Goal: Task Accomplishment & Management: Use online tool/utility

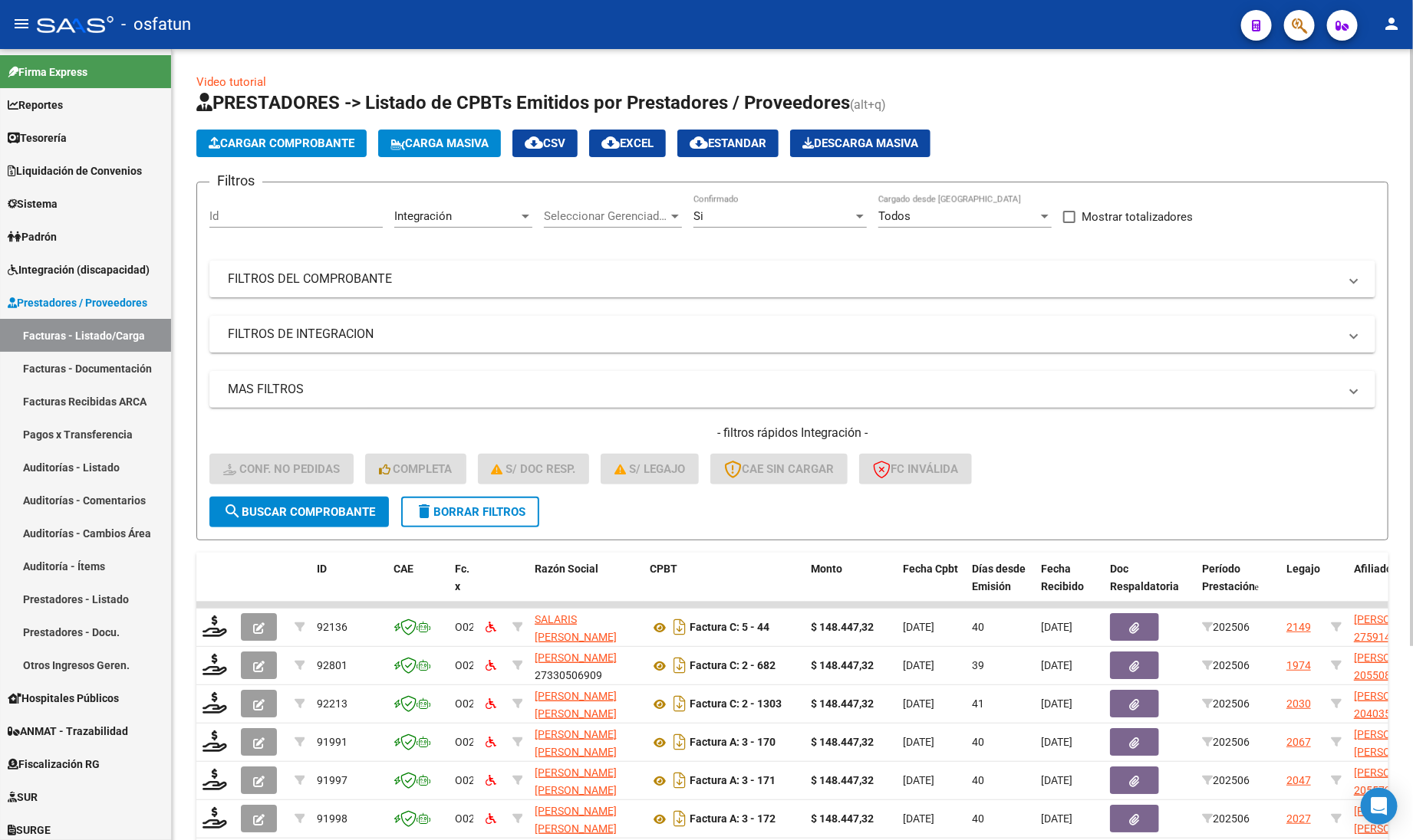
click at [727, 219] on div "Si" at bounding box center [772, 216] width 159 height 14
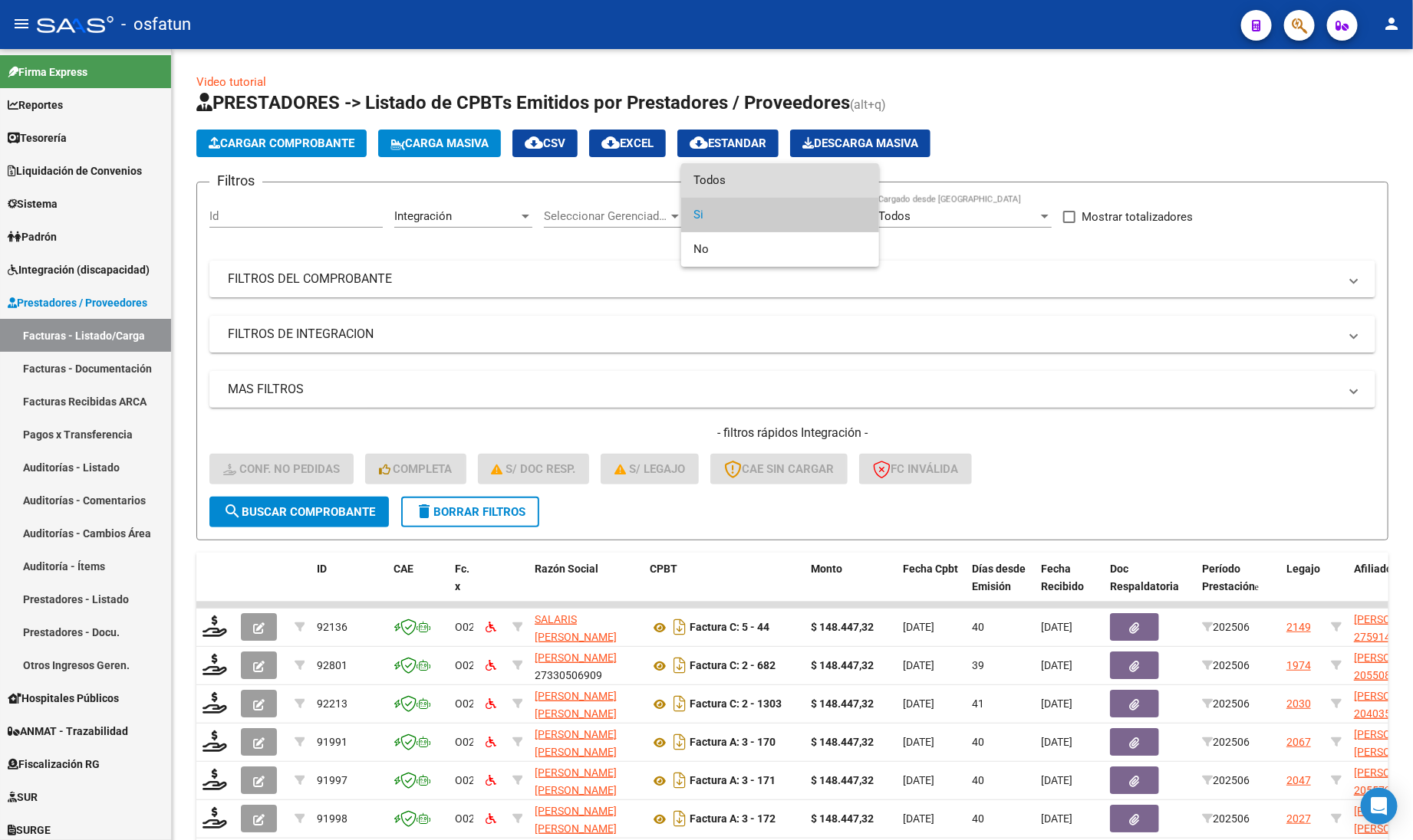
click at [729, 182] on span "Todos" at bounding box center [779, 180] width 173 height 35
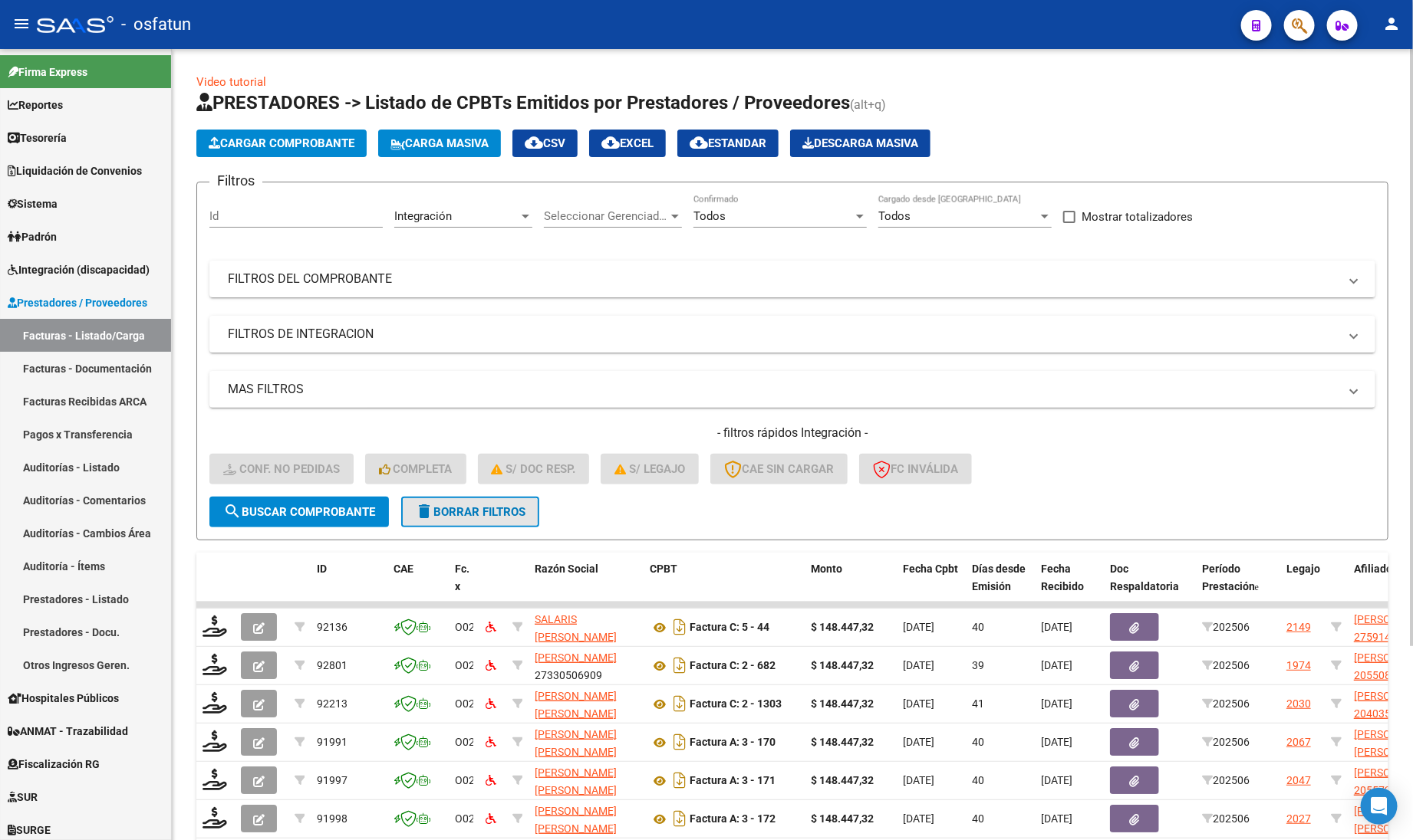
click at [465, 500] on button "delete Borrar Filtros" at bounding box center [471, 512] width 138 height 31
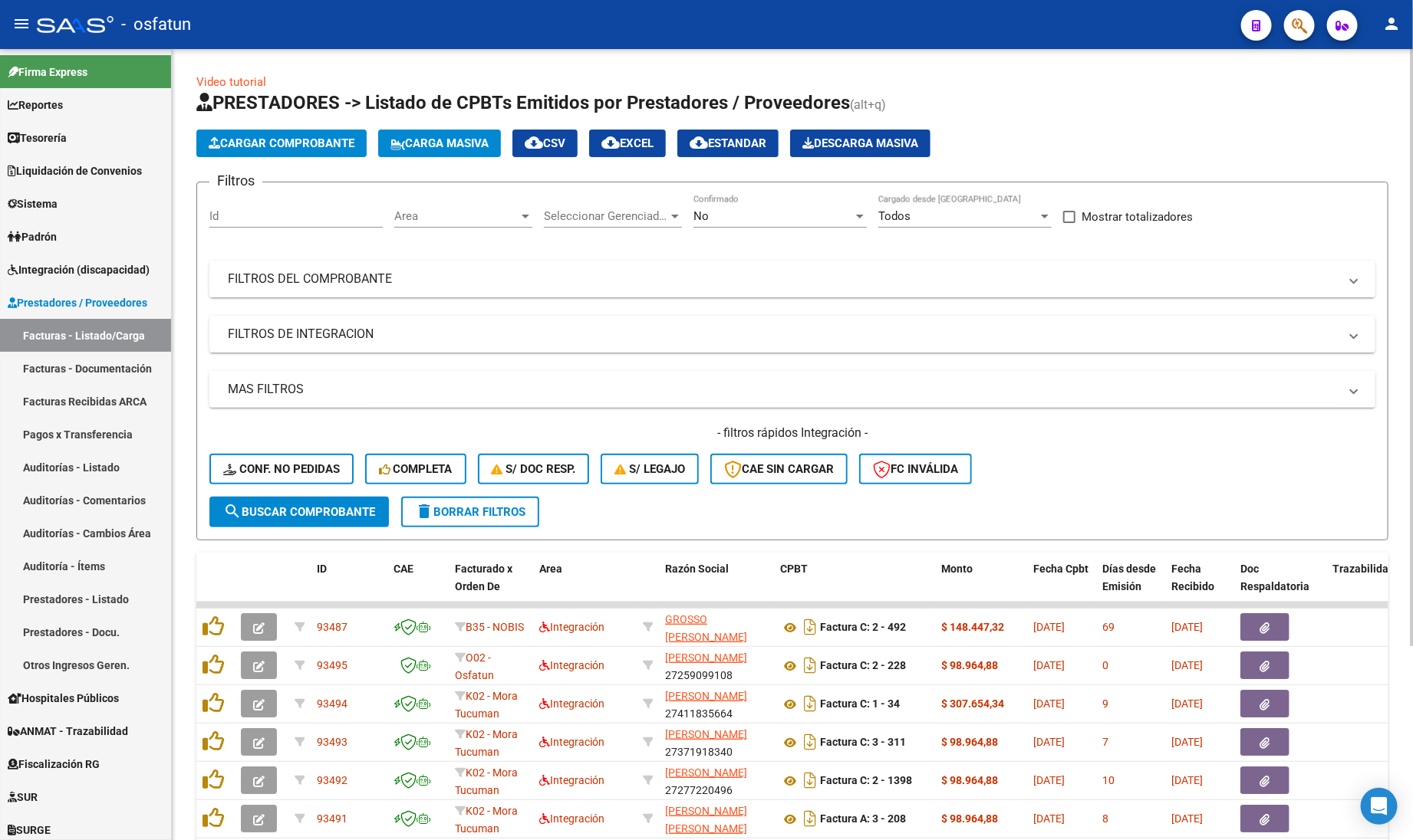
click at [343, 288] on mat-expansion-panel-header "FILTROS DEL COMPROBANTE" at bounding box center [792, 279] width 1166 height 37
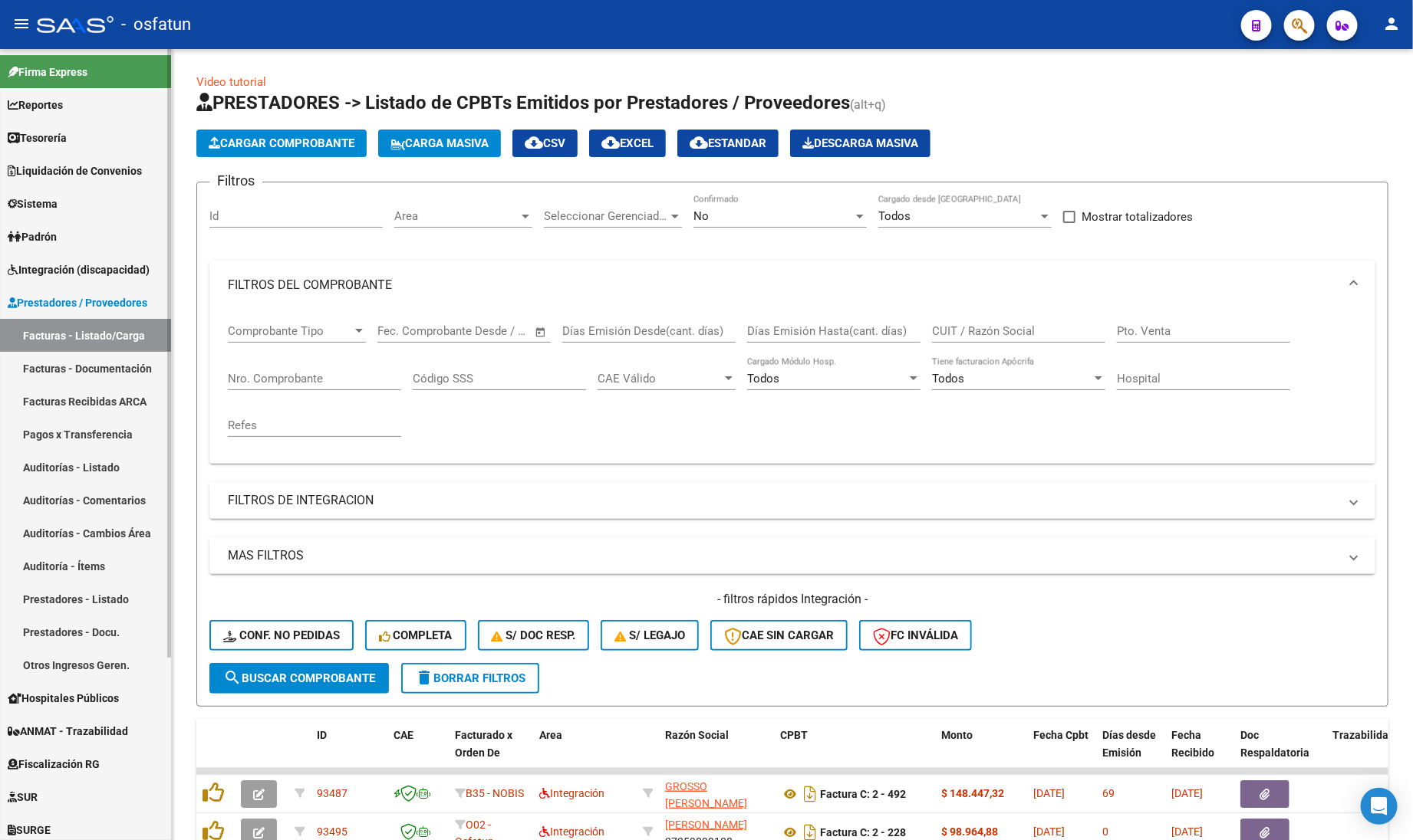
click at [77, 331] on link "Facturas - Listado/Carga" at bounding box center [85, 335] width 171 height 33
click at [983, 335] on input "CUIT / Razón Social" at bounding box center [1017, 331] width 173 height 14
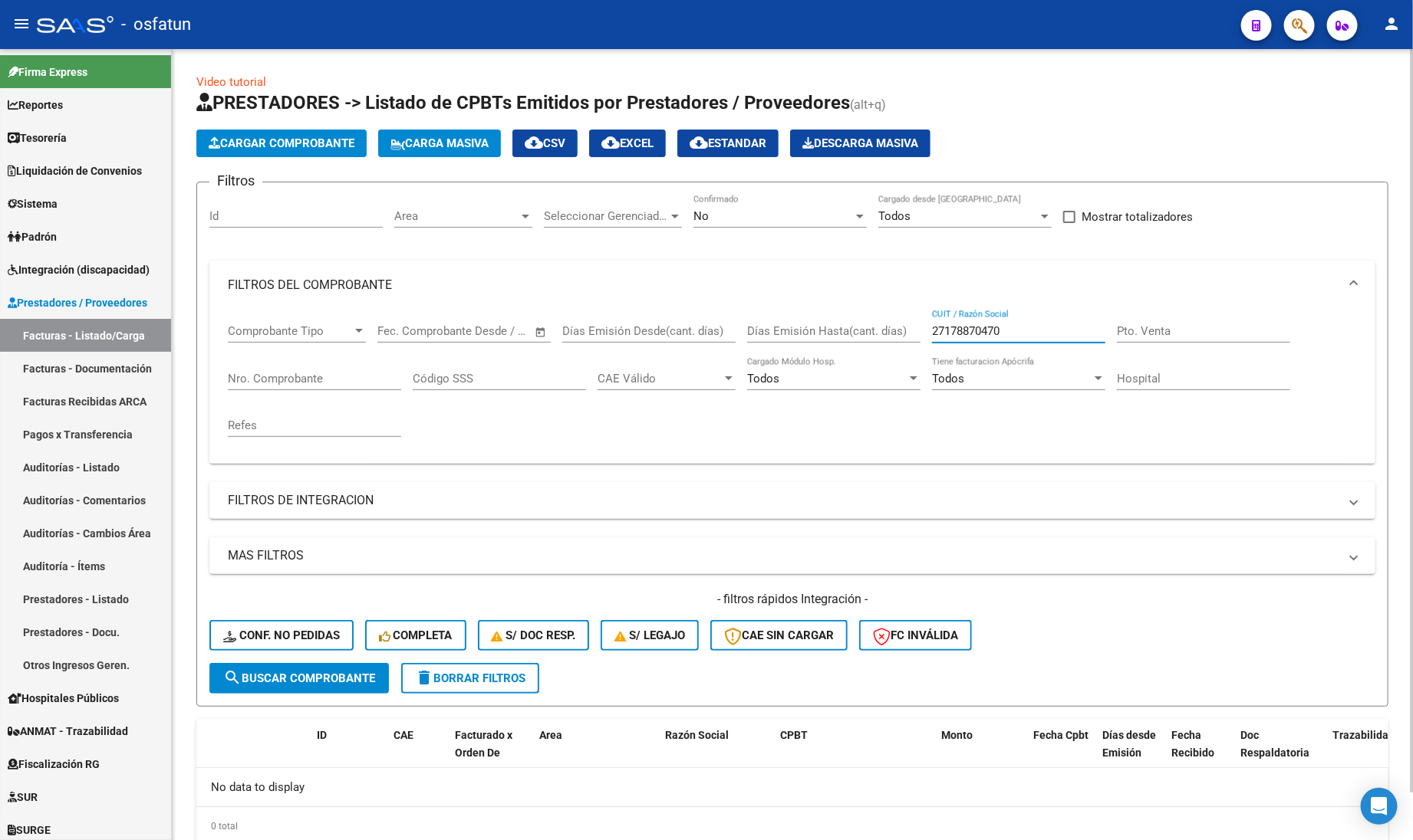
drag, startPoint x: 1016, startPoint y: 329, endPoint x: 849, endPoint y: 338, distance: 167.2
click at [849, 338] on div "Comprobante Tipo Comprobante Tipo Start date – End date Fec. Comprobante Desde …" at bounding box center [792, 379] width 1129 height 141
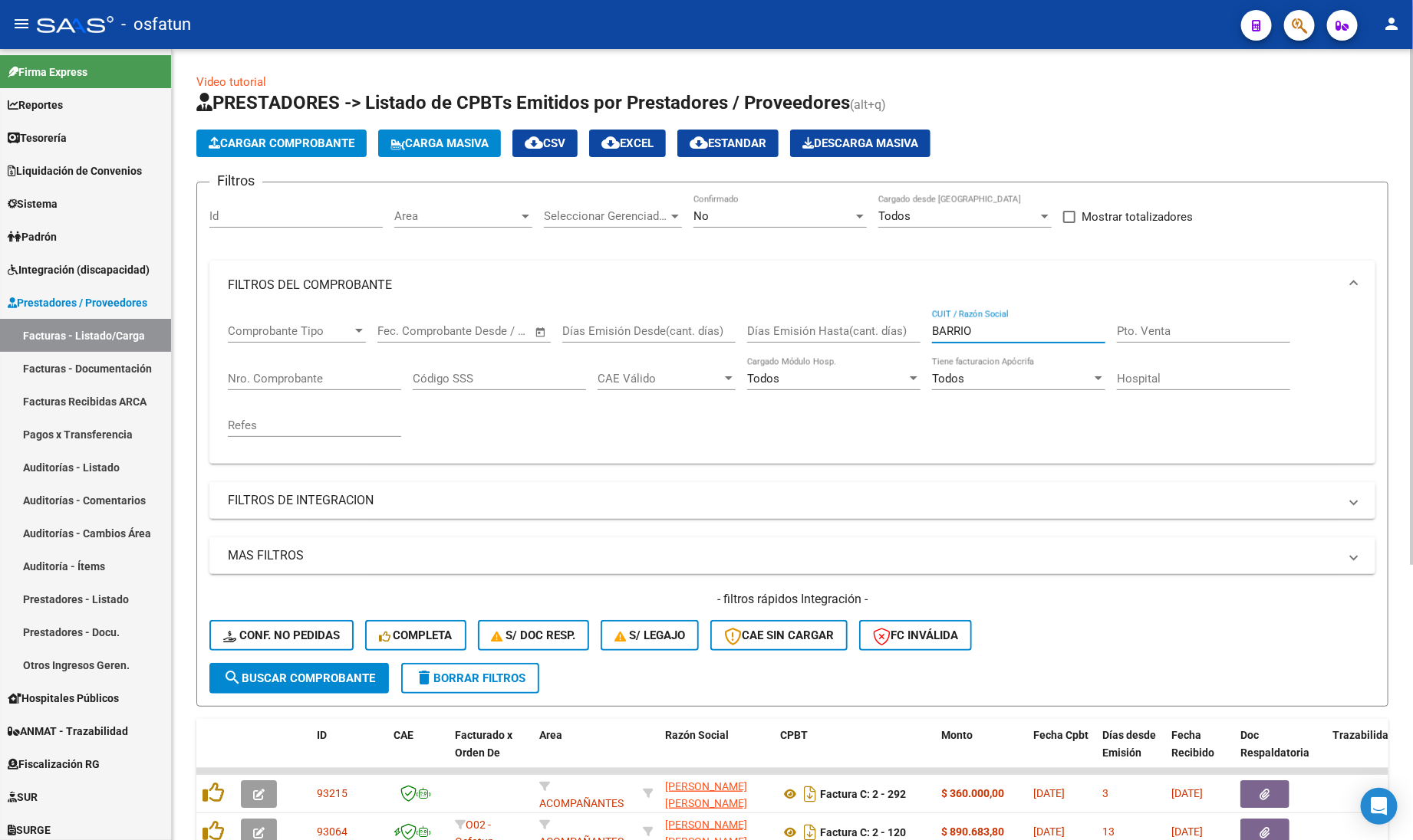
click at [1003, 332] on input "BARRIO" at bounding box center [1017, 331] width 173 height 14
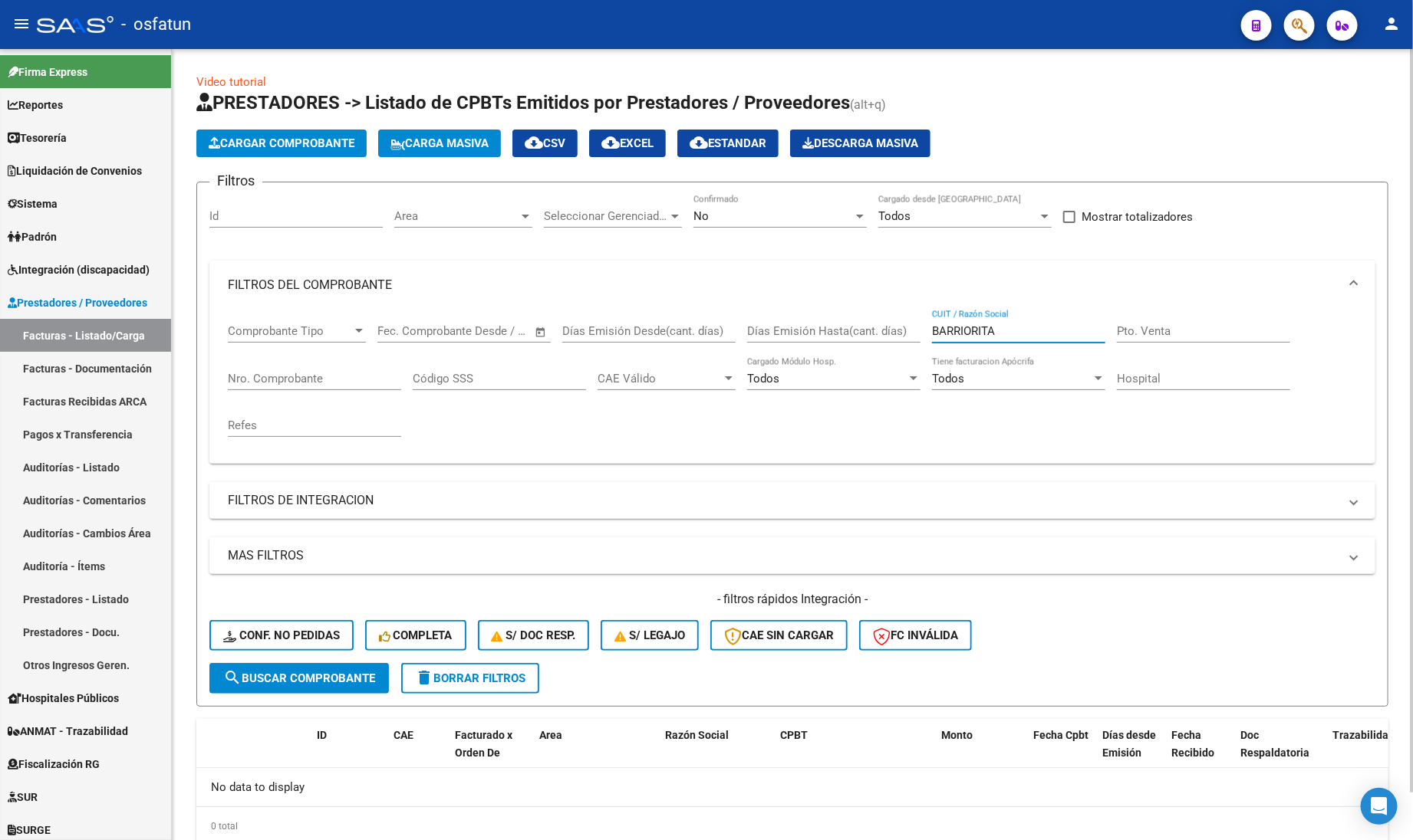
click at [967, 332] on input "BARRIORITA" at bounding box center [1017, 331] width 173 height 14
click at [972, 332] on input "BARRIORITA" at bounding box center [1017, 331] width 173 height 14
click at [1018, 332] on input "BARRIO RITA" at bounding box center [1017, 331] width 173 height 14
type input "BARRIO RITA"
click at [492, 678] on span "delete Borrar Filtros" at bounding box center [471, 678] width 111 height 14
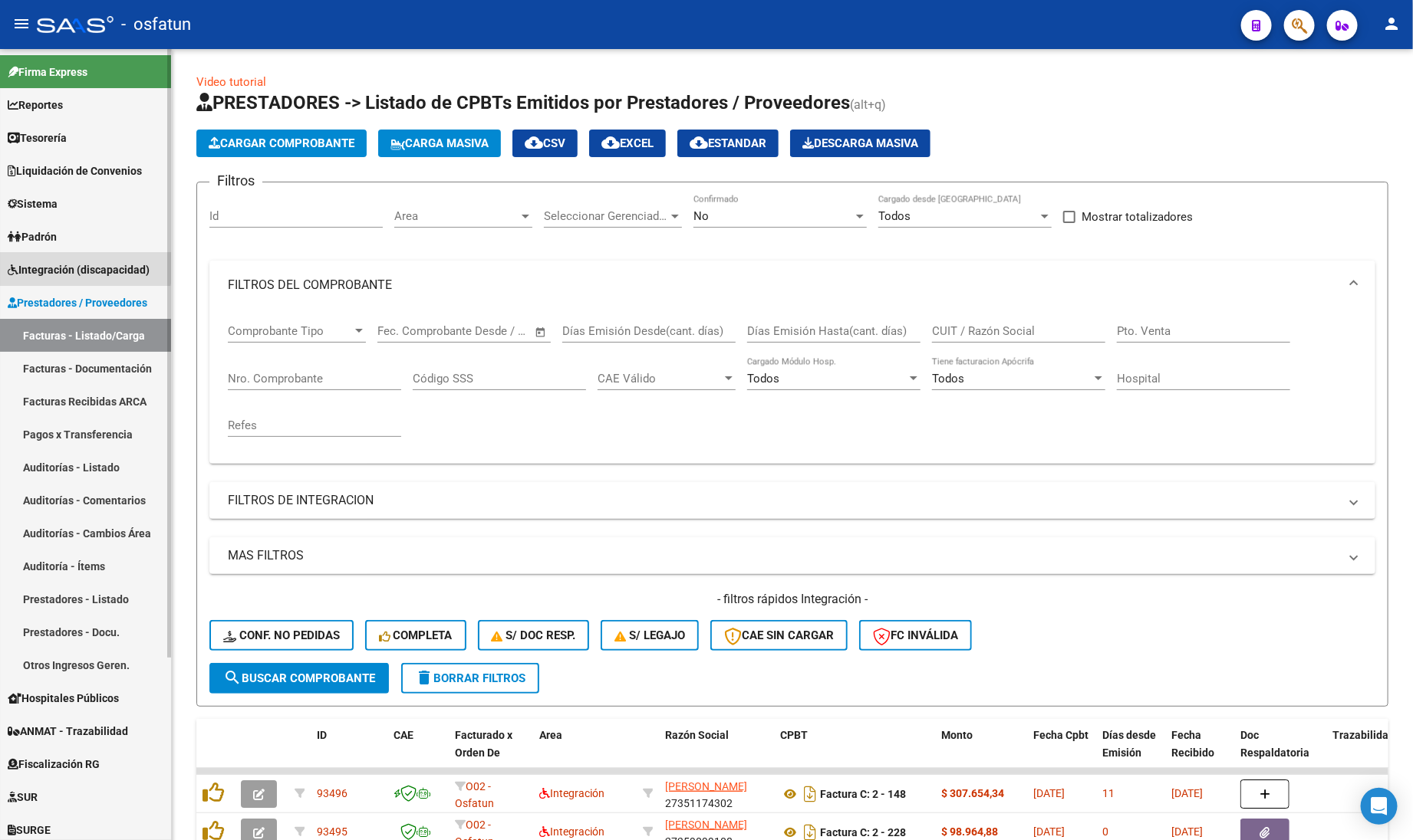
click at [56, 257] on link "Integración (discapacidad)" at bounding box center [85, 269] width 171 height 33
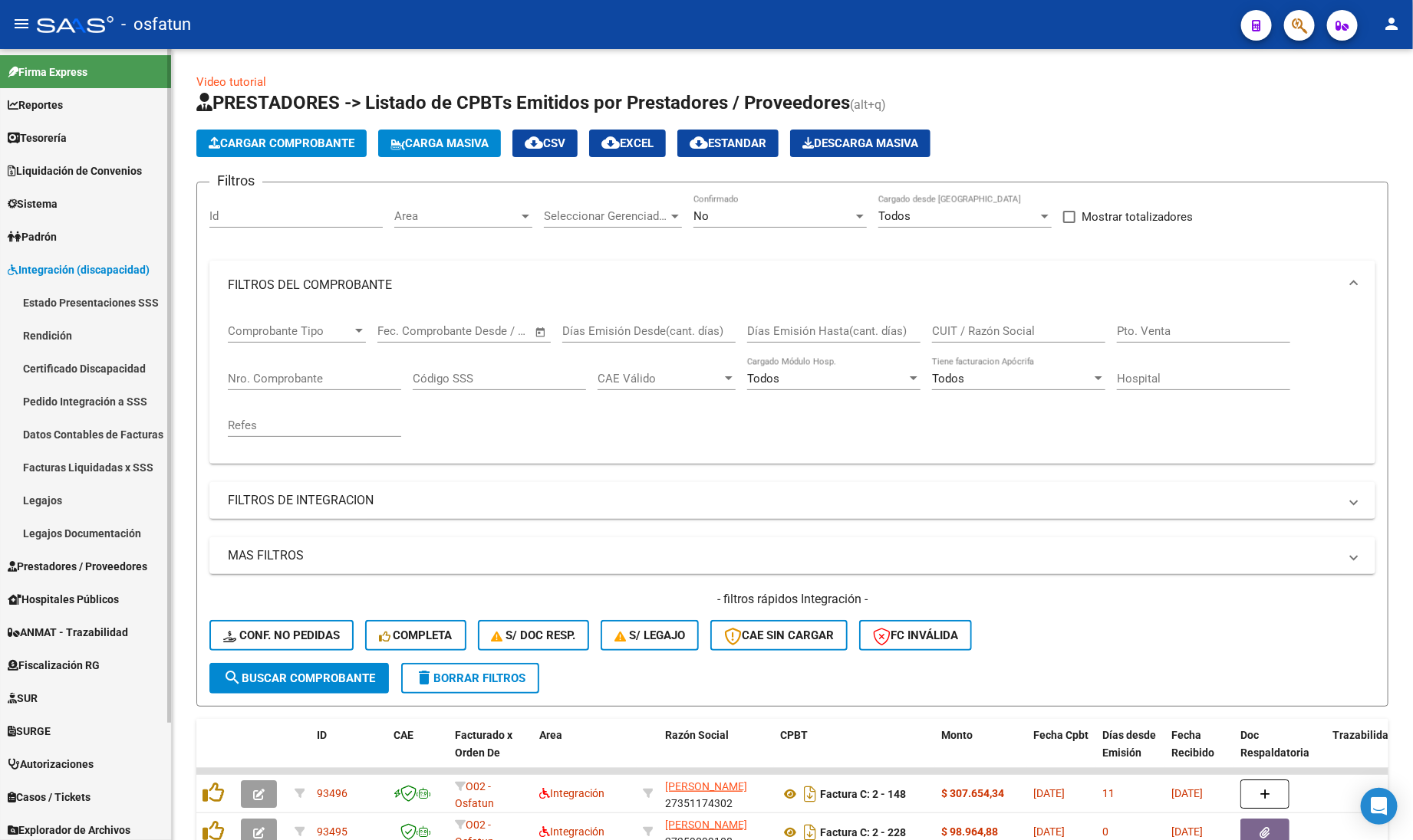
click at [73, 502] on link "Legajos" at bounding box center [85, 499] width 171 height 33
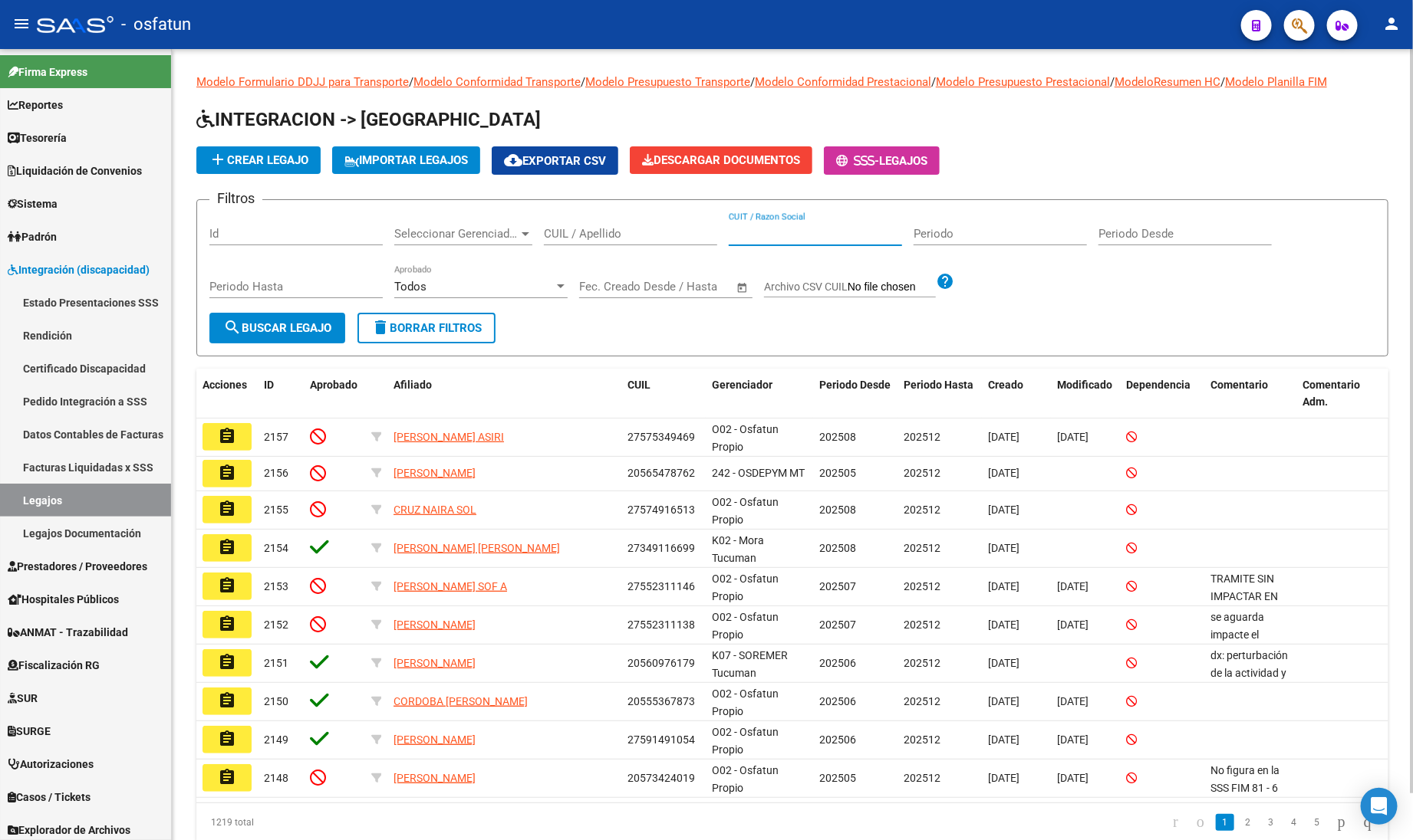
click at [777, 234] on input "CUIT / Razon Social" at bounding box center [815, 234] width 173 height 14
click at [584, 231] on input "CUIL / Apellido" at bounding box center [630, 234] width 173 height 14
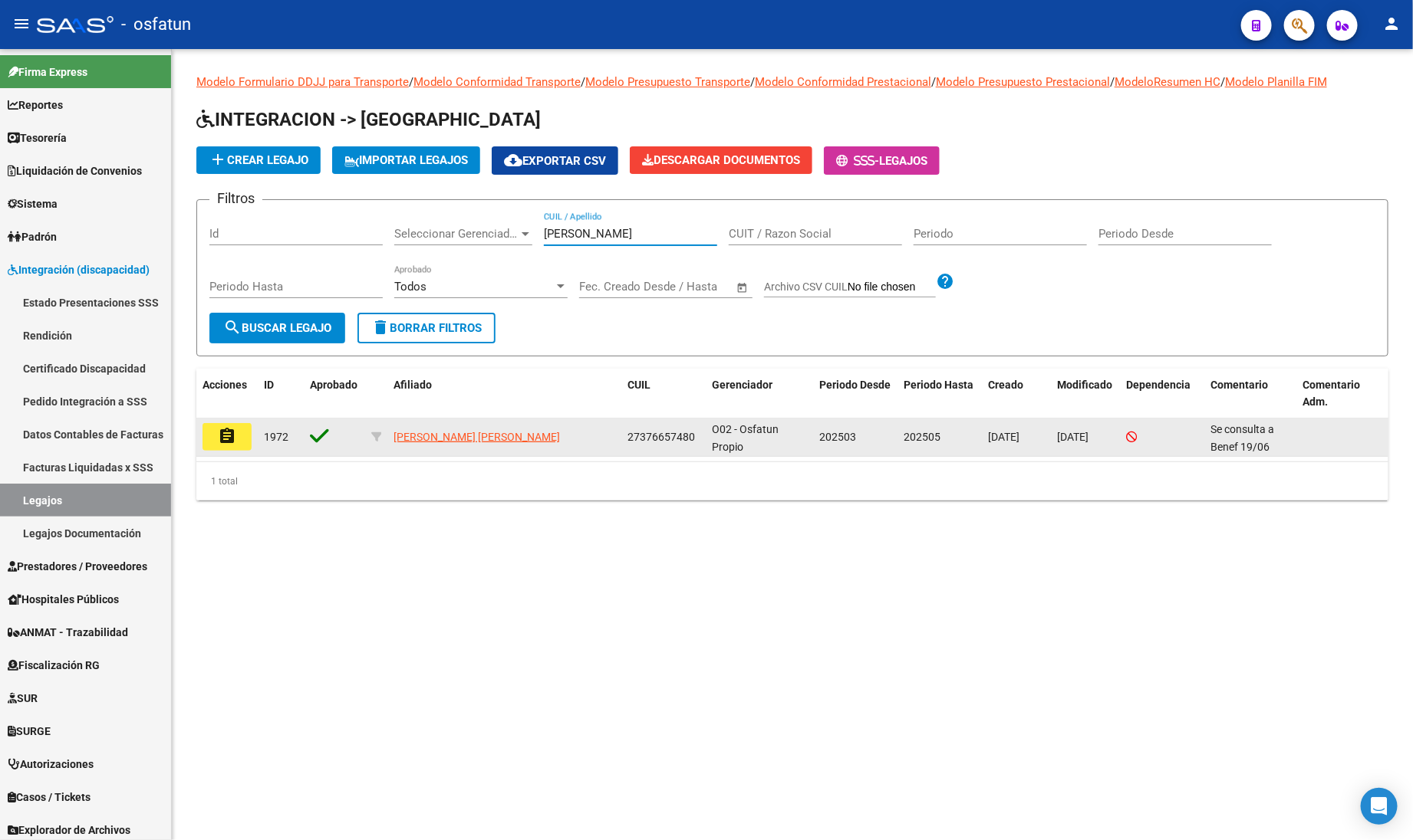
type input "PRATTI"
click at [234, 443] on mat-icon "assignment" at bounding box center [226, 436] width 19 height 19
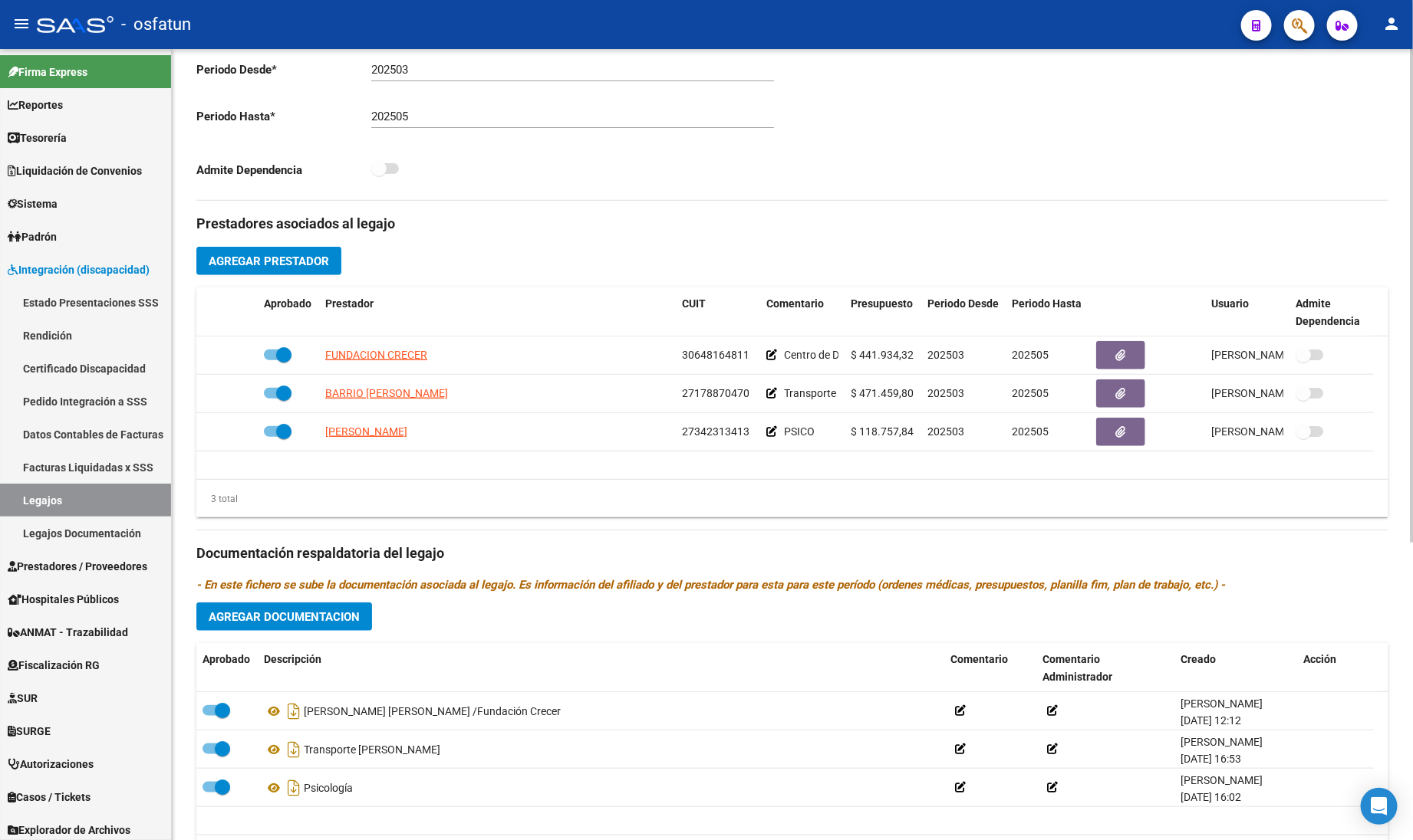
scroll to position [476, 0]
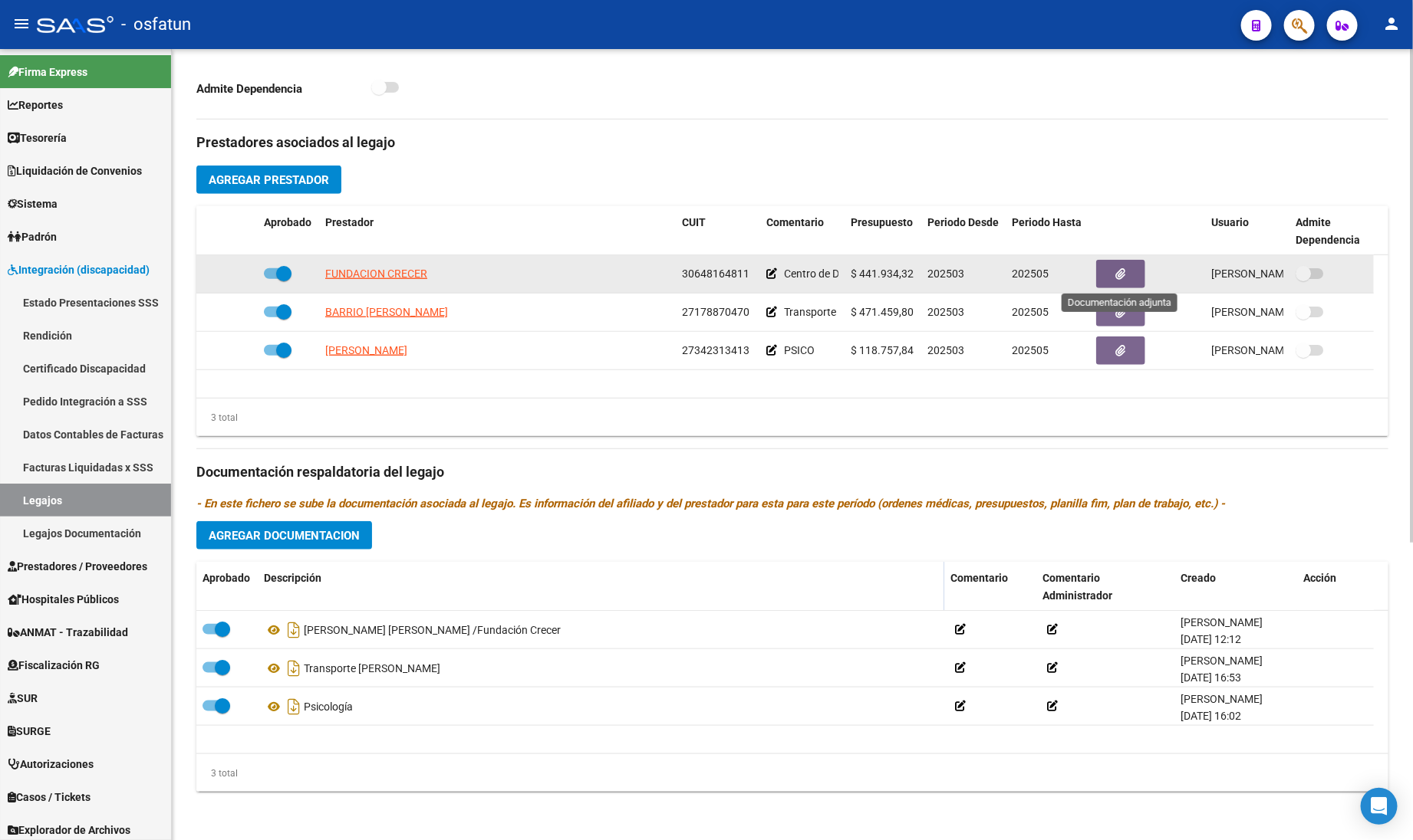
click at [1108, 272] on button "button" at bounding box center [1120, 274] width 49 height 29
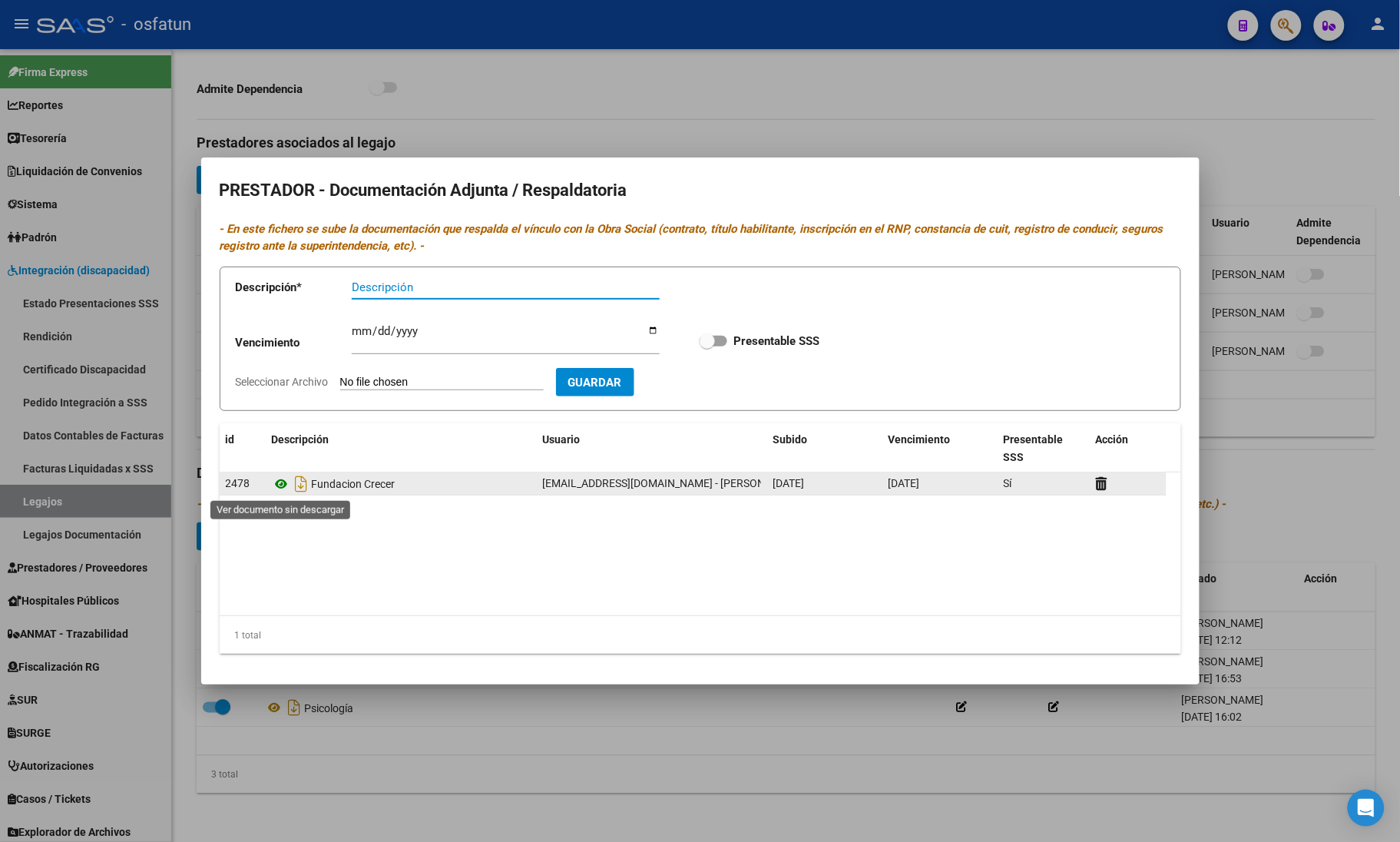
click at [285, 481] on icon at bounding box center [282, 483] width 20 height 19
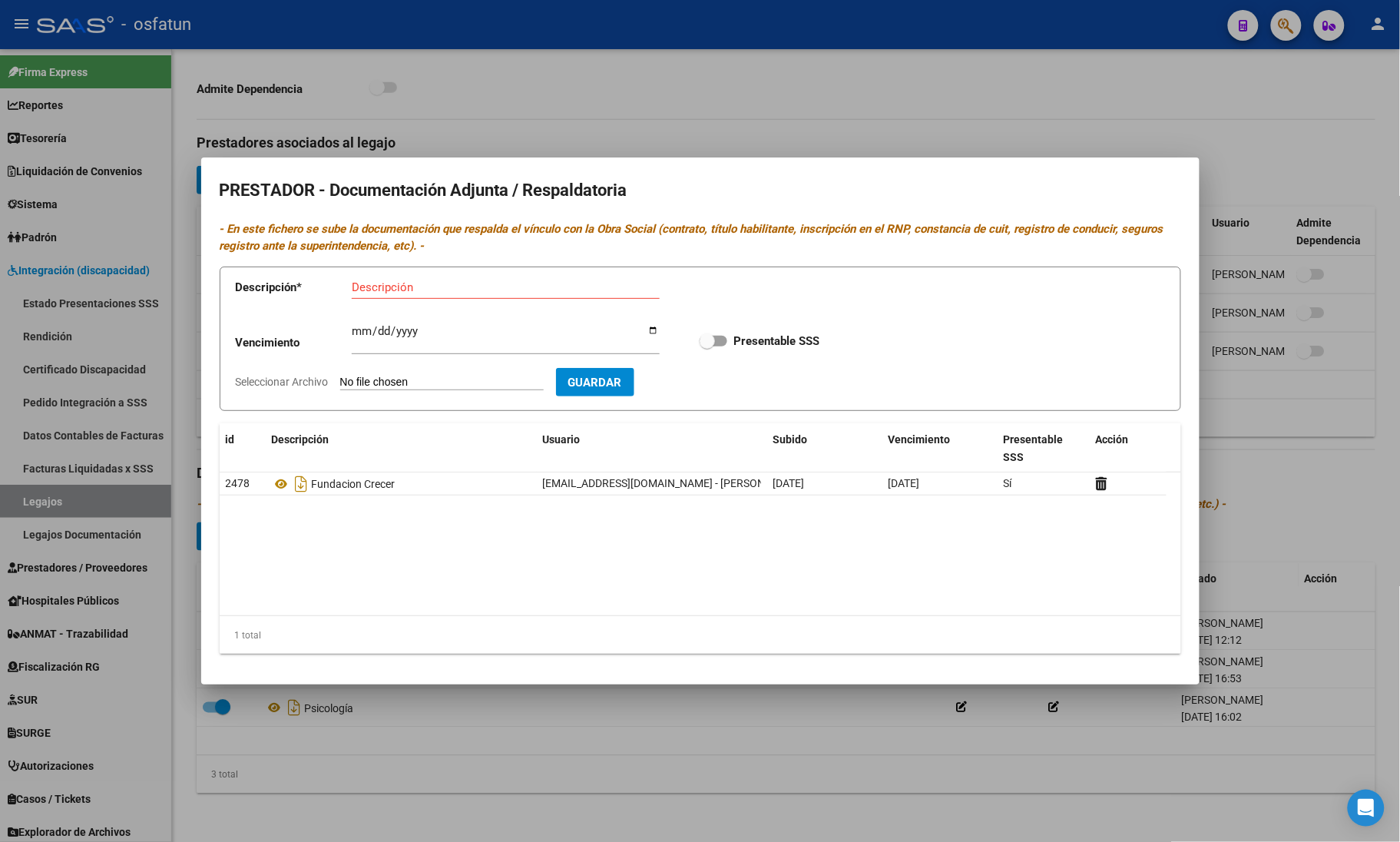
click at [591, 77] on div at bounding box center [700, 421] width 1400 height 842
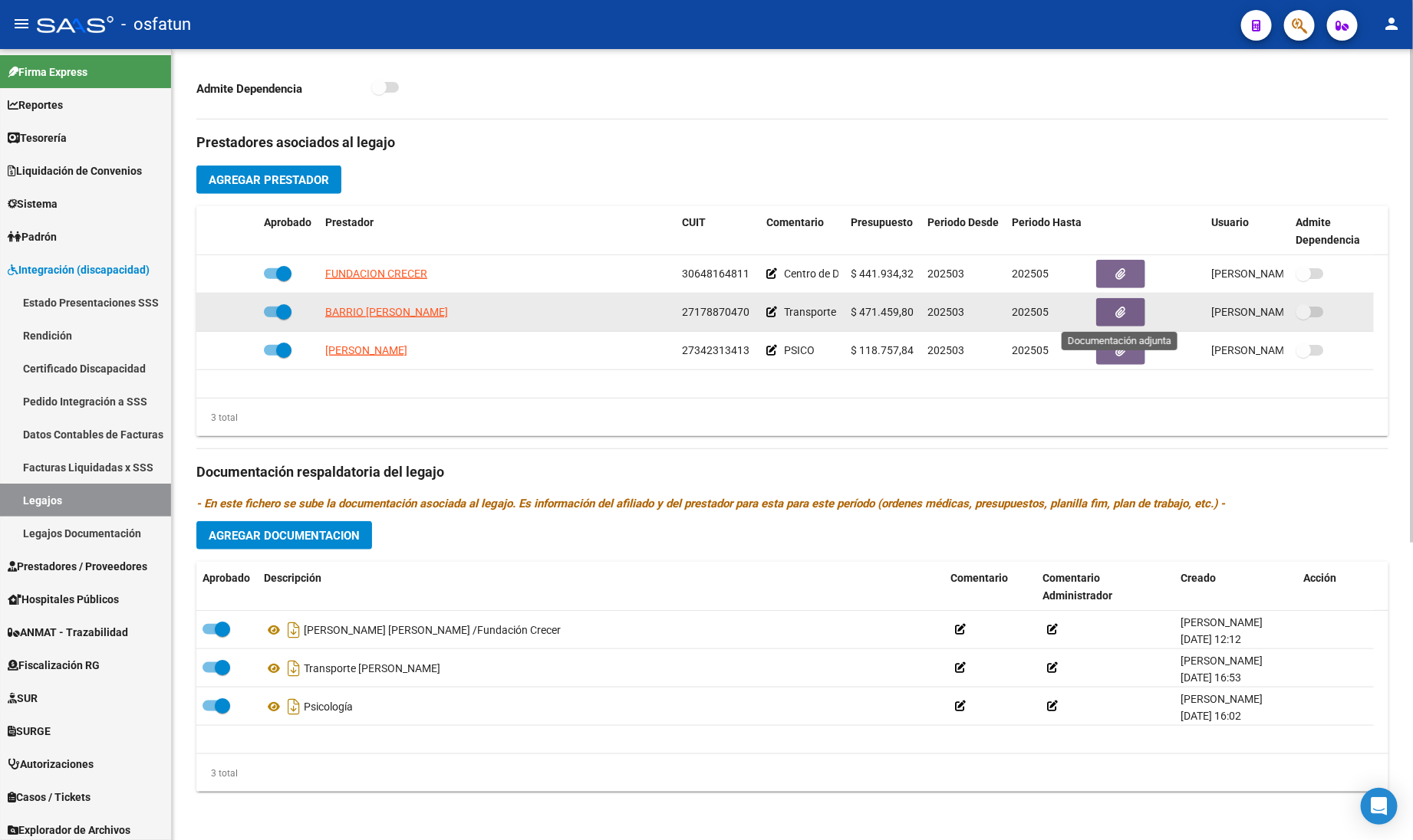
click at [1119, 307] on icon "button" at bounding box center [1120, 312] width 10 height 12
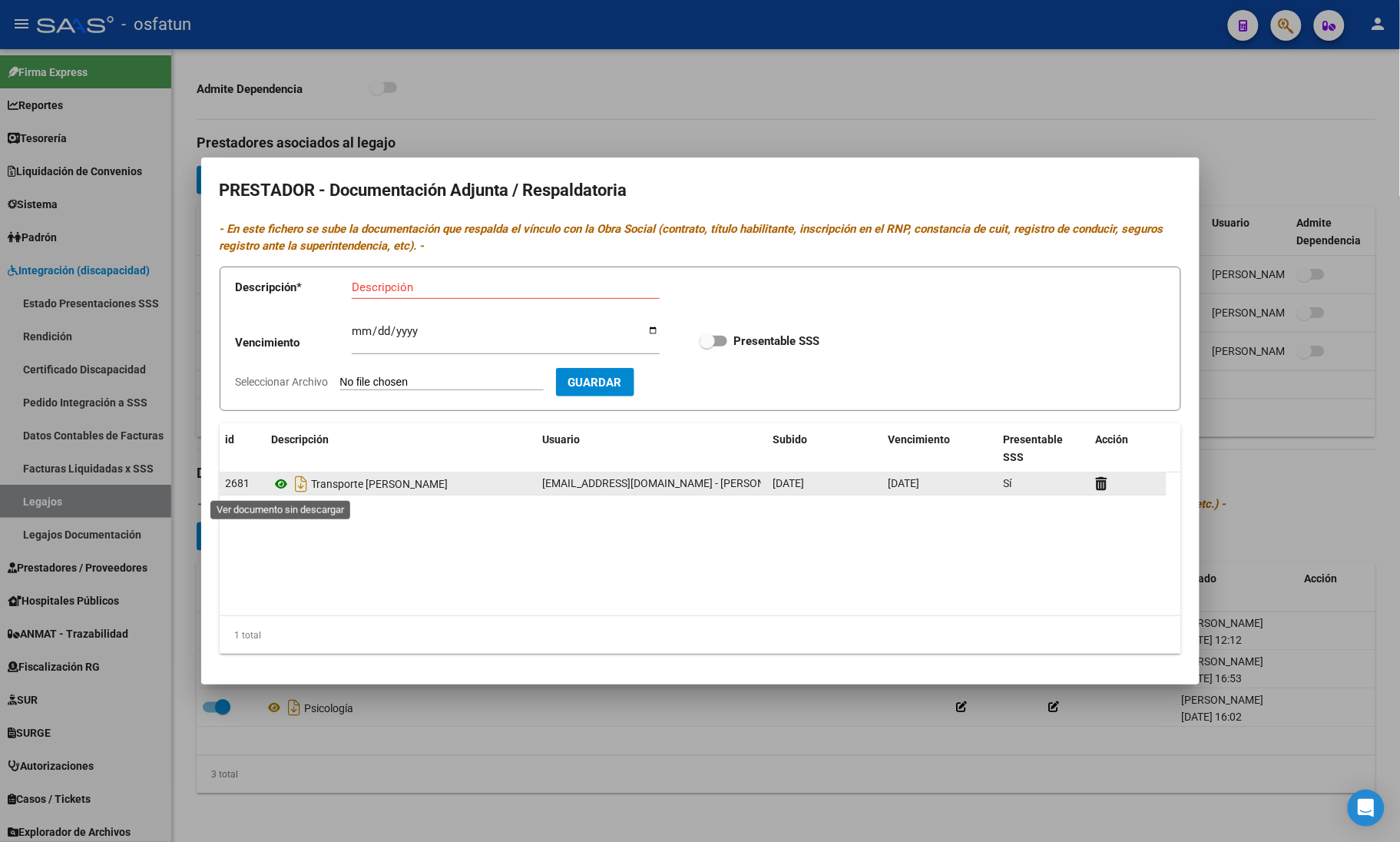
click at [281, 484] on icon at bounding box center [282, 483] width 20 height 19
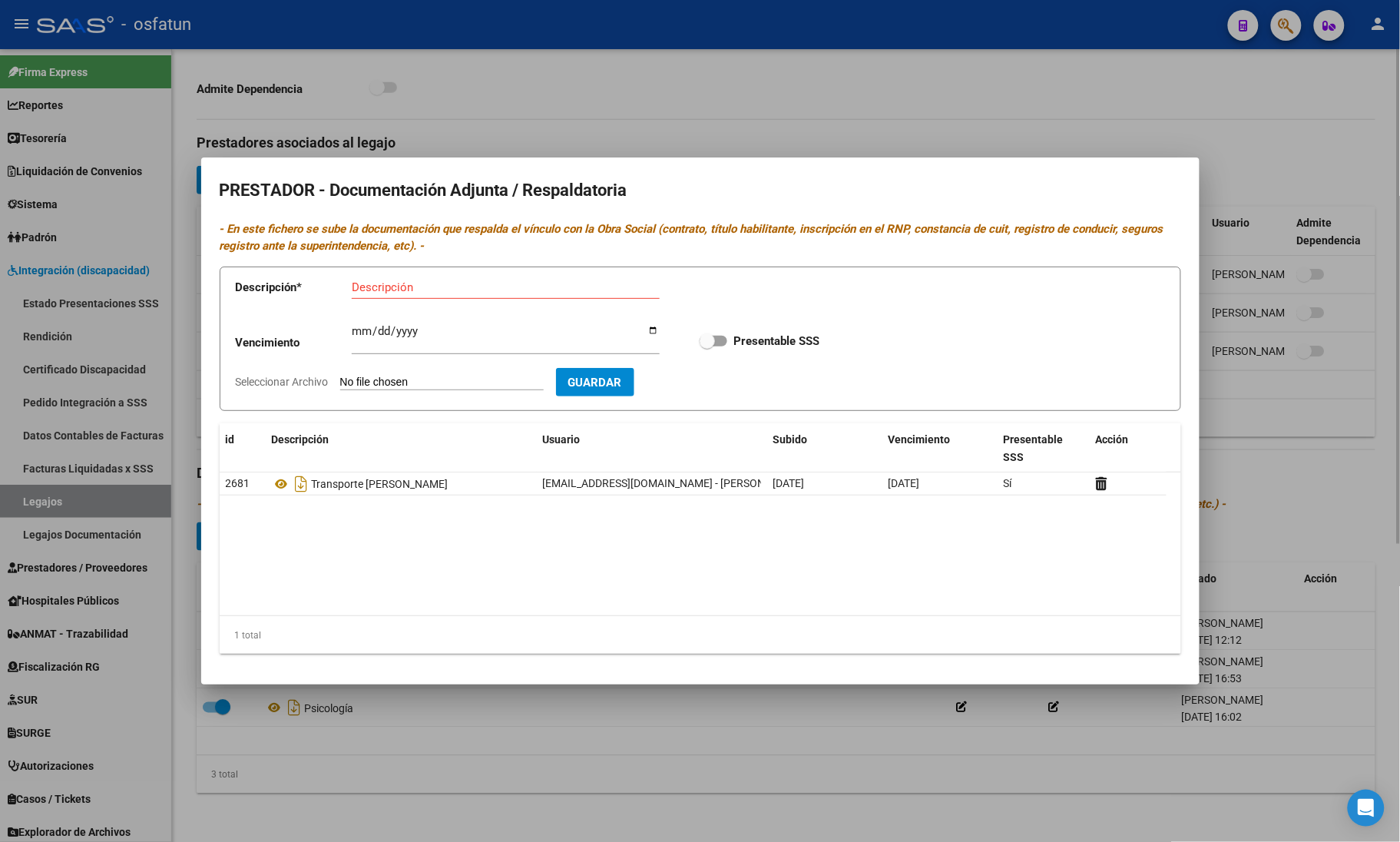
click at [425, 741] on div at bounding box center [700, 421] width 1400 height 842
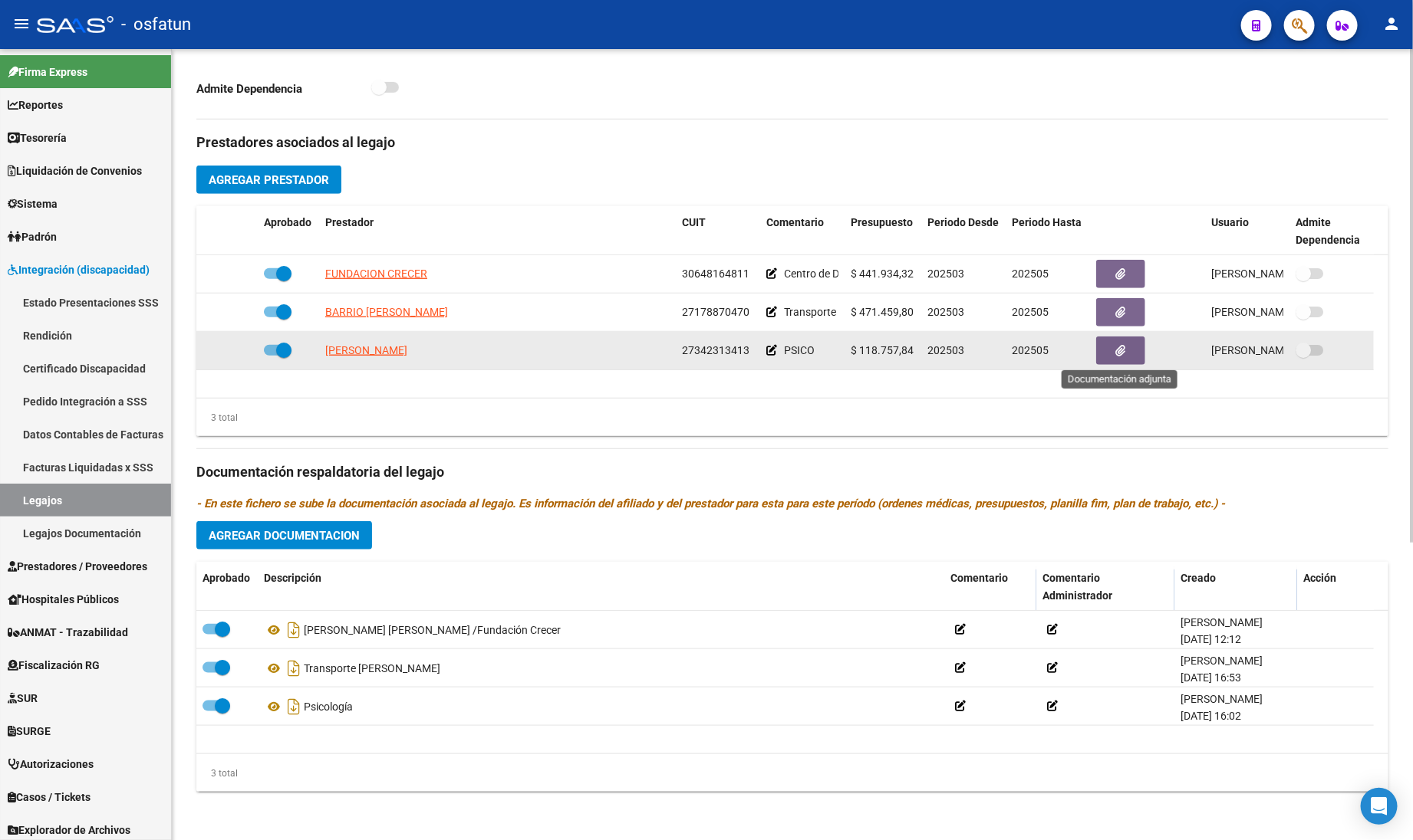
click at [1131, 353] on button "button" at bounding box center [1120, 350] width 49 height 29
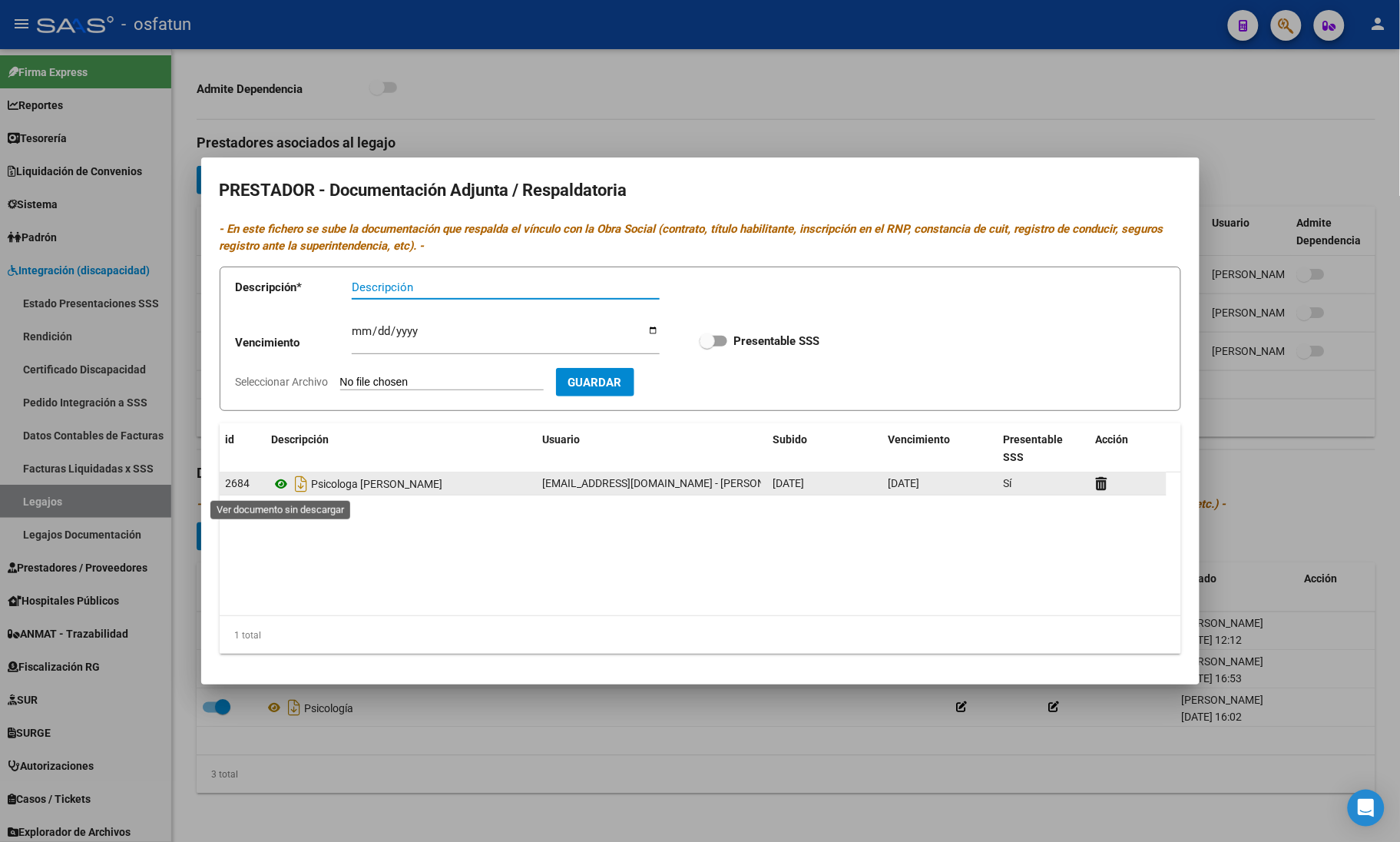
click at [282, 484] on icon at bounding box center [282, 483] width 20 height 19
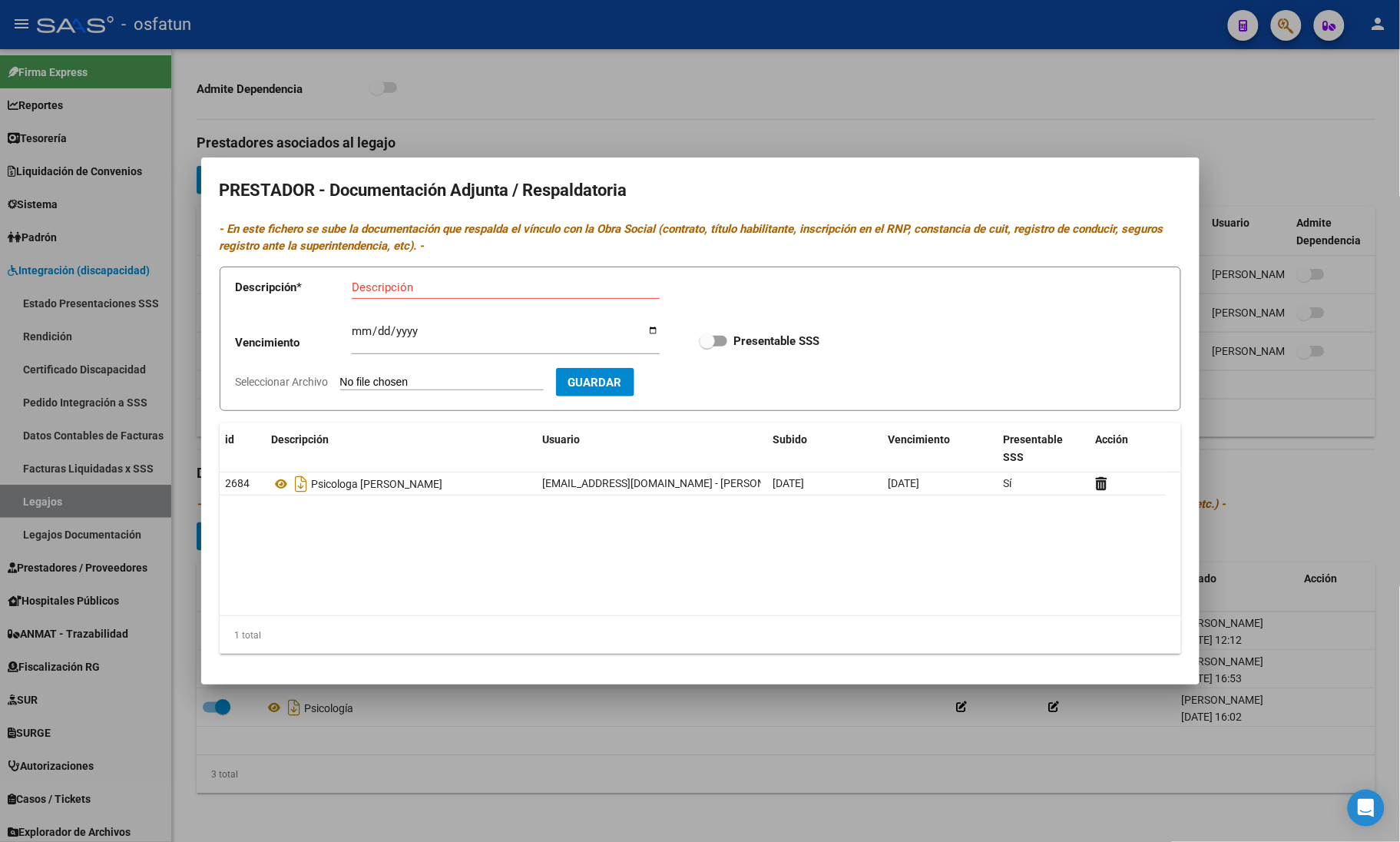
click at [516, 112] on div at bounding box center [700, 421] width 1400 height 842
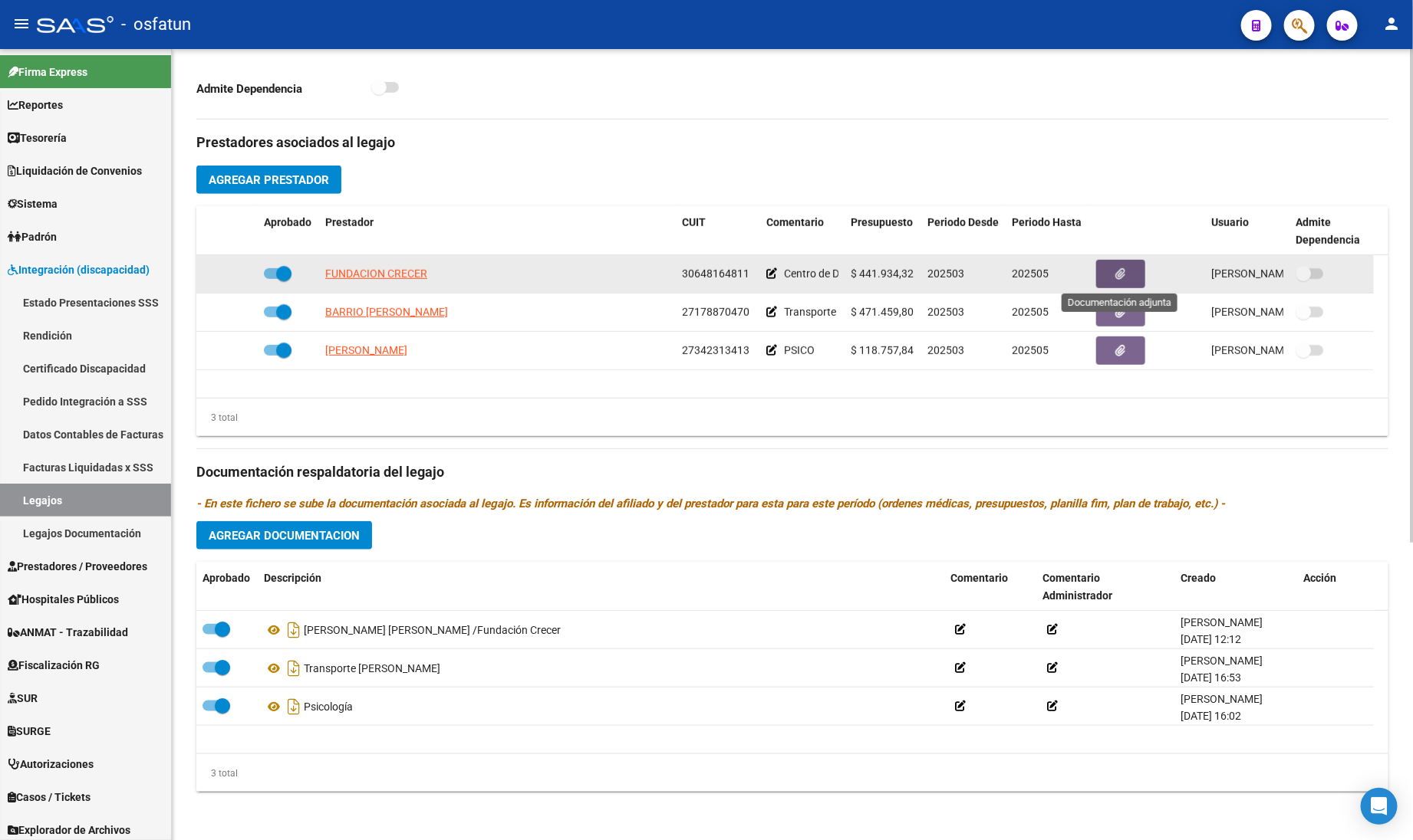
click at [1101, 282] on button "button" at bounding box center [1120, 274] width 49 height 29
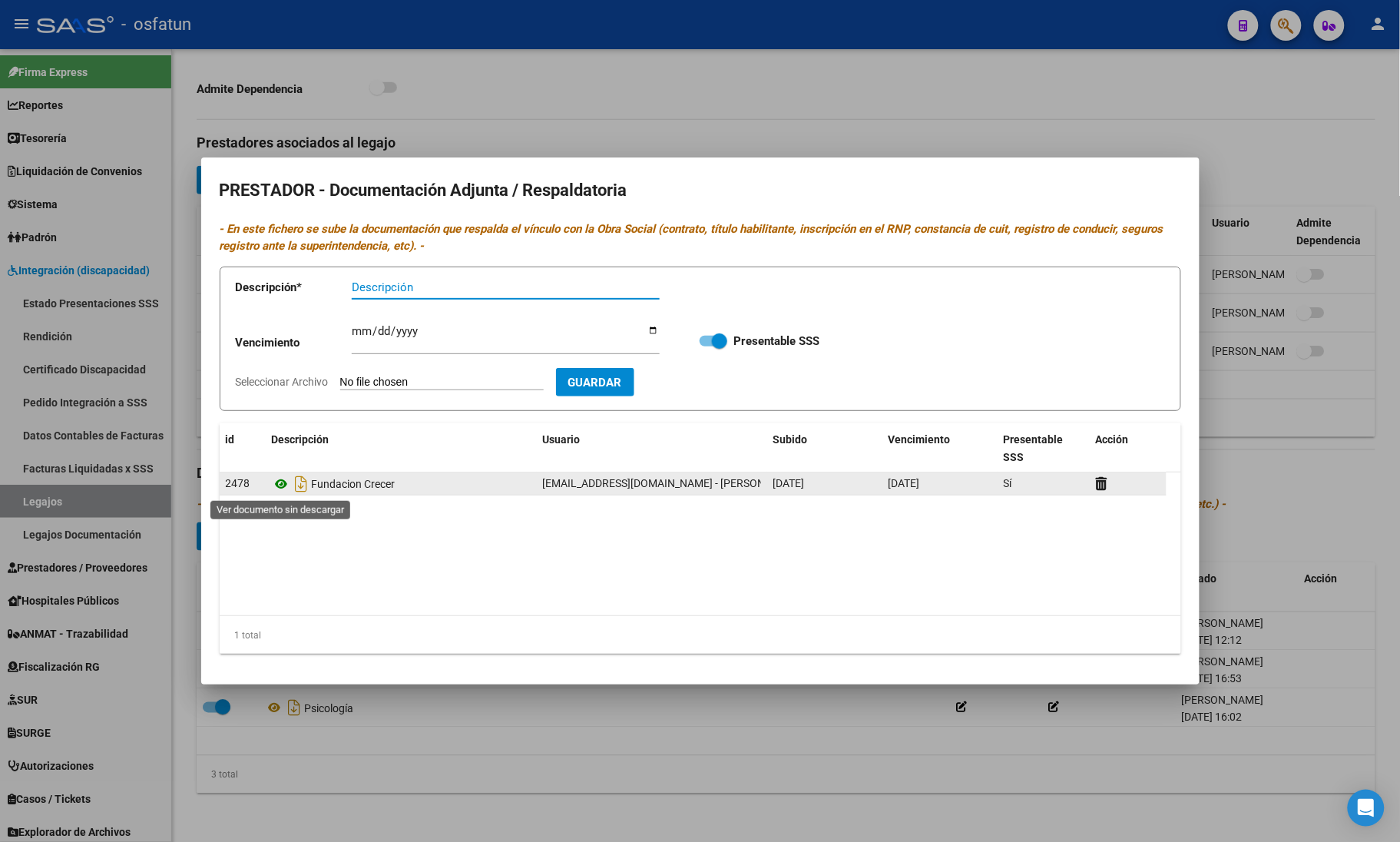
click at [277, 481] on icon at bounding box center [282, 483] width 20 height 19
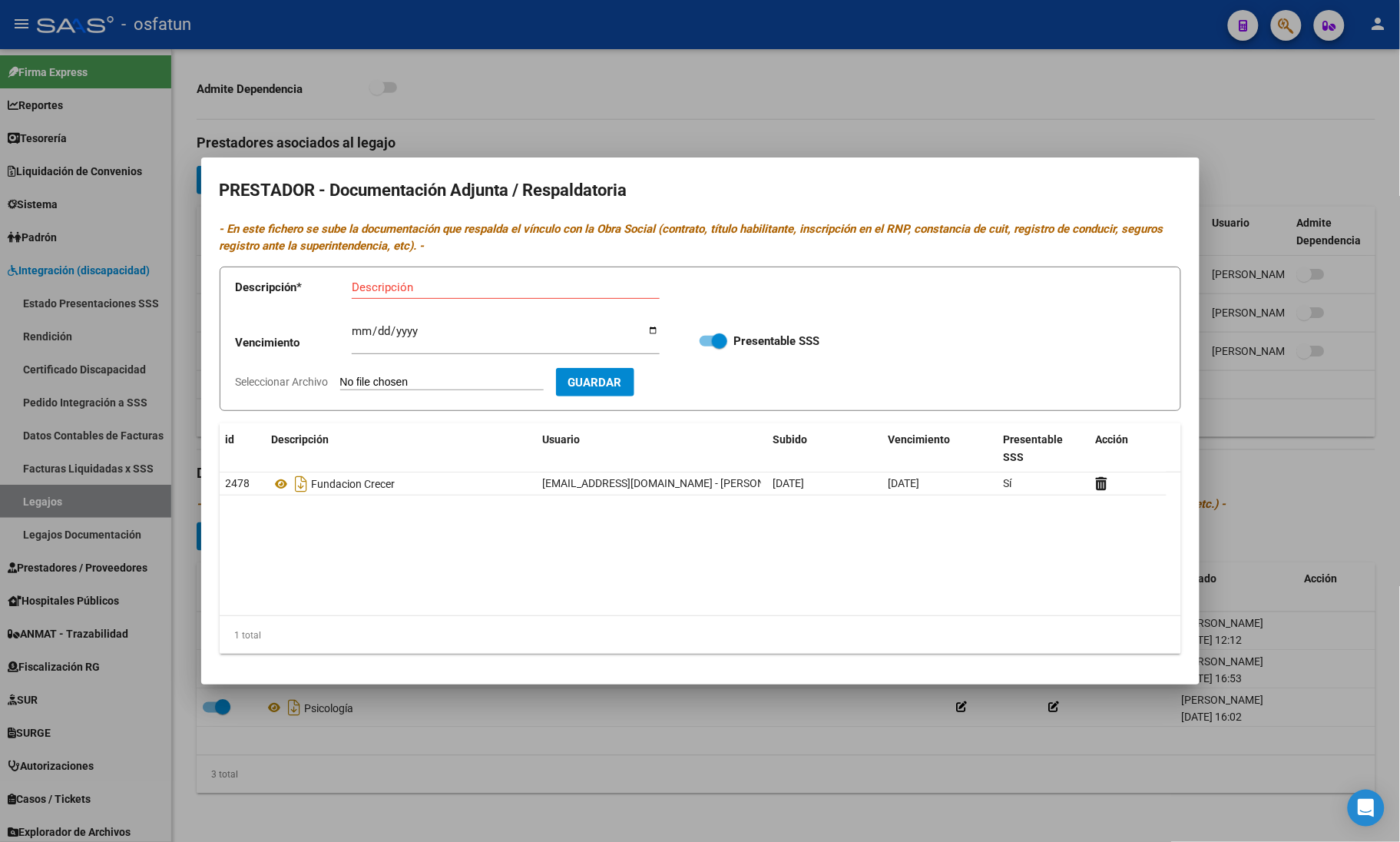
click at [67, 265] on div at bounding box center [700, 421] width 1400 height 842
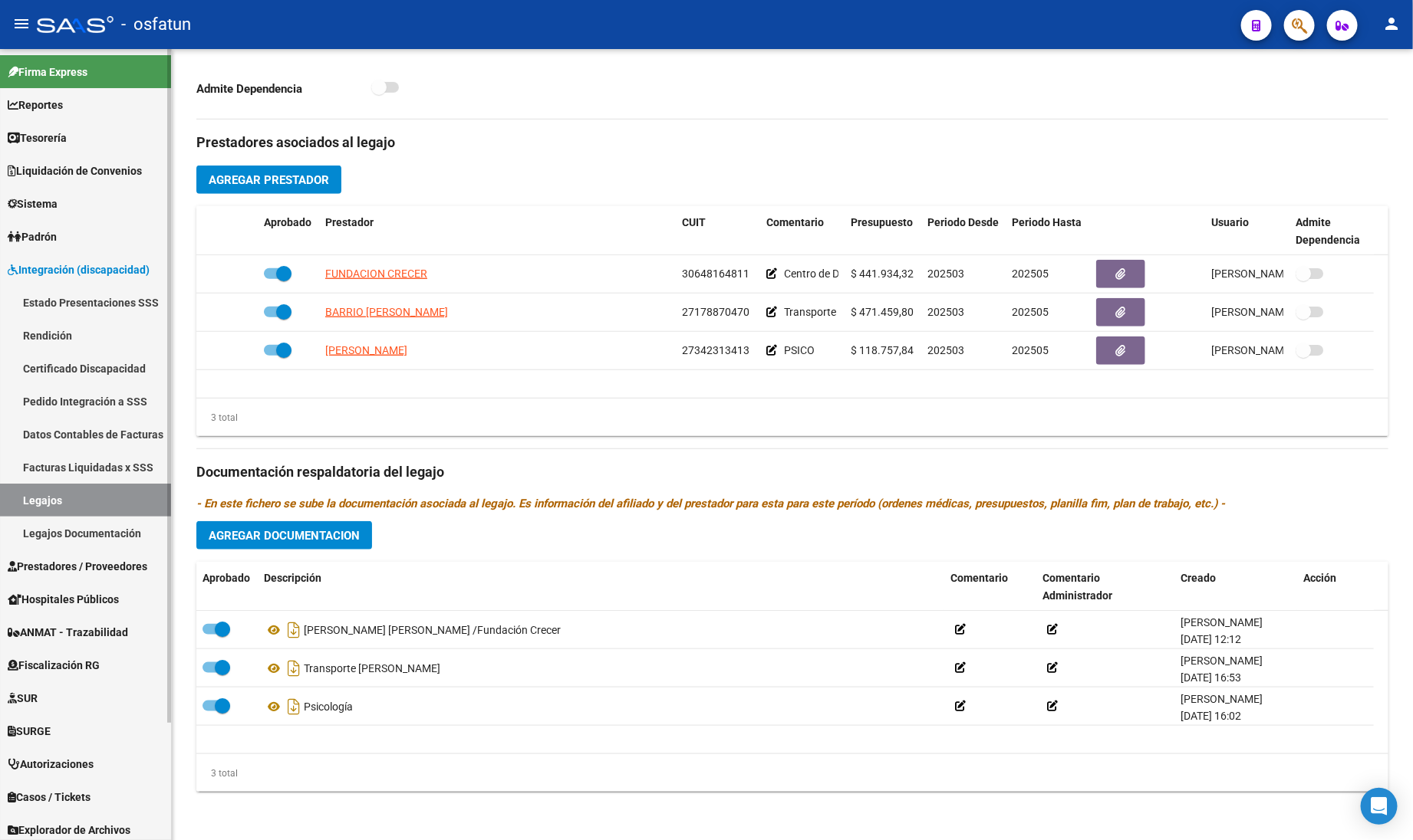
click at [67, 270] on span "Integración (discapacidad)" at bounding box center [78, 269] width 141 height 17
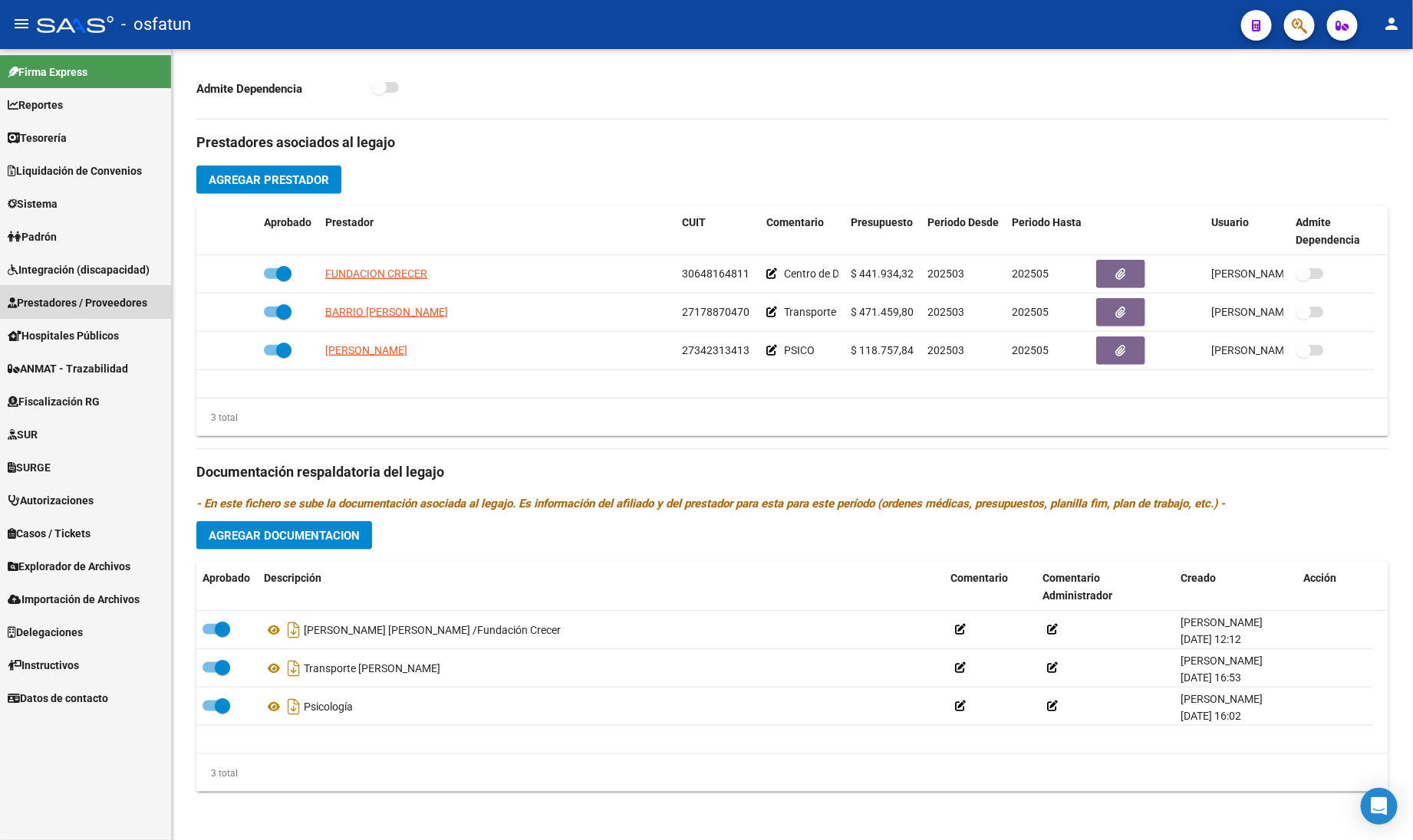
click at [69, 294] on span "Prestadores / Proveedores" at bounding box center [77, 302] width 139 height 17
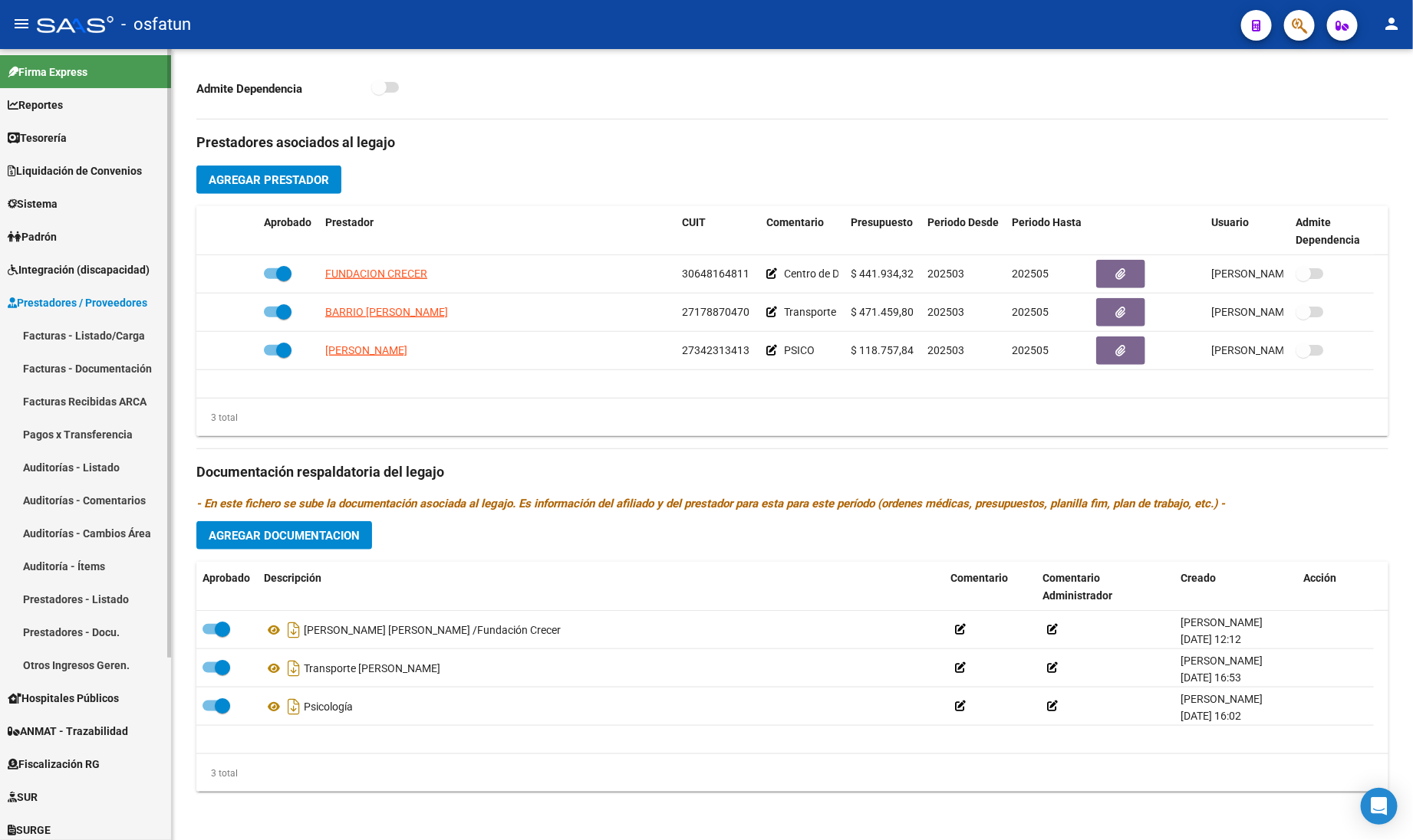
click at [88, 331] on link "Facturas - Listado/Carga" at bounding box center [85, 335] width 171 height 33
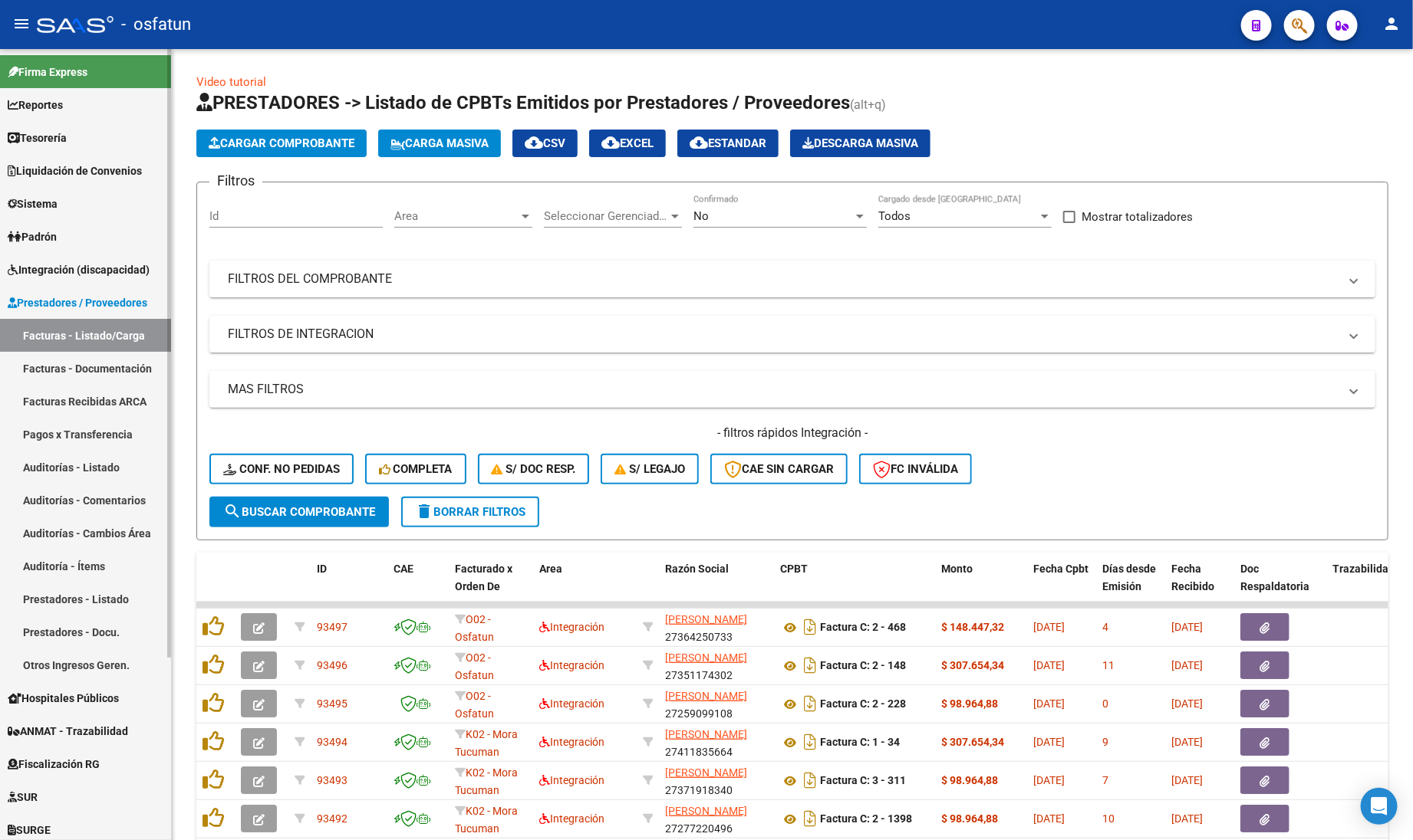
click at [81, 272] on span "Integración (discapacidad)" at bounding box center [78, 269] width 141 height 17
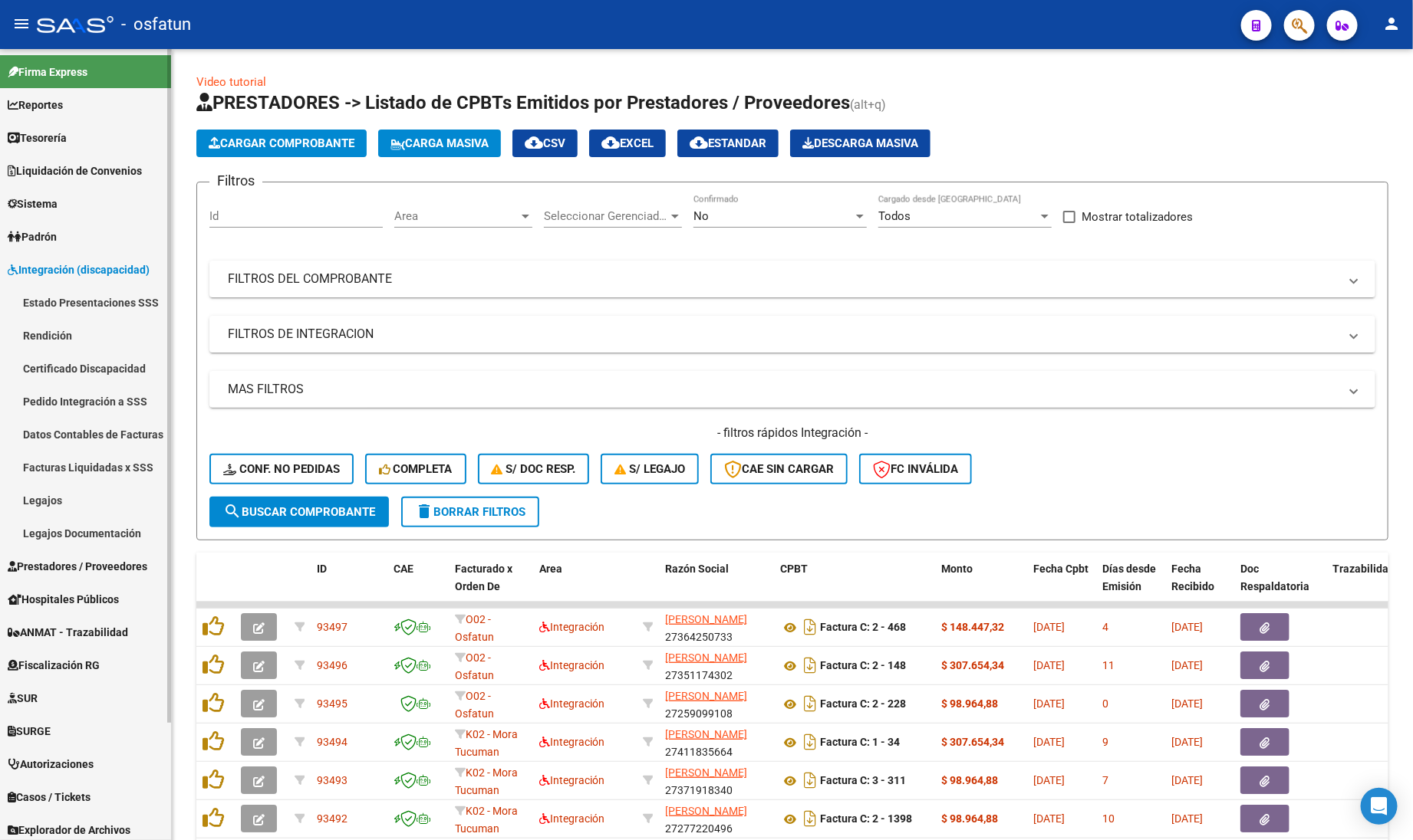
click at [52, 493] on link "Legajos" at bounding box center [85, 499] width 171 height 33
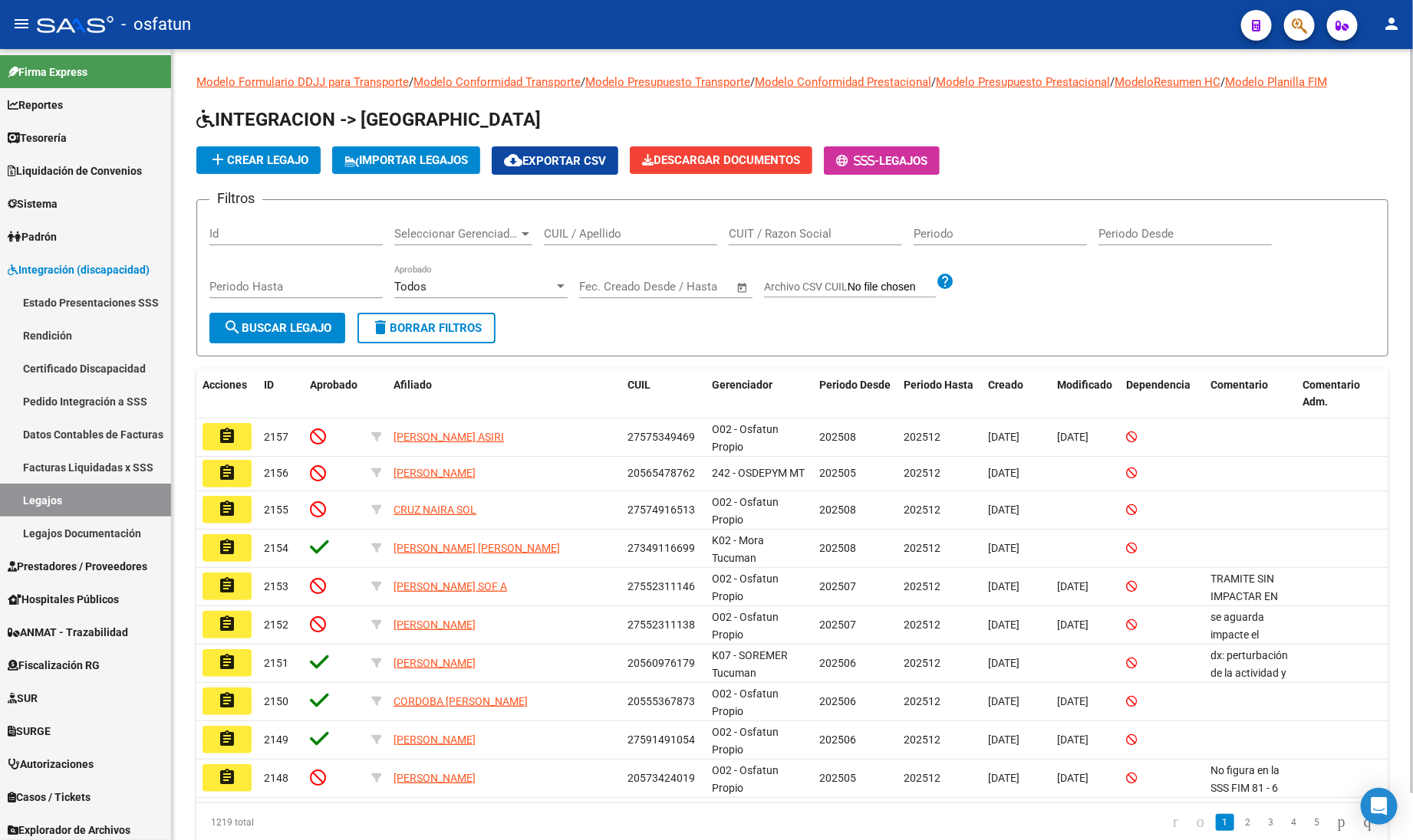
click at [562, 231] on input "CUIL / Apellido" at bounding box center [630, 234] width 173 height 14
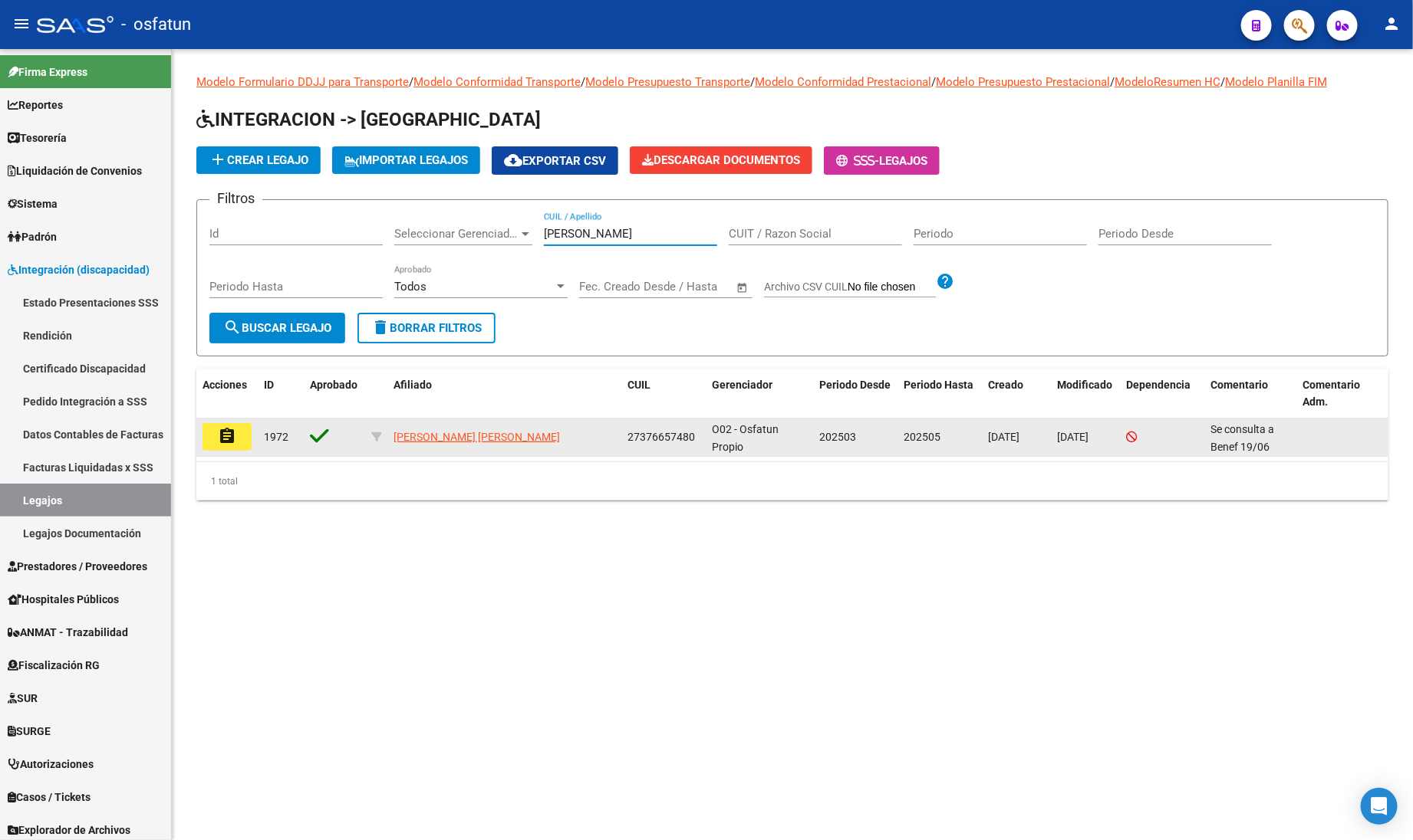
type input "PRATTI"
click at [223, 434] on mat-icon "assignment" at bounding box center [226, 436] width 19 height 19
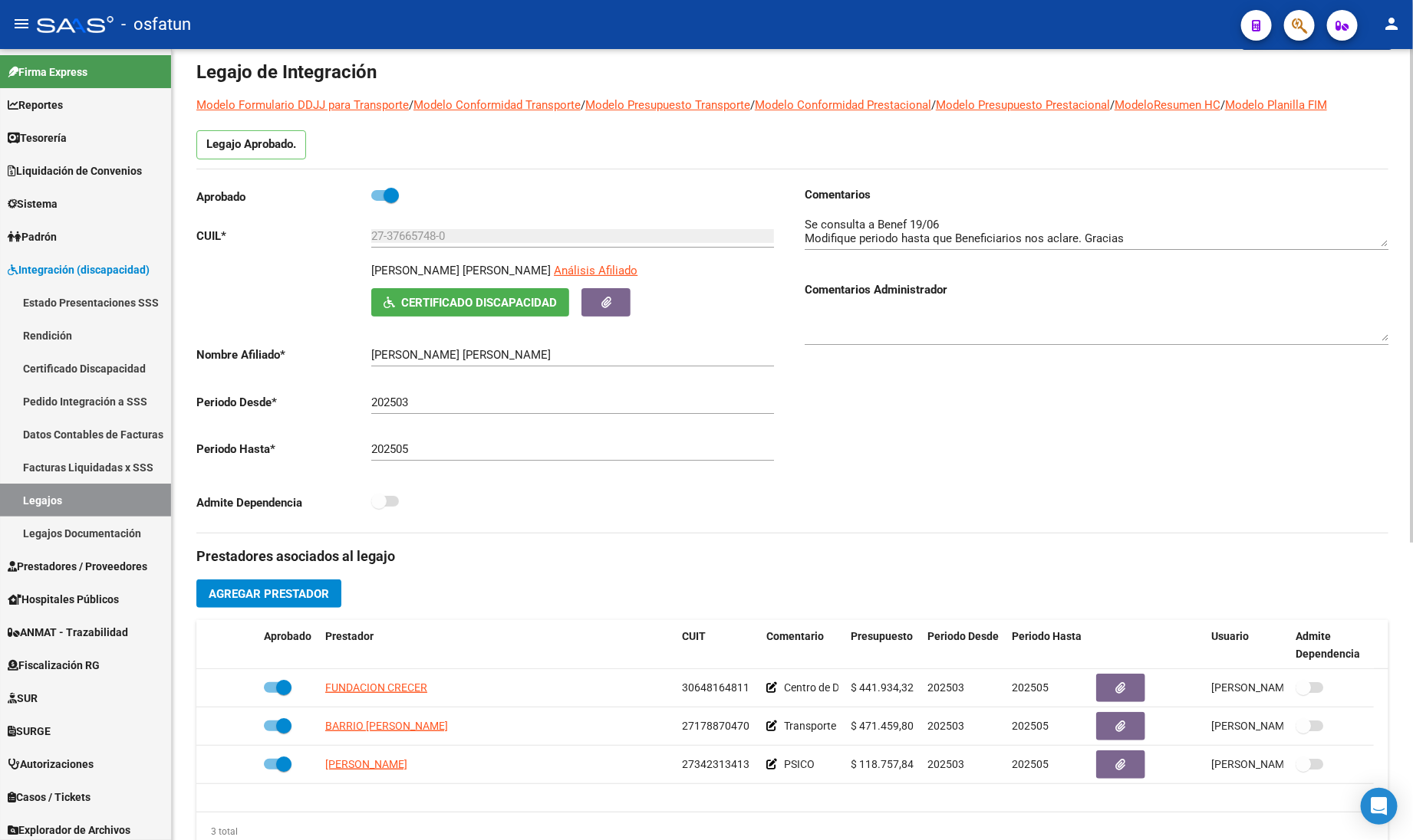
scroll to position [96, 0]
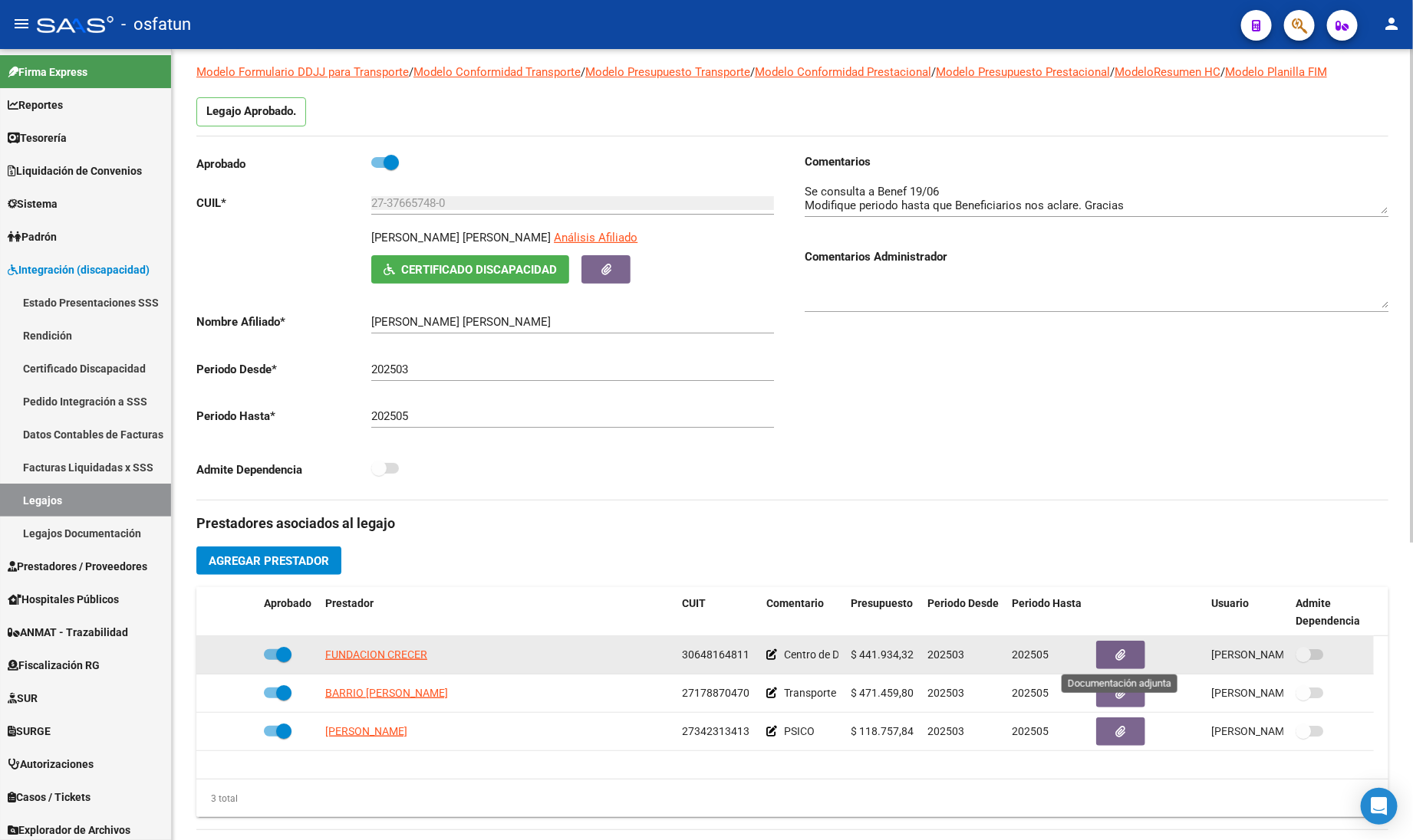
click at [1121, 656] on icon "button" at bounding box center [1120, 655] width 10 height 12
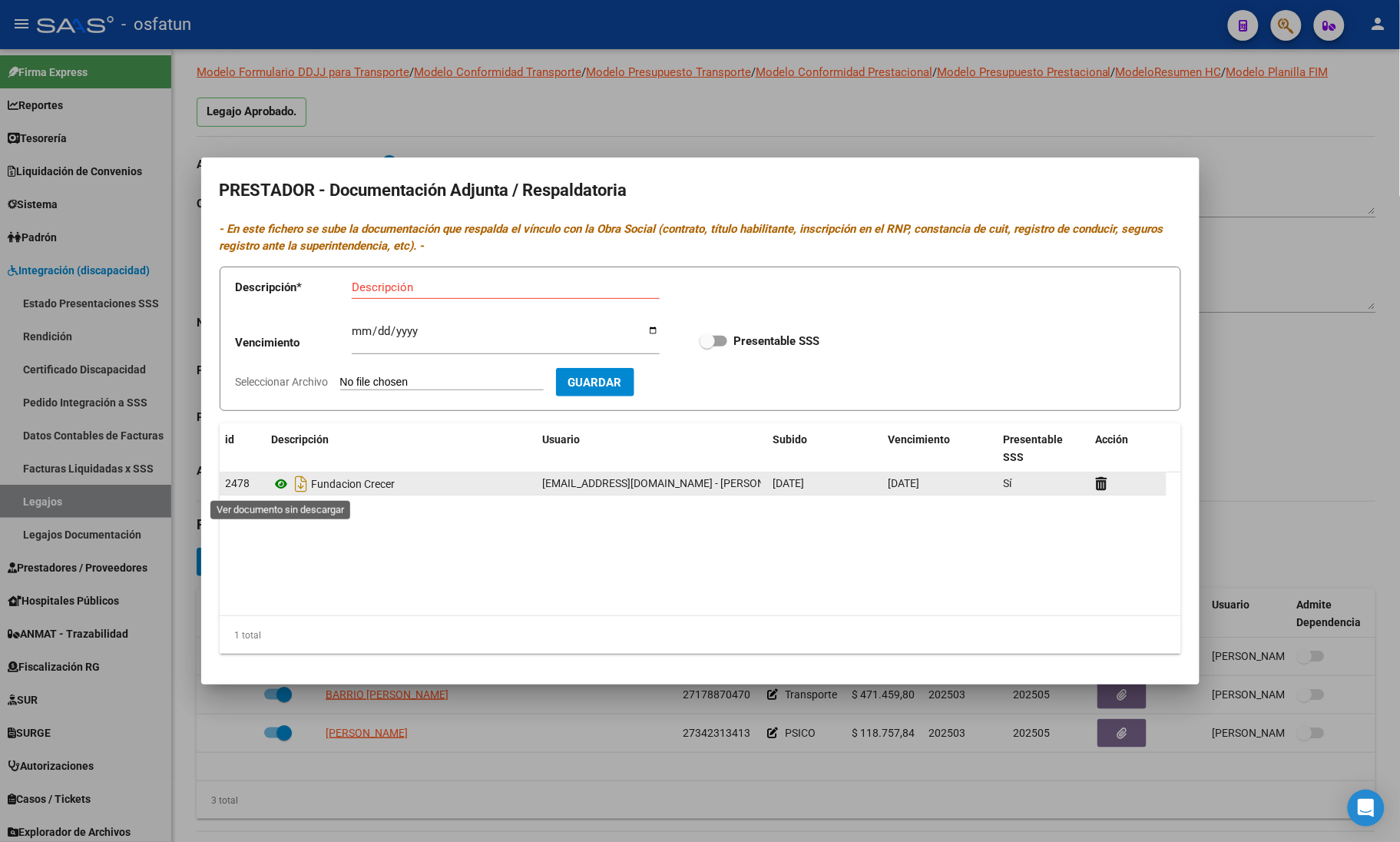
click at [286, 481] on icon at bounding box center [282, 483] width 20 height 19
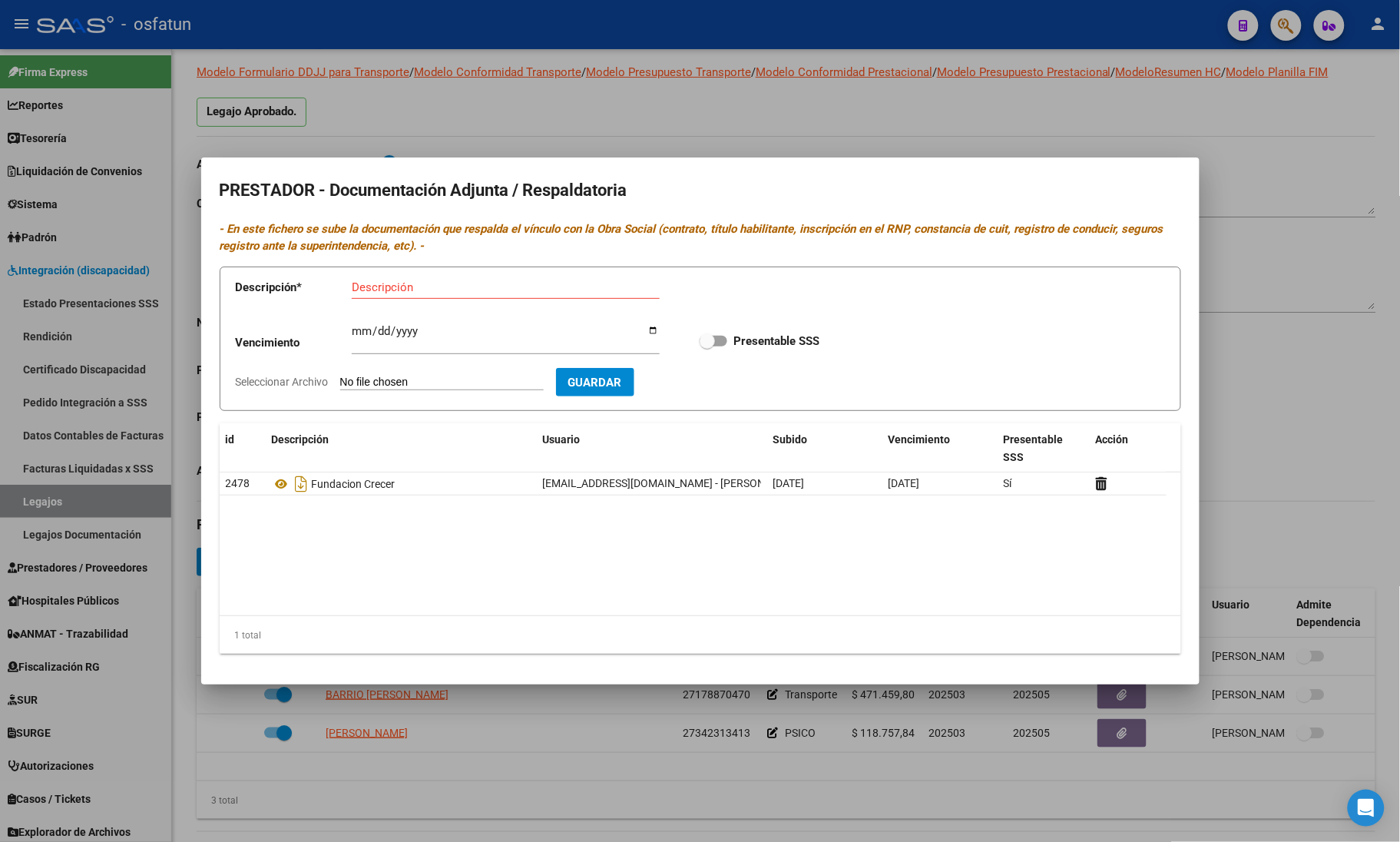
click at [529, 811] on div at bounding box center [700, 421] width 1400 height 842
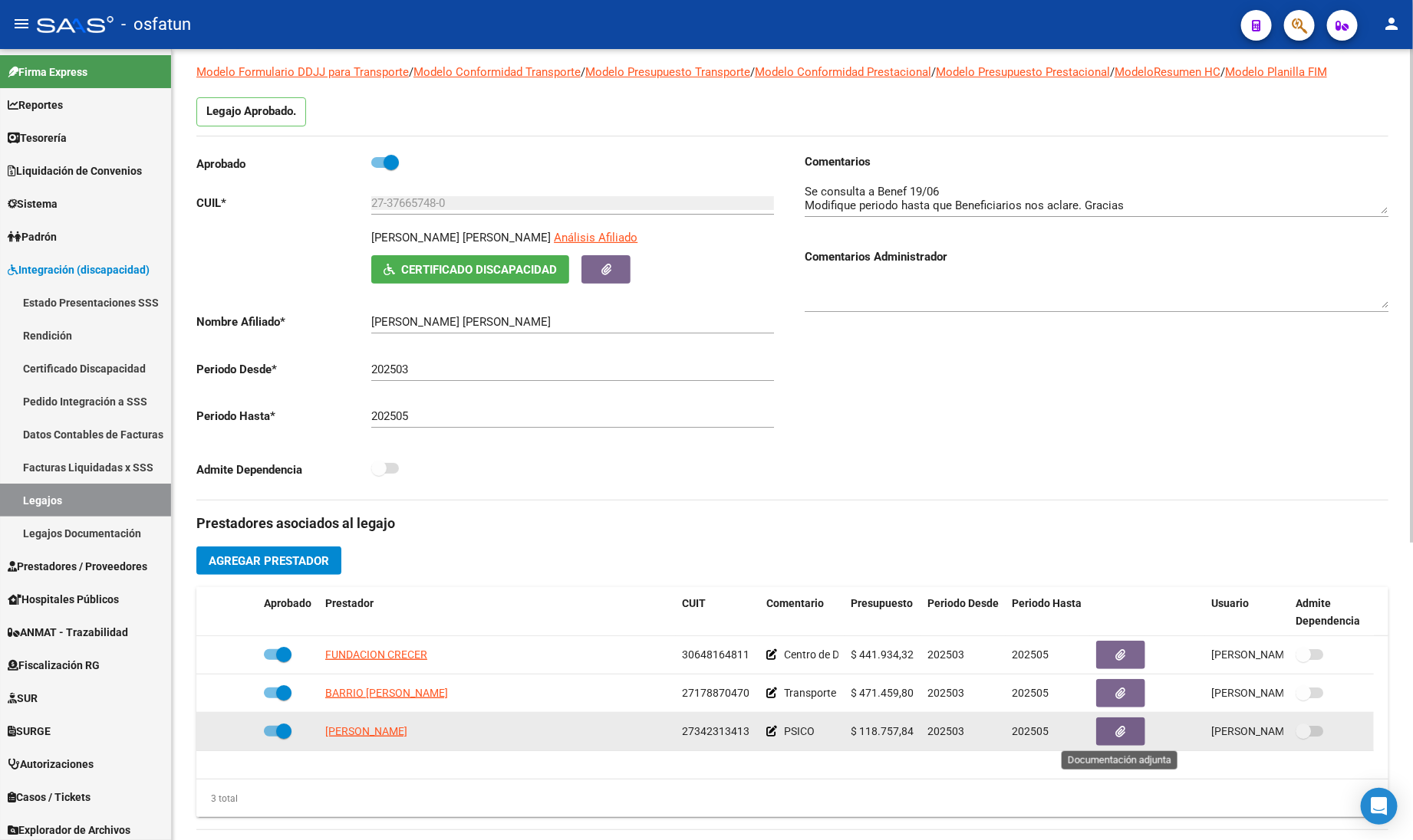
click at [1115, 729] on icon "button" at bounding box center [1120, 731] width 10 height 12
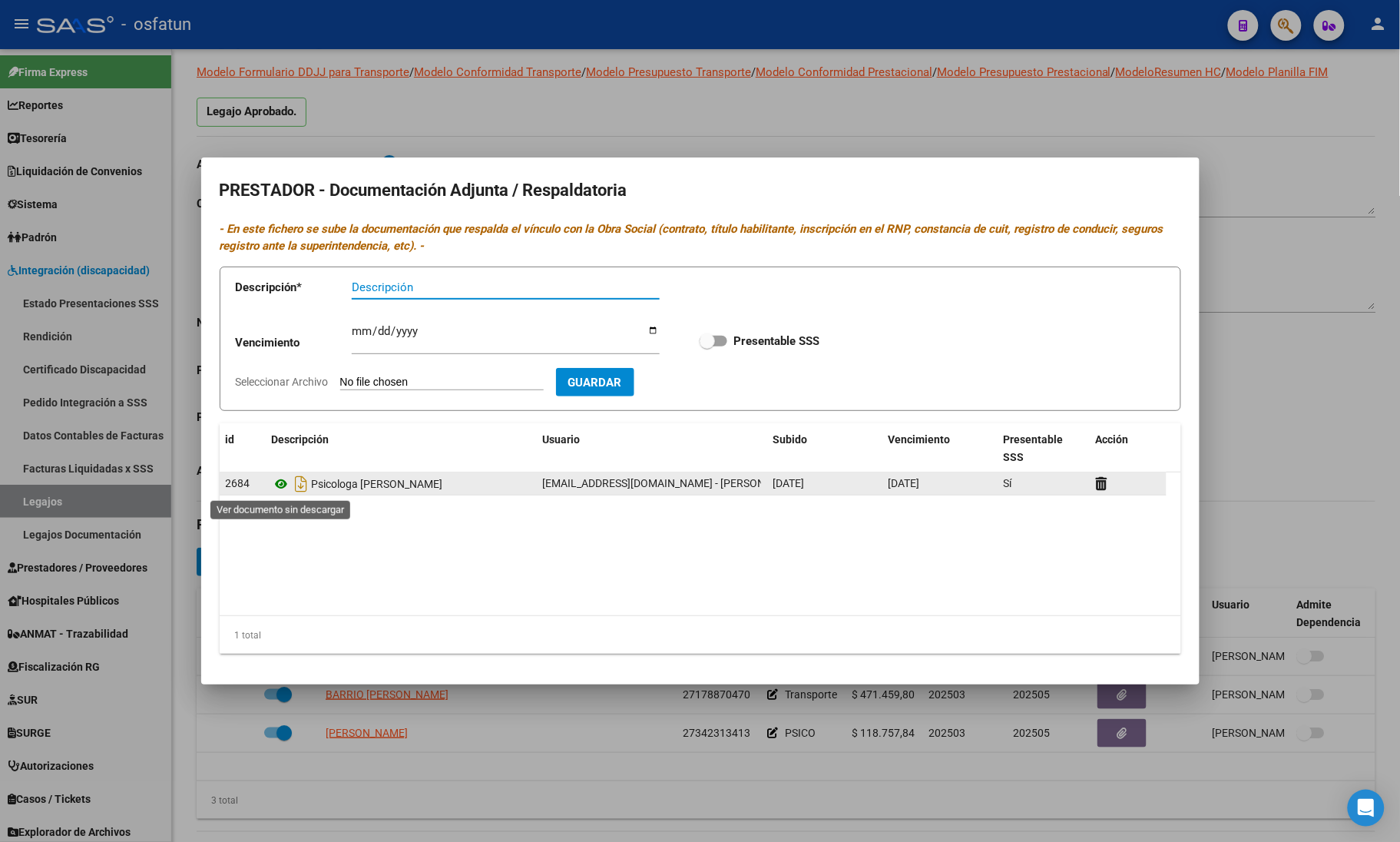
click at [285, 485] on icon at bounding box center [282, 483] width 20 height 19
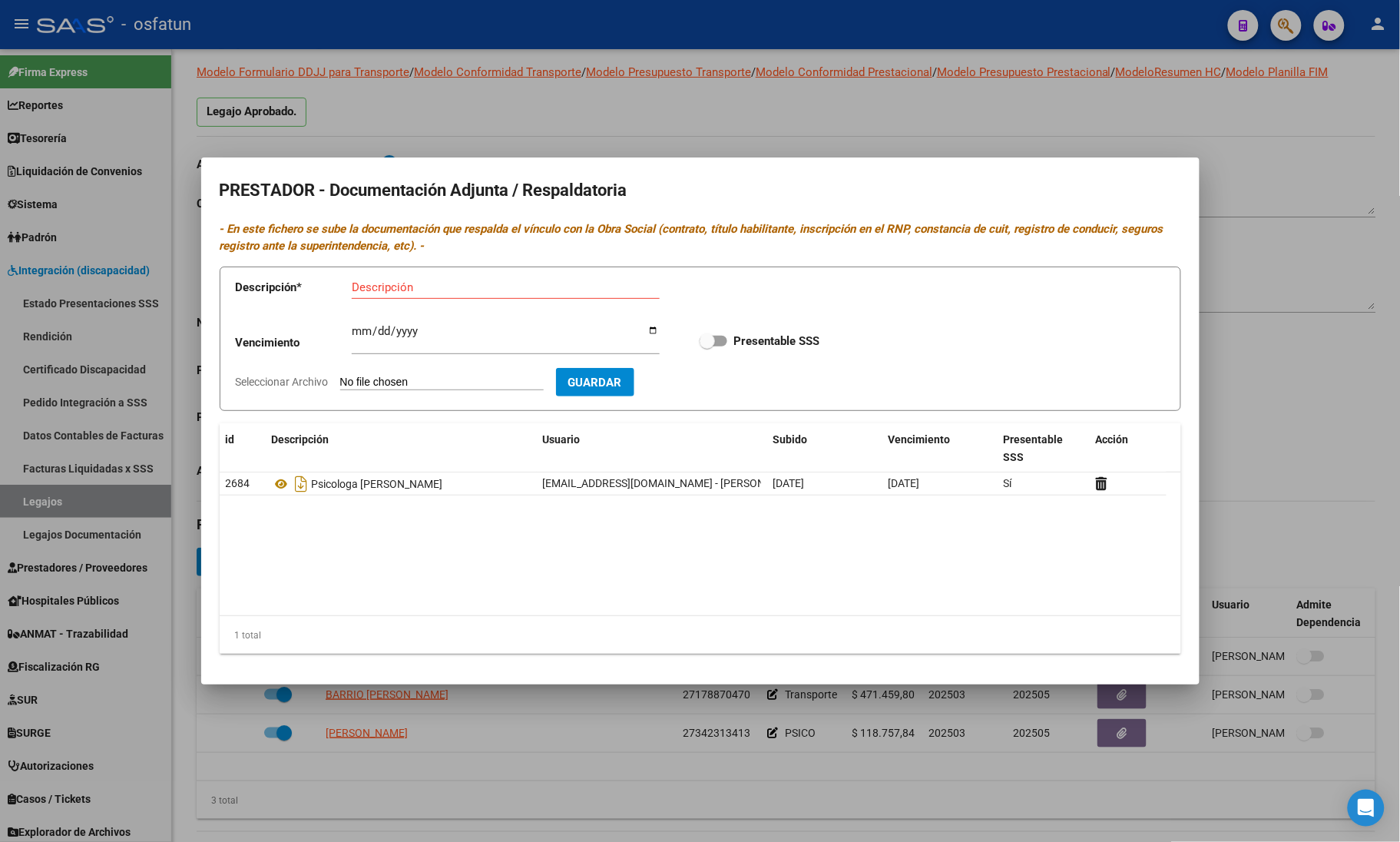
click at [524, 110] on div at bounding box center [700, 421] width 1400 height 842
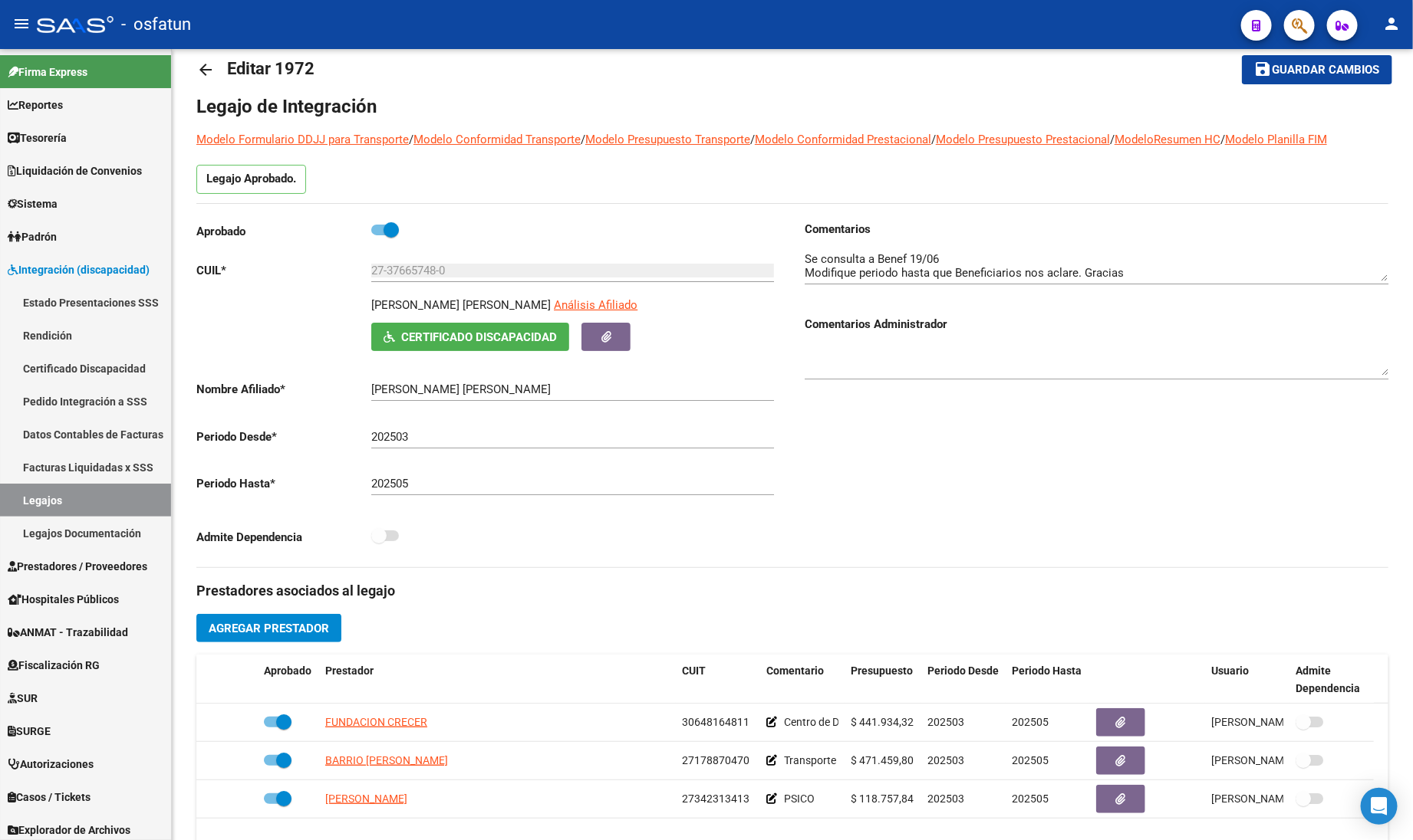
scroll to position [0, 0]
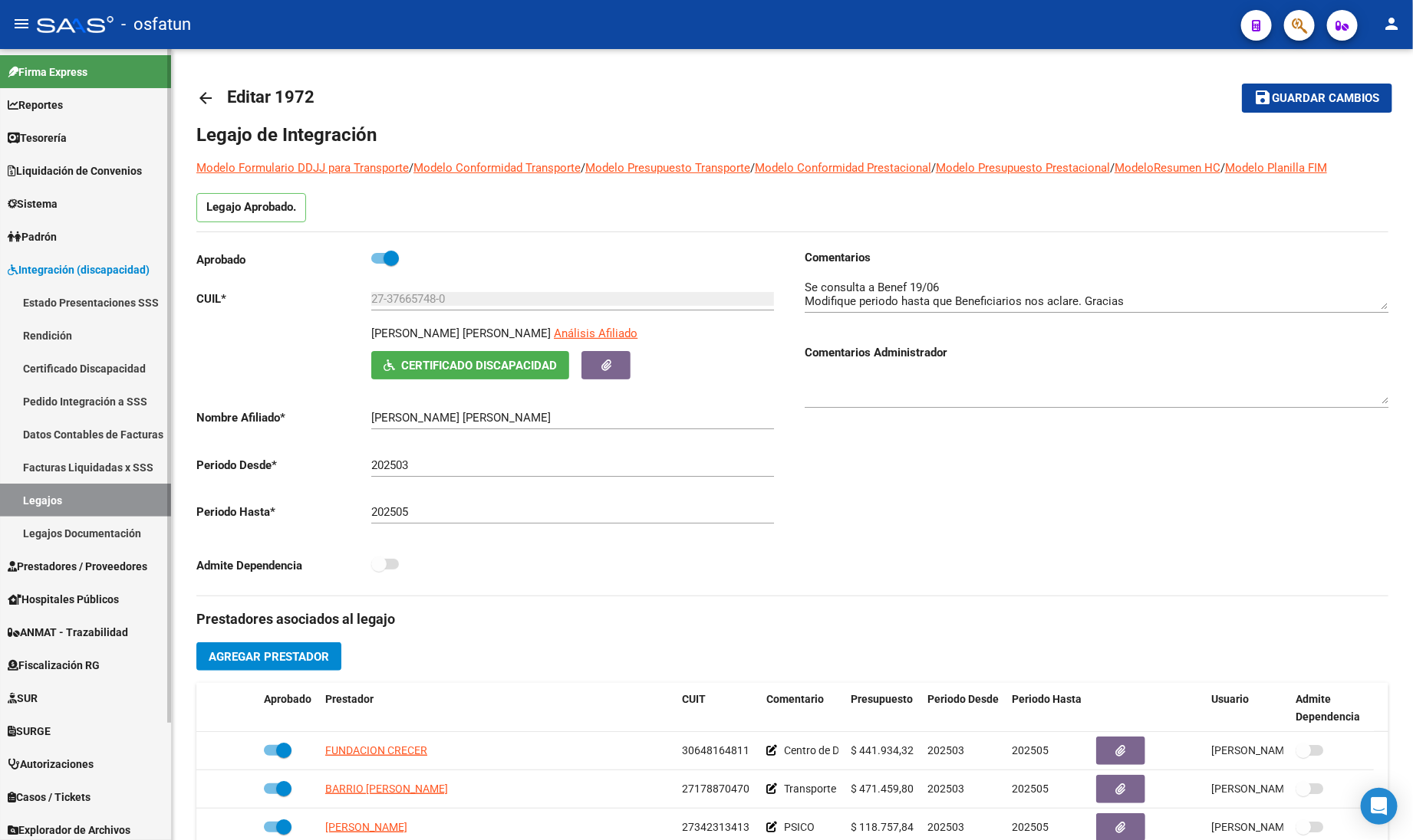
click at [70, 263] on span "Integración (discapacidad)" at bounding box center [78, 269] width 141 height 17
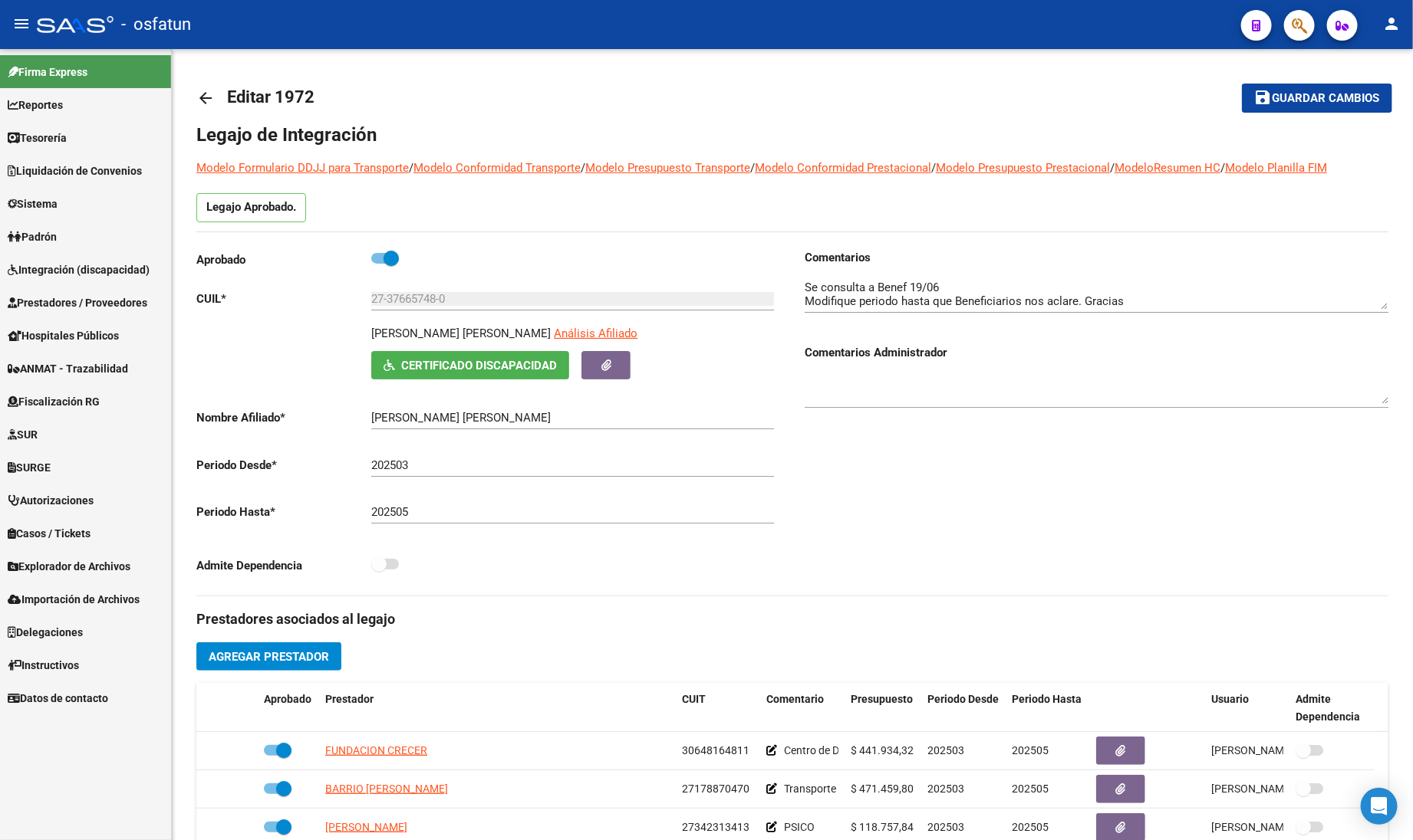
click at [73, 261] on span "Integración (discapacidad)" at bounding box center [78, 269] width 141 height 17
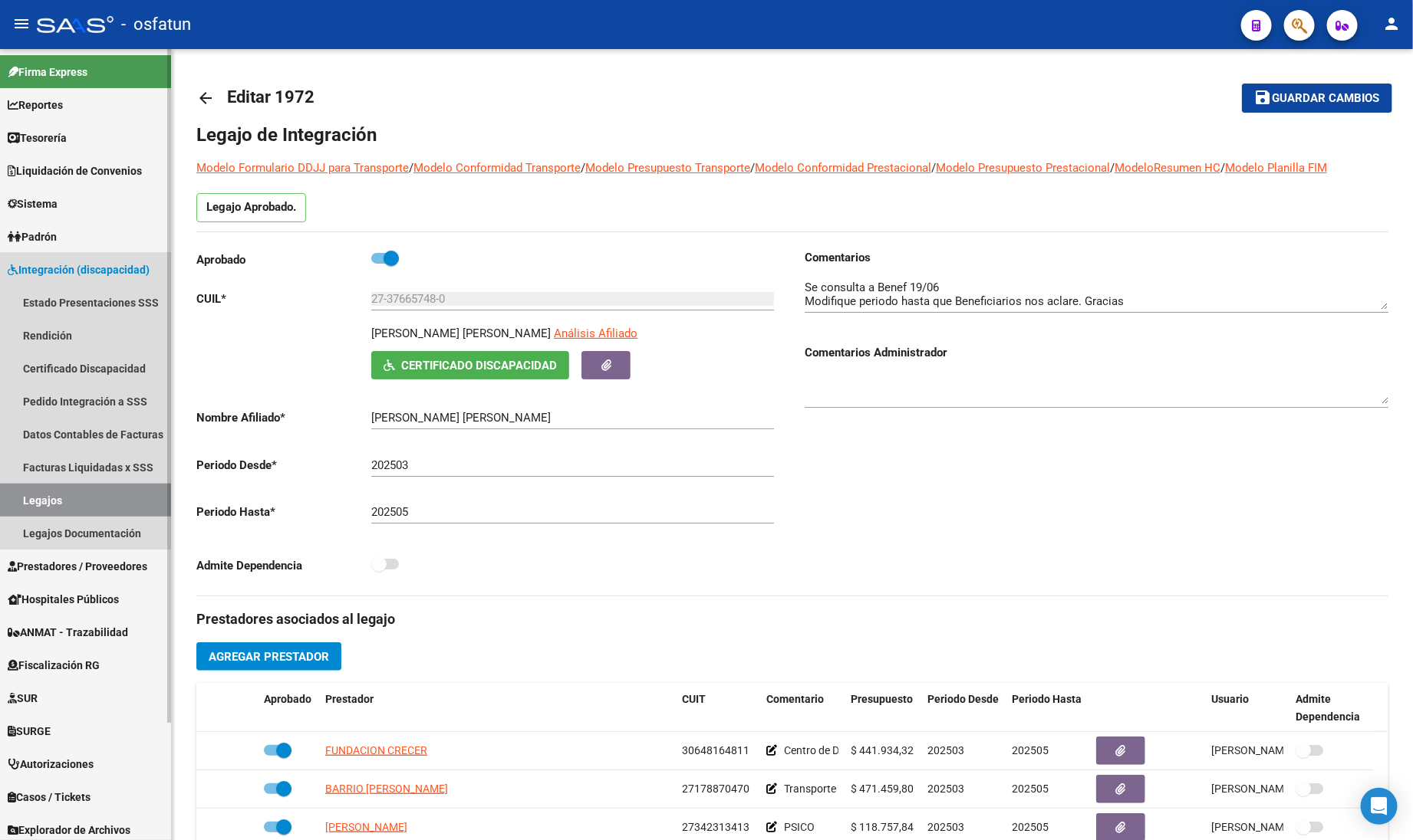
click at [77, 500] on link "Legajos" at bounding box center [85, 499] width 171 height 33
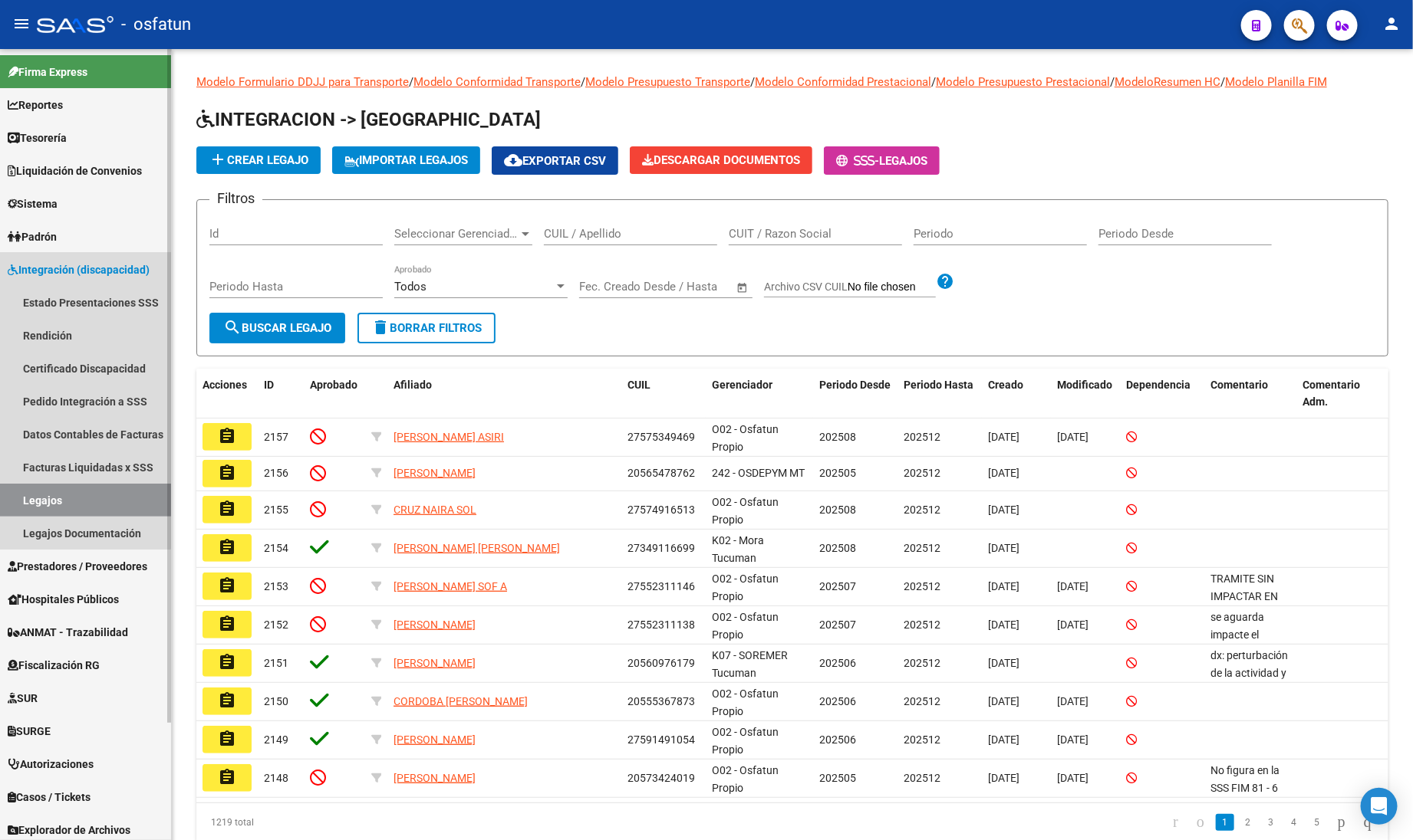
click at [67, 265] on span "Integración (discapacidad)" at bounding box center [78, 269] width 141 height 17
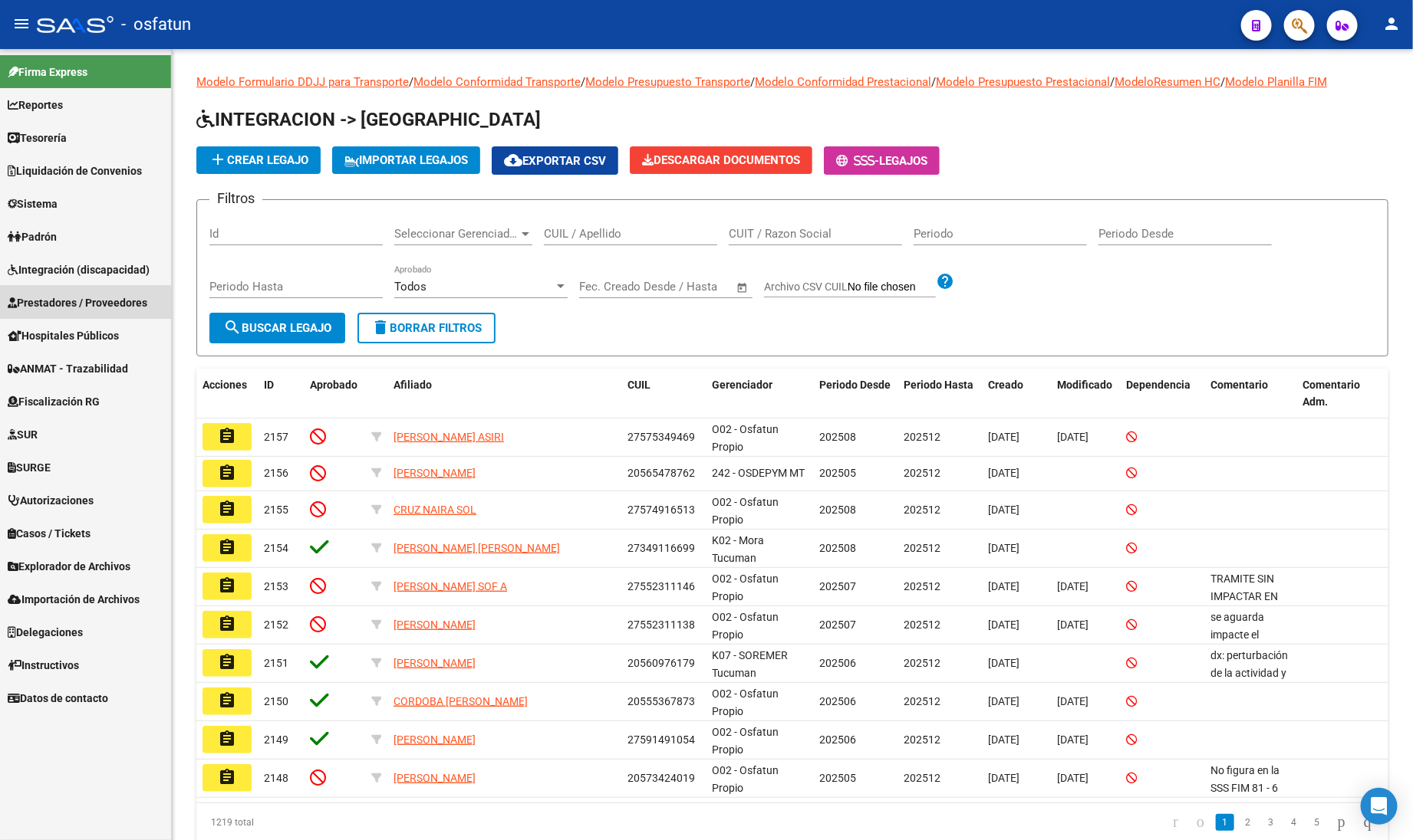
click at [66, 304] on span "Prestadores / Proveedores" at bounding box center [77, 302] width 139 height 17
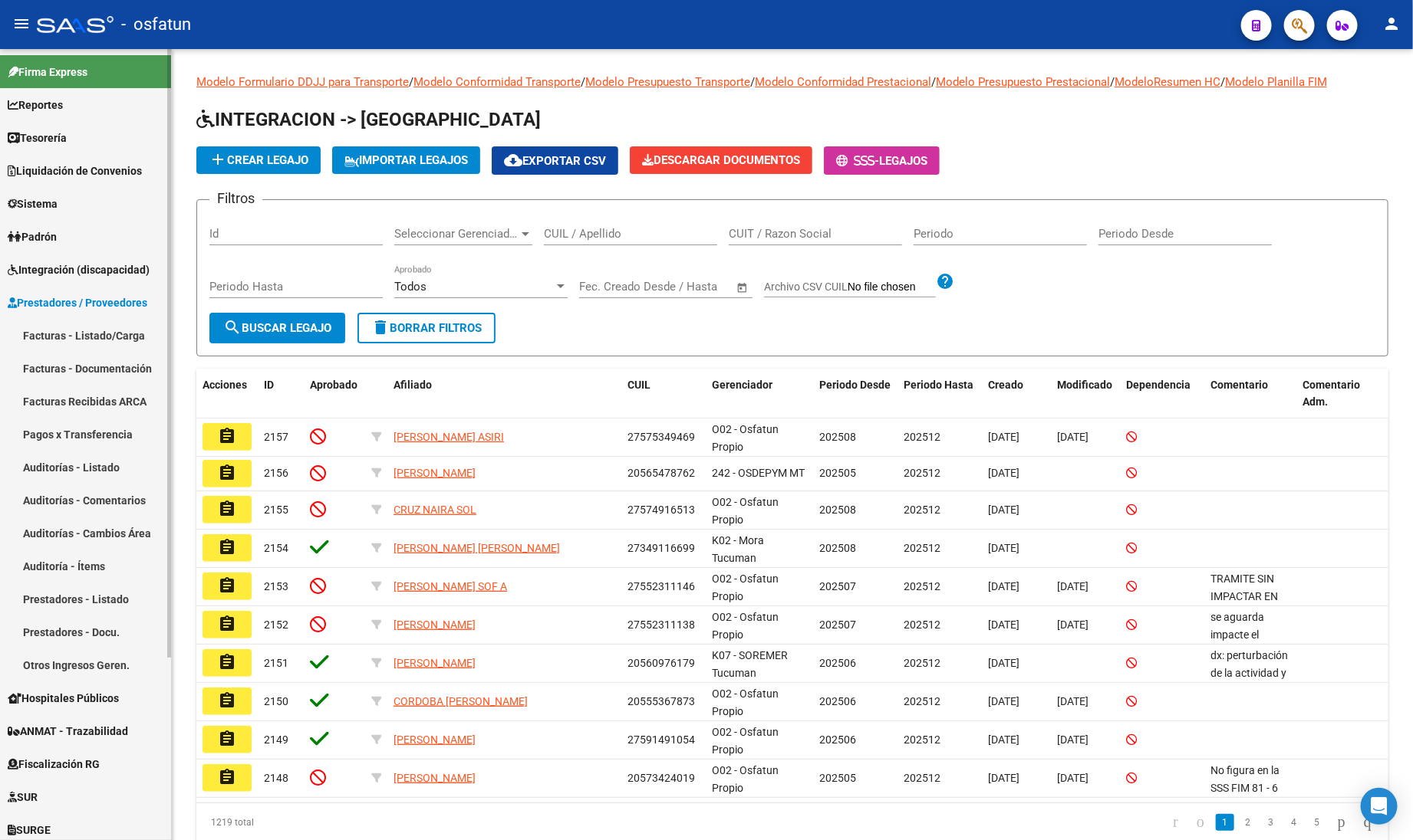
click at [56, 333] on link "Facturas - Listado/Carga" at bounding box center [85, 335] width 171 height 33
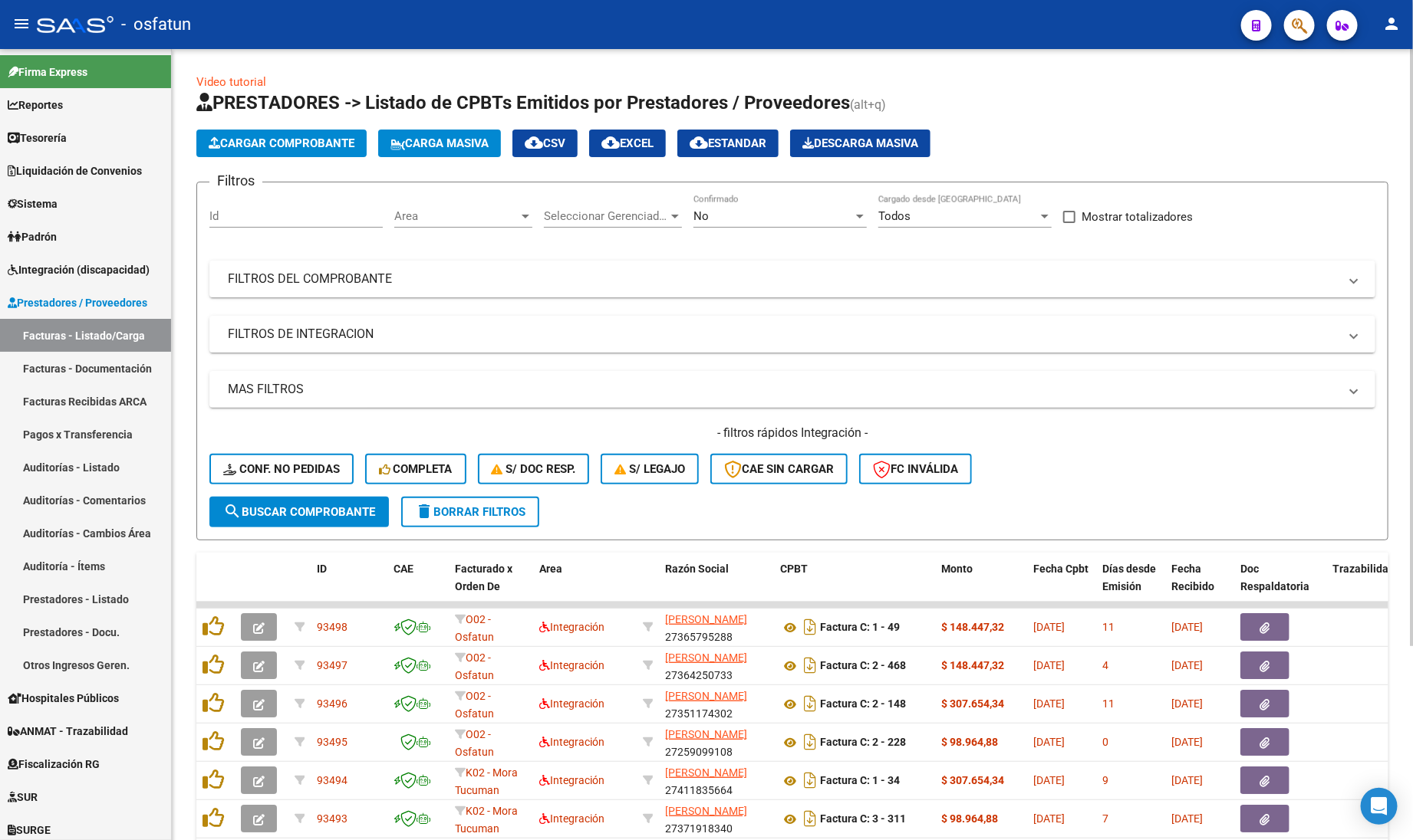
click at [1126, 490] on div "- filtros rápidos Integración - Conf. no pedidas Completa S/ Doc Resp. S/ legaj…" at bounding box center [792, 461] width 1166 height 72
click at [765, 381] on mat-panel-title "MAS FILTROS" at bounding box center [782, 388] width 1110 height 17
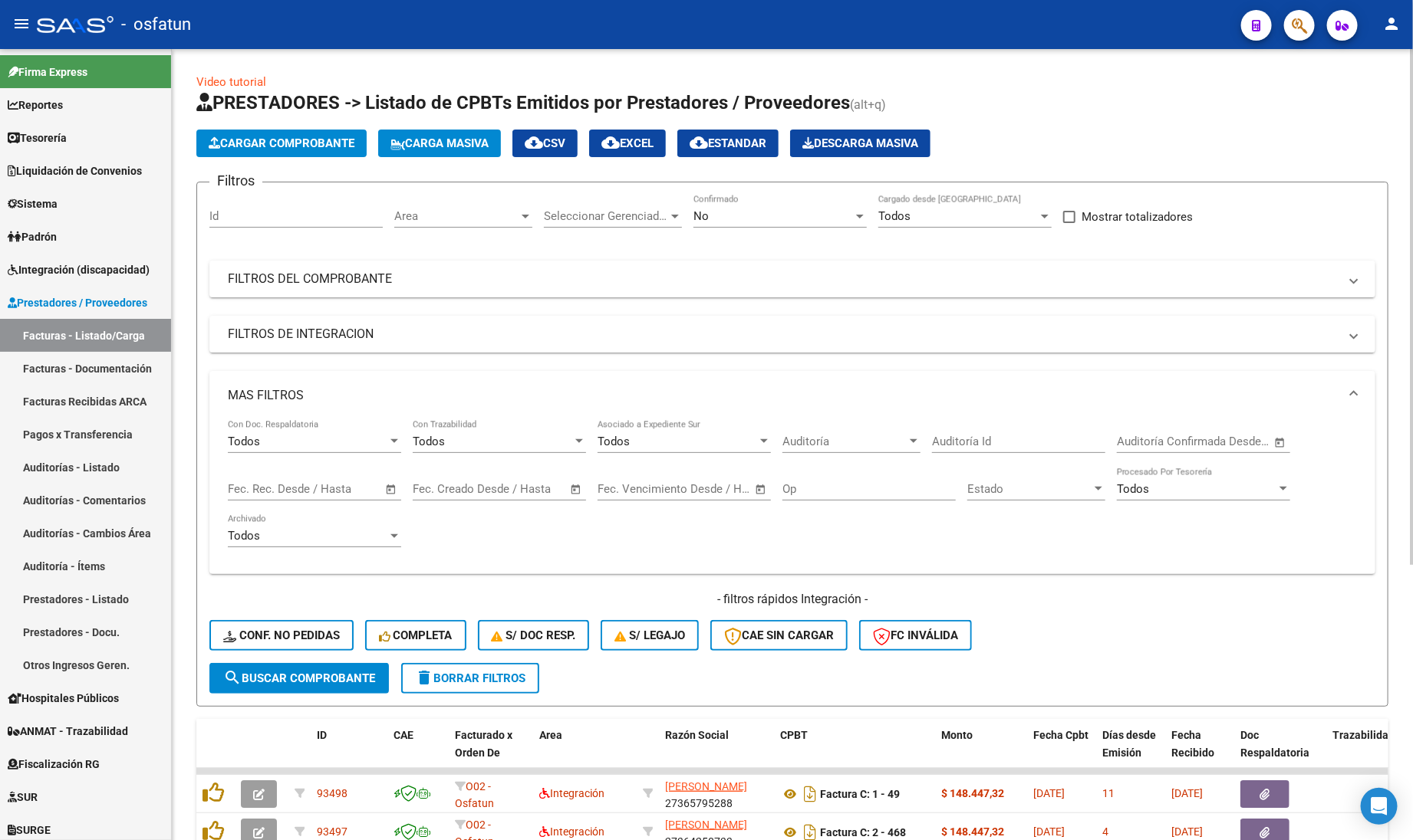
click at [316, 423] on div "Todos Con Doc. Respaldatoria" at bounding box center [313, 436] width 173 height 33
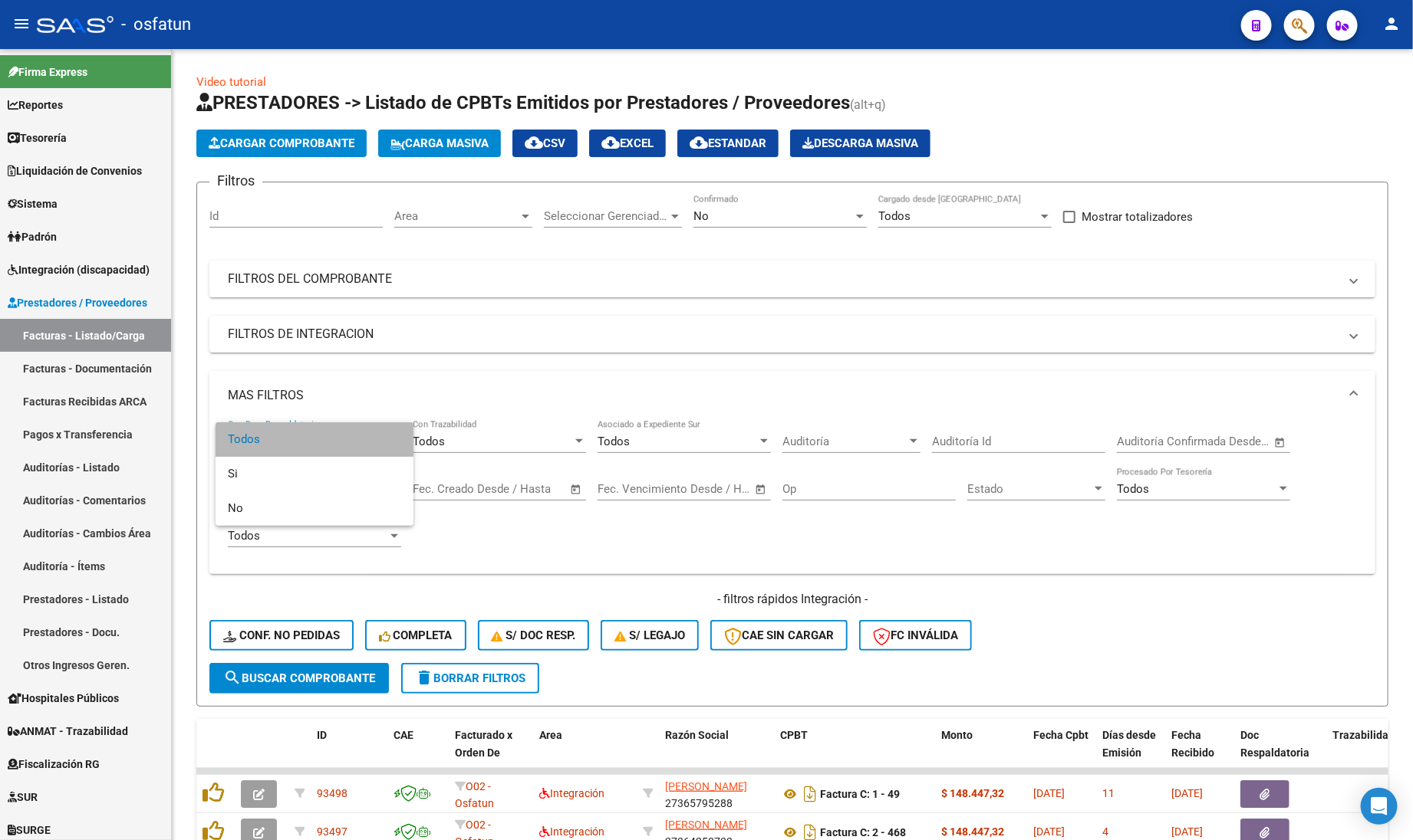
click at [312, 437] on span "Todos" at bounding box center [313, 439] width 173 height 35
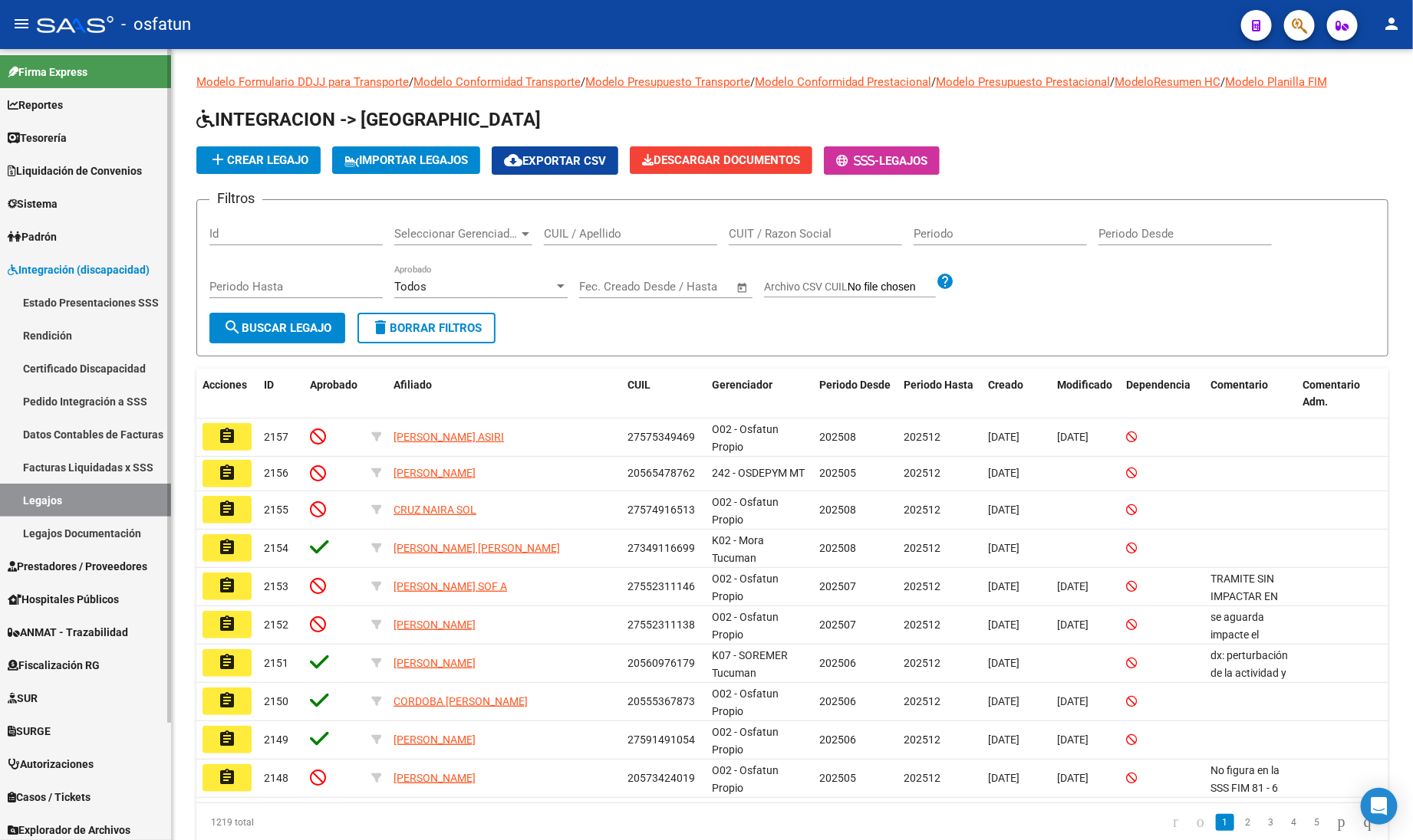
click at [63, 261] on span "Integración (discapacidad)" at bounding box center [78, 269] width 141 height 17
click at [63, 266] on span "Integración (discapacidad)" at bounding box center [78, 269] width 141 height 17
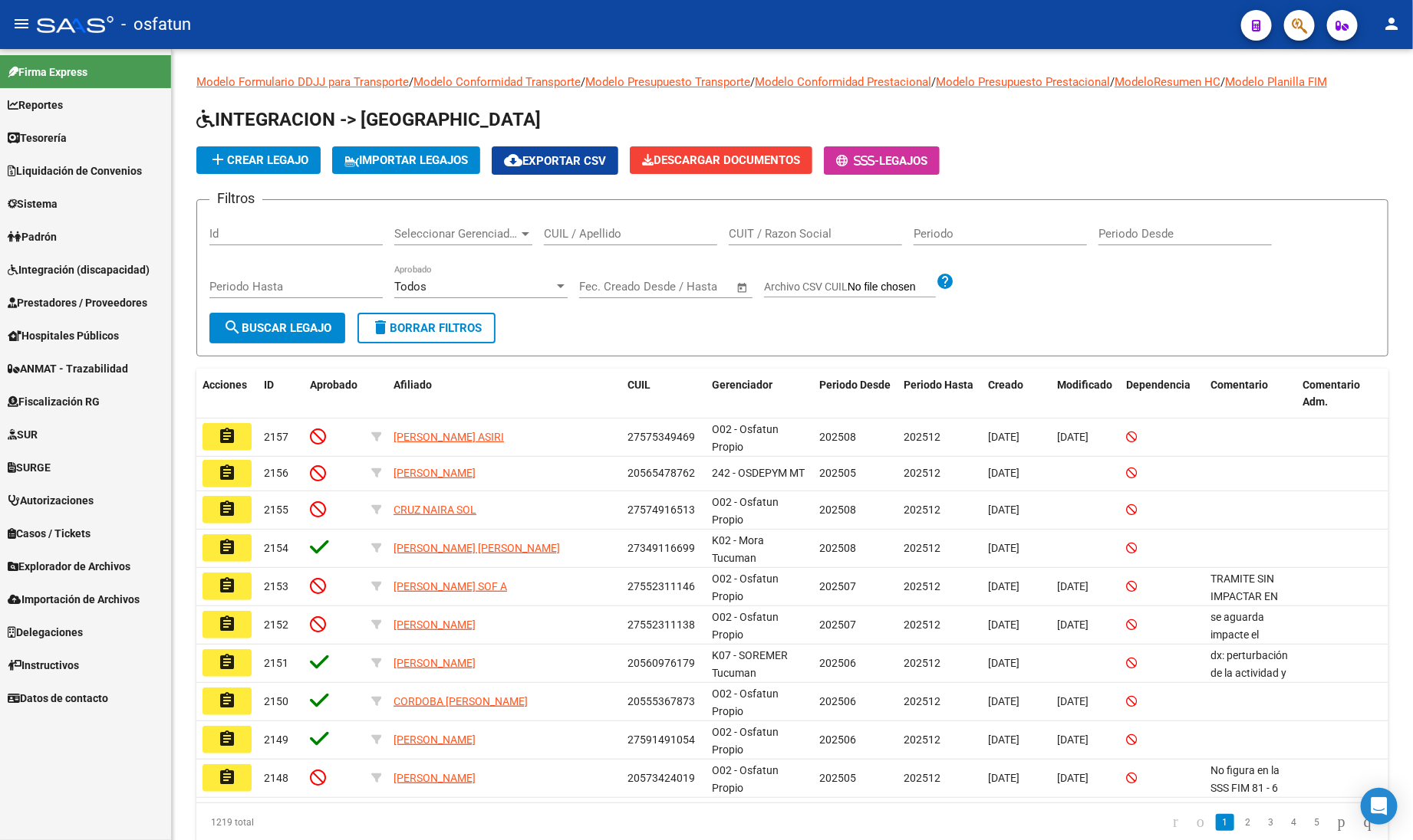
click at [78, 304] on span "Prestadores / Proveedores" at bounding box center [77, 302] width 139 height 17
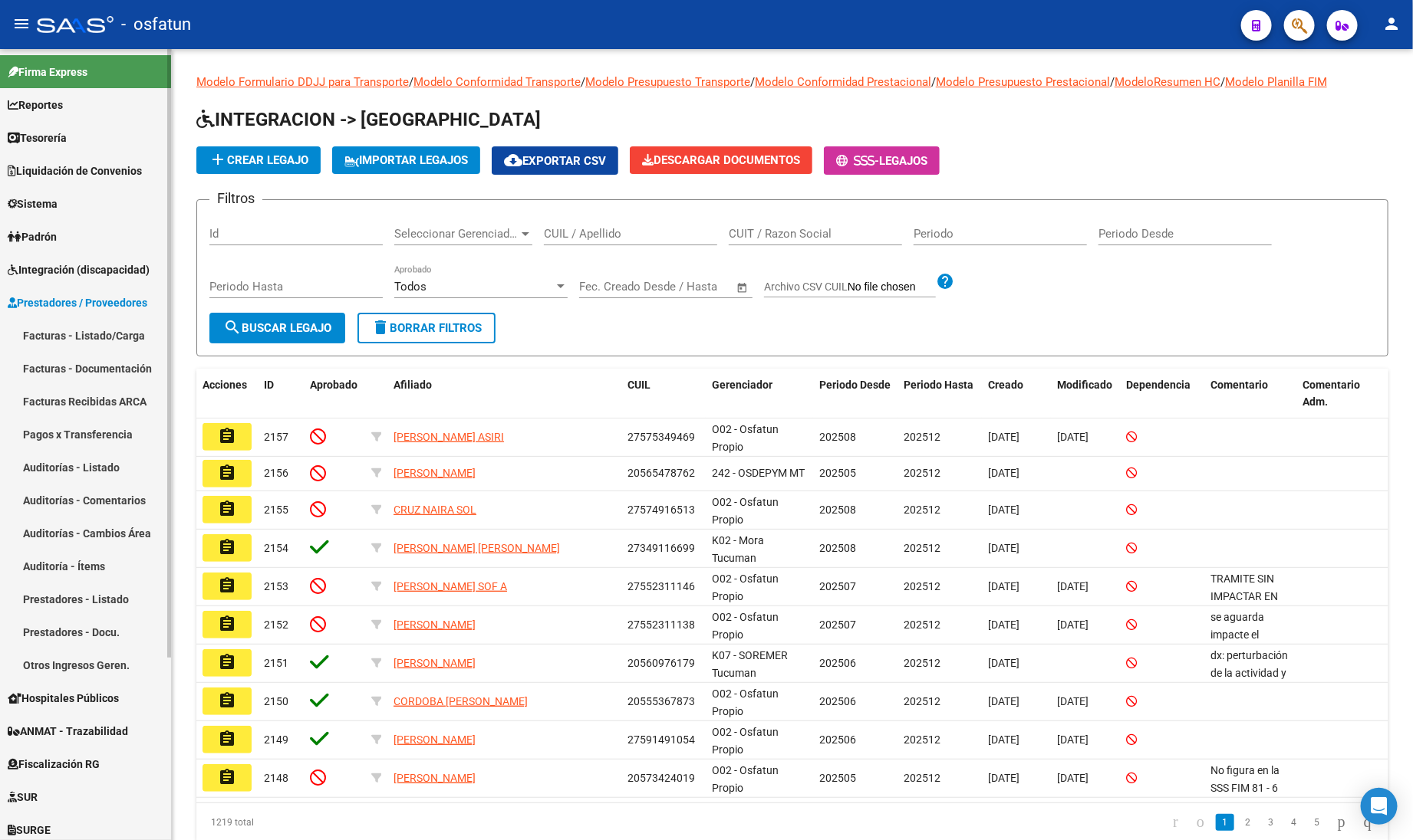
click at [83, 327] on link "Facturas - Listado/Carga" at bounding box center [85, 335] width 171 height 33
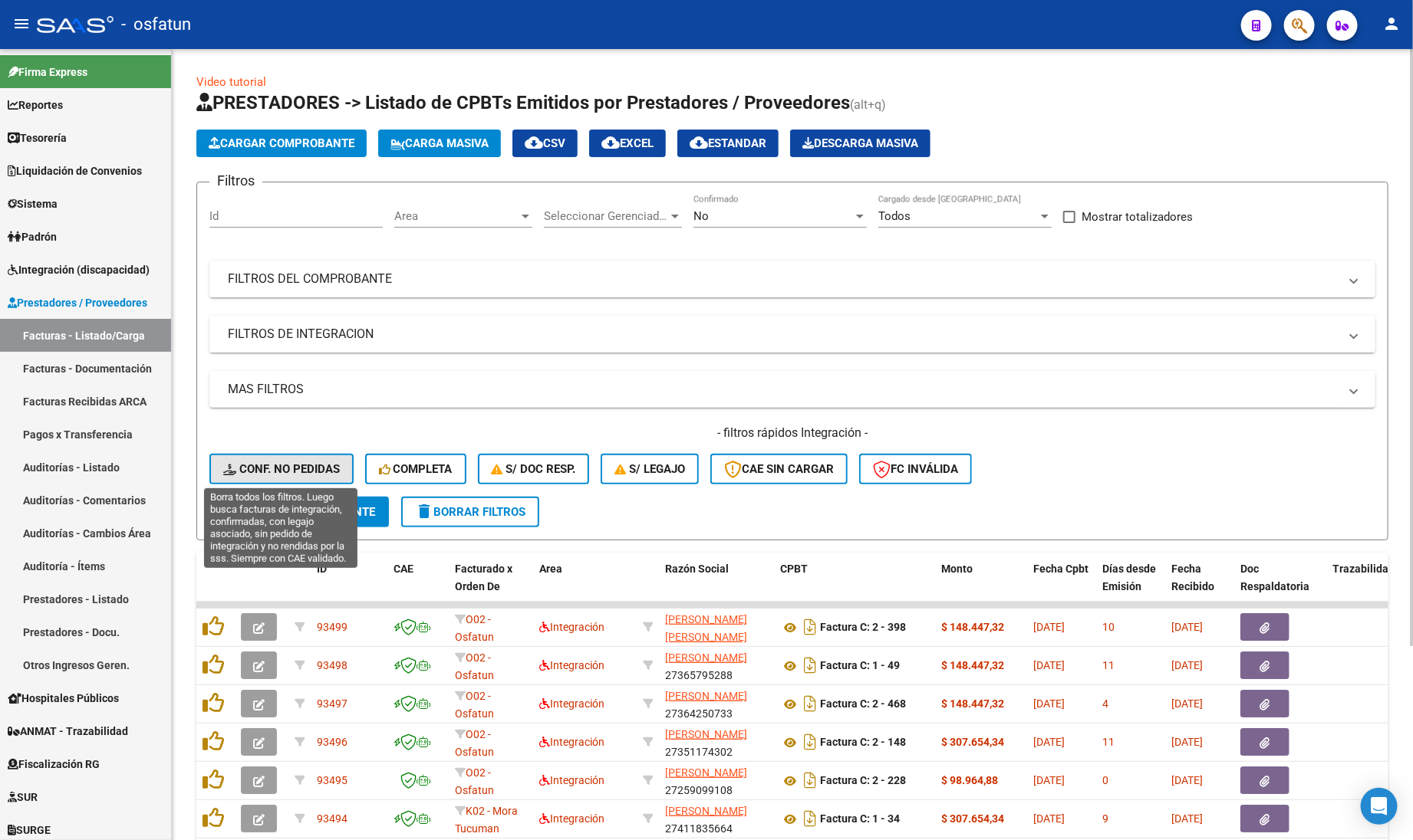
click at [235, 459] on button "Conf. no pedidas" at bounding box center [282, 468] width 144 height 31
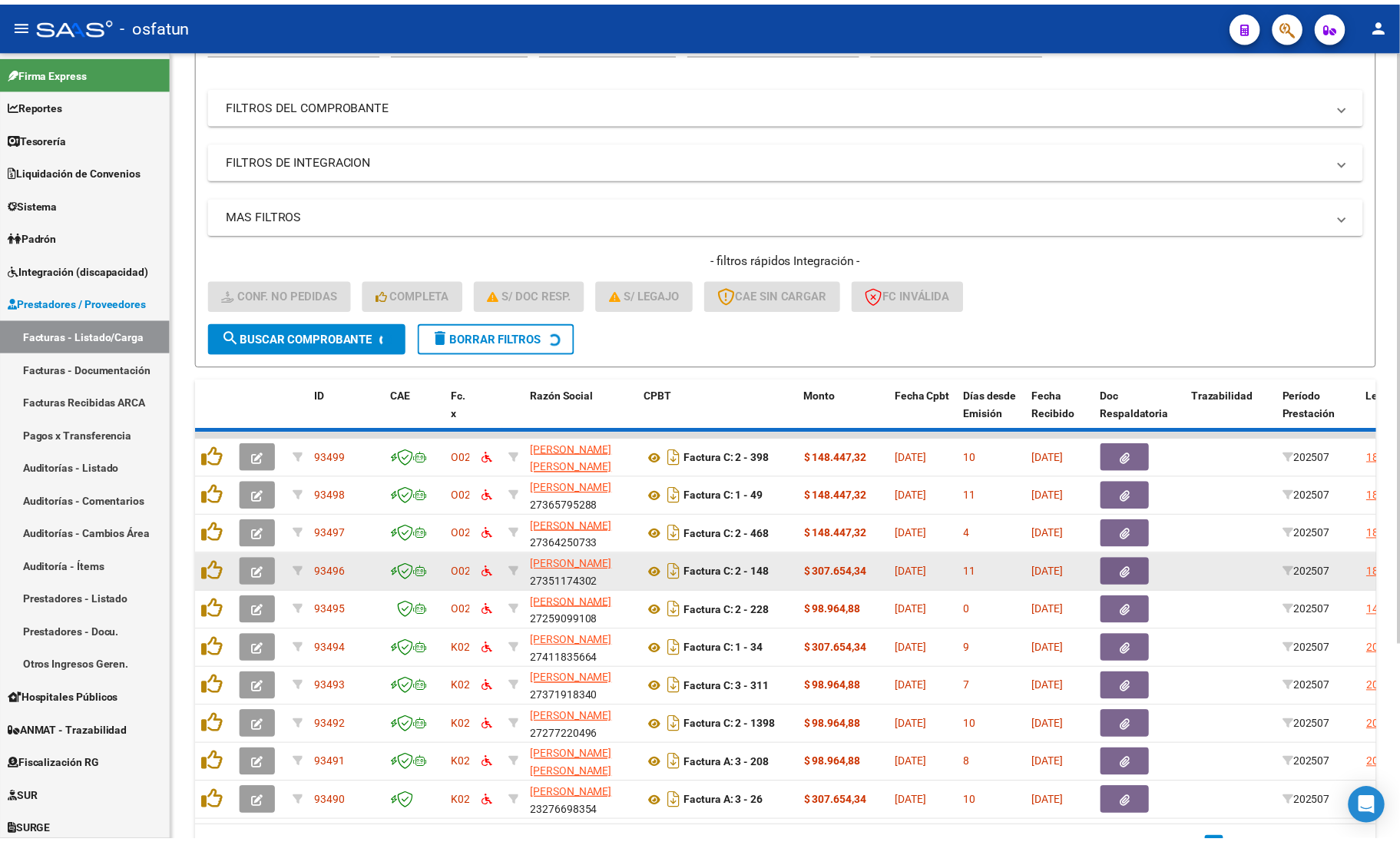
scroll to position [192, 0]
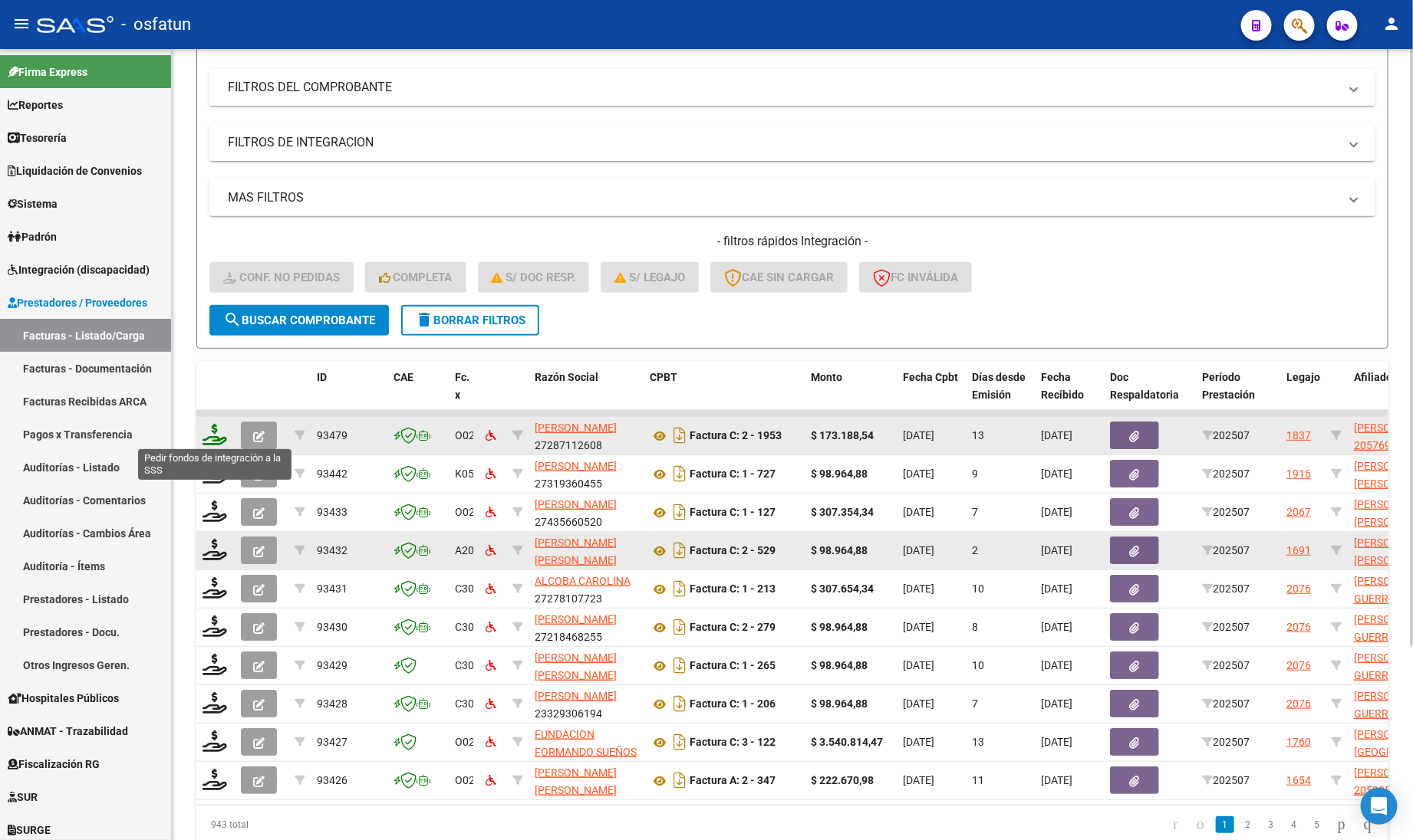
click at [215, 437] on icon at bounding box center [215, 435] width 25 height 22
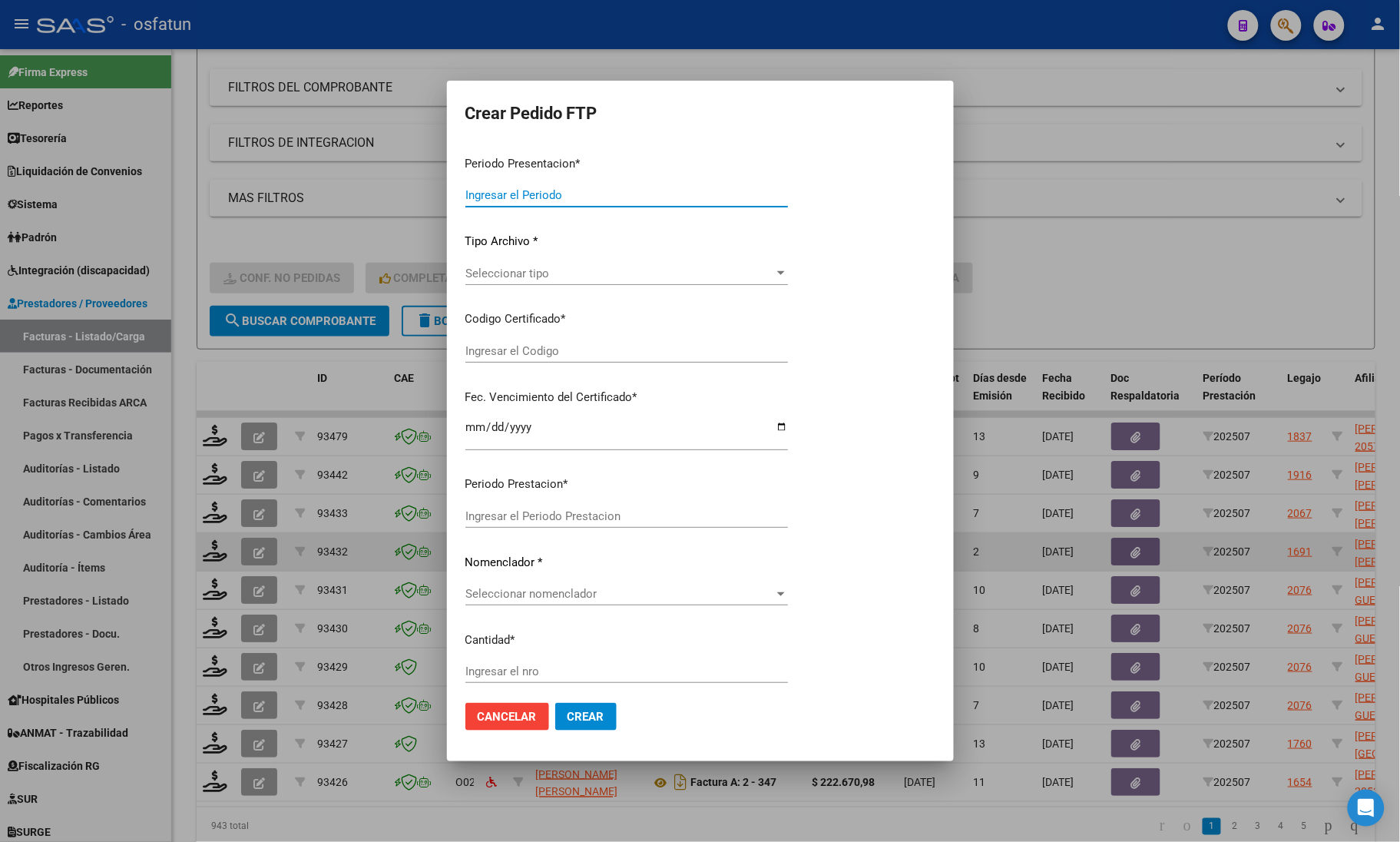
type input "202507"
type input "$ 173.188,54"
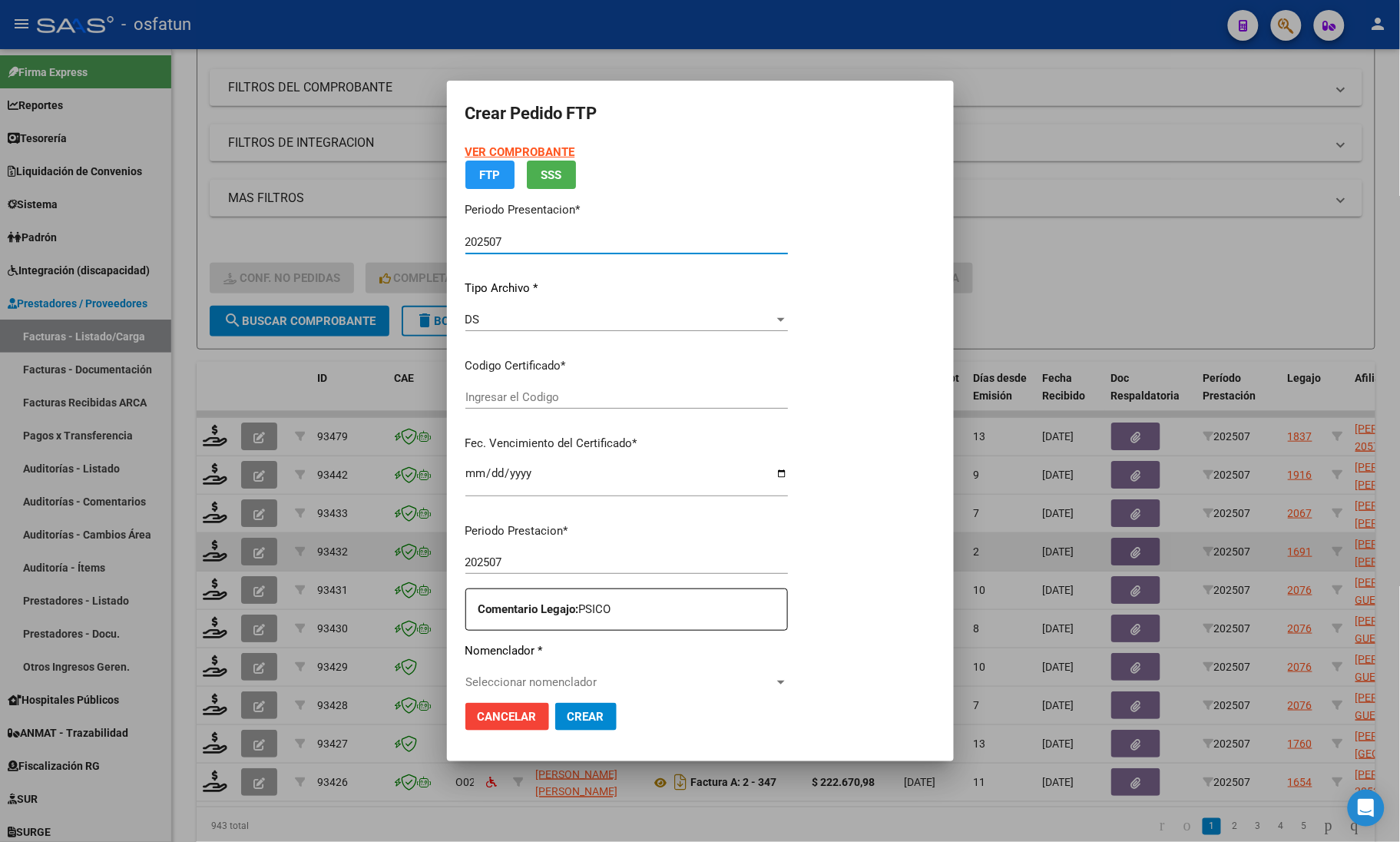
type input "ARG02000576968832024081620260816JUJ135"
type input "2026-08-16"
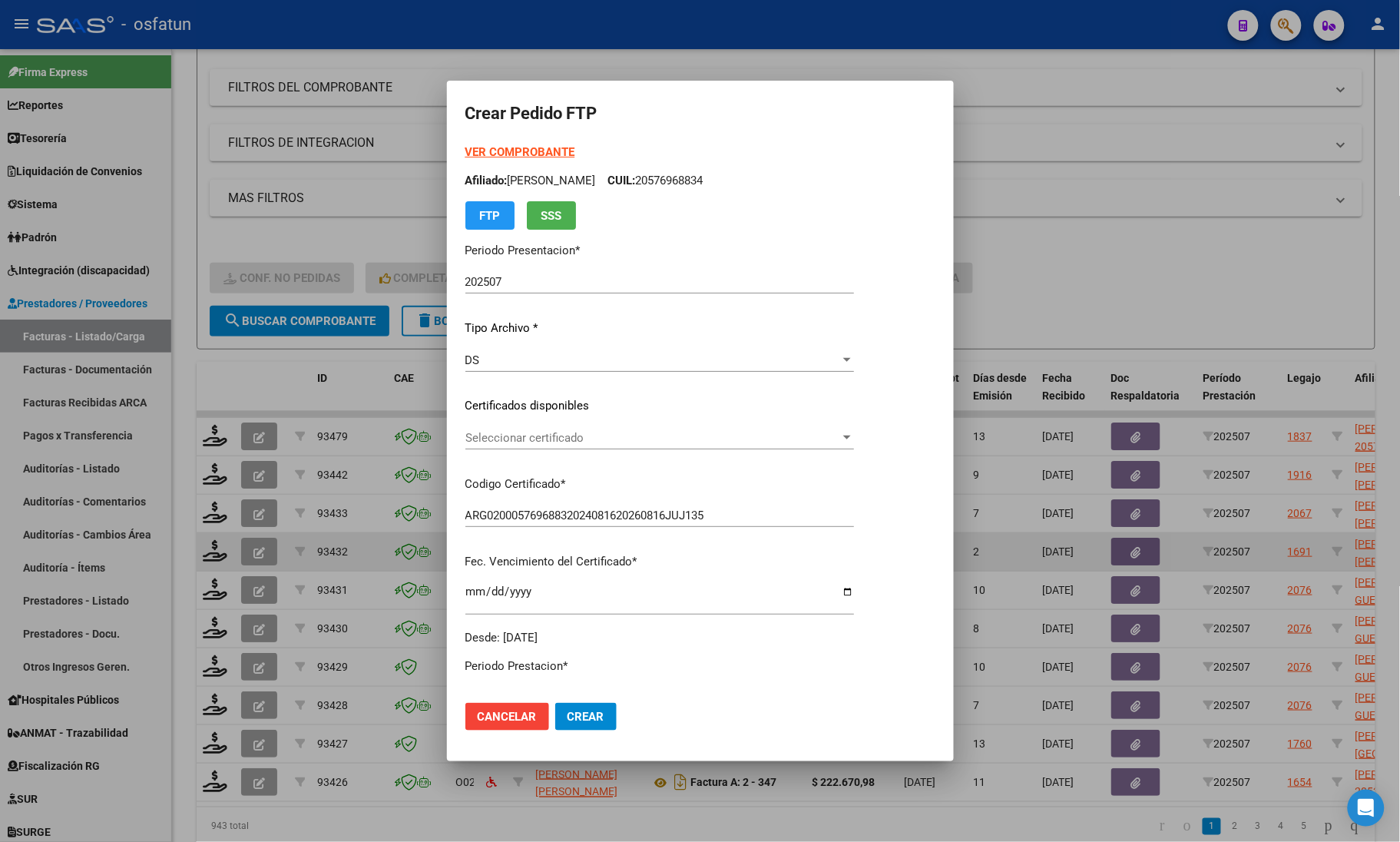
click at [501, 147] on strong "VER COMPROBANTE" at bounding box center [520, 153] width 110 height 14
click at [552, 424] on div "VER COMPROBANTE ARCA Padrón Afiliado: JEREZ LUCIO RAFAEL CUIL: 20576968834 FTP …" at bounding box center [659, 394] width 388 height 502
click at [553, 471] on div "VER COMPROBANTE ARCA Padrón Afiliado: JEREZ LUCIO RAFAEL CUIL: 20576968834 FTP …" at bounding box center [659, 394] width 388 height 502
click at [556, 447] on div "Seleccionar certificado Seleccionar certificado" at bounding box center [659, 437] width 388 height 23
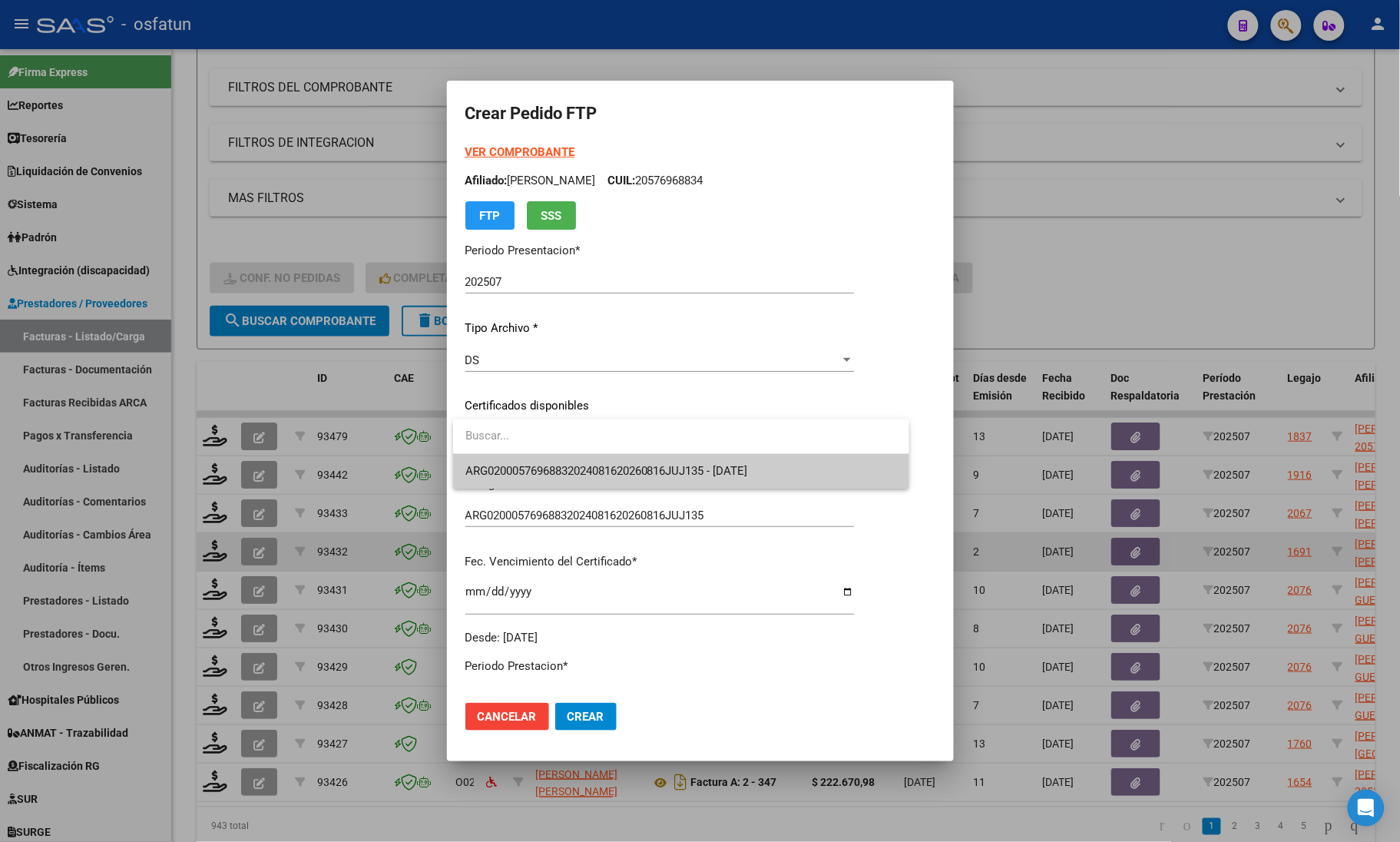
click at [554, 462] on span "ARG02000576968832024081620260816JUJ135 - 2026-08-16" at bounding box center [681, 471] width 432 height 35
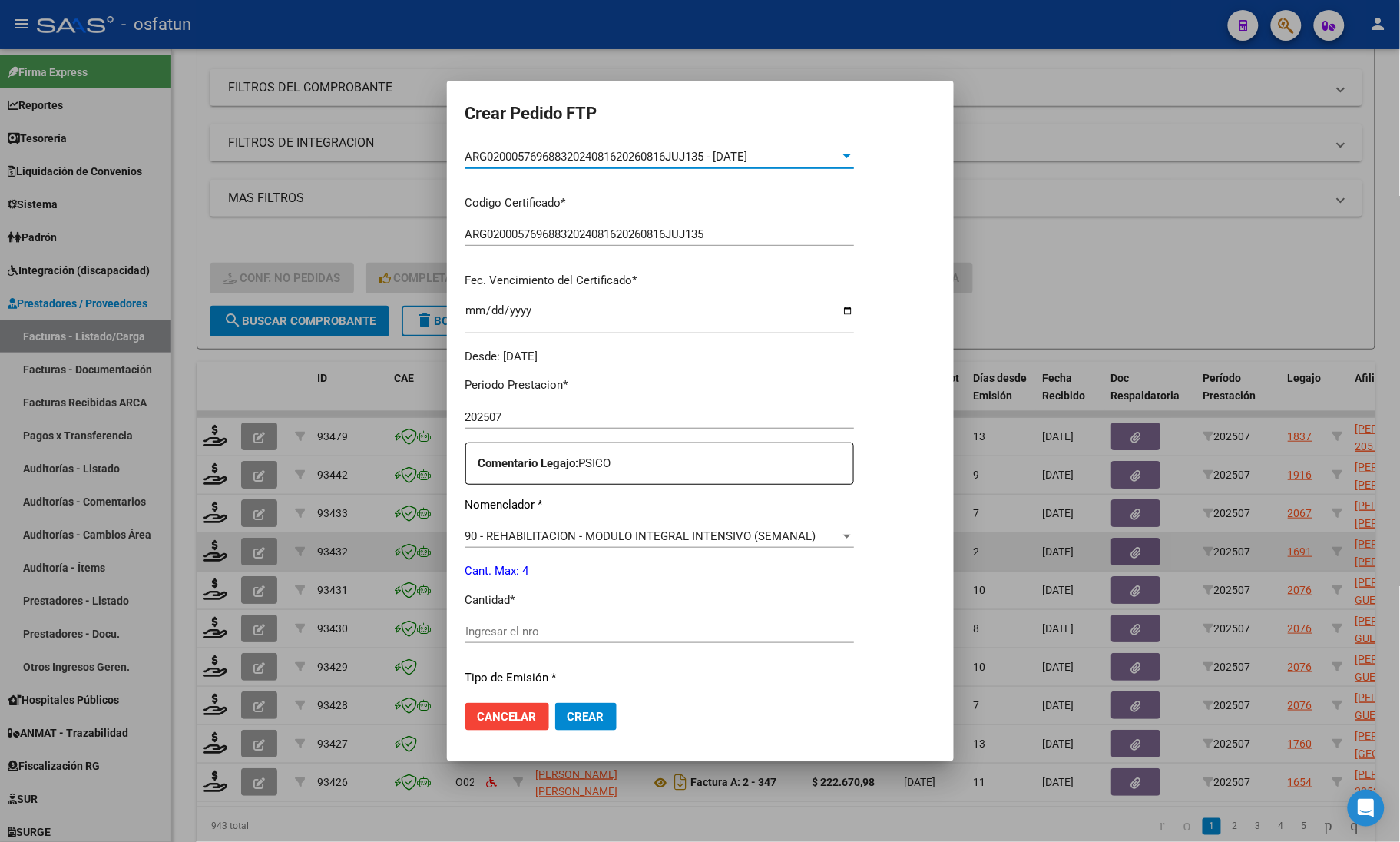
scroll to position [384, 0]
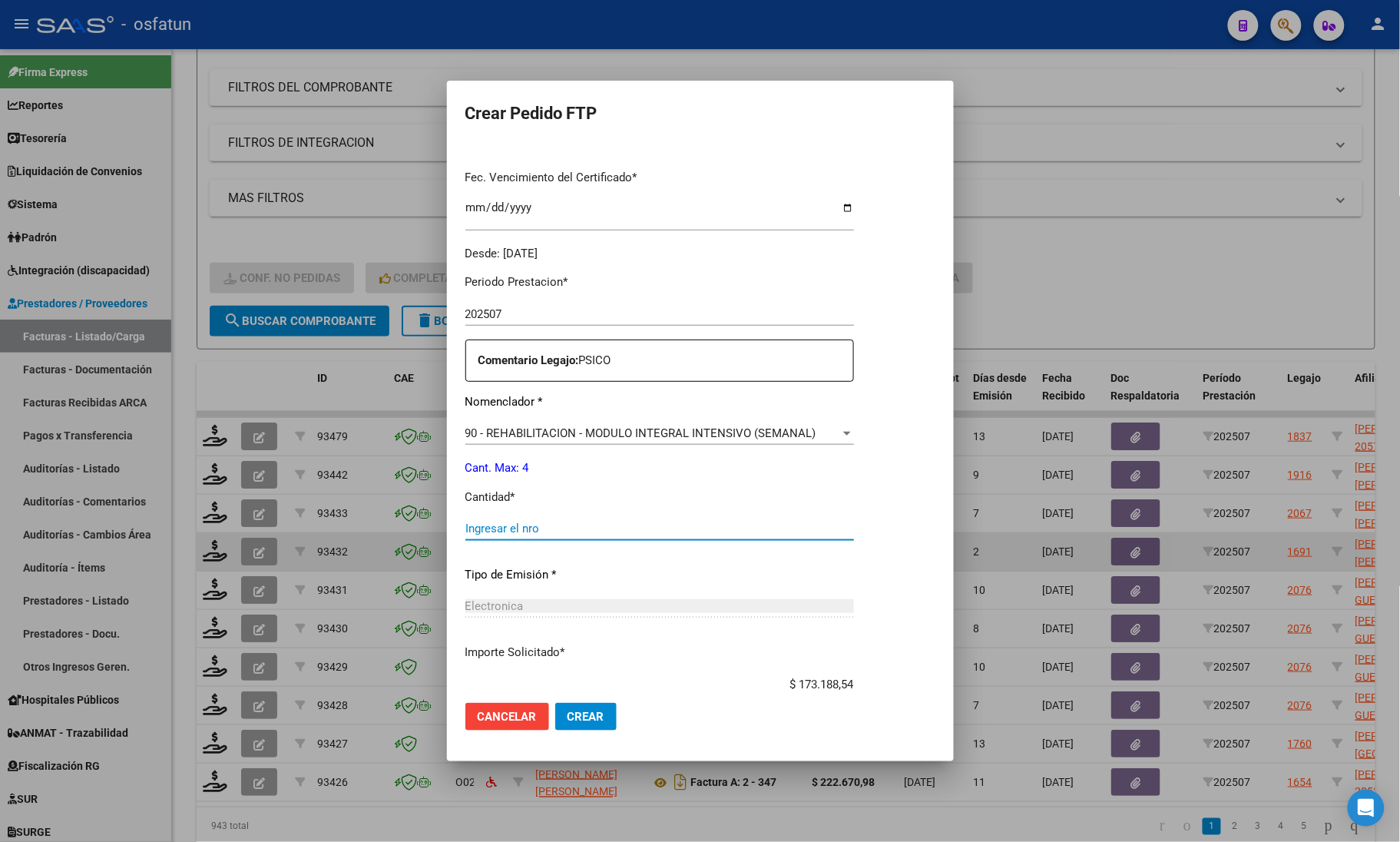
click at [521, 528] on input "Ingresar el nro" at bounding box center [659, 529] width 388 height 14
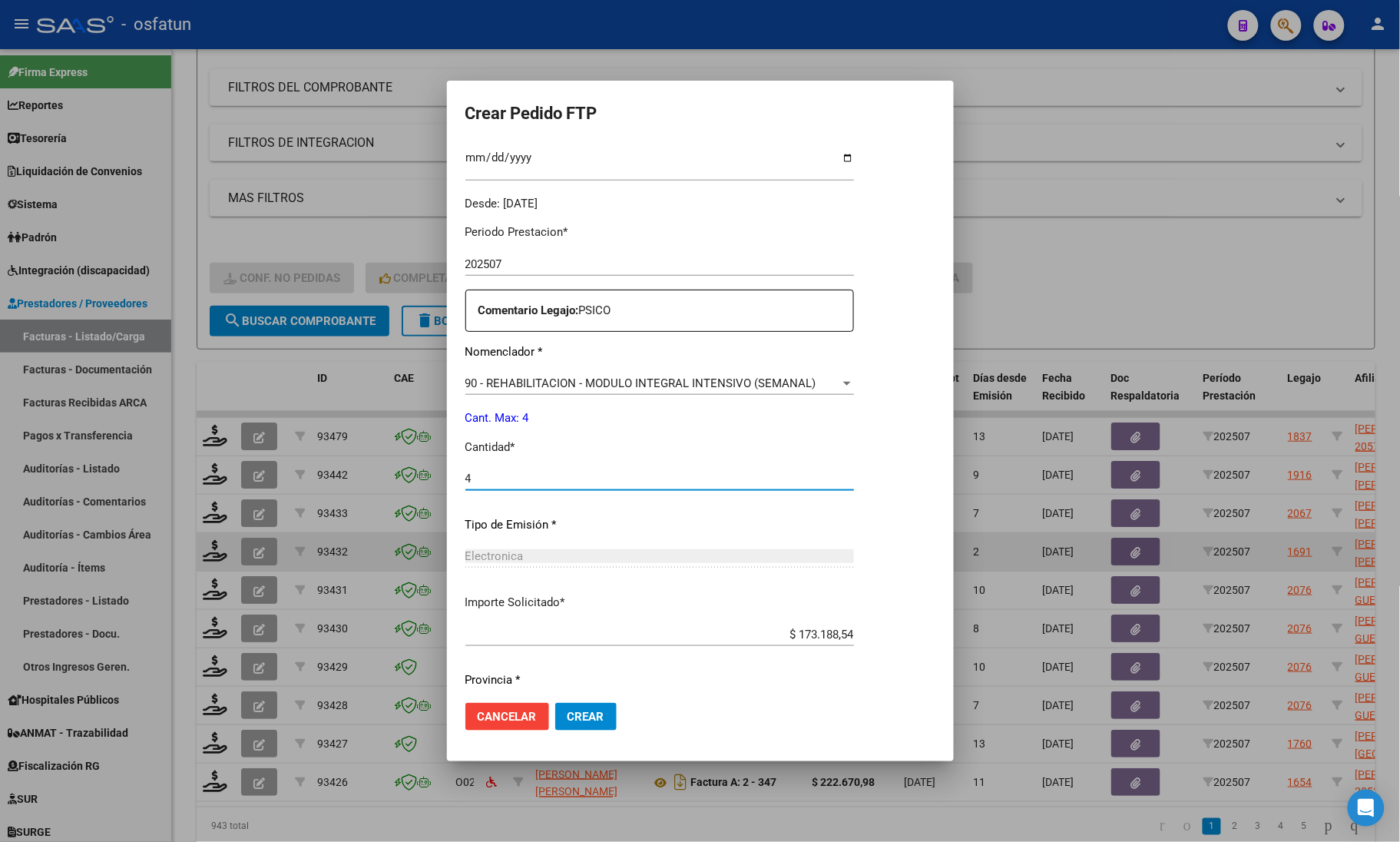
scroll to position [480, 0]
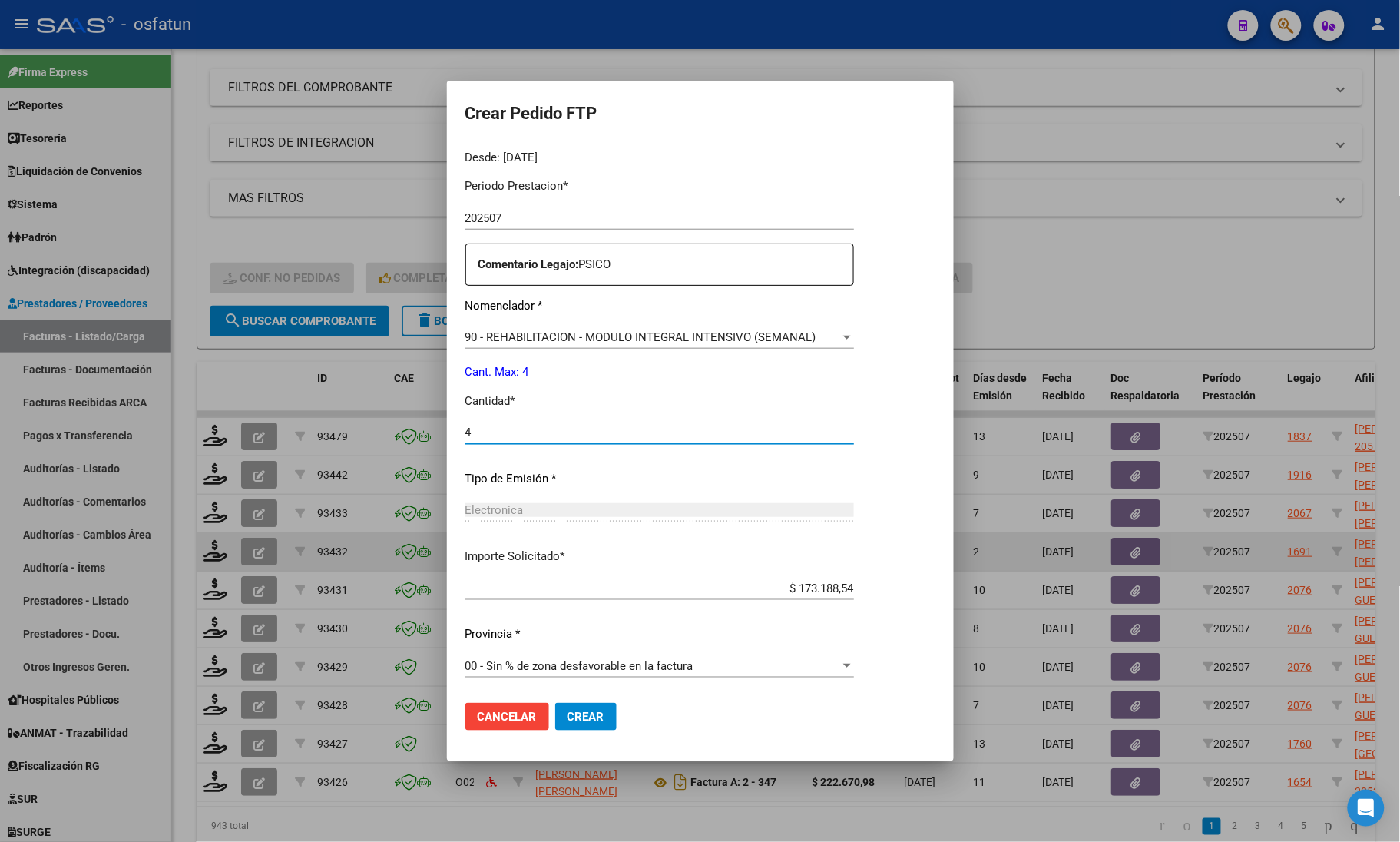
type input "4"
click at [590, 720] on span "Crear" at bounding box center [585, 717] width 37 height 14
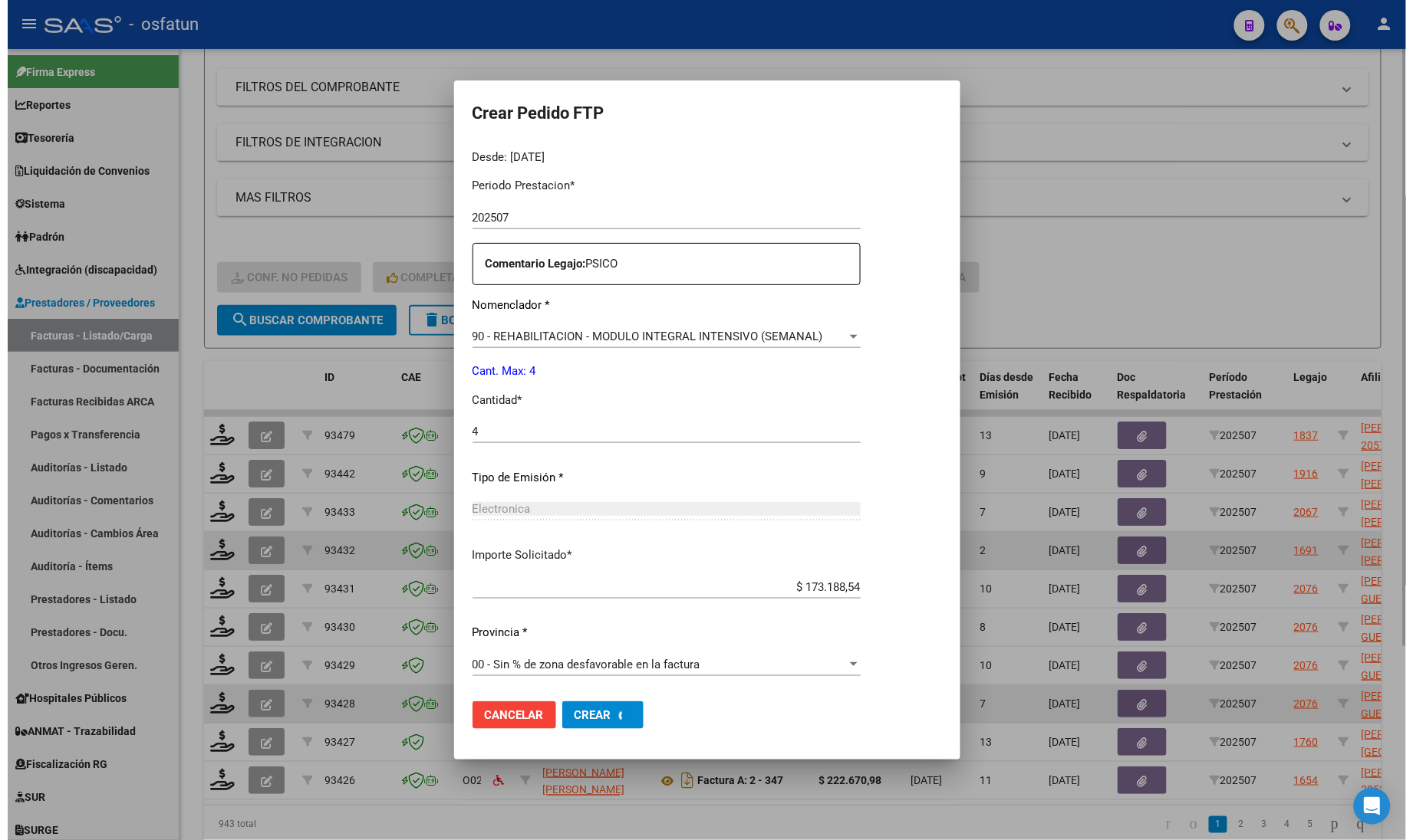
scroll to position [0, 0]
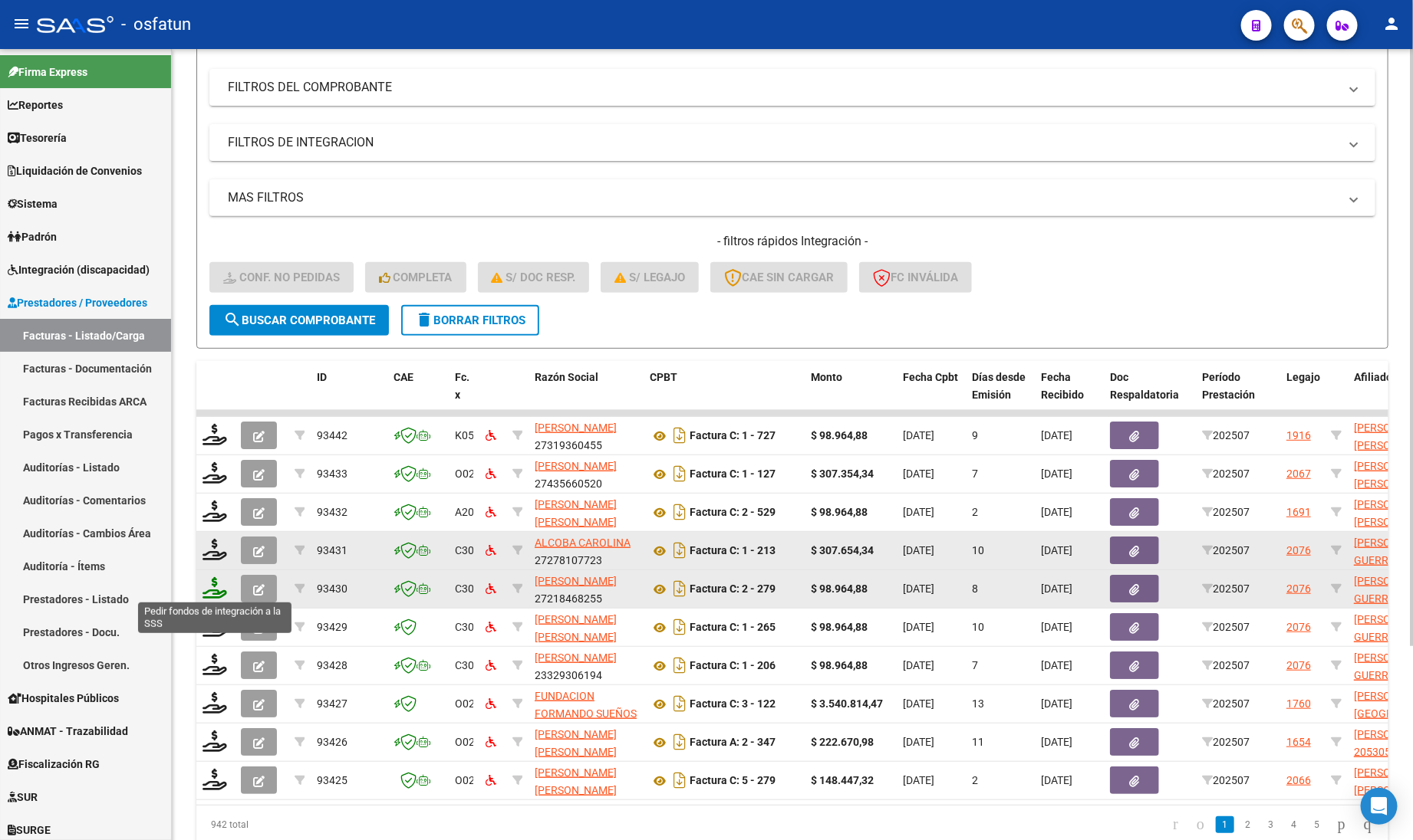
click at [209, 589] on icon at bounding box center [215, 588] width 25 height 22
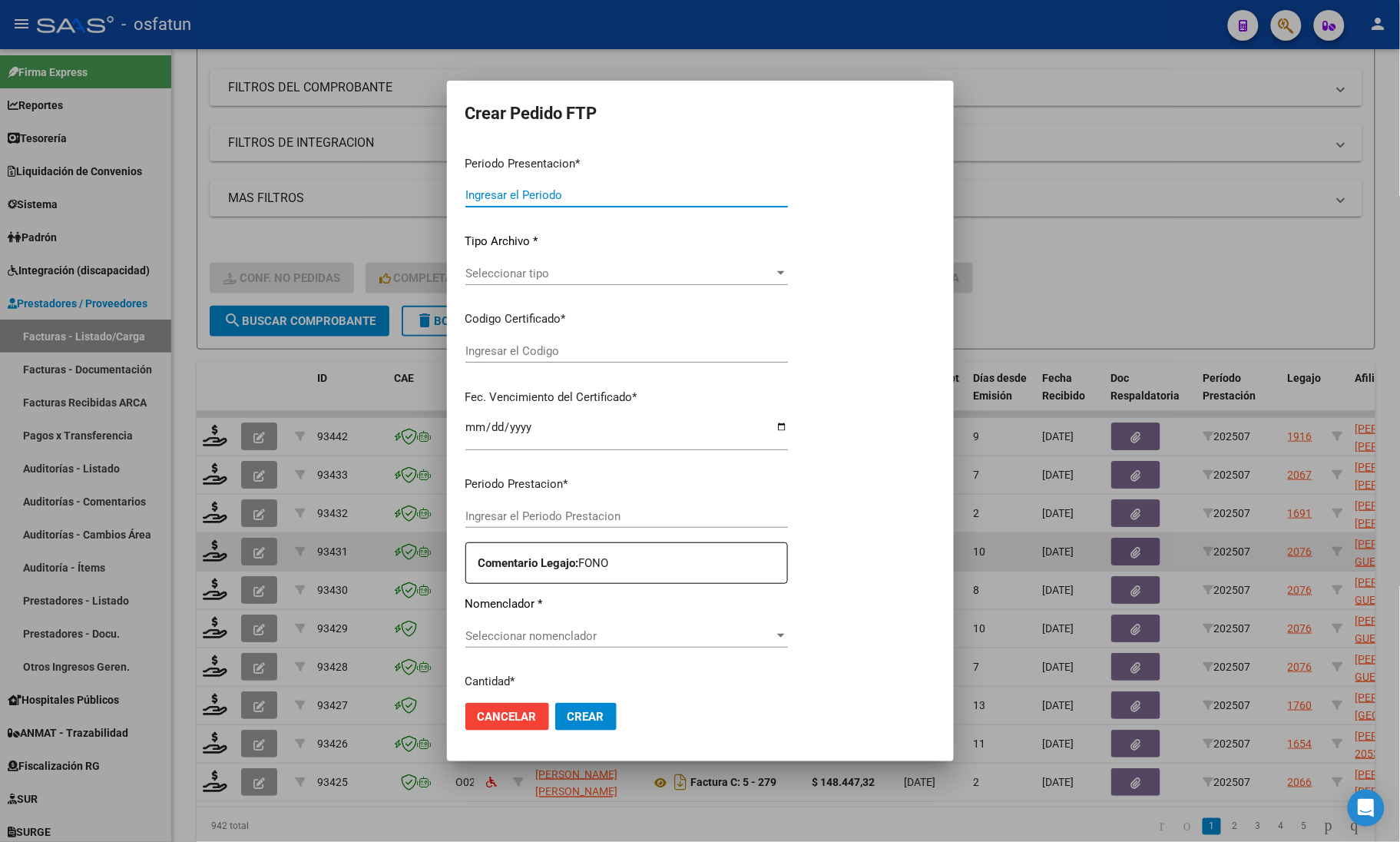
type input "202507"
type input "$ 98.964,88"
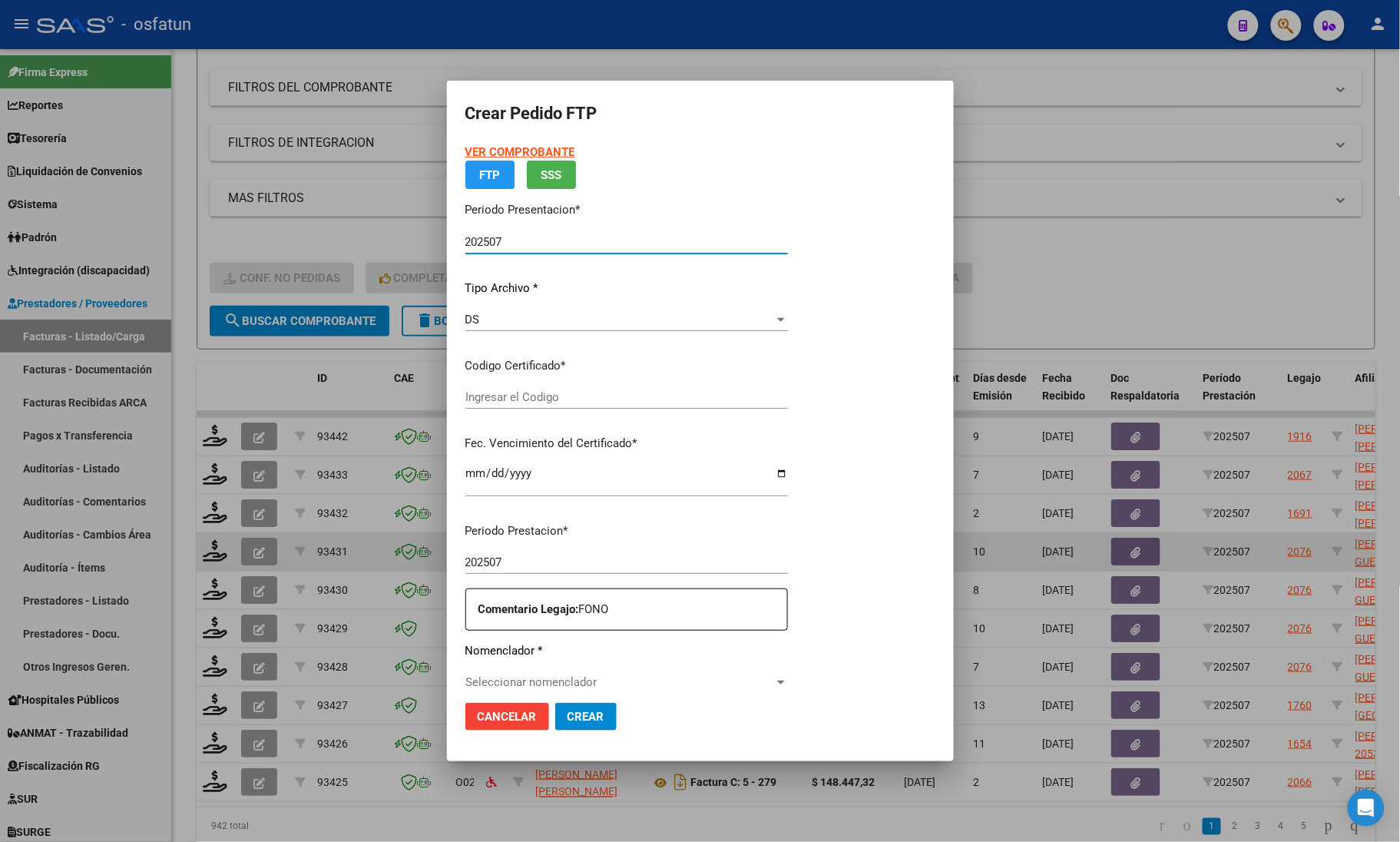
type input "ARG02000550642112023051620280516JUJ135"
type input "2028-05-16"
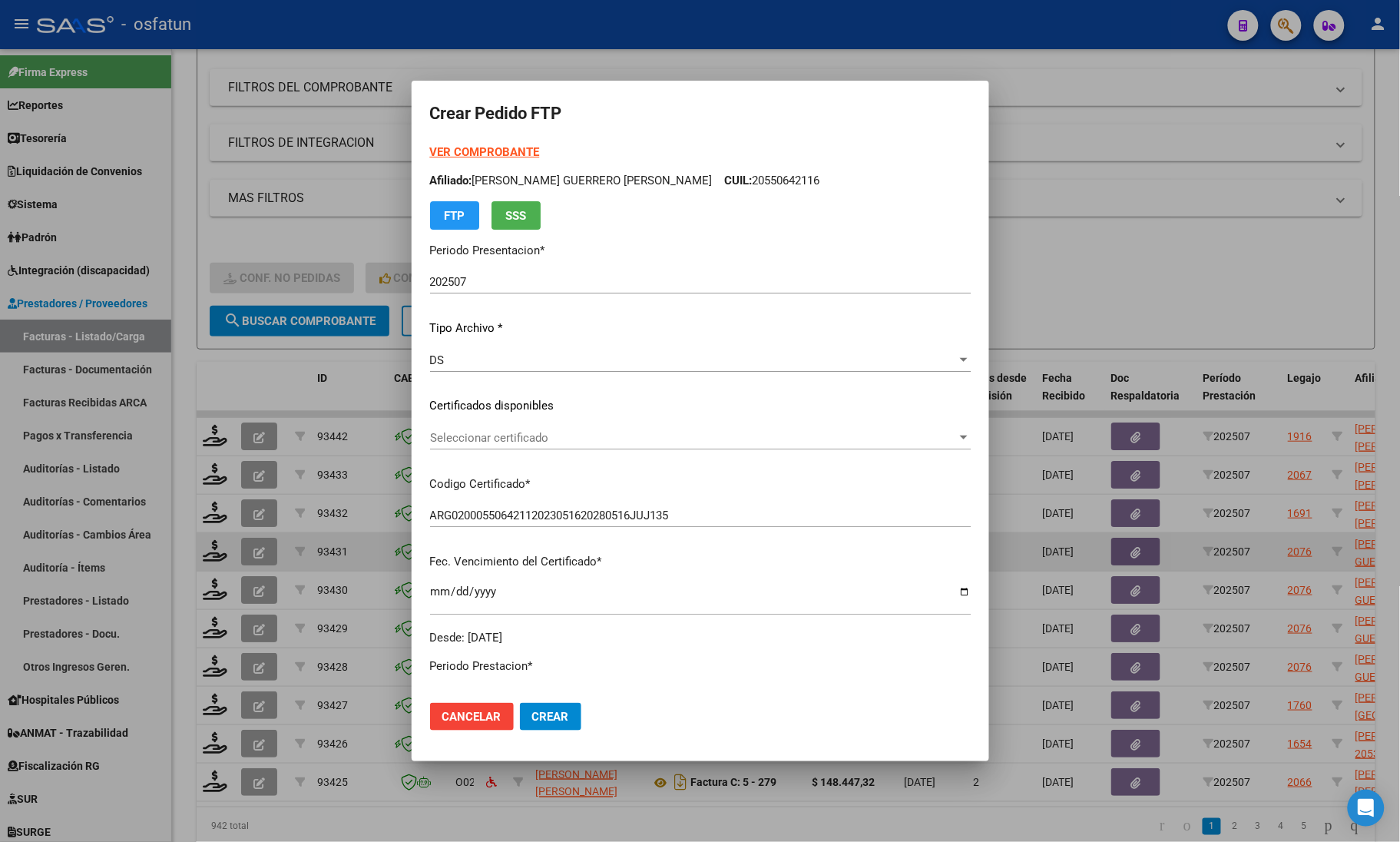
click at [484, 155] on strong "VER COMPROBANTE" at bounding box center [484, 153] width 110 height 14
click at [337, 239] on div at bounding box center [700, 421] width 1400 height 842
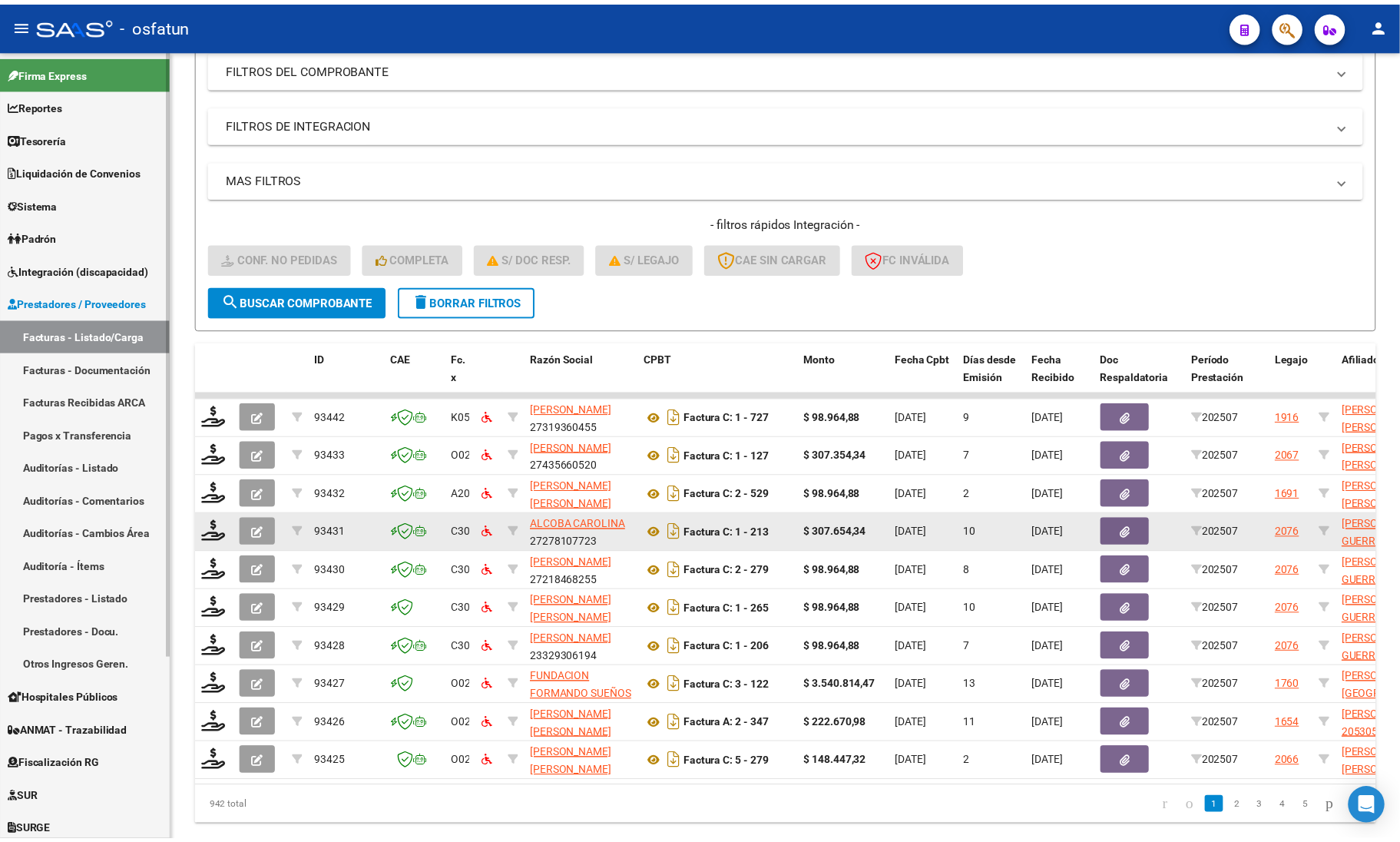
scroll to position [258, 0]
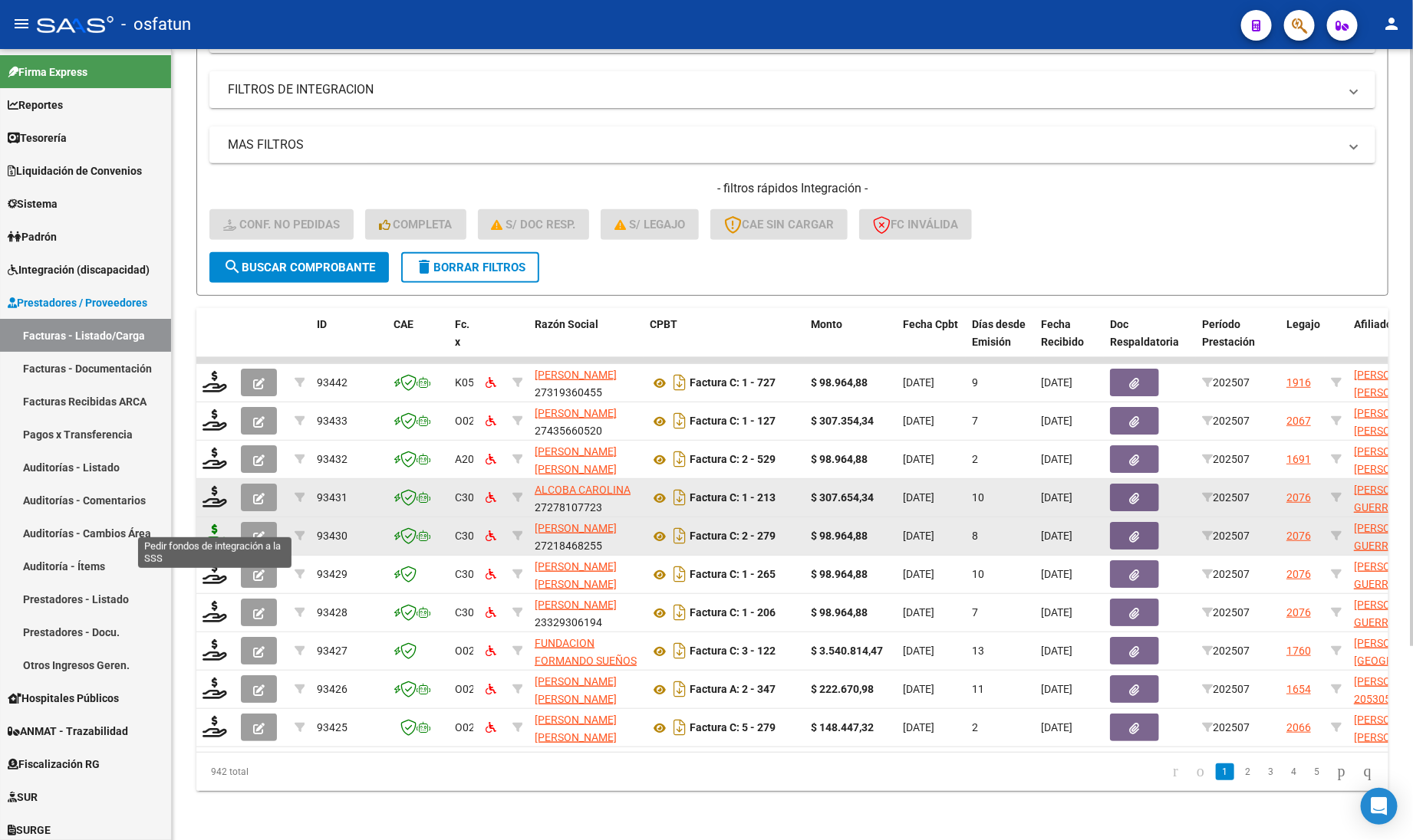
click at [207, 524] on icon at bounding box center [215, 535] width 25 height 22
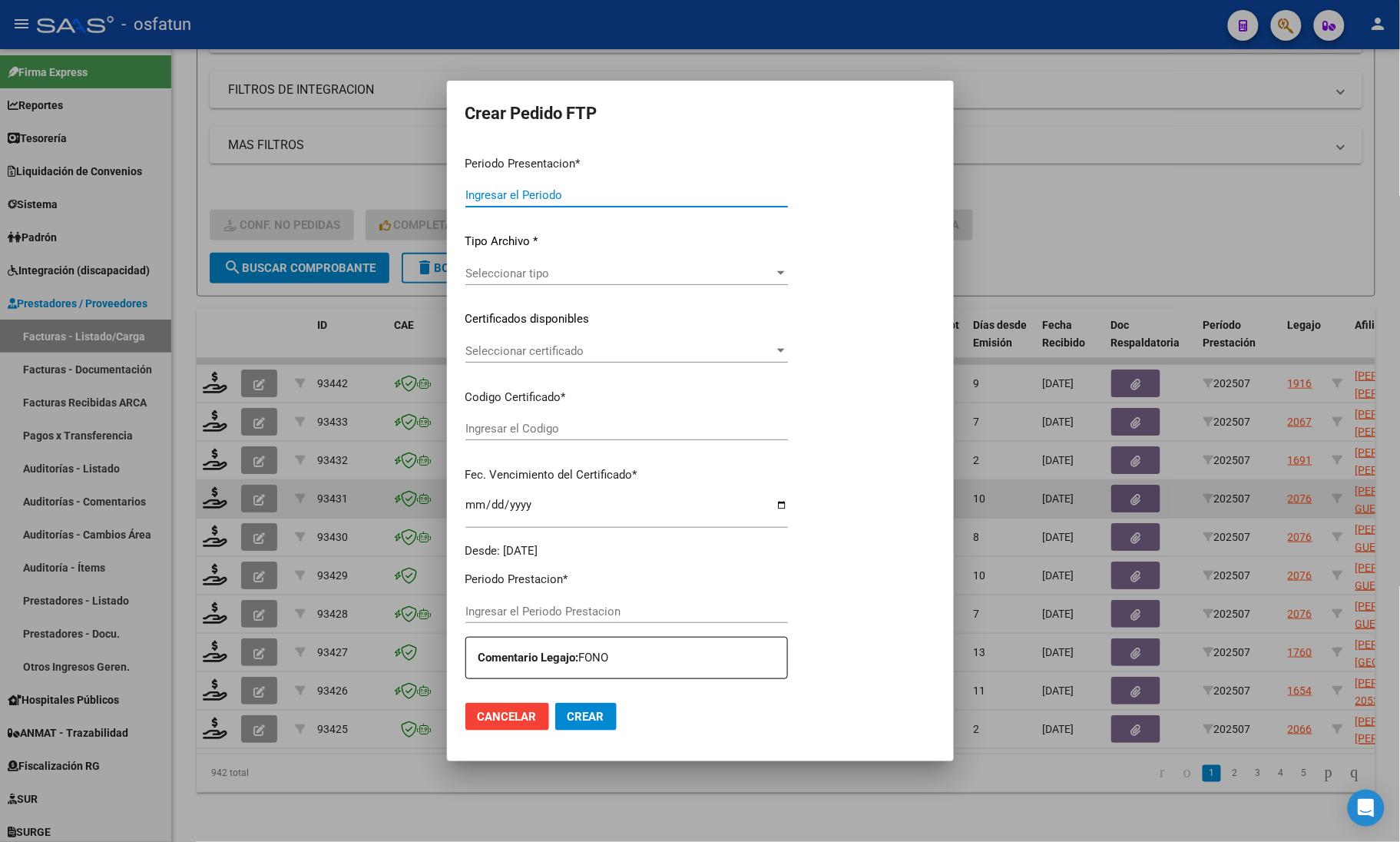
type input "202507"
type input "$ 98.964,88"
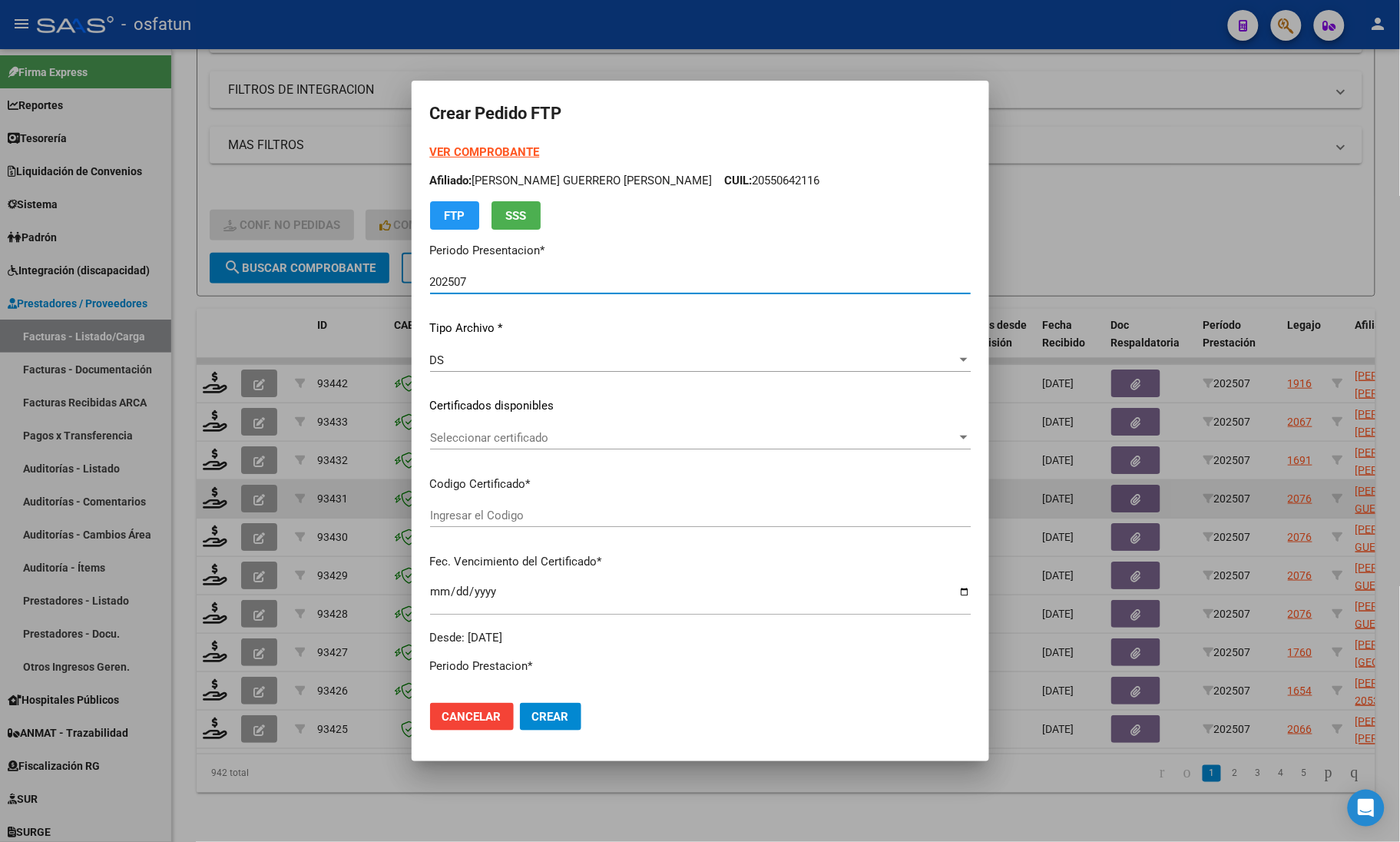
type input "ARG02000550642112023051620280516JUJ135"
type input "2028-05-16"
click at [465, 150] on strong "VER COMPROBANTE" at bounding box center [484, 153] width 110 height 14
drag, startPoint x: 1133, startPoint y: 224, endPoint x: 1110, endPoint y: 235, distance: 25.5
click at [1133, 224] on div at bounding box center [700, 421] width 1400 height 842
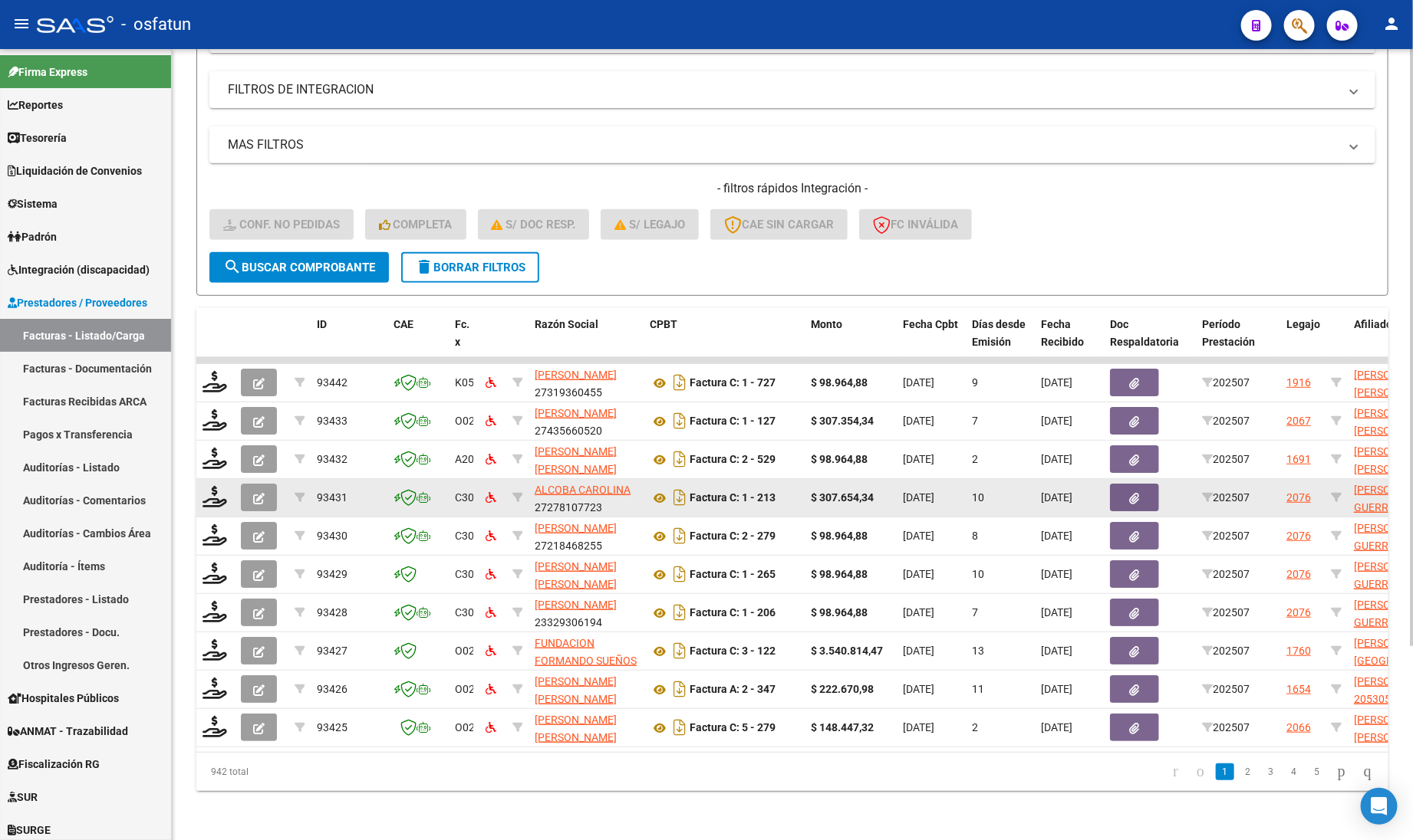
drag, startPoint x: 939, startPoint y: 231, endPoint x: 930, endPoint y: 254, distance: 24.7
click at [941, 231] on div "- filtros rápidos Integración - Conf. no pedidas Completa S/ Doc Resp. S/ legaj…" at bounding box center [792, 215] width 1166 height 72
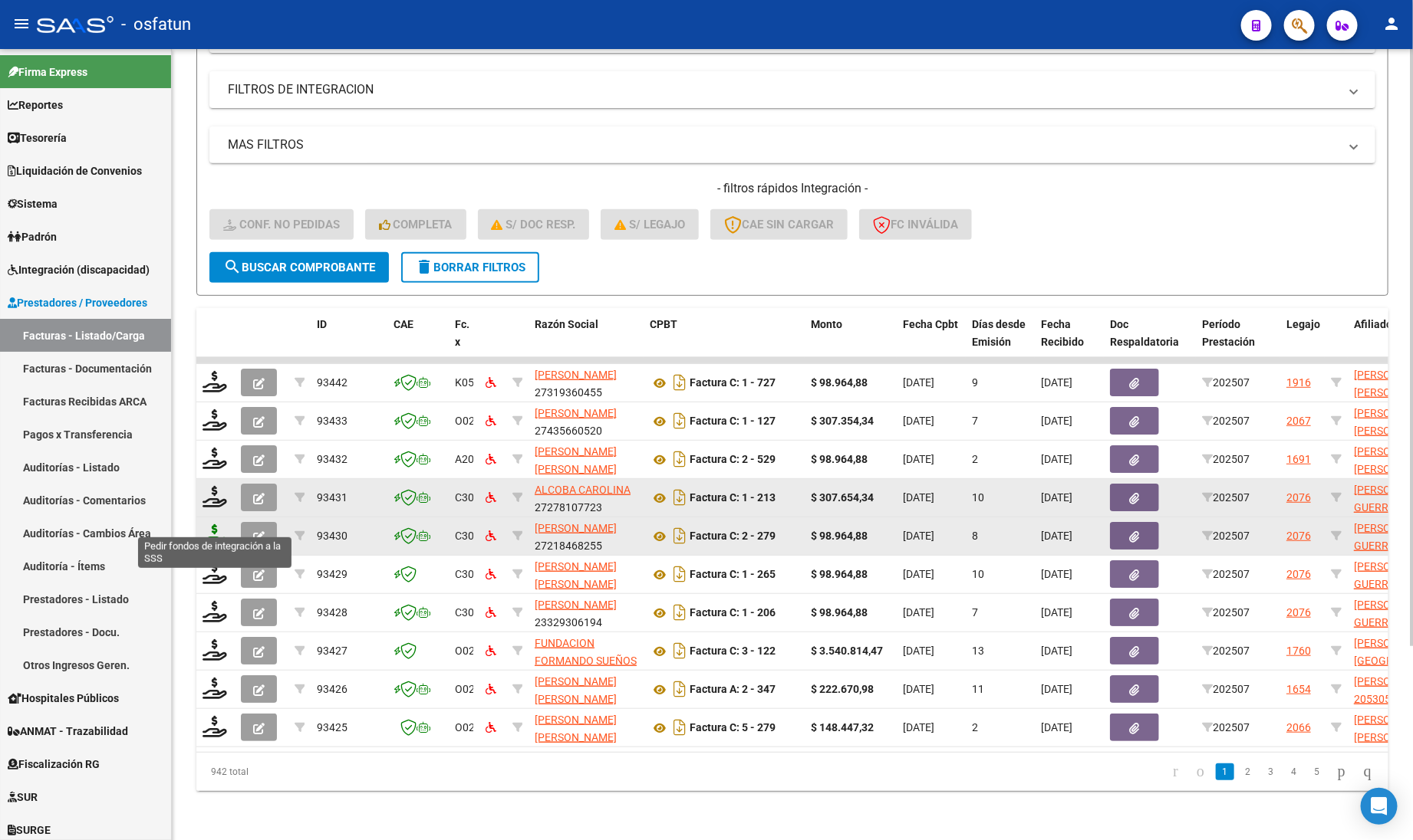
click at [220, 524] on icon at bounding box center [215, 535] width 25 height 22
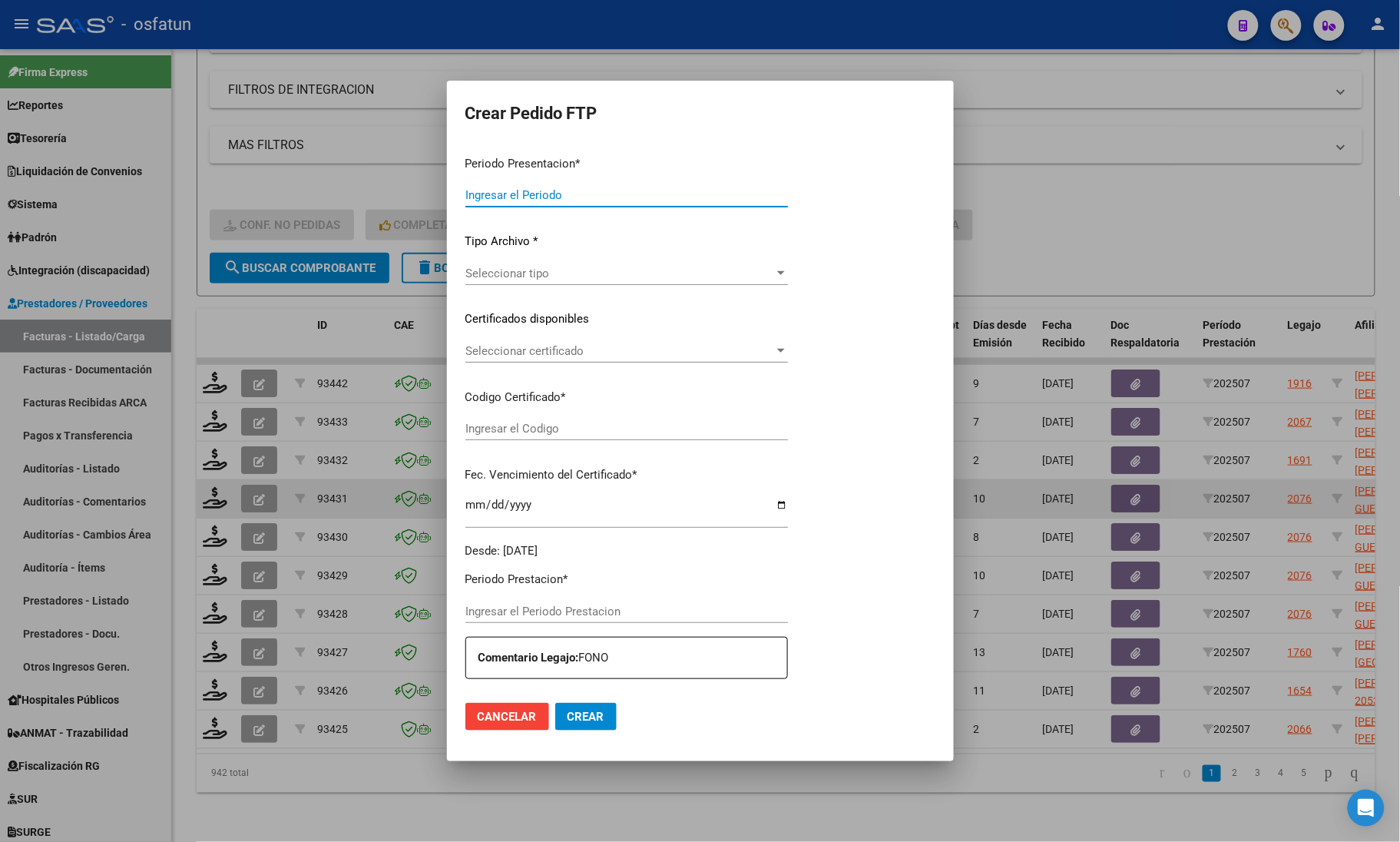
type input "202507"
type input "$ 98.964,88"
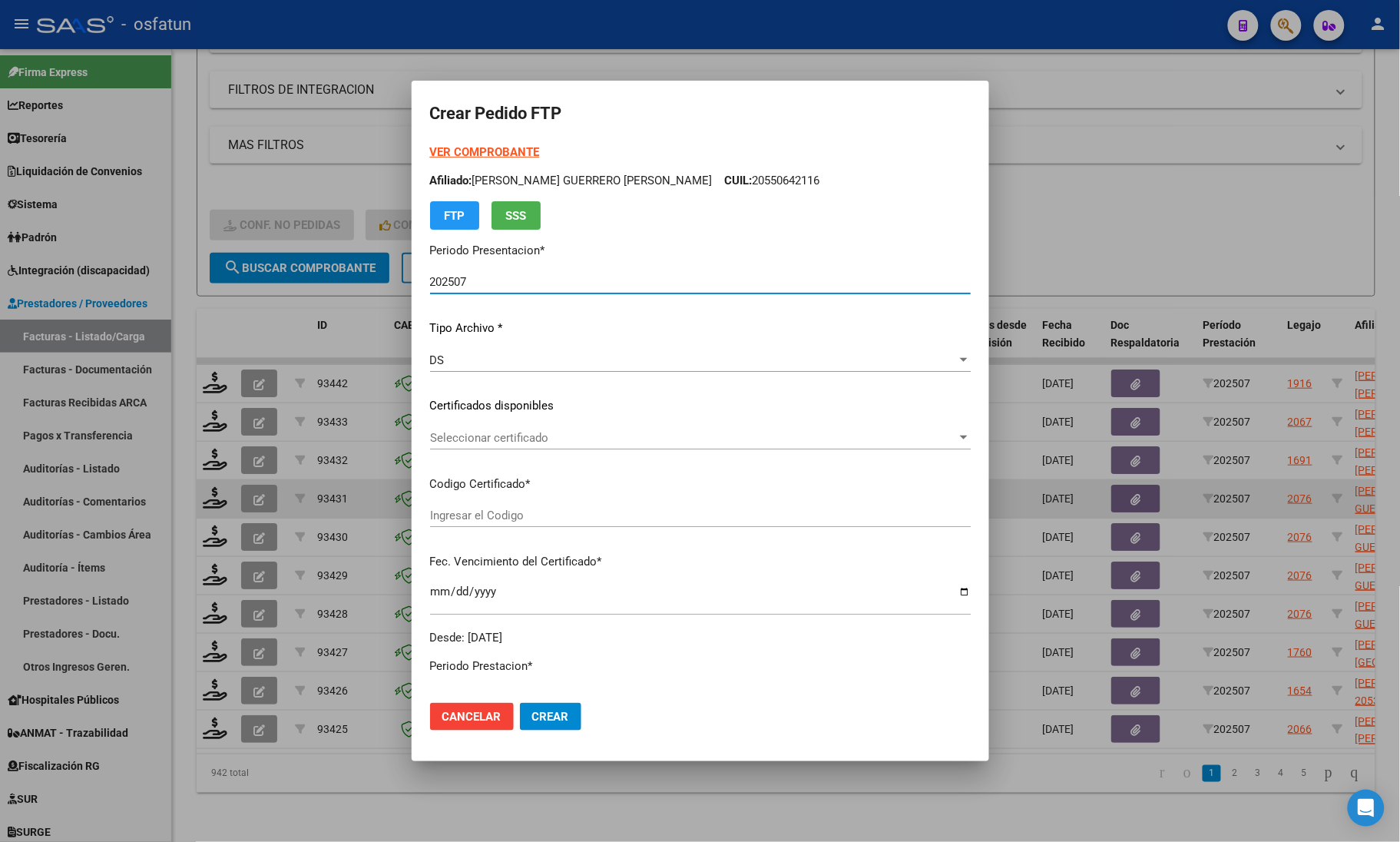
type input "ARG02000550642112023051620280516JUJ135"
type input "2028-05-16"
click at [477, 148] on strong "VER COMPROBANTE" at bounding box center [484, 153] width 110 height 14
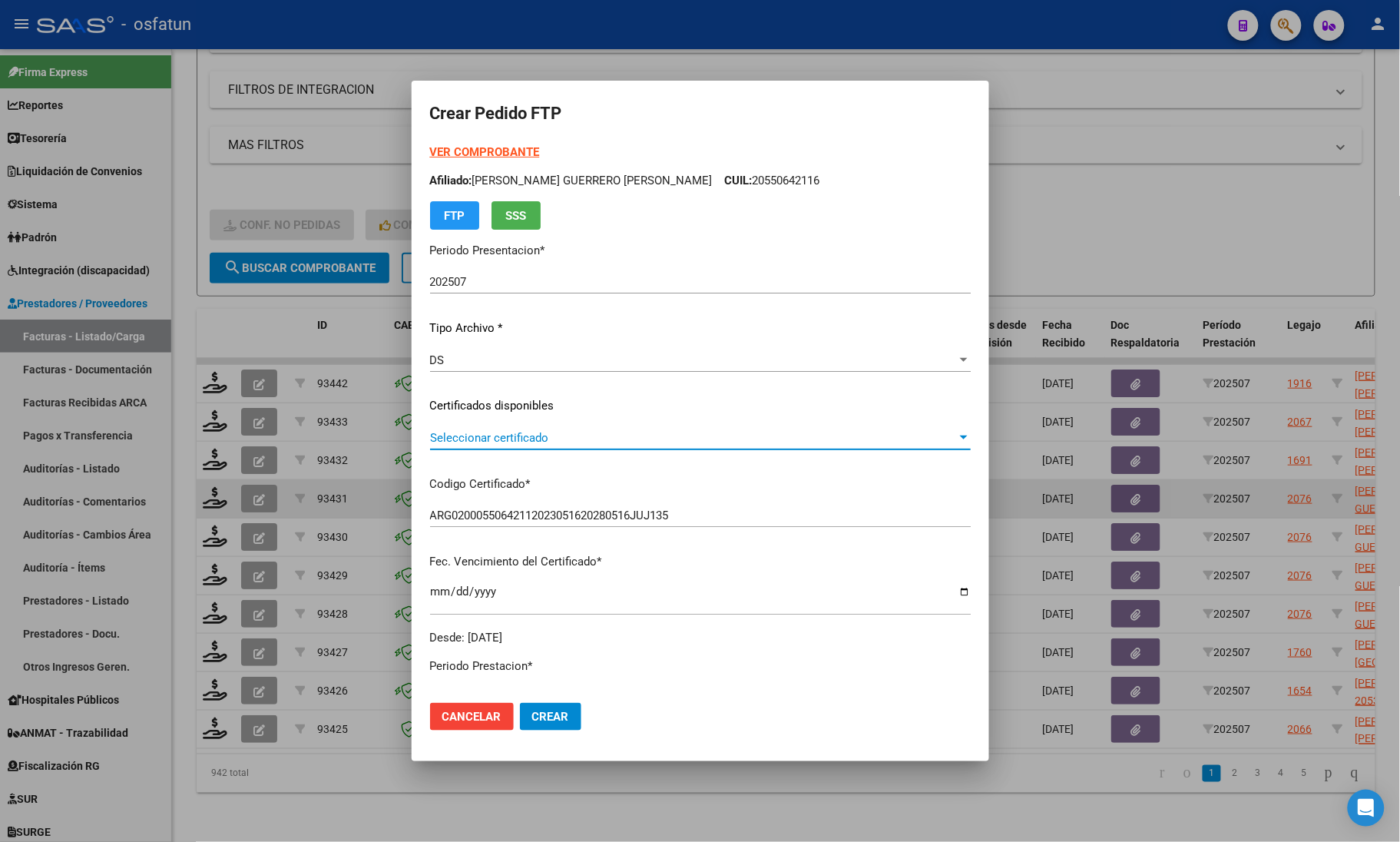
click at [455, 437] on span "Seleccionar certificado" at bounding box center [693, 438] width 527 height 14
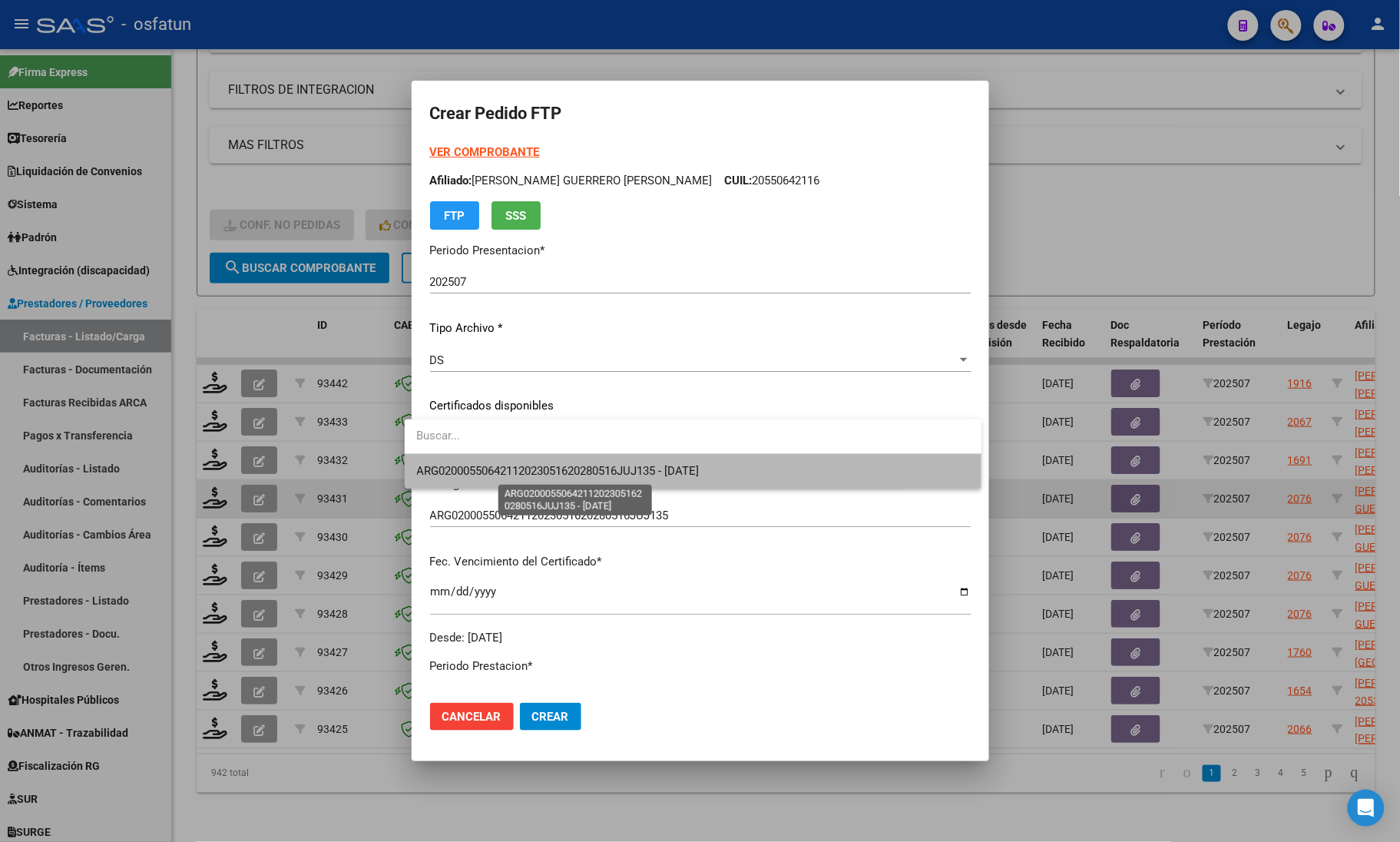
click at [455, 467] on span "ARG02000550642112023051620280516JUJ135 - 2028-05-16" at bounding box center [557, 471] width 282 height 14
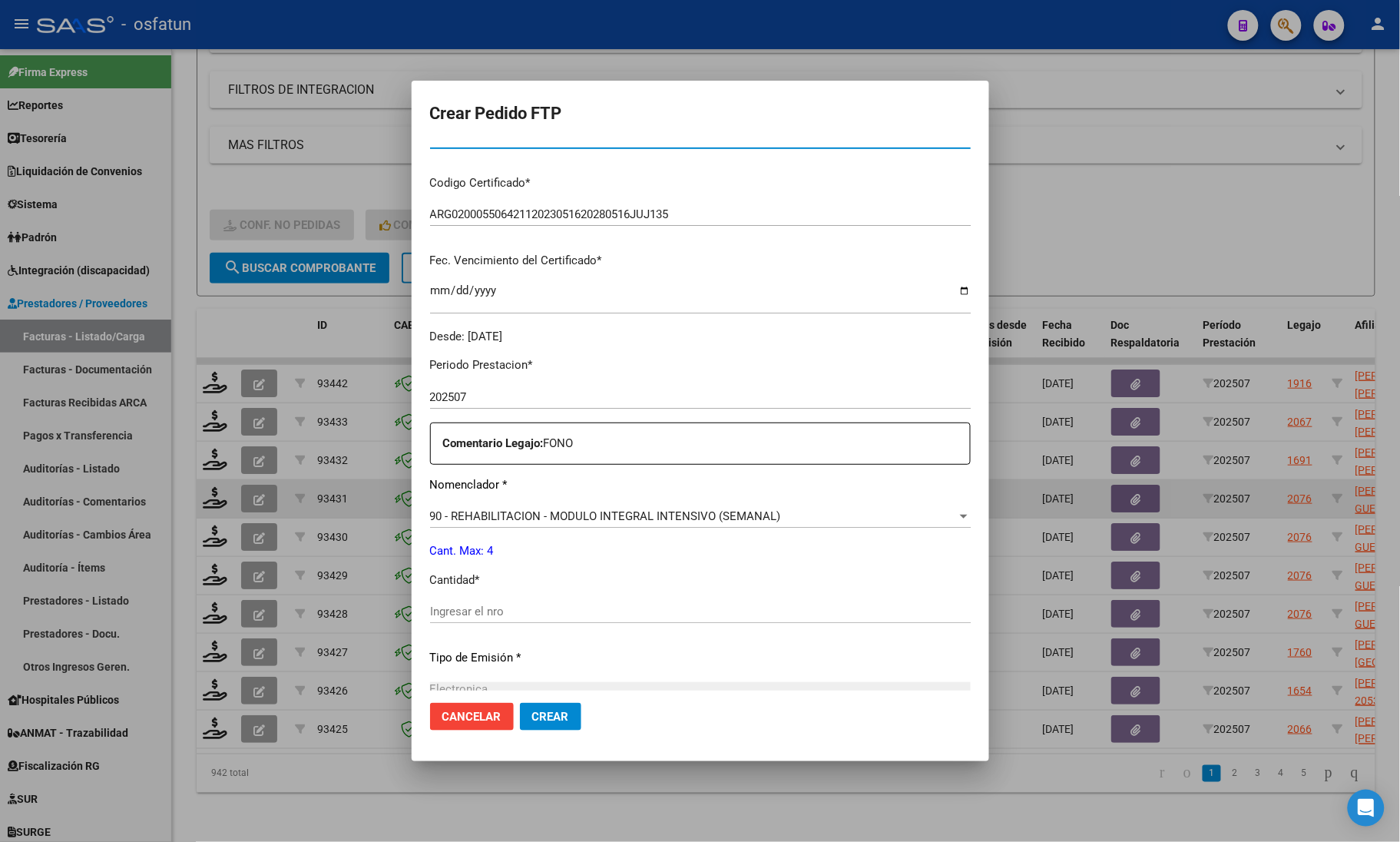
scroll to position [384, 0]
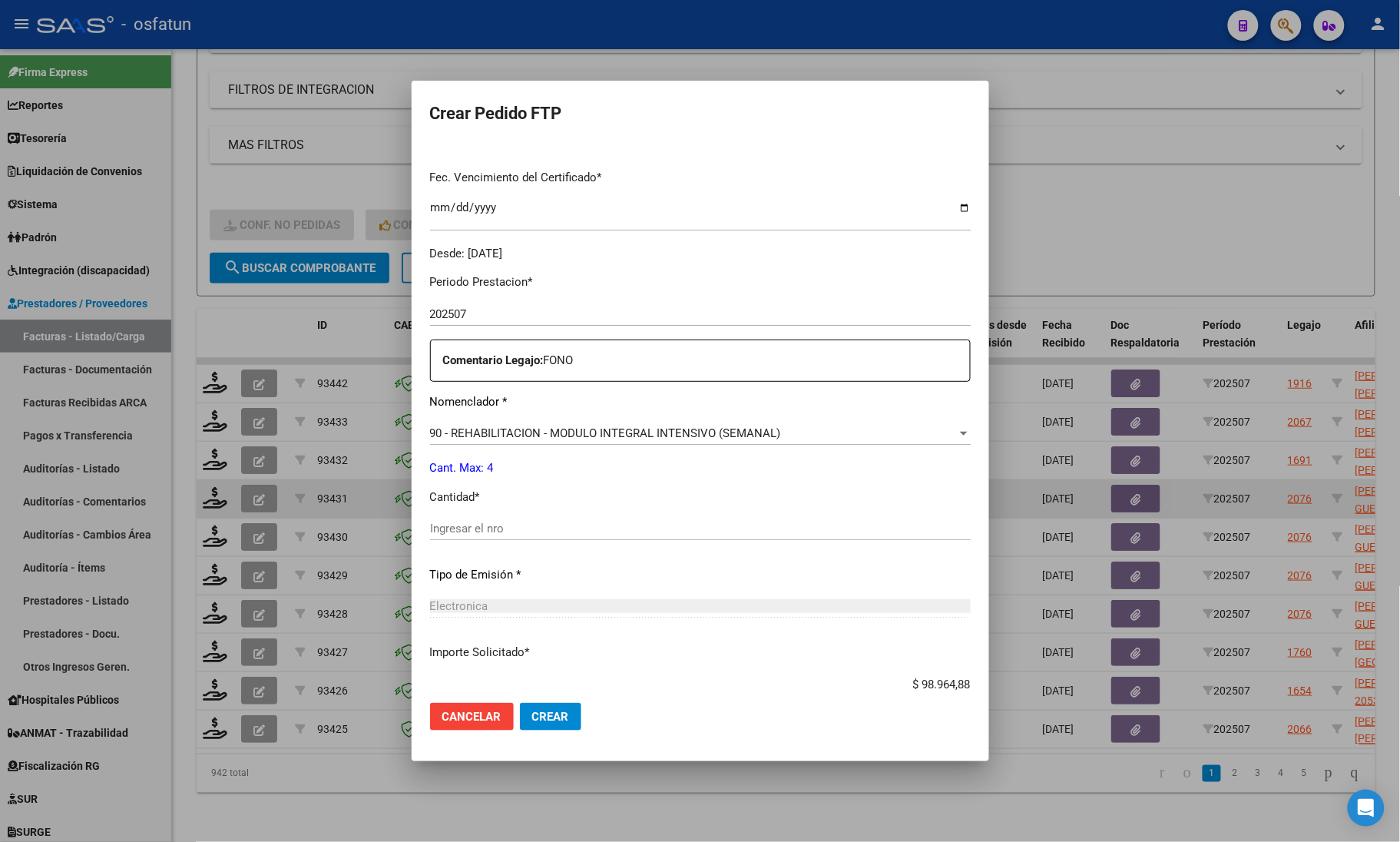
click at [482, 511] on div "Periodo Prestacion * 202507 Ingresar el Periodo Prestacion Comentario Legajo: F…" at bounding box center [700, 524] width 541 height 526
click at [493, 536] on div "Ingresar el nro" at bounding box center [700, 528] width 541 height 23
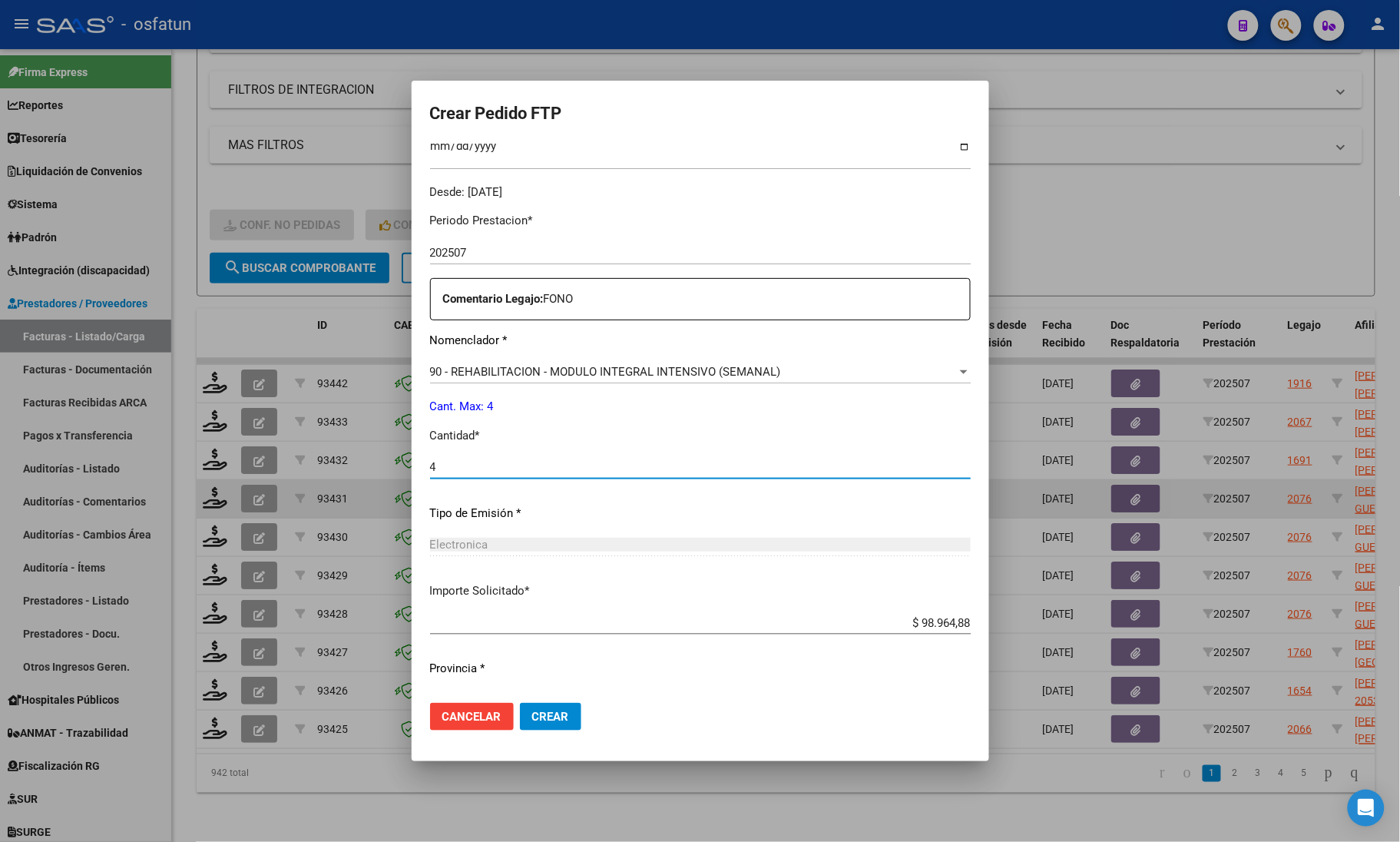
scroll to position [480, 0]
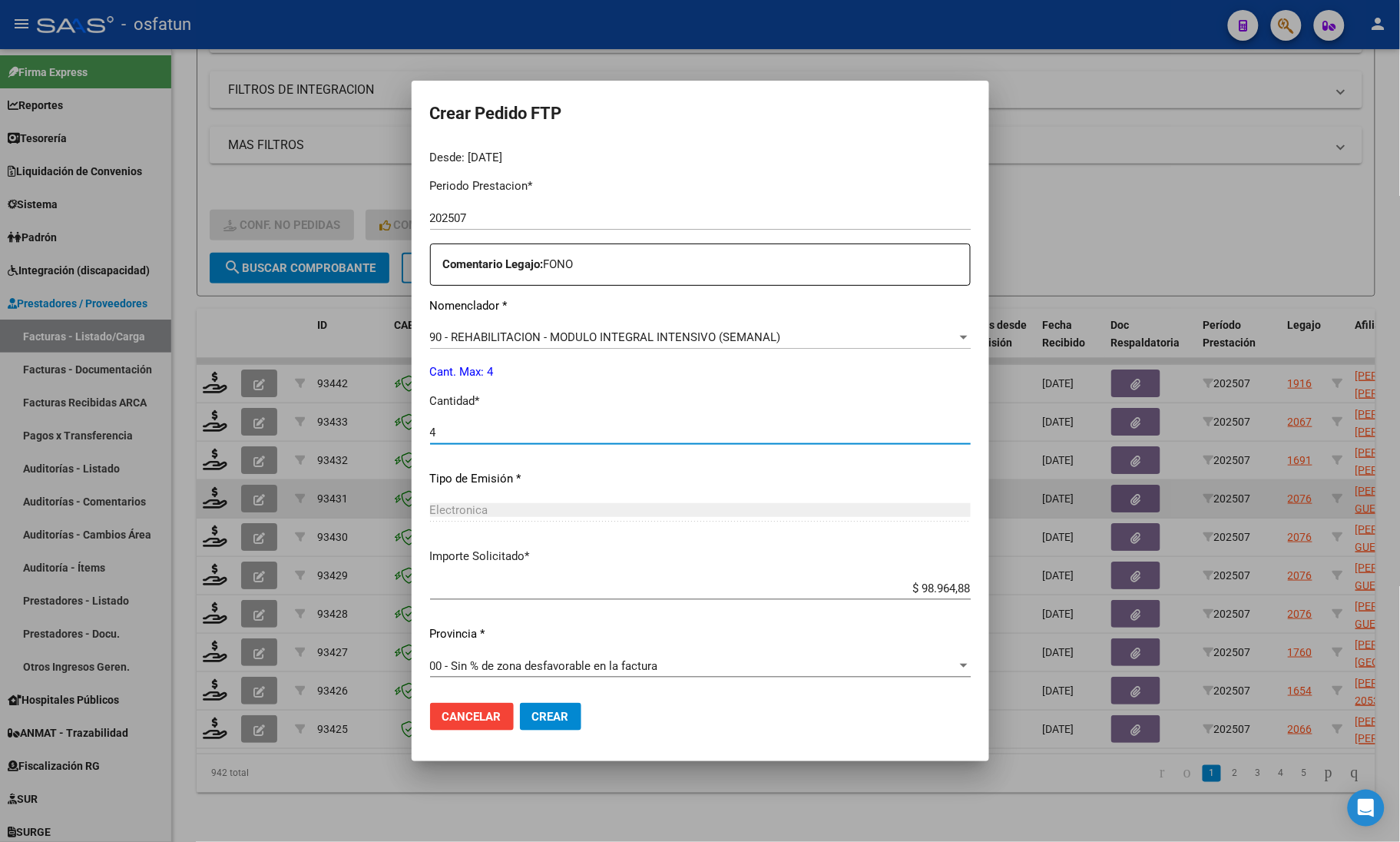
type input "4"
click at [548, 710] on span "Crear" at bounding box center [550, 717] width 37 height 14
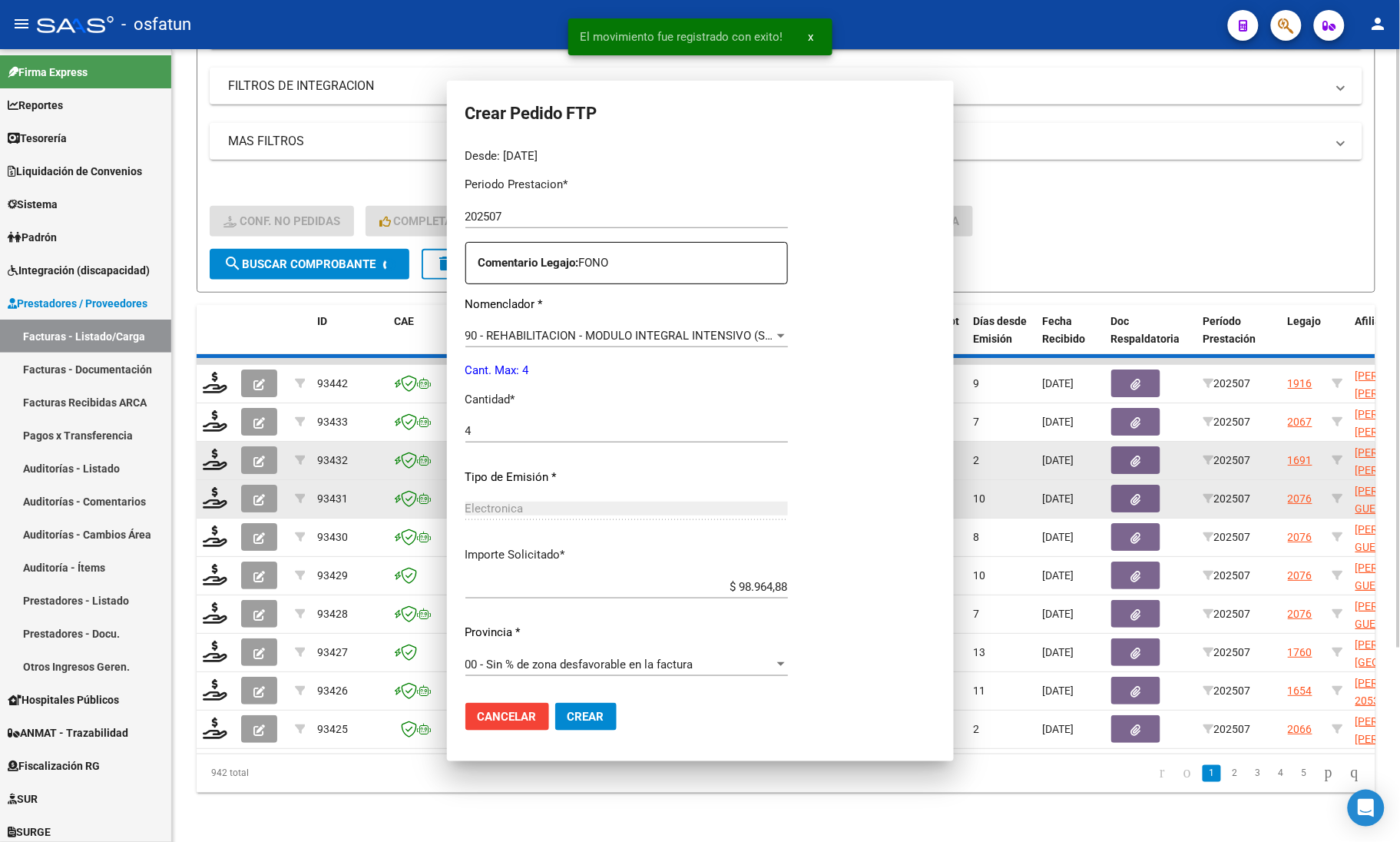
scroll to position [0, 0]
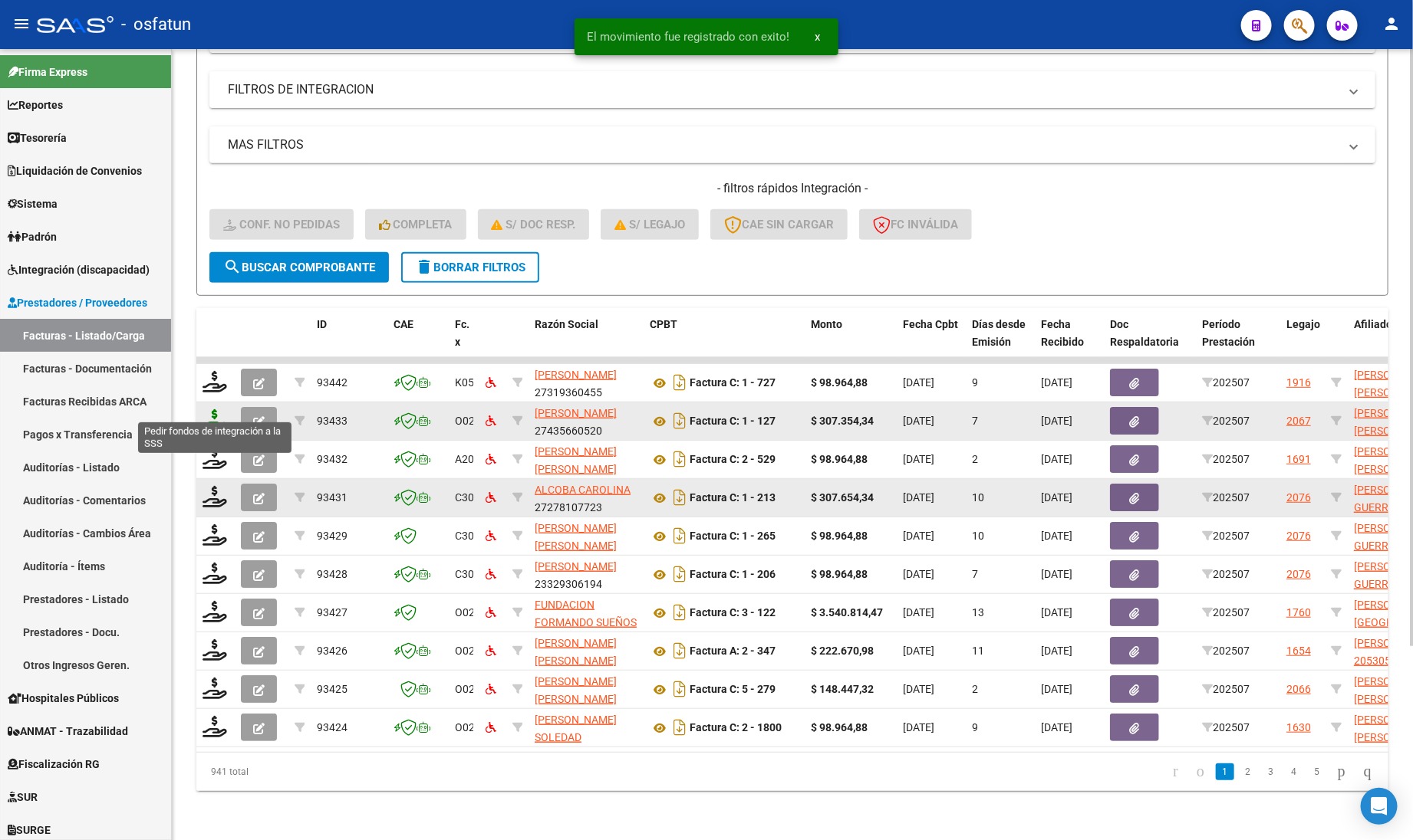
click at [212, 409] on icon at bounding box center [215, 420] width 25 height 22
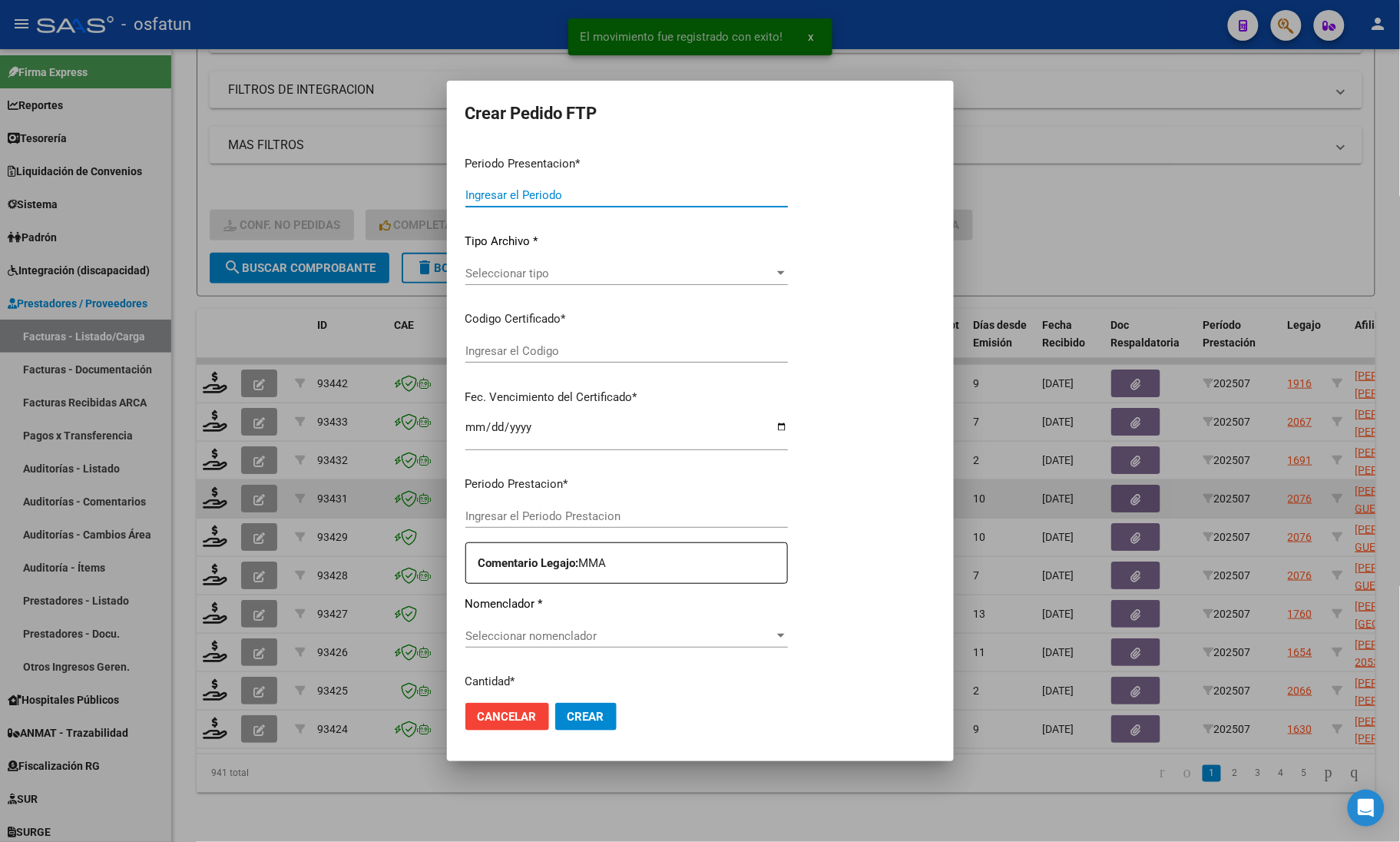
type input "202507"
type input "$ 307.354,34"
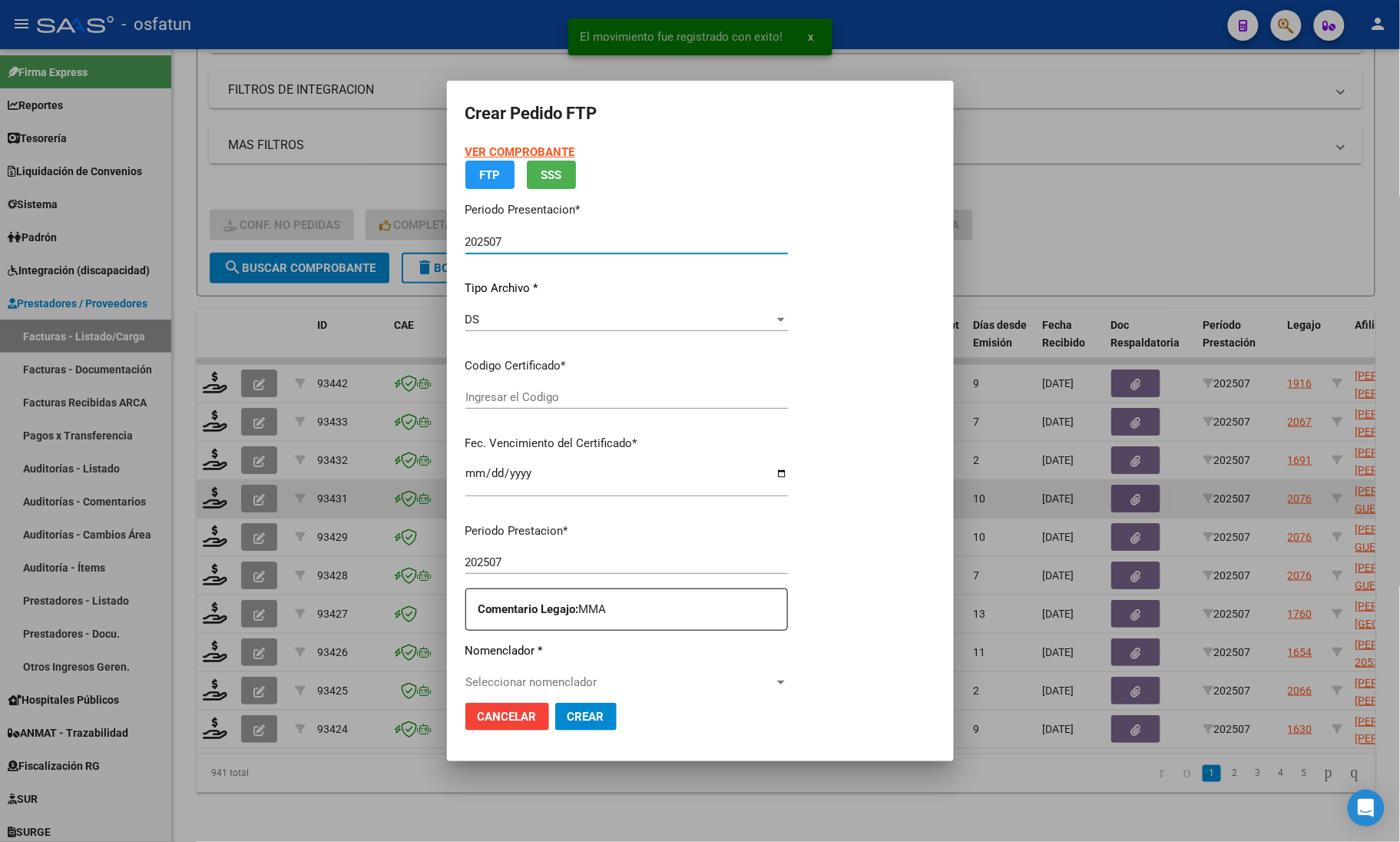
type input "ARG02000553122552023101020271010TUC139"
type input "2027-10-10"
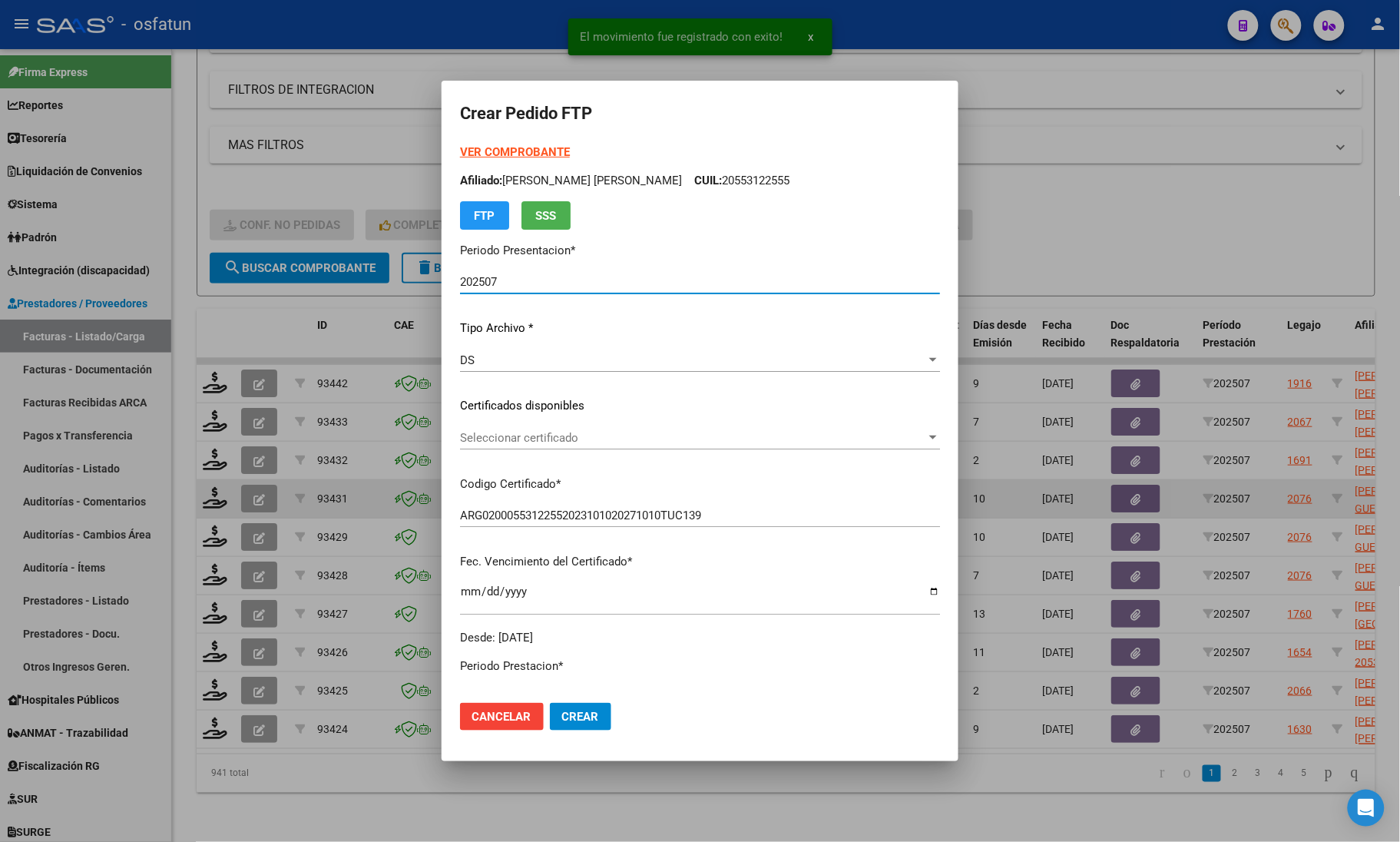
click at [504, 153] on strong "VER COMPROBANTE" at bounding box center [515, 153] width 110 height 14
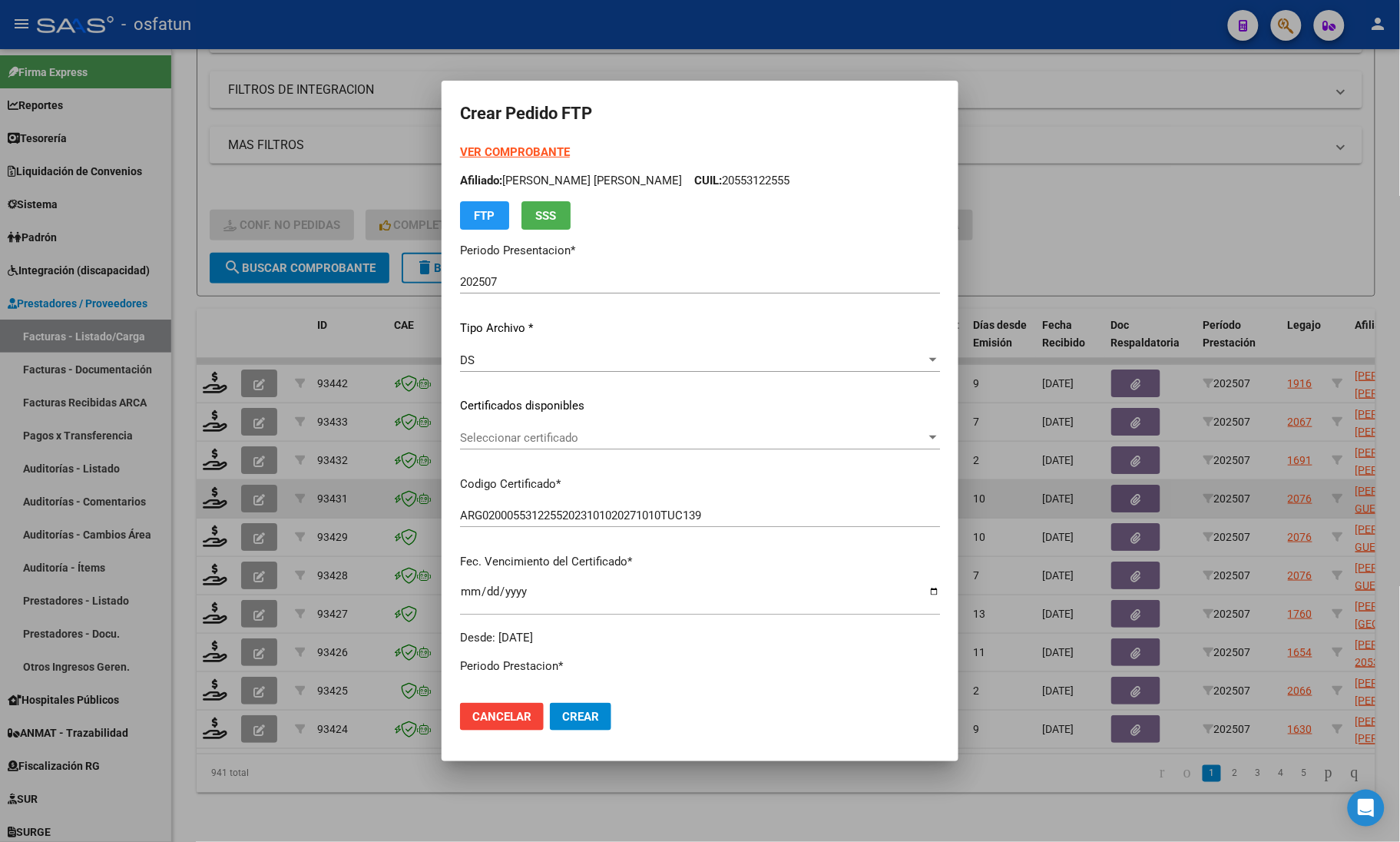
click at [594, 419] on div "VER COMPROBANTE ARCA Padrón Afiliado: LAZARTE JUAN CARLOS CUIL: 20553122555 FTP…" at bounding box center [700, 394] width 480 height 502
click at [580, 446] on div "Seleccionar certificado Seleccionar certificado" at bounding box center [700, 437] width 480 height 23
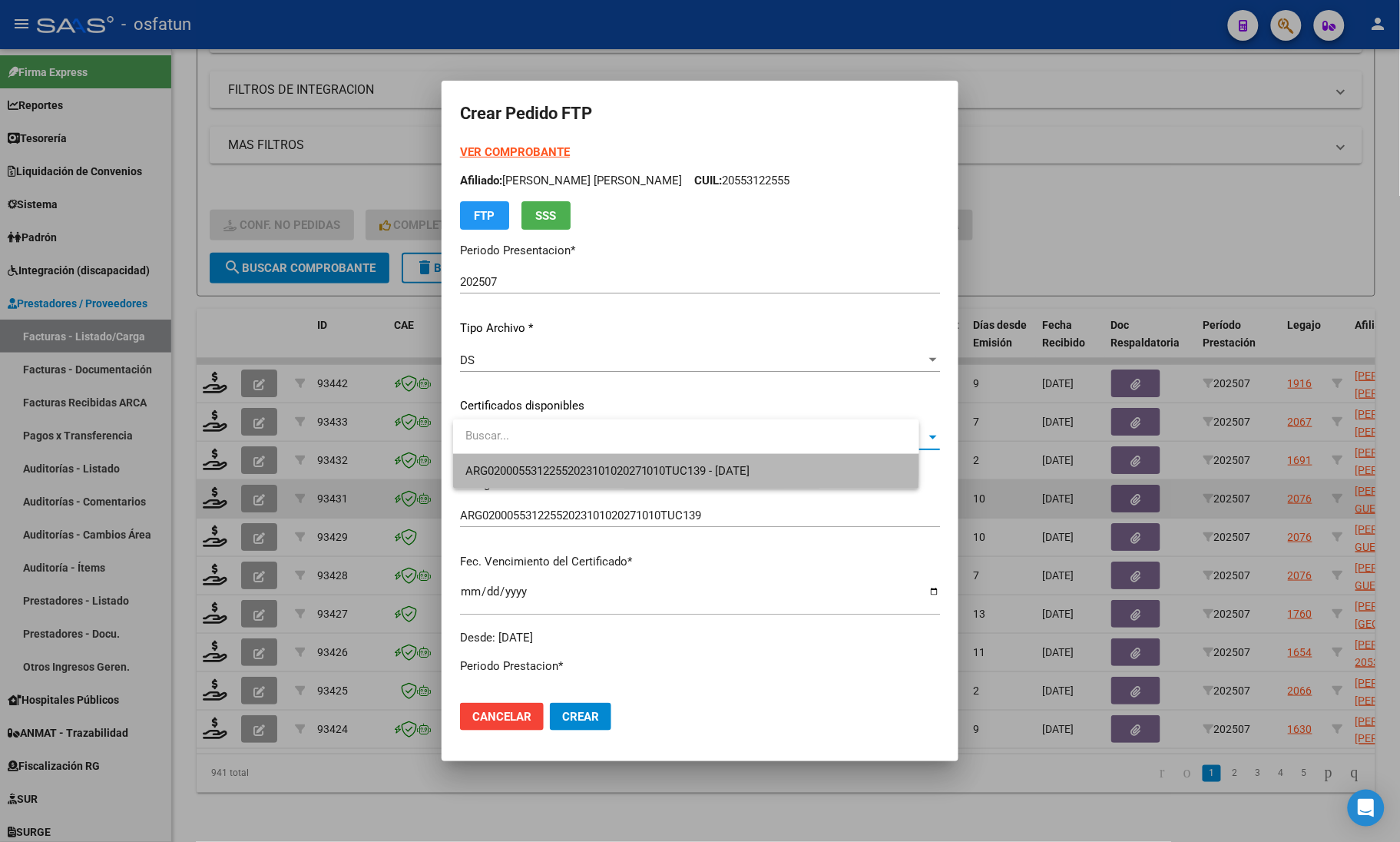
click at [577, 459] on span "ARG02000553122552023101020271010TUC139 - 2027-10-10" at bounding box center [686, 471] width 442 height 35
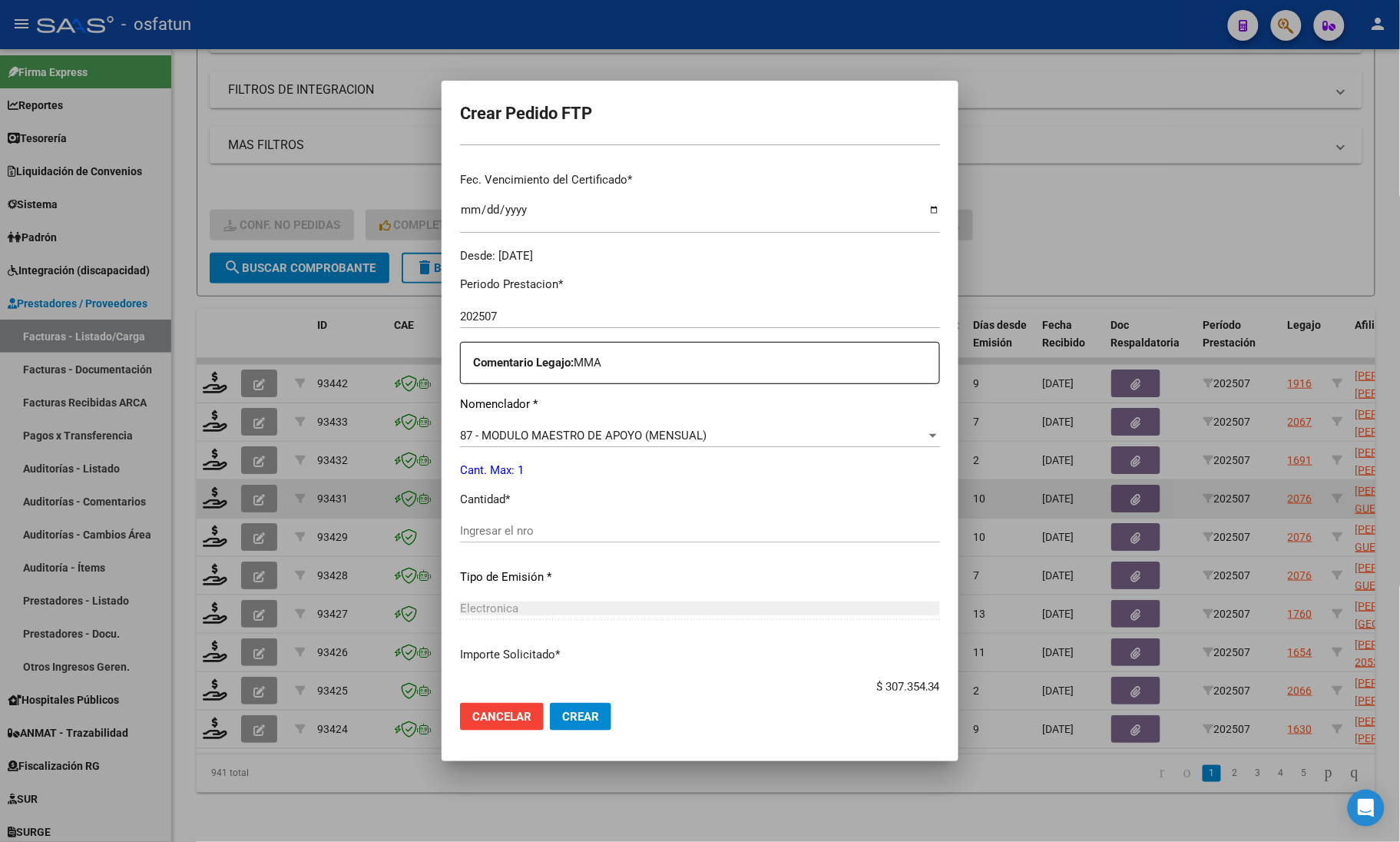
scroll to position [384, 0]
click at [556, 523] on input "Ingresar el nro" at bounding box center [700, 529] width 480 height 14
type input "1"
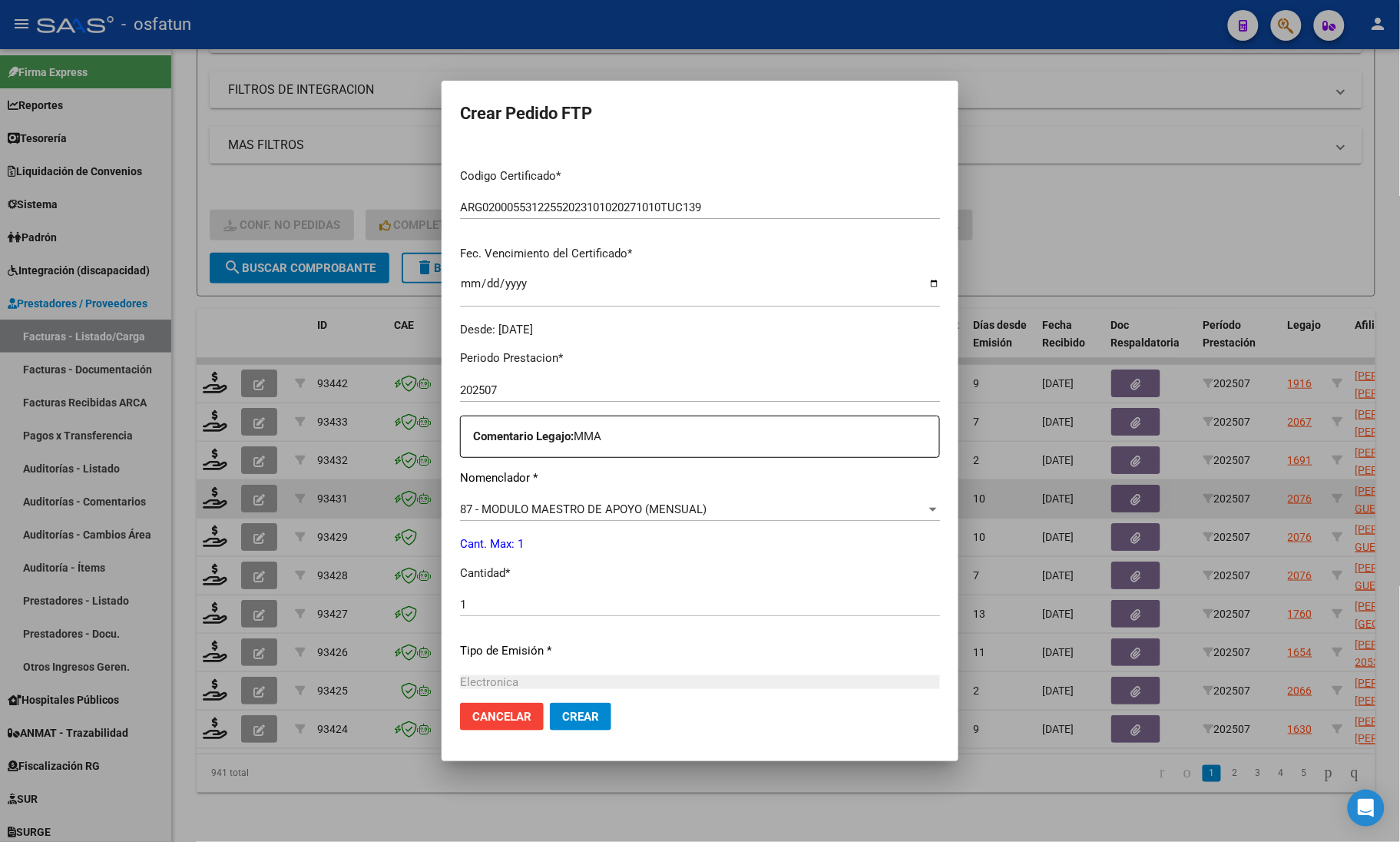
scroll to position [480, 0]
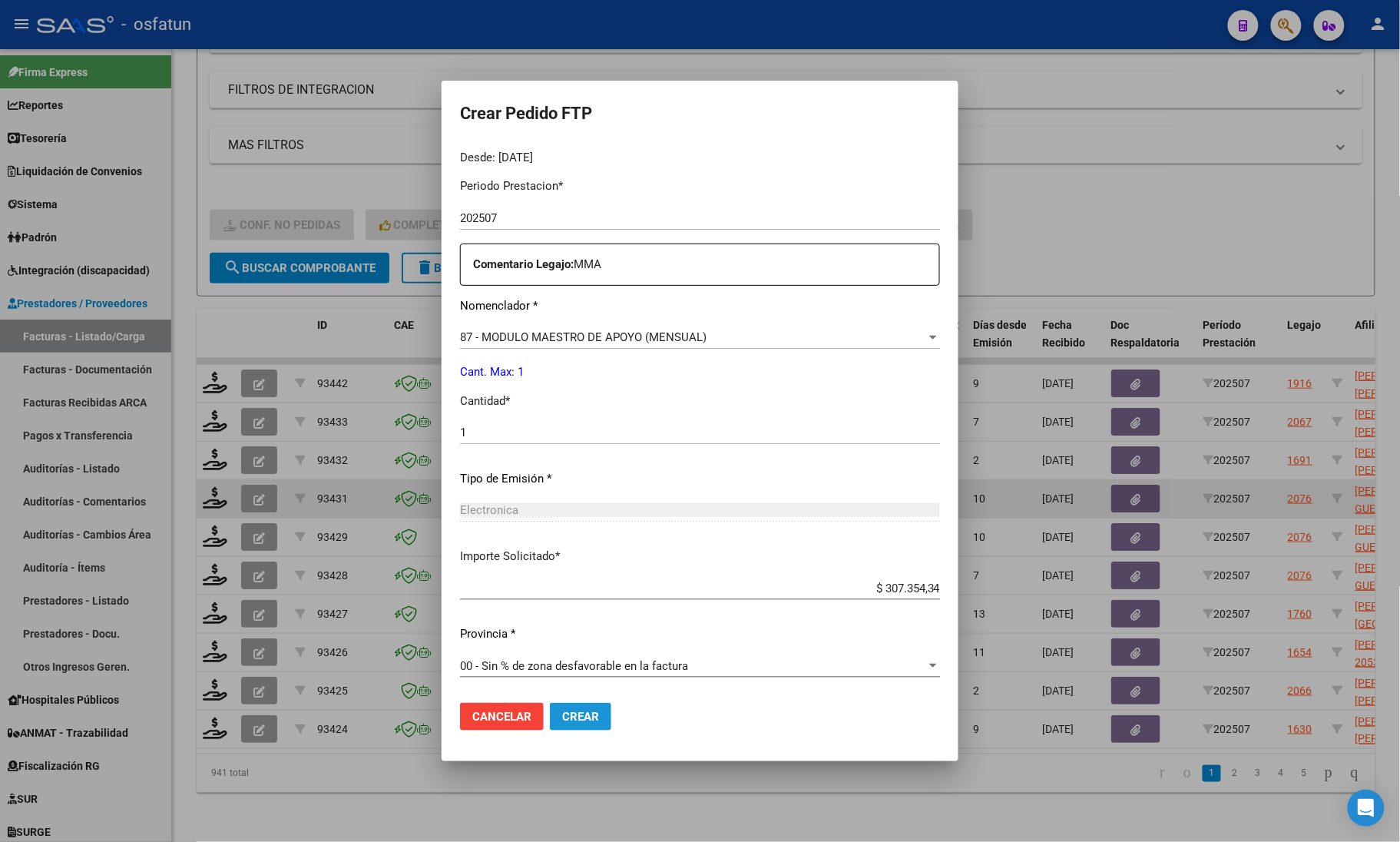
click at [587, 720] on span "Crear" at bounding box center [580, 717] width 37 height 14
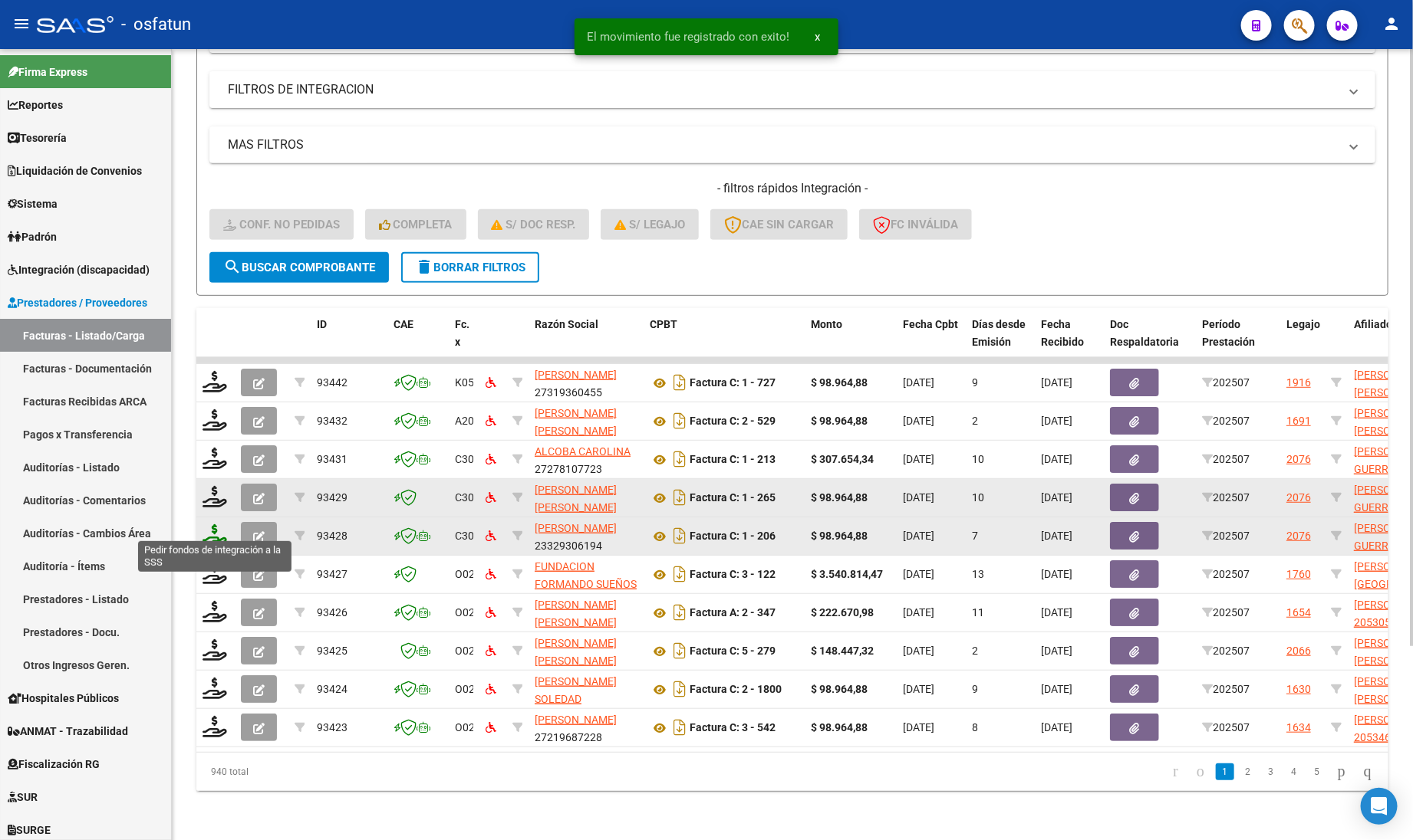
click at [208, 527] on icon at bounding box center [215, 535] width 25 height 22
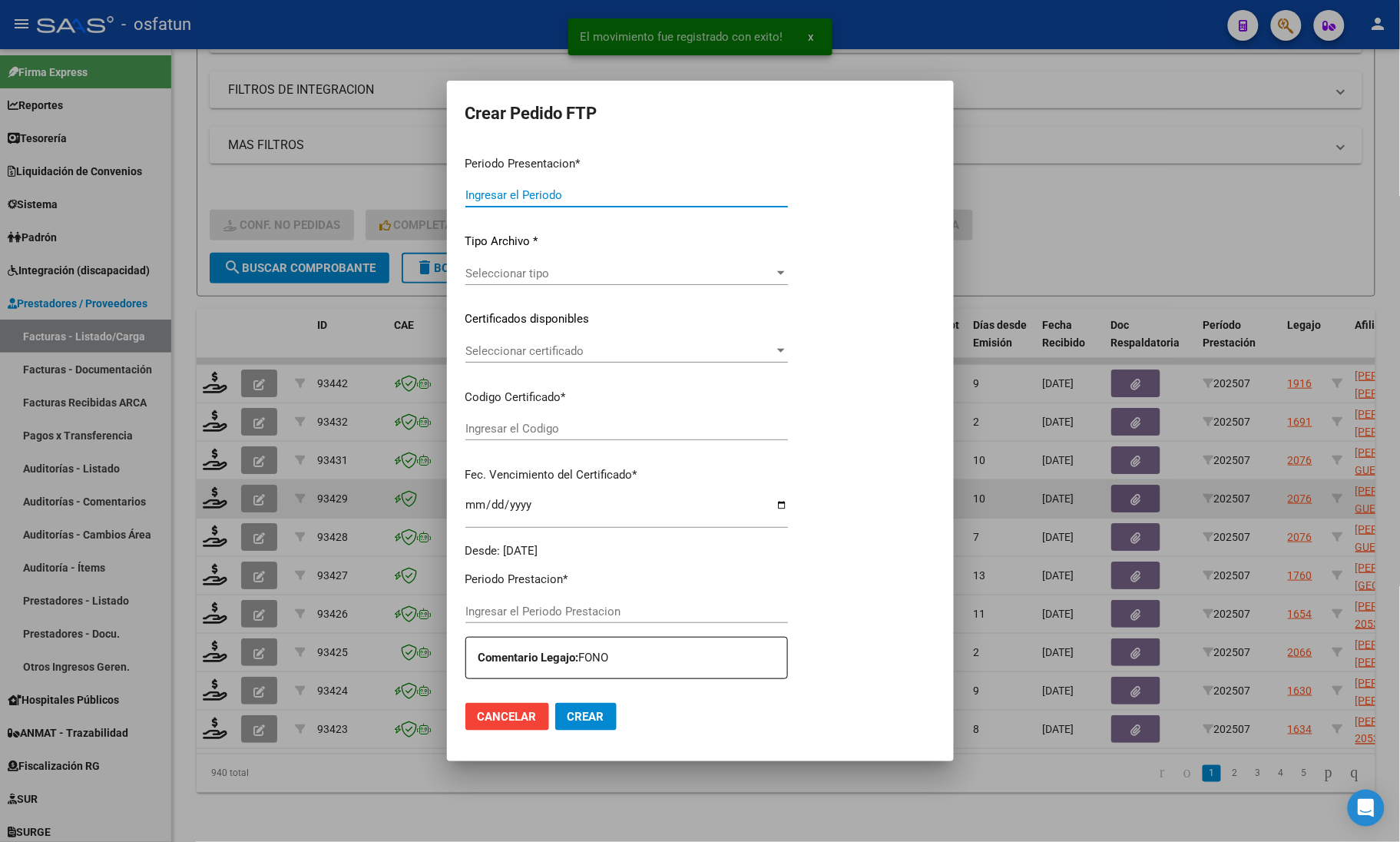
type input "202507"
type input "$ 98.964,88"
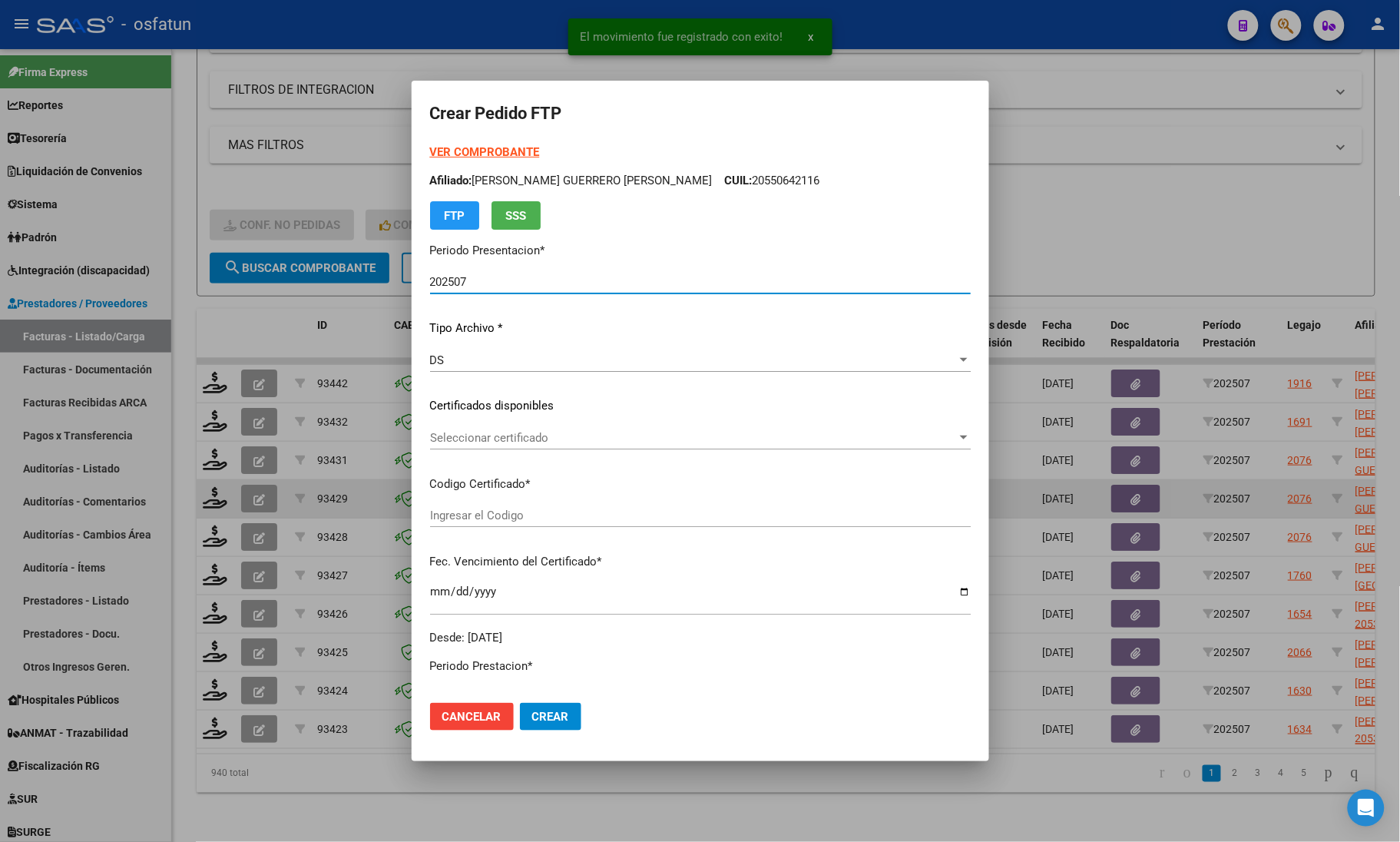
type input "ARG02000550642112023051620280516JUJ135"
type input "2028-05-16"
click at [459, 146] on strong "VER COMPROBANTE" at bounding box center [484, 153] width 110 height 14
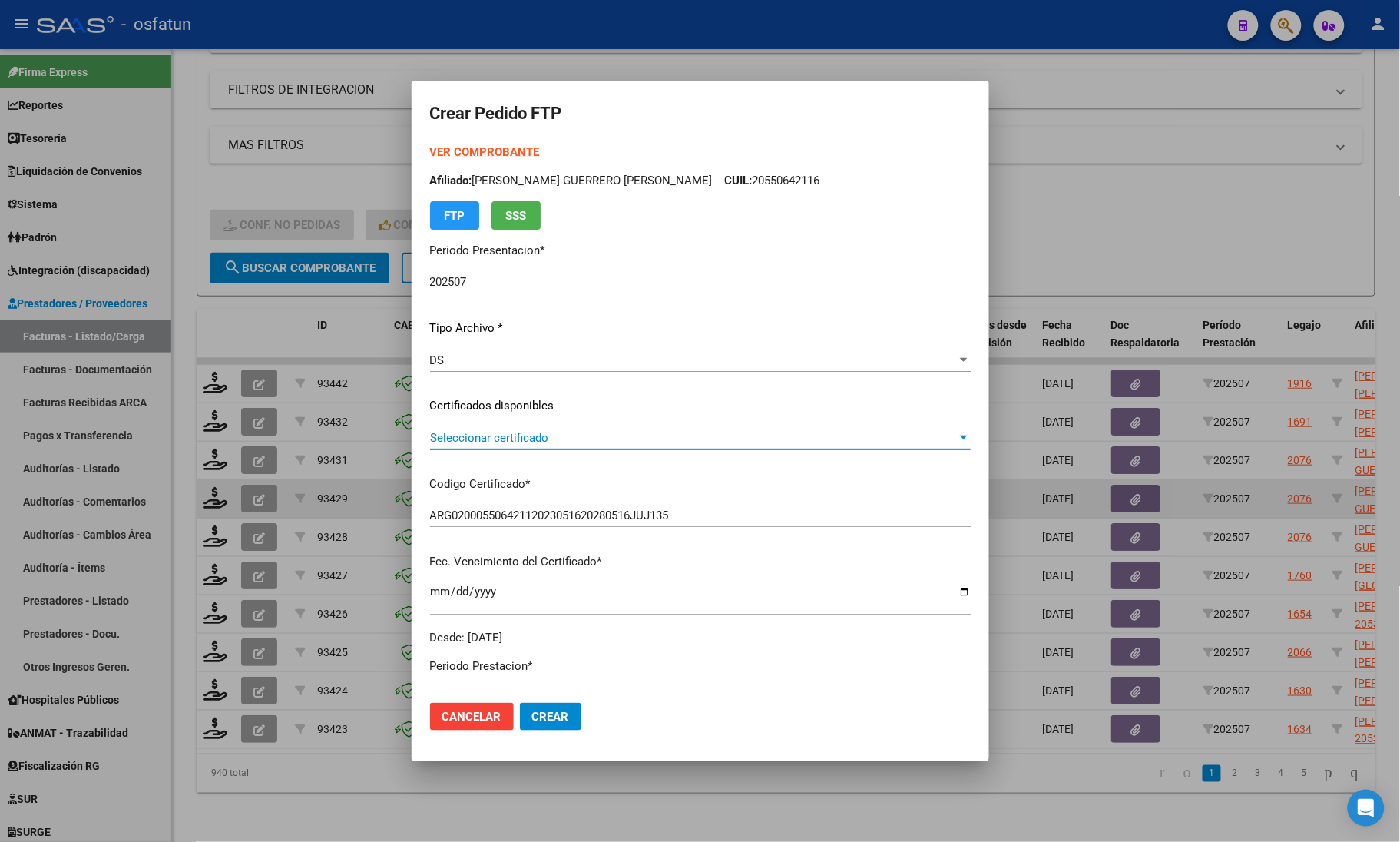
click at [470, 443] on span "Seleccionar certificado" at bounding box center [693, 438] width 527 height 14
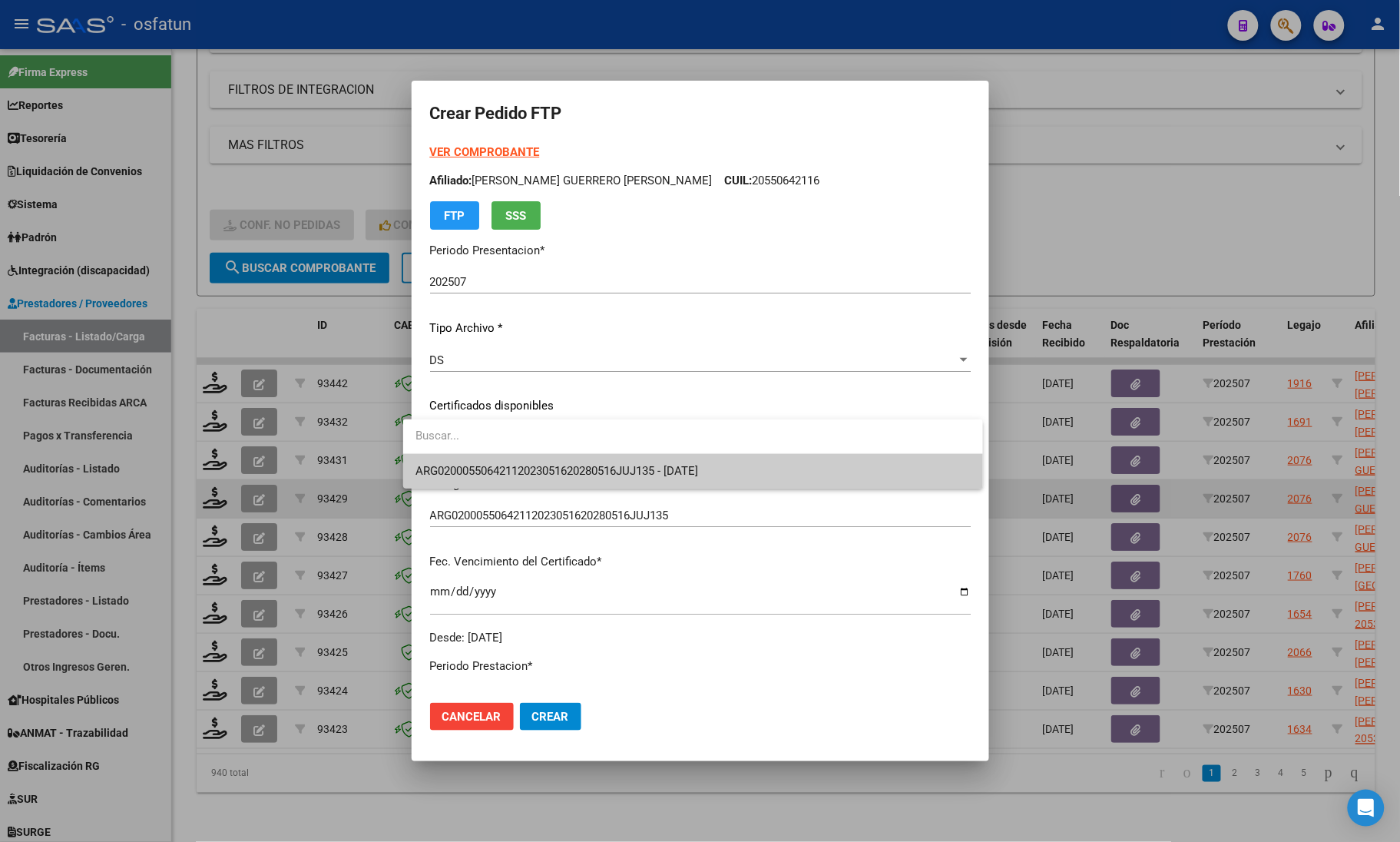
click at [482, 470] on span "ARG02000550642112023051620280516JUJ135 - 2028-05-16" at bounding box center [556, 471] width 282 height 14
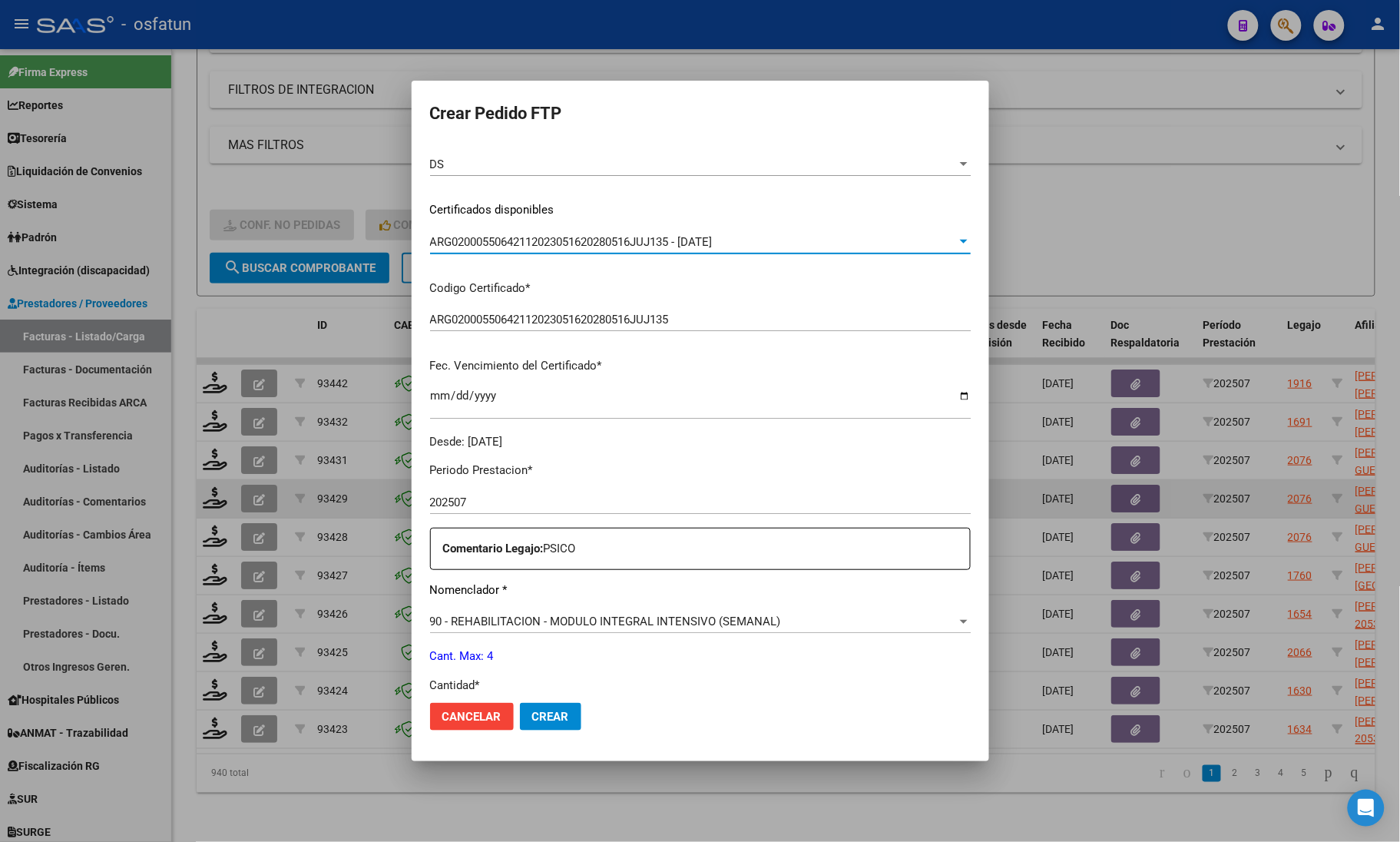
scroll to position [288, 0]
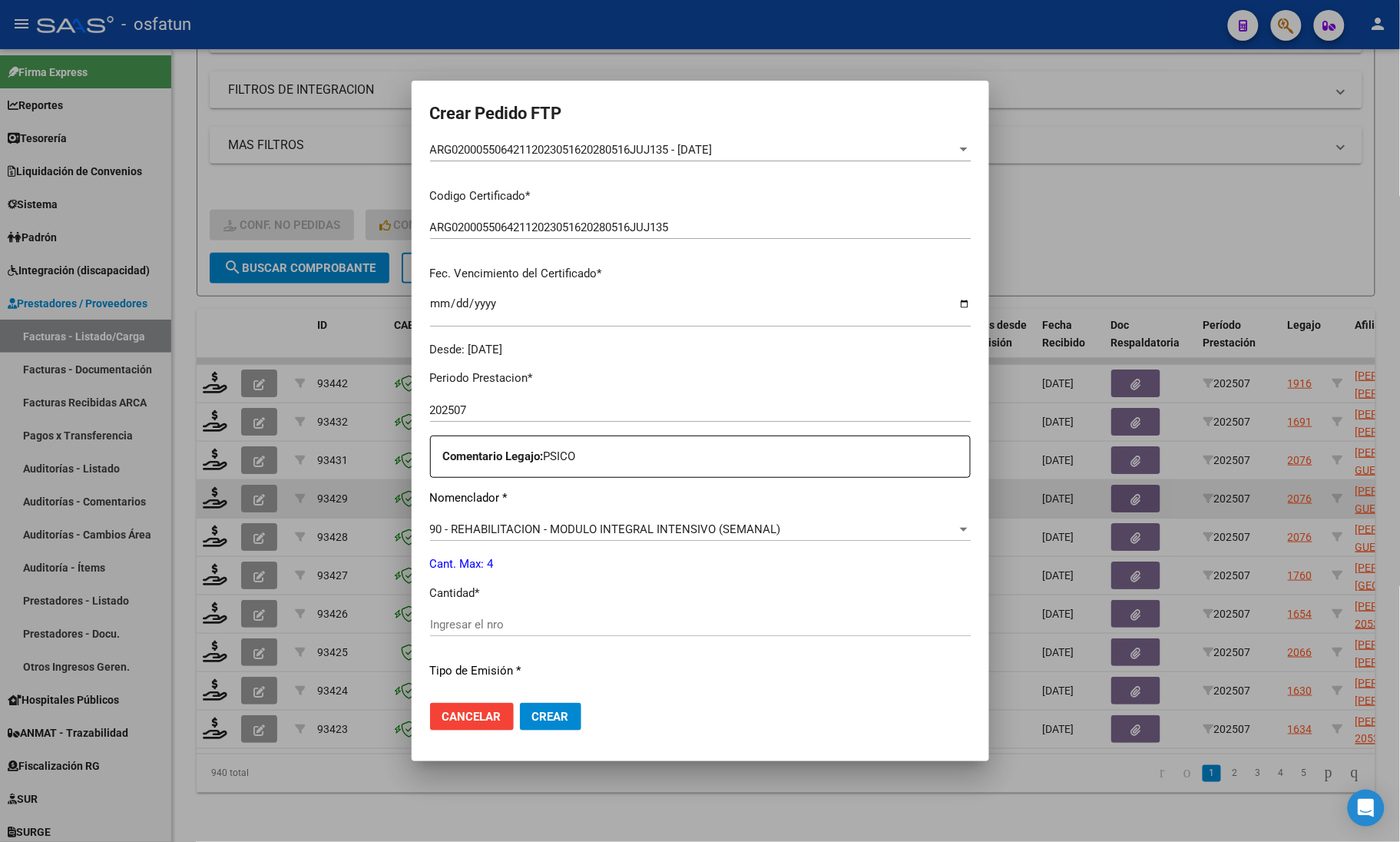
click at [476, 615] on div "Ingresar el nro" at bounding box center [700, 624] width 541 height 23
type input "4"
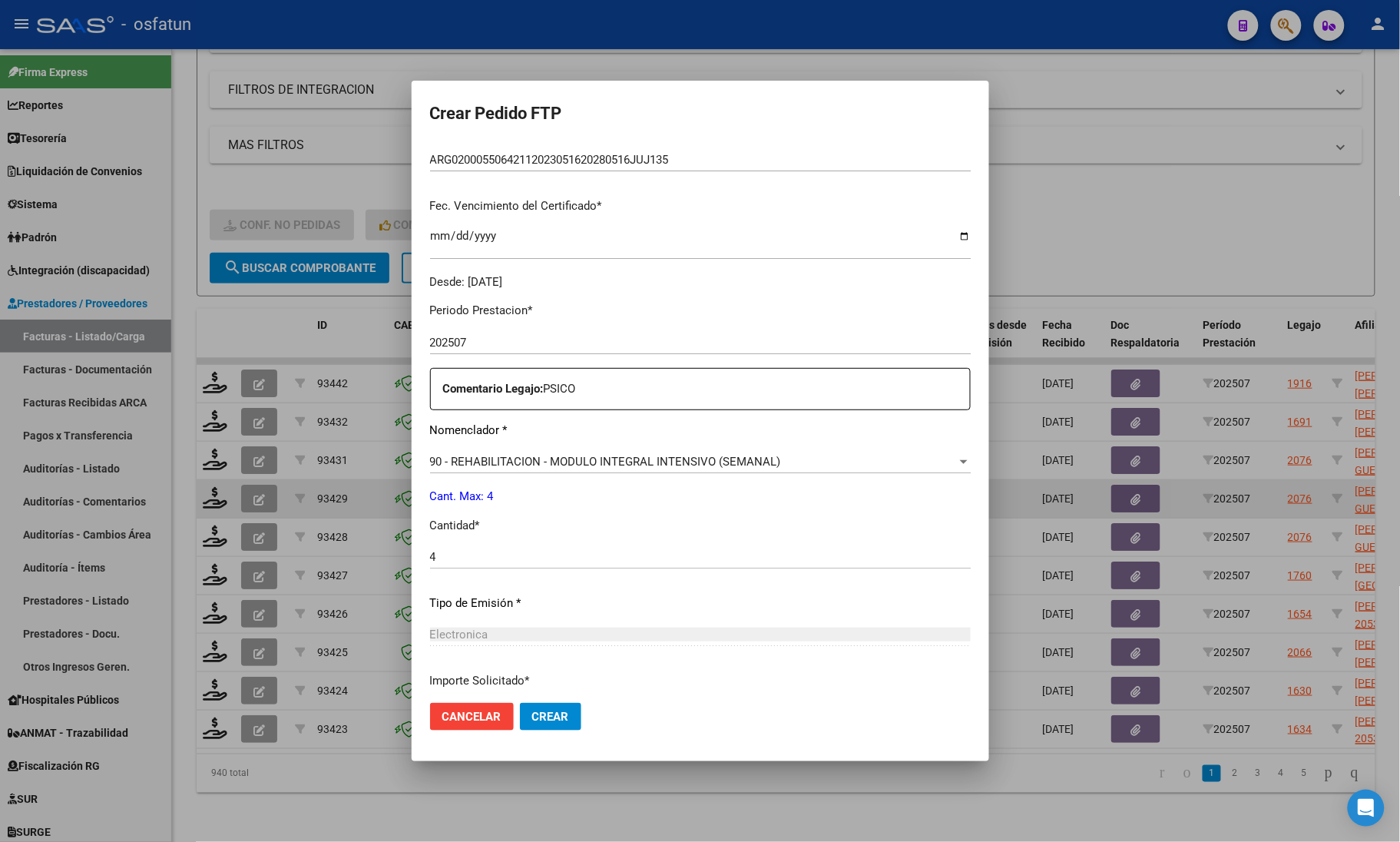
scroll to position [384, 0]
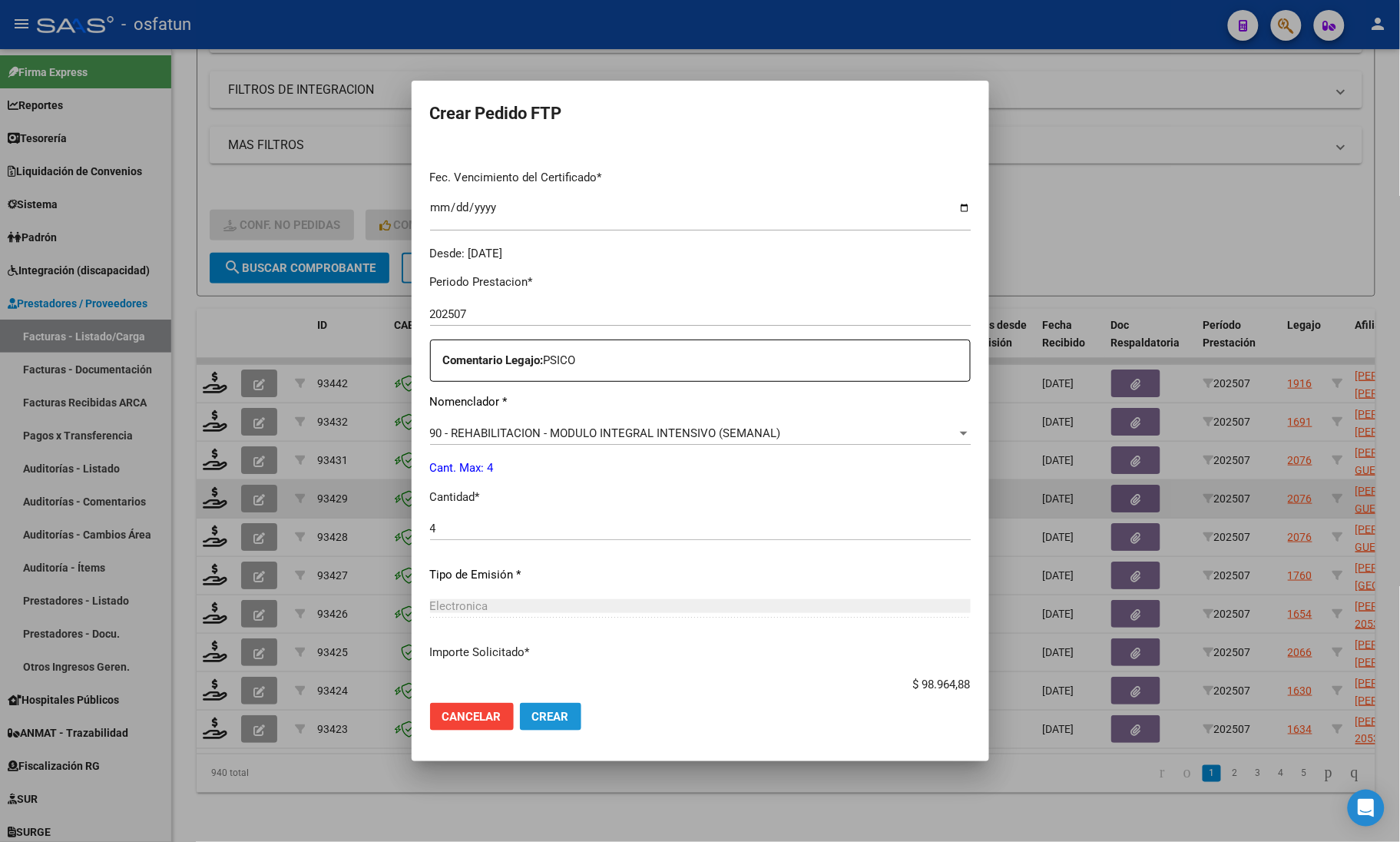
click at [536, 726] on button "Crear" at bounding box center [550, 717] width 61 height 28
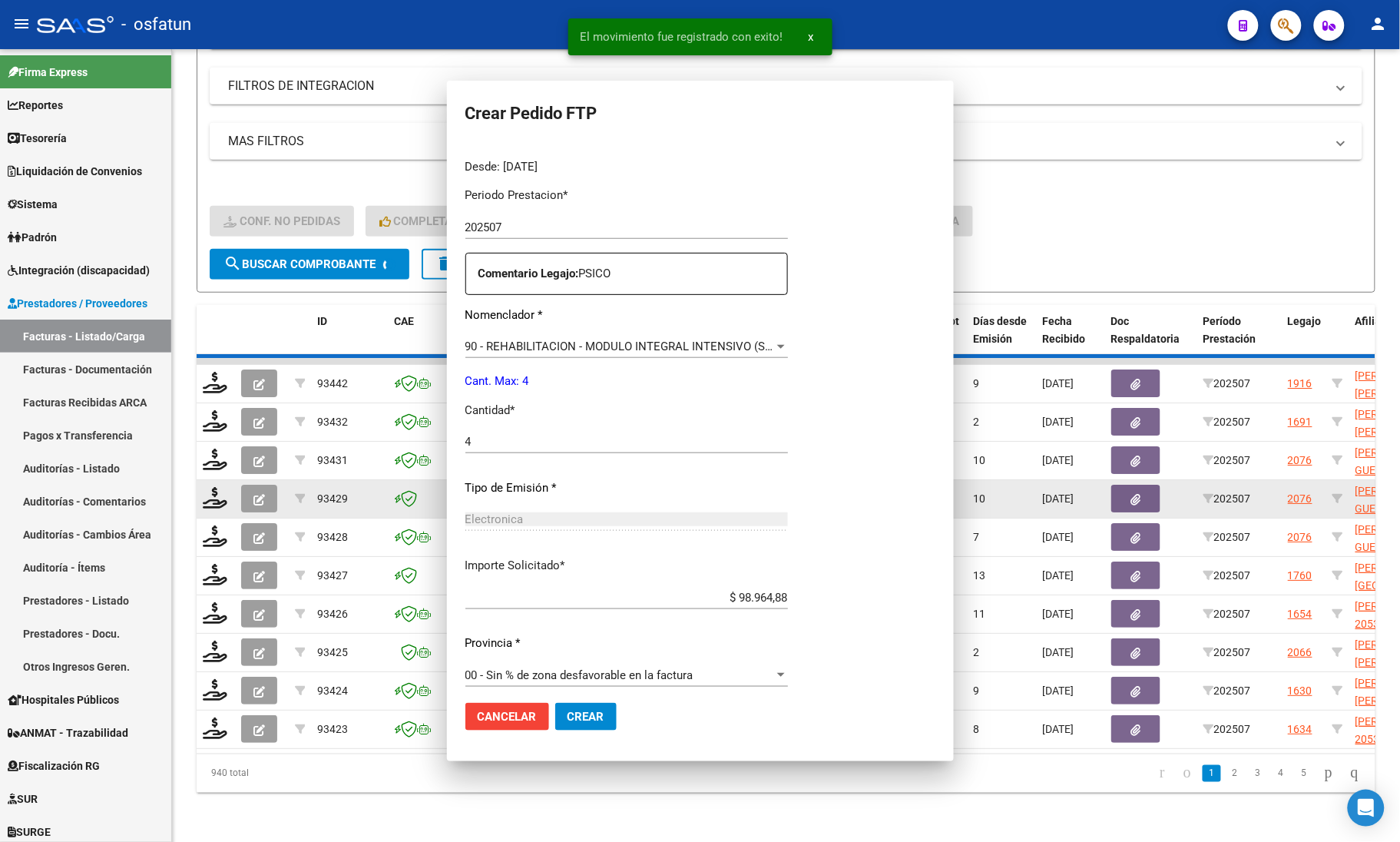
scroll to position [297, 0]
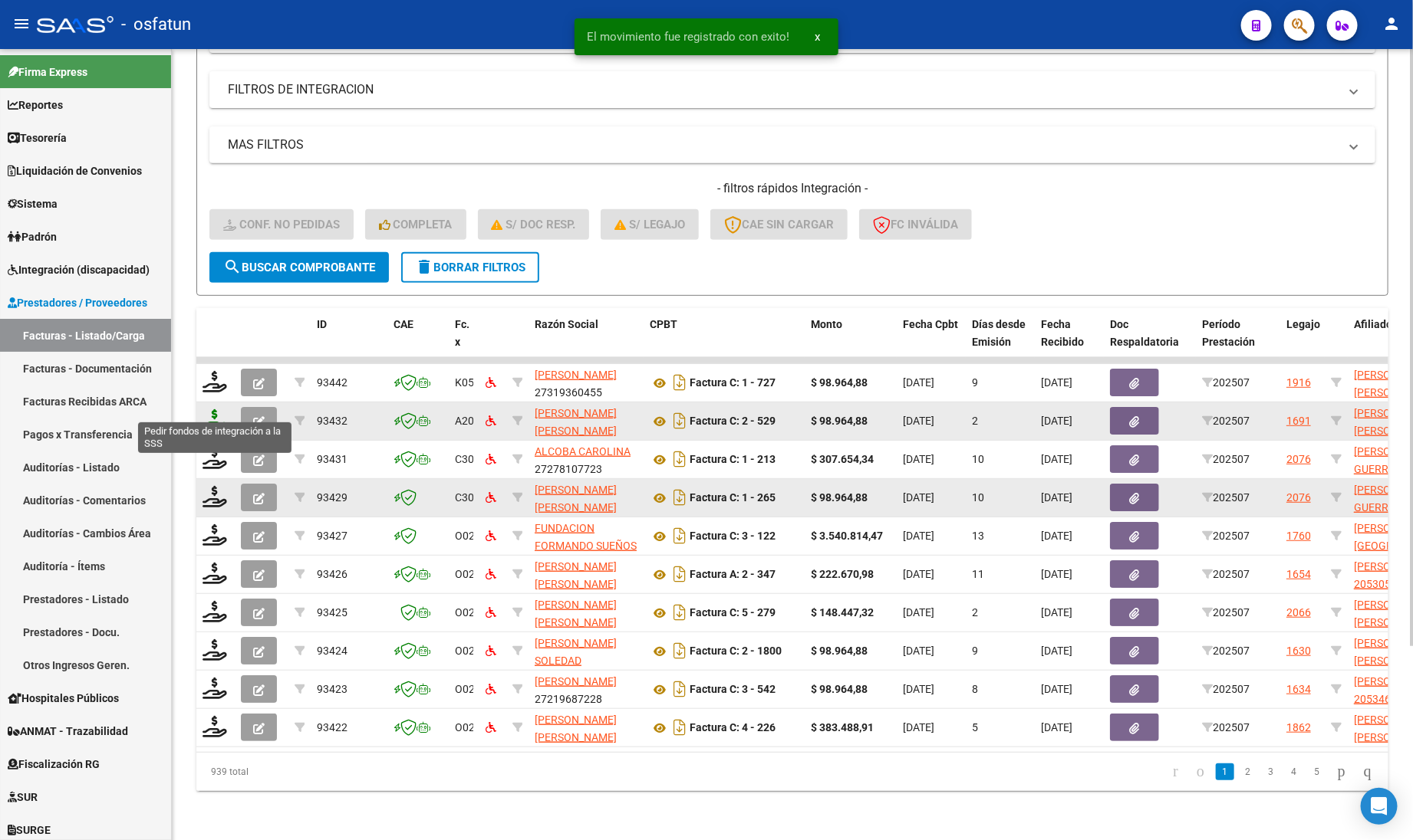
click at [214, 409] on icon at bounding box center [215, 420] width 25 height 22
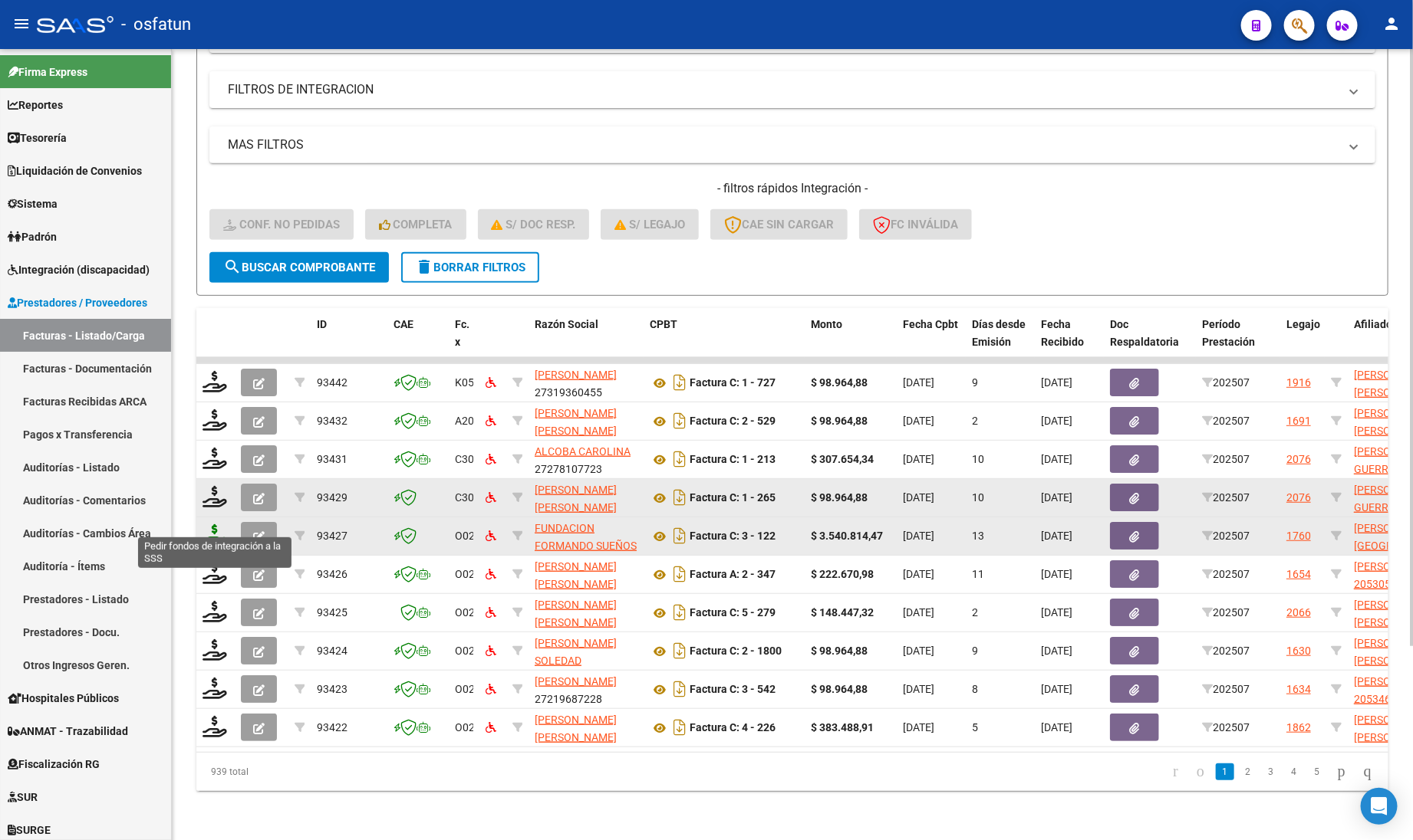
click at [216, 524] on icon at bounding box center [215, 535] width 25 height 22
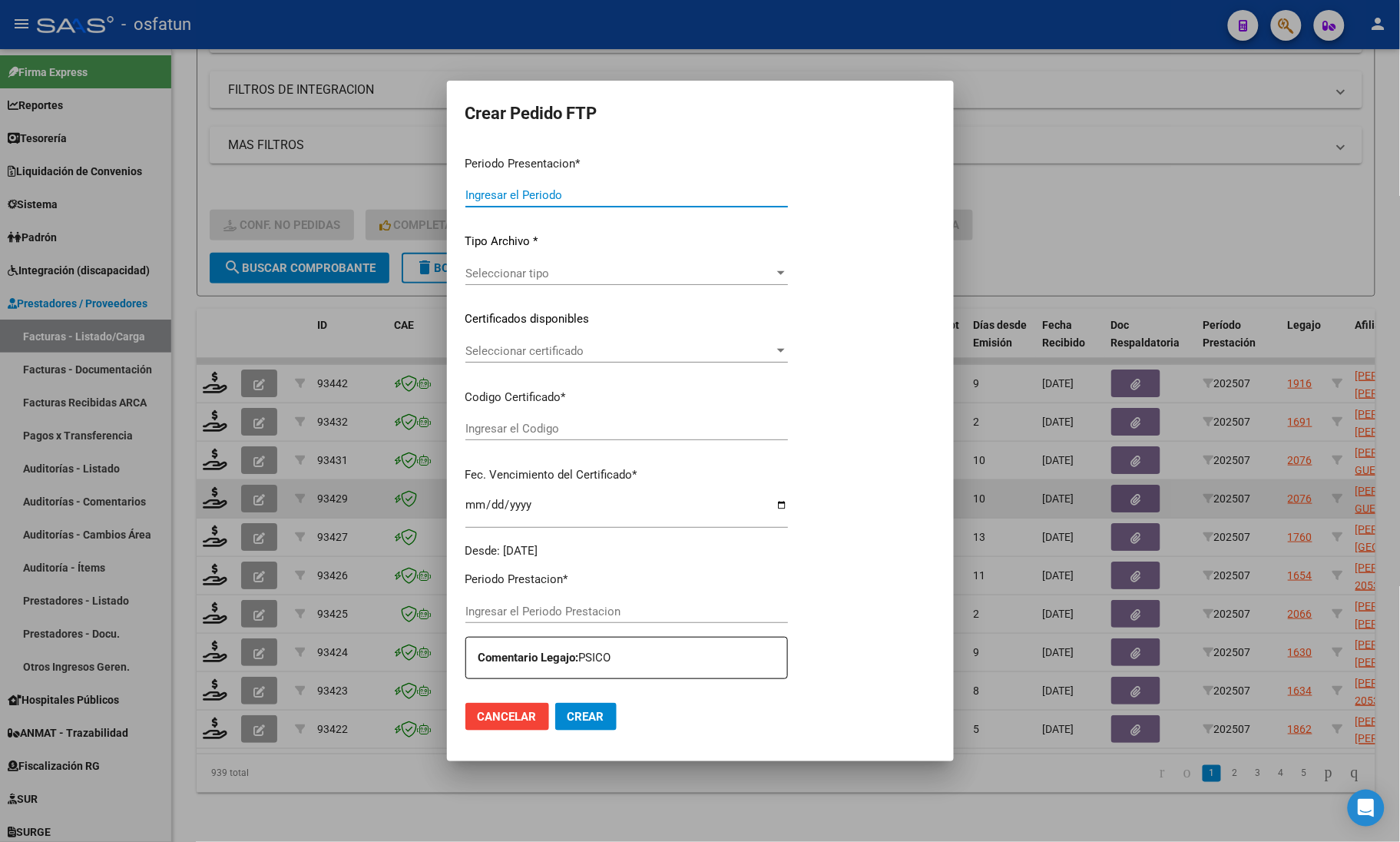
type input "202507"
type input "$ 3.540.814,47"
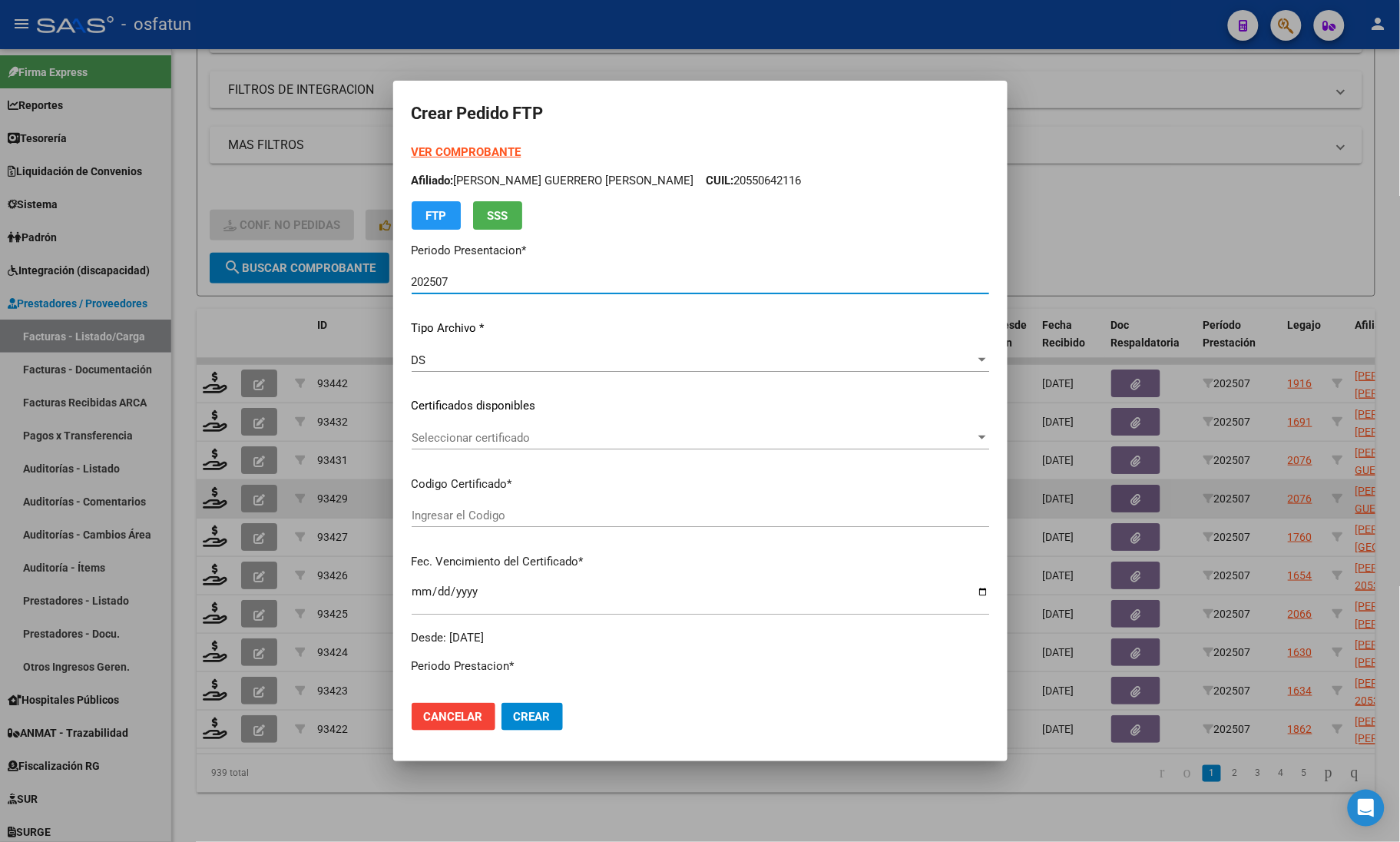
type input "ARG01000363502612017011320270113TUC139"
type input "2027-01-13"
click at [468, 153] on strong "VER COMPROBANTE" at bounding box center [466, 153] width 110 height 14
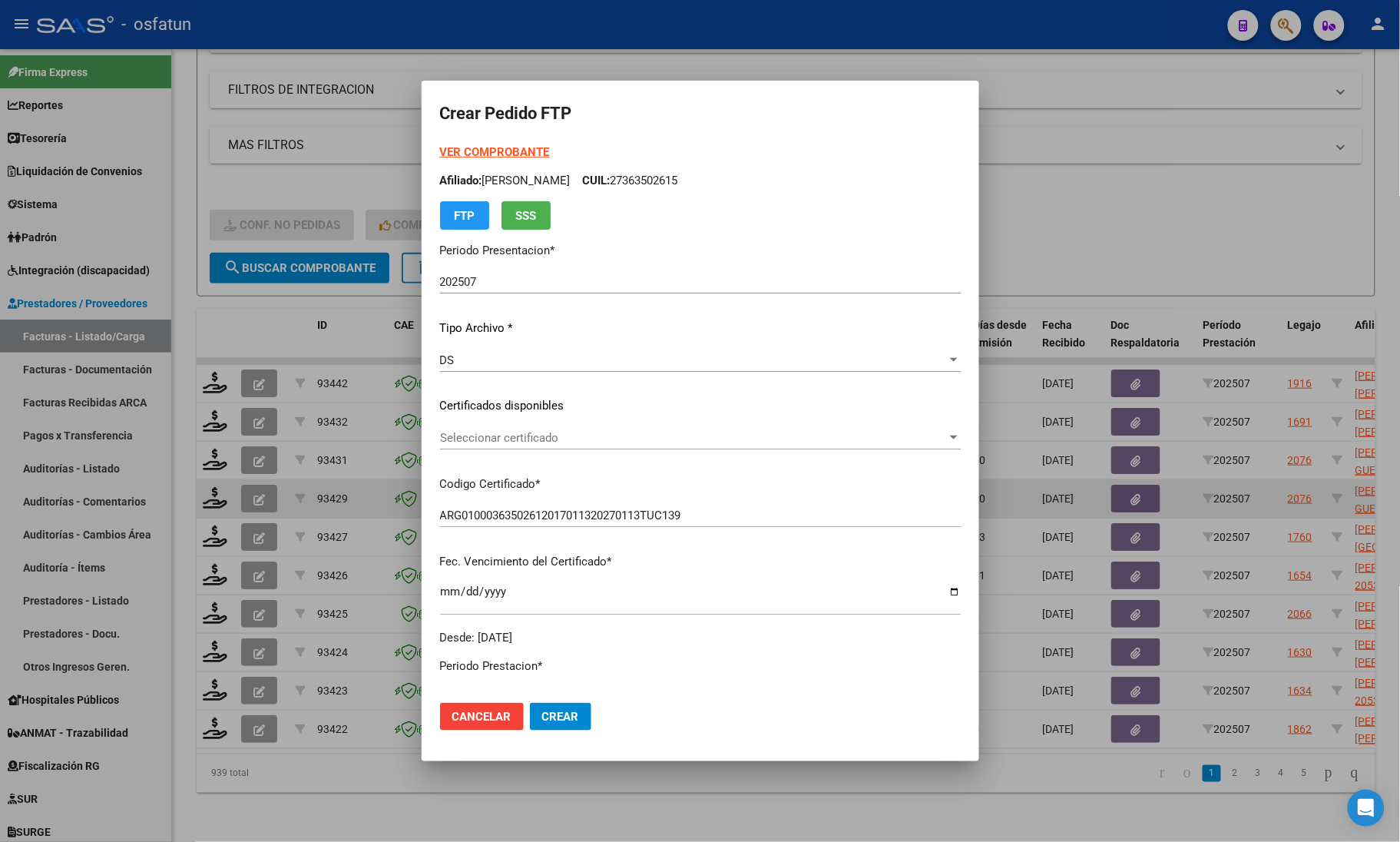
click at [476, 436] on span "Seleccionar certificado" at bounding box center [693, 438] width 507 height 14
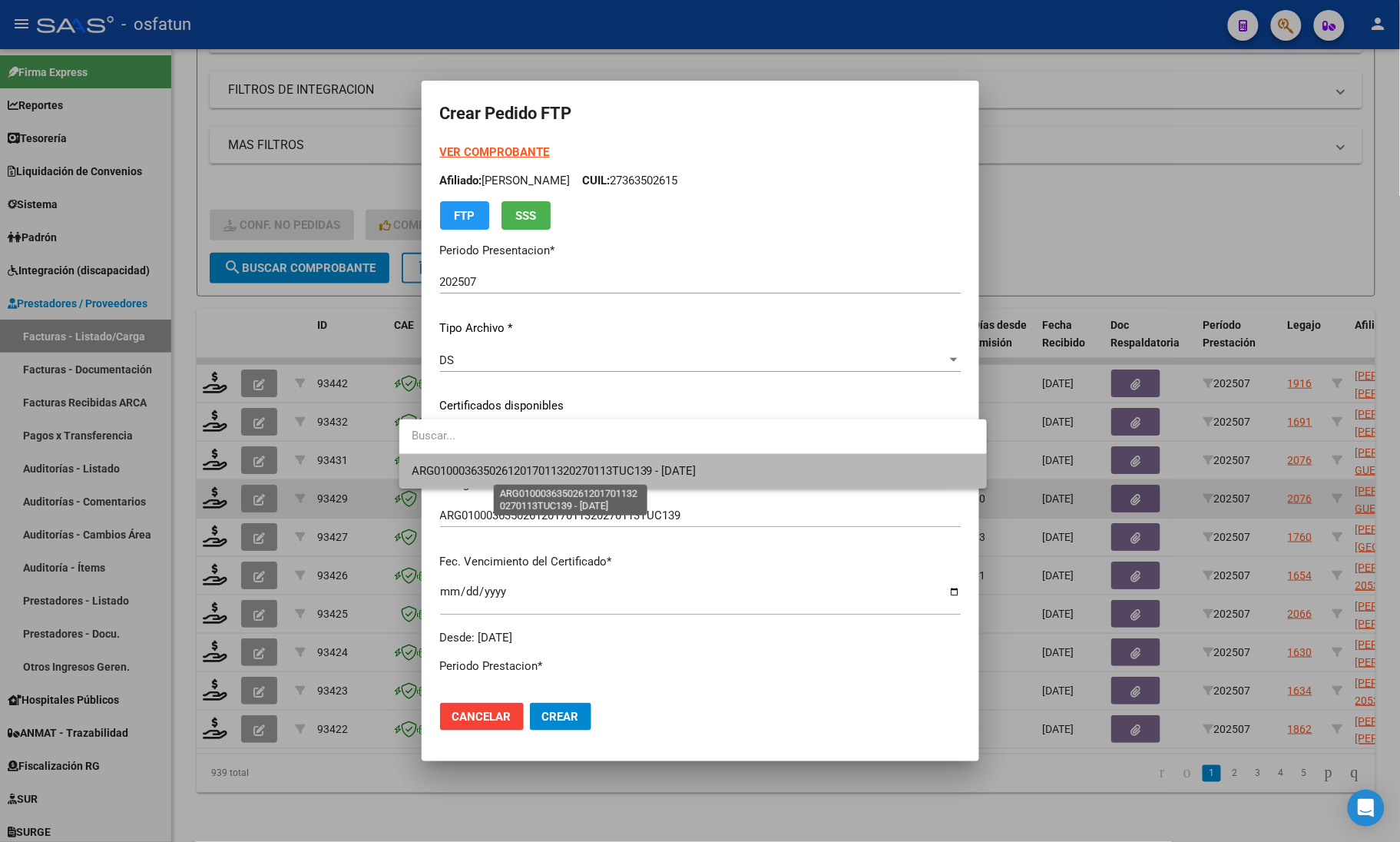
click at [478, 469] on span "ARG01000363502612017011320270113TUC139 - 2027-01-13" at bounding box center [554, 471] width 285 height 14
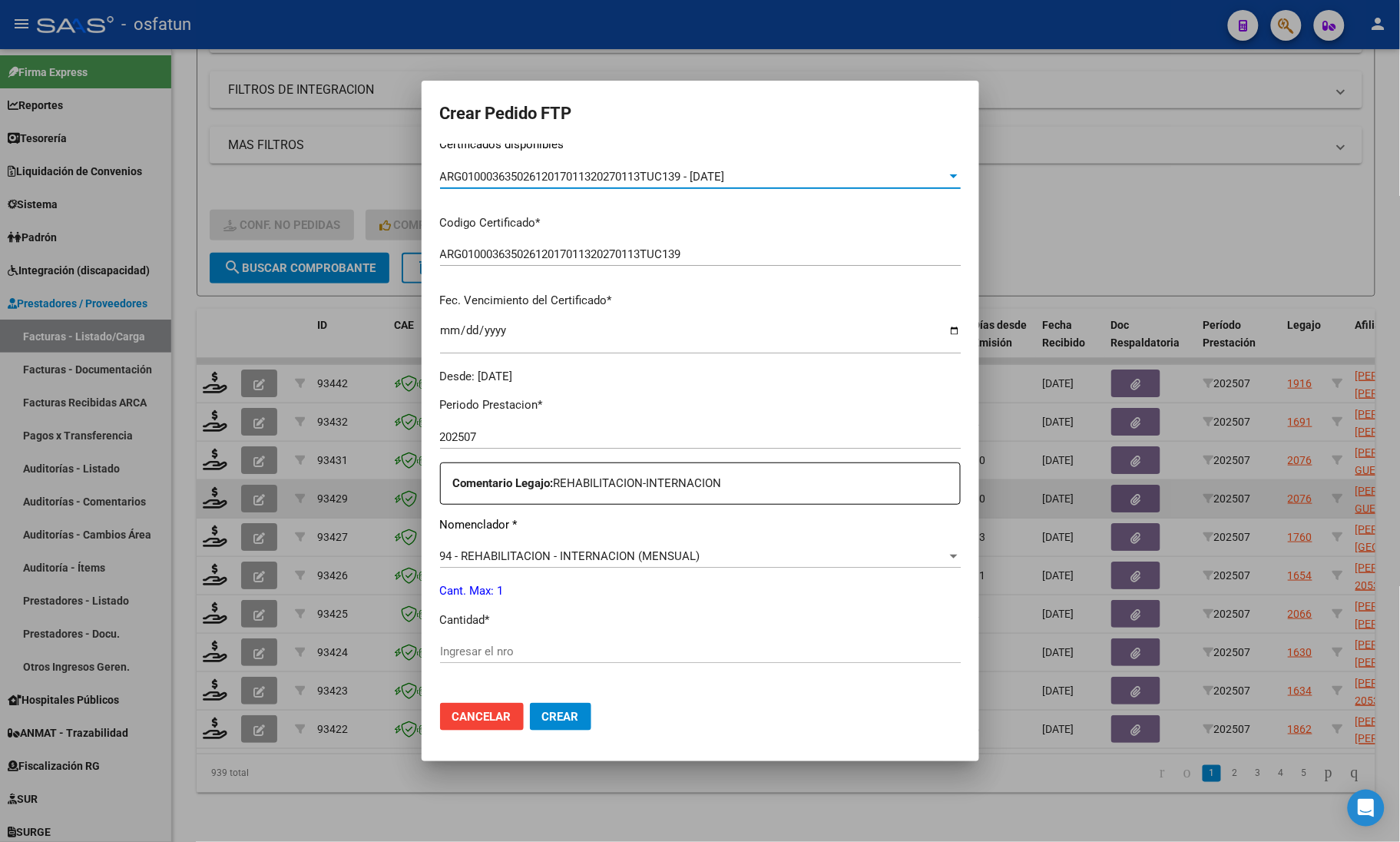
scroll to position [384, 0]
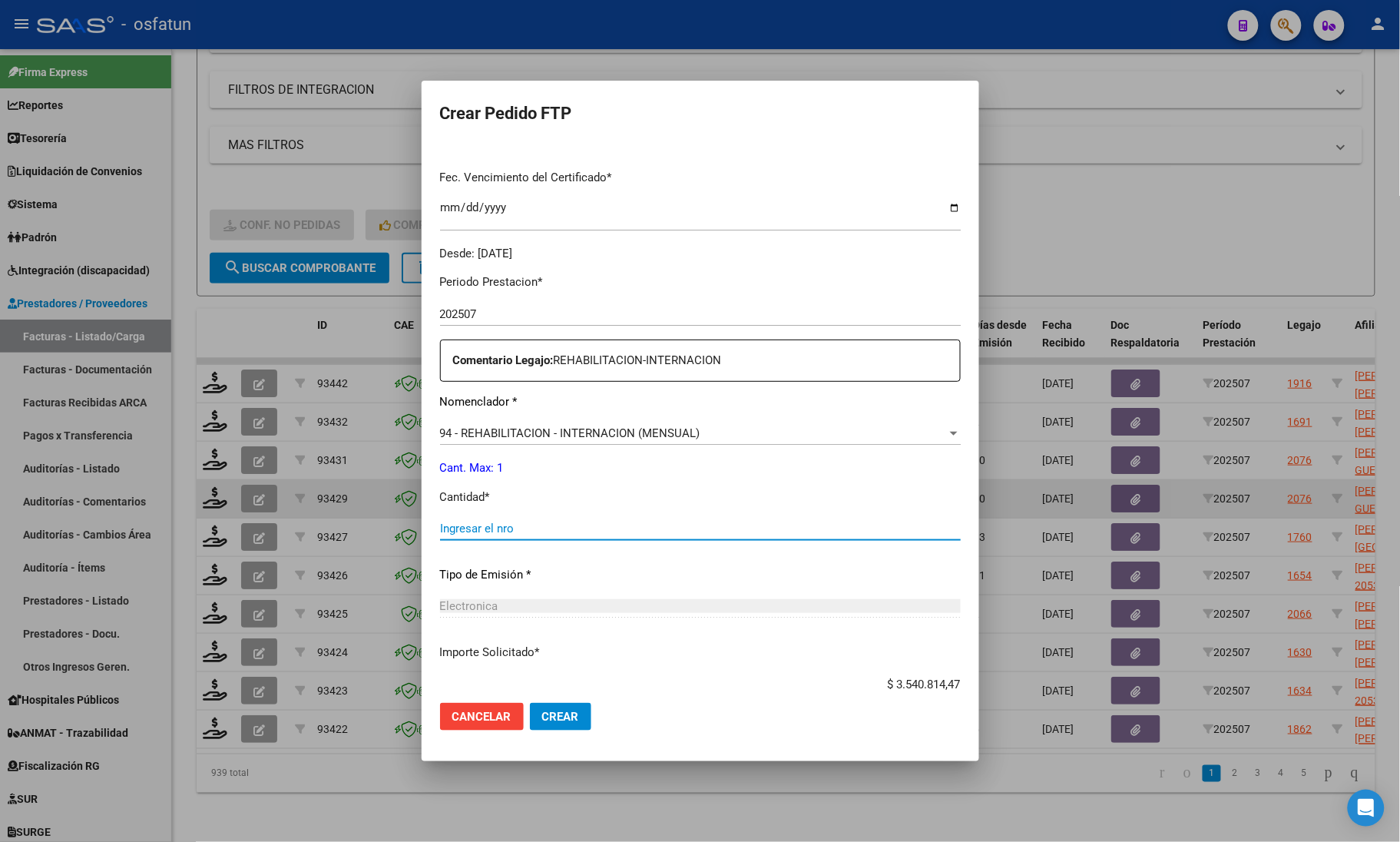
click at [454, 535] on input "Ingresar el nro" at bounding box center [700, 529] width 521 height 14
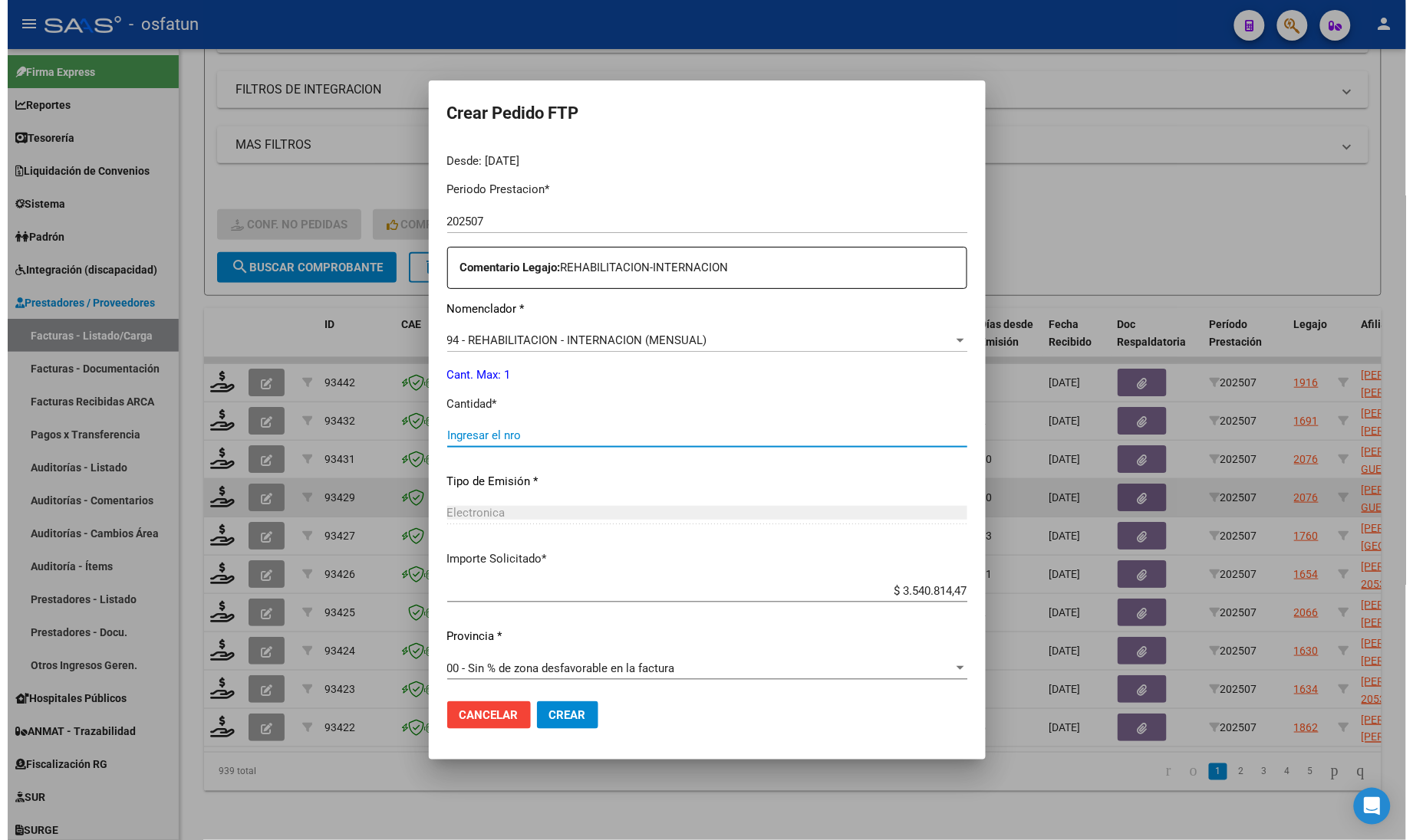
scroll to position [479, 0]
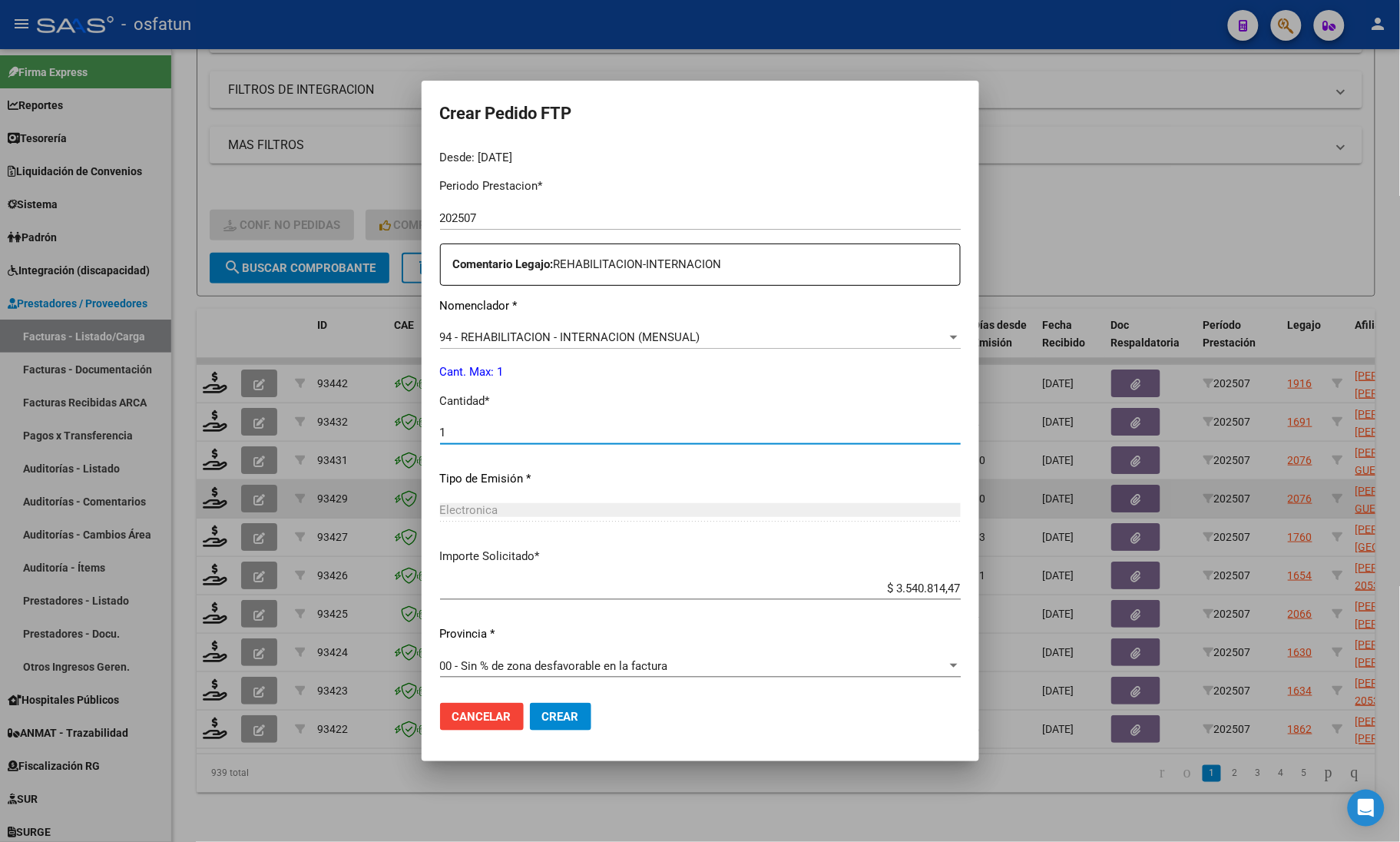
type input "1"
click at [543, 722] on span "Crear" at bounding box center [560, 717] width 37 height 14
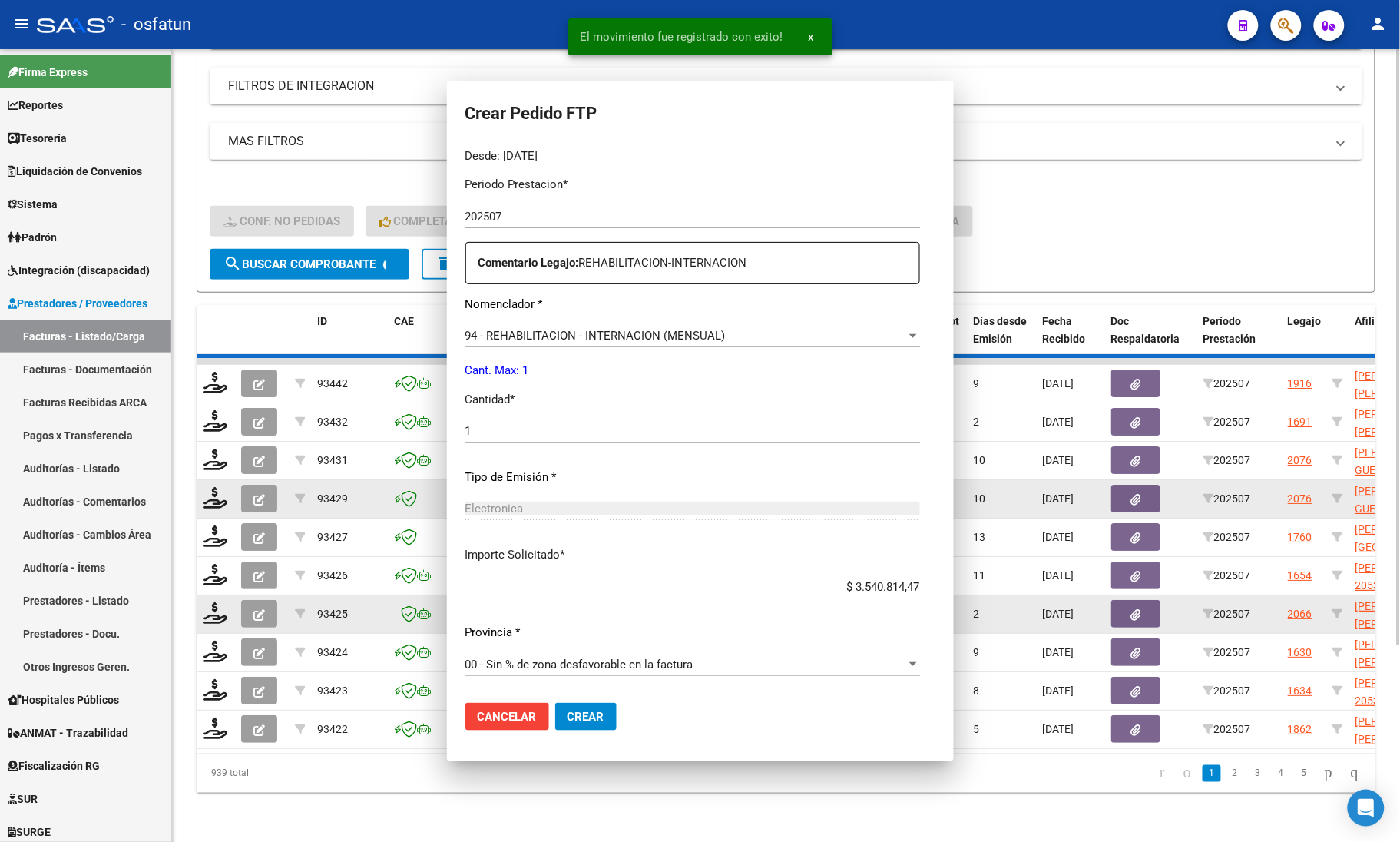
scroll to position [0, 0]
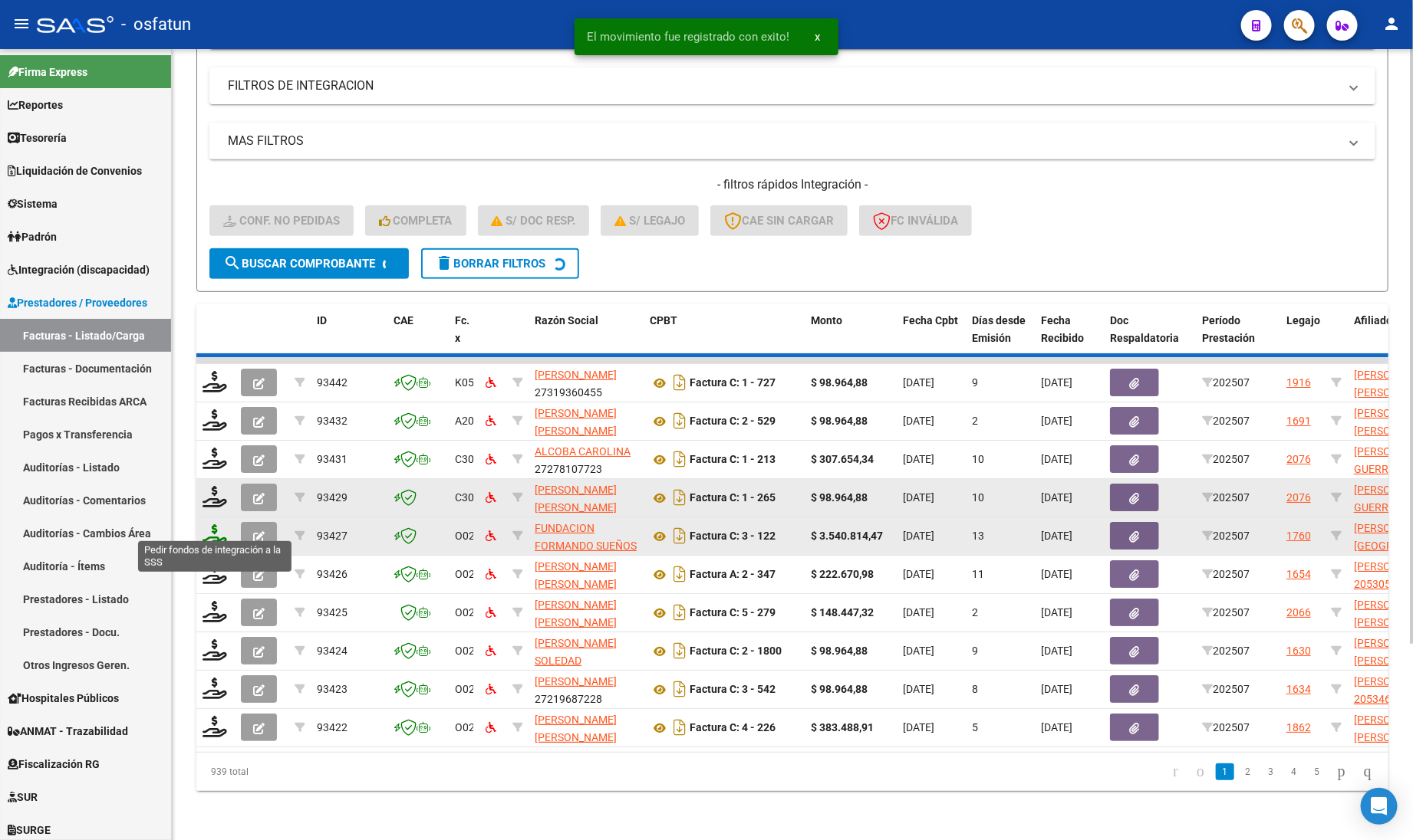
click at [216, 525] on icon at bounding box center [215, 535] width 25 height 22
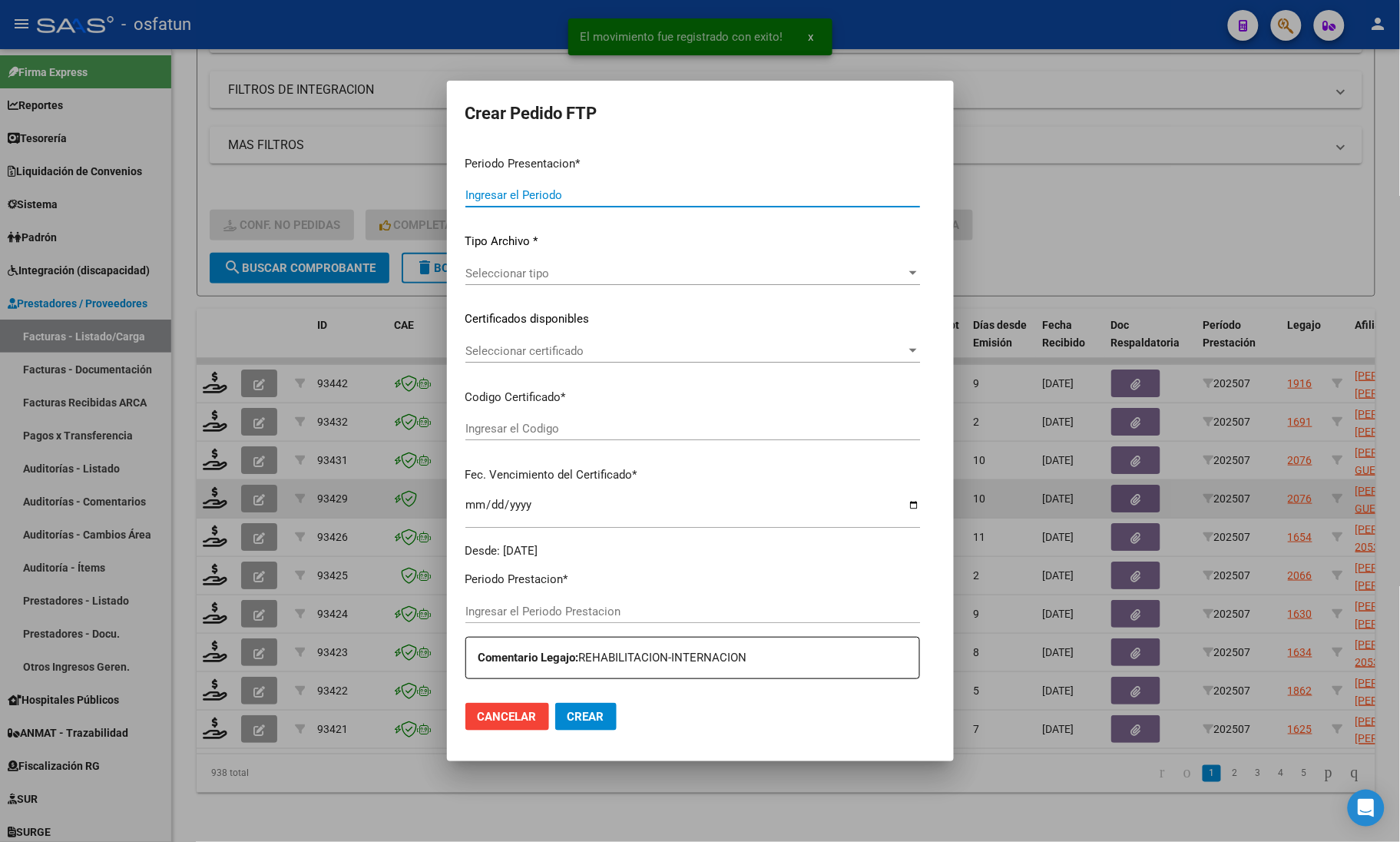
type input "202507"
type input "$ 222.670,98"
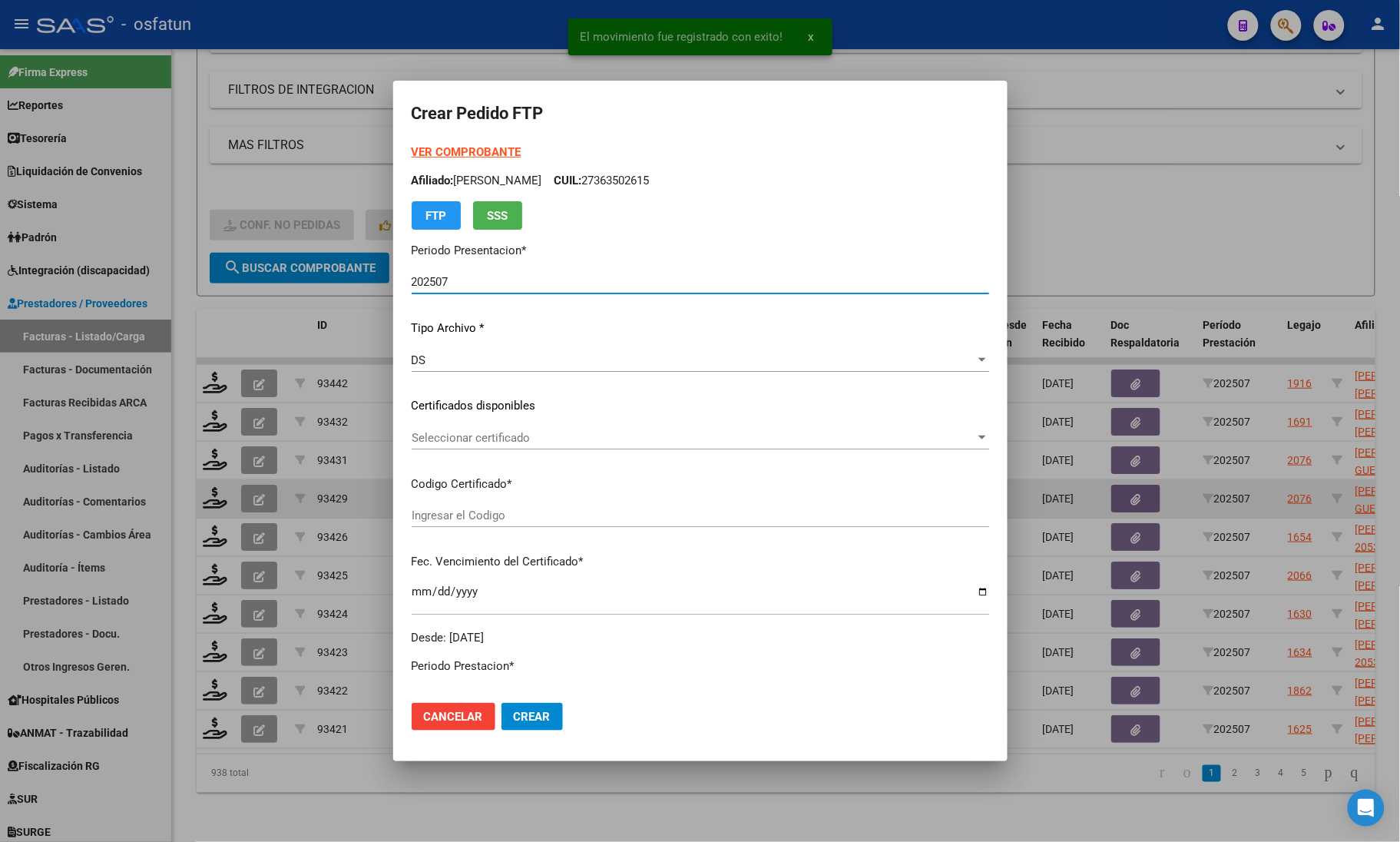
type input "ARG02000530540052021062320260623BS440"
type input "2026-06-23"
click at [433, 146] on strong "VER COMPROBANTE" at bounding box center [466, 153] width 110 height 14
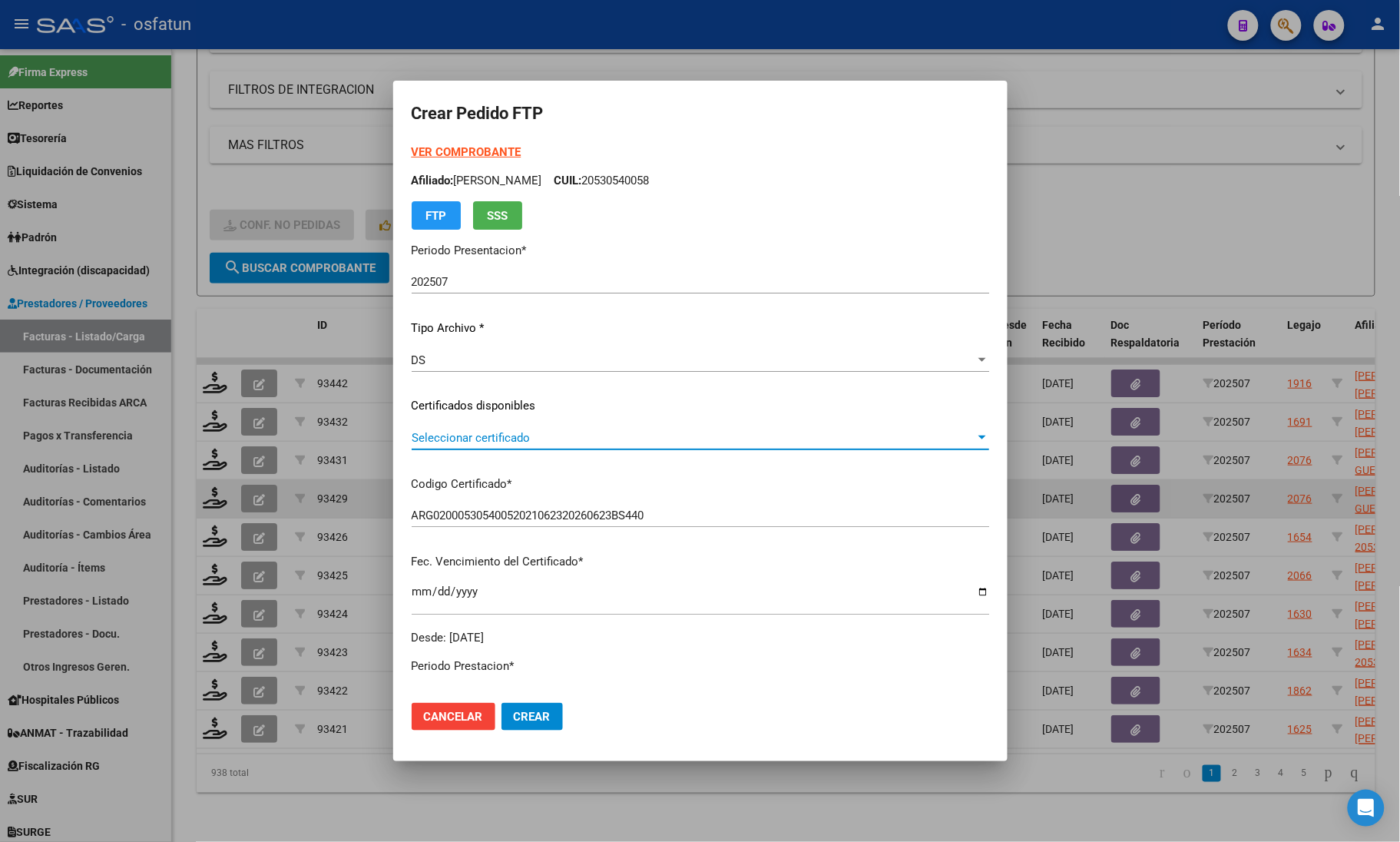
click at [477, 442] on span "Seleccionar certificado" at bounding box center [693, 438] width 563 height 14
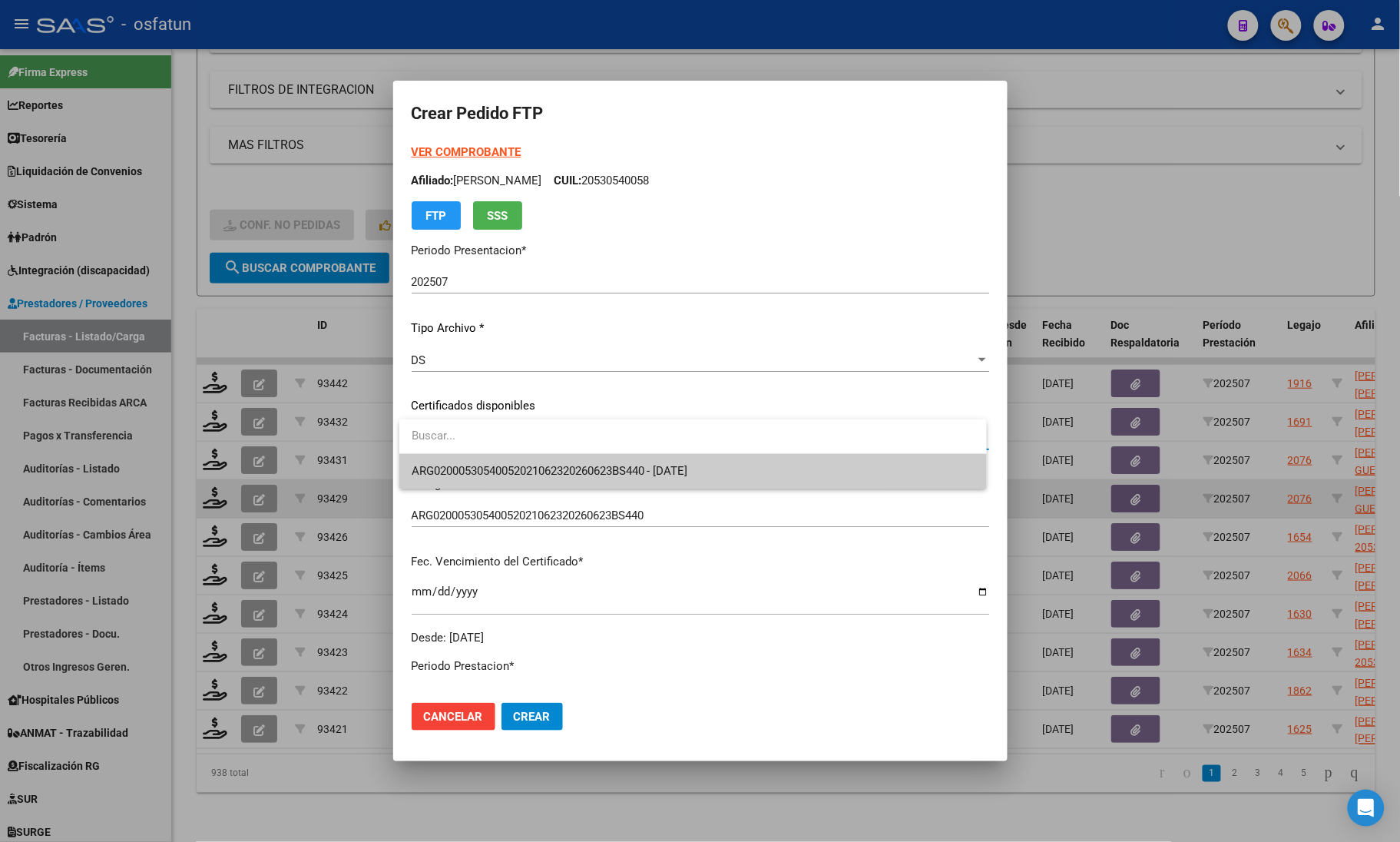
click at [481, 459] on span "ARG02000530540052021062320260623BS440 - 2026-06-23" at bounding box center [693, 471] width 562 height 35
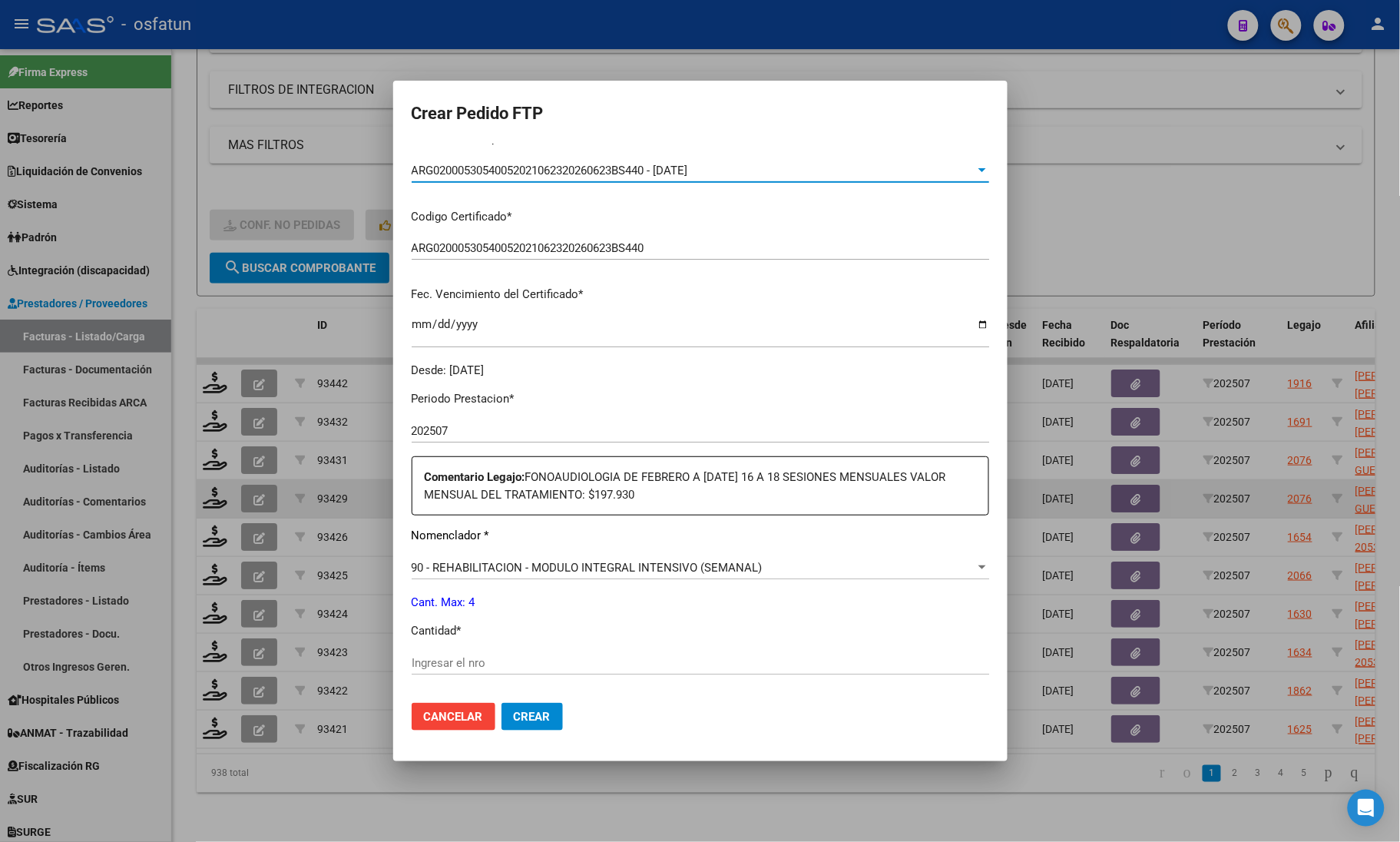
scroll to position [288, 0]
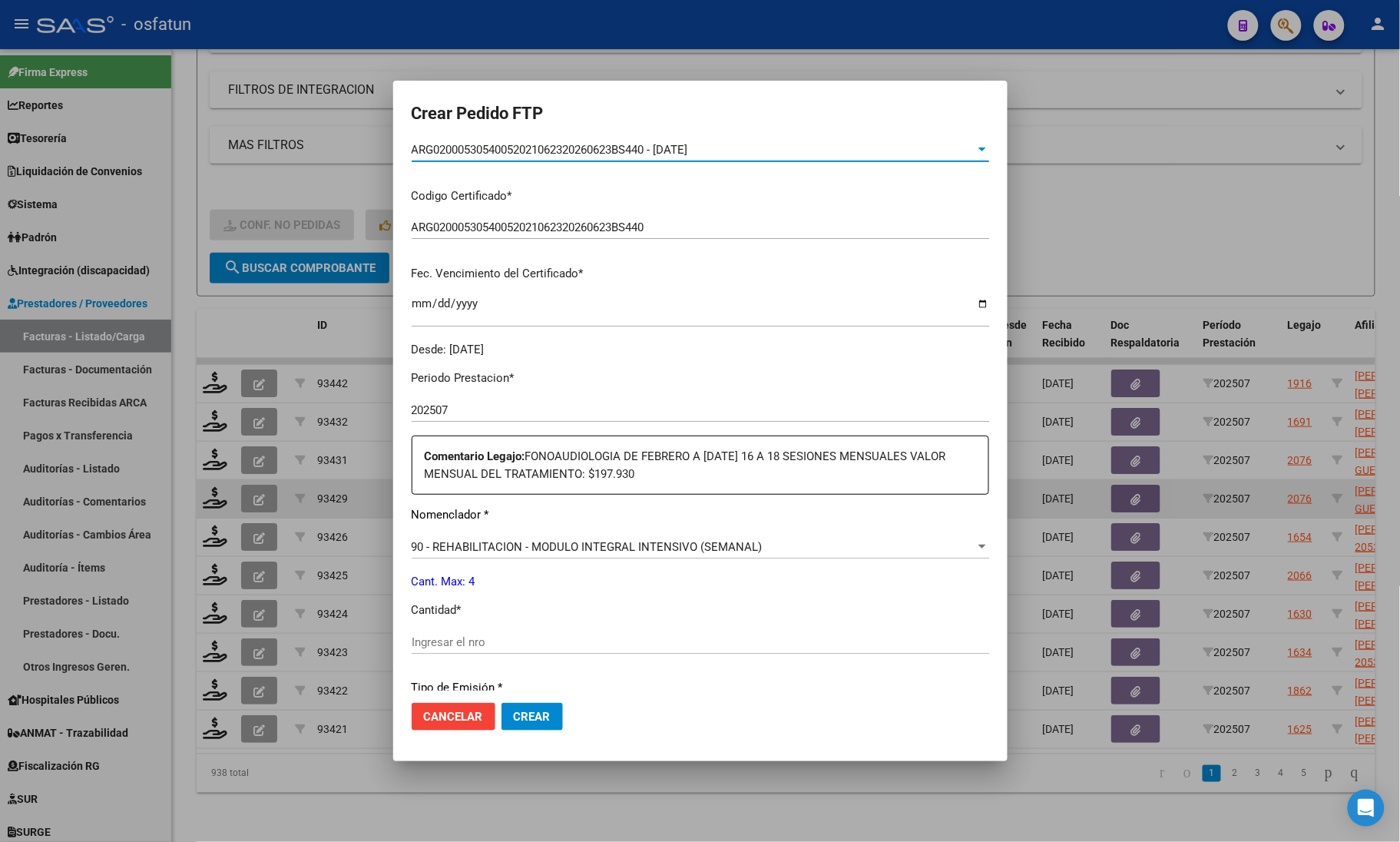
click at [450, 636] on input "Ingresar el nro" at bounding box center [700, 642] width 577 height 14
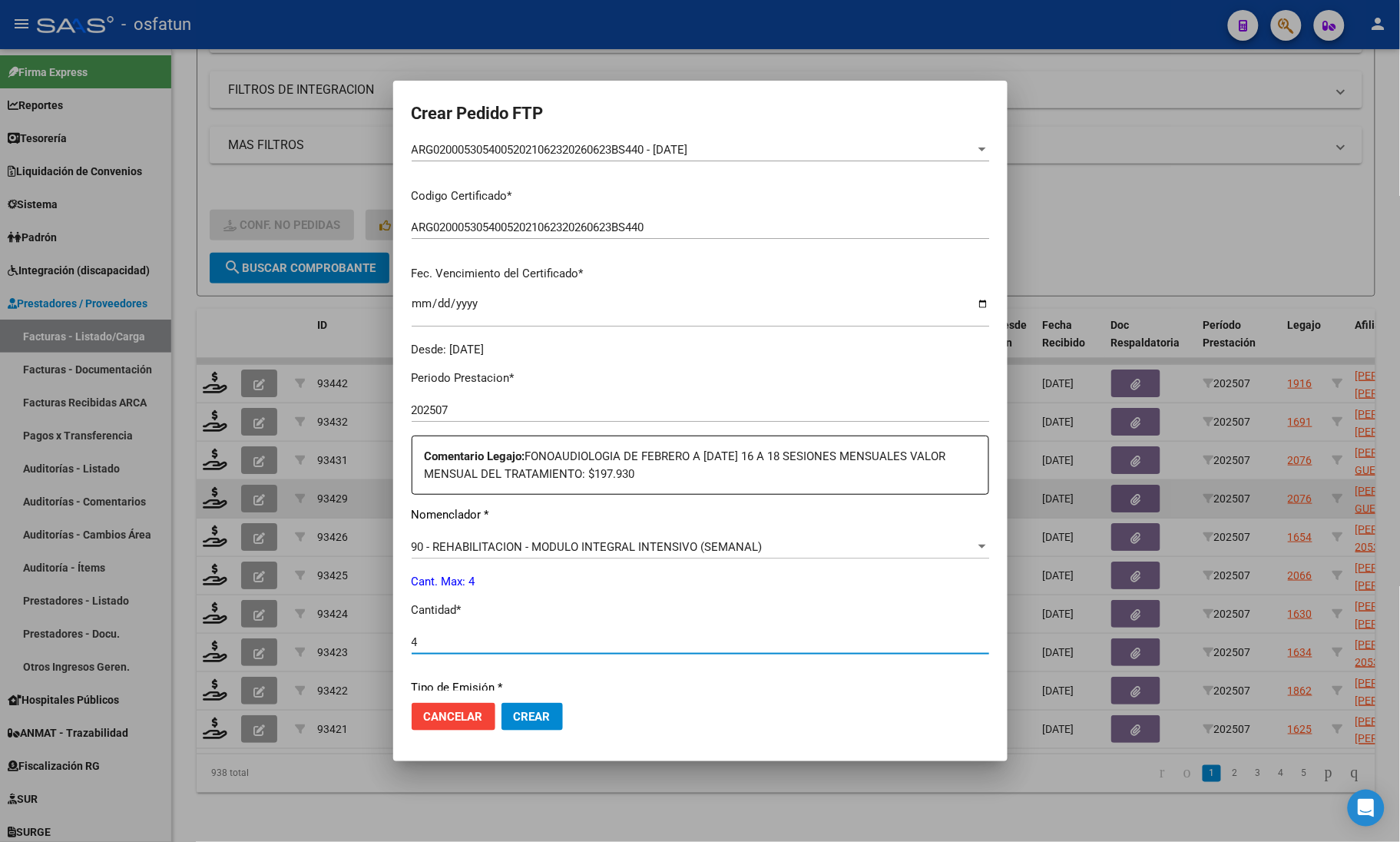
type input "4"
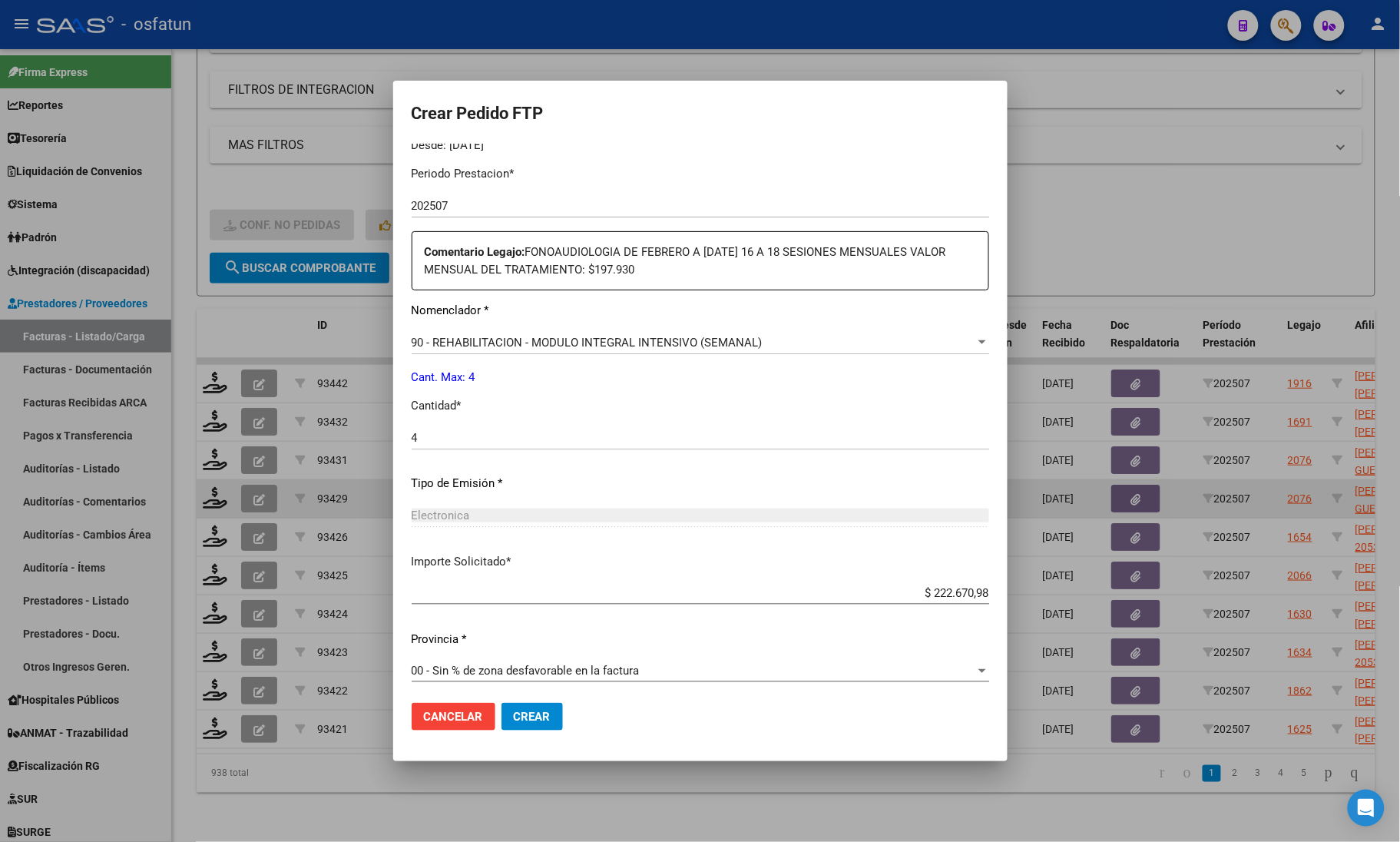
scroll to position [497, 0]
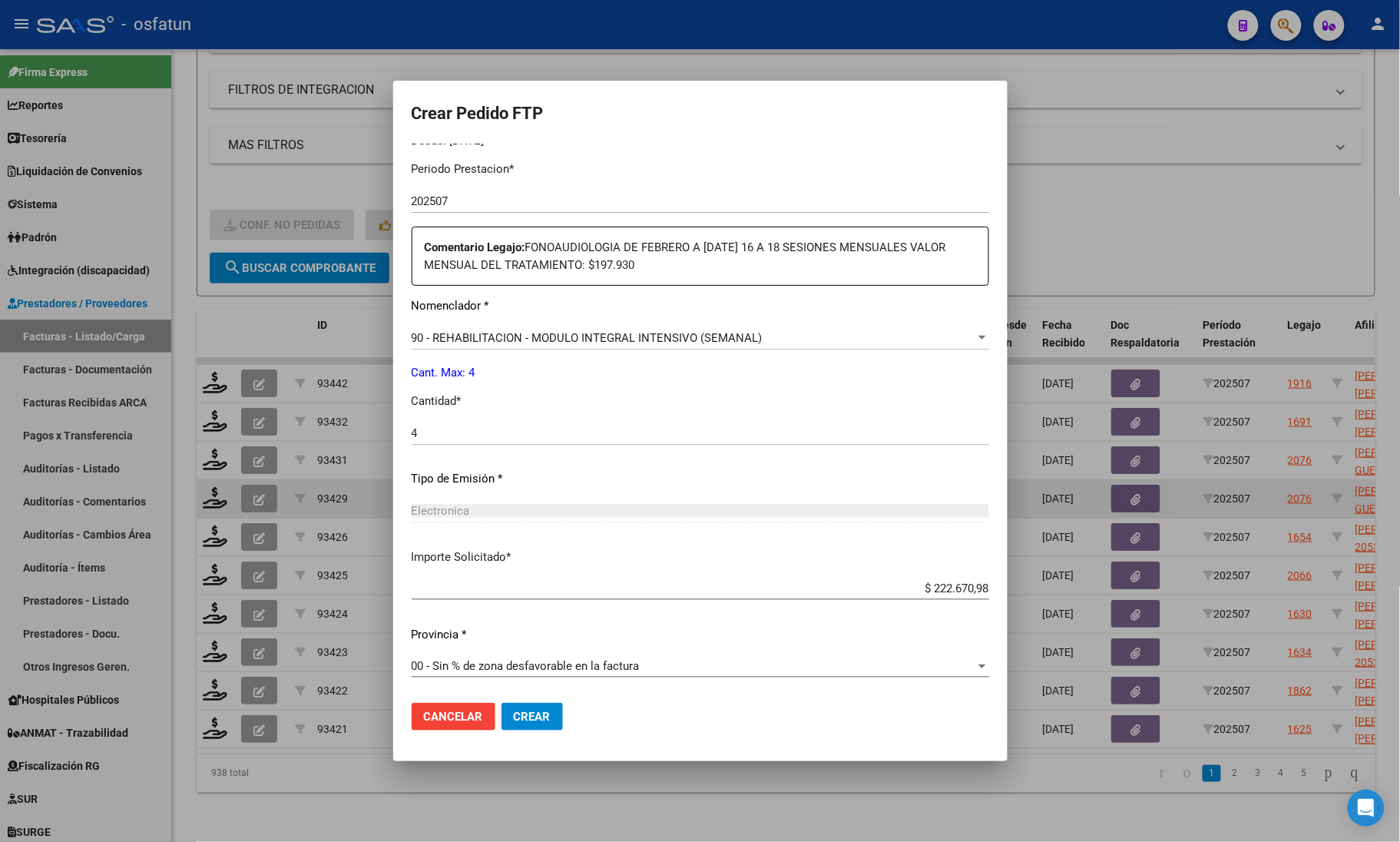
click at [527, 728] on button "Crear" at bounding box center [532, 717] width 61 height 28
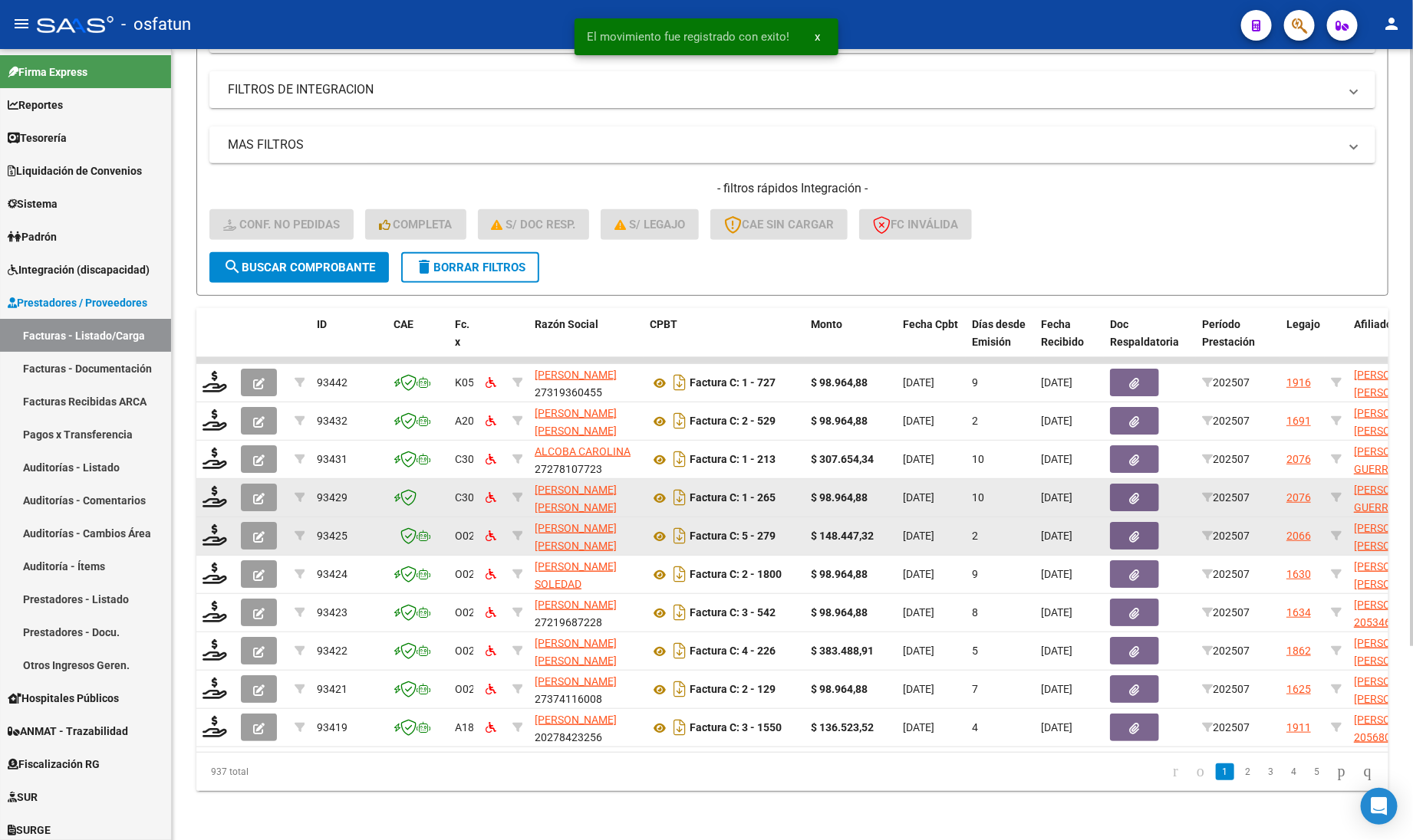
click at [212, 534] on datatable-body-cell at bounding box center [216, 537] width 39 height 38
click at [227, 524] on div at bounding box center [216, 536] width 26 height 24
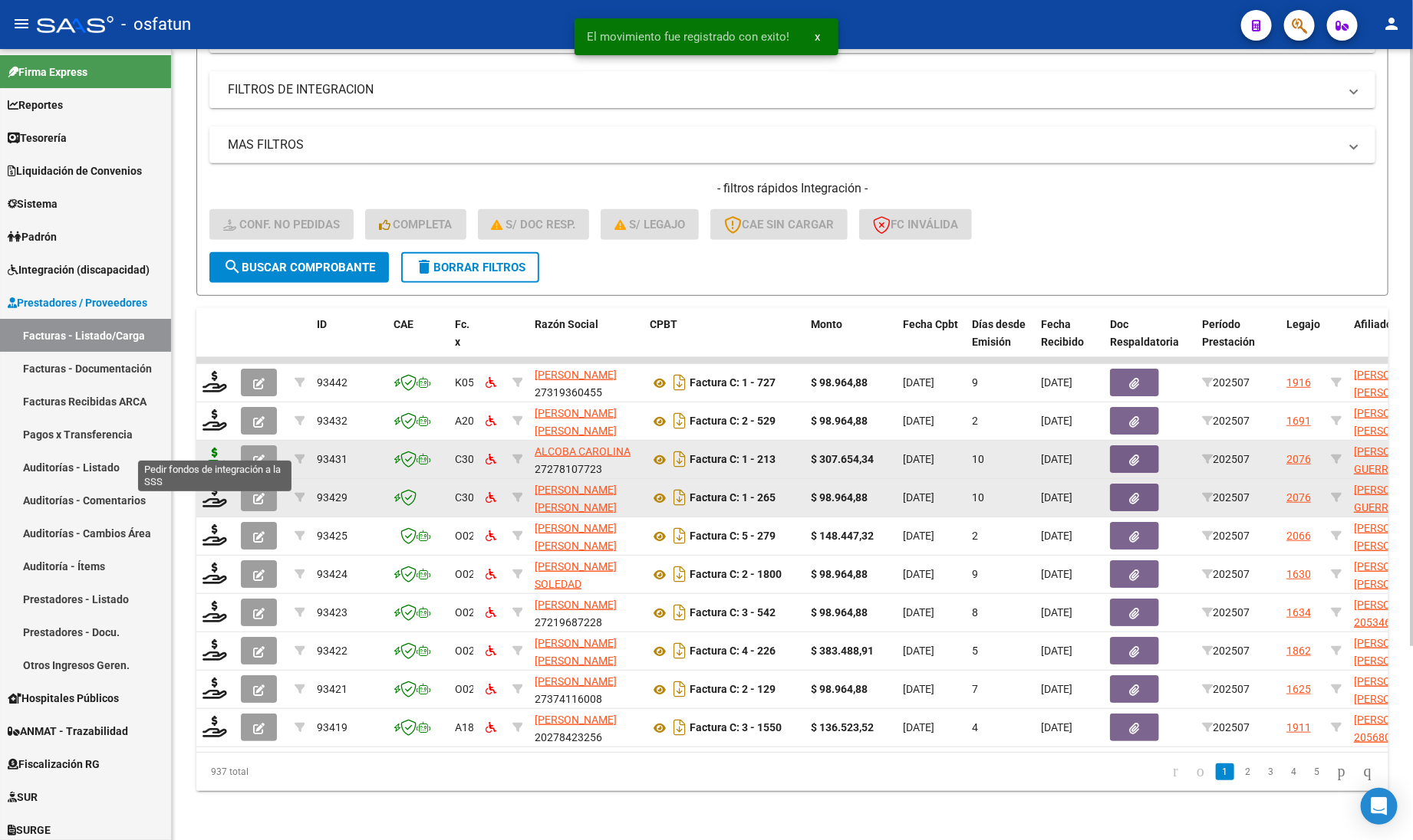
click at [212, 451] on icon at bounding box center [215, 459] width 25 height 22
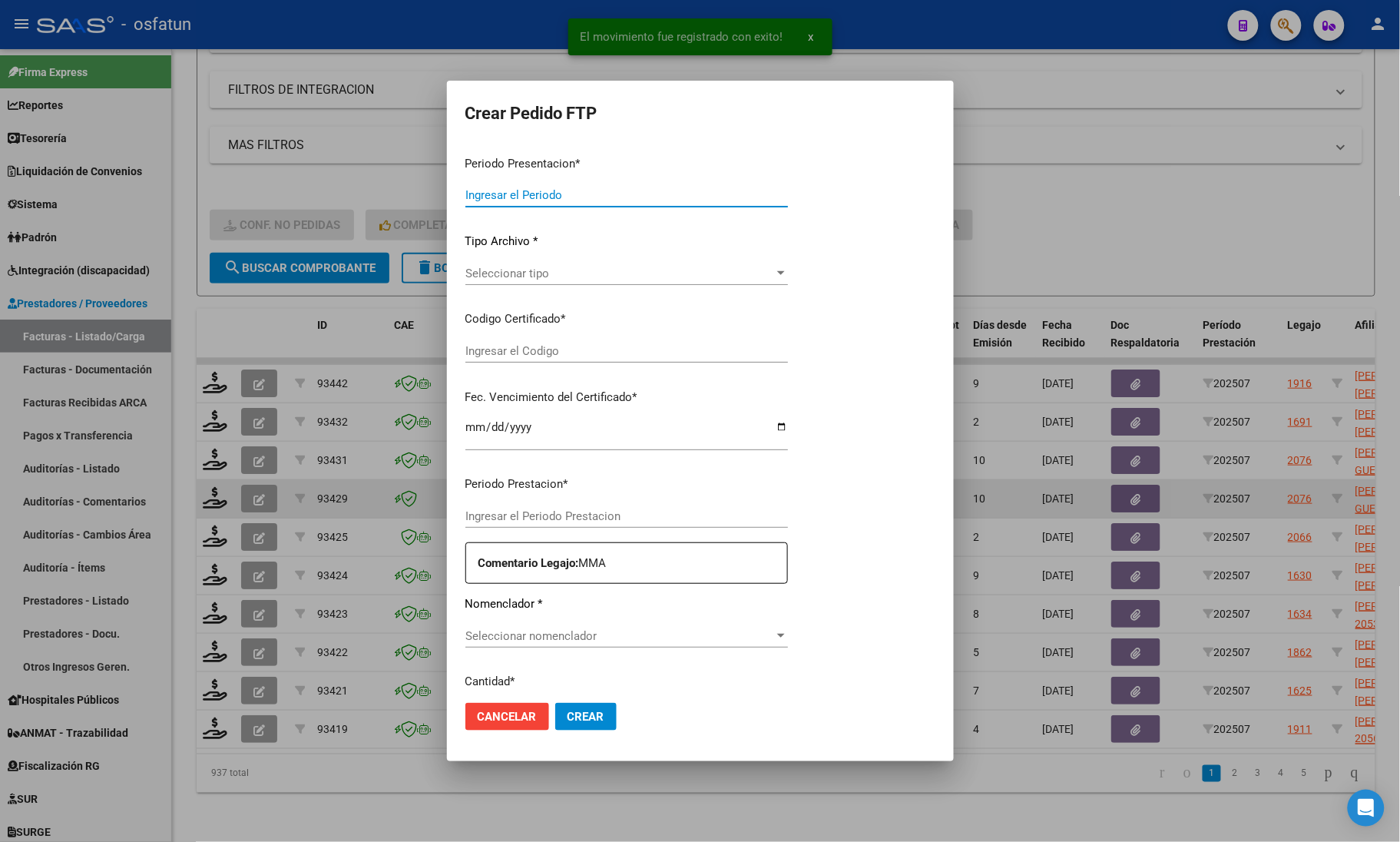
type input "202507"
type input "$ 307.654,34"
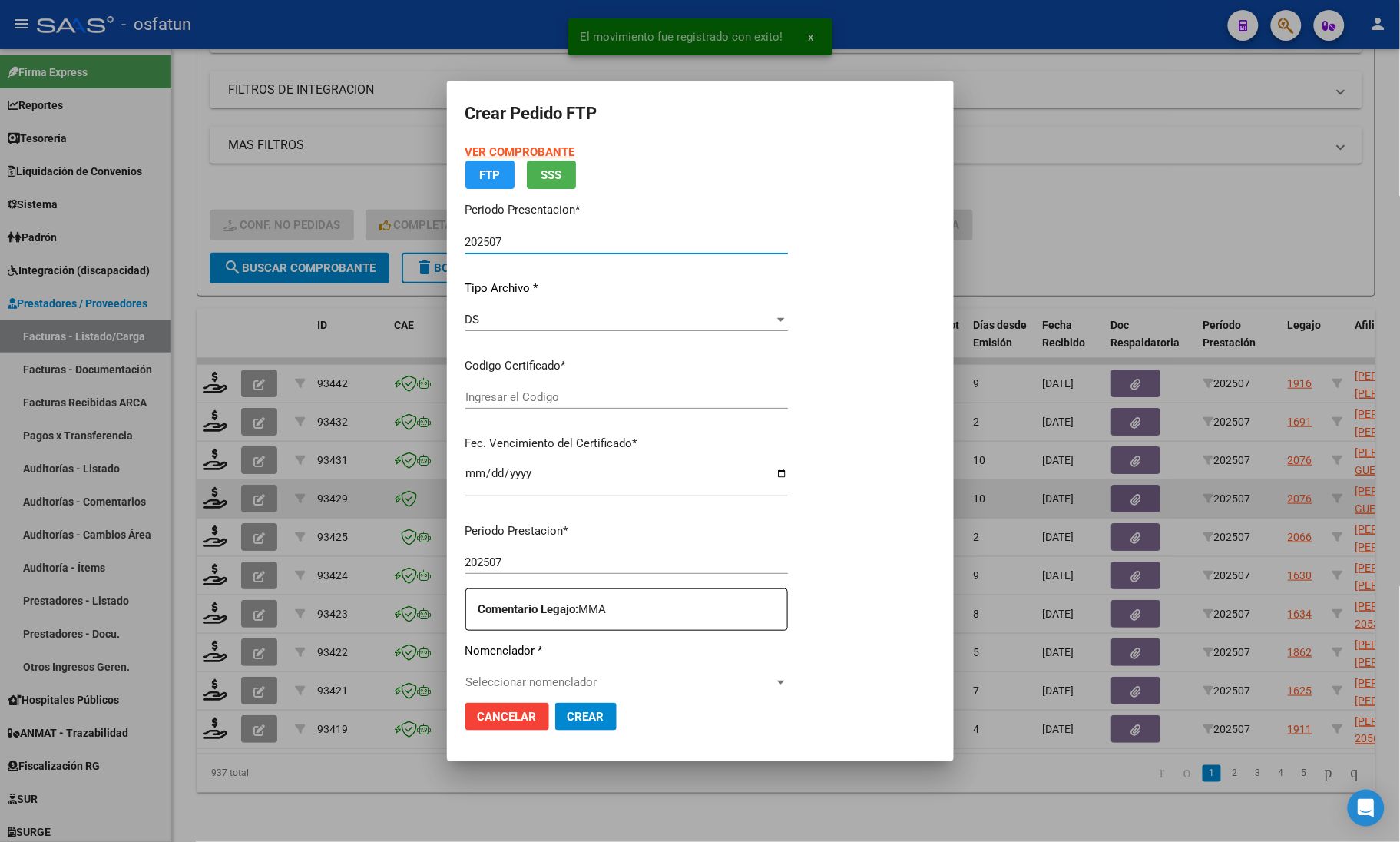
type input "ARG02000550642112023051620280516JUJ135"
type input "2028-05-16"
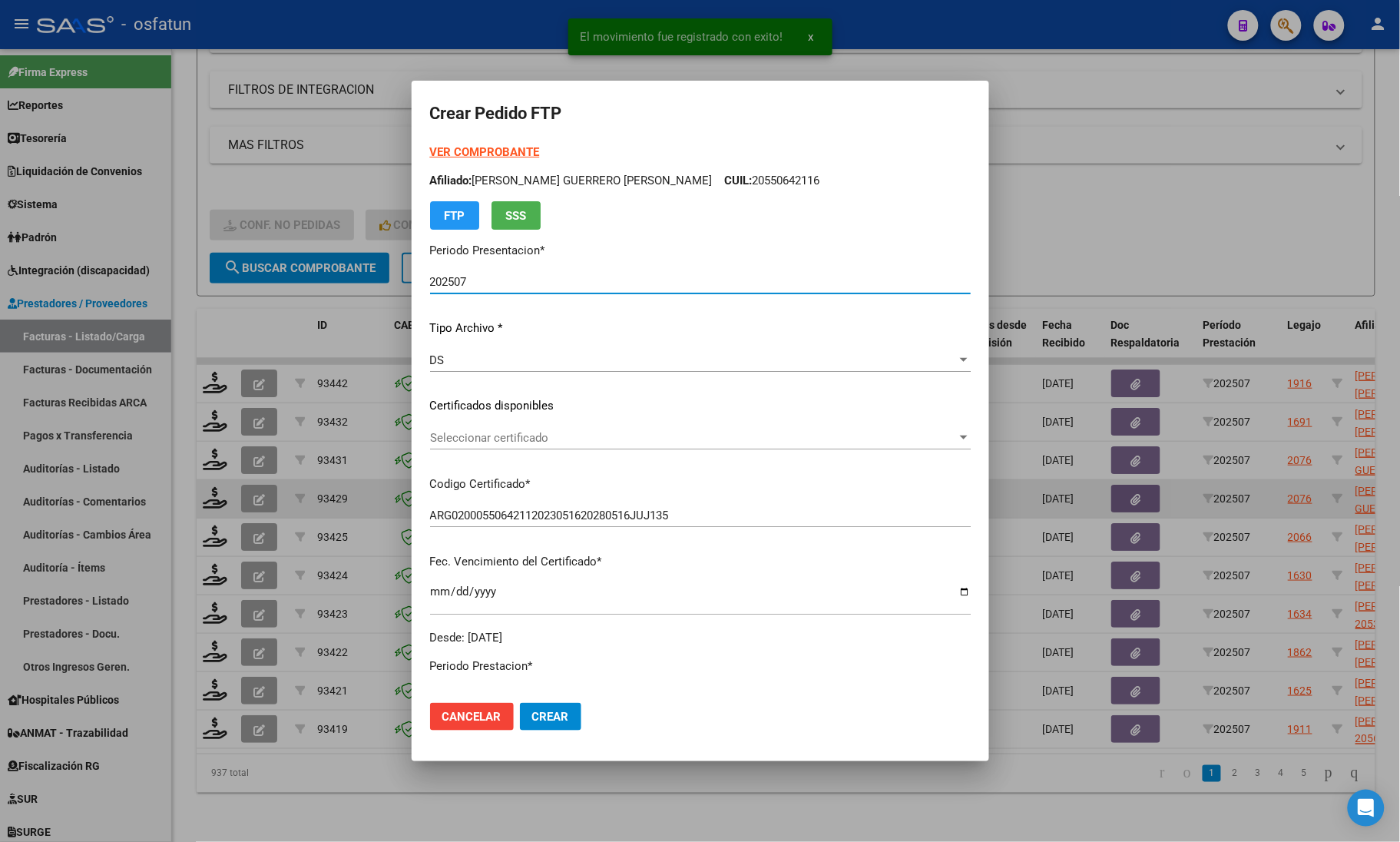
click at [453, 149] on strong "VER COMPROBANTE" at bounding box center [484, 153] width 110 height 14
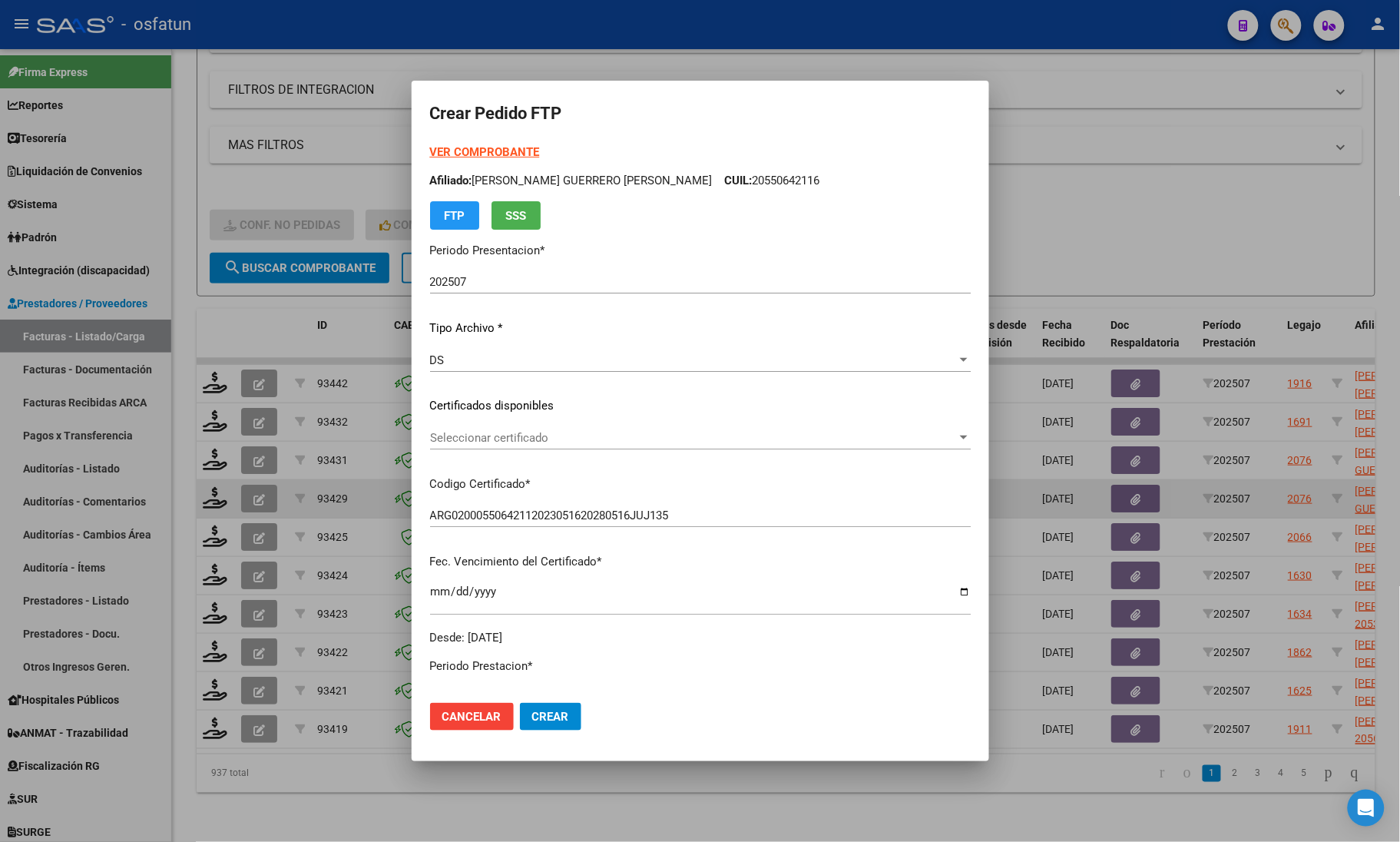
click at [543, 440] on span "Seleccionar certificado" at bounding box center [693, 438] width 527 height 14
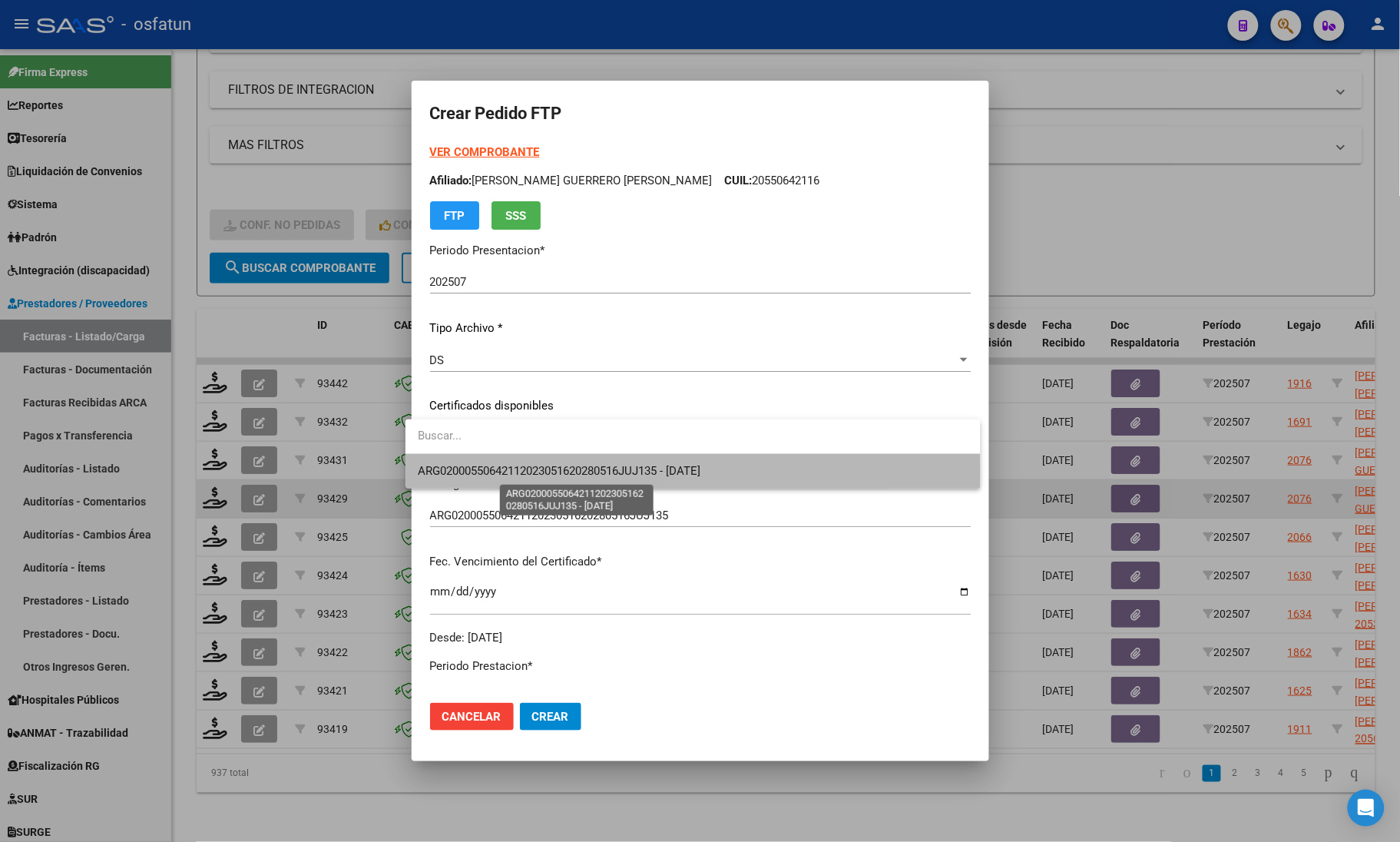
click at [543, 470] on span "ARG02000550642112023051620280516JUJ135 - 2028-05-16" at bounding box center [558, 471] width 282 height 14
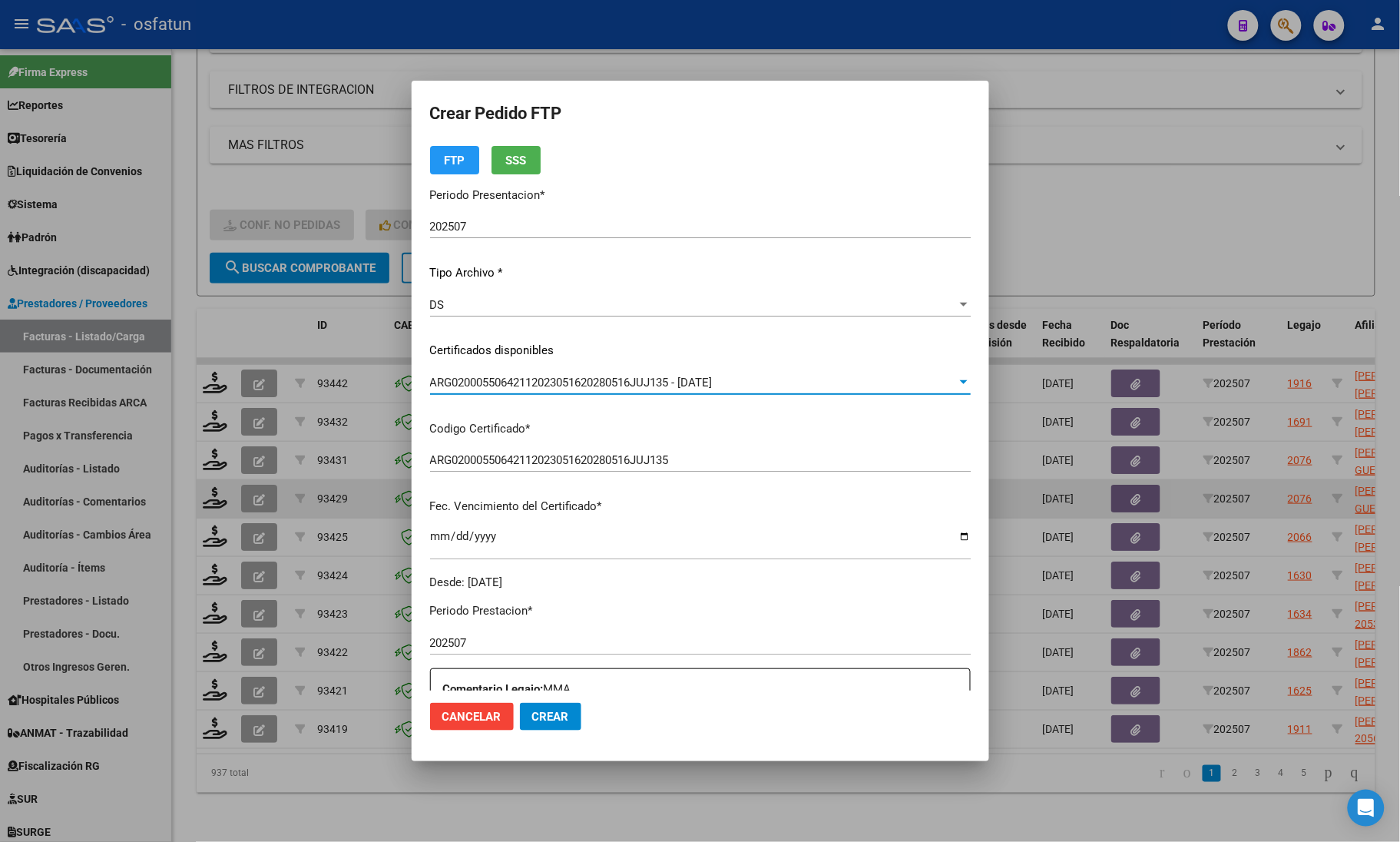
scroll to position [288, 0]
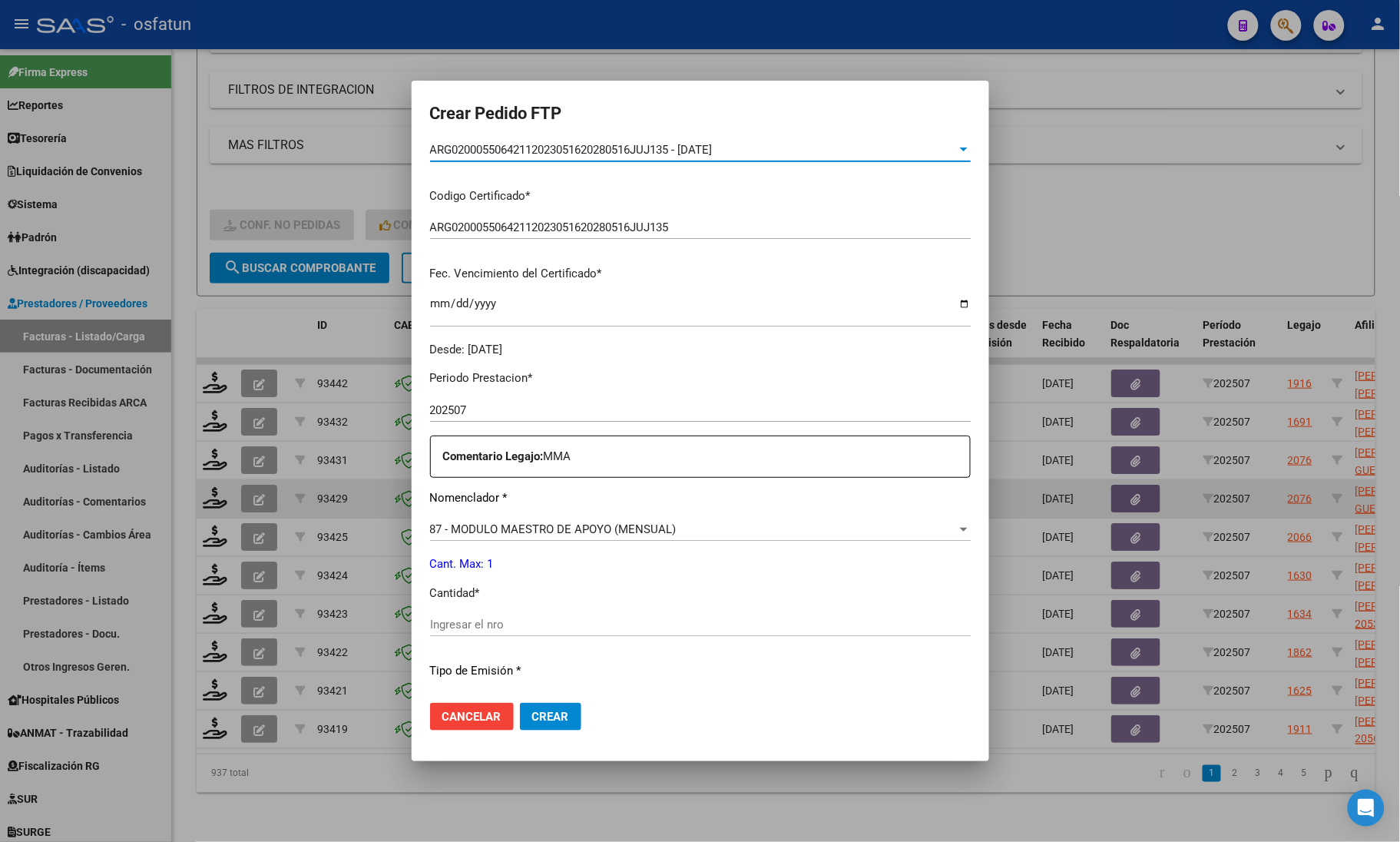
click at [515, 616] on div "Ingresar el nro" at bounding box center [700, 624] width 541 height 23
type input "1"
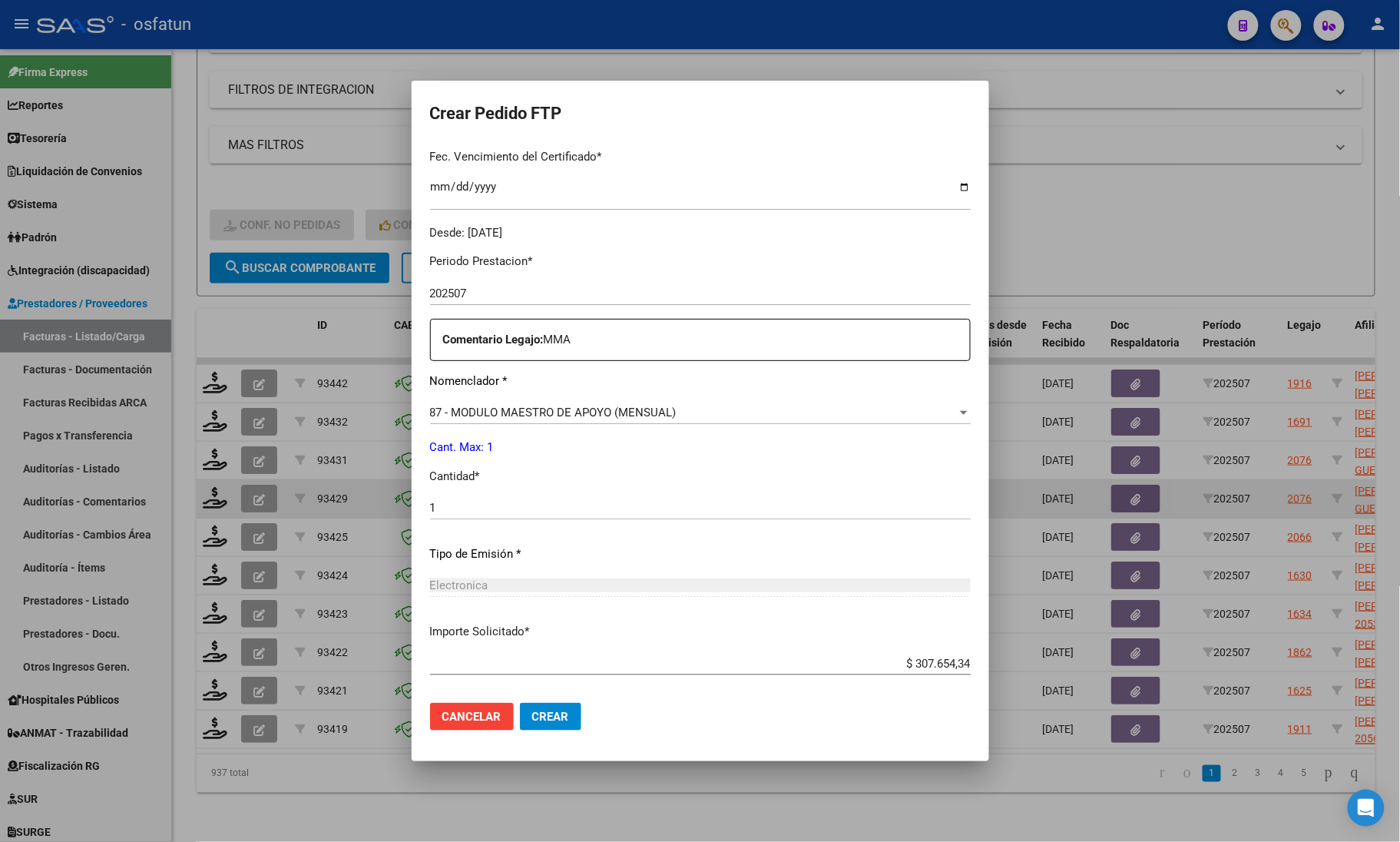
scroll to position [480, 0]
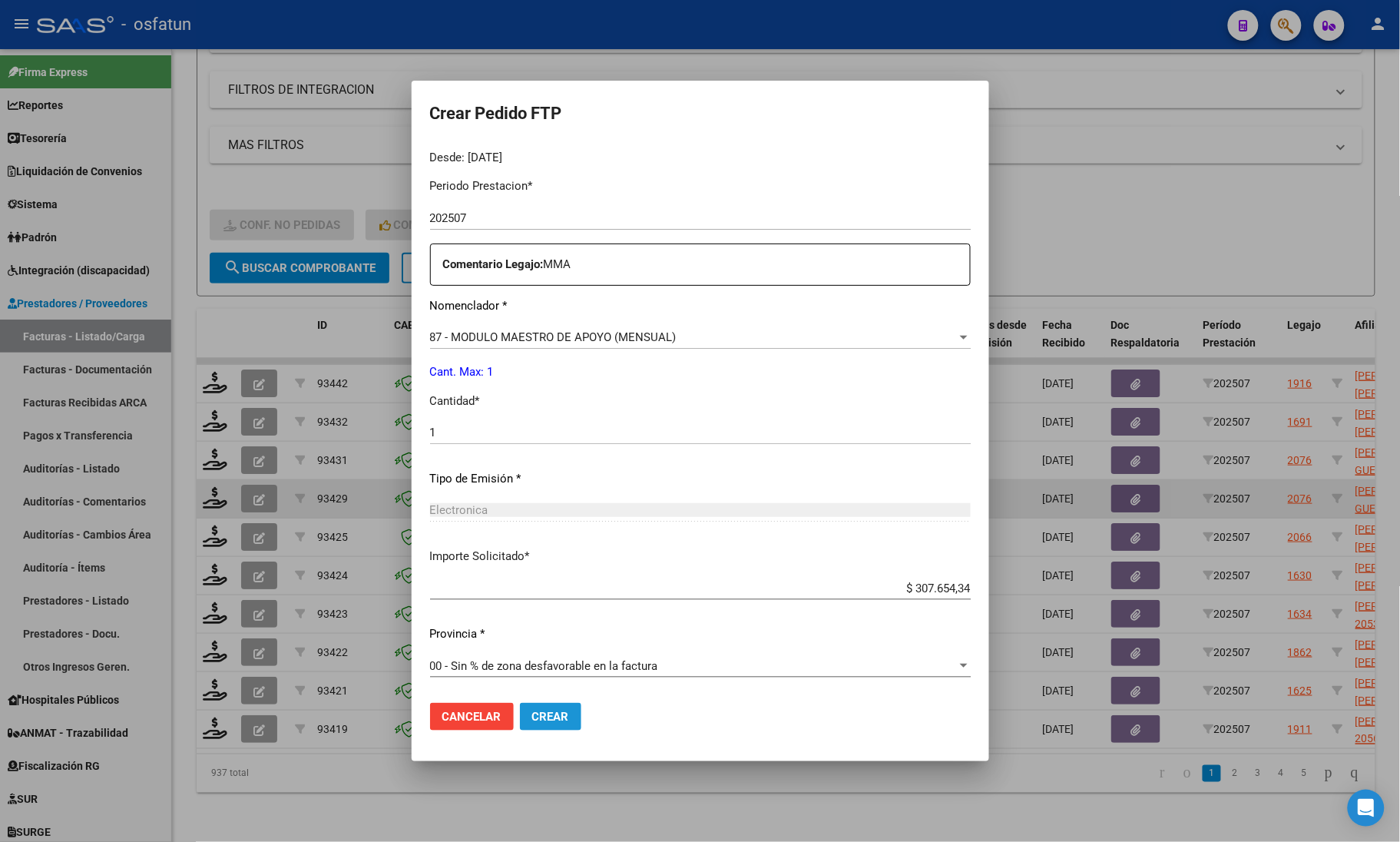
click at [542, 724] on button "Crear" at bounding box center [550, 717] width 61 height 28
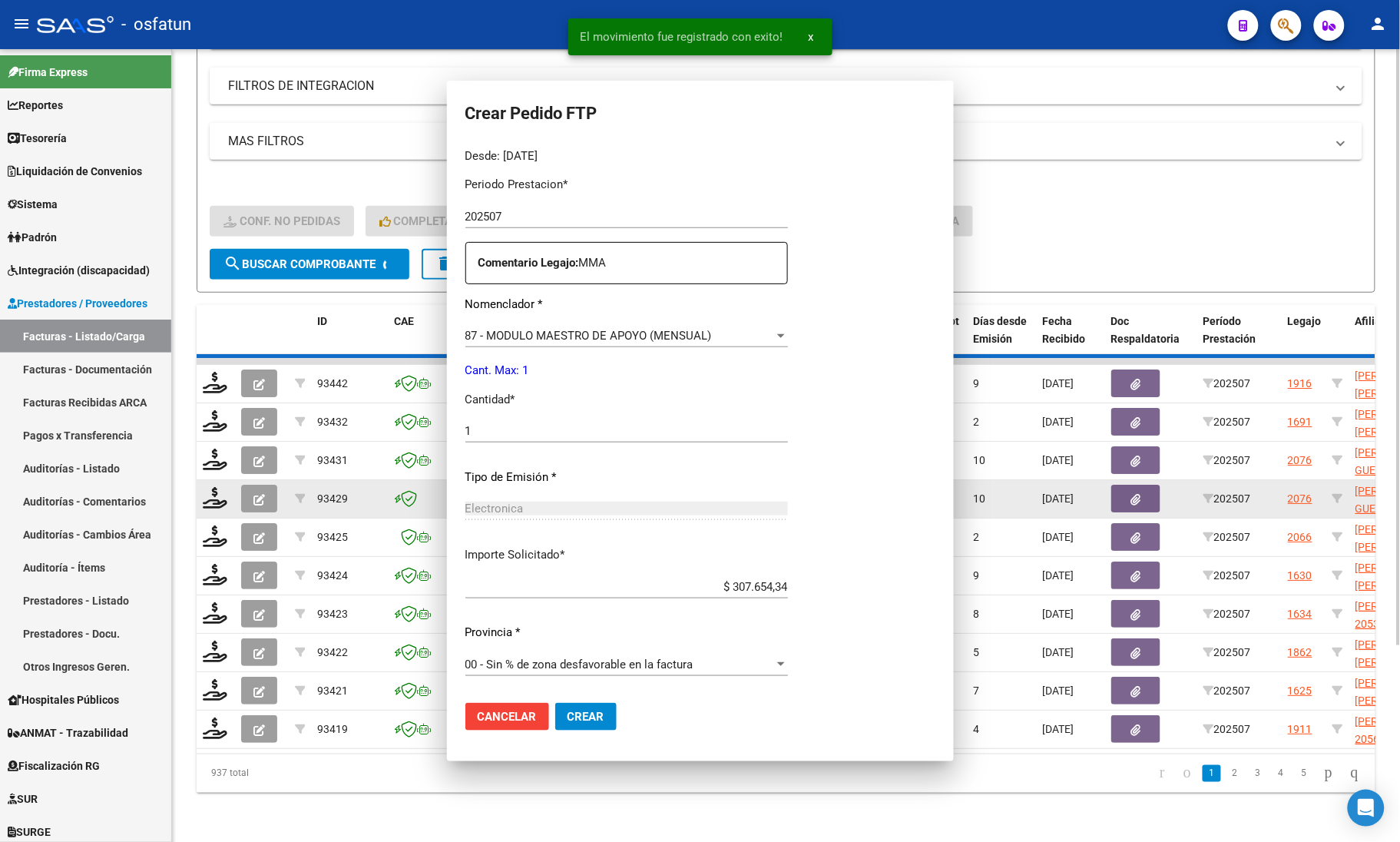
scroll to position [0, 0]
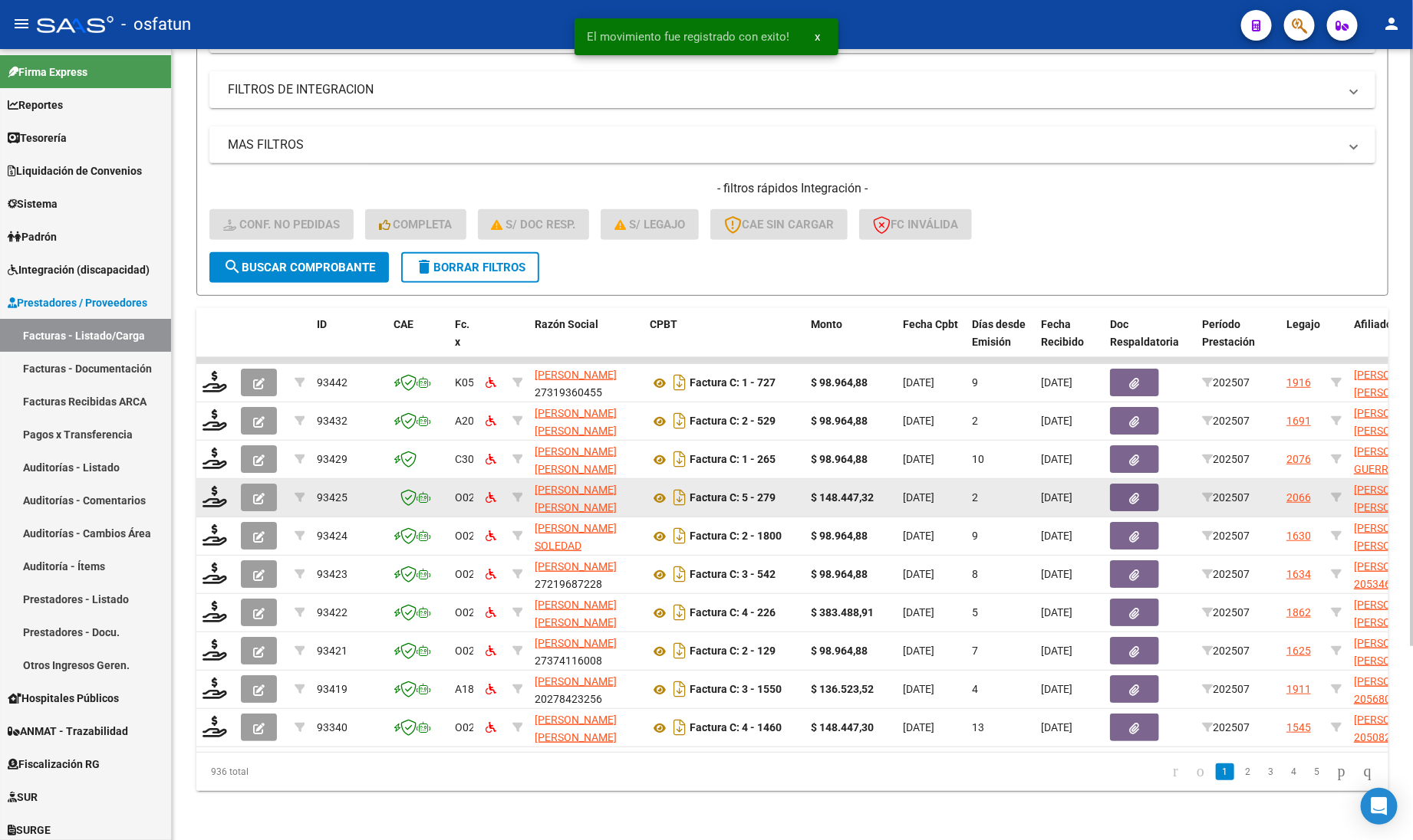
click at [419, 775] on div "936 total" at bounding box center [314, 772] width 235 height 39
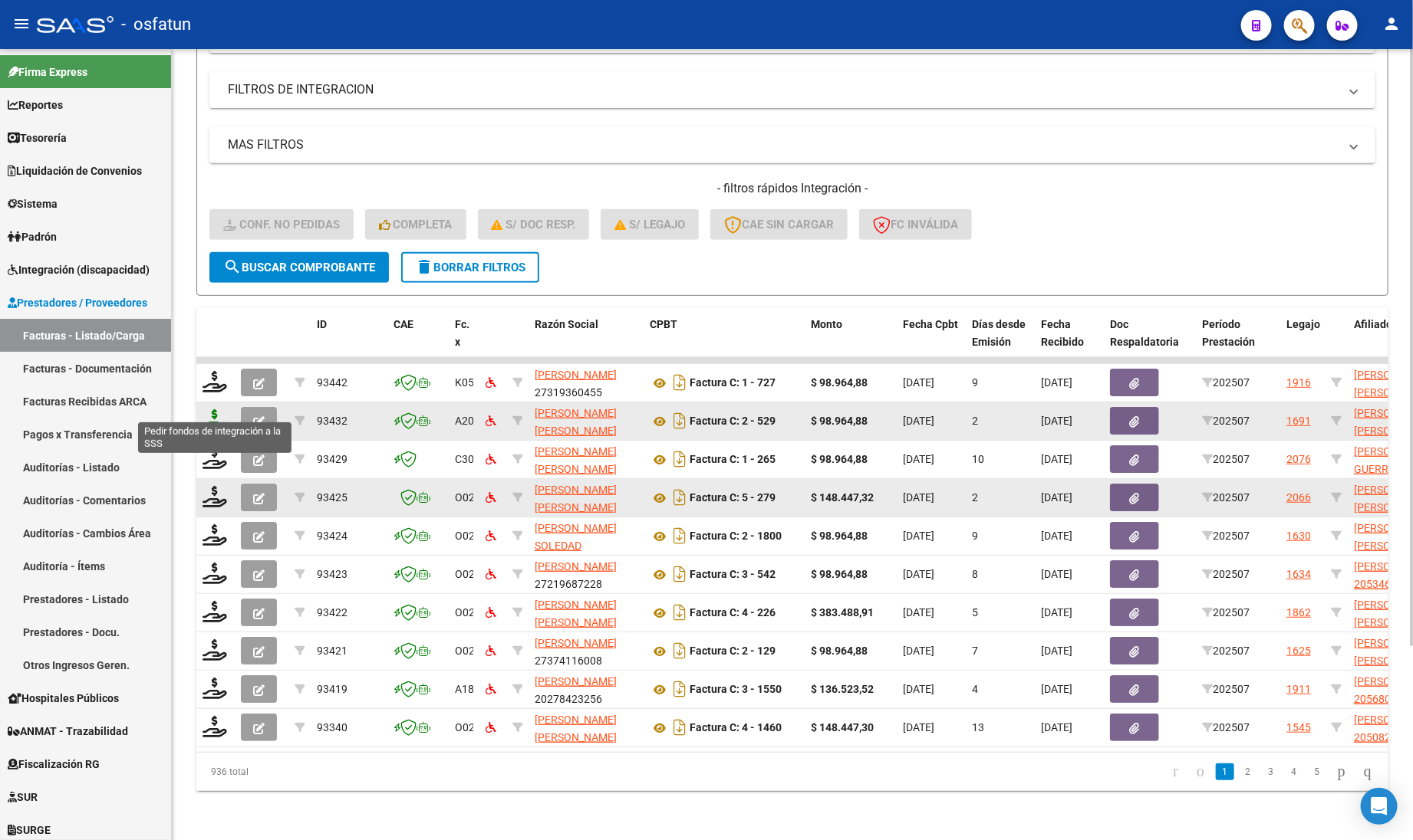
click at [210, 409] on icon at bounding box center [215, 420] width 25 height 22
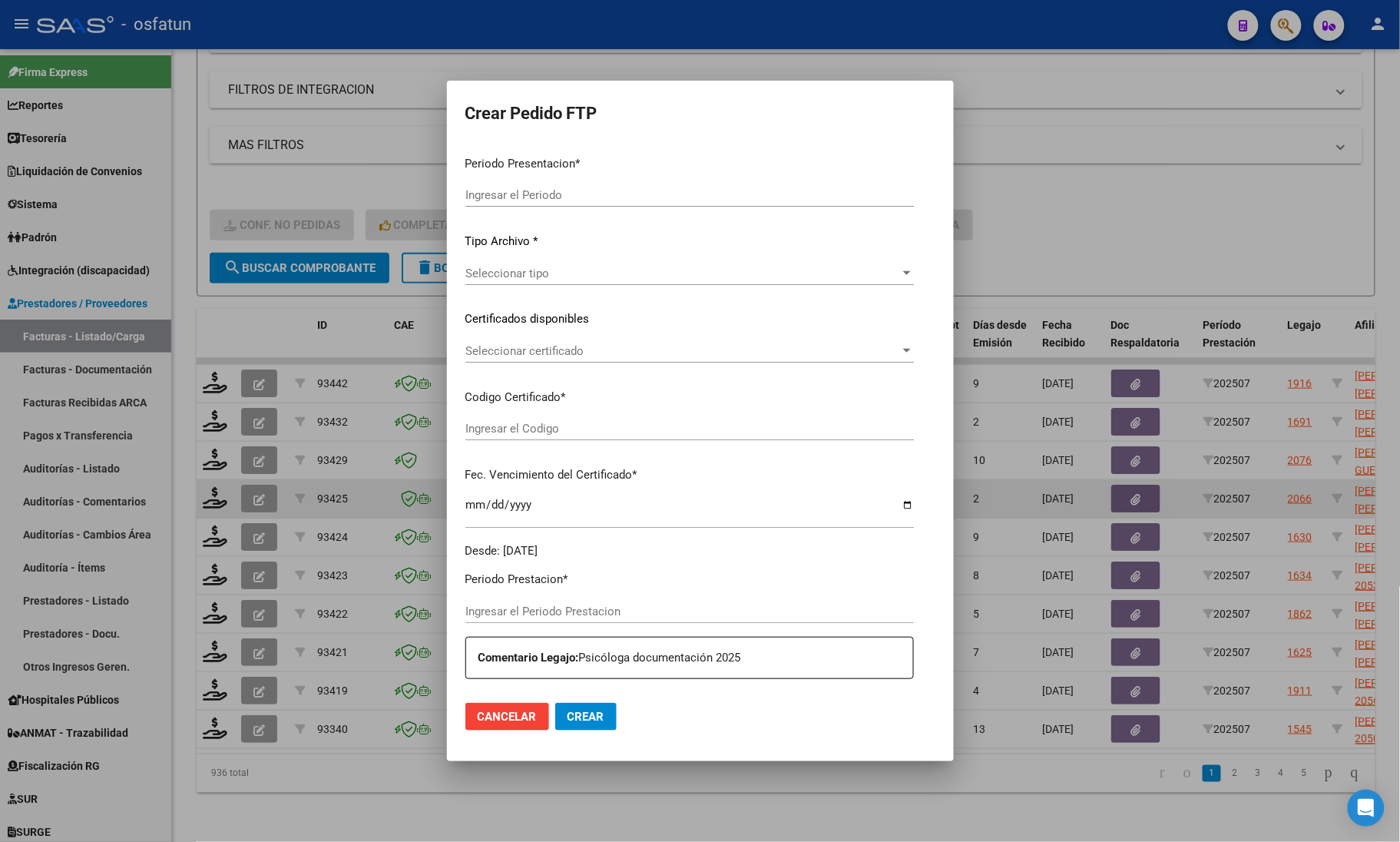
type input "202507"
type input "$ 98.964,88"
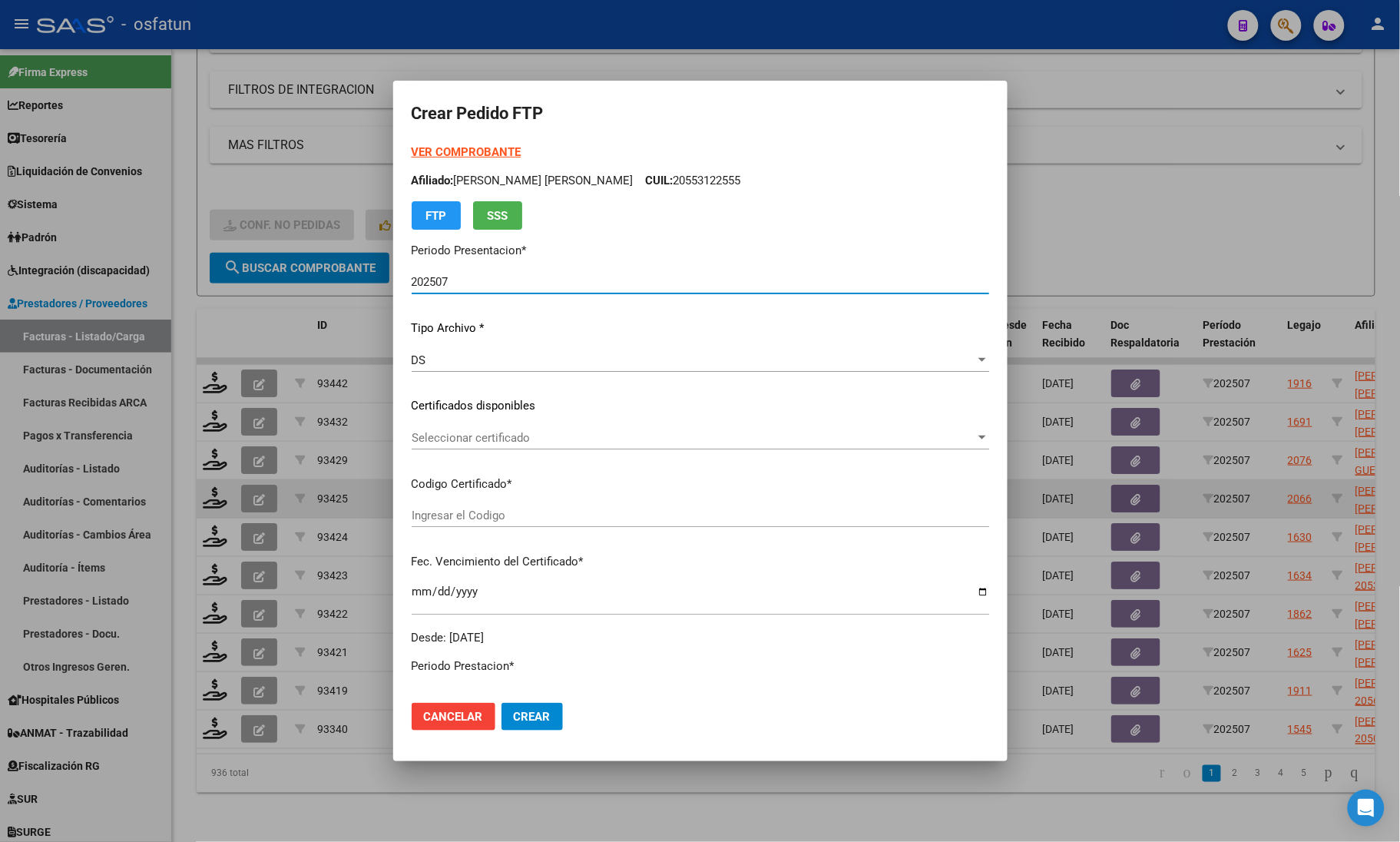
type input "ARG02000482528502022062420320624SFE168"
type input "2032-06-24"
click at [451, 158] on strong "VER COMPROBANTE" at bounding box center [466, 153] width 110 height 14
click at [268, 355] on div at bounding box center [700, 421] width 1400 height 842
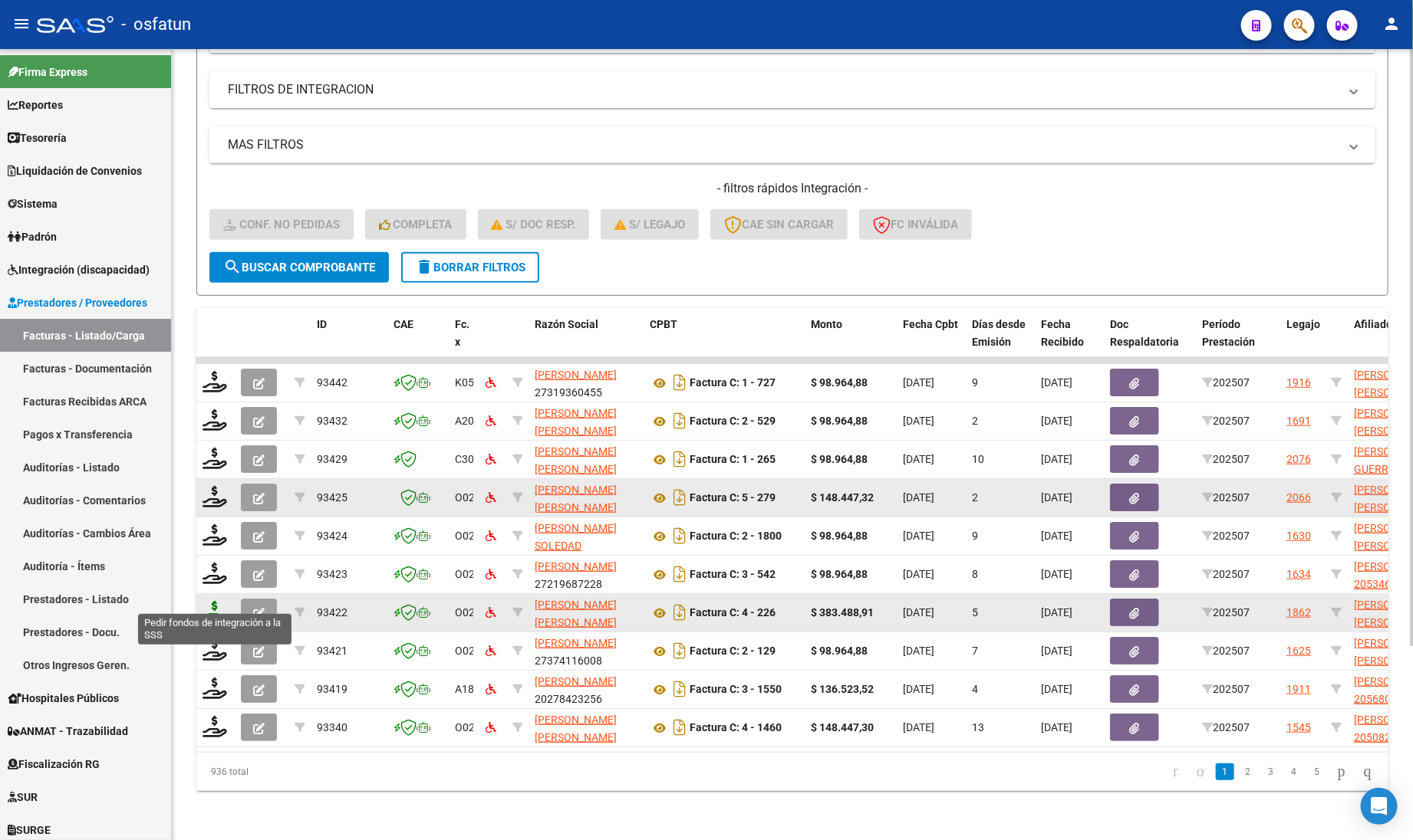
click at [209, 601] on icon at bounding box center [215, 612] width 25 height 22
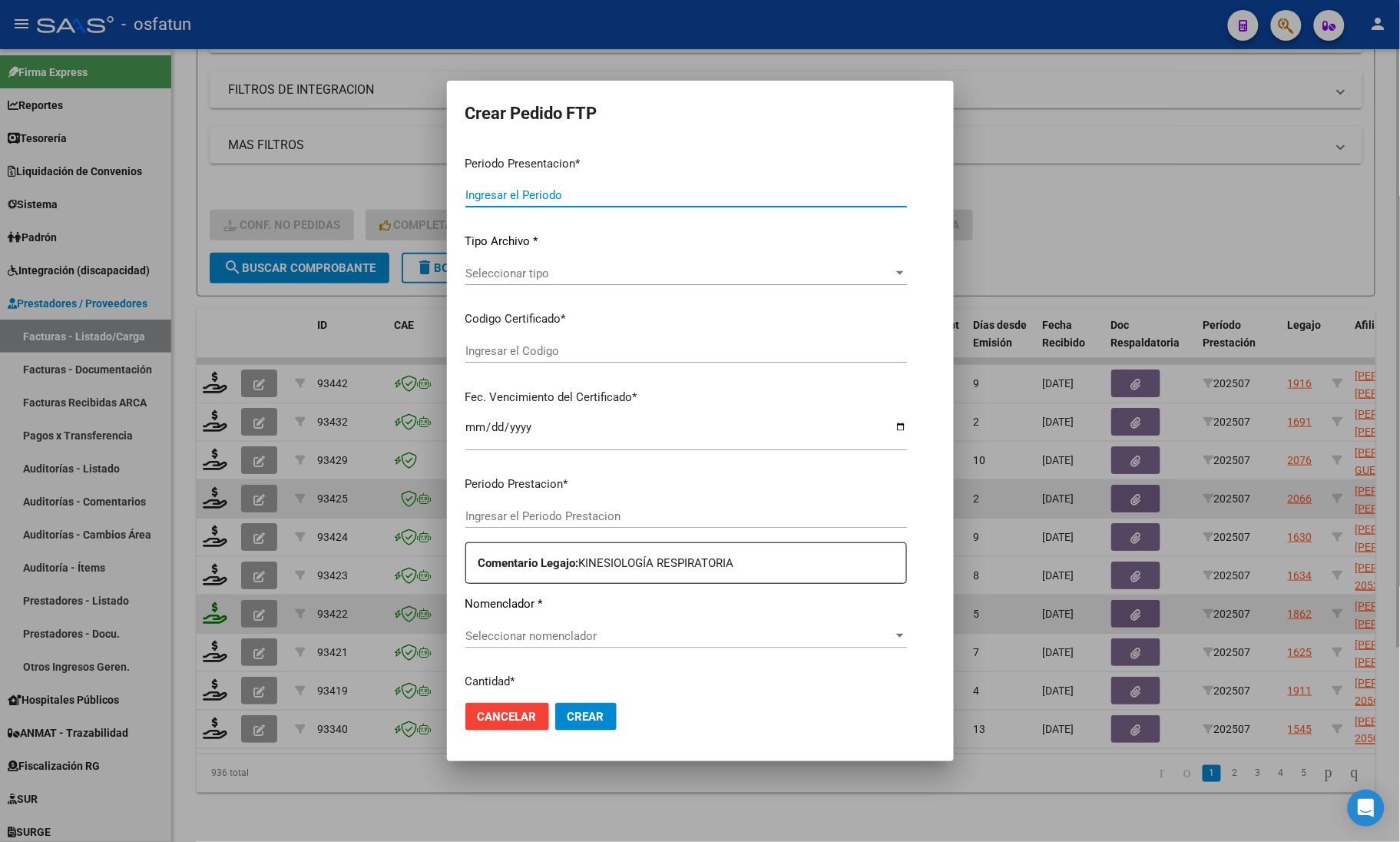
type input "202507"
type input "$ 383.488,91"
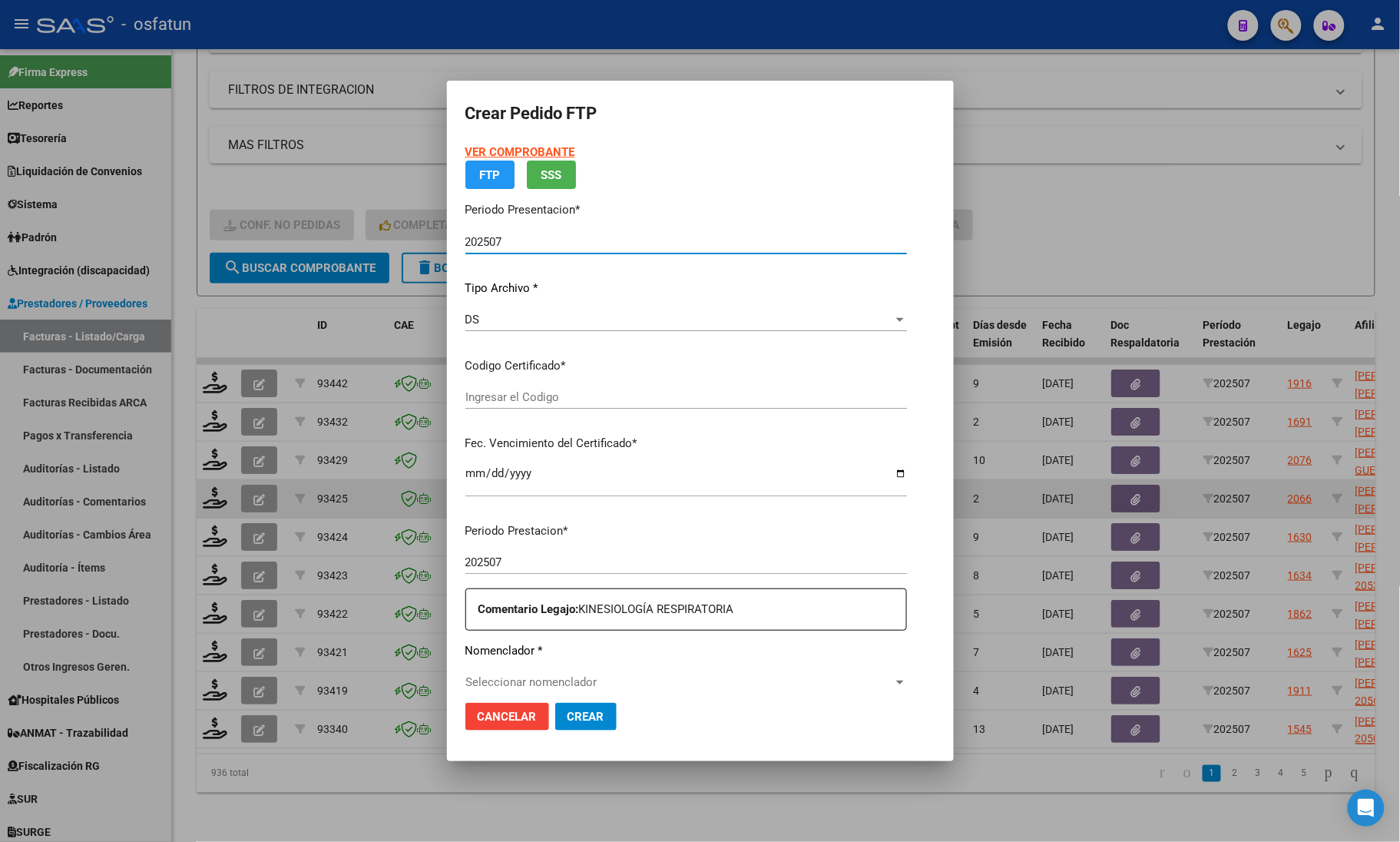
type input "ARG02000592926972022101720251017COR234"
type input "2025-10-17"
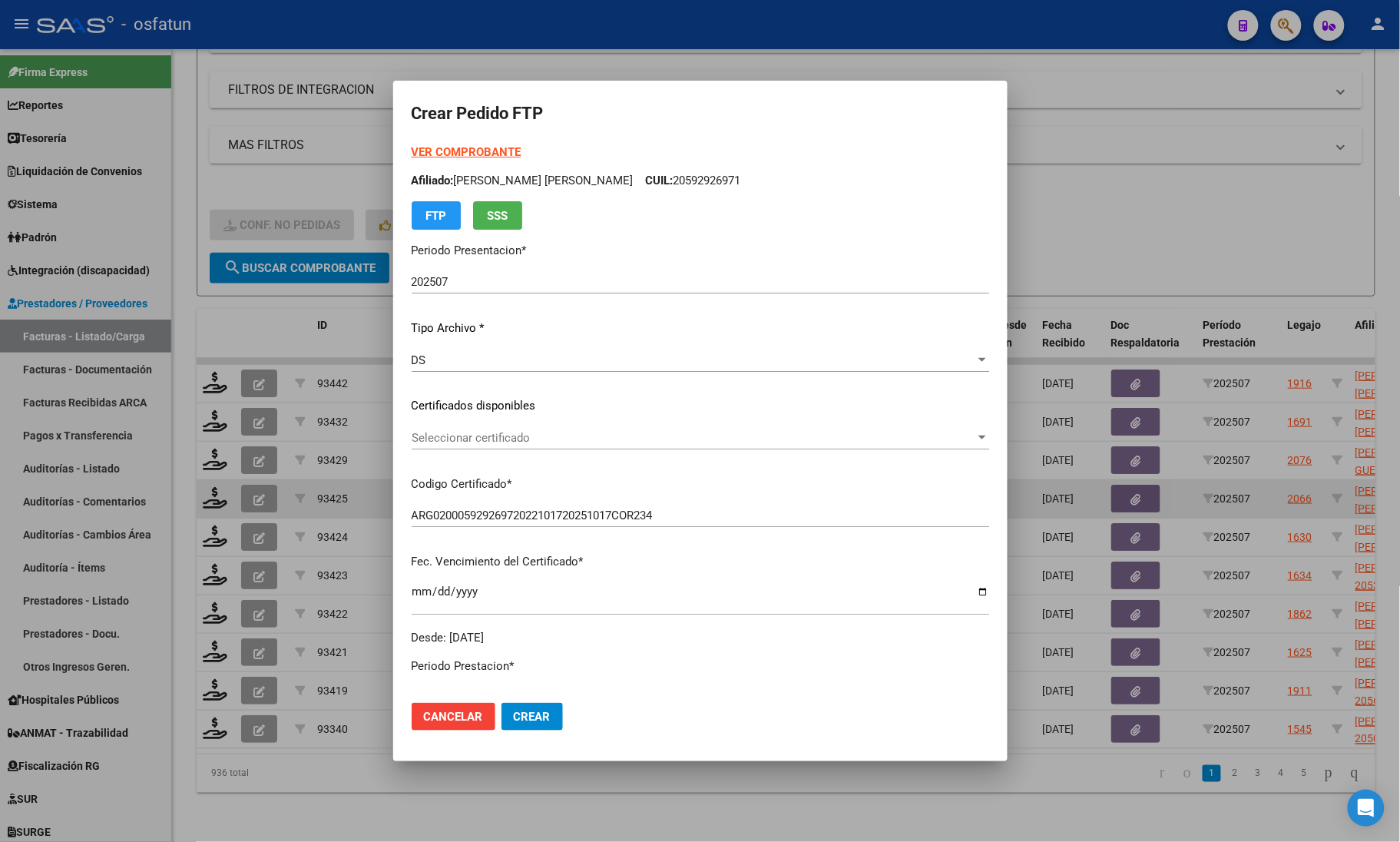
click at [451, 150] on strong "VER COMPROBANTE" at bounding box center [466, 153] width 110 height 14
click at [1133, 255] on div at bounding box center [700, 421] width 1400 height 842
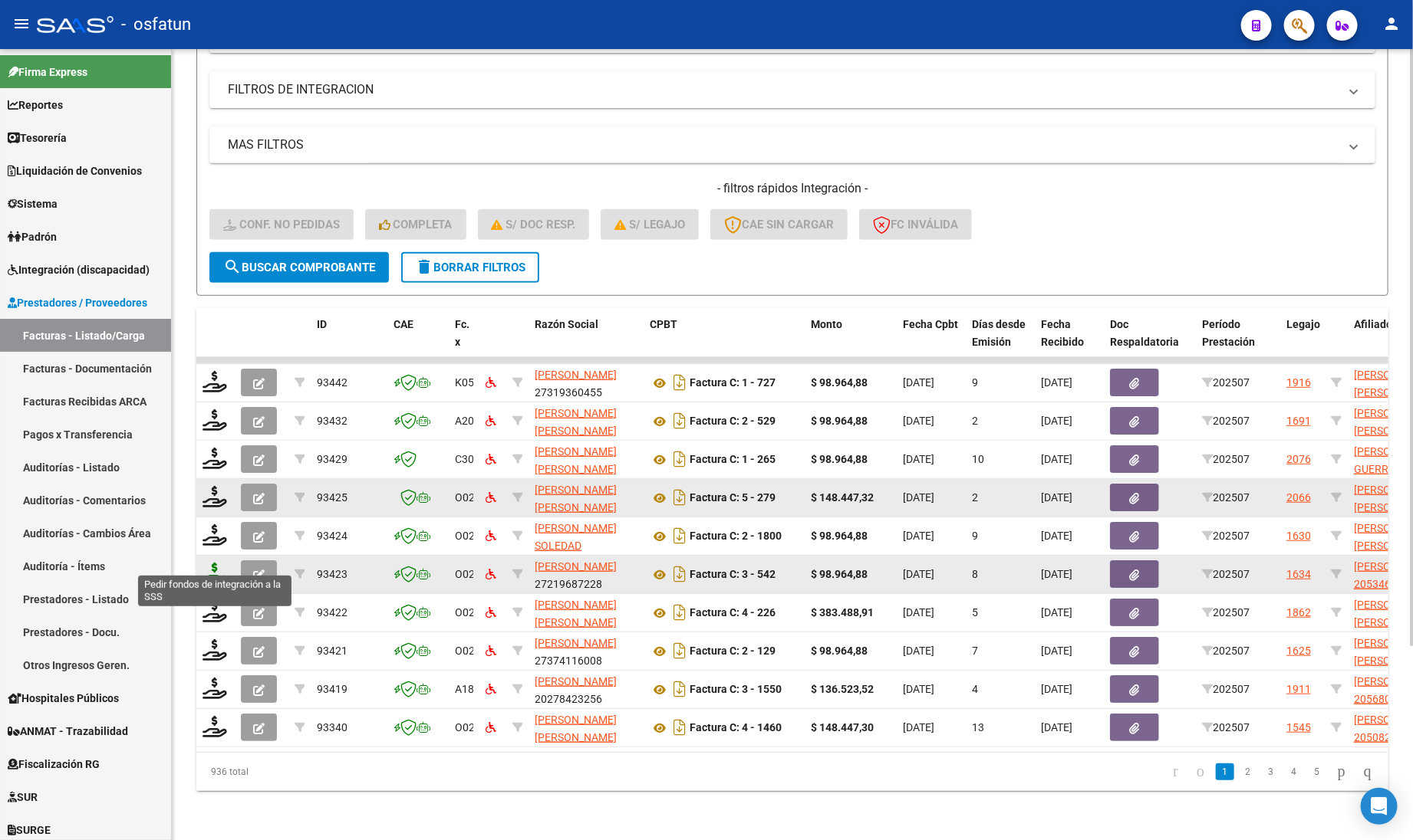
click at [204, 562] on icon at bounding box center [215, 573] width 25 height 22
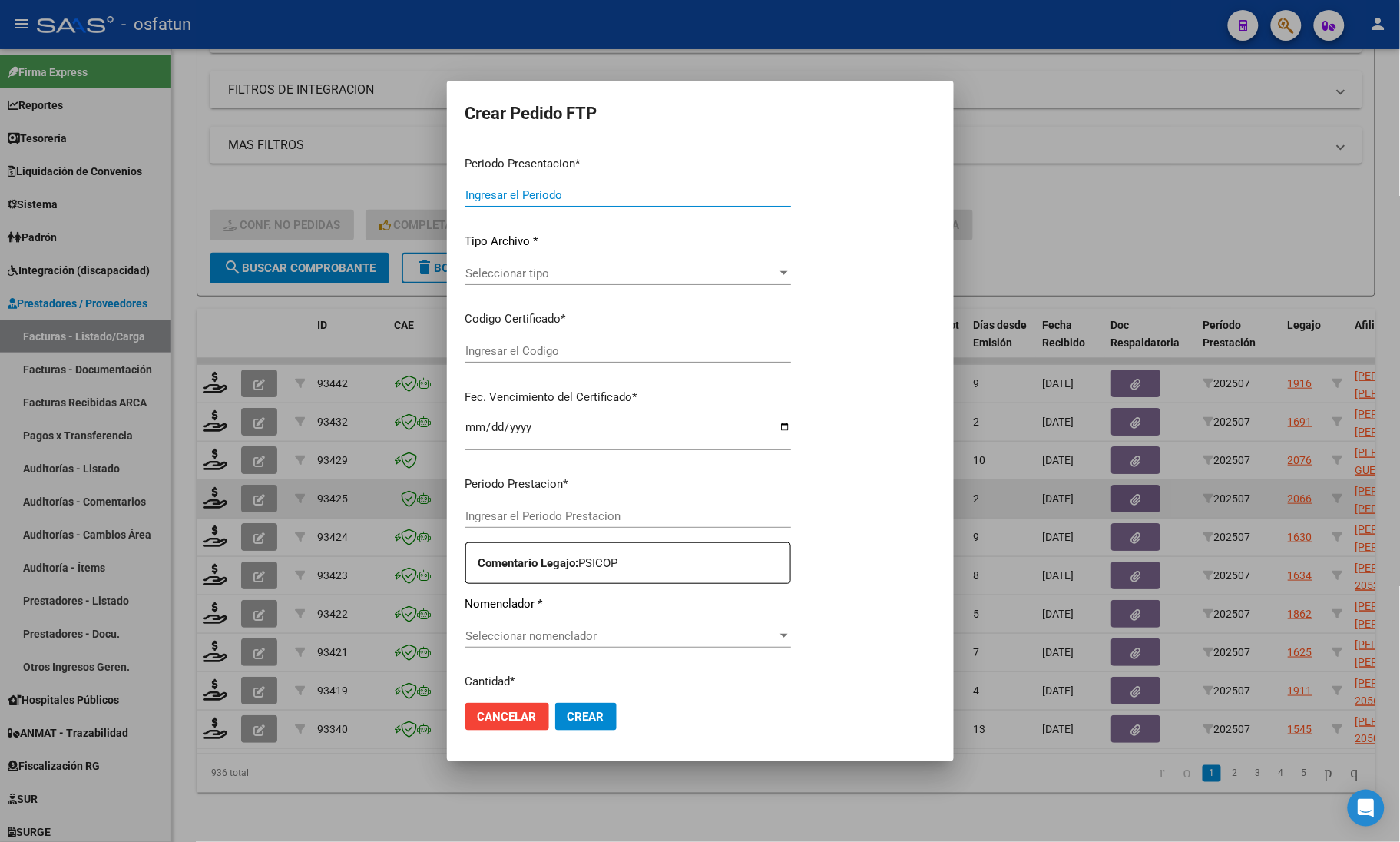
type input "202507"
type input "$ 98.964,88"
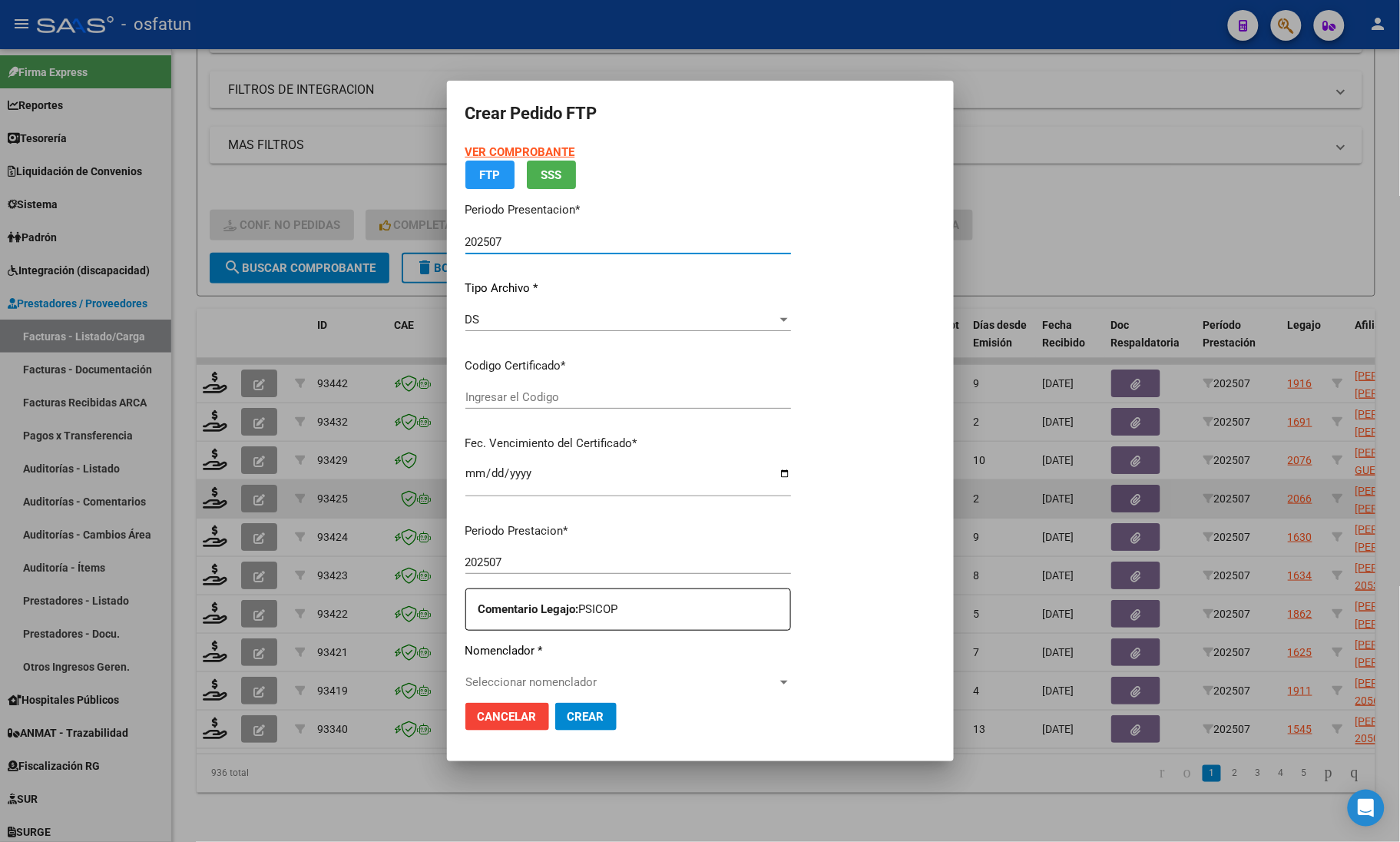
type input "ARG02000534610912022120620271206SGO116"
type input "2027-12-06"
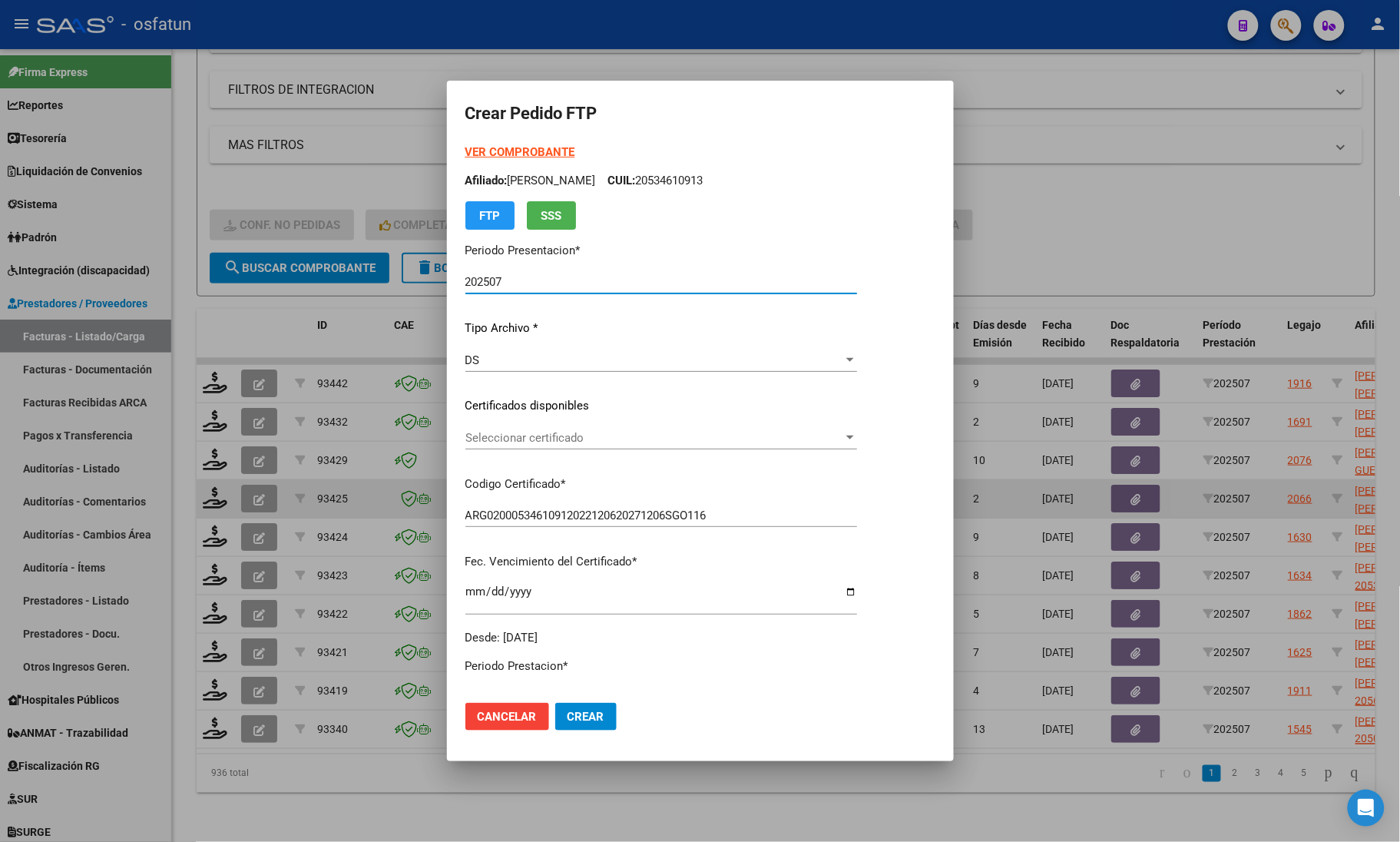
click at [512, 148] on strong "VER COMPROBANTE" at bounding box center [520, 153] width 110 height 14
click at [660, 444] on span "Seleccionar certificado" at bounding box center [654, 438] width 378 height 14
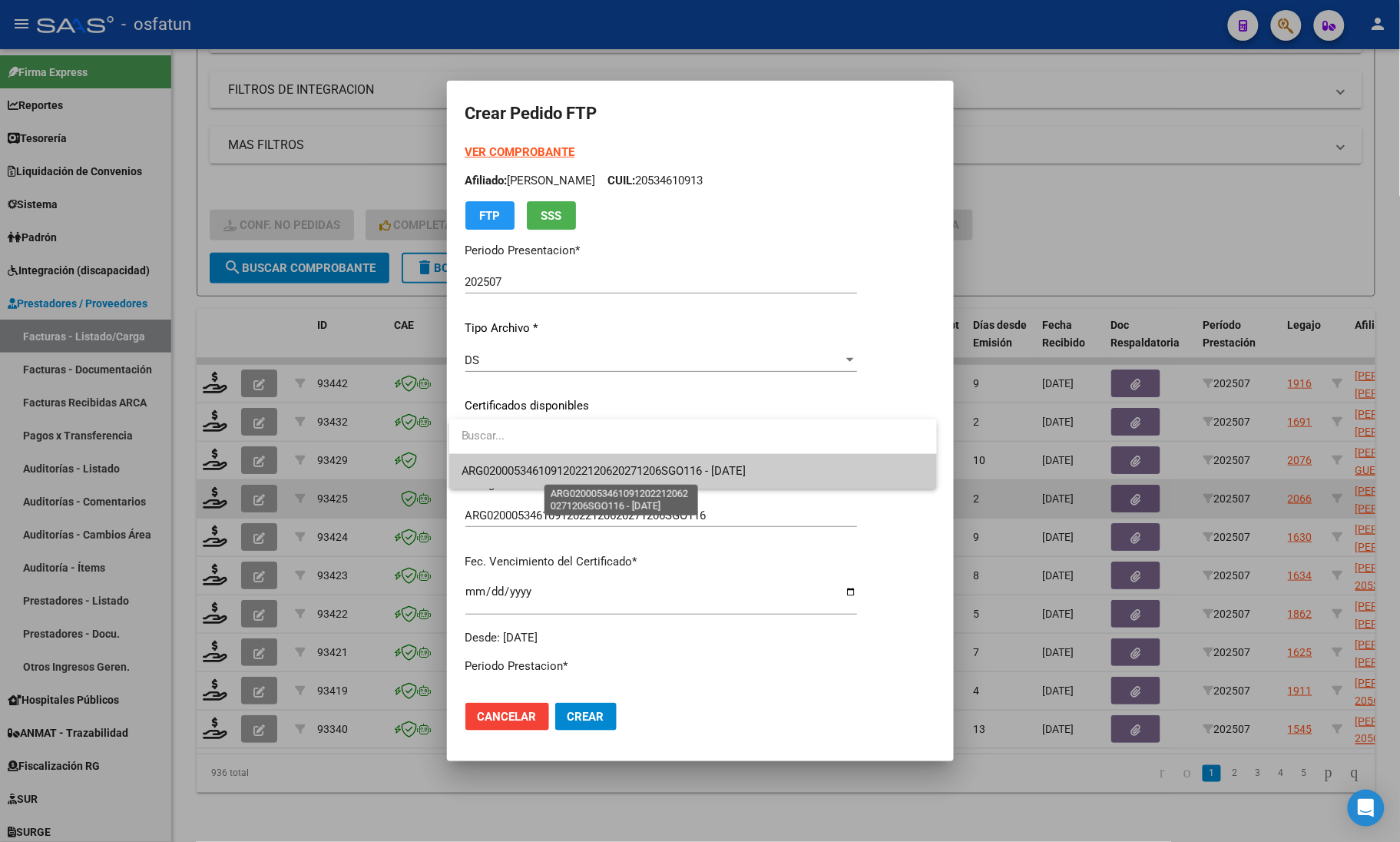
click at [638, 467] on span "ARG02000534610912022120620271206SGO116 - 2027-12-06" at bounding box center [604, 471] width 285 height 14
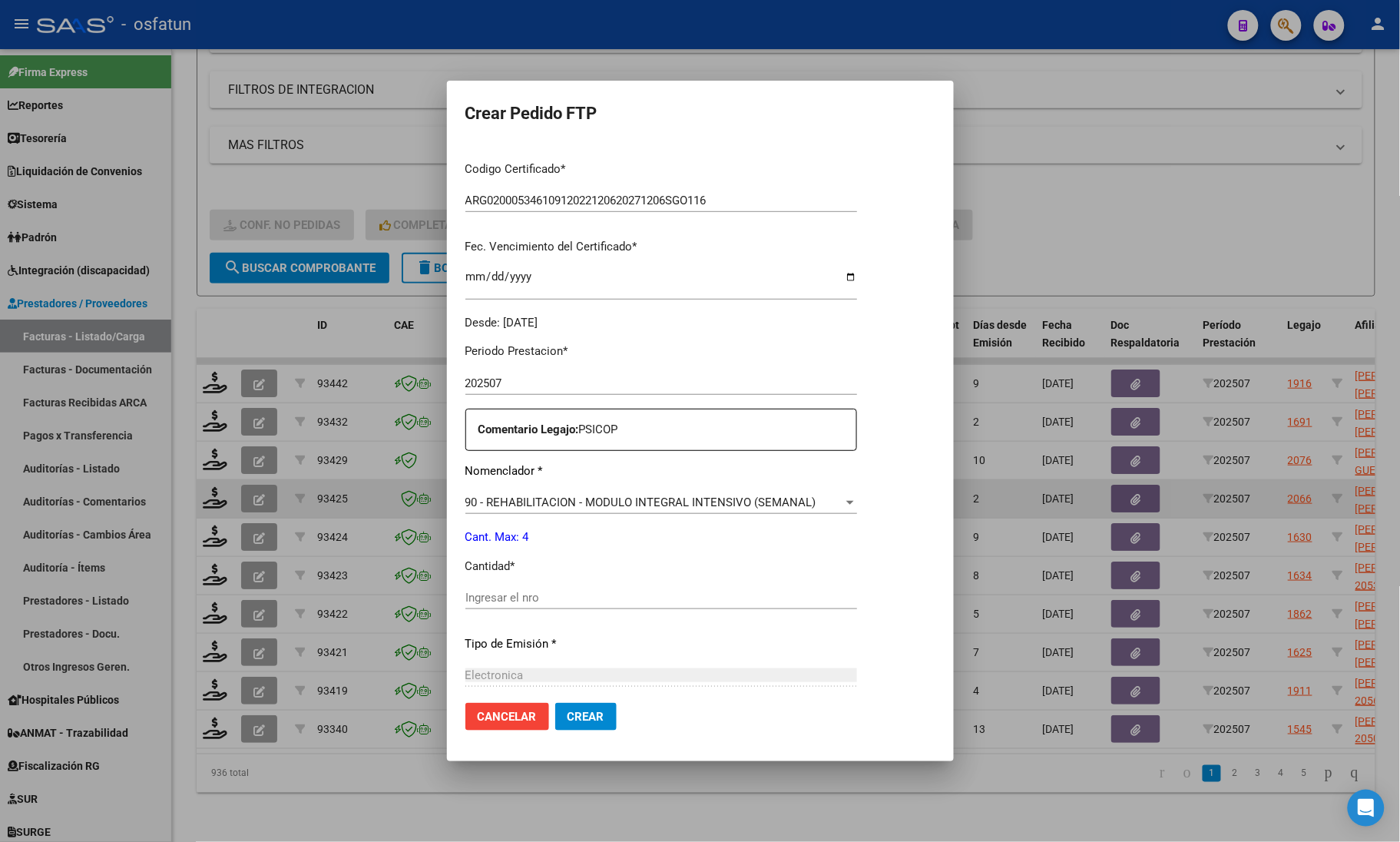
scroll to position [480, 0]
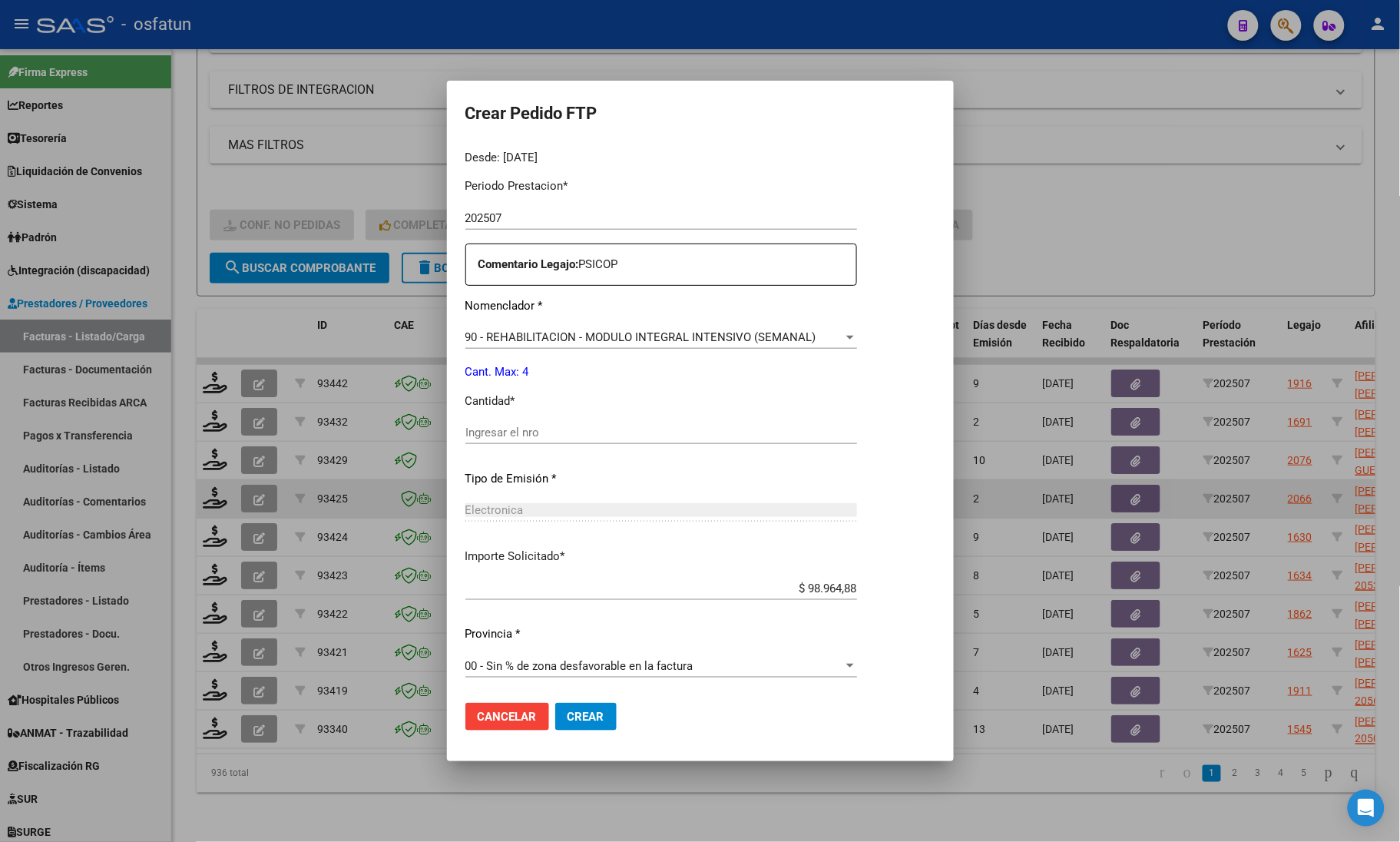
click at [519, 426] on input "Ingresar el nro" at bounding box center [661, 433] width 392 height 14
type input "4"
click at [587, 719] on span "Crear" at bounding box center [585, 717] width 37 height 14
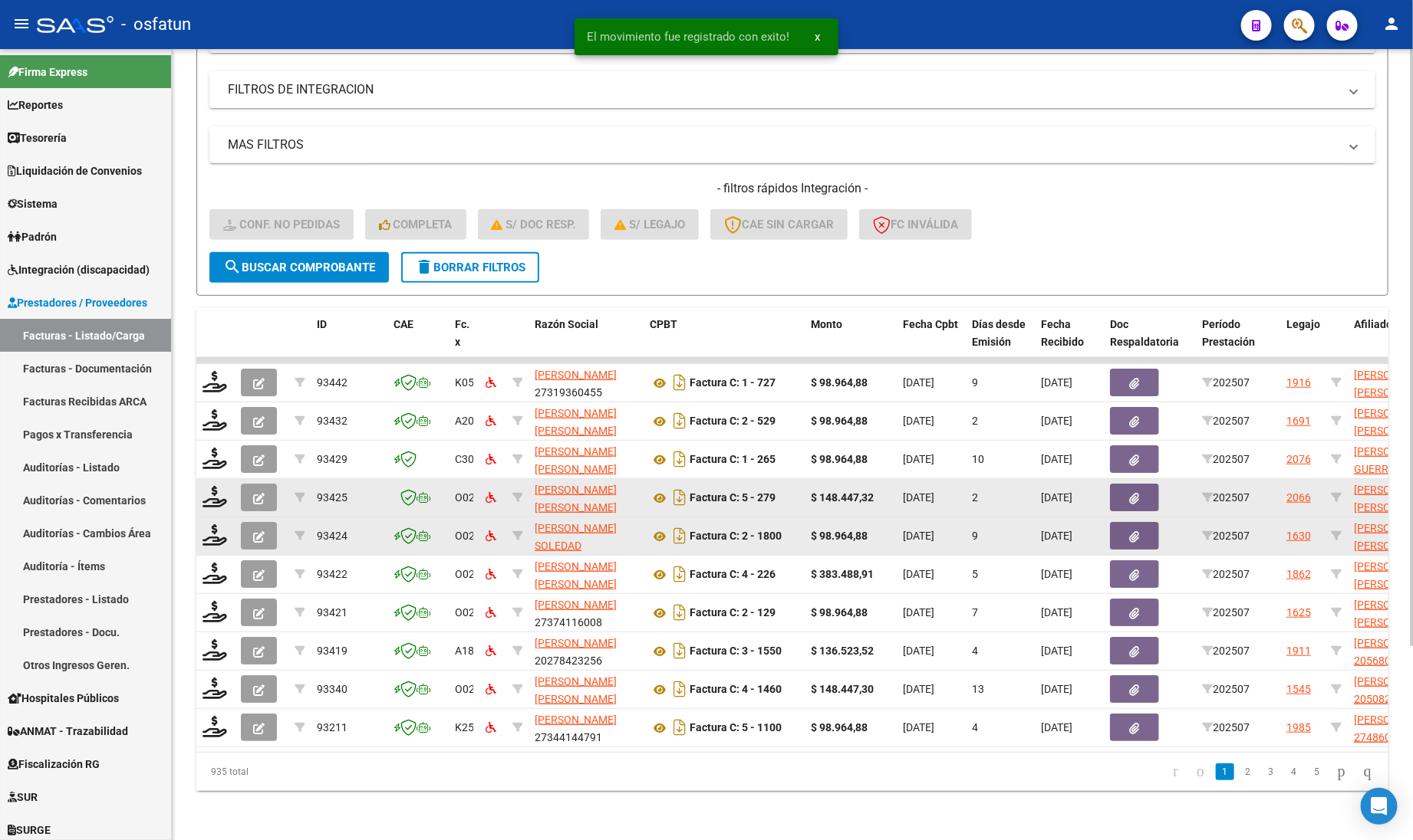
click at [232, 529] on div "93424 O02 GALVAN BLANCA SOLEDAD 27293845978 Factura C: 2 - 1800 $ 98.964,88 05/…" at bounding box center [1424, 537] width 2455 height 39
click at [212, 524] on icon at bounding box center [215, 535] width 25 height 22
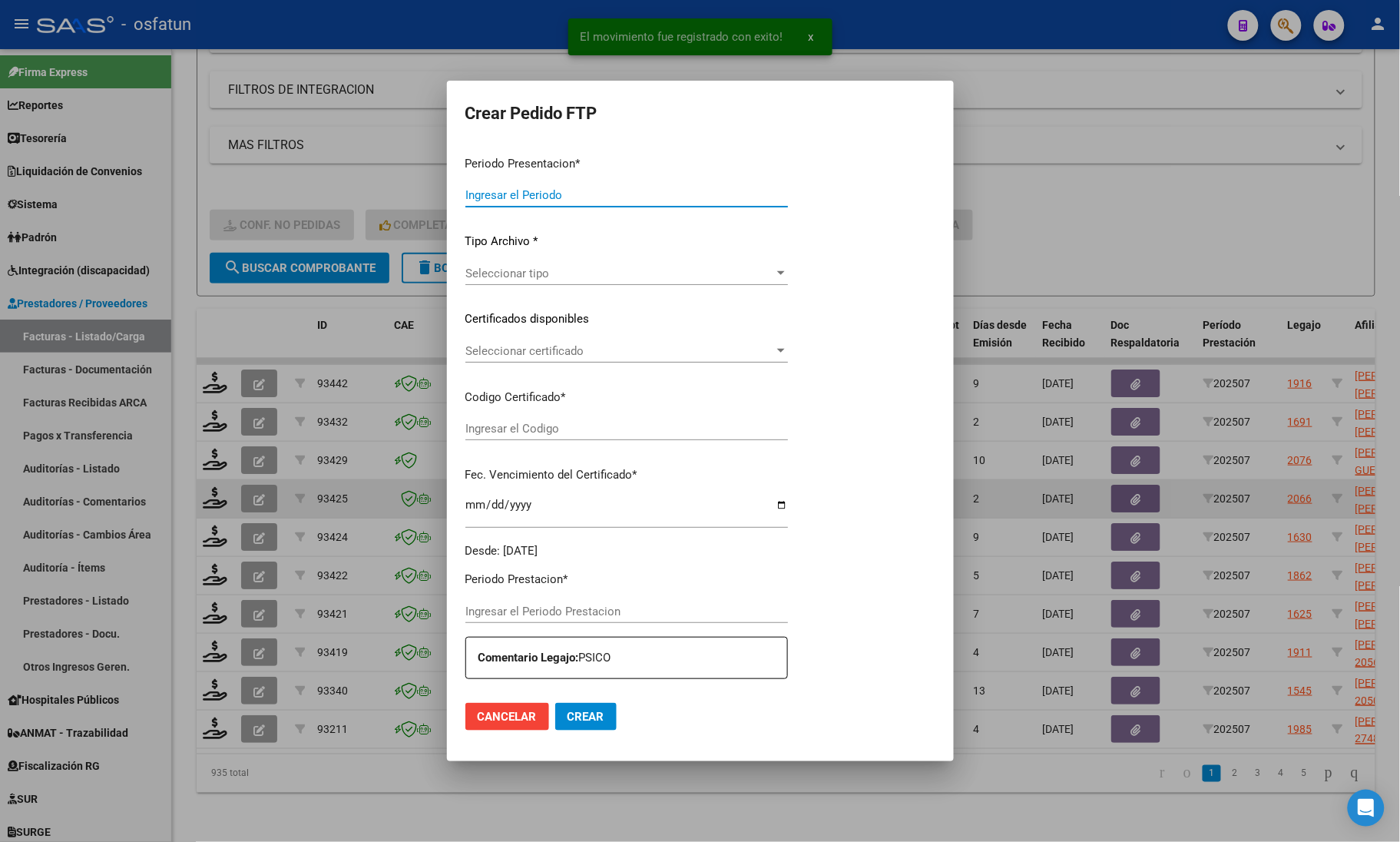
type input "202507"
type input "$ 98.964,88"
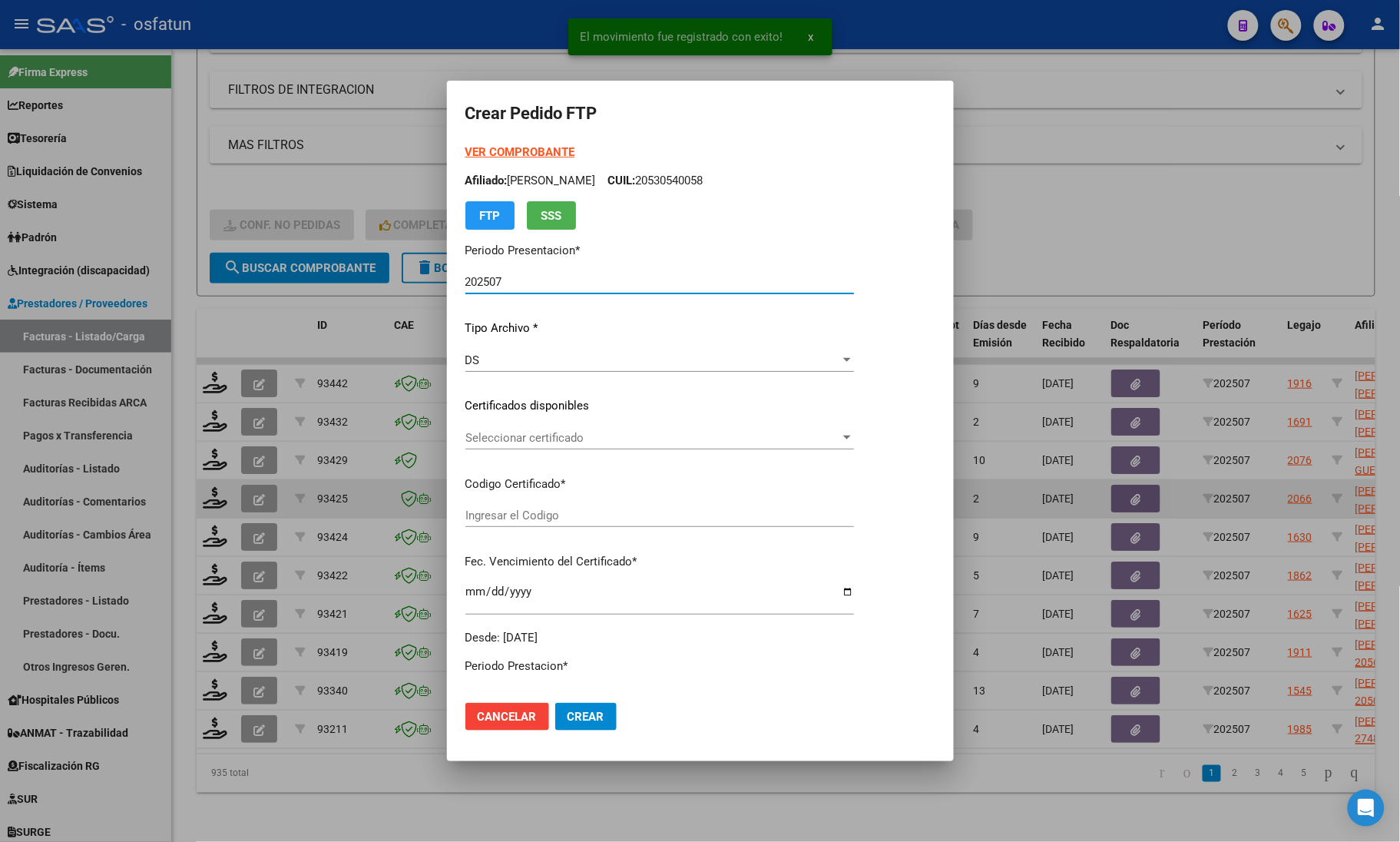
type input "ARG02000577799052024052320290523SGO116"
type input "2029-05-23"
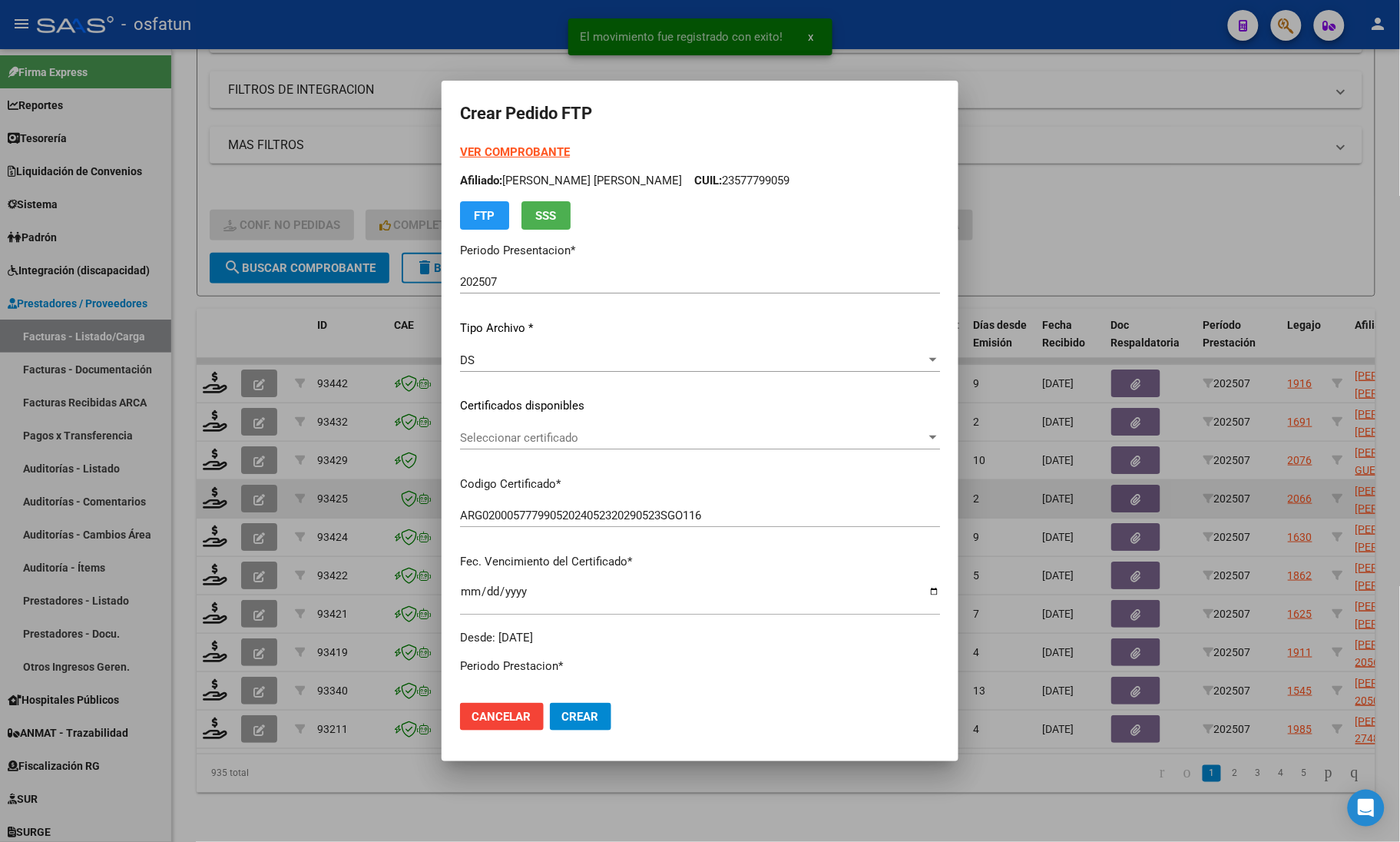
click at [482, 156] on strong "VER COMPROBANTE" at bounding box center [515, 153] width 110 height 14
click at [550, 440] on span "Seleccionar certificado" at bounding box center [693, 438] width 466 height 14
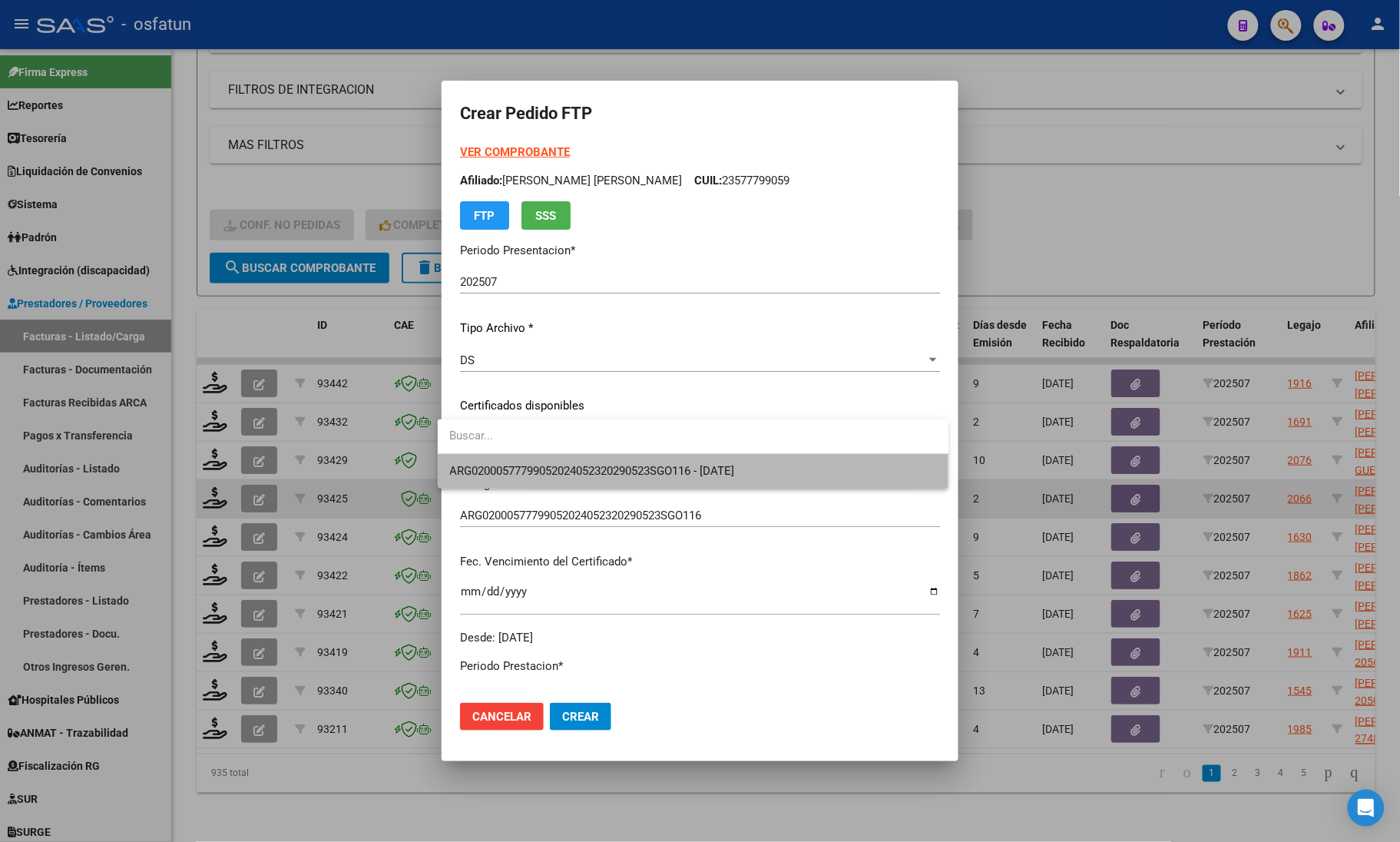
click at [542, 461] on span "ARG02000577799052024052320290523SGO116 - 2029-05-23" at bounding box center [693, 471] width 487 height 35
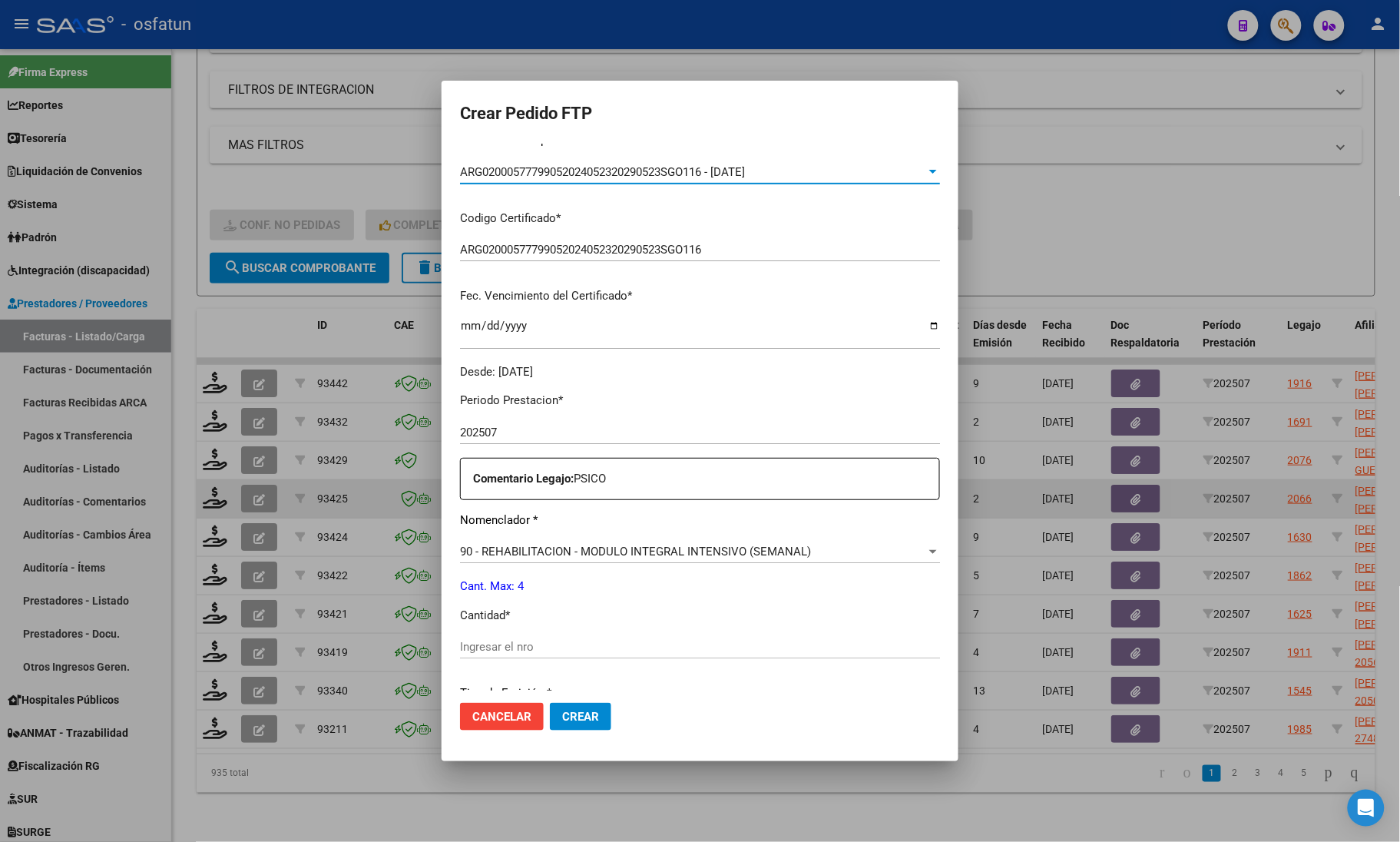
scroll to position [384, 0]
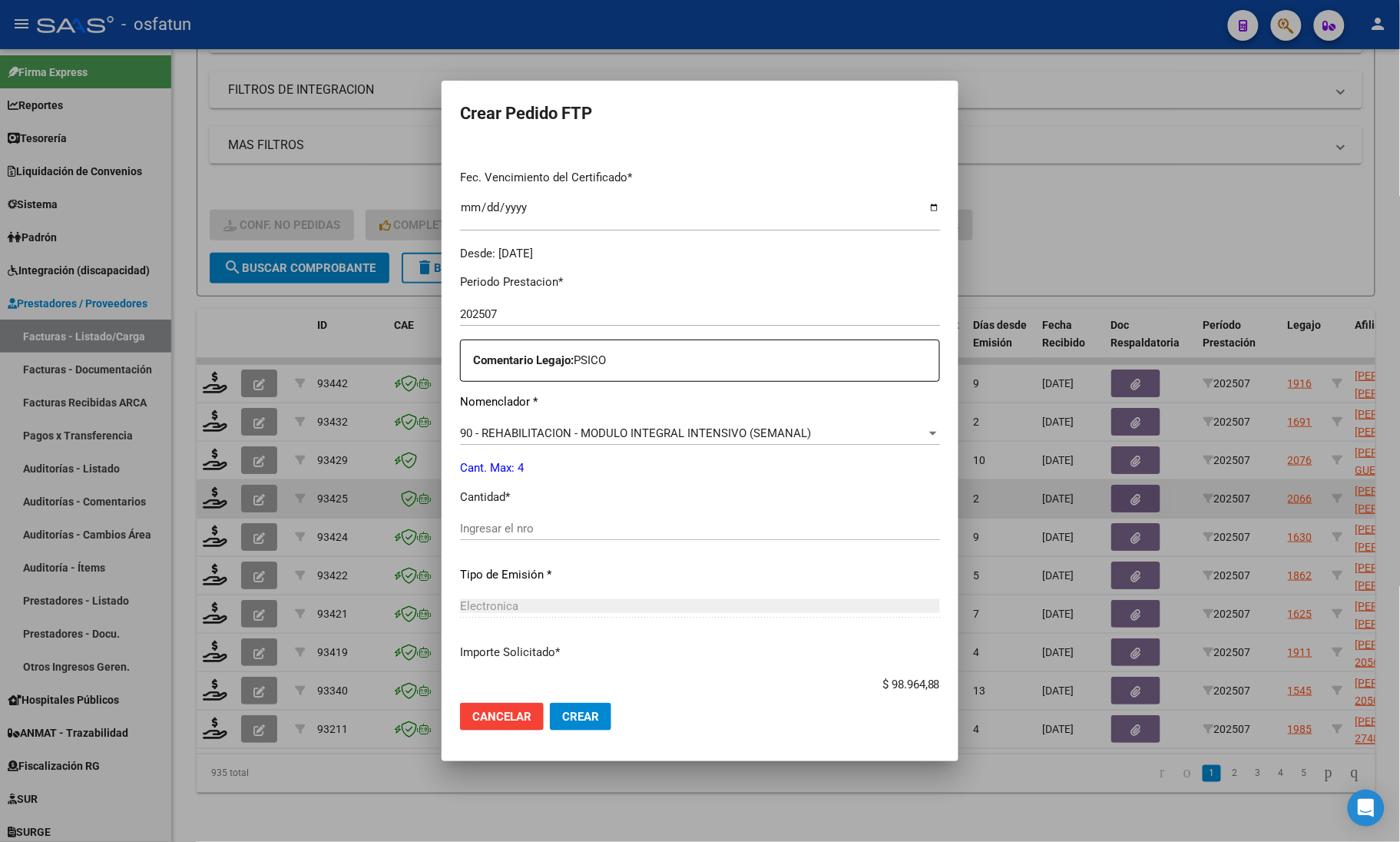
click at [524, 515] on div "Periodo Prestacion * 202507 Ingresar el Periodo Prestacion Comentario Legajo: P…" at bounding box center [700, 524] width 480 height 526
click at [526, 536] on div "Ingresar el nro" at bounding box center [700, 528] width 480 height 23
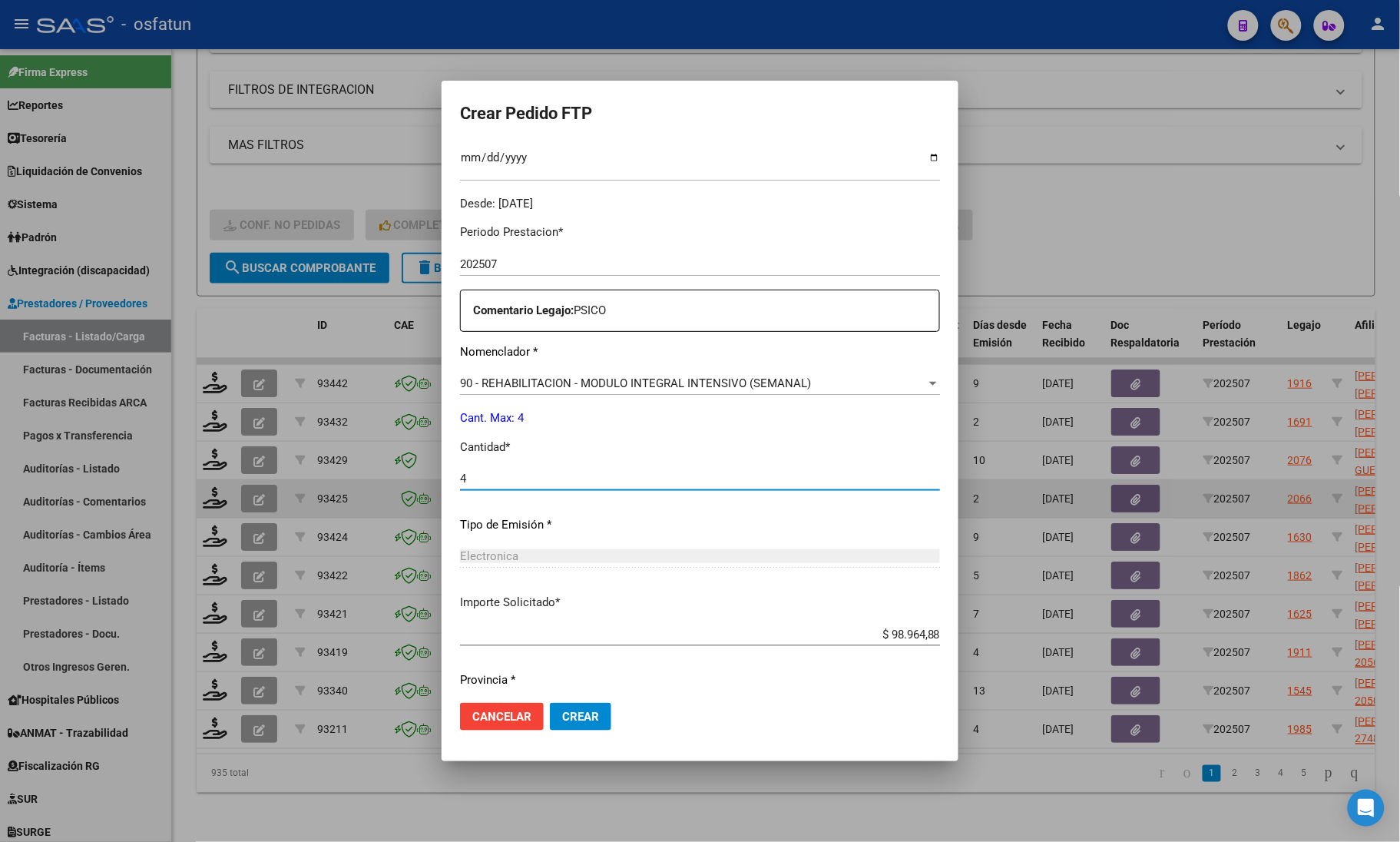
scroll to position [480, 0]
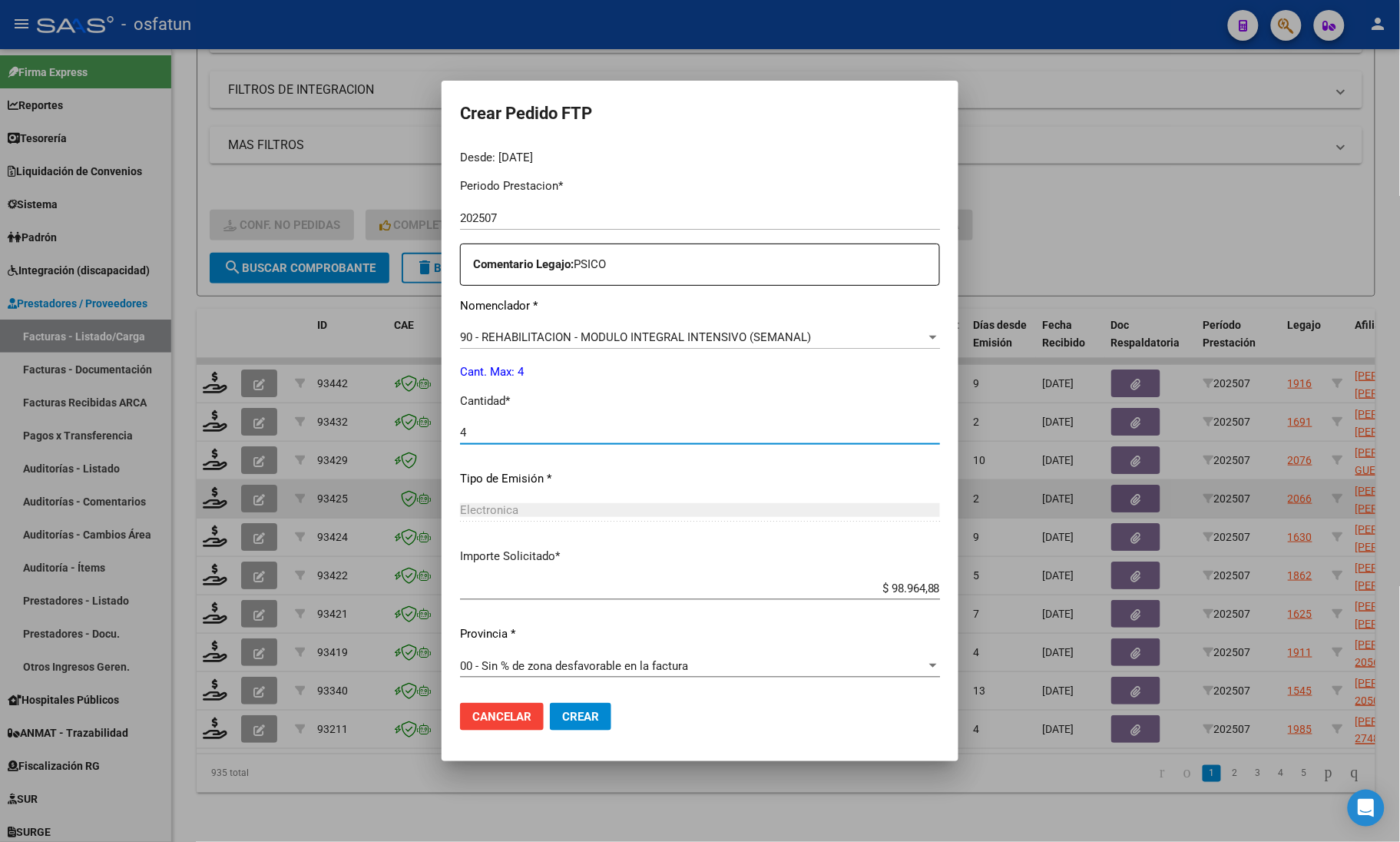
type input "4"
click at [578, 713] on span "Crear" at bounding box center [580, 717] width 37 height 14
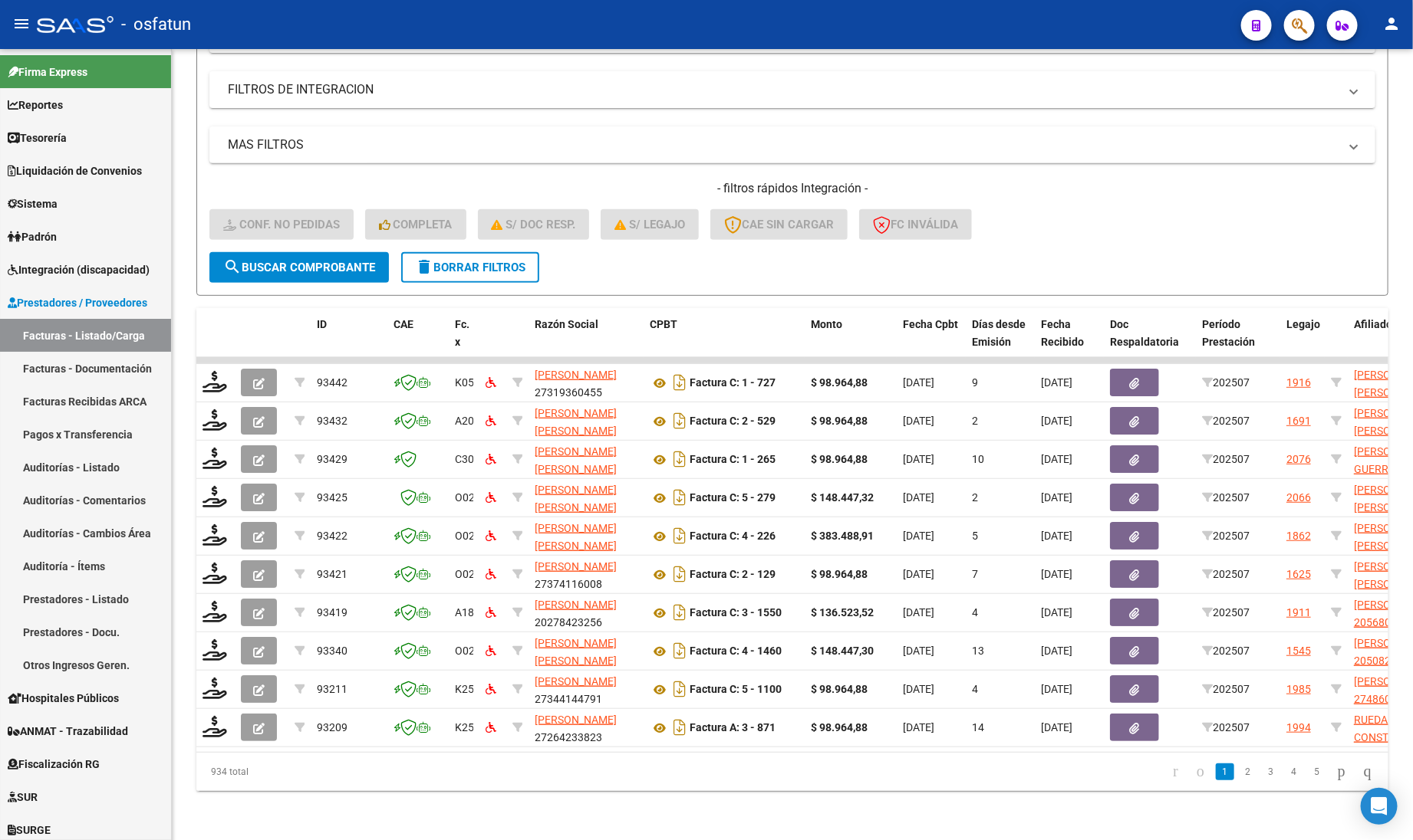
click at [986, 200] on div "- filtros rápidos Integración - Conf. no pedidas Completa S/ Doc Resp. S/ legaj…" at bounding box center [792, 215] width 1166 height 72
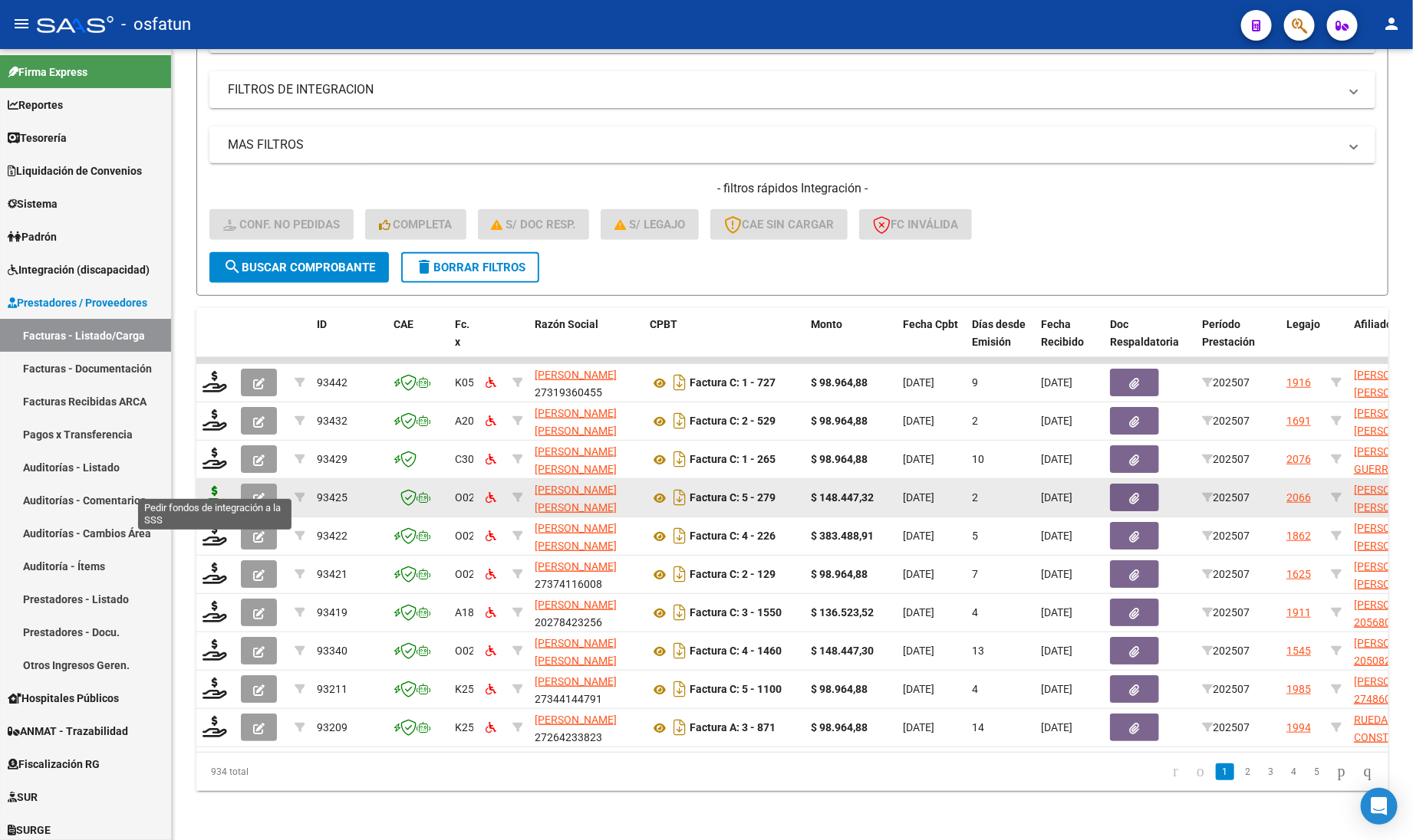
click at [210, 491] on icon at bounding box center [215, 497] width 25 height 22
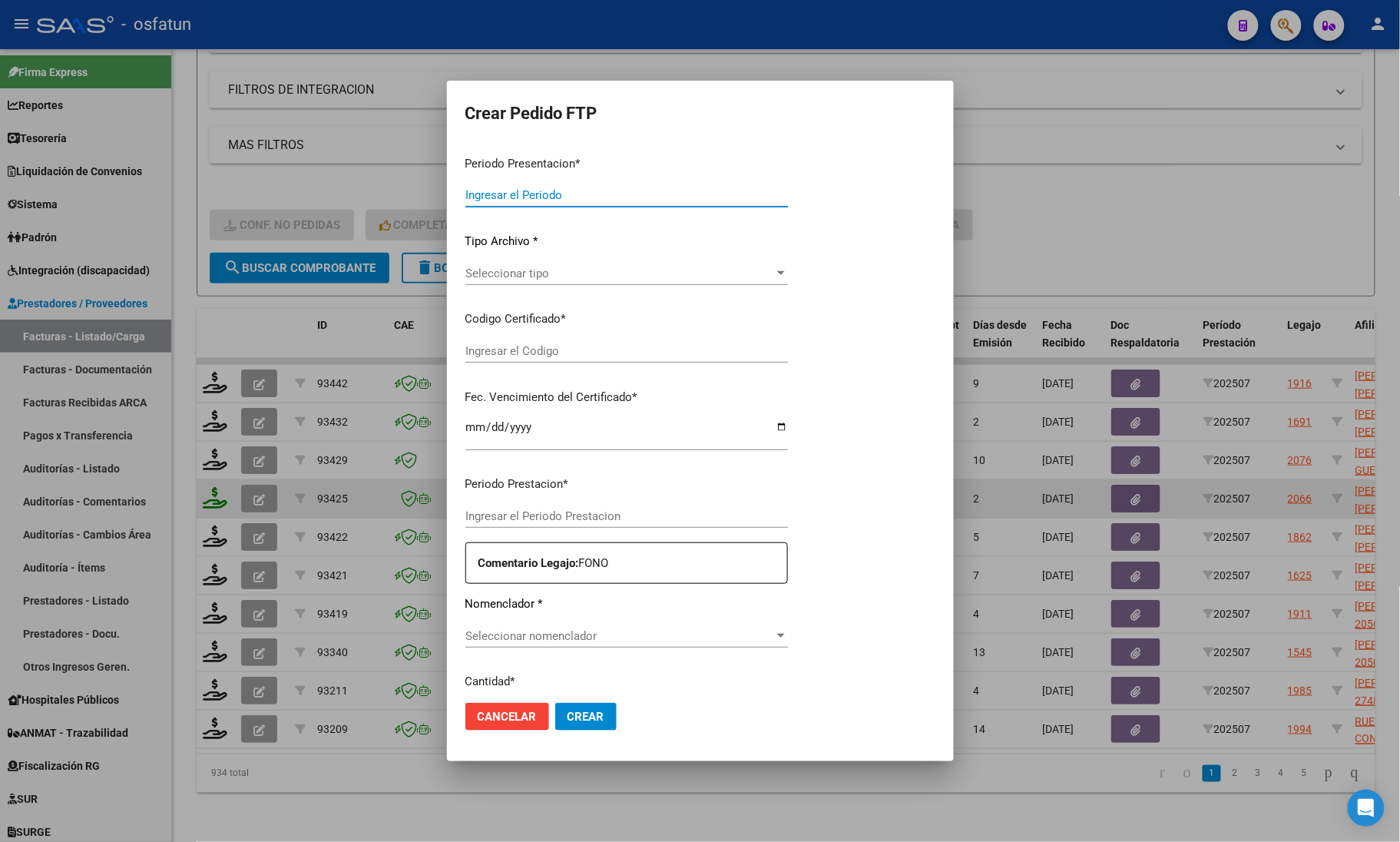
type input "202507"
type input "$ 148.447,32"
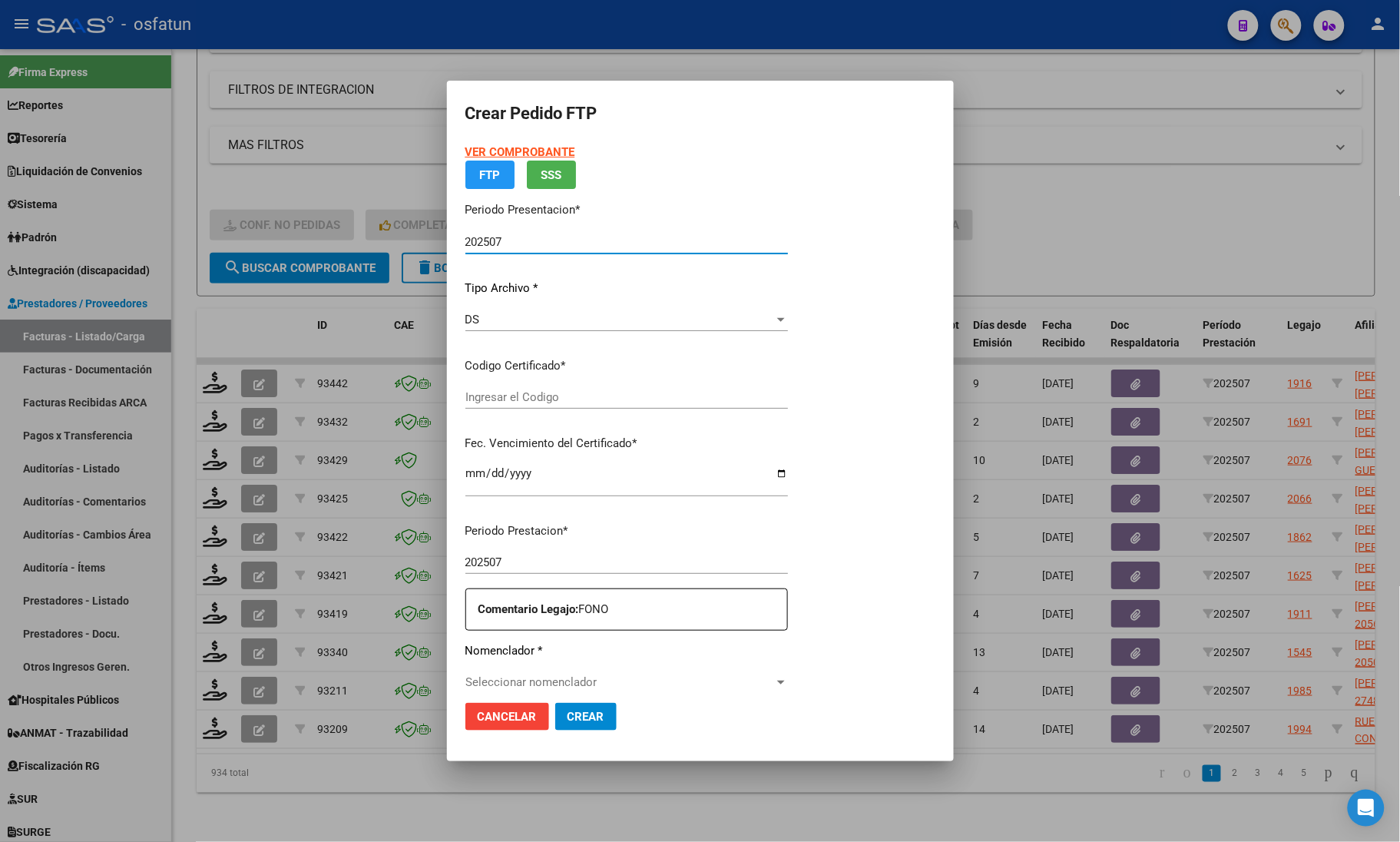
type input "ARG01000520778772022080820270808TUC139"
type input "[DATE]"
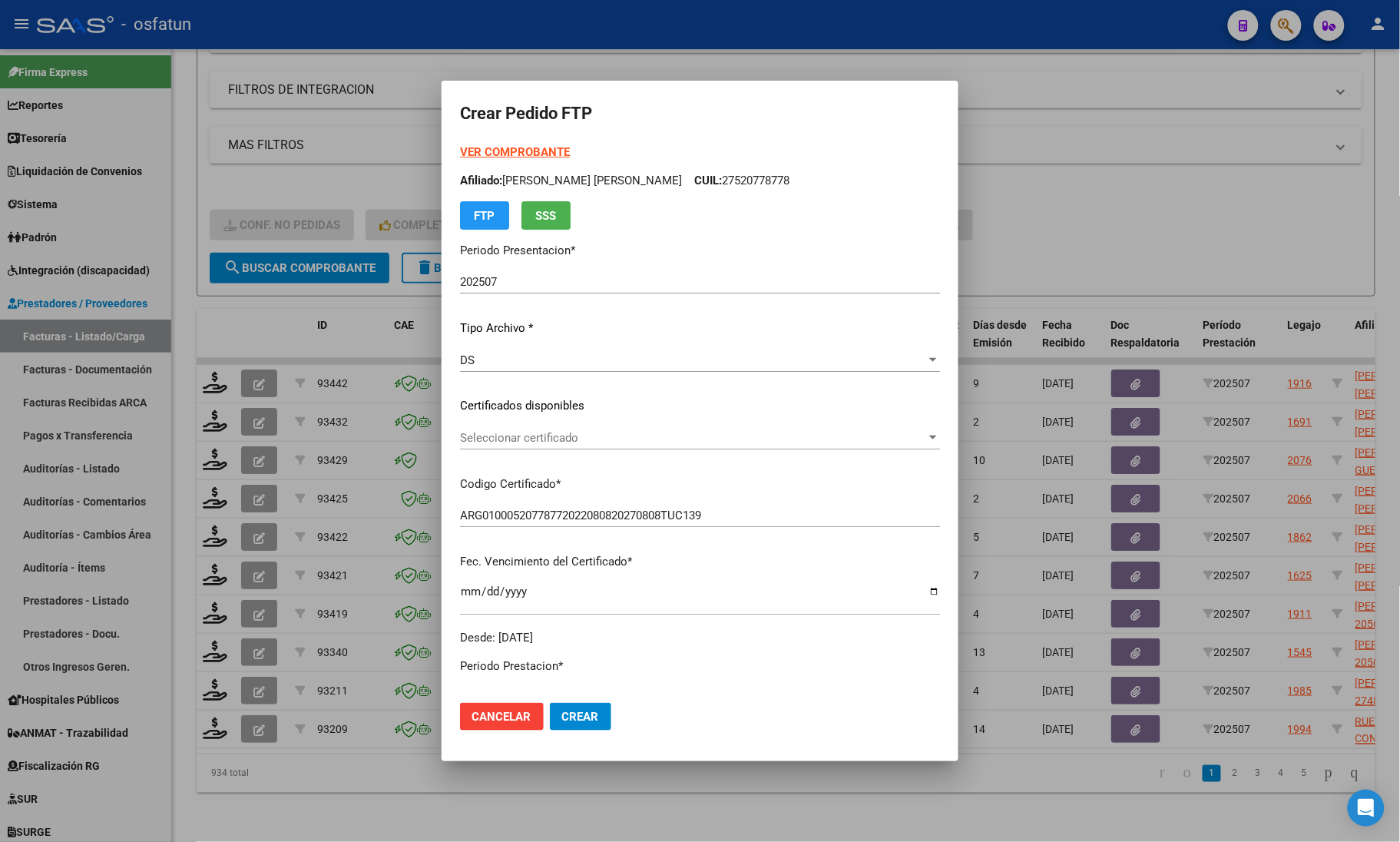
click at [511, 144] on div "VER COMPROBANTE ARCA Padrón Afiliado: ALBORNOZ MARIA NOEMI CUIL: 27520778778 FT…" at bounding box center [700, 186] width 480 height 86
click at [495, 151] on strong "VER COMPROBANTE" at bounding box center [515, 153] width 110 height 14
click at [263, 320] on div at bounding box center [700, 421] width 1400 height 842
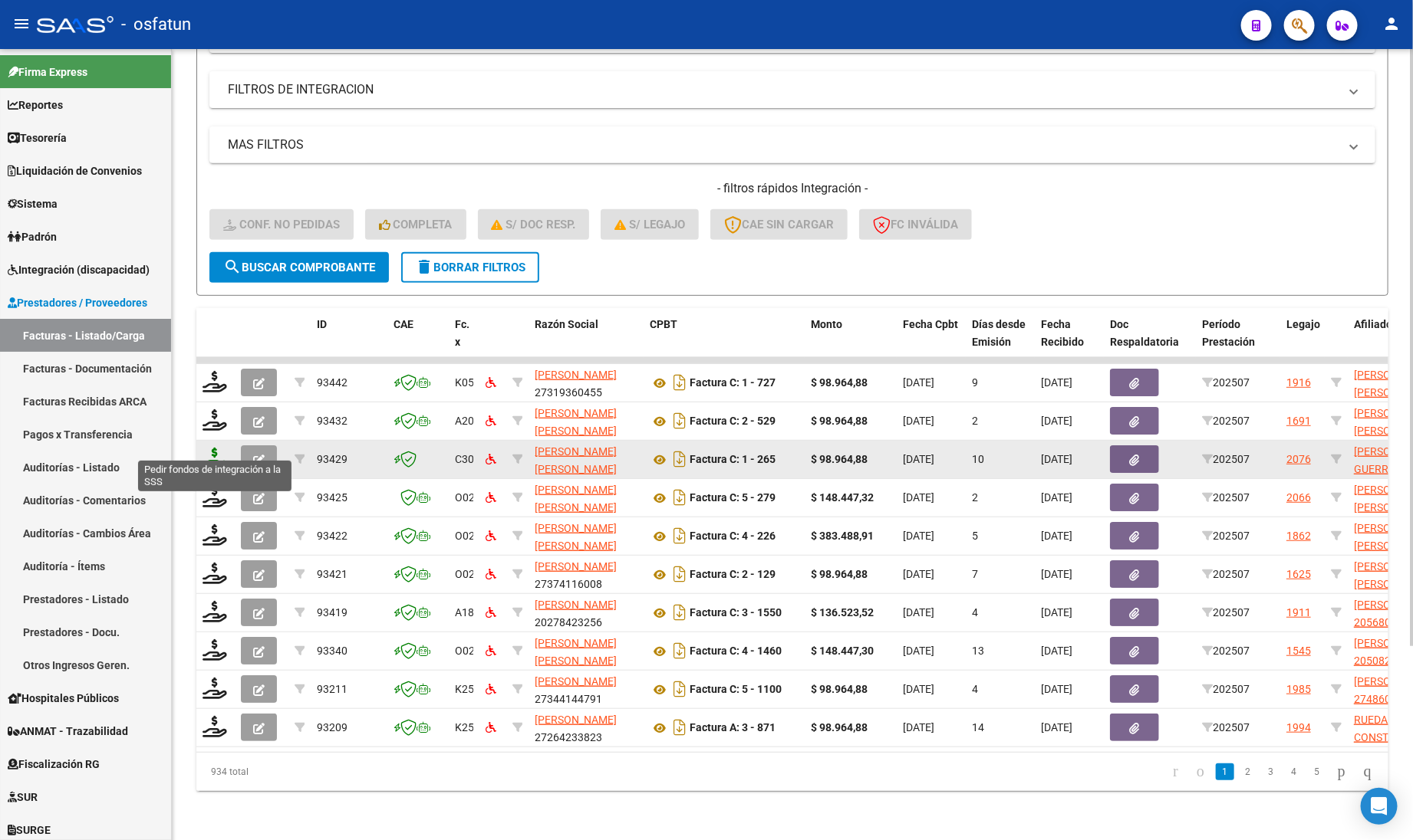
click at [219, 448] on icon at bounding box center [215, 459] width 25 height 22
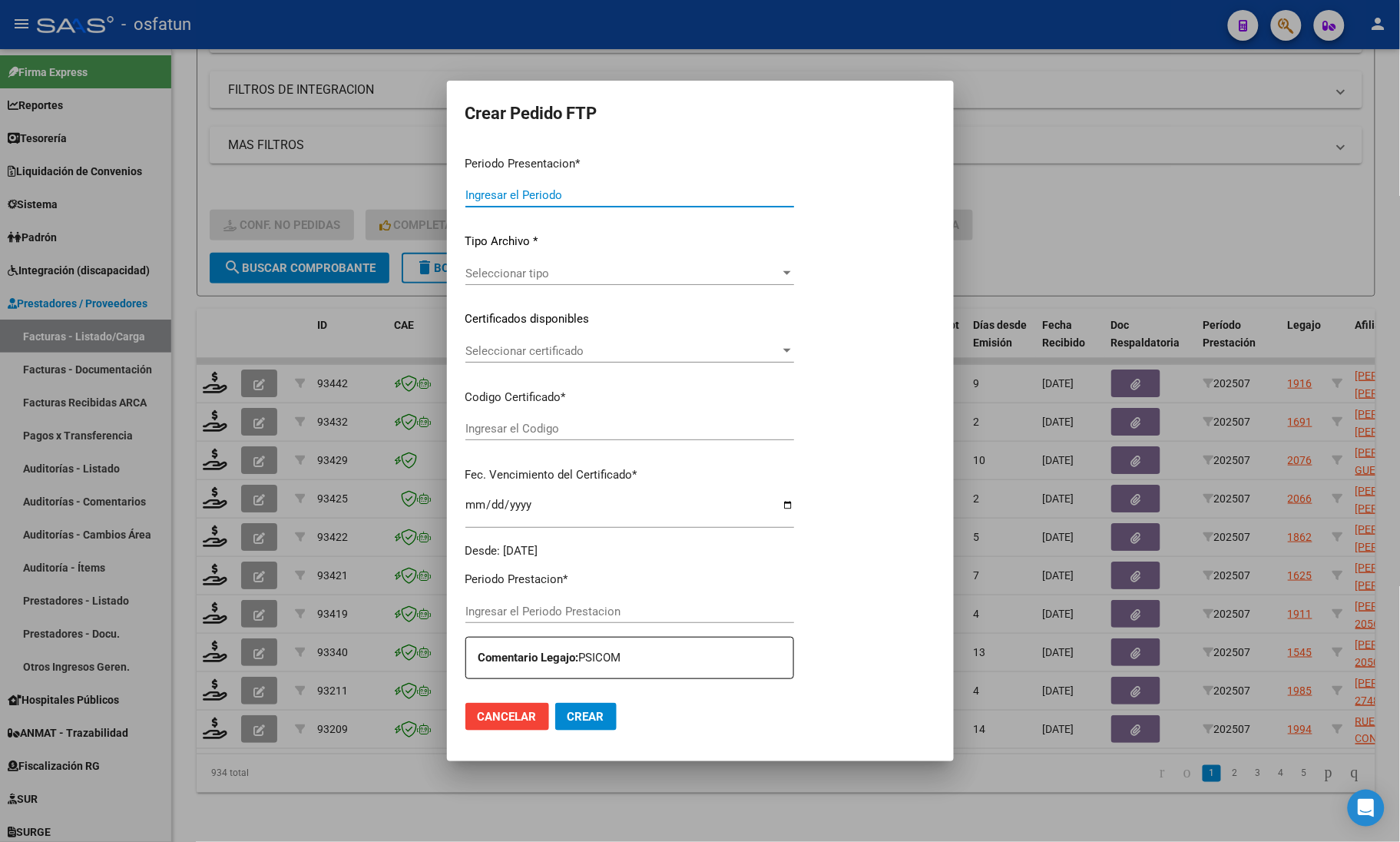
type input "202507"
type input "$ 98.964,88"
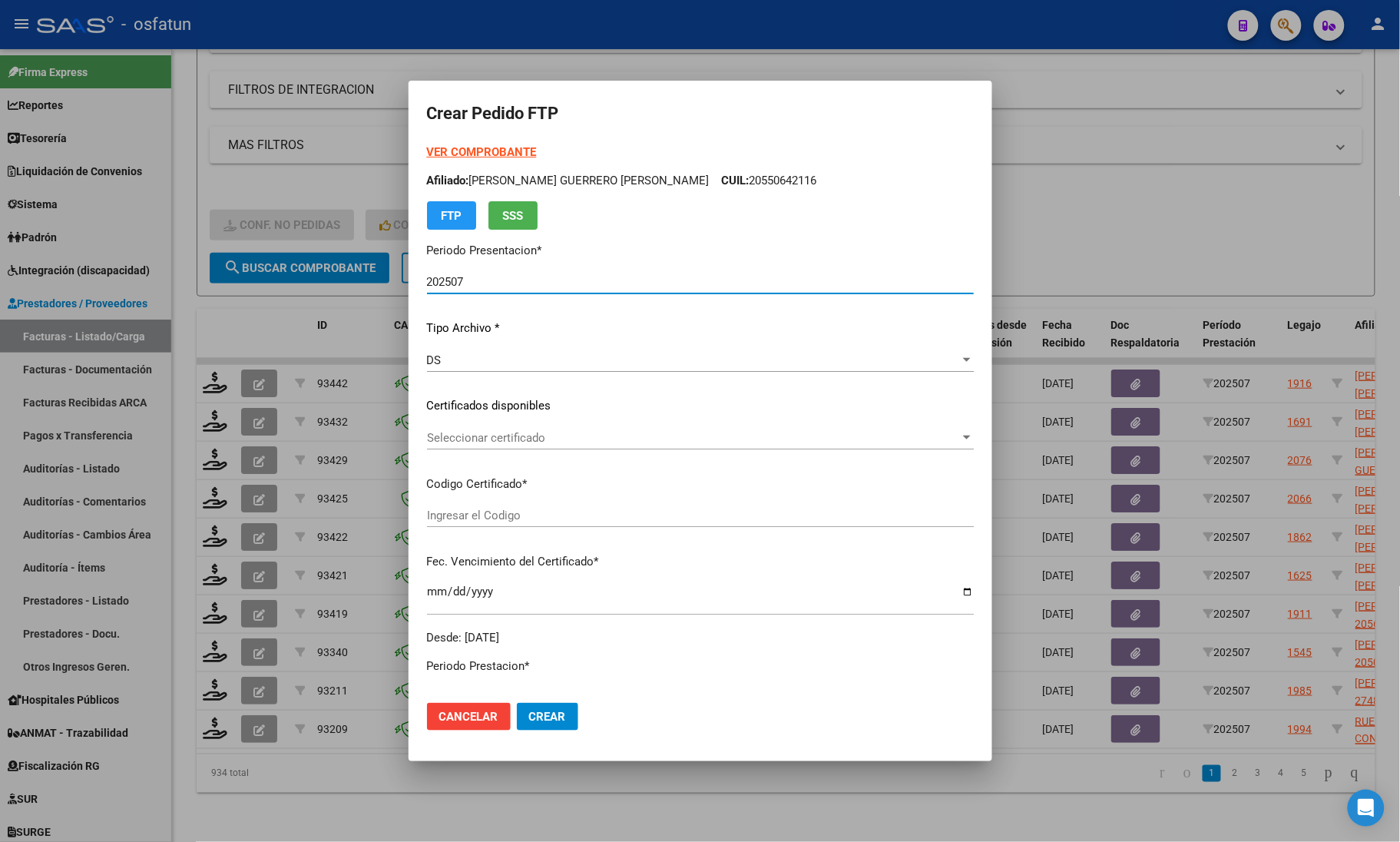
type input "ARG02000550642112023051620280516JUJ135"
type input "2028-05-16"
click at [447, 148] on strong "VER COMPROBANTE" at bounding box center [481, 153] width 110 height 14
click at [465, 437] on span "Seleccionar certificado" at bounding box center [693, 438] width 533 height 14
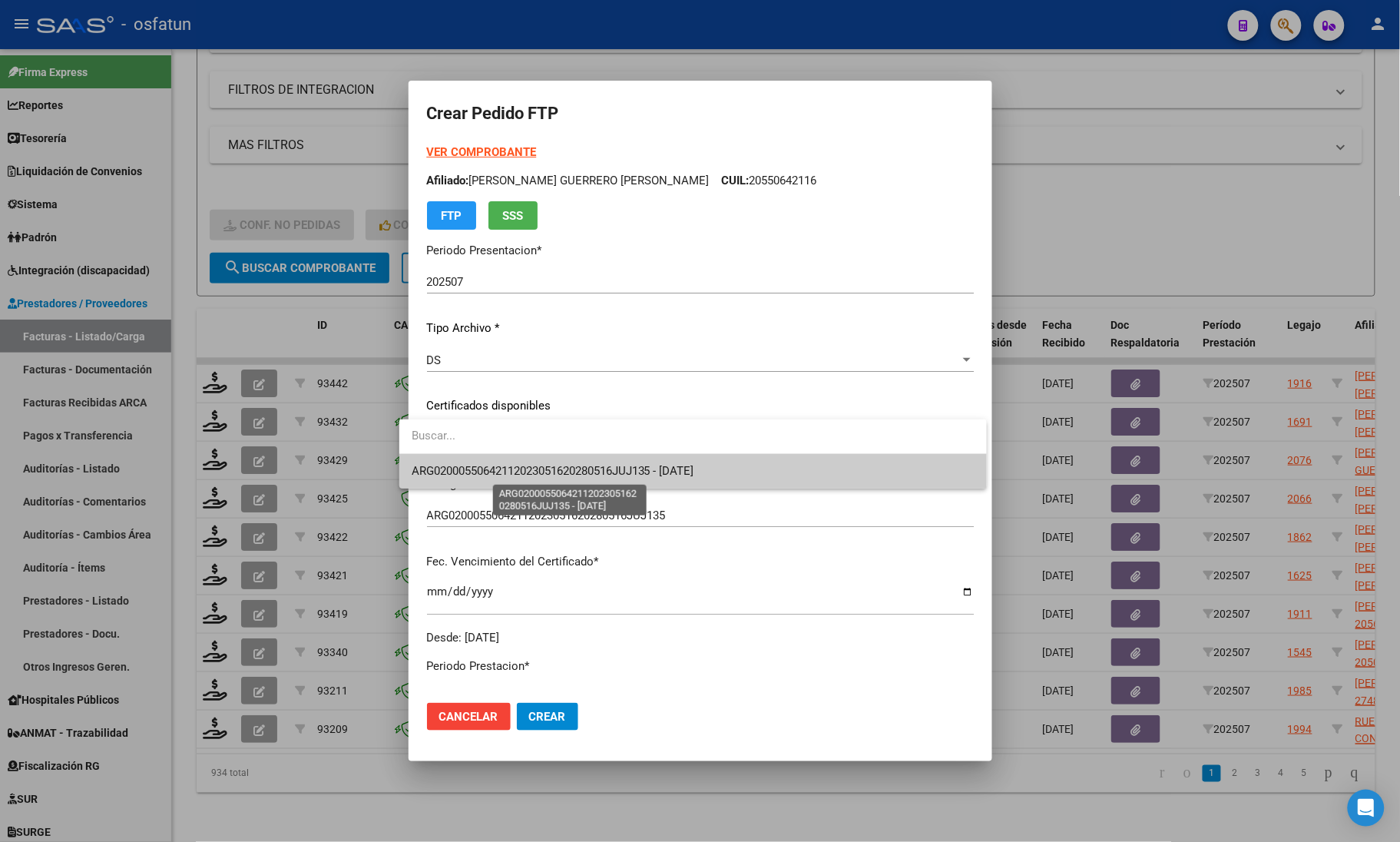
click at [482, 481] on span "ARG02000550642112023051620280516JUJ135 - 2028-05-16" at bounding box center [693, 471] width 562 height 35
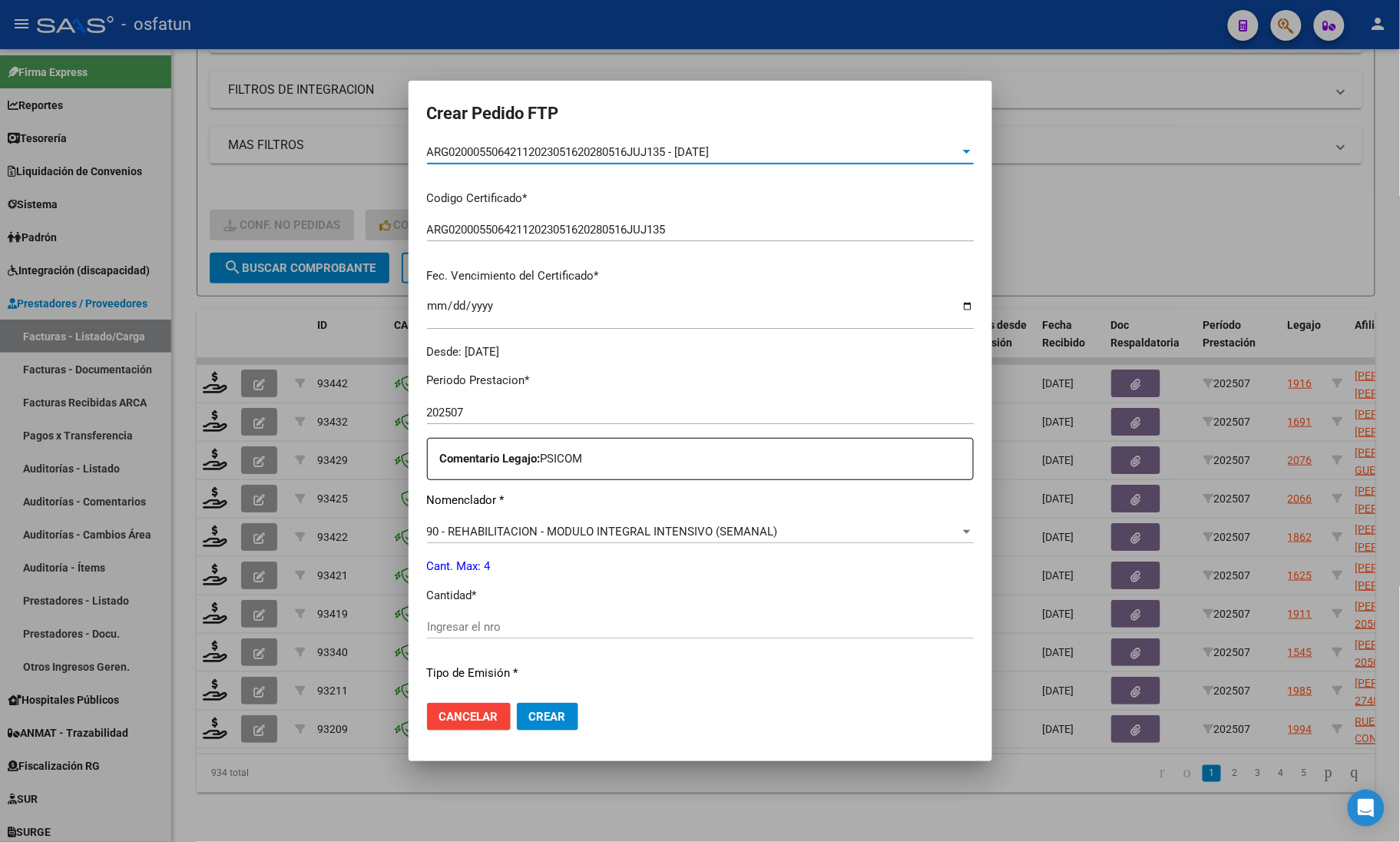
scroll to position [384, 0]
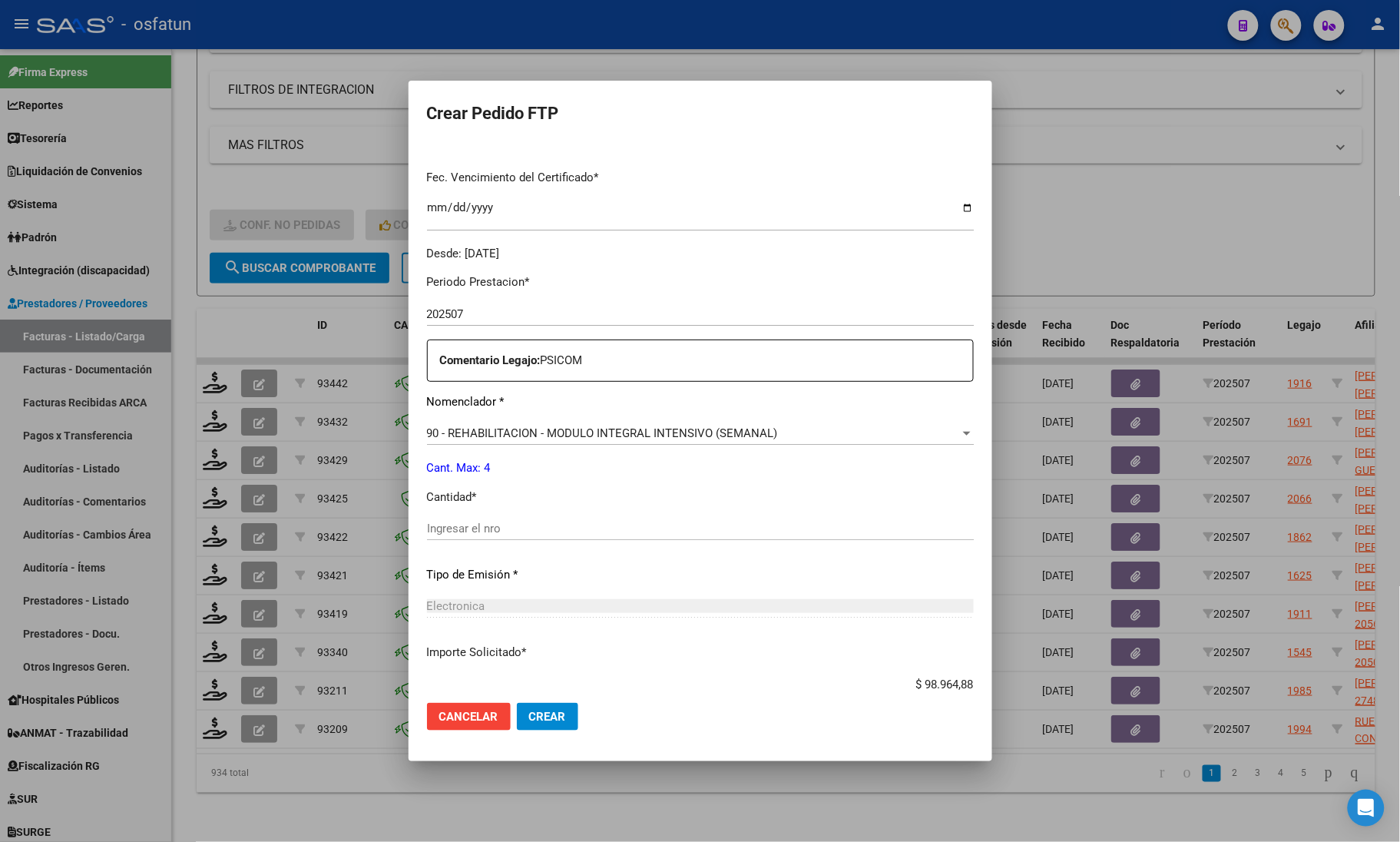
click at [465, 512] on div "Periodo Prestacion * 202507 Ingresar el Periodo Prestacion Comentario Legajo: P…" at bounding box center [700, 524] width 547 height 526
click at [466, 532] on input "Ingresar el nro" at bounding box center [700, 529] width 547 height 14
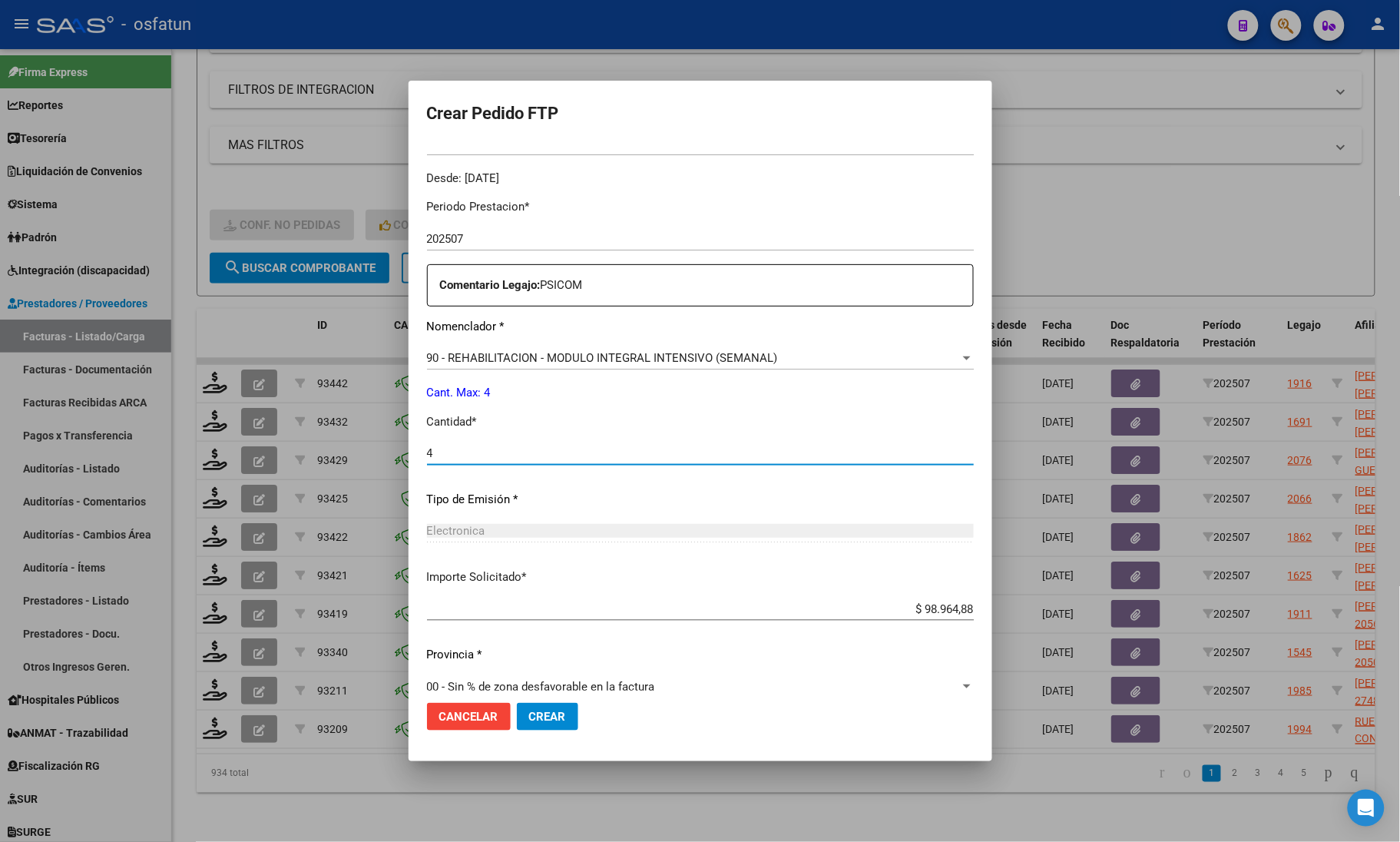
scroll to position [480, 0]
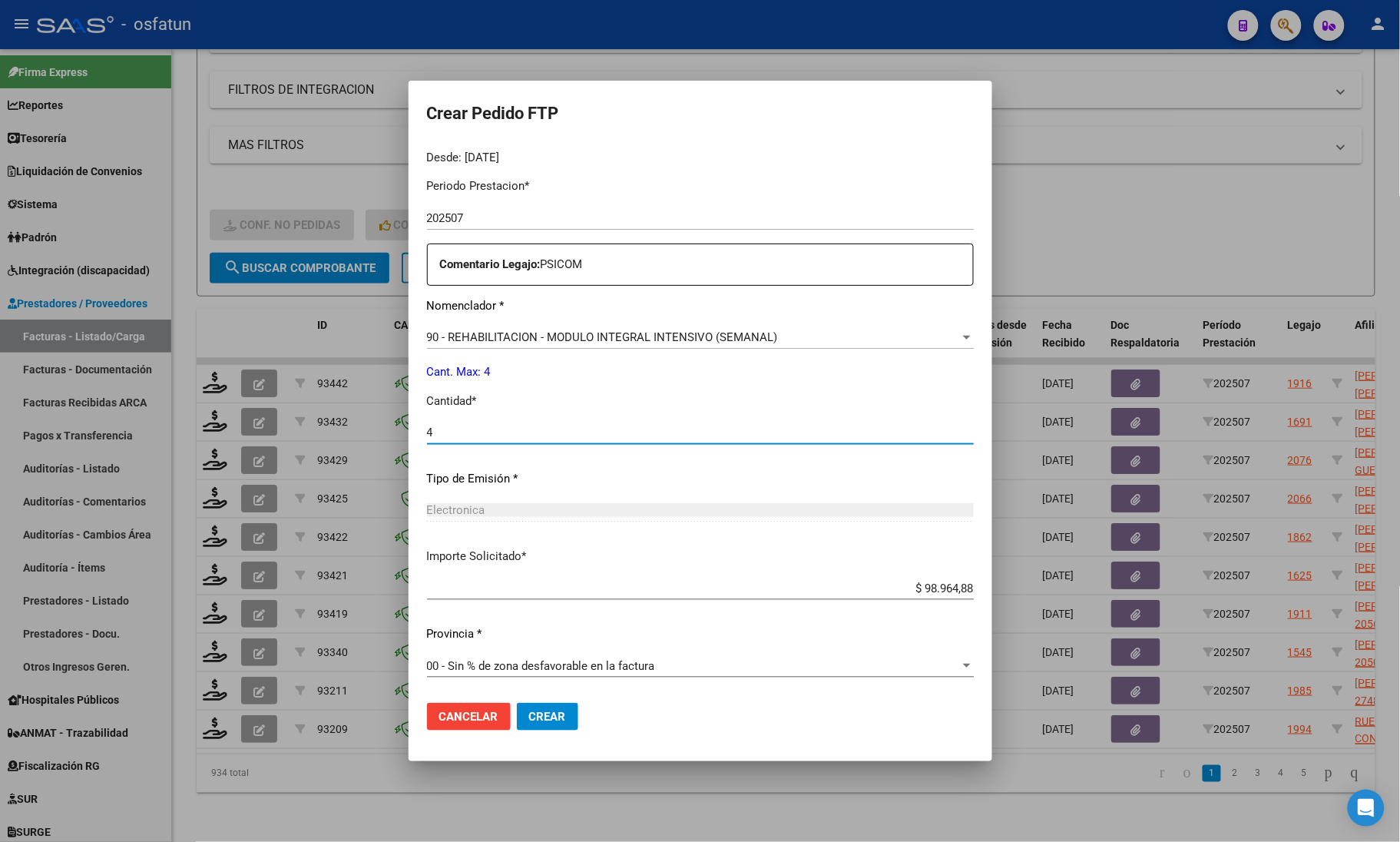
type input "4"
click at [519, 708] on button "Crear" at bounding box center [548, 717] width 61 height 28
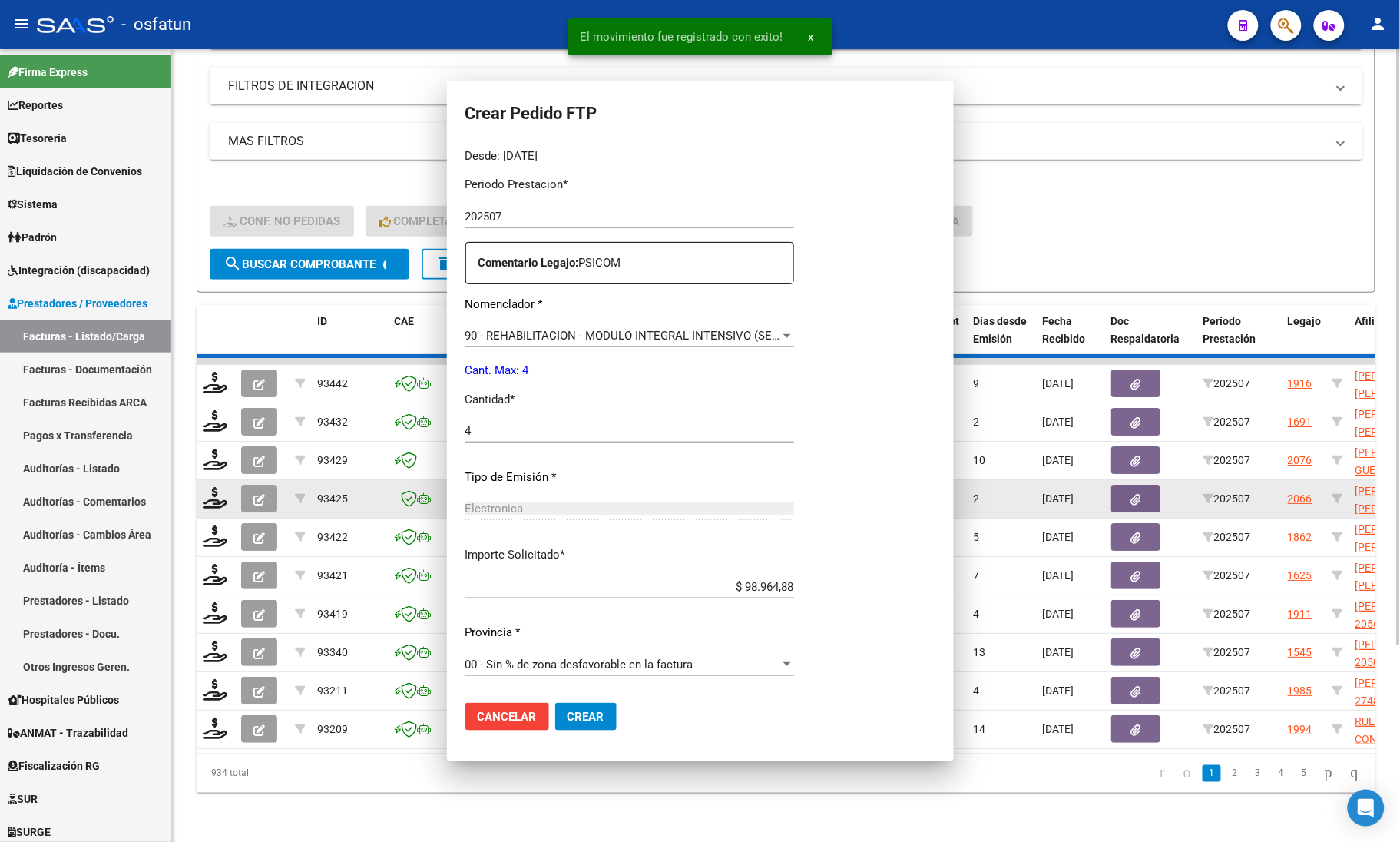
scroll to position [0, 0]
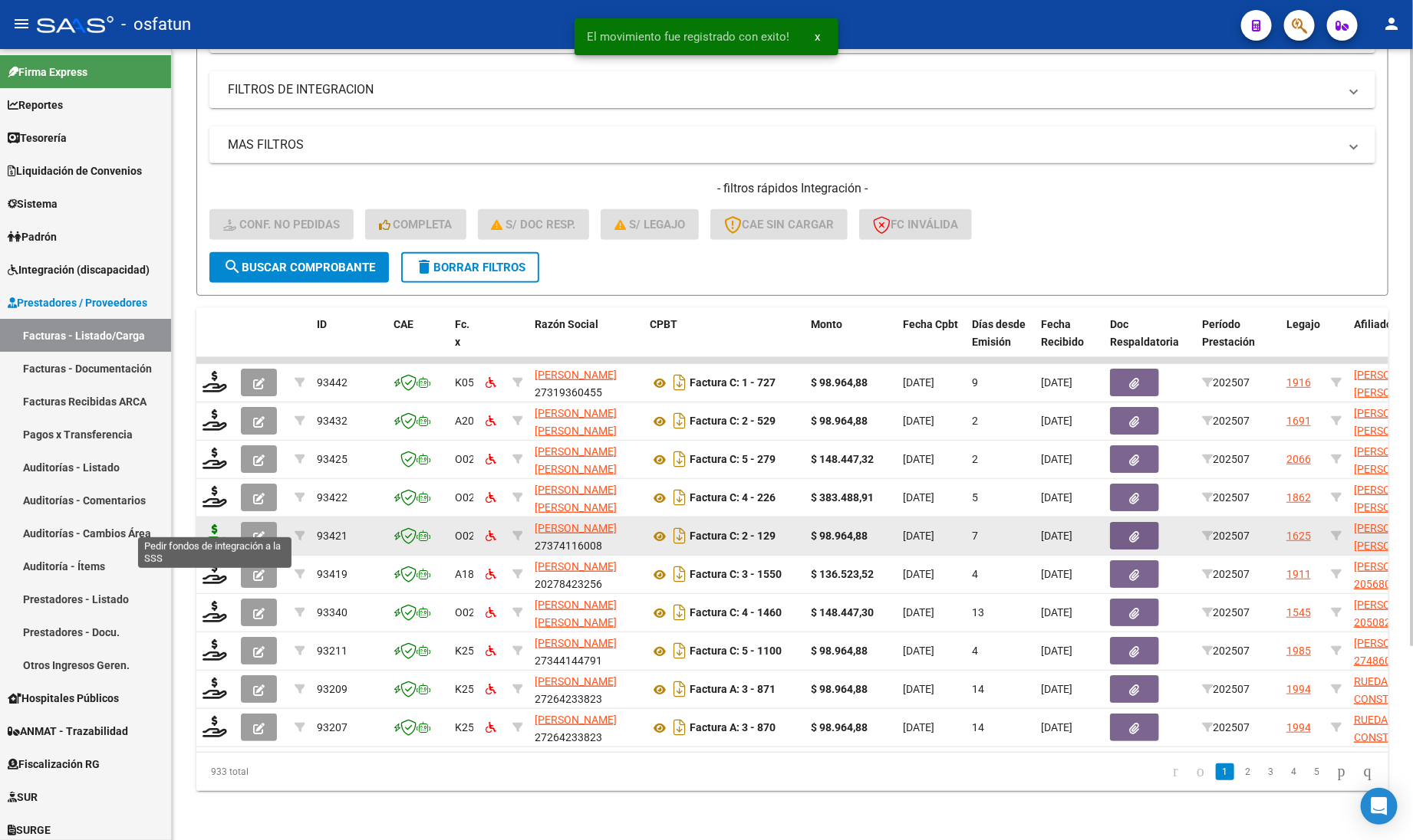
click at [211, 524] on icon at bounding box center [215, 535] width 25 height 22
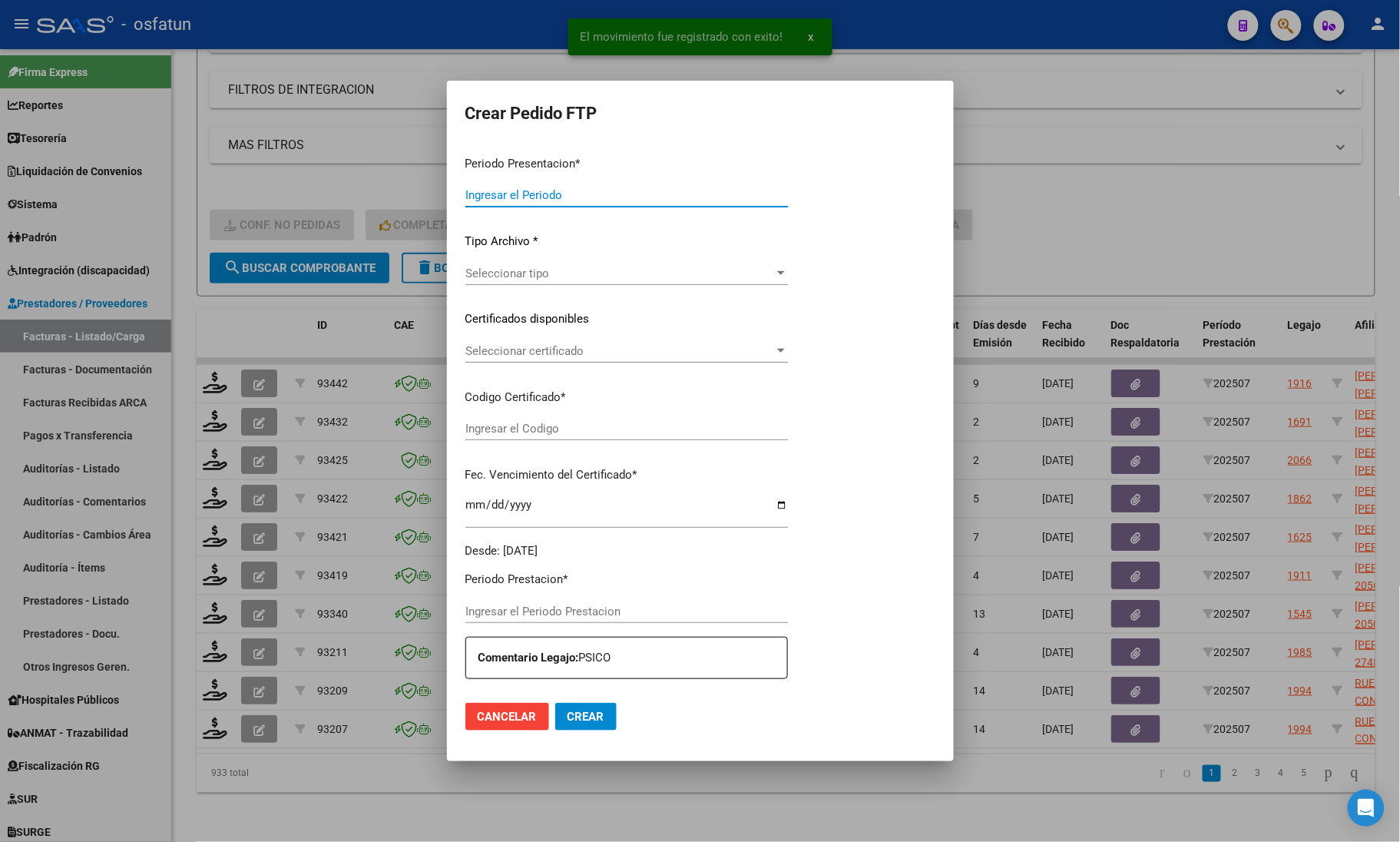
type input "202507"
type input "$ 98.964,88"
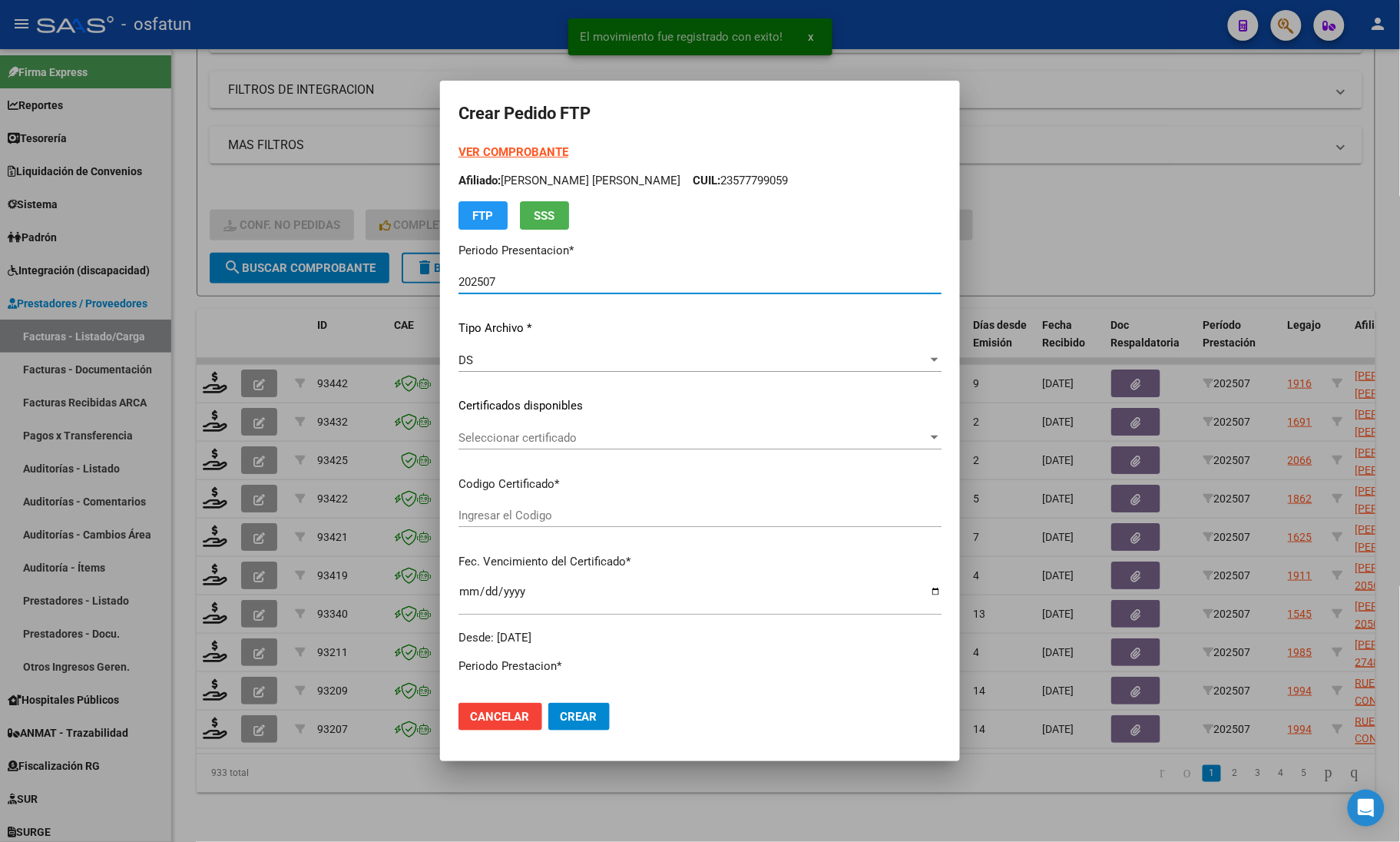
type input "ARG01000546844972020110620251106SGO117"
type input "2025-11-06"
click at [468, 150] on strong "VER COMPROBANTE" at bounding box center [513, 153] width 110 height 14
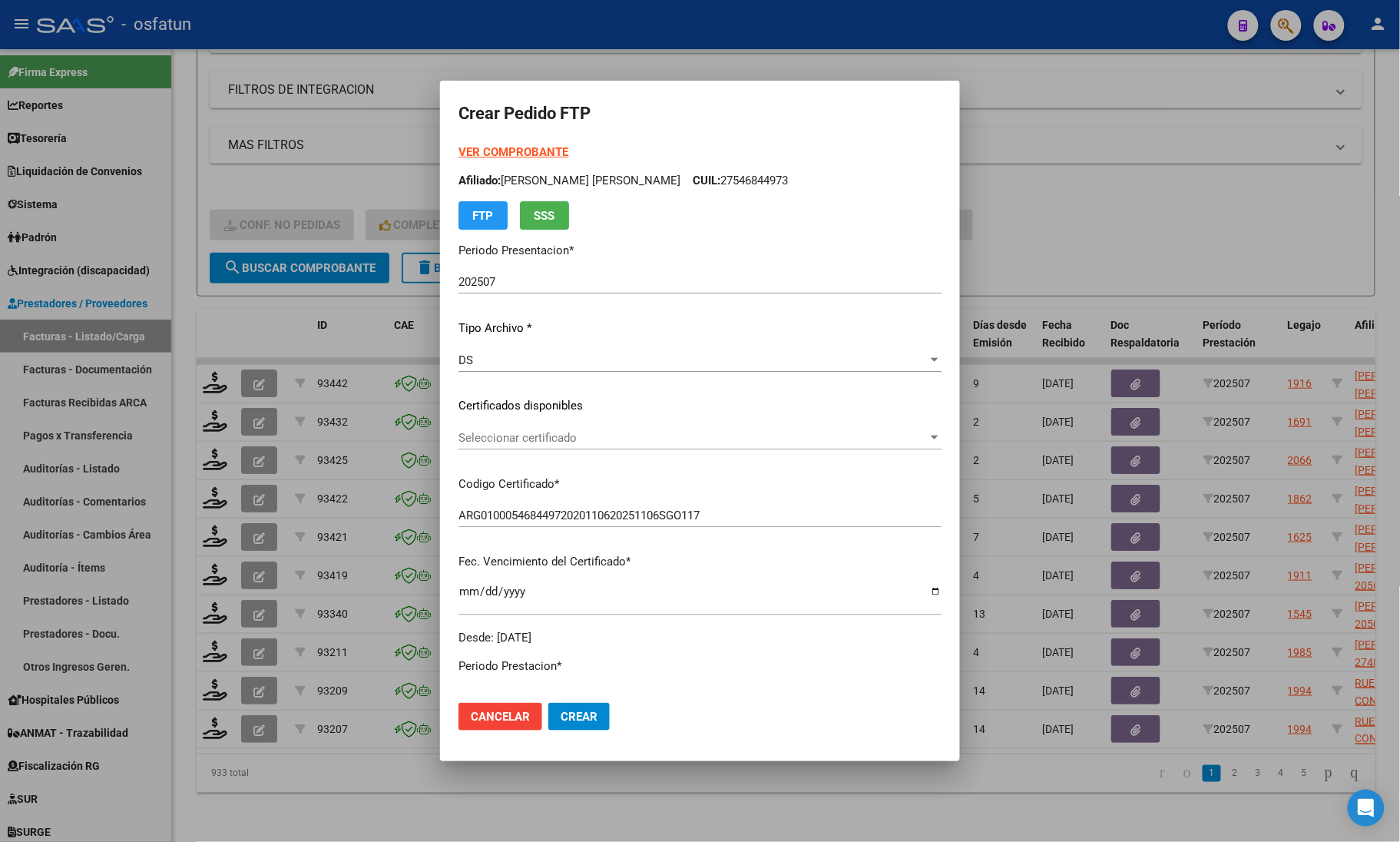
click at [458, 454] on div "Seleccionar certificado Seleccionar certificado" at bounding box center [700, 445] width 483 height 38
click at [461, 434] on span "Seleccionar certificado" at bounding box center [693, 438] width 469 height 14
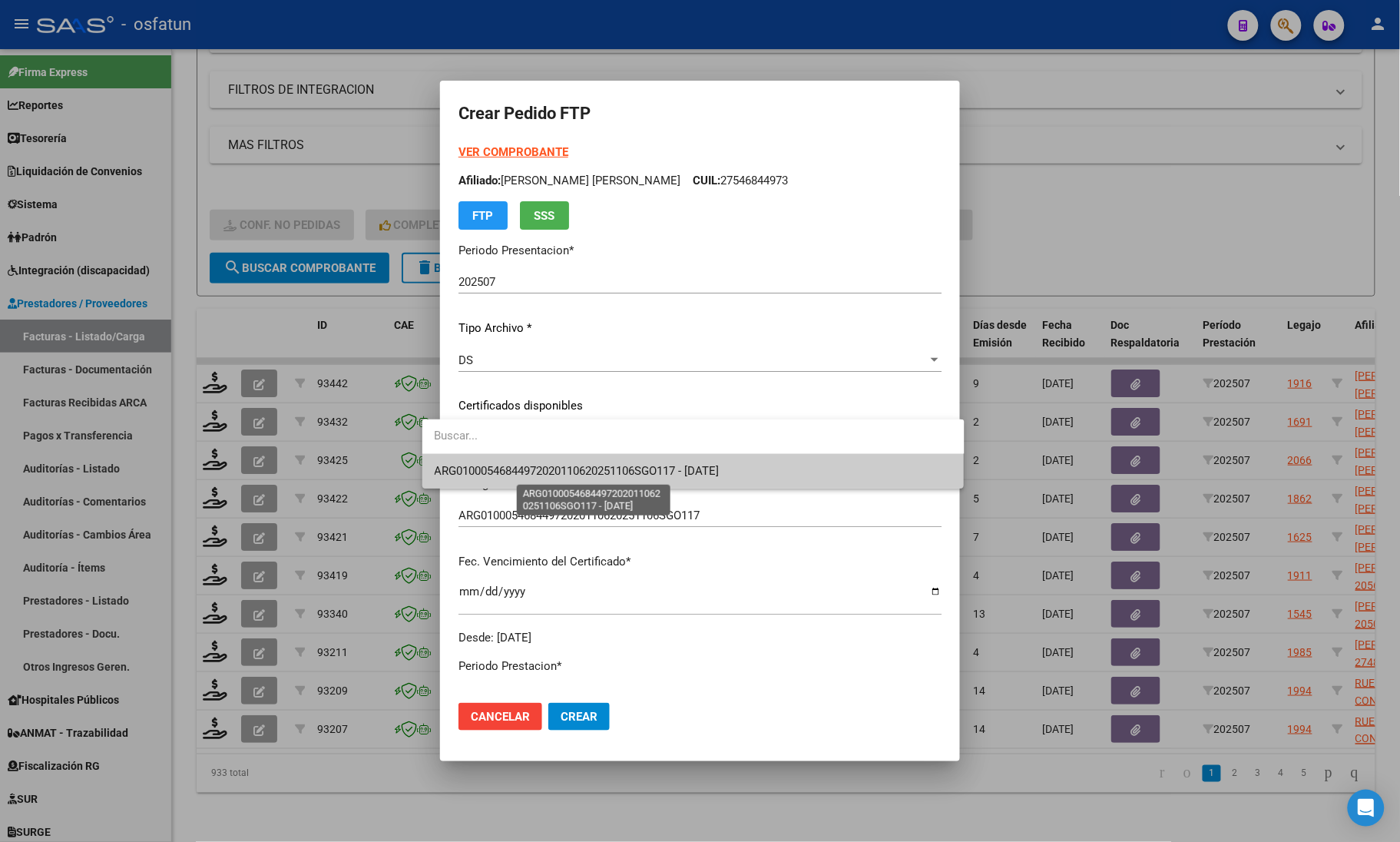
drag, startPoint x: 478, startPoint y: 477, endPoint x: 485, endPoint y: 482, distance: 8.6
click at [480, 478] on span "ARG01000546844972020110620251106SGO117 - 2025-11-06" at bounding box center [693, 471] width 518 height 35
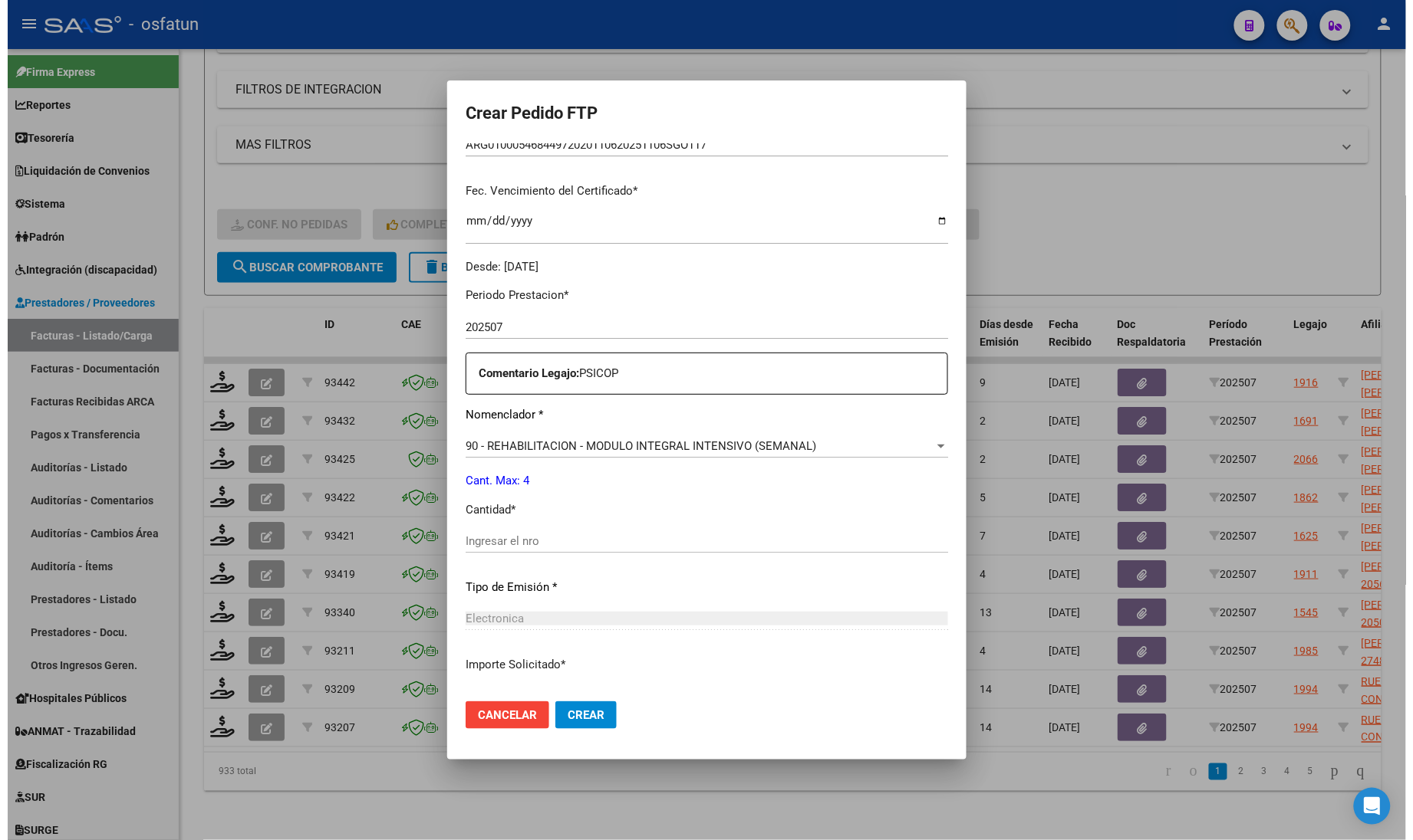
scroll to position [479, 0]
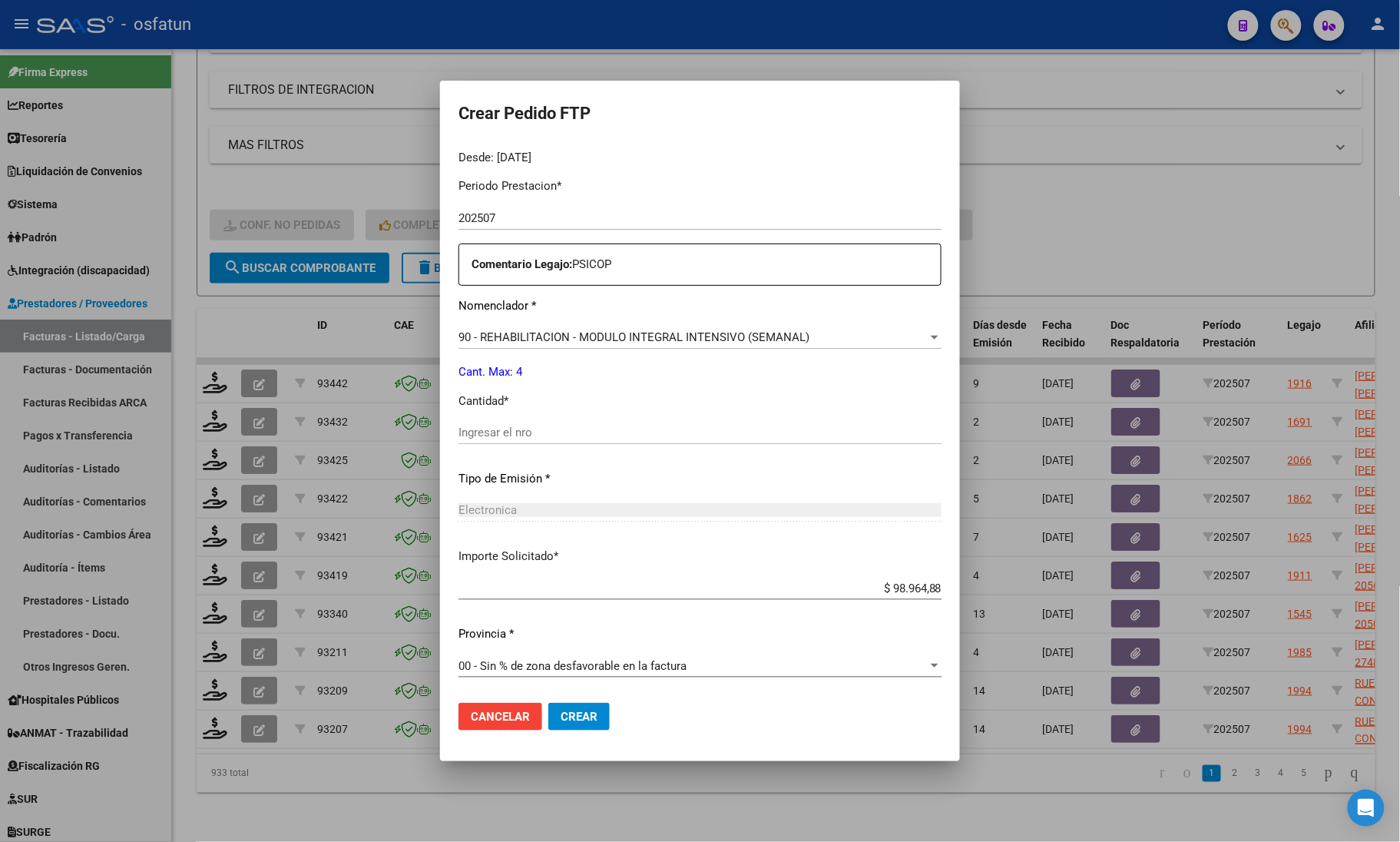
click at [578, 444] on div "Ingresar el nro" at bounding box center [700, 440] width 483 height 38
click at [569, 394] on p "Cantidad *" at bounding box center [700, 401] width 483 height 18
click at [560, 434] on input "4" at bounding box center [700, 433] width 483 height 14
type input "4"
click at [560, 712] on span "Crear" at bounding box center [578, 717] width 37 height 14
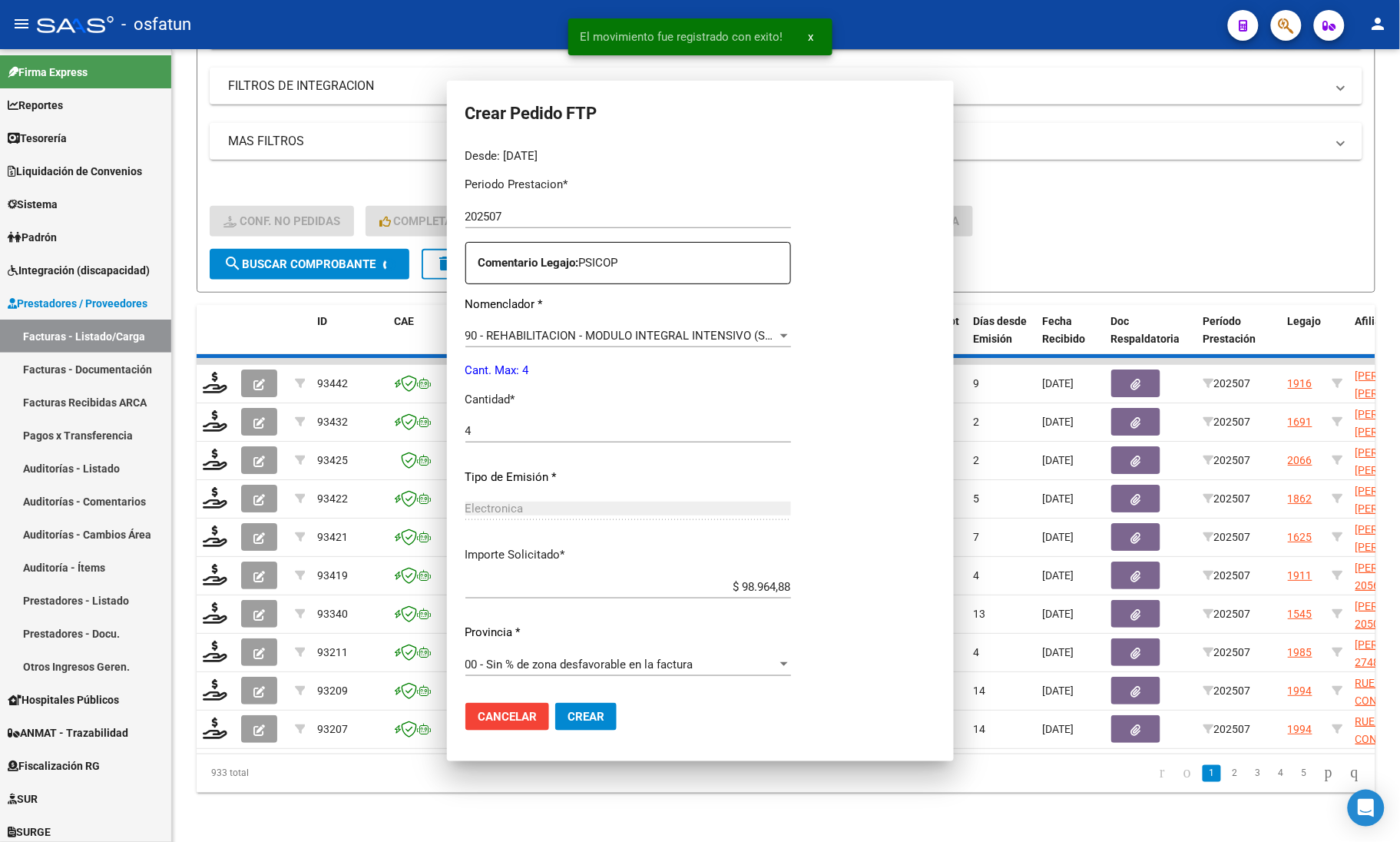
scroll to position [0, 0]
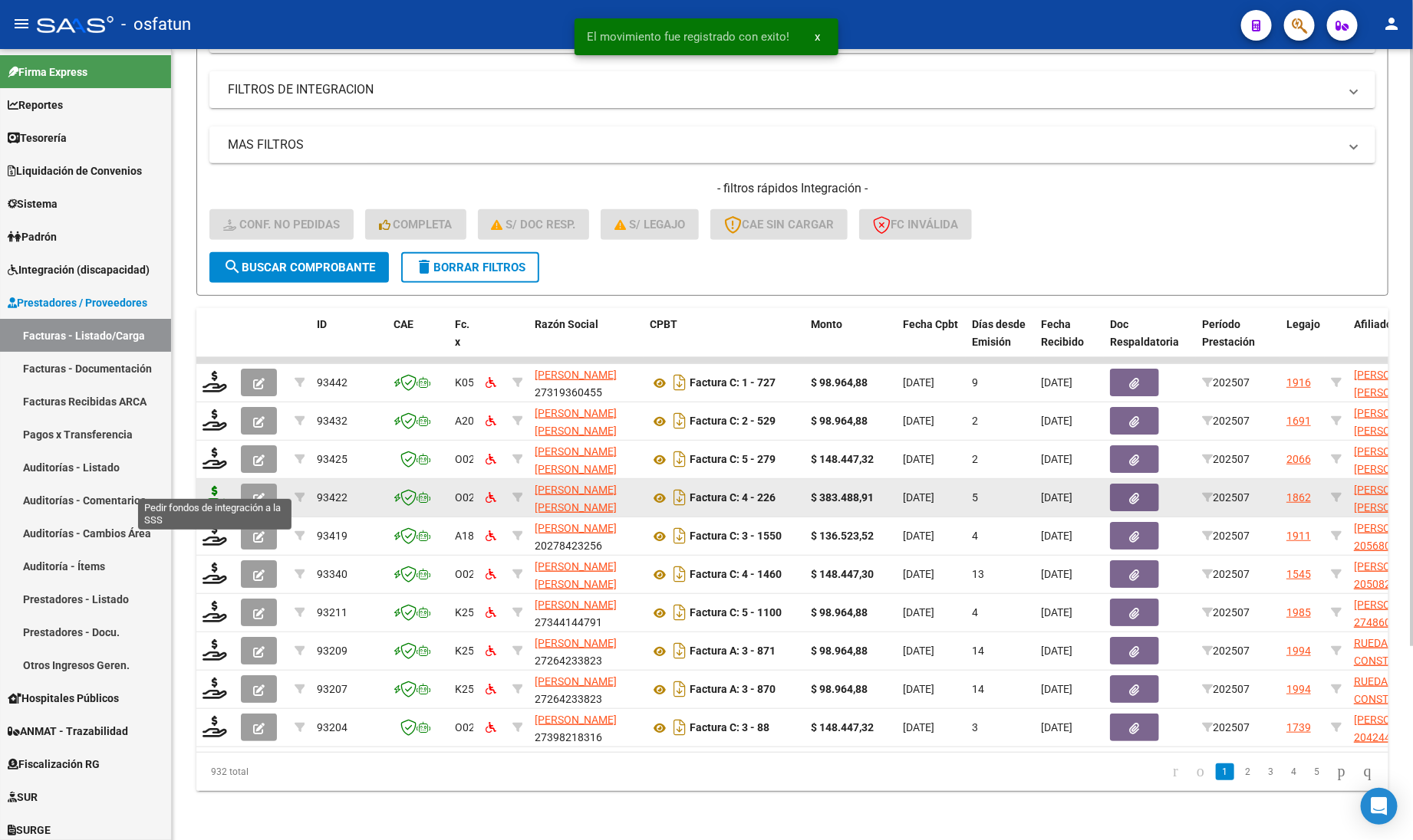
click at [217, 486] on icon at bounding box center [215, 497] width 25 height 22
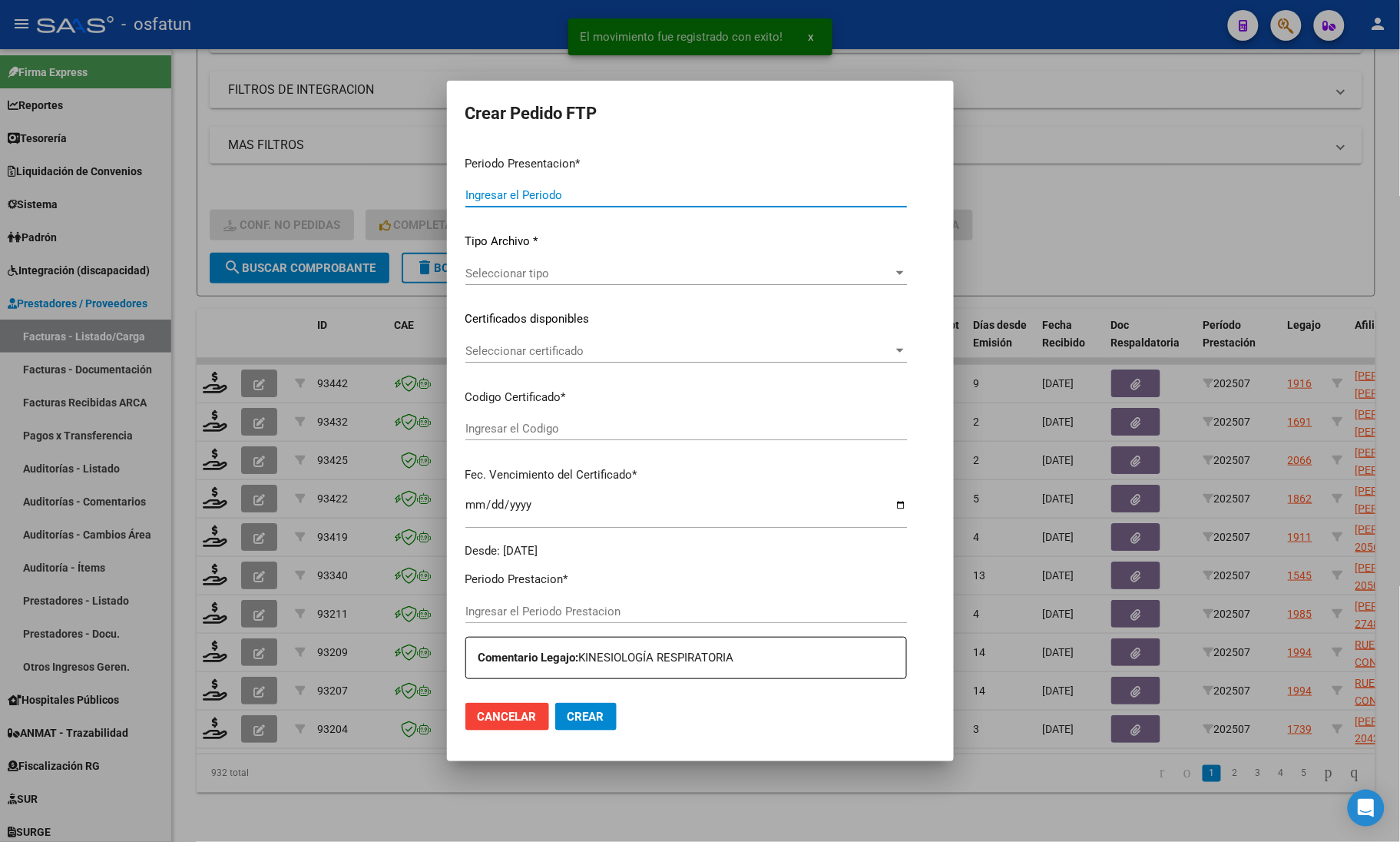
type input "202507"
type input "$ 383.488,91"
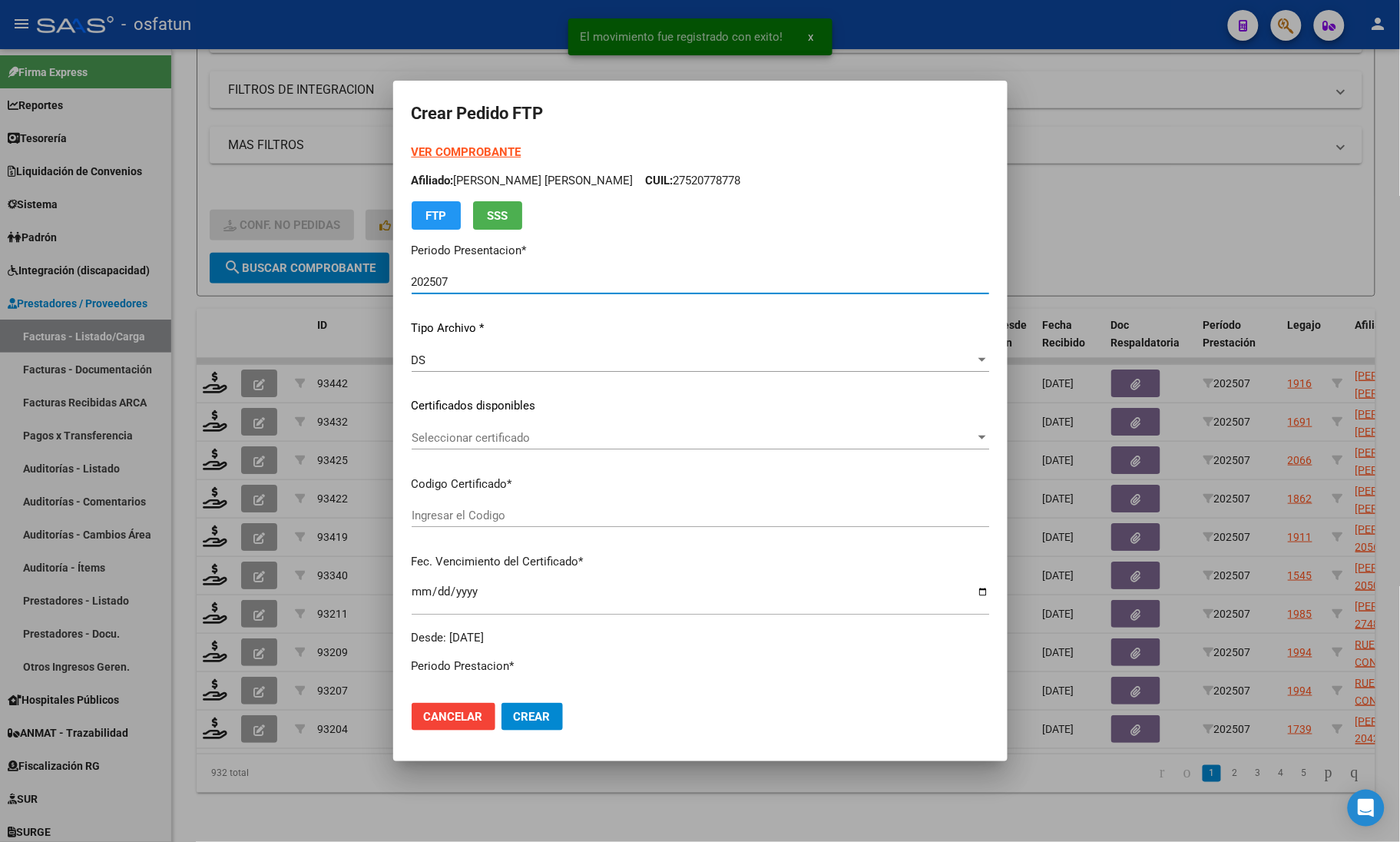
type input "ARG02000592926972022101720251017COR234"
type input "2025-10-17"
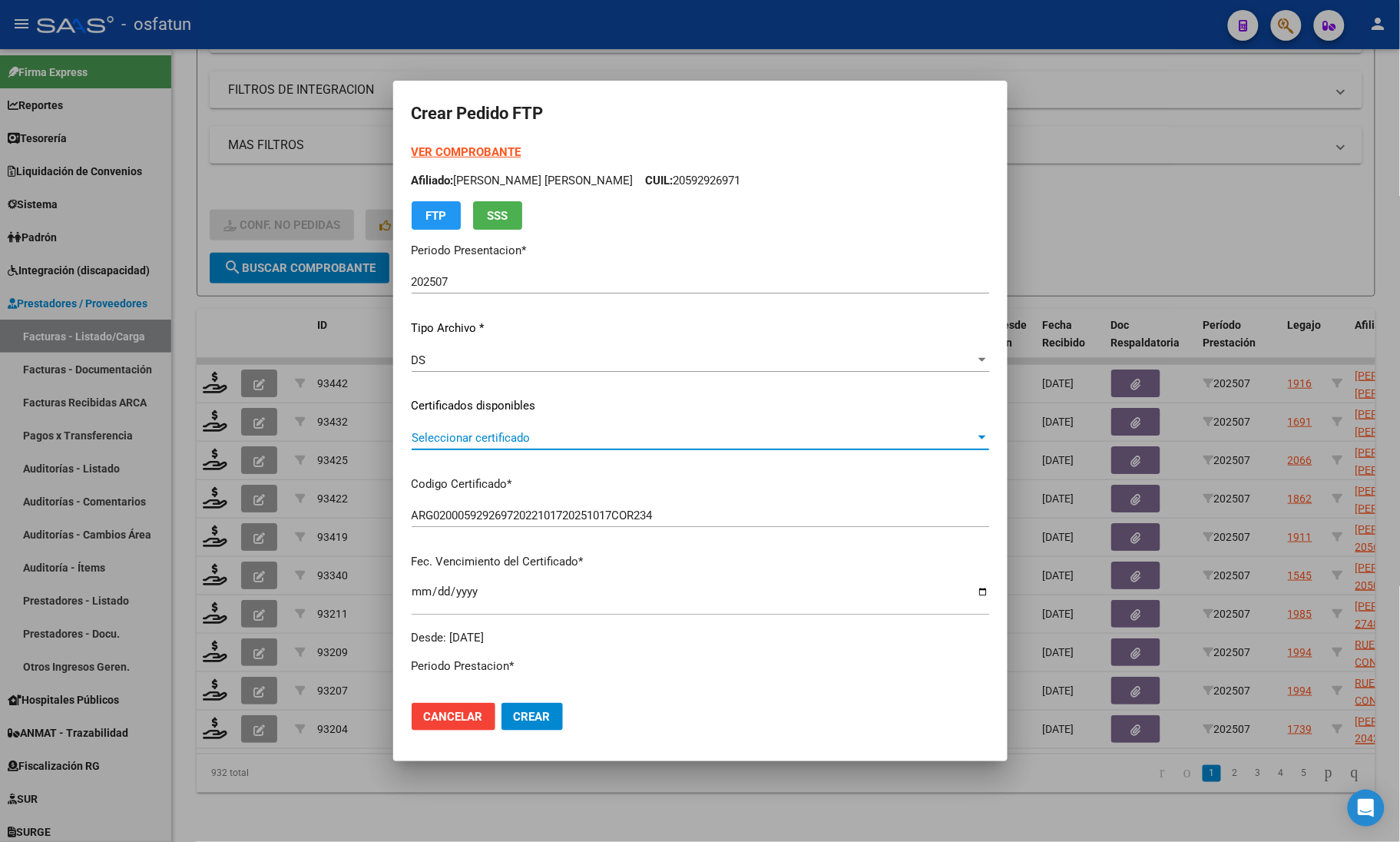
click at [505, 440] on span "Seleccionar certificado" at bounding box center [693, 438] width 563 height 14
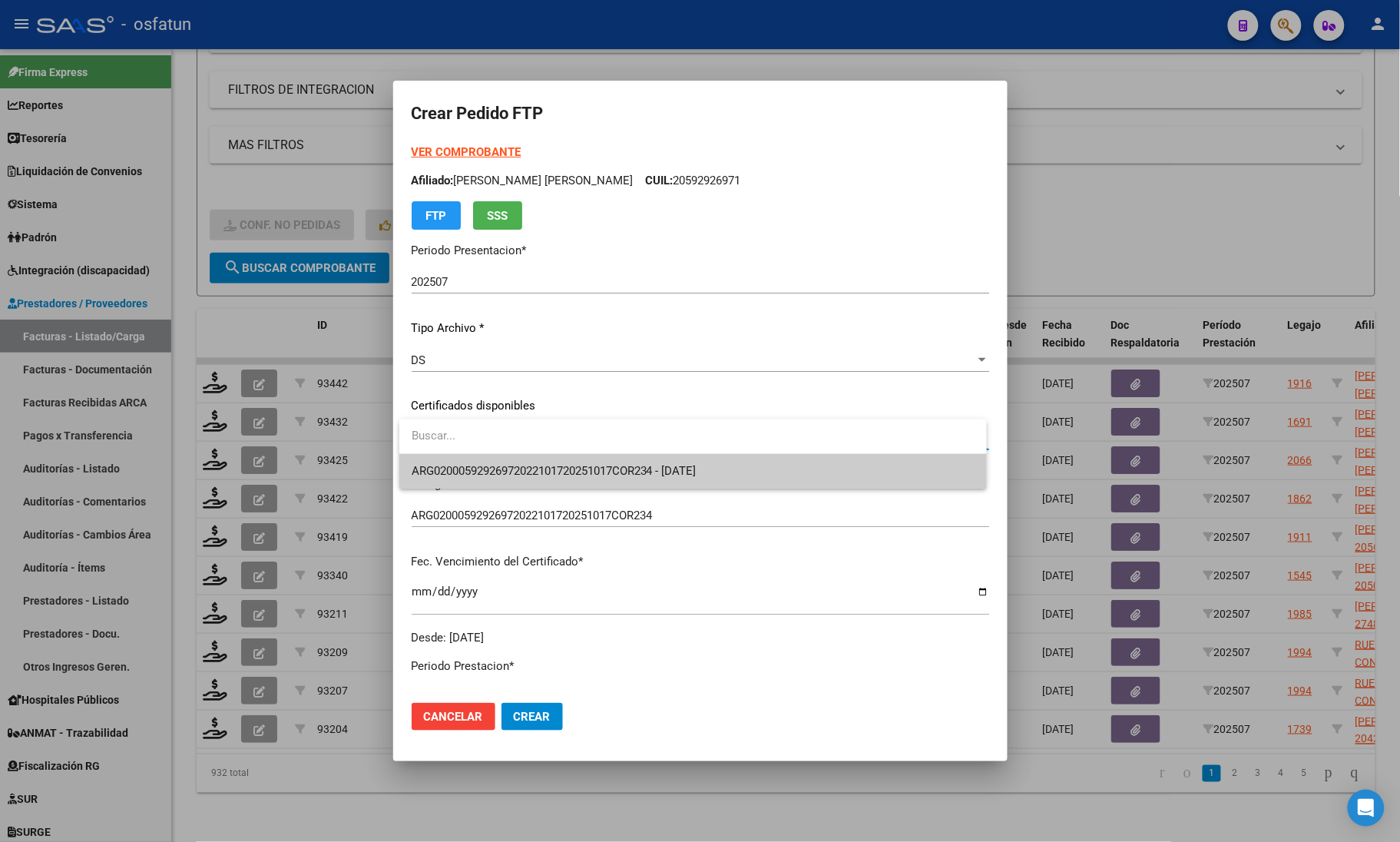
click at [512, 468] on span "ARG02000592926972022101720251017COR234 - 2025-10-17" at bounding box center [554, 471] width 285 height 14
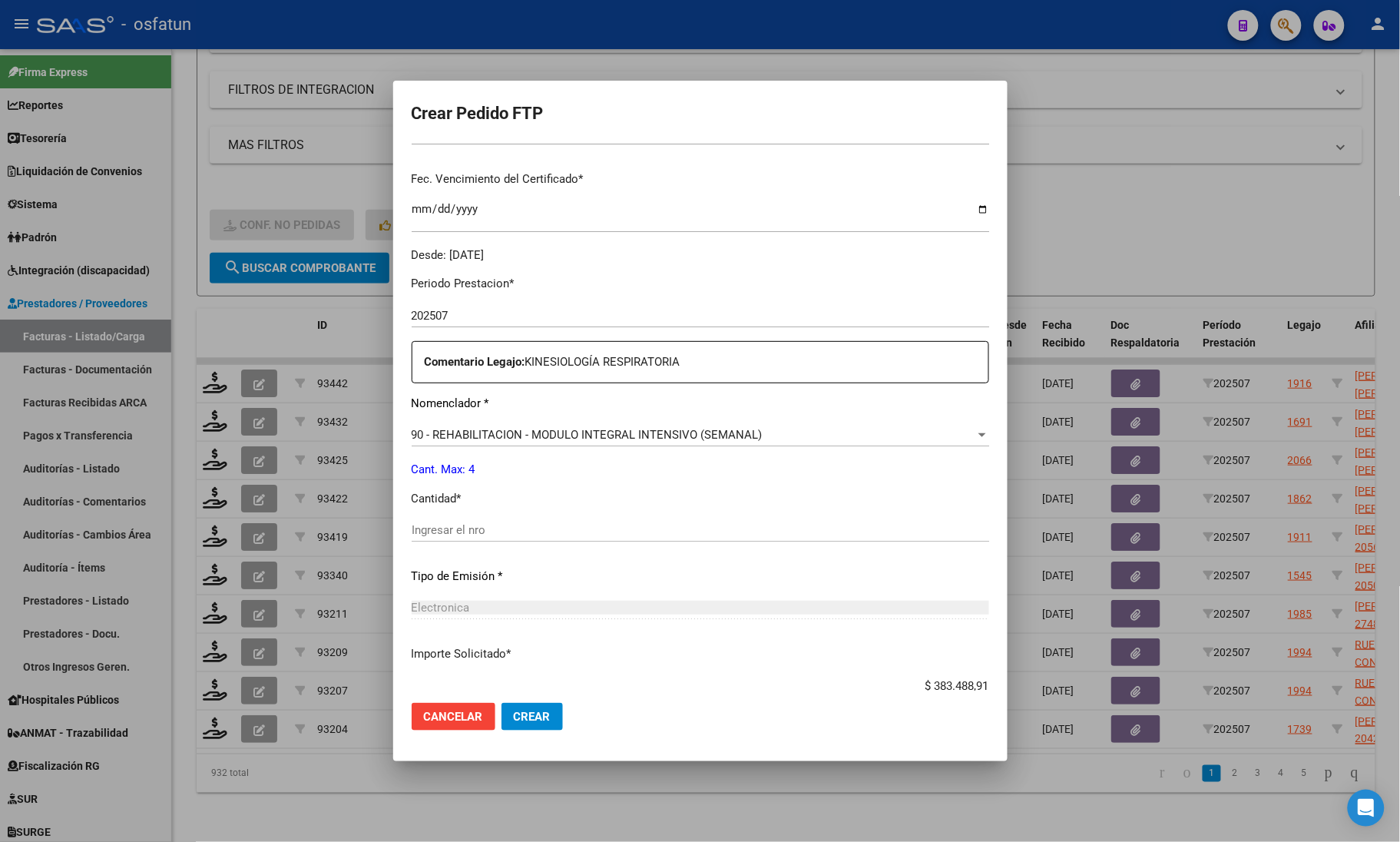
scroll to position [384, 0]
click at [504, 523] on input "Ingresar el nro" at bounding box center [700, 529] width 577 height 14
type input "4"
click at [276, 309] on div at bounding box center [700, 421] width 1400 height 842
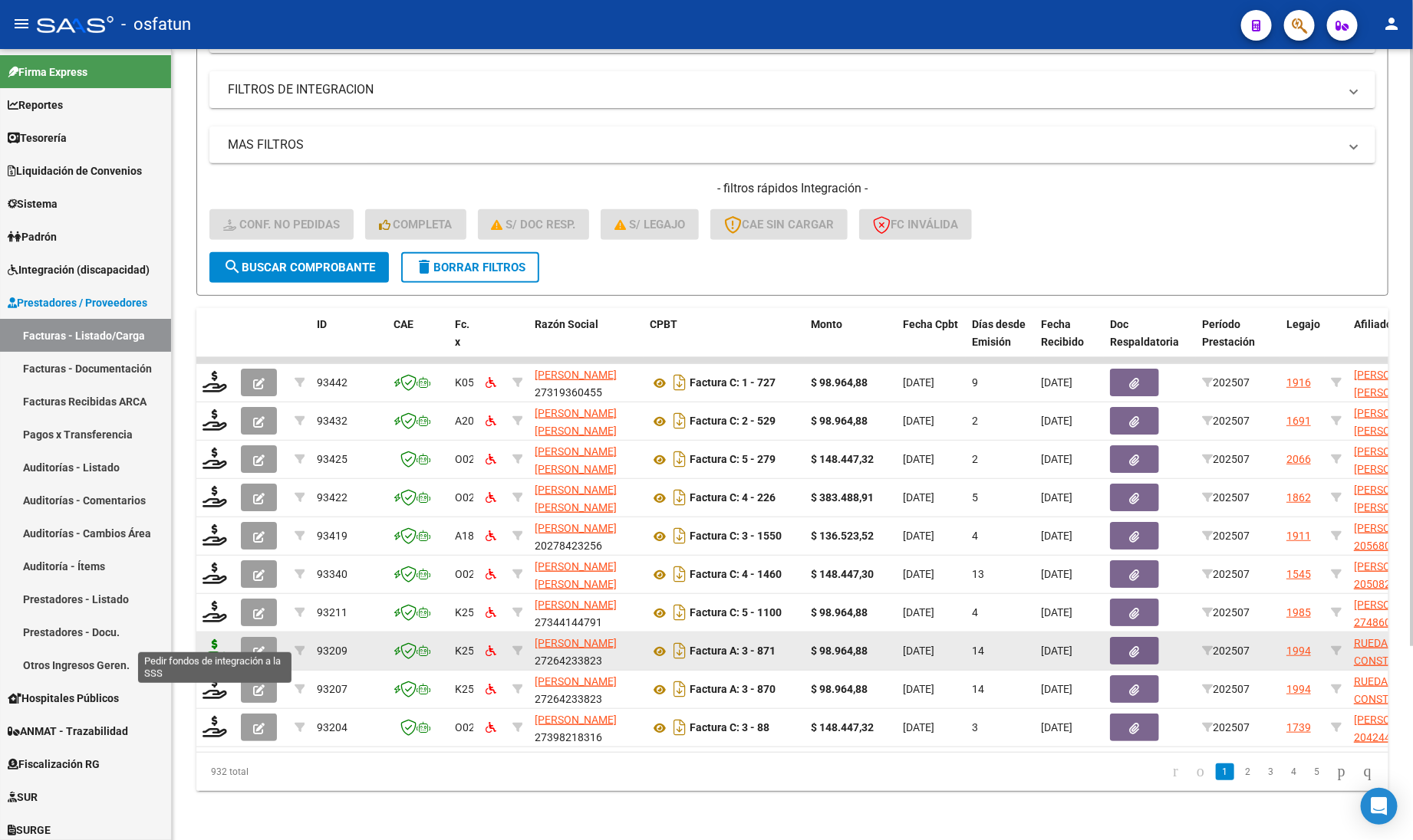
click at [204, 641] on icon at bounding box center [215, 650] width 25 height 22
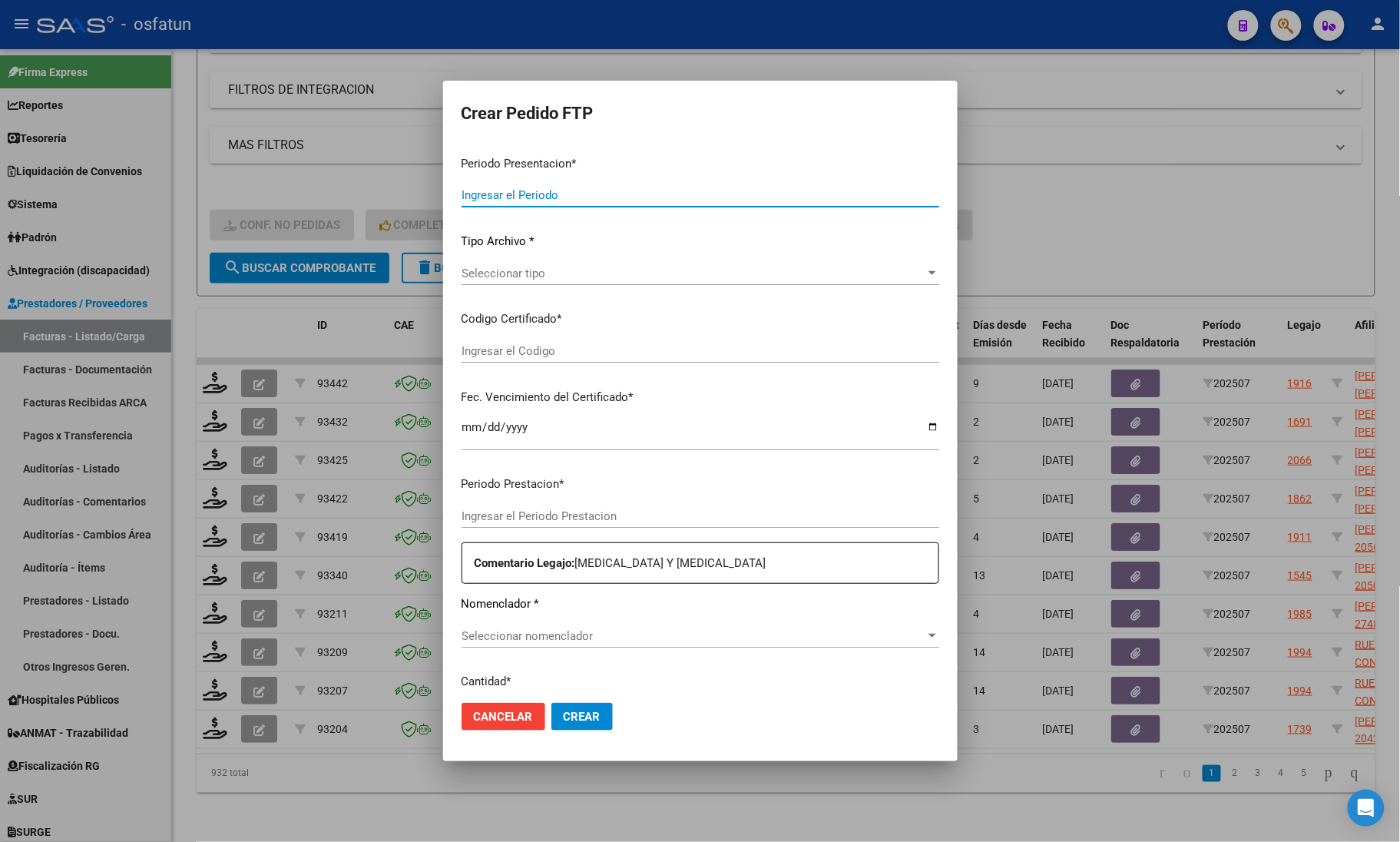
type input "202507"
type input "$ 98.964,88"
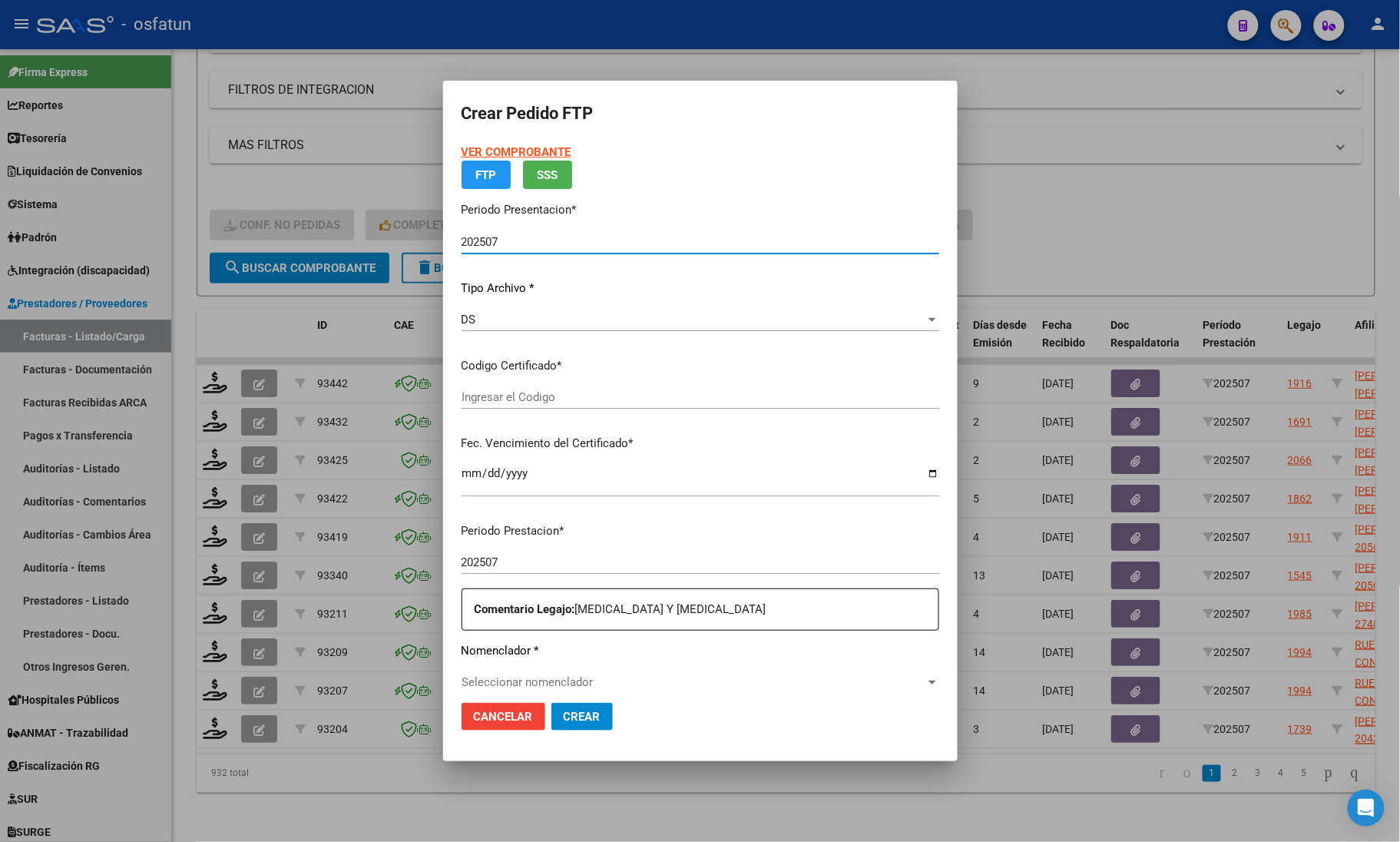
type input "ARG01000531163252022040820300408COR467"
type input "[DATE]"
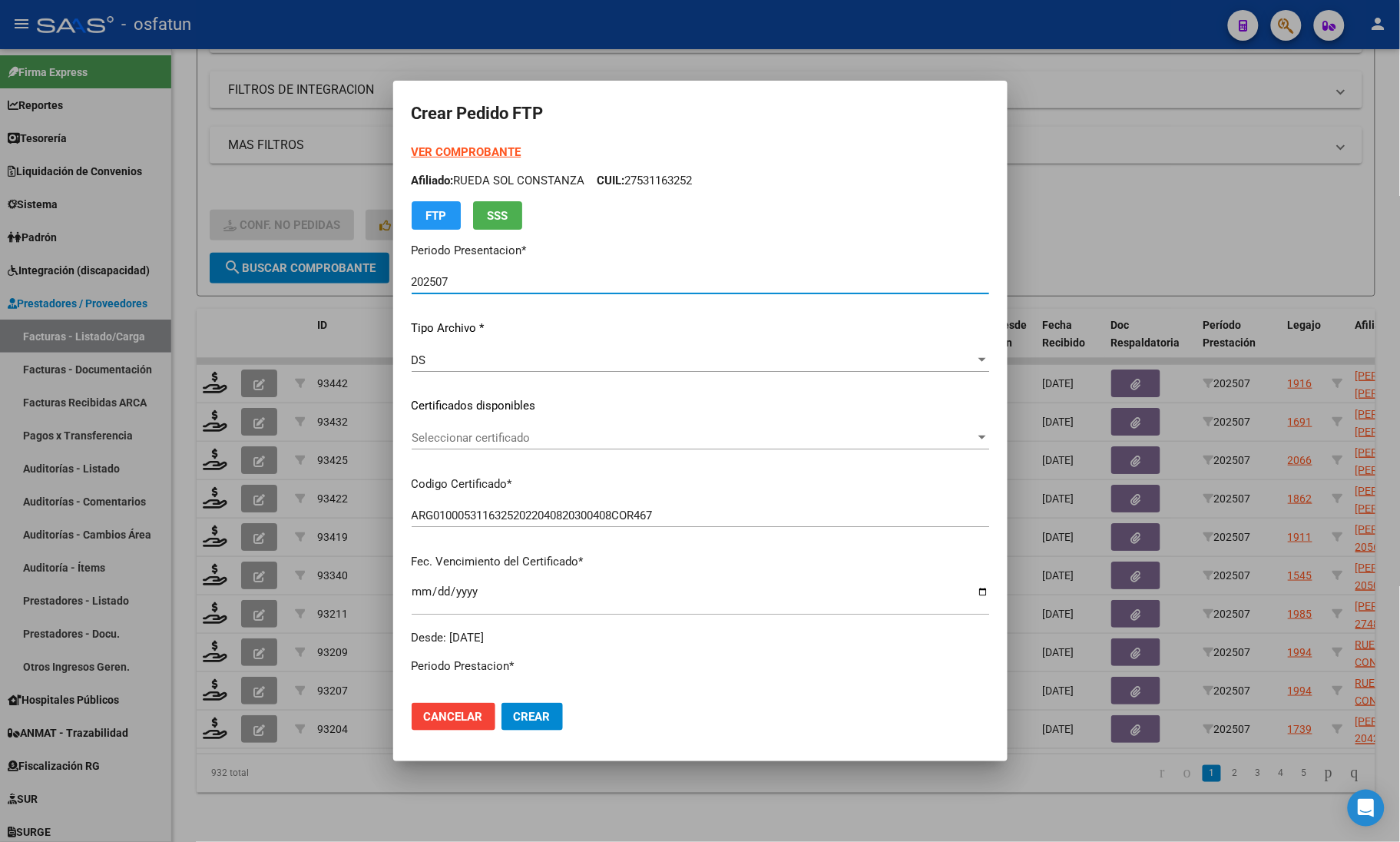
click at [462, 148] on strong "VER COMPROBANTE" at bounding box center [466, 153] width 110 height 14
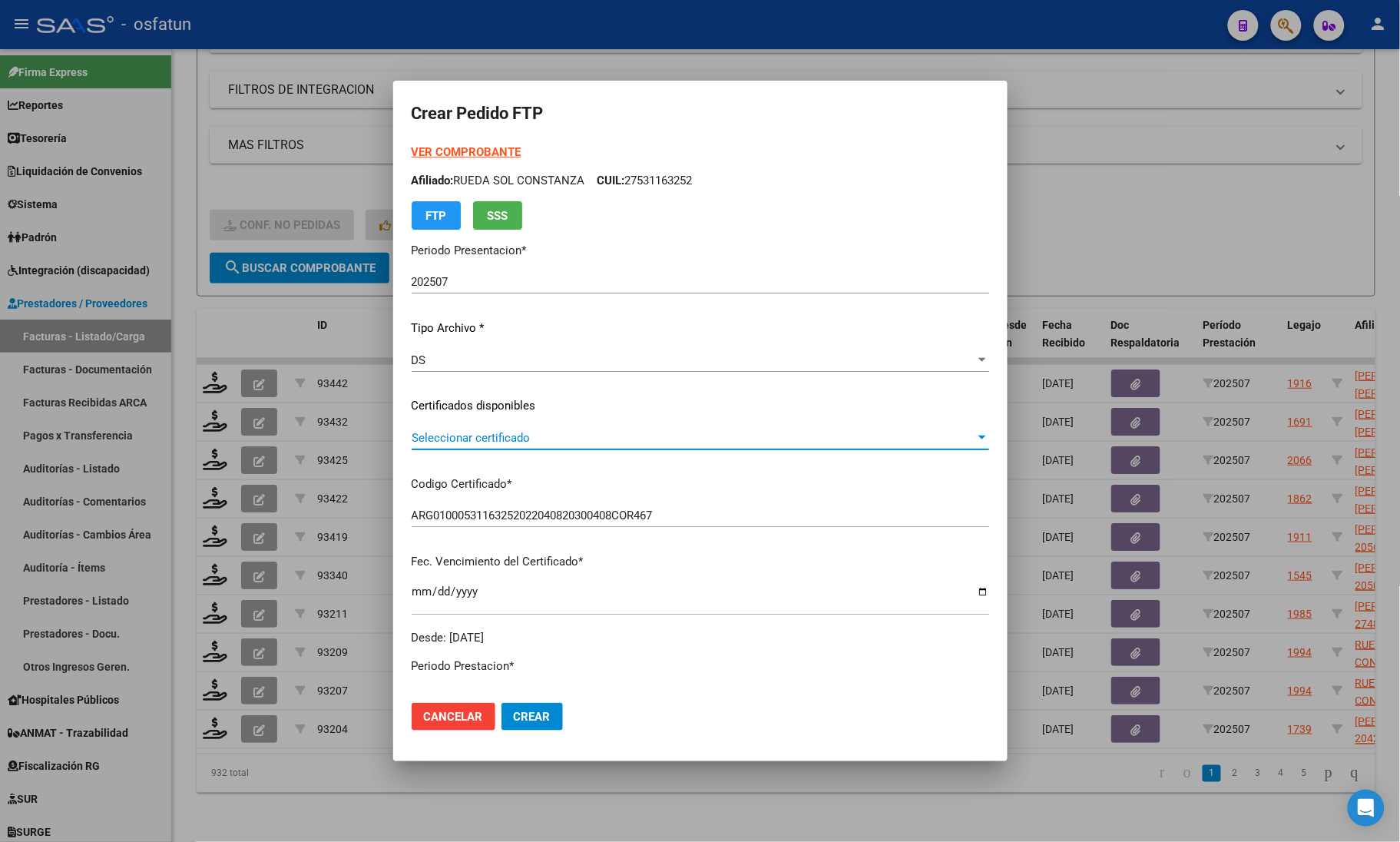
click at [477, 437] on span "Seleccionar certificado" at bounding box center [693, 438] width 563 height 14
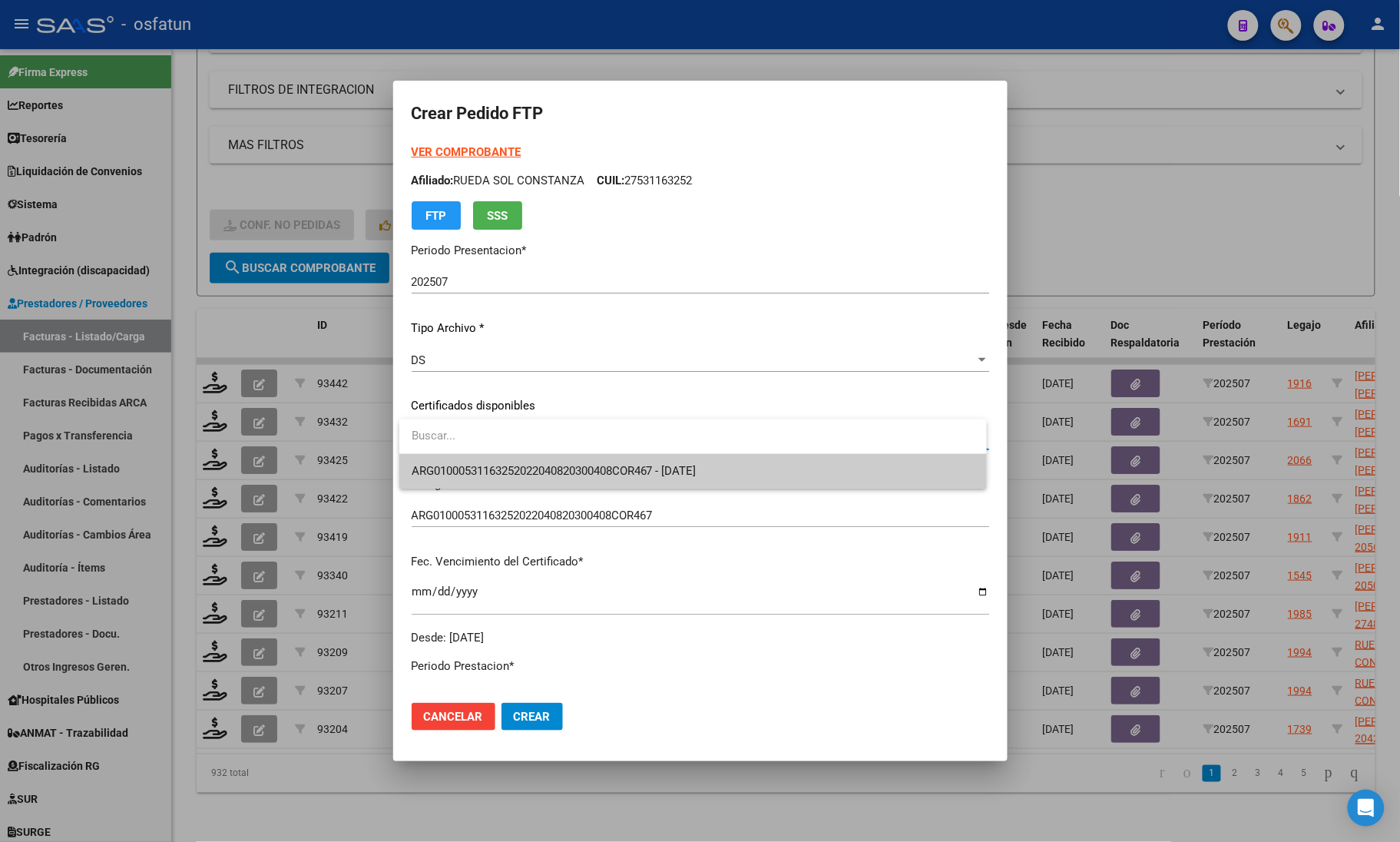
click at [481, 468] on span "ARG01000531163252022040820300408COR467 - [DATE]" at bounding box center [554, 471] width 285 height 14
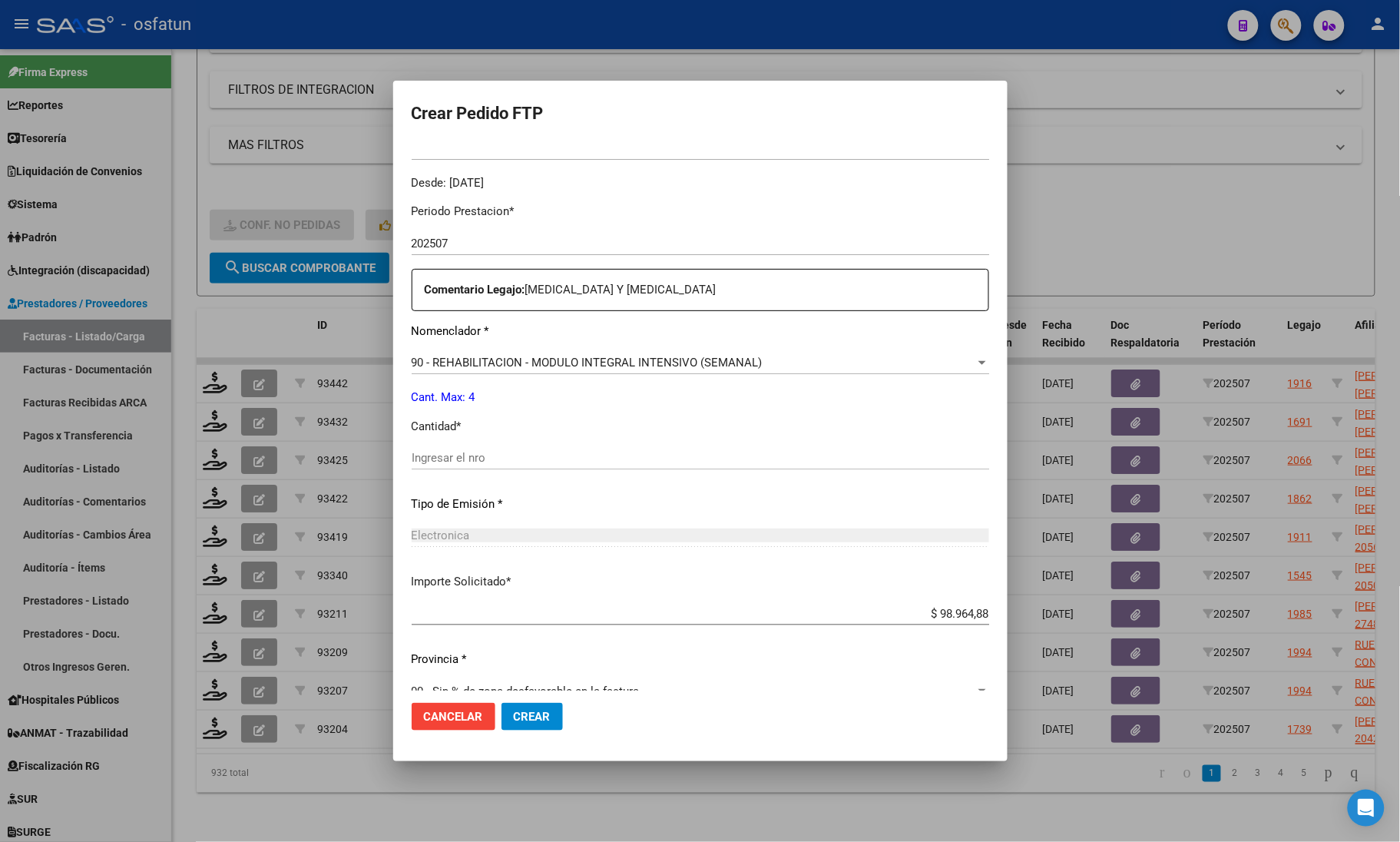
scroll to position [480, 0]
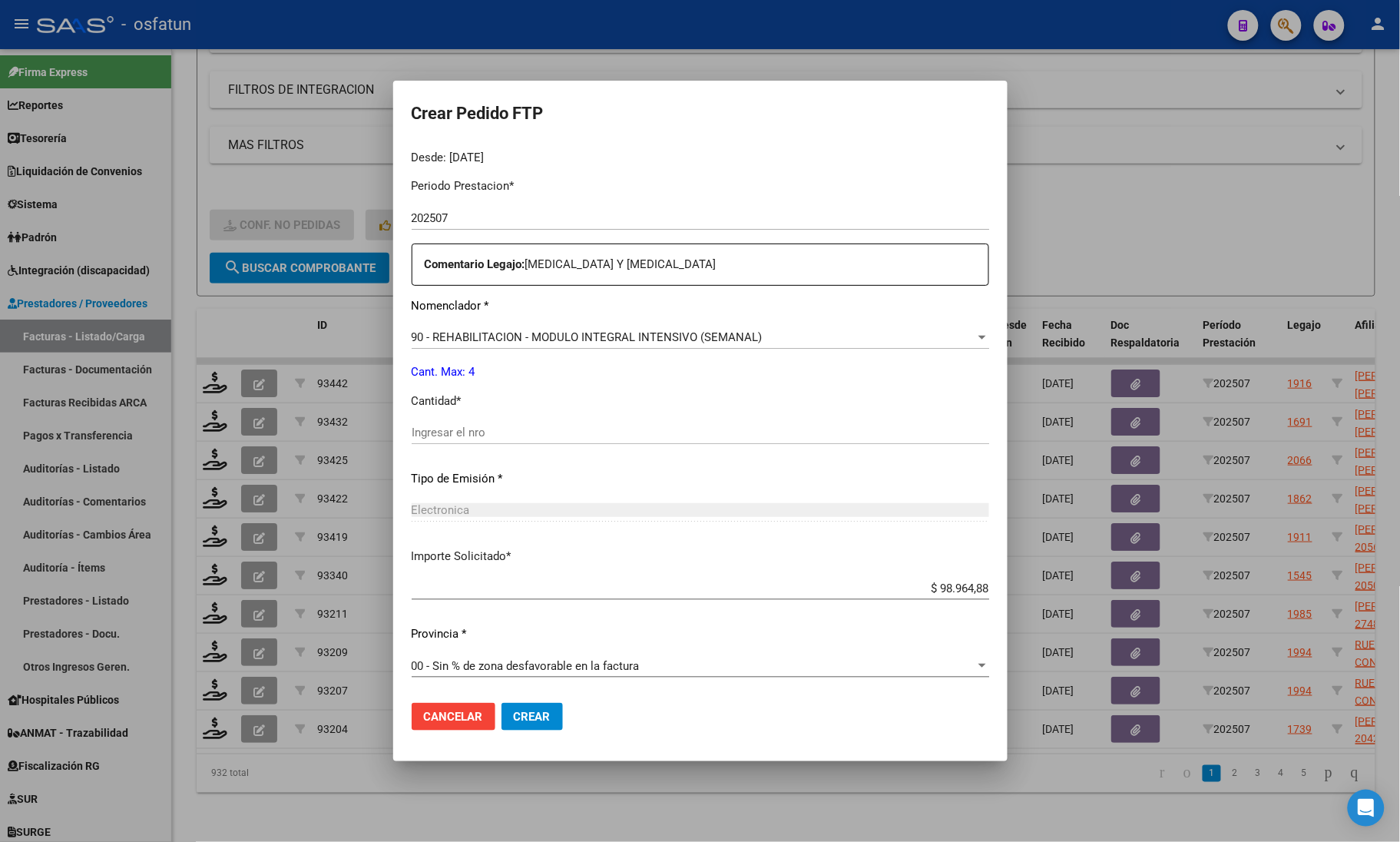
click at [515, 419] on div "Periodo Prestacion * 202507 Ingresar el Periodo Prestacion Comentario Legajo: H…" at bounding box center [700, 429] width 577 height 526
click at [508, 429] on input "Ingresar el nro" at bounding box center [700, 433] width 577 height 14
type input "4"
click at [534, 720] on span "Crear" at bounding box center [532, 717] width 37 height 14
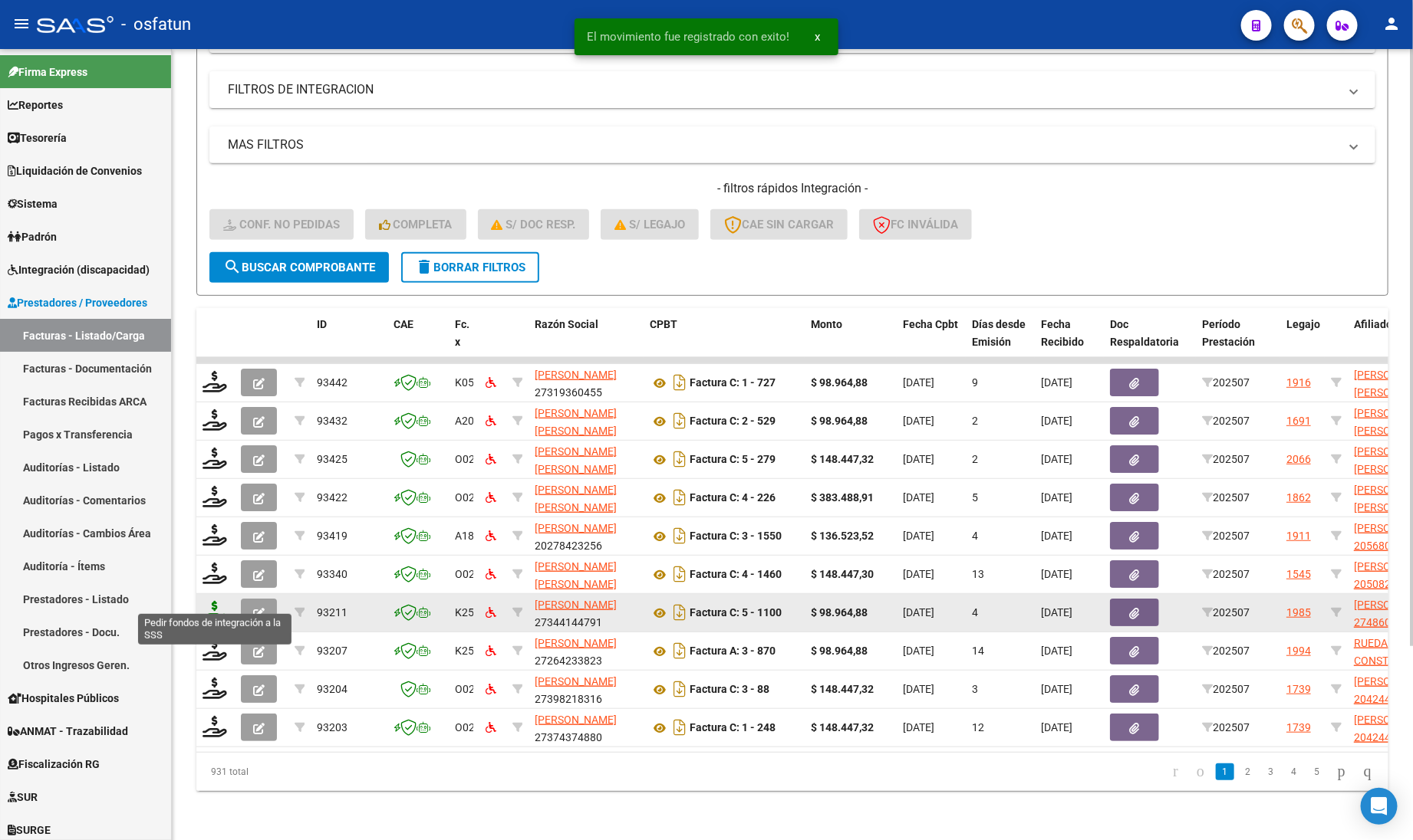
click at [214, 601] on icon at bounding box center [215, 612] width 25 height 22
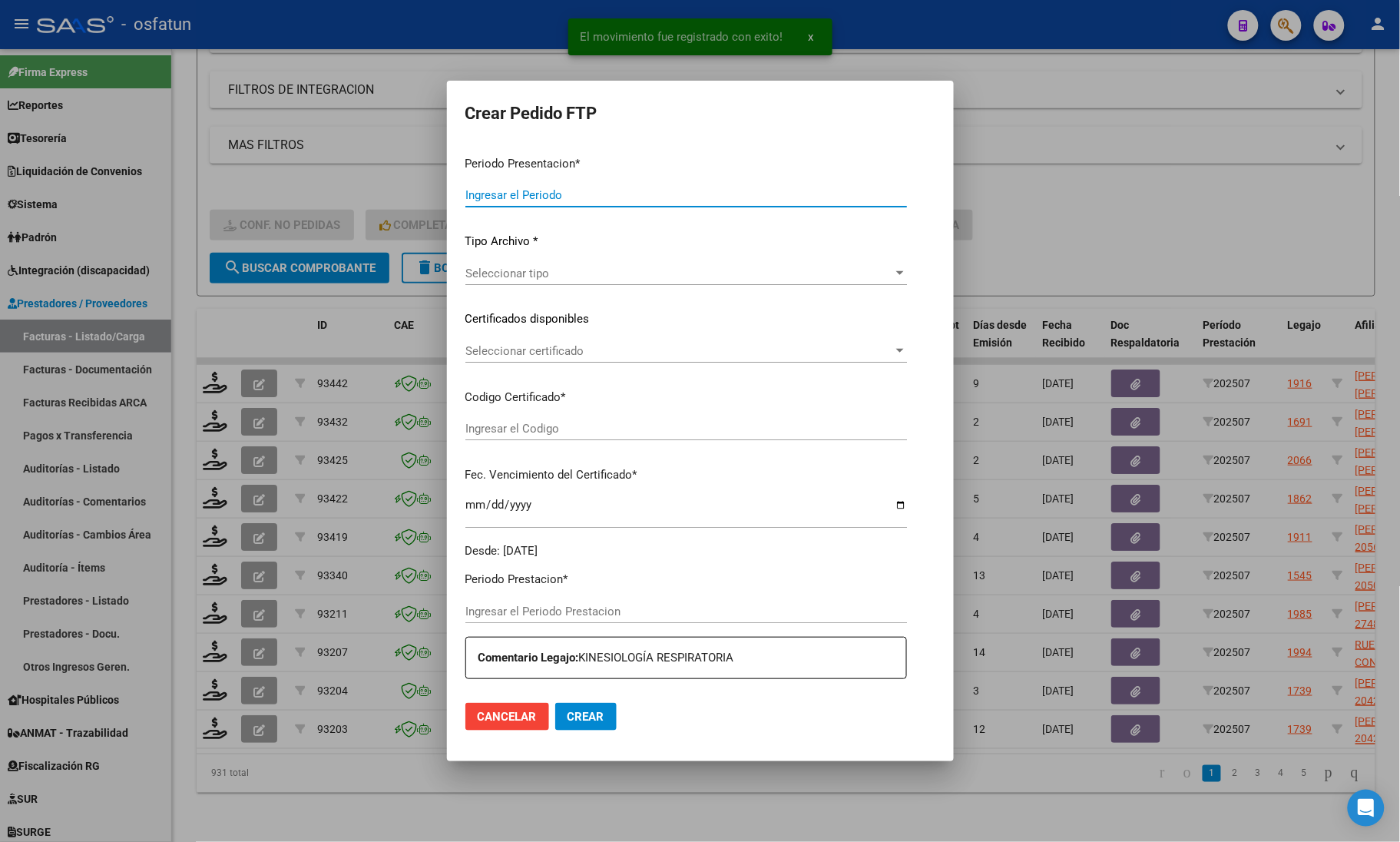
type input "202507"
type input "$ 98.964,88"
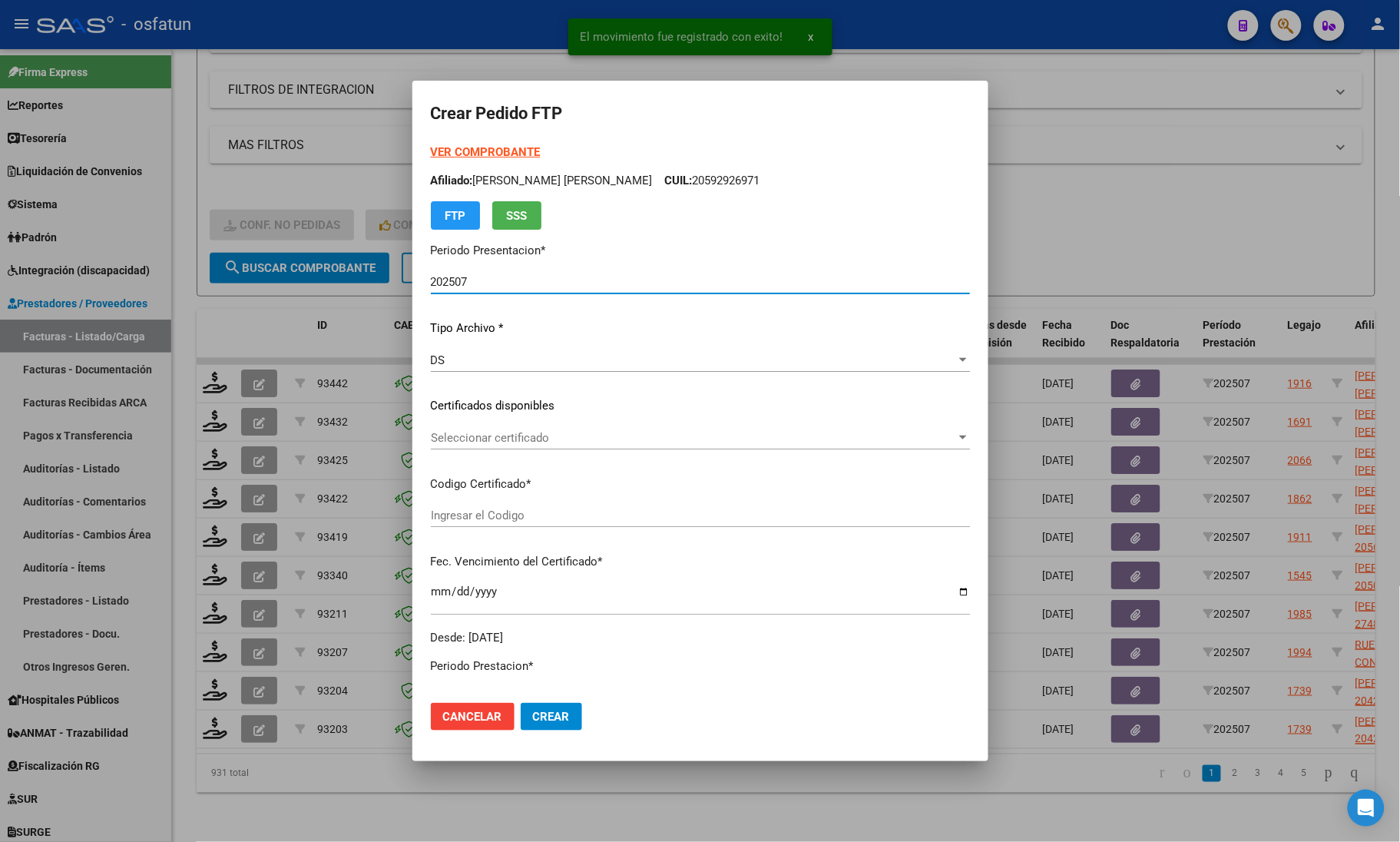
type input "ARG01000486026882023041320280413COR467"
type input "2028-04-13"
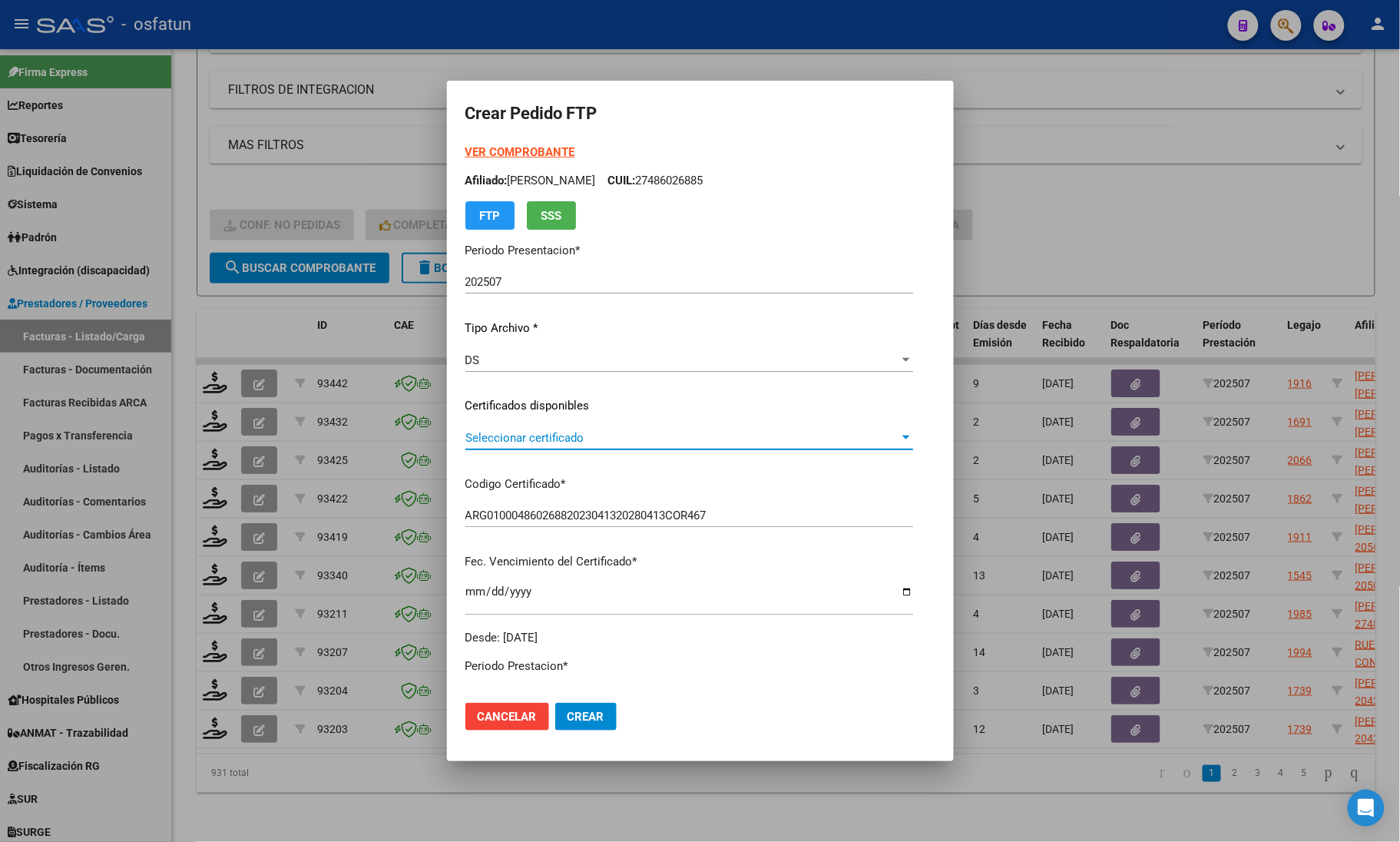
click at [588, 437] on span "Seleccionar certificado" at bounding box center [682, 438] width 434 height 14
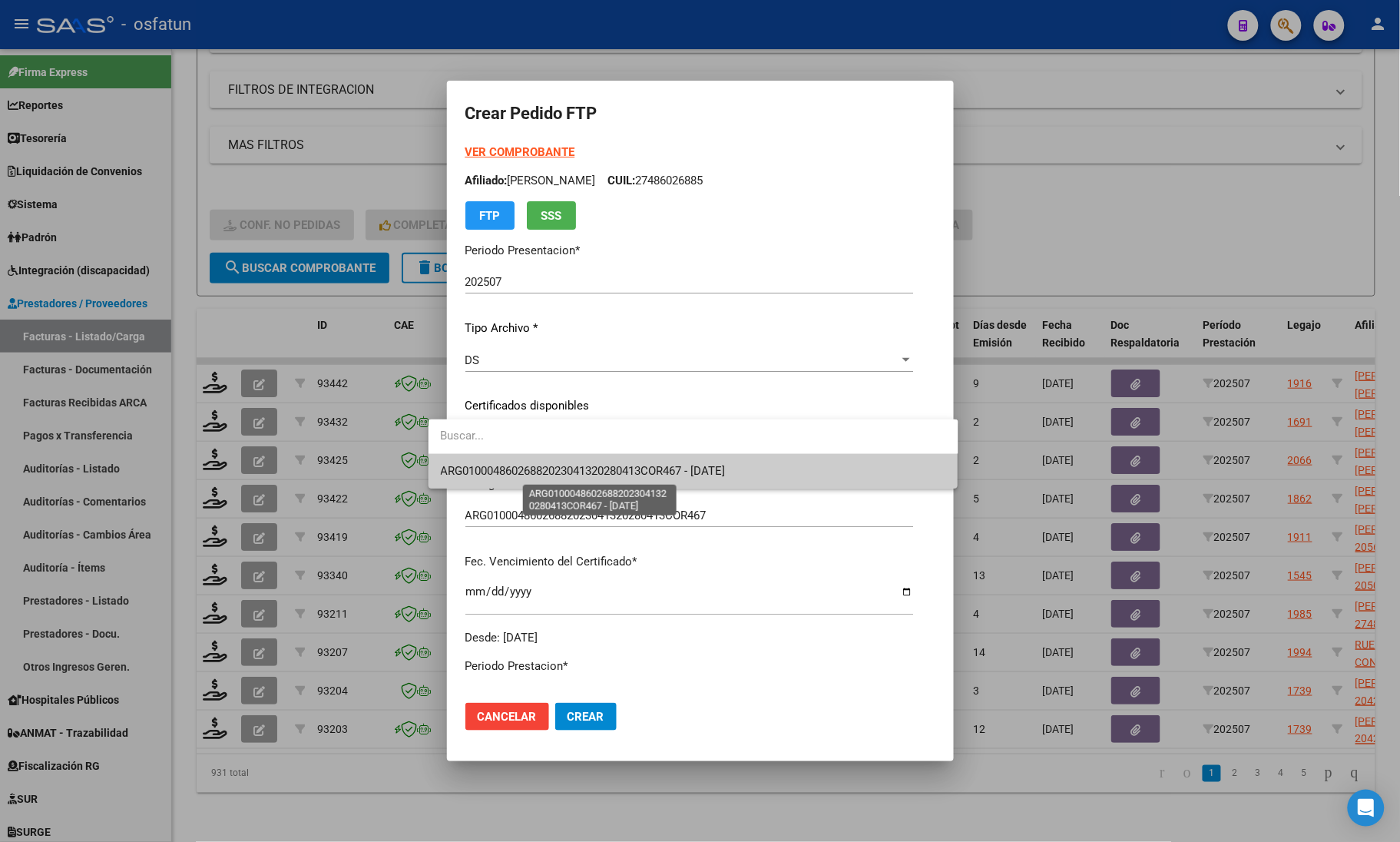
click at [589, 471] on span "ARG01000486026882023041320280413COR467 - 2028-04-13" at bounding box center [583, 471] width 285 height 14
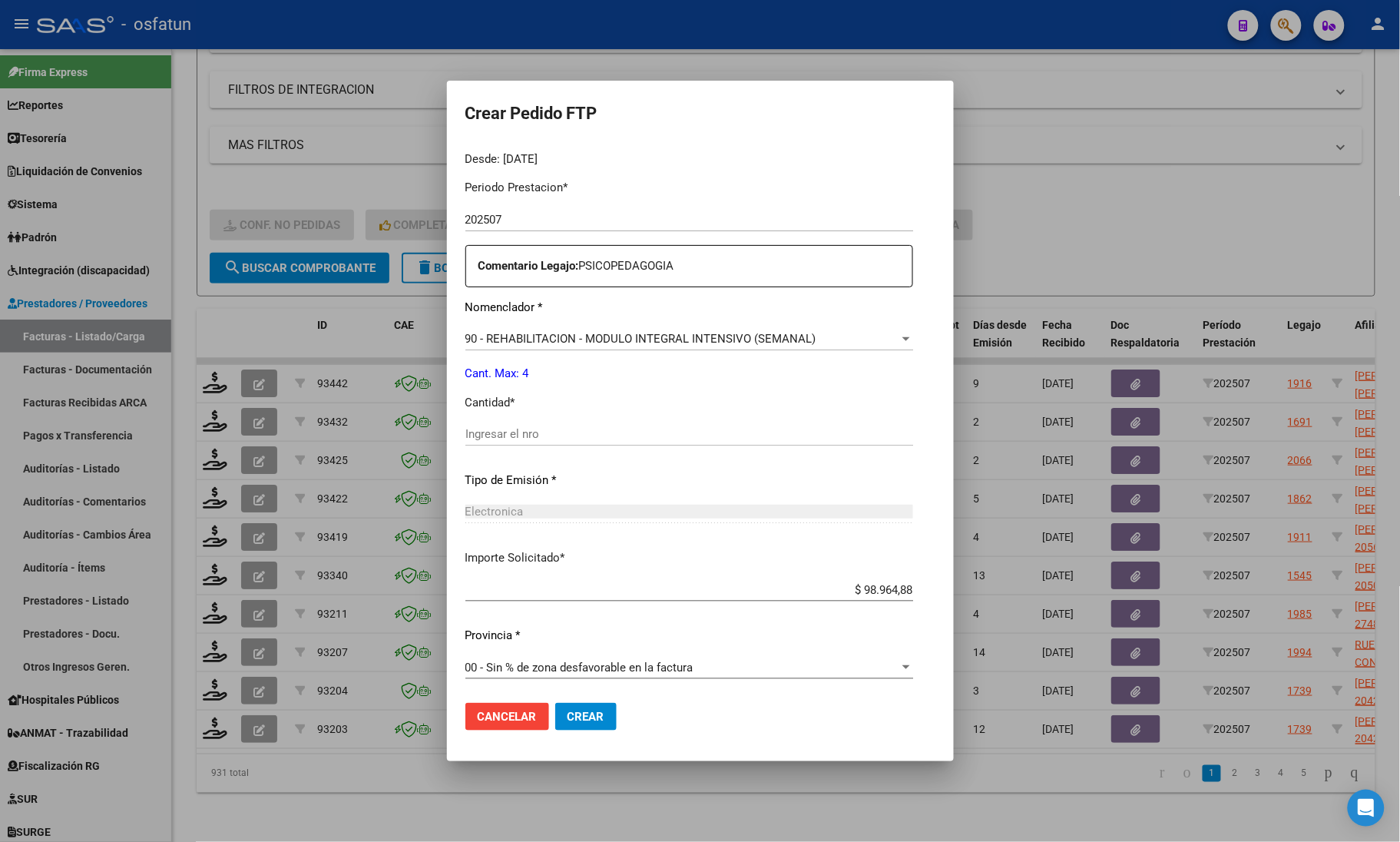
scroll to position [480, 0]
click at [584, 417] on div "Periodo Prestacion * 202507 Ingresar el Periodo Prestacion Comentario Legajo: P…" at bounding box center [689, 429] width 448 height 526
click at [581, 423] on div "Ingresar el nro" at bounding box center [689, 432] width 448 height 23
click at [581, 426] on input "Ingresar el nro" at bounding box center [689, 433] width 448 height 14
type input "4"
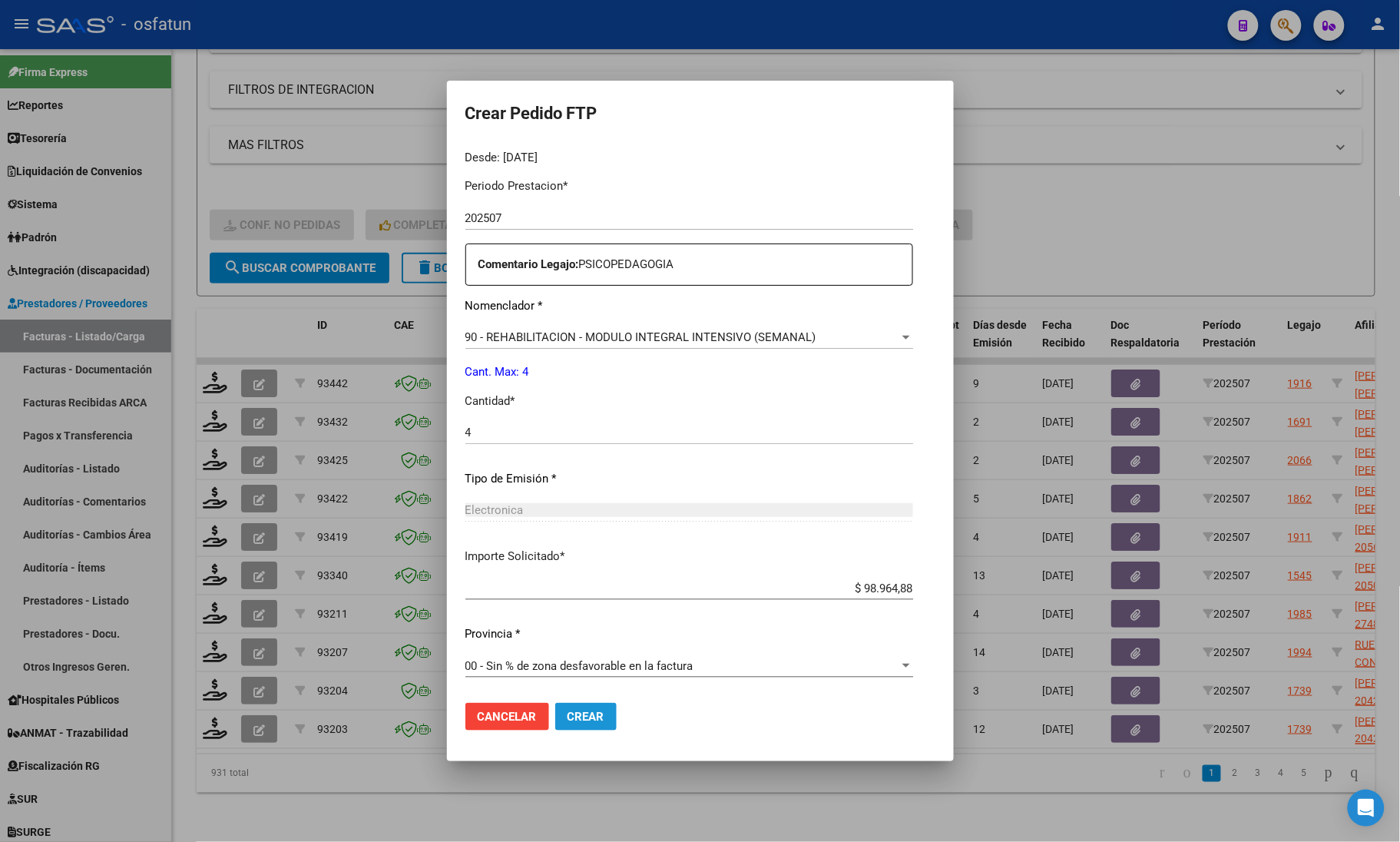
click at [567, 722] on span "Crear" at bounding box center [585, 717] width 37 height 14
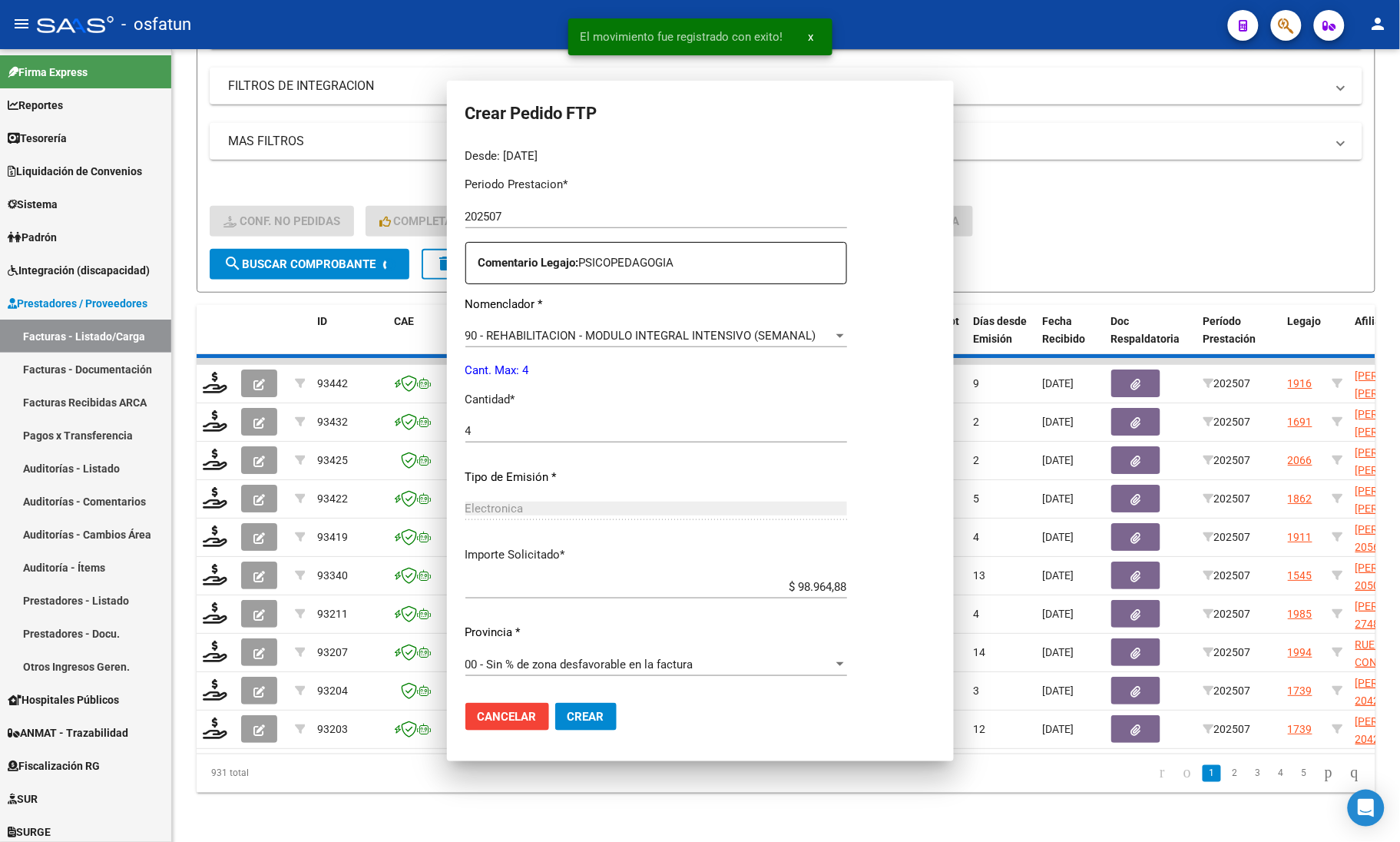
scroll to position [0, 0]
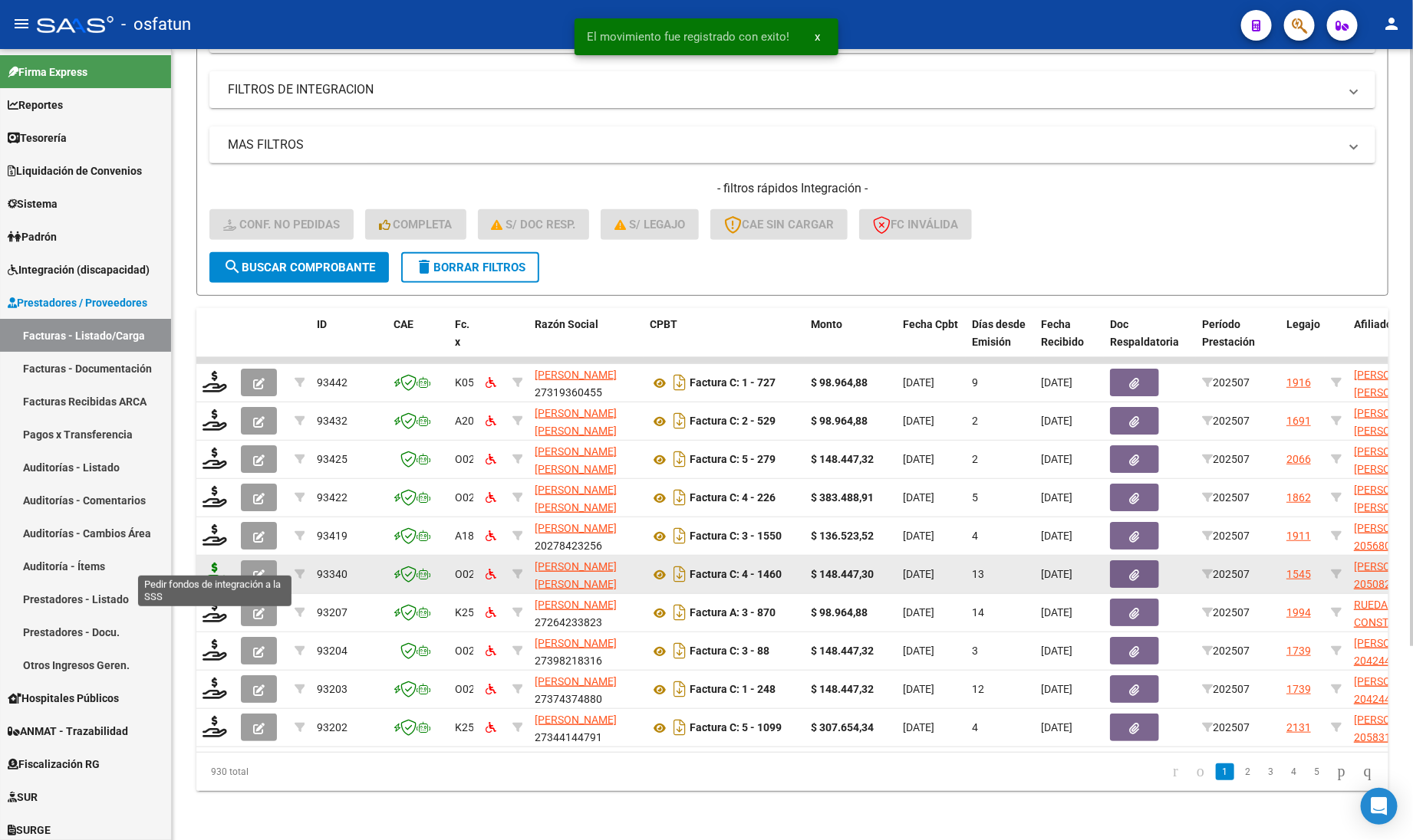
click at [214, 565] on icon at bounding box center [215, 573] width 25 height 22
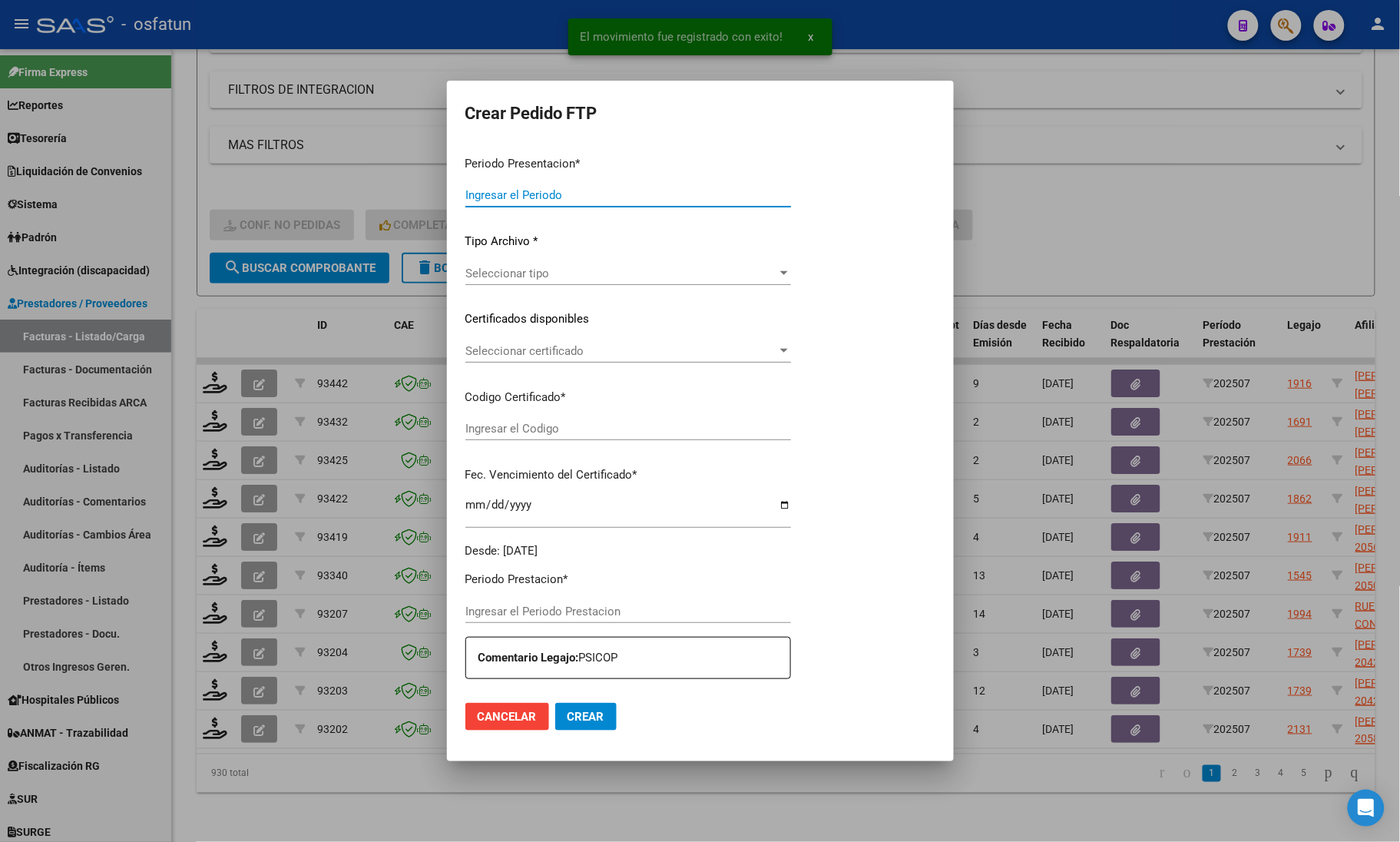
type input "202507"
type input "$ 148.447,30"
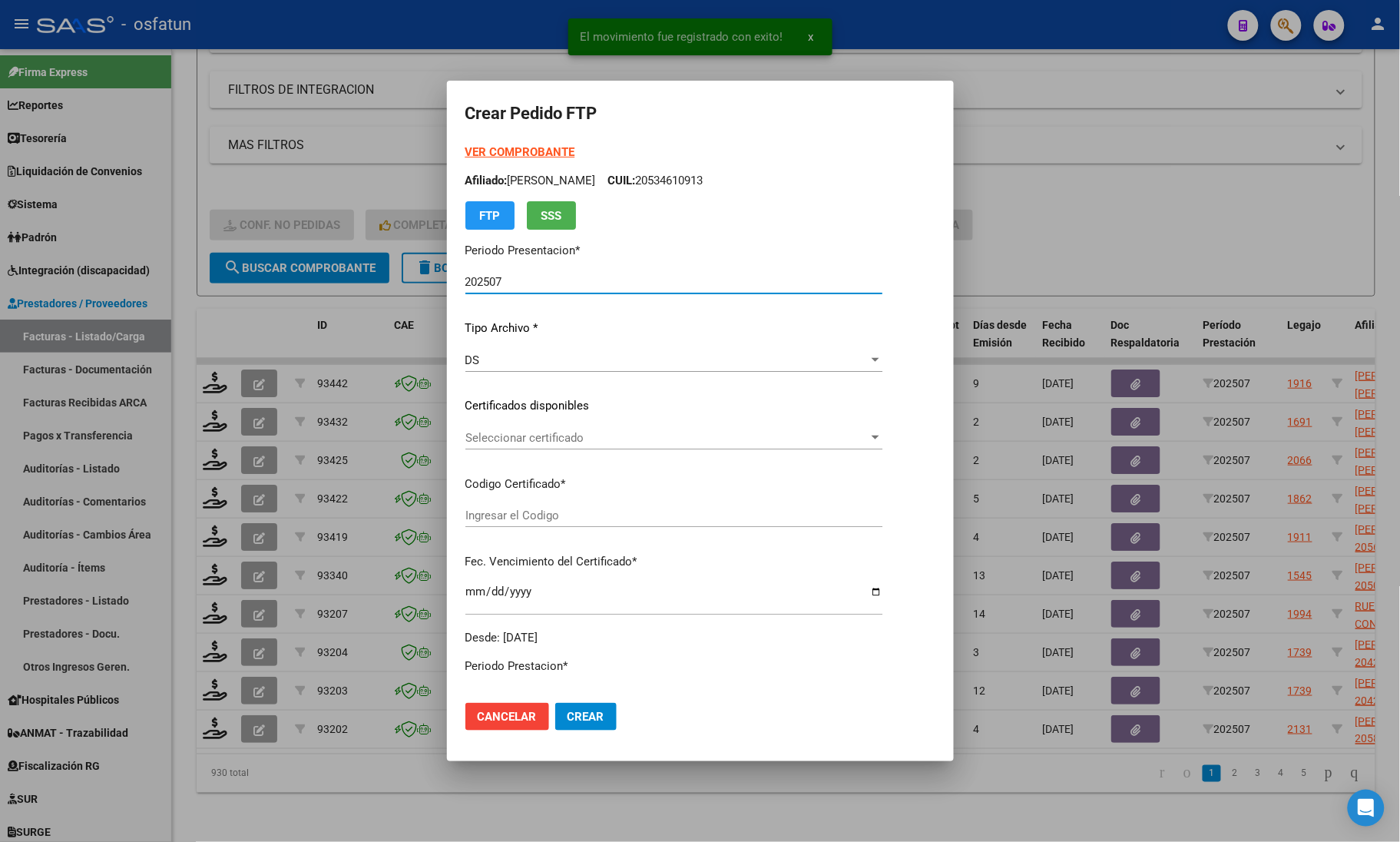
type input "ARG0200508237682020012020260120PPA235"
type input "2026-01-20"
click at [508, 146] on strong "VER COMPROBANTE" at bounding box center [520, 153] width 110 height 14
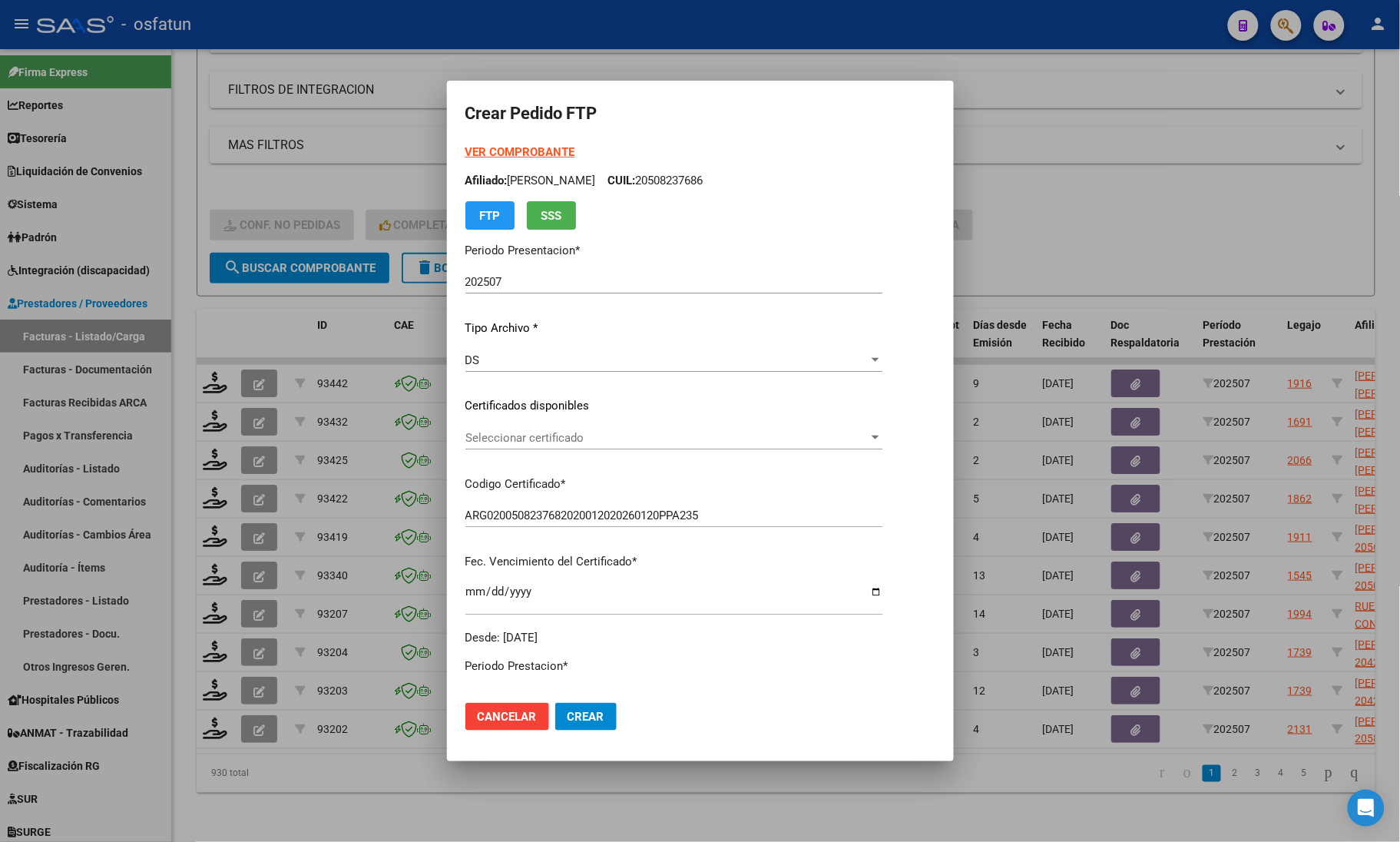
click at [499, 421] on div "VER COMPROBANTE ARCA Padrón Afiliado: SANDOVAL JIAN LUCIANO CUIL: 20508237686 F…" at bounding box center [673, 394] width 417 height 502
click at [498, 429] on div "Seleccionar certificado Seleccionar certificado" at bounding box center [673, 437] width 417 height 23
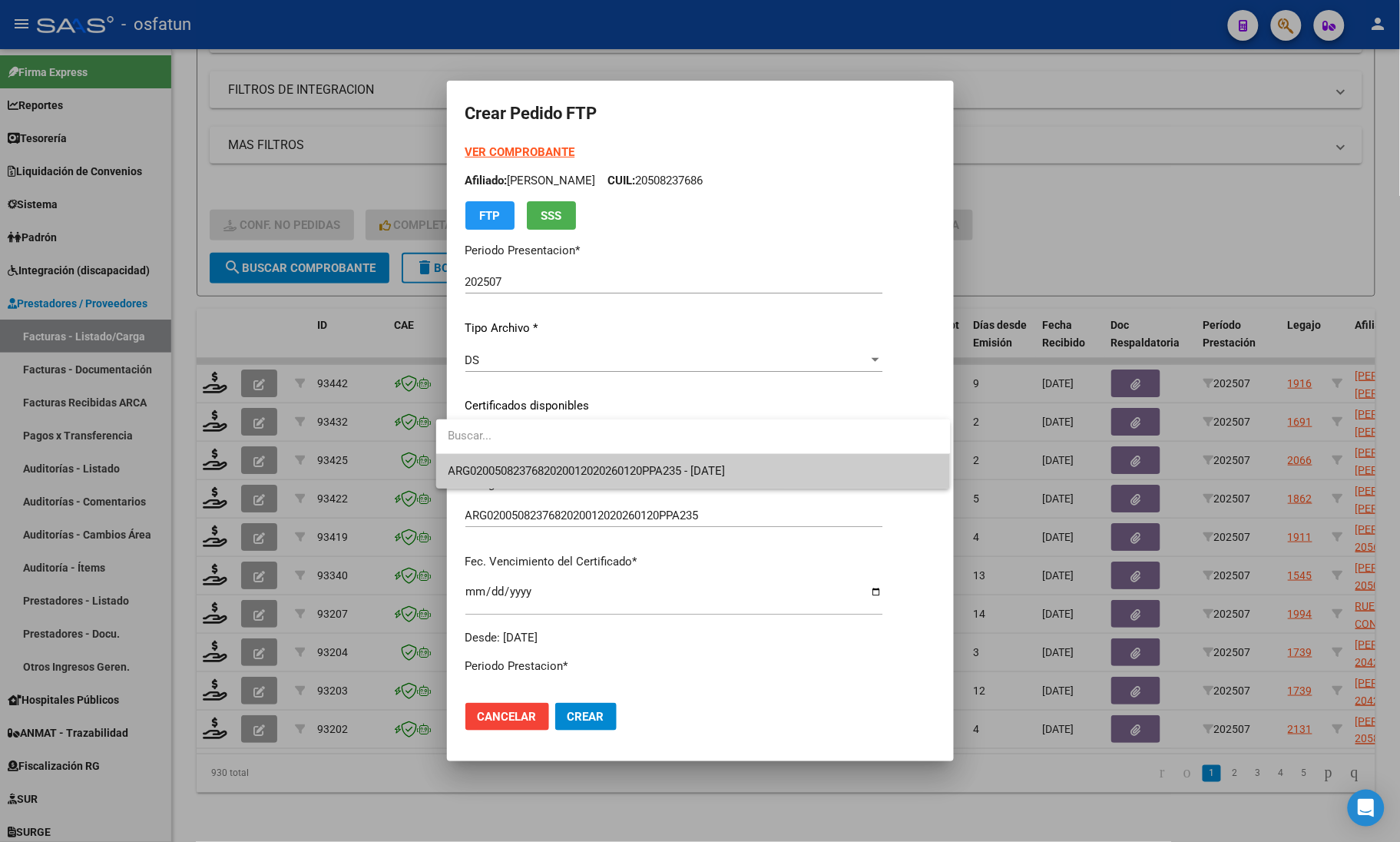
click at [495, 447] on input "dropdown search" at bounding box center [694, 436] width 515 height 35
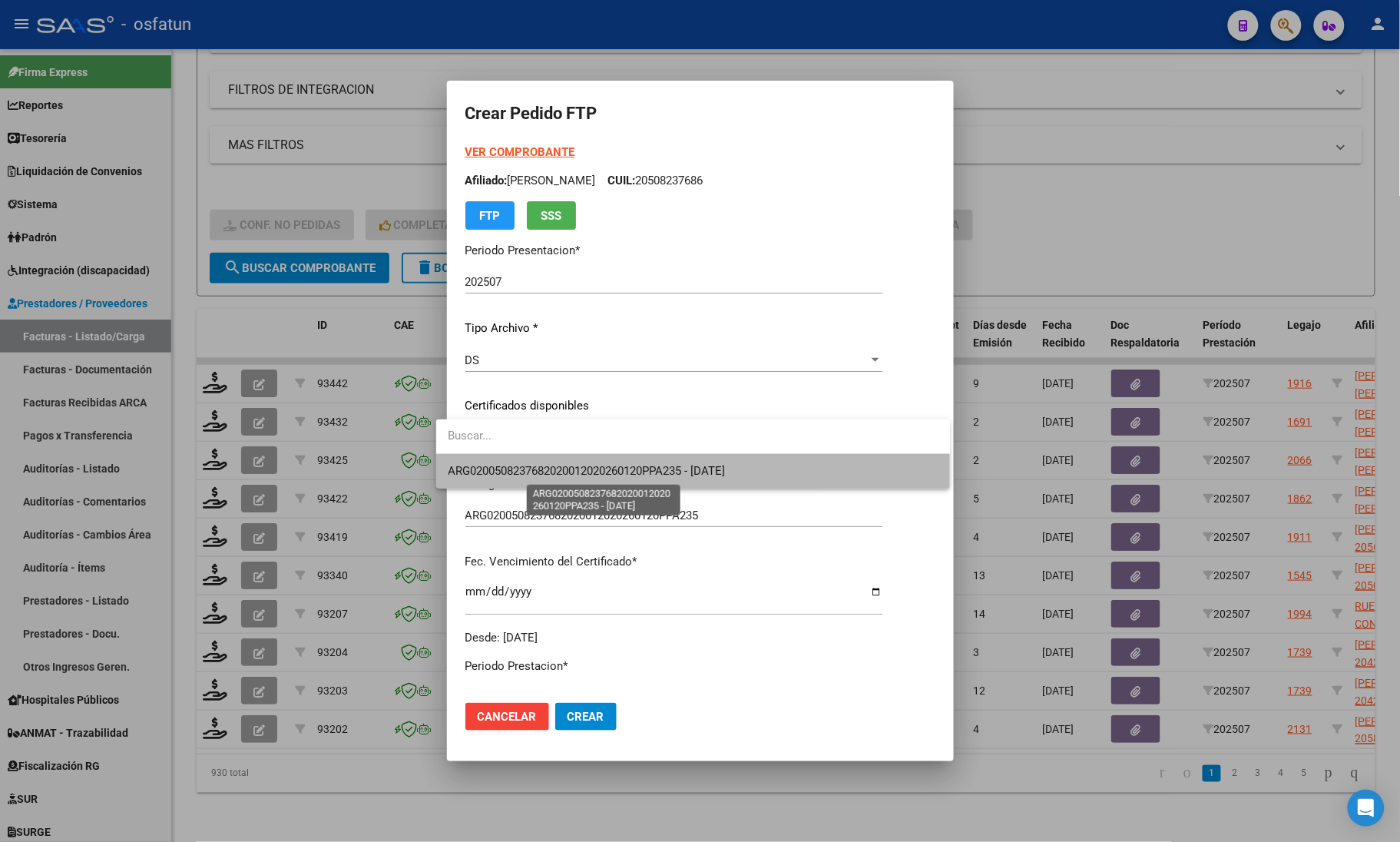
click at [495, 476] on span "ARG0200508237682020012020260120PPA235 - [DATE]" at bounding box center [587, 471] width 277 height 14
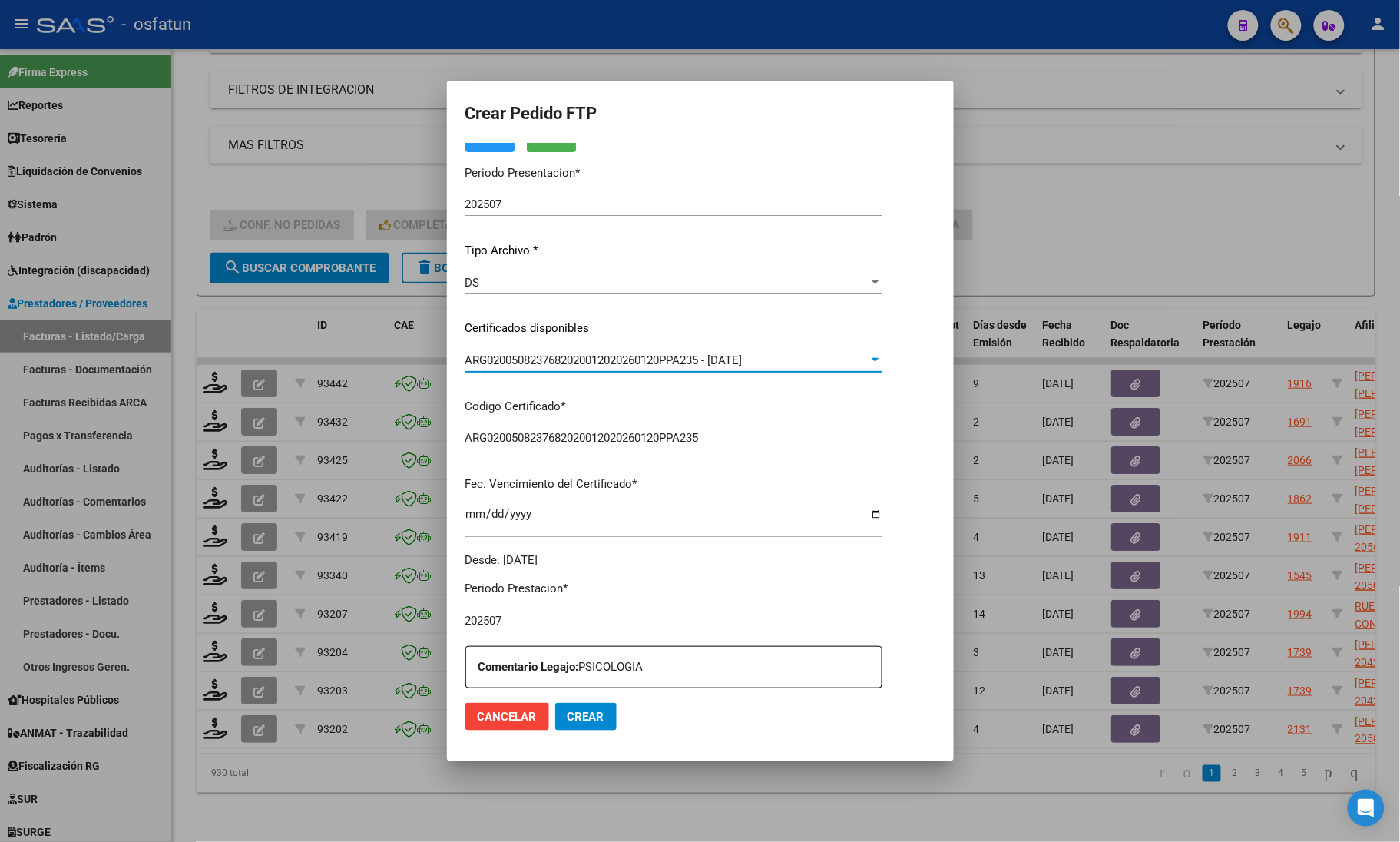
scroll to position [288, 0]
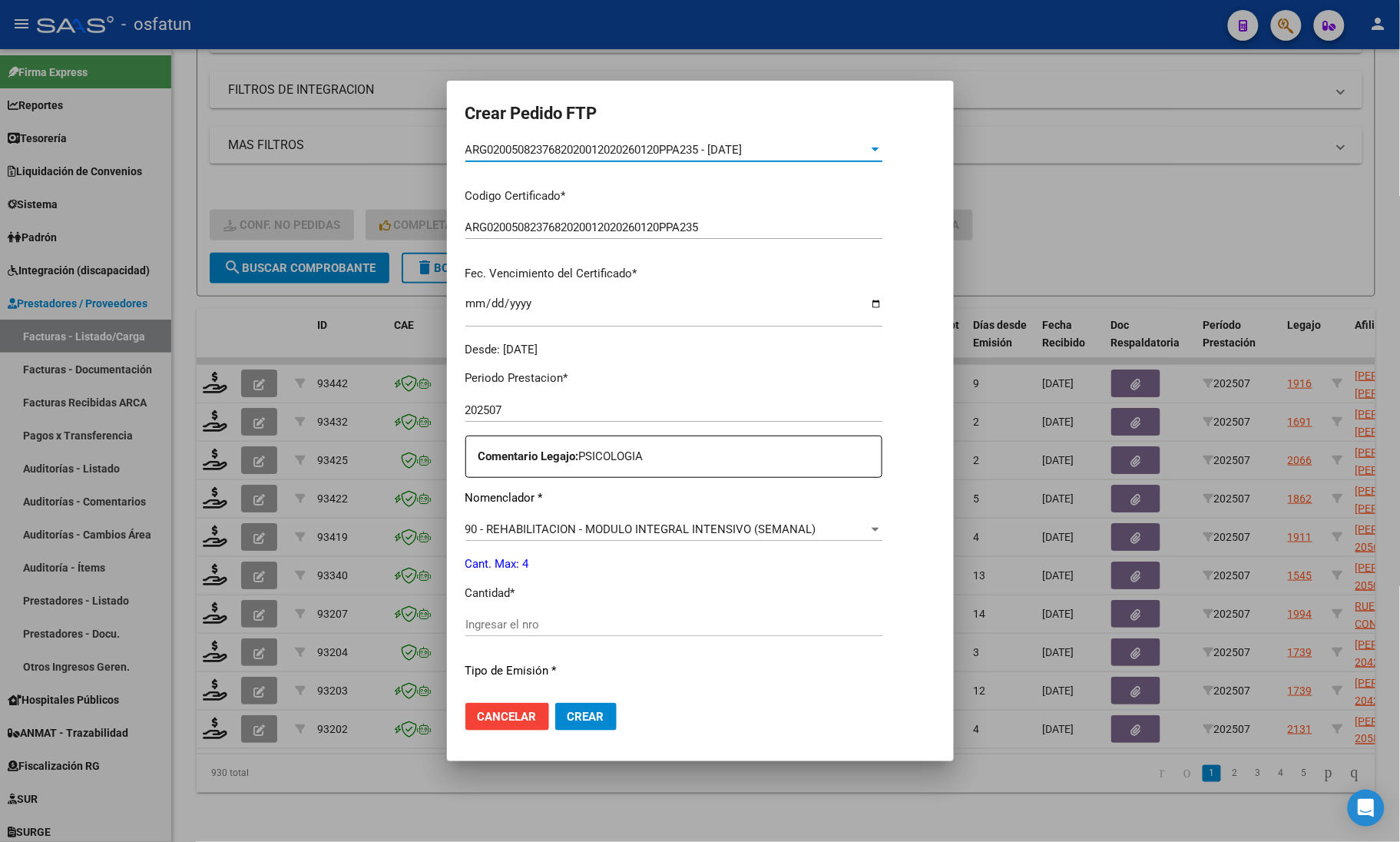
click at [484, 632] on div "Ingresar el nro" at bounding box center [673, 624] width 417 height 23
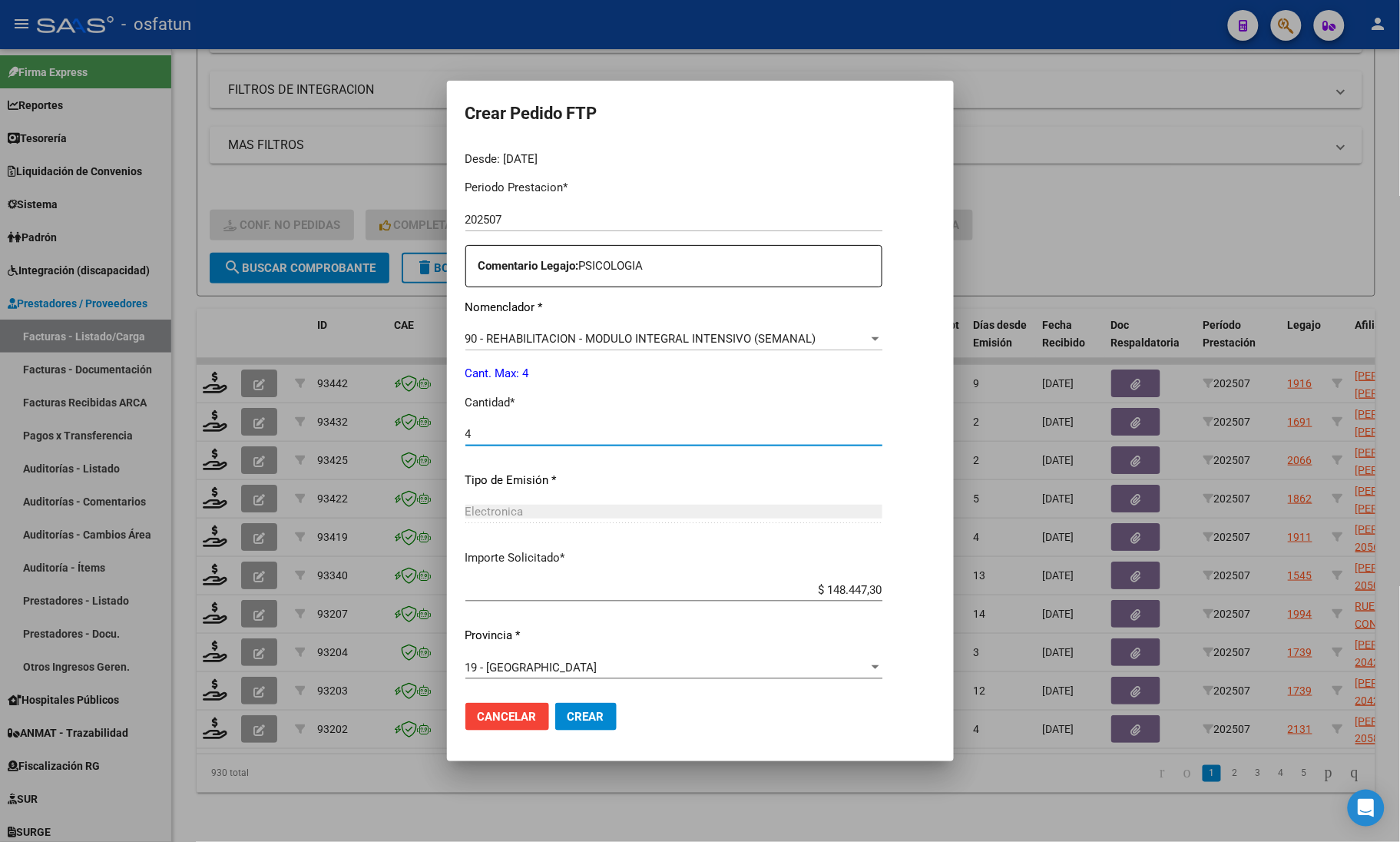
scroll to position [480, 0]
type input "4"
click at [564, 708] on button "Crear" at bounding box center [586, 717] width 61 height 28
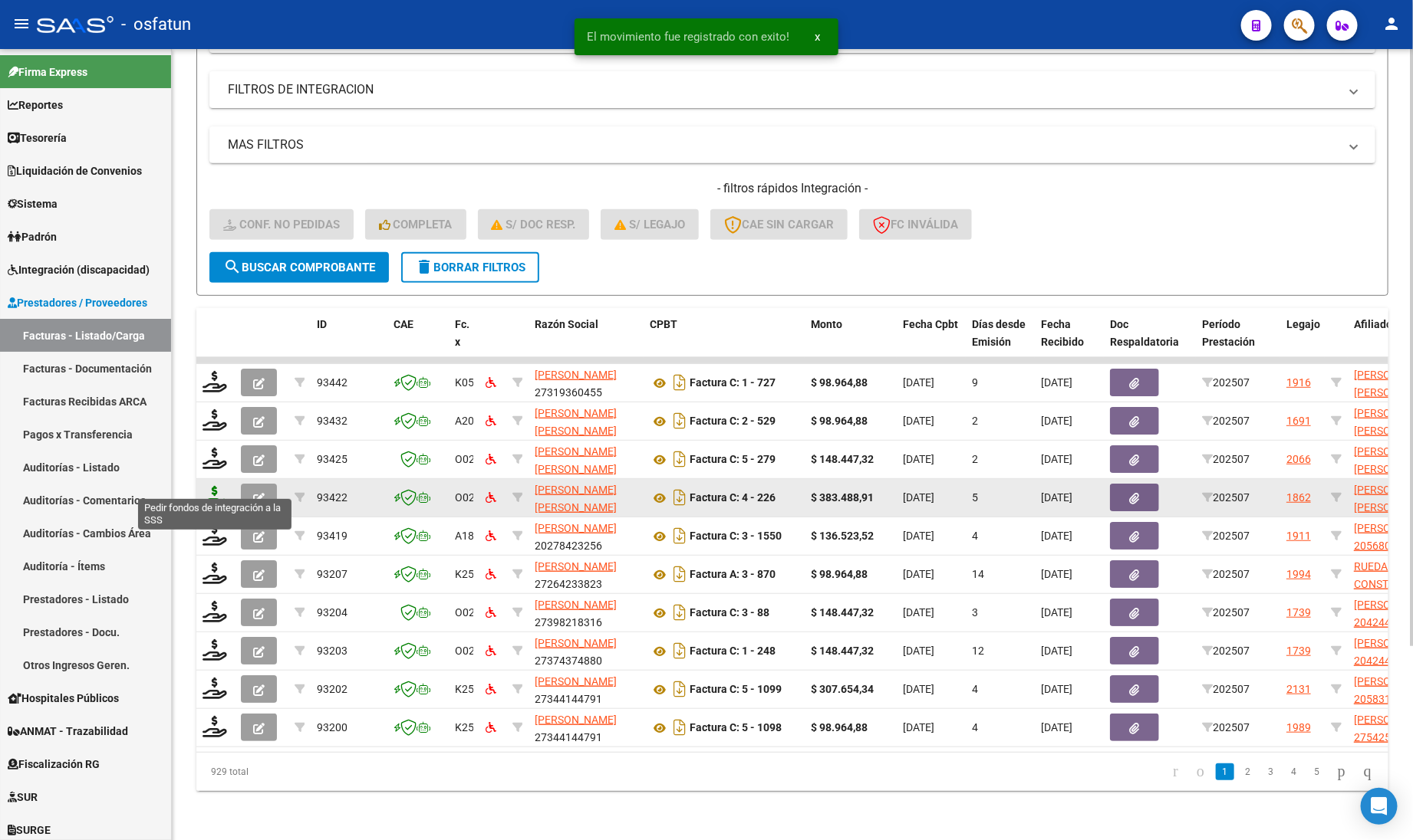
click at [214, 486] on icon at bounding box center [215, 497] width 25 height 22
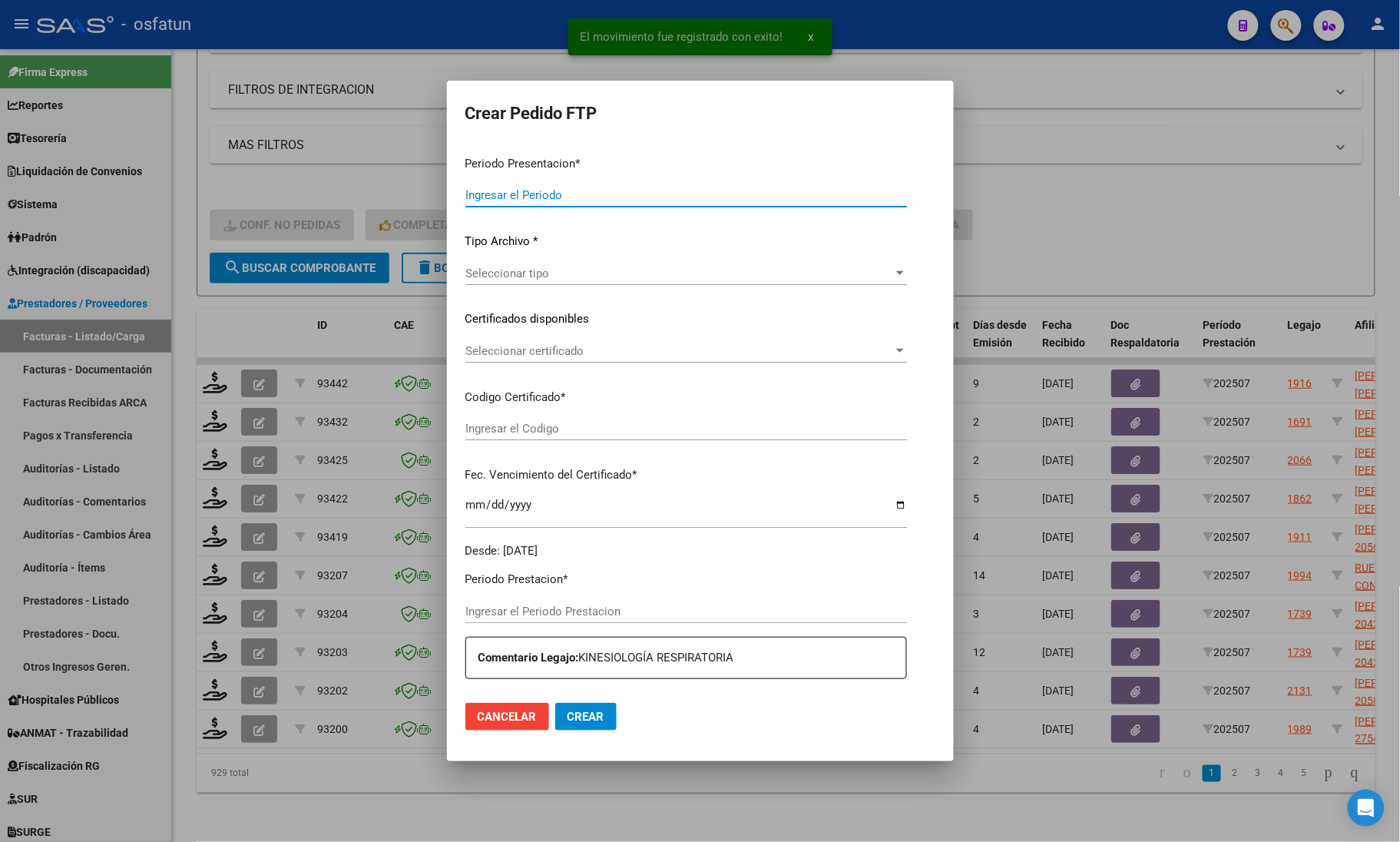
type input "202507"
type input "$ 383.488,91"
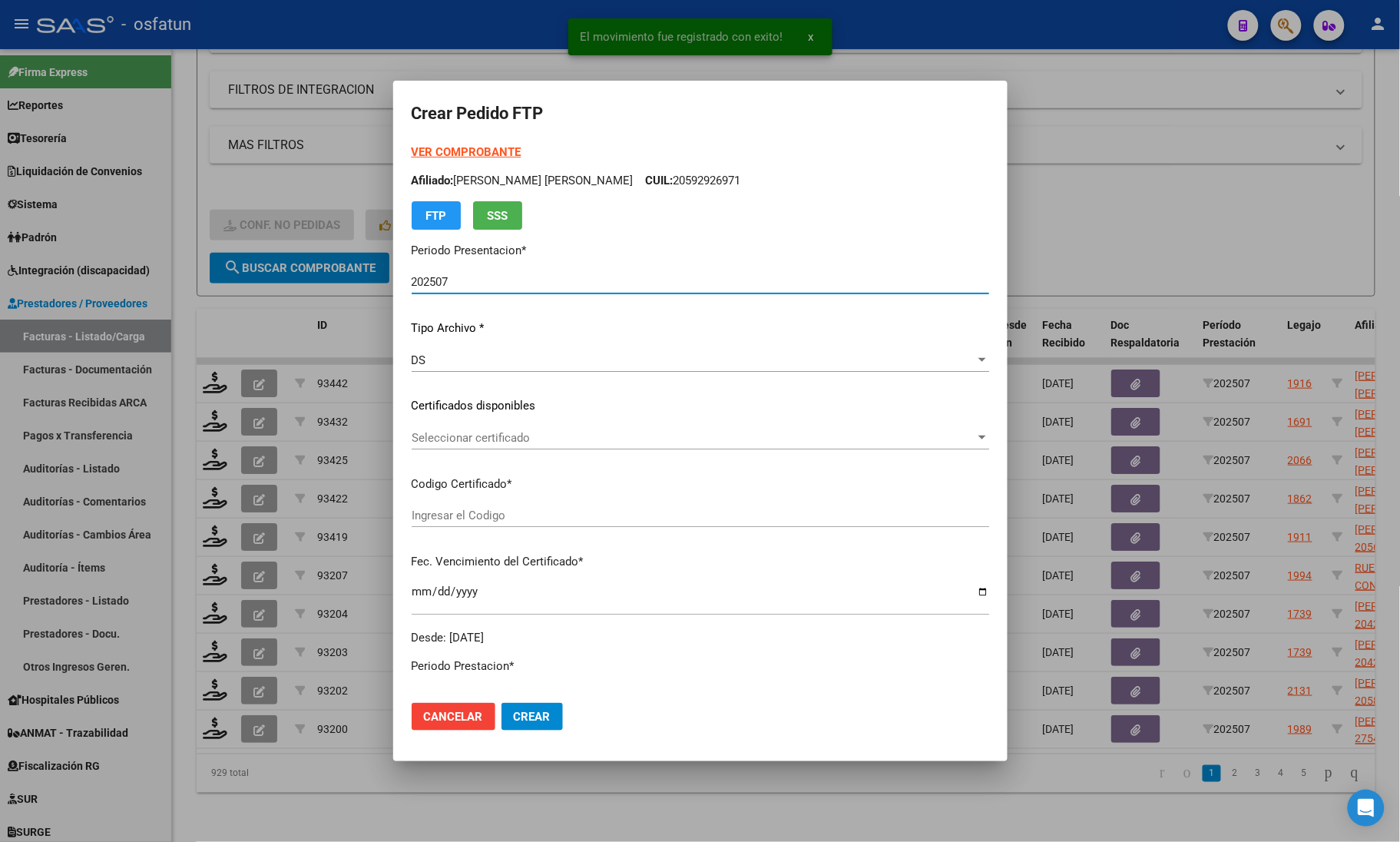
type input "ARG02000592926972022101720251017COR234"
type input "2025-10-17"
click at [444, 152] on strong "VER COMPROBANTE" at bounding box center [466, 153] width 110 height 14
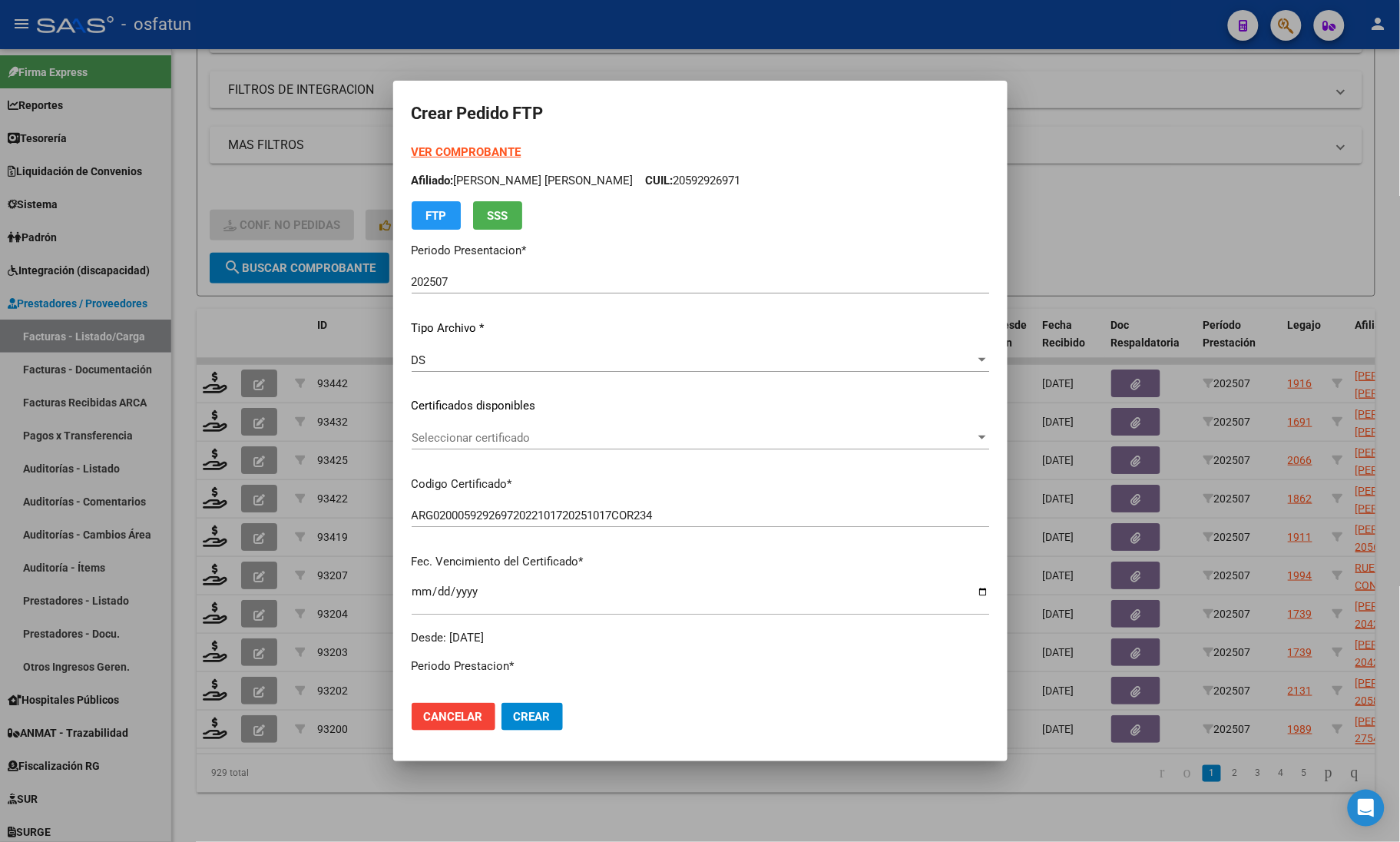
drag, startPoint x: 623, startPoint y: 466, endPoint x: 628, endPoint y: 436, distance: 30.4
click at [623, 459] on div "VER COMPROBANTE ARCA Padrón Afiliado: REYNOSO VARGAS CAMILO JOEL CUIL: 20592926…" at bounding box center [700, 394] width 577 height 502
click at [628, 436] on span "Seleccionar certificado" at bounding box center [693, 438] width 563 height 14
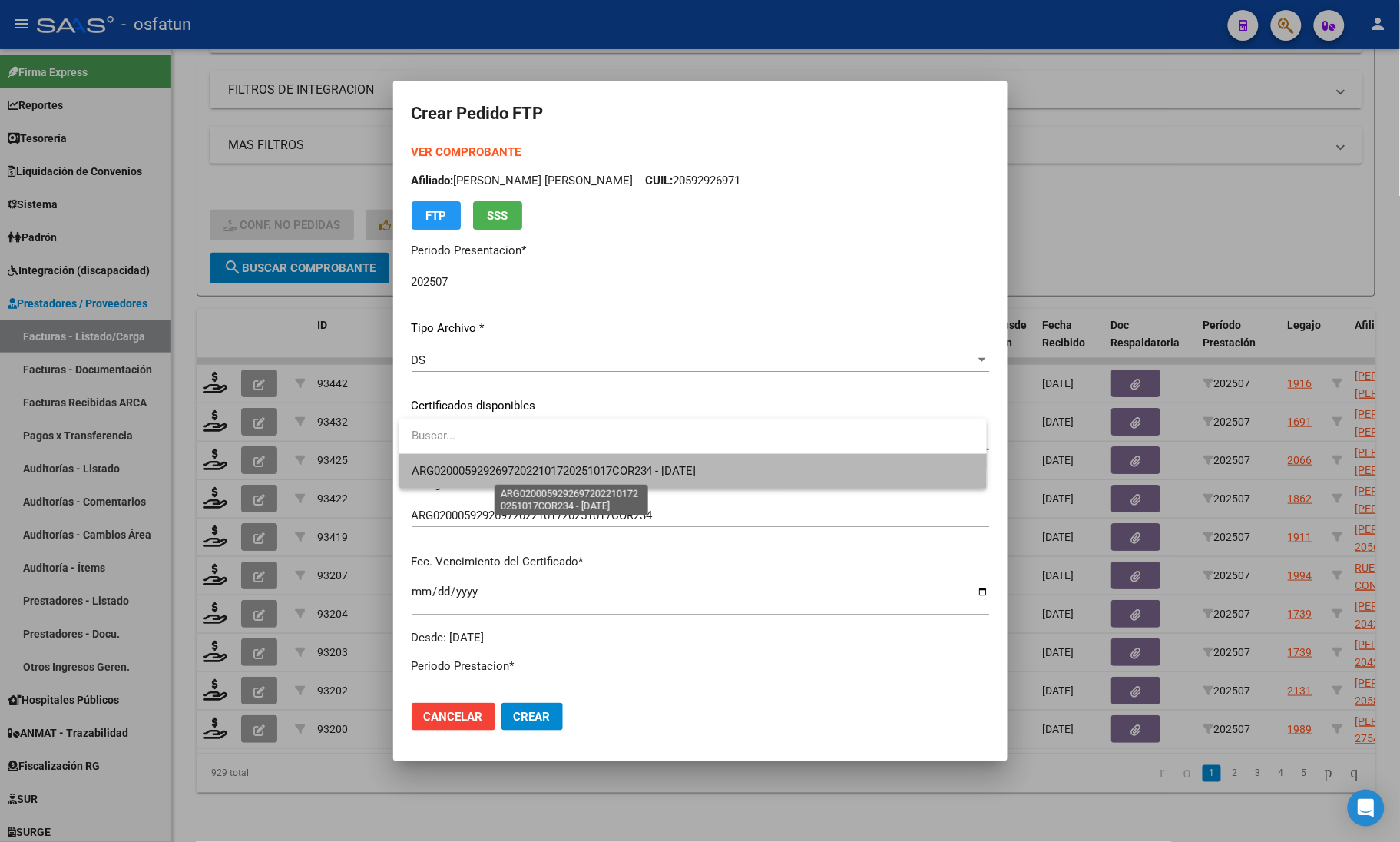
drag, startPoint x: 593, startPoint y: 473, endPoint x: 519, endPoint y: 553, distance: 109.0
click at [592, 474] on span "ARG02000592926972022101720251017COR234 - 2025-10-17" at bounding box center [554, 471] width 285 height 14
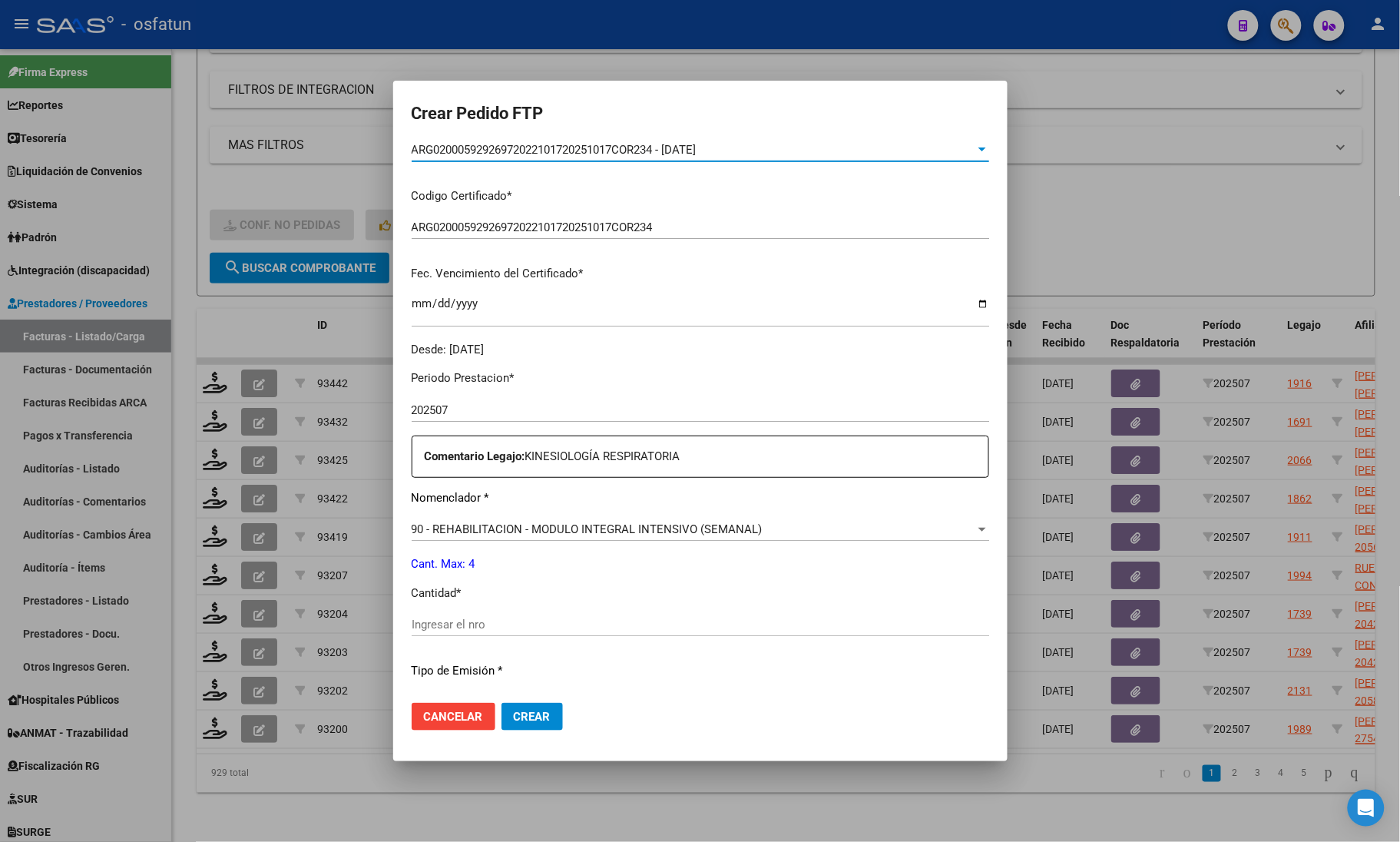
scroll to position [384, 0]
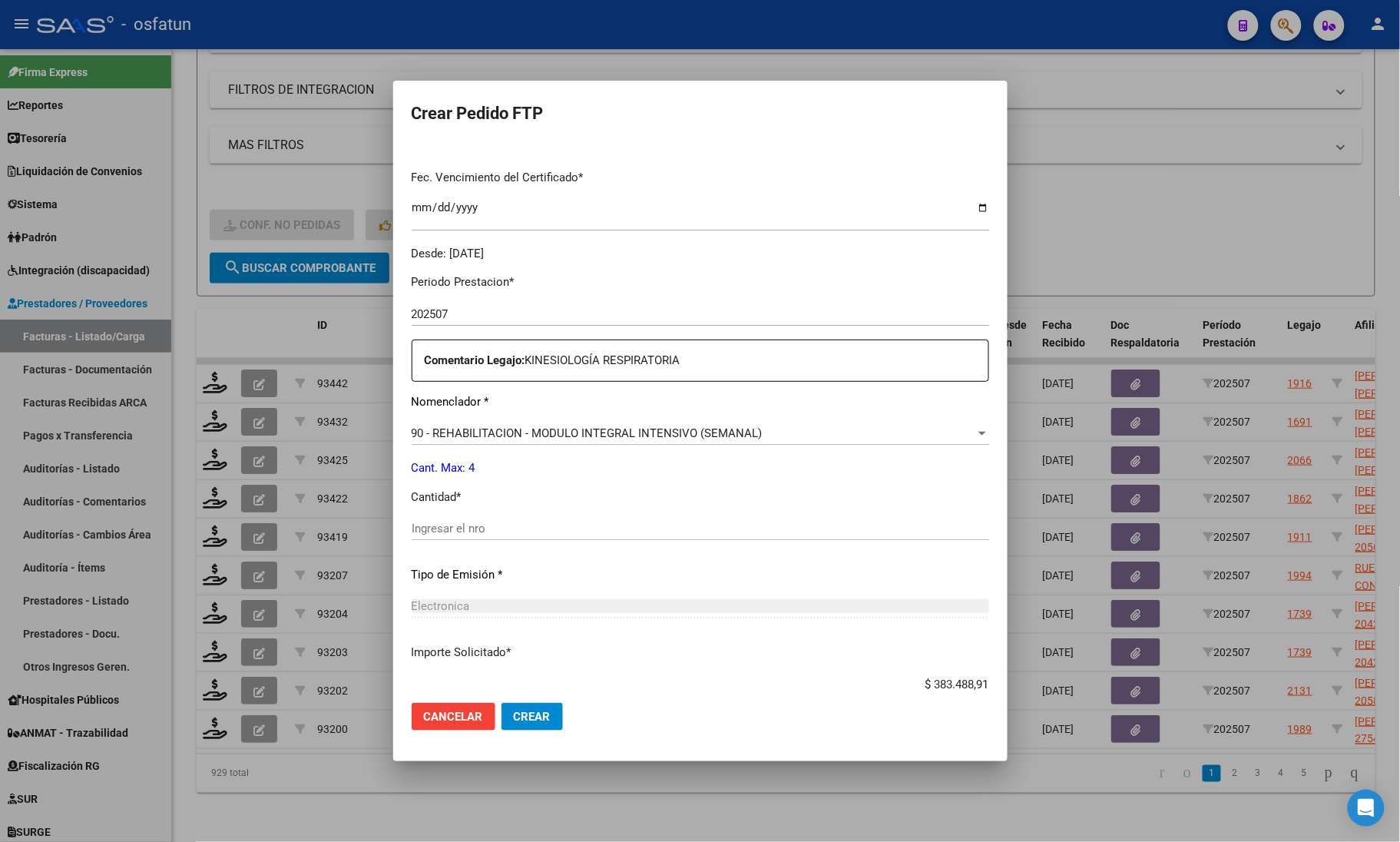
click at [489, 538] on div "Ingresar el nro" at bounding box center [700, 528] width 577 height 23
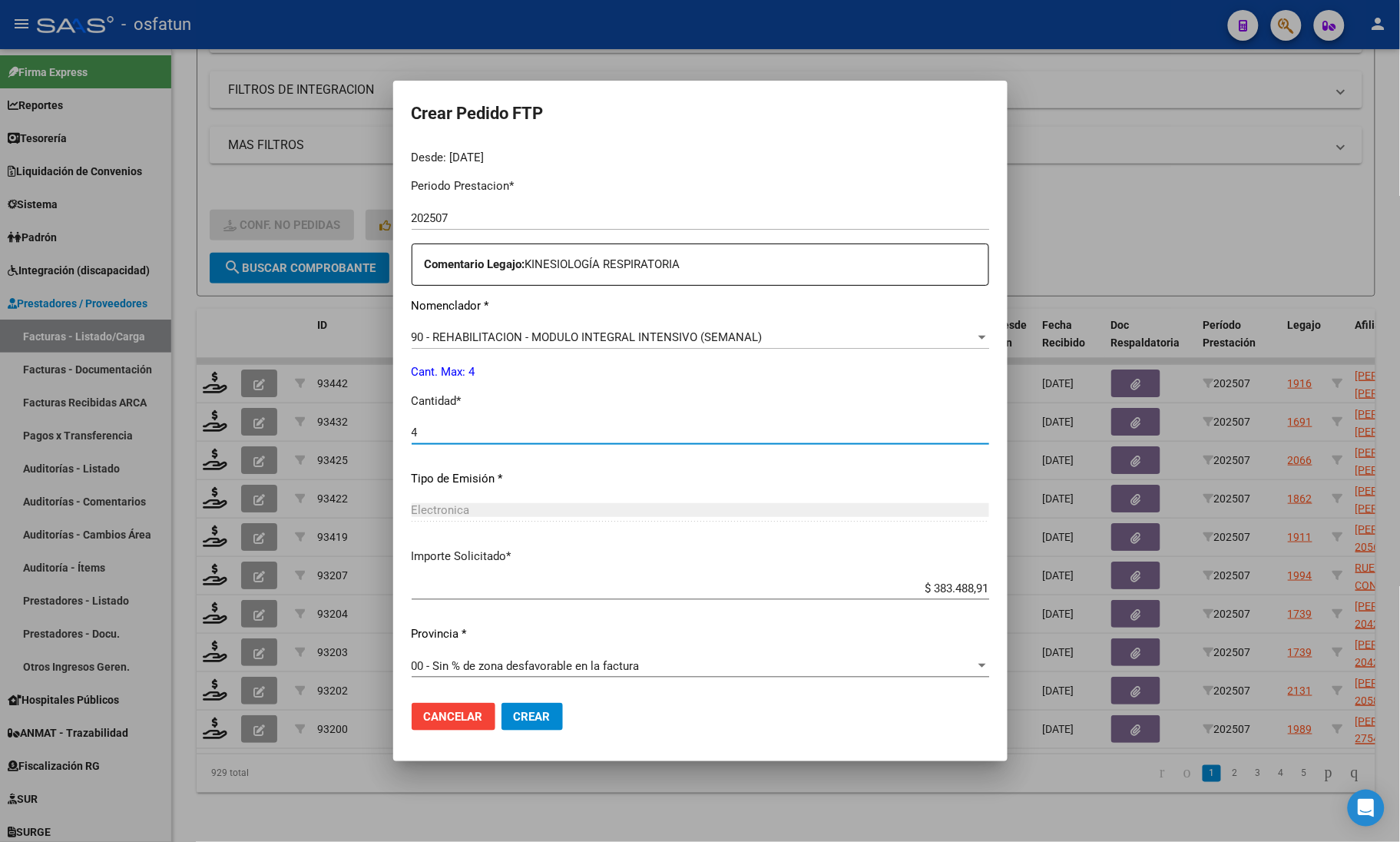
type input "4"
click at [501, 669] on span "00 - Sin % de zona desfavorable en la factura" at bounding box center [526, 666] width 228 height 14
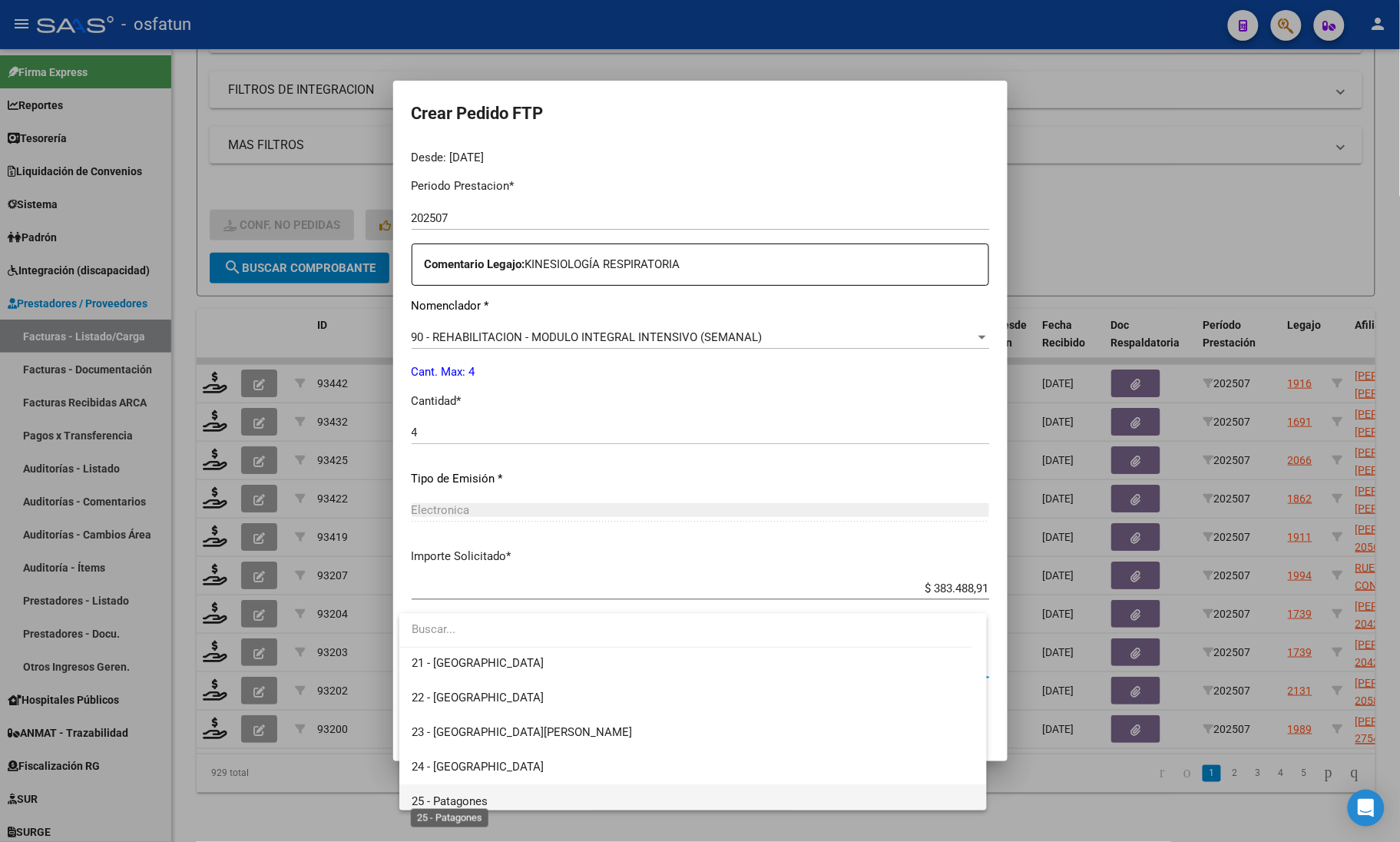
scroll to position [114, 0]
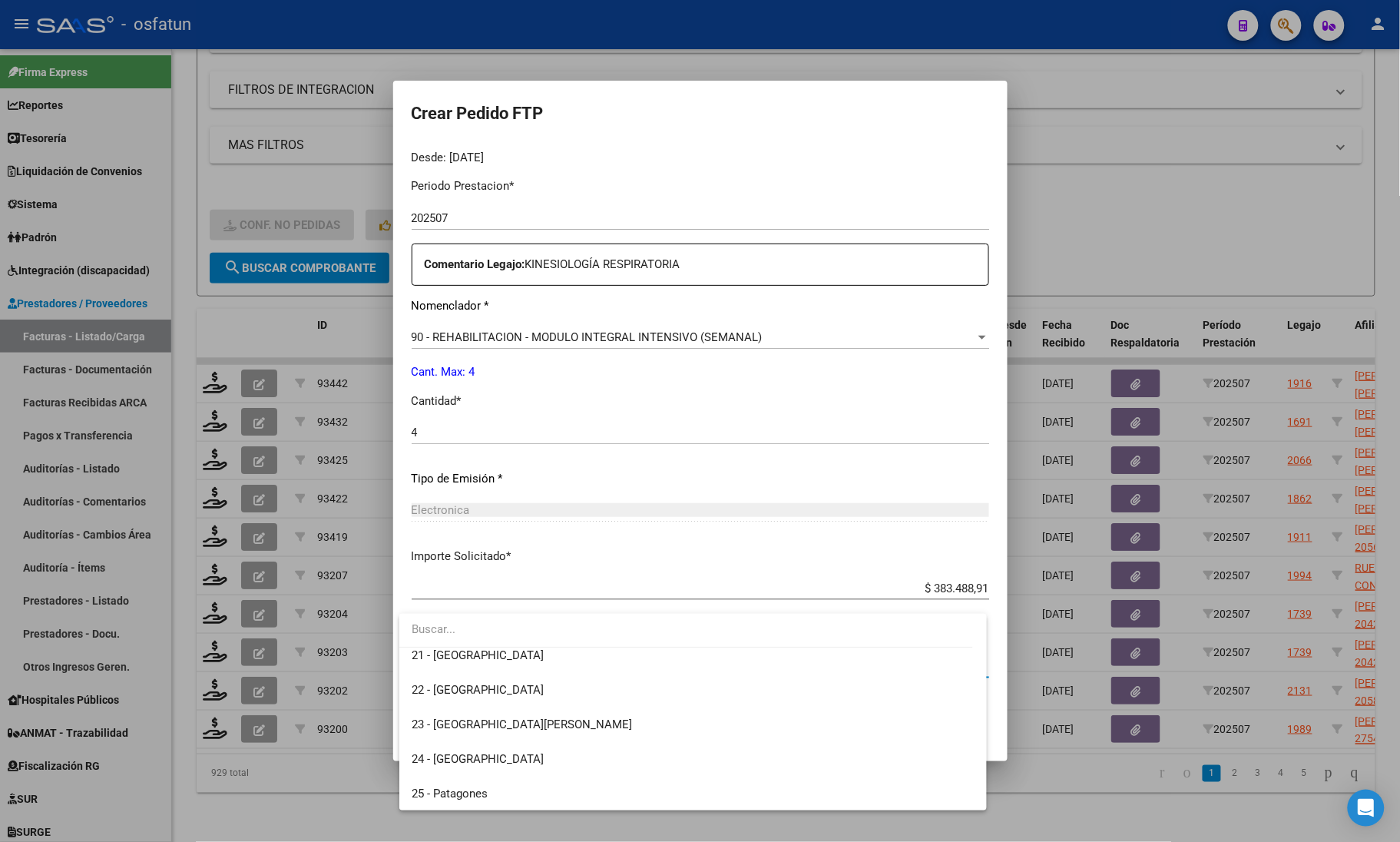
click at [600, 437] on div at bounding box center [700, 421] width 1400 height 842
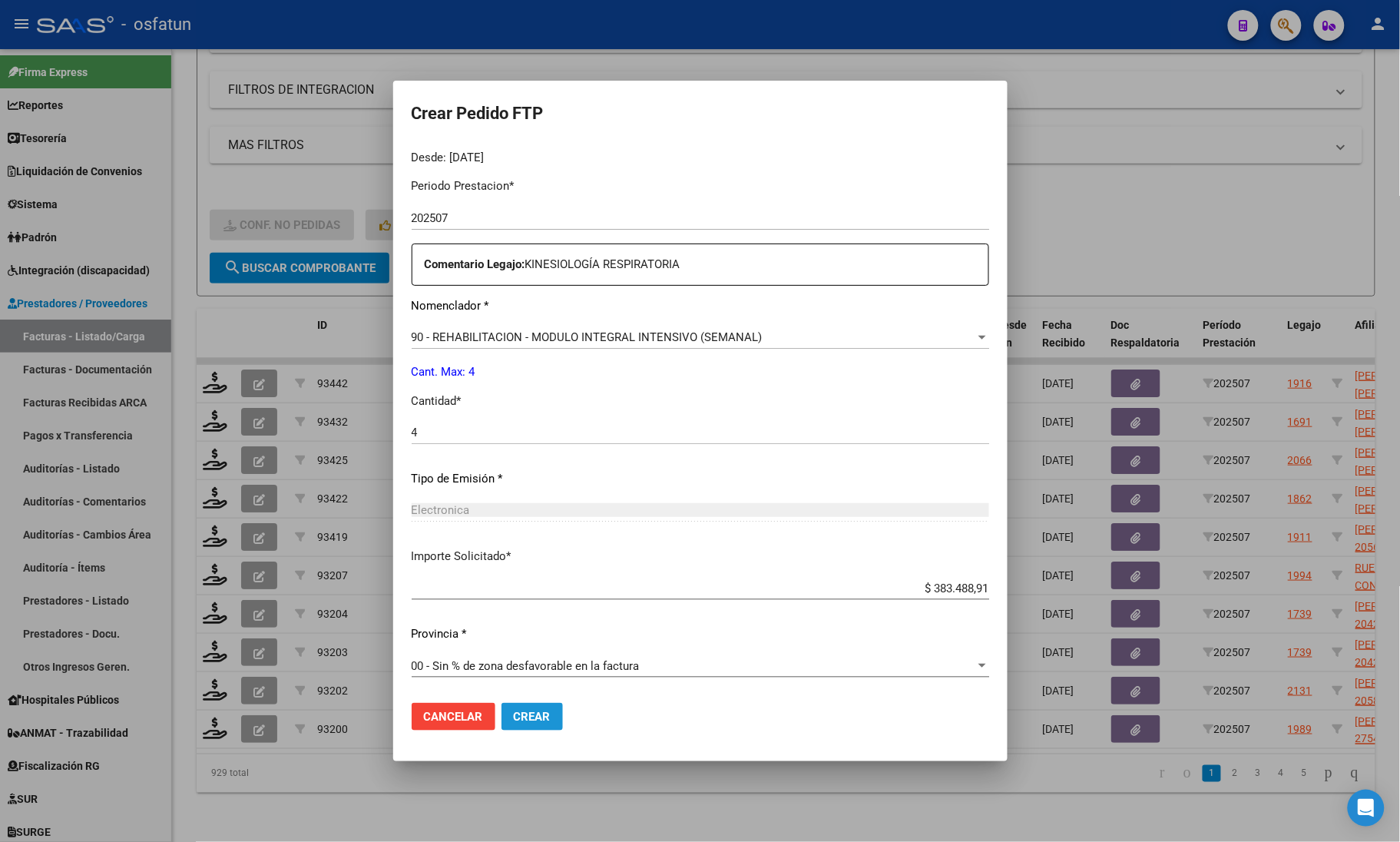
click at [550, 731] on button "Crear" at bounding box center [532, 717] width 61 height 28
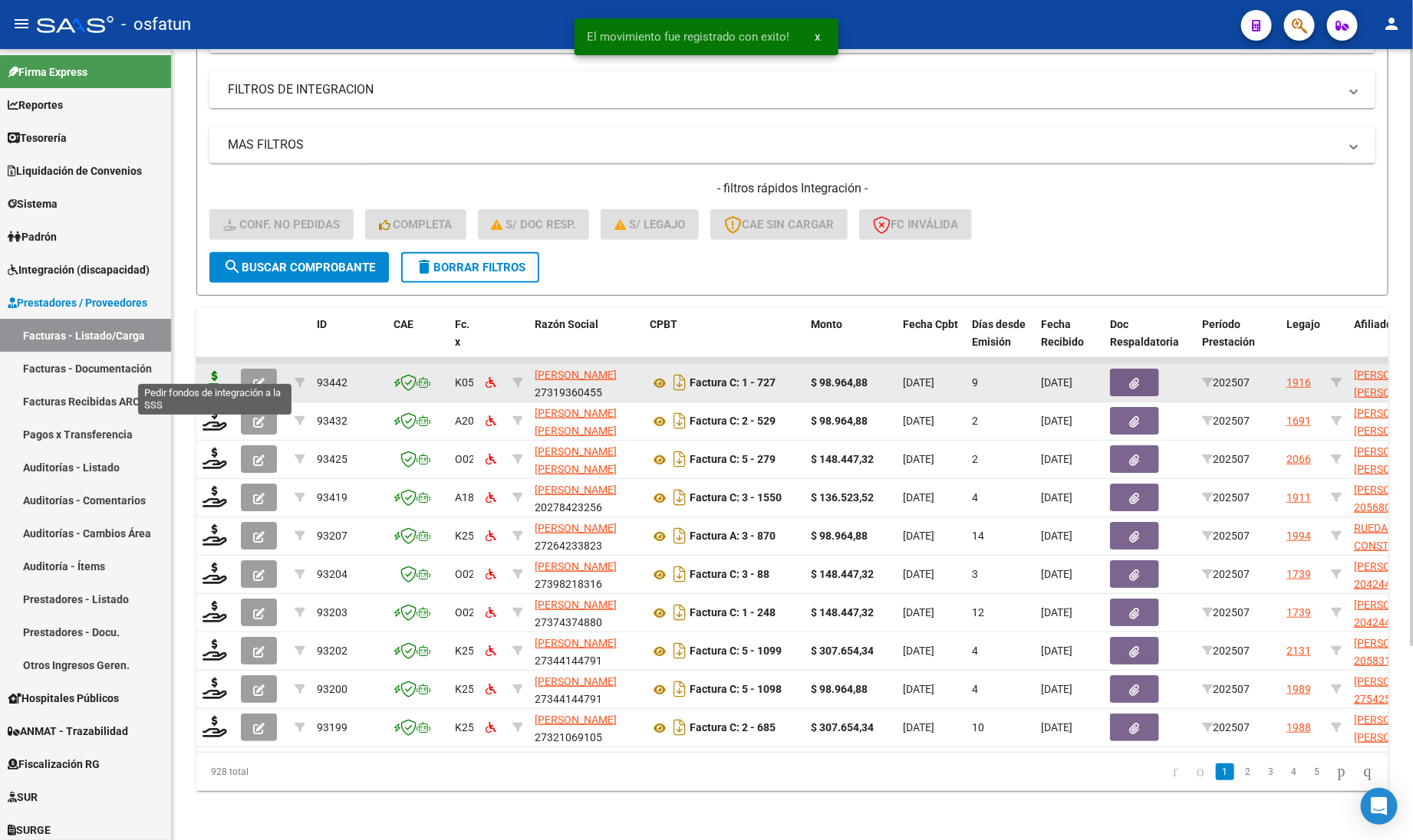
click at [213, 371] on icon at bounding box center [215, 381] width 25 height 22
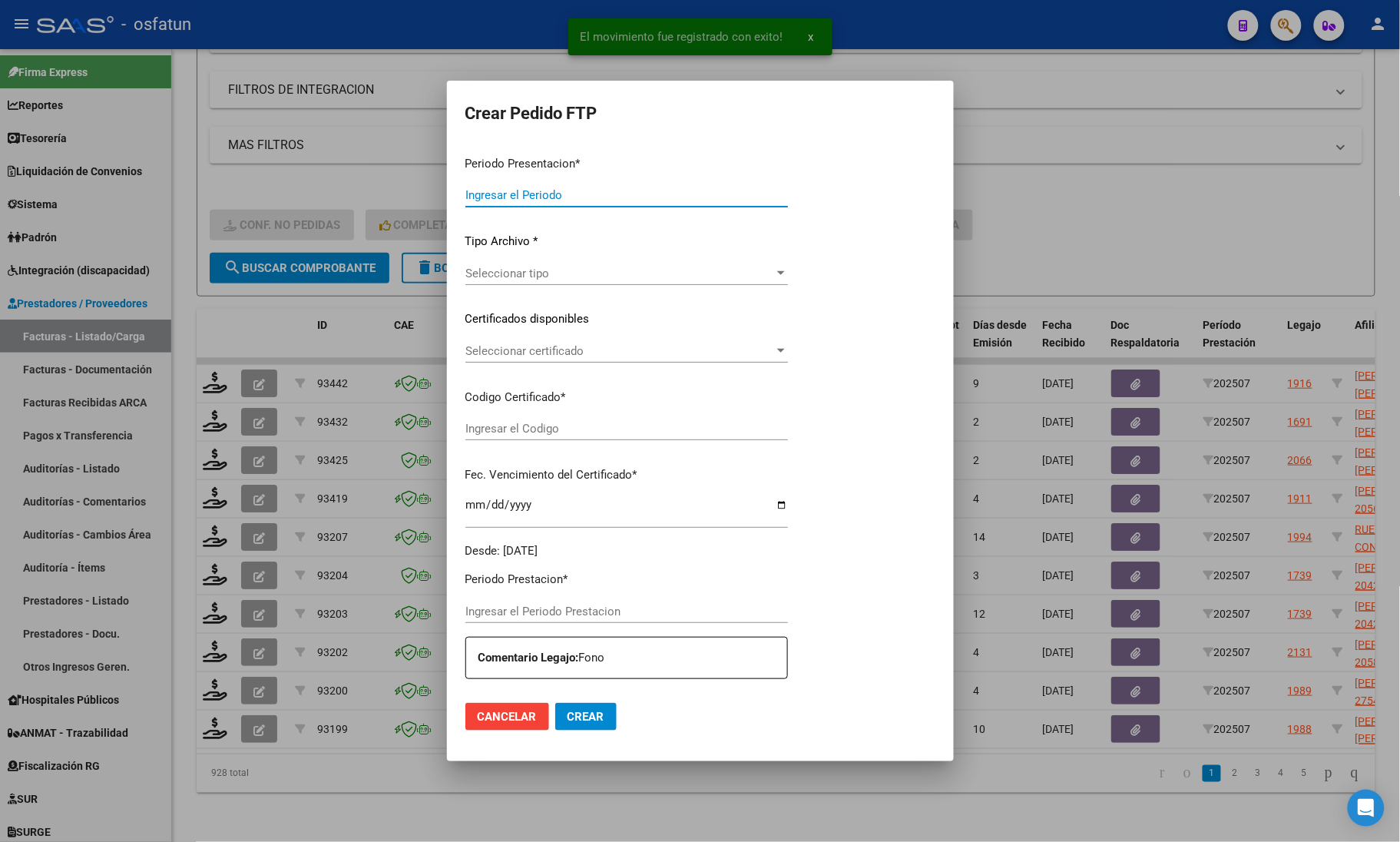
type input "202507"
type input "$ 98.964,88"
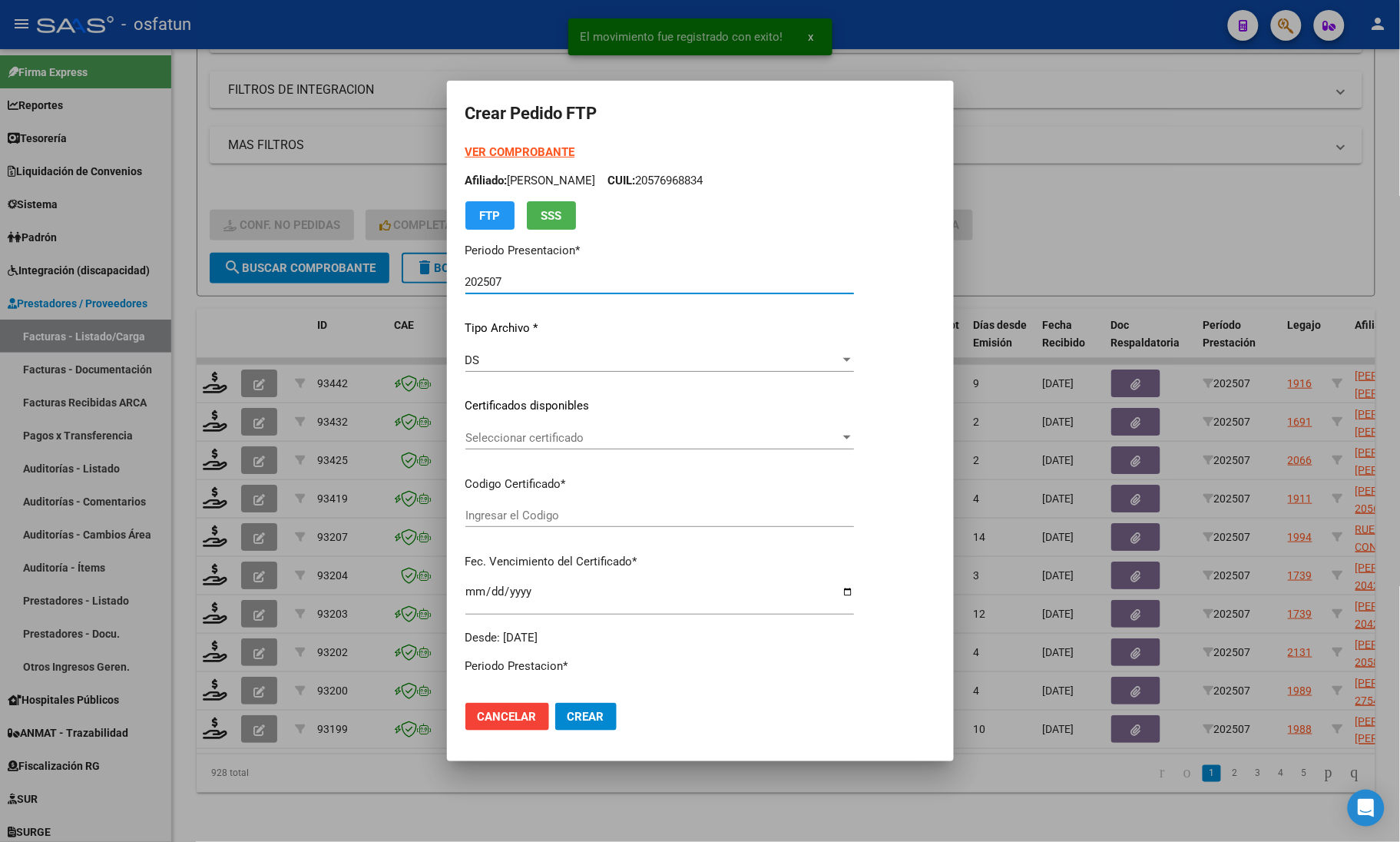
type input "ARG02000580458862023111320261113JUJ135"
type input "2026-11-06"
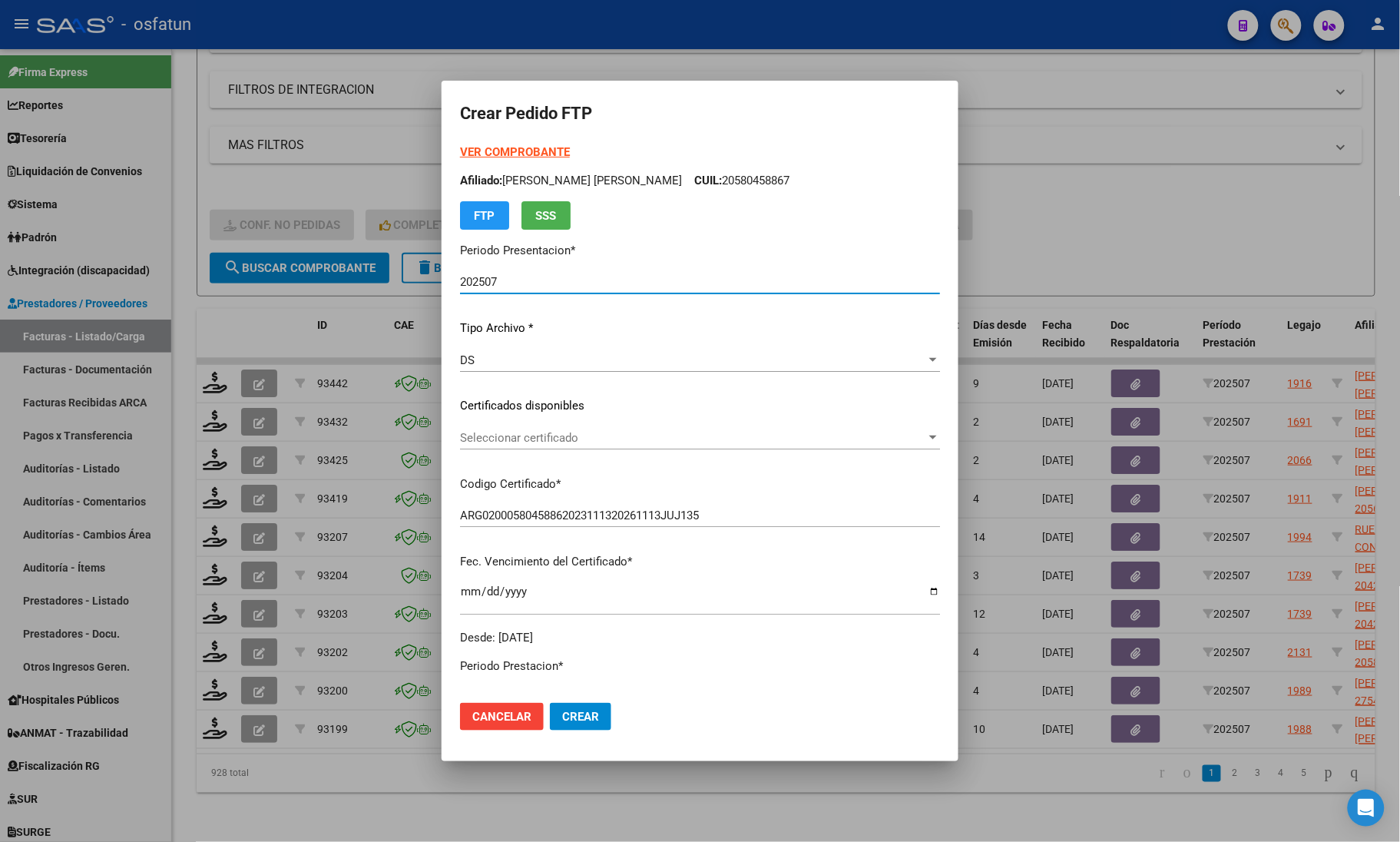
click at [462, 155] on strong "VER COMPROBANTE" at bounding box center [515, 153] width 110 height 14
click at [529, 444] on div "Seleccionar certificado Seleccionar certificado" at bounding box center [700, 437] width 480 height 23
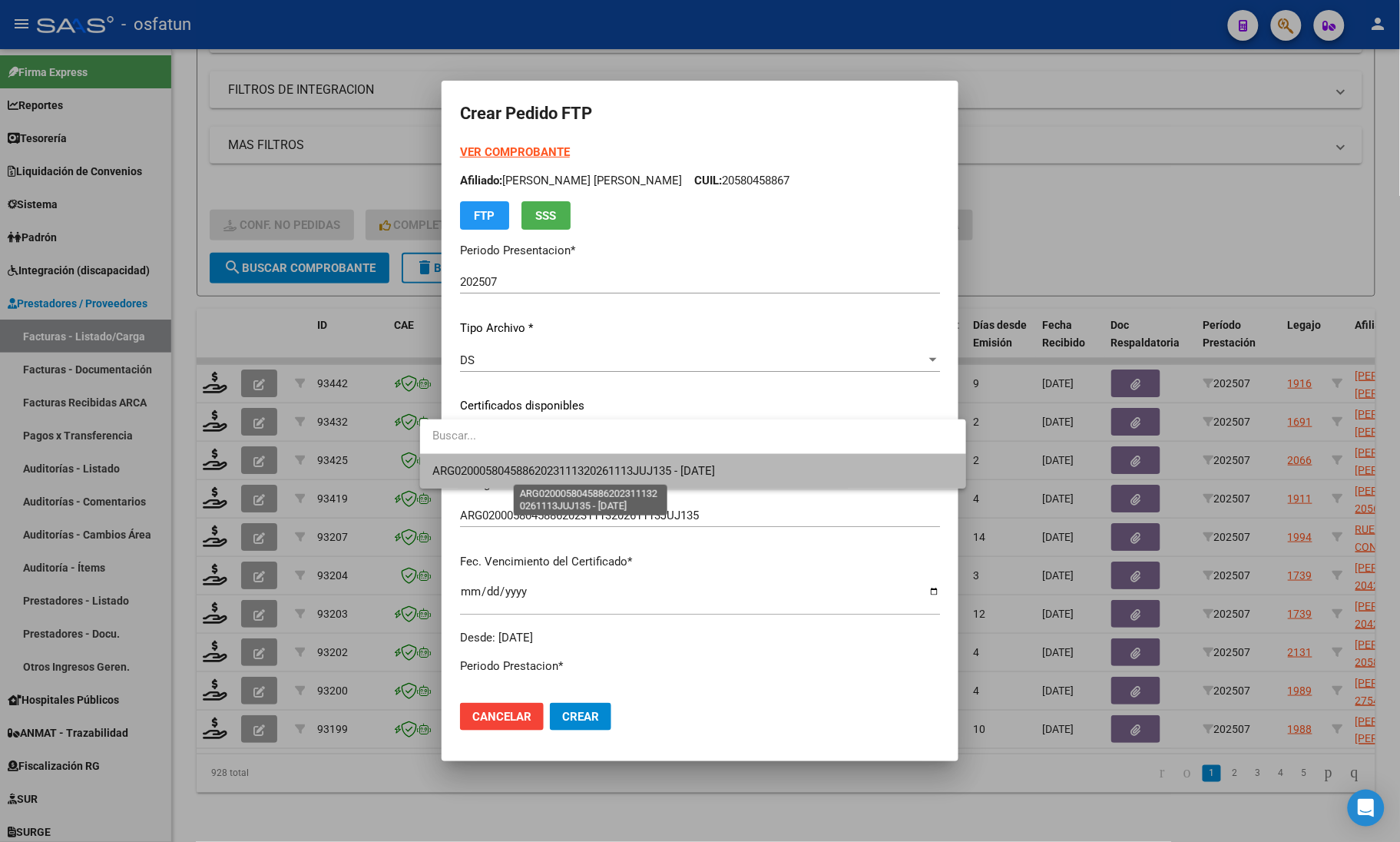
click at [516, 476] on span "ARG02000580458862023111320261113JUJ135 - 2026-11-06" at bounding box center [573, 471] width 282 height 14
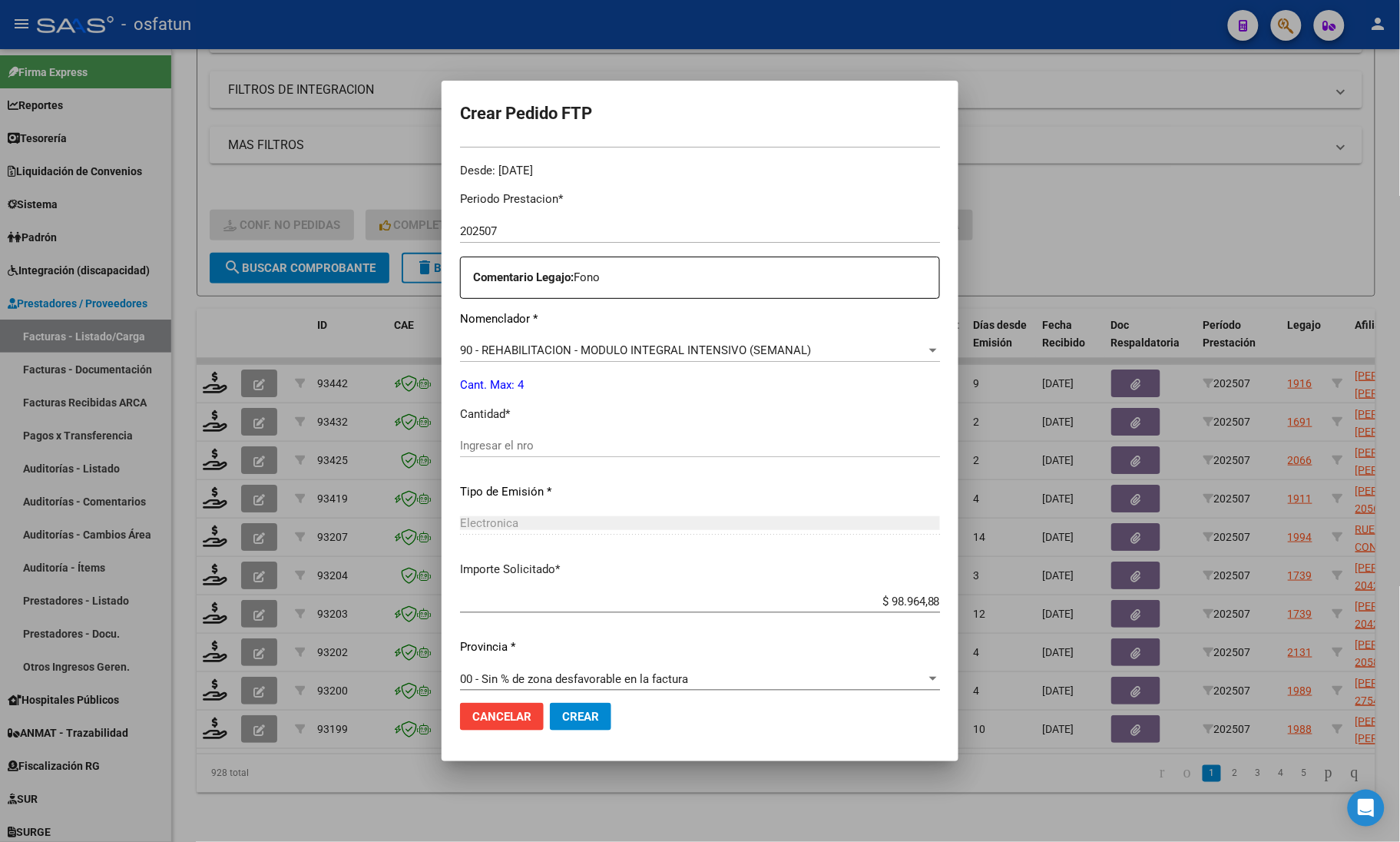
scroll to position [480, 0]
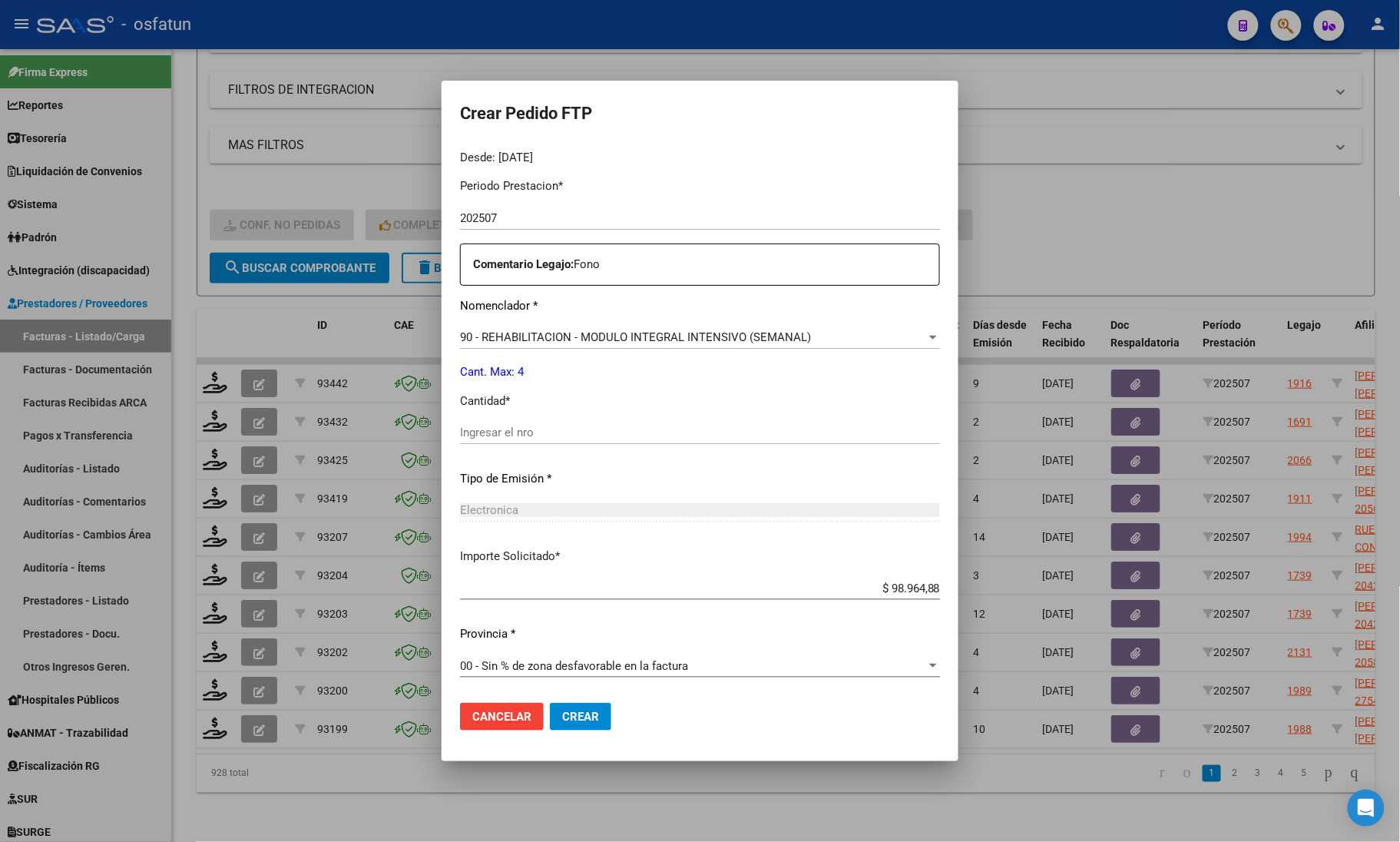
drag, startPoint x: 526, startPoint y: 434, endPoint x: 529, endPoint y: 423, distance: 11.4
click at [527, 434] on input "Ingresar el nro" at bounding box center [700, 433] width 480 height 14
click at [474, 444] on div "Ingresar el nro" at bounding box center [700, 440] width 480 height 38
click at [505, 433] on input "Ingresar el nro" at bounding box center [700, 433] width 480 height 14
type input "4"
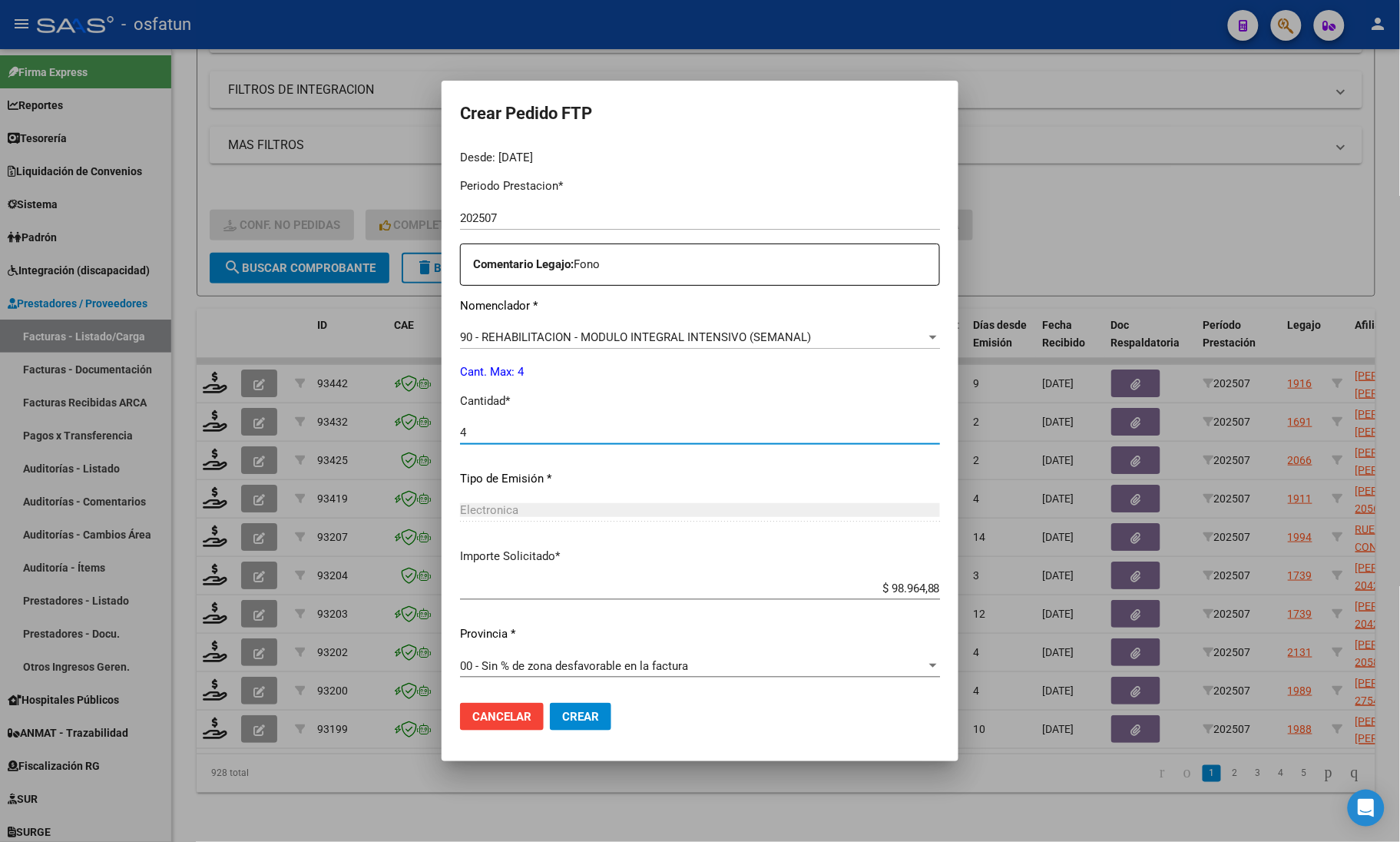
click at [547, 700] on mat-dialog-actions "Cancelar Crear" at bounding box center [700, 716] width 480 height 53
click at [562, 720] on span "Crear" at bounding box center [580, 717] width 37 height 14
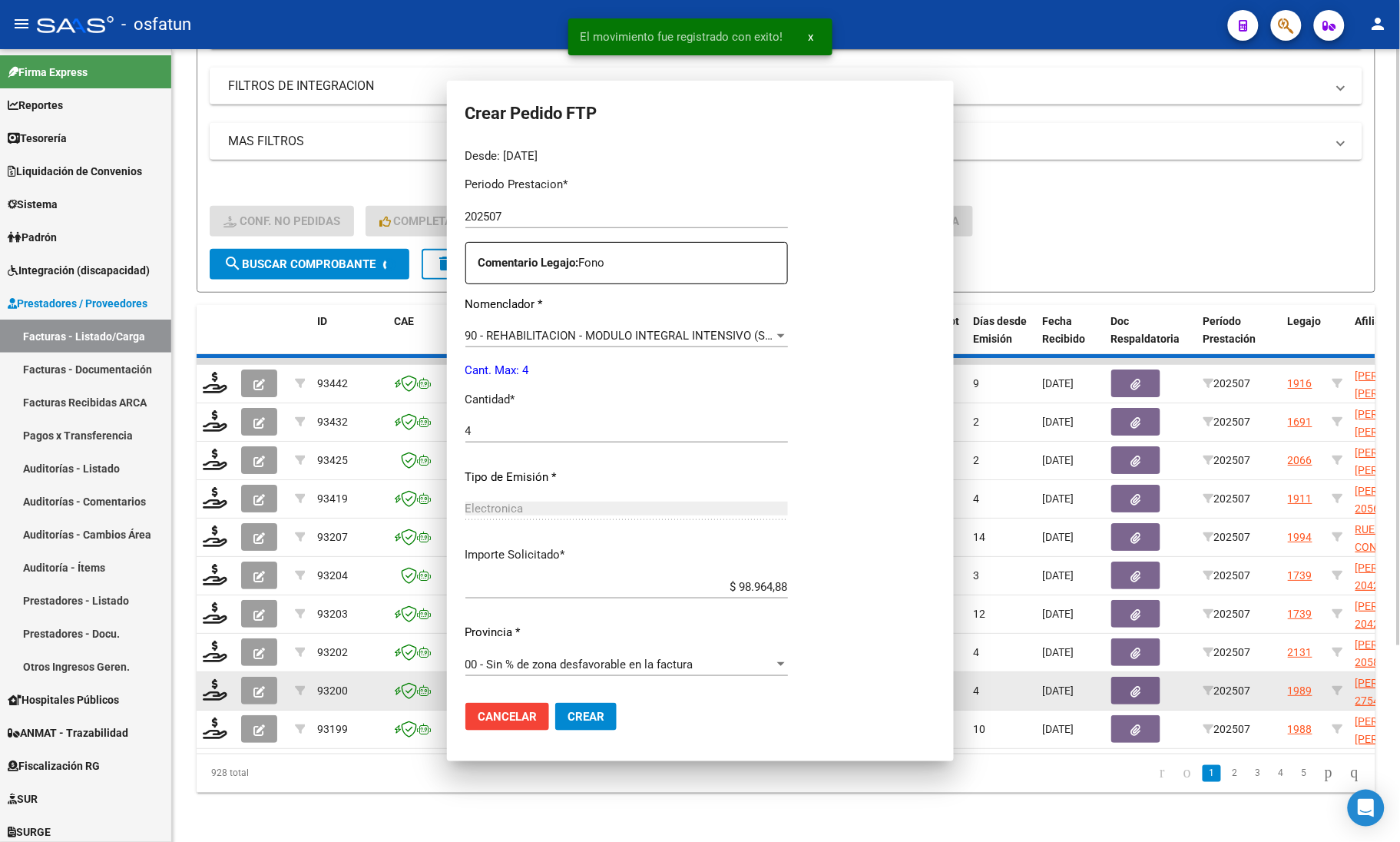
scroll to position [393, 0]
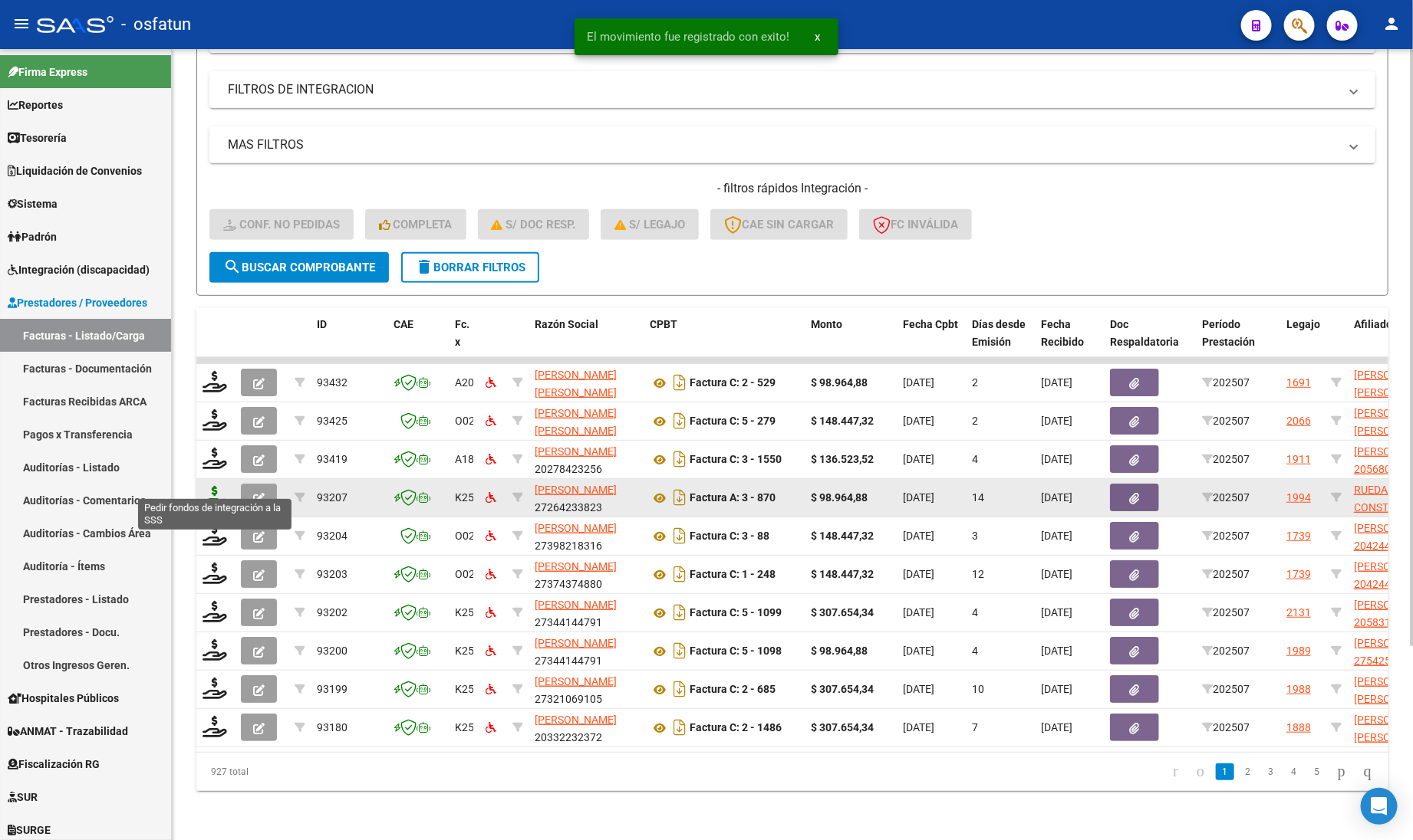
click at [212, 486] on icon at bounding box center [215, 497] width 25 height 22
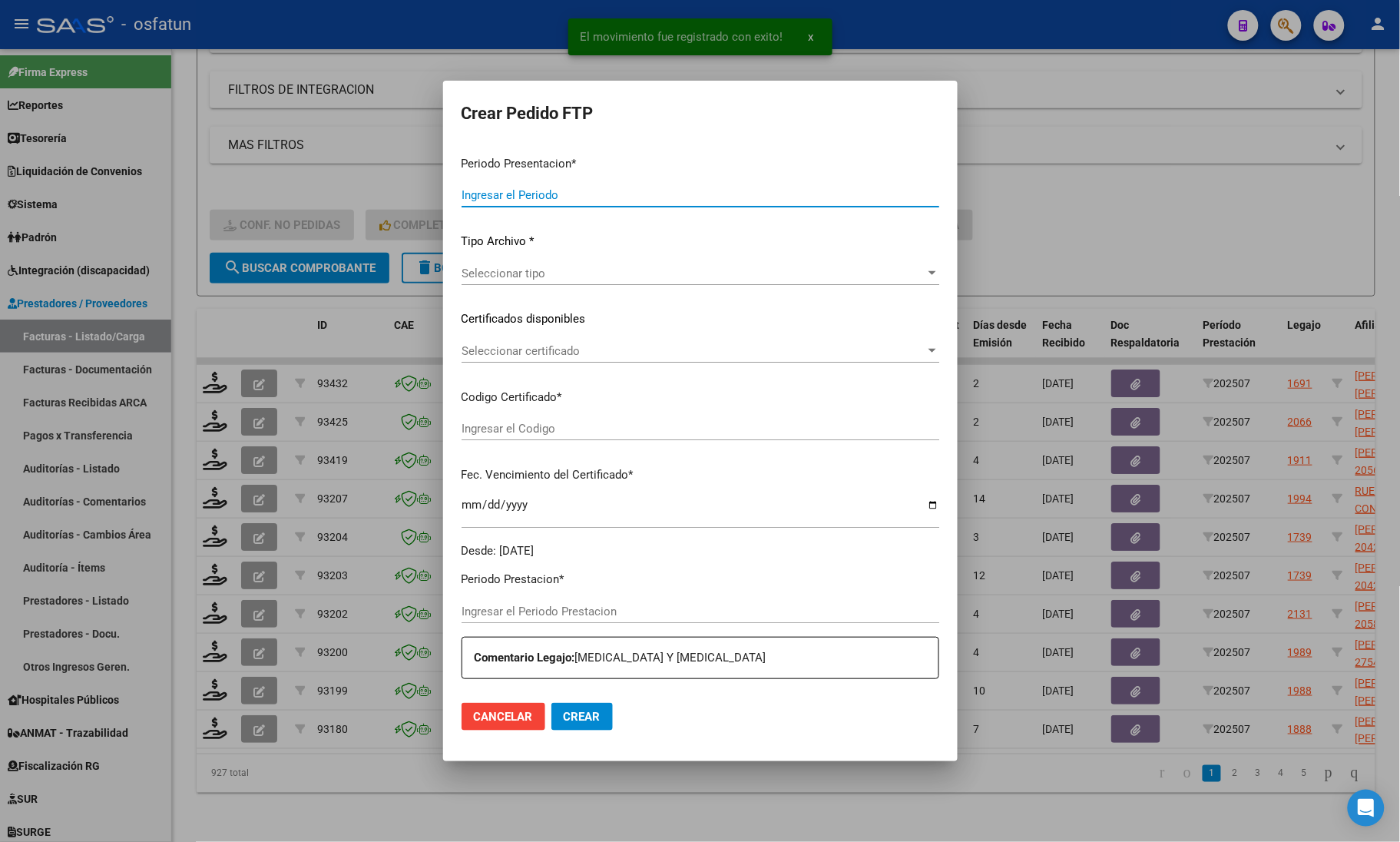
type input "202507"
type input "$ 98.964,88"
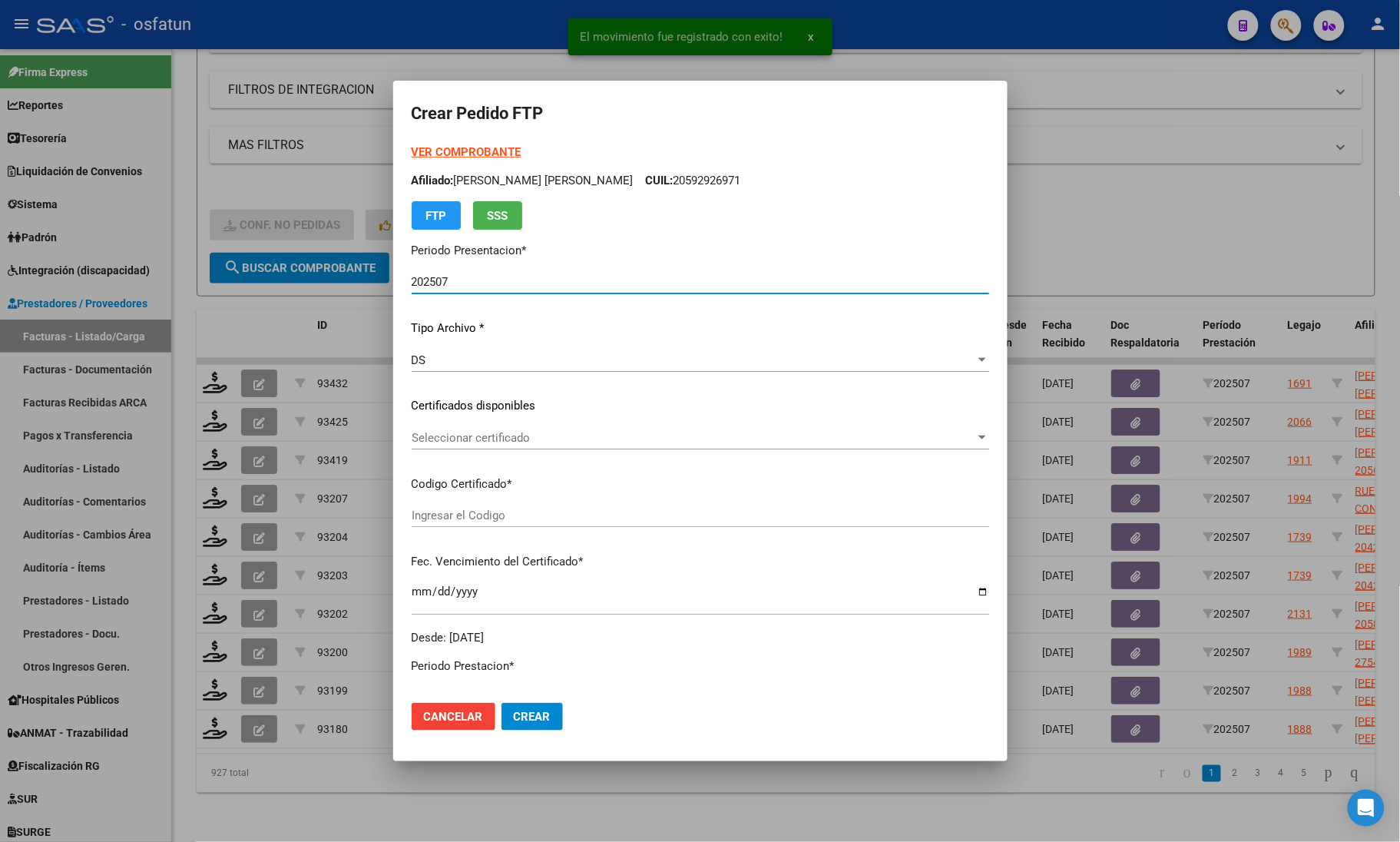
type input "ARG01000531163252022040820300408COR467"
type input "[DATE]"
click at [487, 154] on strong "VER COMPROBANTE" at bounding box center [466, 153] width 110 height 14
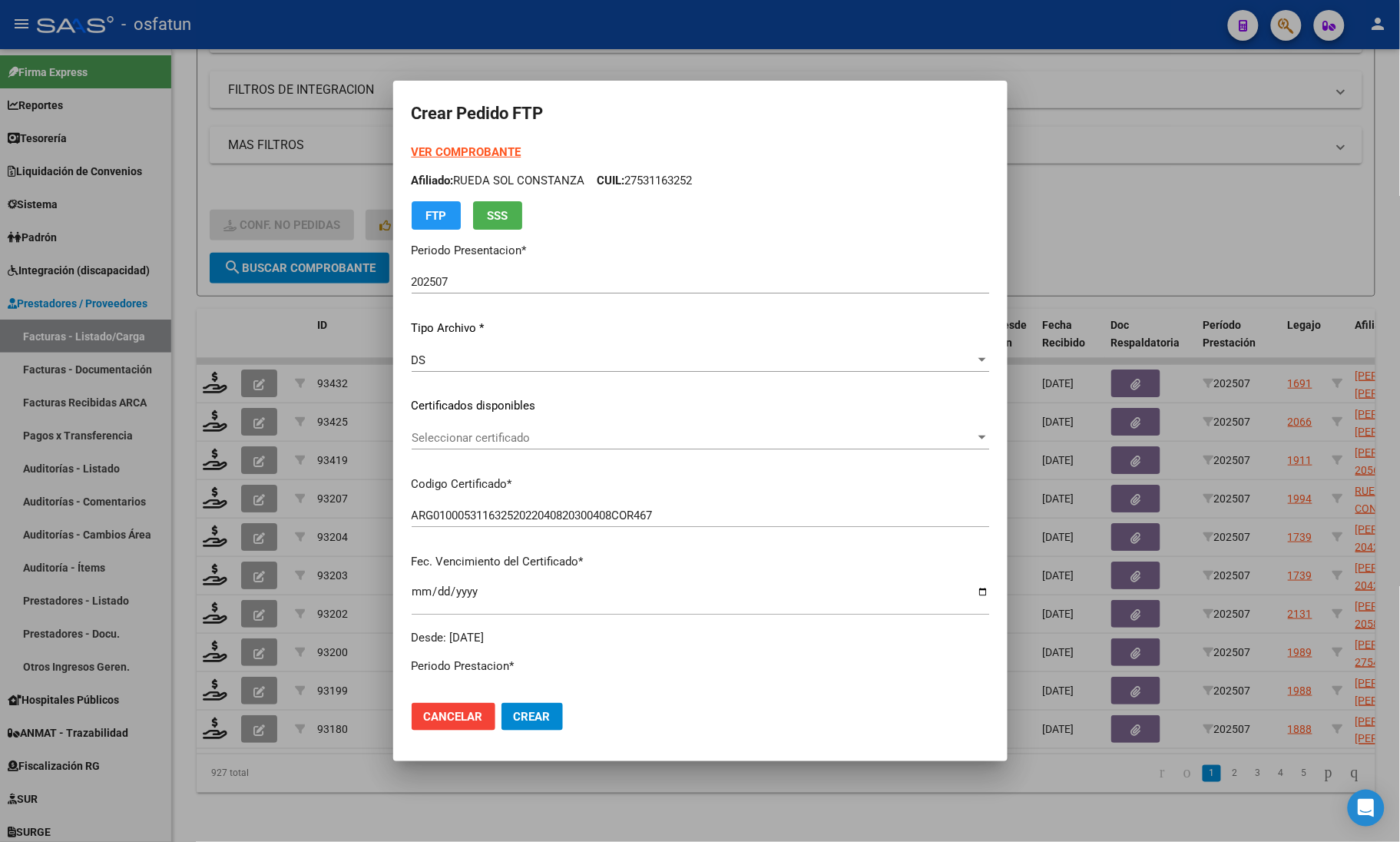
click at [558, 446] on div "Seleccionar certificado Seleccionar certificado" at bounding box center [700, 437] width 577 height 23
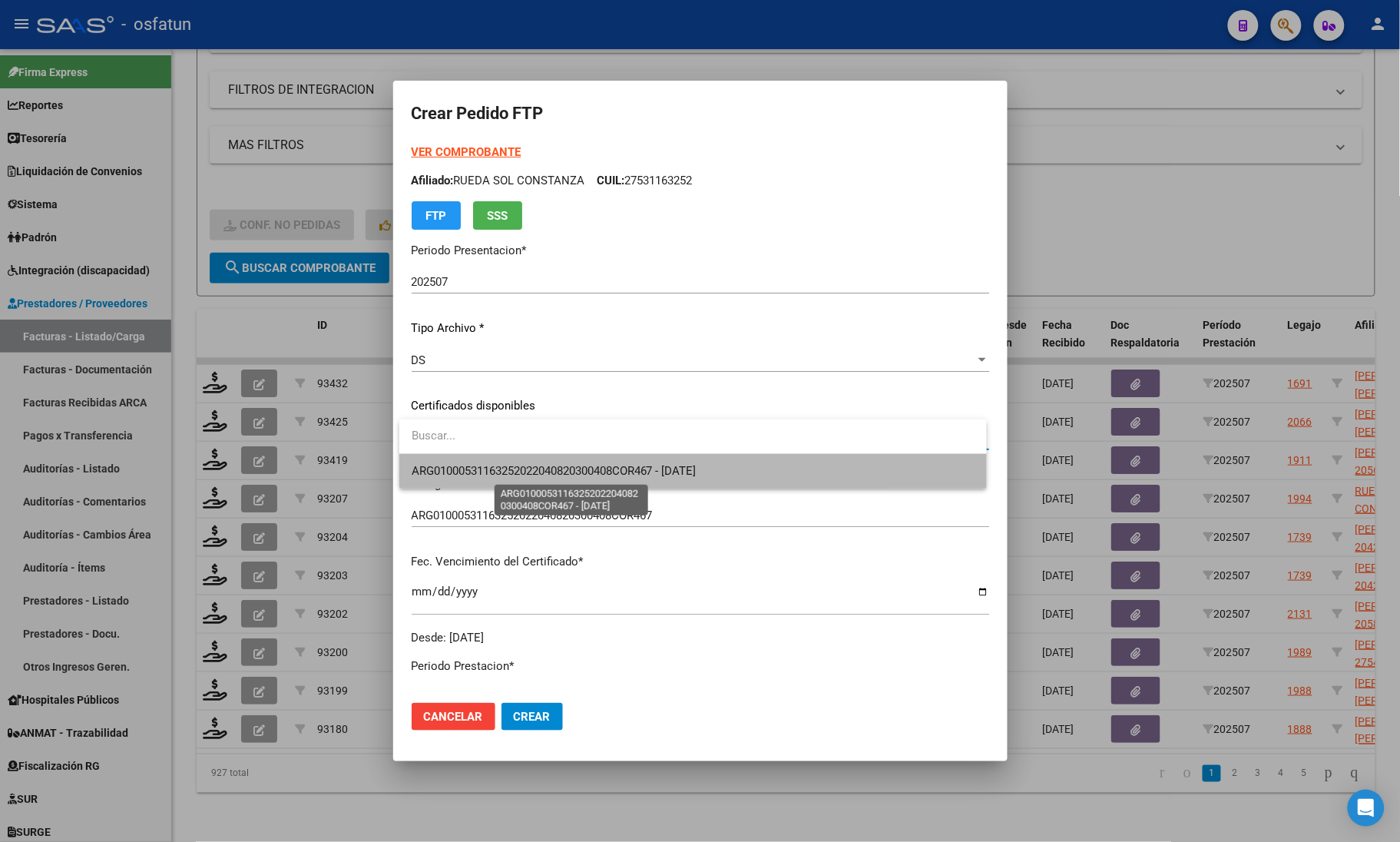
click at [547, 473] on span "ARG01000531163252022040820300408COR467 - [DATE]" at bounding box center [554, 471] width 285 height 14
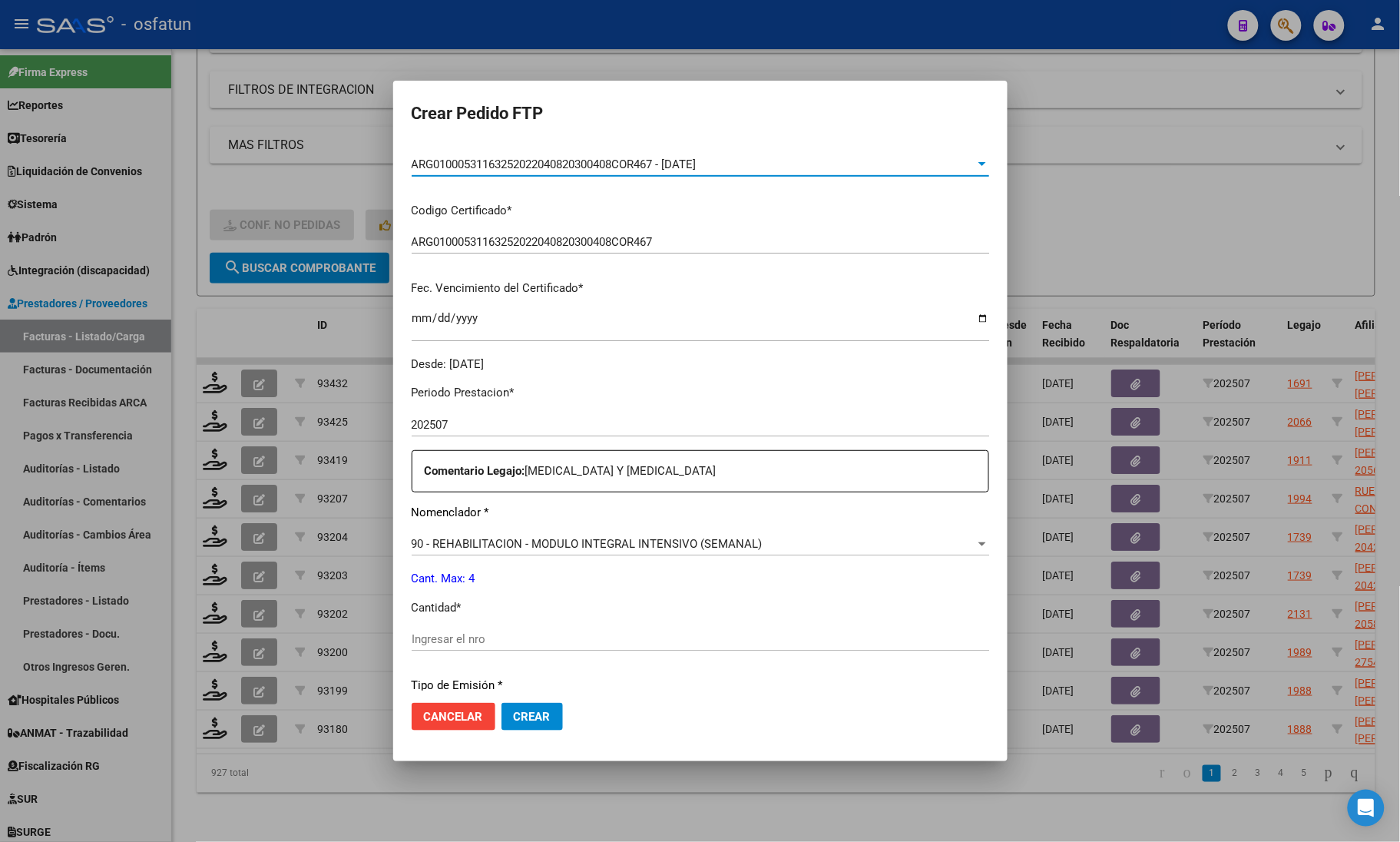
scroll to position [384, 0]
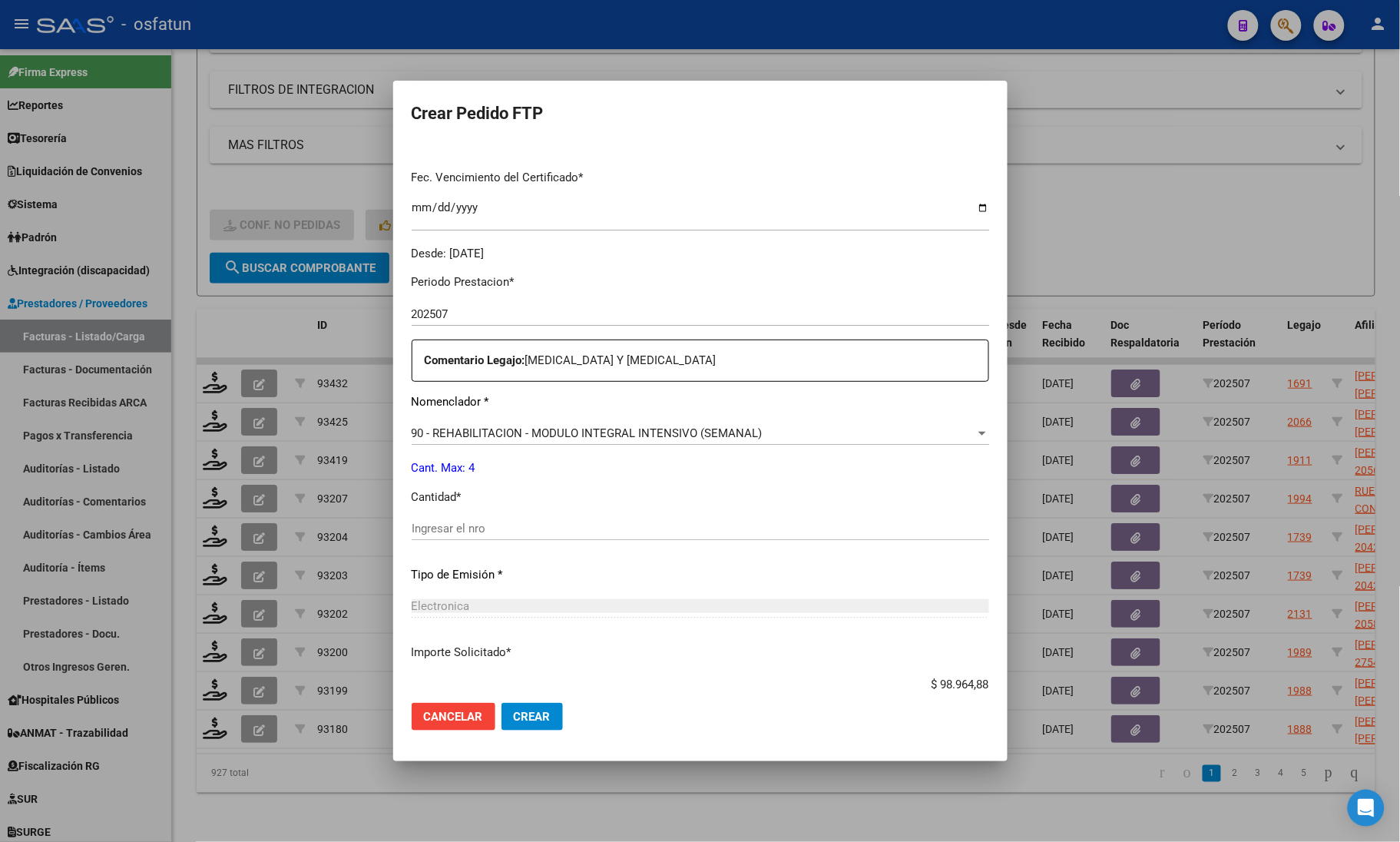
click at [489, 532] on input "Ingresar el nro" at bounding box center [700, 529] width 577 height 14
type input "4"
click at [288, 822] on div at bounding box center [700, 421] width 1400 height 842
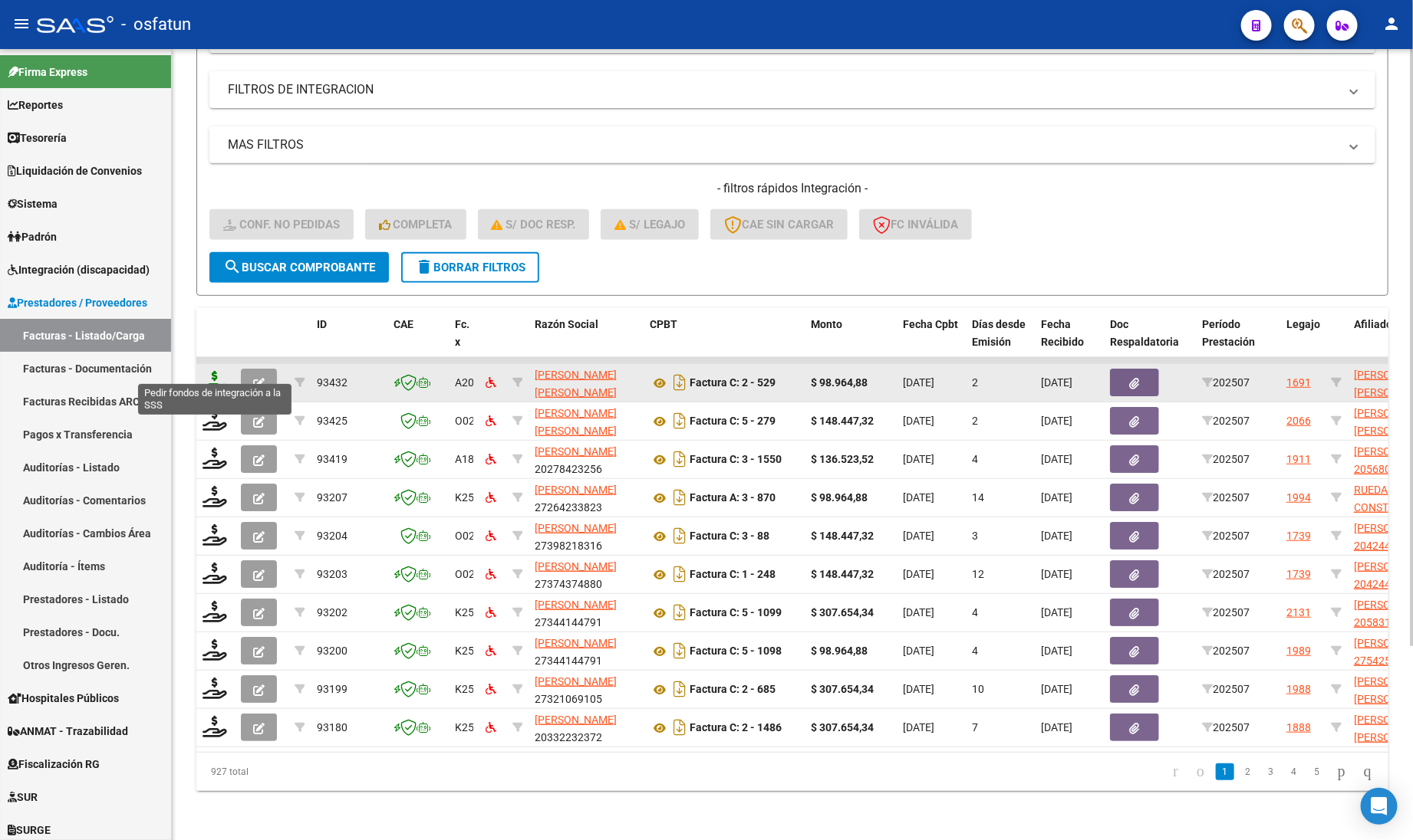
click at [211, 371] on icon at bounding box center [215, 381] width 25 height 22
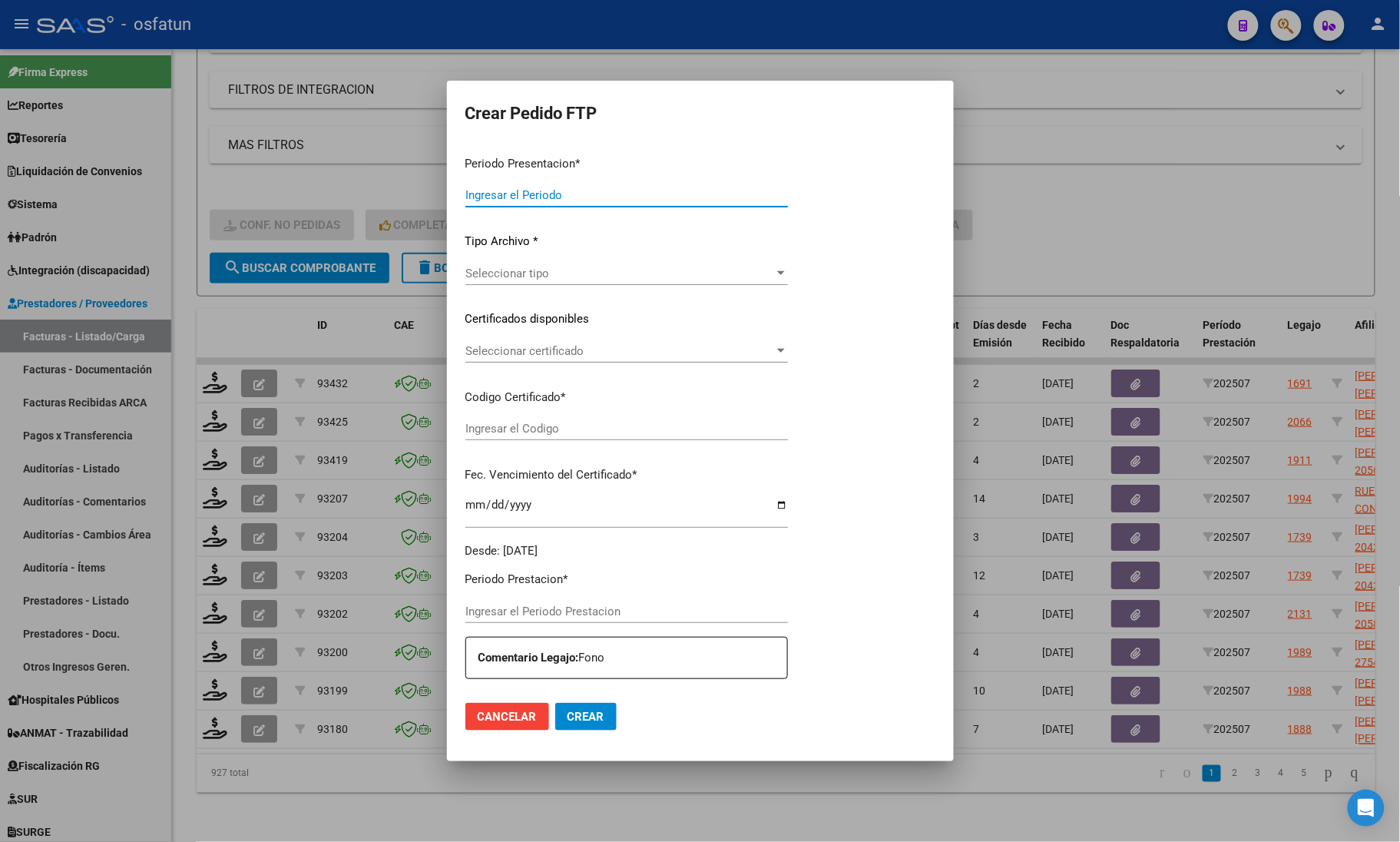
type input "202507"
type input "$ 98.964,88"
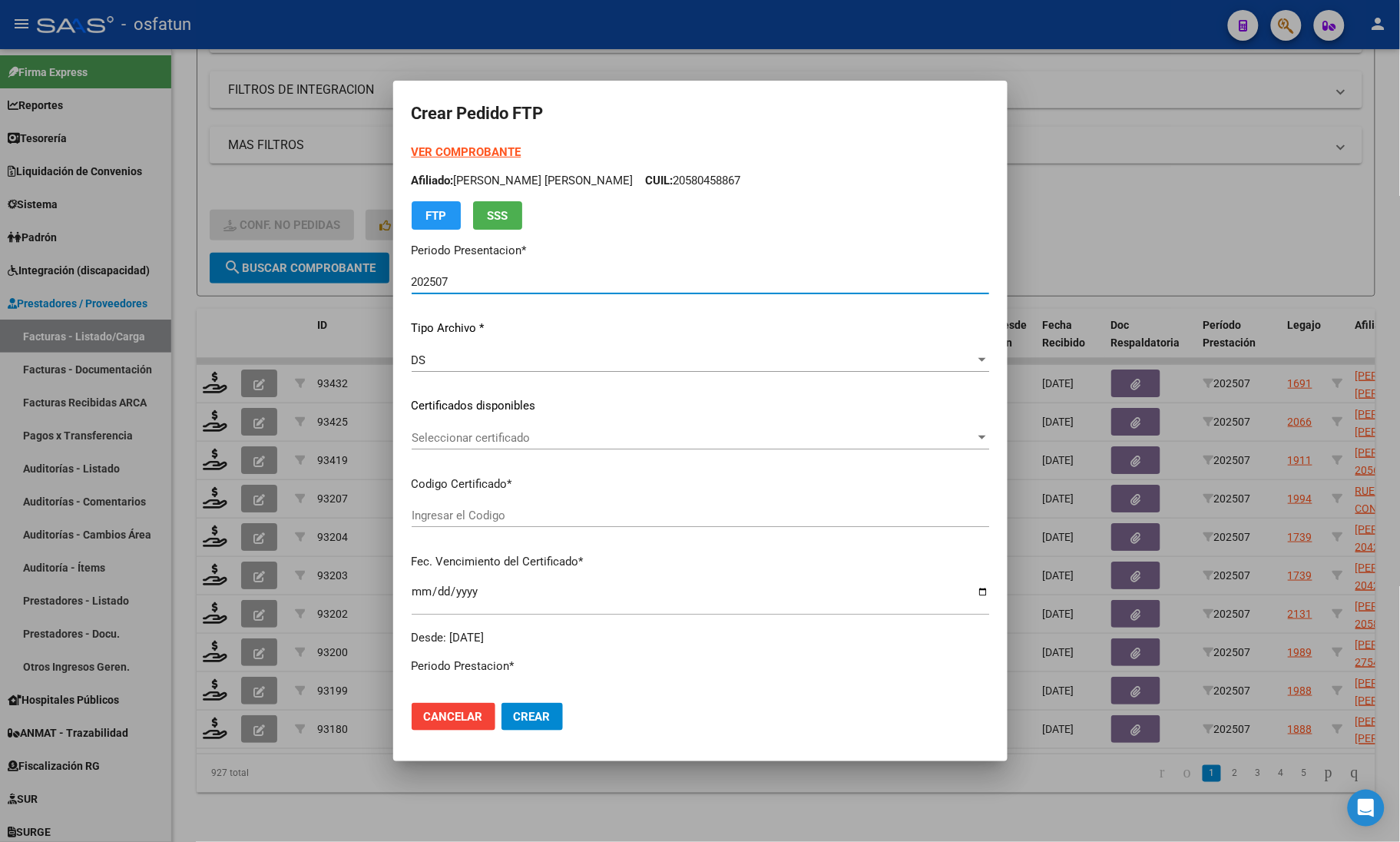
type input "ARG02000482528502022062420320624SFE168"
type input "2032-06-24"
click at [463, 146] on strong "VER COMPROBANTE" at bounding box center [466, 153] width 110 height 14
click at [453, 443] on span "Seleccionar certificado" at bounding box center [693, 438] width 563 height 14
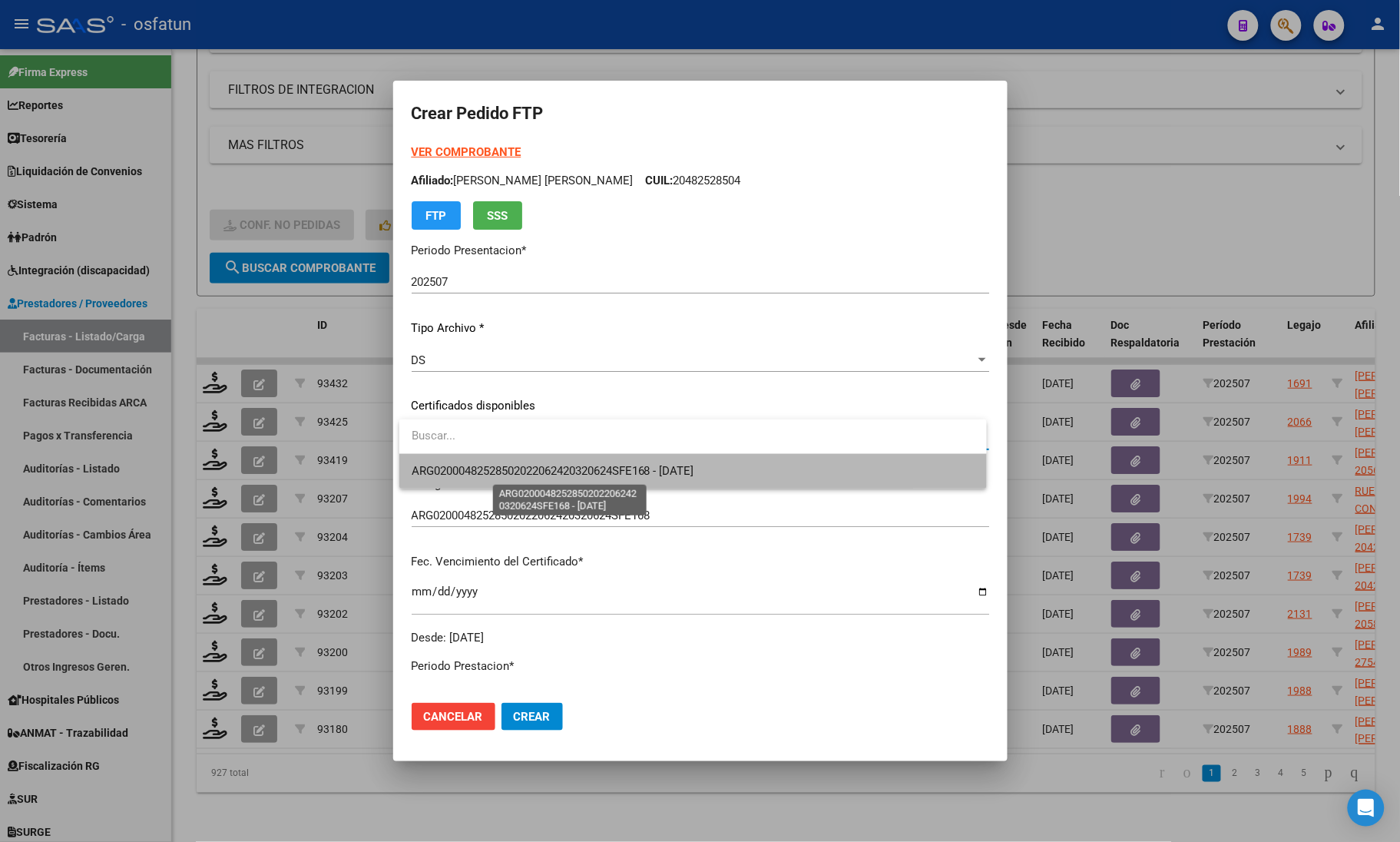
click at [462, 471] on span "ARG02000482528502022062420320624SFE168 - [DATE]" at bounding box center [552, 471] width 282 height 14
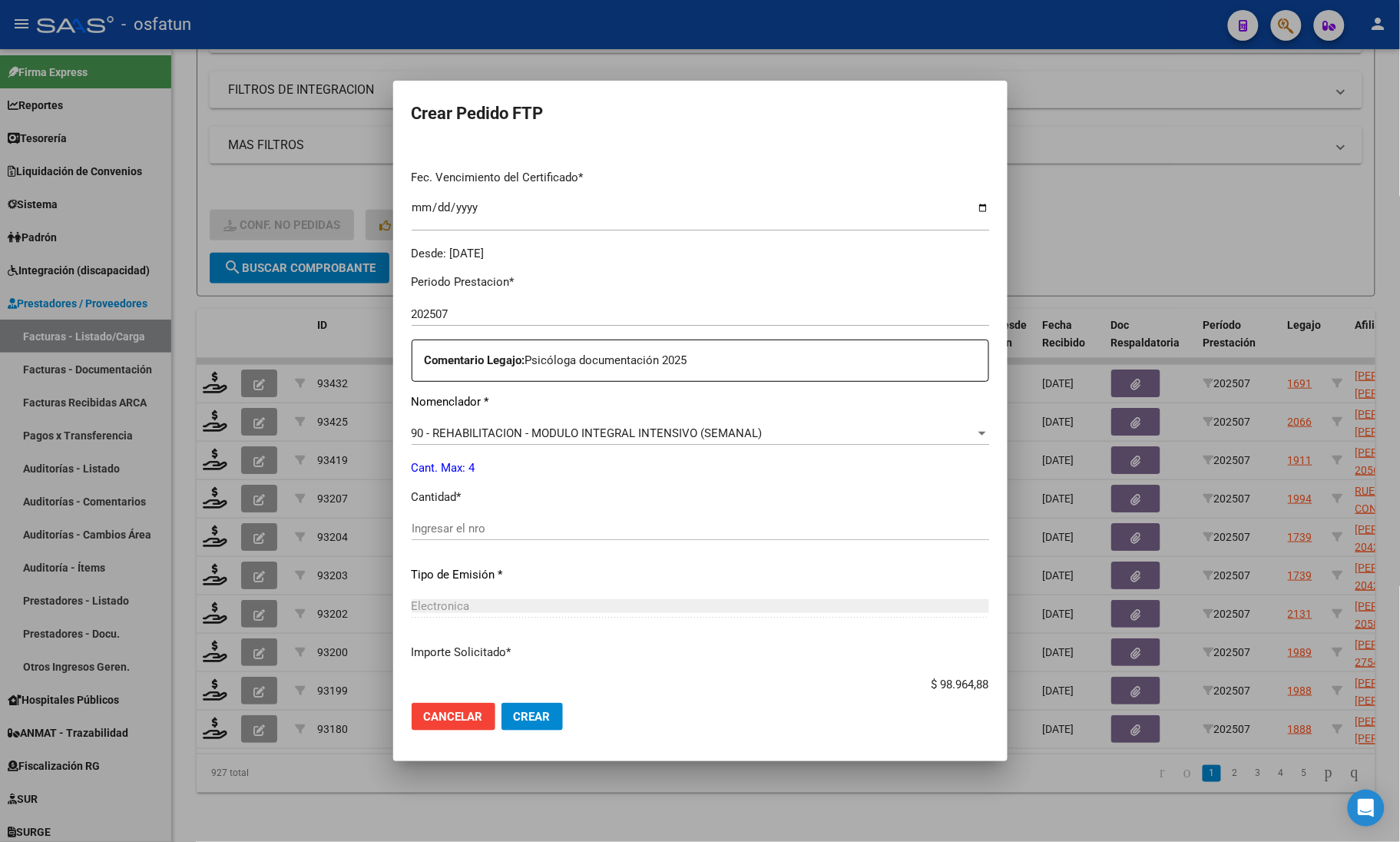
scroll to position [480, 0]
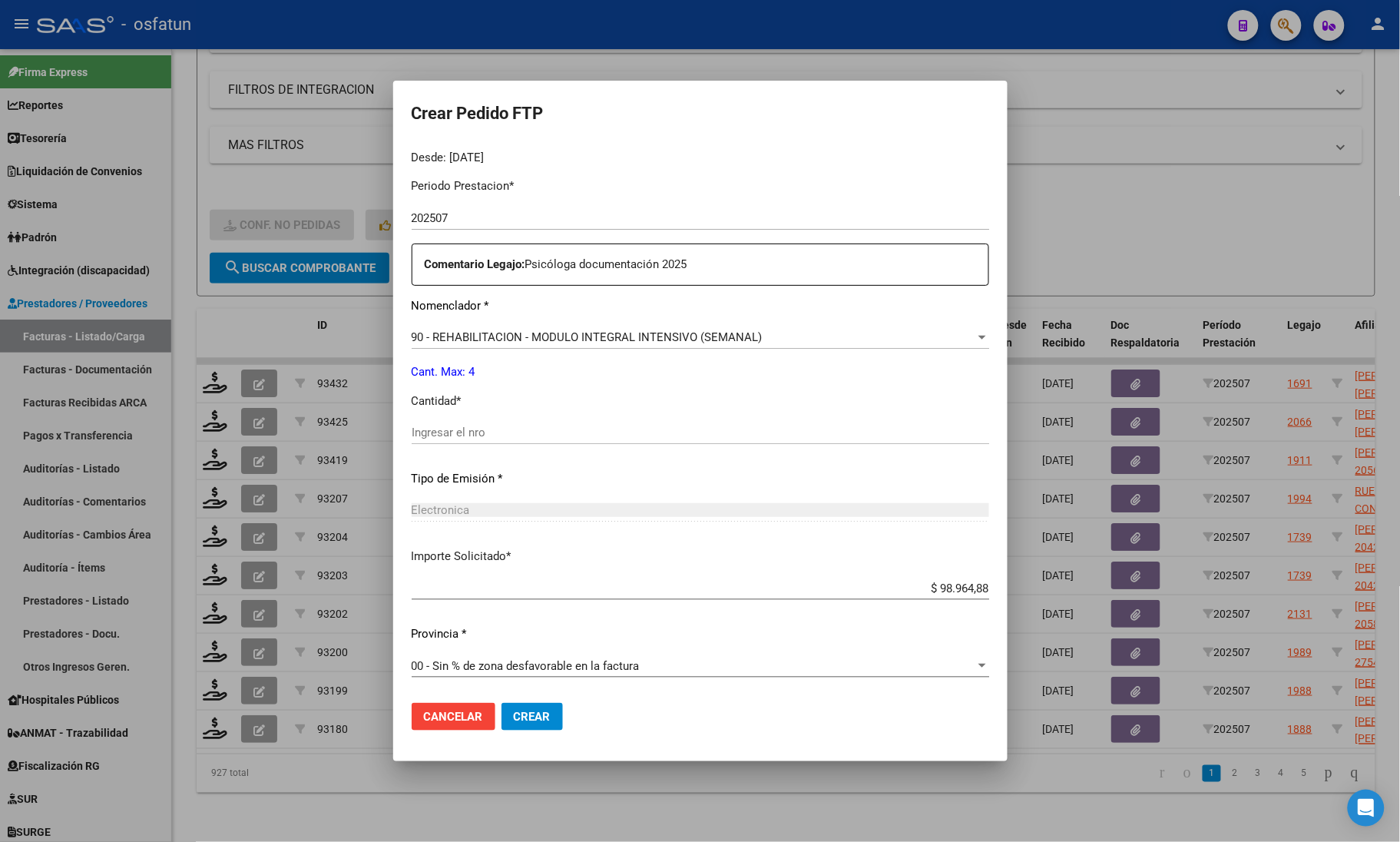
click at [601, 423] on div "Ingresar el nro" at bounding box center [700, 432] width 577 height 23
click at [601, 434] on input "Ingresar el nro" at bounding box center [700, 433] width 577 height 14
type input "4"
click at [546, 716] on span "Crear" at bounding box center [532, 717] width 37 height 14
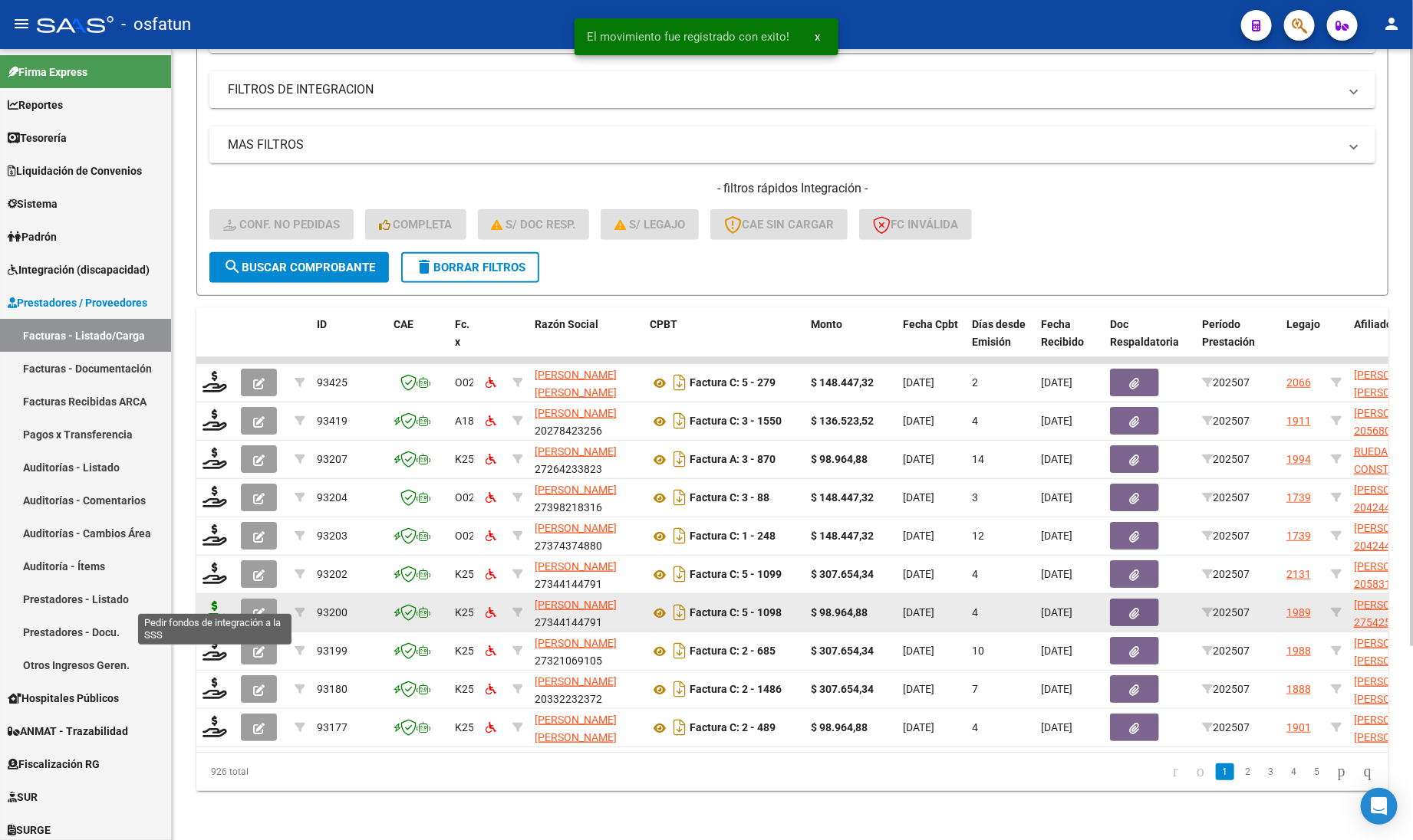
click at [219, 601] on icon at bounding box center [215, 612] width 25 height 22
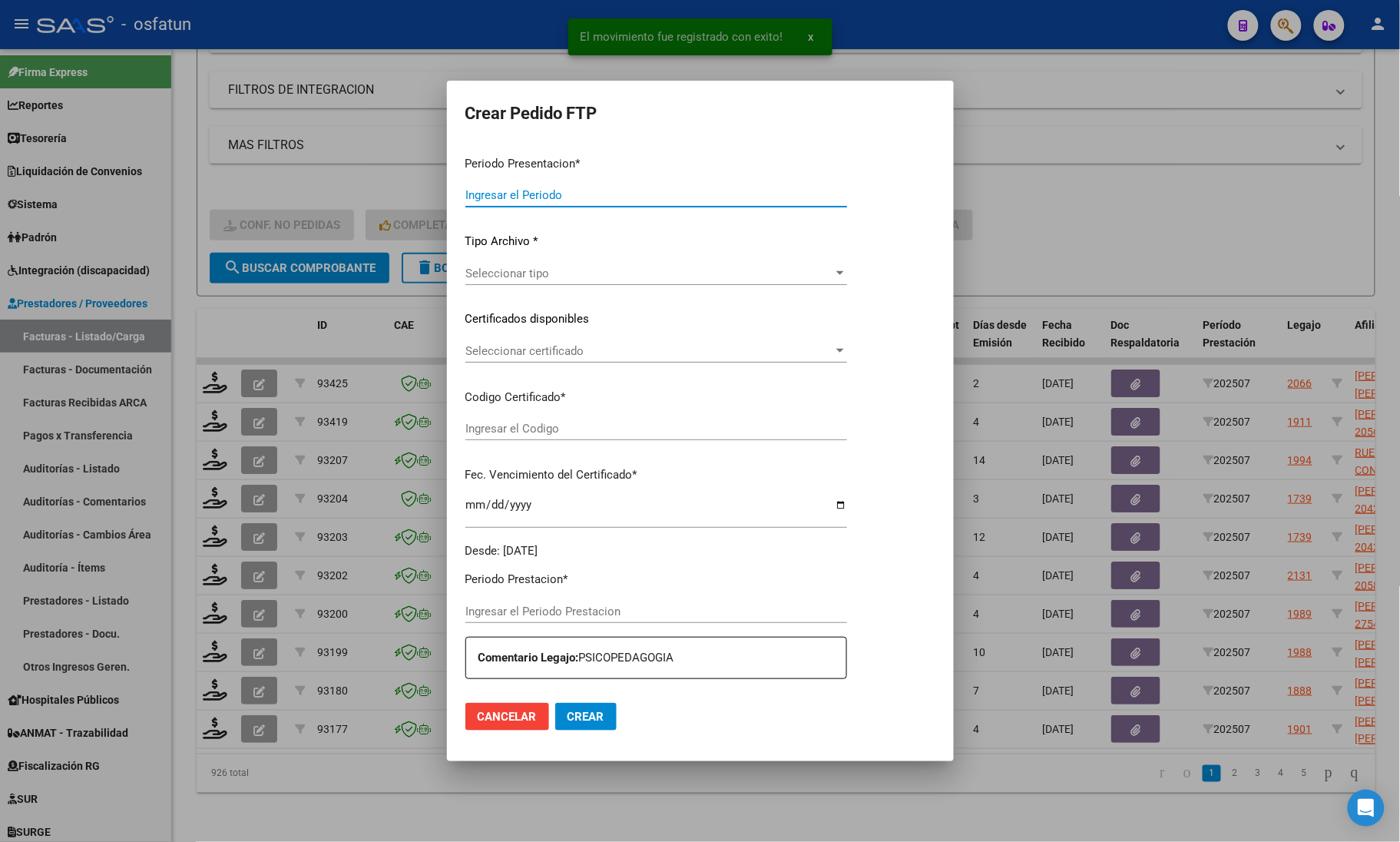
type input "202507"
type input "$ 98.964,88"
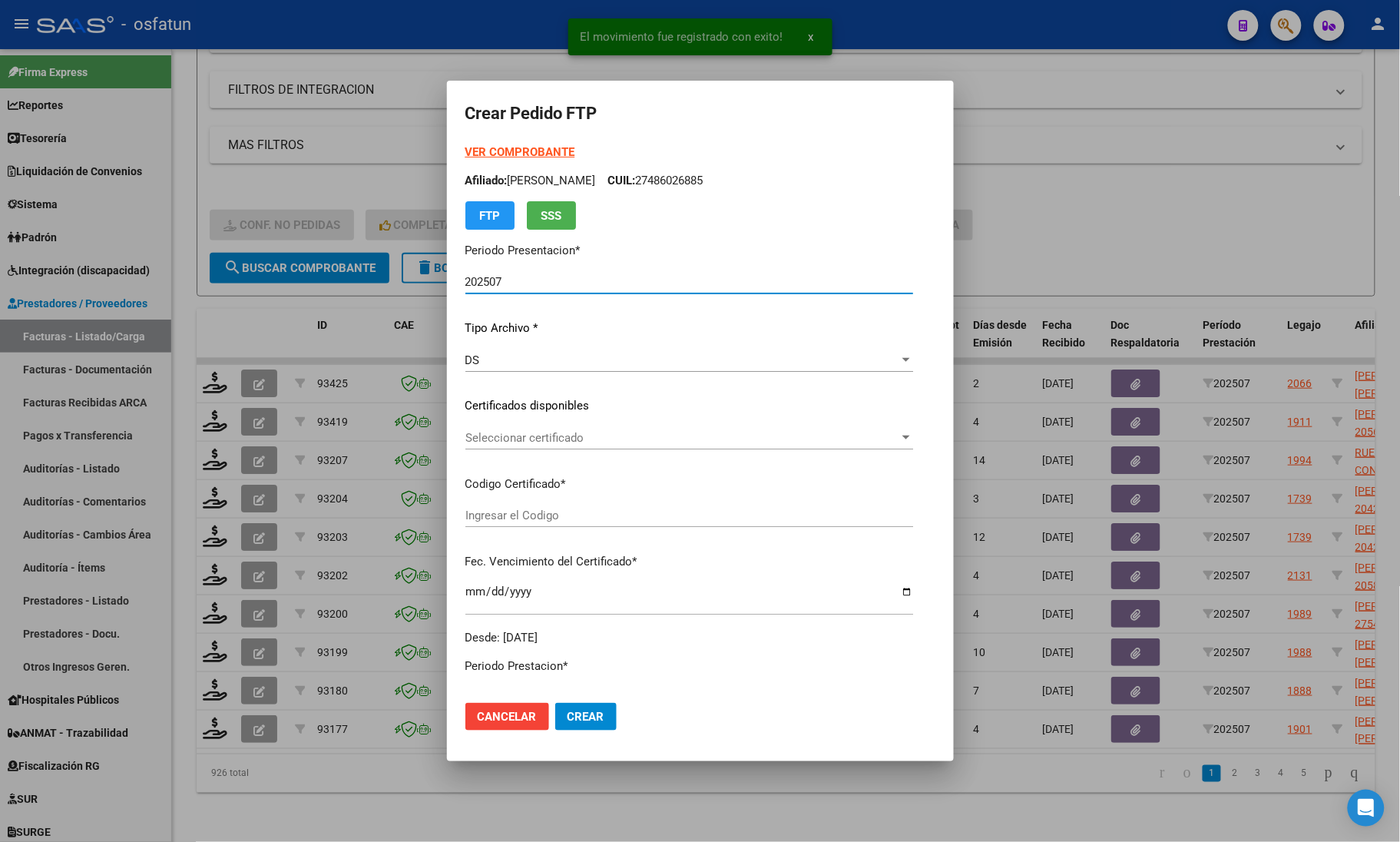
type input "ARG01000542559612022062720270627COR467"
type input "2027-06-27"
click at [509, 156] on strong "VER COMPROBANTE" at bounding box center [520, 153] width 110 height 14
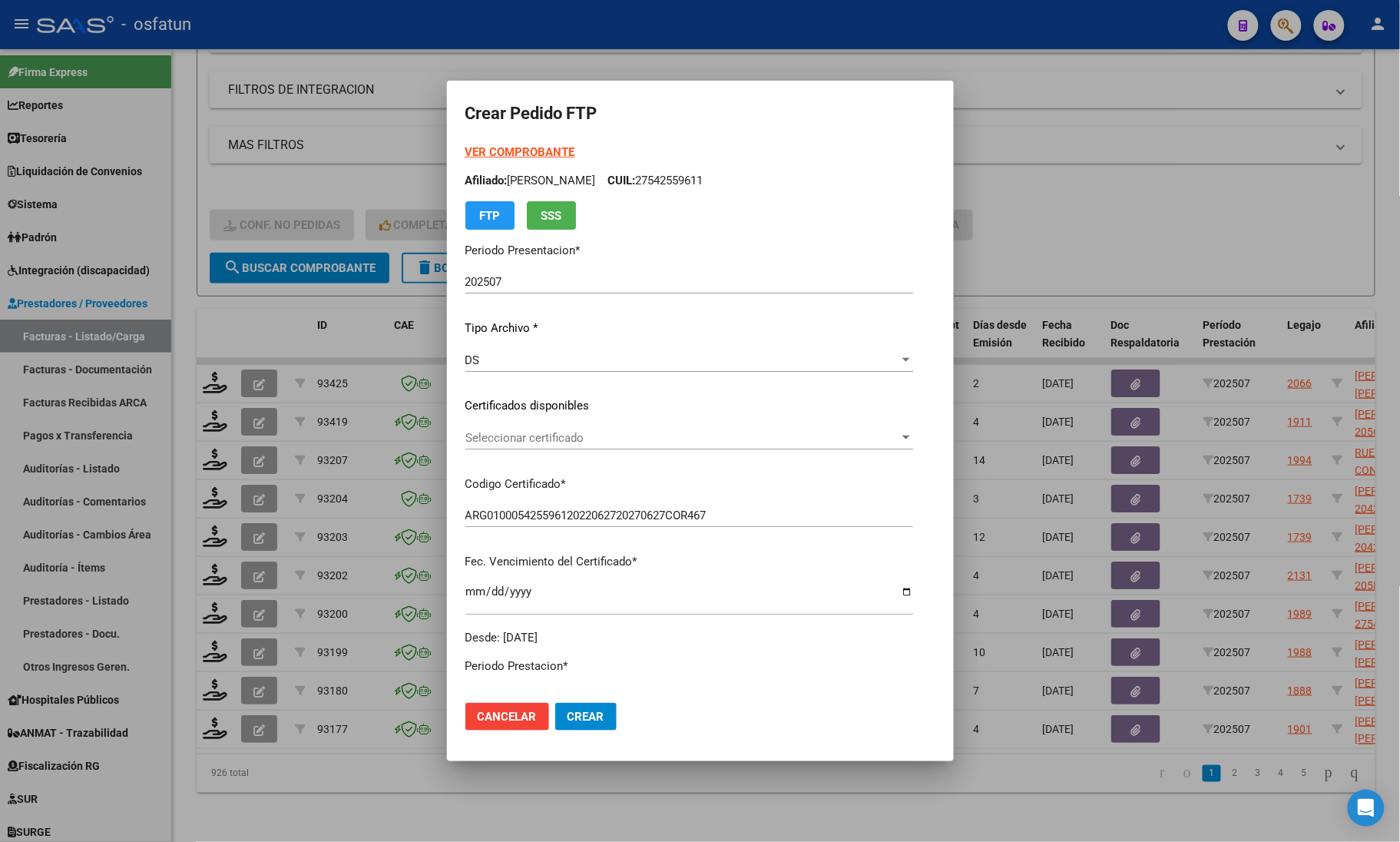
click at [465, 450] on div "Seleccionar certificado Seleccionar certificado" at bounding box center [689, 445] width 448 height 38
click at [488, 423] on div "VER COMPROBANTE ARCA Padrón Afiliado: ALVAREZ ORTIZ GUADALUPE CUIL: 27542559611…" at bounding box center [689, 394] width 448 height 502
click at [478, 434] on span "Seleccionar certificado" at bounding box center [682, 438] width 434 height 14
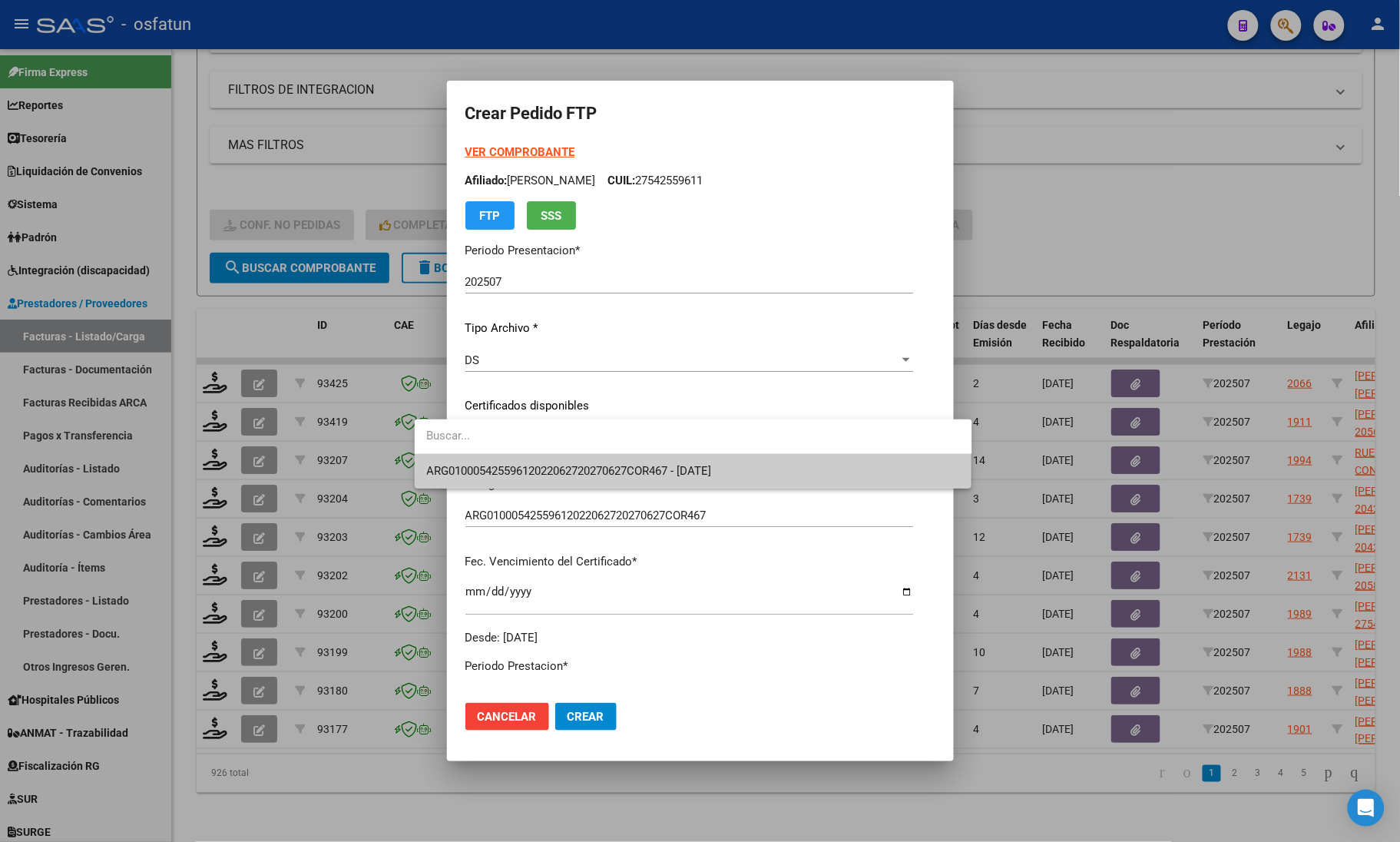
click at [457, 481] on span "ARG01000542559612022062720270627COR467 - [DATE]" at bounding box center [693, 471] width 533 height 35
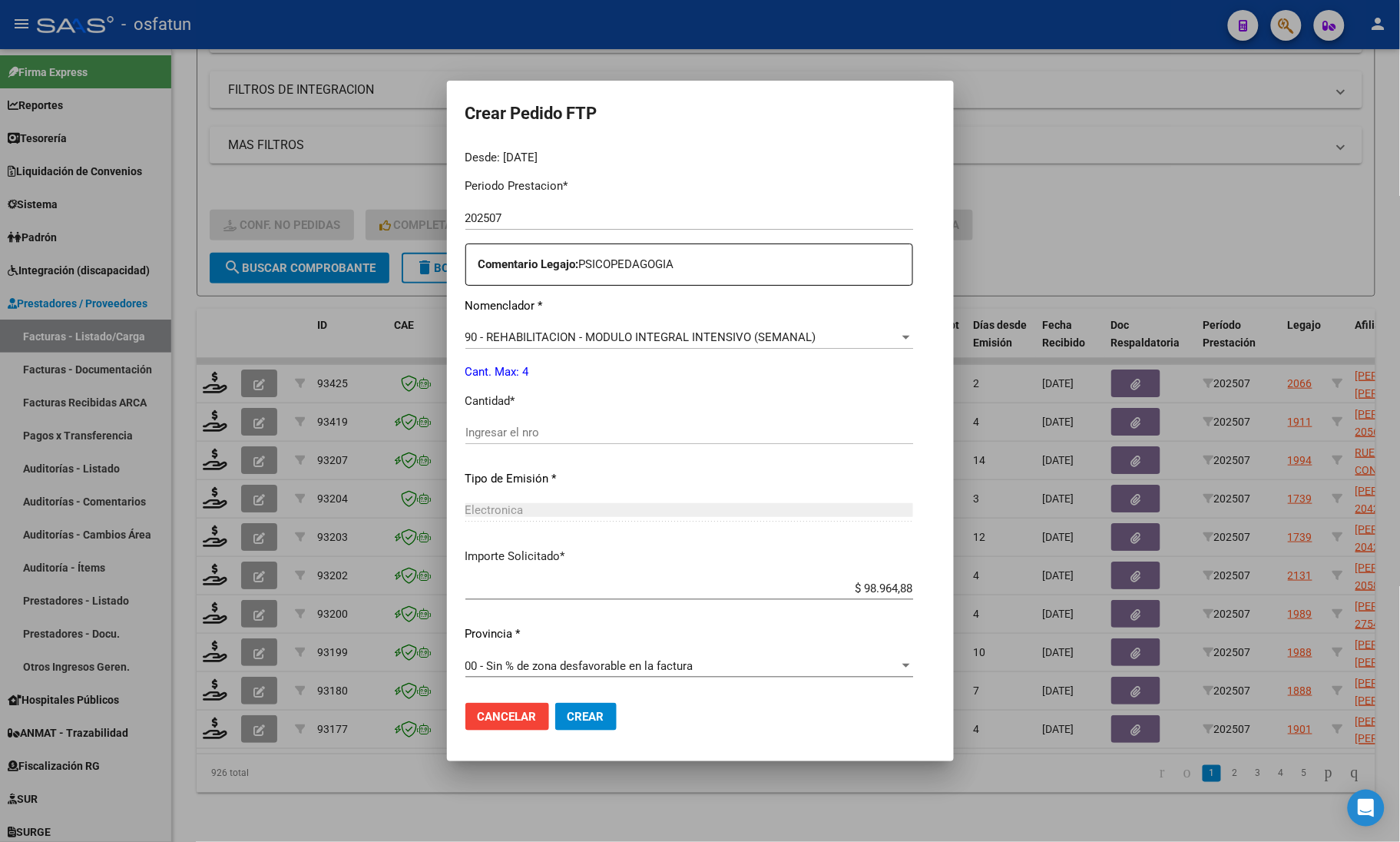
click at [482, 444] on div "Ingresar el nro" at bounding box center [689, 432] width 448 height 23
click at [474, 435] on input "Ingresar el nro" at bounding box center [689, 433] width 448 height 14
type input "4"
click at [567, 714] on span "Crear" at bounding box center [585, 717] width 37 height 14
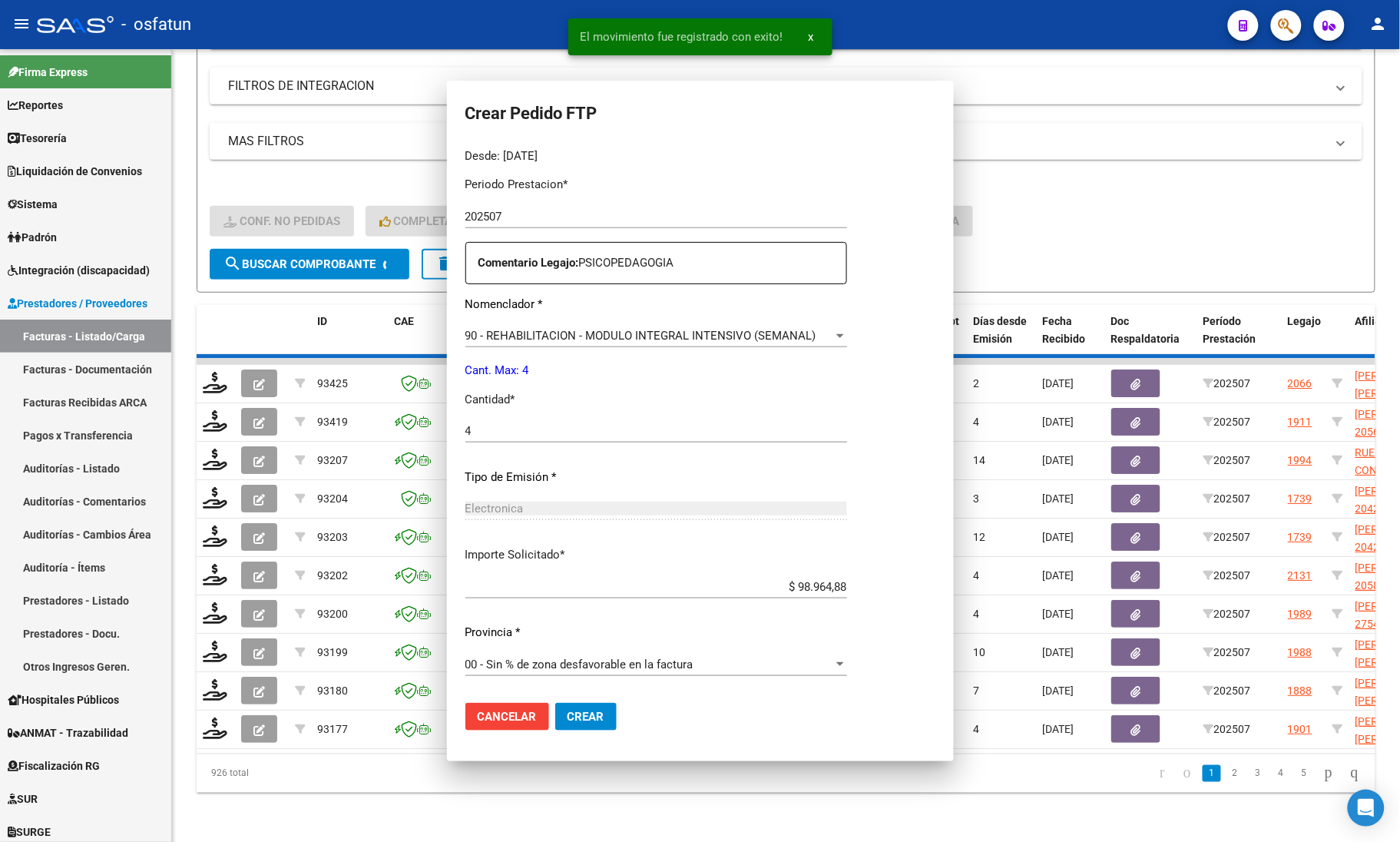
scroll to position [393, 0]
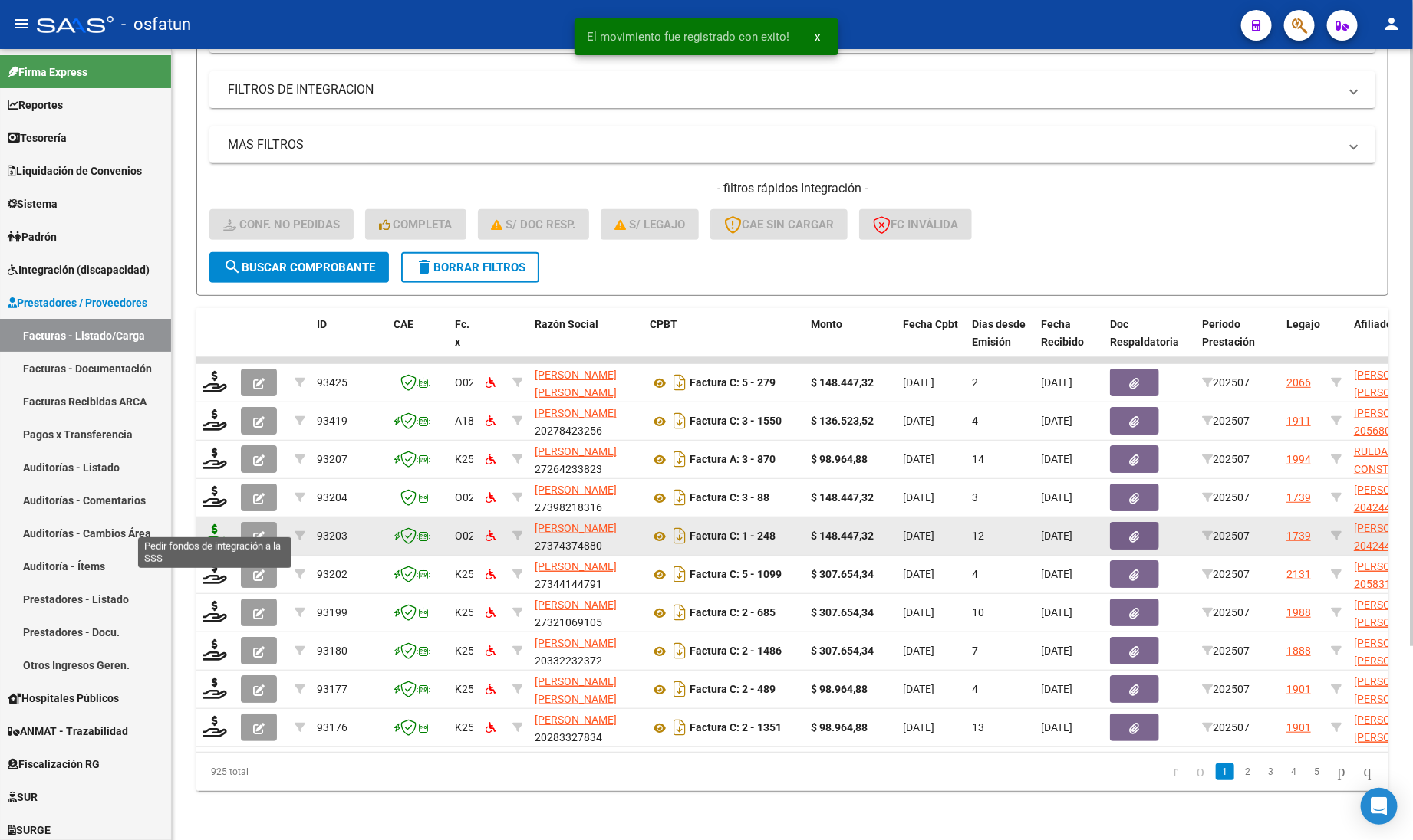
click at [219, 524] on icon at bounding box center [215, 535] width 25 height 22
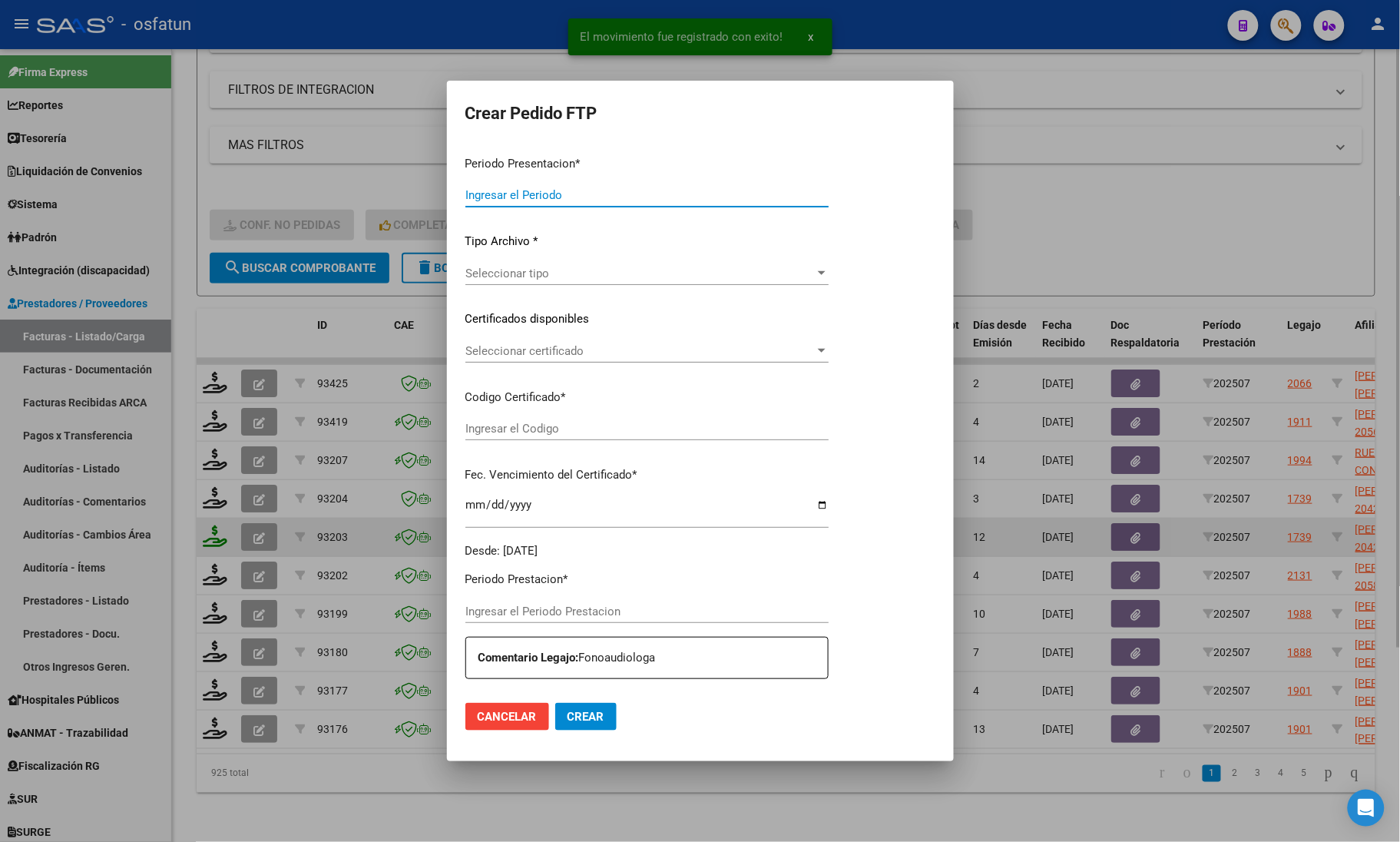
type input "202507"
type input "$ 148.447,32"
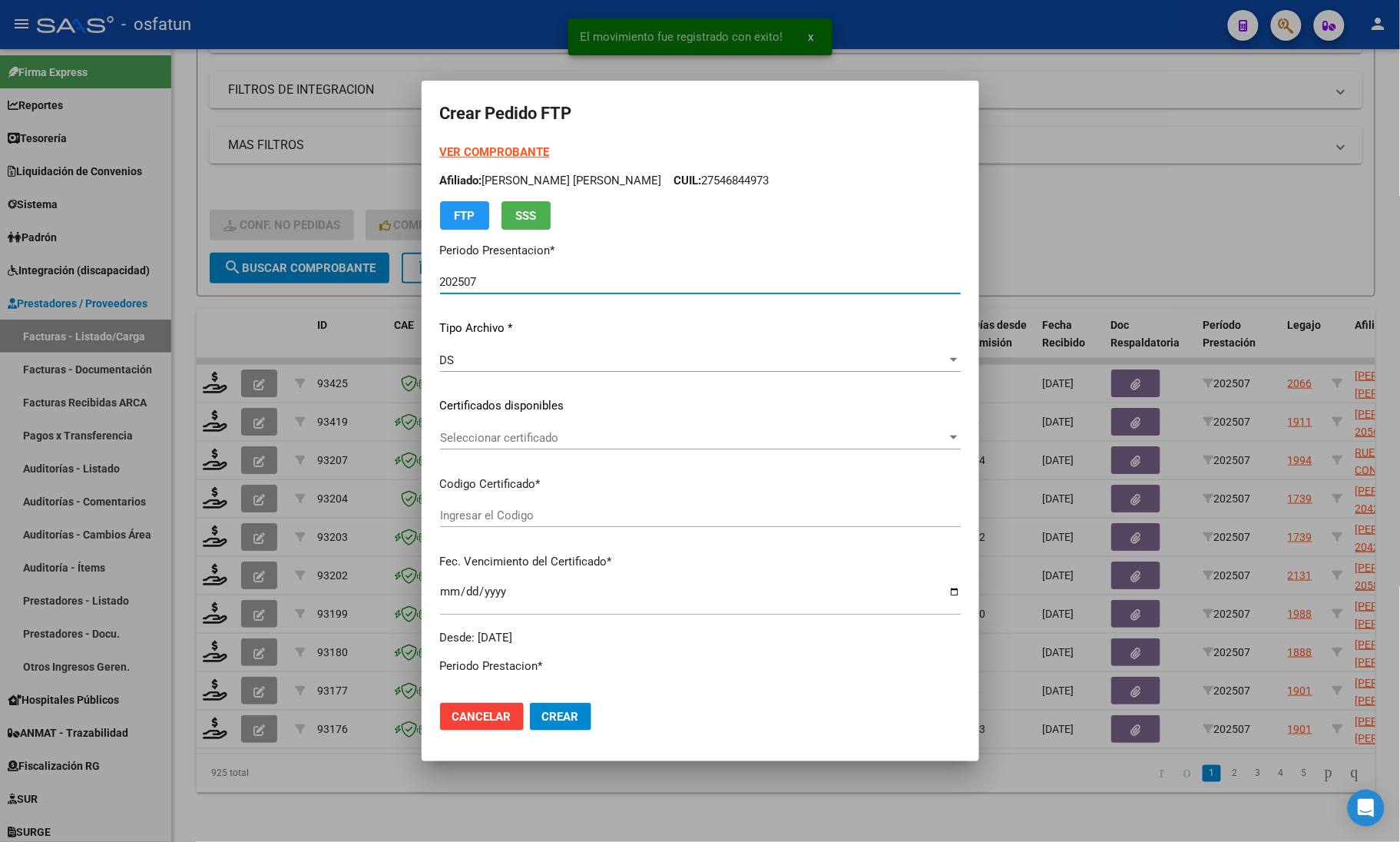
type input "ARG02000424431012023061520250615COR263"
type input "[DATE]"
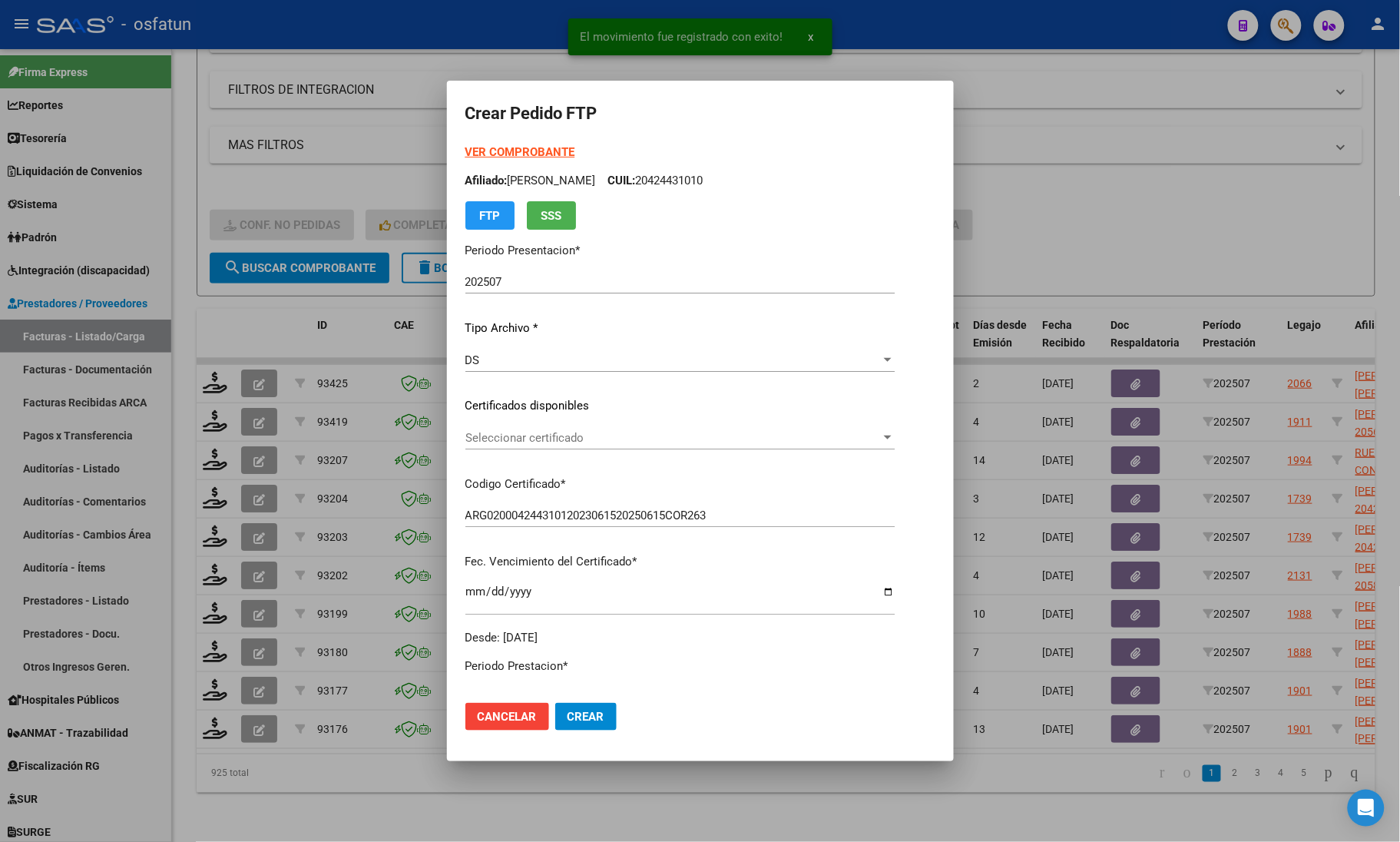
click at [493, 148] on strong "VER COMPROBANTE" at bounding box center [520, 153] width 110 height 14
click at [503, 433] on span "Seleccionar certificado" at bounding box center [673, 438] width 416 height 14
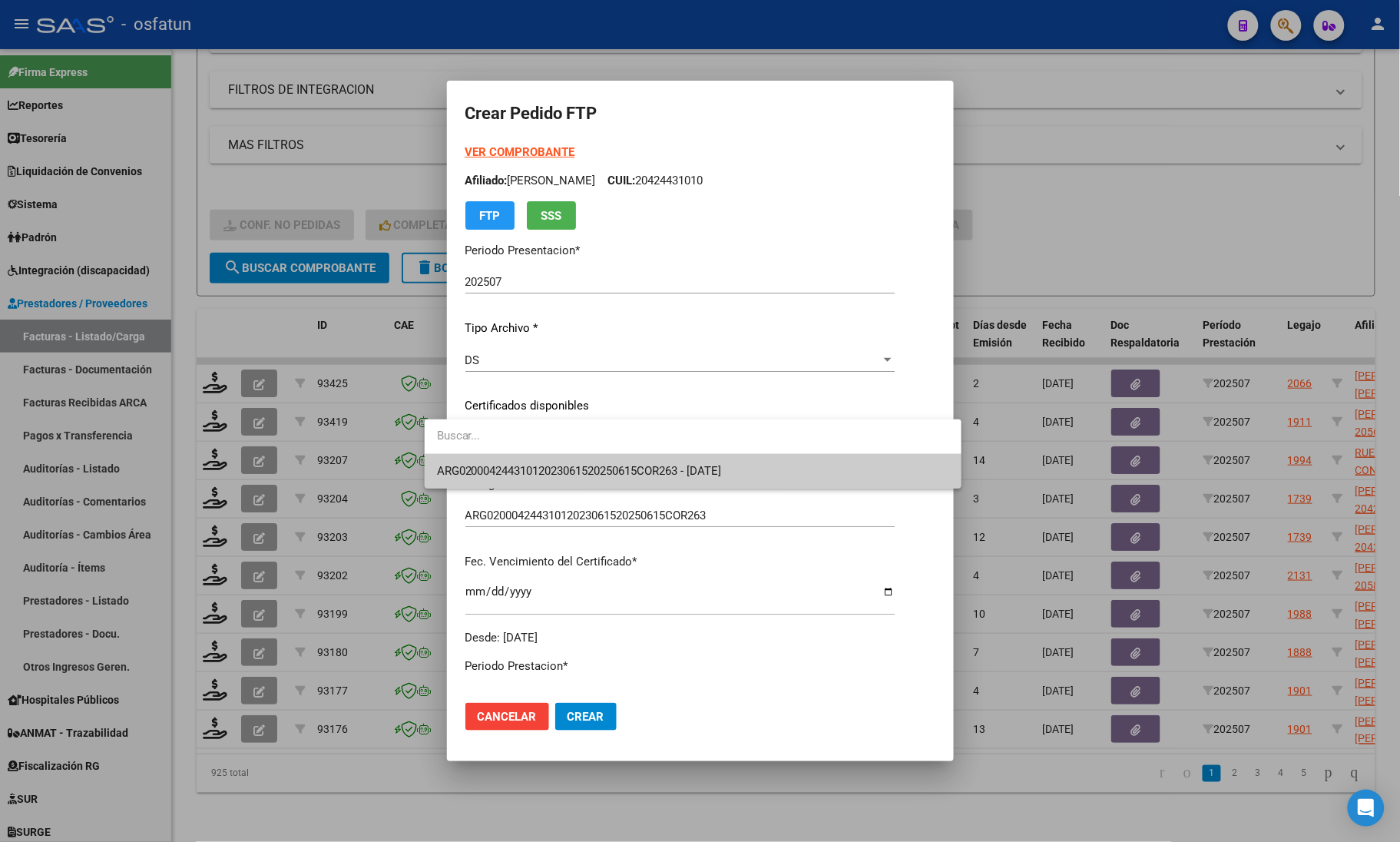
click at [505, 464] on span "ARG02000424431012023061520250615COR263 - [DATE]" at bounding box center [693, 471] width 513 height 35
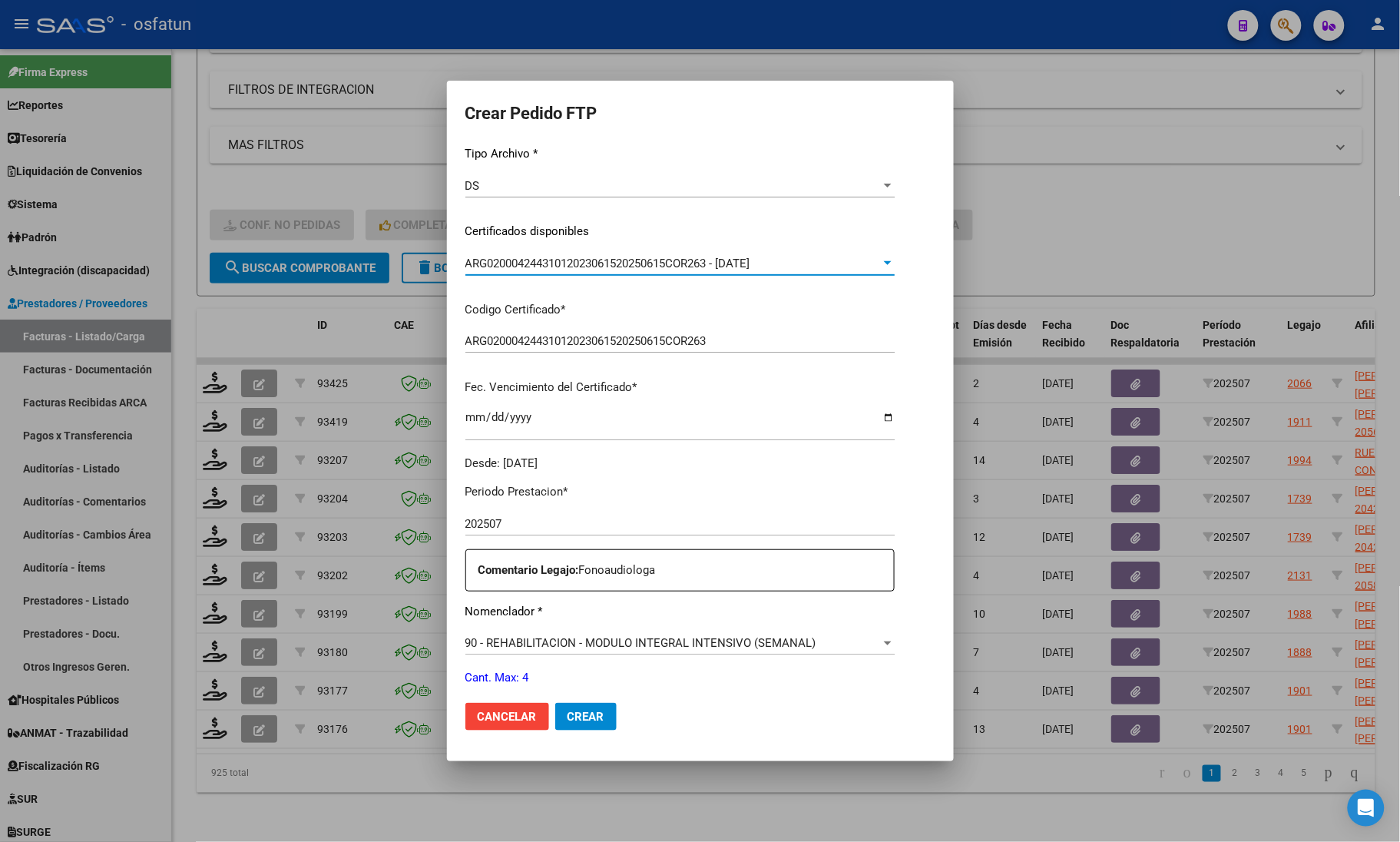
scroll to position [288, 0]
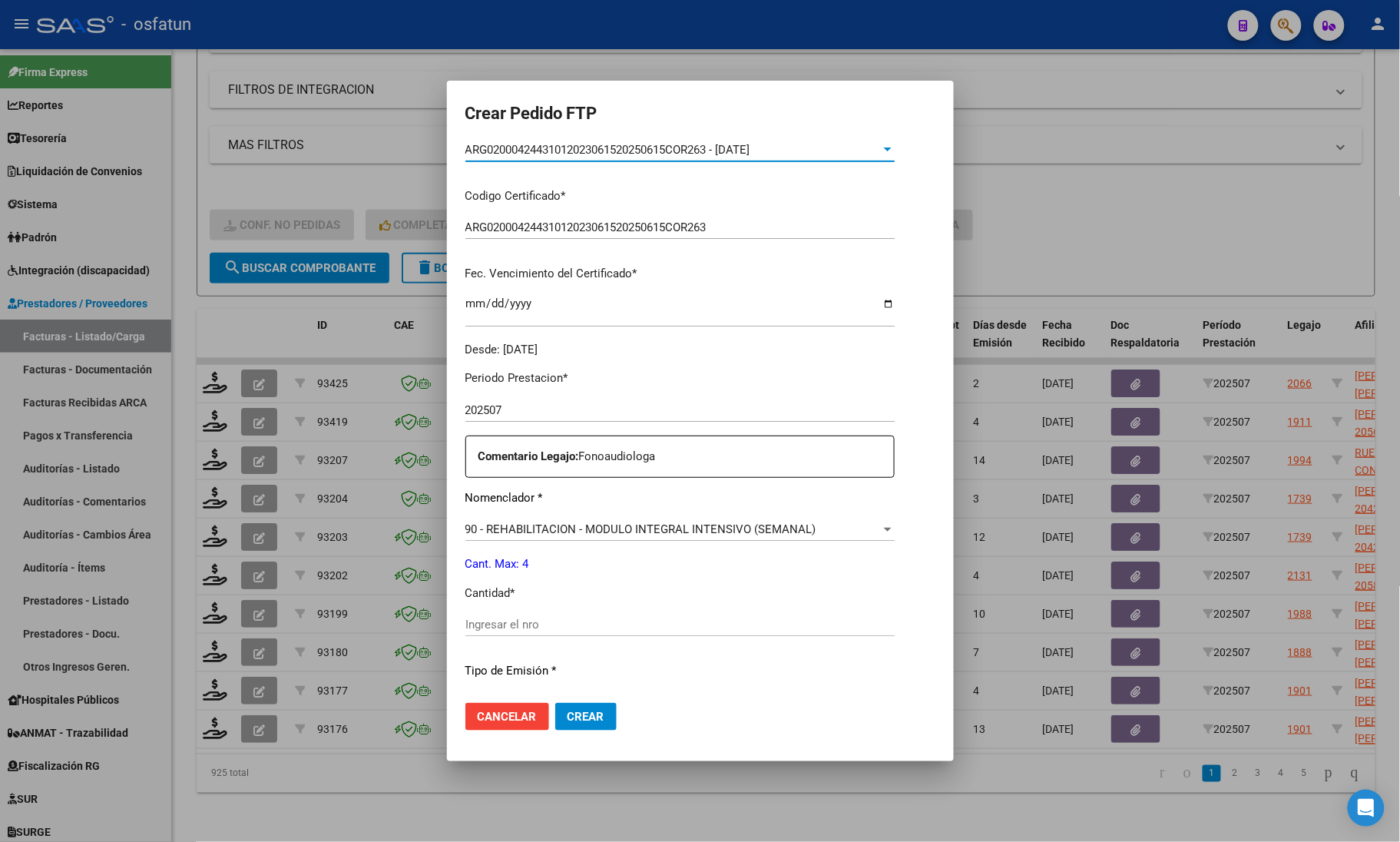
click at [490, 609] on div "Periodo Prestacion * 202507 Ingresar el Periodo Prestacion Comentario Legajo: F…" at bounding box center [680, 620] width 430 height 526
click at [501, 625] on input "Ingresar el nro" at bounding box center [680, 625] width 430 height 14
type input "4"
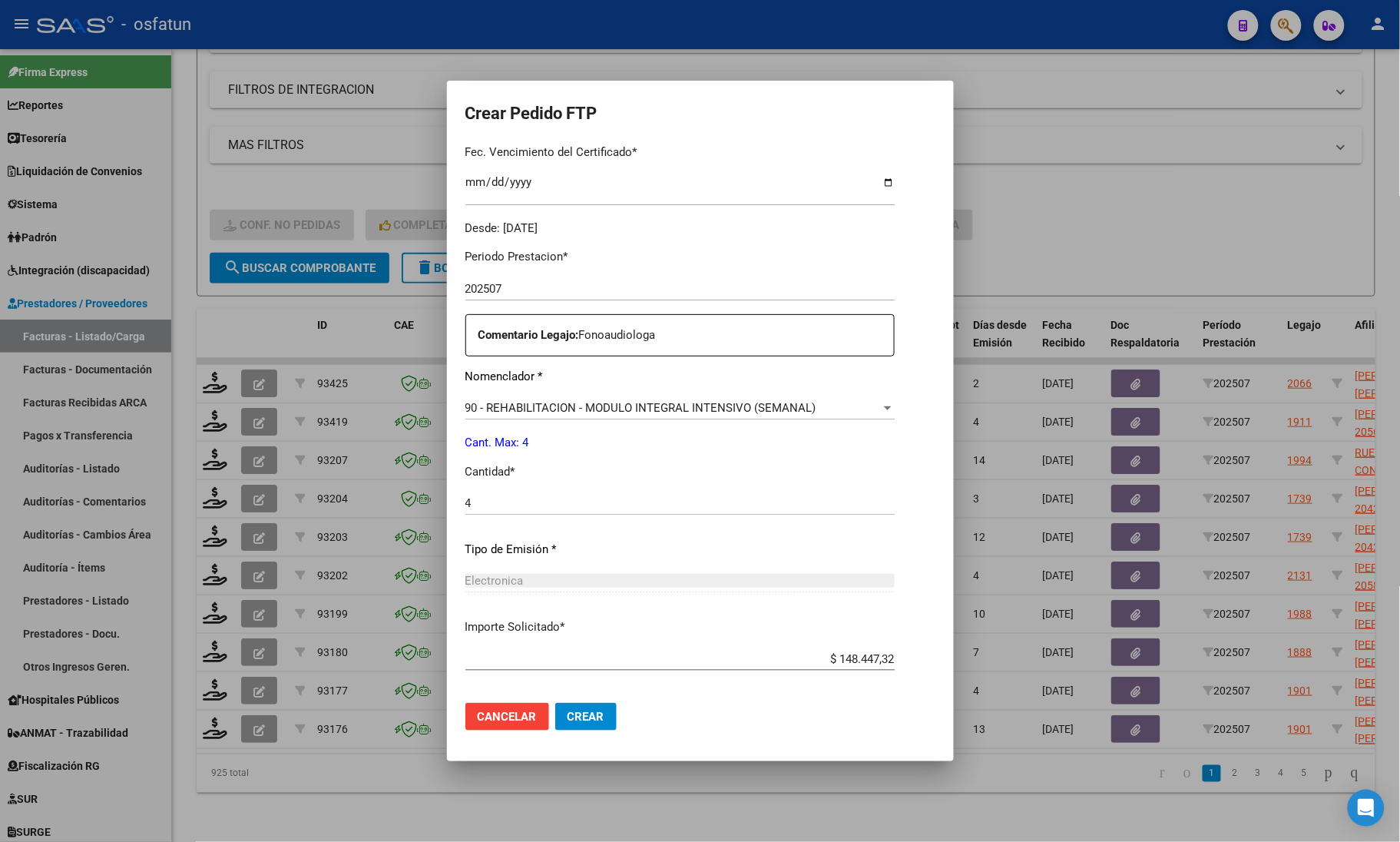
scroll to position [480, 0]
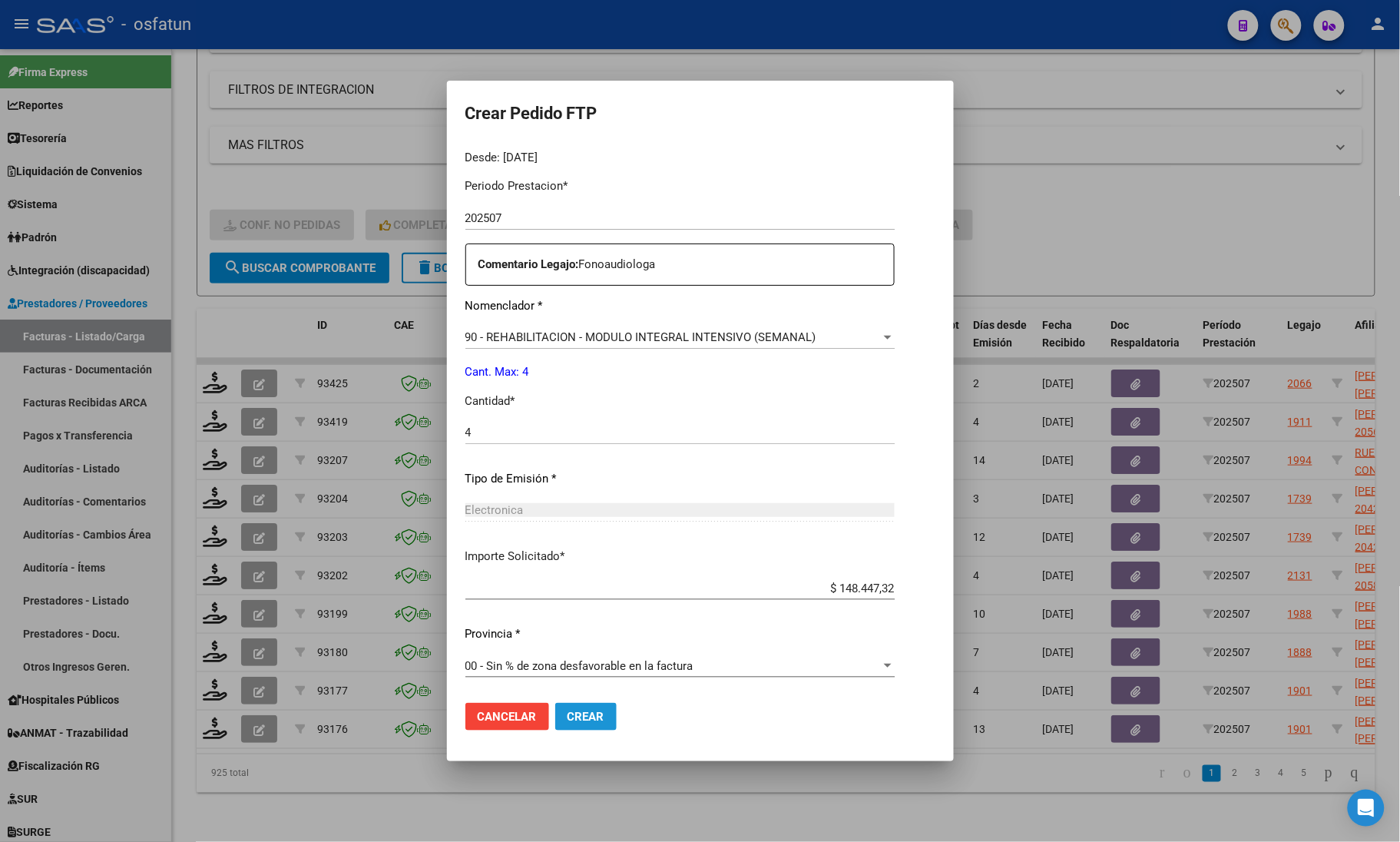
click at [567, 713] on span "Crear" at bounding box center [585, 717] width 37 height 14
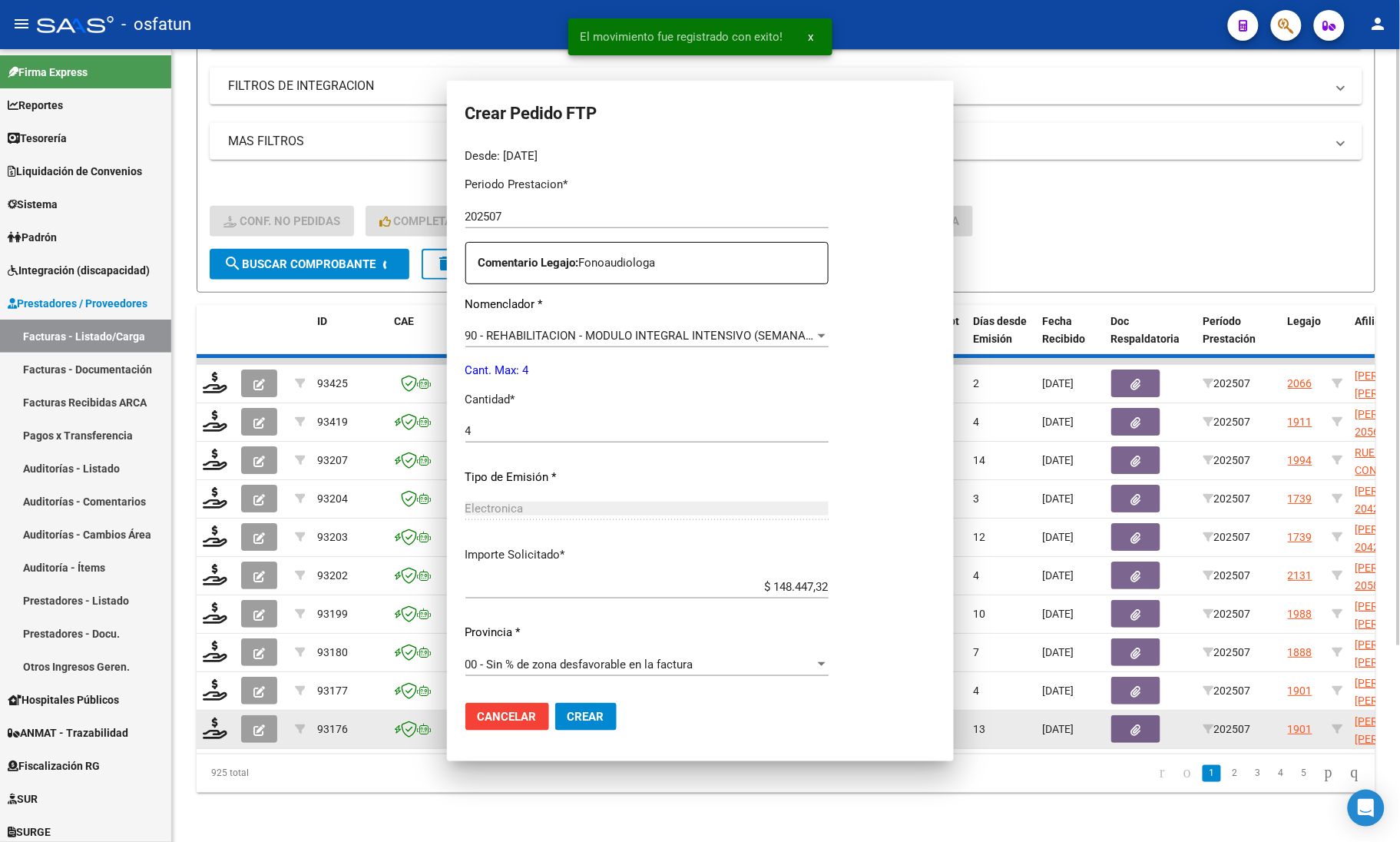
scroll to position [0, 0]
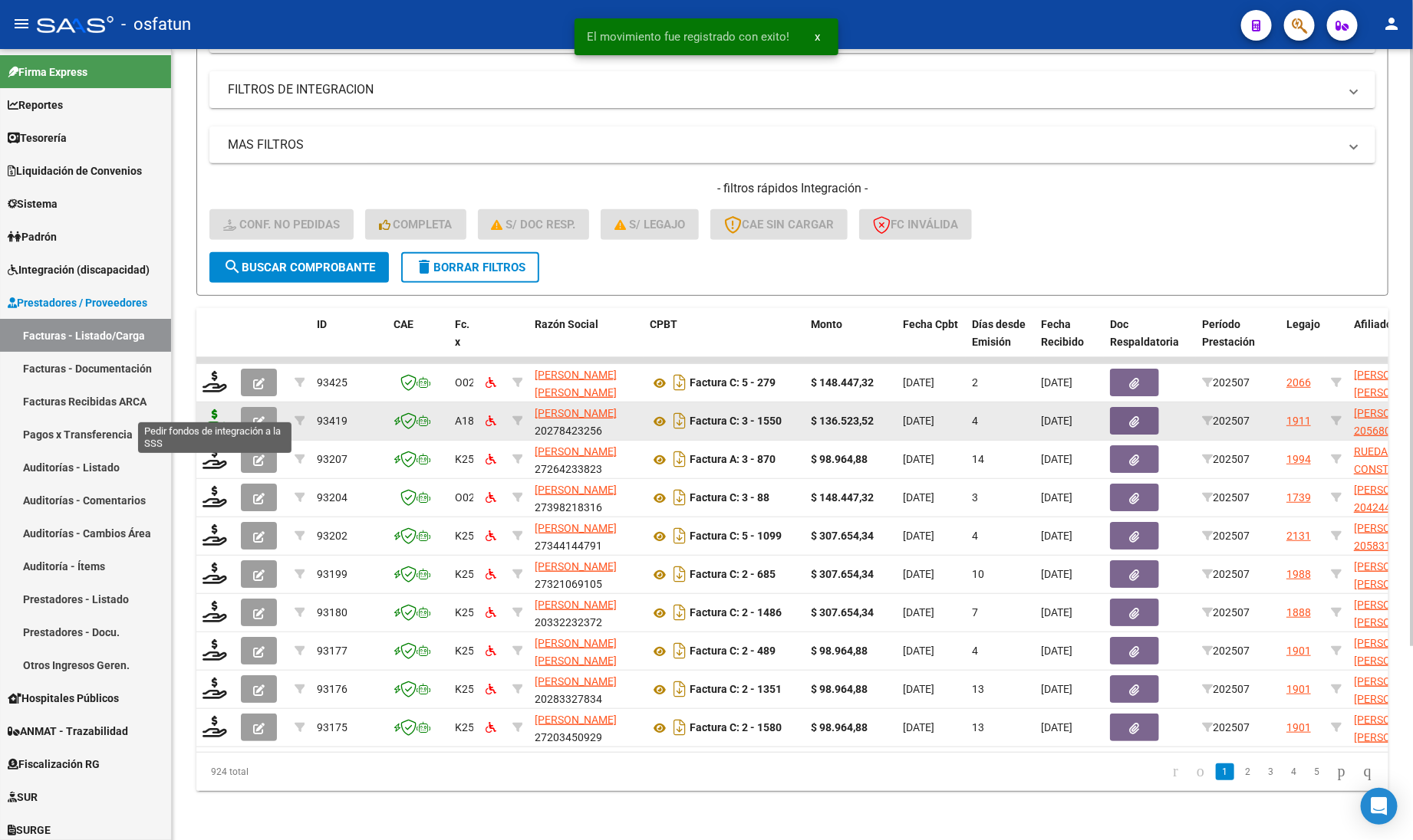
click at [212, 411] on icon at bounding box center [215, 420] width 25 height 22
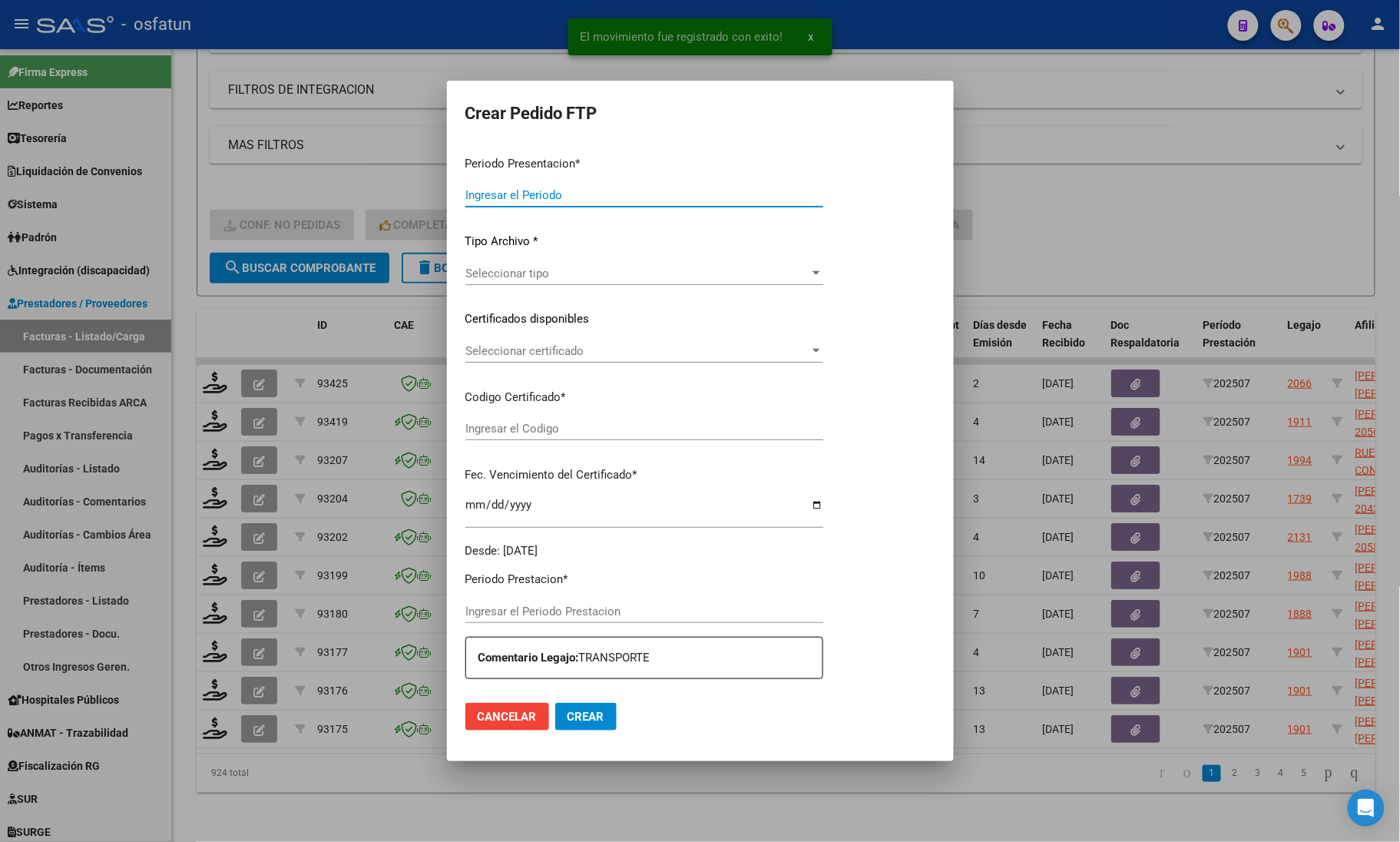
type input "202507"
type input "$ 136.523,52"
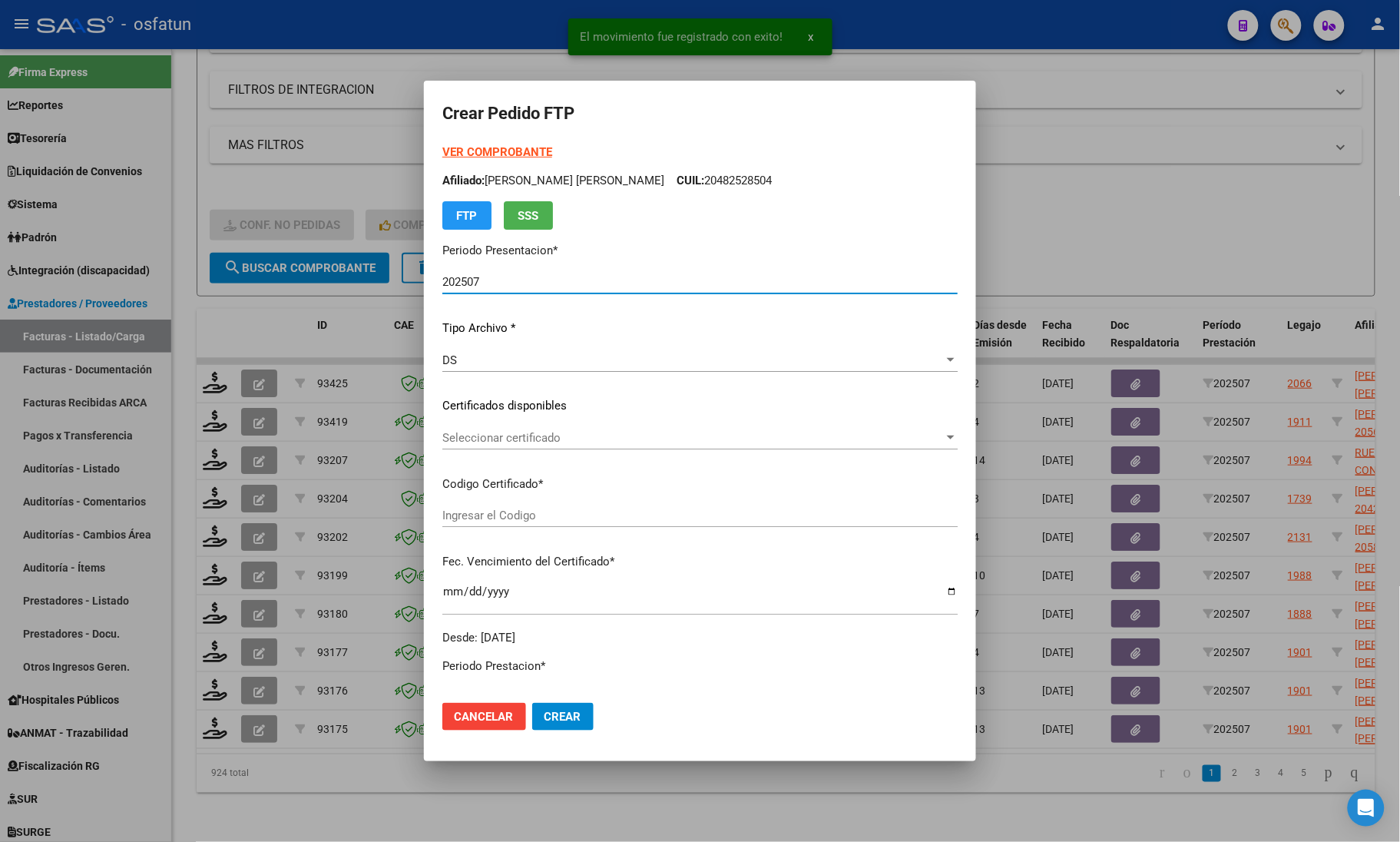
type input "ARG02000568049712023010320280103MZA199"
type input "2028-01-03"
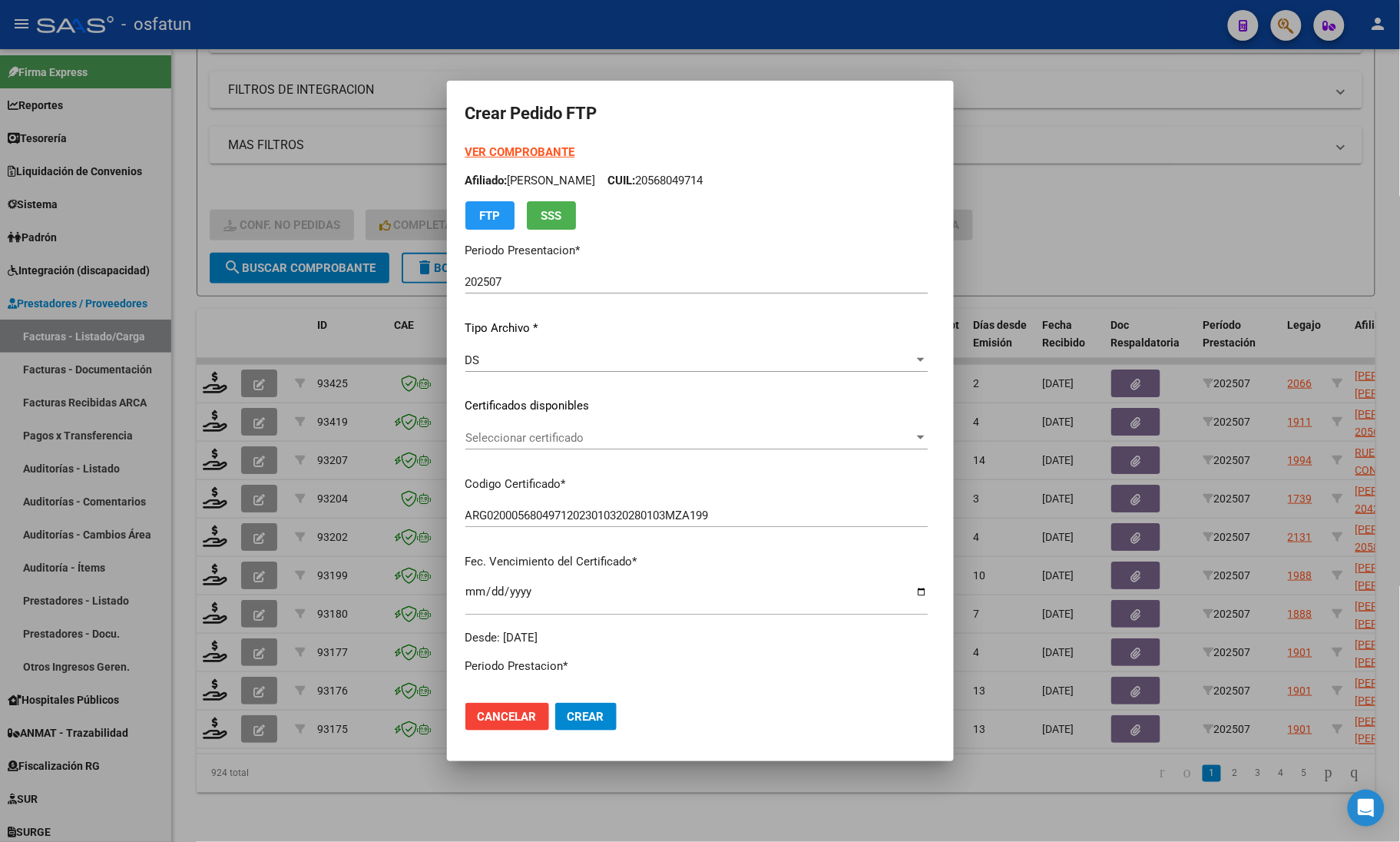
click at [480, 152] on strong "VER COMPROBANTE" at bounding box center [520, 153] width 110 height 14
click at [465, 413] on p "Certificados disponibles" at bounding box center [696, 406] width 462 height 18
click at [465, 399] on p "Certificados disponibles" at bounding box center [696, 406] width 462 height 18
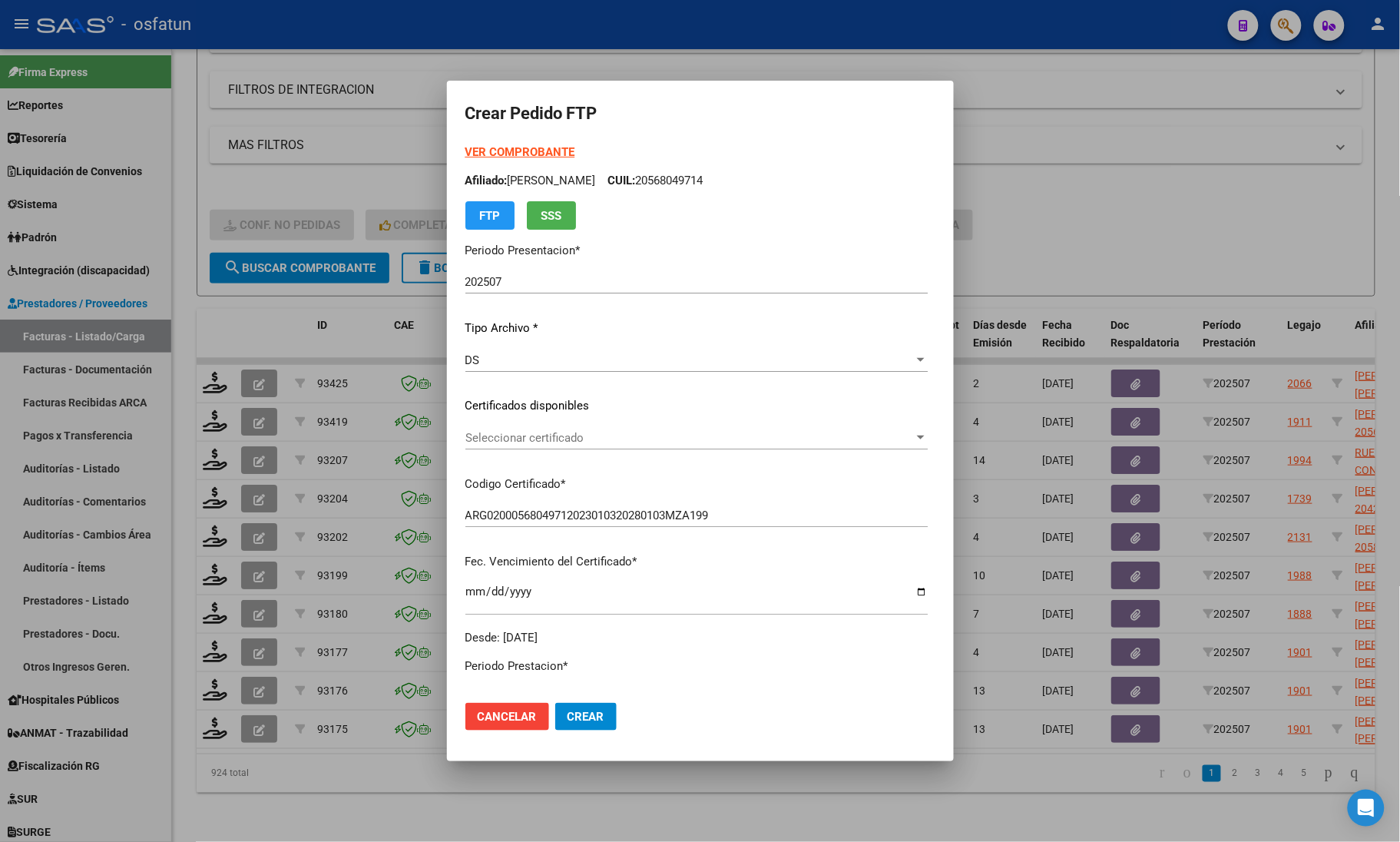
click at [465, 420] on div "VER COMPROBANTE ARCA Padrón Afiliado: MAZZONI GENARO LEONEL CUIL: 20568049714 F…" at bounding box center [696, 394] width 462 height 502
click at [465, 440] on span "Seleccionar certificado" at bounding box center [689, 438] width 449 height 14
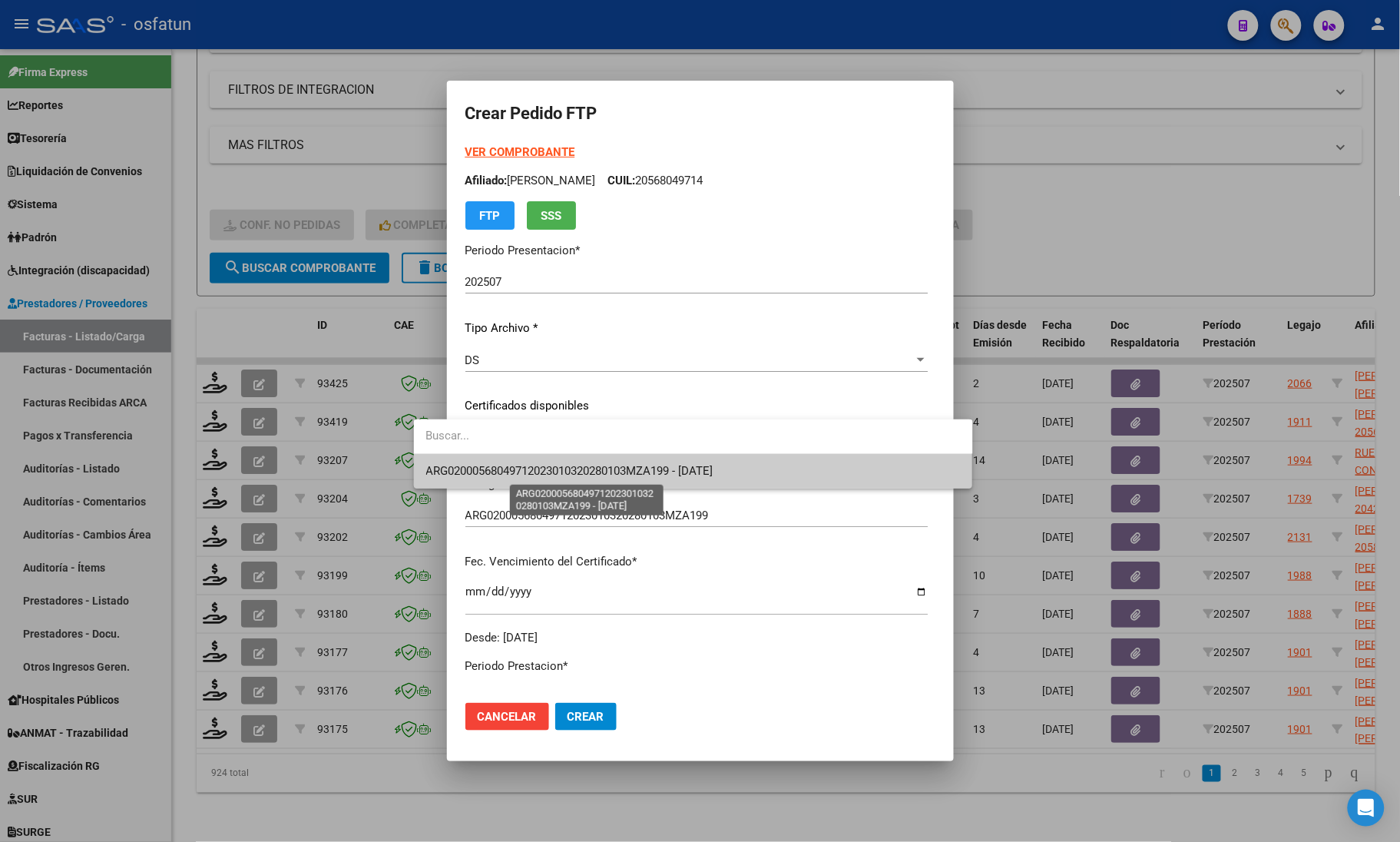
click at [444, 473] on span "ARG02000568049712023010320280103MZA199 - 2028-01-03" at bounding box center [569, 471] width 287 height 14
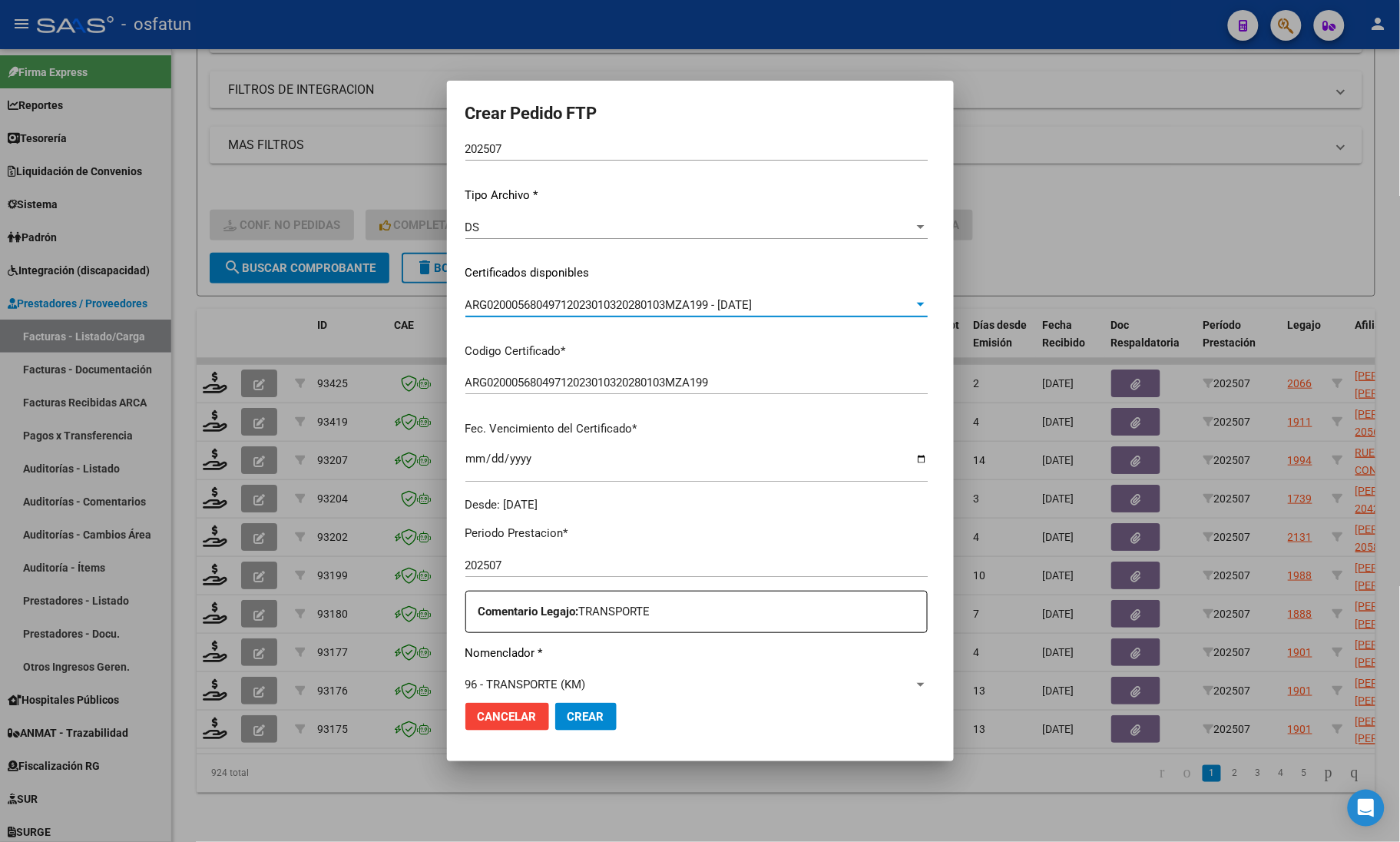
scroll to position [384, 0]
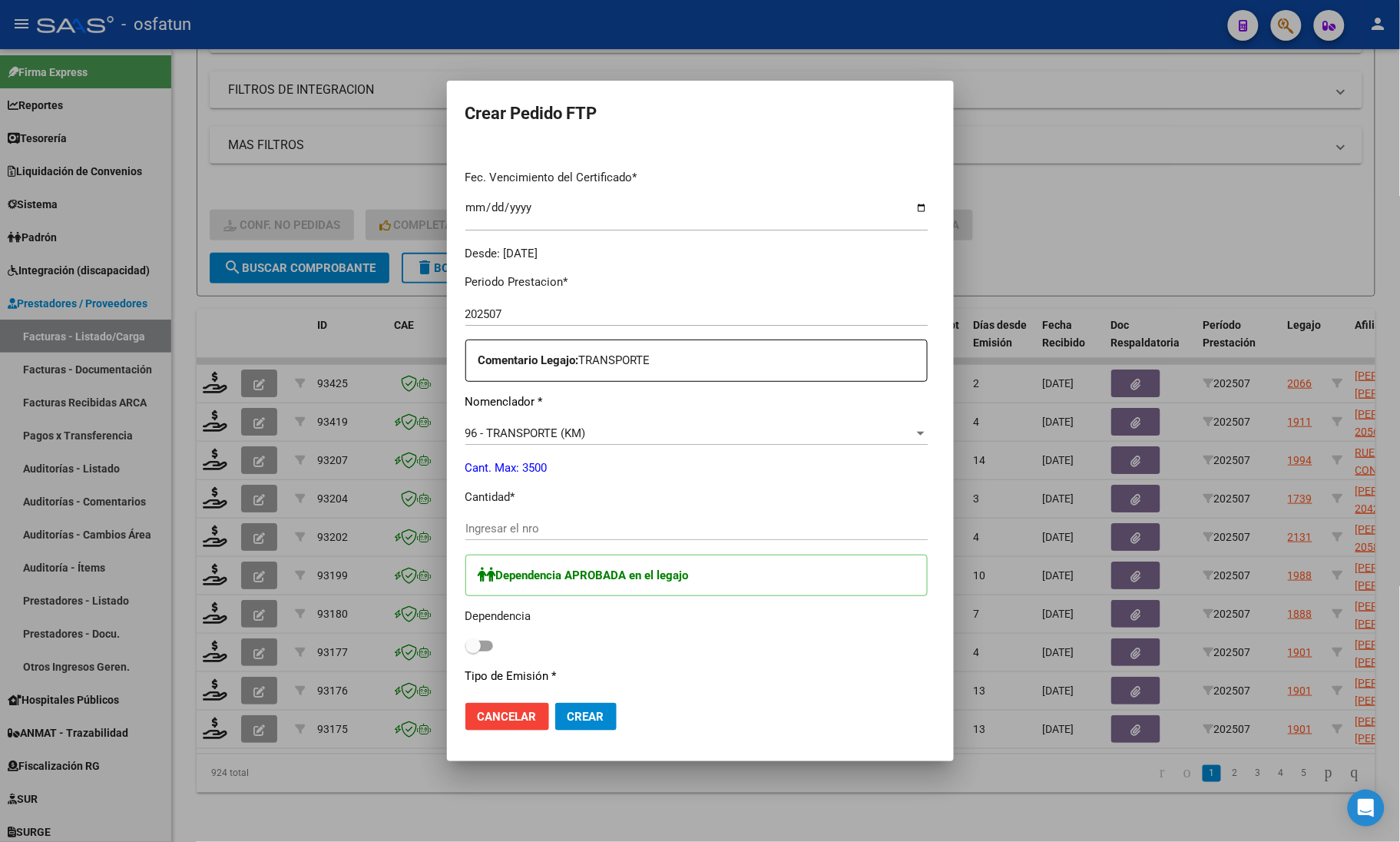
click at [477, 528] on input "Ingresar el nro" at bounding box center [696, 529] width 462 height 14
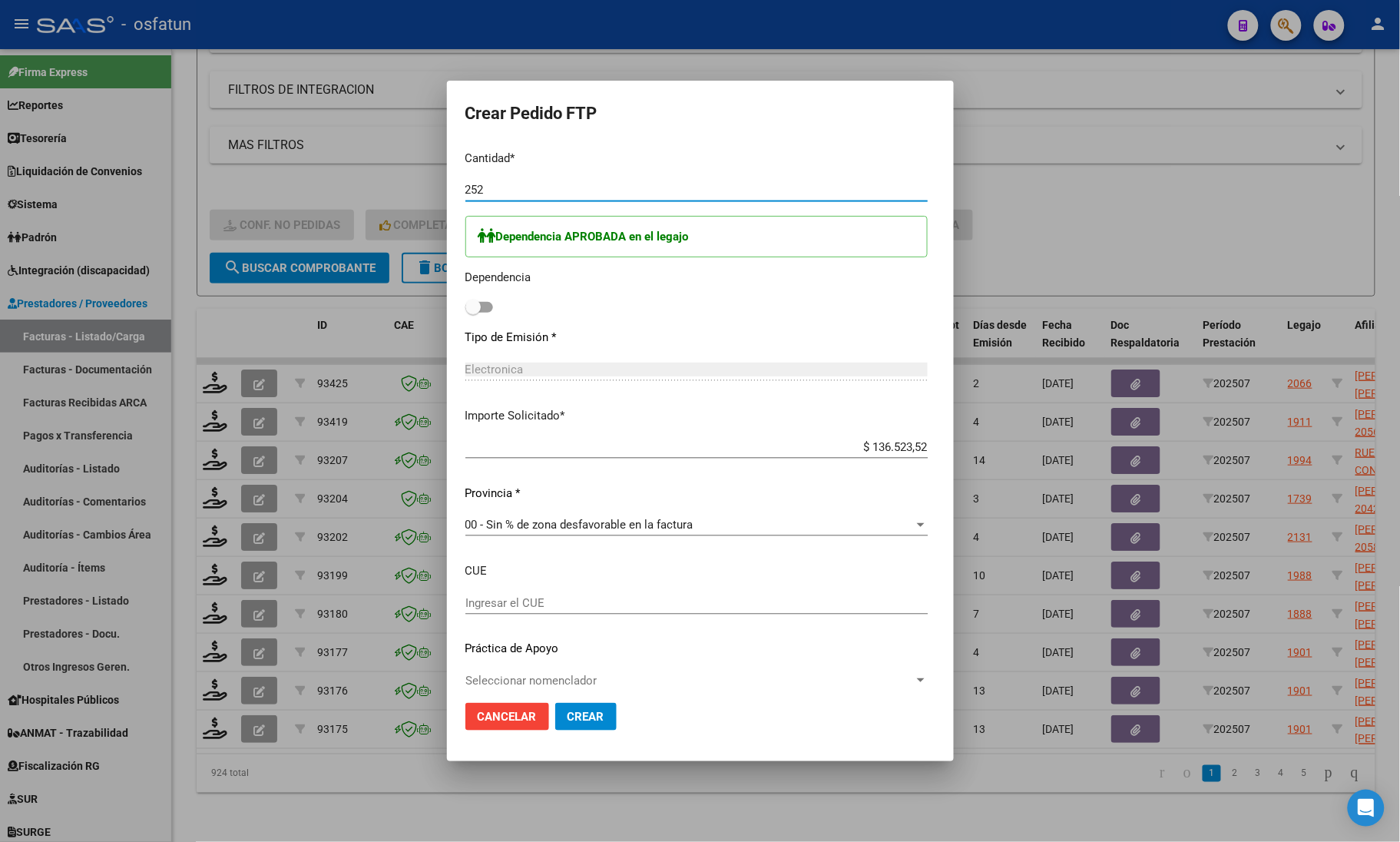
scroll to position [738, 0]
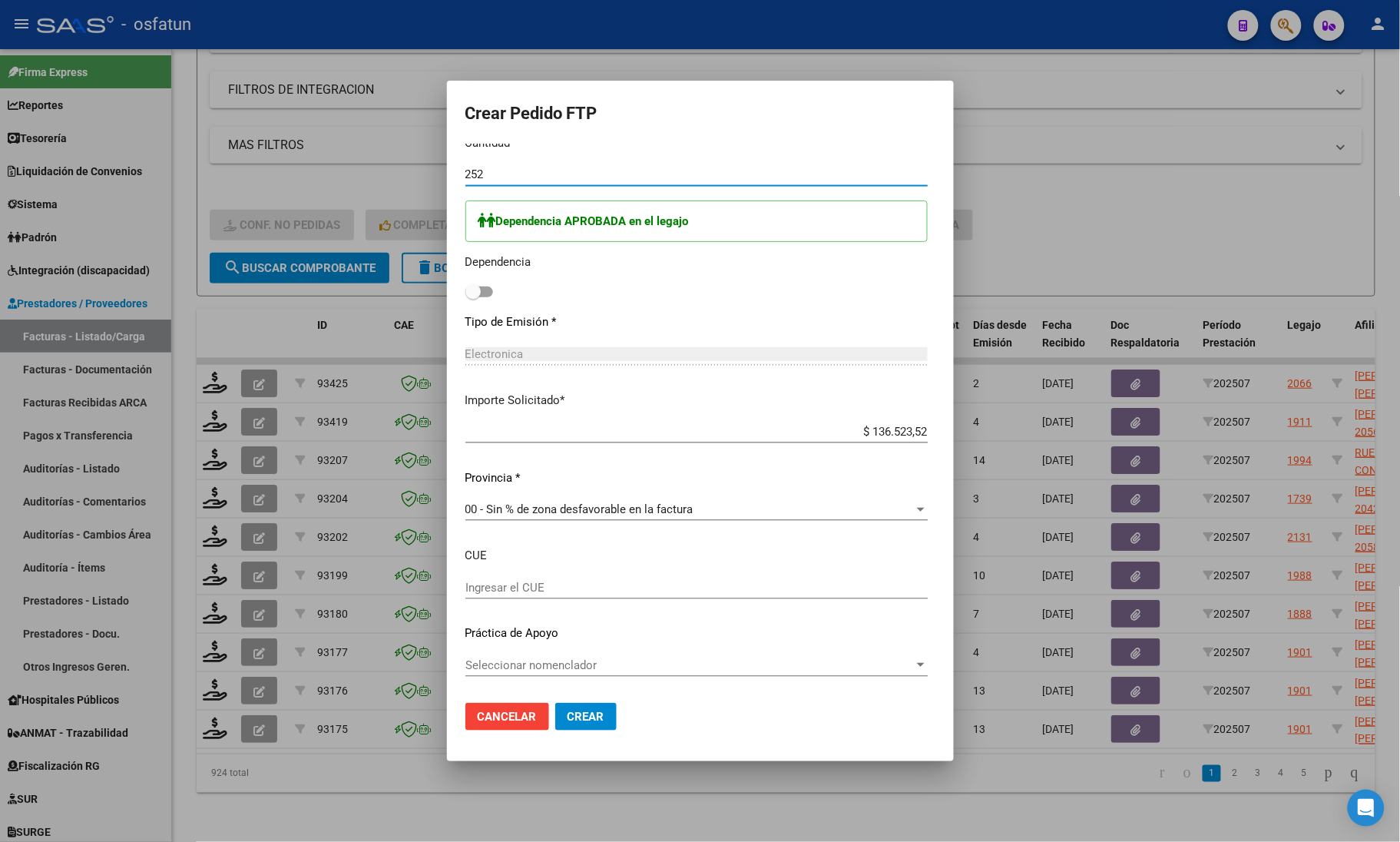
type input "252"
click at [567, 720] on span "Crear" at bounding box center [585, 717] width 37 height 14
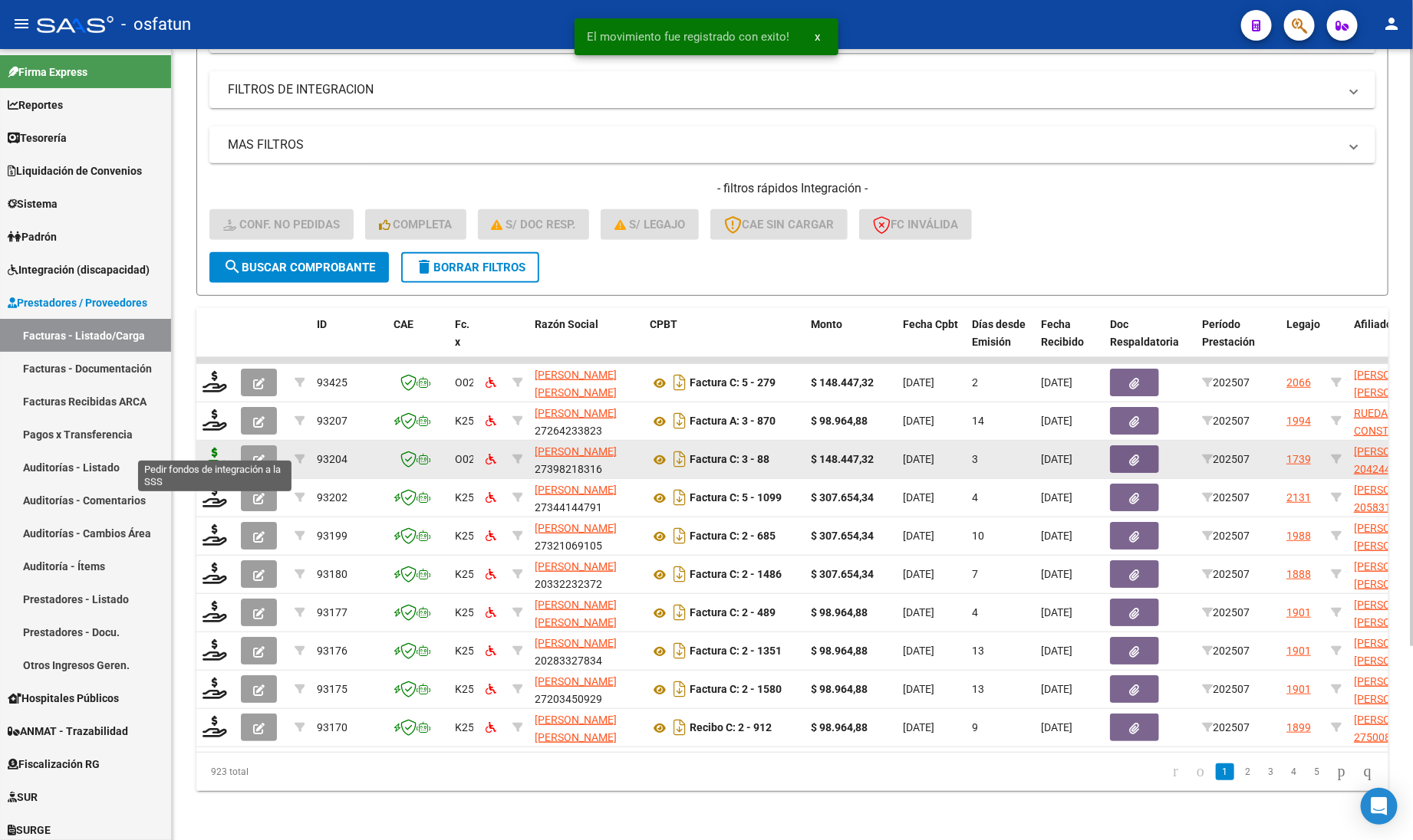
click at [205, 448] on icon at bounding box center [215, 459] width 25 height 22
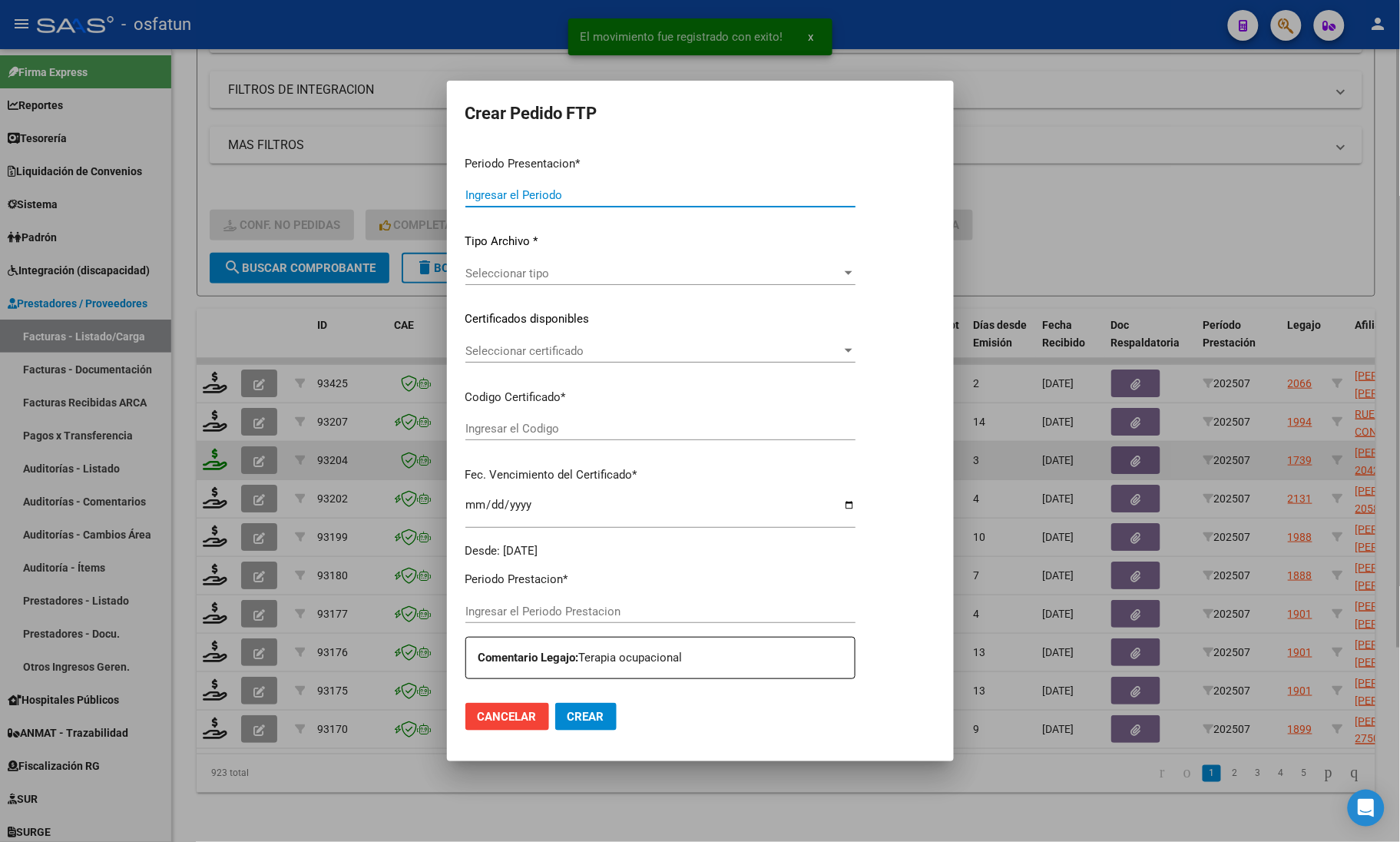
type input "202507"
type input "$ 148.447,32"
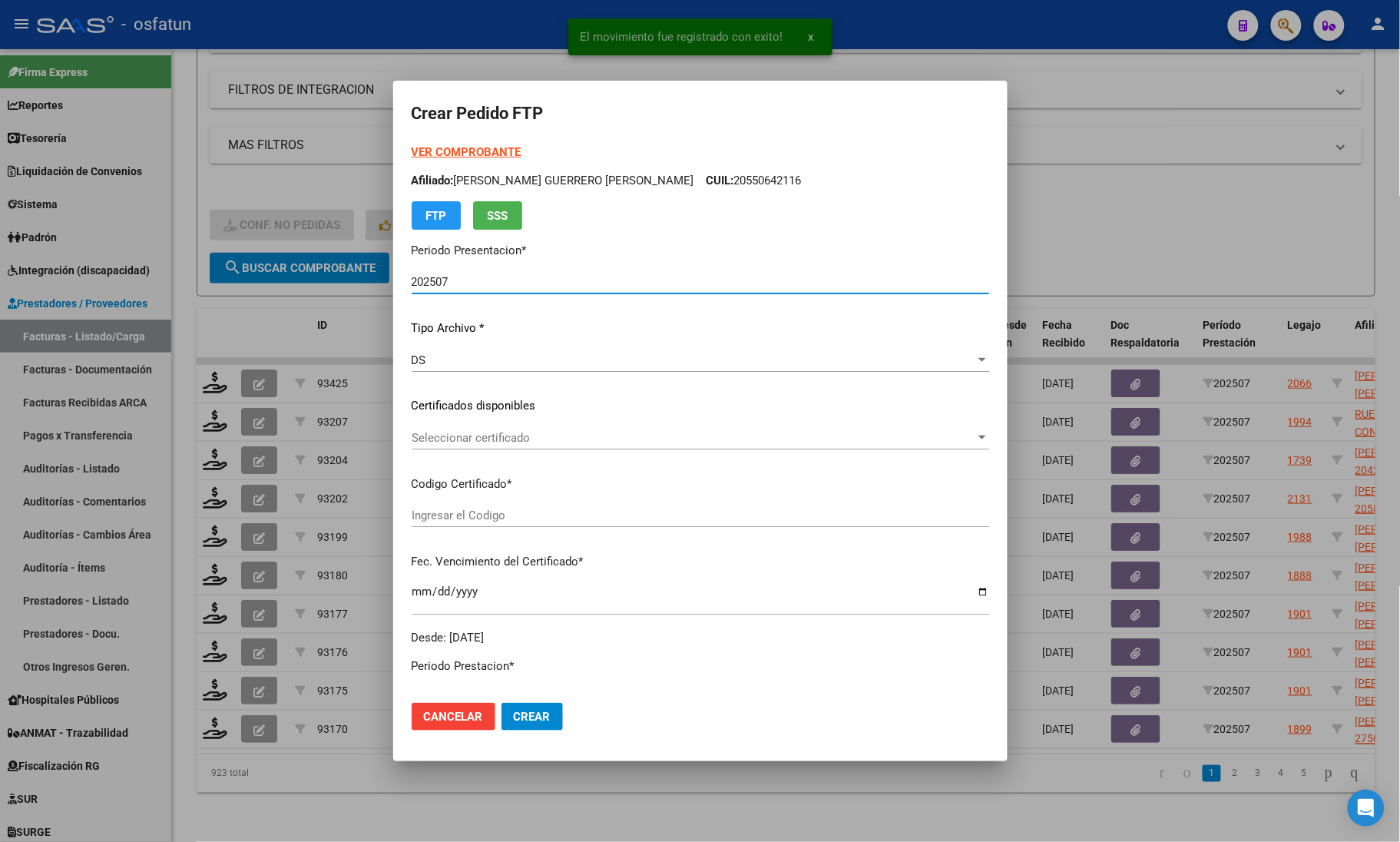
type input "ARG02000424431012023061520250615COR263"
type input "[DATE]"
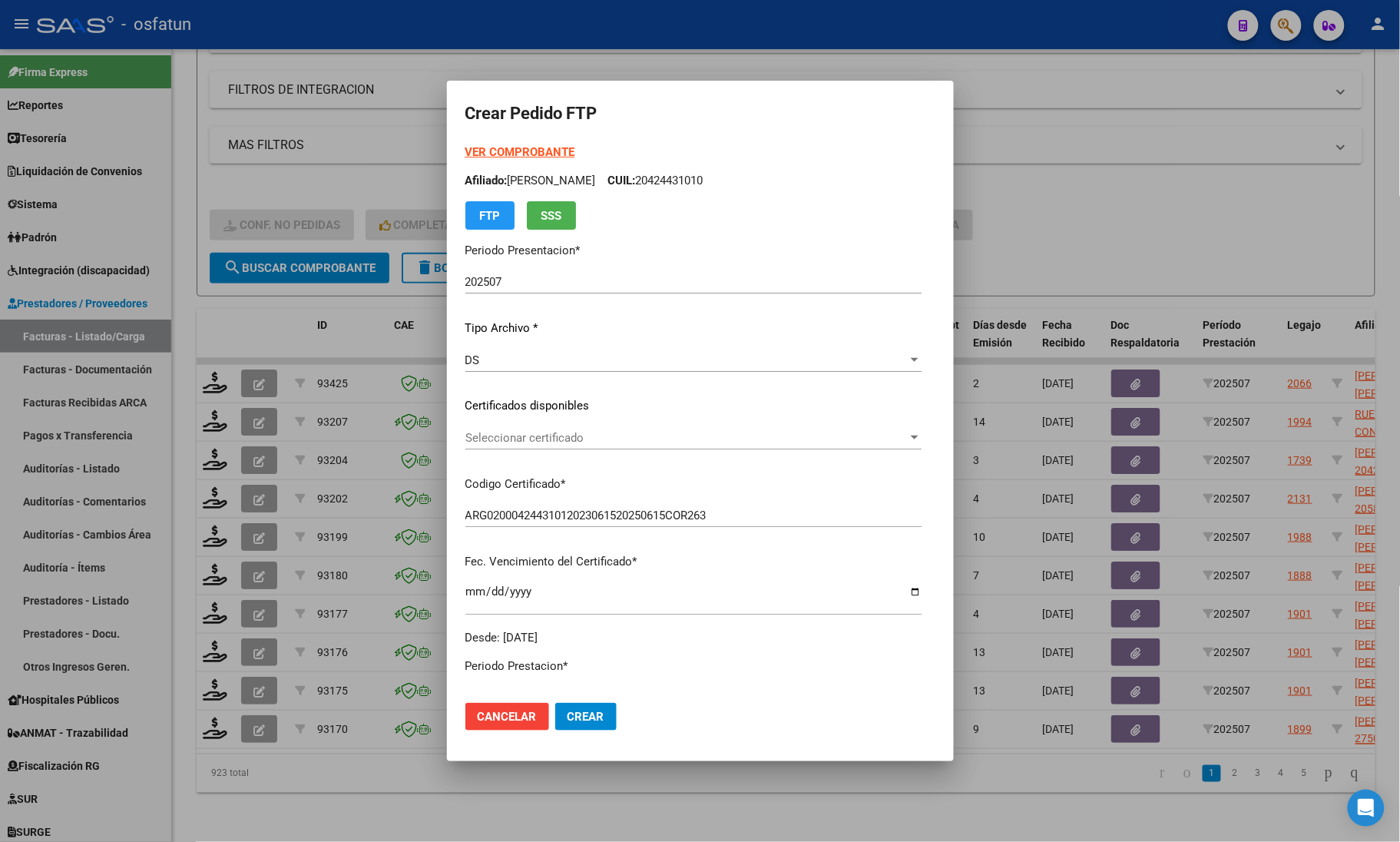
click at [953, 204] on mat-dialog-content "VER COMPROBANTE ARCA Padrón Afiliado: FREYTES ESTEBAN MANUEL CUIL: 20424431010 …" at bounding box center [700, 417] width 507 height 547
click at [1029, 223] on div at bounding box center [700, 421] width 1400 height 842
click at [1029, 223] on div "- filtros rápidos Integración - Conf. no pedidas Completa S/ Doc Resp. S/ legaj…" at bounding box center [786, 216] width 1152 height 72
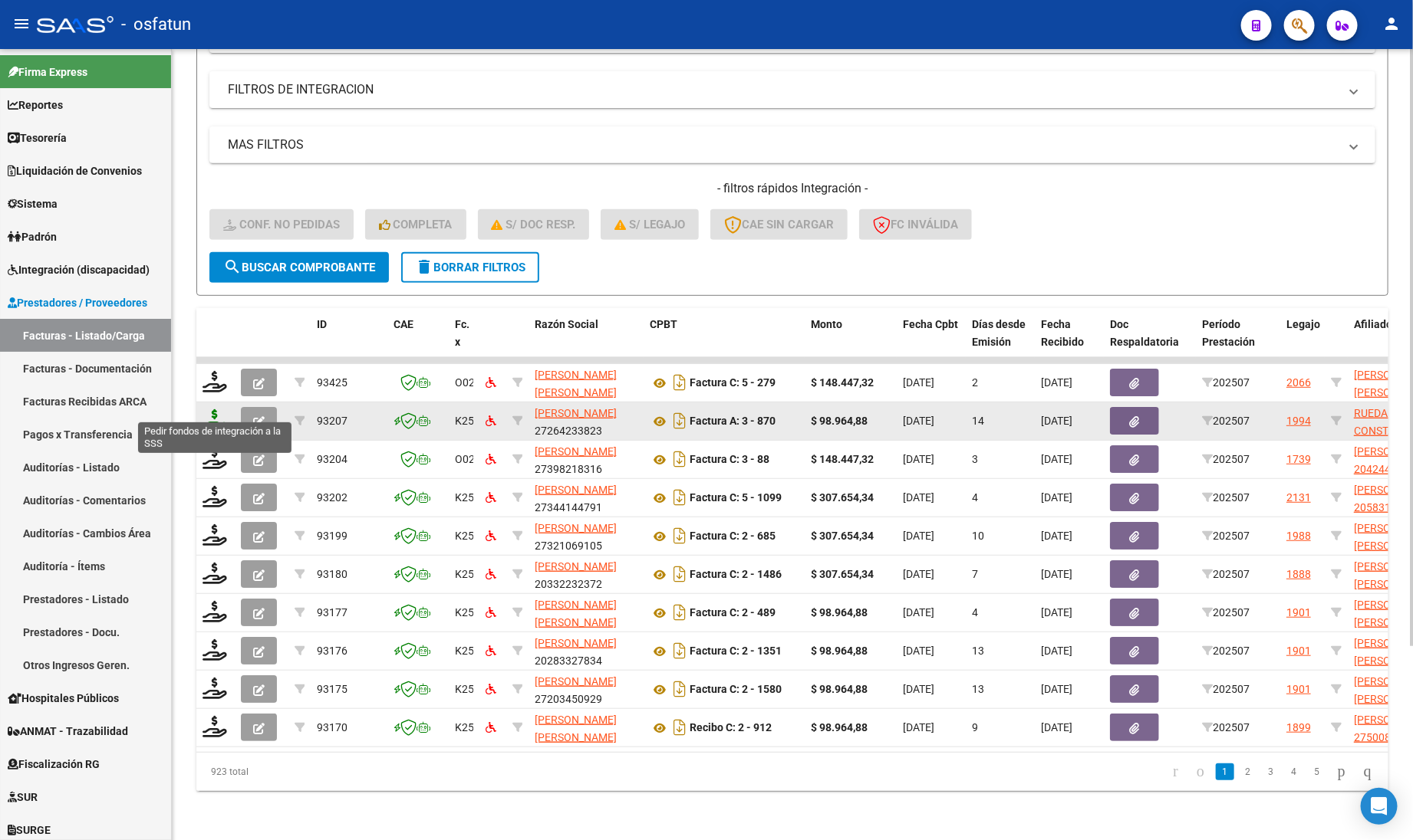
click at [223, 409] on icon at bounding box center [215, 420] width 25 height 22
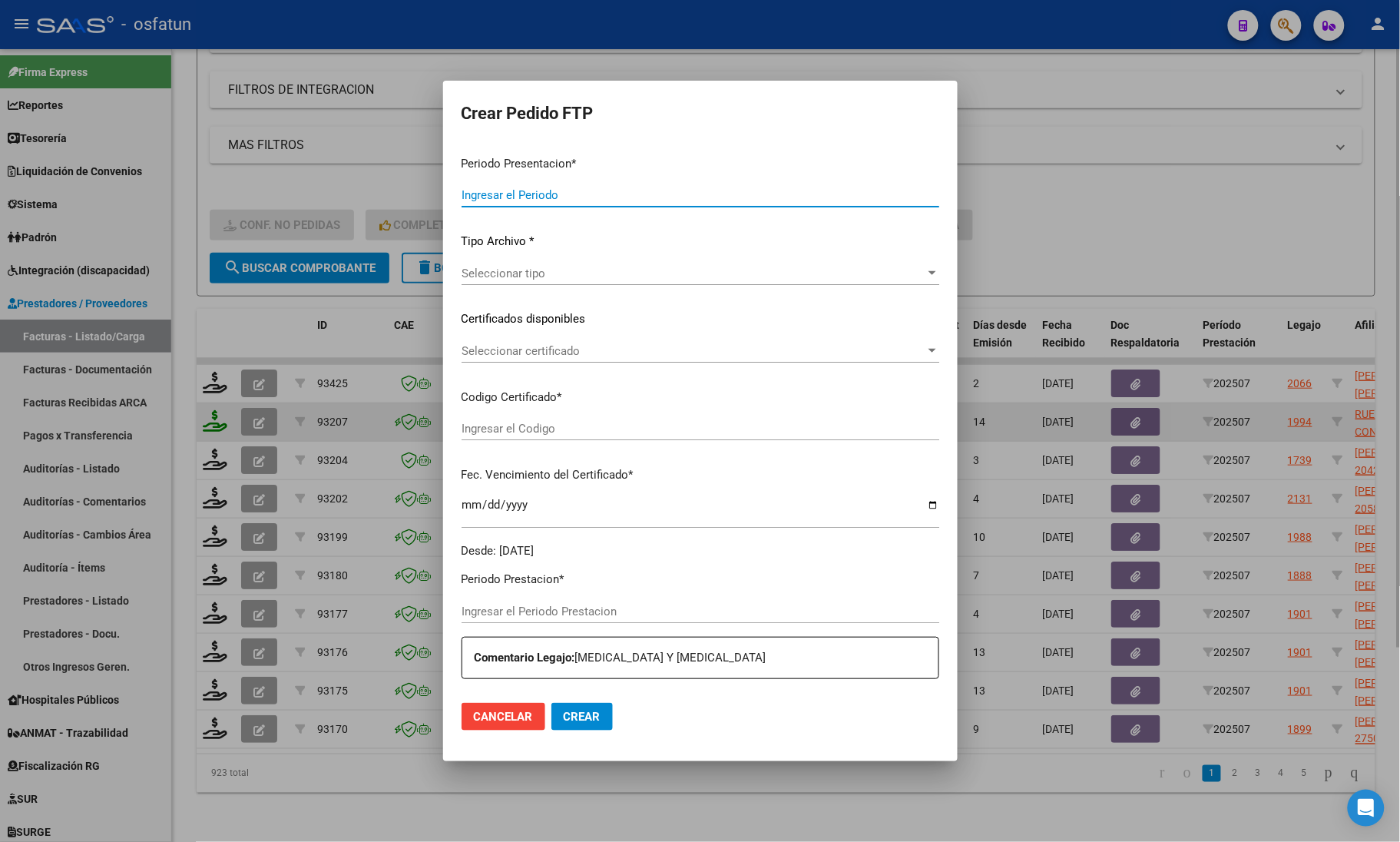
type input "202507"
type input "$ 98.964,88"
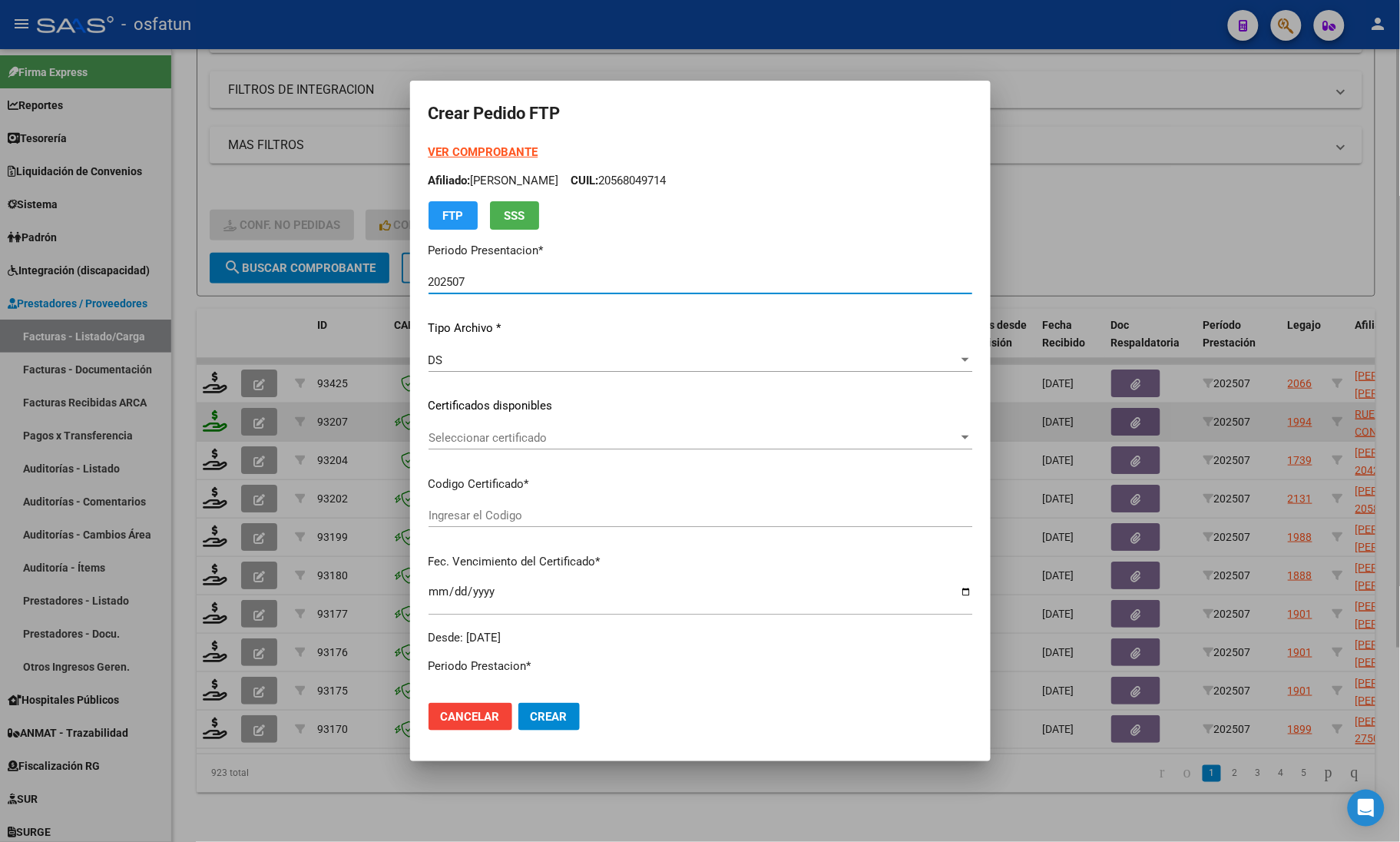
type input "ARG01000531163252022040820300408COR467"
type input "[DATE]"
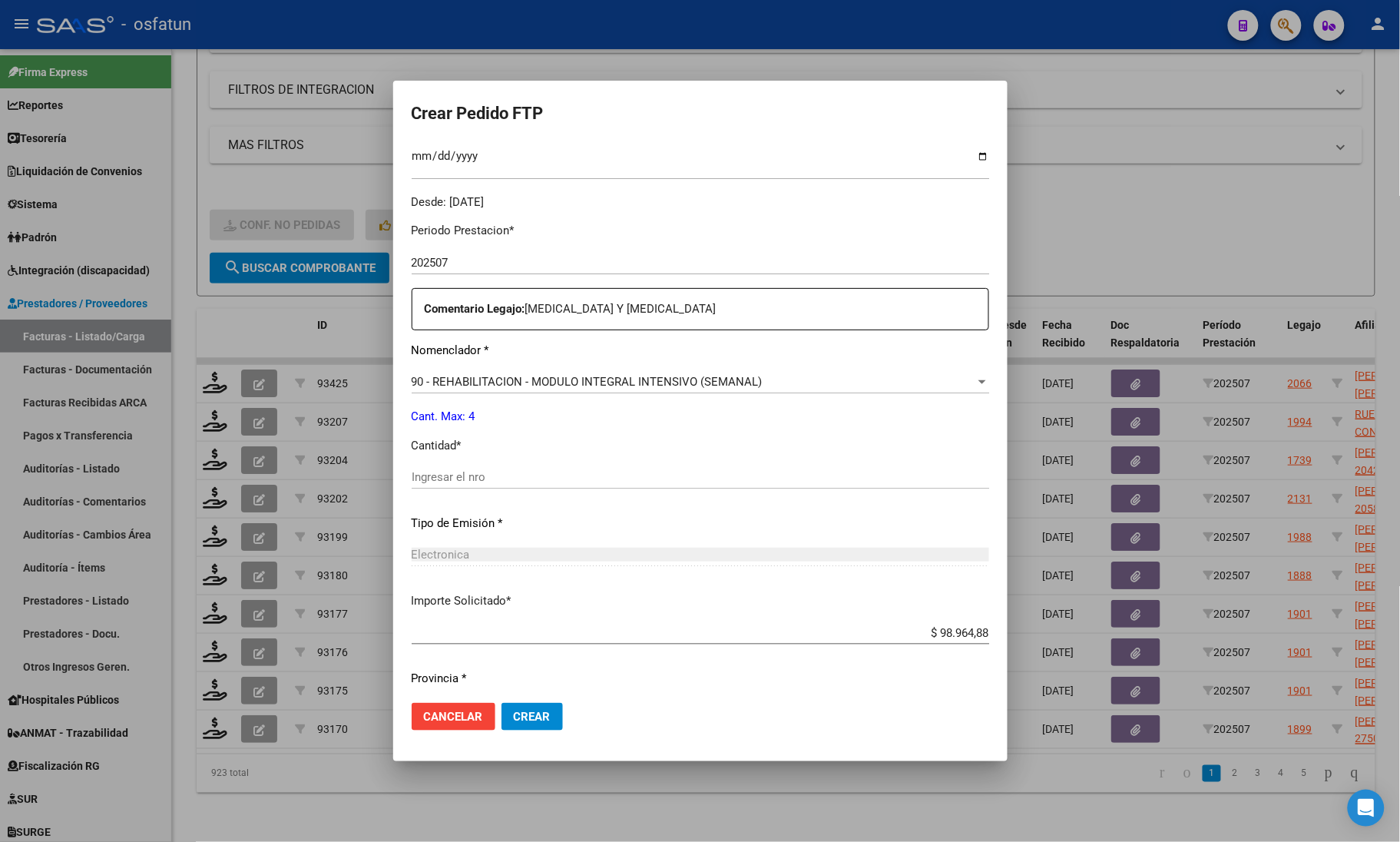
scroll to position [480, 0]
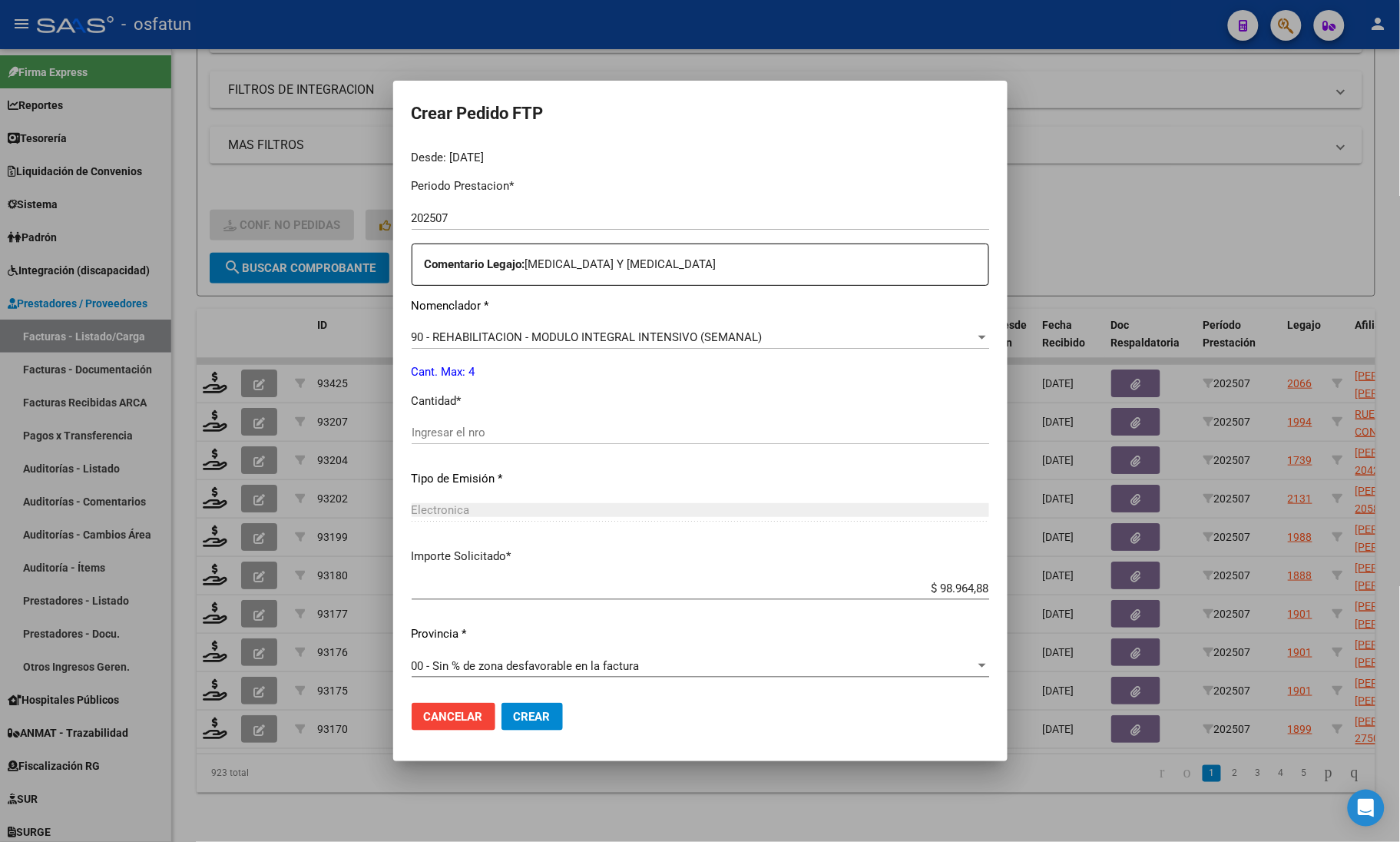
click at [1071, 254] on div at bounding box center [700, 421] width 1400 height 842
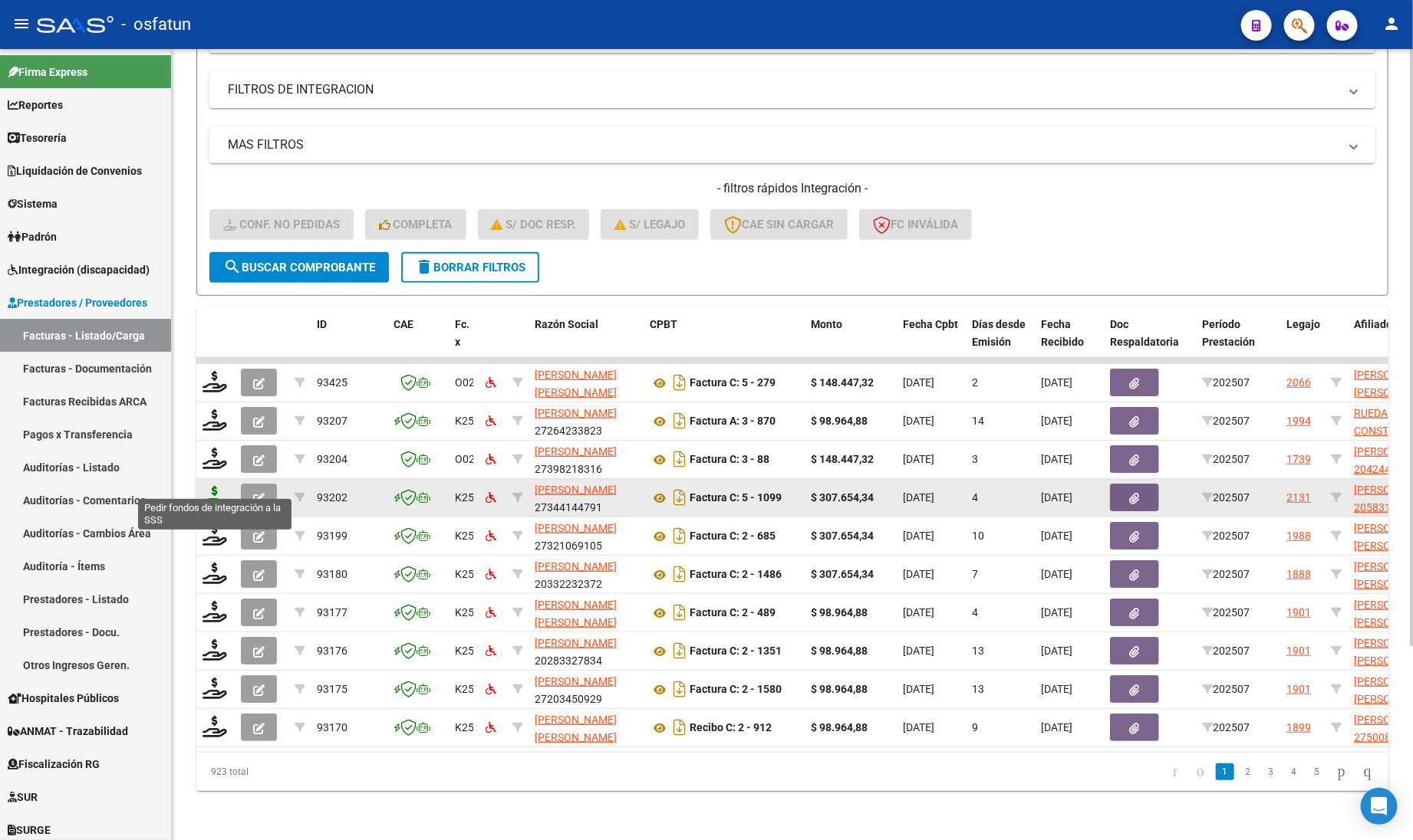
click at [221, 486] on icon at bounding box center [215, 497] width 25 height 22
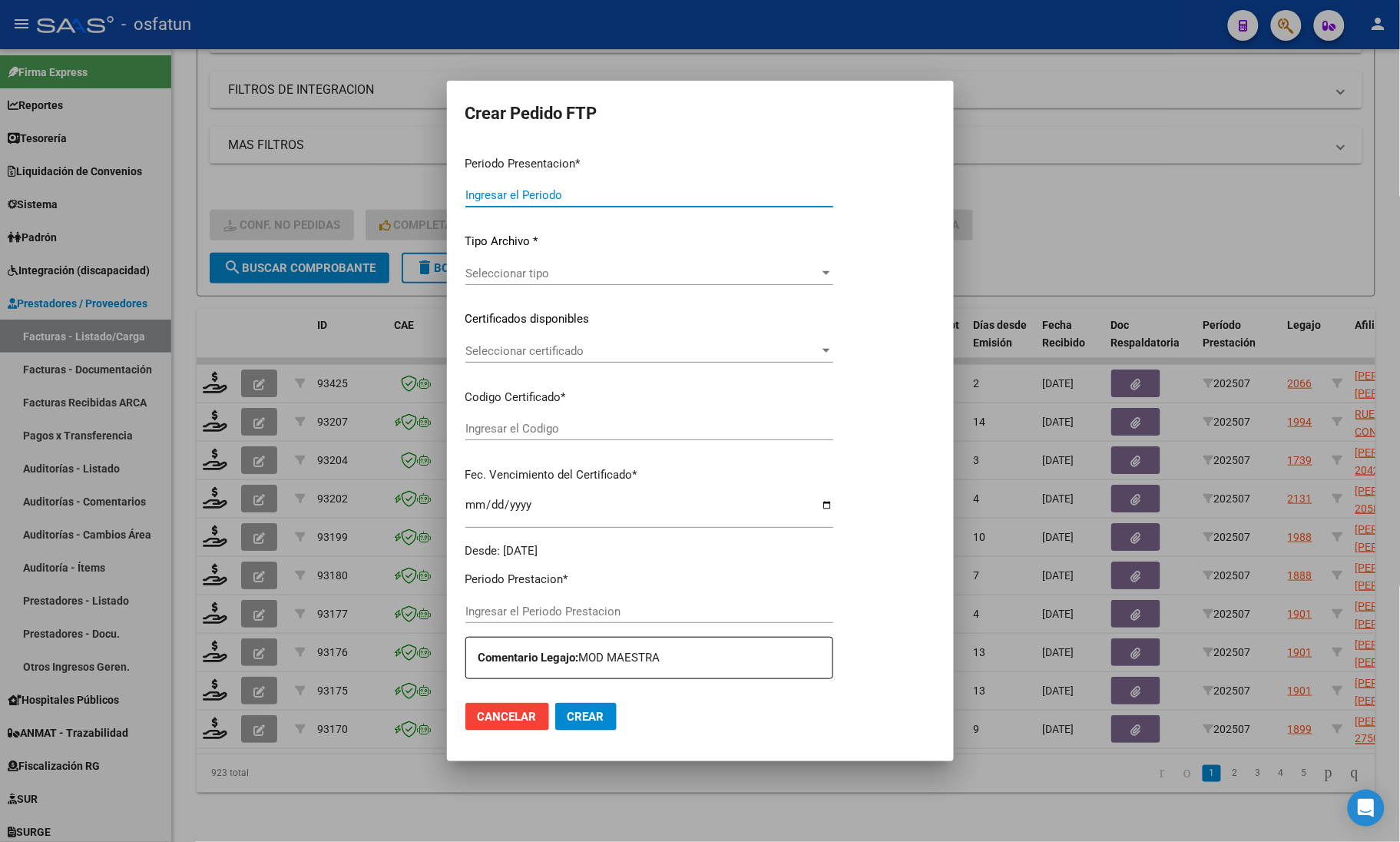
type input "202507"
type input "$ 307.654,34"
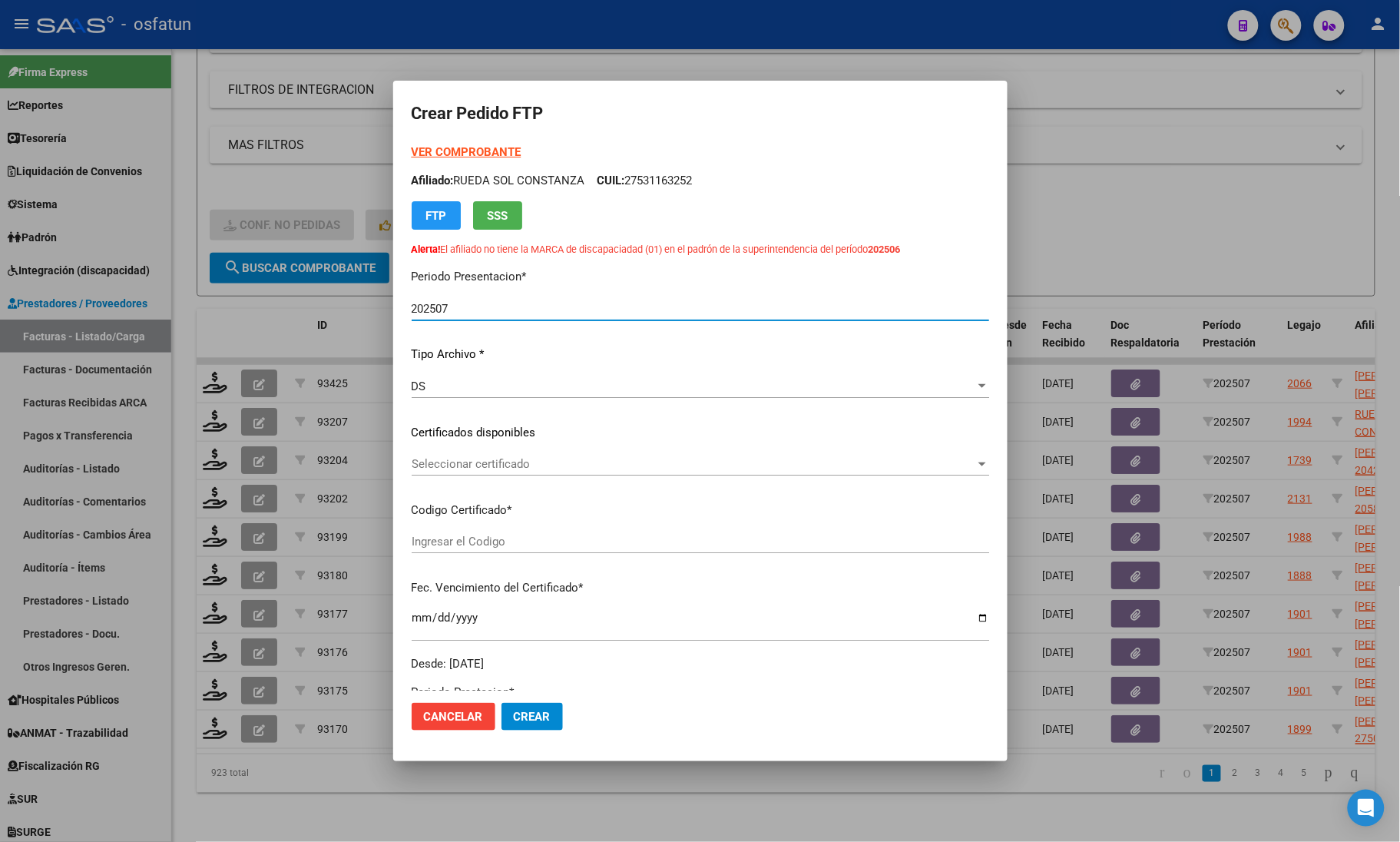
type input "ARG02000583175742024102920291026COR467"
type input "2029-10-29"
click at [474, 150] on strong "VER COMPROBANTE" at bounding box center [466, 153] width 110 height 14
click at [505, 465] on span "Seleccionar certificado" at bounding box center [693, 464] width 563 height 14
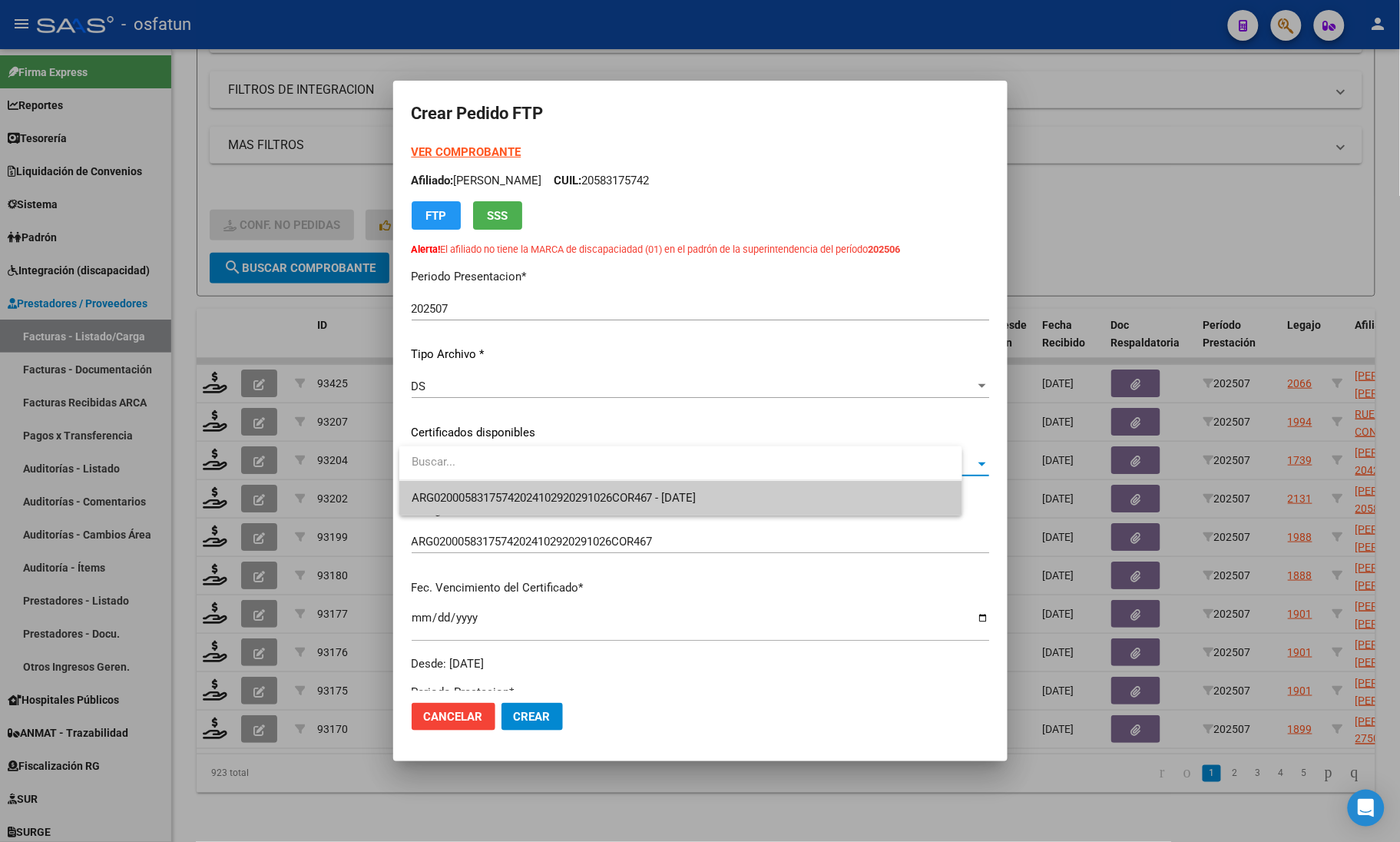
click at [503, 482] on span "ARG02000583175742024102920291026COR467 - [DATE]" at bounding box center [681, 498] width 539 height 35
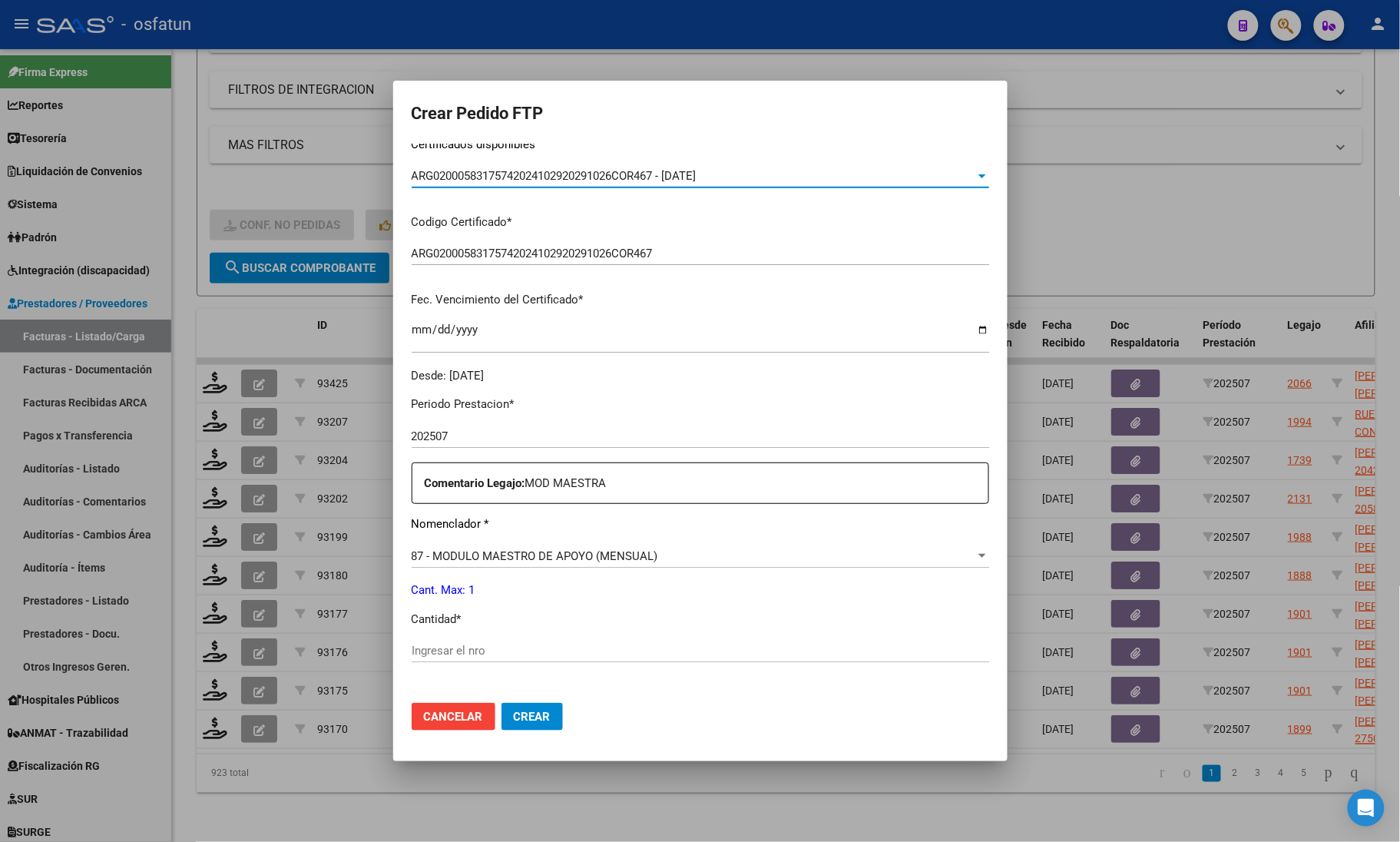
scroll to position [384, 0]
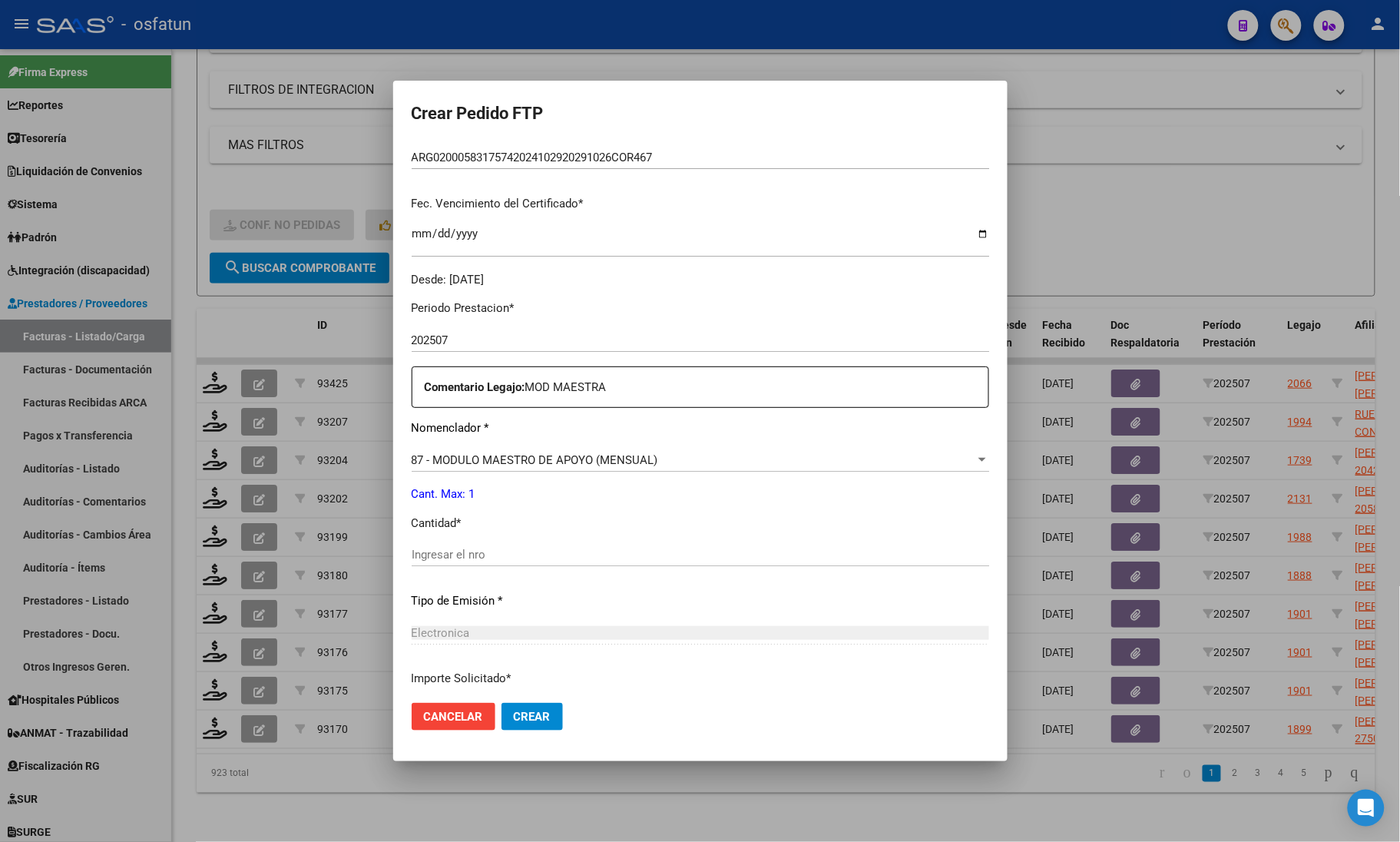
click at [474, 556] on input "Ingresar el nro" at bounding box center [700, 555] width 577 height 14
click at [468, 563] on div "21 Ingresar el nro" at bounding box center [700, 554] width 577 height 23
click at [468, 565] on div "21 Ingresar el nro" at bounding box center [700, 554] width 577 height 23
type input "2"
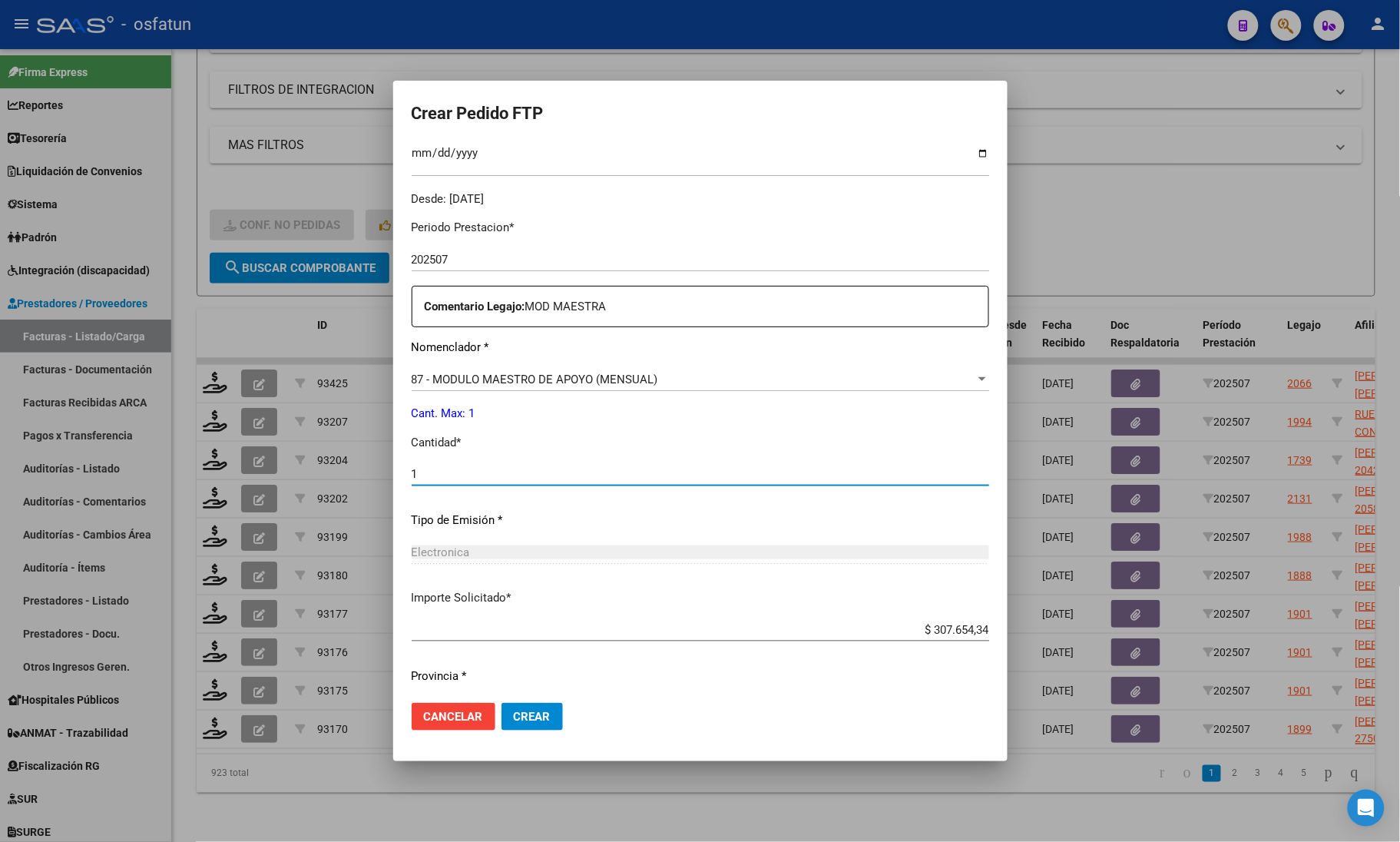
scroll to position [507, 0]
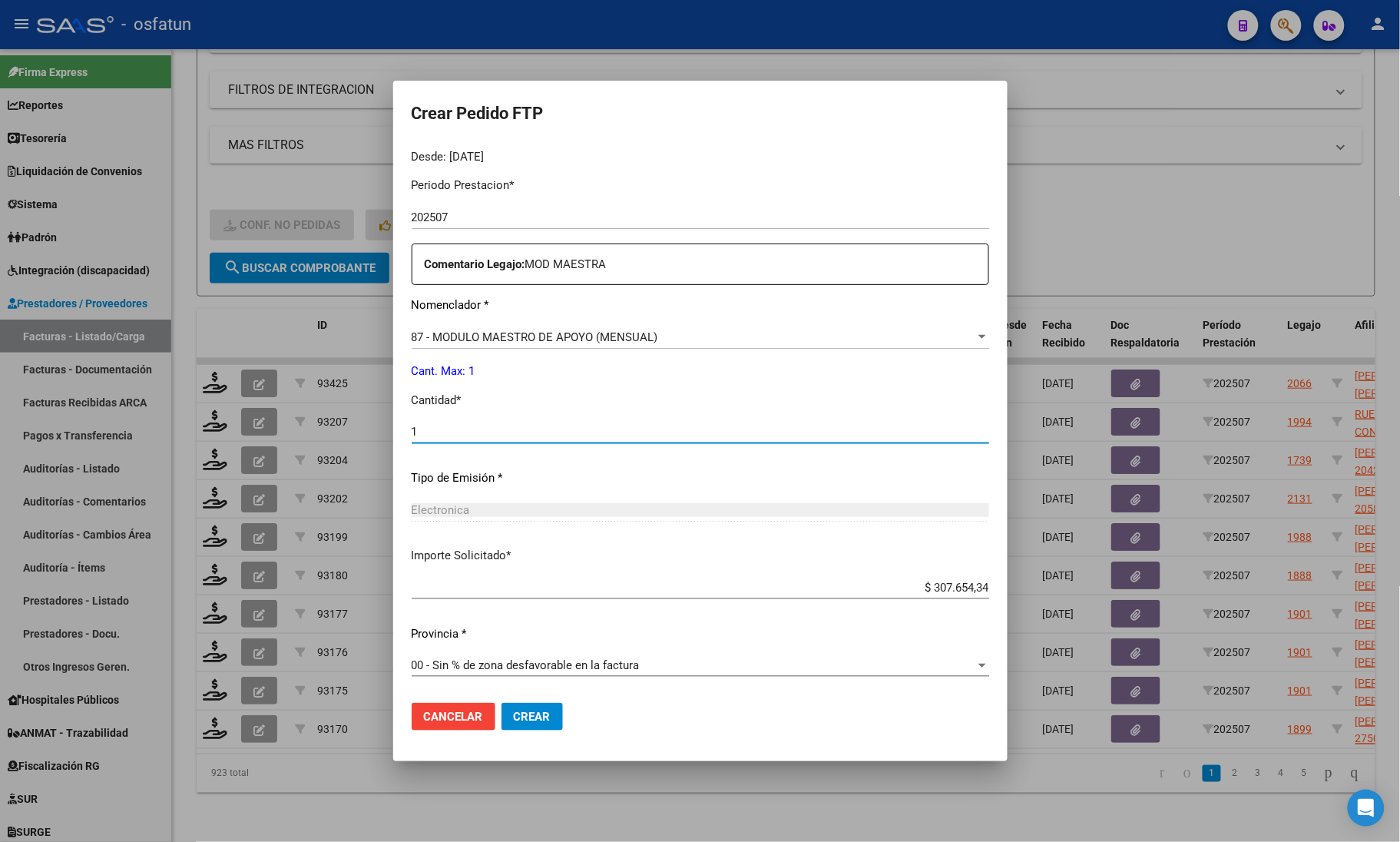
type input "1"
click at [514, 715] on span "Crear" at bounding box center [532, 717] width 37 height 14
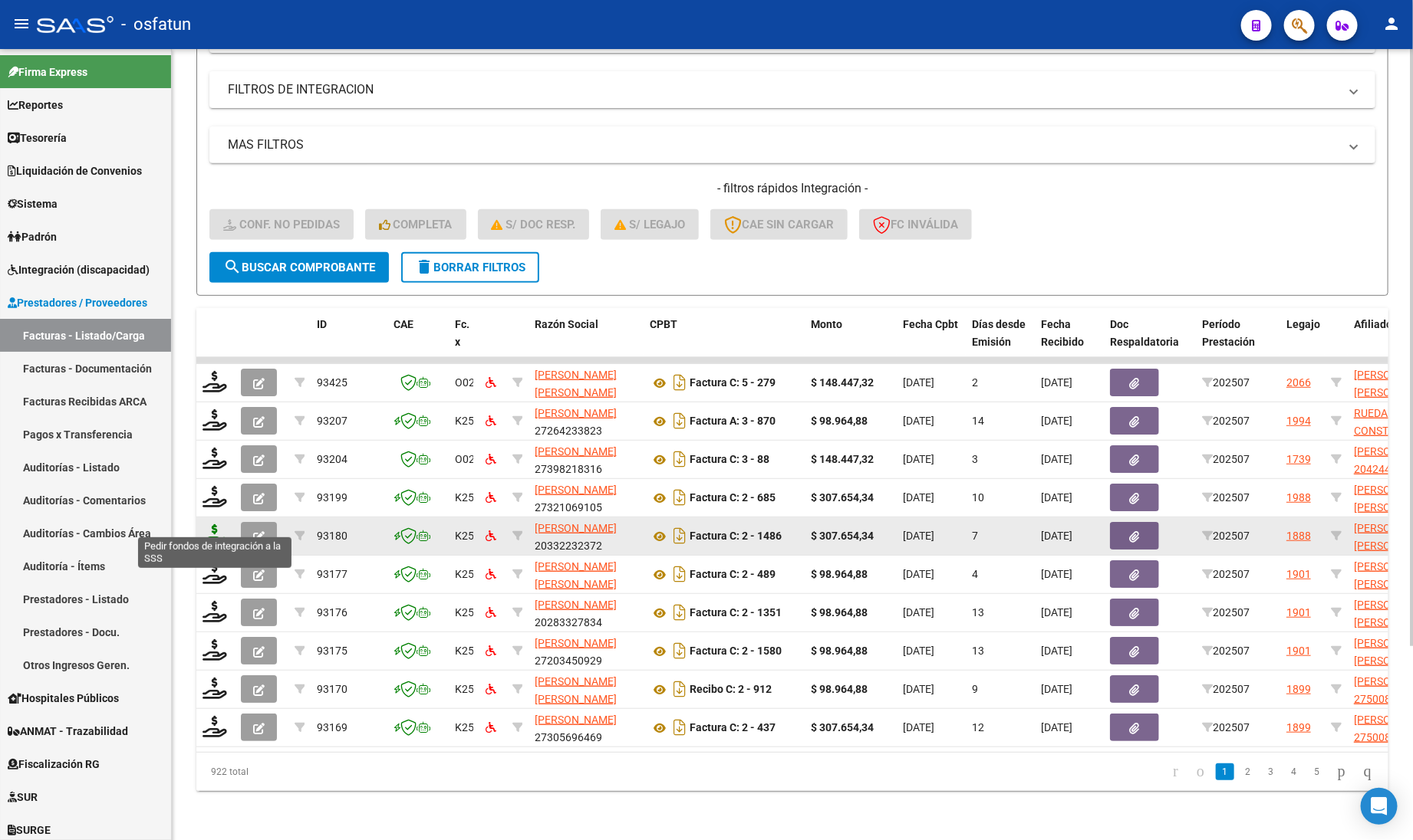
click at [219, 524] on icon at bounding box center [215, 535] width 25 height 22
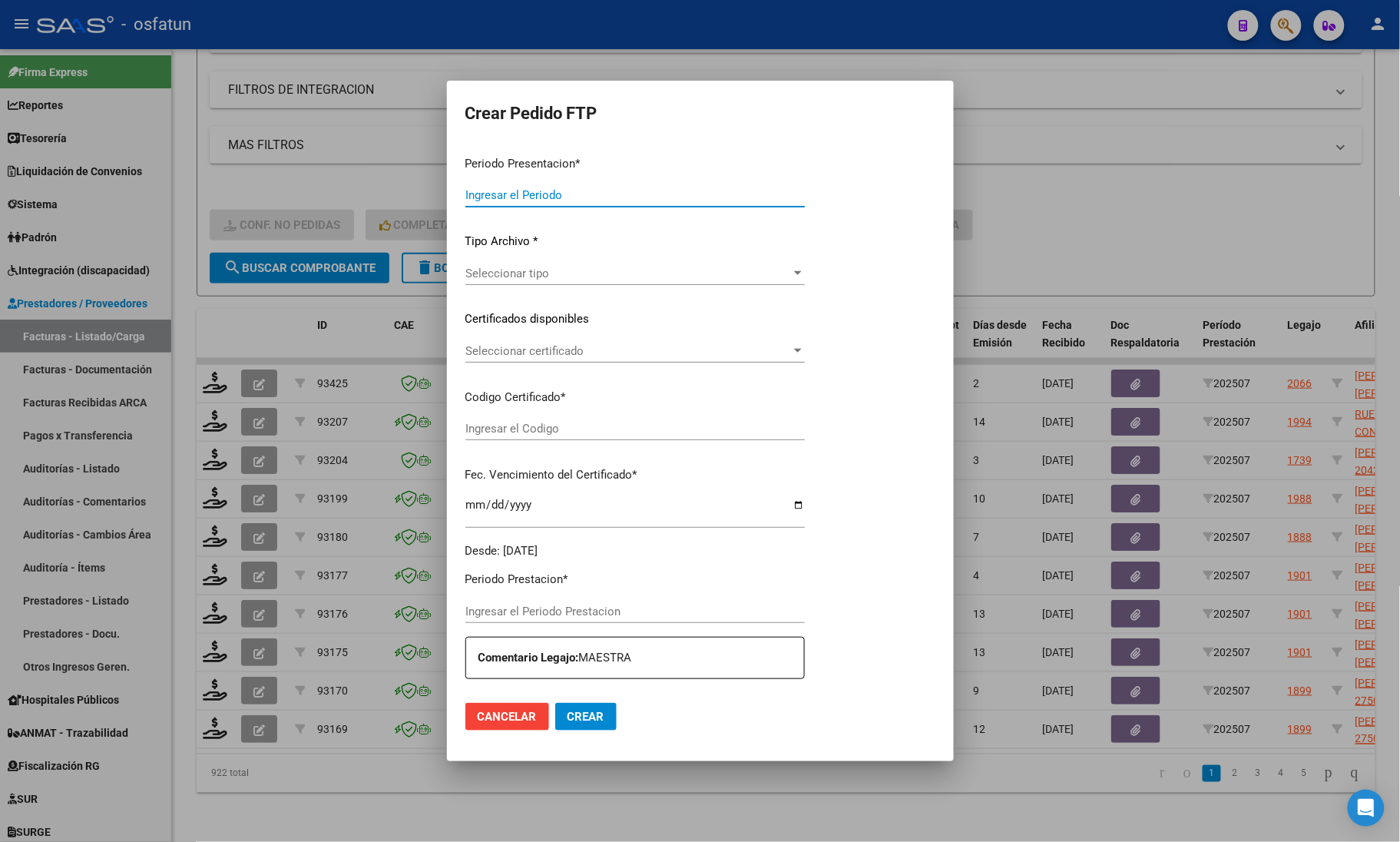
type input "202507"
type input "$ 307.654,34"
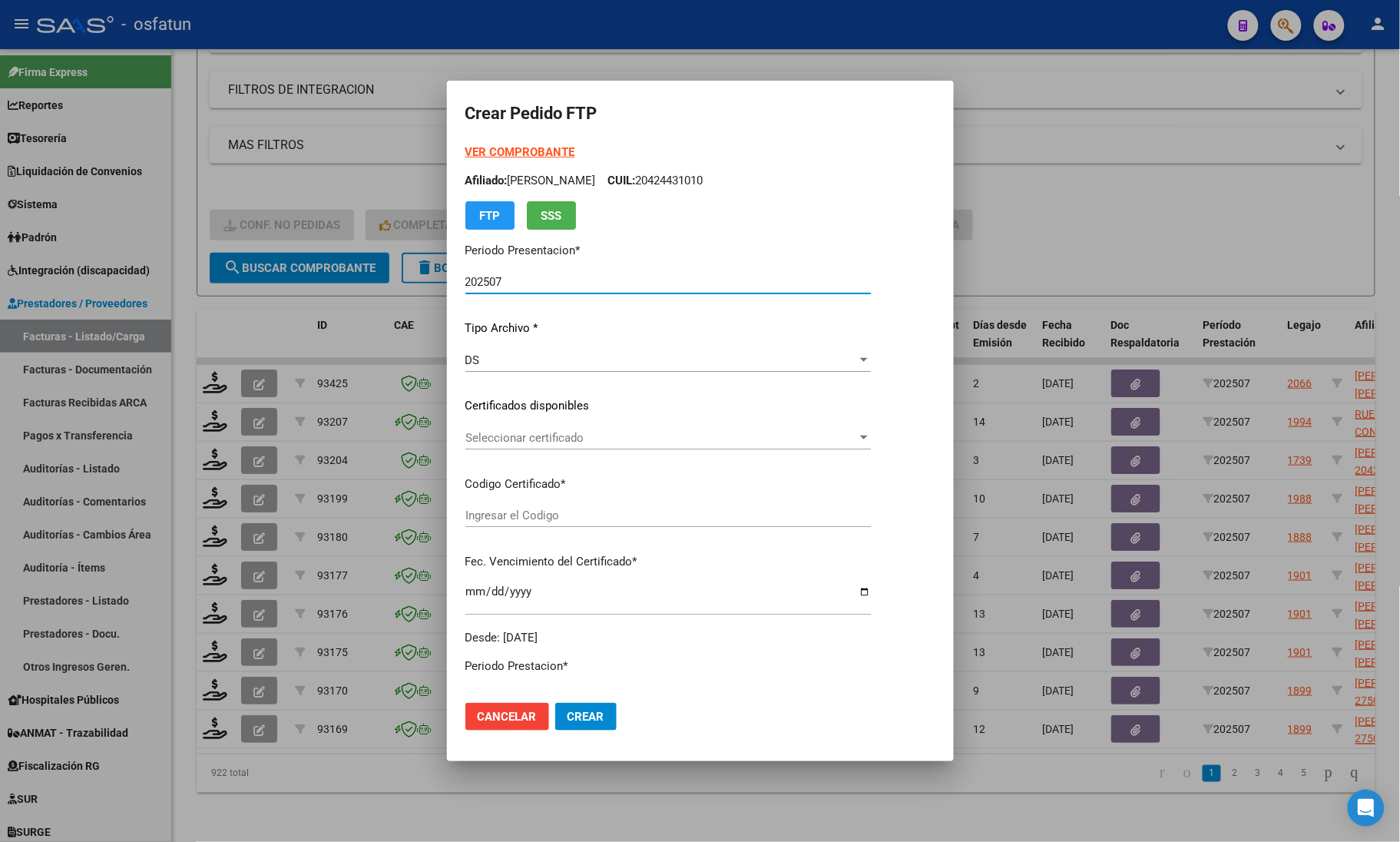
type input "ARG02000503363702018121820251218COR234"
type input "[DATE]"
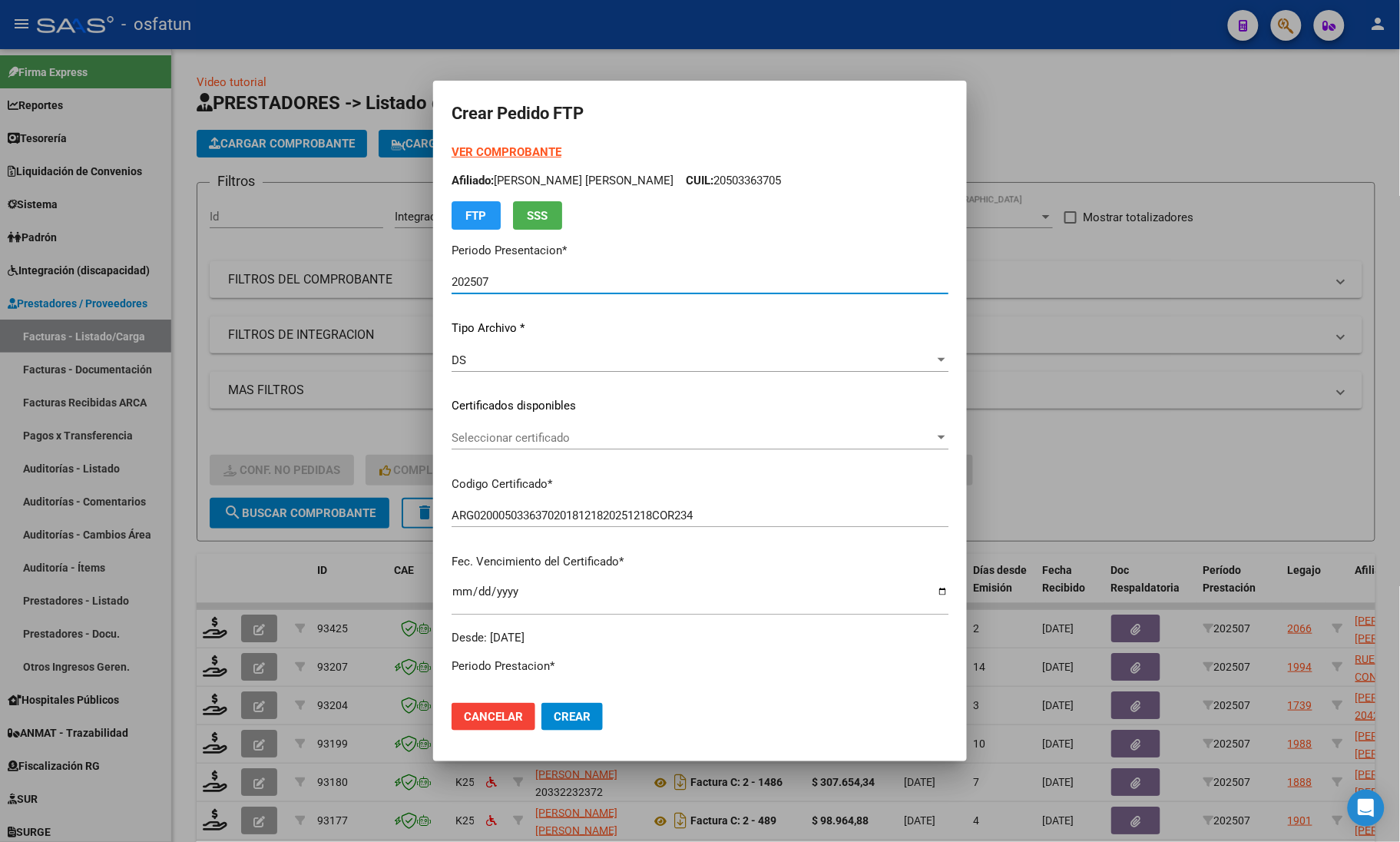
scroll to position [258, 0]
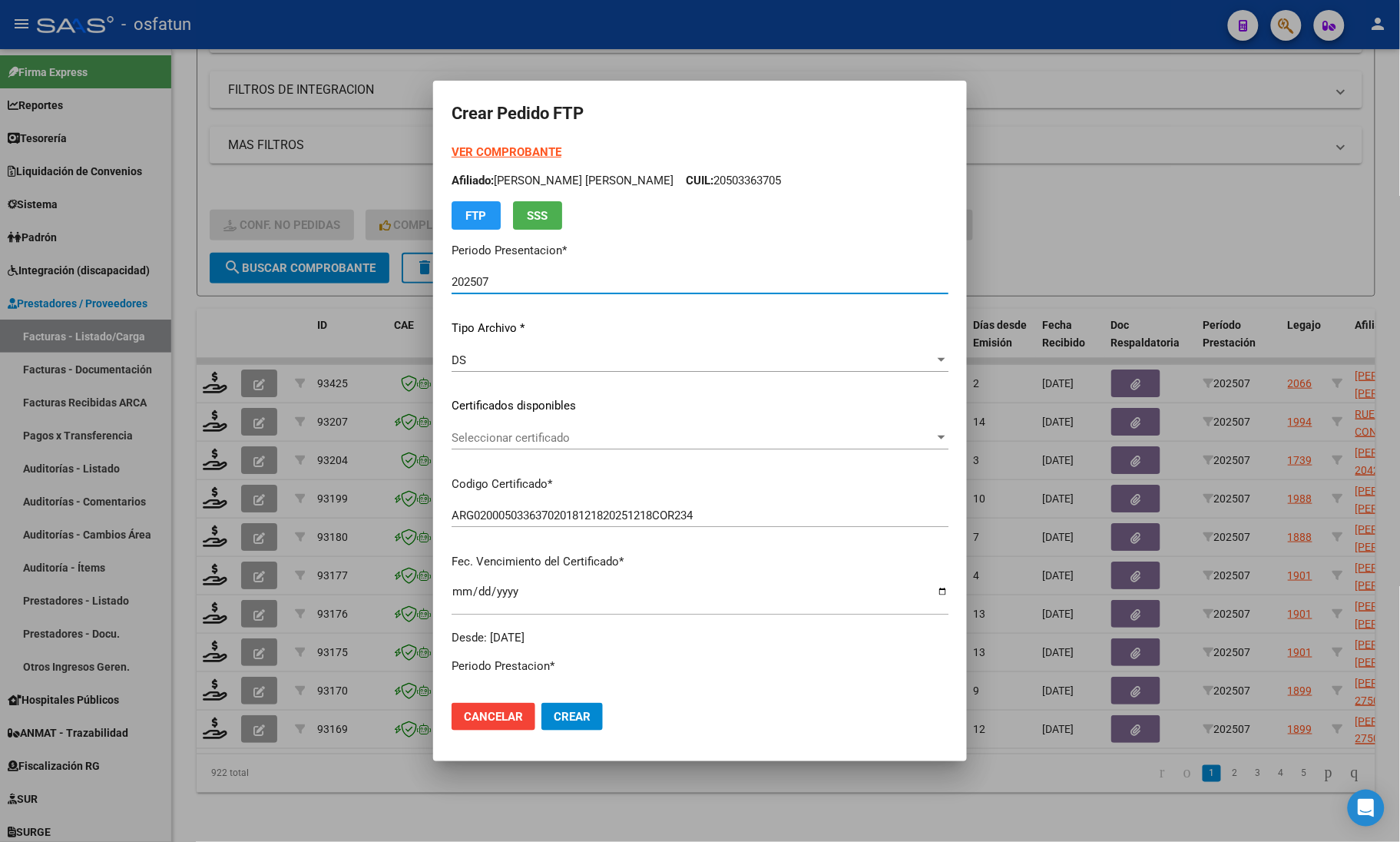
click at [511, 435] on span "Seleccionar certificado" at bounding box center [693, 438] width 483 height 14
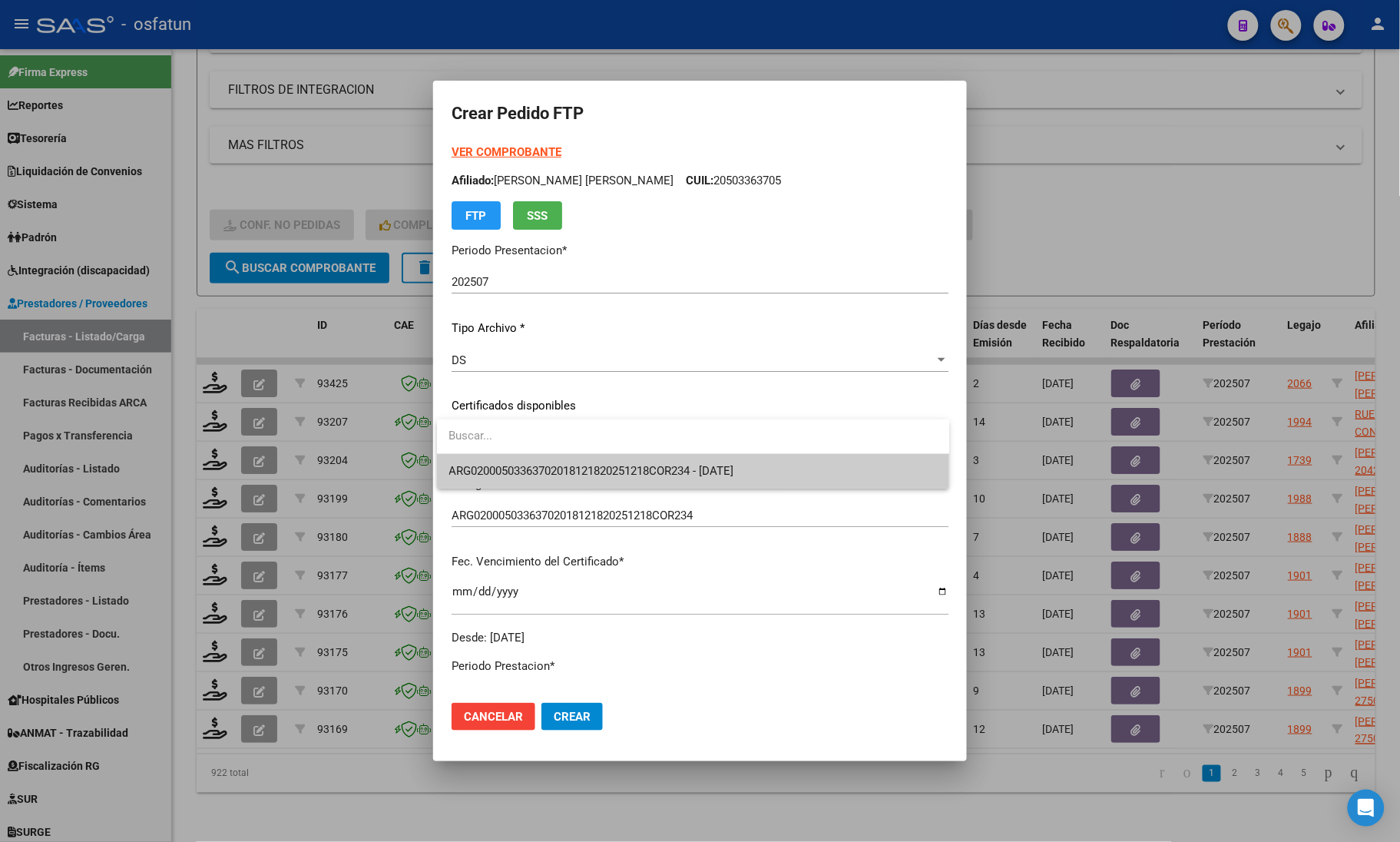
click at [505, 466] on span "ARG02000503363702018121820251218COR234 - [DATE]" at bounding box center [592, 471] width 285 height 14
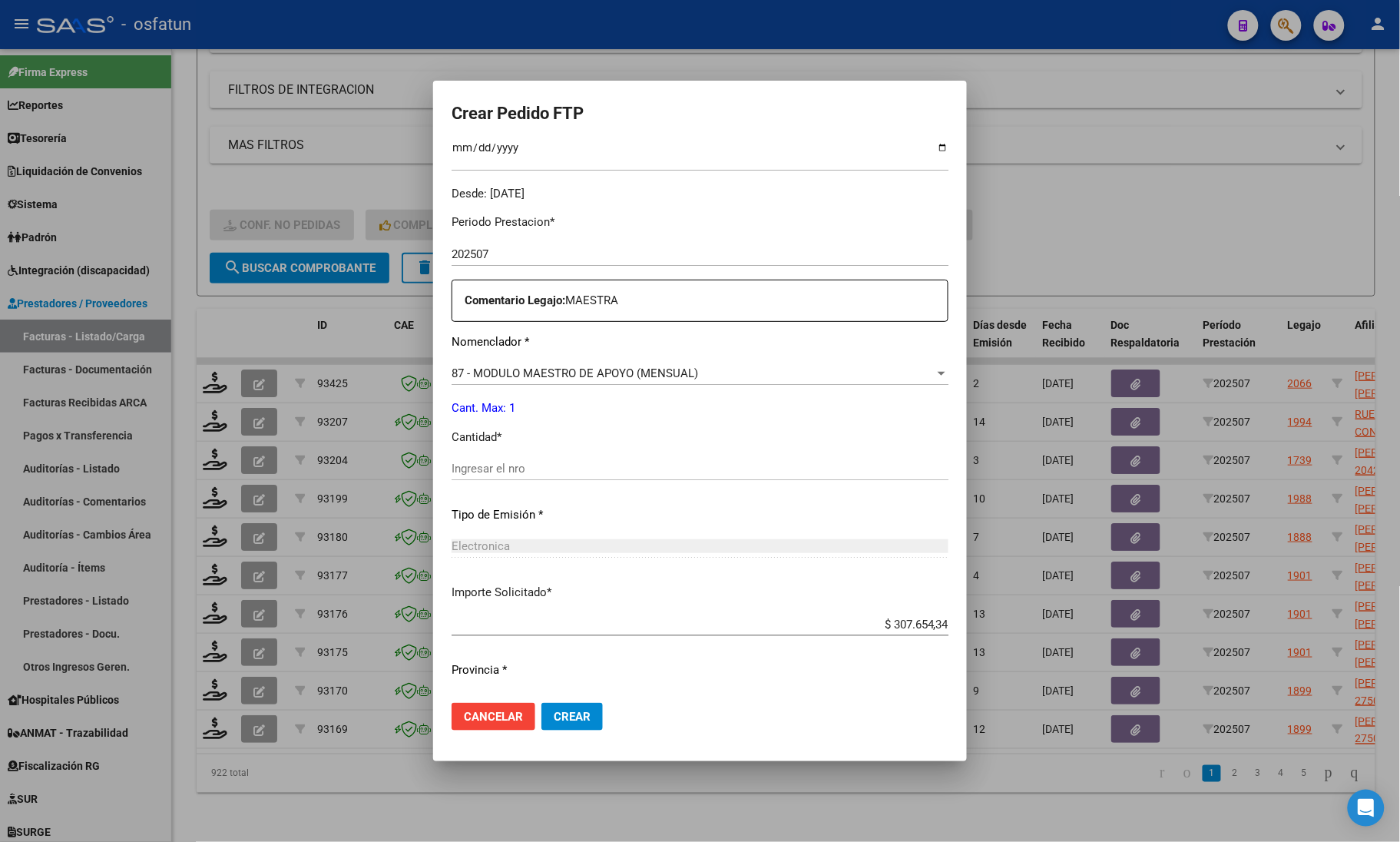
scroll to position [480, 0]
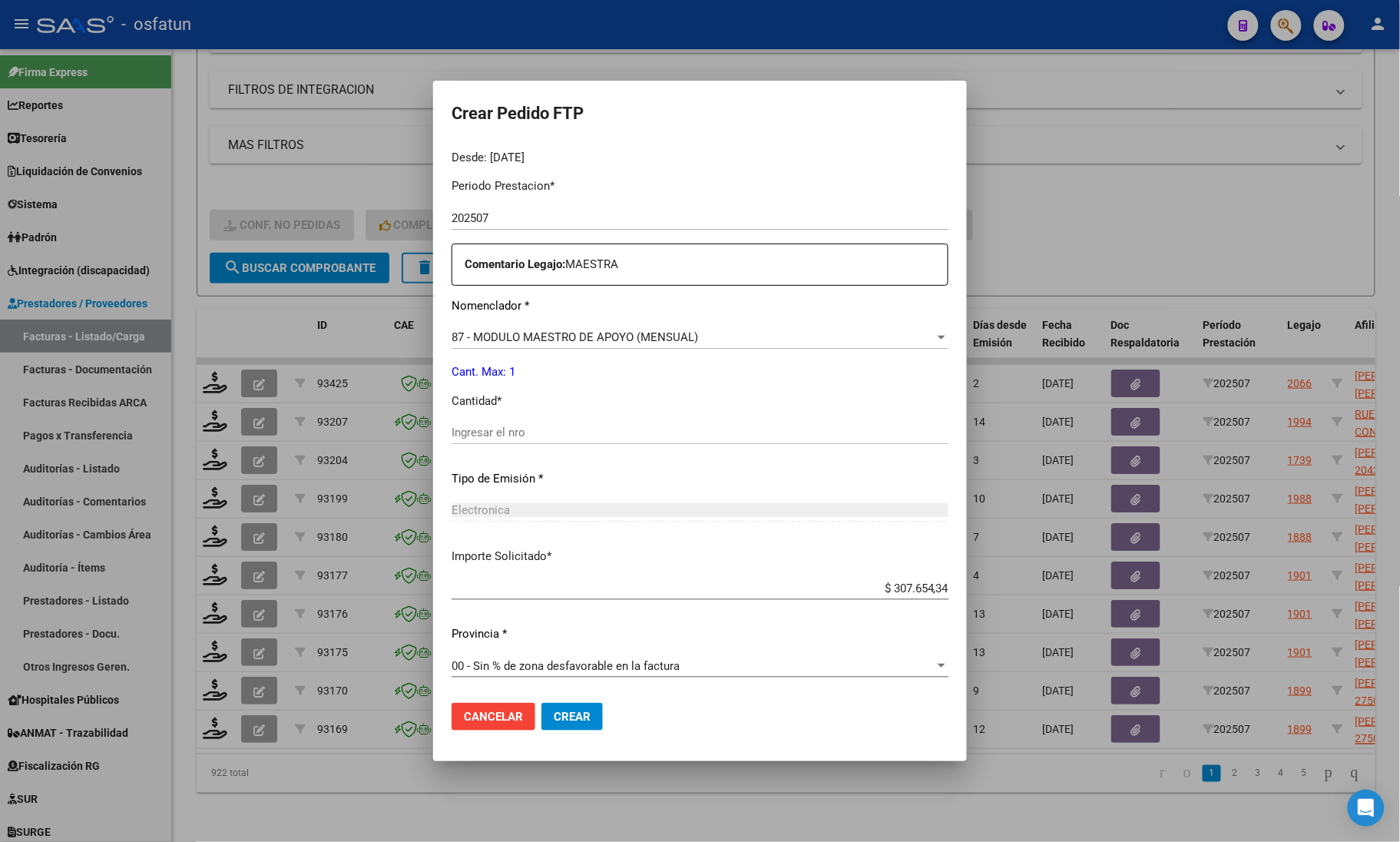
click at [477, 423] on div "Ingresar el nro" at bounding box center [700, 432] width 497 height 23
type input "1"
click at [578, 719] on span "Crear" at bounding box center [571, 717] width 37 height 14
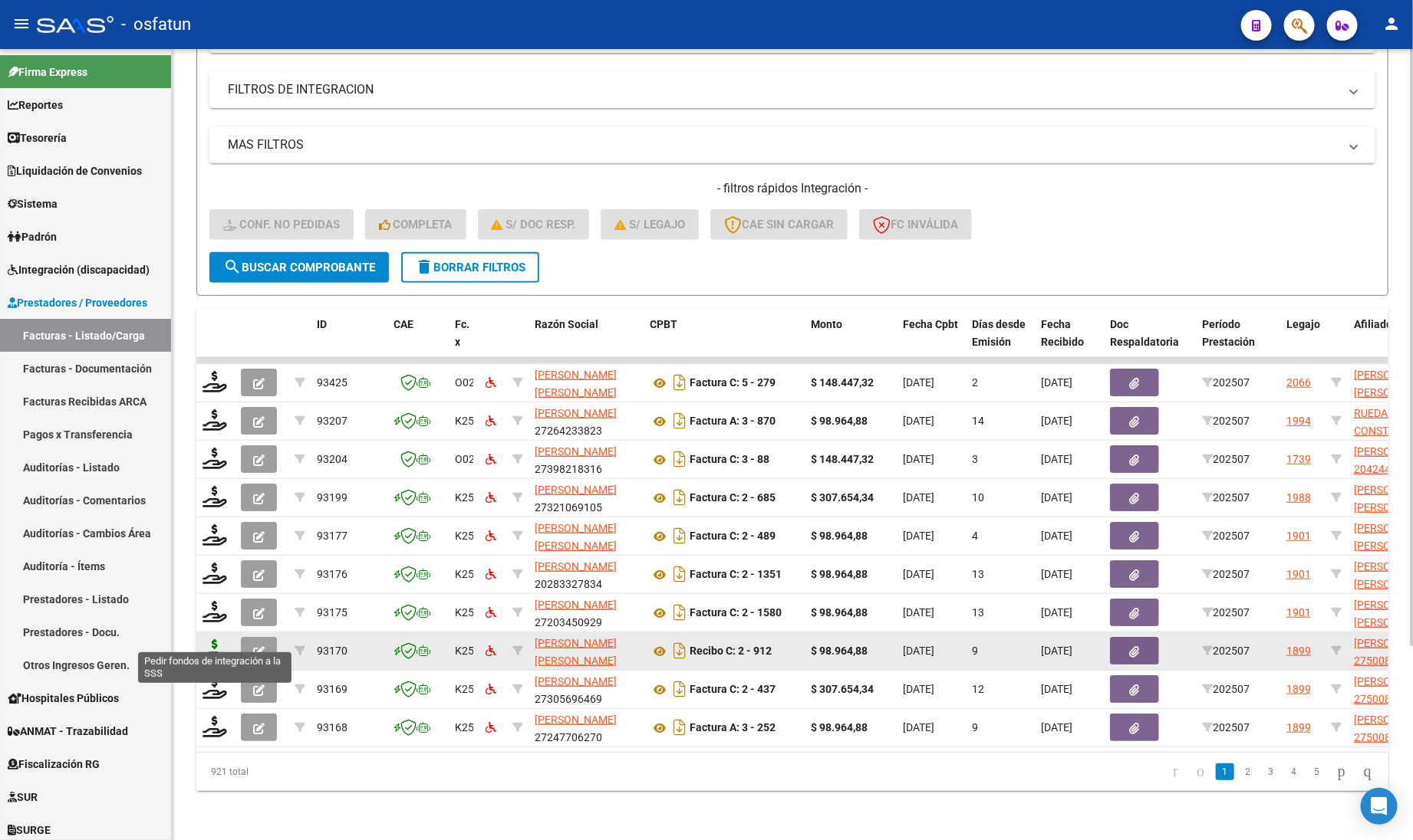
click at [220, 639] on icon at bounding box center [215, 650] width 25 height 22
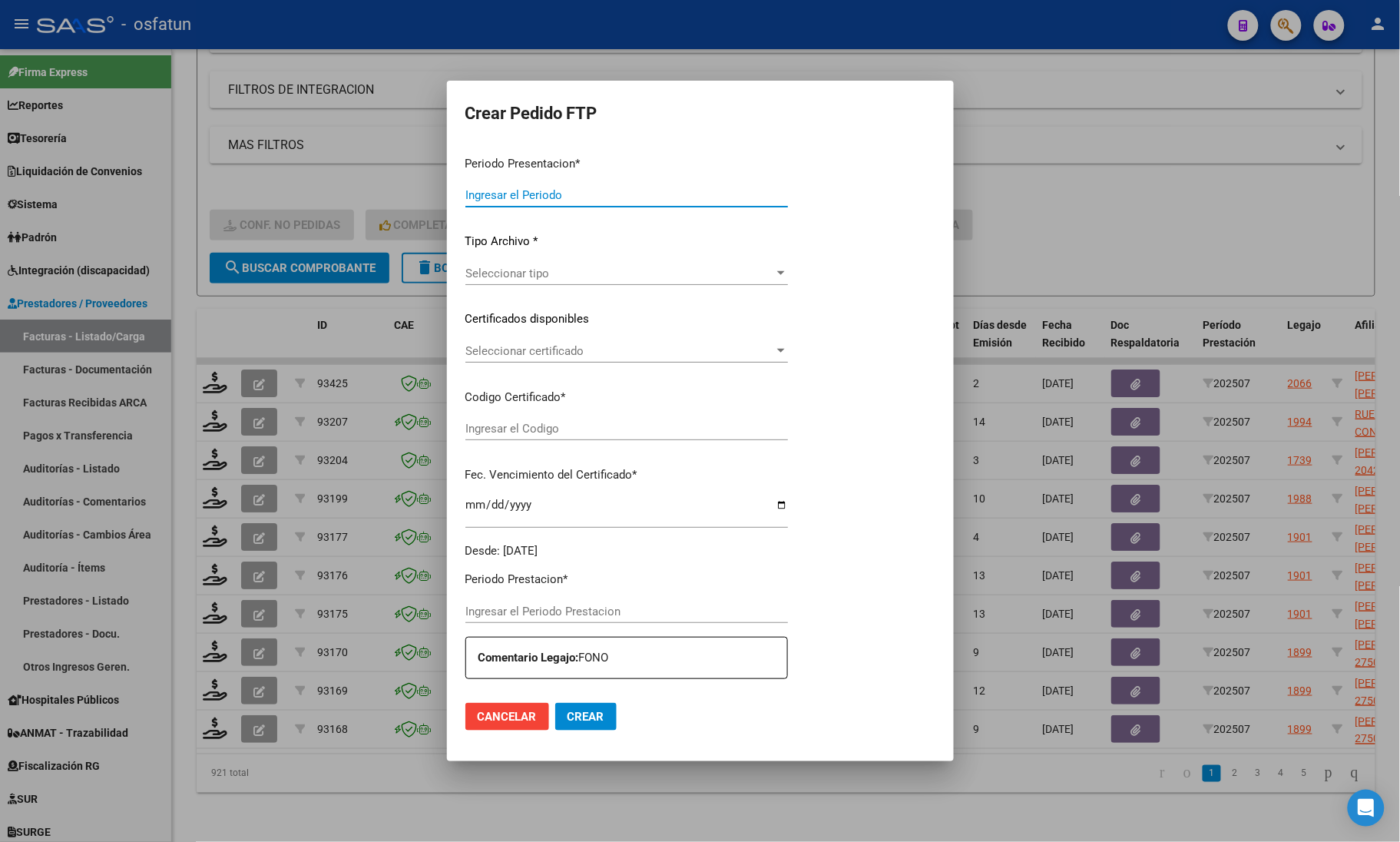
type input "202507"
type input "$ 98.964,88"
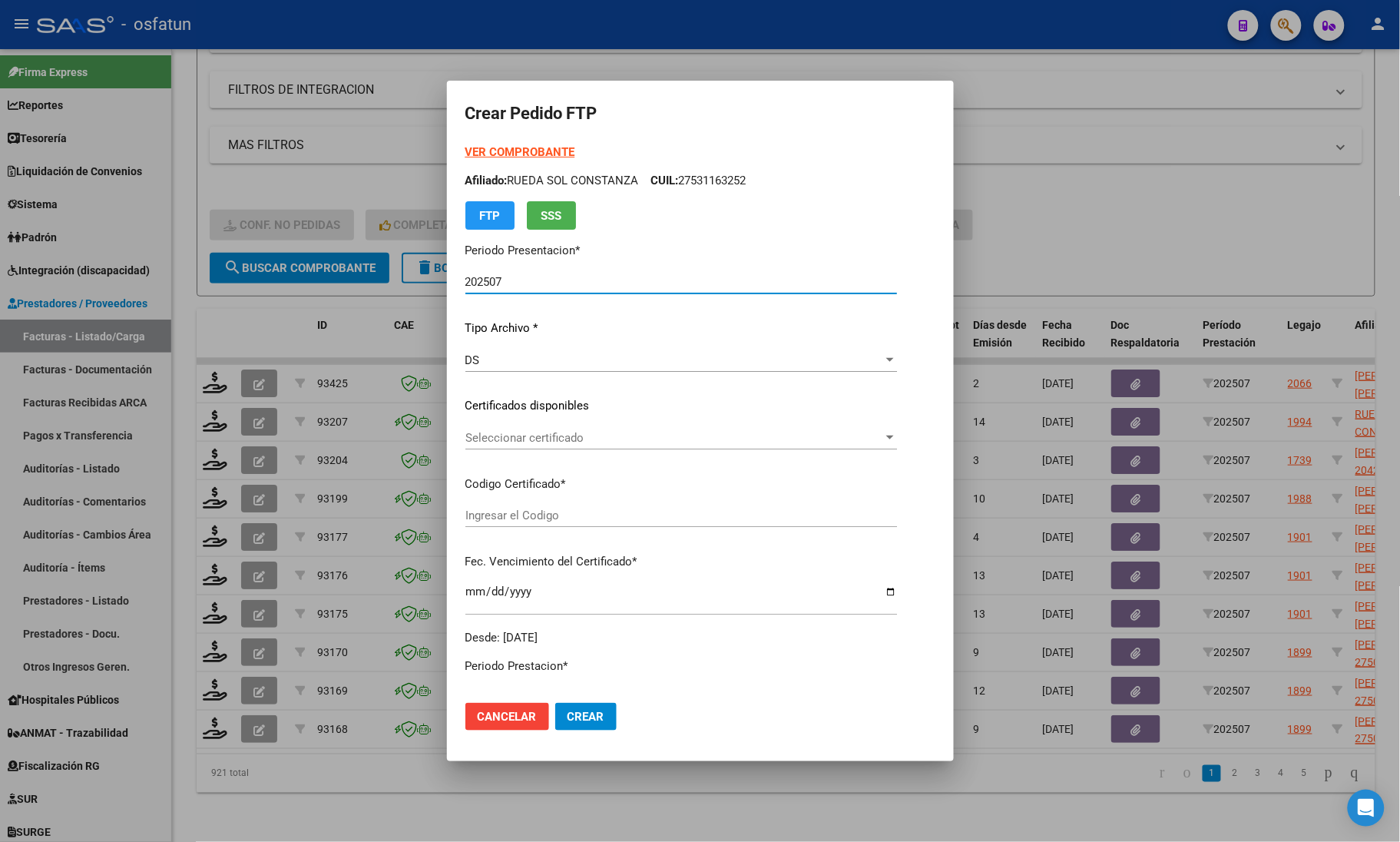
type input "ARG01000500808842019081320250813COR476"
type input "[DATE]"
click at [523, 151] on strong "VER COMPROBANTE" at bounding box center [520, 153] width 110 height 14
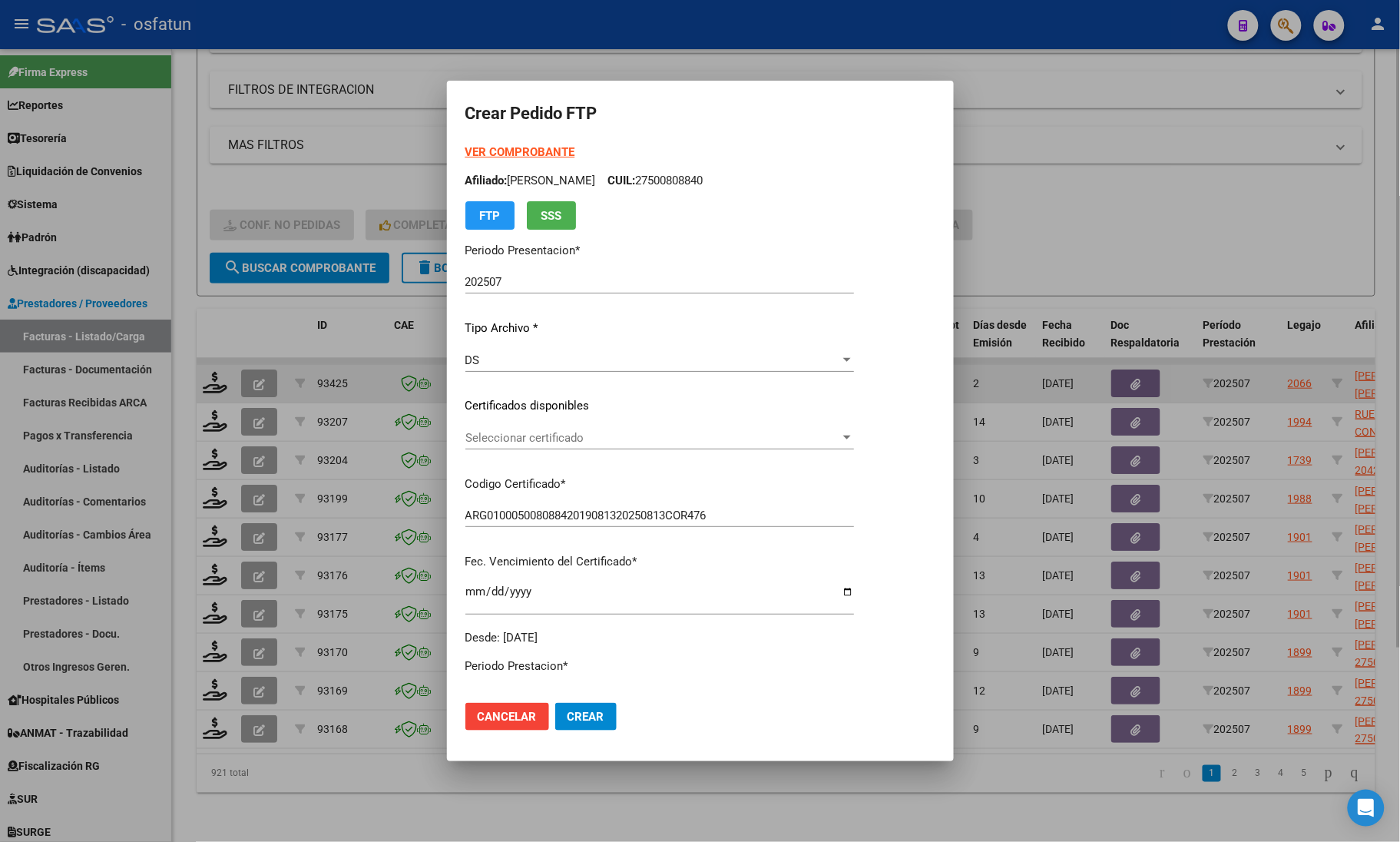
drag, startPoint x: 248, startPoint y: 161, endPoint x: 245, endPoint y: 372, distance: 211.0
click at [248, 162] on div at bounding box center [700, 421] width 1400 height 842
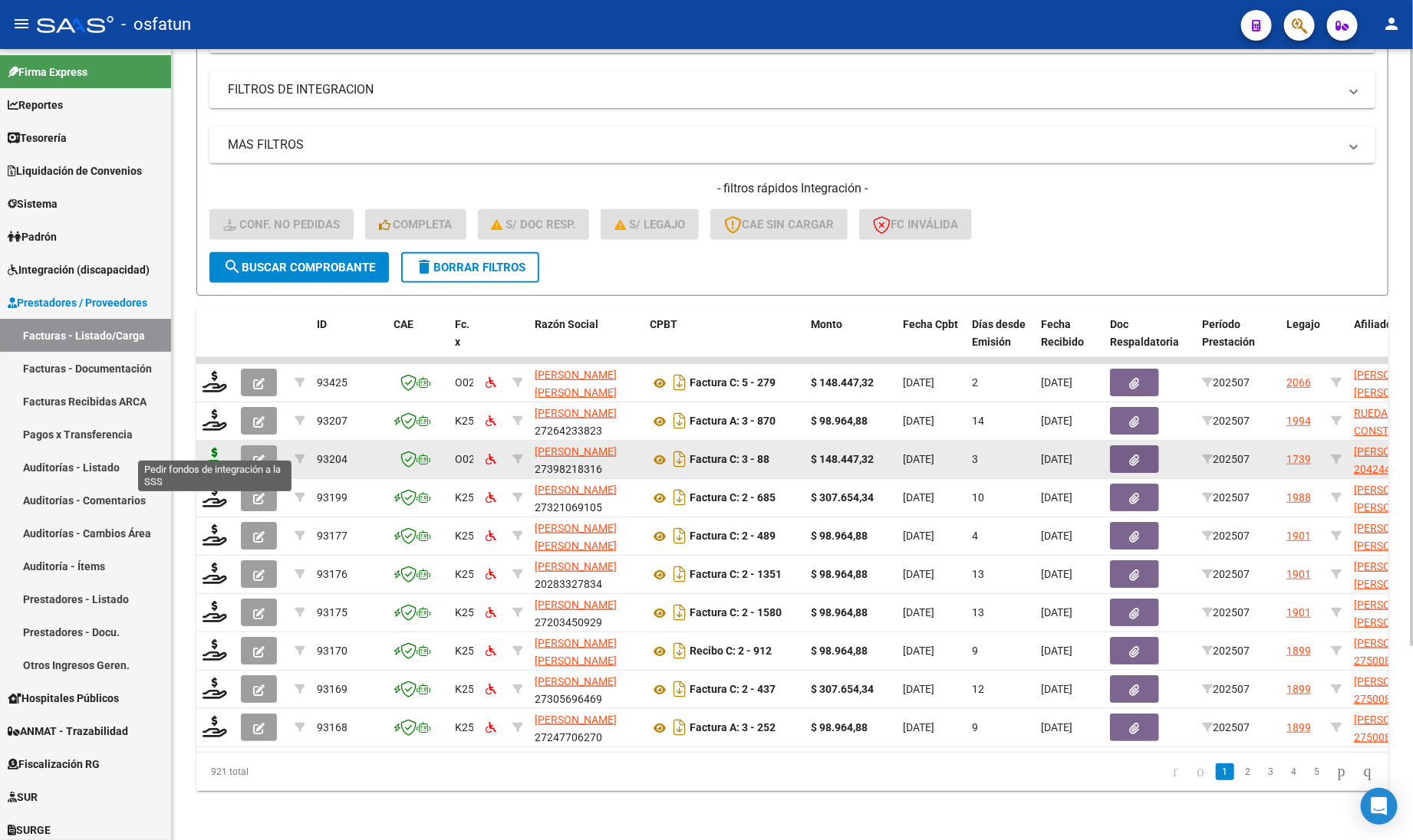
click at [206, 448] on icon at bounding box center [215, 459] width 25 height 22
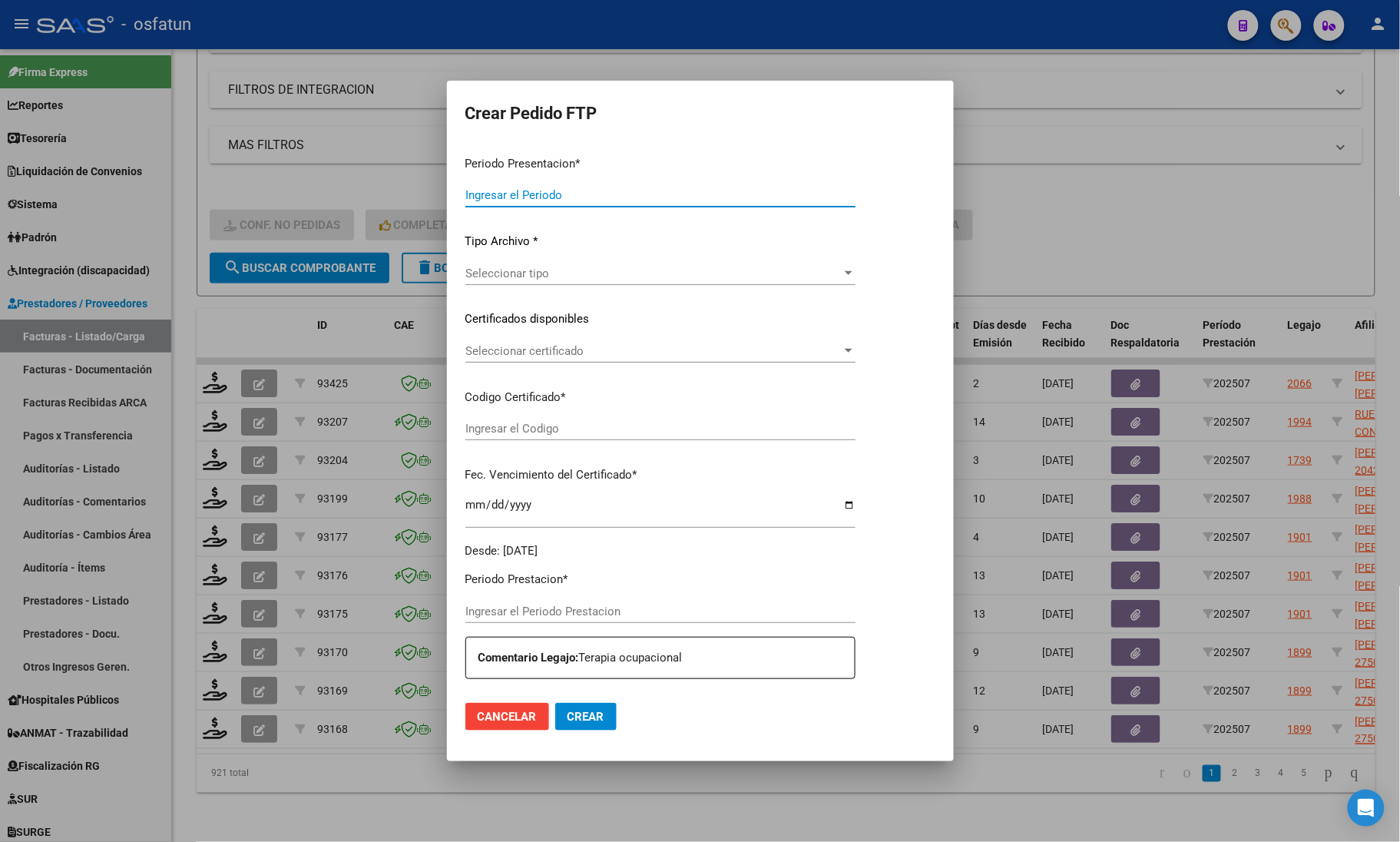
type input "202507"
type input "$ 148.447,32"
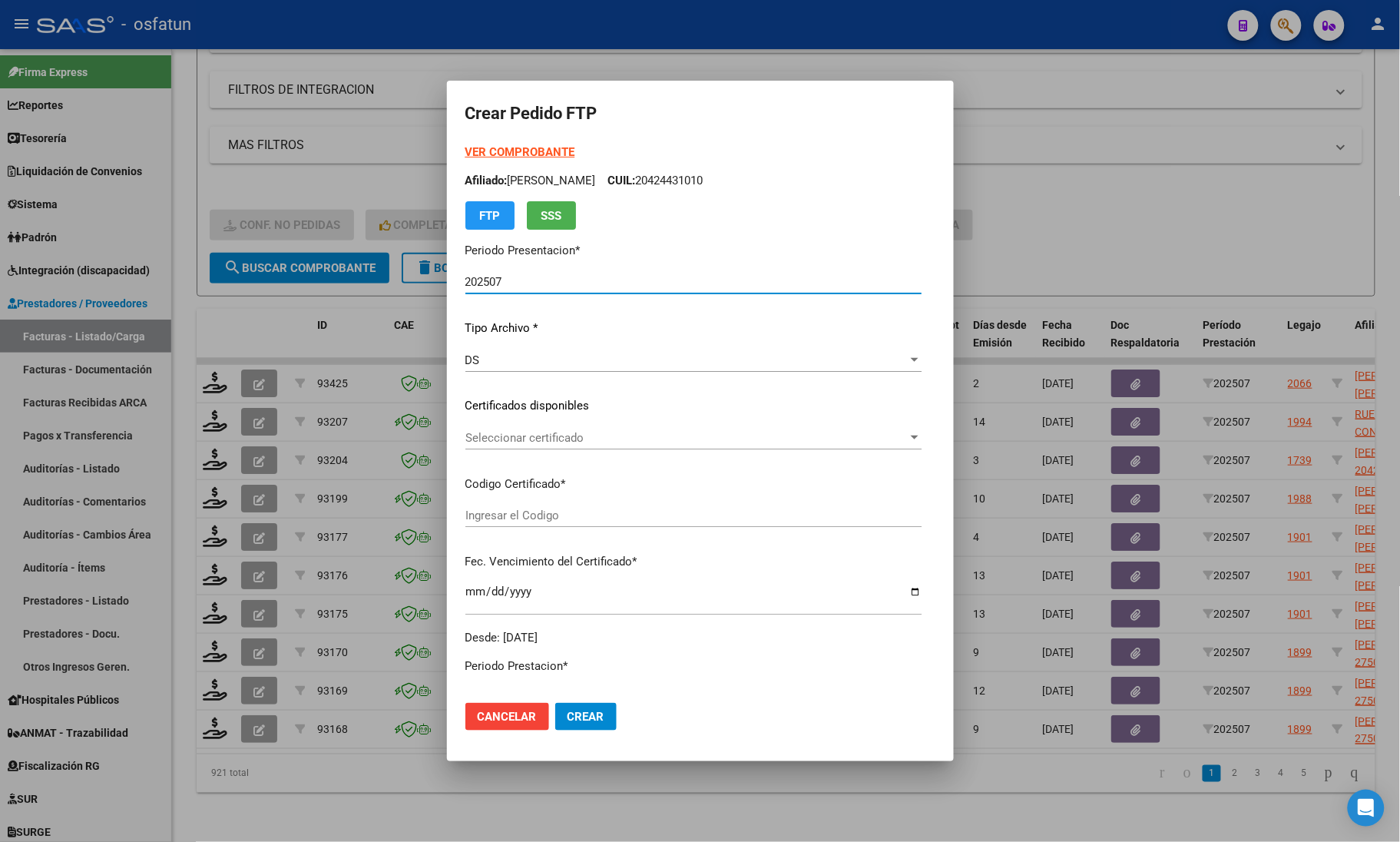
type input "ARG02000424431012023061520250615COR263"
type input "[DATE]"
click at [473, 153] on strong "VER COMPROBANTE" at bounding box center [520, 153] width 110 height 14
click at [499, 447] on div "Seleccionar certificado Seleccionar certificado" at bounding box center [693, 437] width 456 height 23
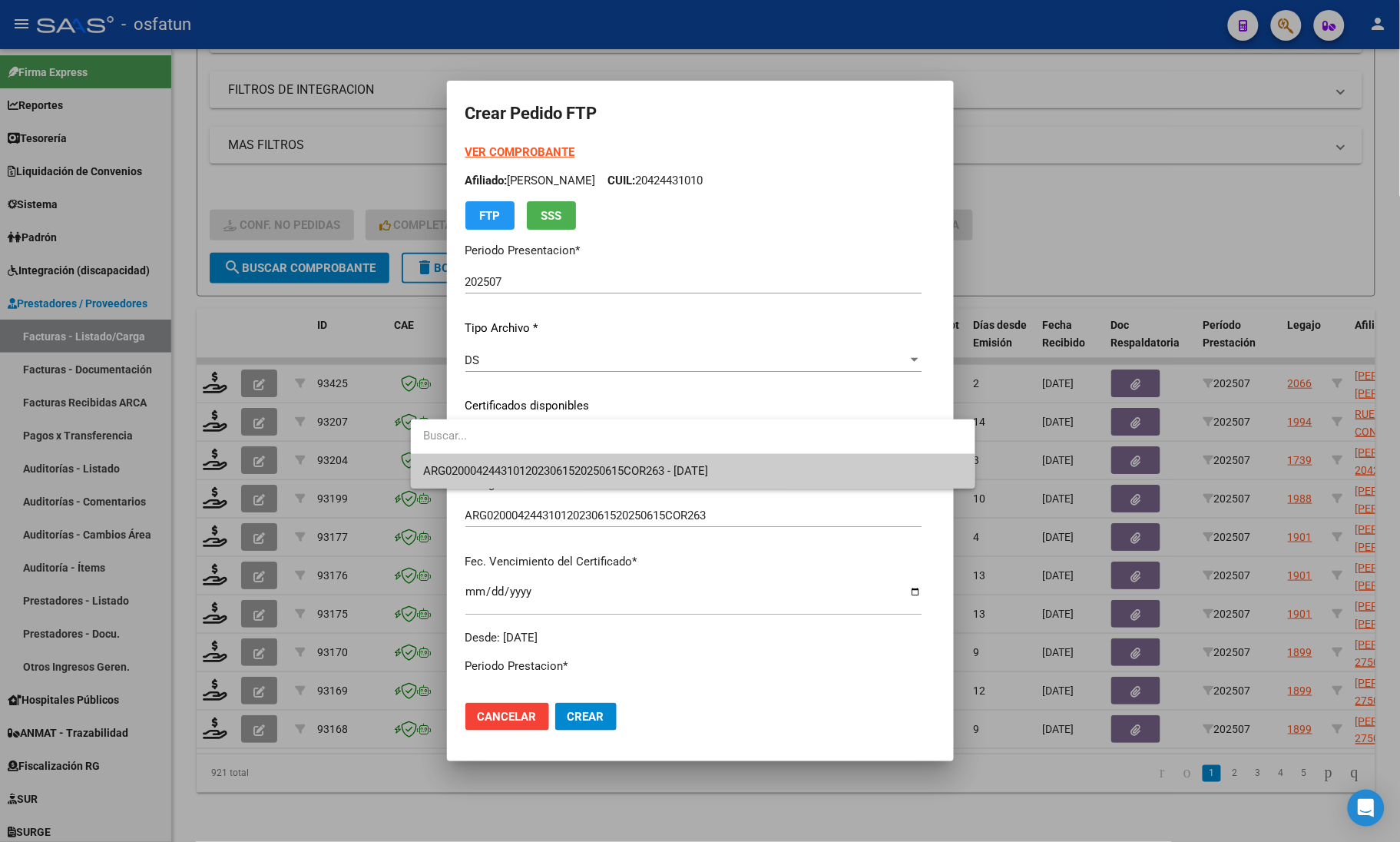
click at [499, 493] on div at bounding box center [700, 421] width 1400 height 842
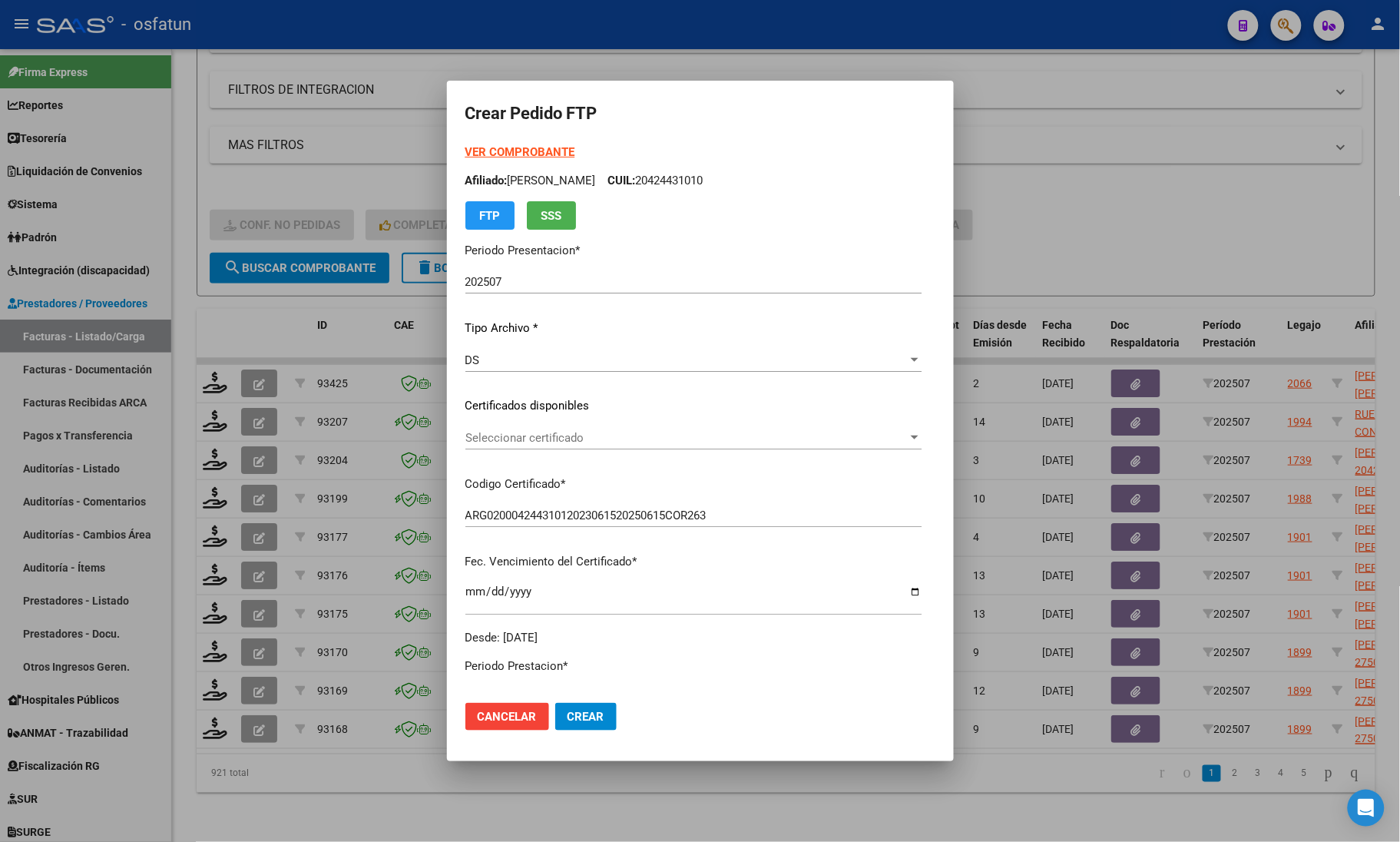
click at [494, 450] on div "Seleccionar certificado Seleccionar certificado" at bounding box center [693, 445] width 456 height 38
click at [490, 426] on div "Seleccionar certificado Seleccionar certificado" at bounding box center [693, 437] width 456 height 23
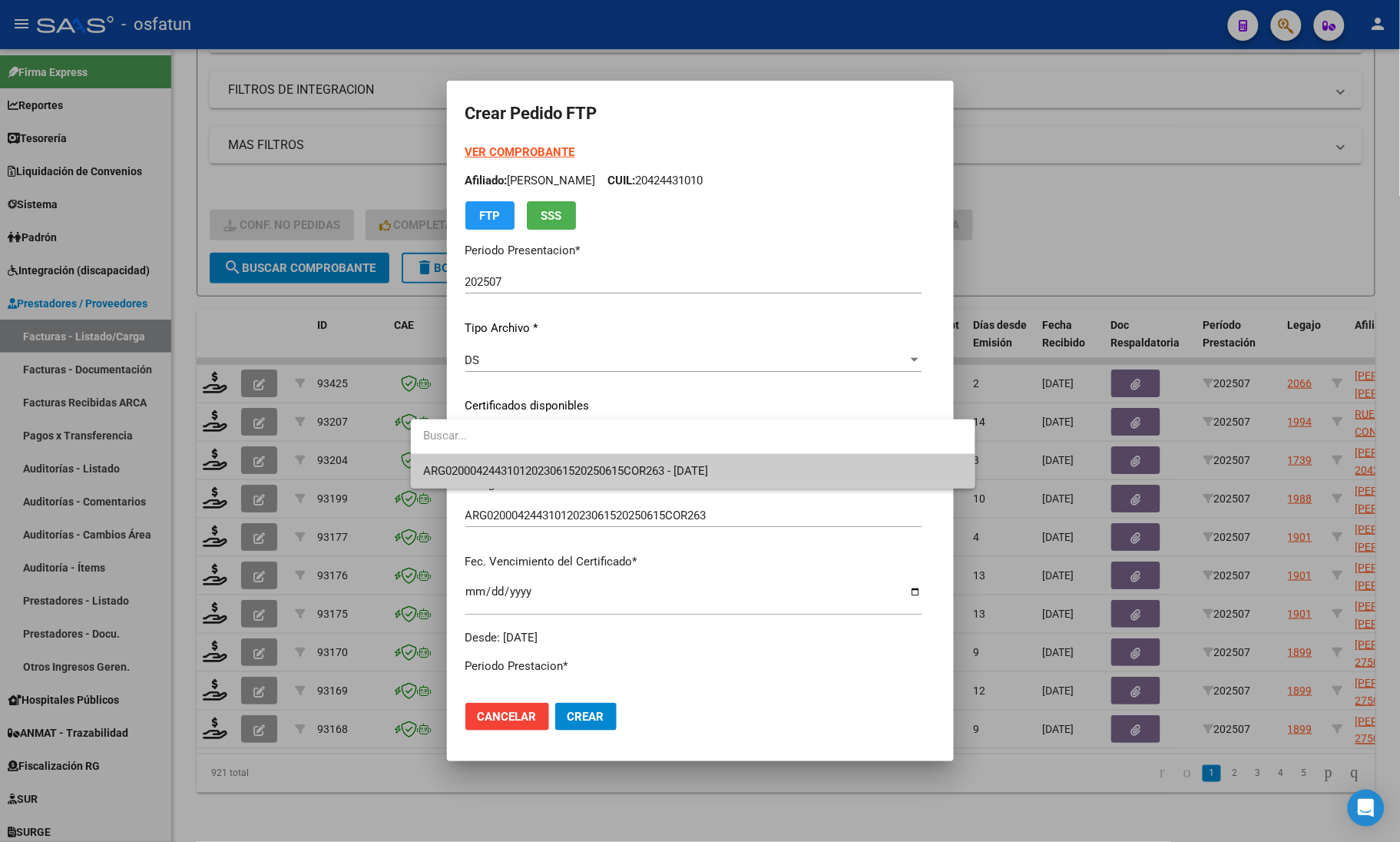
drag, startPoint x: 481, startPoint y: 446, endPoint x: 477, endPoint y: 460, distance: 14.6
click at [481, 450] on input "dropdown search" at bounding box center [692, 436] width 563 height 35
click at [477, 461] on span "ARG02000424431012023061520250615COR263 - [DATE]" at bounding box center [692, 471] width 539 height 35
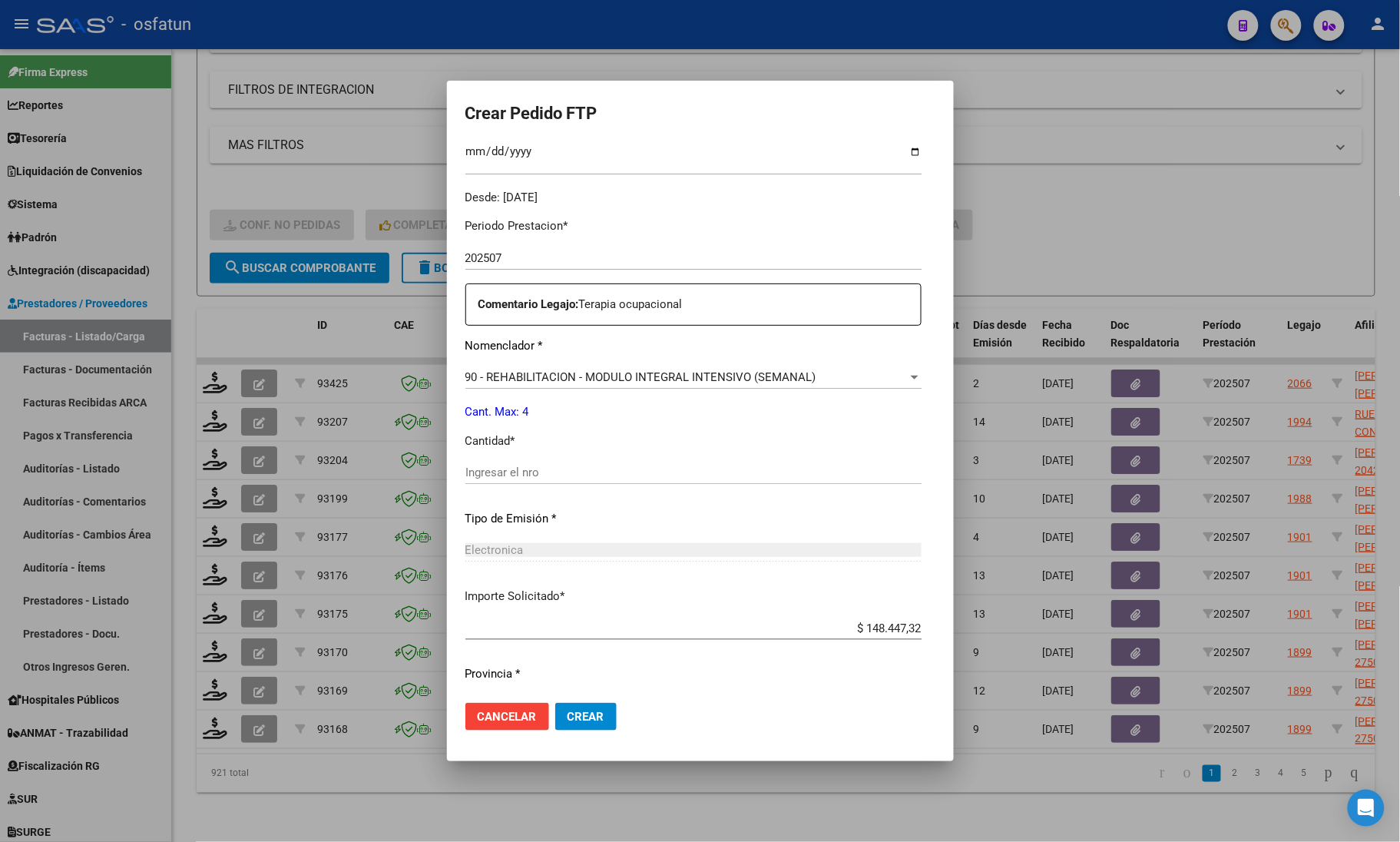
scroll to position [384, 0]
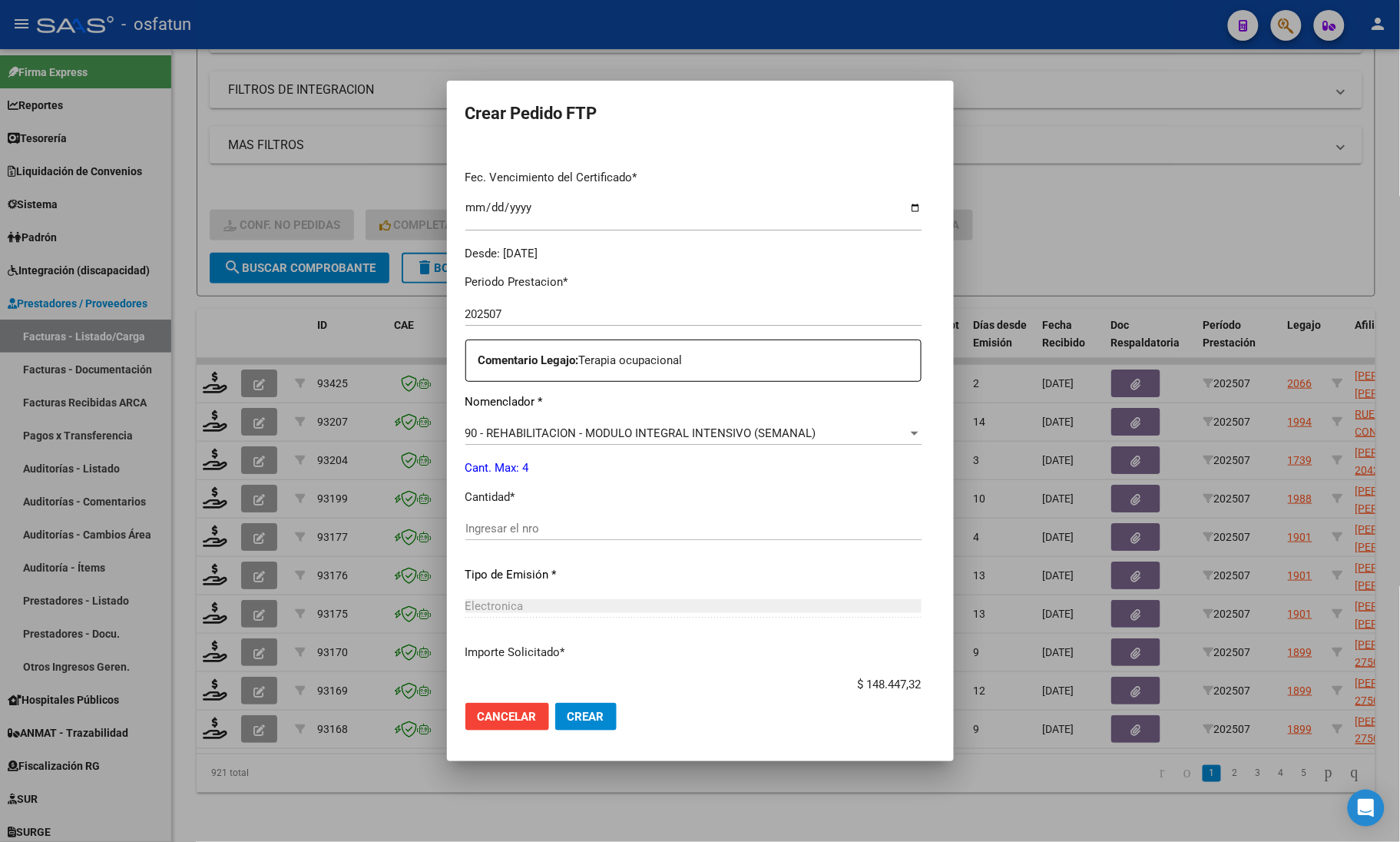
click at [485, 526] on input "Ingresar el nro" at bounding box center [693, 529] width 456 height 14
type input "4"
click at [555, 704] on button "Crear" at bounding box center [586, 717] width 61 height 28
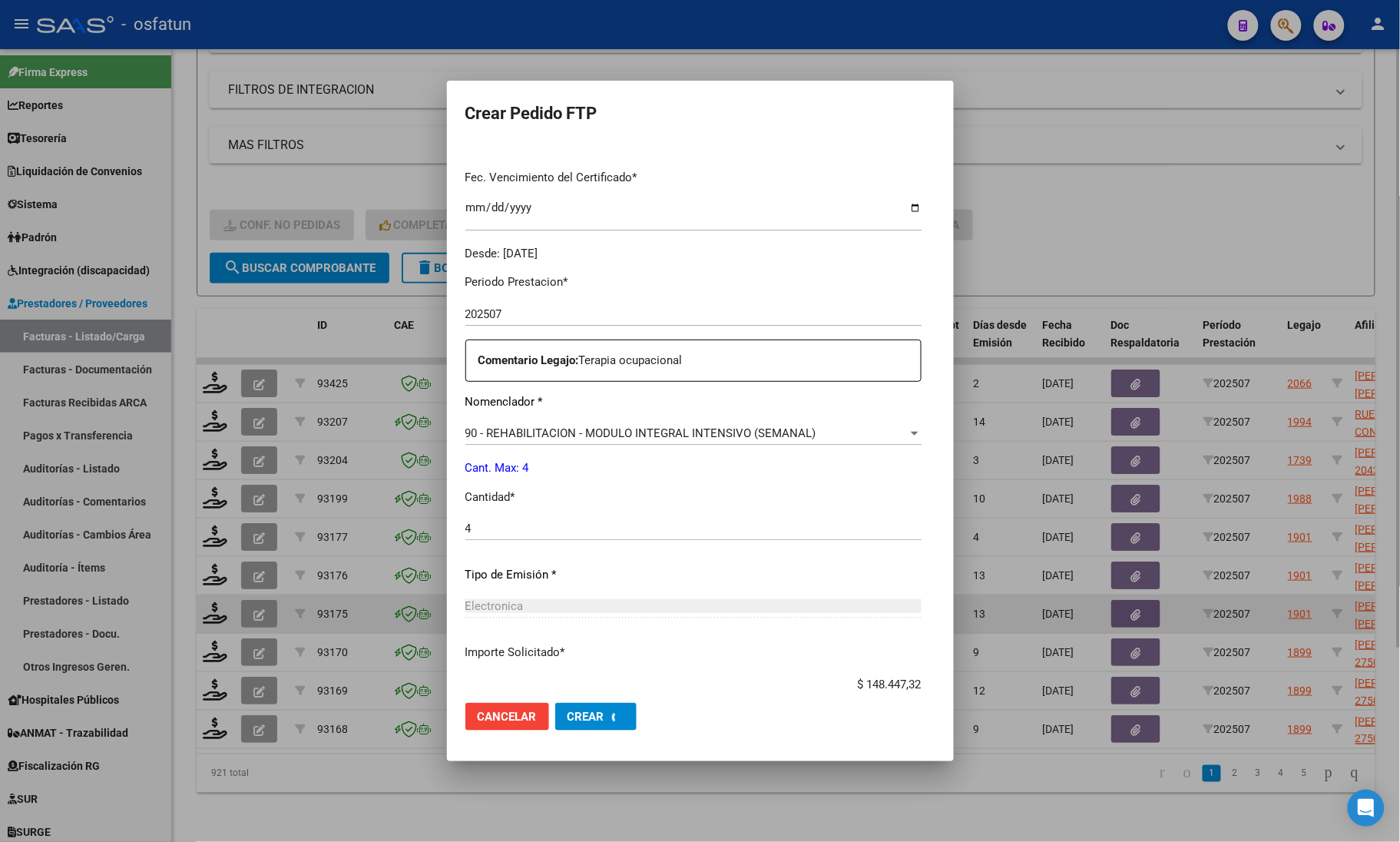
scroll to position [0, 0]
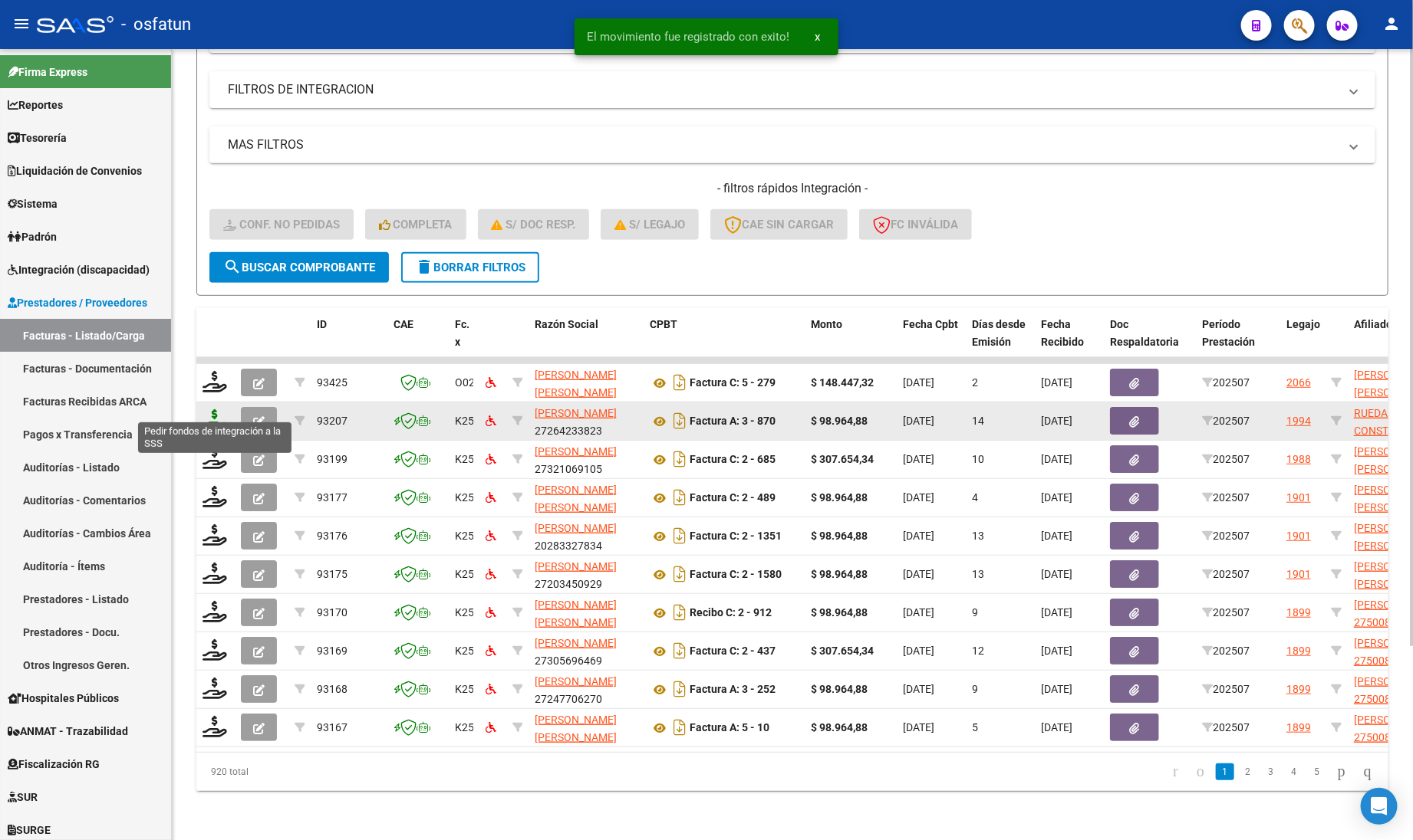
click at [219, 409] on icon at bounding box center [215, 420] width 25 height 22
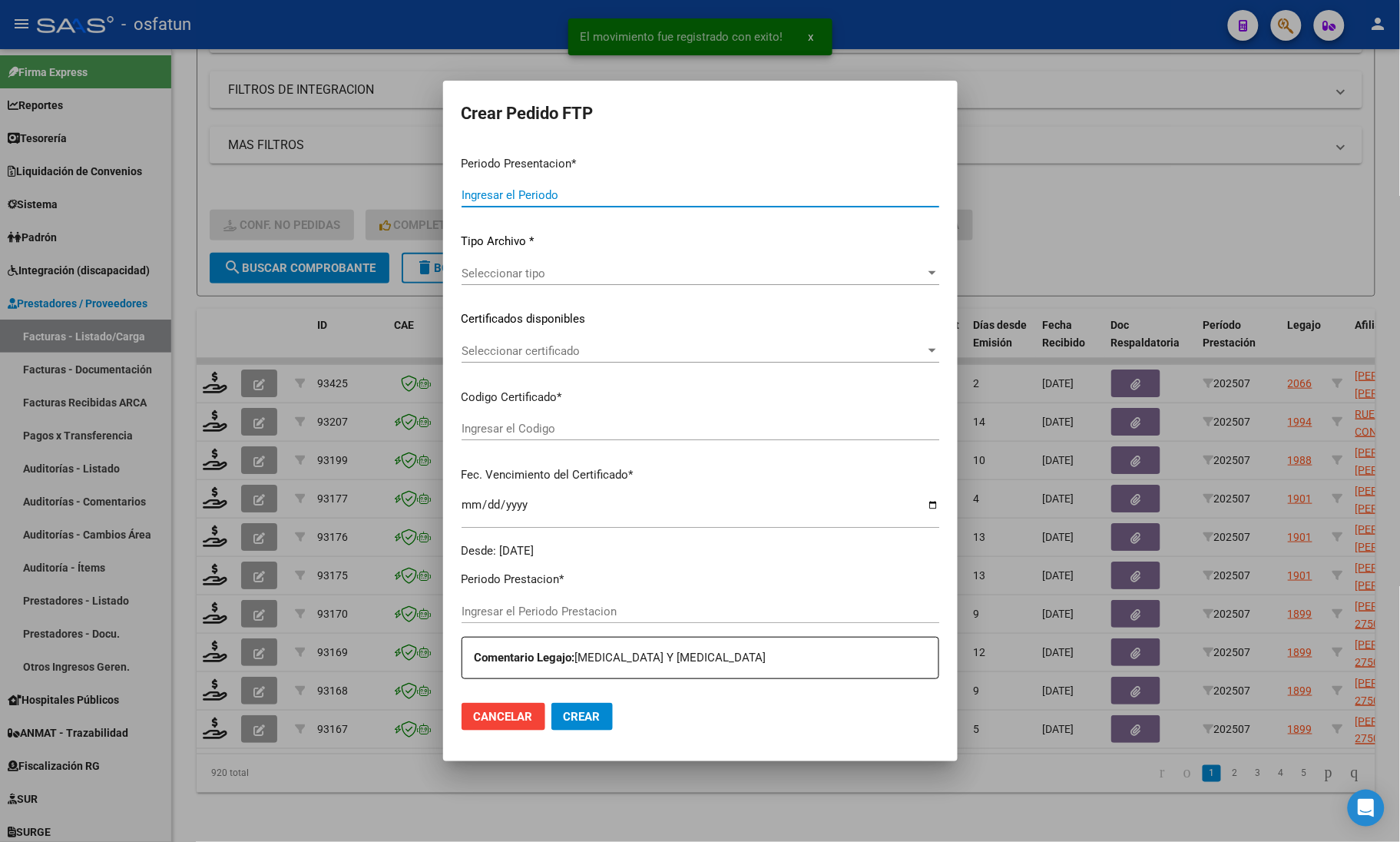
type input "202507"
type input "$ 98.964,88"
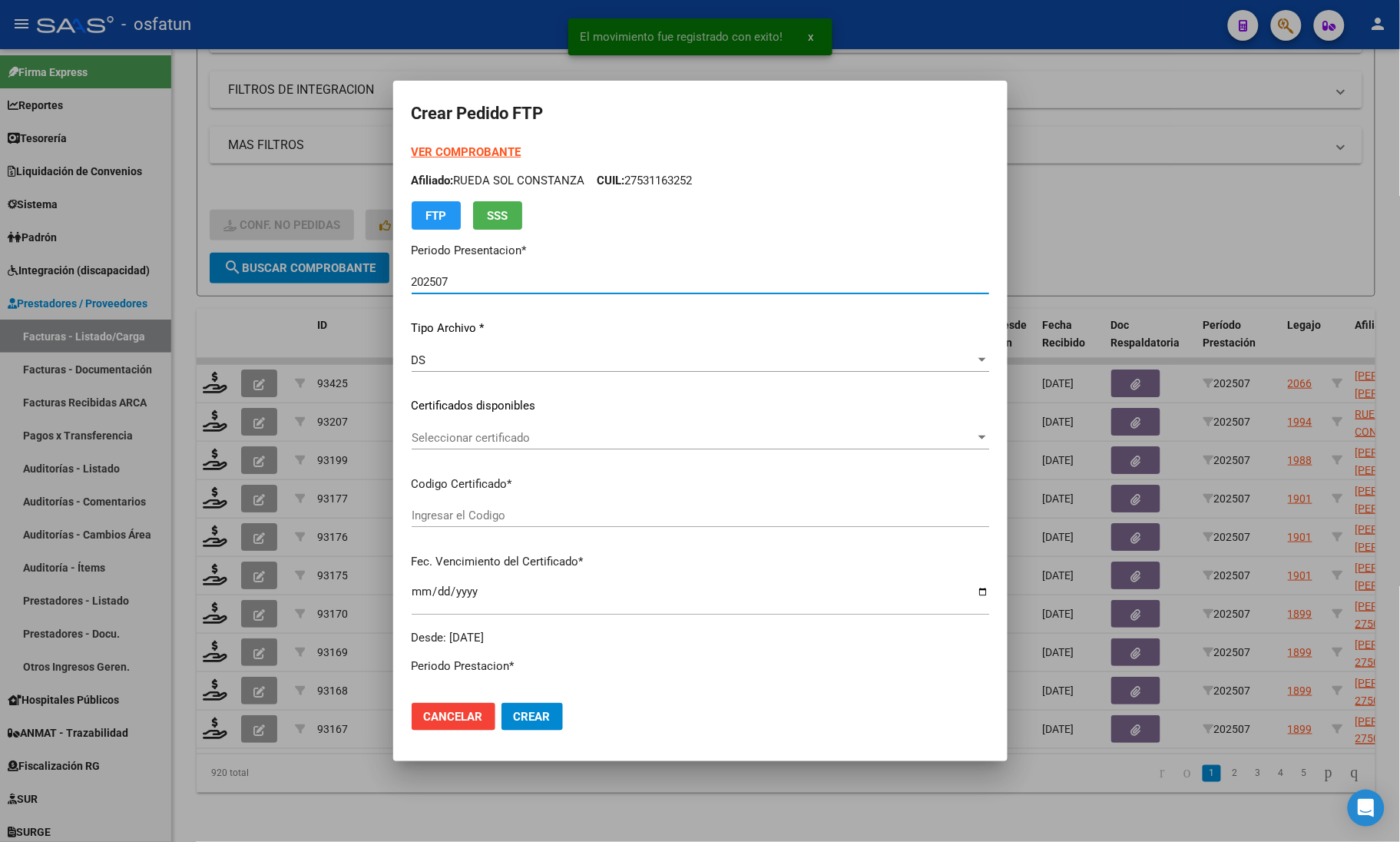
type input "ARG01000531163252022040820300408COR467"
type input "[DATE]"
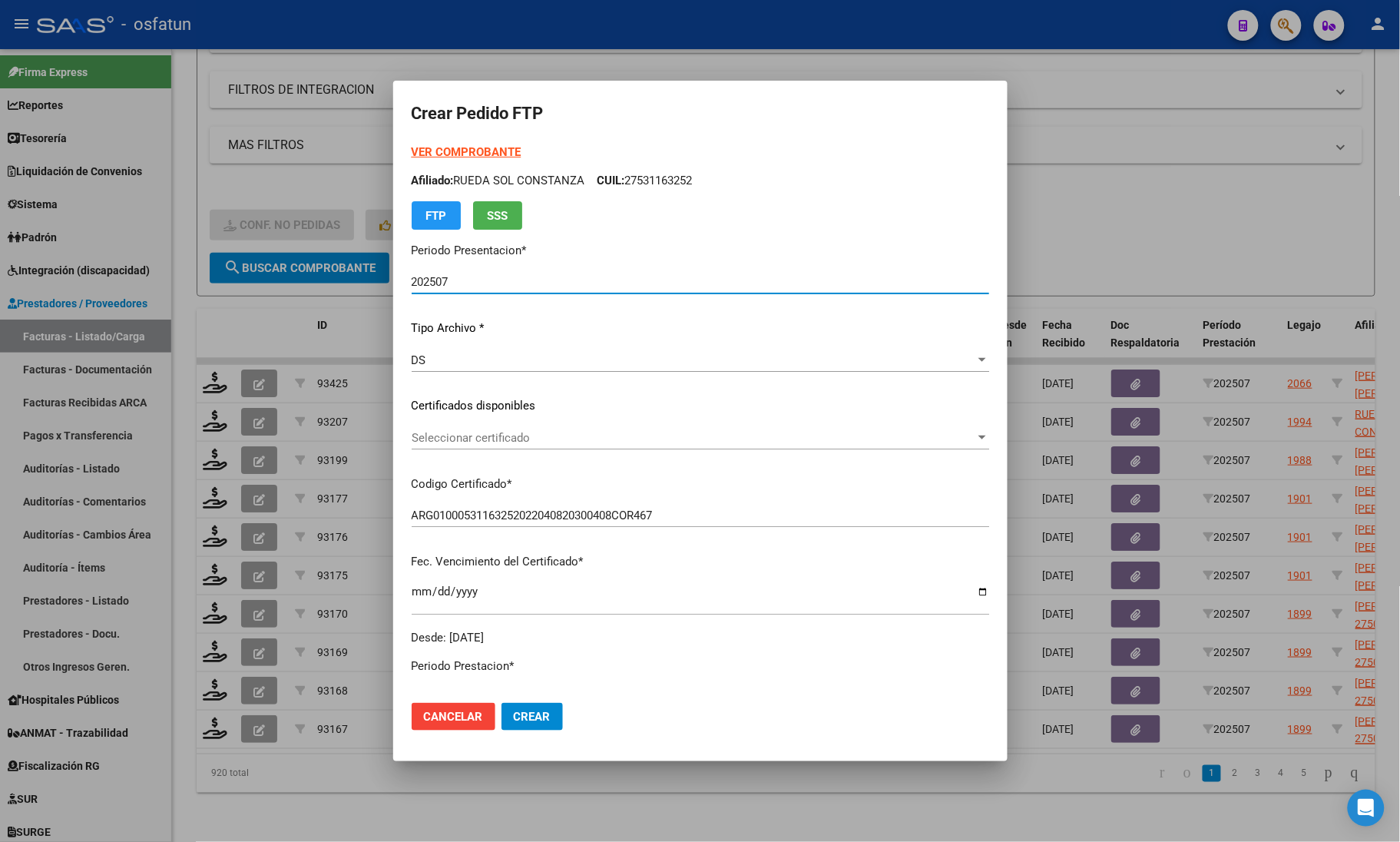
click at [472, 146] on strong "VER COMPROBANTE" at bounding box center [466, 153] width 110 height 14
click at [476, 446] on div "Seleccionar certificado Seleccionar certificado" at bounding box center [700, 437] width 577 height 23
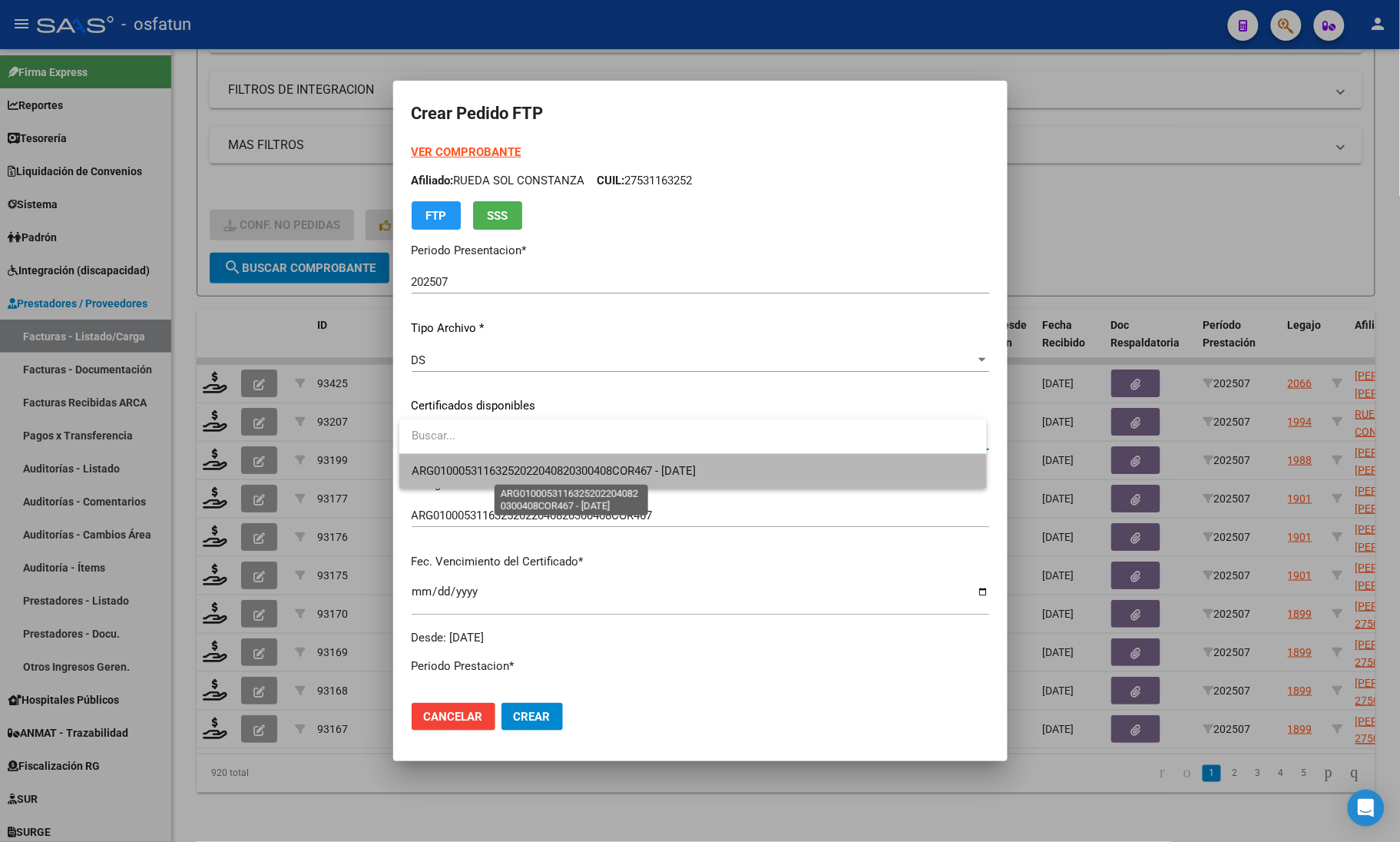
click at [477, 471] on span "ARG01000531163252022040820300408COR467 - [DATE]" at bounding box center [554, 471] width 285 height 14
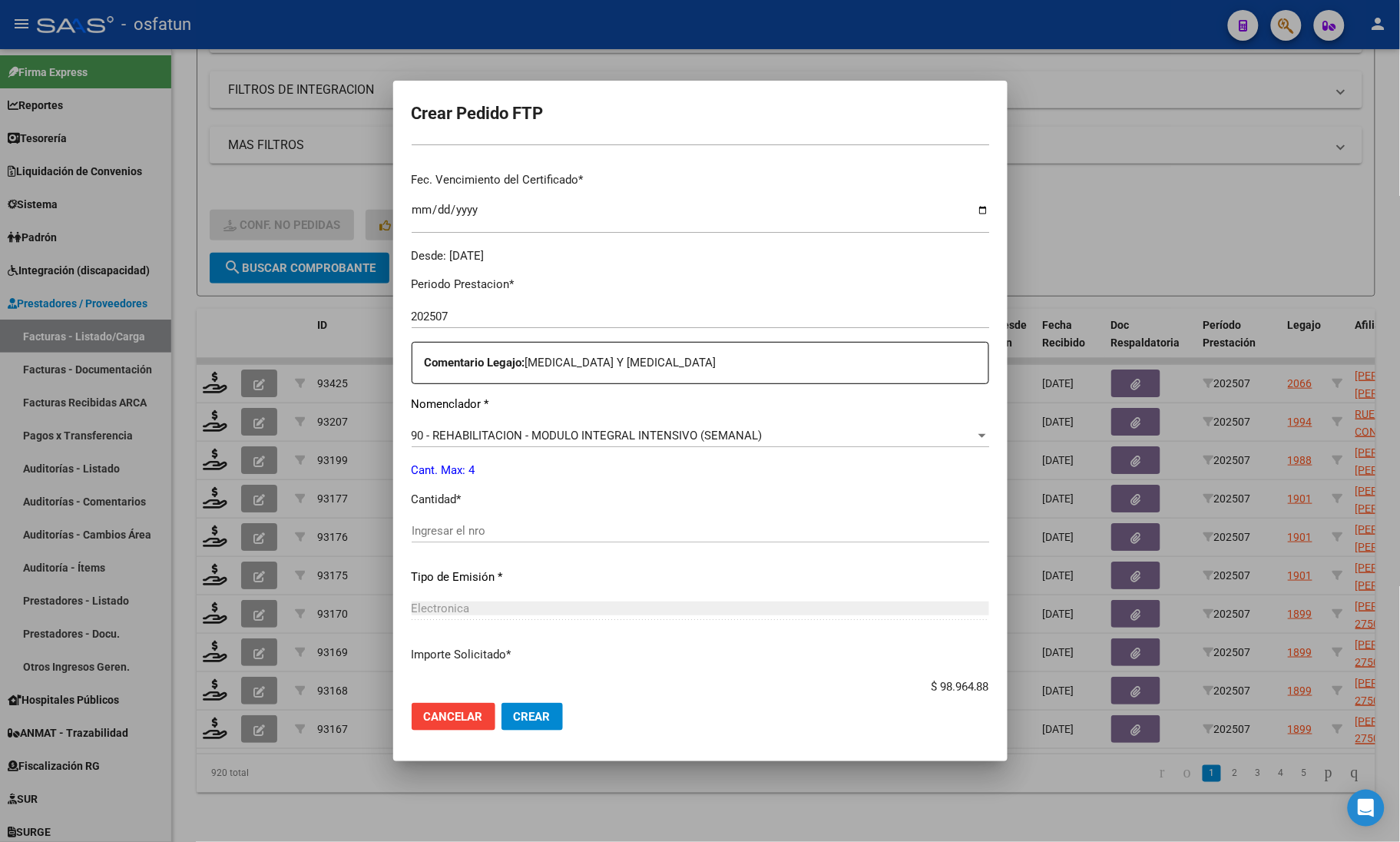
scroll to position [384, 0]
click at [469, 530] on input "Ingresar el nro" at bounding box center [700, 529] width 577 height 14
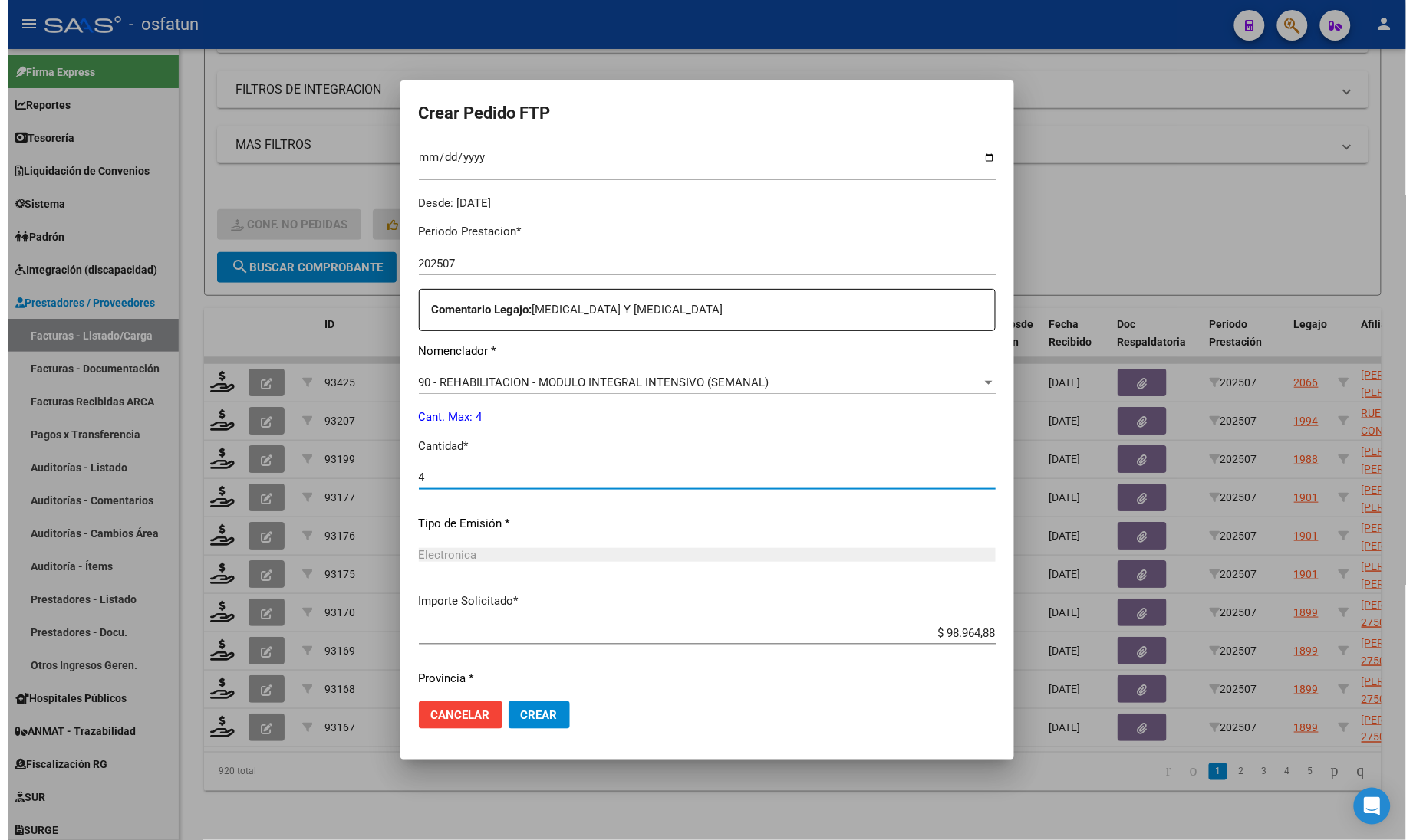
scroll to position [479, 0]
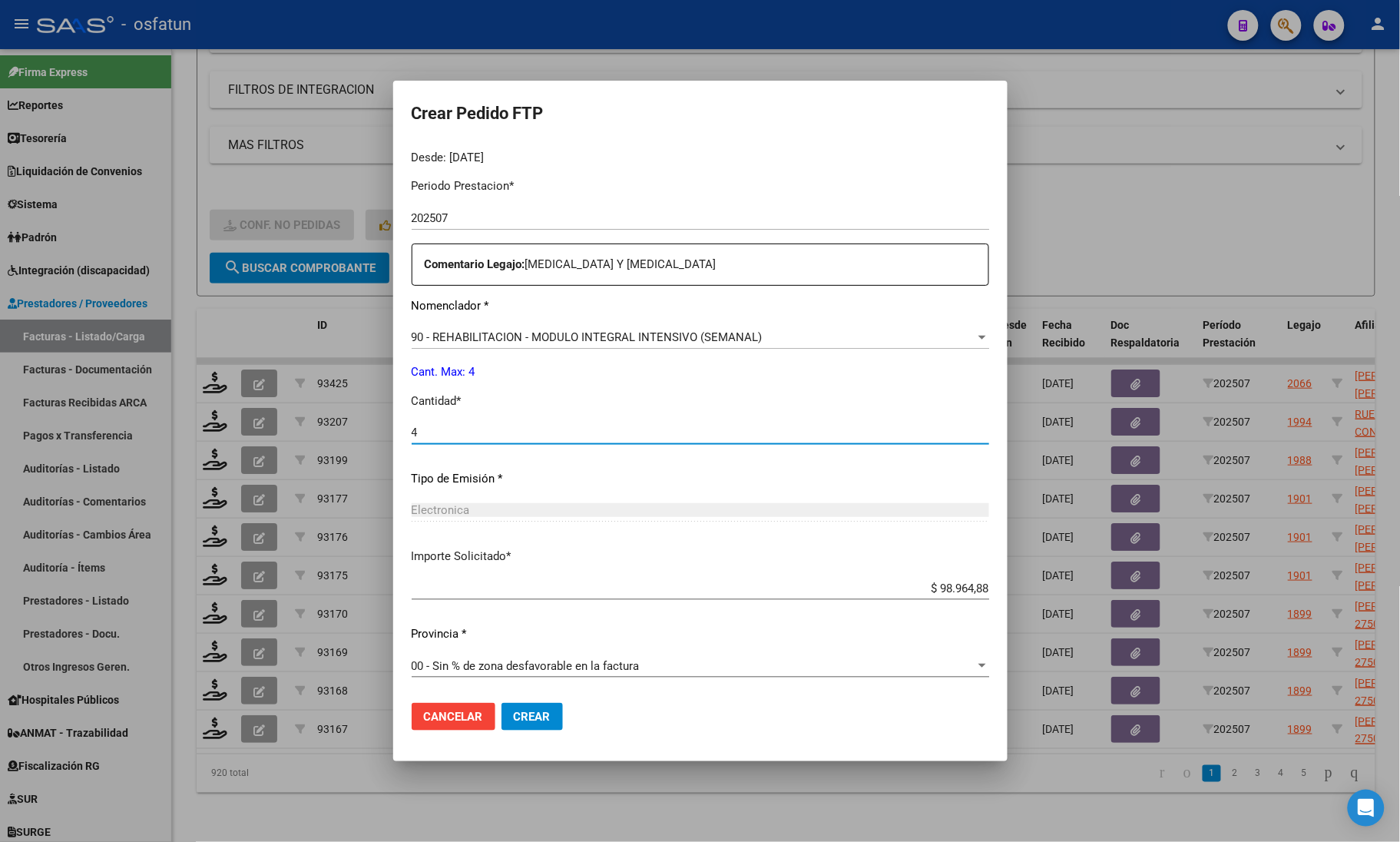
type input "4"
click at [543, 720] on span "Crear" at bounding box center [532, 717] width 37 height 14
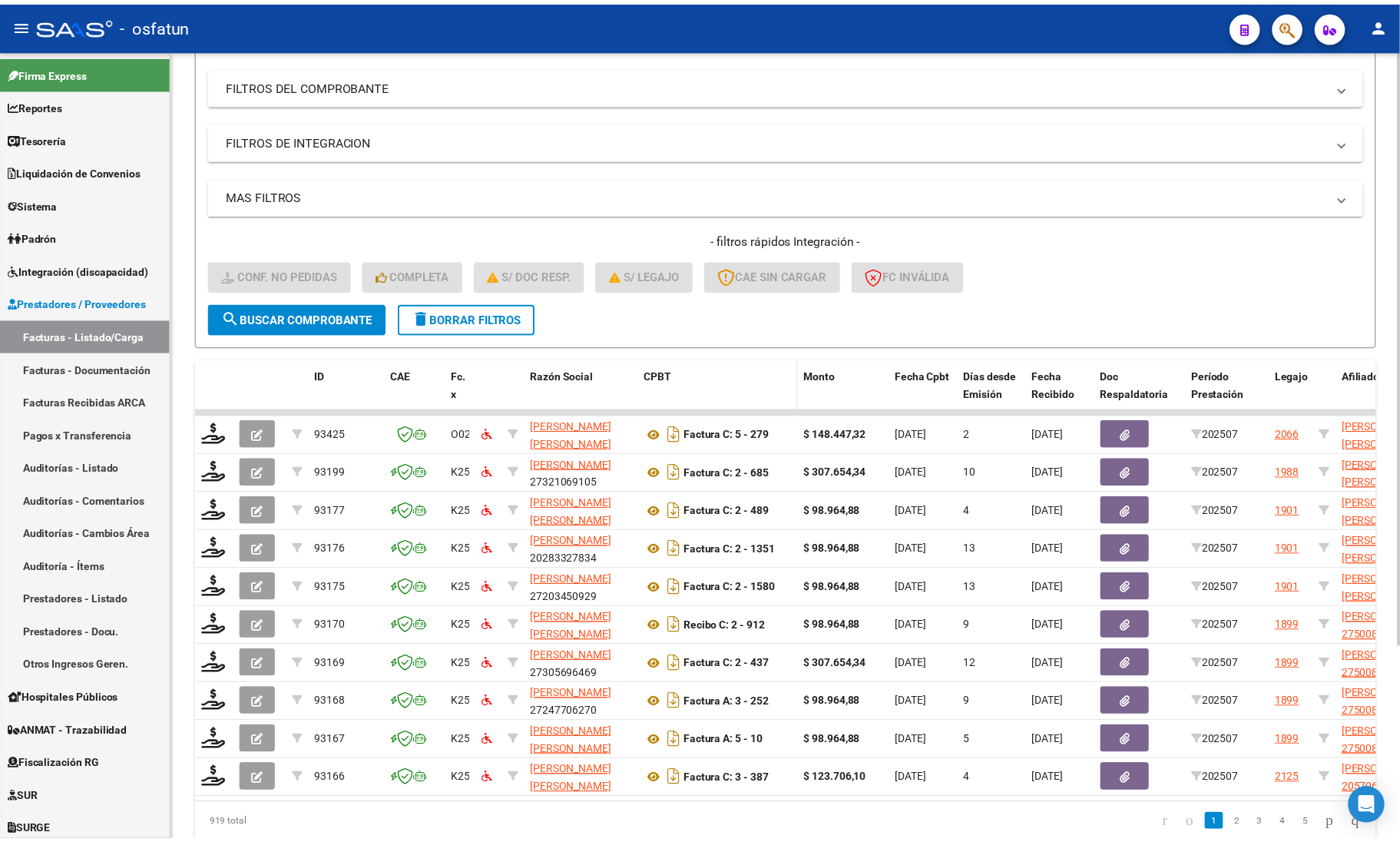
scroll to position [161, 0]
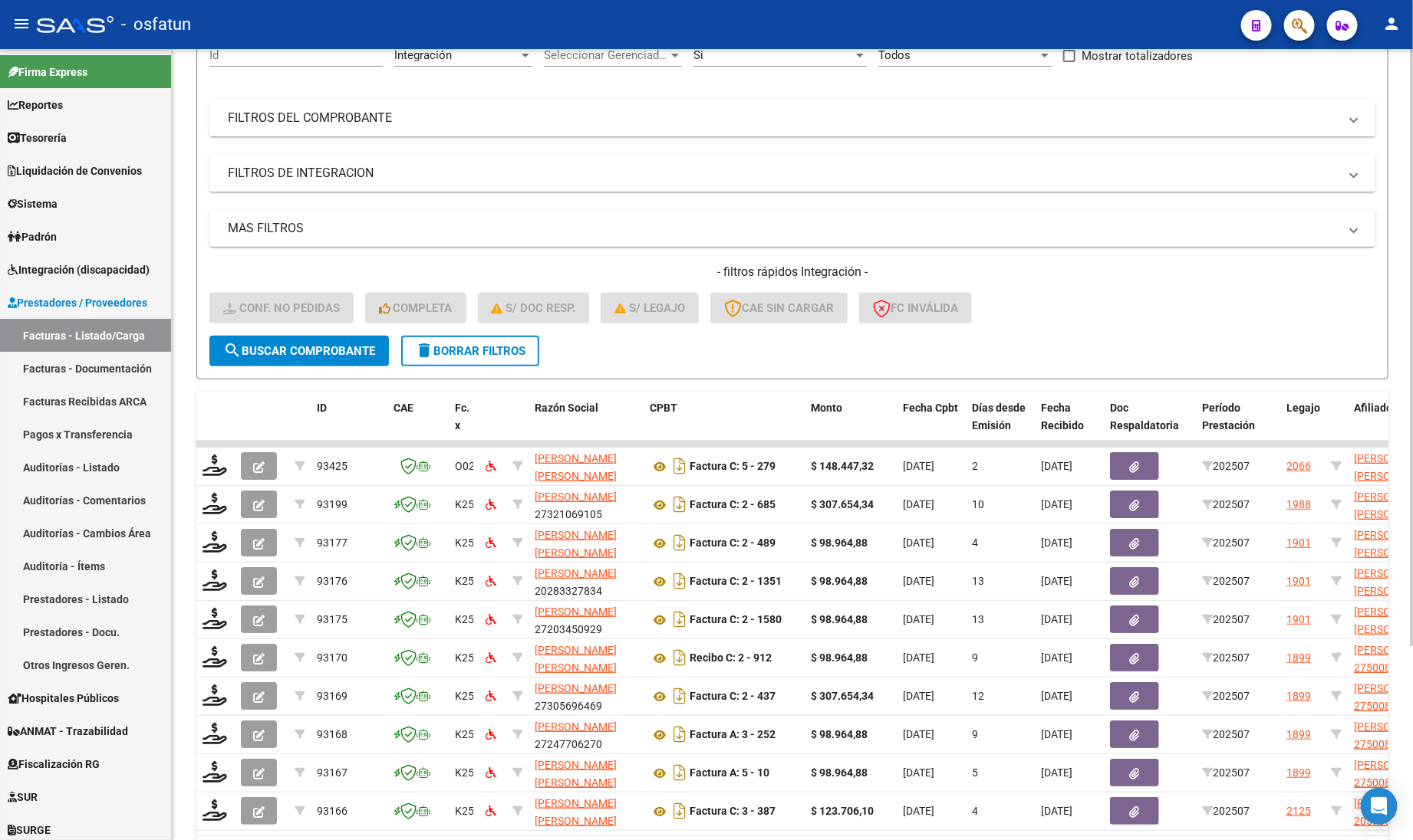
click at [1201, 305] on div "- filtros rápidos Integración - Conf. no pedidas Completa S/ Doc Resp. S/ legaj…" at bounding box center [792, 299] width 1166 height 72
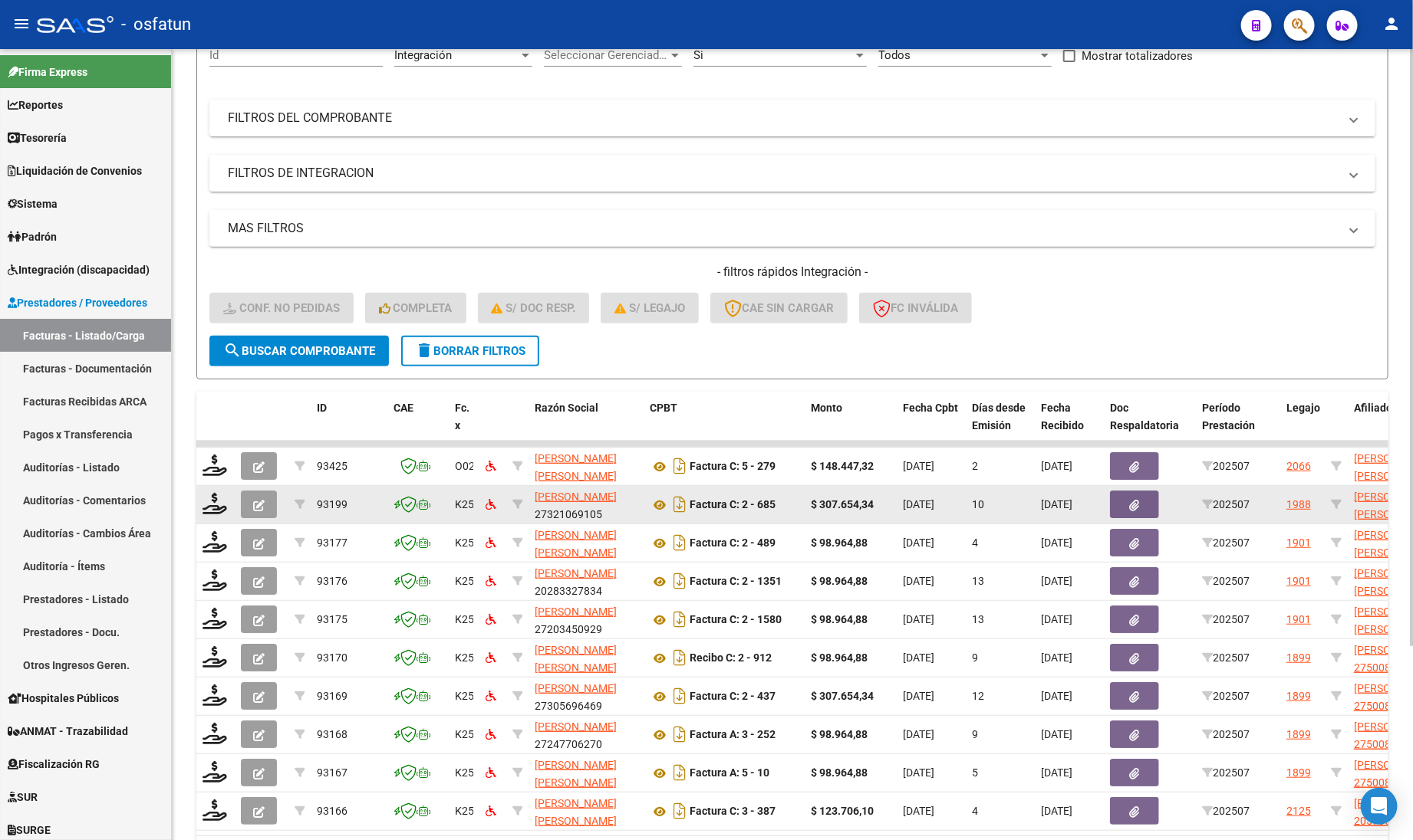
click at [227, 504] on div at bounding box center [216, 505] width 26 height 24
click at [219, 500] on icon at bounding box center [215, 504] width 25 height 22
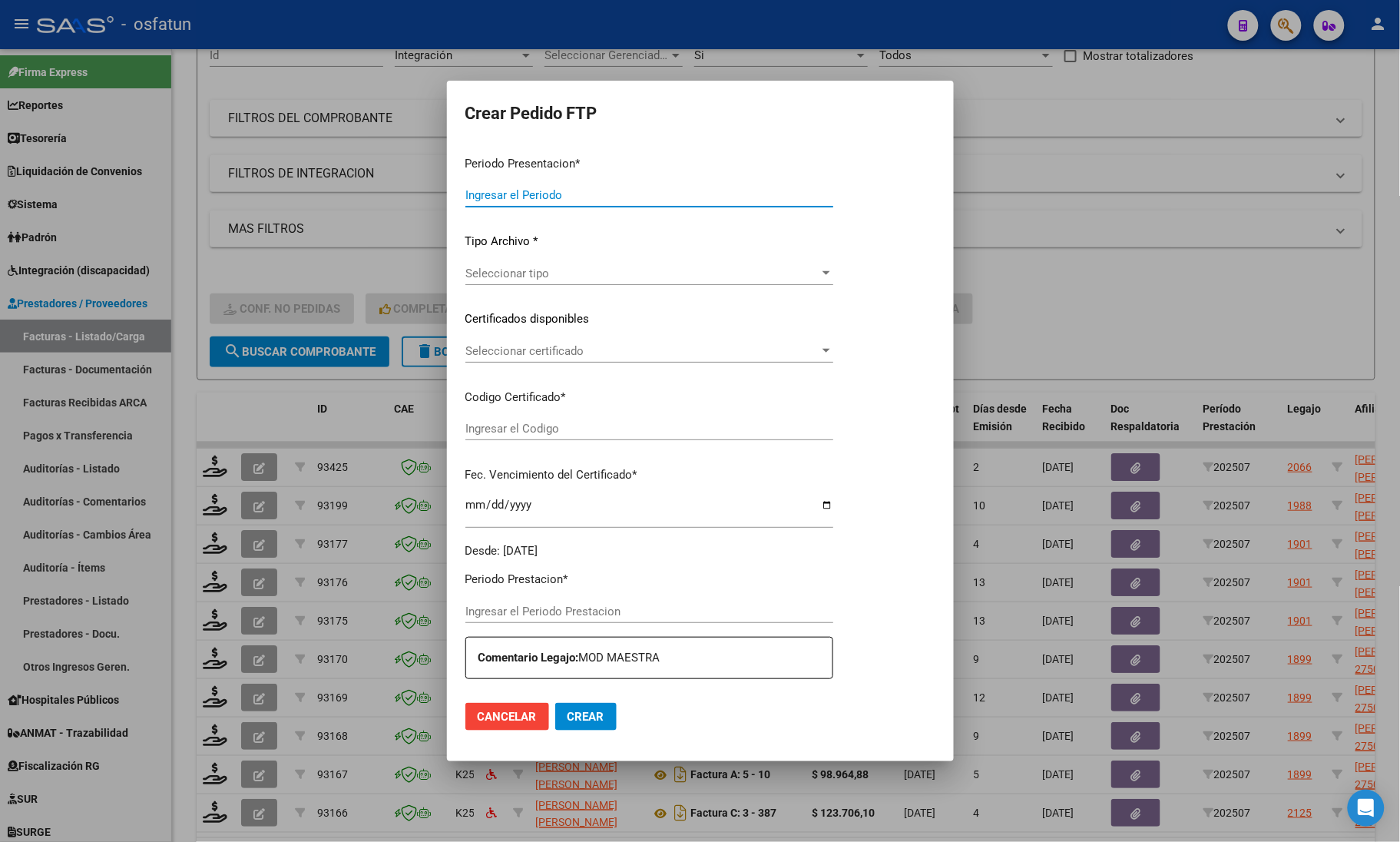
type input "202507"
type input "$ 307.654,34"
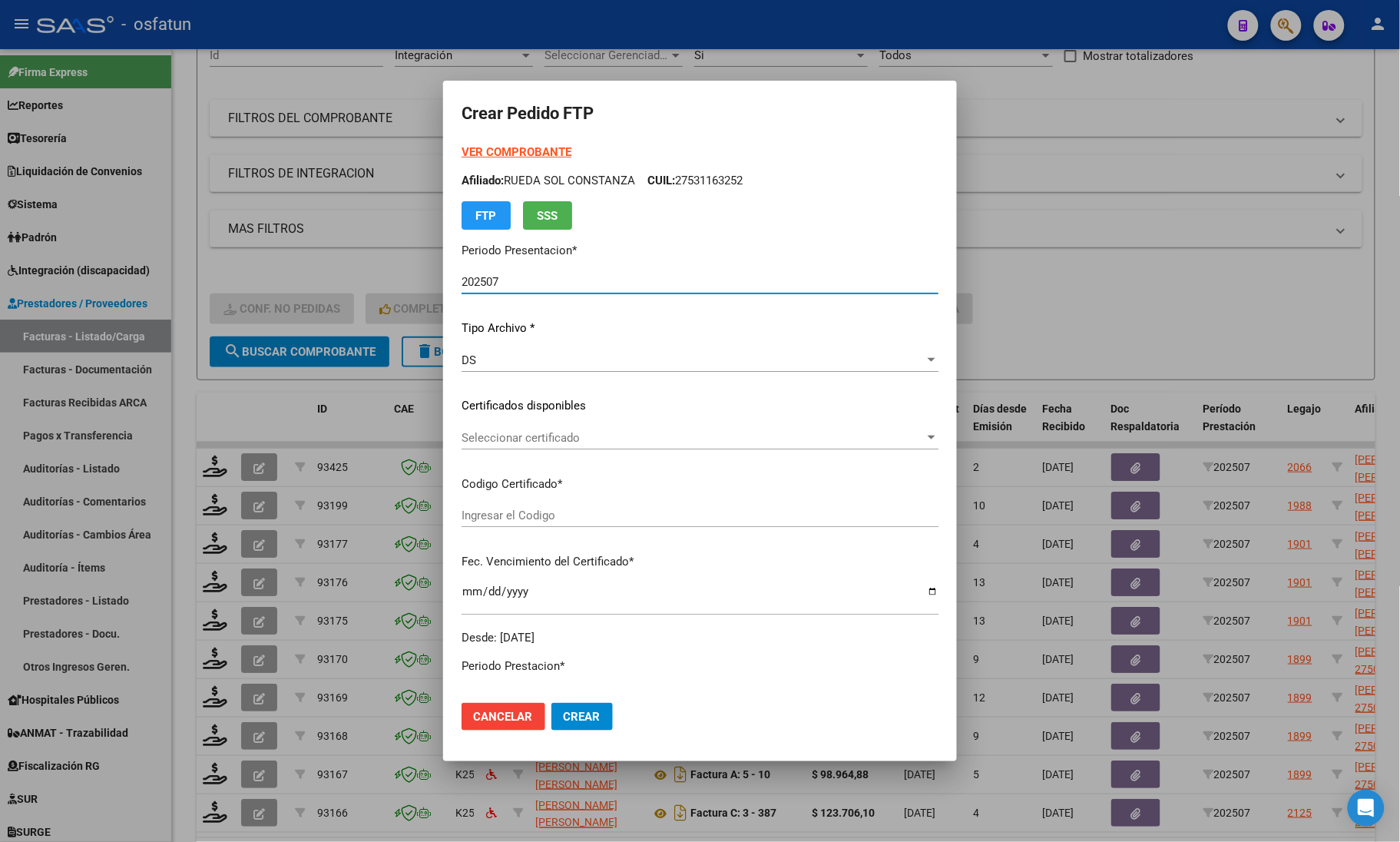
type input "ARG02000510364512024042220290222COR469"
type input "[DATE]"
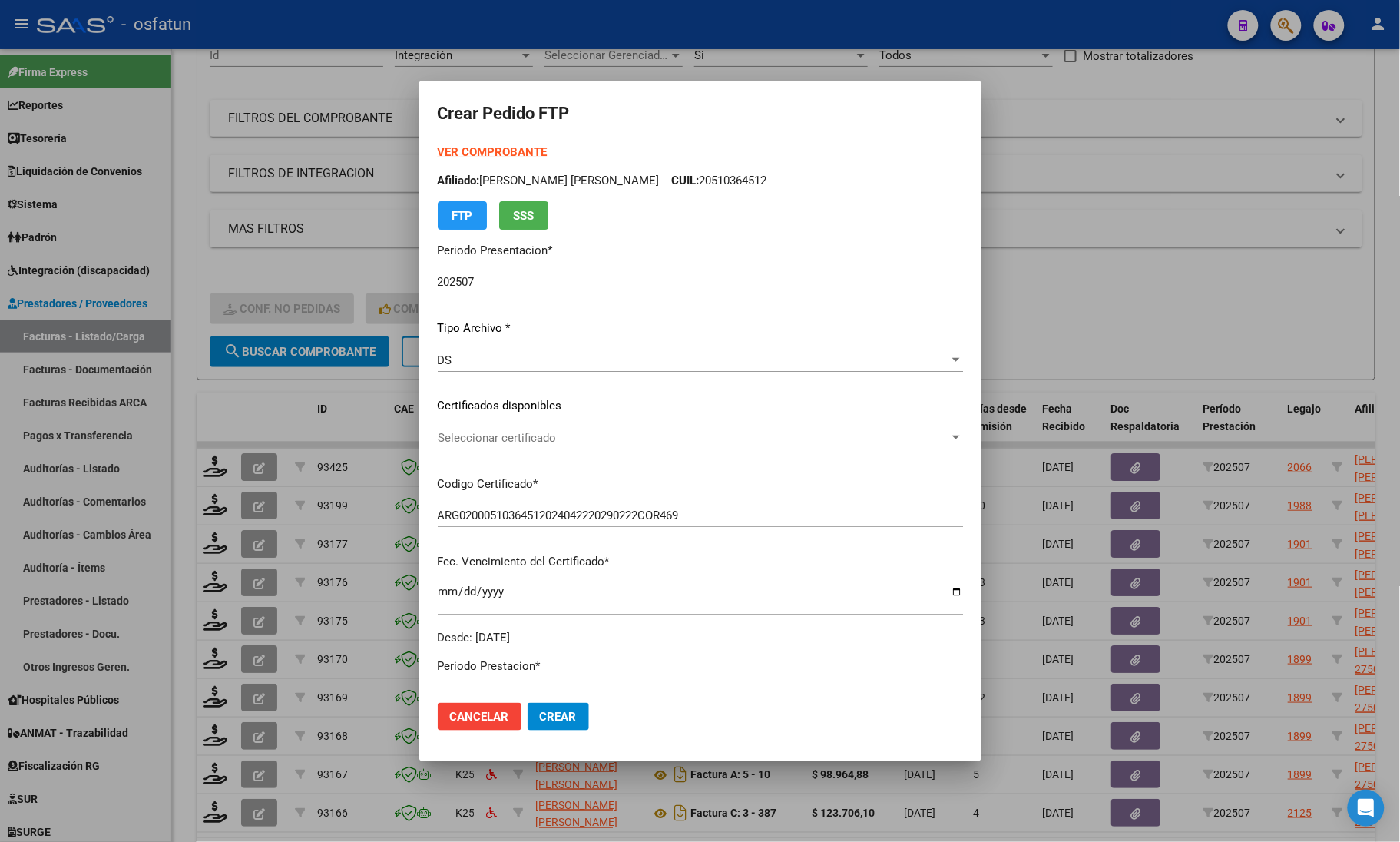
click at [494, 140] on form "Crear Pedido FTP VER COMPROBANTE ARCA Padrón Afiliado: [PERSON_NAME] [PERSON_NA…" at bounding box center [700, 421] width 525 height 644
click at [484, 156] on strong "VER COMPROBANTE" at bounding box center [492, 153] width 110 height 14
click at [505, 427] on div "Seleccionar certificado Seleccionar certificado" at bounding box center [700, 437] width 525 height 23
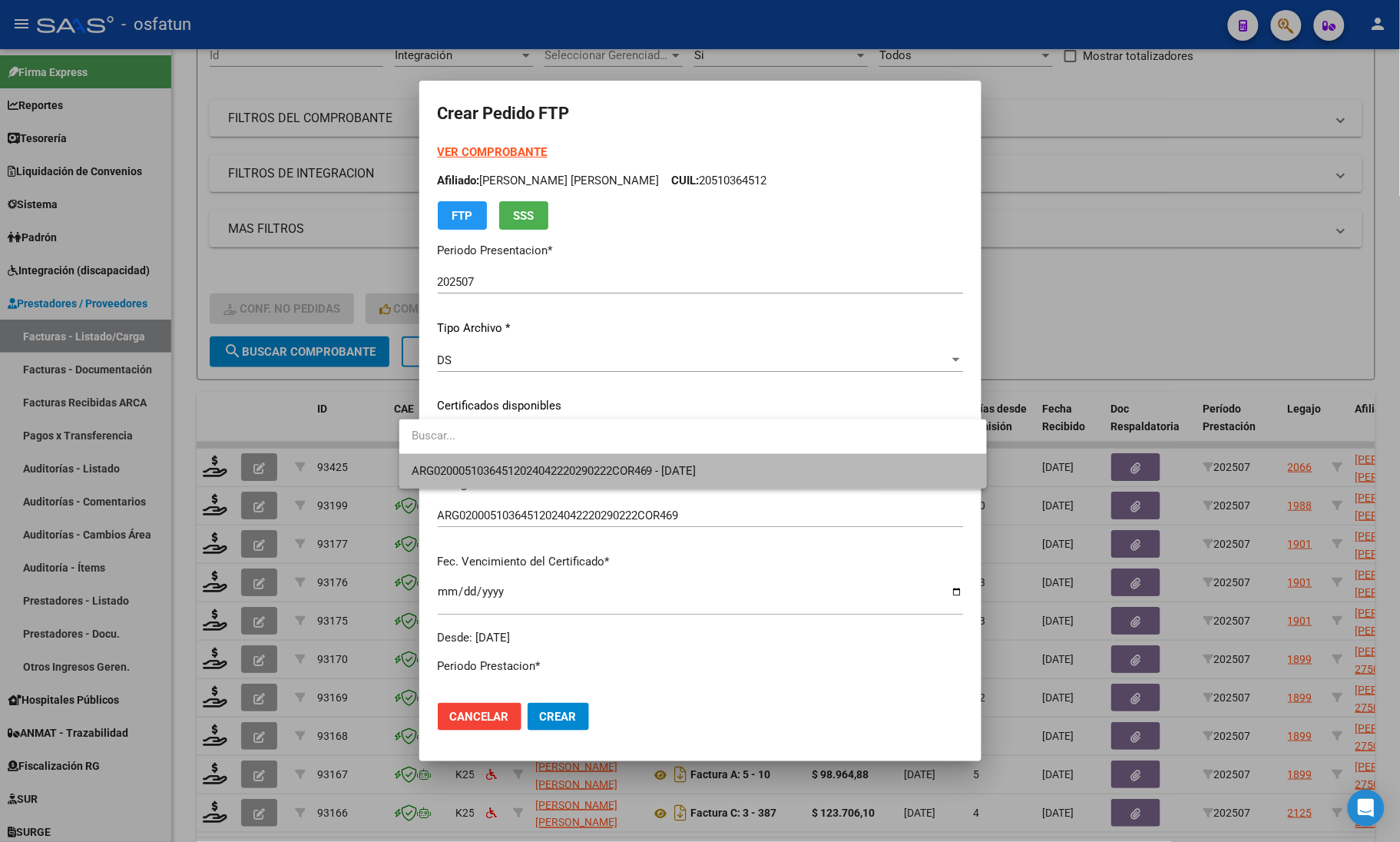
click at [505, 458] on span "ARG02000510364512024042220290222COR469 - [DATE]" at bounding box center [693, 471] width 562 height 35
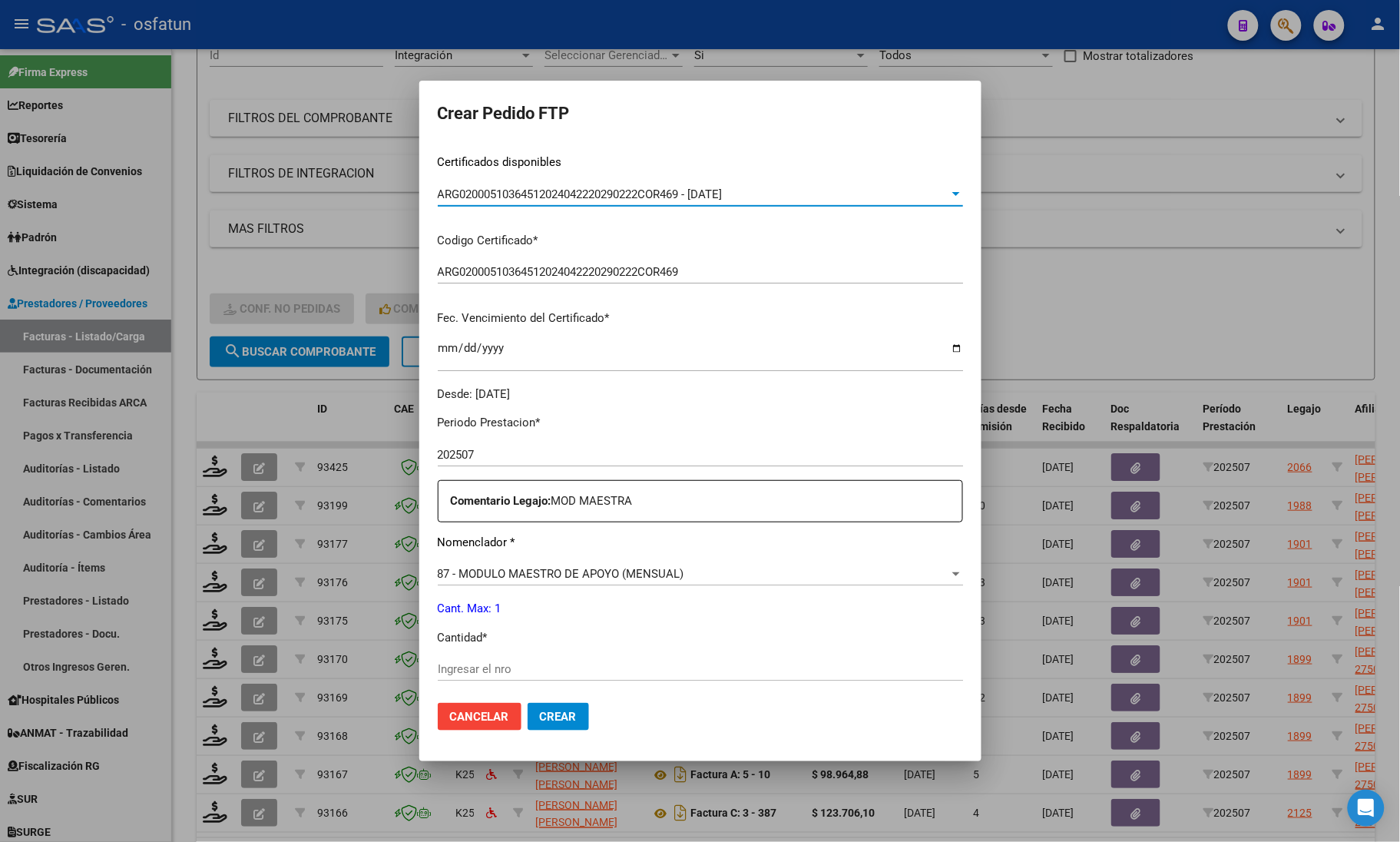
scroll to position [384, 0]
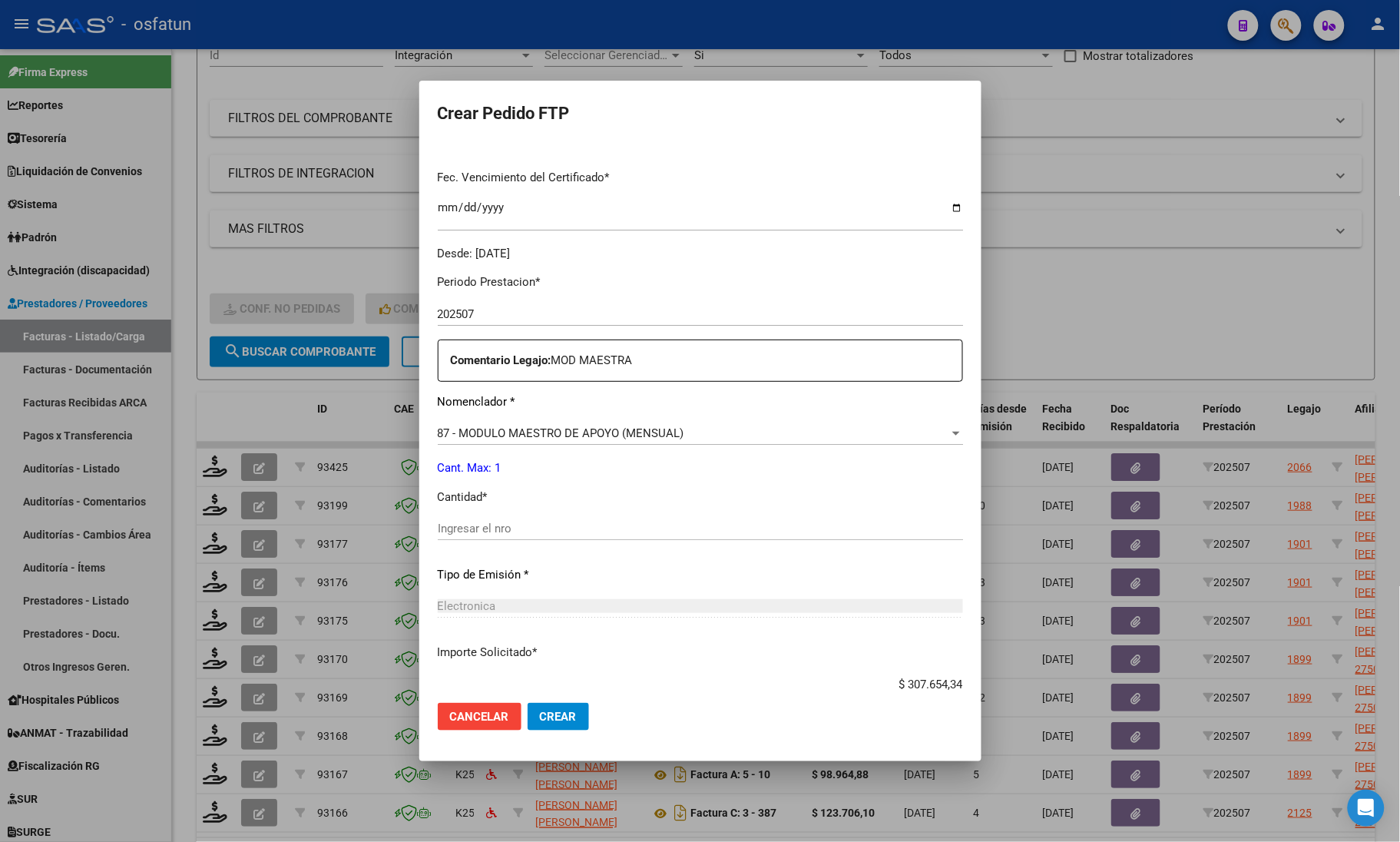
click at [515, 519] on div "Ingresar el nro" at bounding box center [700, 528] width 525 height 23
type input "1"
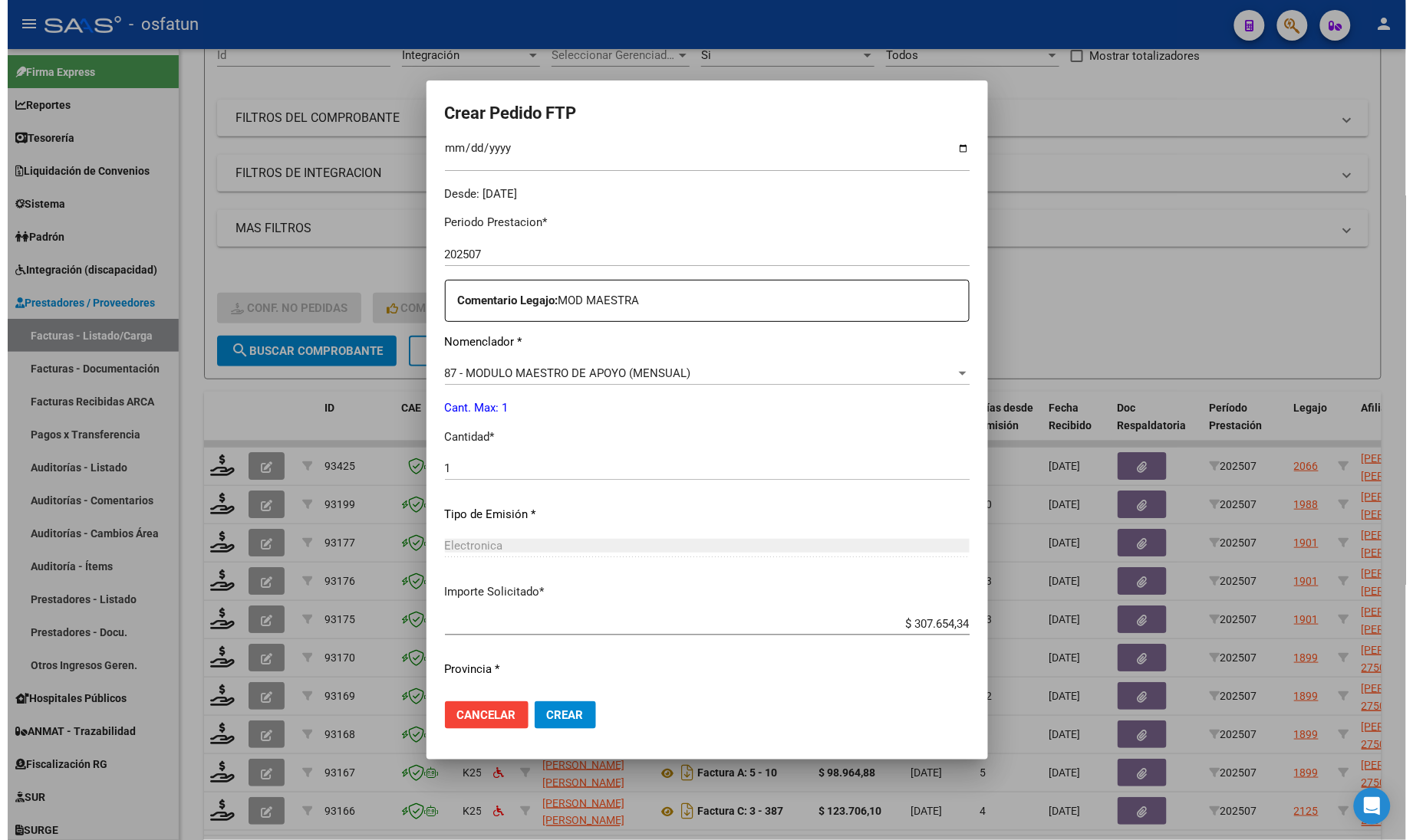
scroll to position [479, 0]
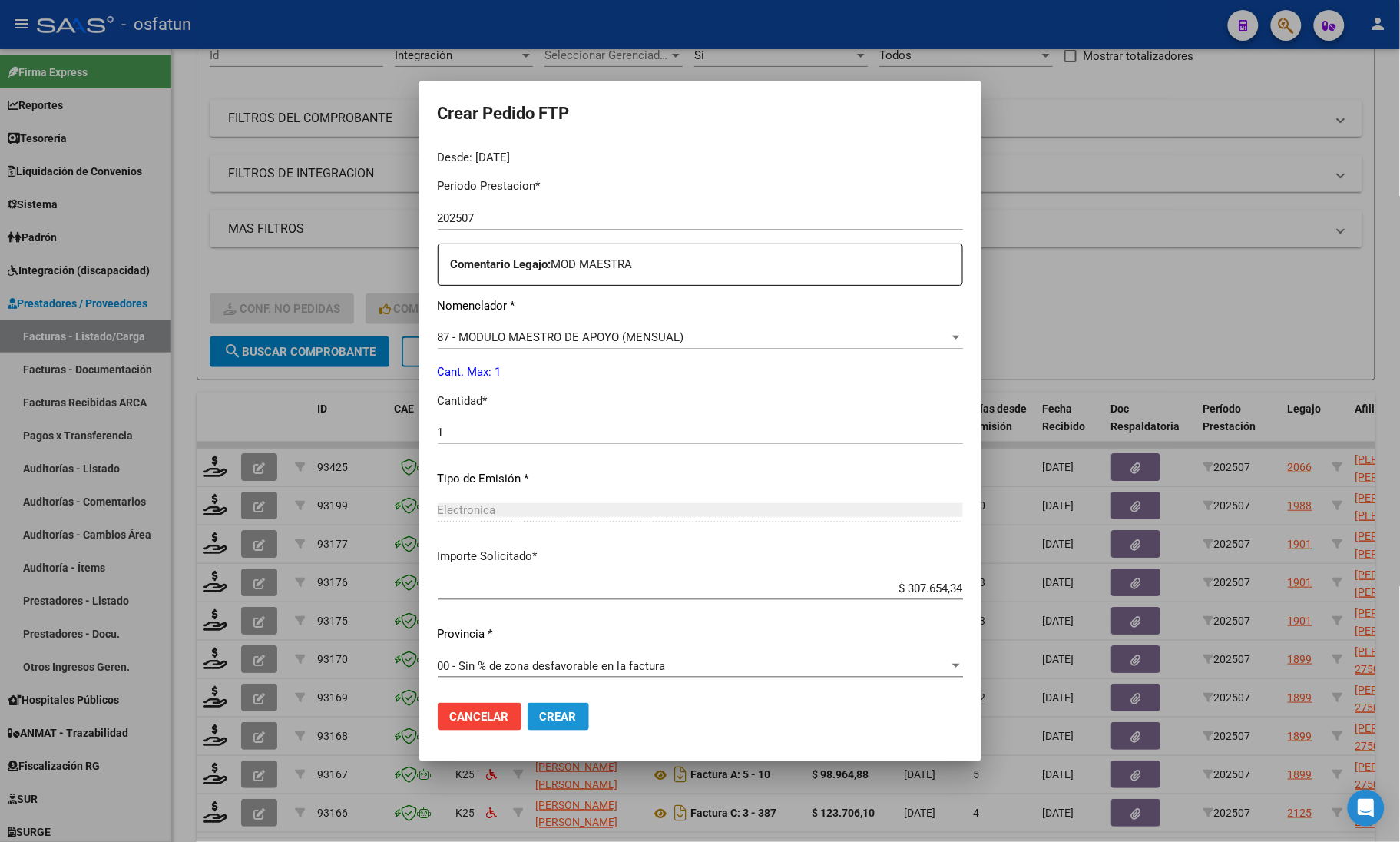
click at [540, 717] on span "Crear" at bounding box center [557, 717] width 37 height 14
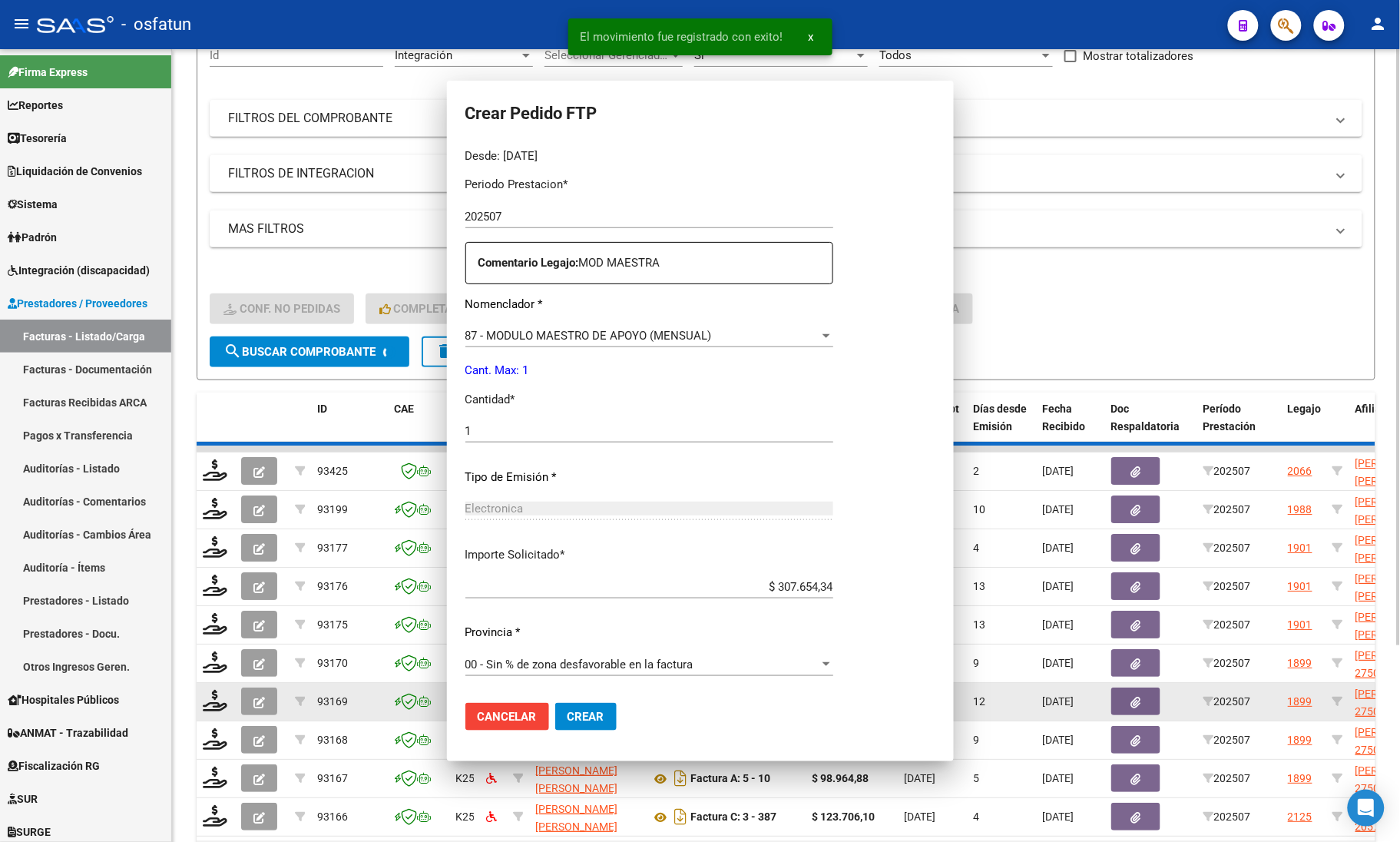
scroll to position [0, 0]
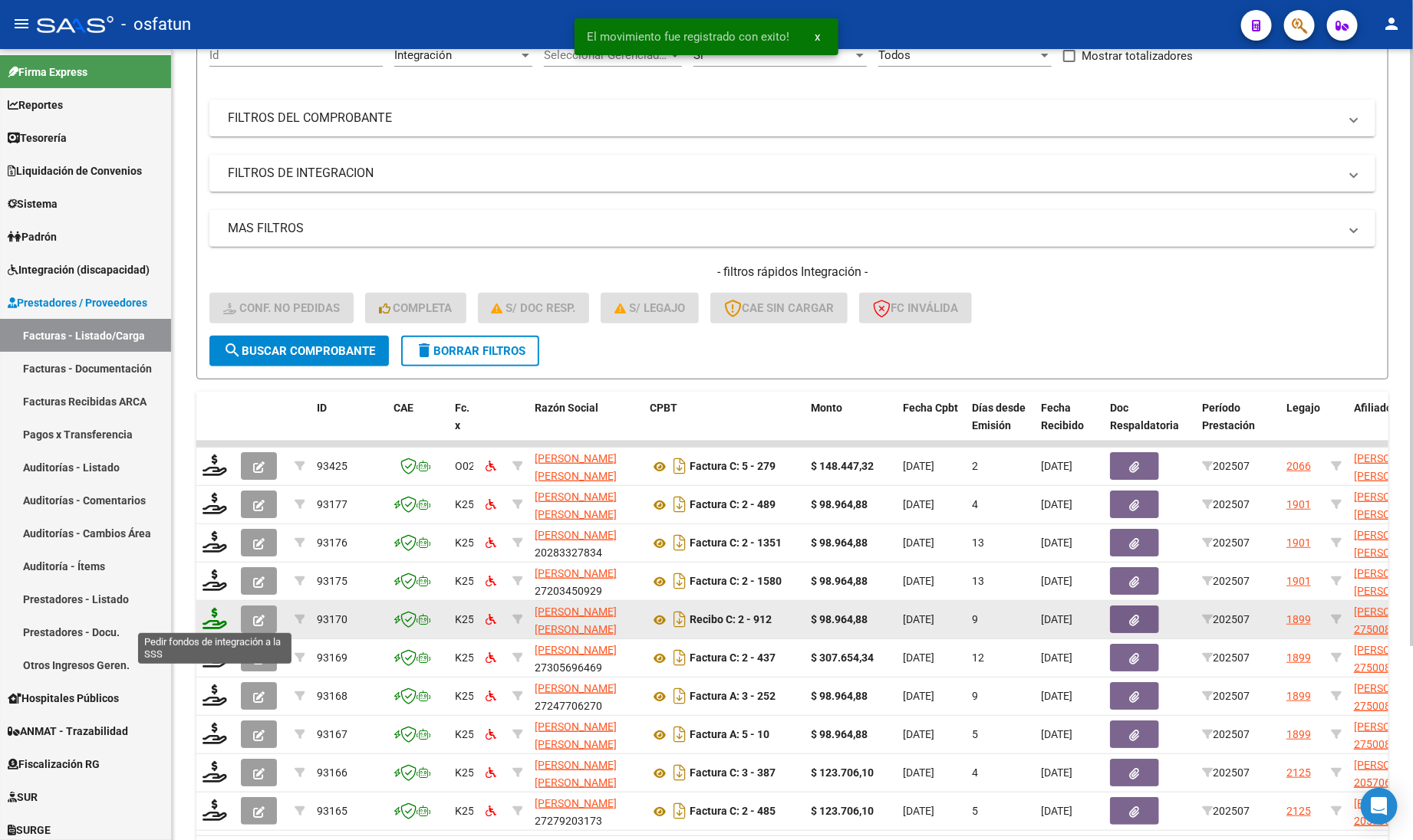
click at [214, 608] on icon at bounding box center [215, 619] width 25 height 22
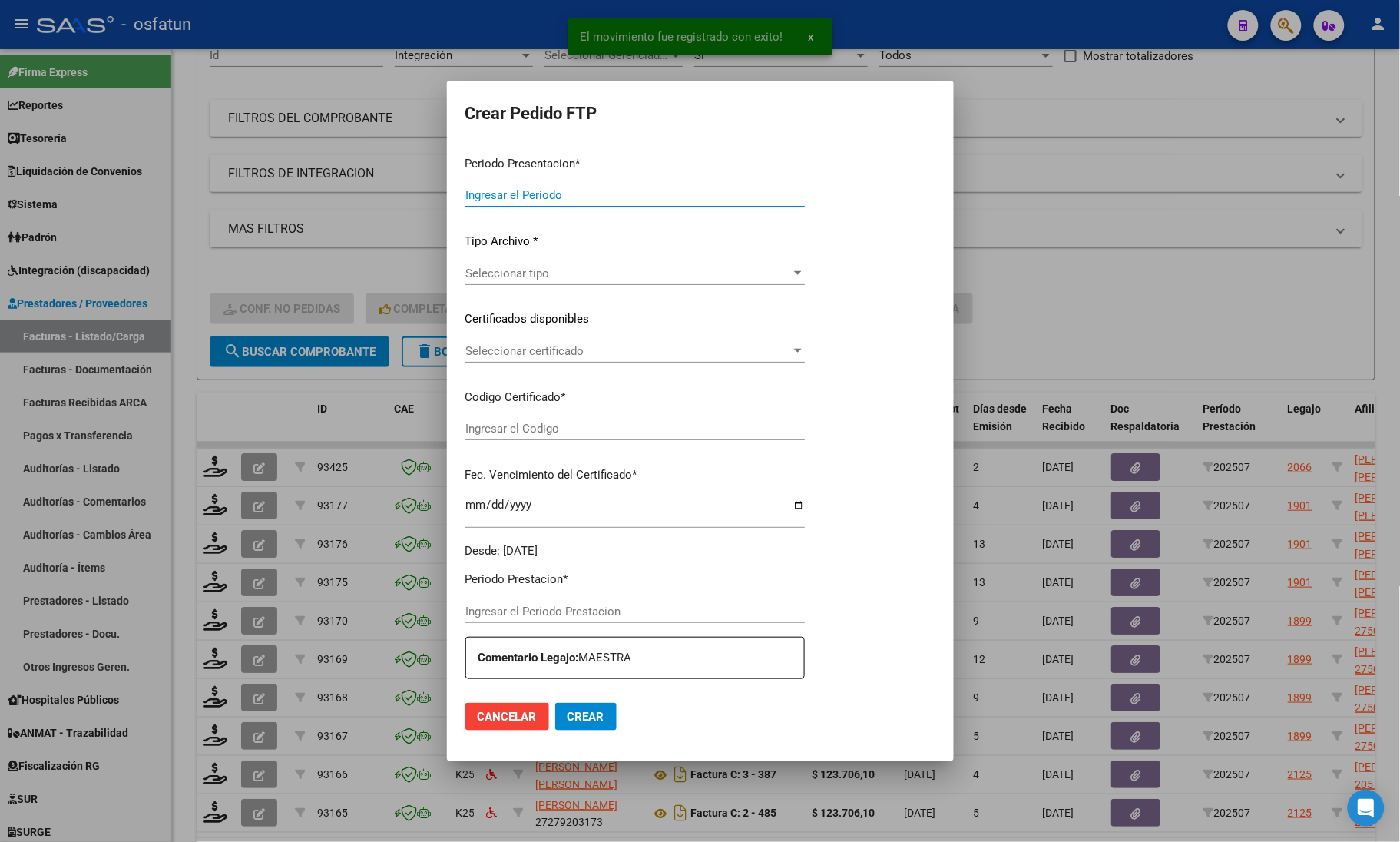
type input "202507"
type input "$ 98.964,88"
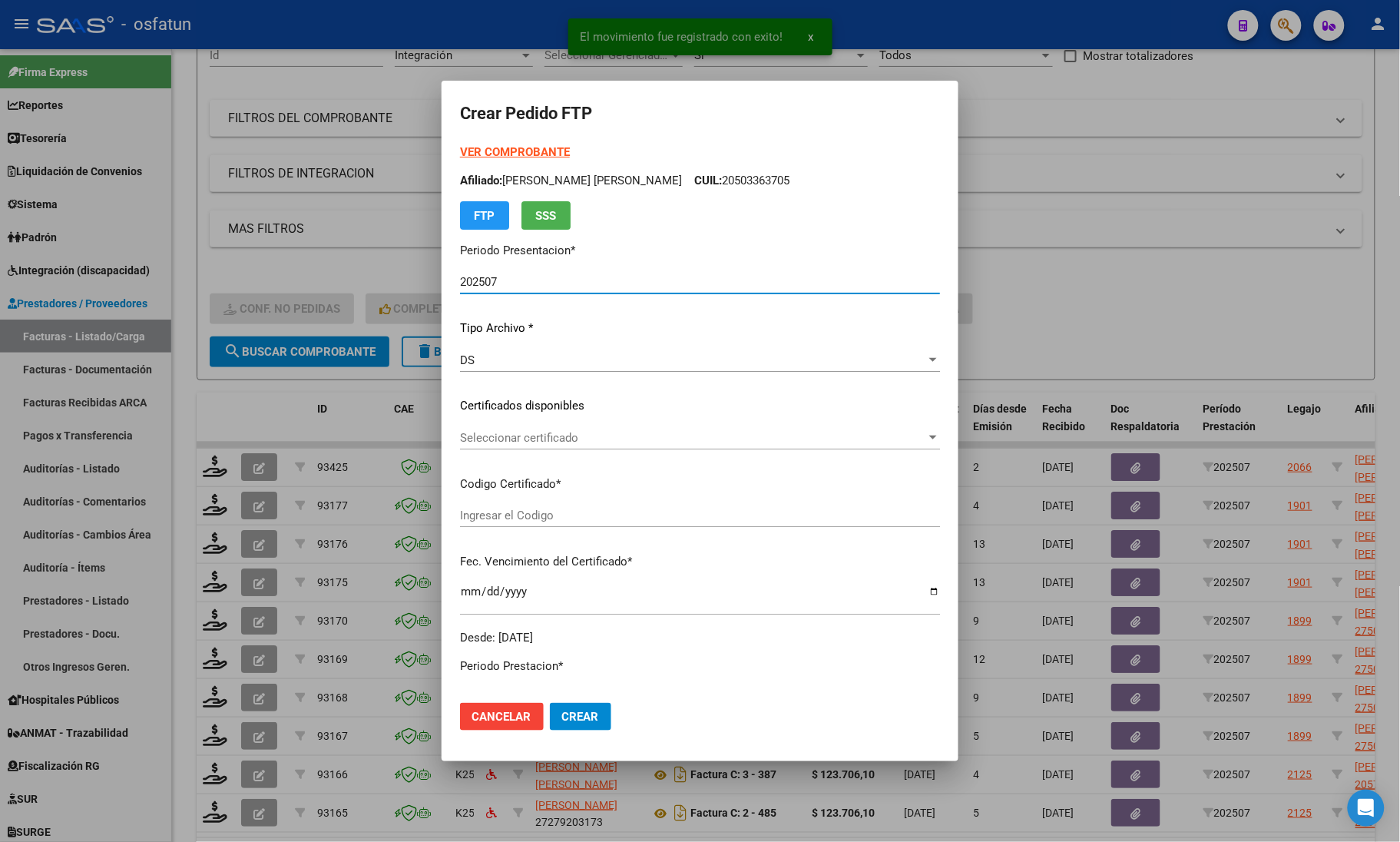
type input "ARG01000500808842019081320250813COR476"
type input "[DATE]"
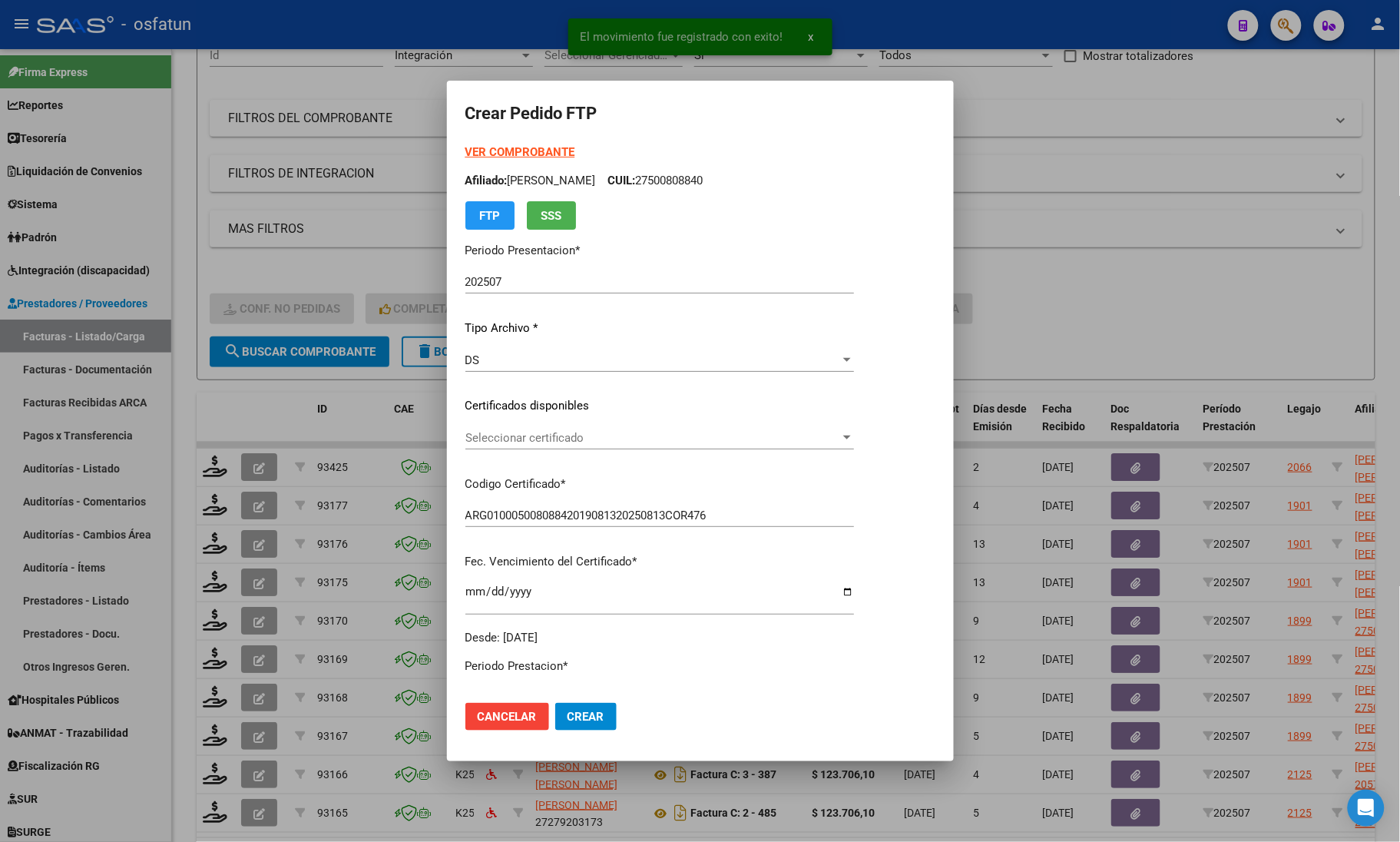
click at [484, 156] on strong "VER COMPROBANTE" at bounding box center [520, 153] width 110 height 14
click at [594, 447] on div "Seleccionar certificado Seleccionar certificado" at bounding box center [659, 437] width 388 height 23
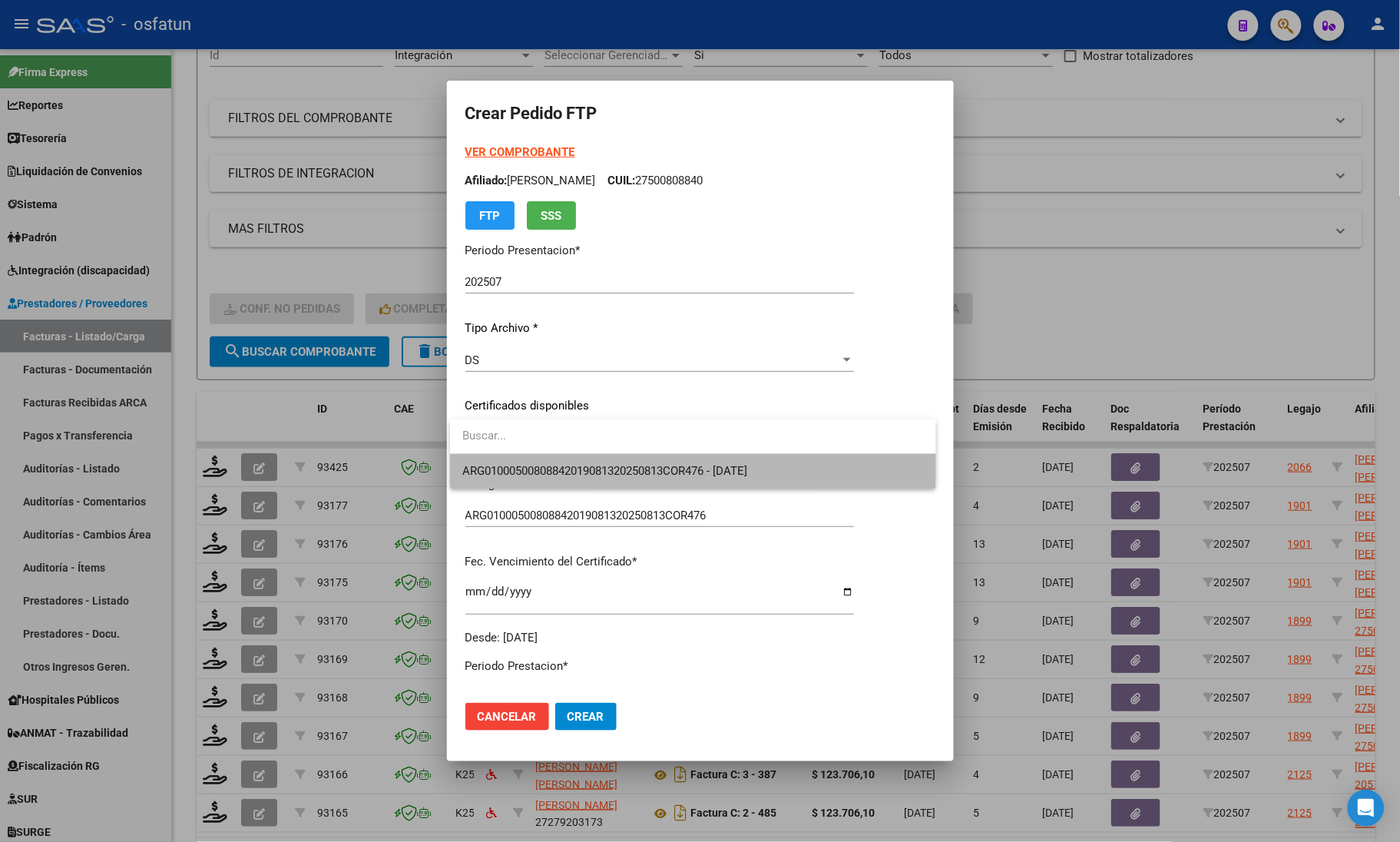
click at [581, 462] on span "ARG01000500808842019081320250813COR476 - [DATE]" at bounding box center [692, 471] width 460 height 35
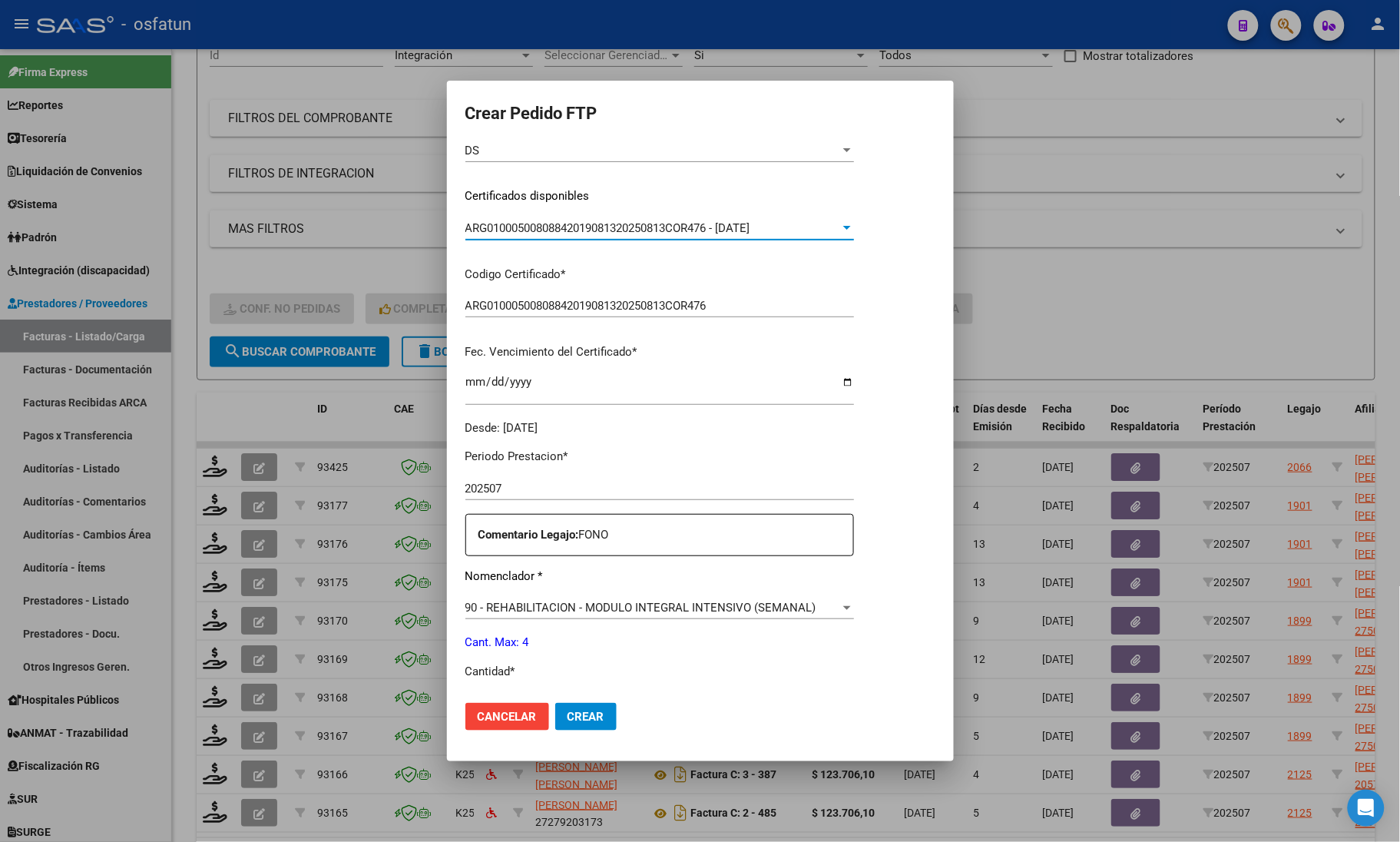
scroll to position [384, 0]
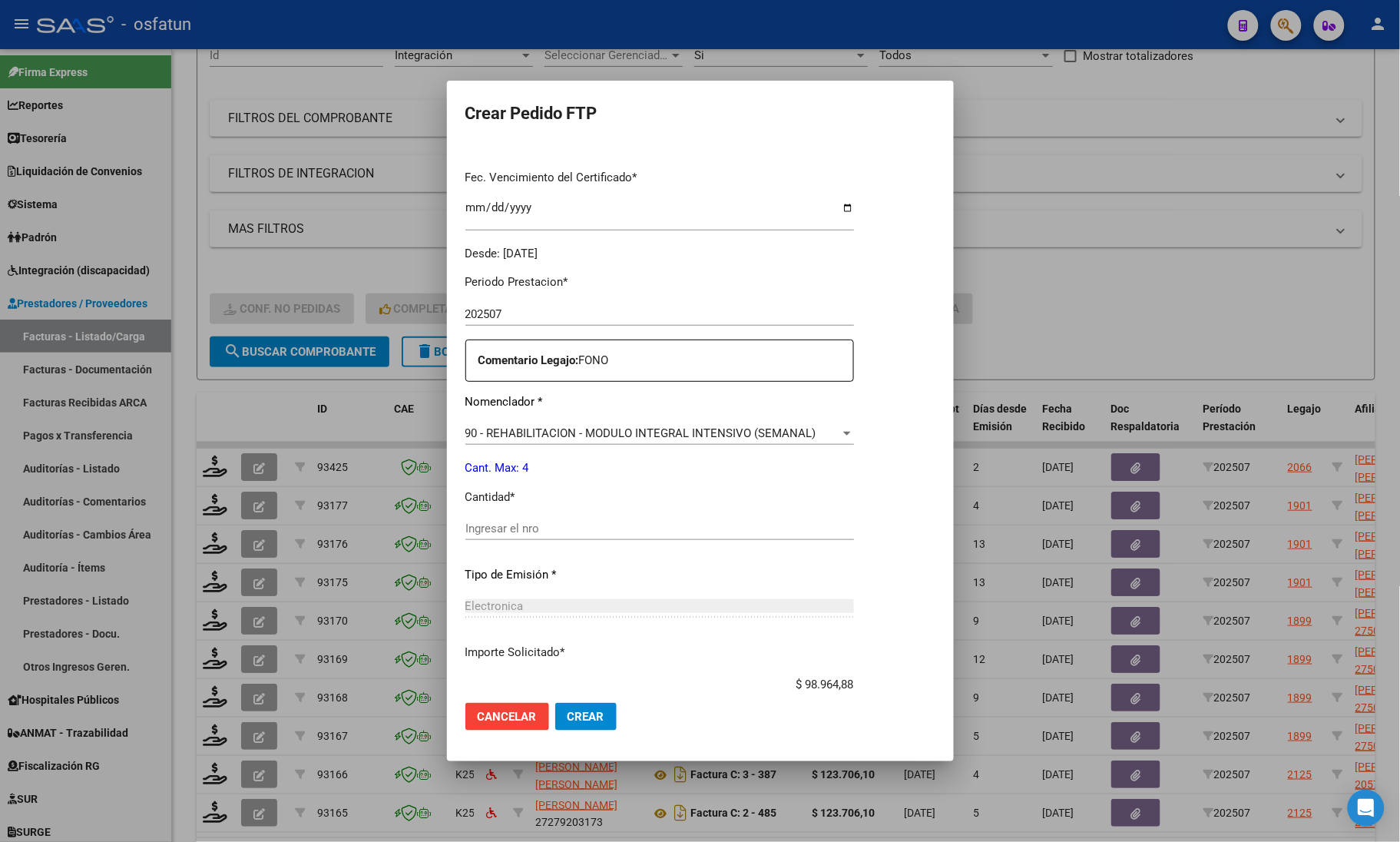
click at [550, 517] on div "Ingresar el nro" at bounding box center [659, 528] width 388 height 23
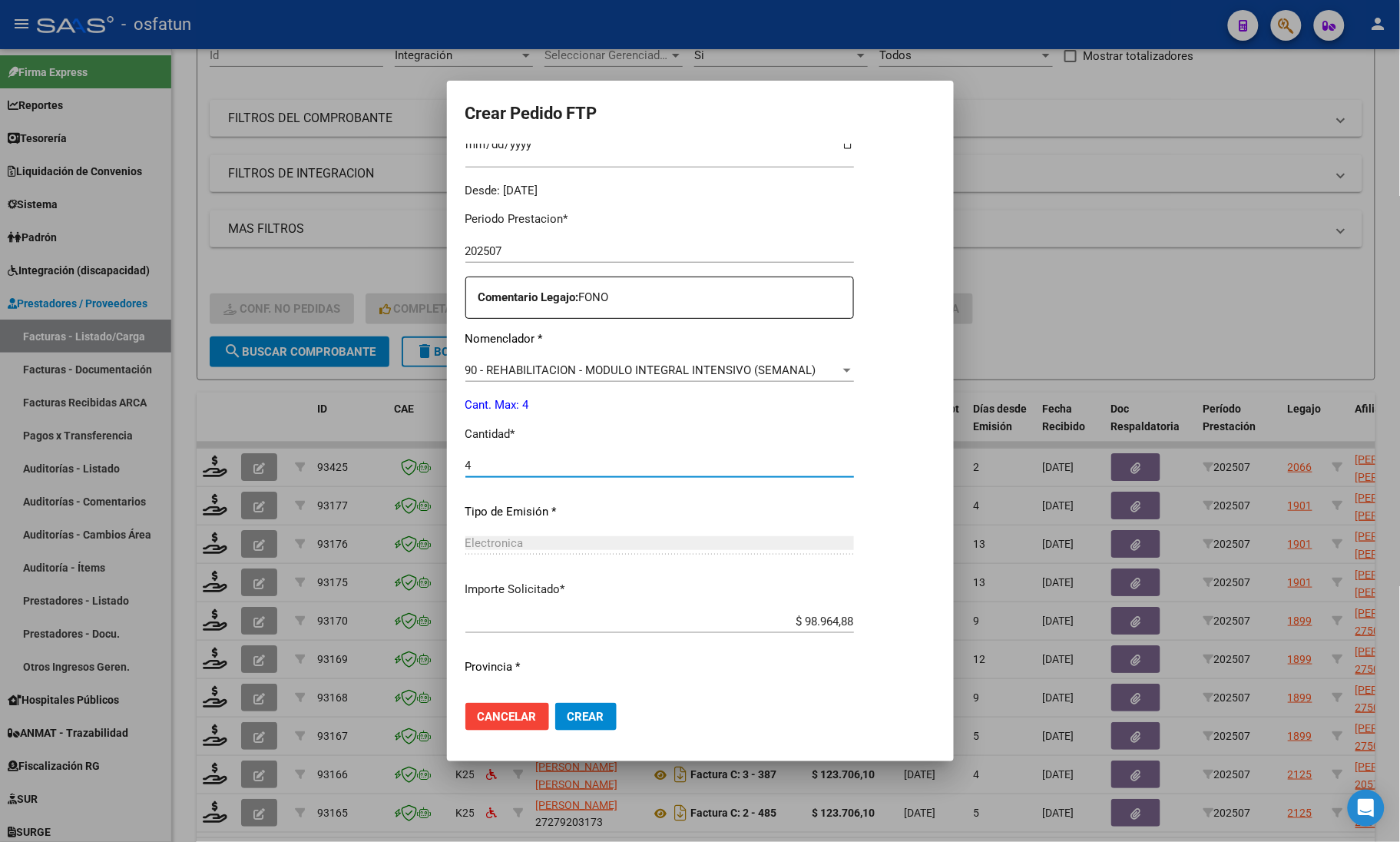
scroll to position [480, 0]
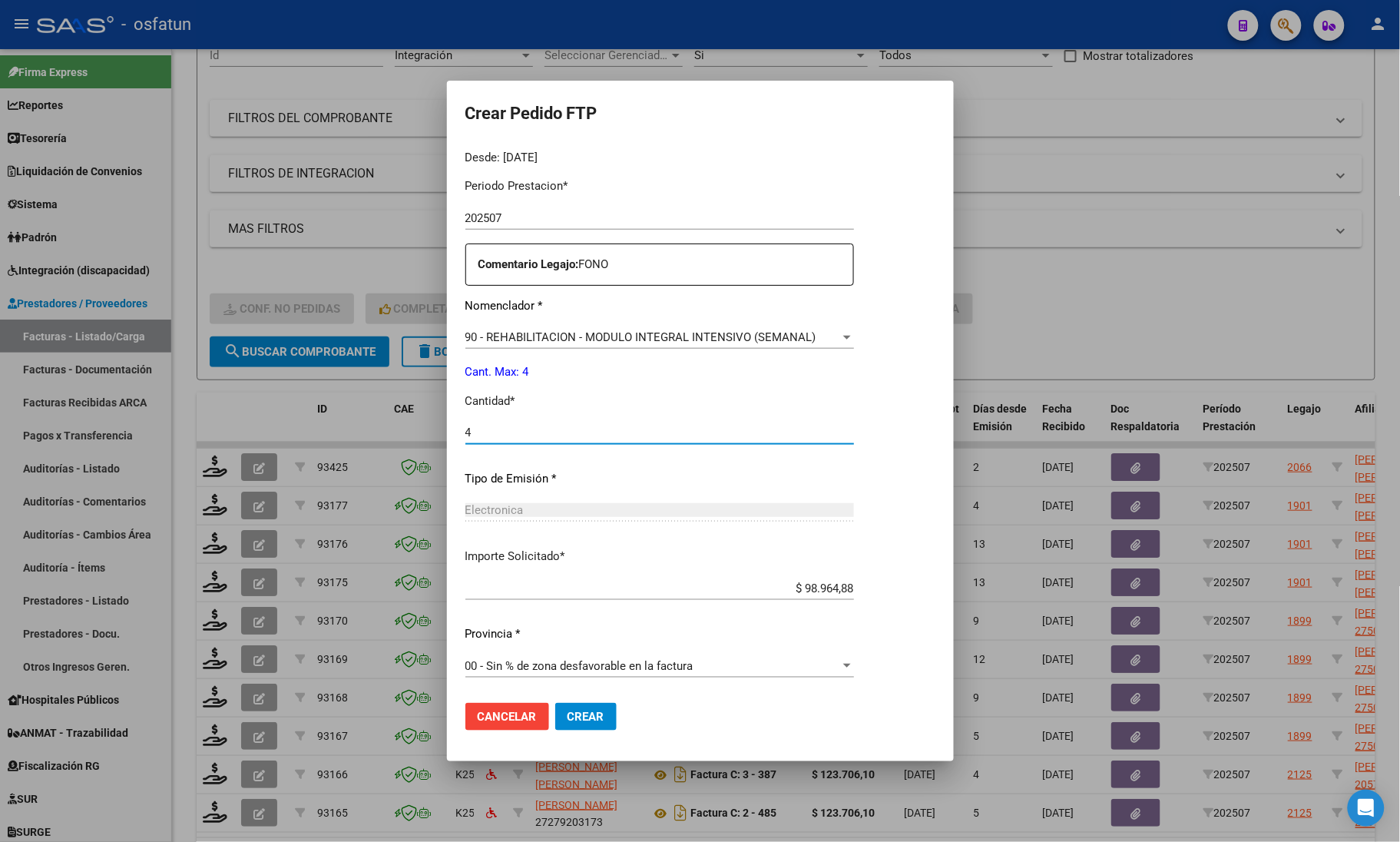
type input "4"
click at [586, 718] on span "Crear" at bounding box center [585, 717] width 37 height 14
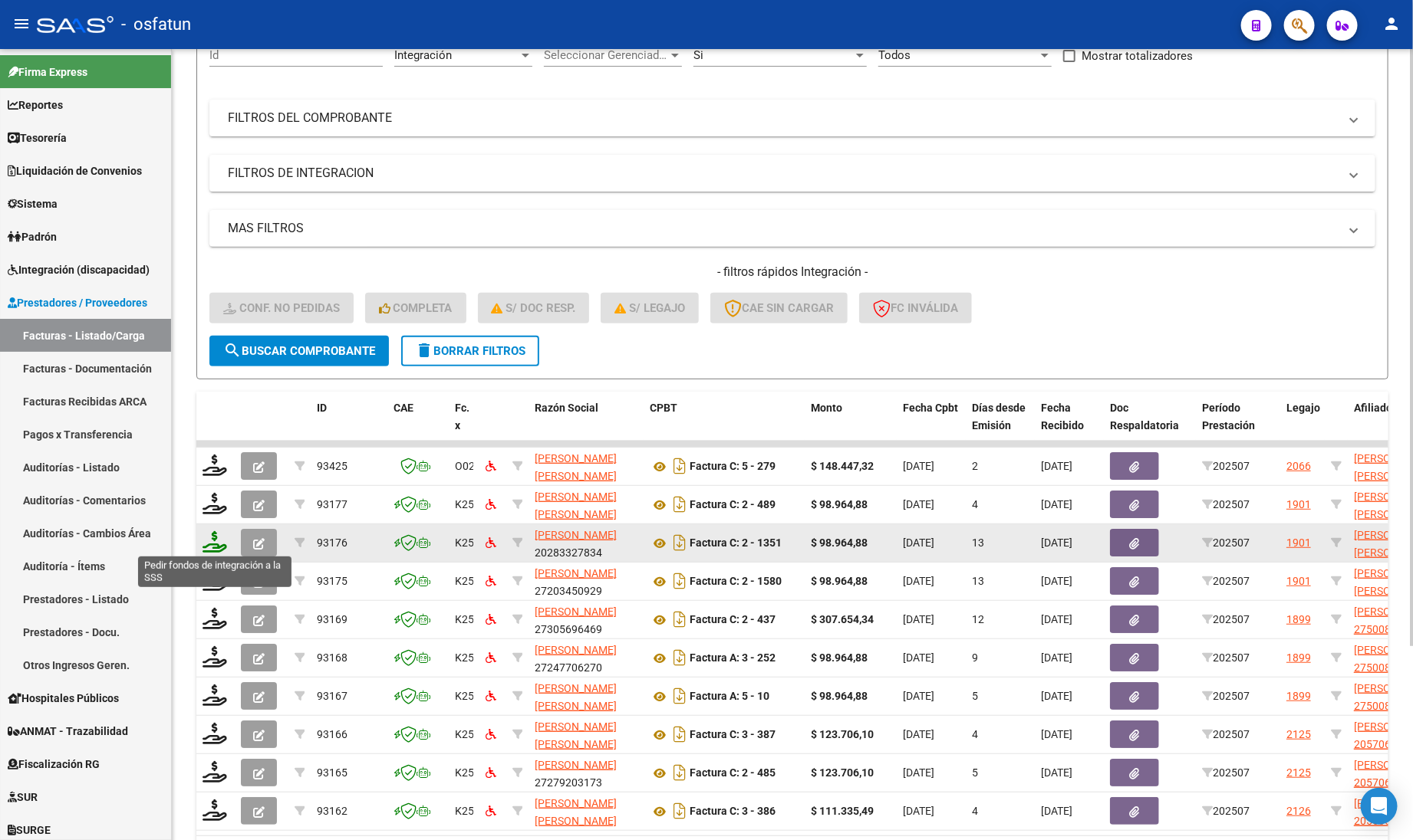
click at [207, 538] on icon at bounding box center [215, 542] width 25 height 22
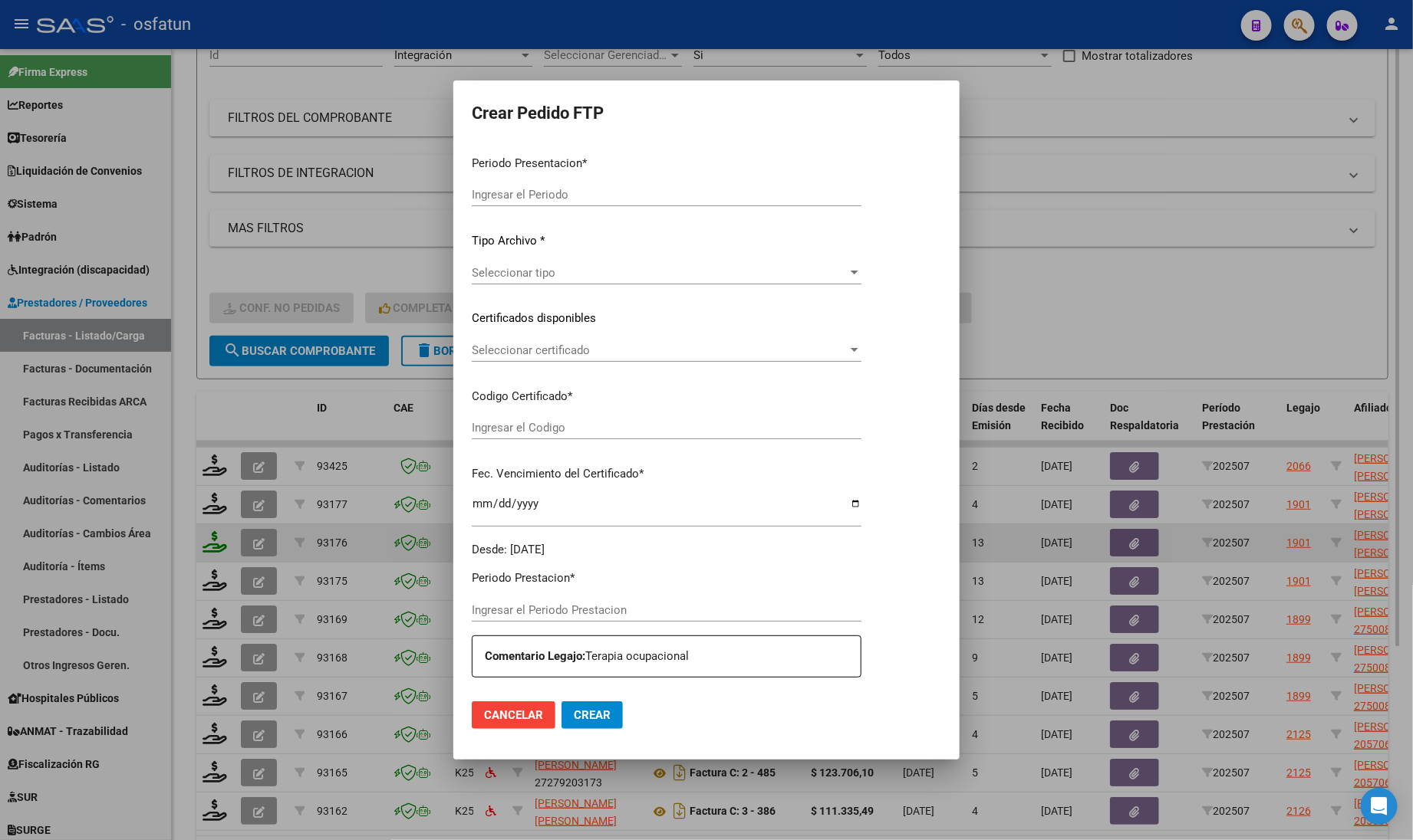
click at [207, 538] on div at bounding box center [706, 420] width 1413 height 840
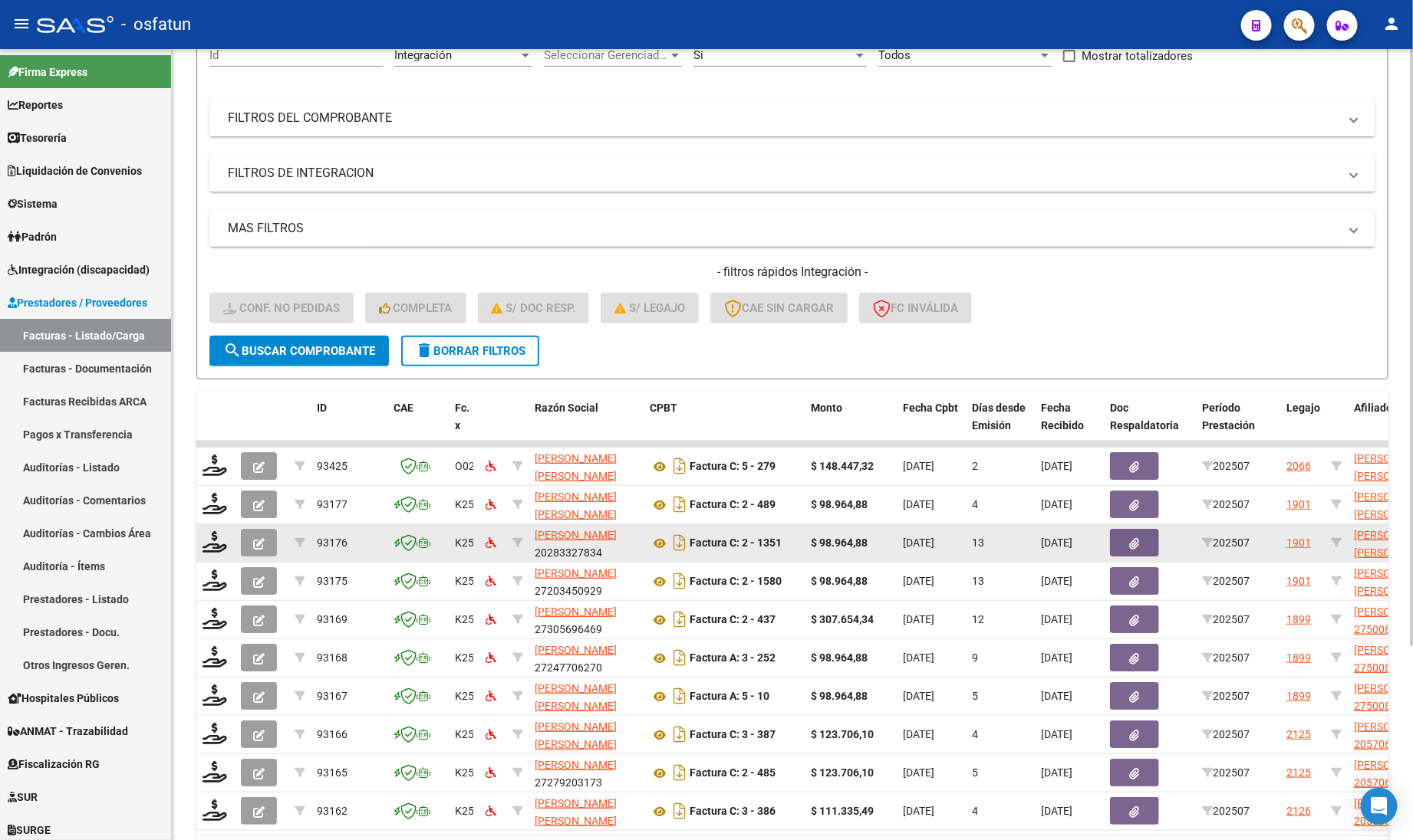
click at [215, 525] on datatable-body-cell at bounding box center [216, 543] width 39 height 38
click at [210, 531] on icon at bounding box center [215, 542] width 25 height 22
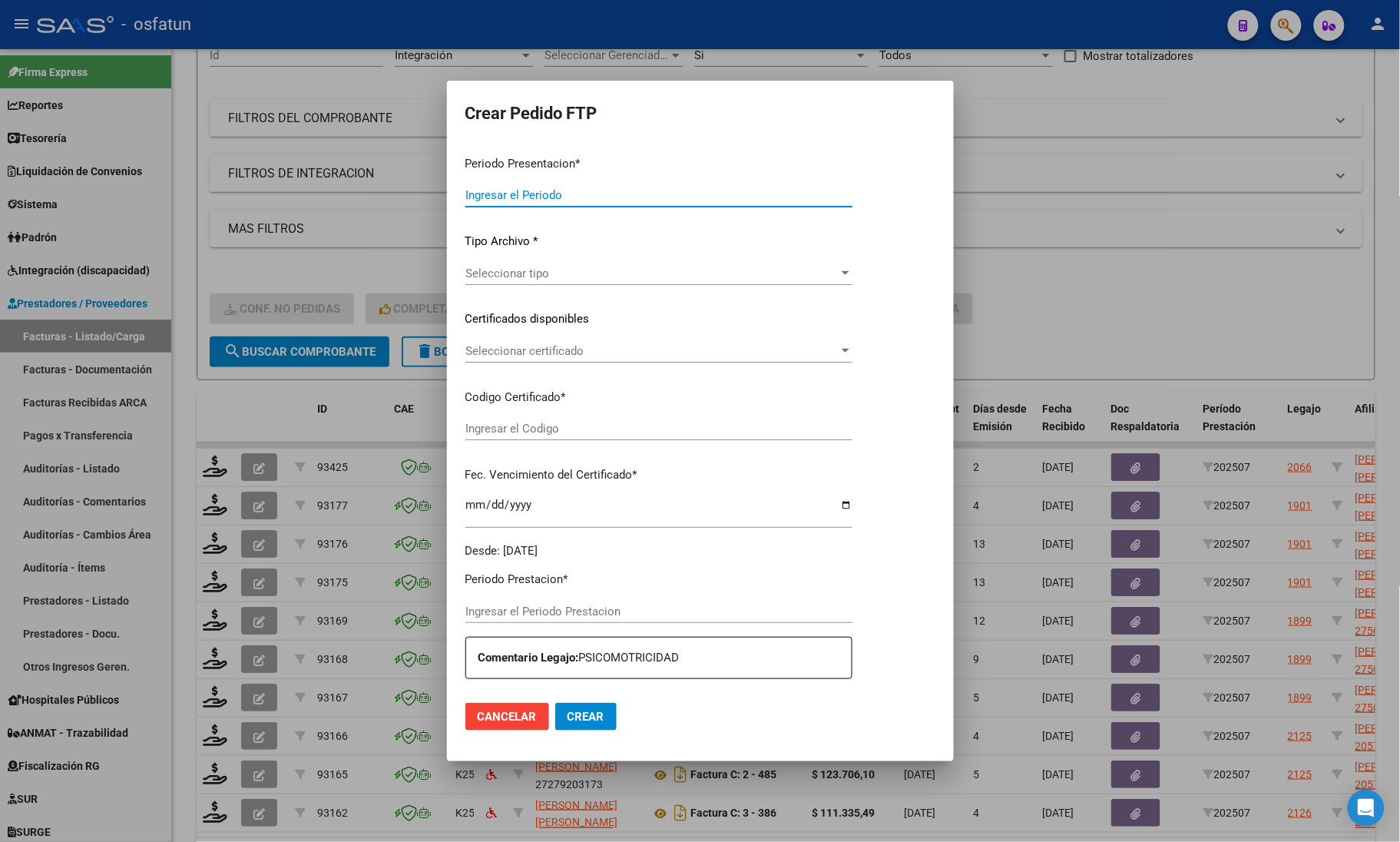
type input "202507"
type input "$ 98.964,88"
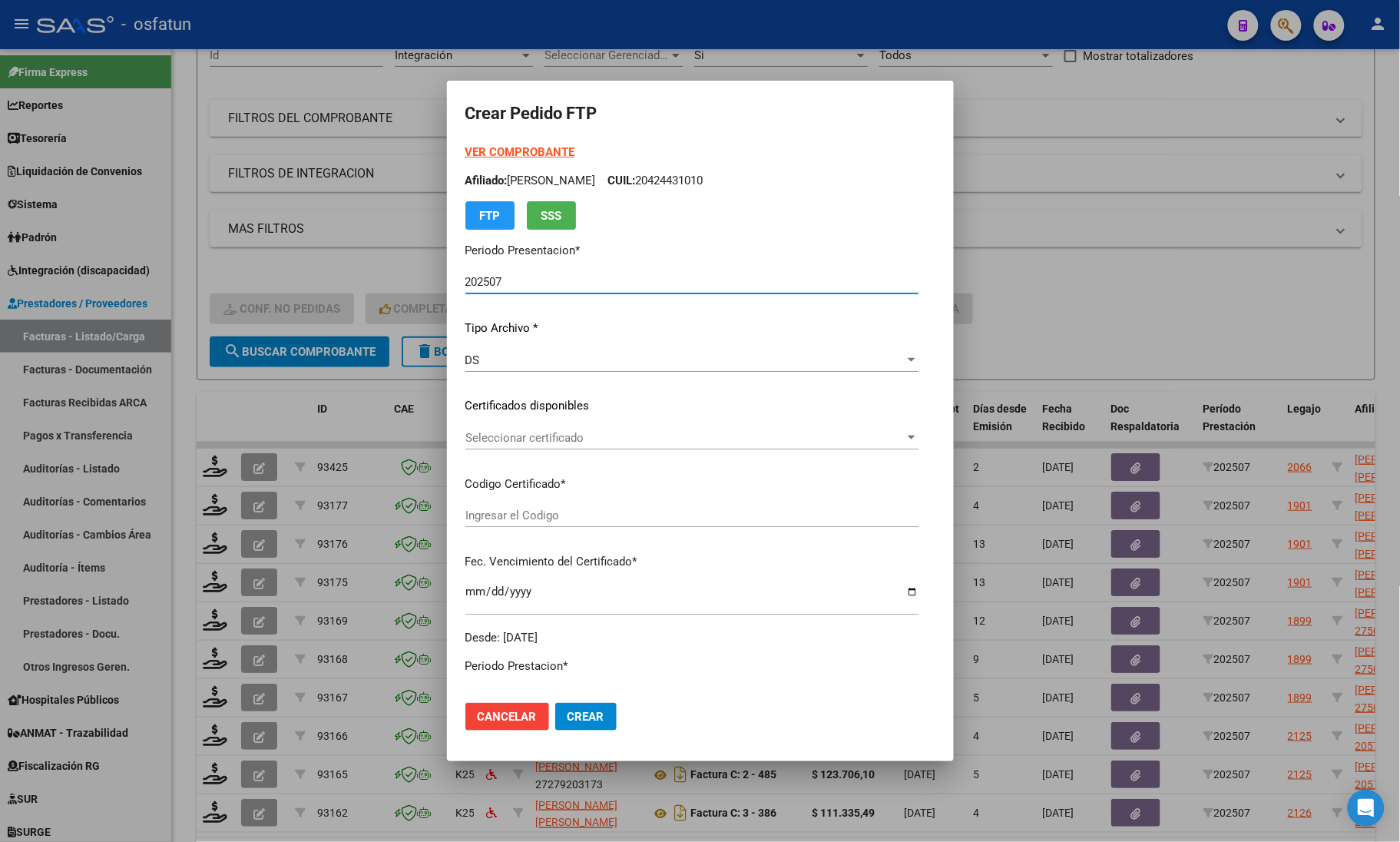
type input "ARG02000545805852021061520250615COR467"
type input "[DATE]"
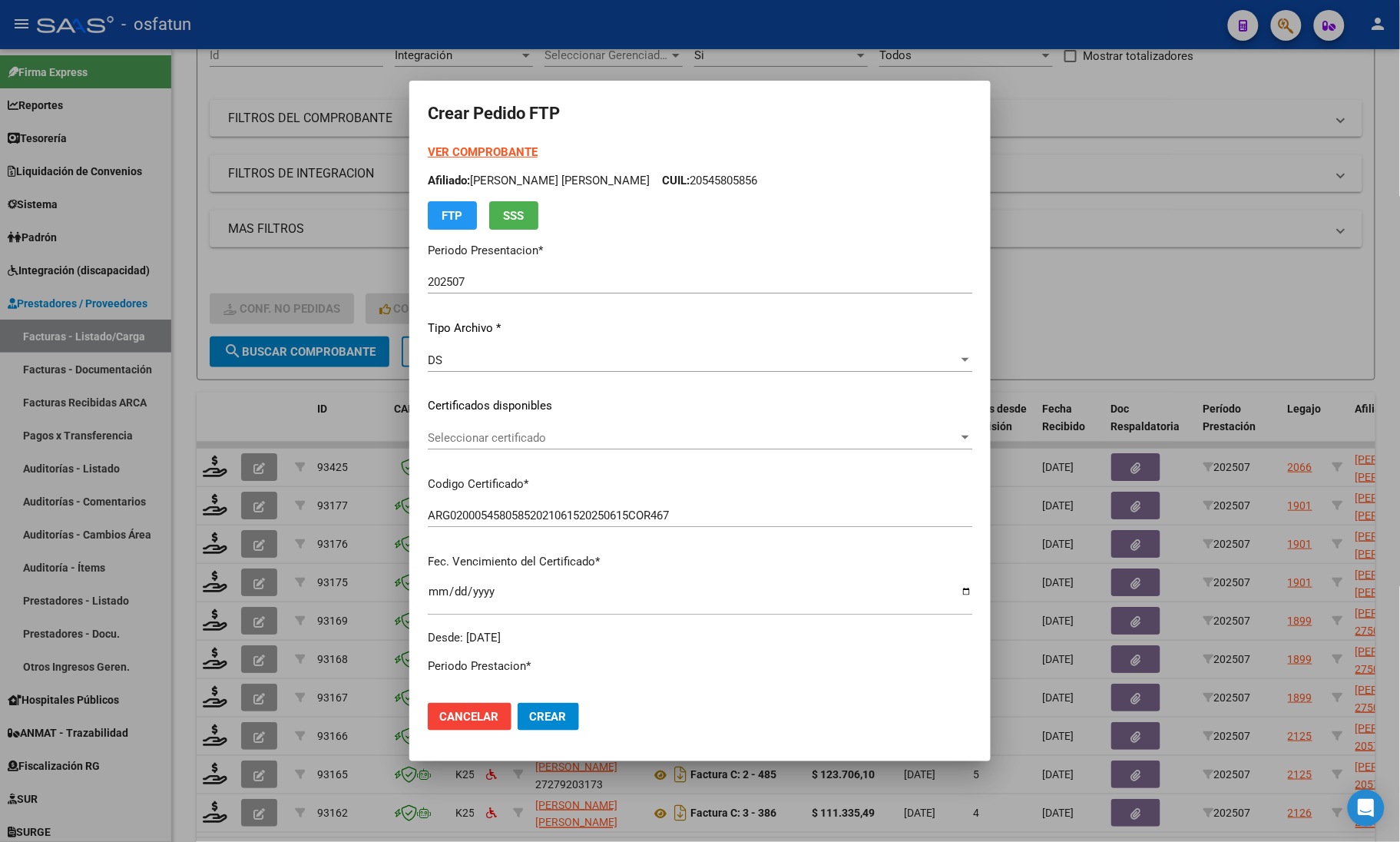
click at [472, 152] on strong "VER COMPROBANTE" at bounding box center [482, 153] width 110 height 14
click at [531, 438] on span "Seleccionar certificado" at bounding box center [693, 438] width 531 height 14
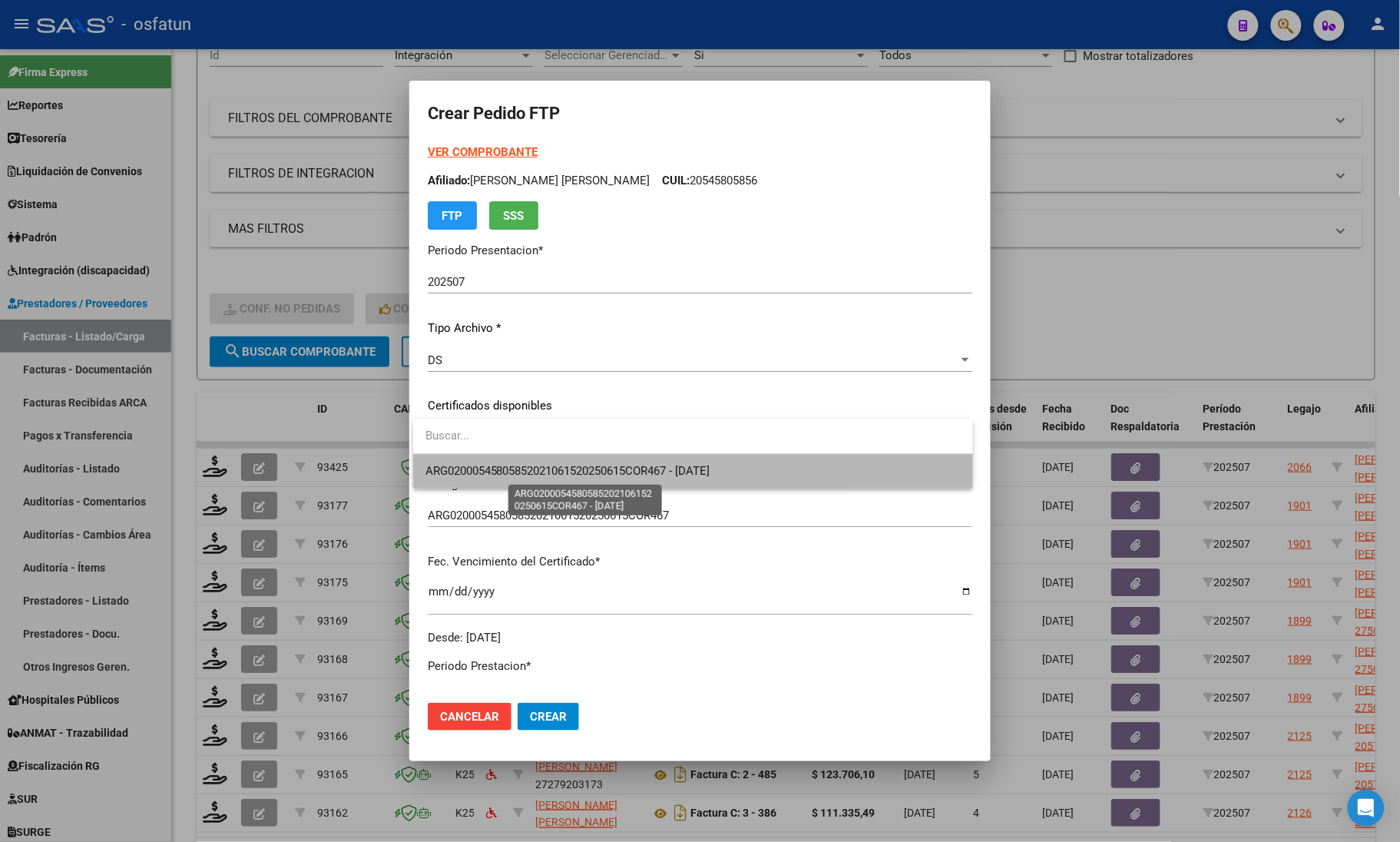
click at [520, 474] on span "ARG02000545805852021061520250615COR467 - [DATE]" at bounding box center [568, 471] width 285 height 14
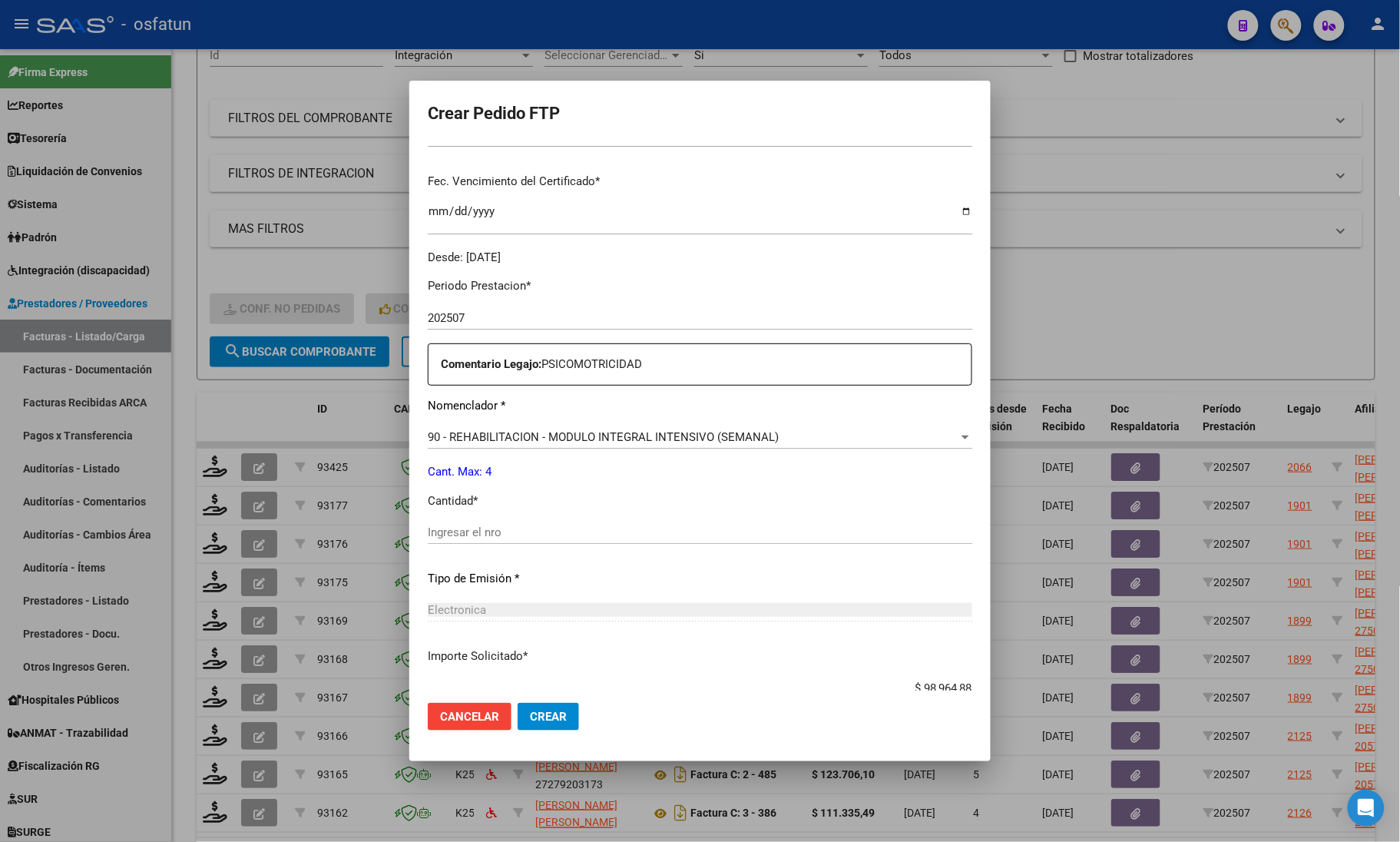
scroll to position [384, 0]
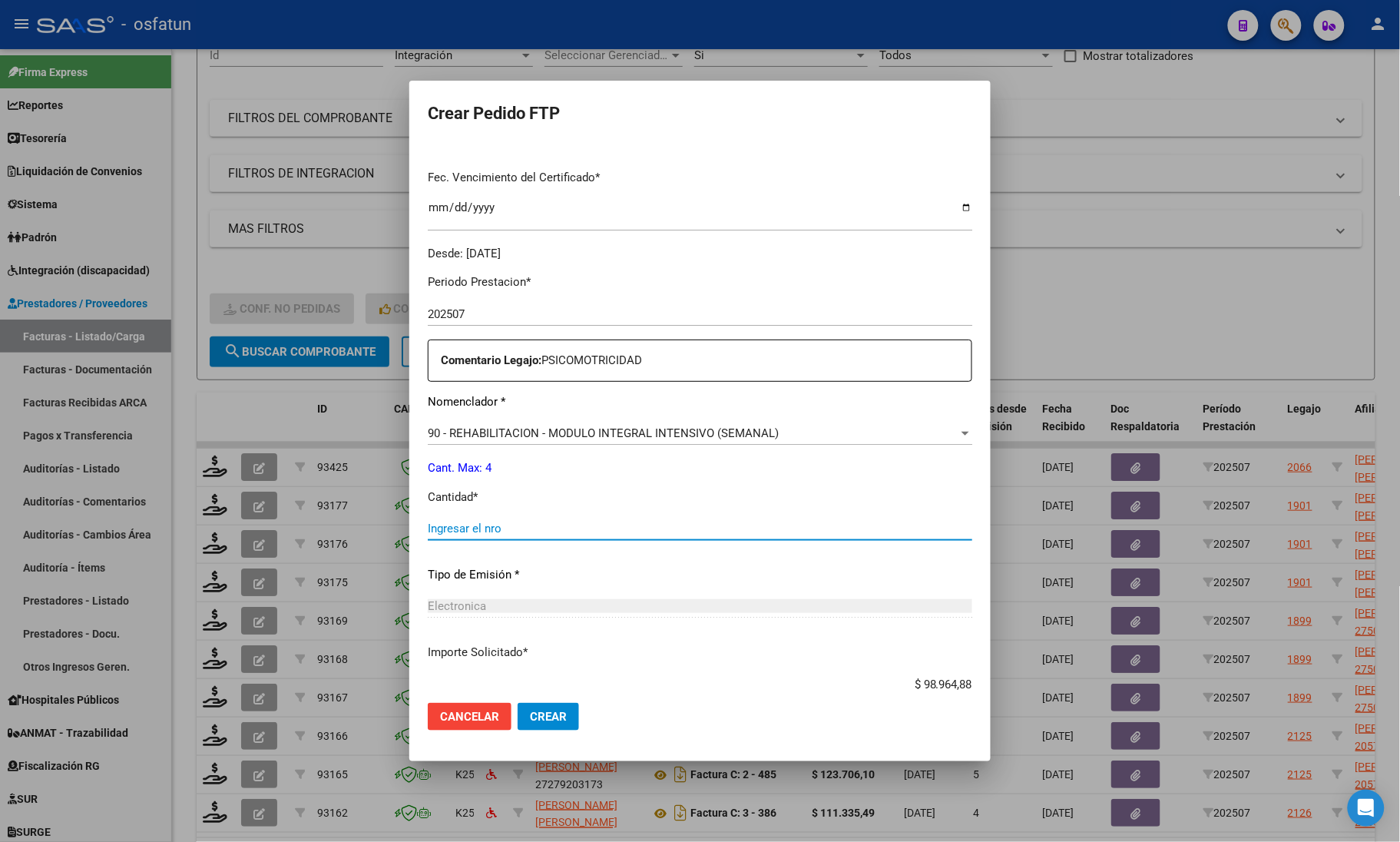
click at [470, 526] on input "Ingresar el nro" at bounding box center [700, 529] width 545 height 14
type input "4"
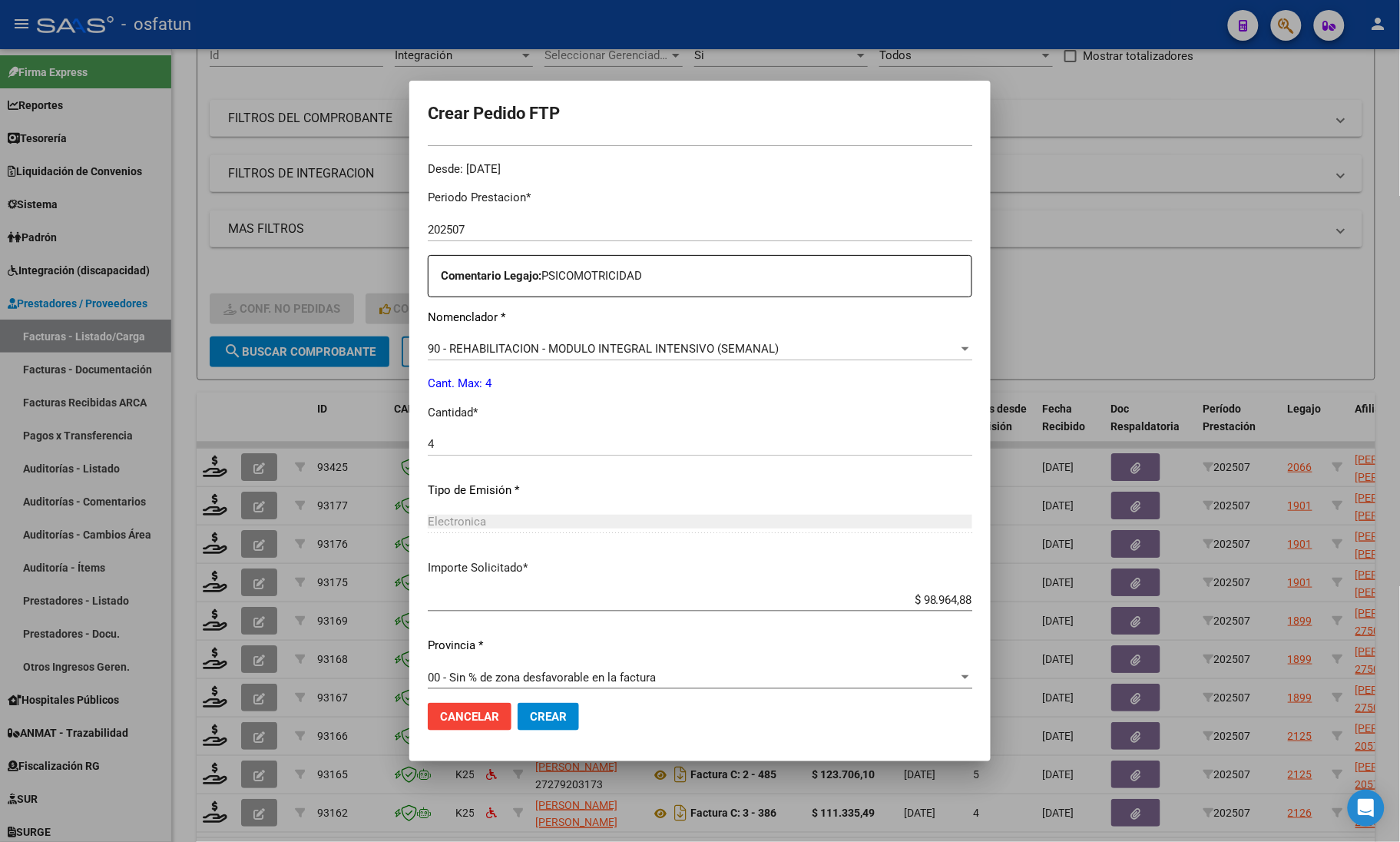
scroll to position [480, 0]
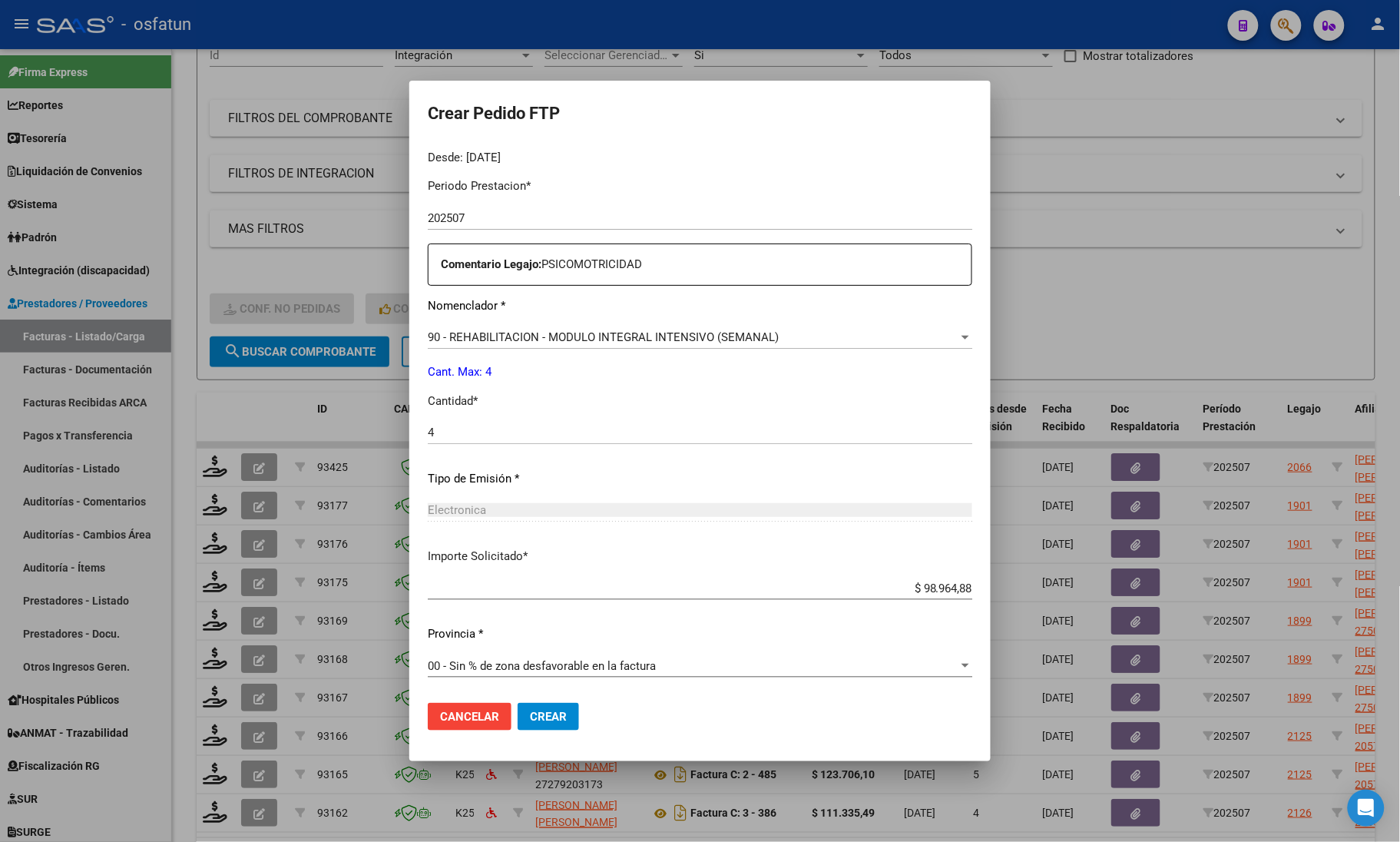
drag, startPoint x: 562, startPoint y: 711, endPoint x: 556, endPoint y: 720, distance: 10.8
click at [562, 714] on span "Crear" at bounding box center [548, 717] width 37 height 14
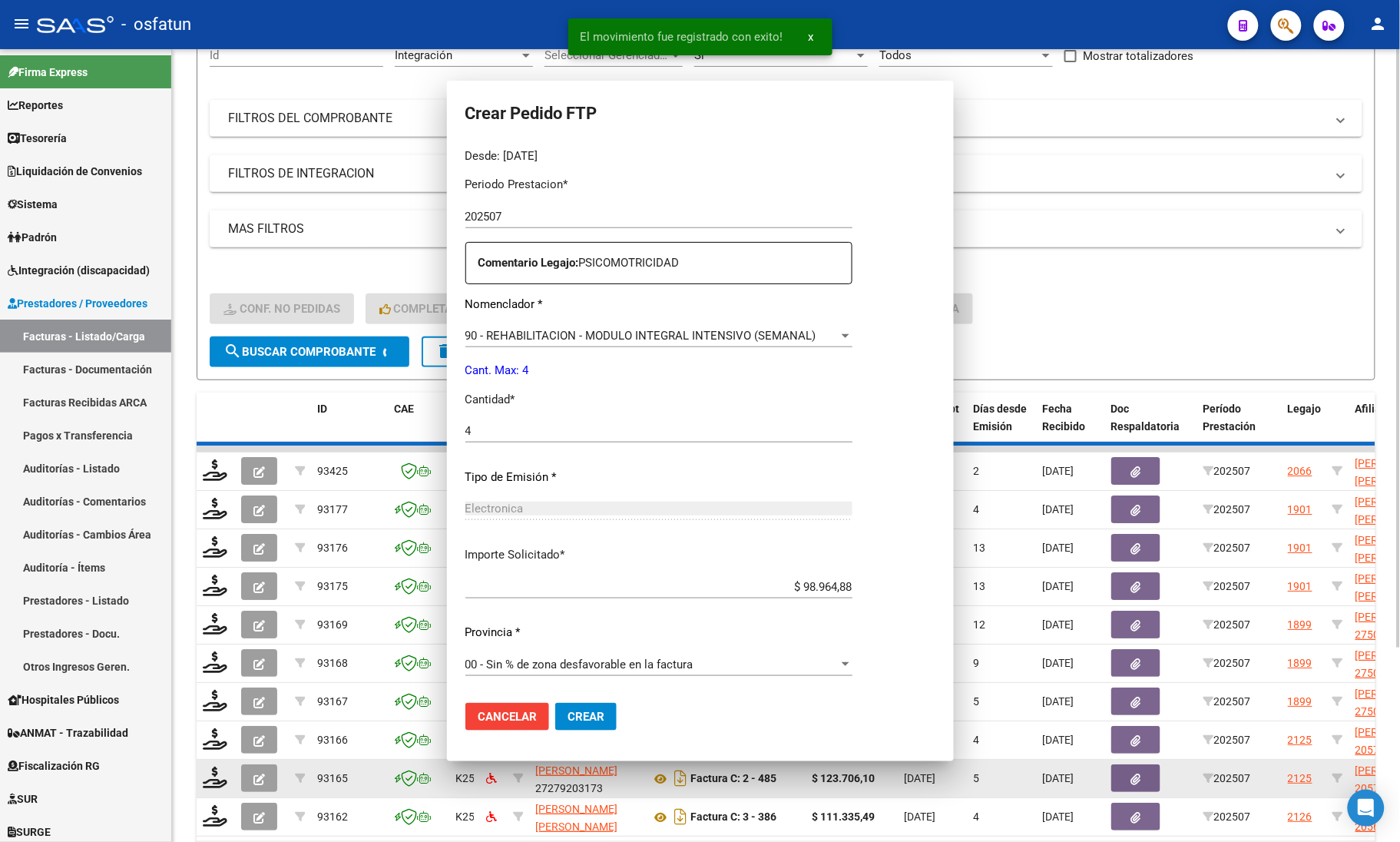
scroll to position [0, 0]
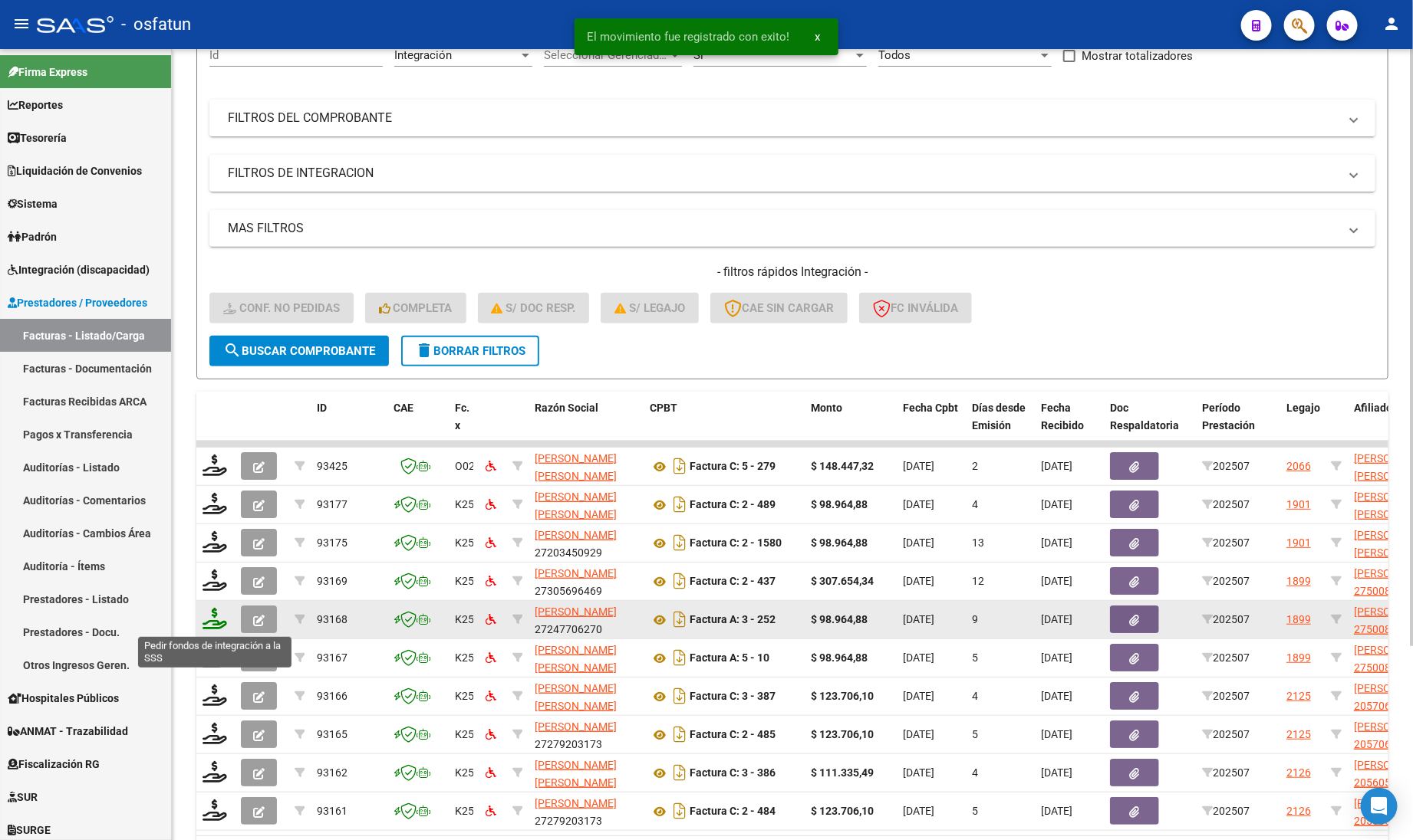
click at [213, 621] on icon at bounding box center [215, 619] width 25 height 22
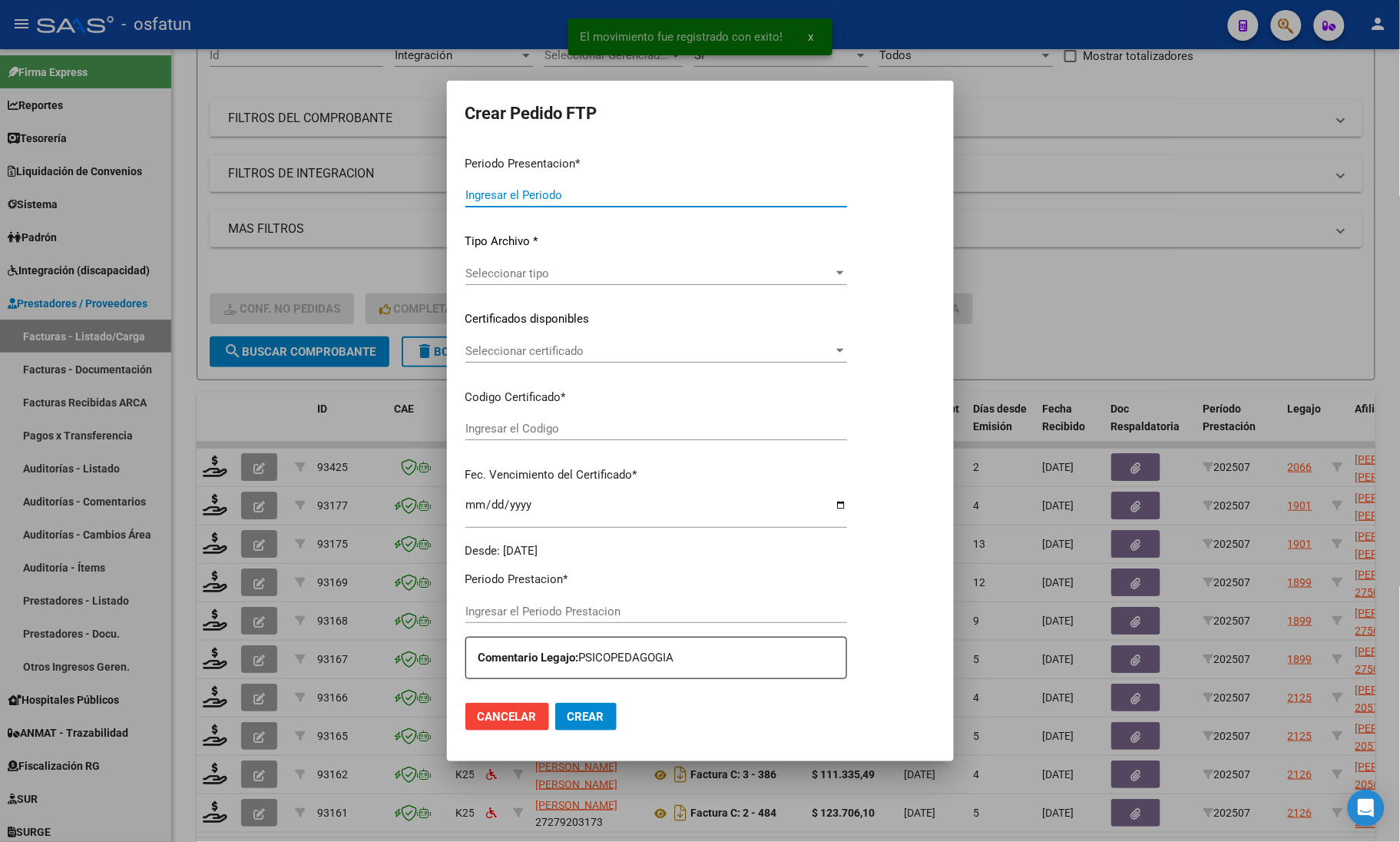
type input "202507"
type input "$ 98.964,88"
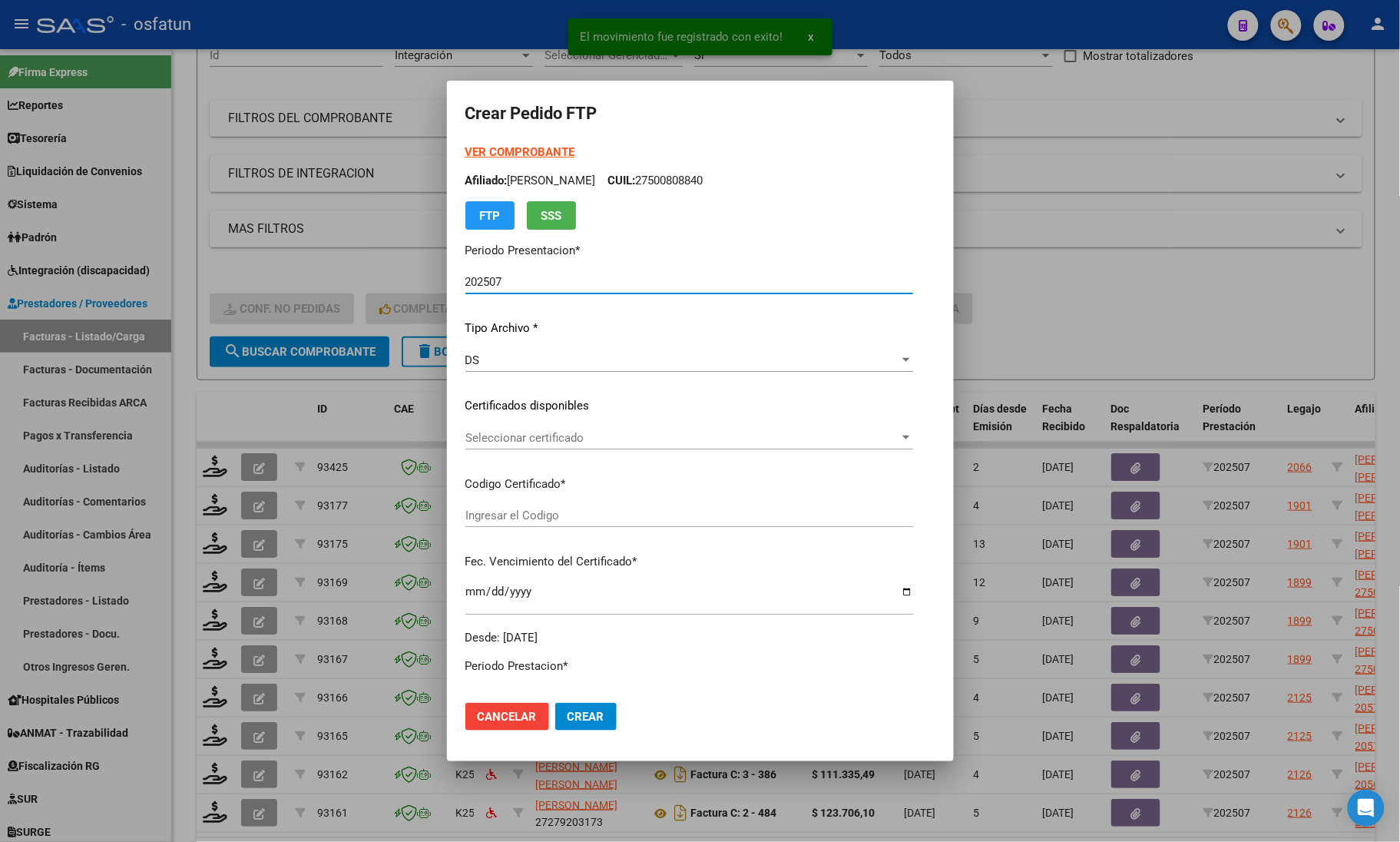
type input "ARG01000500808842019081320250813COR476"
type input "[DATE]"
click at [512, 148] on strong "VER COMPROBANTE" at bounding box center [520, 153] width 110 height 14
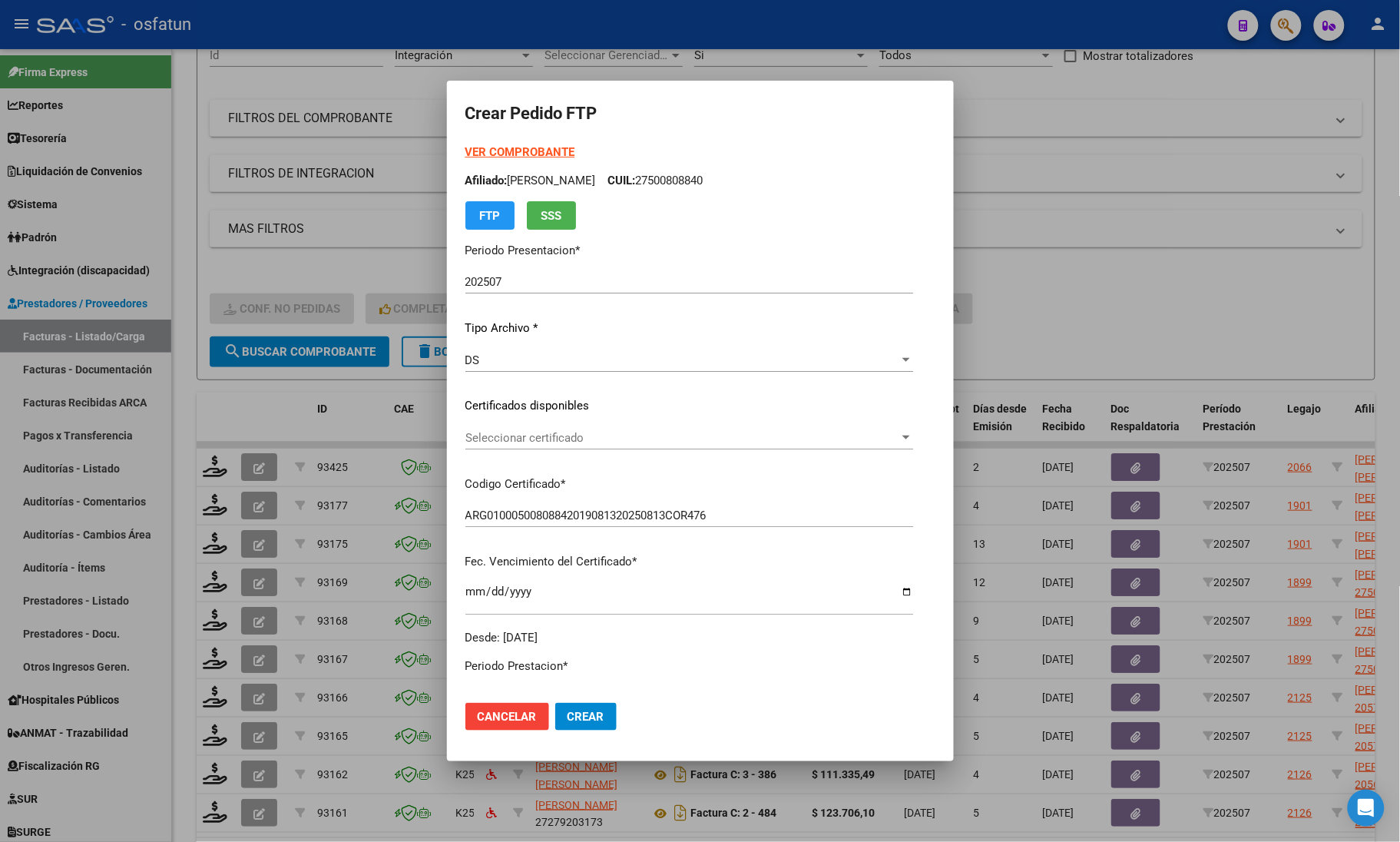
click at [258, 262] on div at bounding box center [700, 421] width 1400 height 842
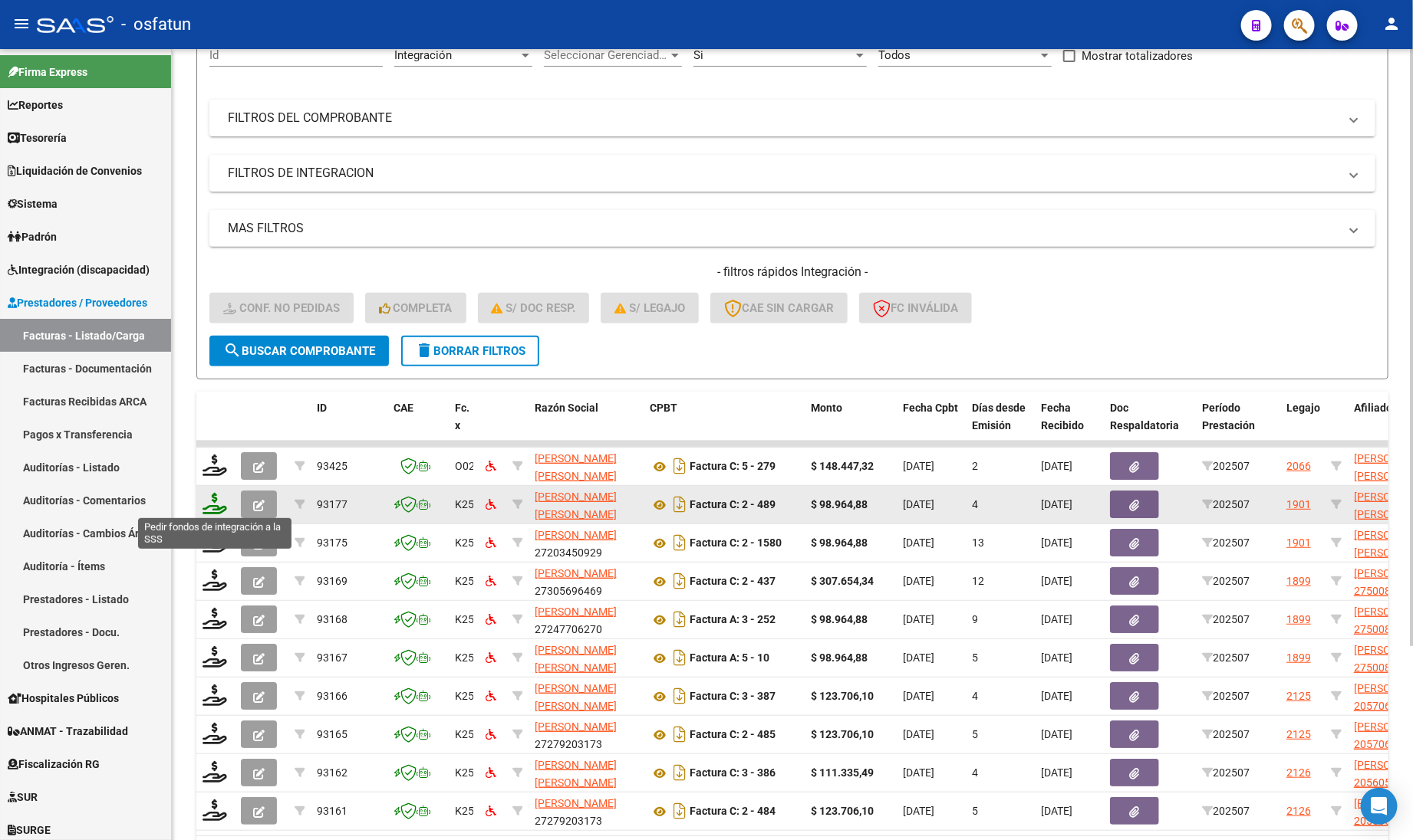
click at [210, 500] on icon at bounding box center [215, 504] width 25 height 22
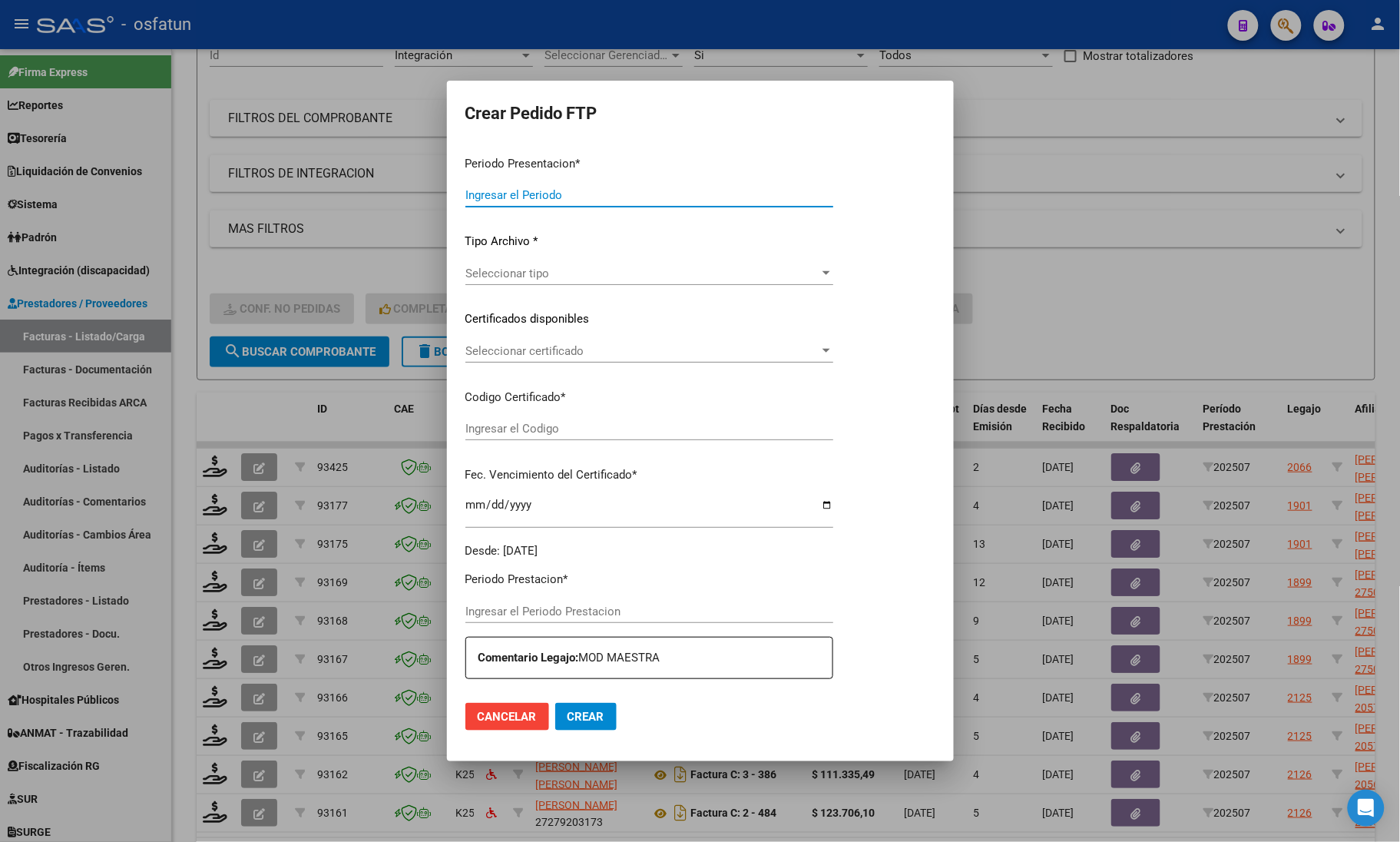
type input "202507"
type input "$ 98.964,88"
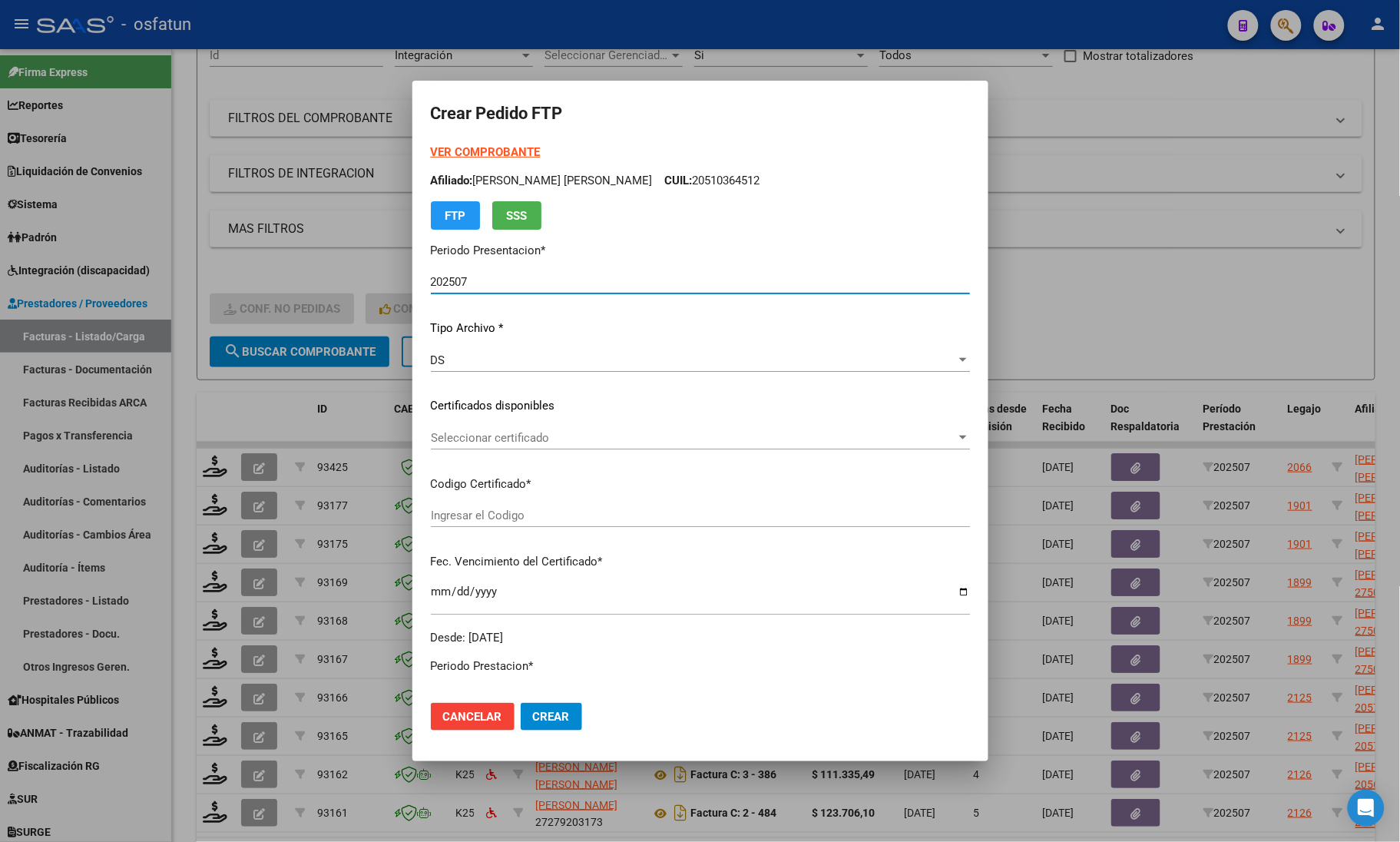
type input "ARG02000545805852021061520250615COR467"
type input "[DATE]"
click at [505, 151] on strong "VER COMPROBANTE" at bounding box center [485, 153] width 110 height 14
click at [503, 428] on div "Seleccionar certificado Seleccionar certificado" at bounding box center [700, 437] width 539 height 23
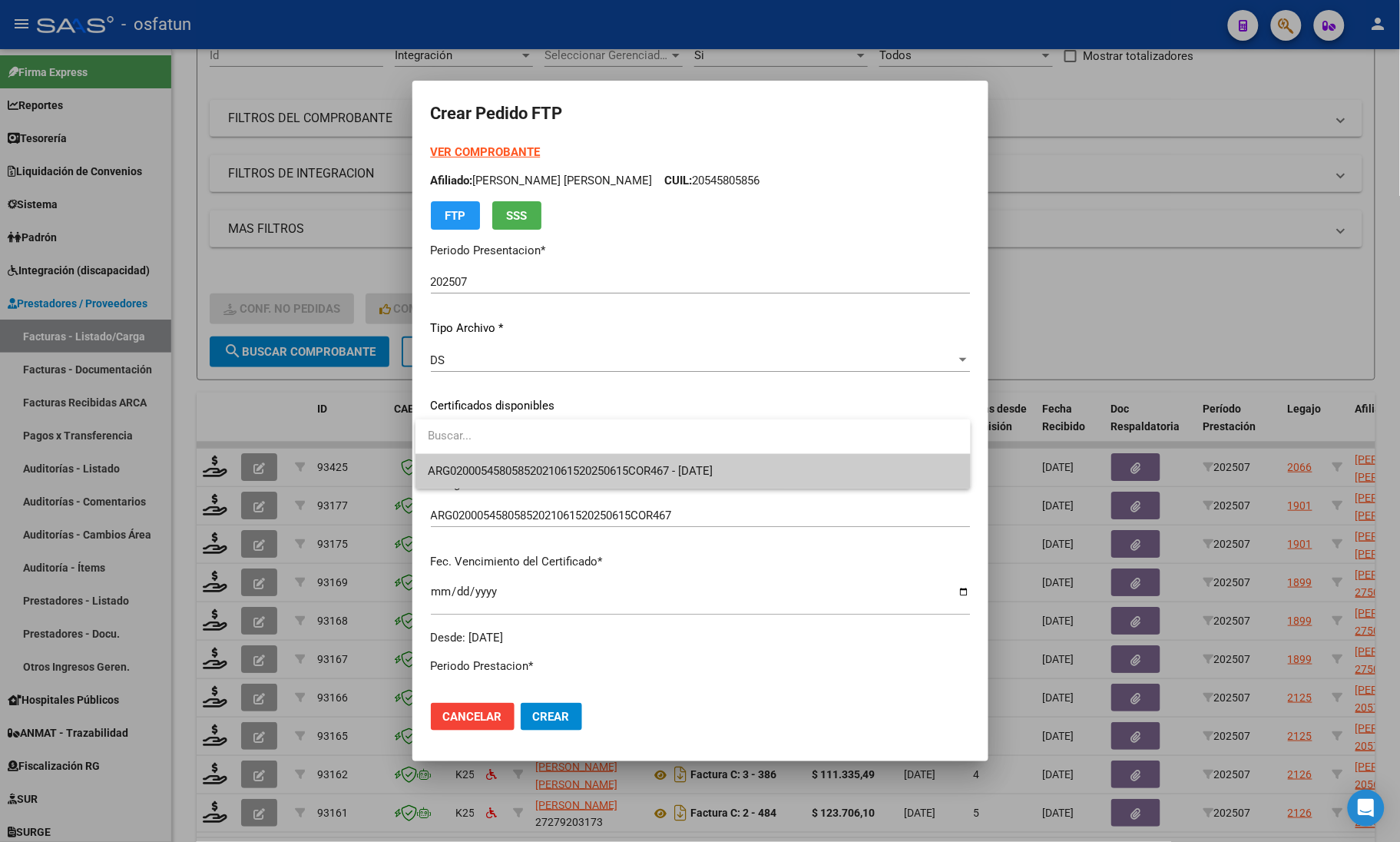
click at [497, 446] on input "dropdown search" at bounding box center [693, 436] width 555 height 35
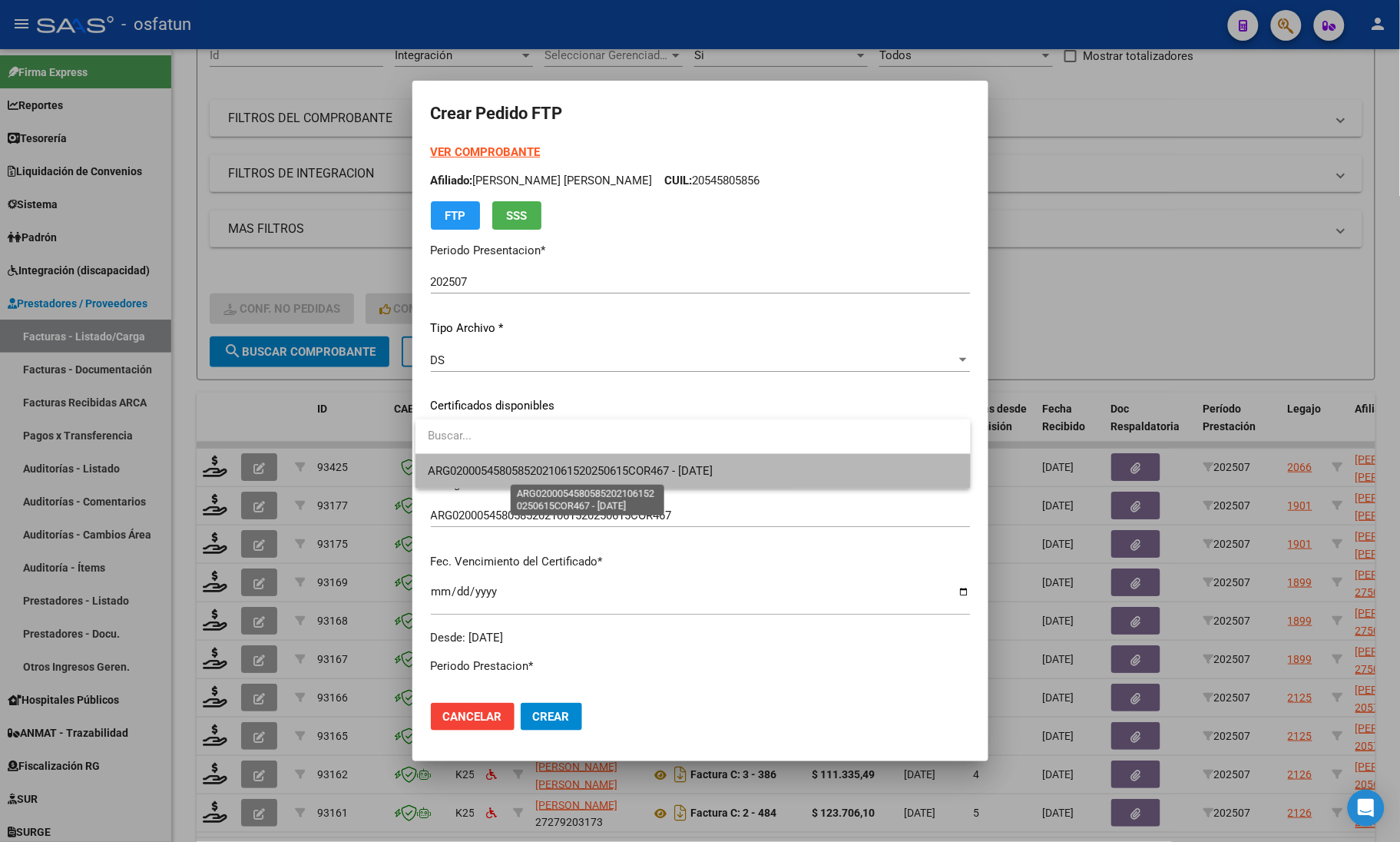
click at [491, 465] on span "ARG02000545805852021061520250615COR467 - [DATE]" at bounding box center [570, 471] width 285 height 14
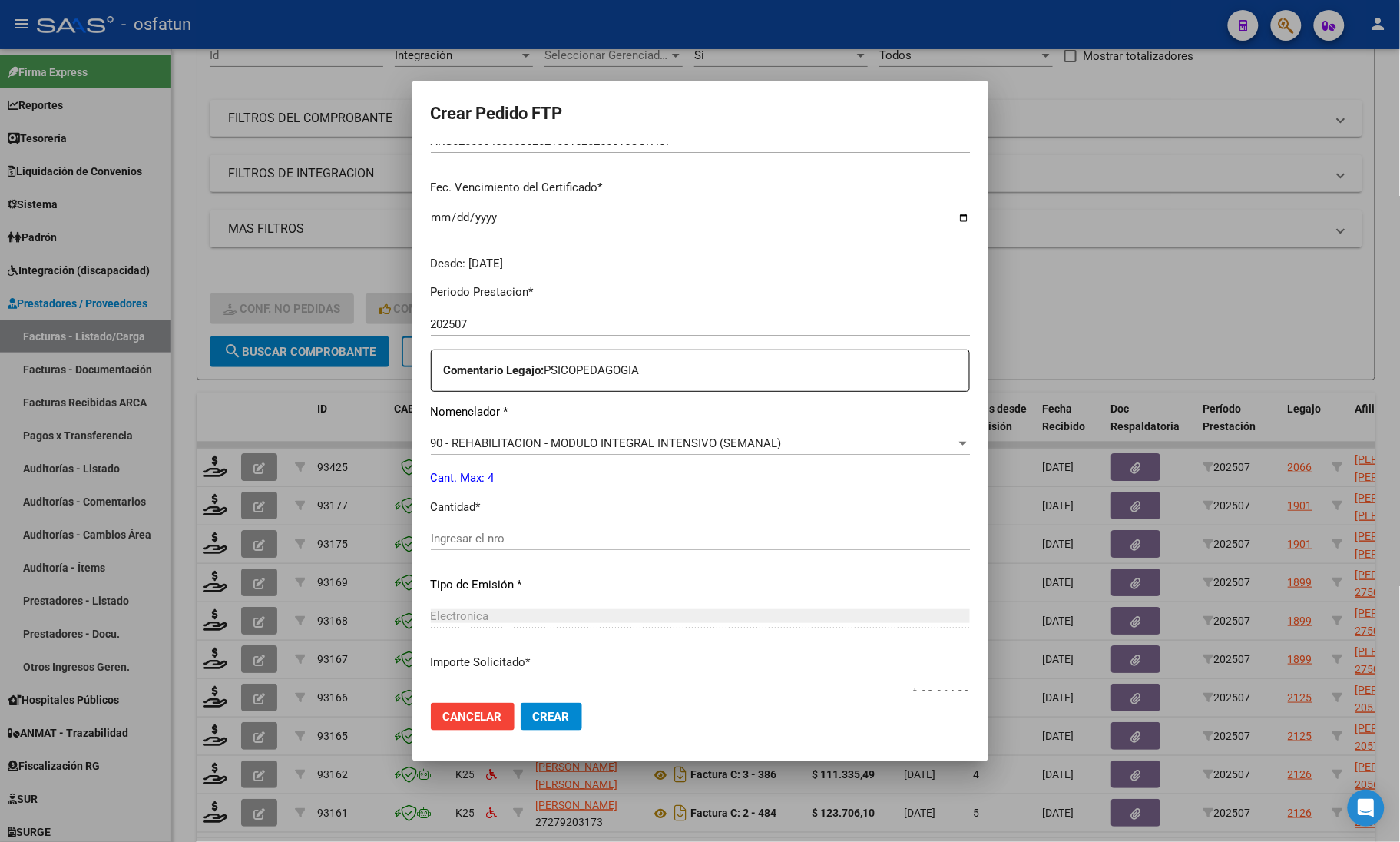
scroll to position [384, 0]
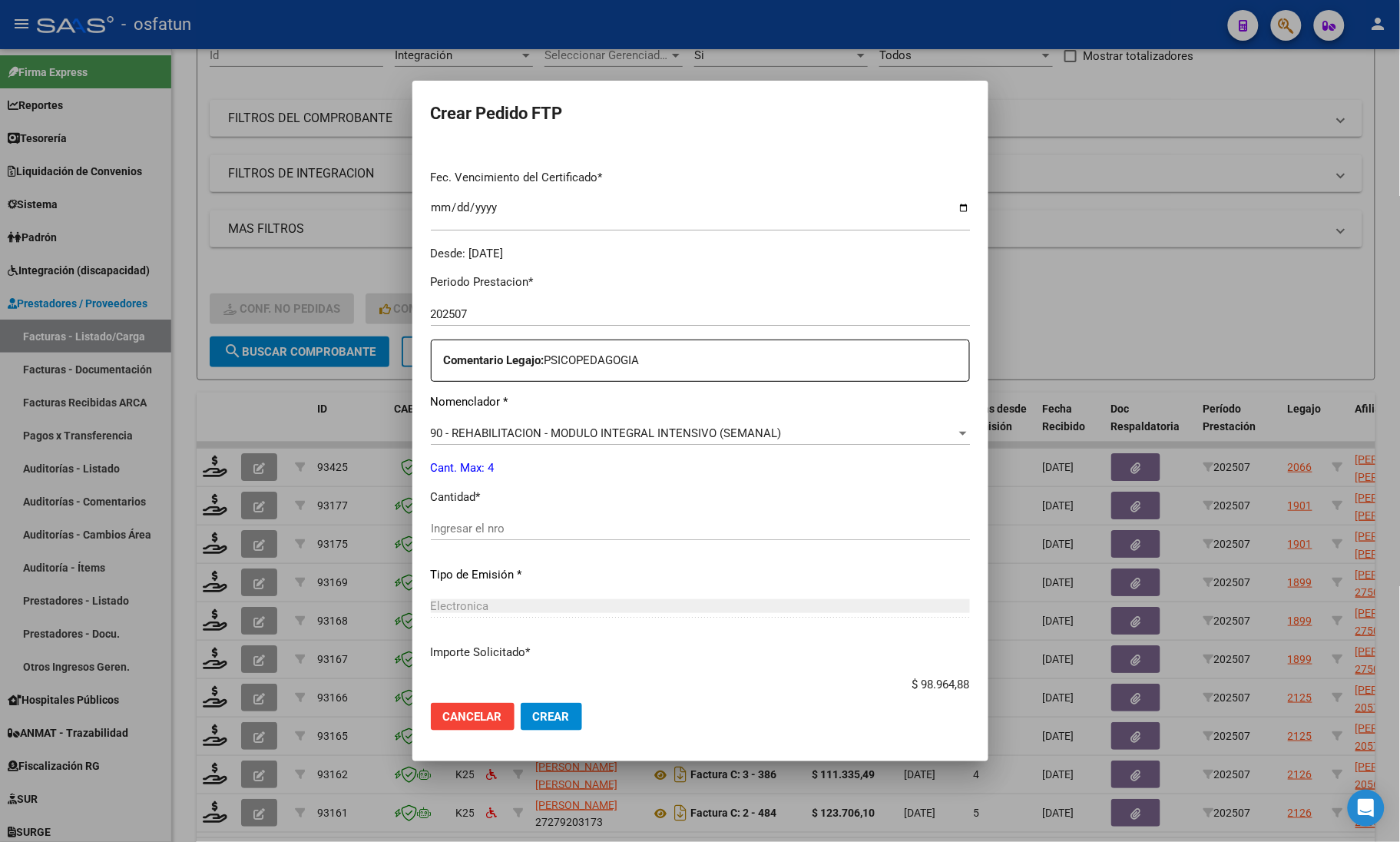
click at [511, 519] on div "Ingresar el nro" at bounding box center [700, 528] width 539 height 23
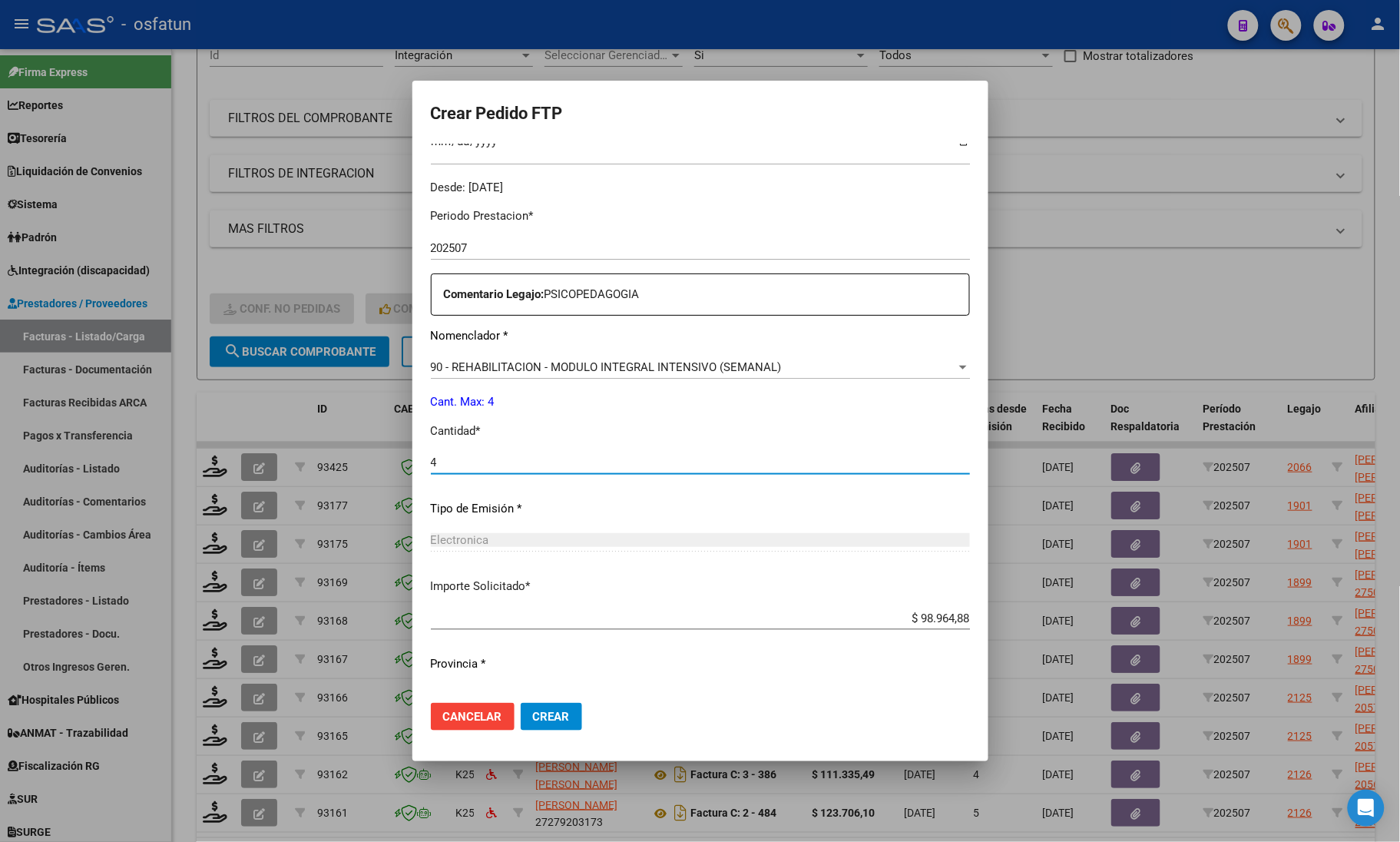
scroll to position [480, 0]
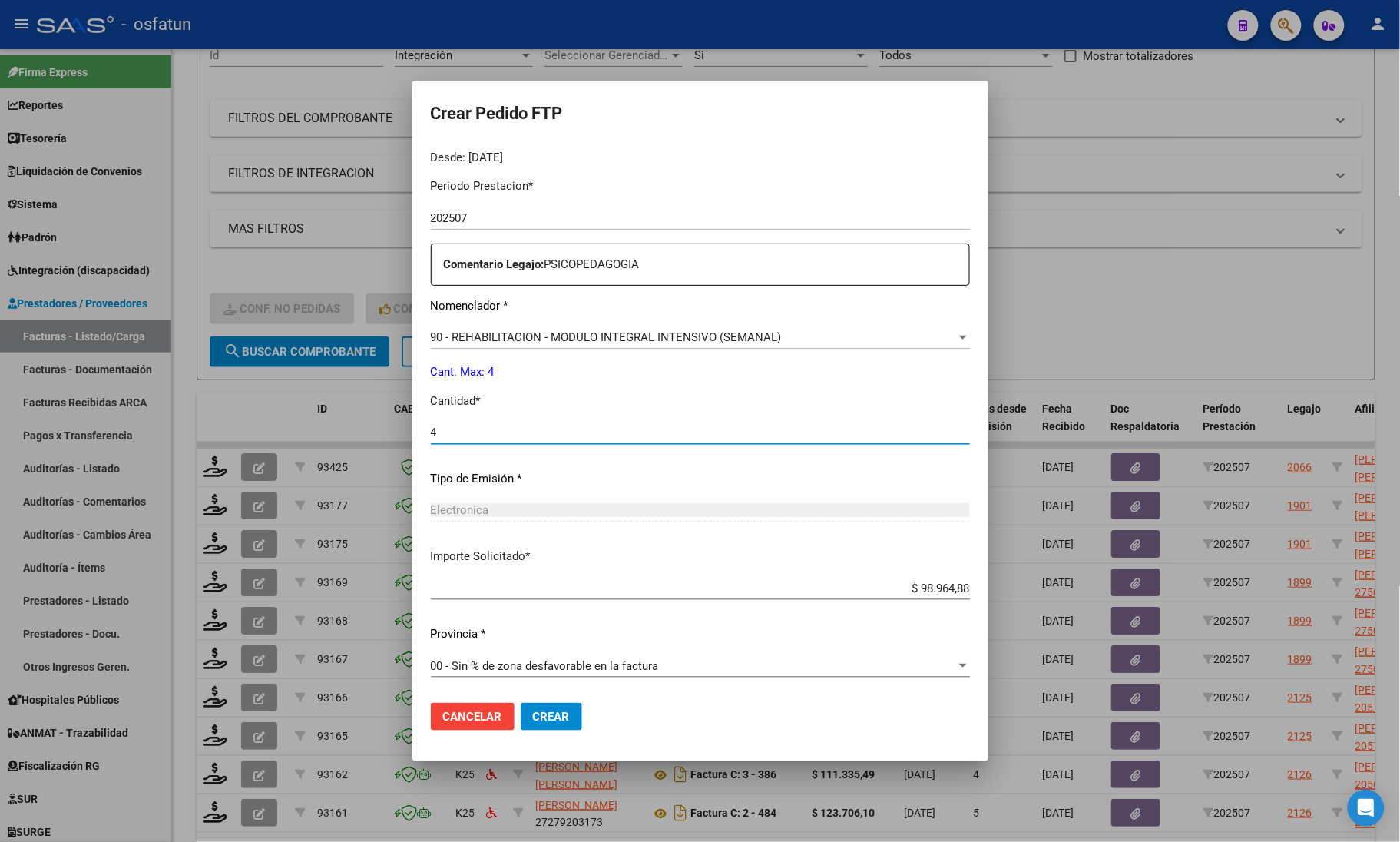
type input "4"
click at [555, 724] on button "Crear" at bounding box center [551, 717] width 61 height 28
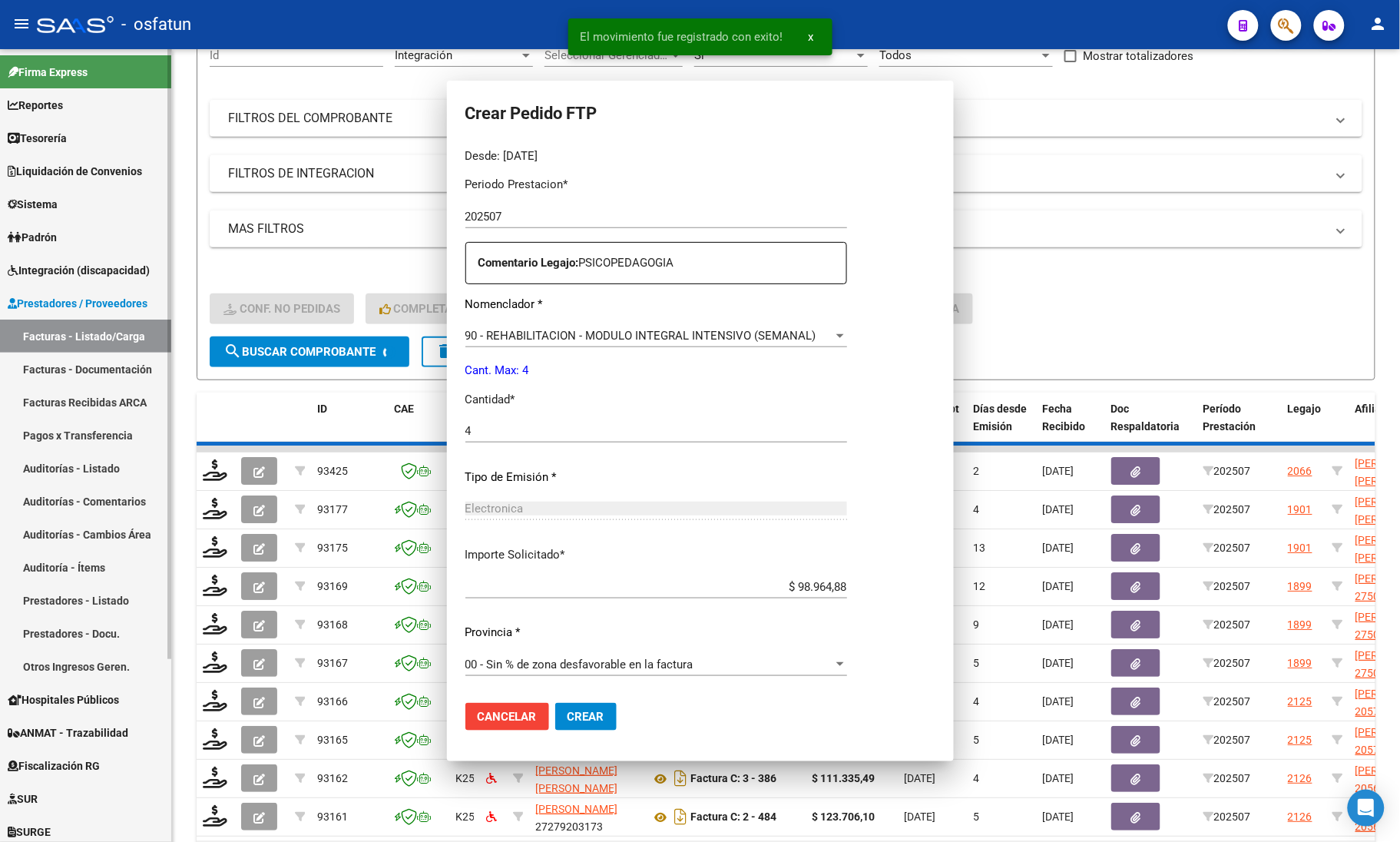
scroll to position [393, 0]
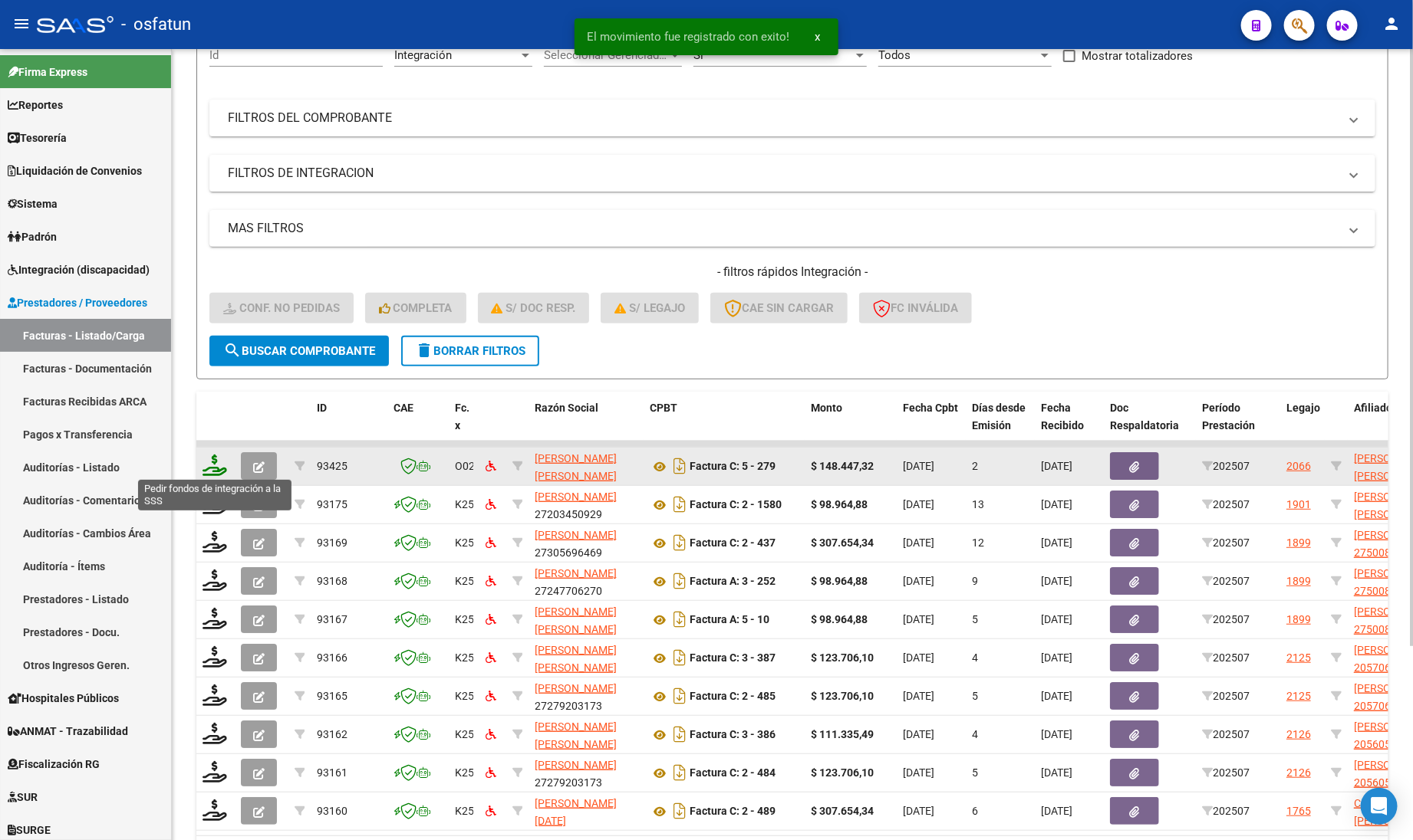
click at [217, 461] on icon at bounding box center [215, 465] width 25 height 22
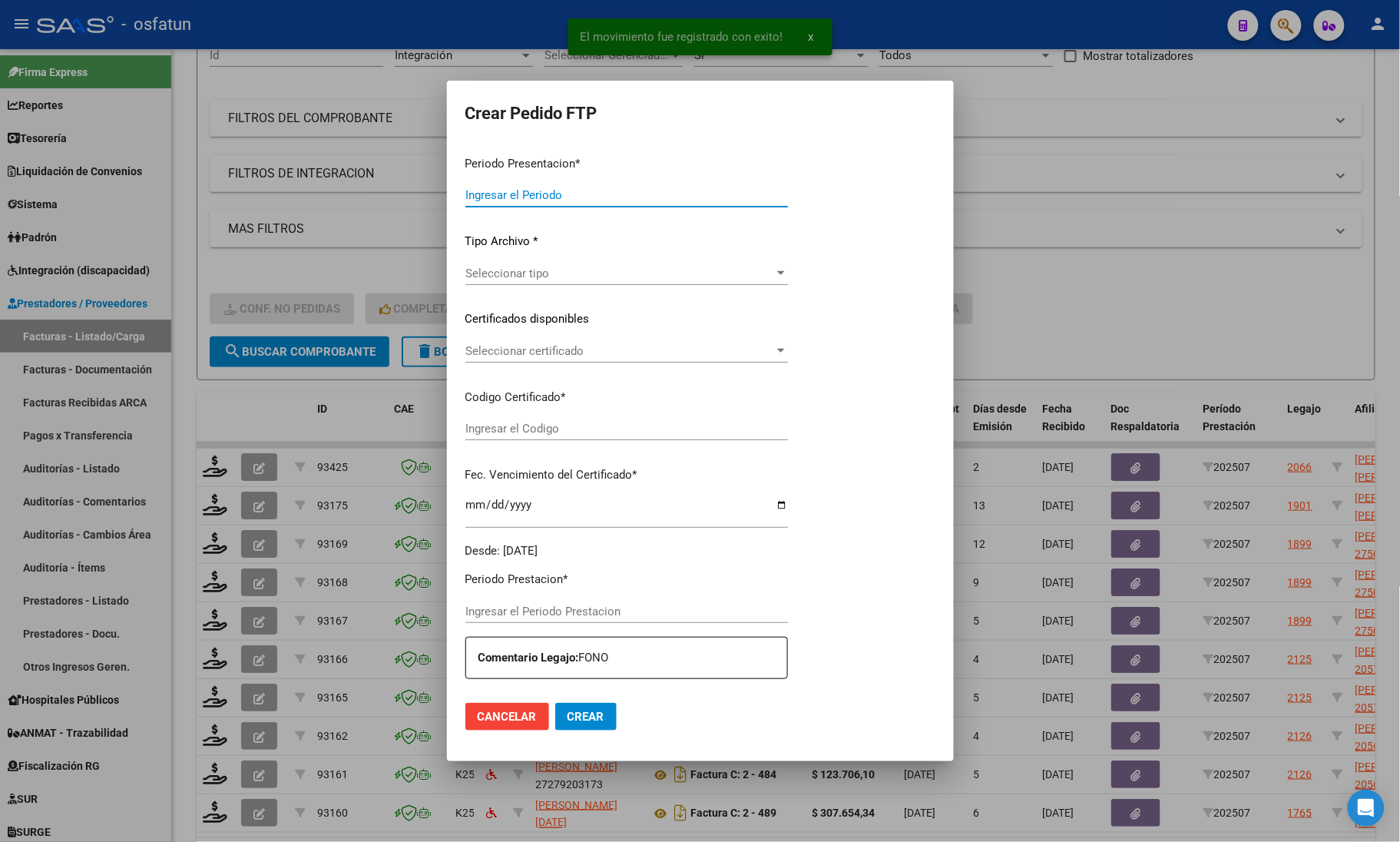
type input "202507"
type input "$ 148.447,32"
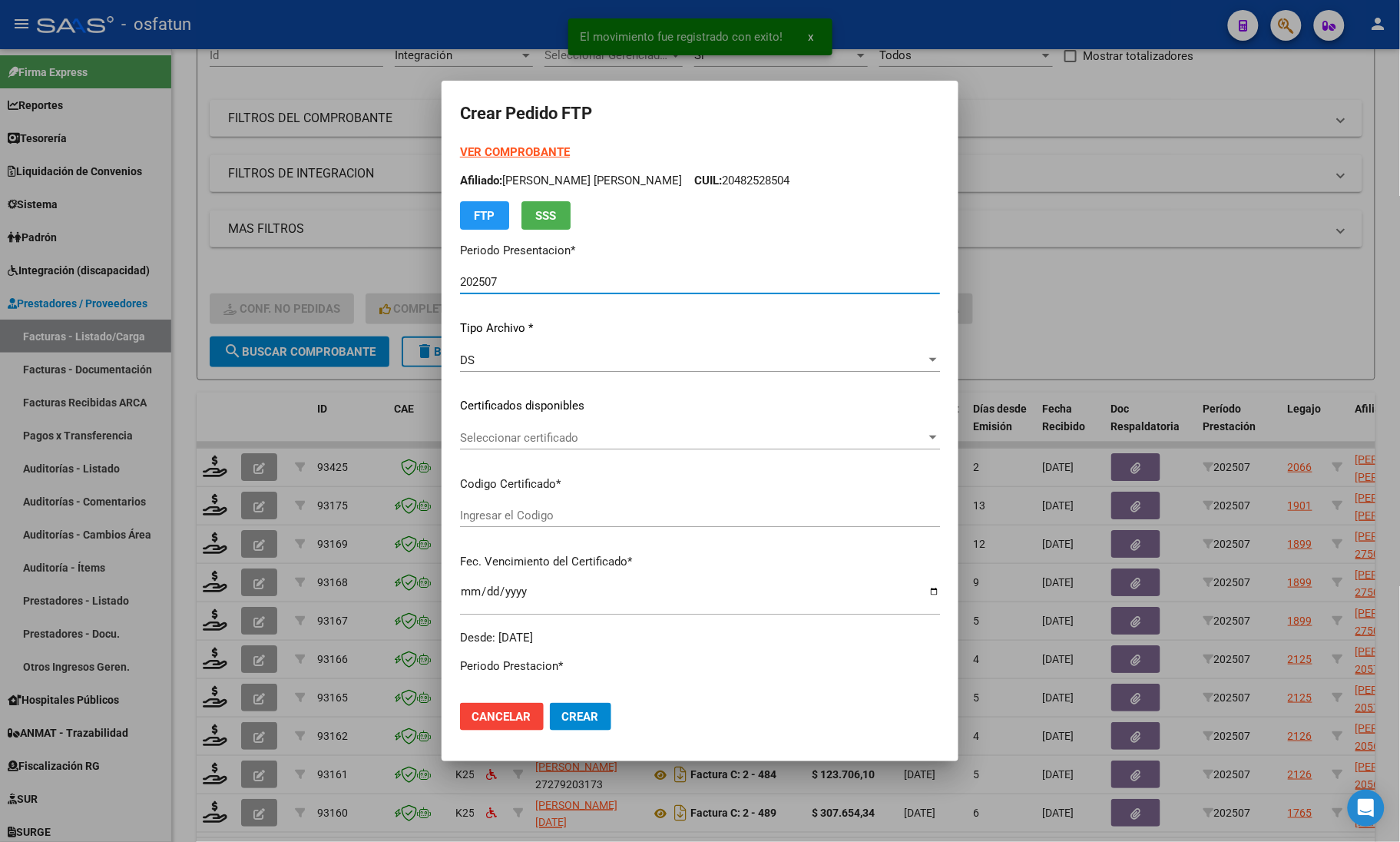
type input "ARG01000520778772022080820270808TUC139"
type input "[DATE]"
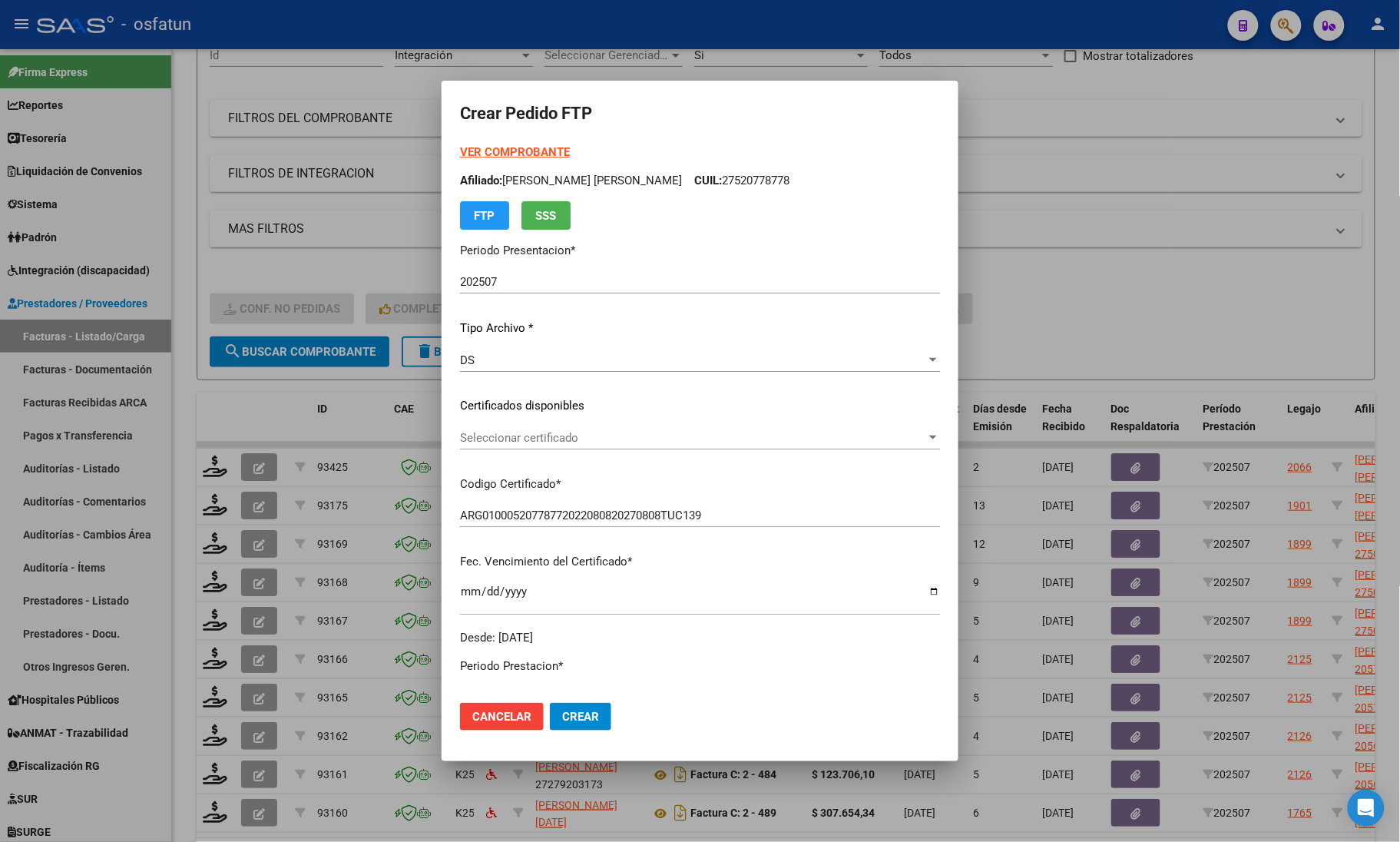
click at [543, 155] on strong "VER COMPROBANTE" at bounding box center [515, 153] width 110 height 14
click at [520, 436] on span "Seleccionar certificado" at bounding box center [693, 438] width 466 height 14
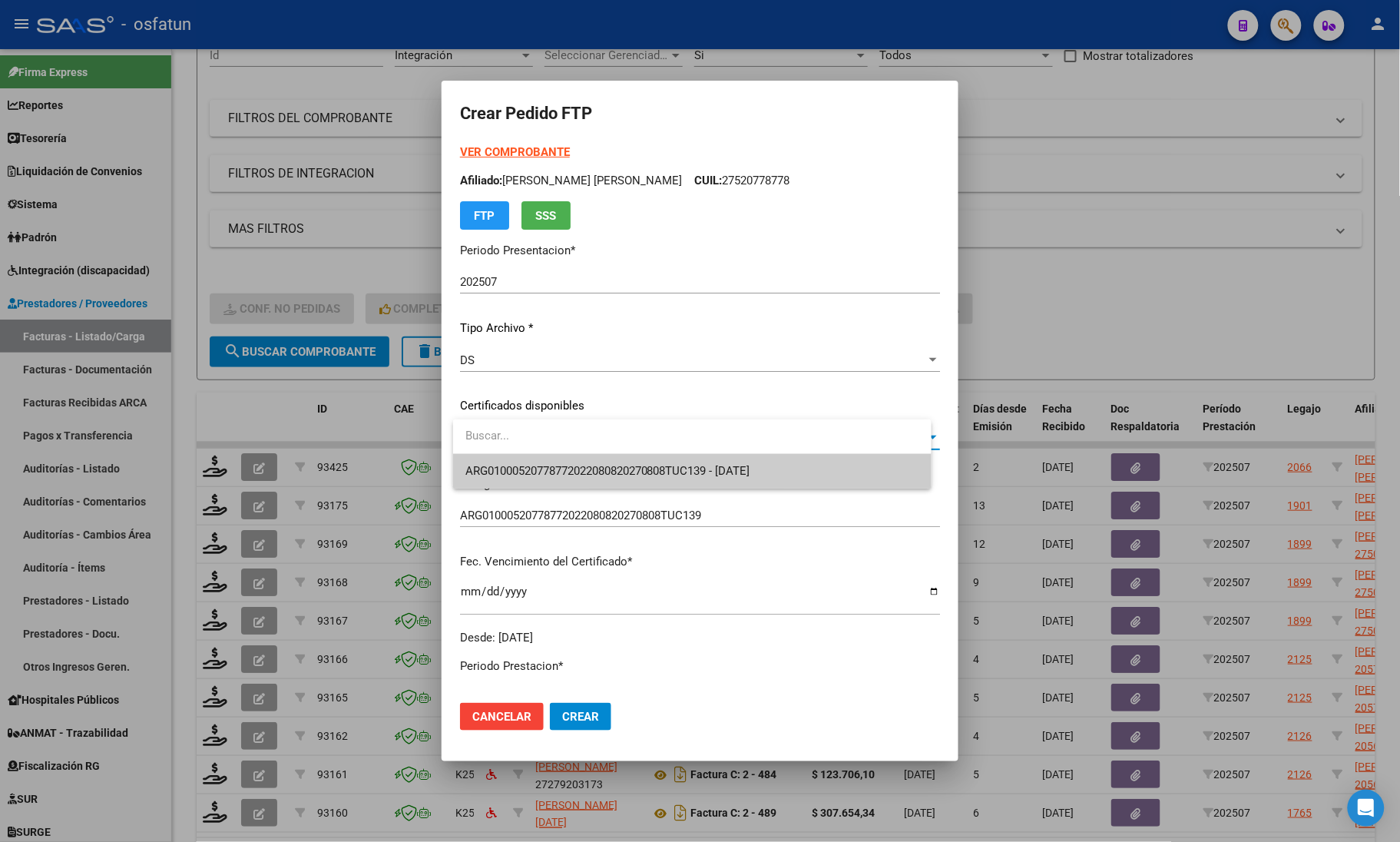
click at [528, 468] on span "ARG01000520778772022080820270808TUC139 - [DATE]" at bounding box center [608, 471] width 285 height 14
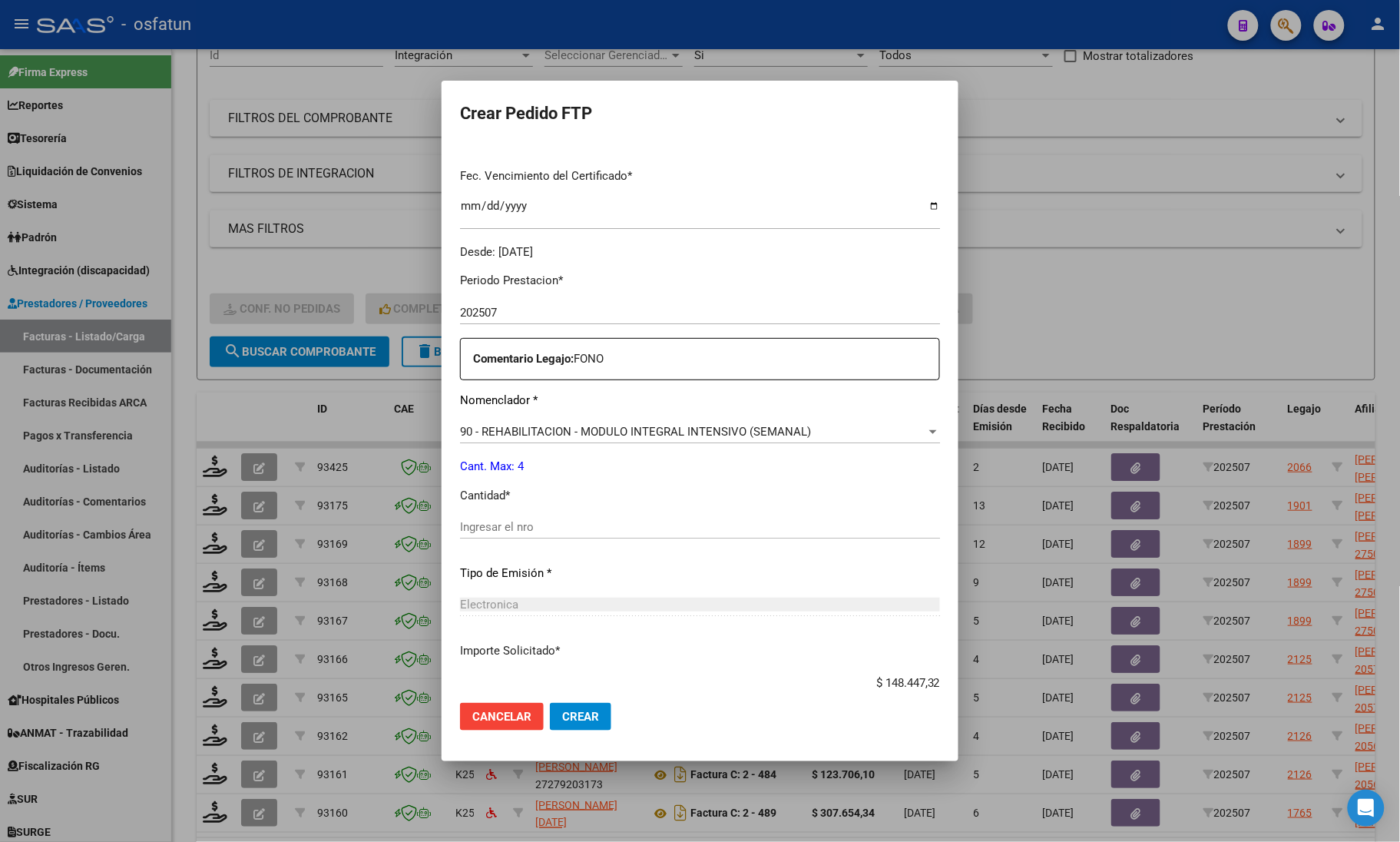
scroll to position [480, 0]
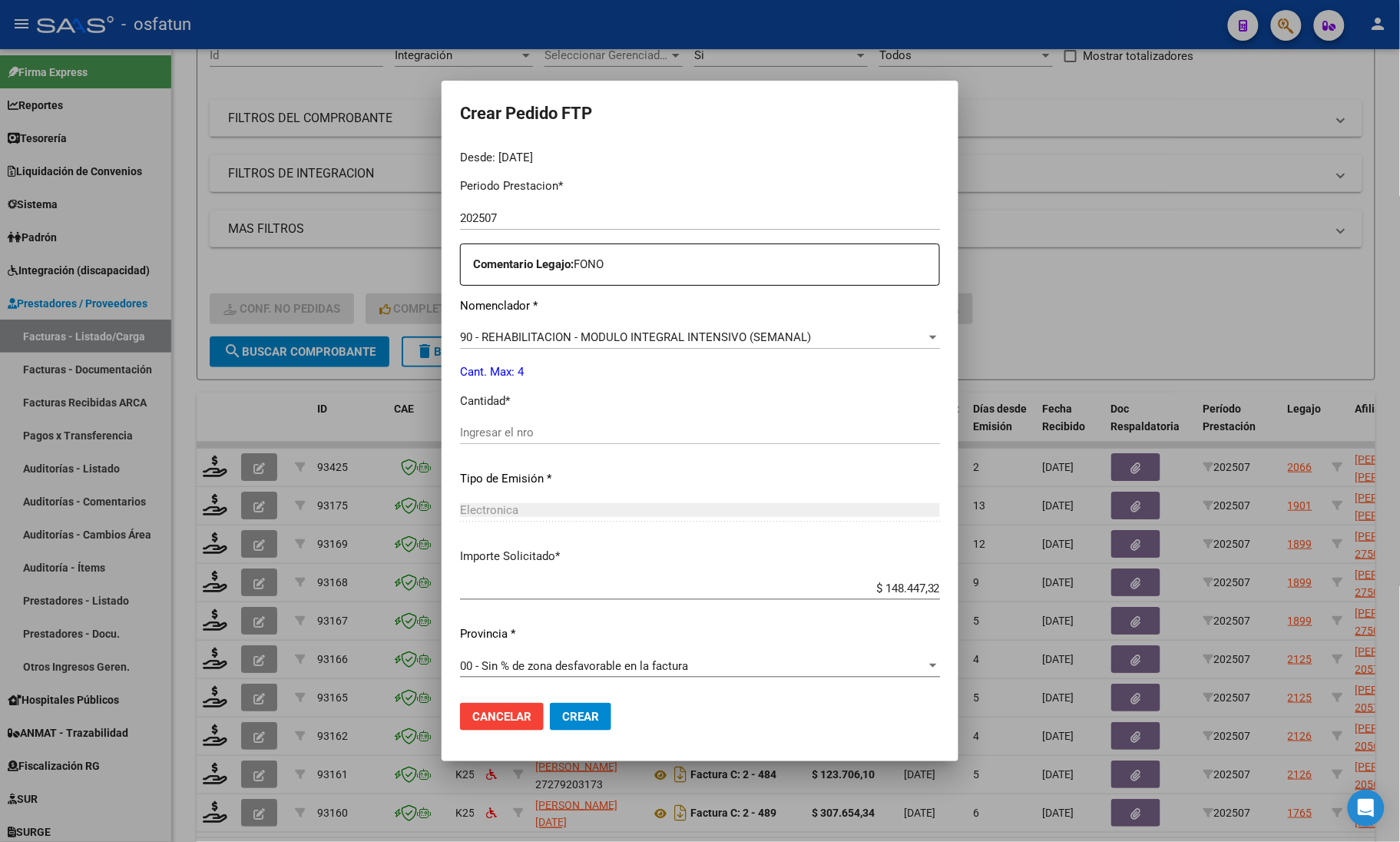
click at [497, 450] on div "Ingresar el nro" at bounding box center [700, 440] width 480 height 38
click at [512, 435] on input "Ingresar el nro" at bounding box center [700, 433] width 480 height 14
type input "4"
click at [564, 730] on button "Crear" at bounding box center [580, 717] width 61 height 28
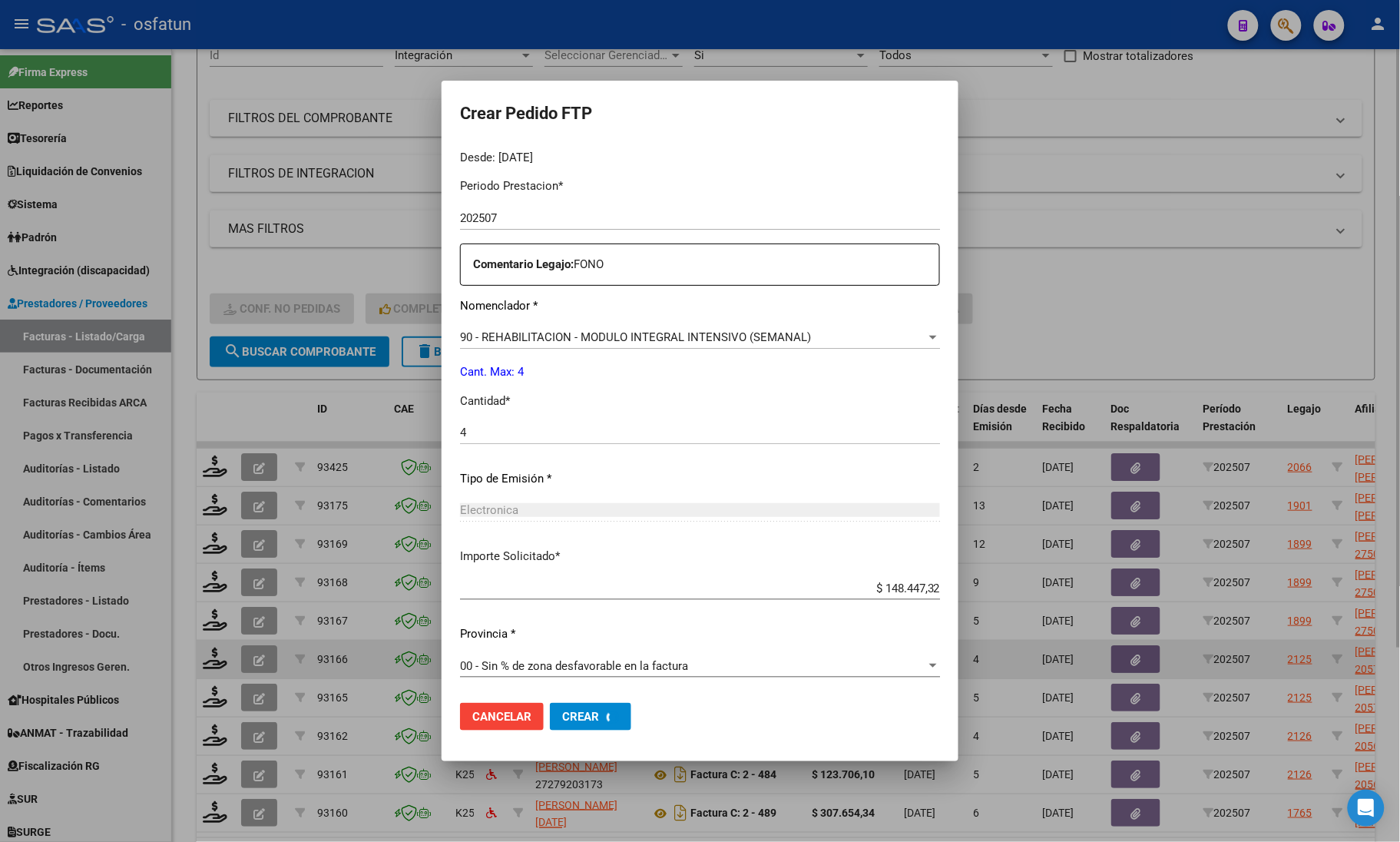
scroll to position [0, 0]
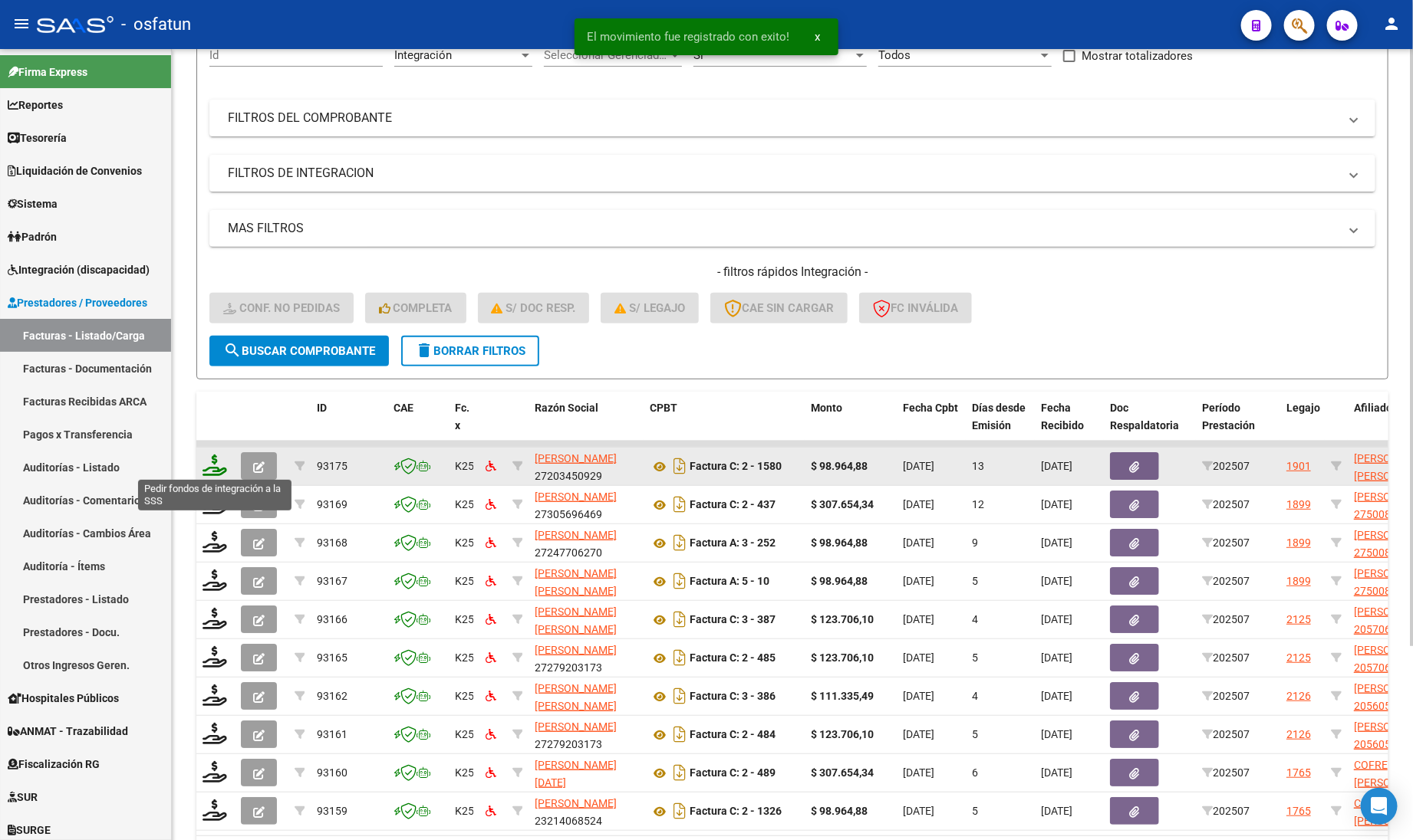
click at [215, 462] on icon at bounding box center [215, 465] width 25 height 22
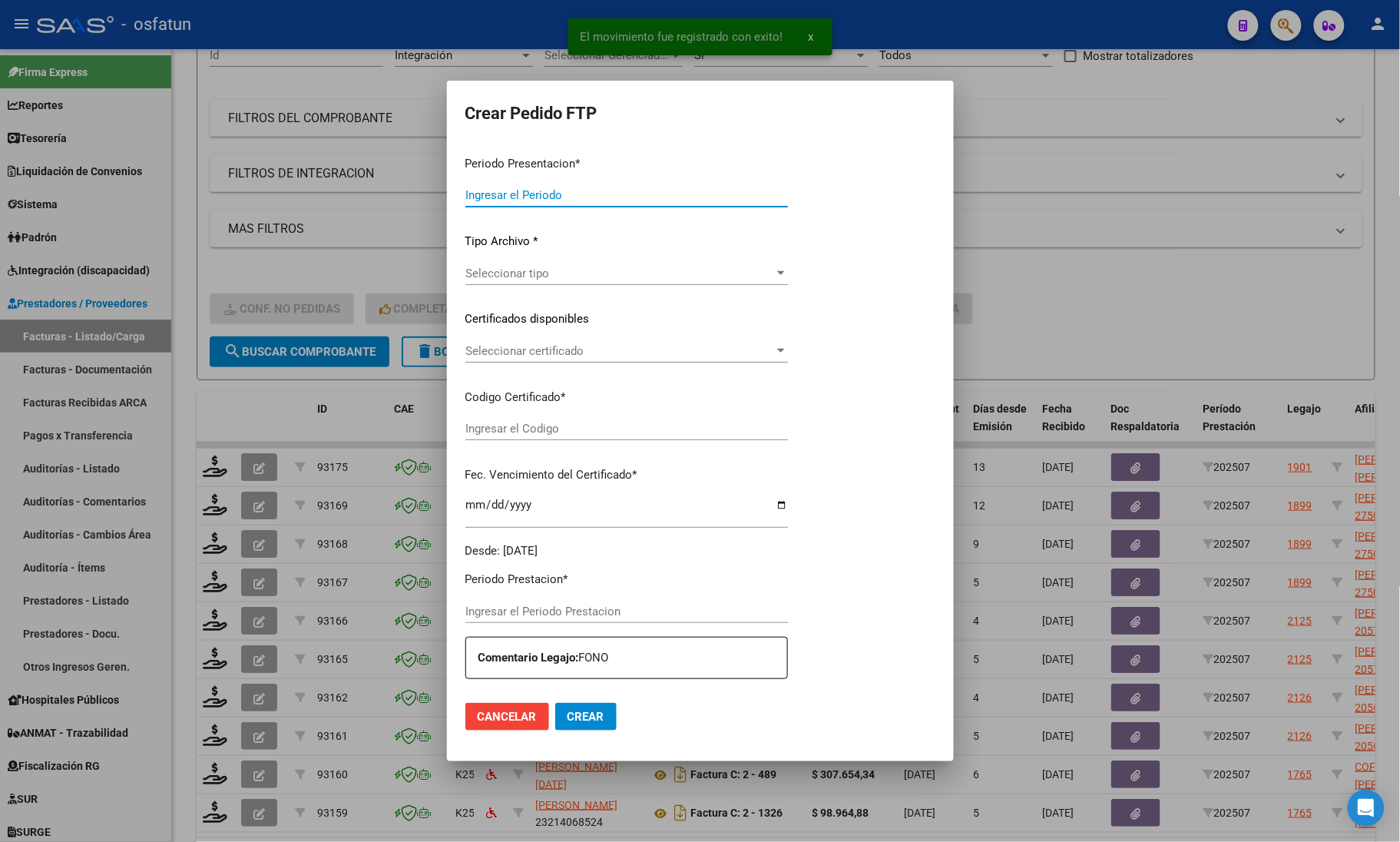
type input "202507"
type input "$ 98.964,88"
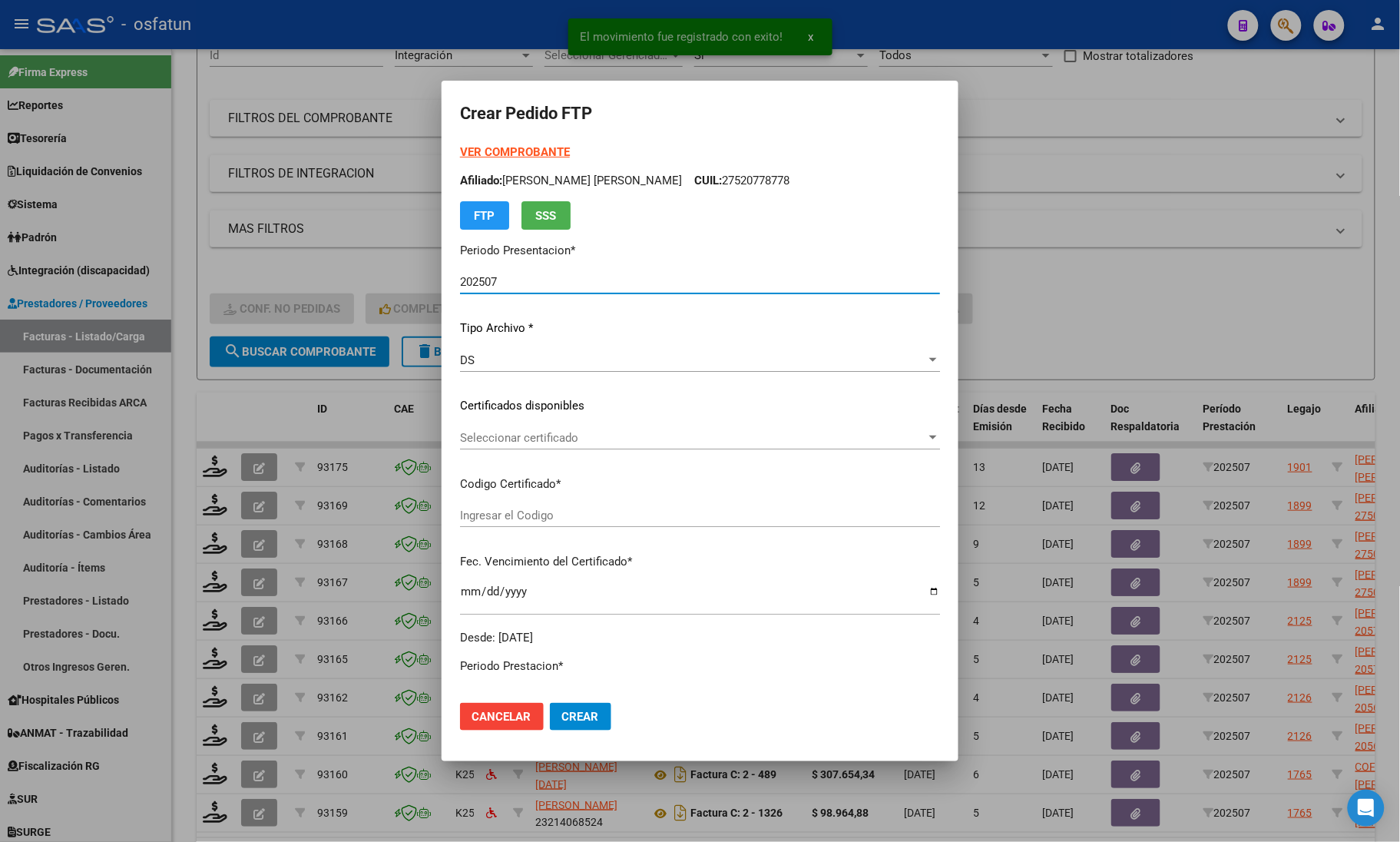
type input "ARG02000545805852021061520250615COR467"
type input "[DATE]"
click at [498, 141] on form "Crear Pedido FTP VER COMPROBANTE ARCA Padrón Afiliado: [PERSON_NAME] [PERSON_NA…" at bounding box center [700, 421] width 480 height 644
click at [495, 152] on strong "VER COMPROBANTE" at bounding box center [515, 153] width 110 height 14
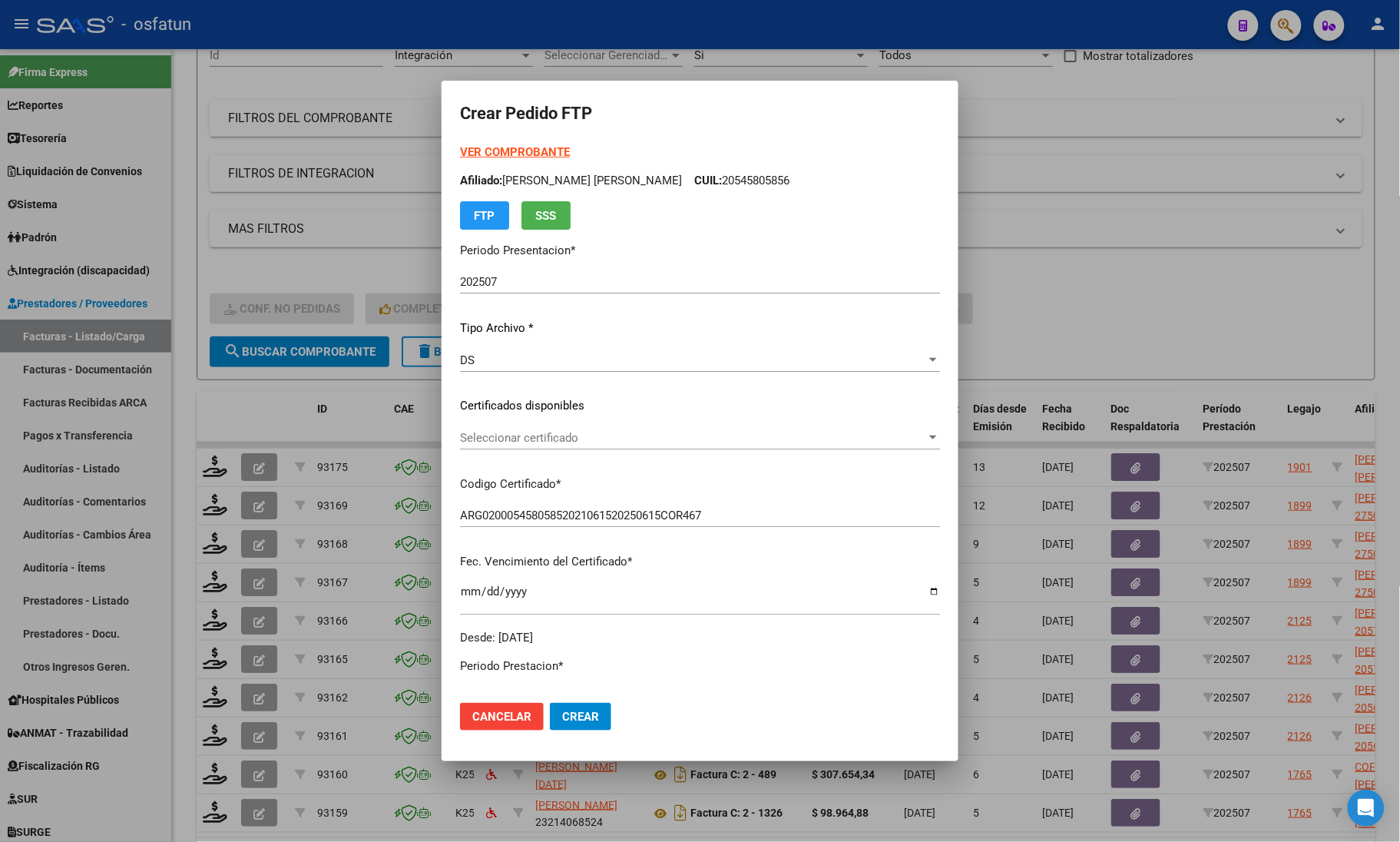
drag, startPoint x: 513, startPoint y: 423, endPoint x: 513, endPoint y: 432, distance: 9.0
click at [513, 424] on div "VER COMPROBANTE ARCA Padrón Afiliado: [PERSON_NAME] [PERSON_NAME]: 20545805856 …" at bounding box center [700, 394] width 480 height 502
click at [515, 447] on div "Seleccionar certificado Seleccionar certificado" at bounding box center [700, 437] width 480 height 23
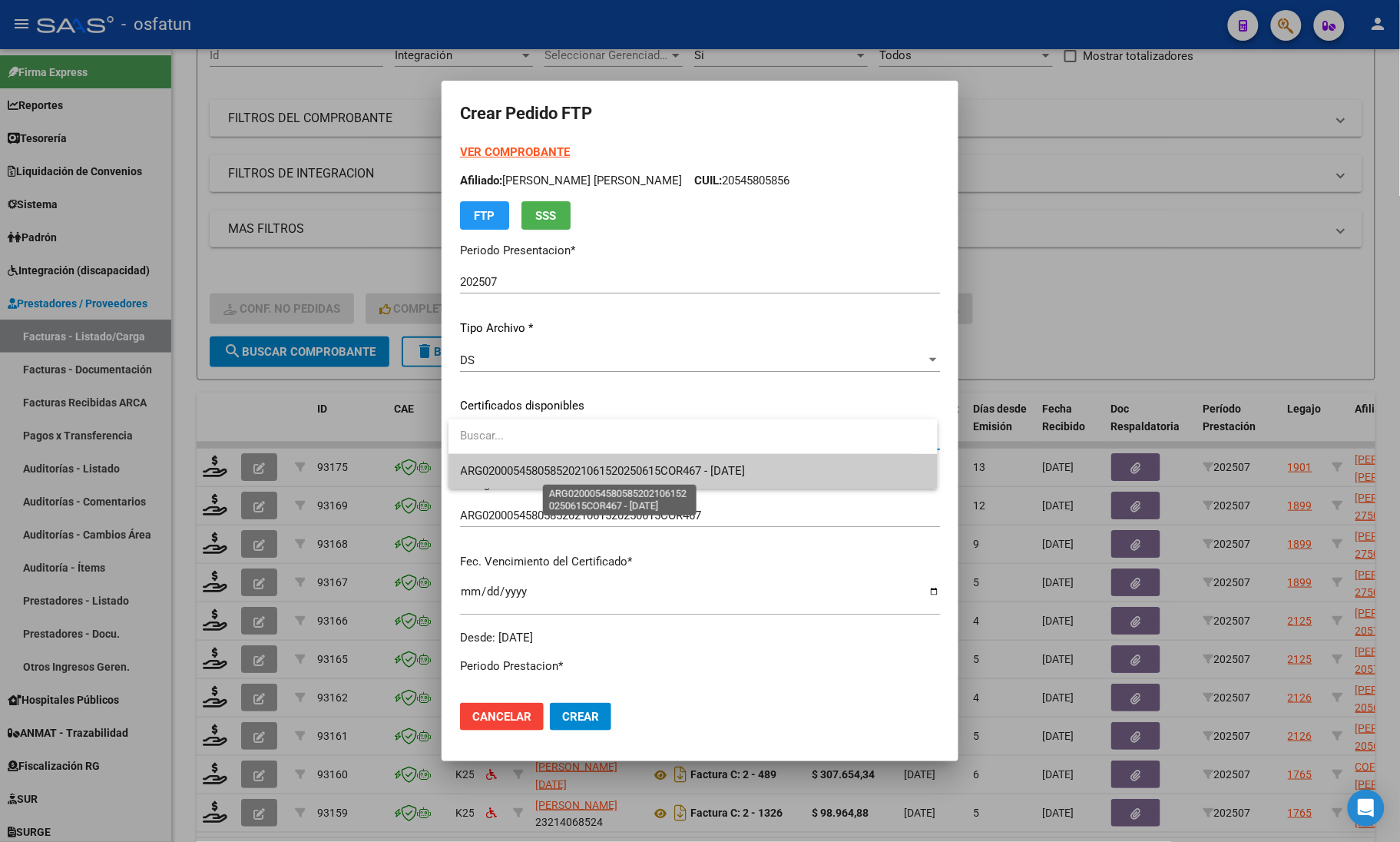
click at [515, 477] on span "ARG02000545805852021061520250615COR467 - [DATE]" at bounding box center [603, 471] width 285 height 14
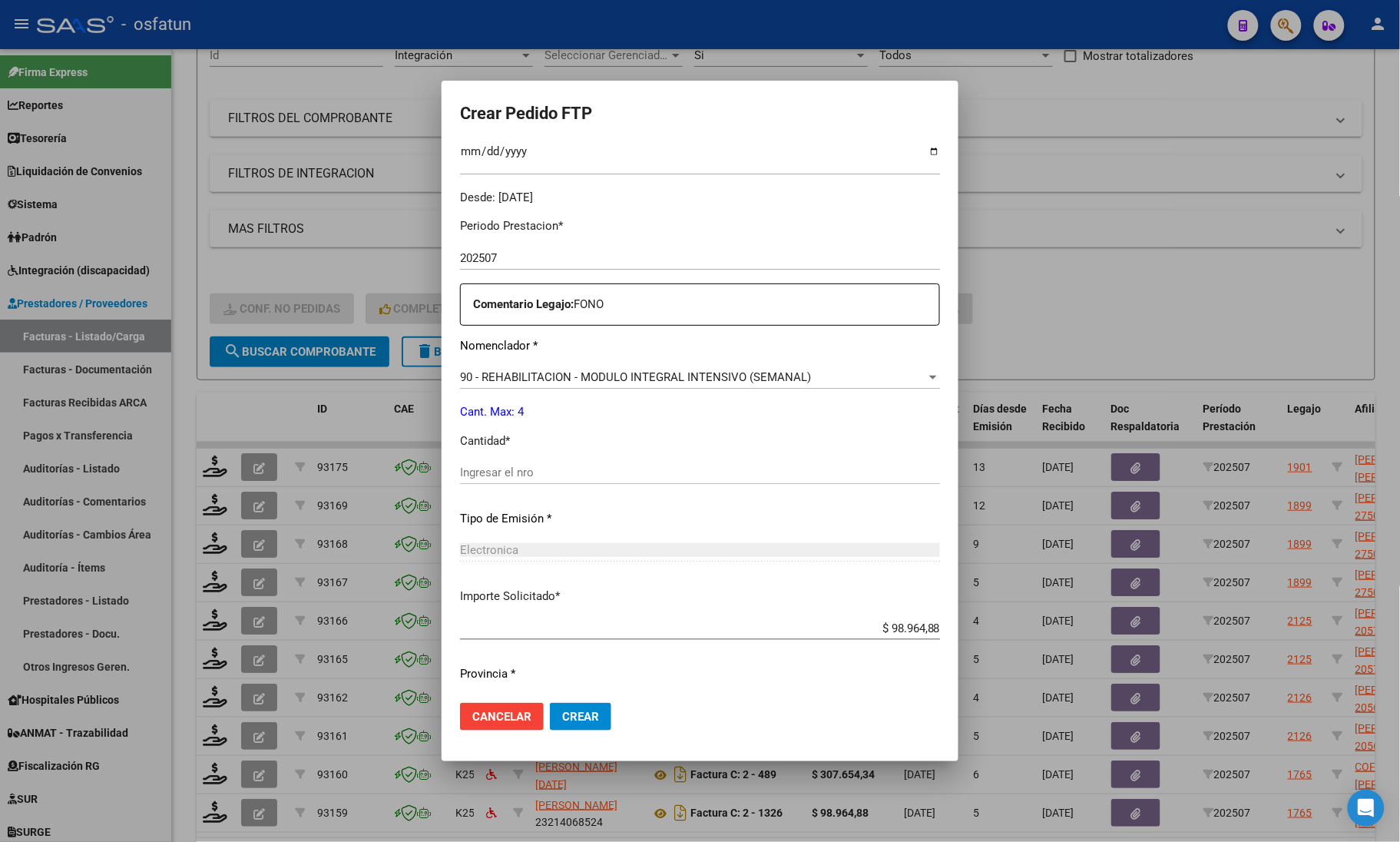
scroll to position [480, 0]
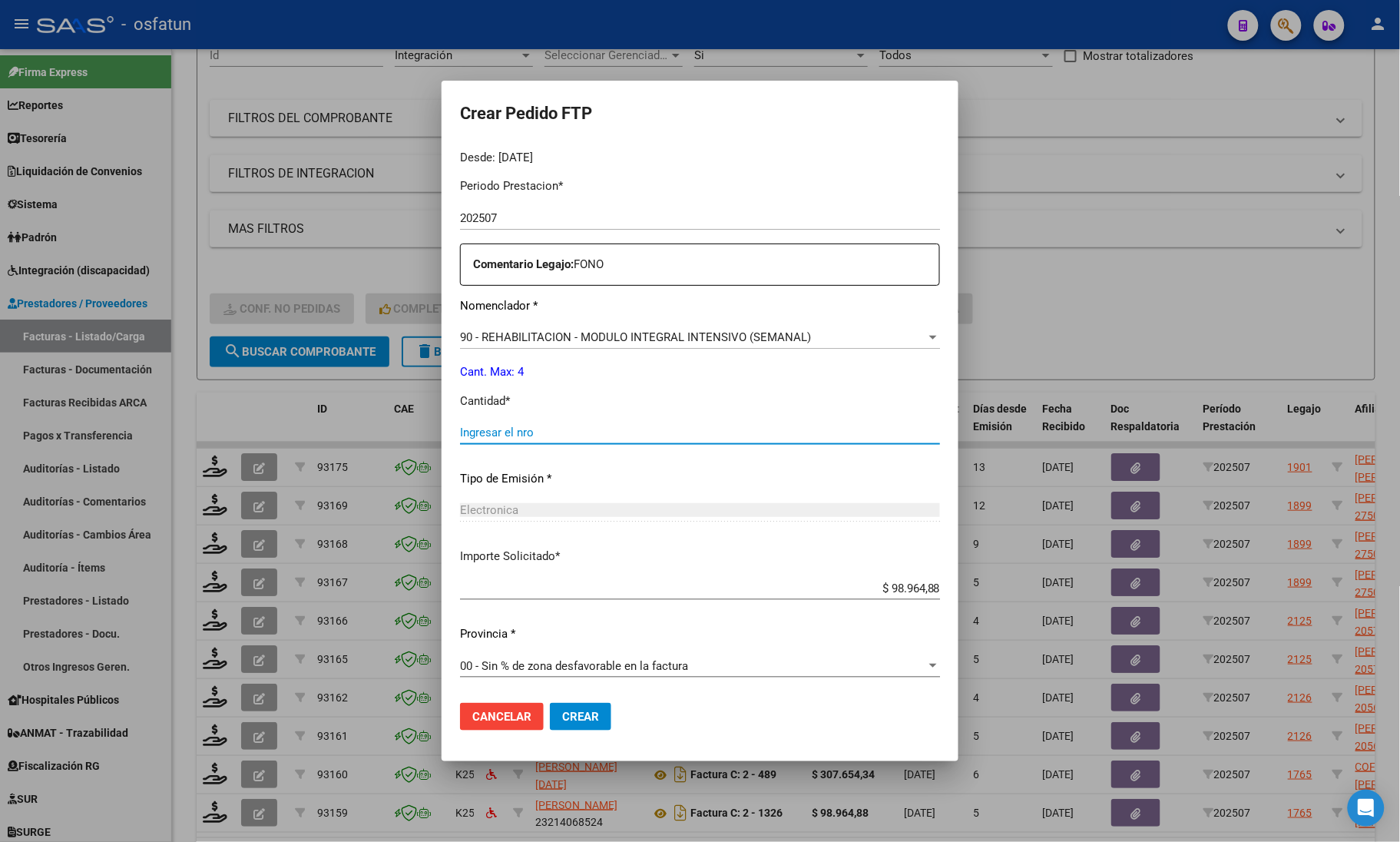
click at [515, 427] on input "Ingresar el nro" at bounding box center [700, 433] width 480 height 14
type input "4"
click at [576, 726] on button "Crear" at bounding box center [580, 717] width 61 height 28
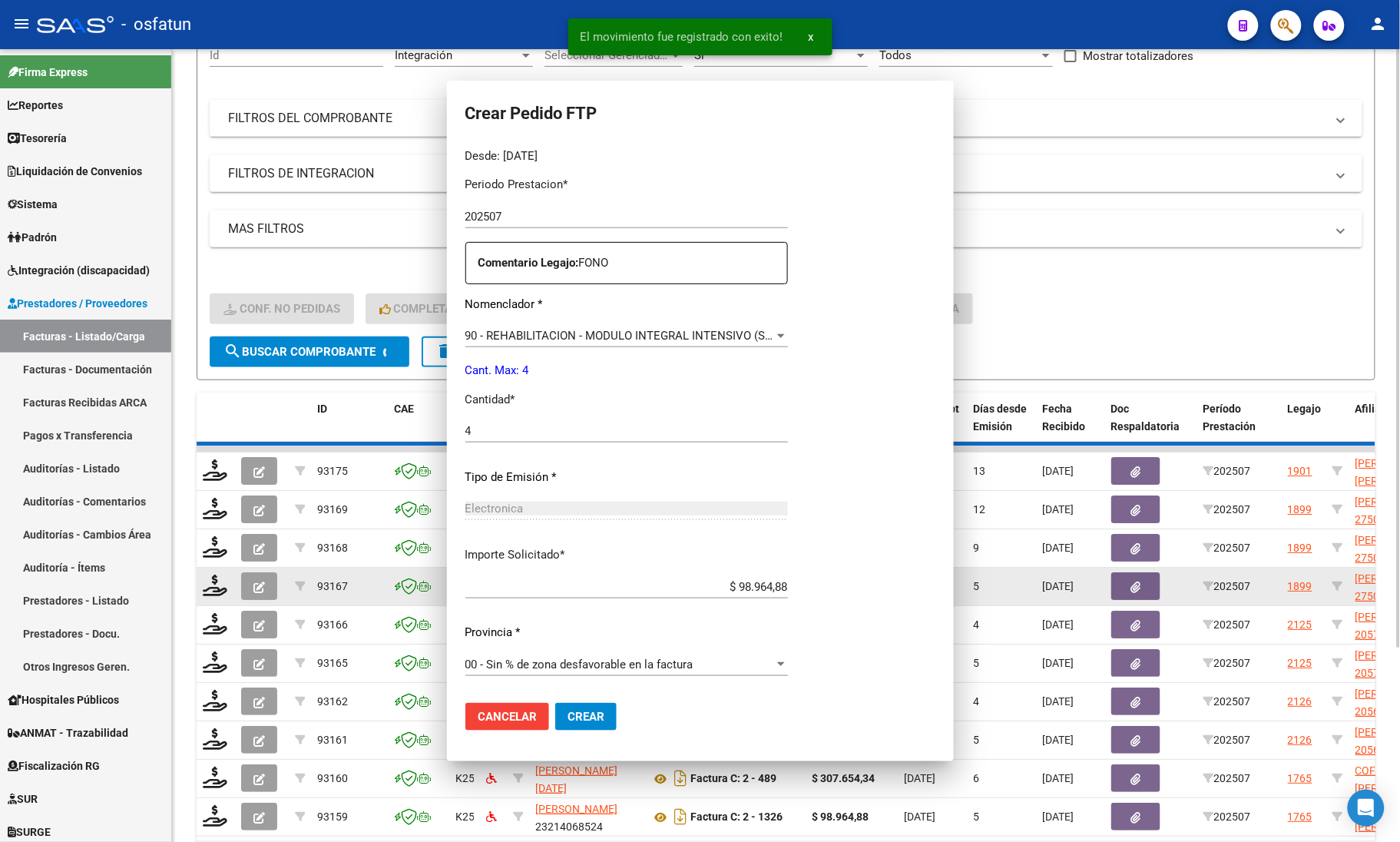
scroll to position [393, 0]
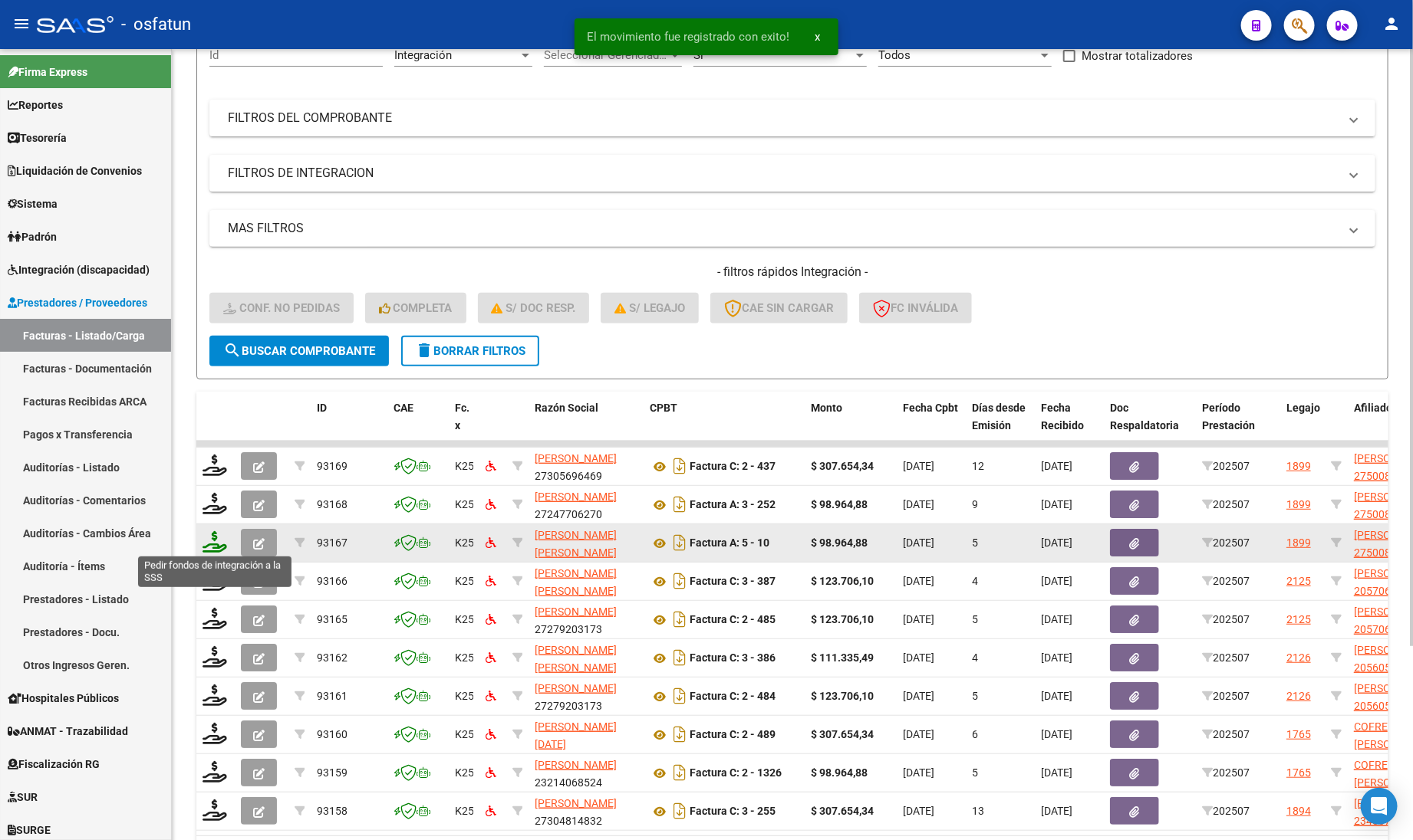
click at [213, 539] on icon at bounding box center [215, 542] width 25 height 22
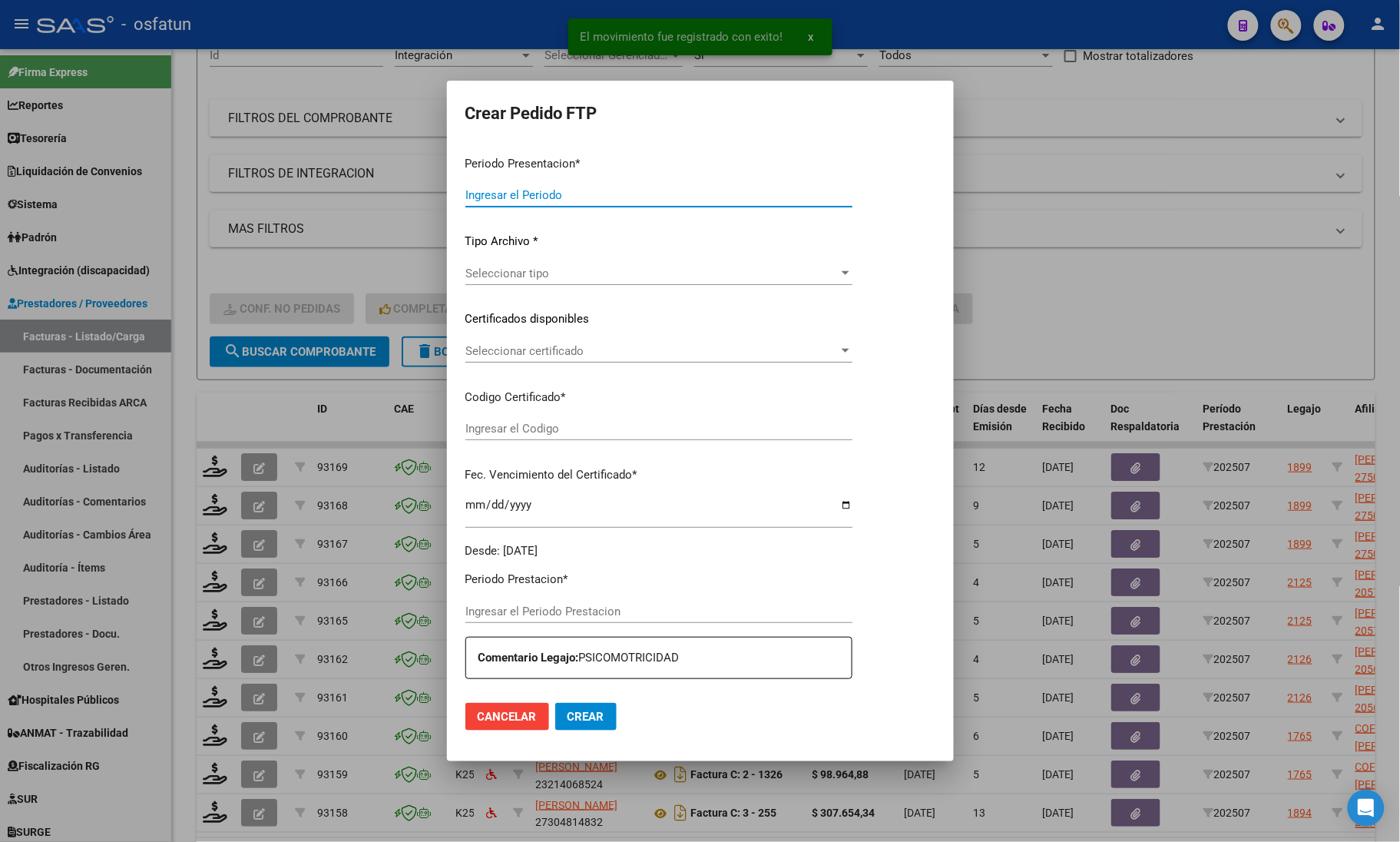
type input "202507"
type input "$ 98.964,88"
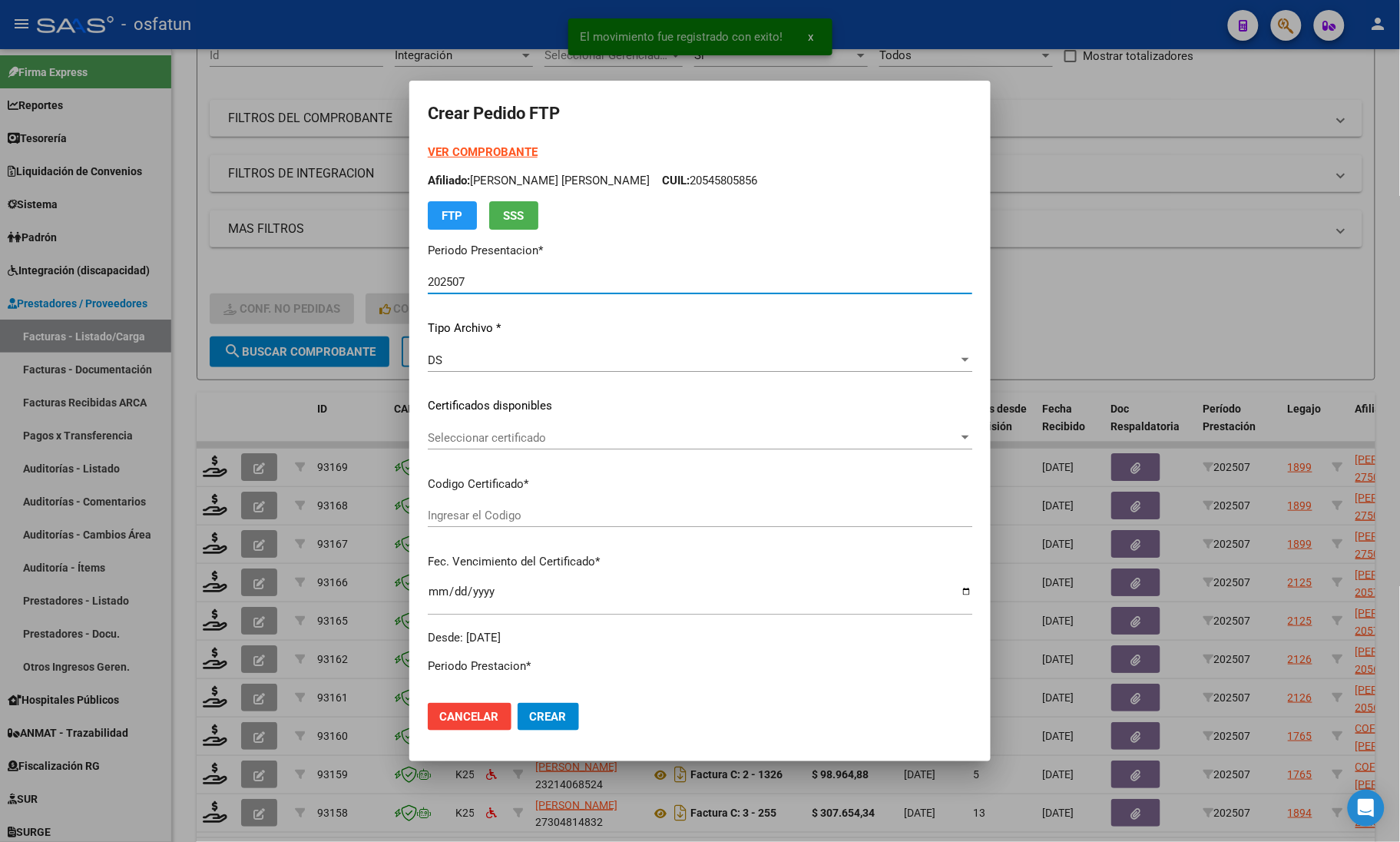
type input "ARG01000500808842019081320250813COR476"
type input "[DATE]"
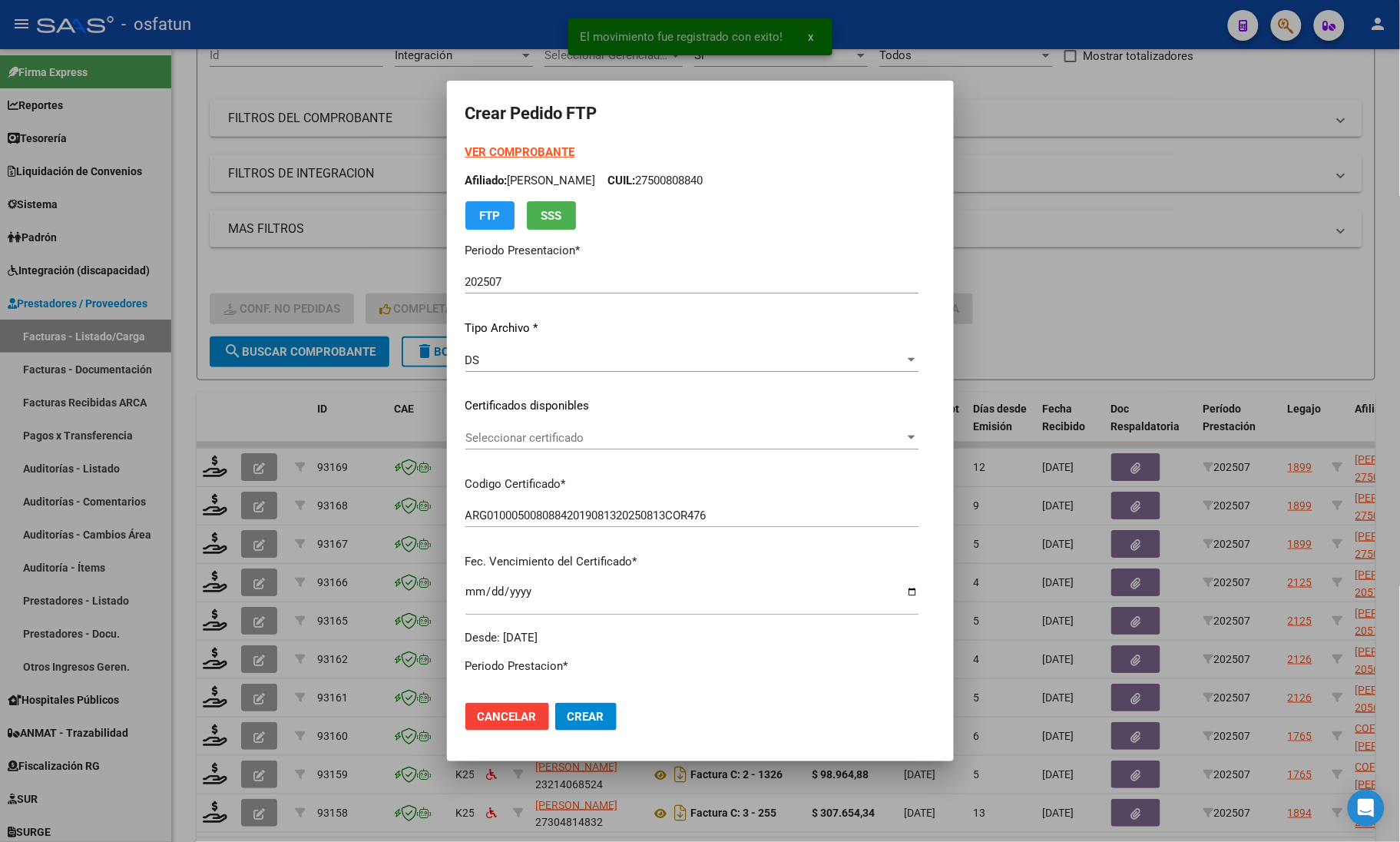
click at [496, 159] on div "VER COMPROBANTE ARCA Padrón Afiliado: [PERSON_NAME]: 27500808840 FTP SSS" at bounding box center [692, 186] width 453 height 86
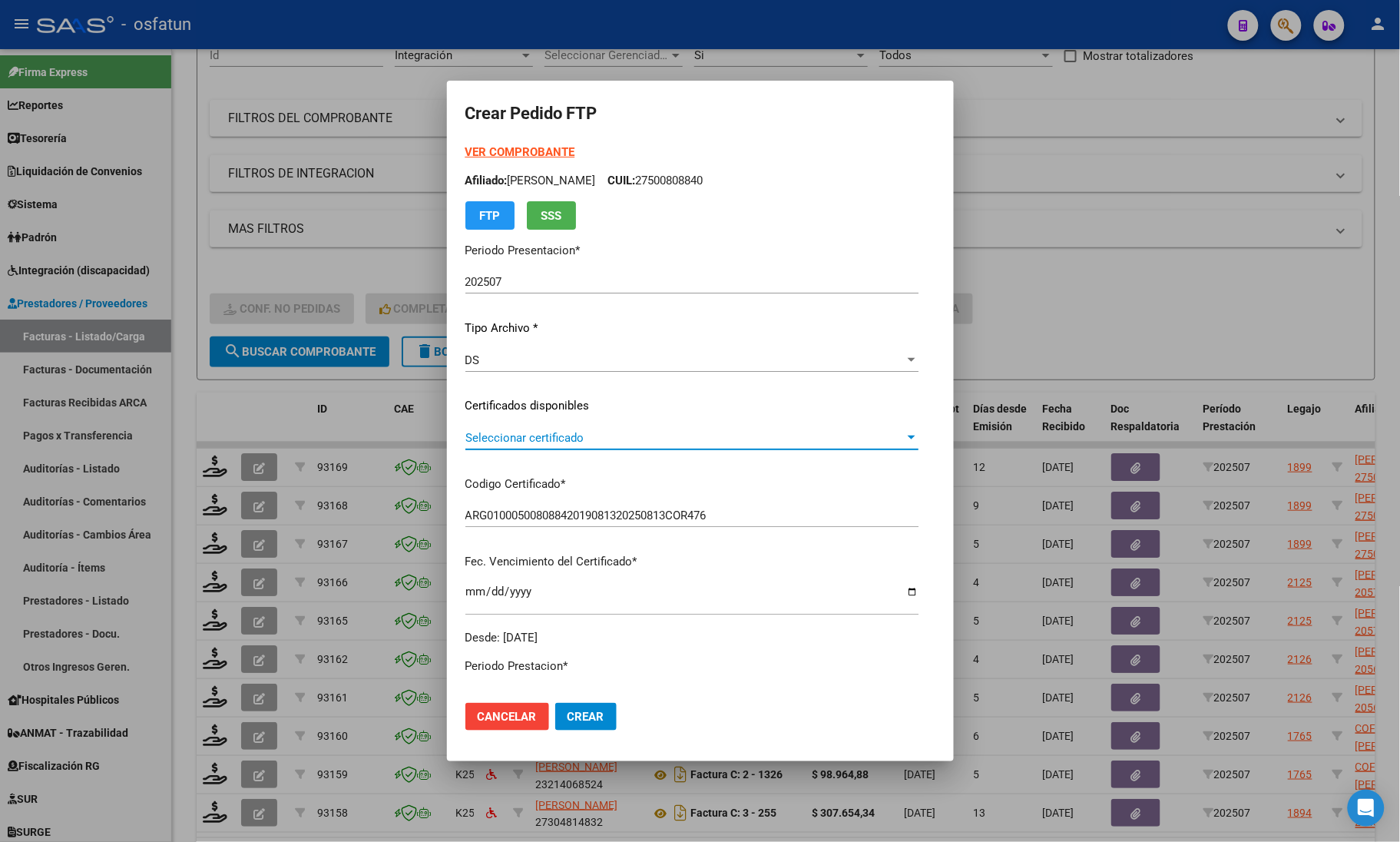
click at [485, 433] on span "Seleccionar certificado" at bounding box center [685, 438] width 440 height 14
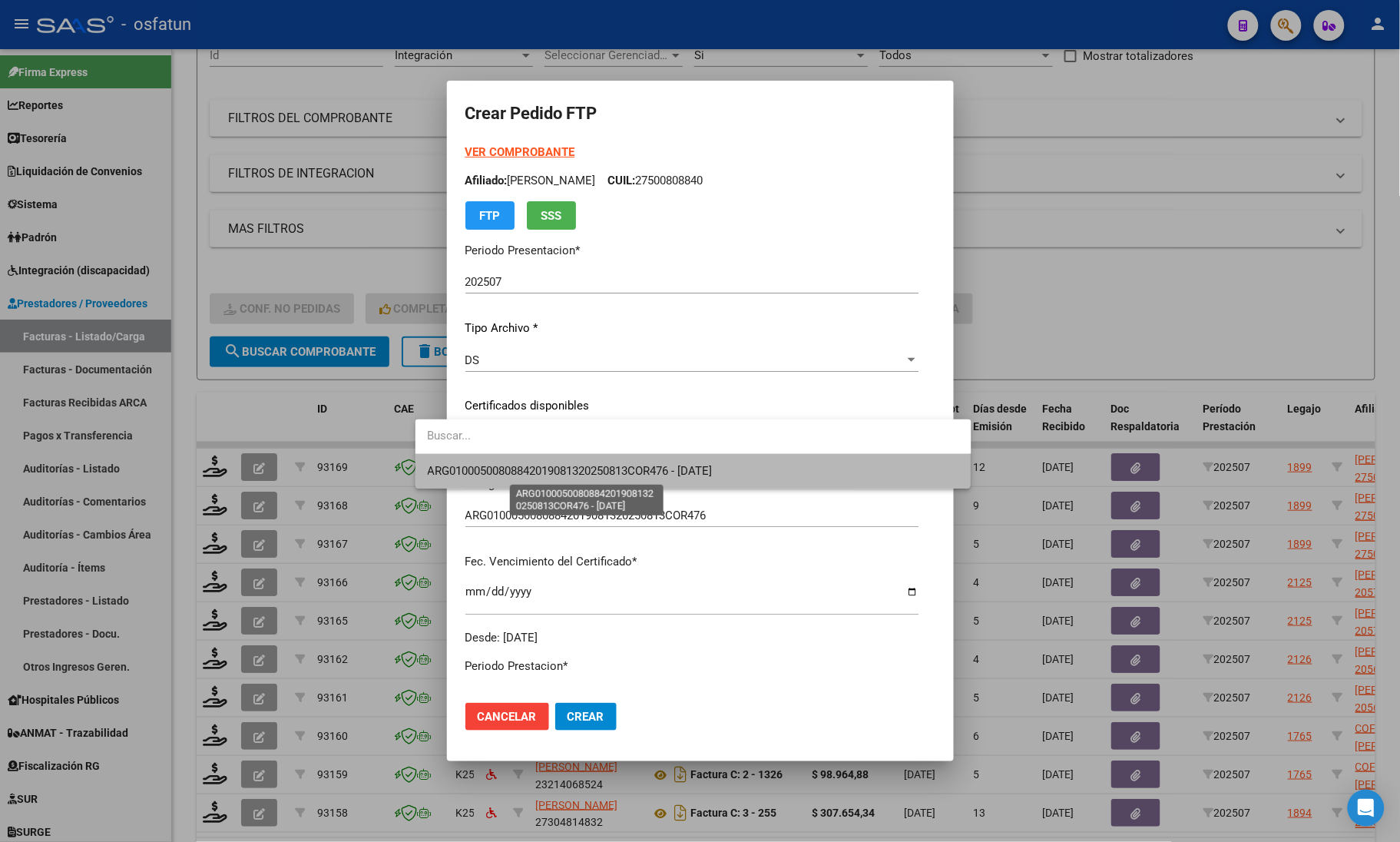
click at [522, 469] on span "ARG01000500808842019081320250813COR476 - [DATE]" at bounding box center [570, 471] width 285 height 14
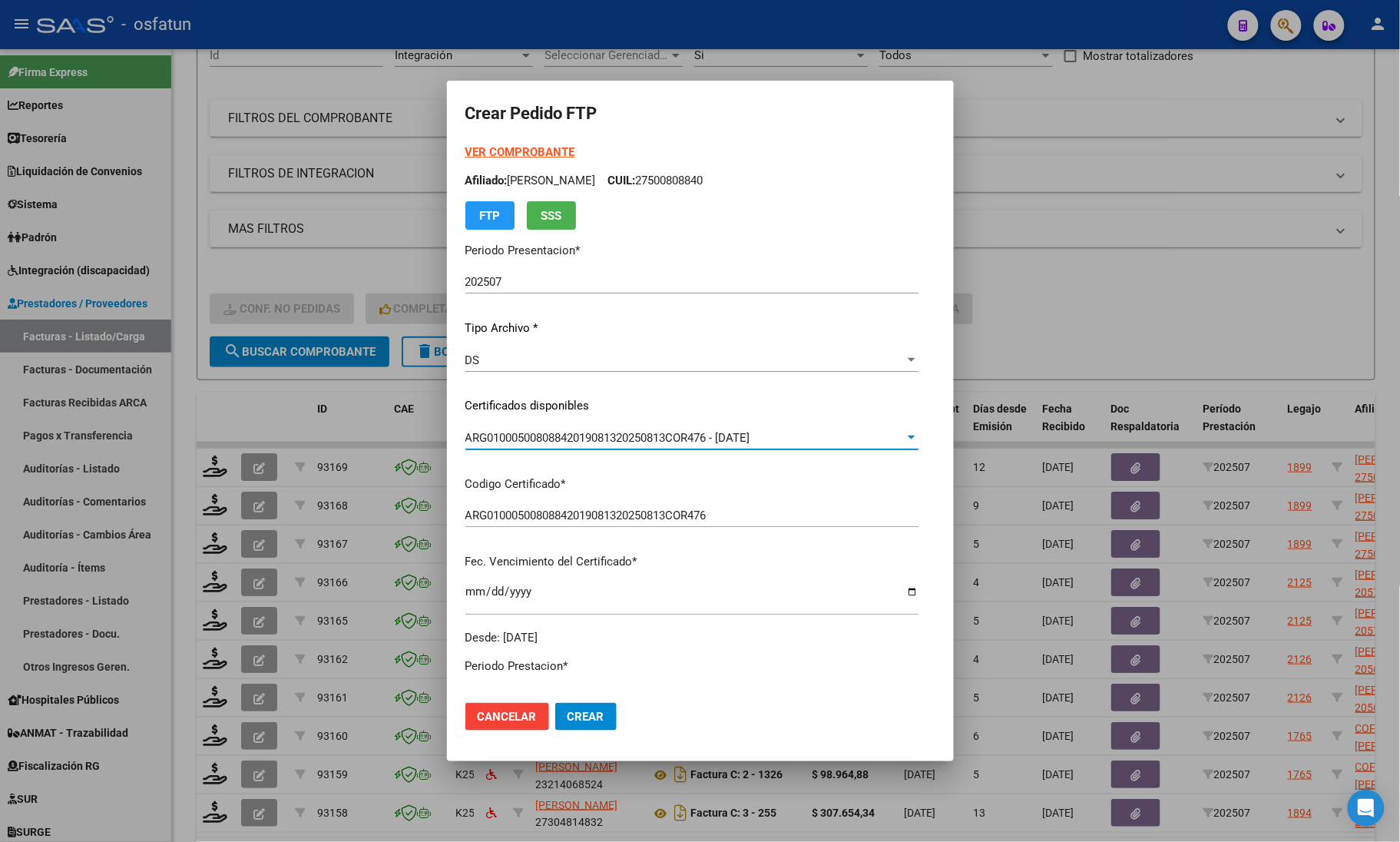
drag, startPoint x: 1189, startPoint y: 321, endPoint x: 943, endPoint y: 331, distance: 246.2
click at [1189, 320] on div at bounding box center [700, 421] width 1400 height 842
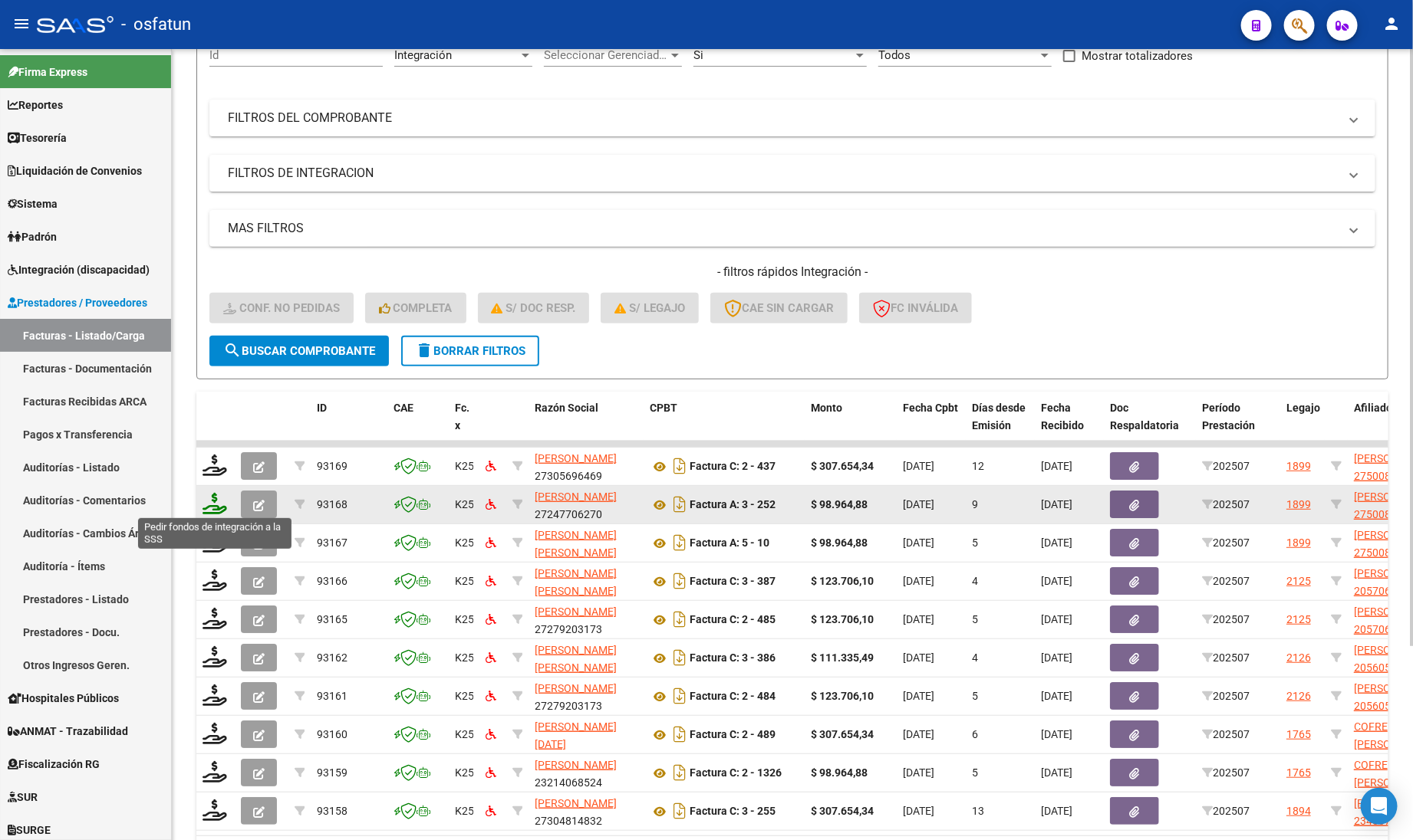
click at [207, 499] on icon at bounding box center [215, 504] width 25 height 22
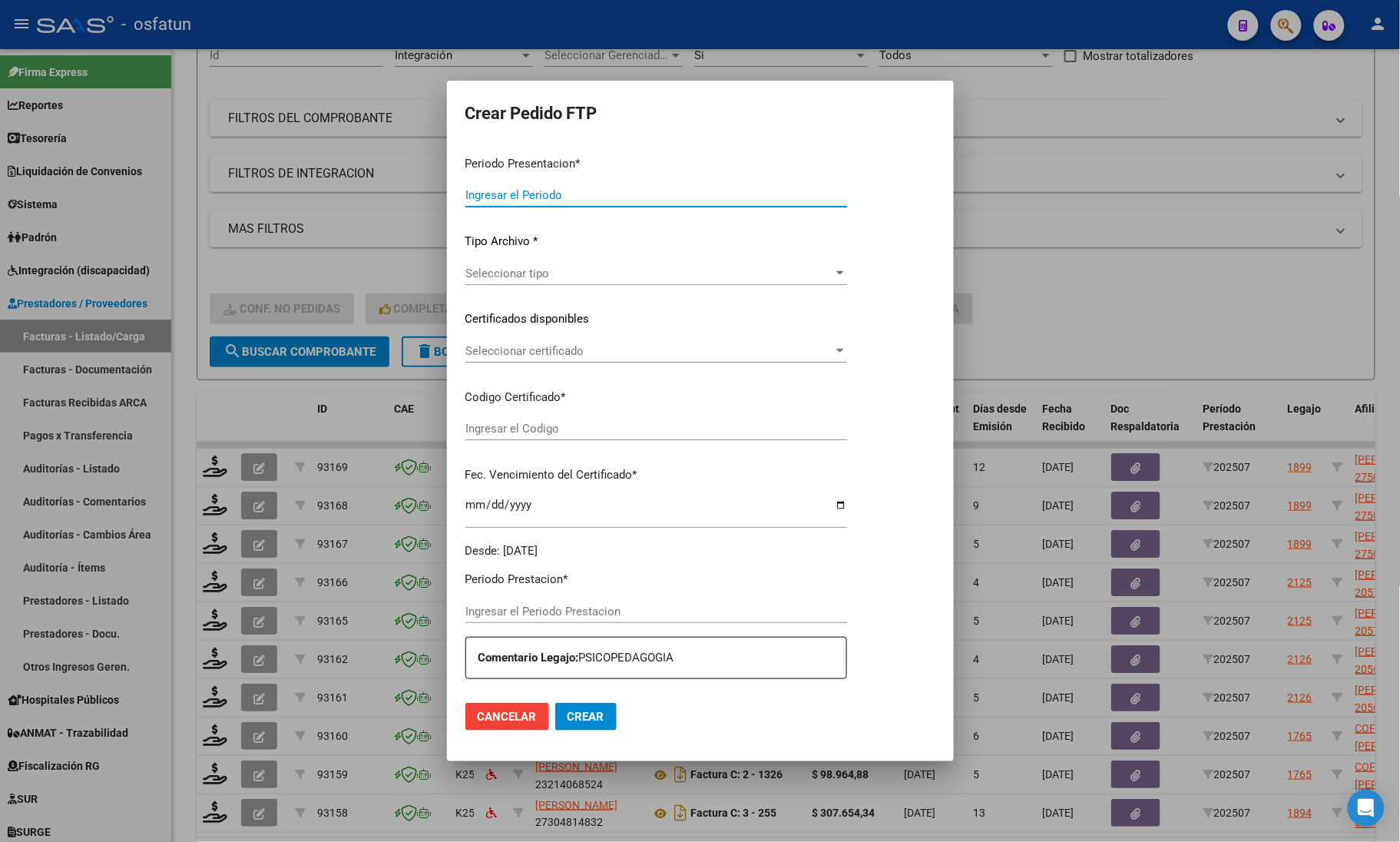
type input "202507"
type input "$ 98.964,88"
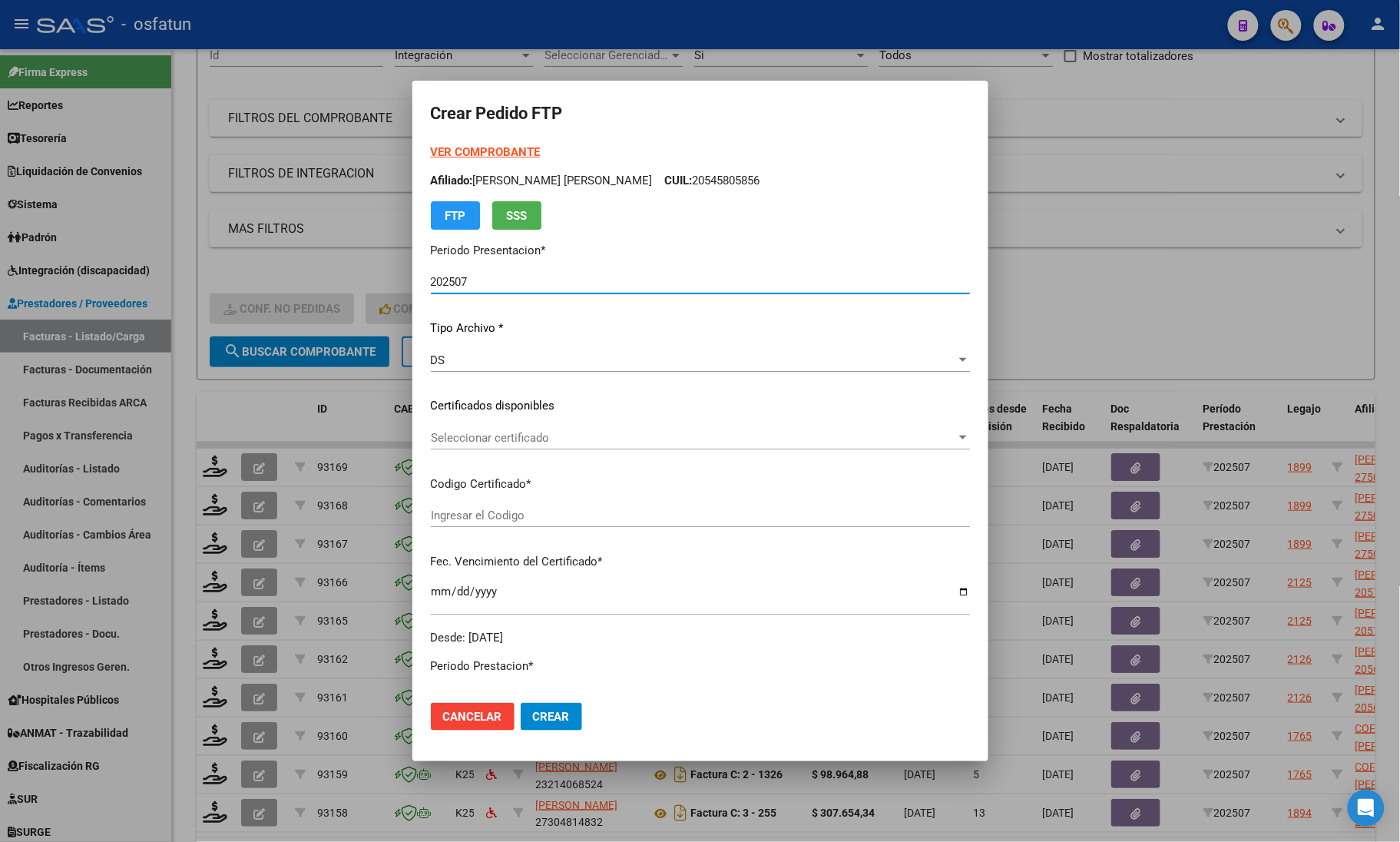
type input "ARG01000500808842019081320250813COR476"
type input "[DATE]"
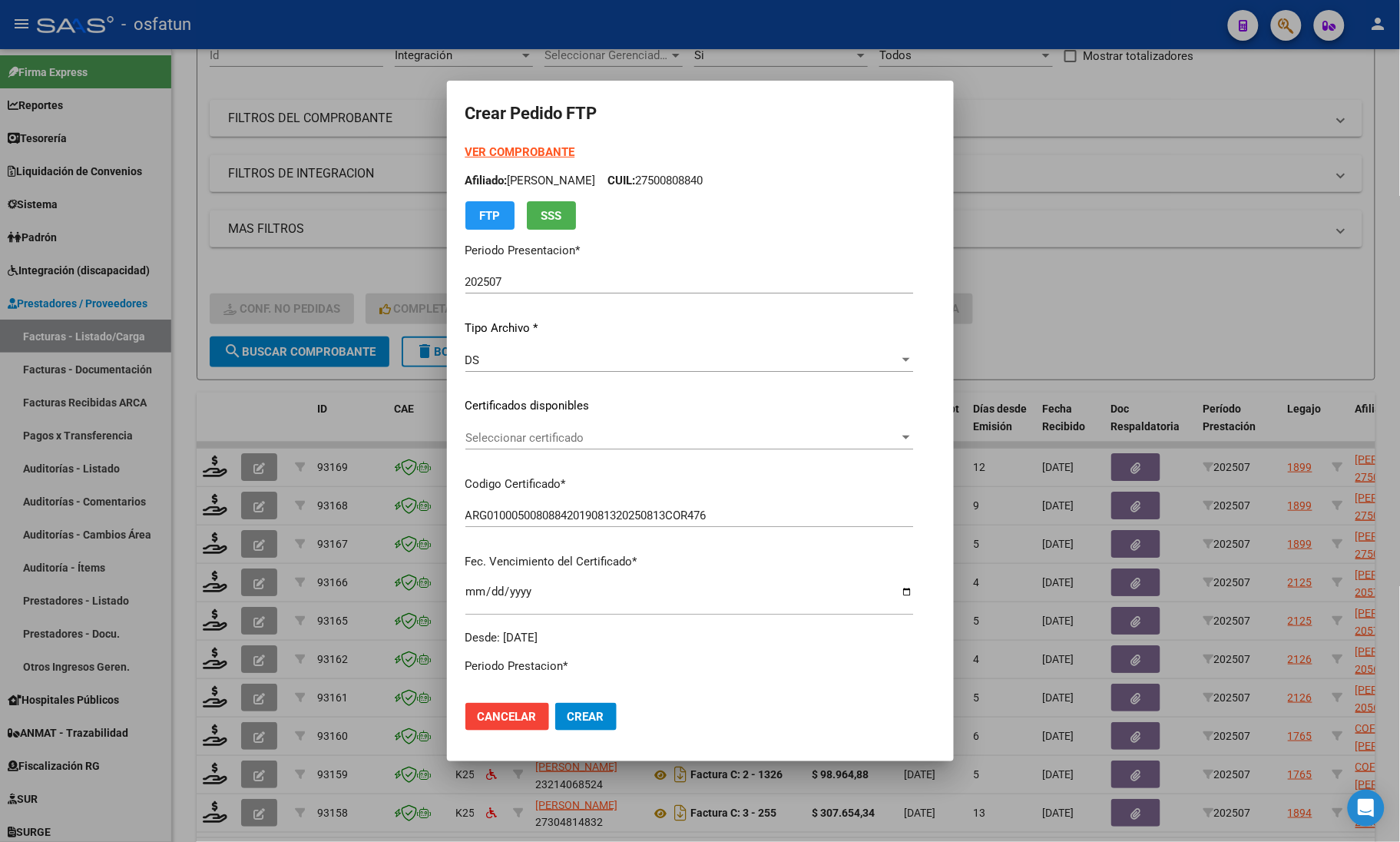
click at [487, 148] on strong "VER COMPROBANTE" at bounding box center [520, 153] width 110 height 14
click at [523, 438] on span "Seleccionar certificado" at bounding box center [682, 438] width 434 height 14
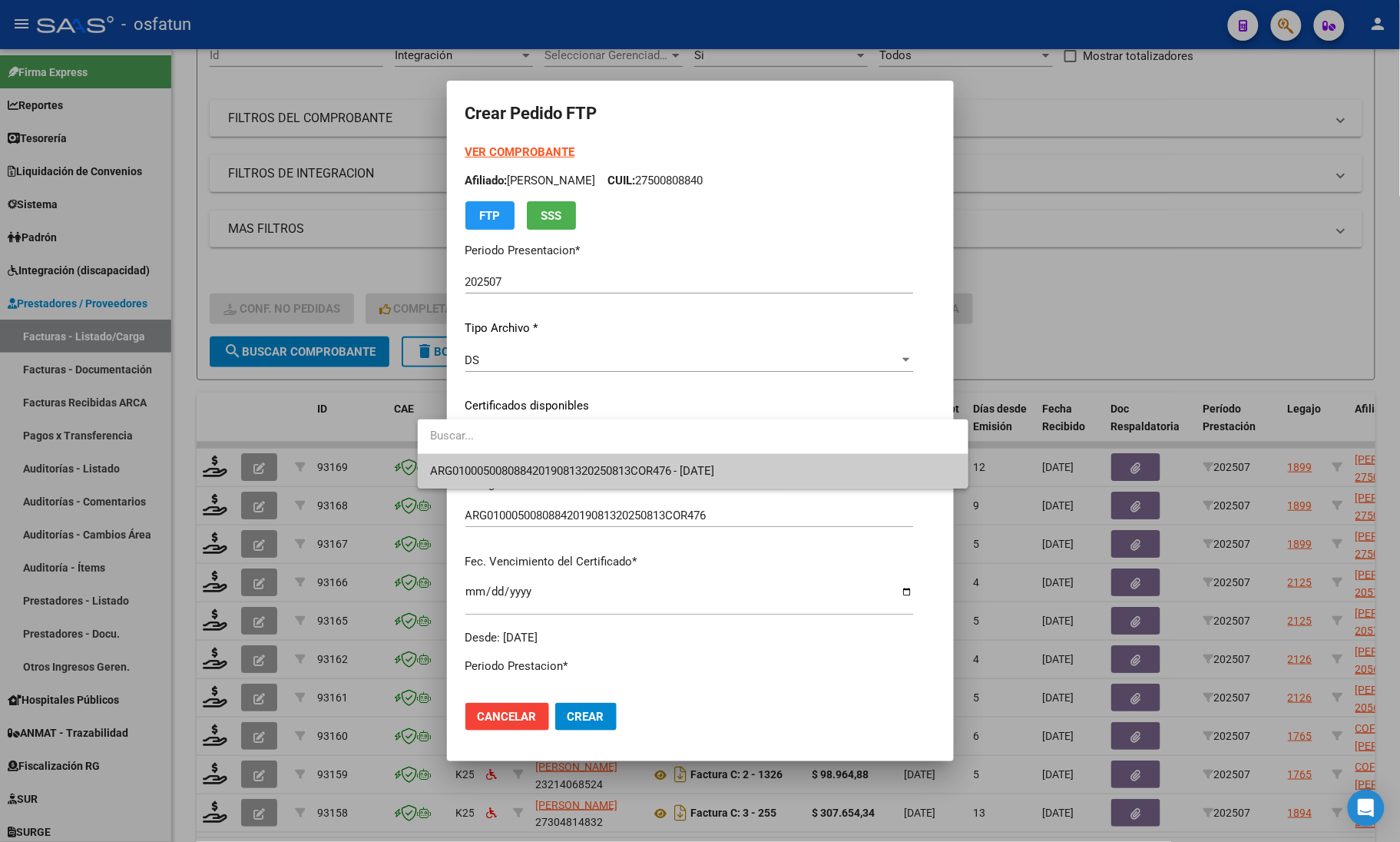
click at [522, 458] on span "ARG01000500808842019081320250813COR476 - [DATE]" at bounding box center [692, 471] width 526 height 35
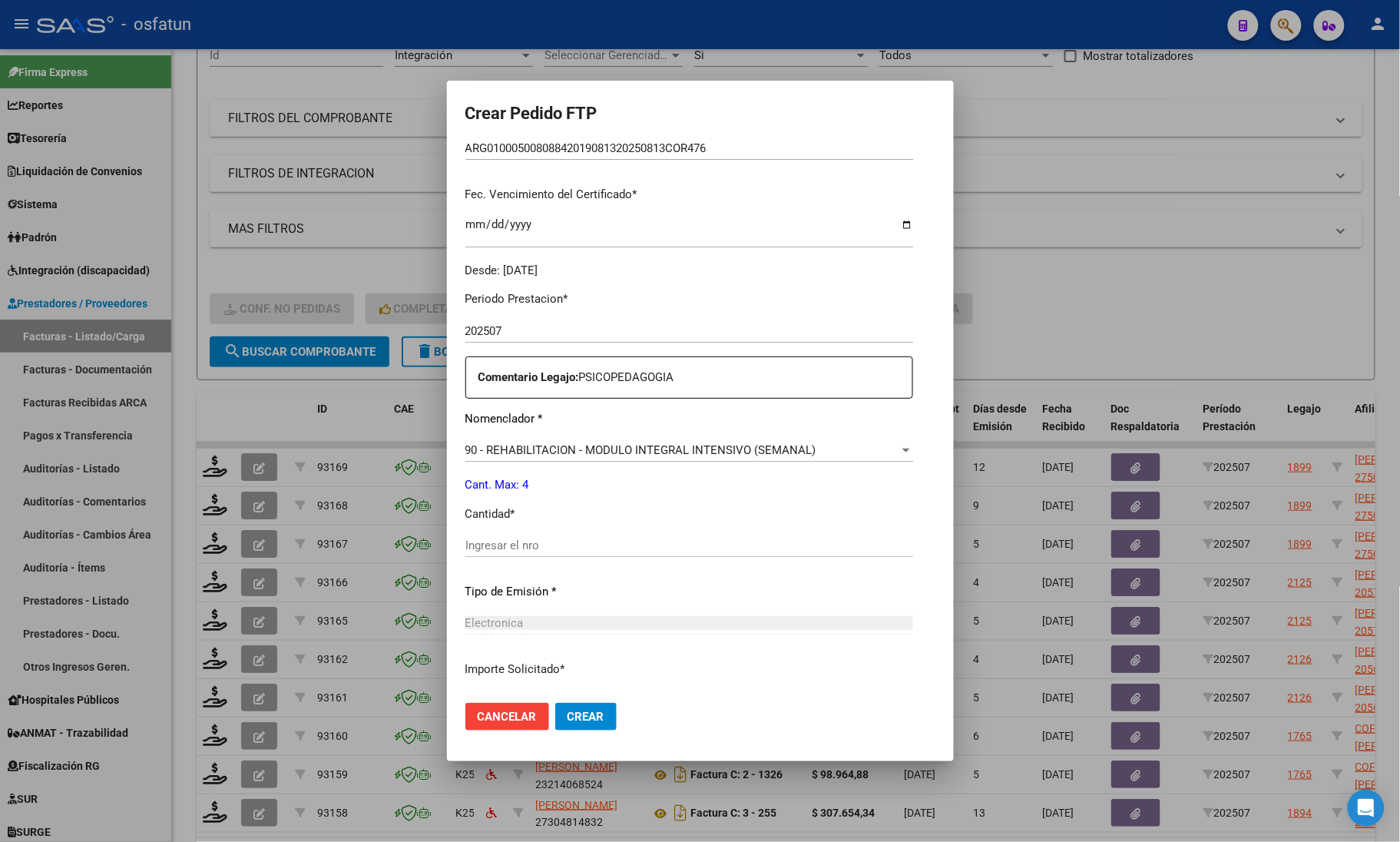
scroll to position [384, 0]
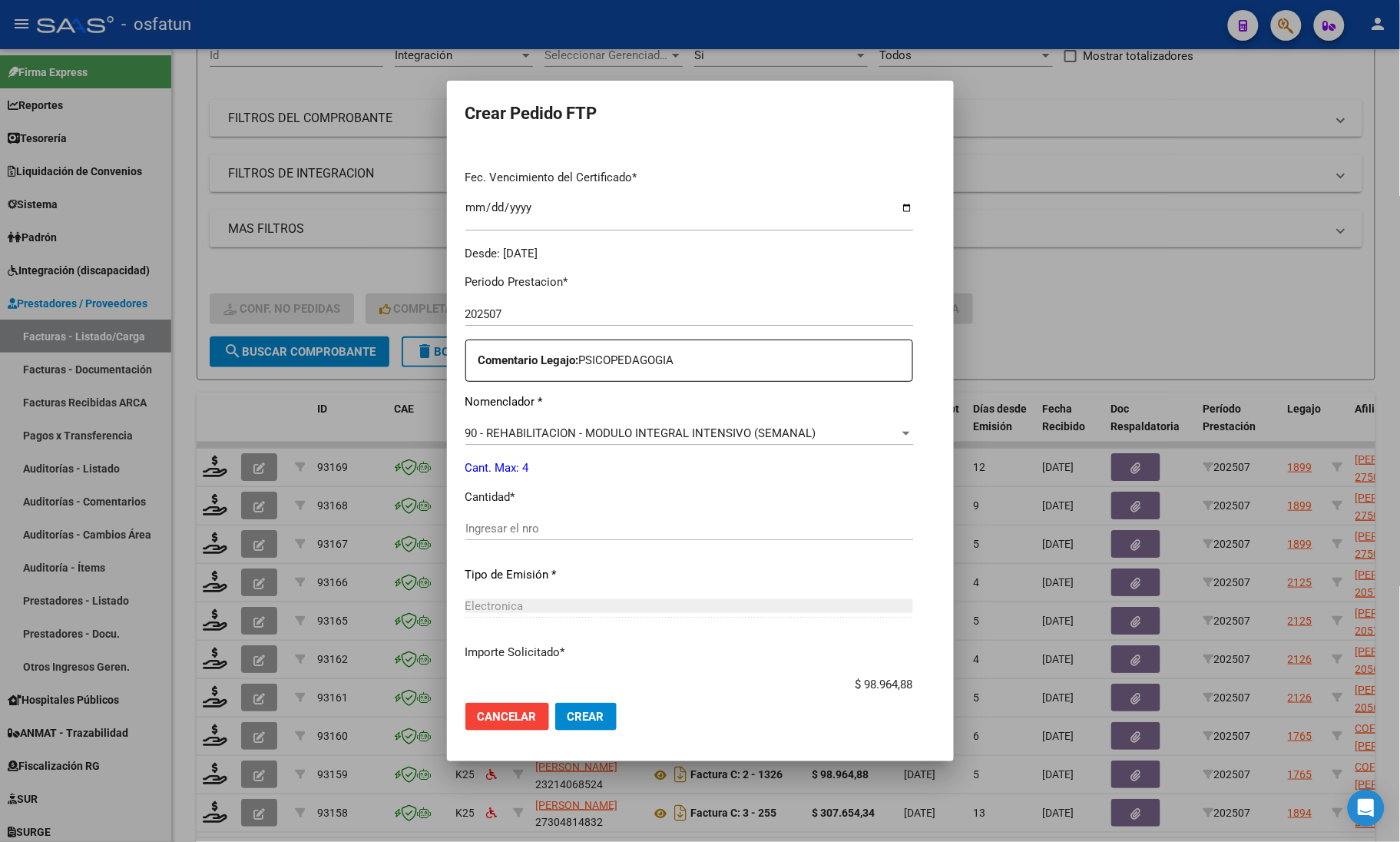
drag, startPoint x: 509, startPoint y: 552, endPoint x: 505, endPoint y: 532, distance: 20.4
click at [508, 552] on div "Ingresar el nro" at bounding box center [689, 536] width 448 height 38
click at [505, 532] on input "Ingresar el nro" at bounding box center [689, 529] width 448 height 14
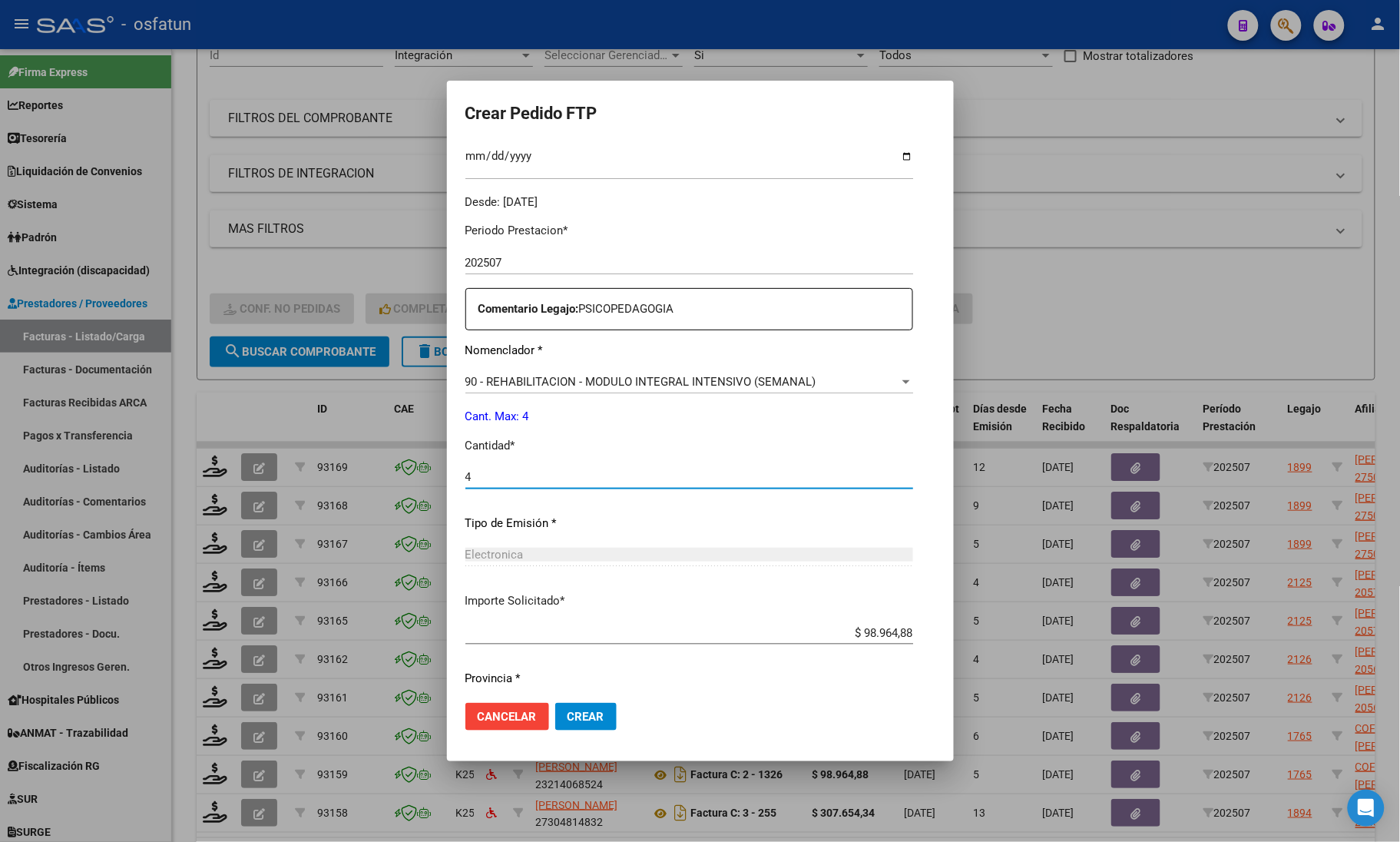
scroll to position [480, 0]
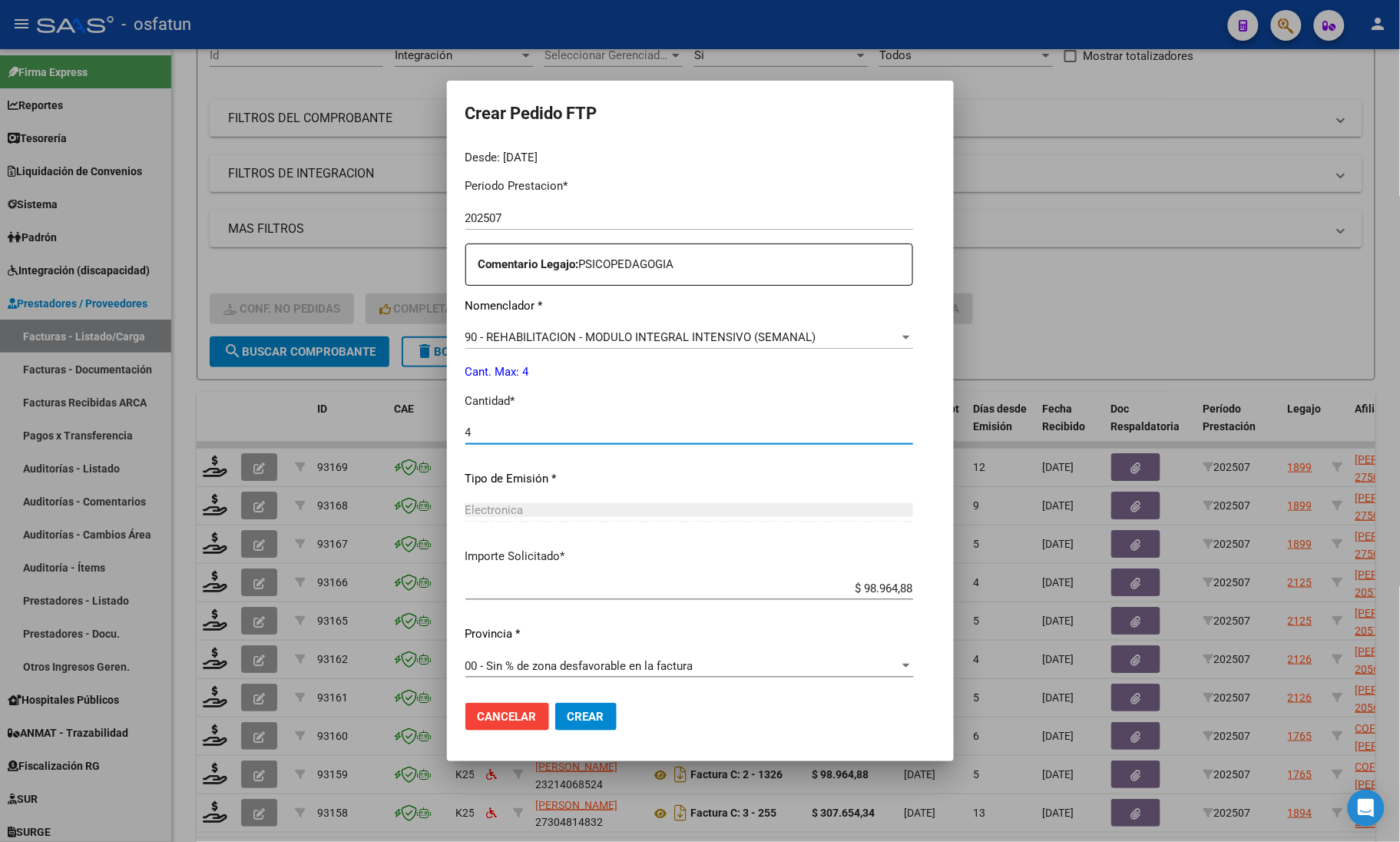
type input "4"
click at [567, 722] on span "Crear" at bounding box center [585, 717] width 37 height 14
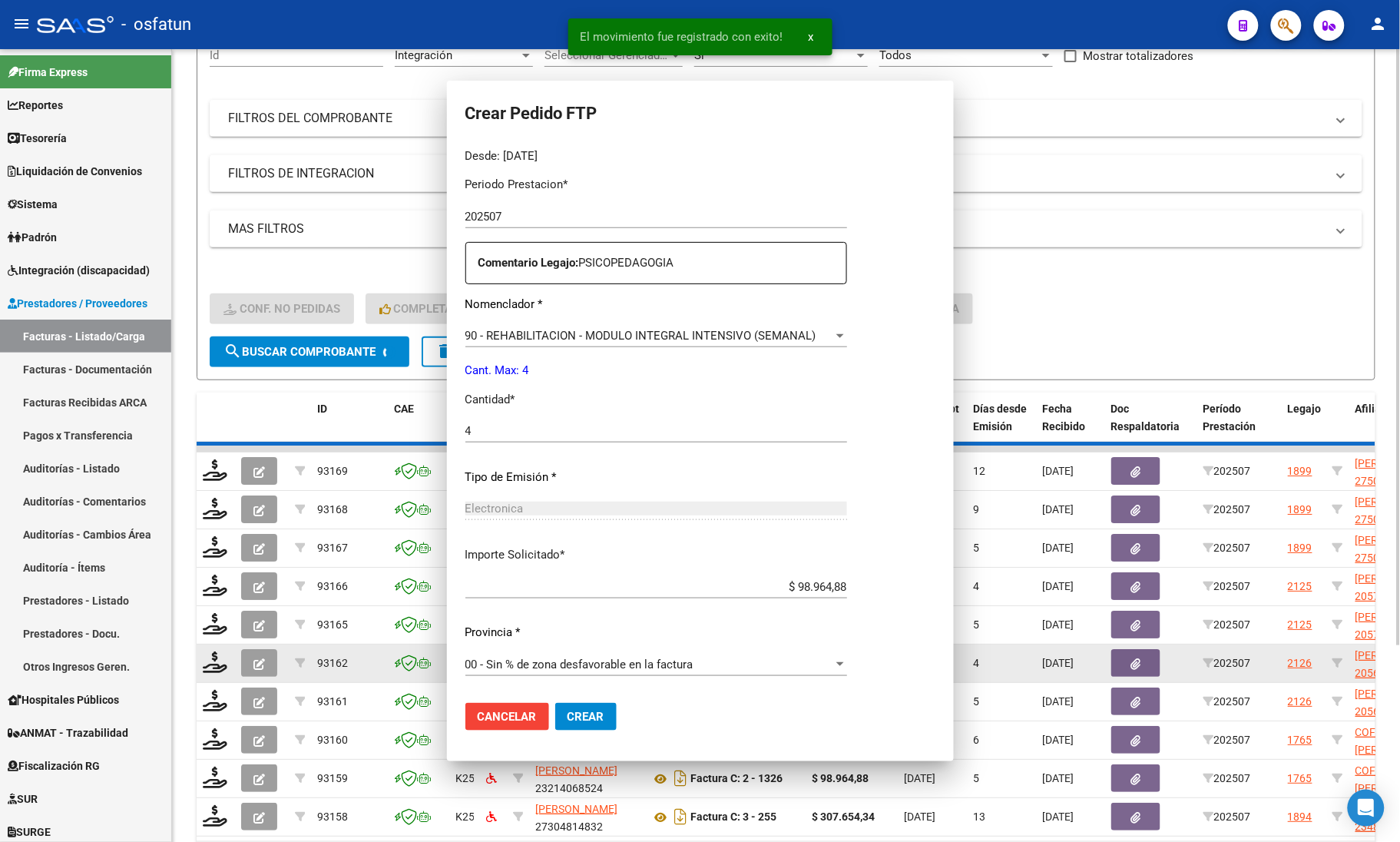
scroll to position [0, 0]
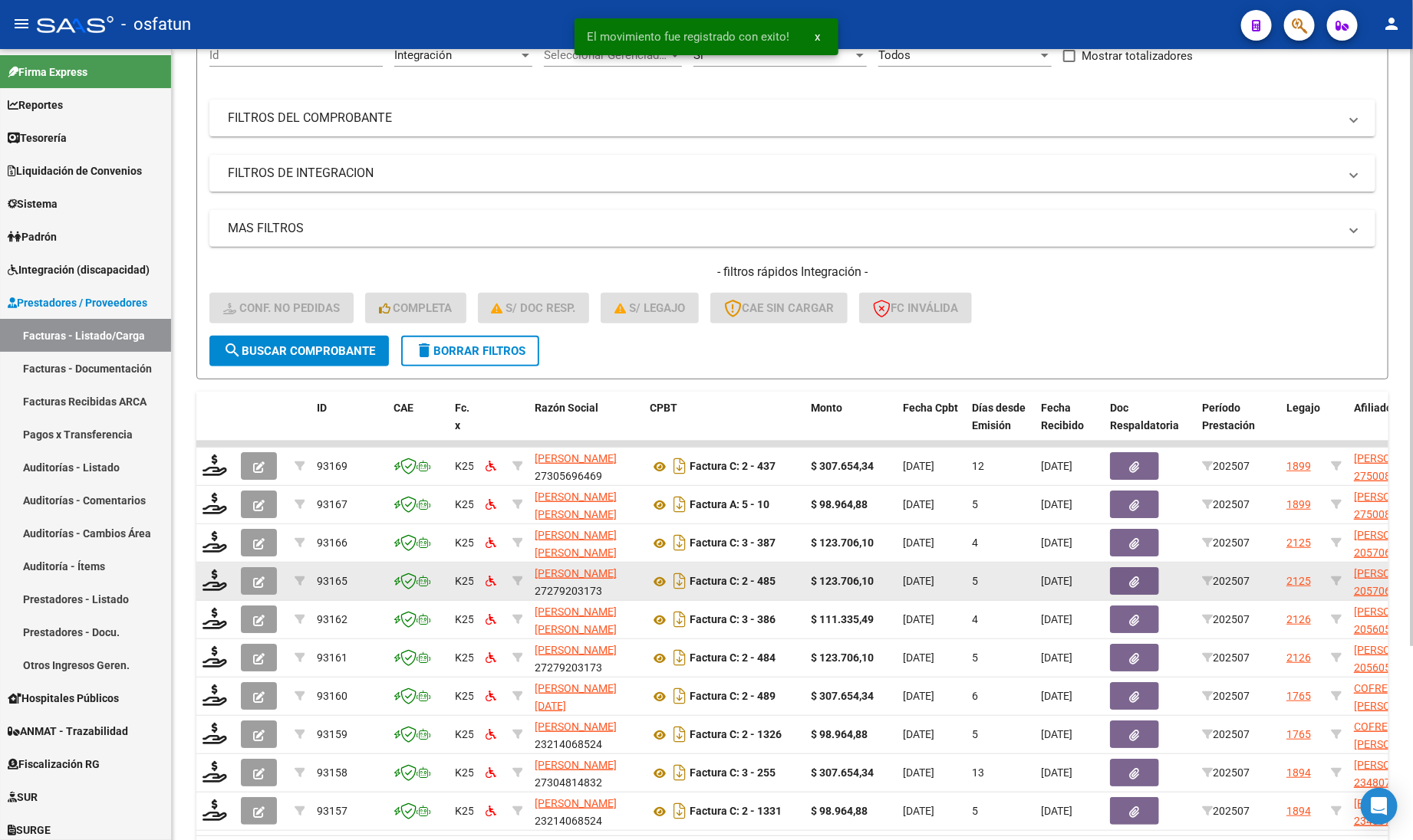
click at [219, 593] on datatable-body-cell at bounding box center [216, 581] width 39 height 38
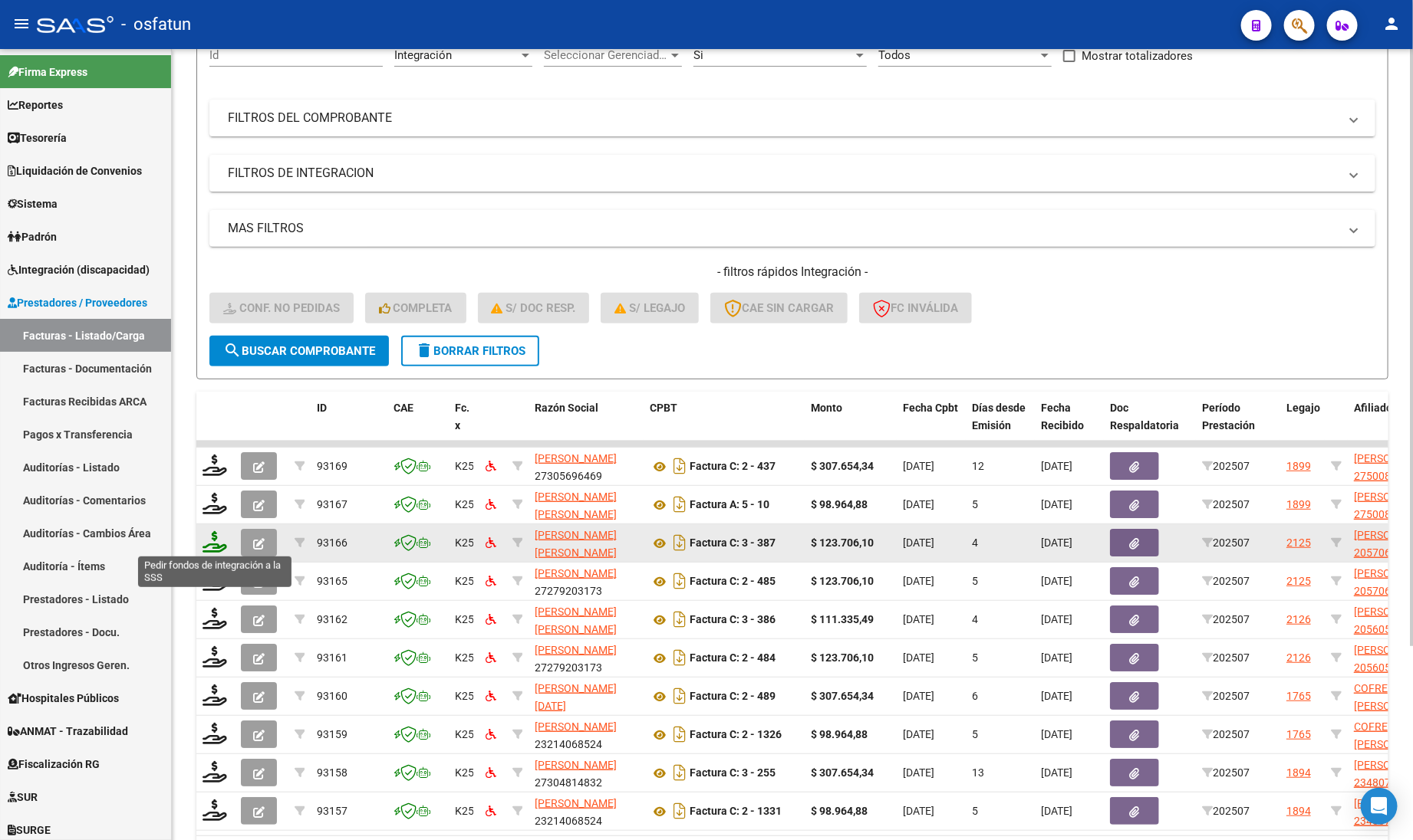
click at [209, 543] on icon at bounding box center [215, 542] width 25 height 22
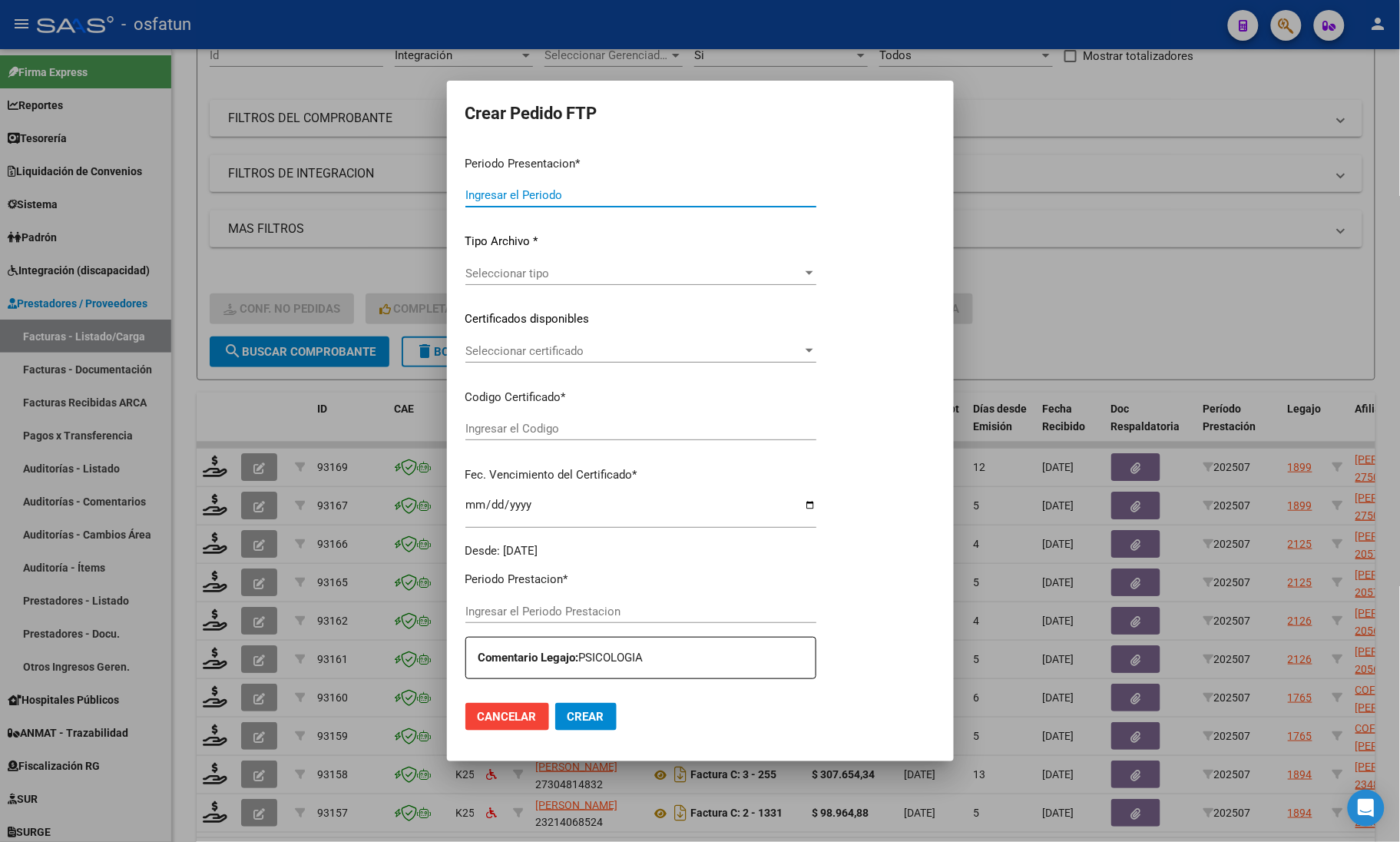
type input "202507"
type input "$ 123.706,10"
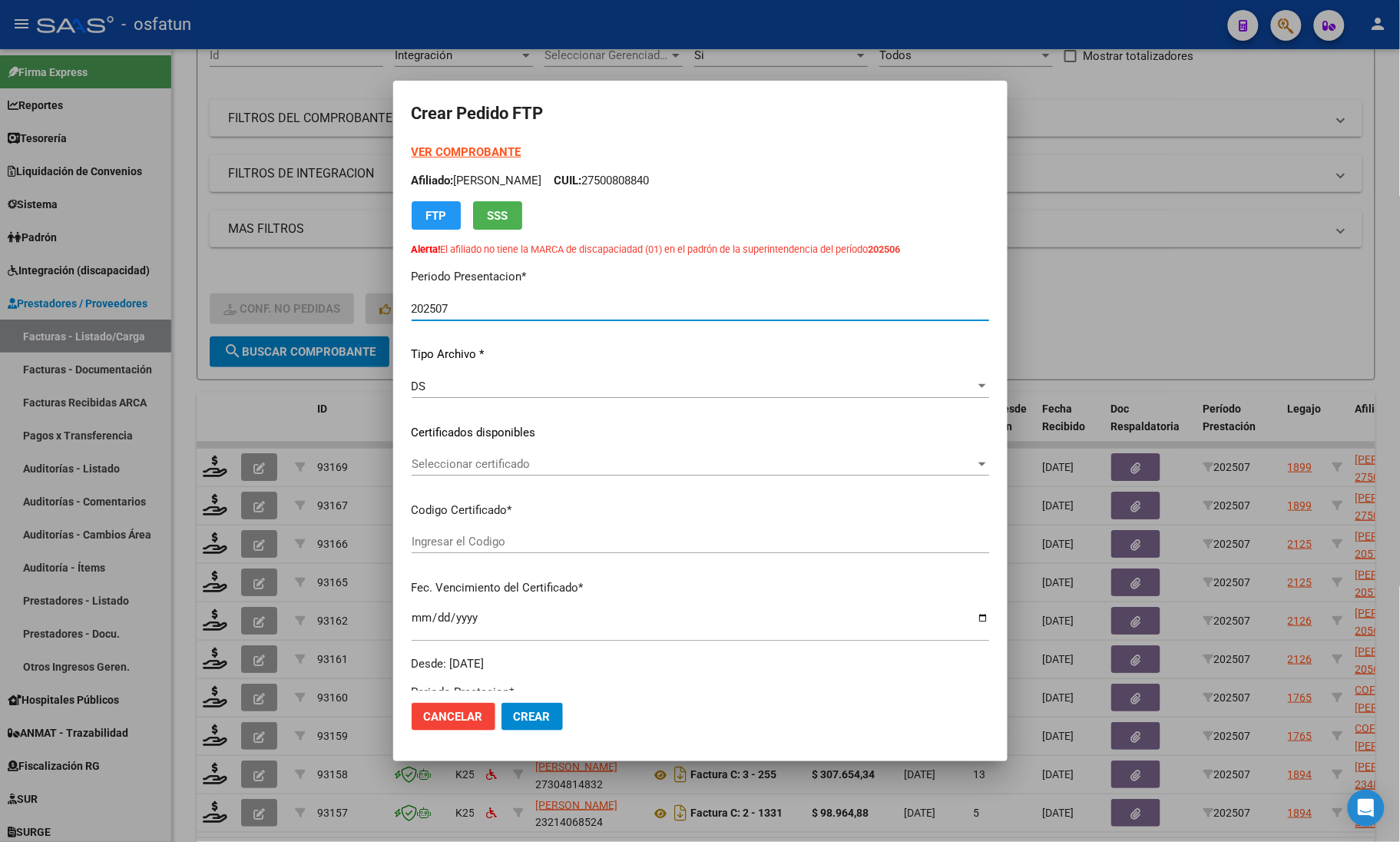
type input "ARG02000570698112024061820260618COR522"
type input "[DATE]"
click at [550, 466] on span "Seleccionar certificado" at bounding box center [693, 464] width 563 height 14
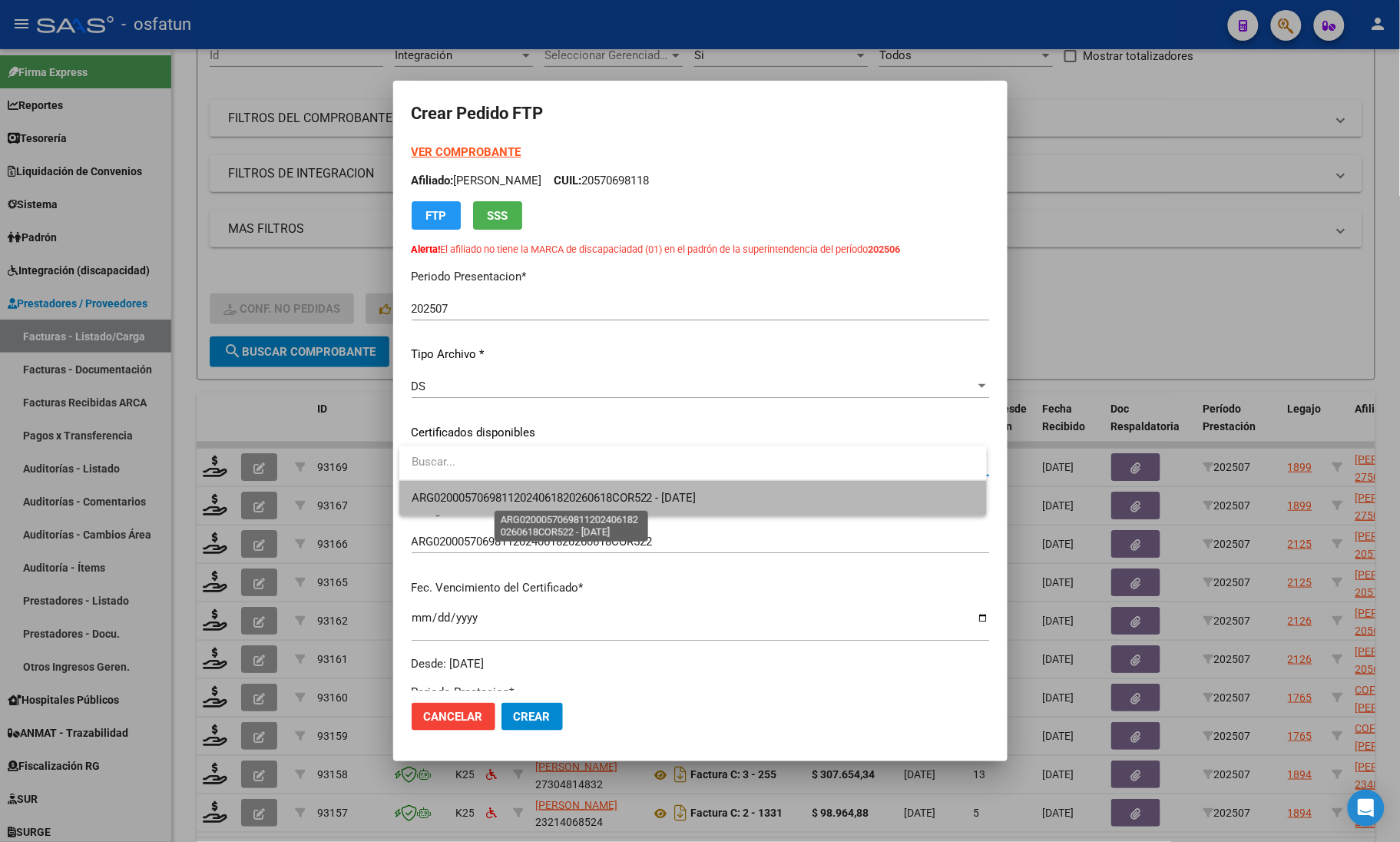
click at [564, 501] on span "ARG02000570698112024061820260618COR522 - [DATE]" at bounding box center [554, 498] width 285 height 14
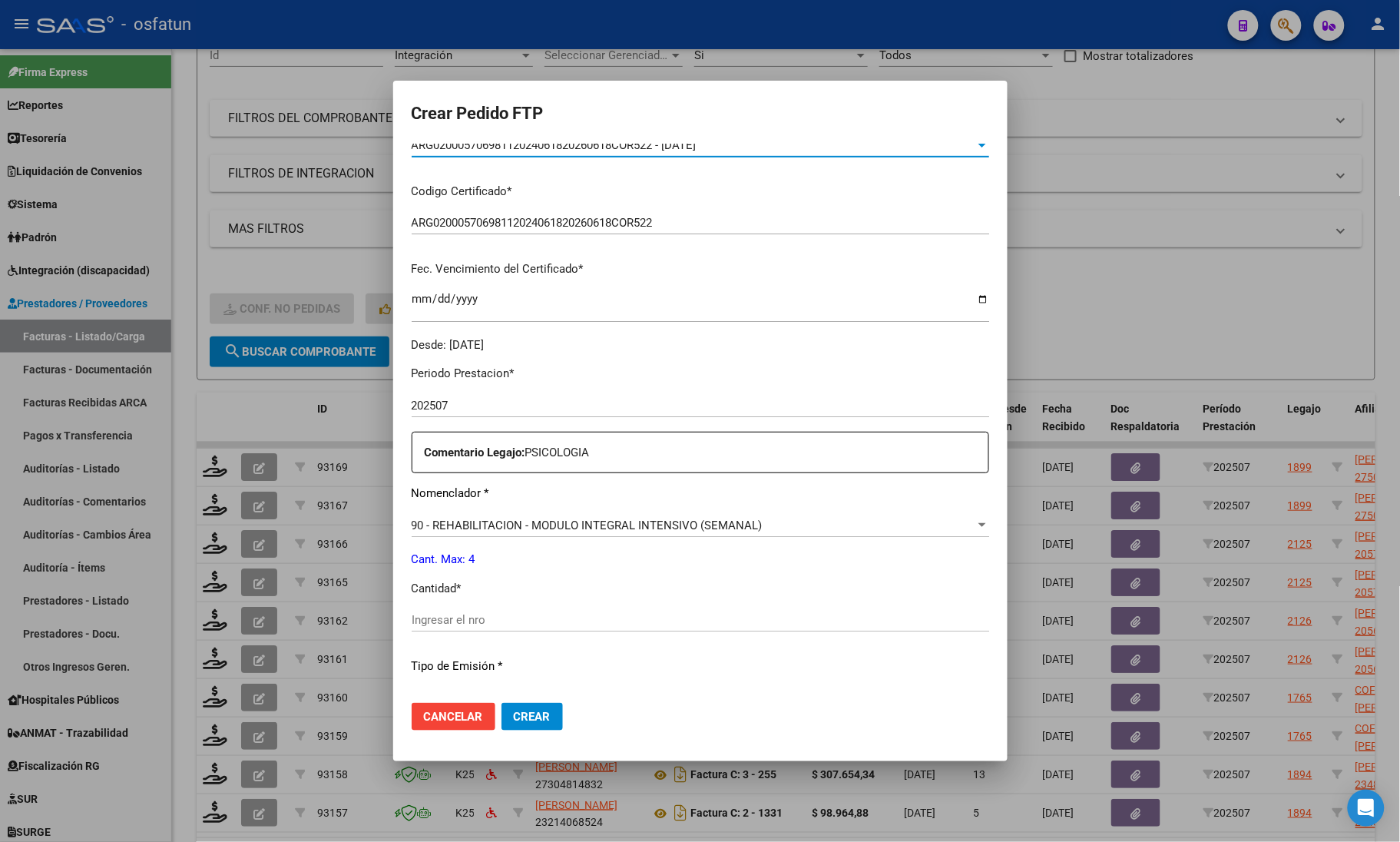
scroll to position [288, 0]
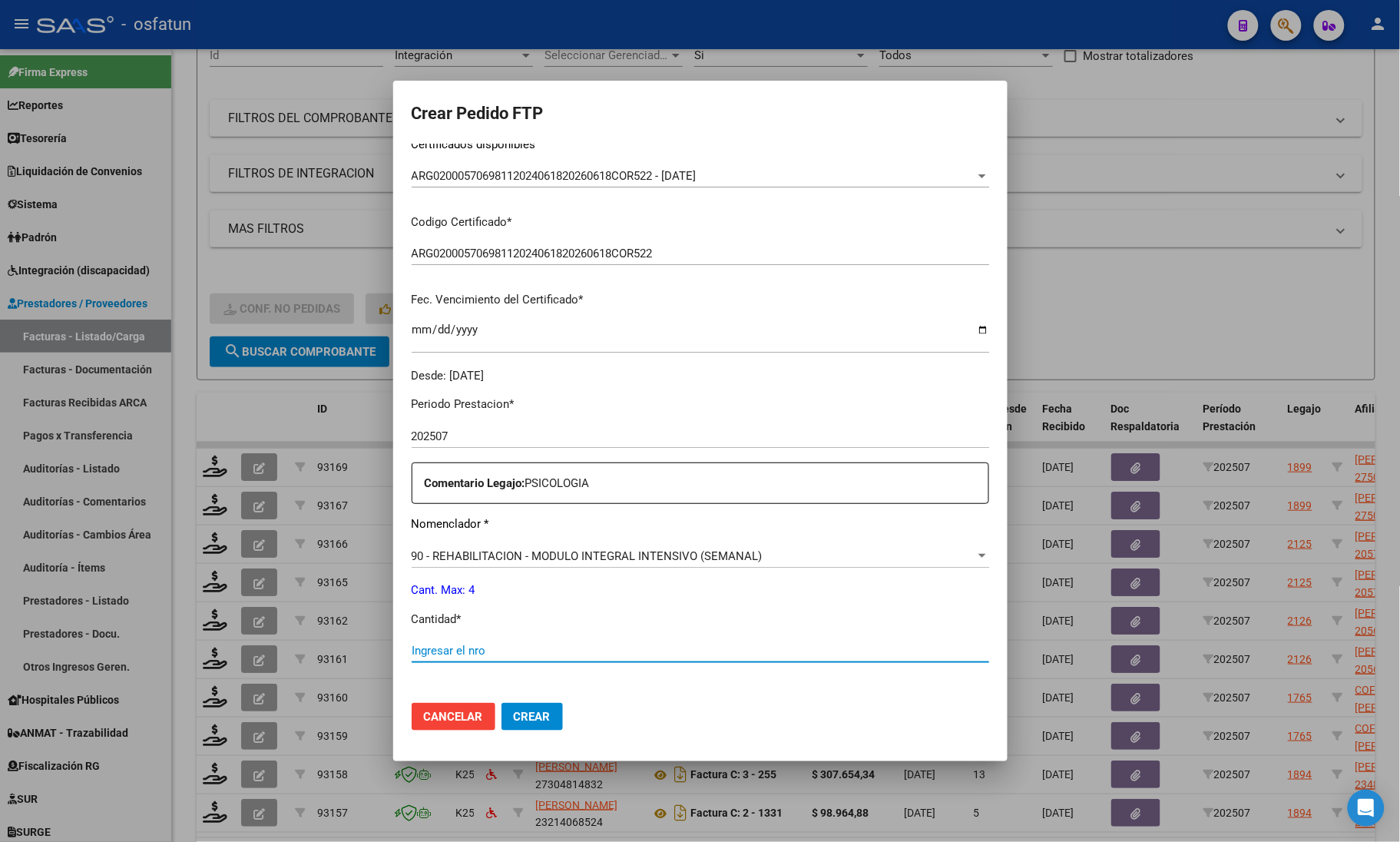
click at [512, 651] on input "Ingresar el nro" at bounding box center [700, 651] width 577 height 14
type input "4"
click at [547, 722] on span "Crear" at bounding box center [532, 717] width 37 height 14
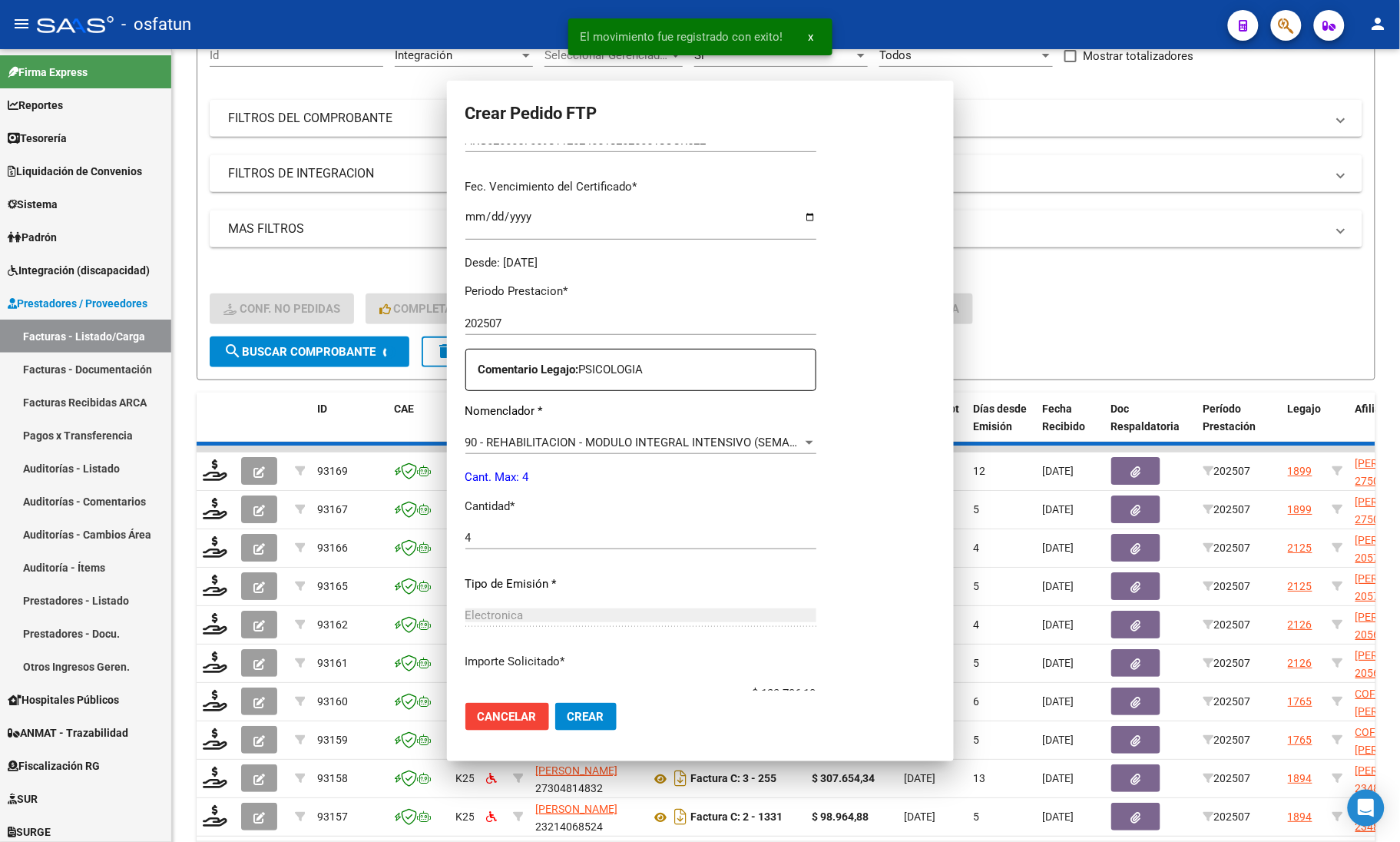
scroll to position [175, 0]
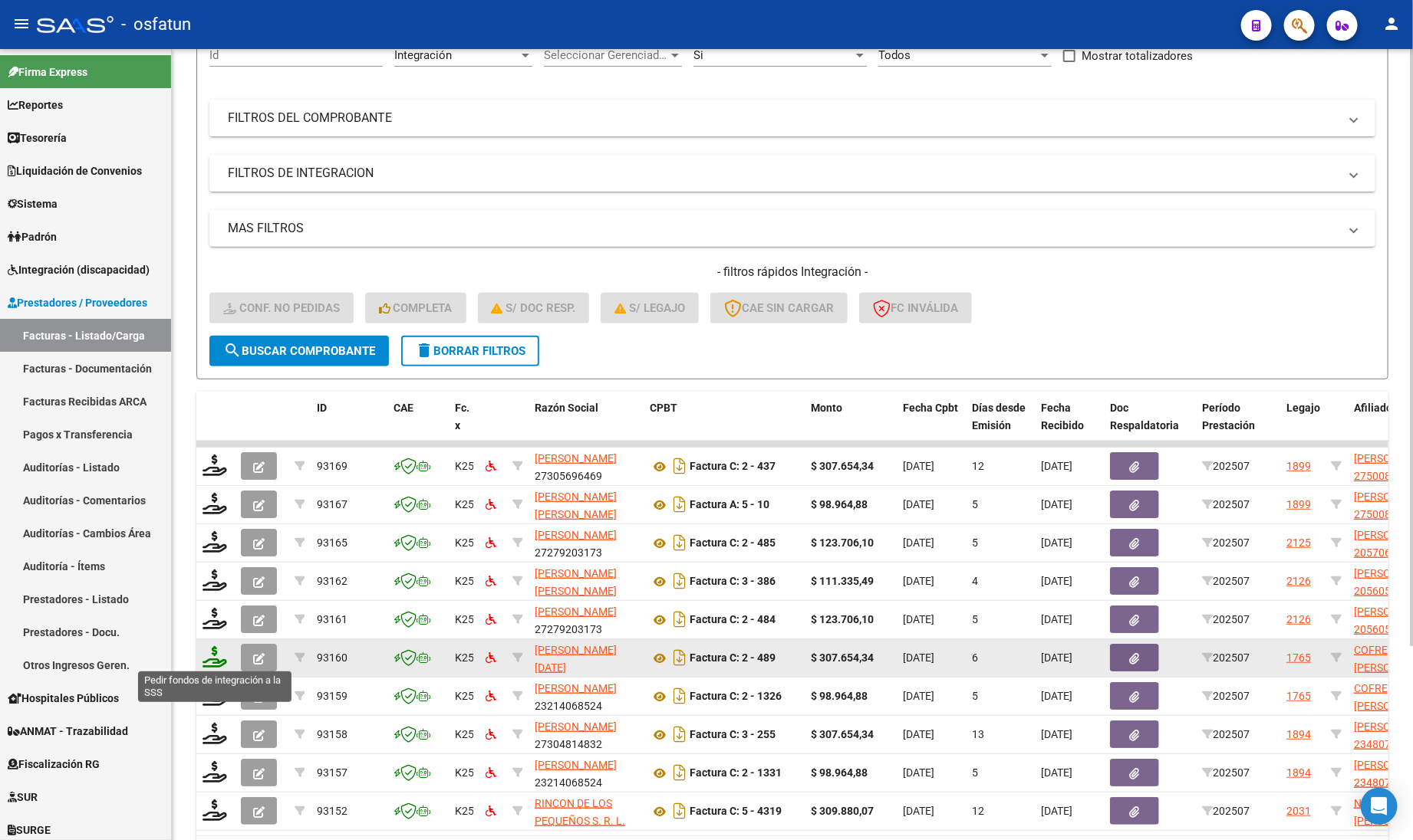
click at [204, 651] on icon at bounding box center [215, 657] width 25 height 22
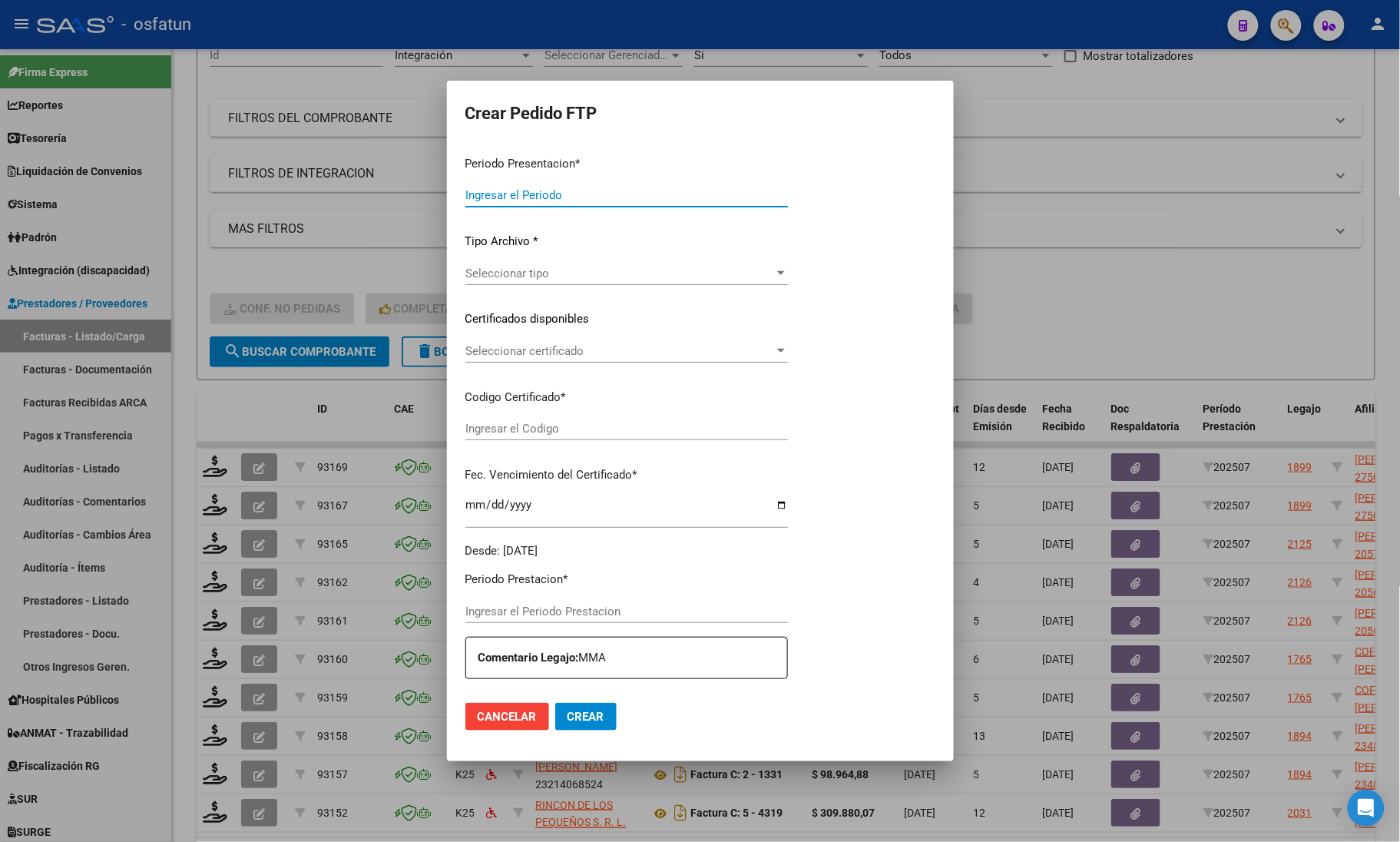
type input "202507"
type input "$ 307.654,34"
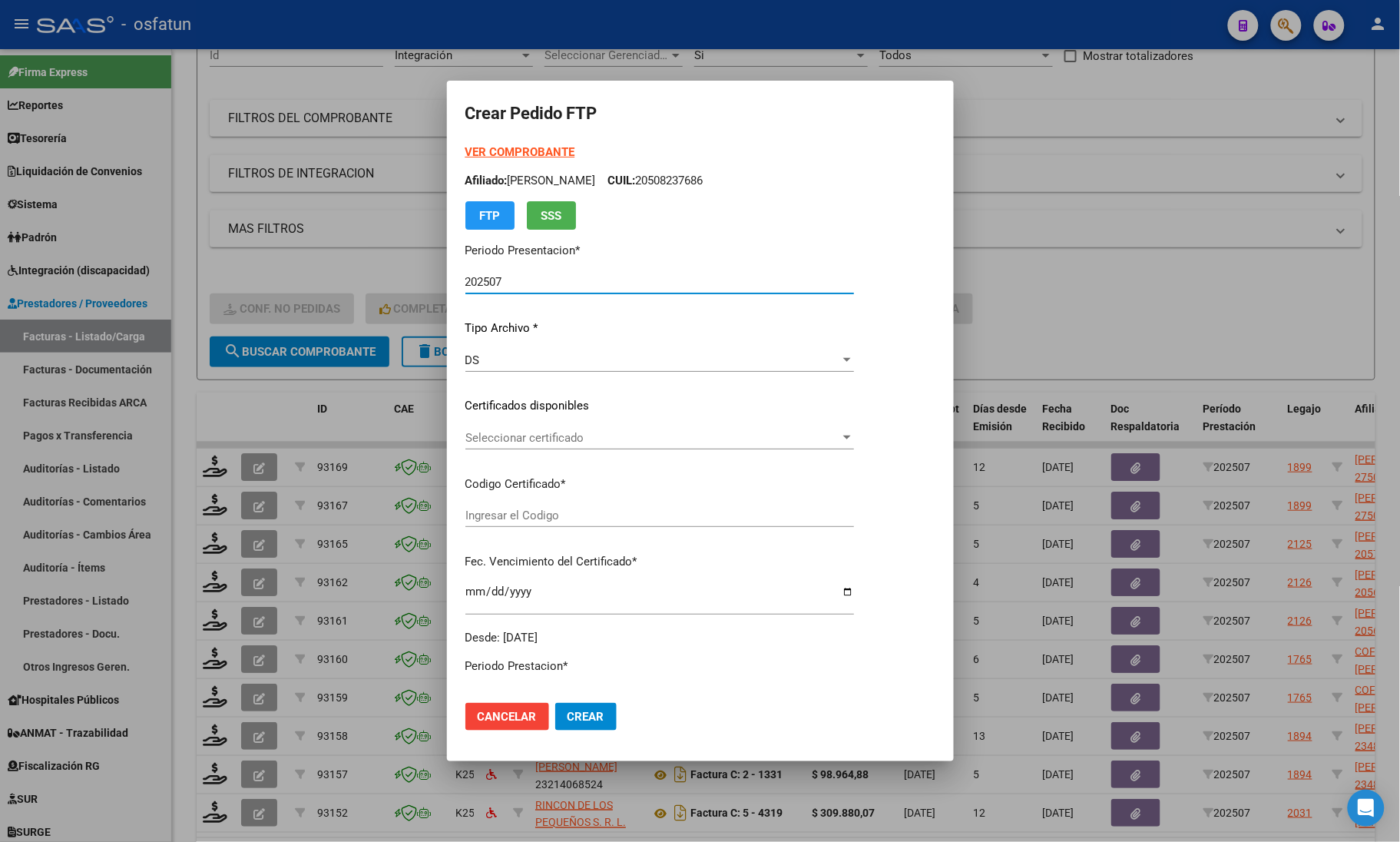
type input "ARG020000544980242023092620280926COR467"
type input "[DATE]"
click at [488, 152] on strong "VER COMPROBANTE" at bounding box center [520, 153] width 110 height 14
click at [330, 265] on div at bounding box center [700, 421] width 1400 height 842
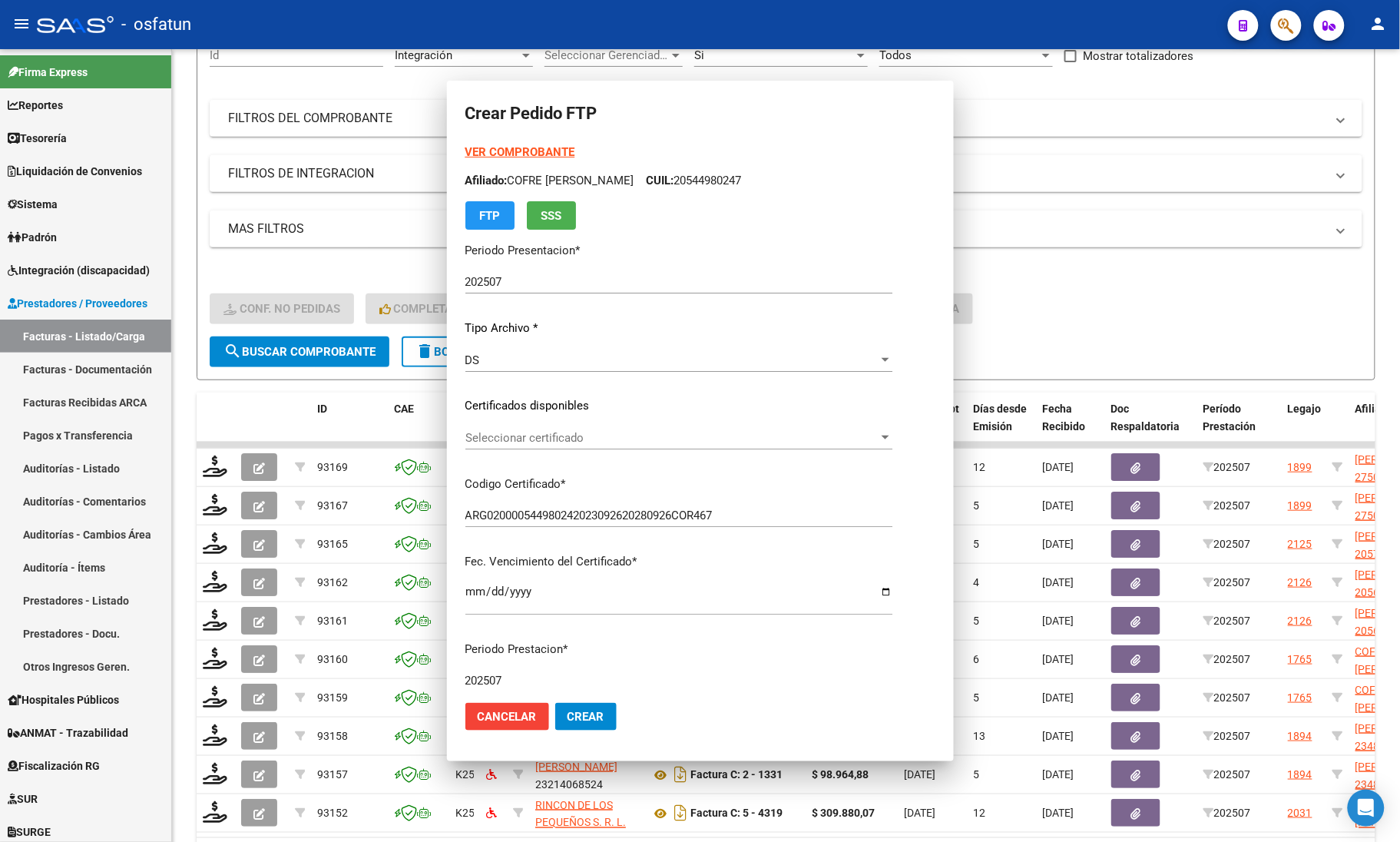
click at [330, 265] on h4 "- filtros rápidos Integración -" at bounding box center [786, 272] width 1152 height 17
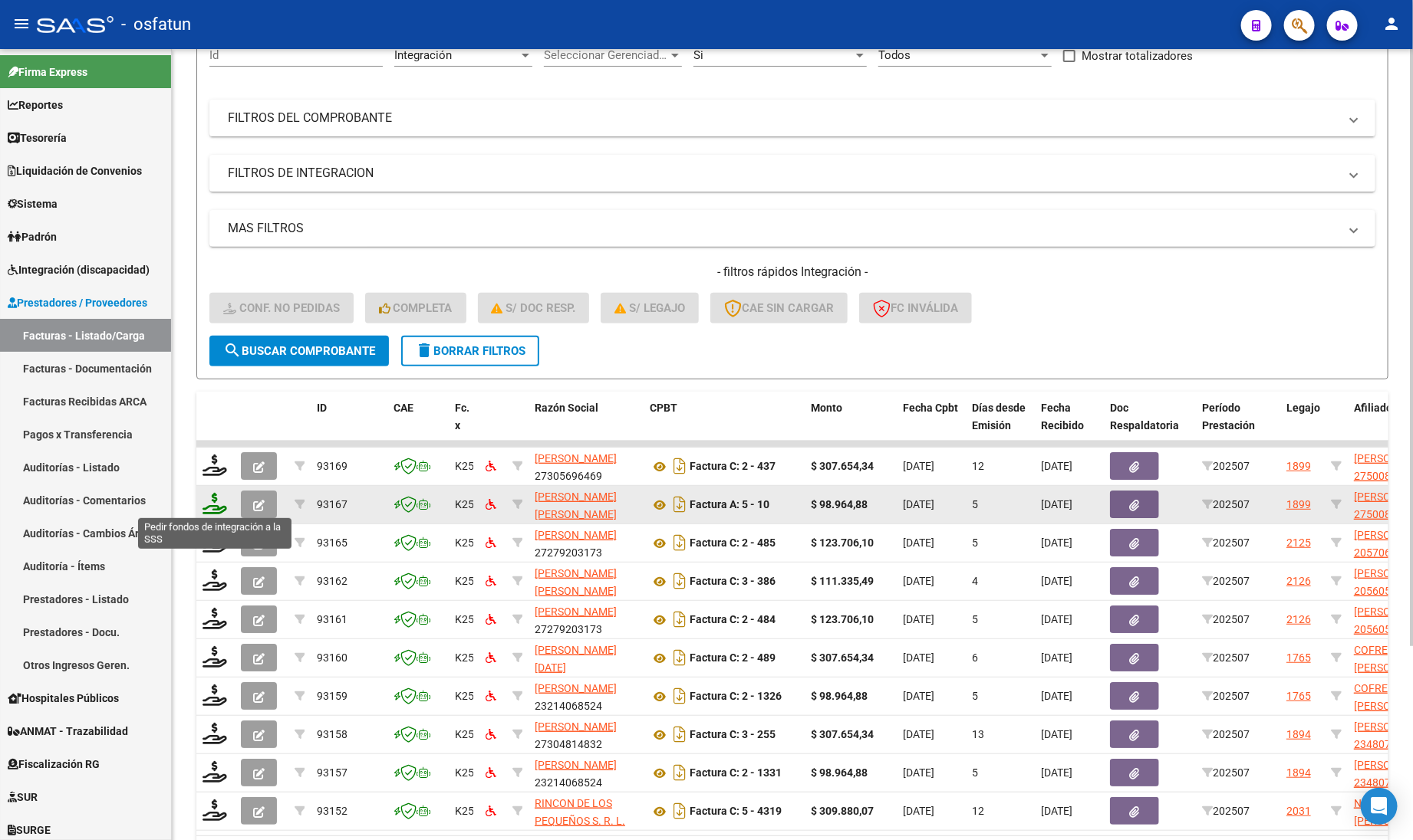
click at [213, 506] on icon at bounding box center [215, 504] width 25 height 22
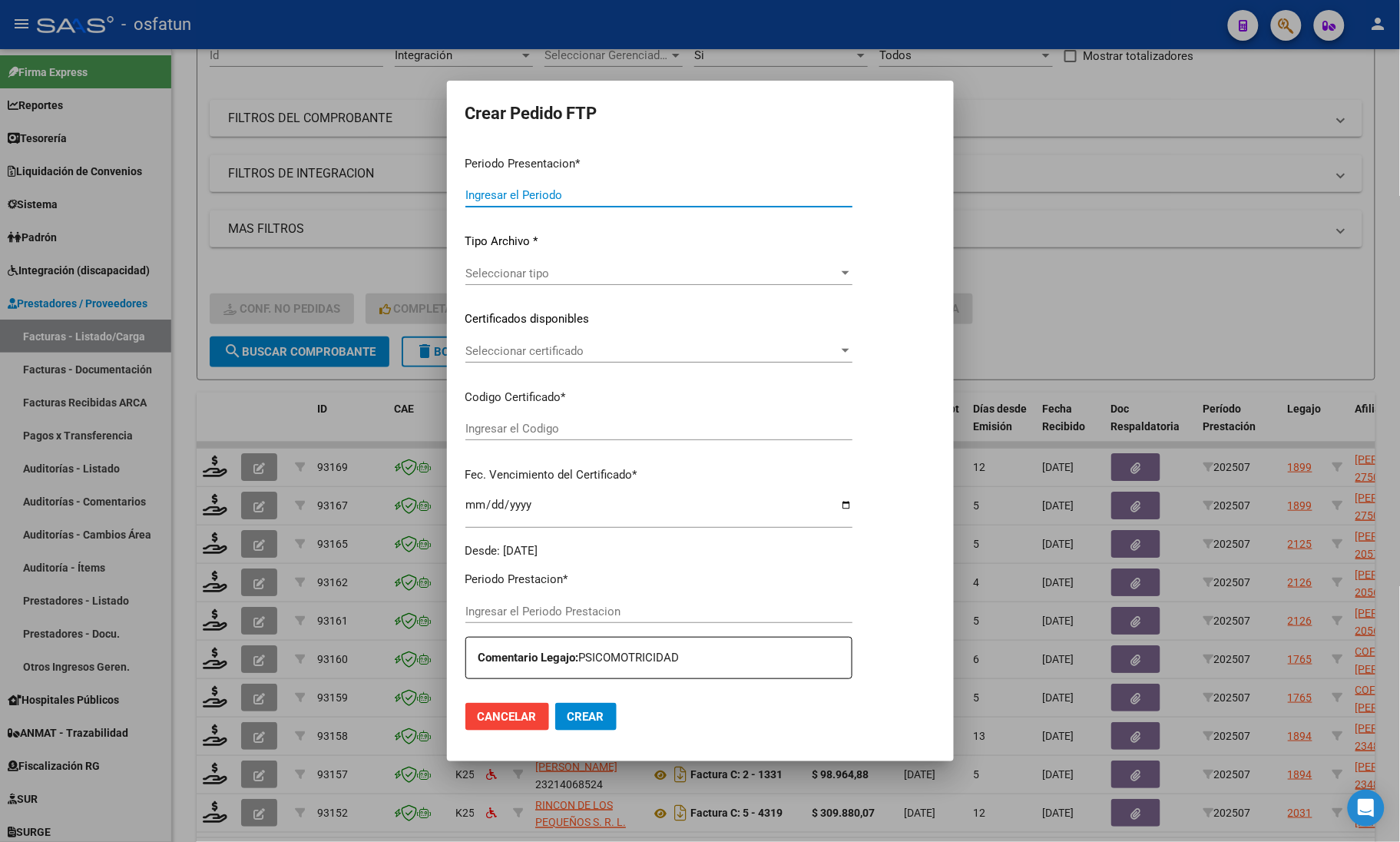
type input "202507"
type input "$ 98.964,88"
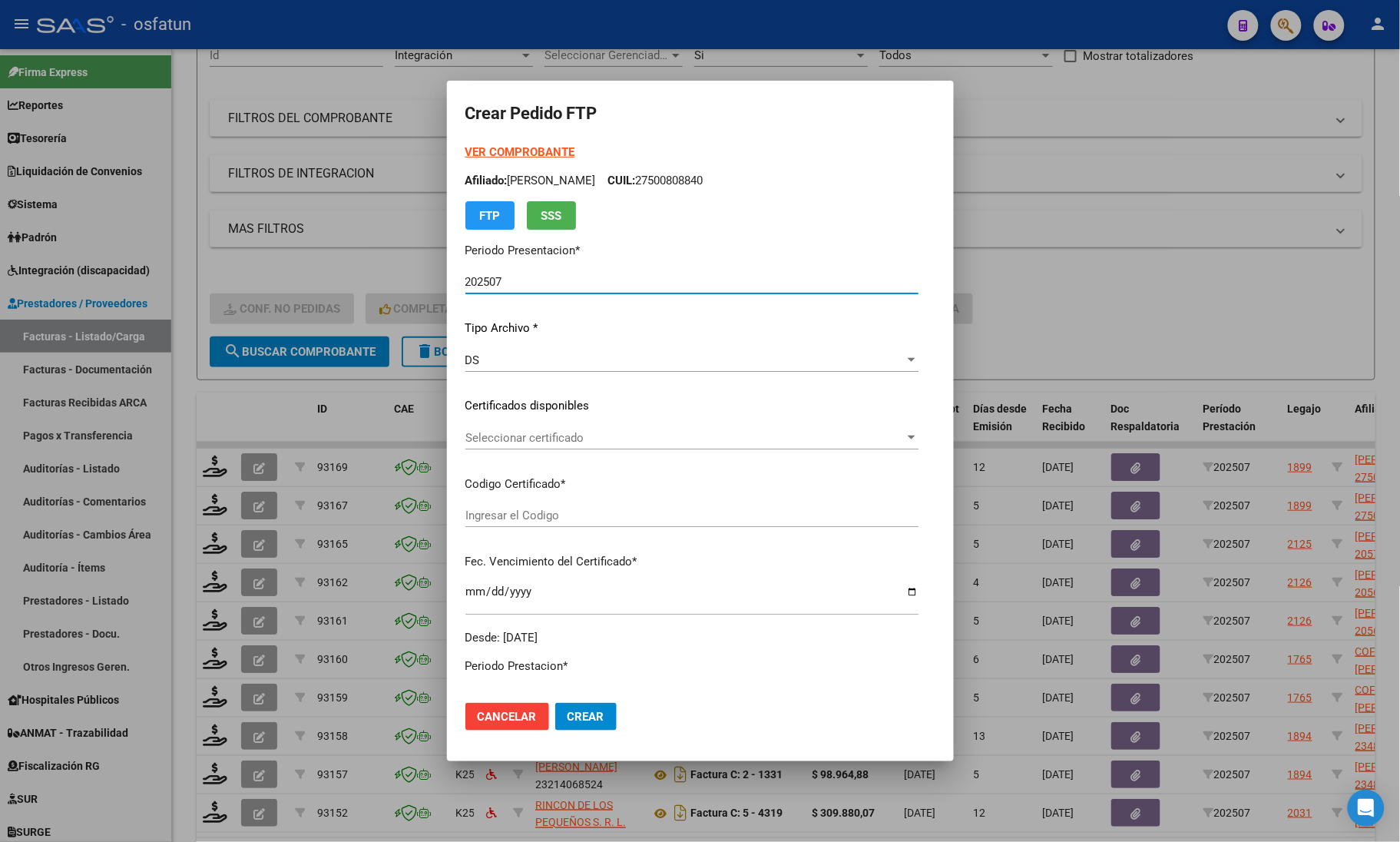
type input "ARG01000500808842019081320250813COR476"
type input "[DATE]"
click at [473, 153] on strong "VER COMPROBANTE" at bounding box center [520, 153] width 110 height 14
click at [465, 428] on div "Seleccionar certificado Seleccionar certificado" at bounding box center [692, 437] width 453 height 23
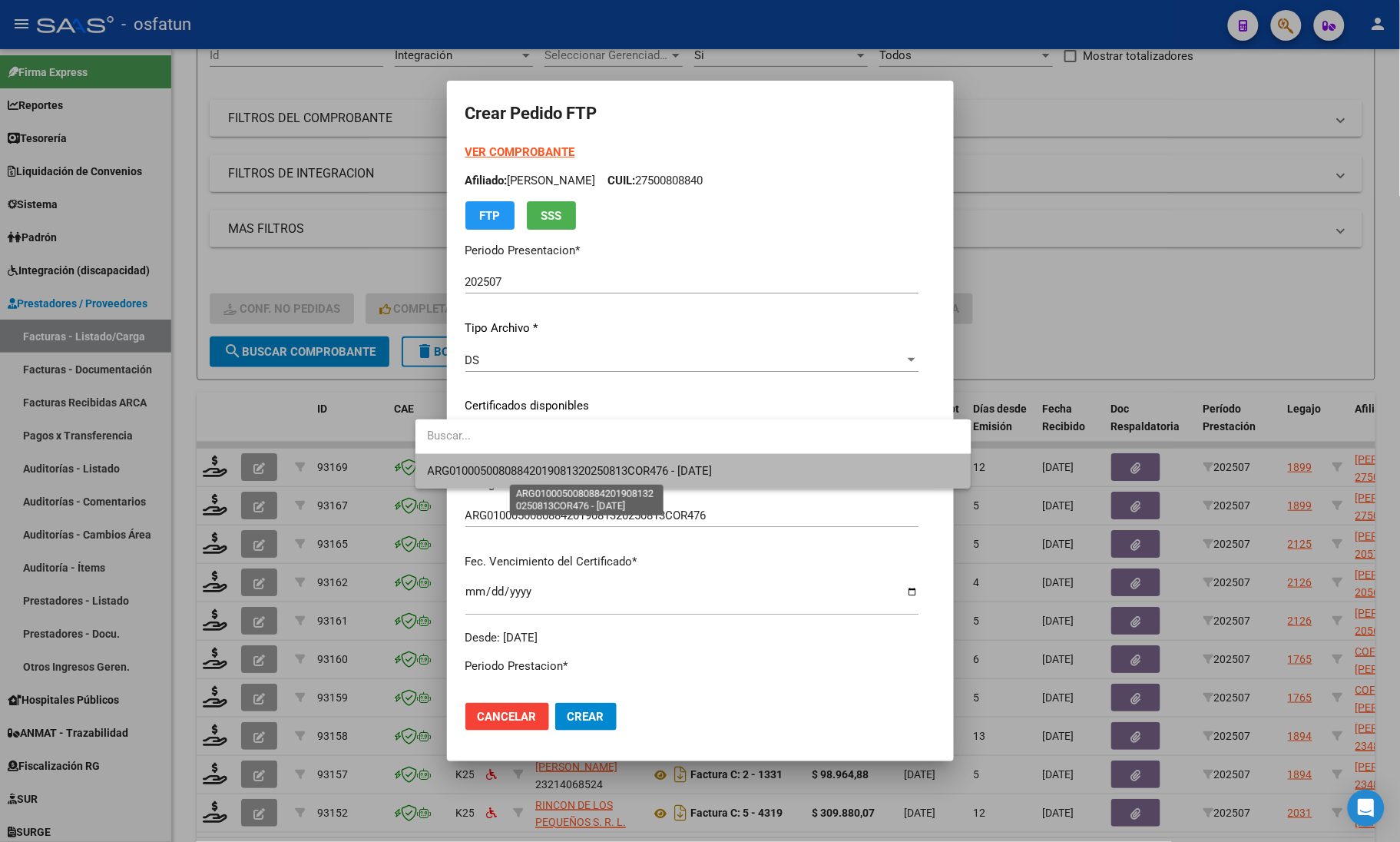
click at [465, 476] on span "ARG01000500808842019081320250813COR476 - [DATE]" at bounding box center [570, 471] width 285 height 14
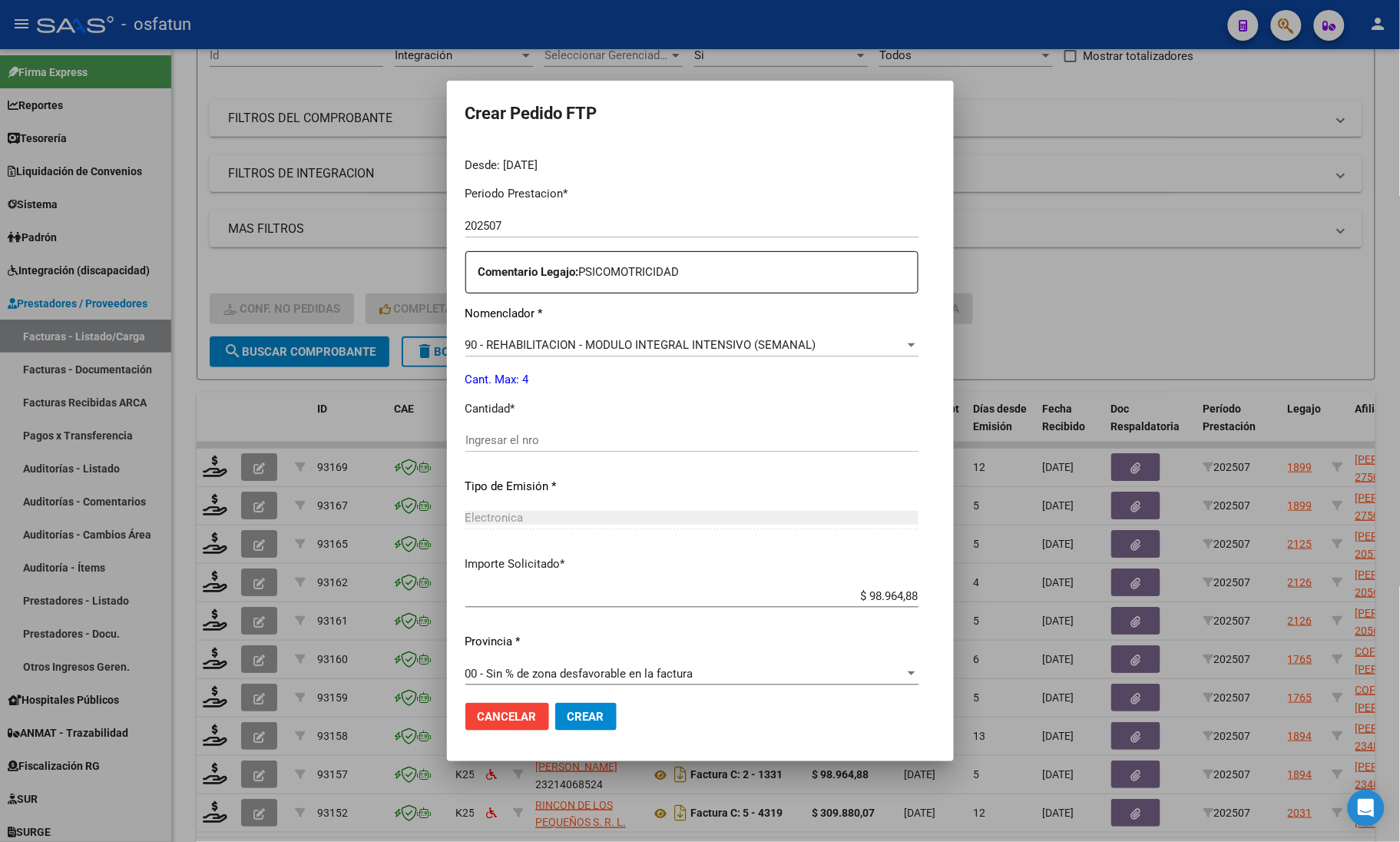
scroll to position [480, 0]
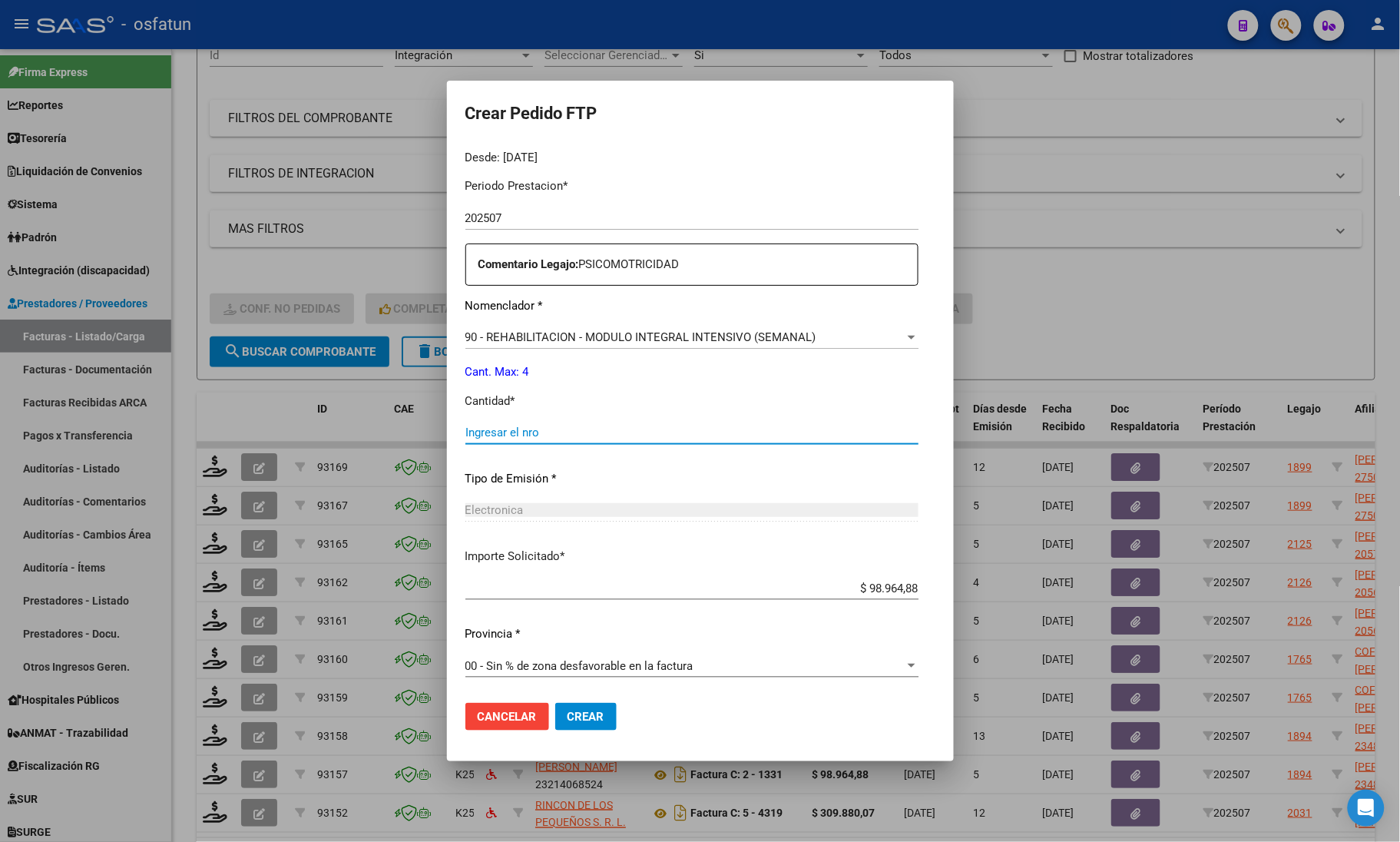
click at [487, 432] on input "Ingresar el nro" at bounding box center [692, 433] width 453 height 14
type input "4"
click at [555, 727] on button "Crear" at bounding box center [586, 717] width 61 height 28
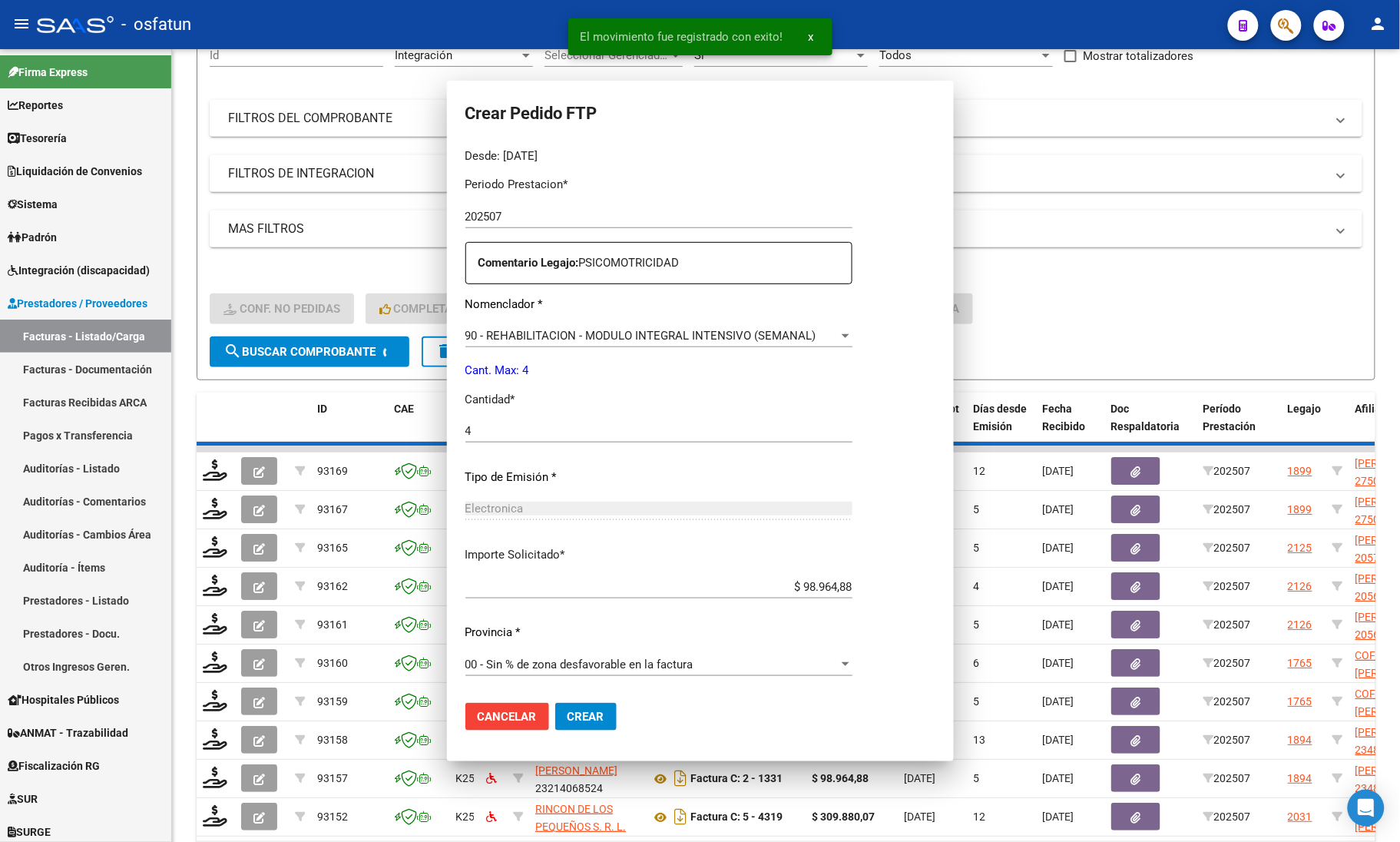
scroll to position [0, 0]
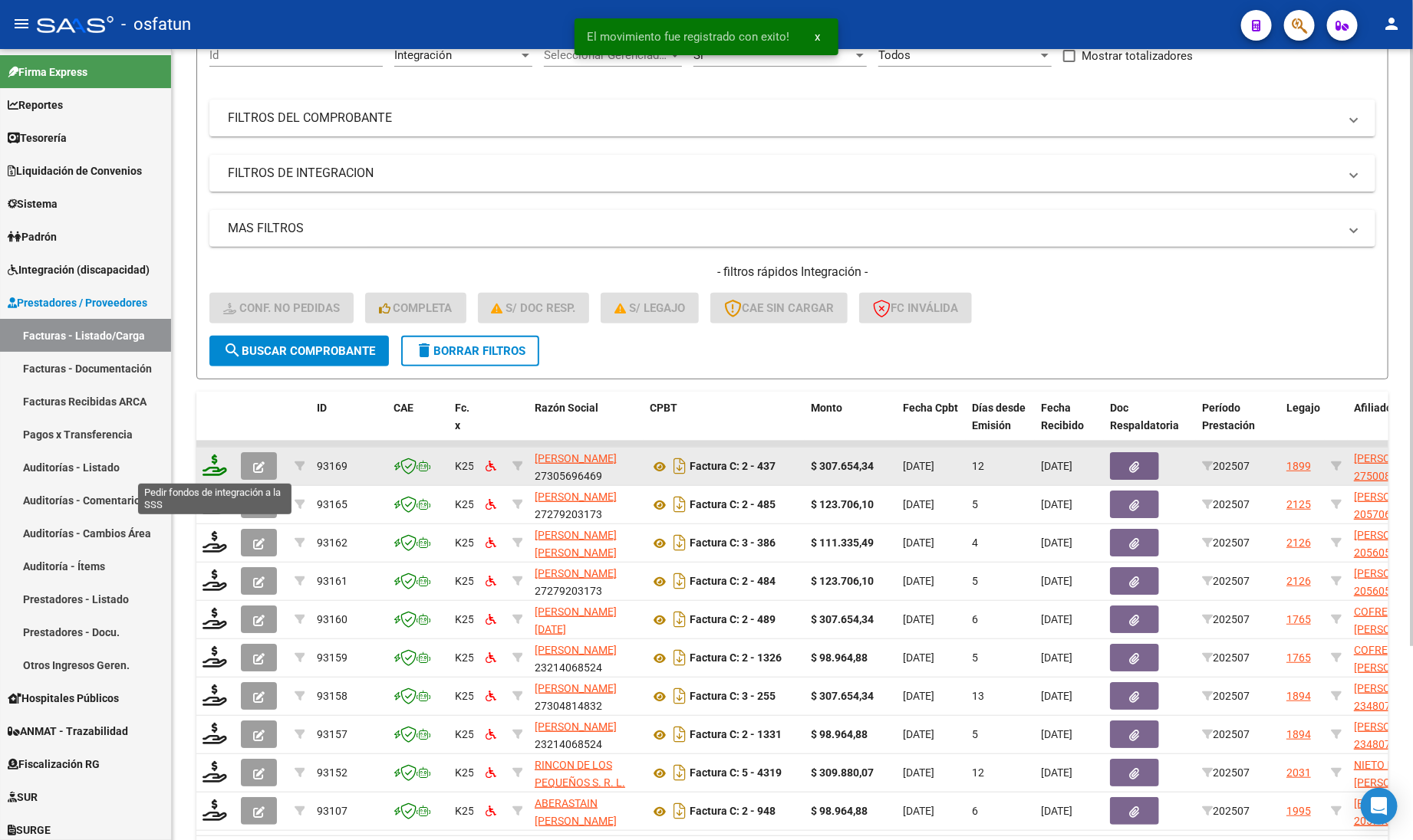
click at [217, 469] on icon at bounding box center [215, 465] width 25 height 22
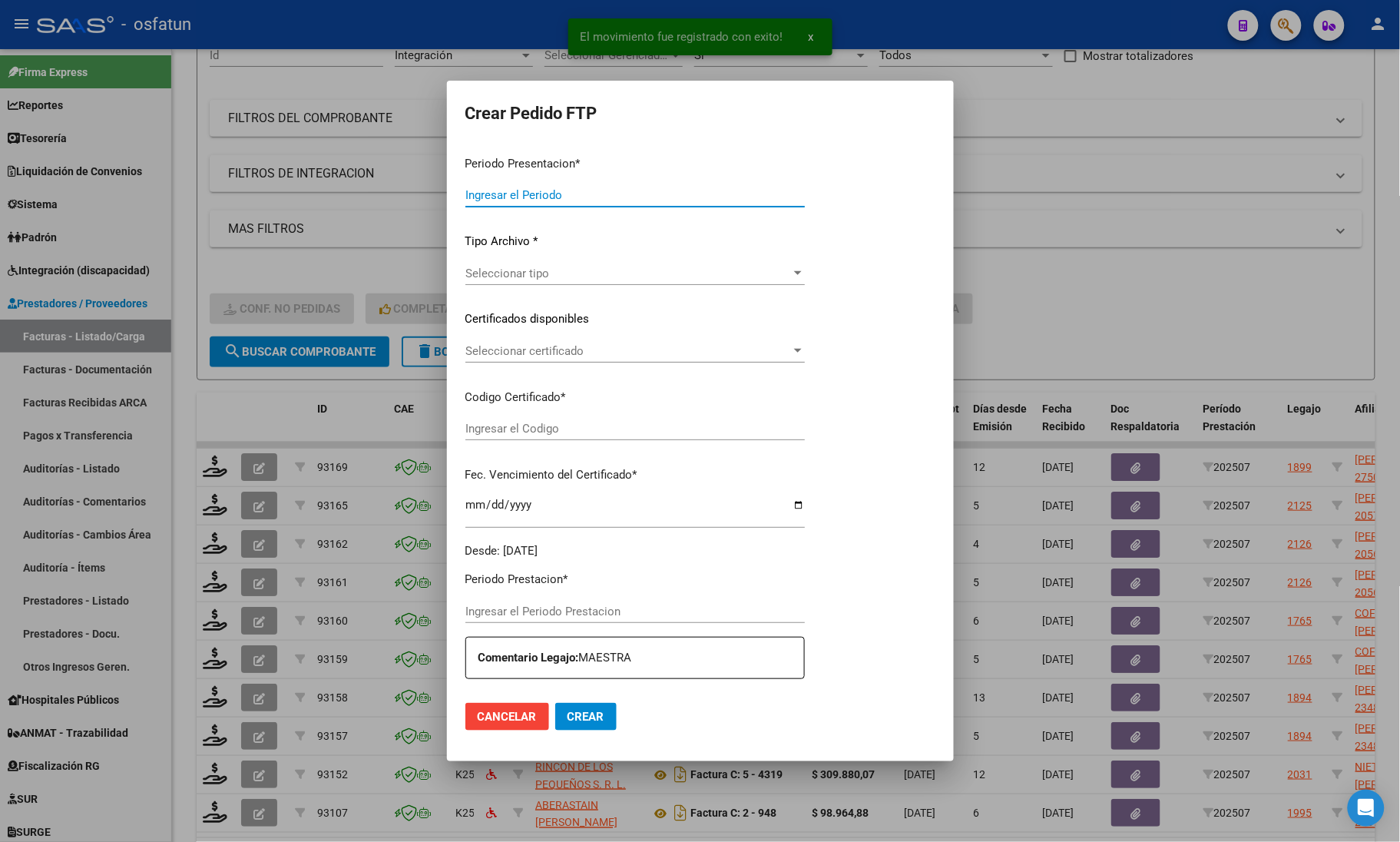
type input "202507"
type input "$ 307.654,34"
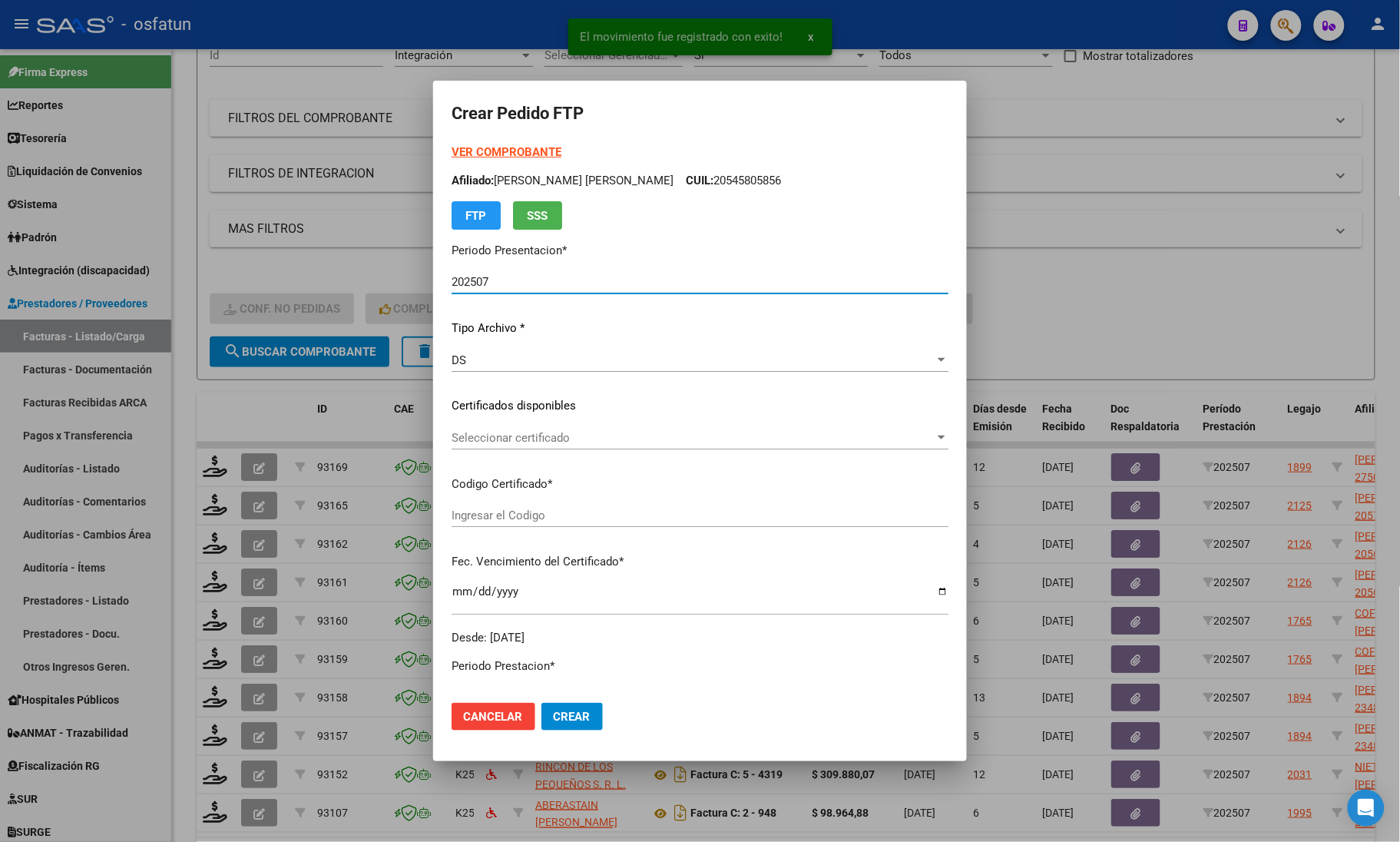
type input "ARG01000500808842019081320250813COR476"
type input "[DATE]"
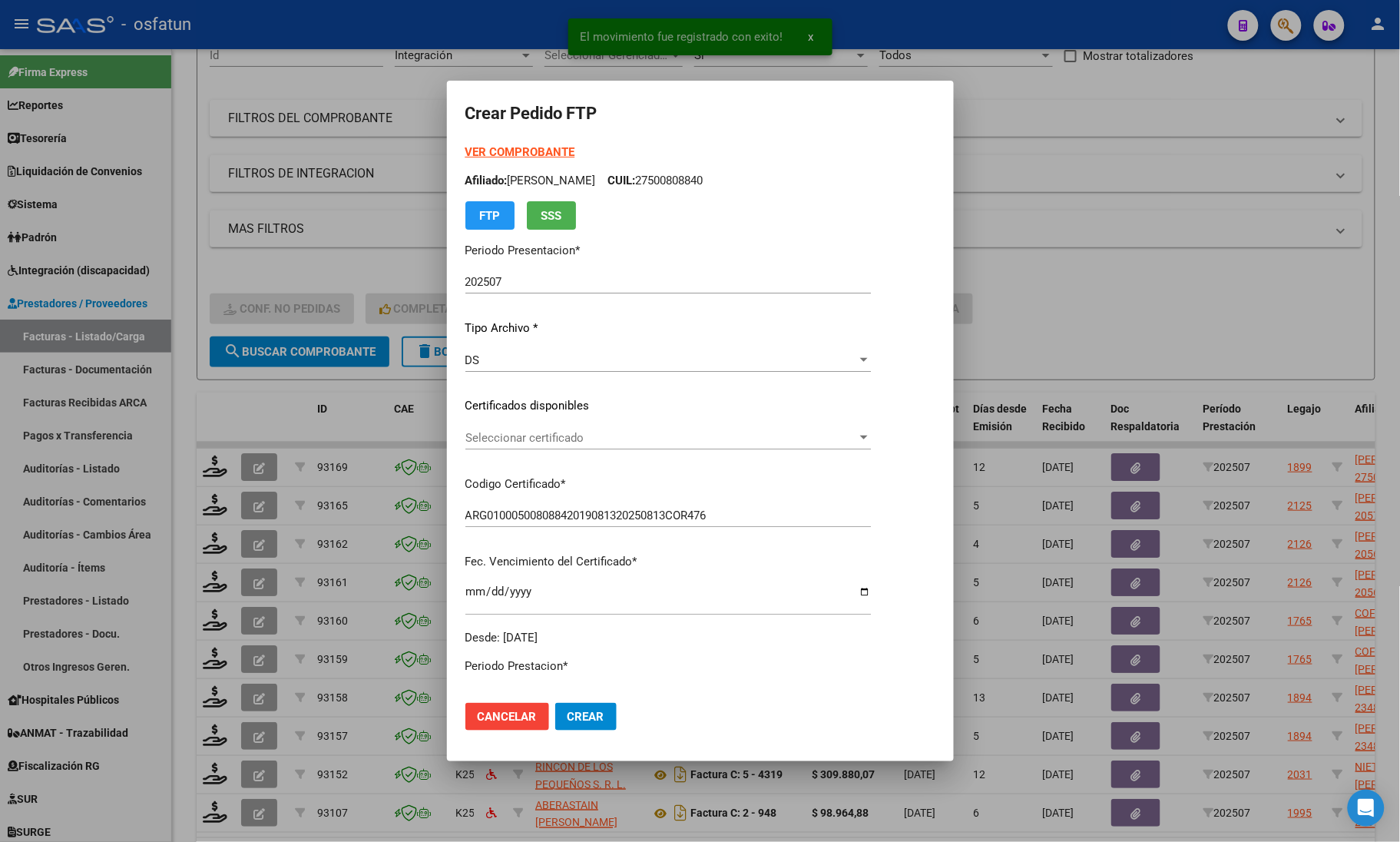
click at [482, 144] on div "VER COMPROBANTE ARCA Padrón Afiliado: [PERSON_NAME]: 27500808840 FTP SSS" at bounding box center [668, 186] width 406 height 86
click at [489, 151] on strong "VER COMPROBANTE" at bounding box center [520, 153] width 110 height 14
click at [550, 450] on div "Seleccionar certificado Seleccionar certificado" at bounding box center [668, 445] width 406 height 38
click at [589, 447] on div "Seleccionar certificado Seleccionar certificado" at bounding box center [668, 437] width 406 height 23
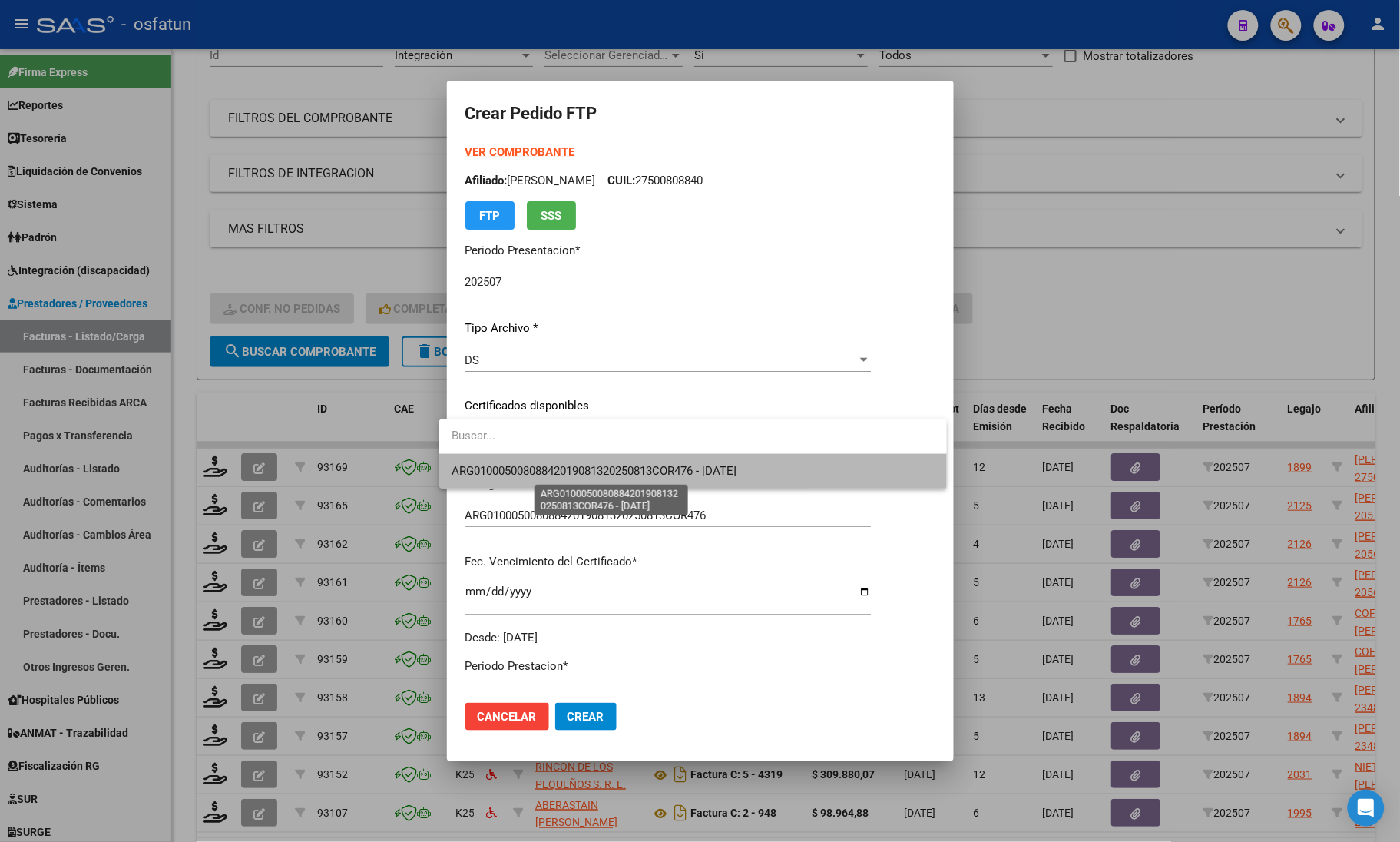
click at [584, 471] on span "ARG01000500808842019081320250813COR476 - [DATE]" at bounding box center [594, 471] width 285 height 14
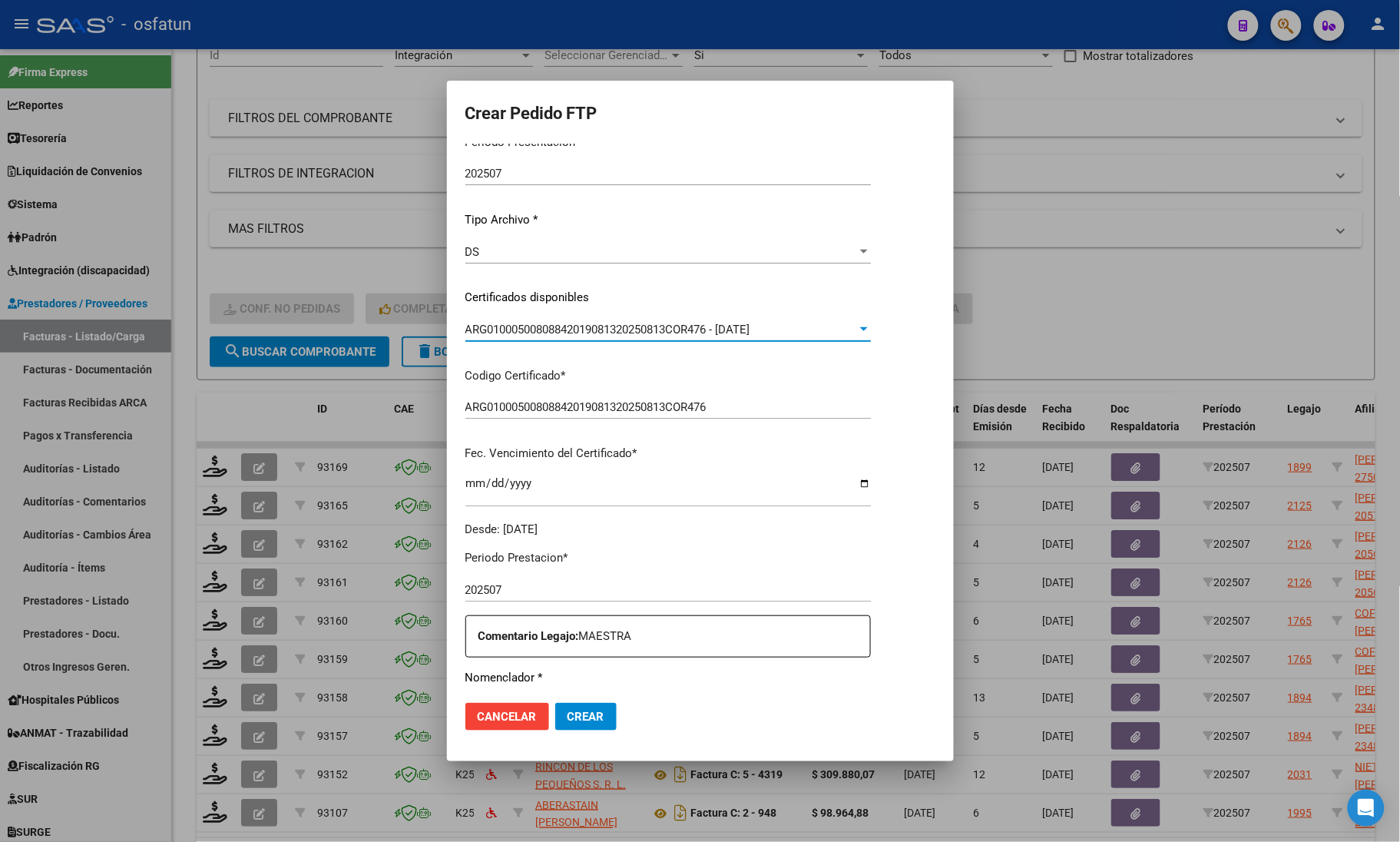
scroll to position [384, 0]
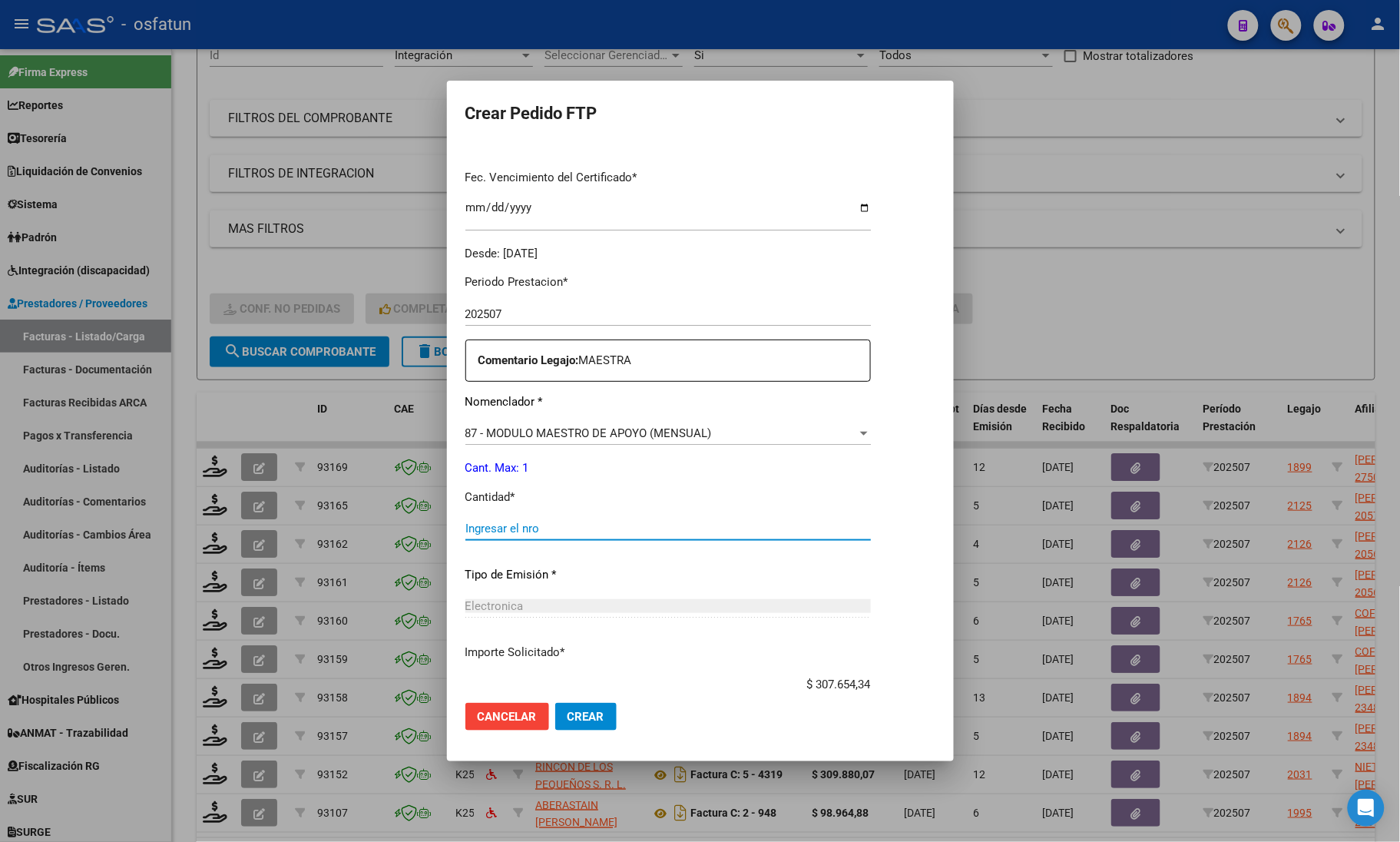
click at [482, 522] on input "Ingresar el nro" at bounding box center [668, 529] width 406 height 14
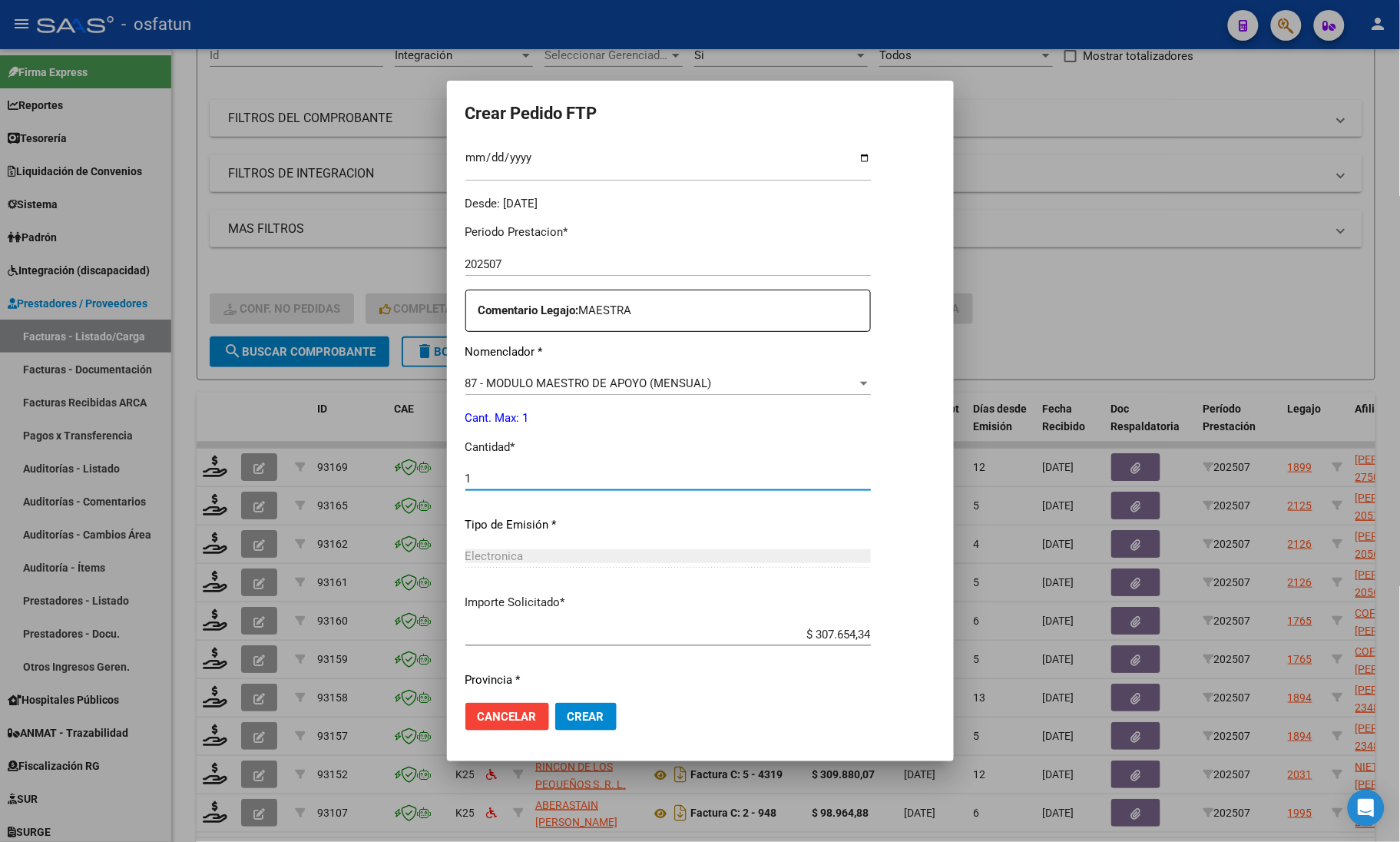
scroll to position [480, 0]
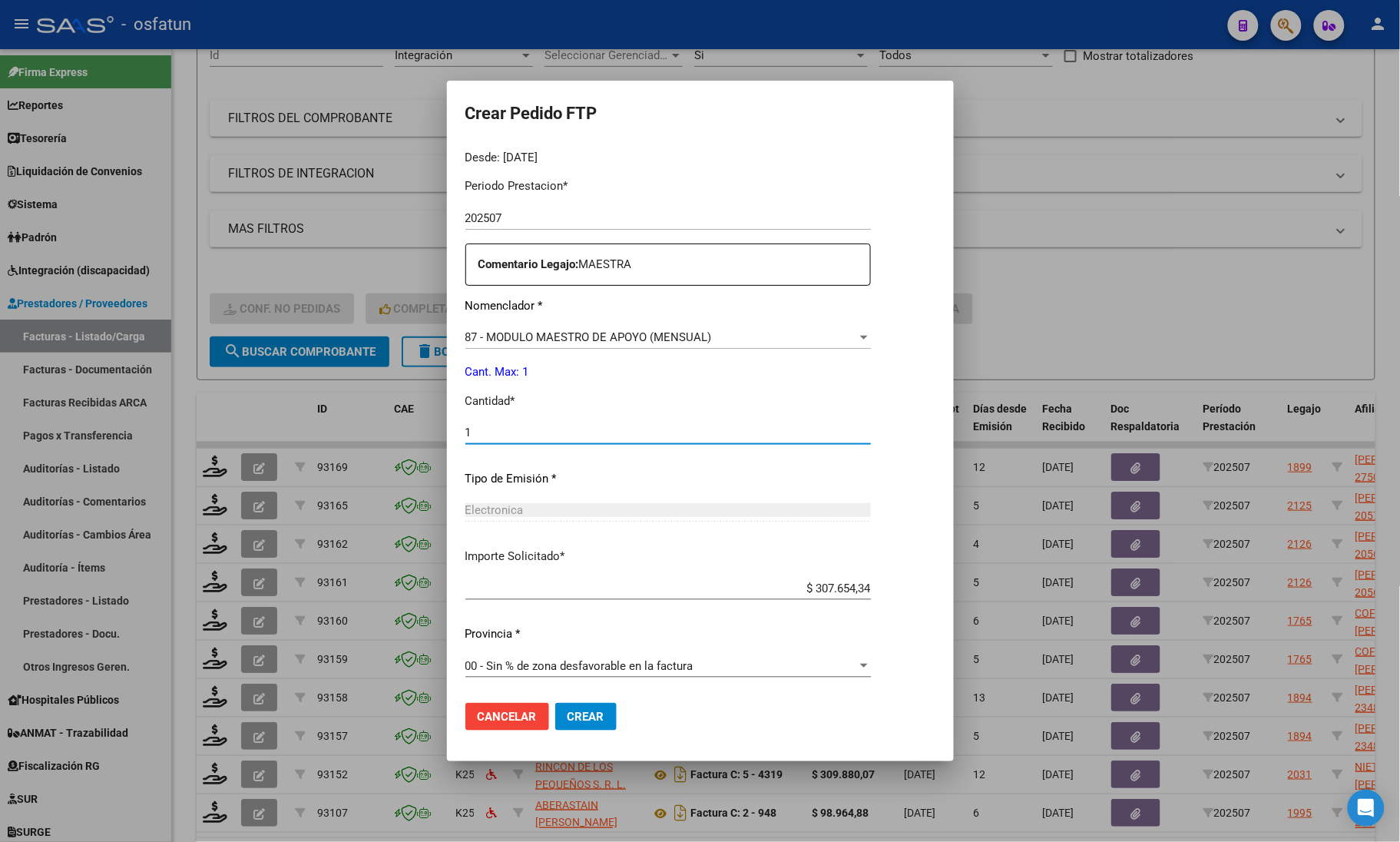
type input "1"
click at [599, 720] on button "Crear" at bounding box center [586, 717] width 61 height 28
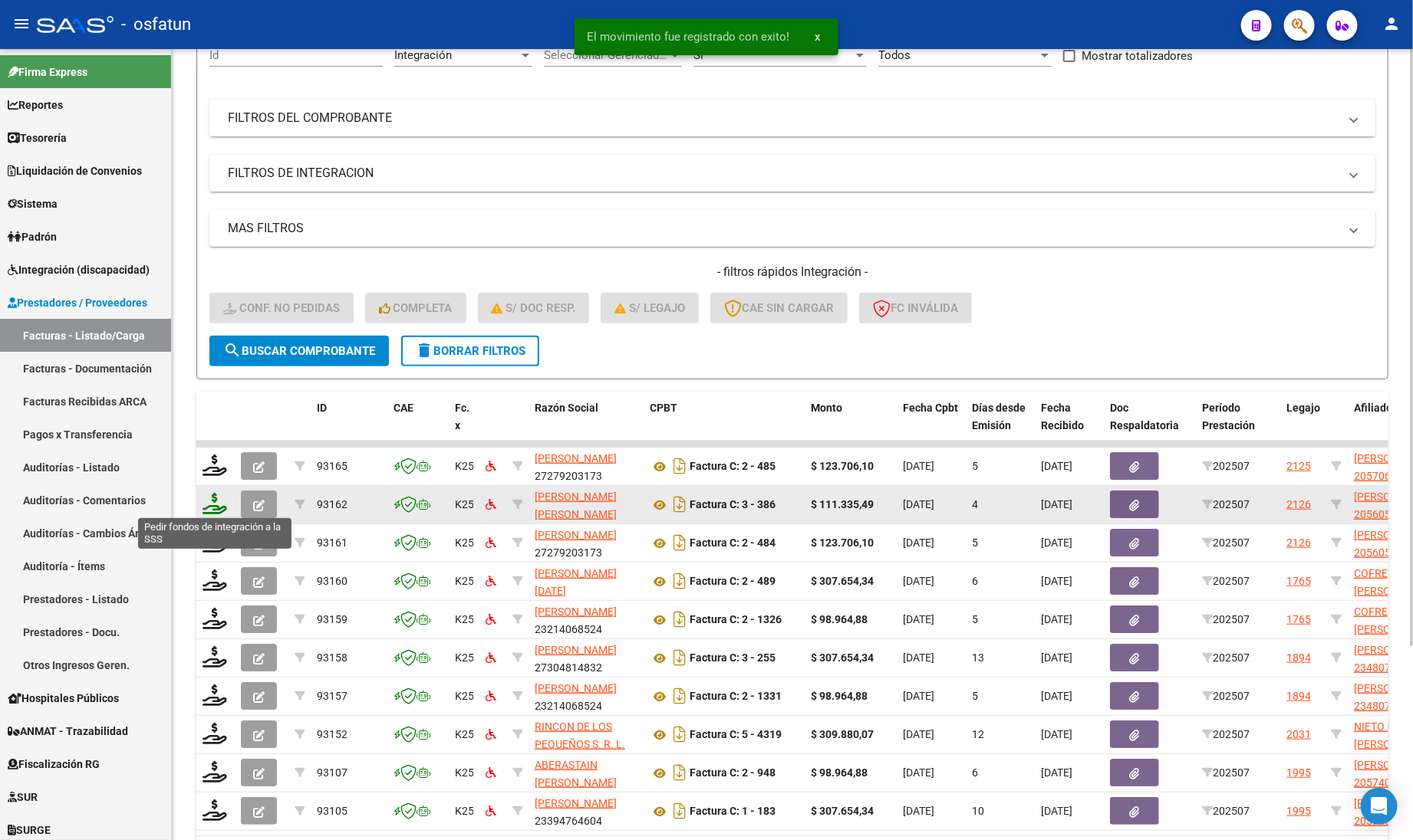
click at [206, 504] on icon at bounding box center [215, 504] width 25 height 22
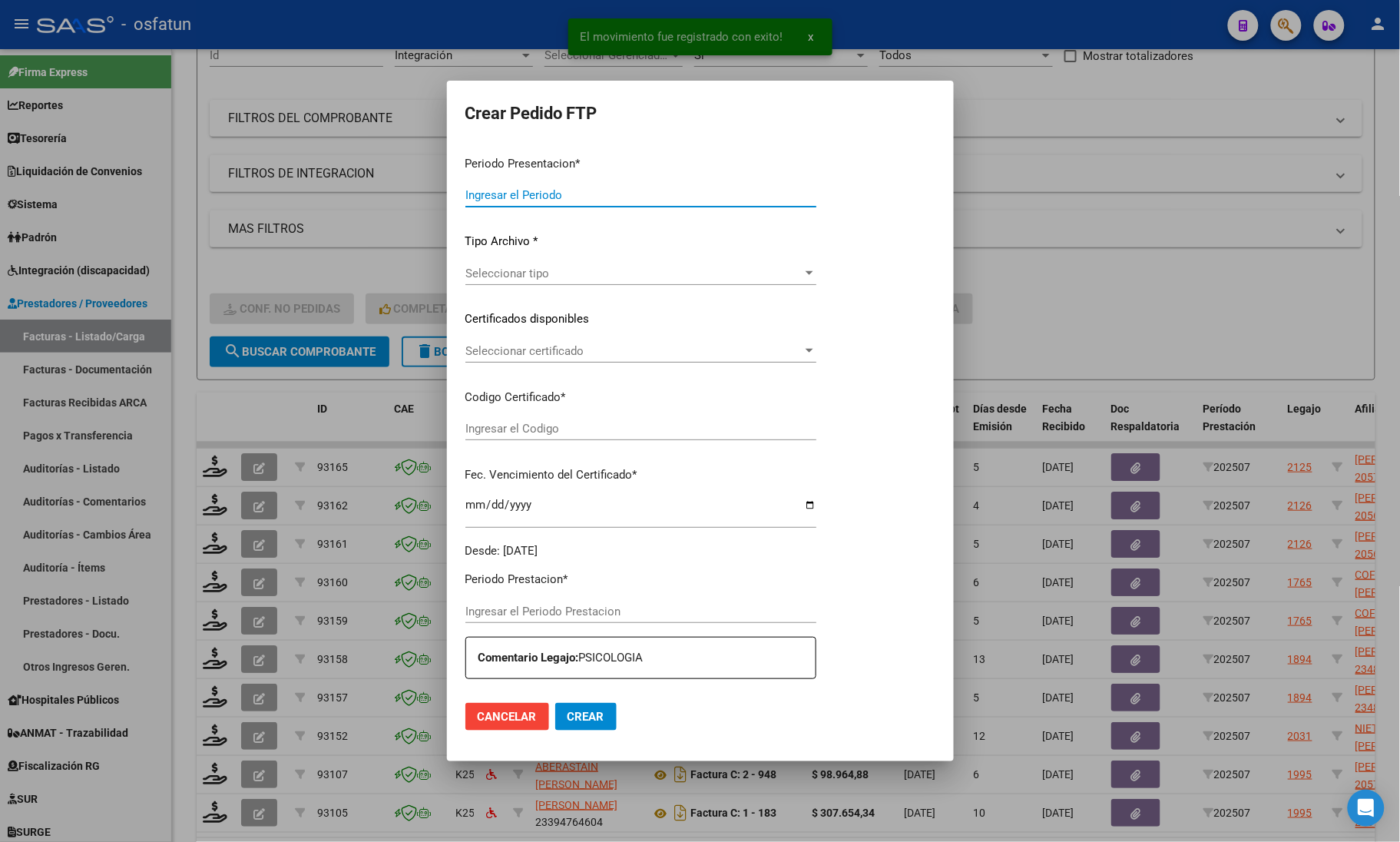
type input "202507"
type input "$ 111.335,49"
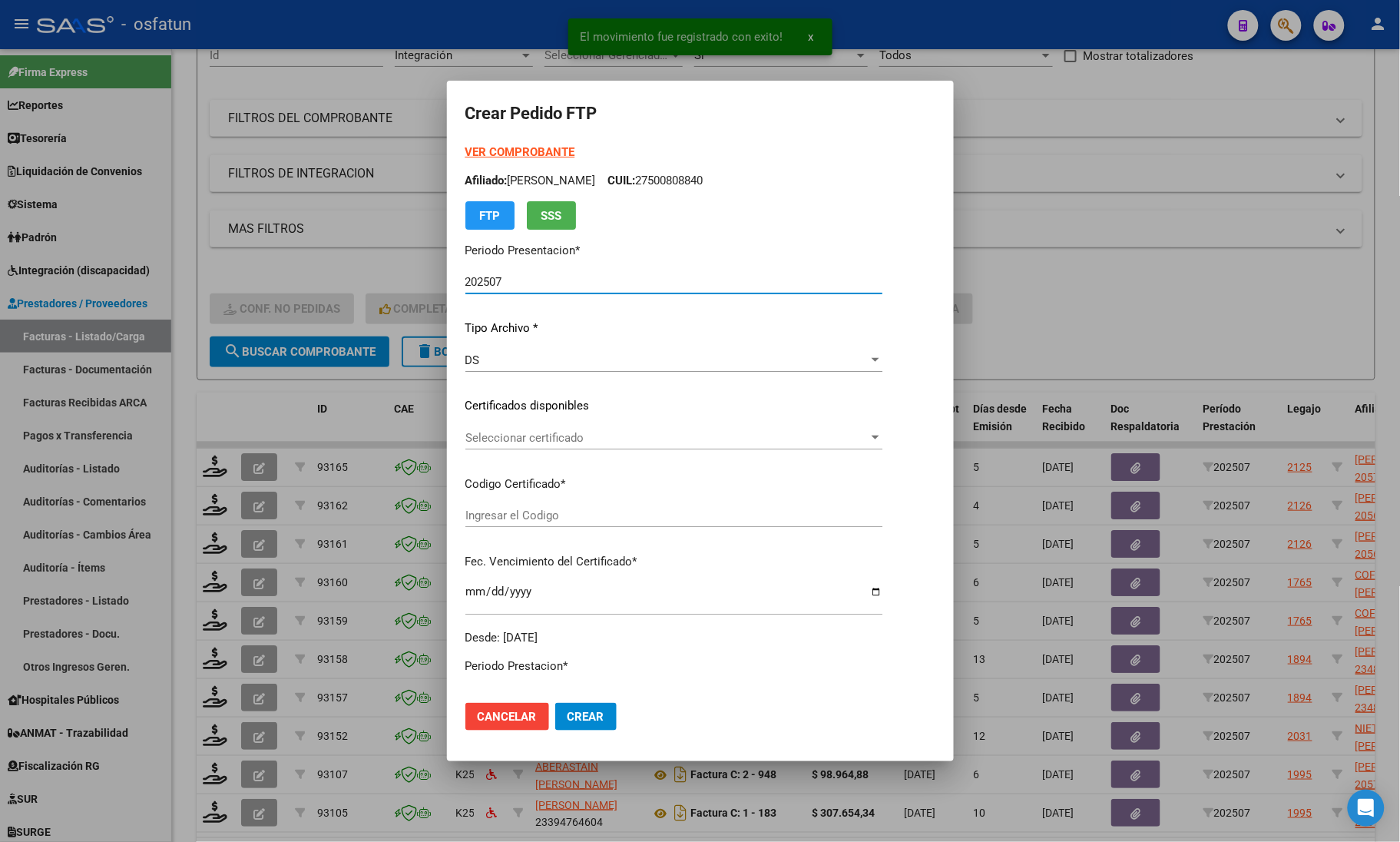
type input "ARG020005605953882023041820280418COR234"
type input "[DATE]"
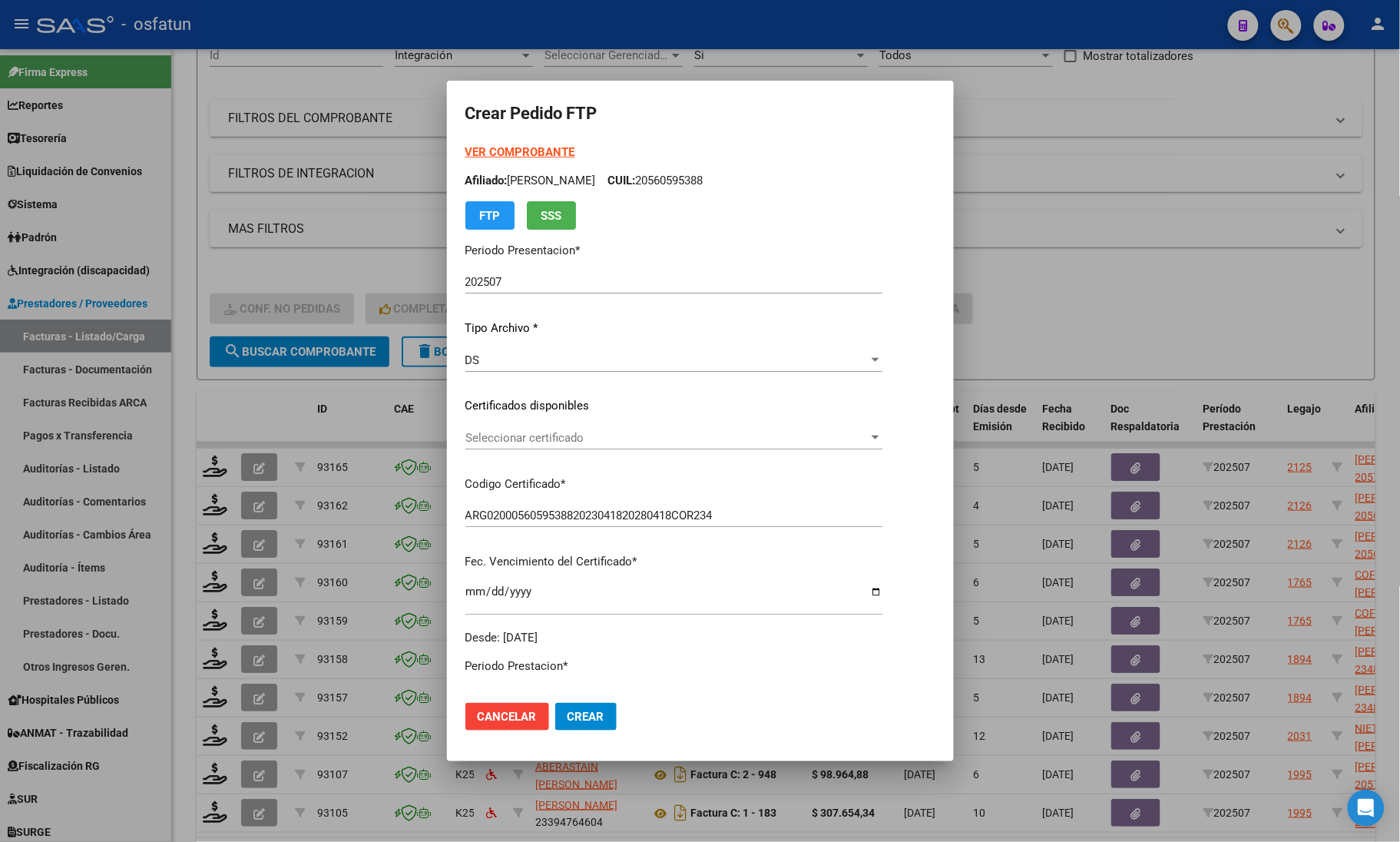
click at [487, 158] on strong "VER COMPROBANTE" at bounding box center [520, 153] width 110 height 14
click at [538, 438] on span "Seleccionar certificado" at bounding box center [666, 438] width 403 height 14
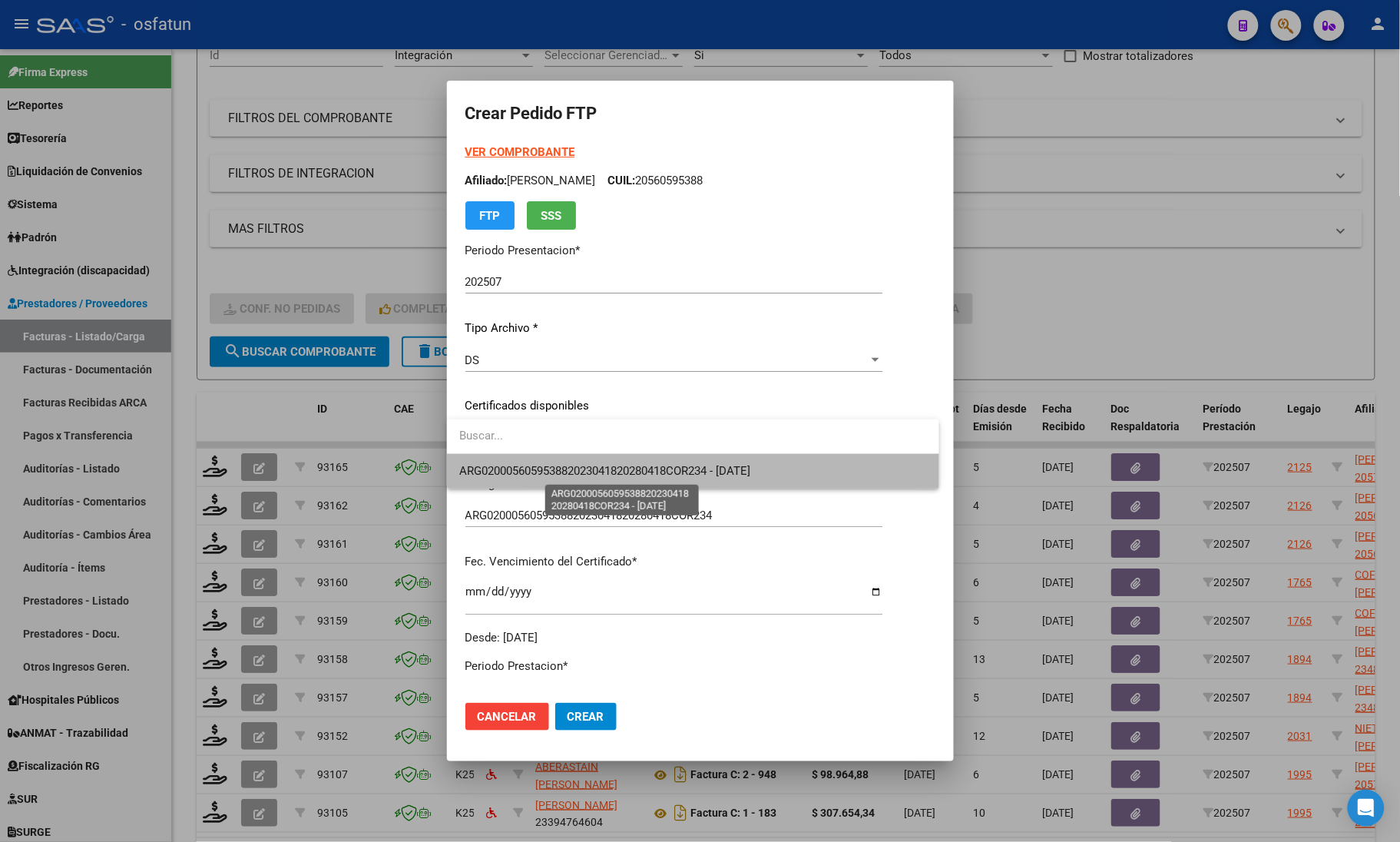
click at [538, 466] on span "ARG020005605953882023041820280418COR234 - [DATE]" at bounding box center [605, 471] width 291 height 14
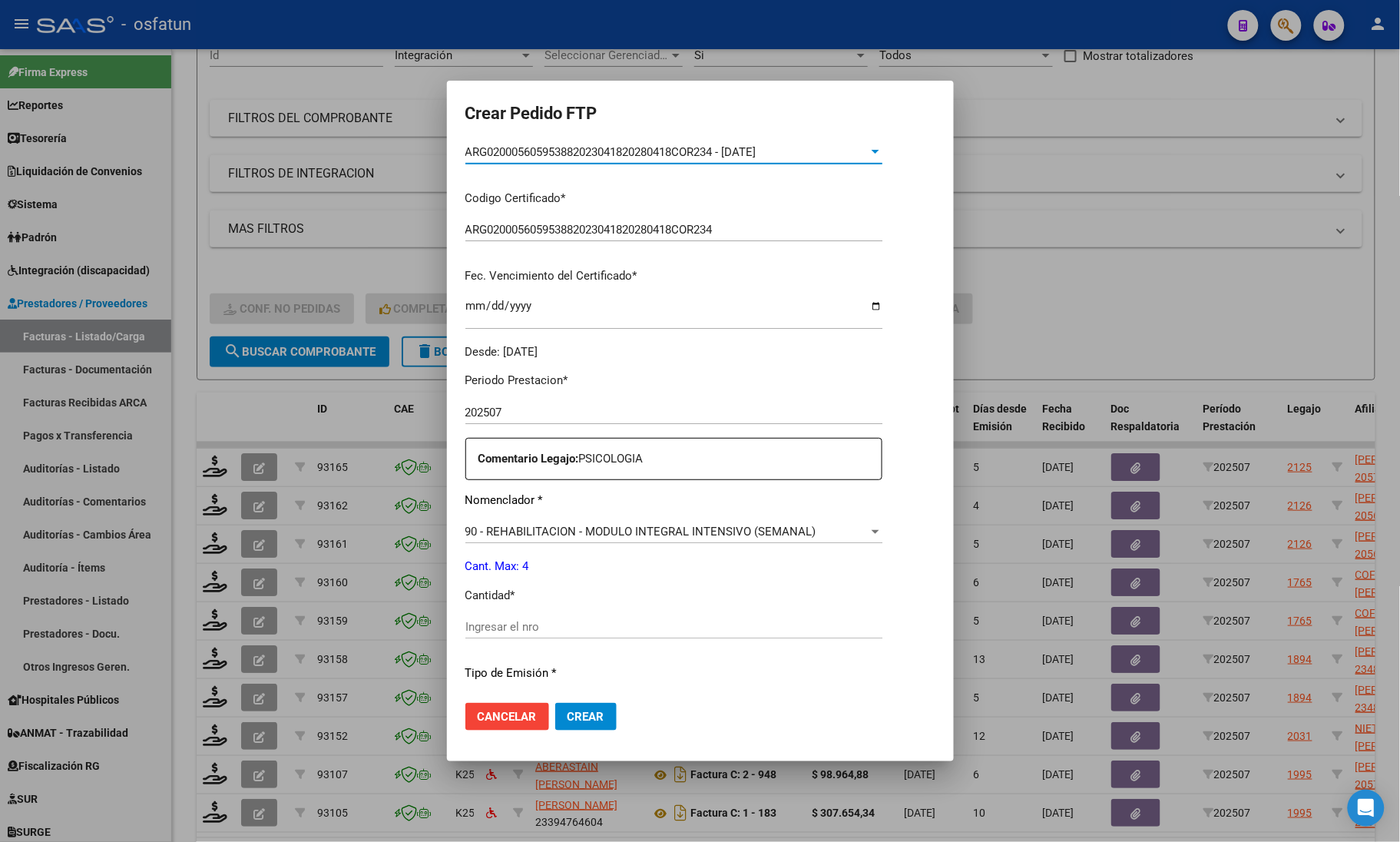
scroll to position [288, 0]
click at [500, 628] on input "Ingresar el nro" at bounding box center [673, 625] width 417 height 14
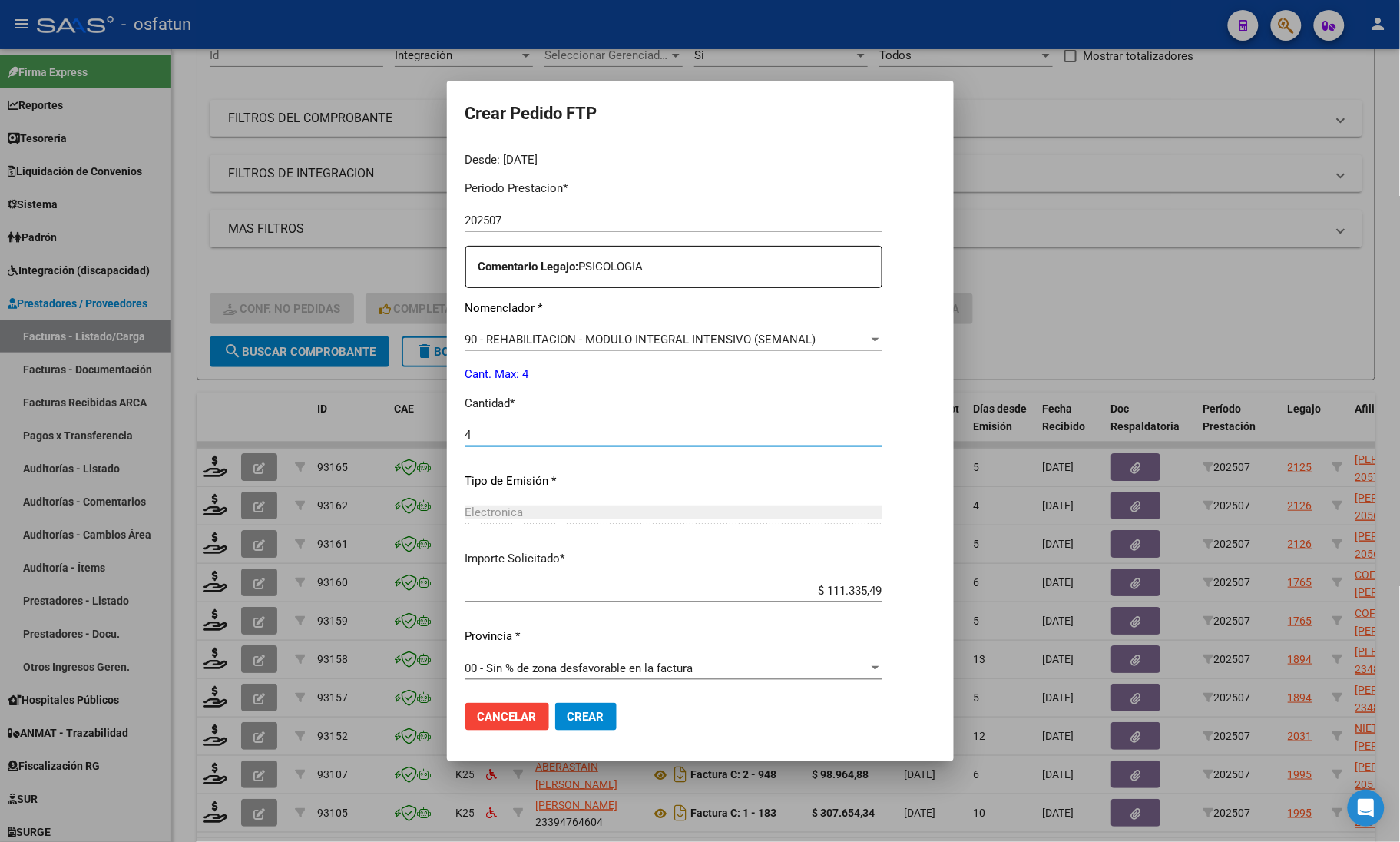
scroll to position [480, 0]
type input "4"
click at [595, 720] on span "Crear" at bounding box center [585, 717] width 37 height 14
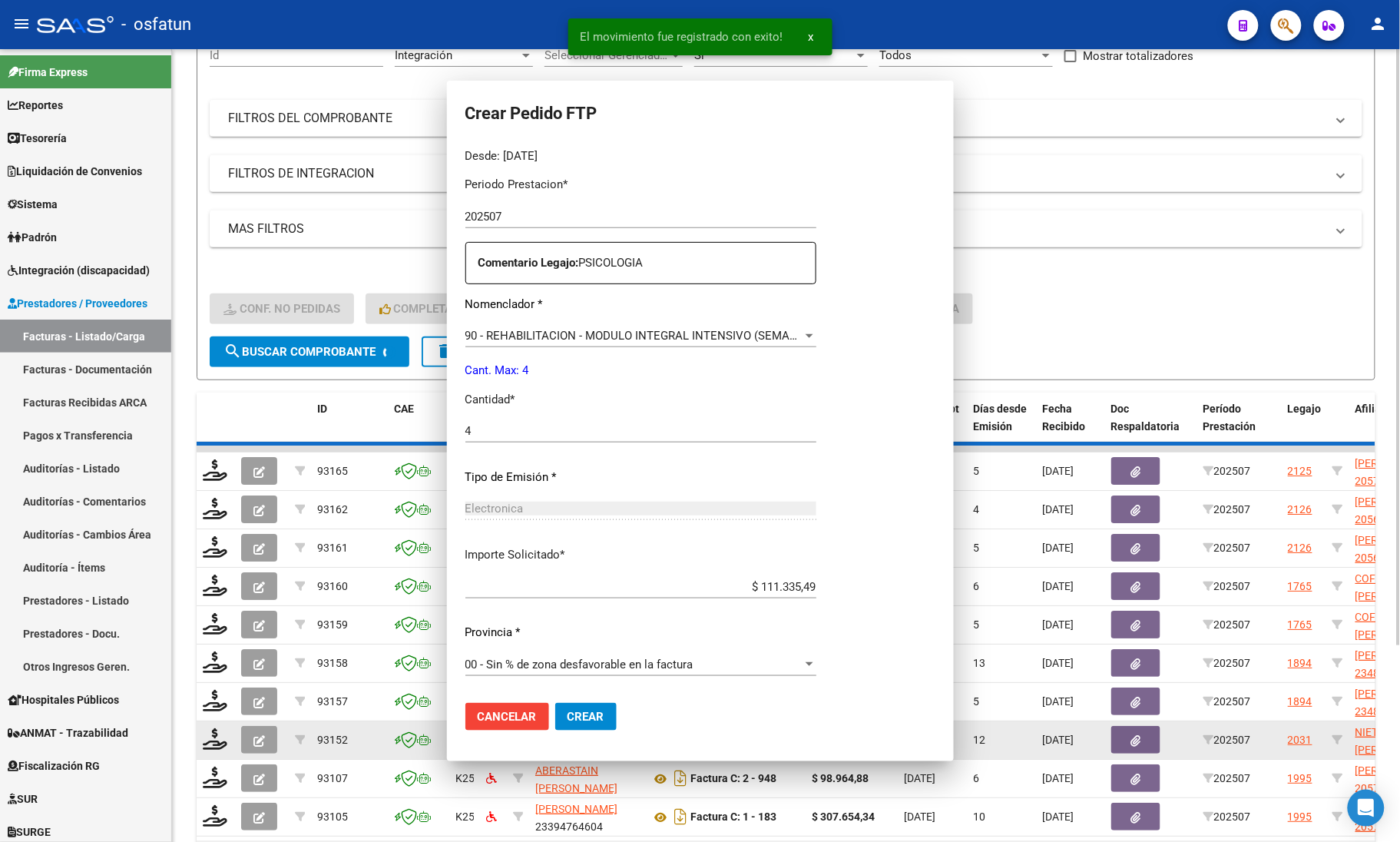
scroll to position [393, 0]
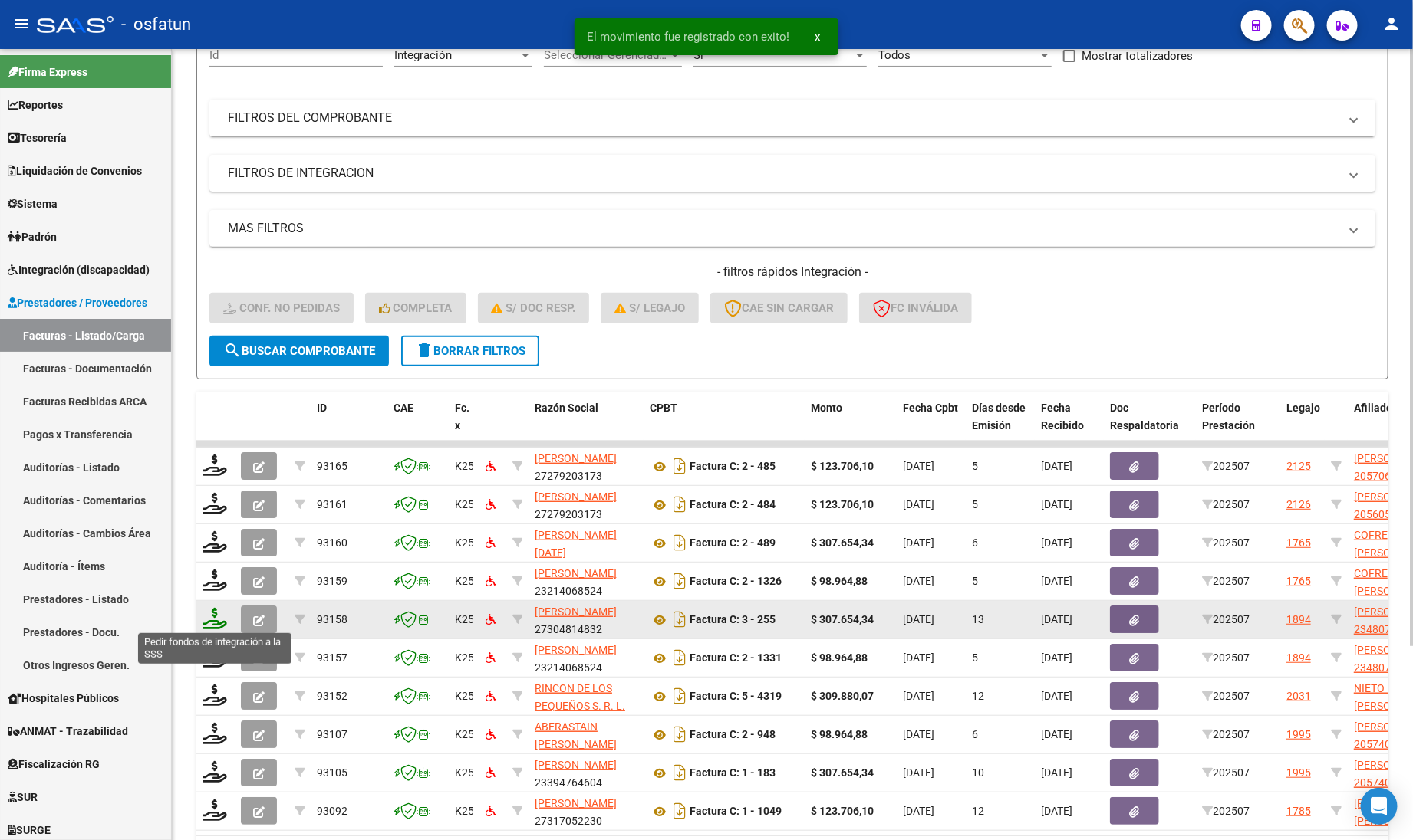
click at [213, 622] on icon at bounding box center [215, 619] width 25 height 22
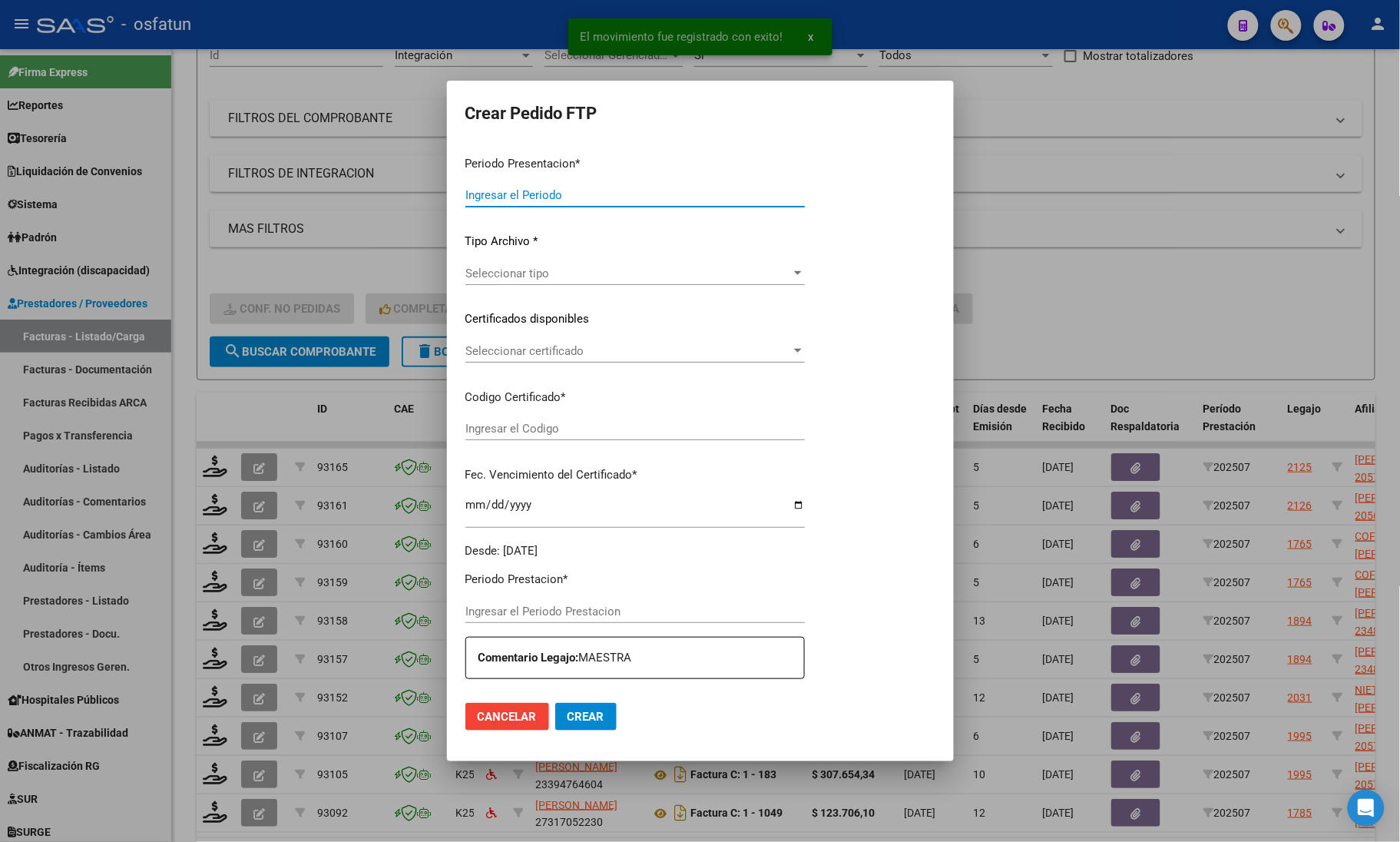
type input "202507"
type input "$ 307.654,34"
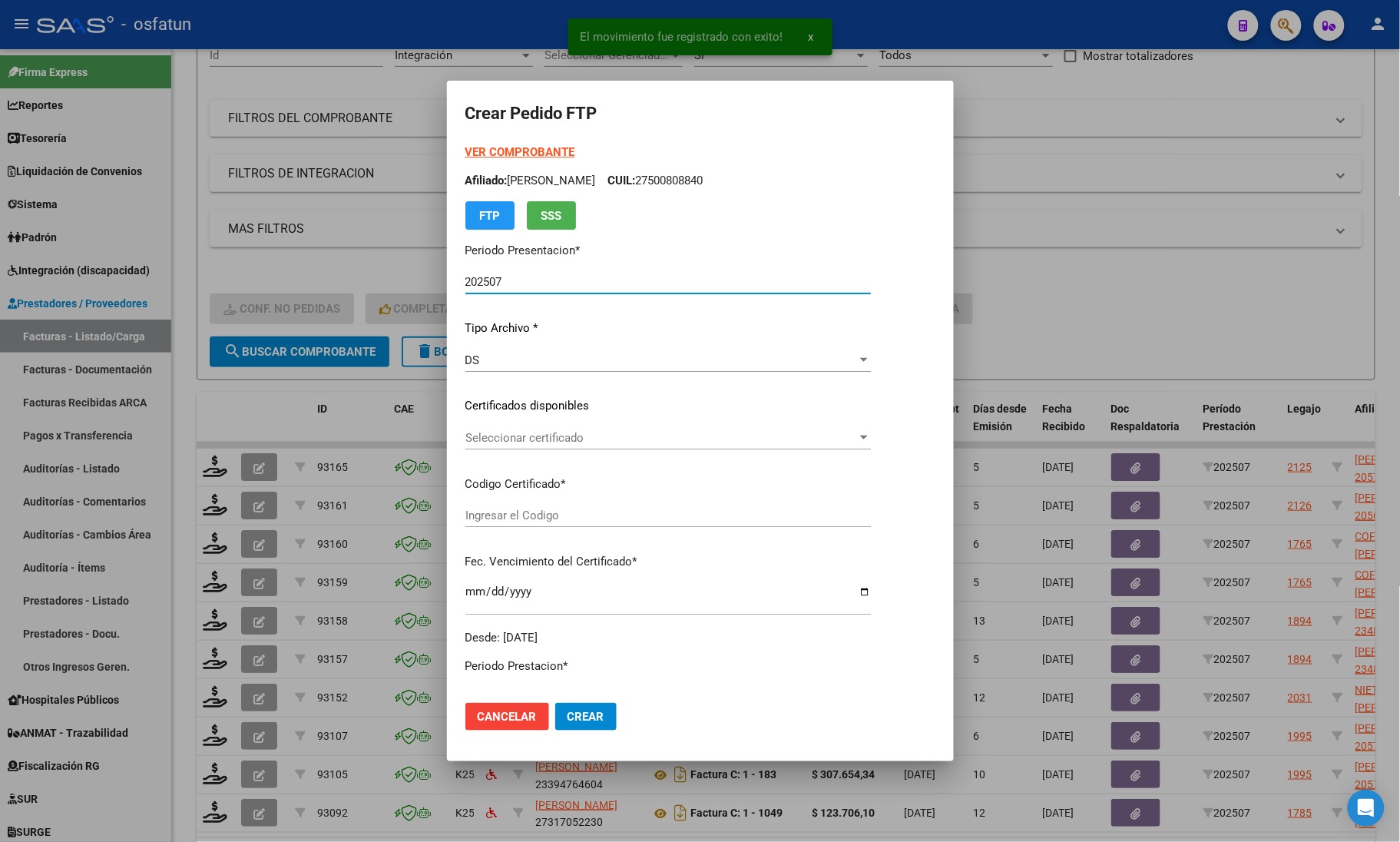
type input "ARG02000480739632019031120260311COR467"
type input "[DATE]"
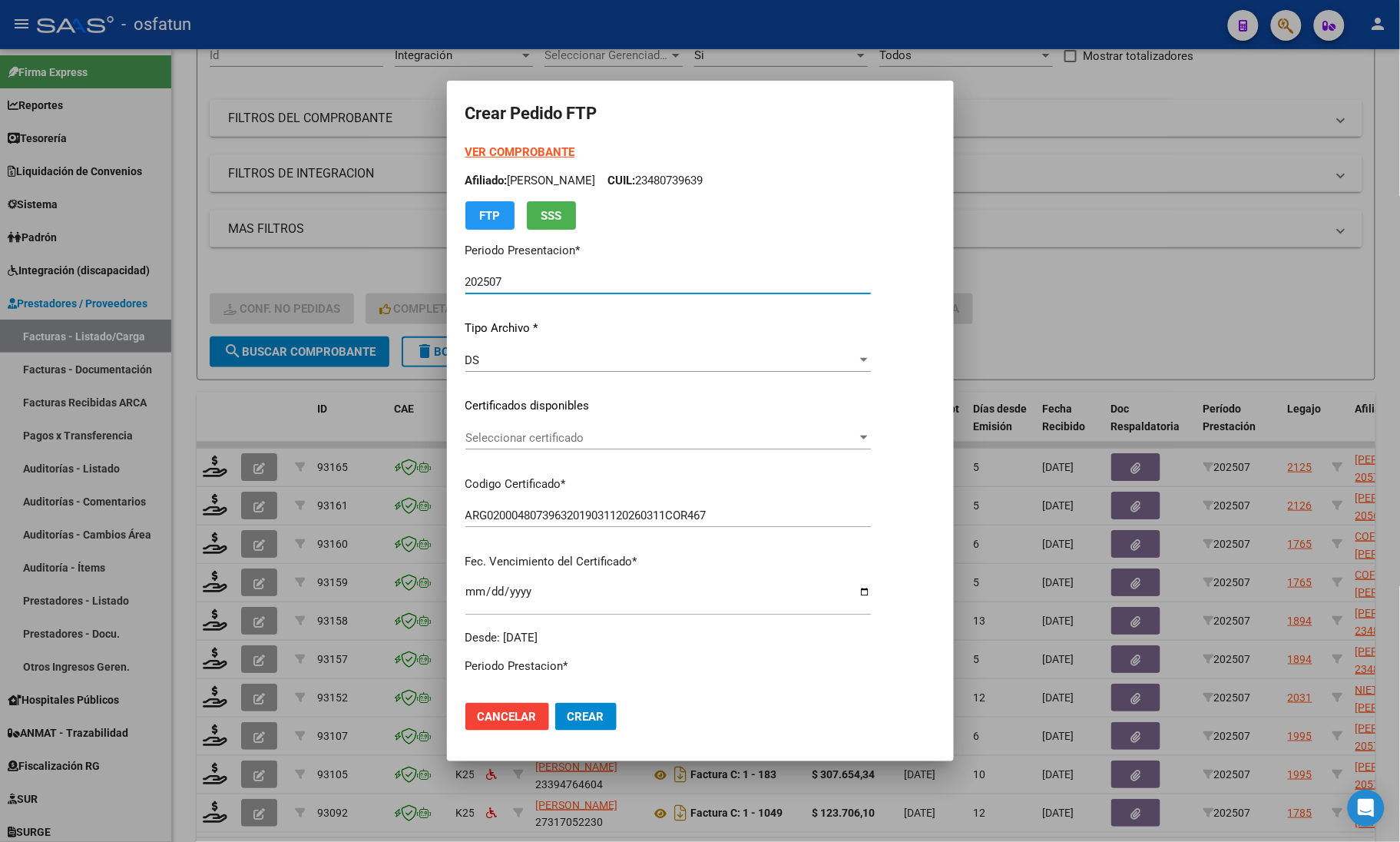
click at [507, 150] on strong "VER COMPROBANTE" at bounding box center [520, 153] width 110 height 14
click at [612, 432] on span "Seleccionar certificado" at bounding box center [661, 438] width 392 height 14
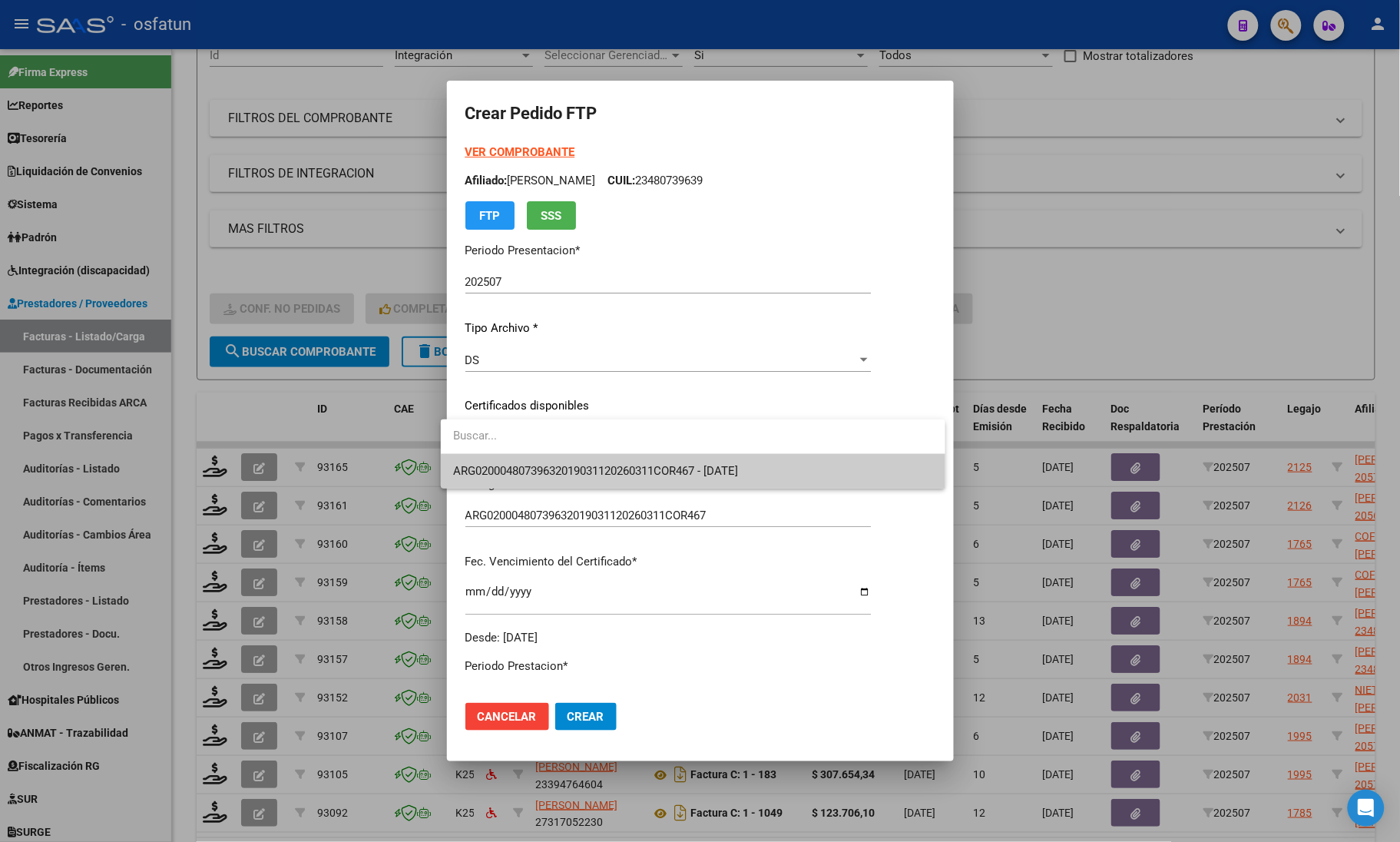
click at [580, 469] on span "ARG02000480739632019031120260311COR467 - [DATE]" at bounding box center [596, 471] width 285 height 14
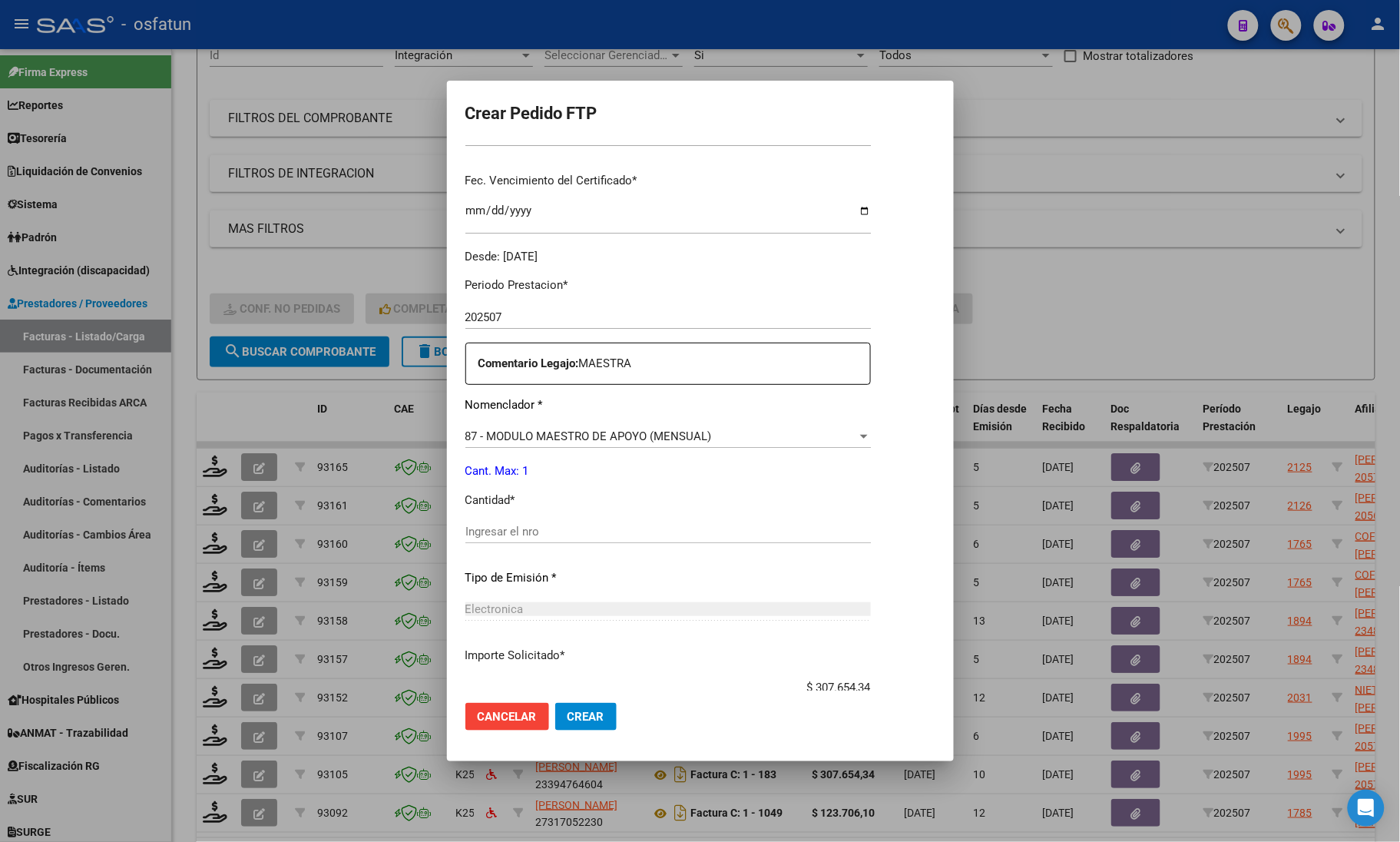
scroll to position [384, 0]
click at [521, 522] on input "Ingresar el nro" at bounding box center [668, 529] width 406 height 14
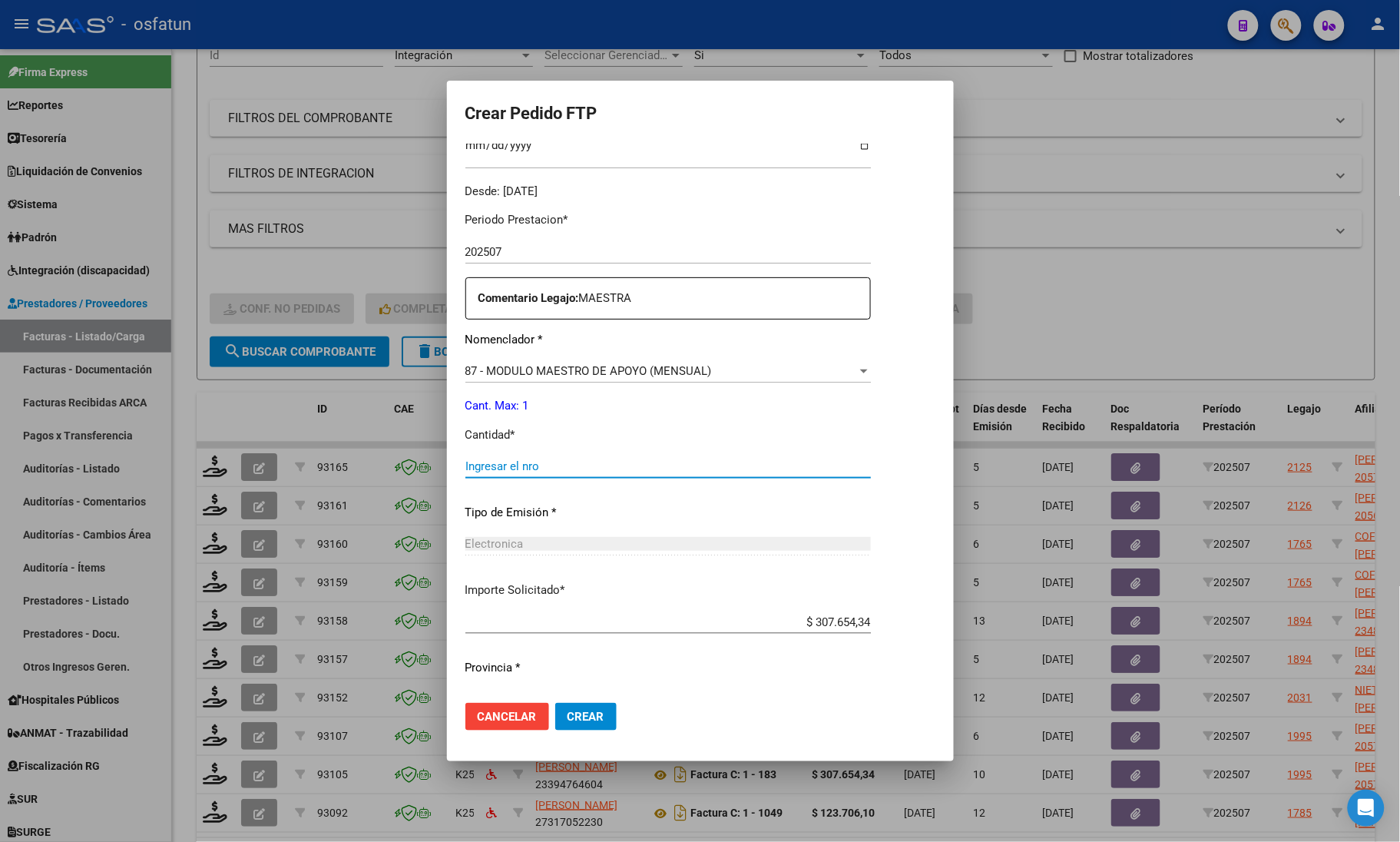
scroll to position [480, 0]
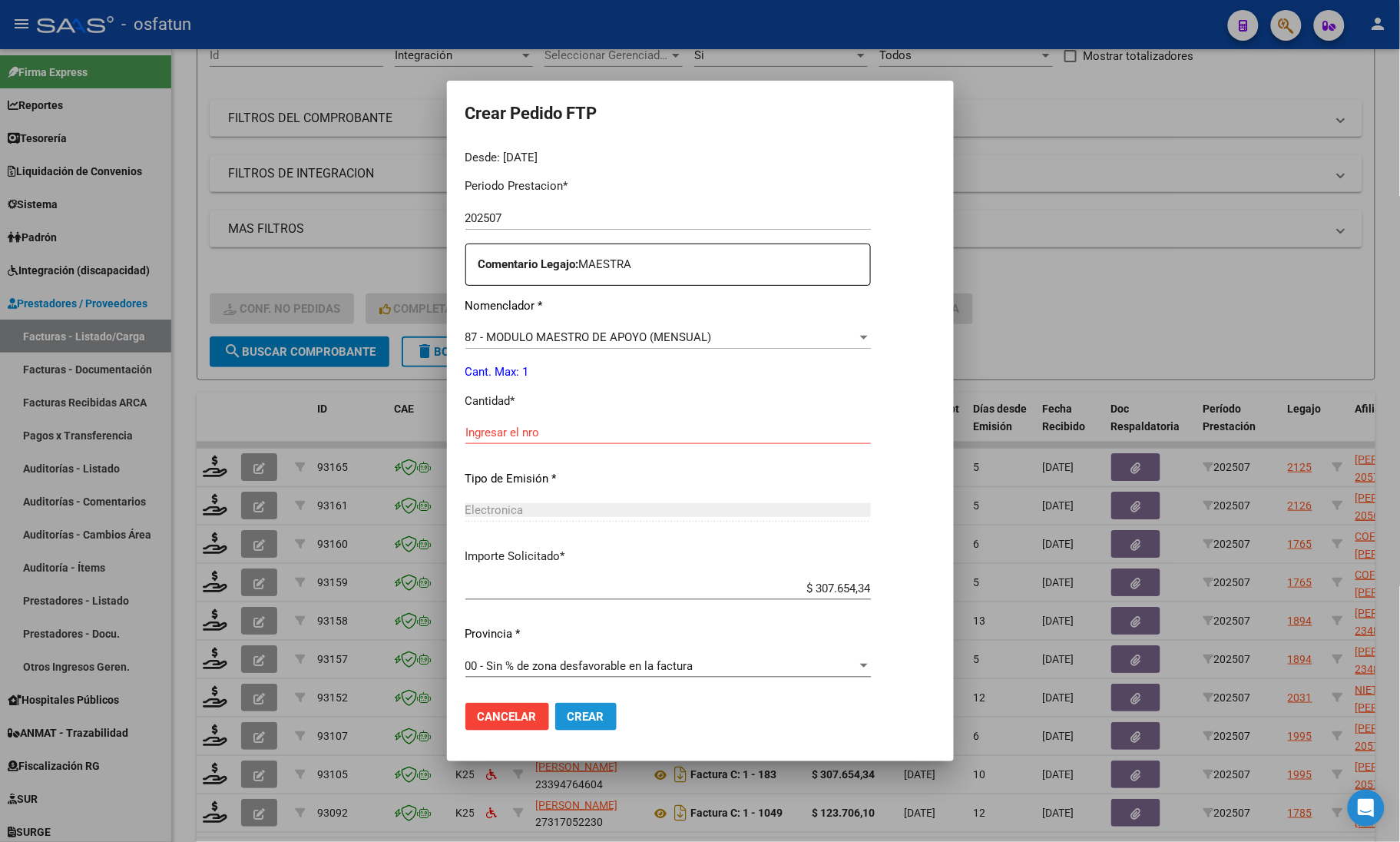
click at [572, 718] on span "Crear" at bounding box center [585, 717] width 37 height 14
drag, startPoint x: 597, startPoint y: 710, endPoint x: 589, endPoint y: 713, distance: 8.5
click at [596, 710] on button "Crear" at bounding box center [586, 717] width 61 height 28
click at [569, 717] on span "Crear" at bounding box center [585, 717] width 37 height 14
click at [580, 710] on span "Crear" at bounding box center [585, 717] width 37 height 14
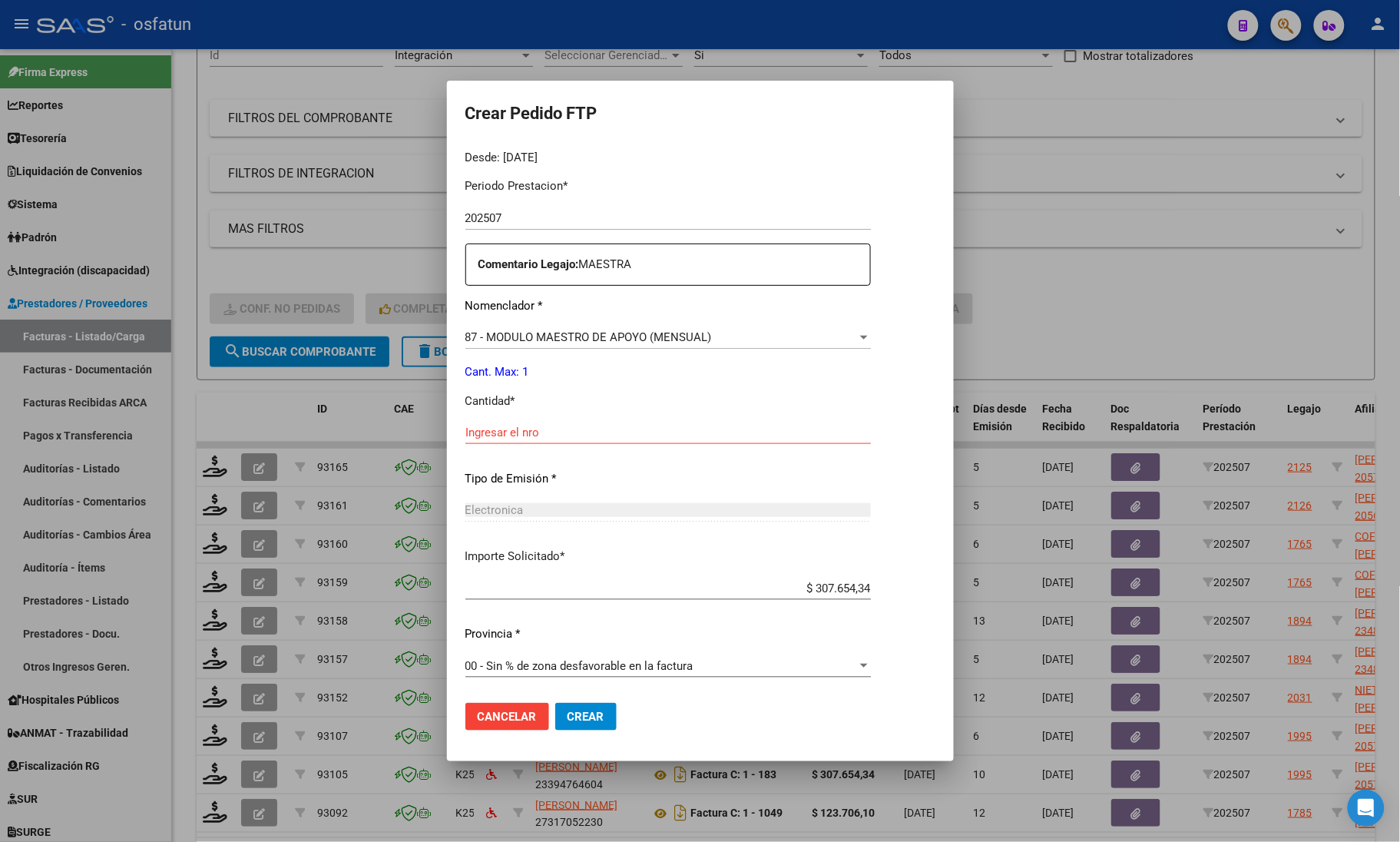
click at [1039, 302] on div at bounding box center [700, 421] width 1400 height 842
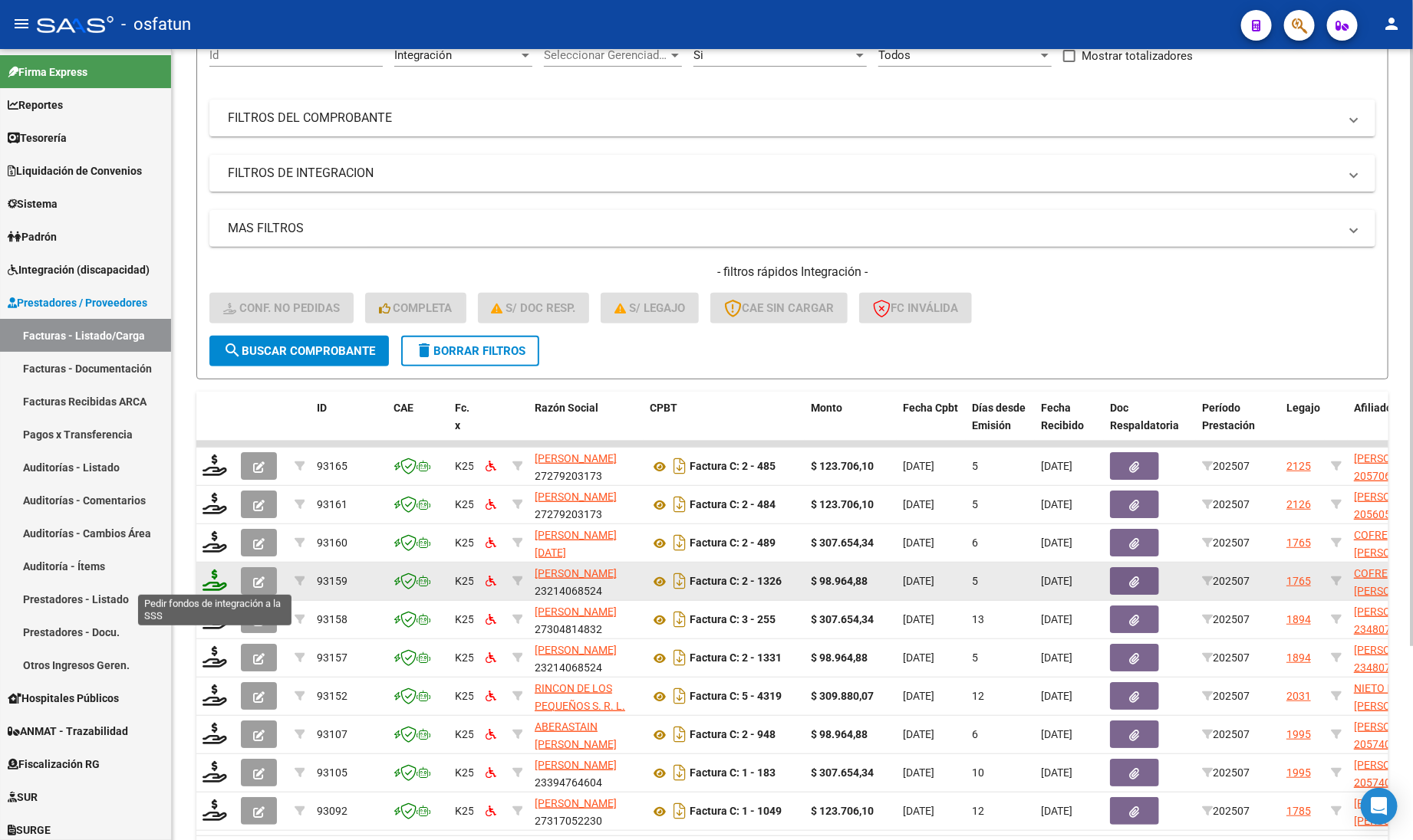
click at [212, 573] on icon at bounding box center [215, 580] width 25 height 22
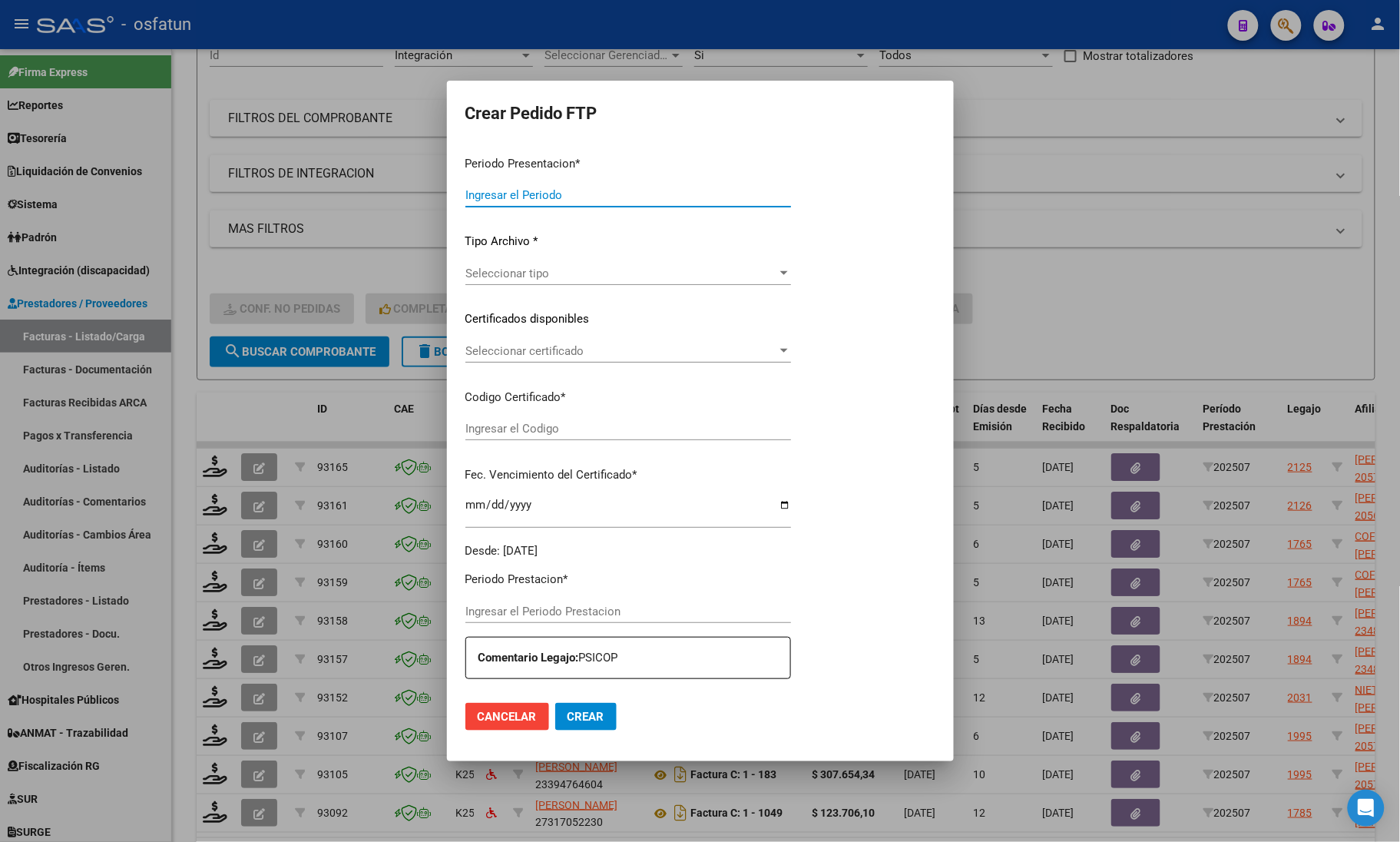
type input "202507"
type input "$ 98.964,88"
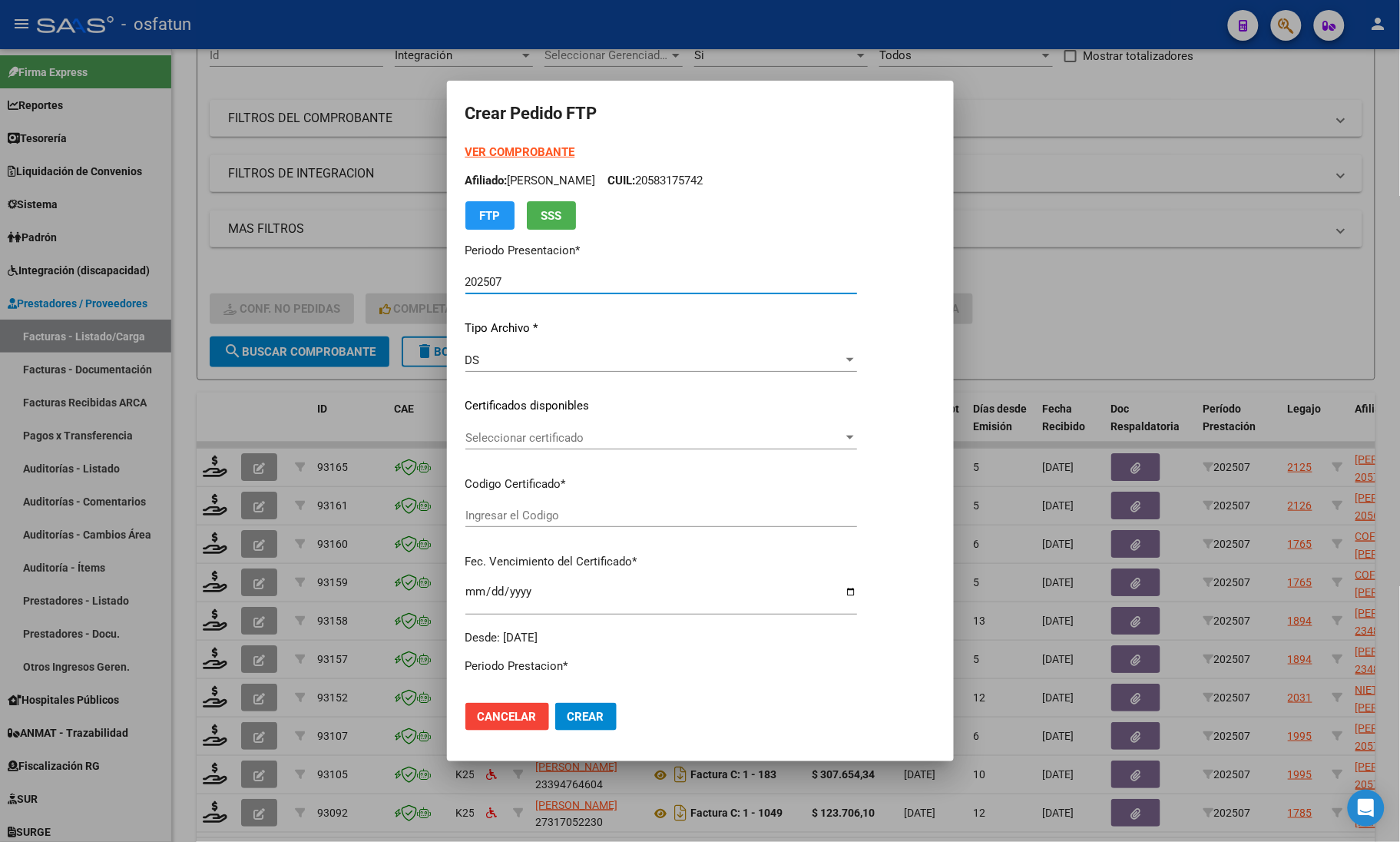
type input "ARG020000544980242023092620280926COR467"
type input "[DATE]"
click at [508, 148] on strong "VER COMPROBANTE" at bounding box center [520, 153] width 110 height 14
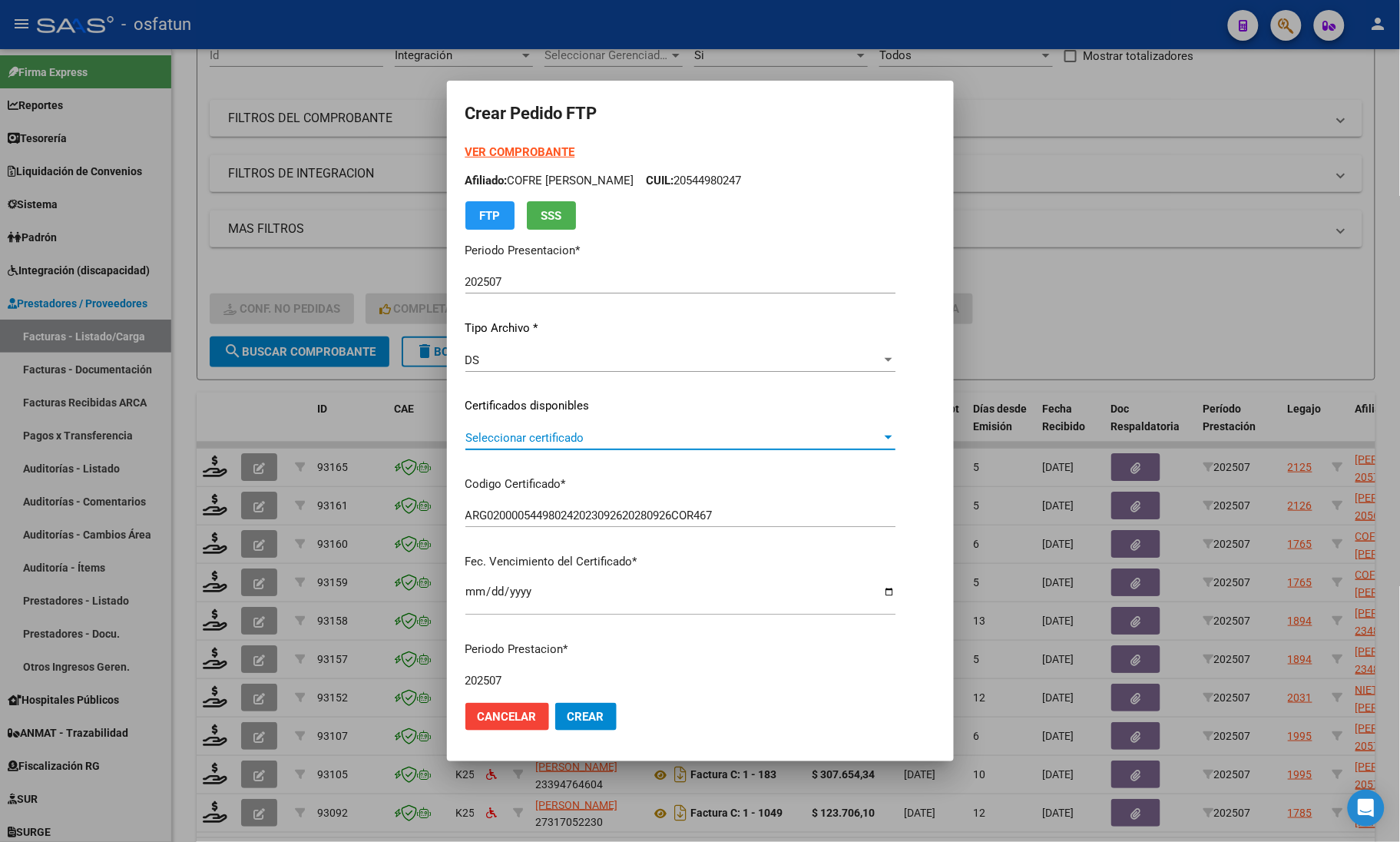
drag, startPoint x: 568, startPoint y: 431, endPoint x: 521, endPoint y: 435, distance: 47.2
click at [521, 435] on span "Seleccionar certificado" at bounding box center [673, 438] width 416 height 14
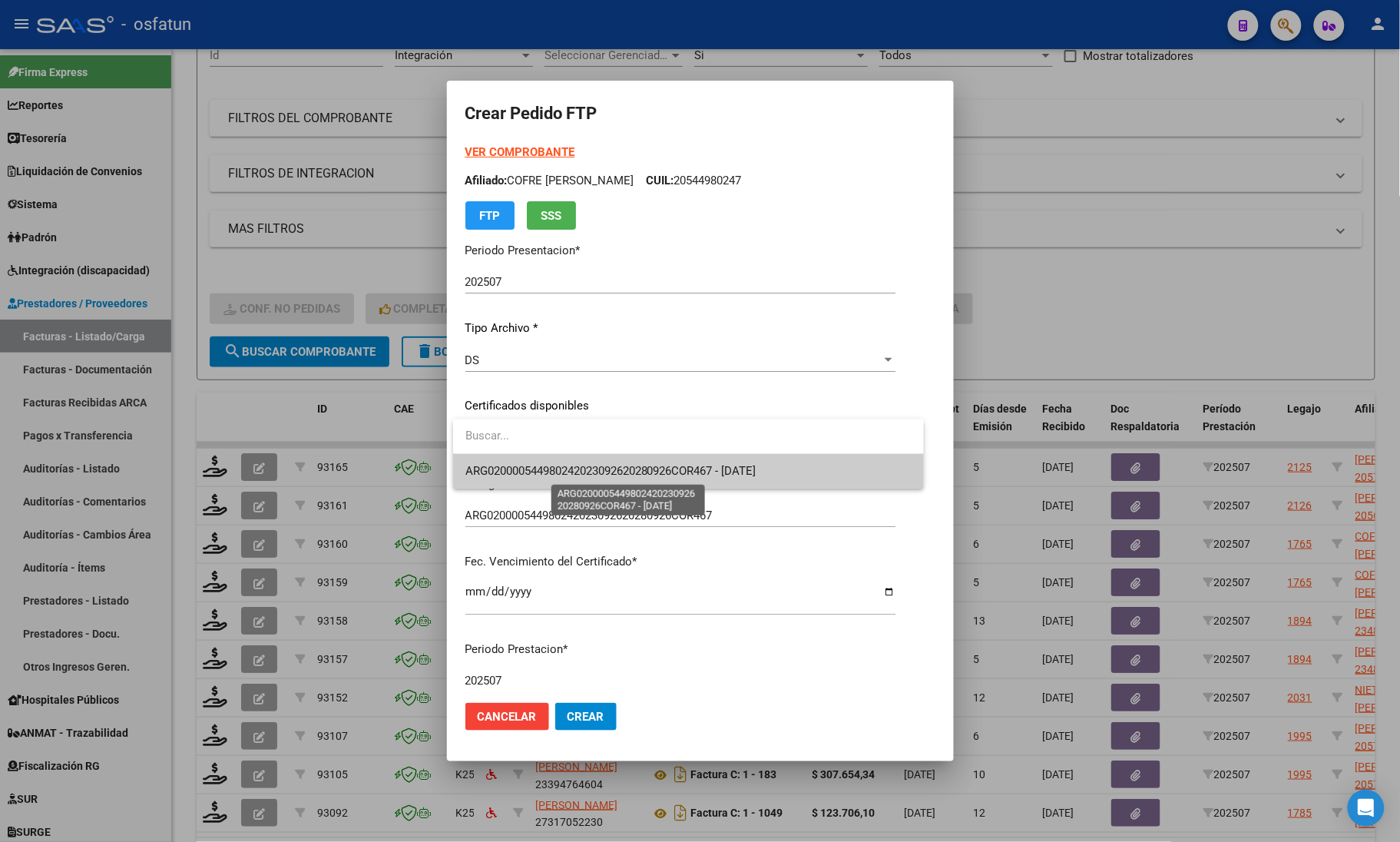
click at [554, 468] on span "ARG020000544980242023092620280926COR467 - [DATE]" at bounding box center [611, 471] width 291 height 14
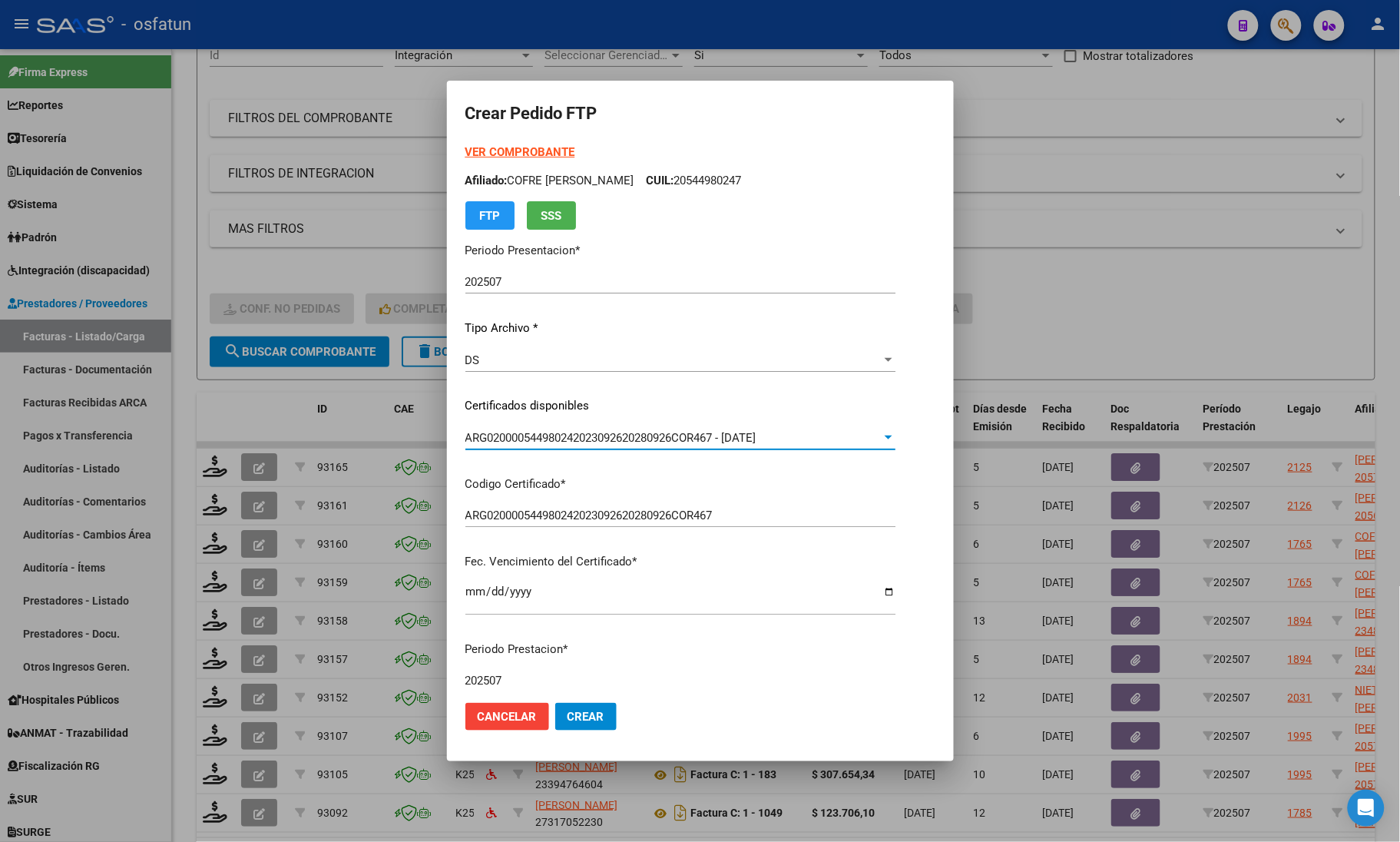
scroll to position [463, 0]
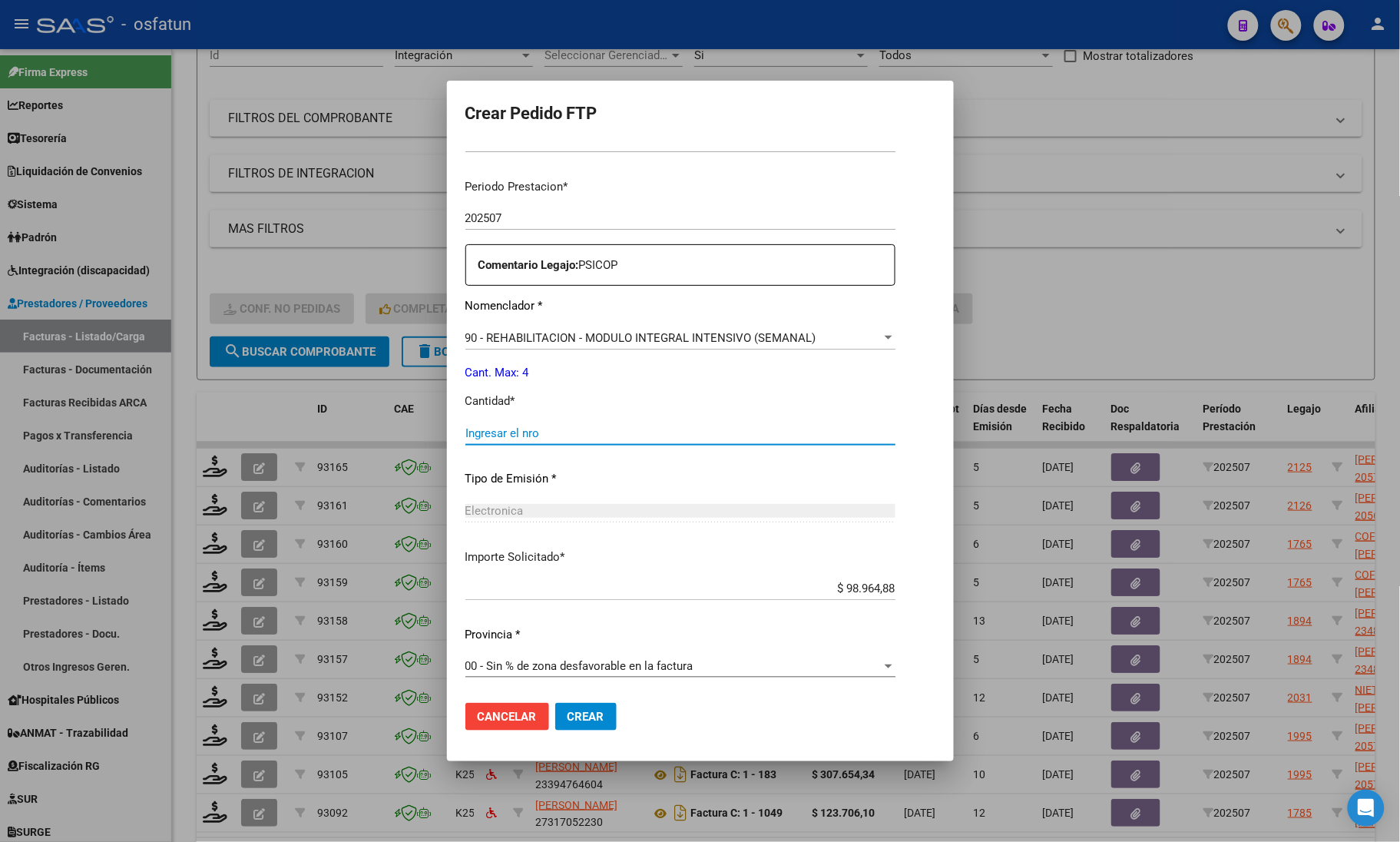
click at [522, 430] on input "Ingresar el nro" at bounding box center [680, 433] width 430 height 14
type input "4"
click at [588, 714] on span "Crear" at bounding box center [585, 717] width 37 height 14
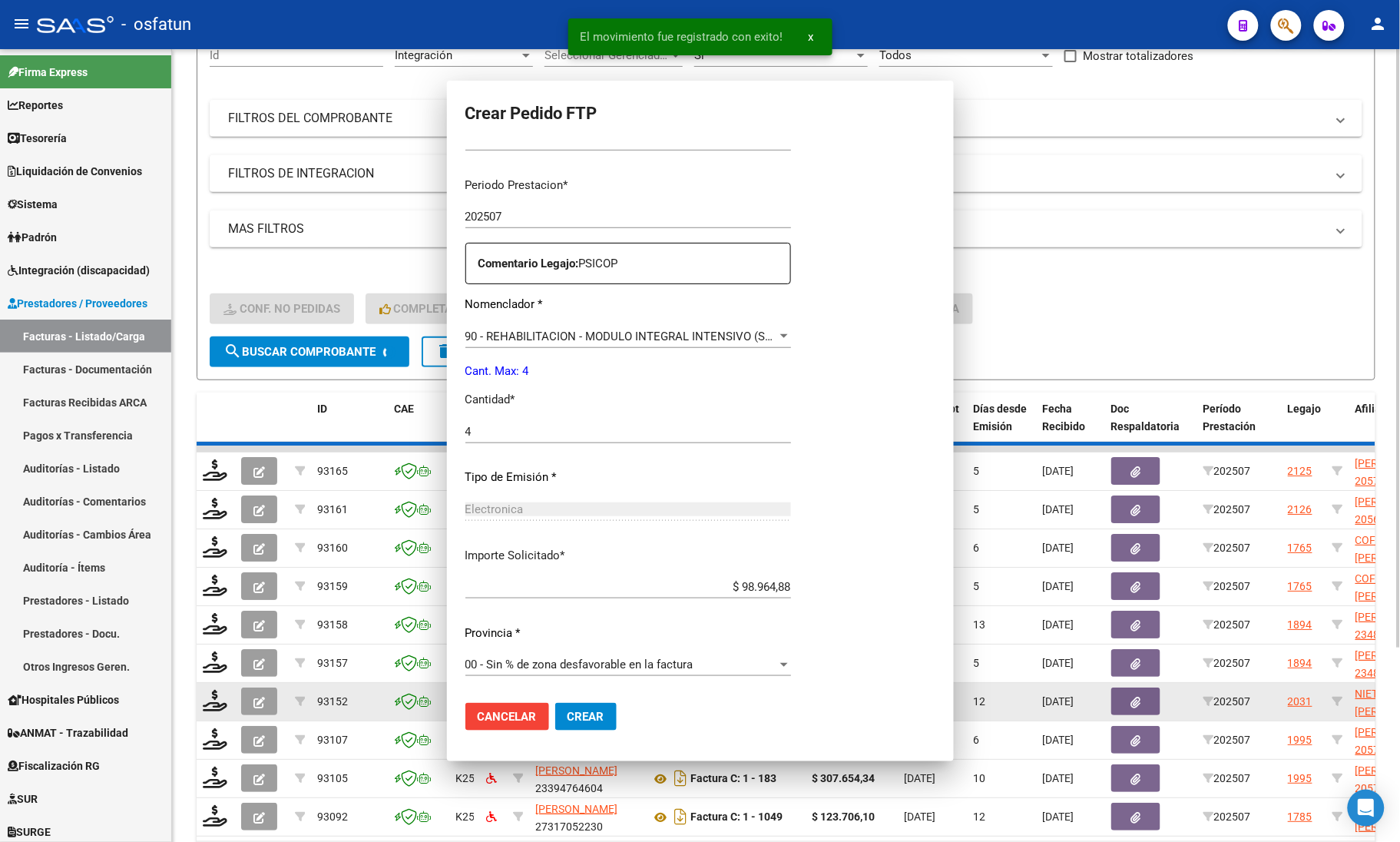
scroll to position [0, 0]
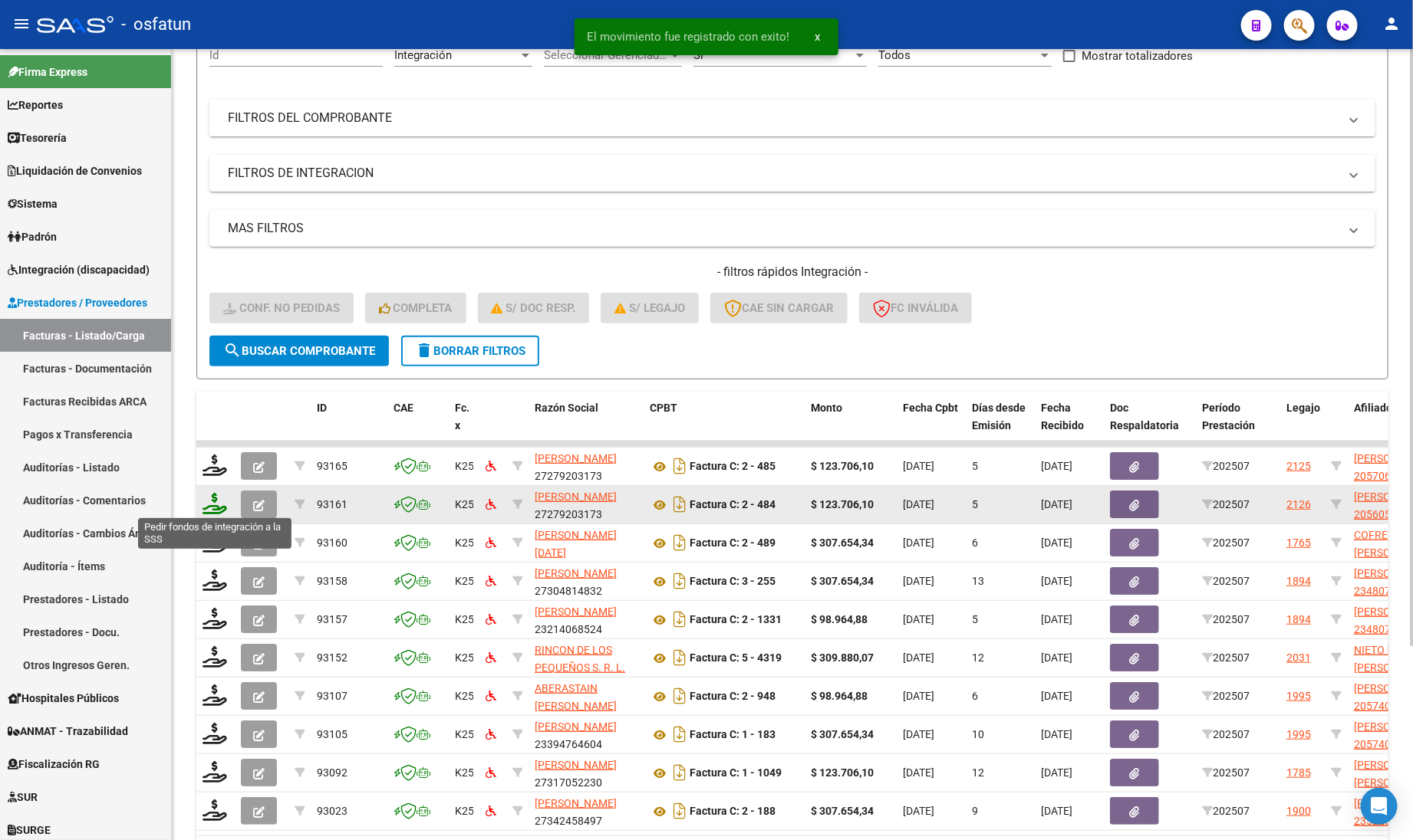
drag, startPoint x: 207, startPoint y: 506, endPoint x: 216, endPoint y: 511, distance: 10.3
click at [207, 504] on icon at bounding box center [215, 504] width 25 height 22
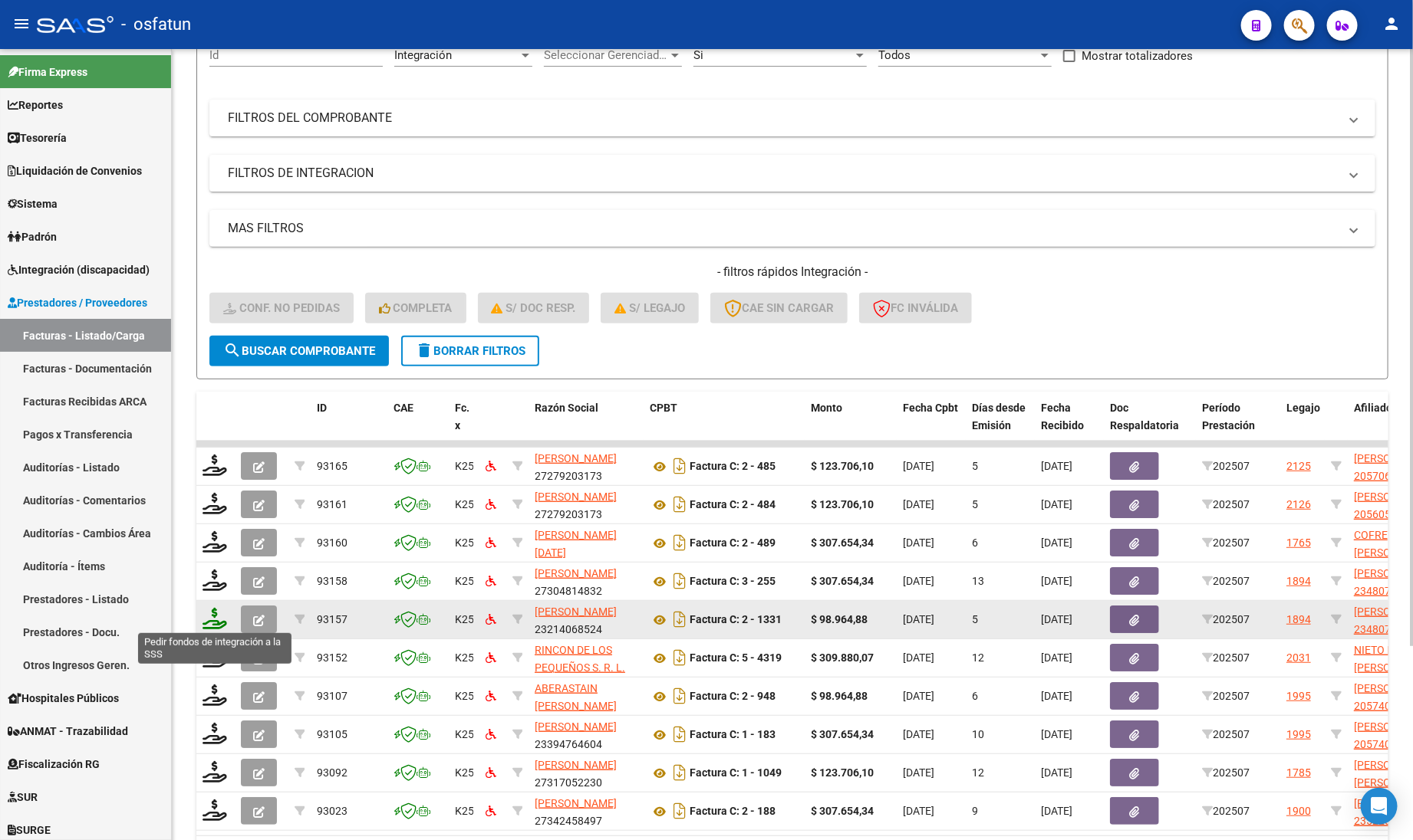
click at [213, 616] on icon at bounding box center [215, 619] width 25 height 22
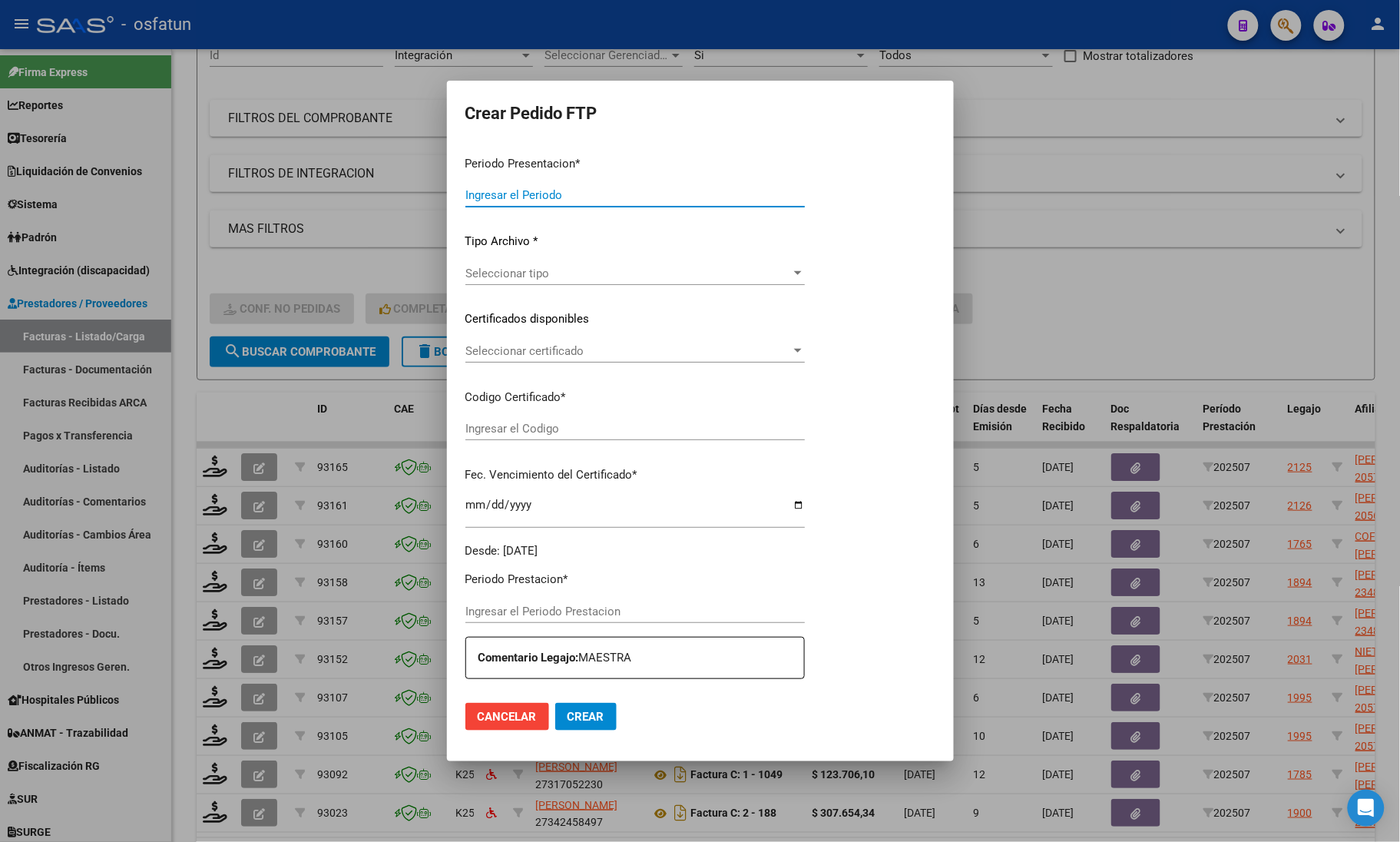
type input "202507"
type input "$ 98.964,88"
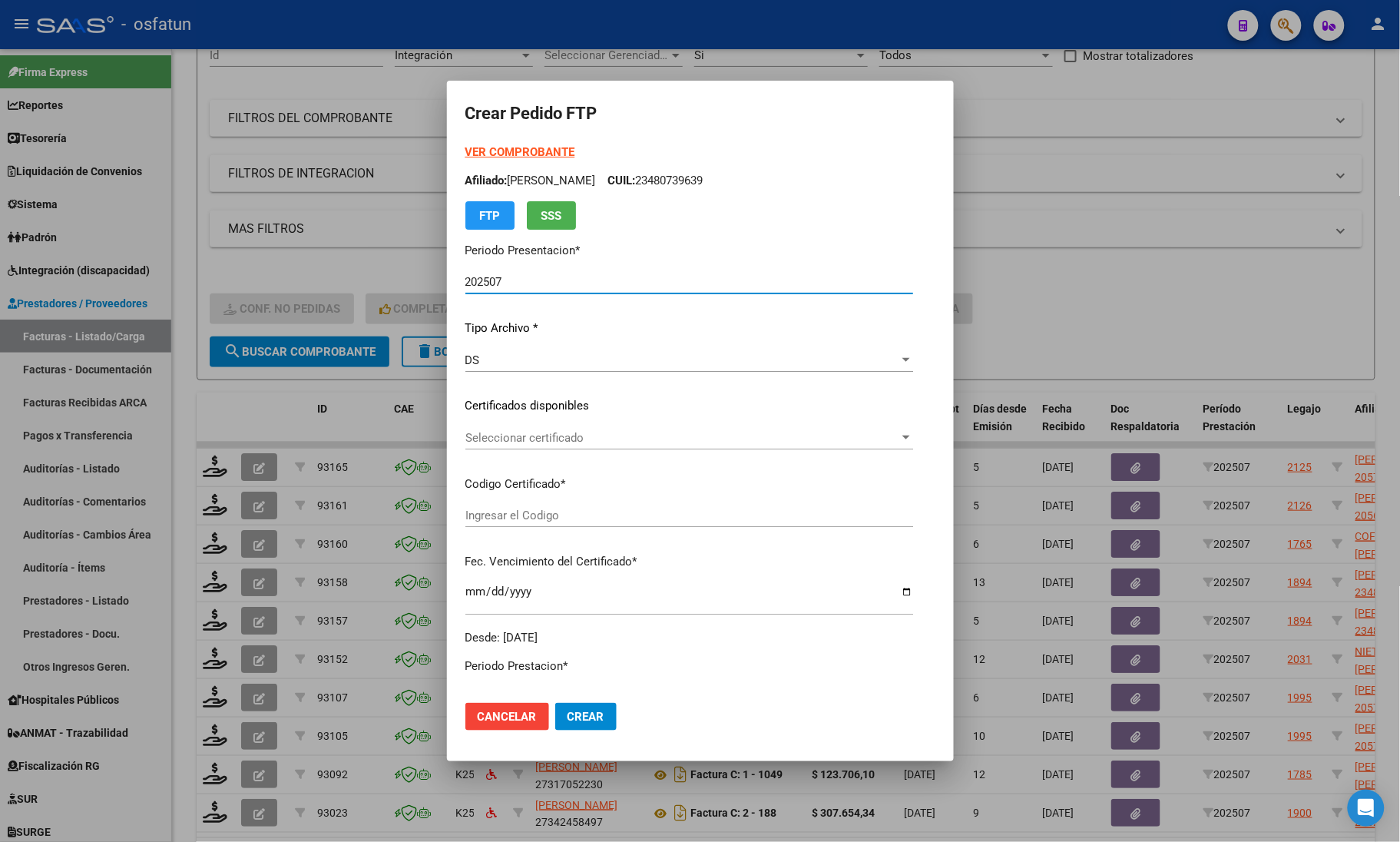
type input "ARG02000480739632019031120260311COR467"
type input "[DATE]"
click at [481, 142] on form "Crear Pedido FTP VER COMPROBANTE ARCA Padrón Afiliado: [PERSON_NAME]: 234807396…" at bounding box center [700, 421] width 470 height 644
click at [480, 149] on strong "VER COMPROBANTE" at bounding box center [520, 153] width 110 height 14
click at [538, 442] on span "Seleccionar certificado" at bounding box center [682, 438] width 434 height 14
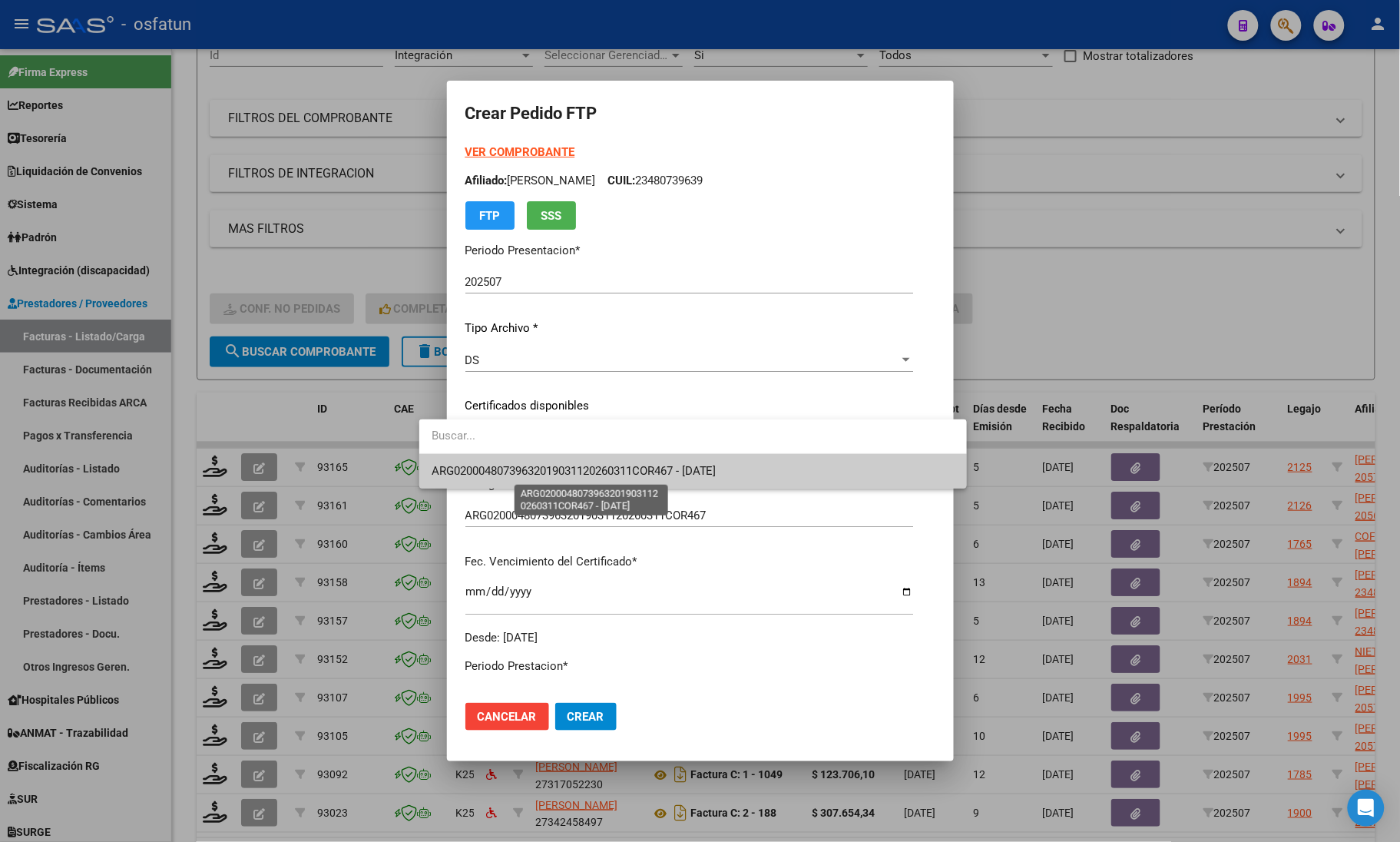
click at [534, 468] on span "ARG02000480739632019031120260311COR467 - [DATE]" at bounding box center [574, 471] width 285 height 14
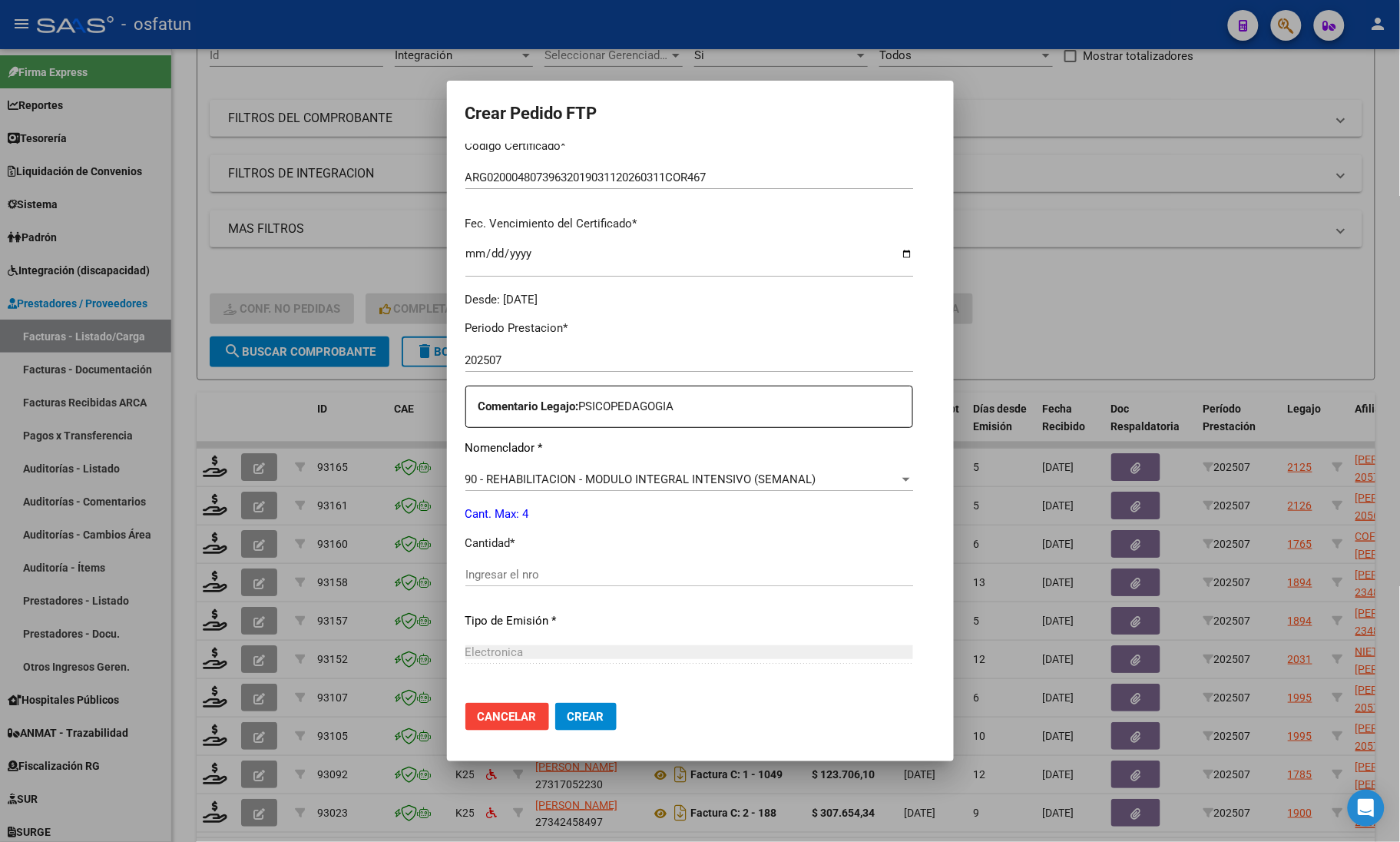
scroll to position [384, 0]
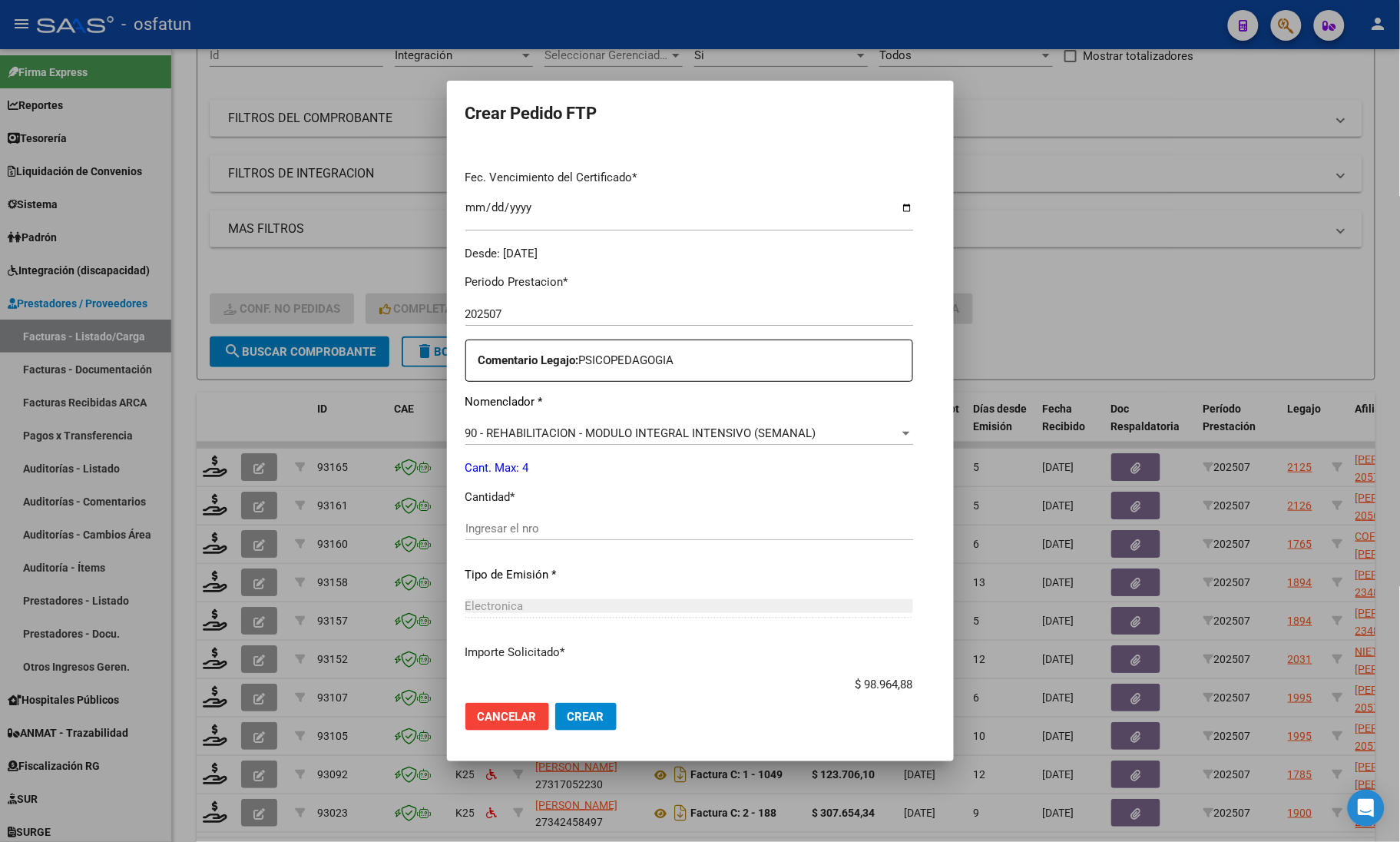
click at [550, 539] on div "Ingresar el nro" at bounding box center [689, 528] width 448 height 23
type input "4"
click at [567, 720] on span "Crear" at bounding box center [585, 717] width 37 height 14
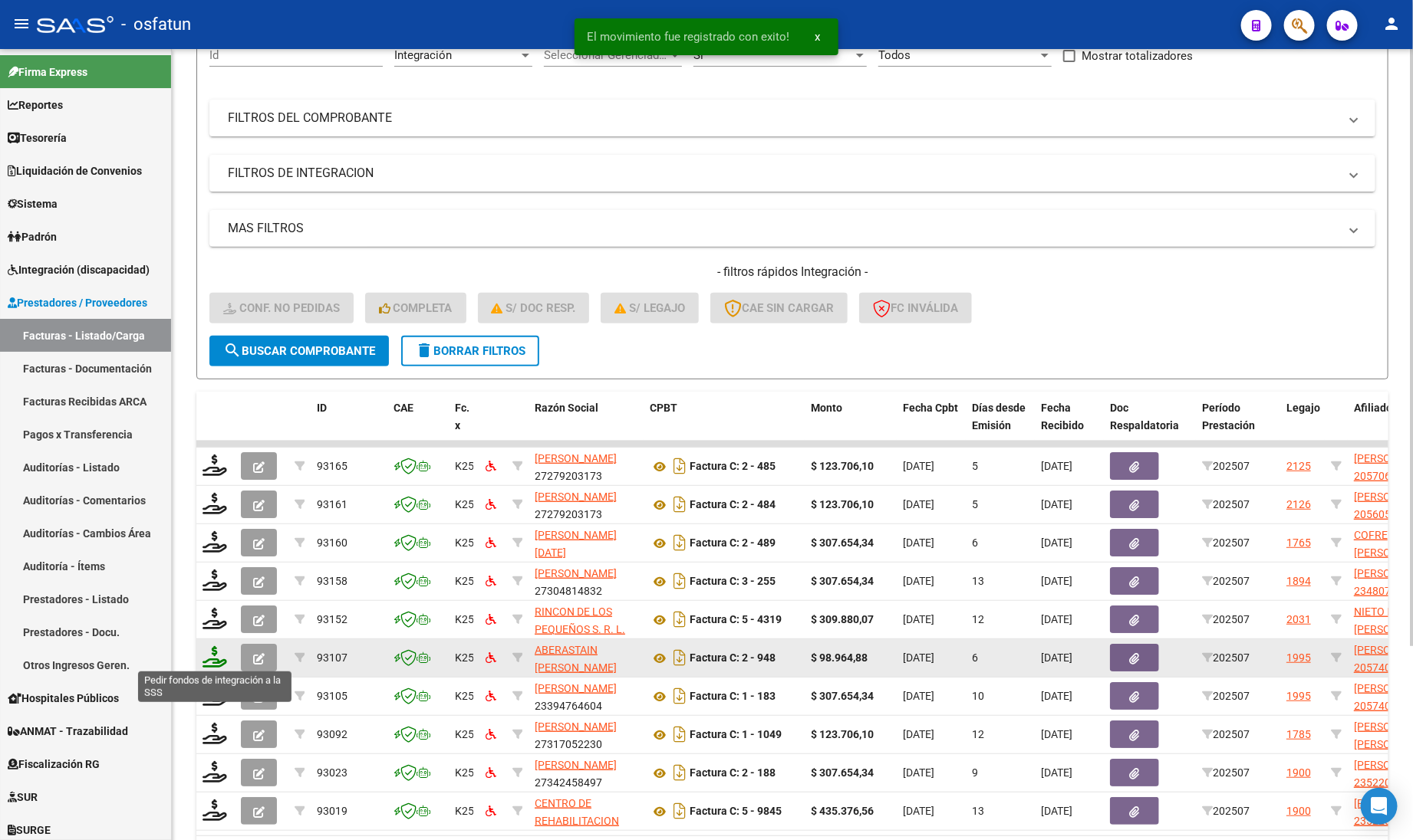
click at [206, 657] on icon at bounding box center [215, 657] width 25 height 22
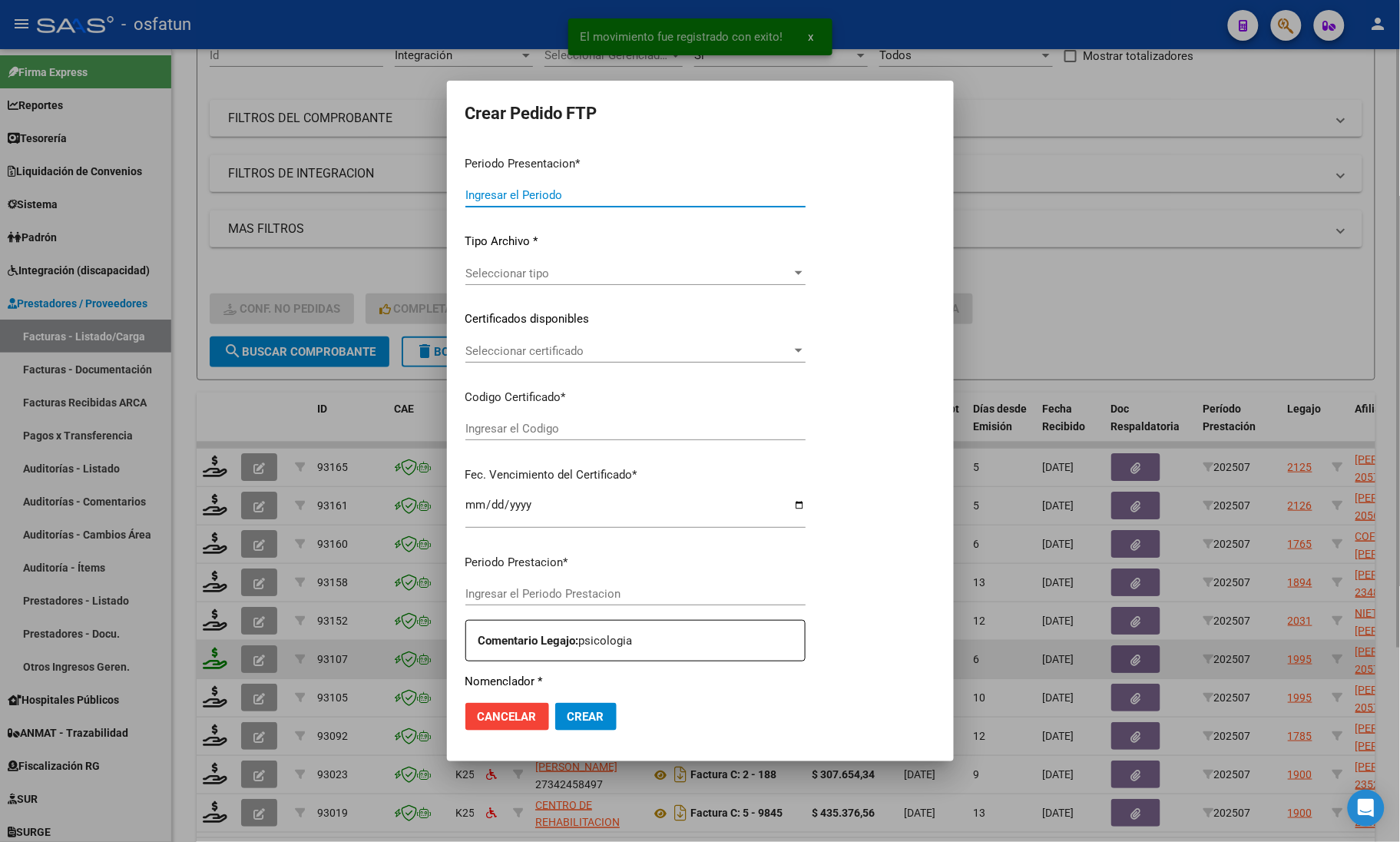
type input "202507"
type input "$ 98.964,88"
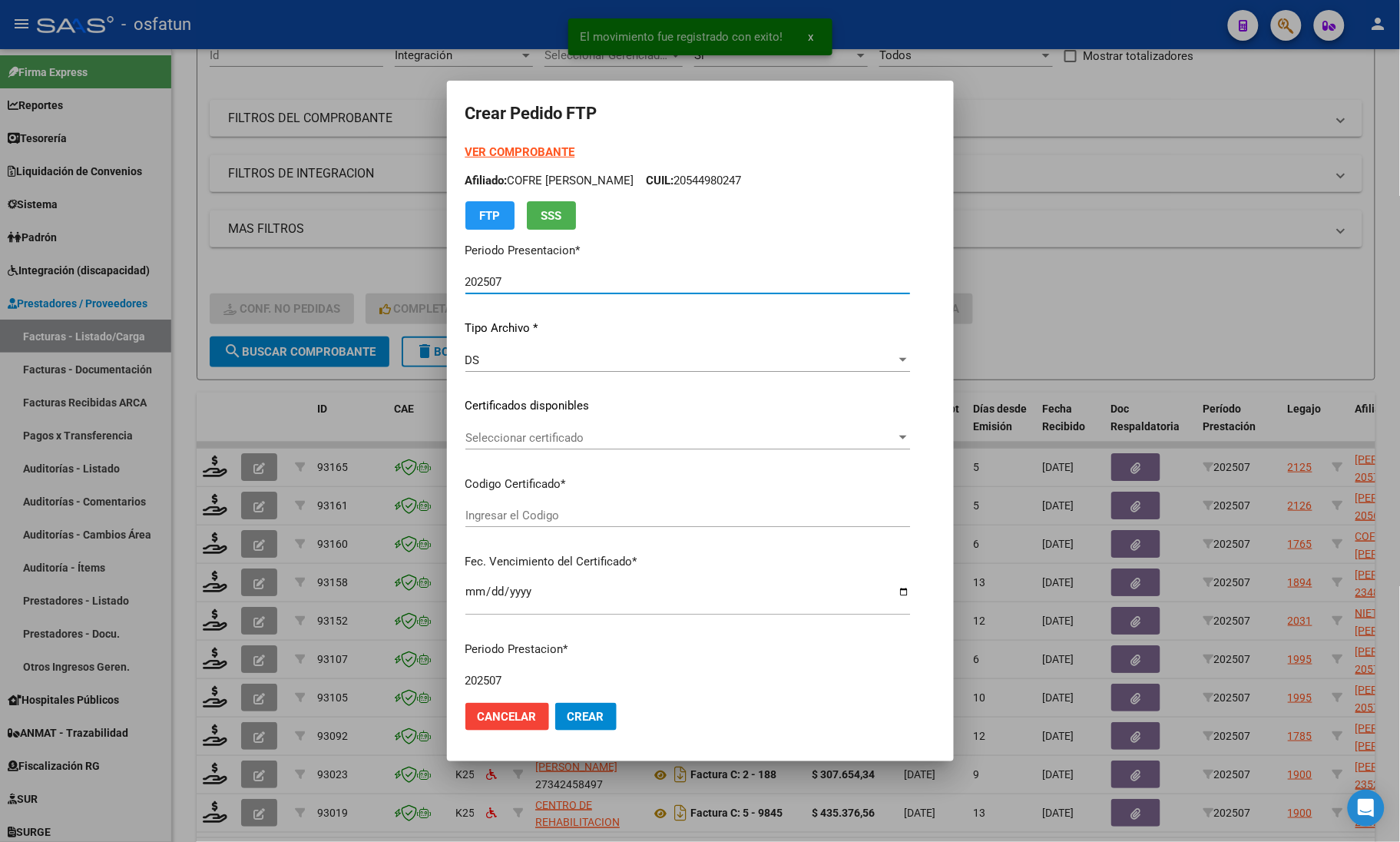
type input "ARG02000574095582024071920290719COR467"
type input "[DATE]"
click at [511, 151] on strong "VER COMPROBANTE" at bounding box center [520, 153] width 110 height 14
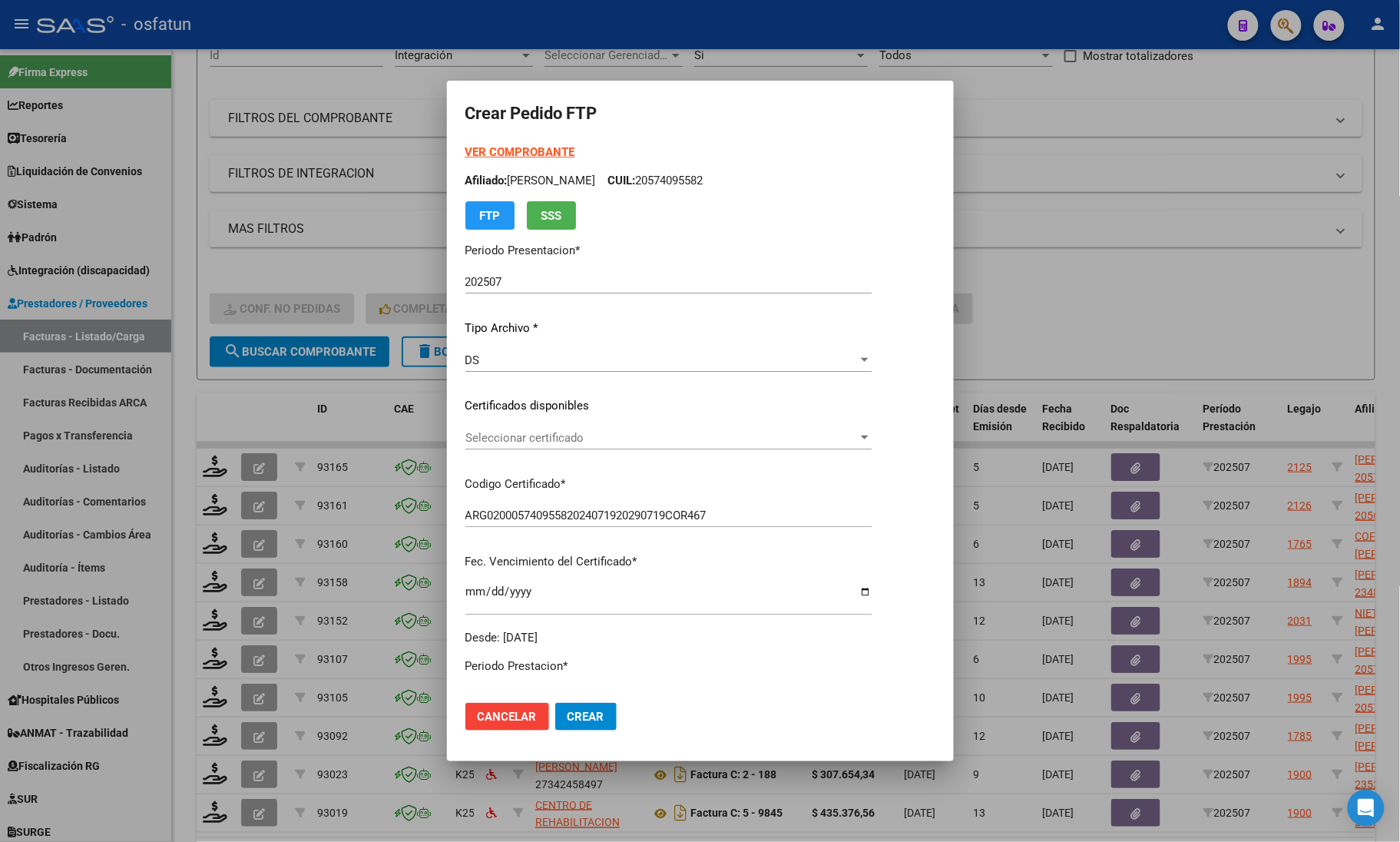
click at [553, 450] on div "Seleccionar certificado Seleccionar certificado" at bounding box center [668, 445] width 406 height 38
click at [558, 438] on span "Seleccionar certificado" at bounding box center [661, 438] width 392 height 14
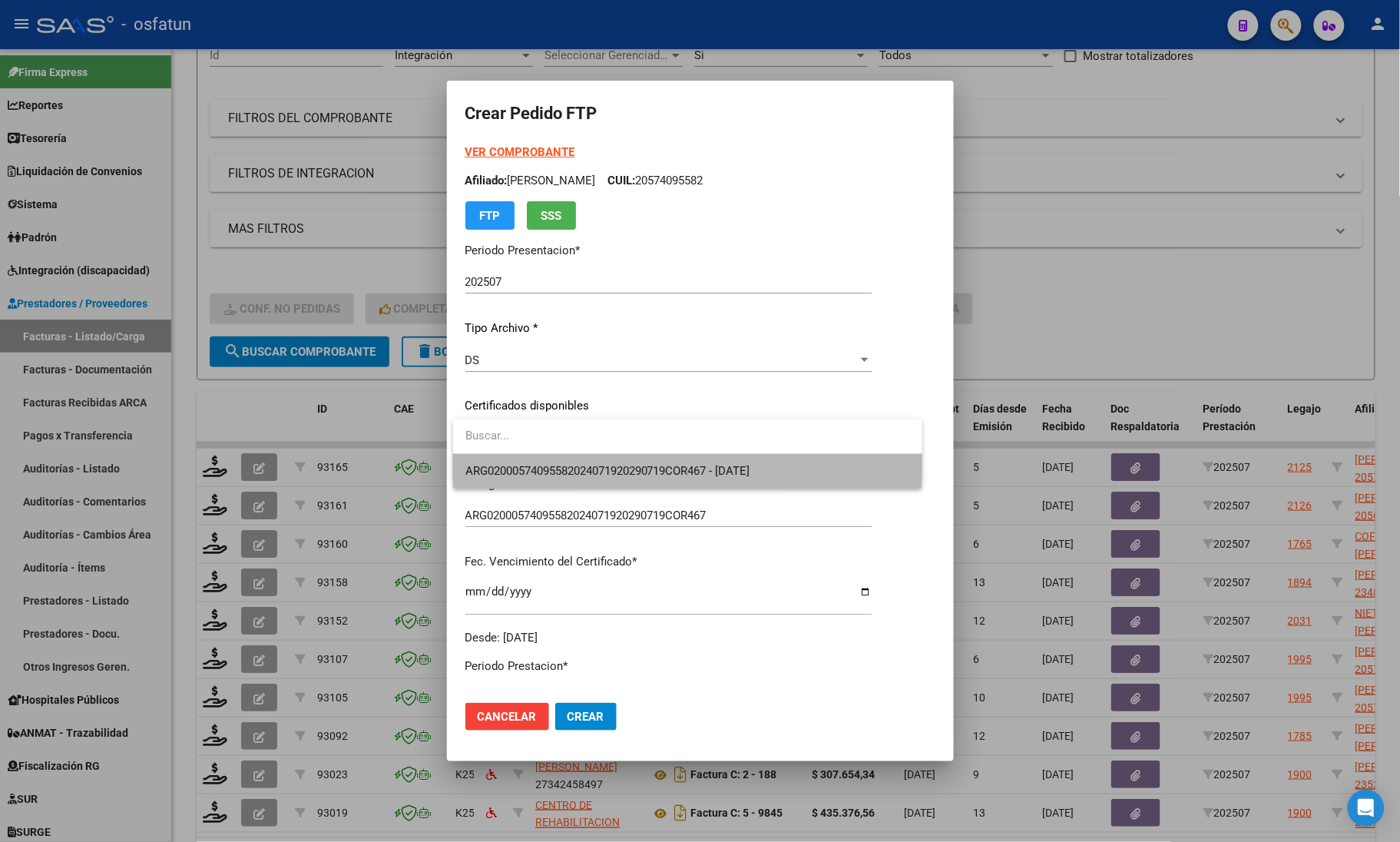
click at [554, 457] on span "ARG02000574095582024071920290719COR467 - [DATE]" at bounding box center [687, 471] width 445 height 35
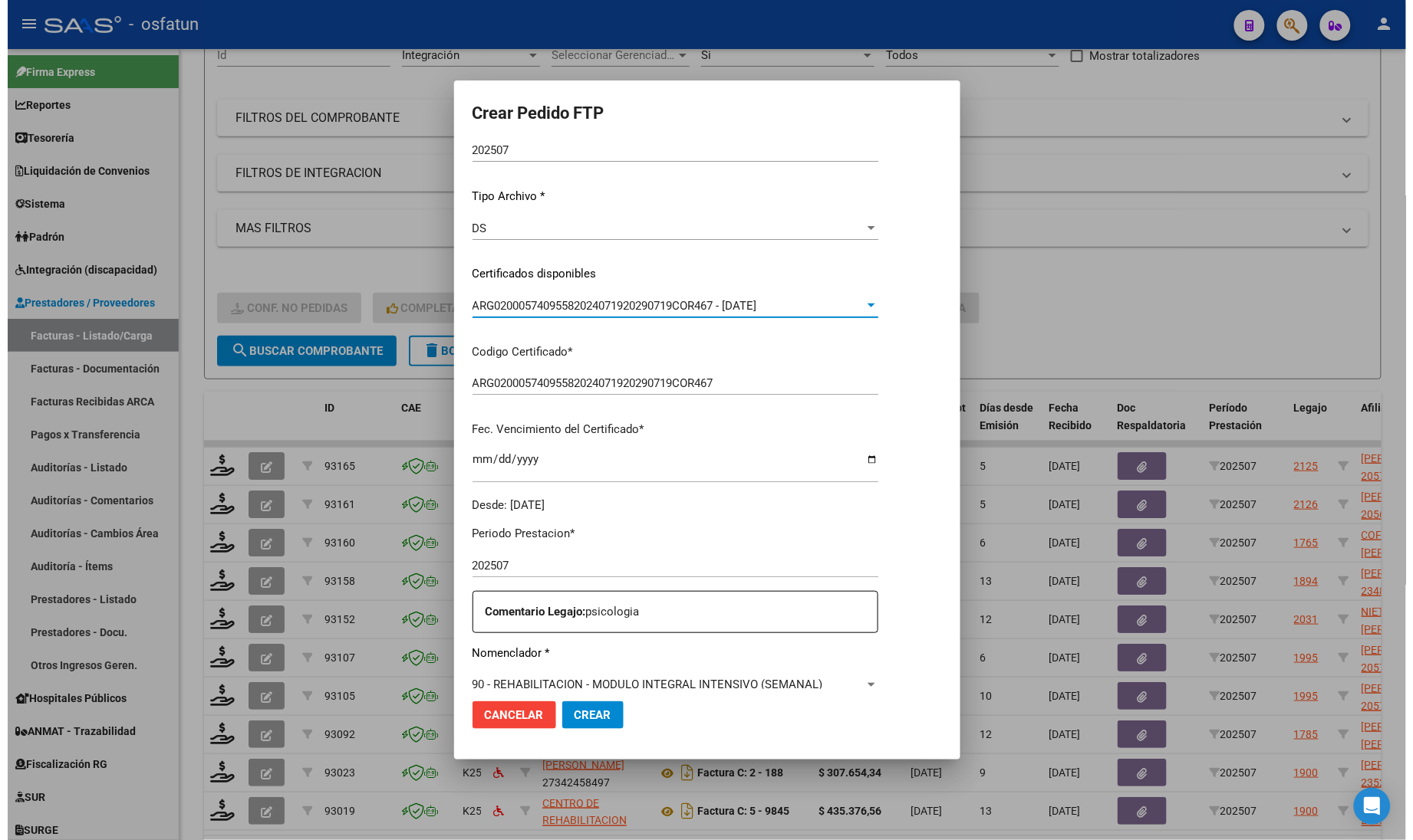
scroll to position [288, 0]
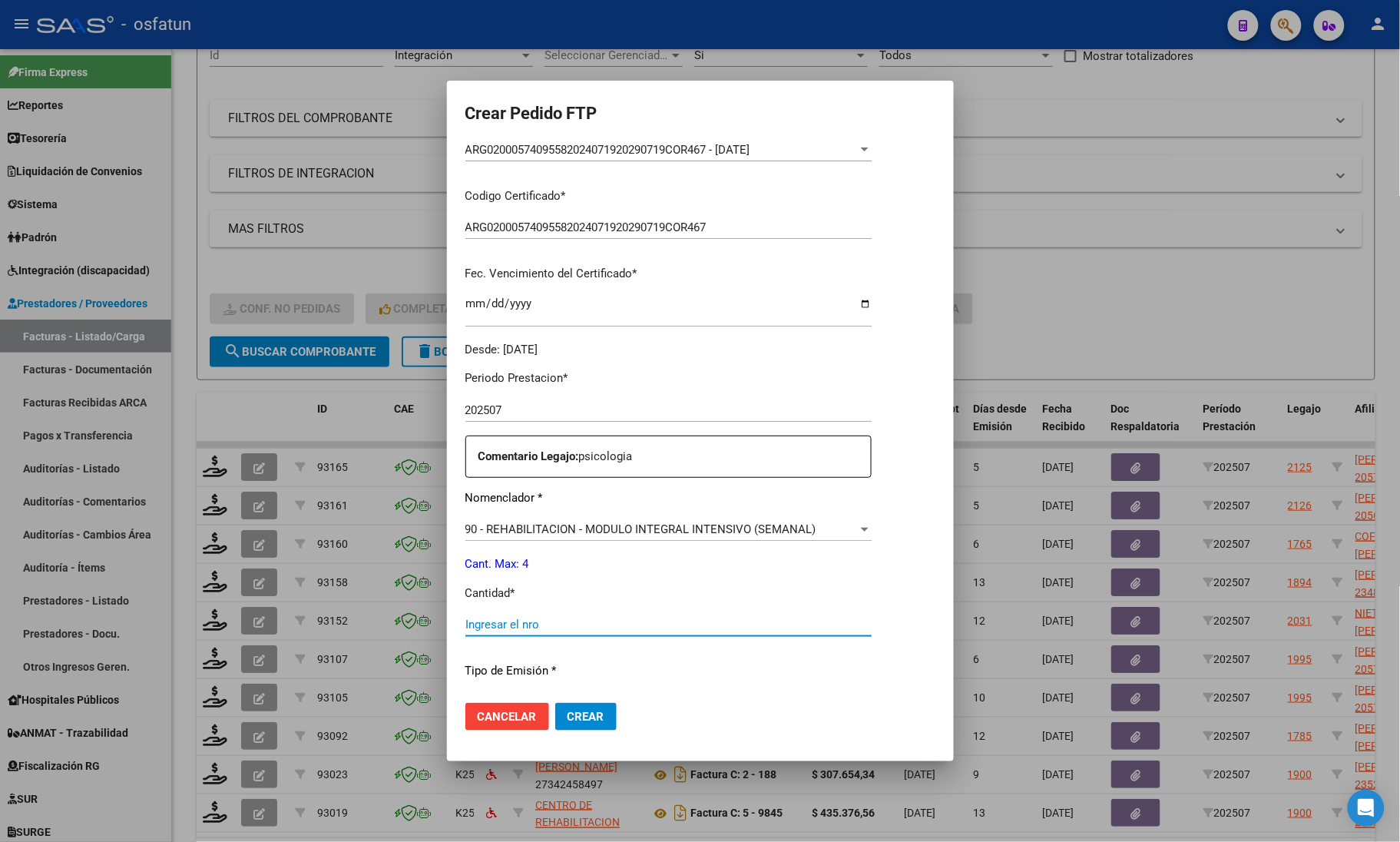
click at [534, 622] on input "Ingresar el nro" at bounding box center [668, 625] width 406 height 14
type input "4"
click at [604, 715] on span "Crear" at bounding box center [585, 717] width 37 height 14
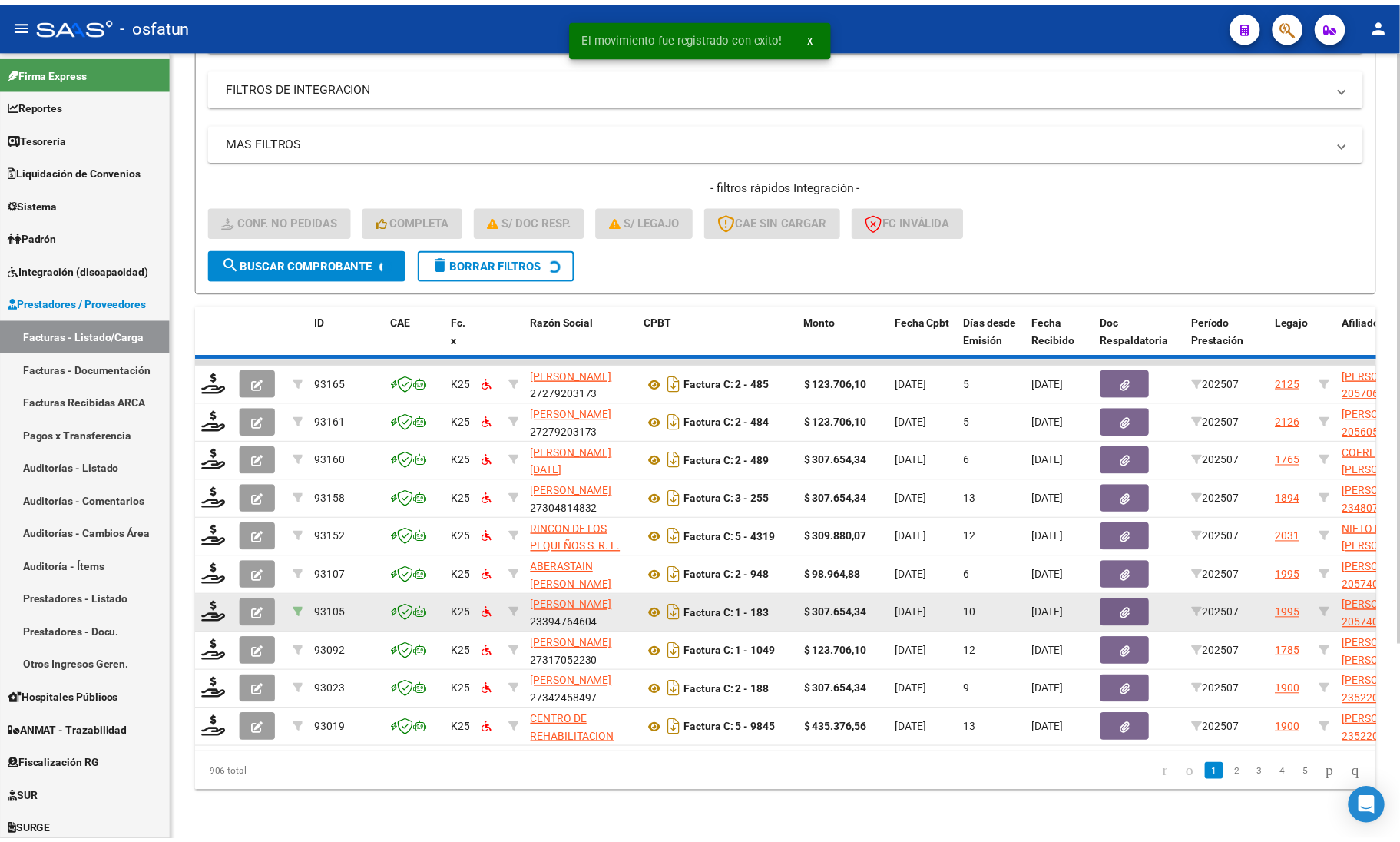
scroll to position [258, 0]
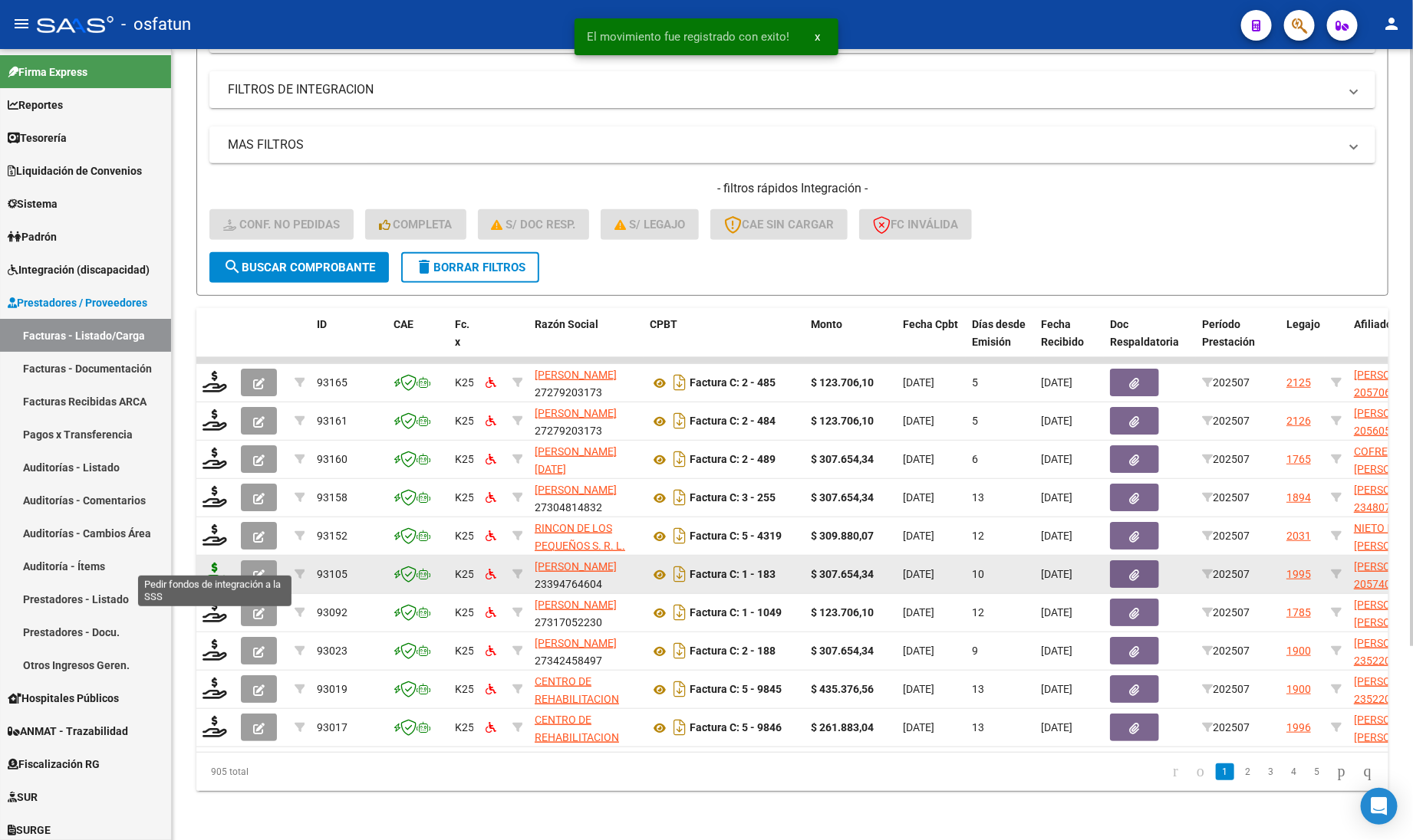
click at [210, 562] on icon at bounding box center [215, 573] width 25 height 22
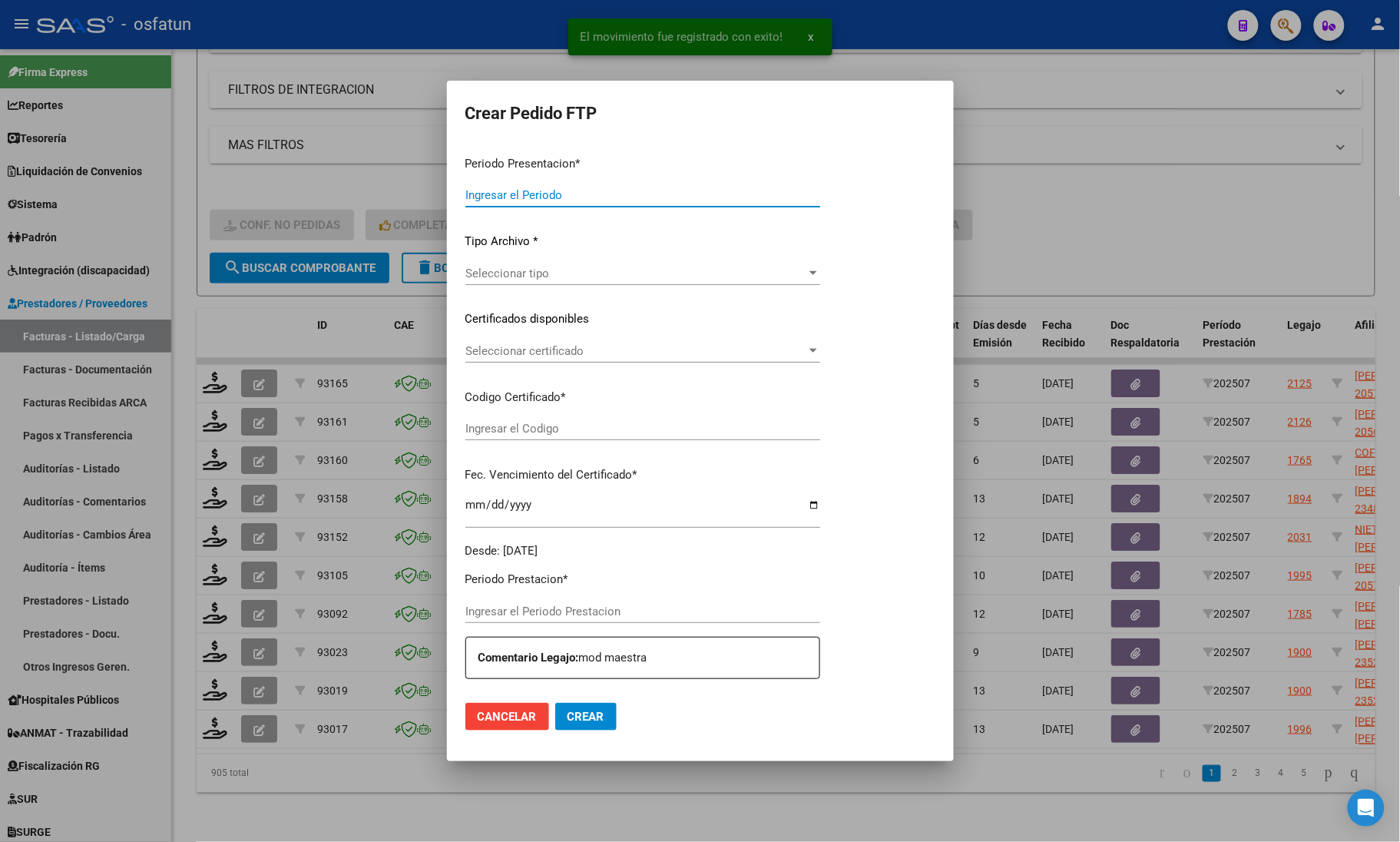
type input "202507"
type input "$ 307.654,34"
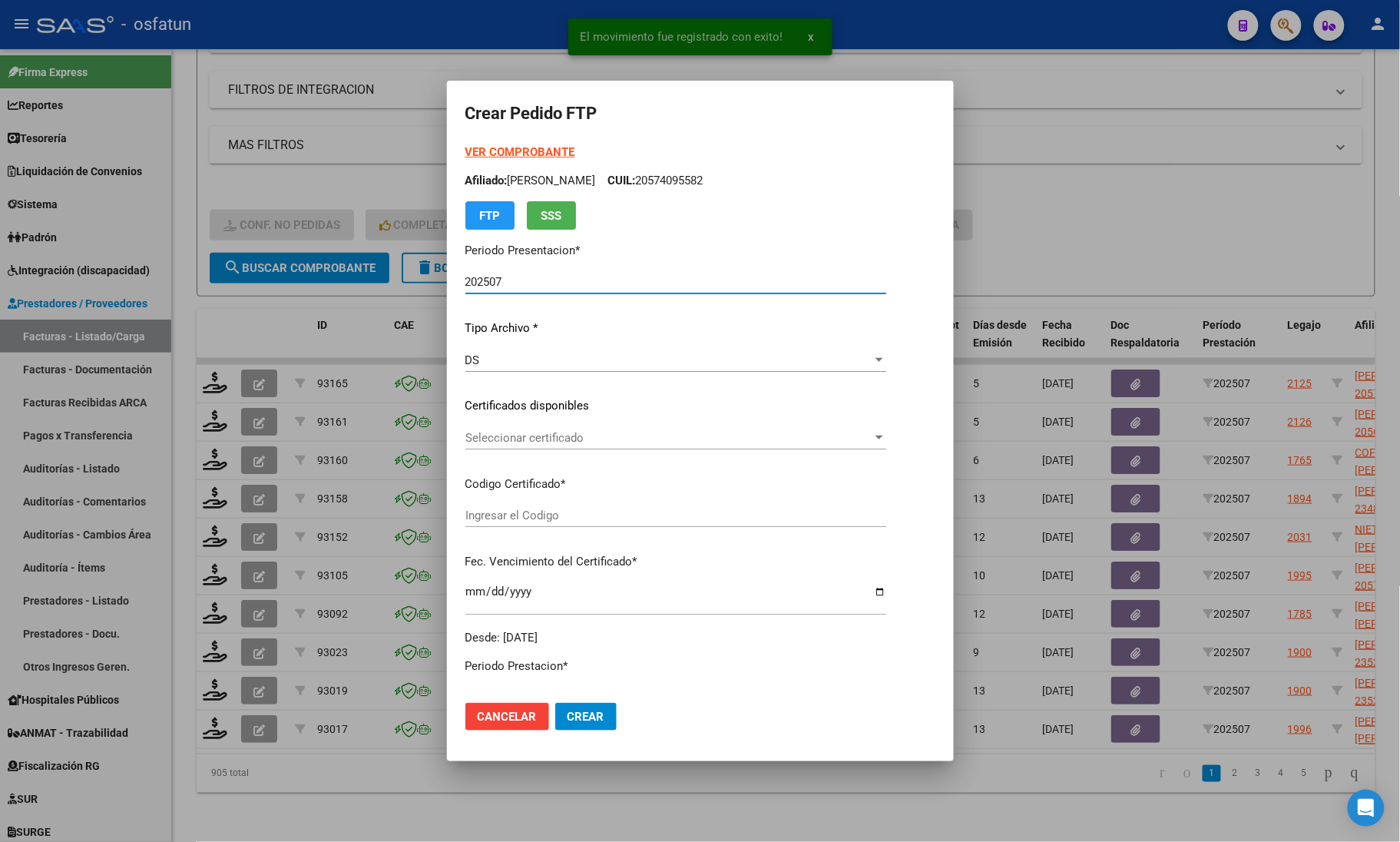
type input "ARG02000574095582024071920290719COR467"
type input "[DATE]"
click at [481, 146] on strong "VER COMPROBANTE" at bounding box center [520, 153] width 110 height 14
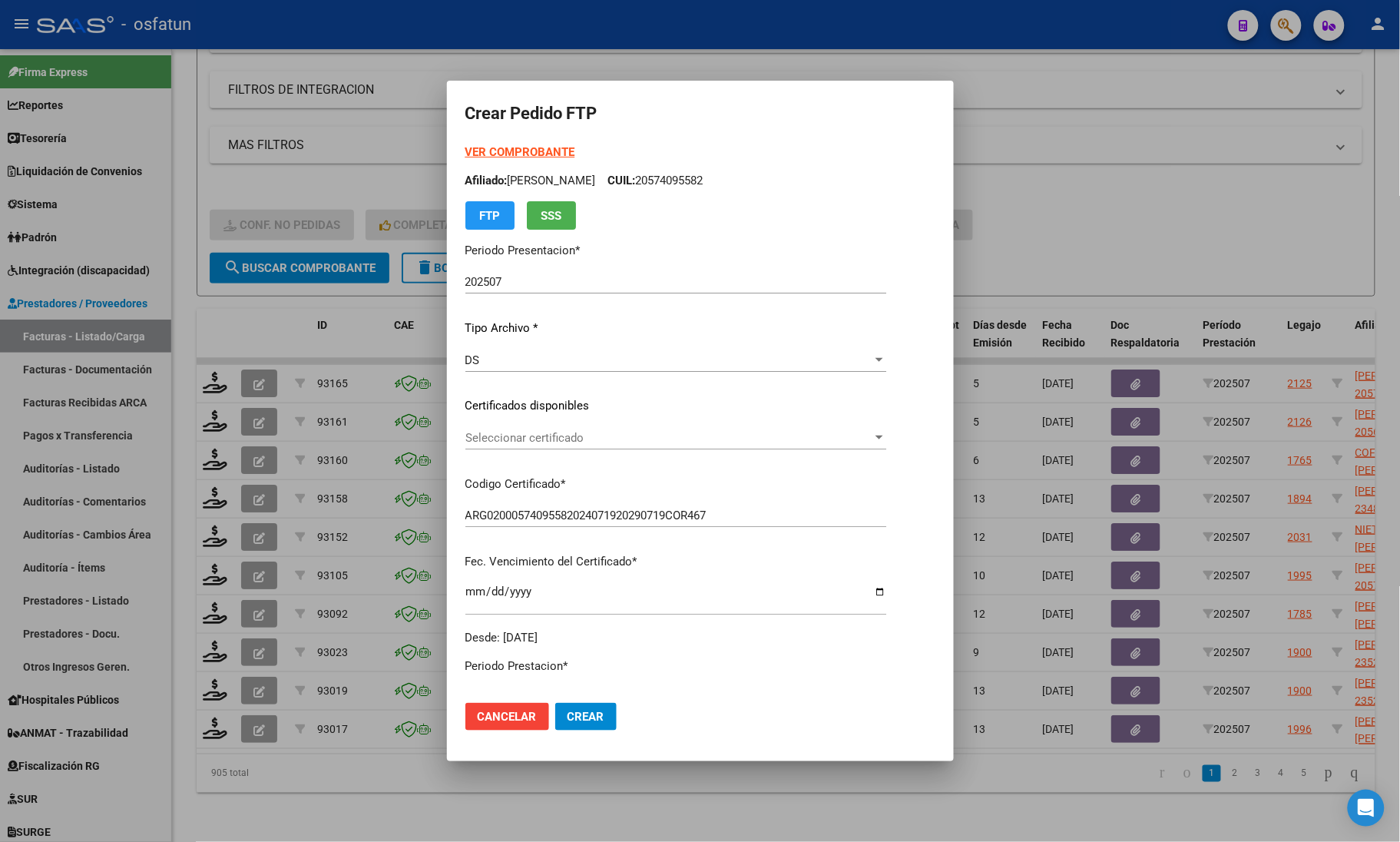
click at [528, 440] on span "Seleccionar certificado" at bounding box center [668, 438] width 407 height 14
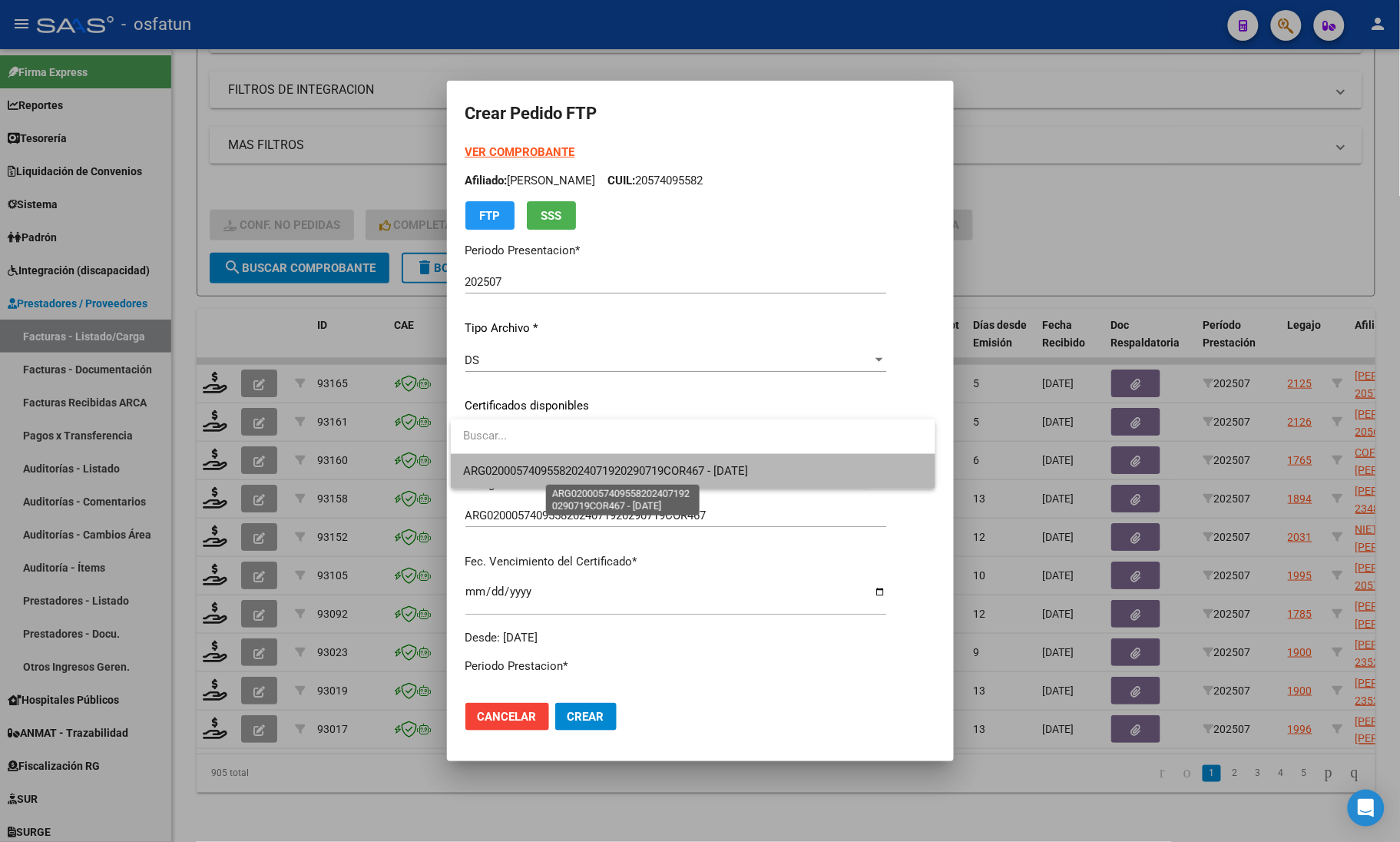
click at [512, 468] on span "ARG02000574095582024071920290719COR467 - [DATE]" at bounding box center [606, 471] width 285 height 14
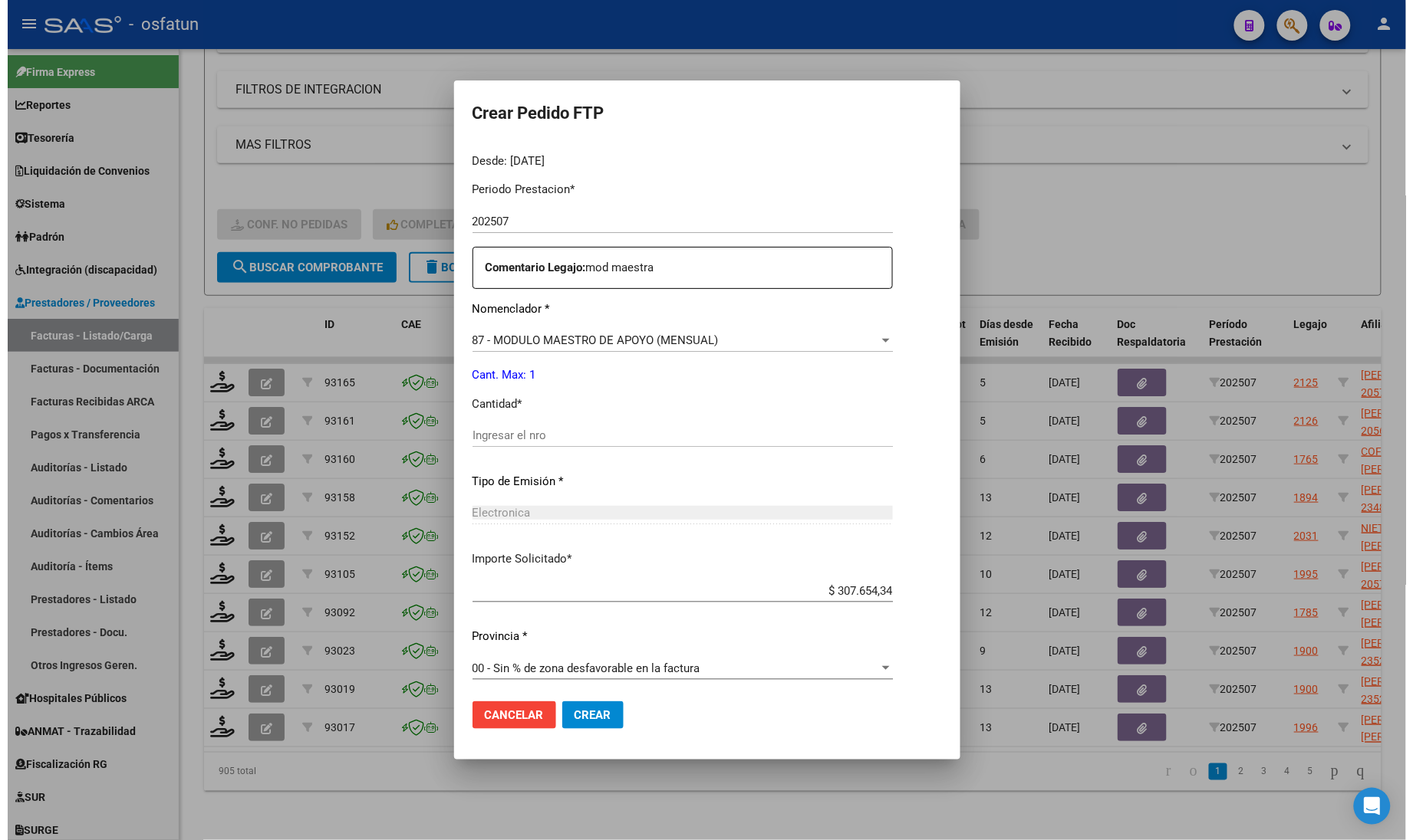
scroll to position [479, 0]
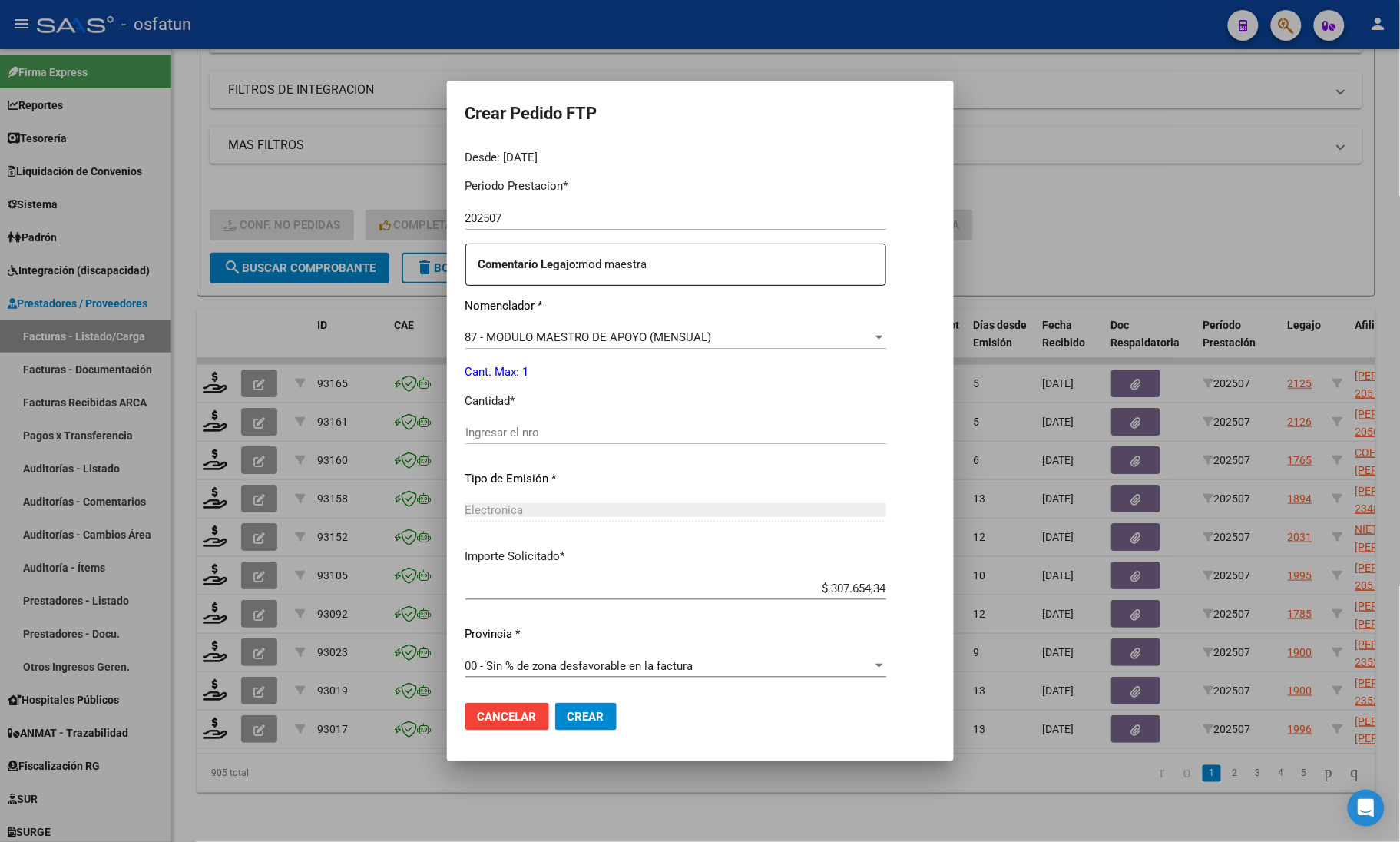
click at [494, 420] on div "Periodo Prestacion * 202507 Ingresar el Periodo Prestacion Comentario Legajo: m…" at bounding box center [675, 429] width 421 height 526
click at [494, 429] on input "Ingresar el nro" at bounding box center [675, 433] width 421 height 14
type input "1"
click at [581, 716] on span "Crear" at bounding box center [585, 717] width 37 height 14
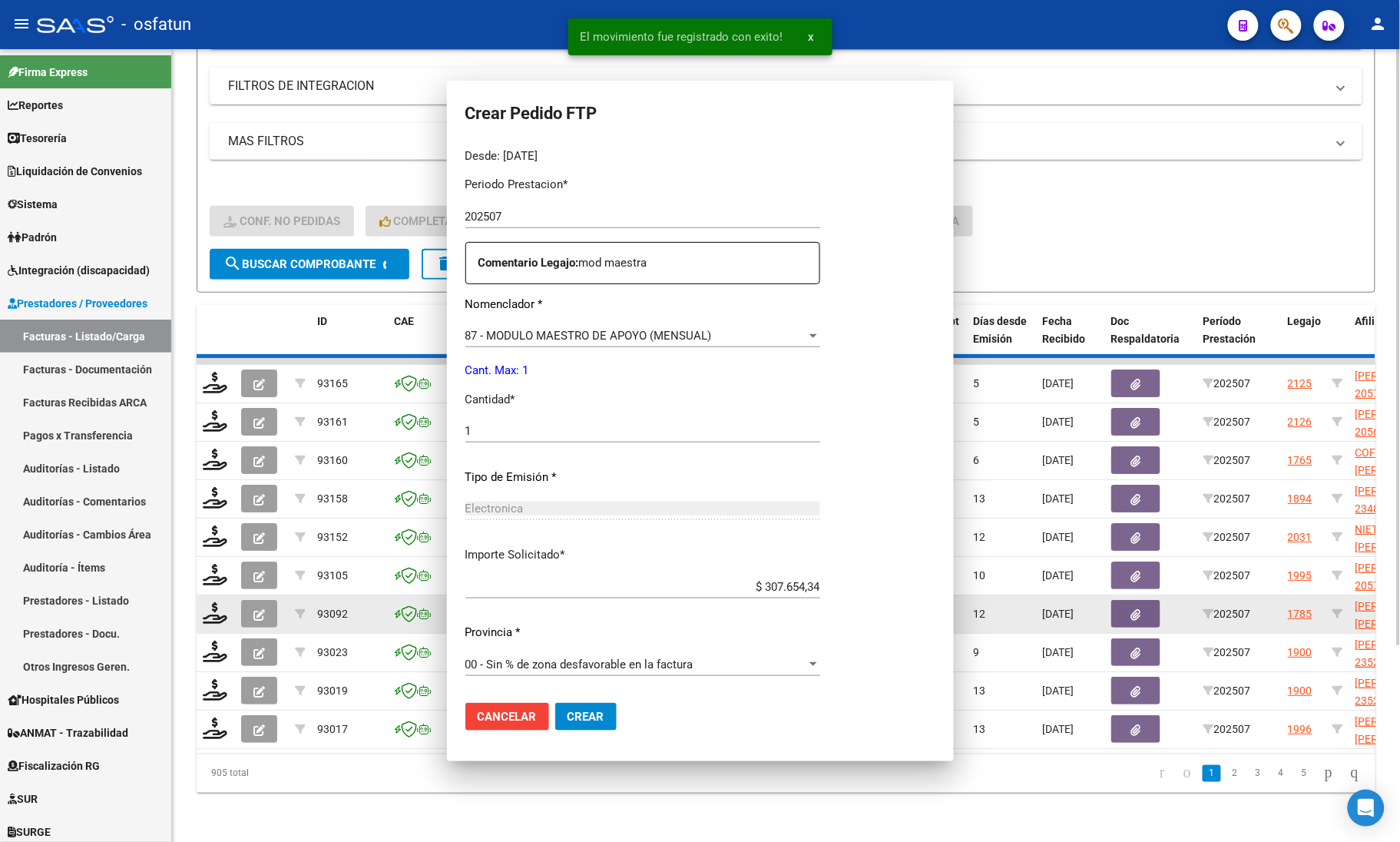
scroll to position [0, 0]
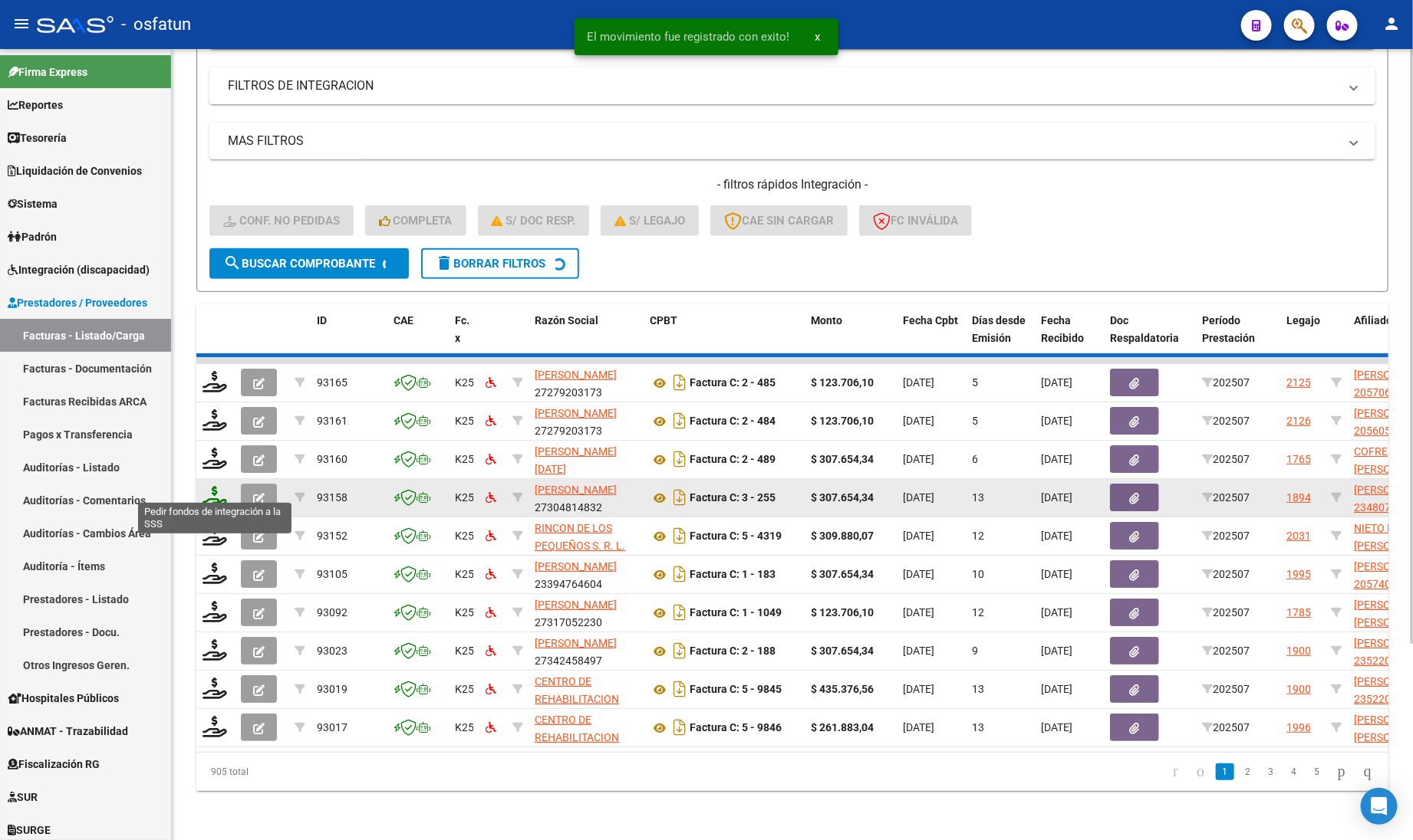
click at [214, 486] on icon at bounding box center [215, 497] width 25 height 22
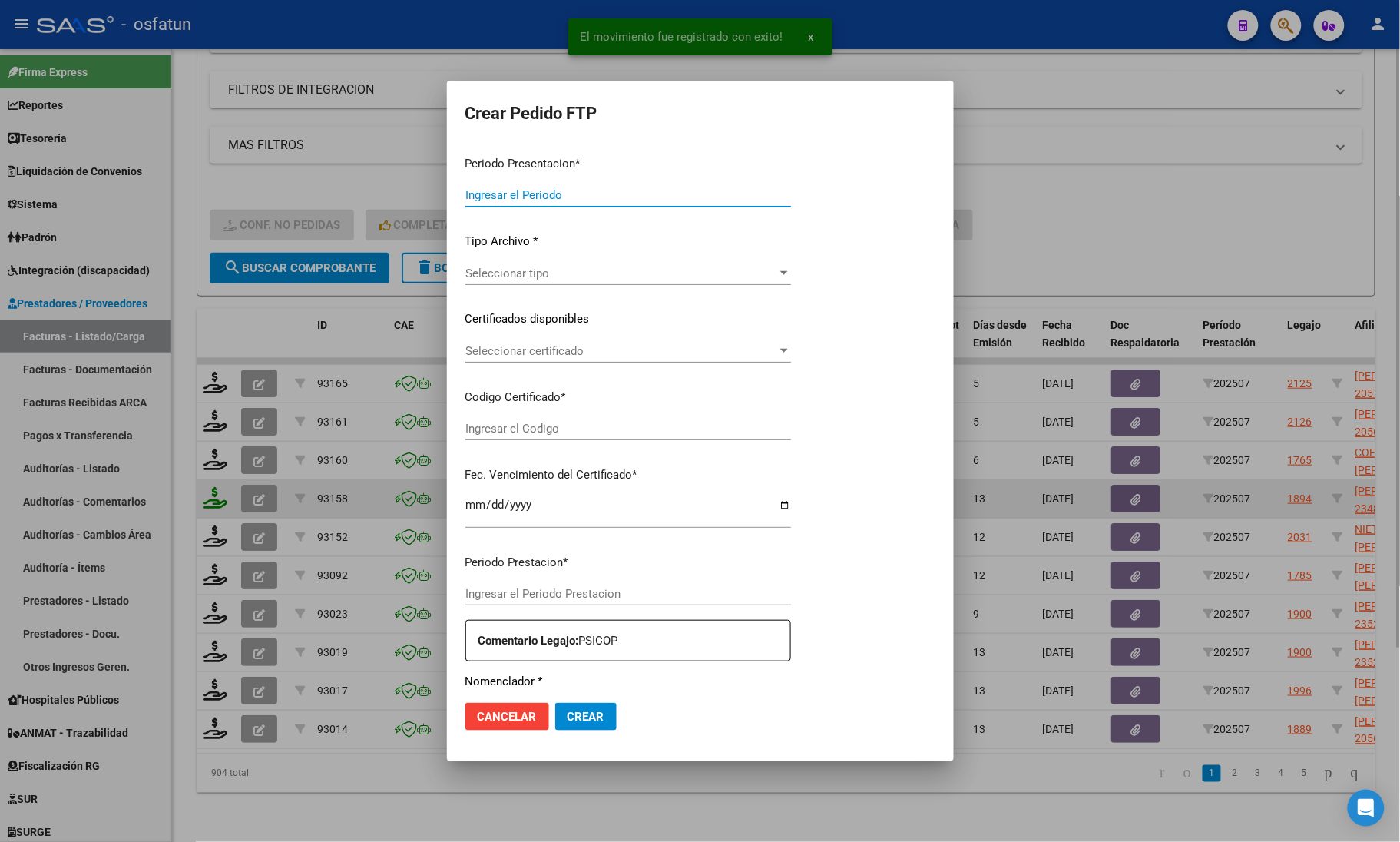
type input "202507"
type input "$ 307.654,34"
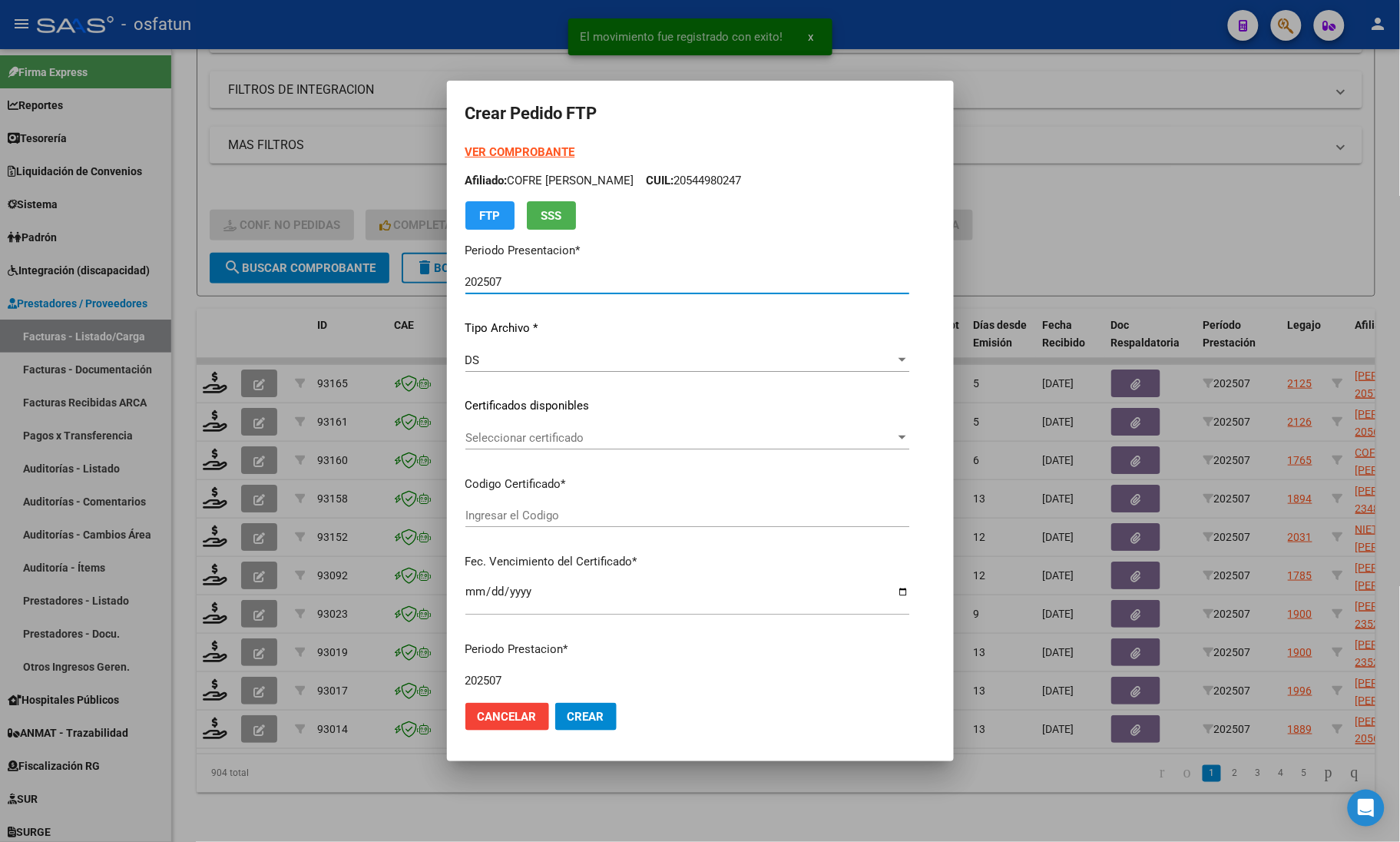
type input "ARG02000480739632019031120260311COR467"
type input "[DATE]"
click at [484, 152] on strong "VER COMPROBANTE" at bounding box center [520, 153] width 110 height 14
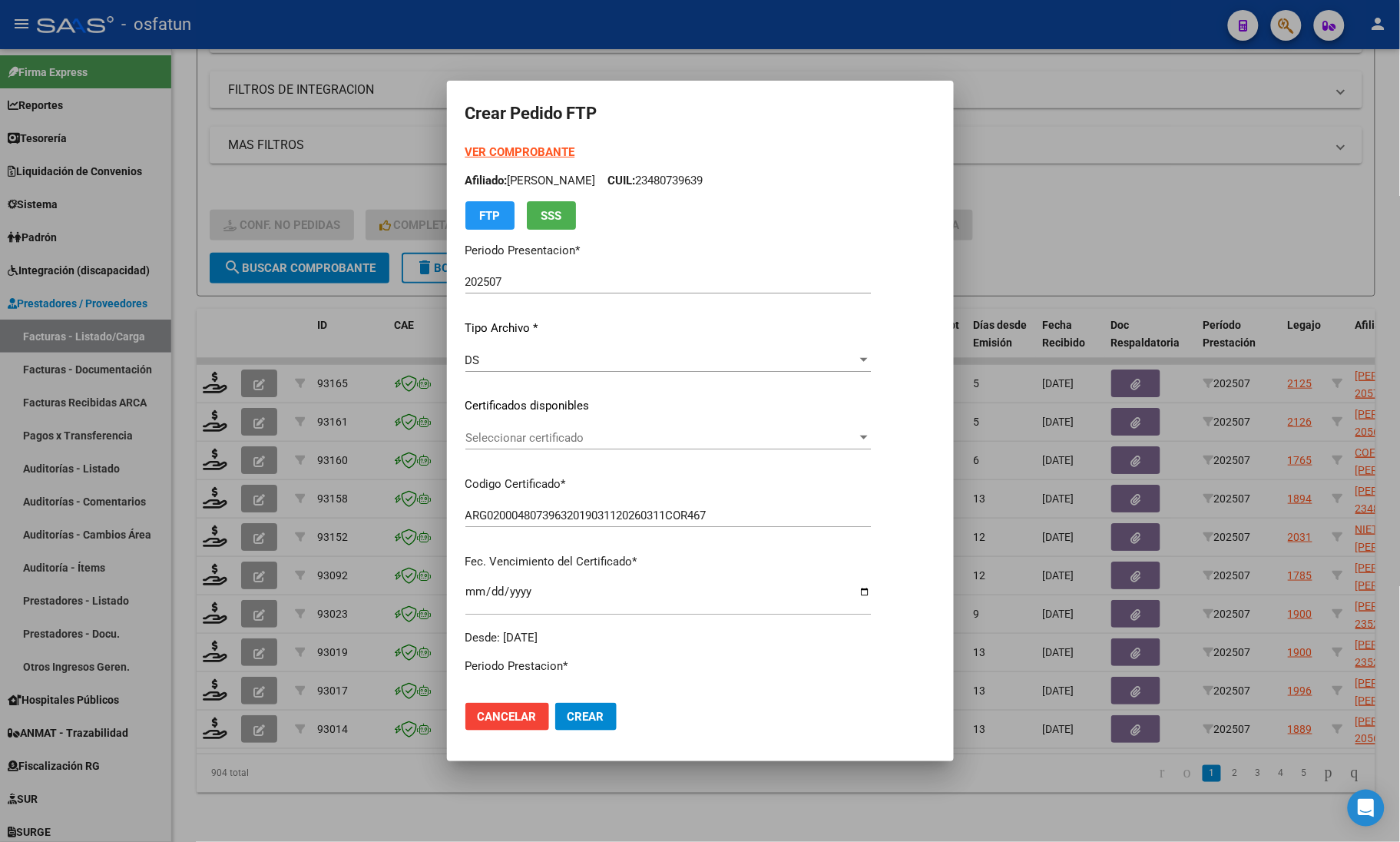
click at [512, 426] on div "Seleccionar certificado Seleccionar certificado" at bounding box center [668, 437] width 406 height 23
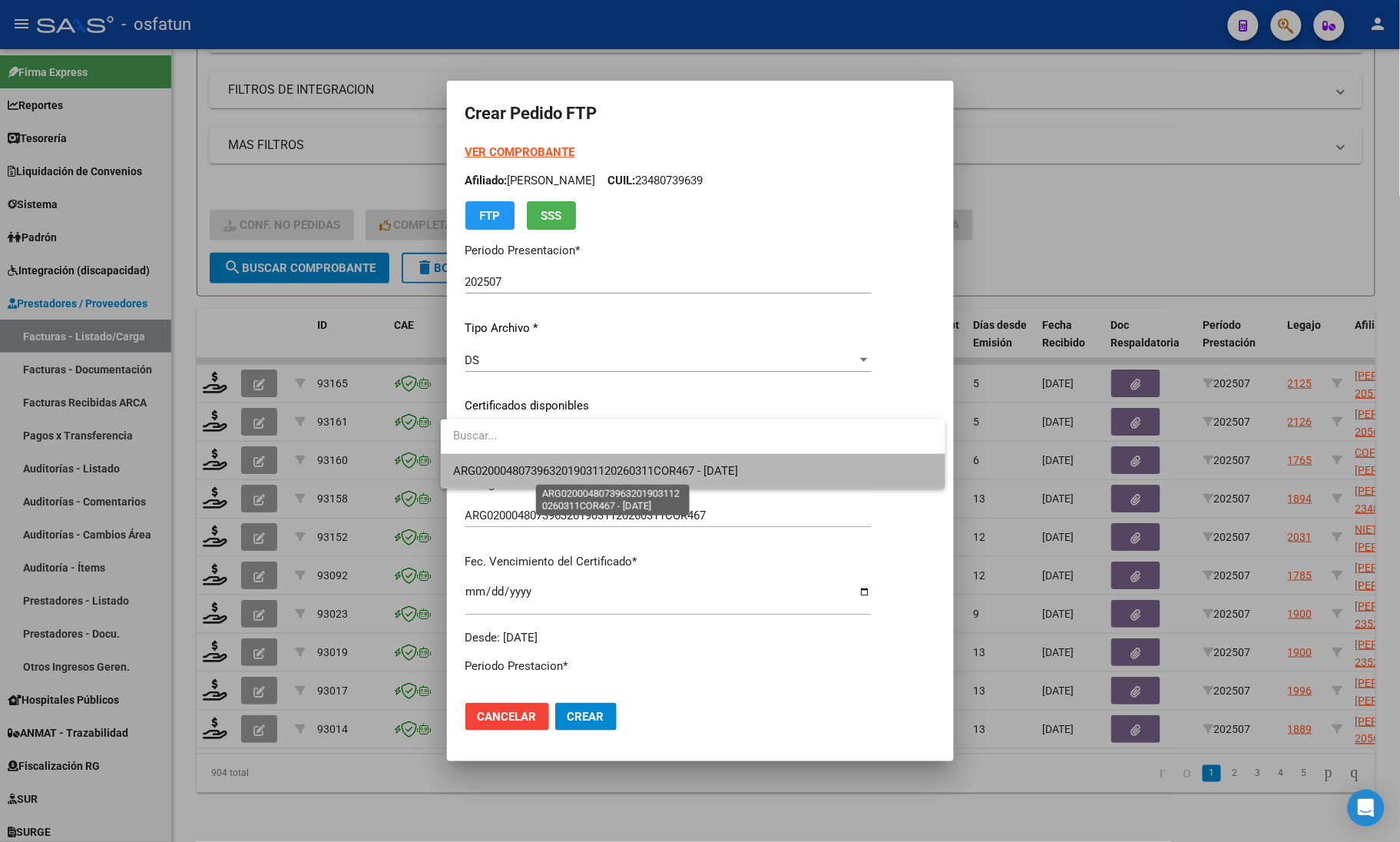
click at [519, 466] on span "ARG02000480739632019031120260311COR467 - [DATE]" at bounding box center [596, 471] width 285 height 14
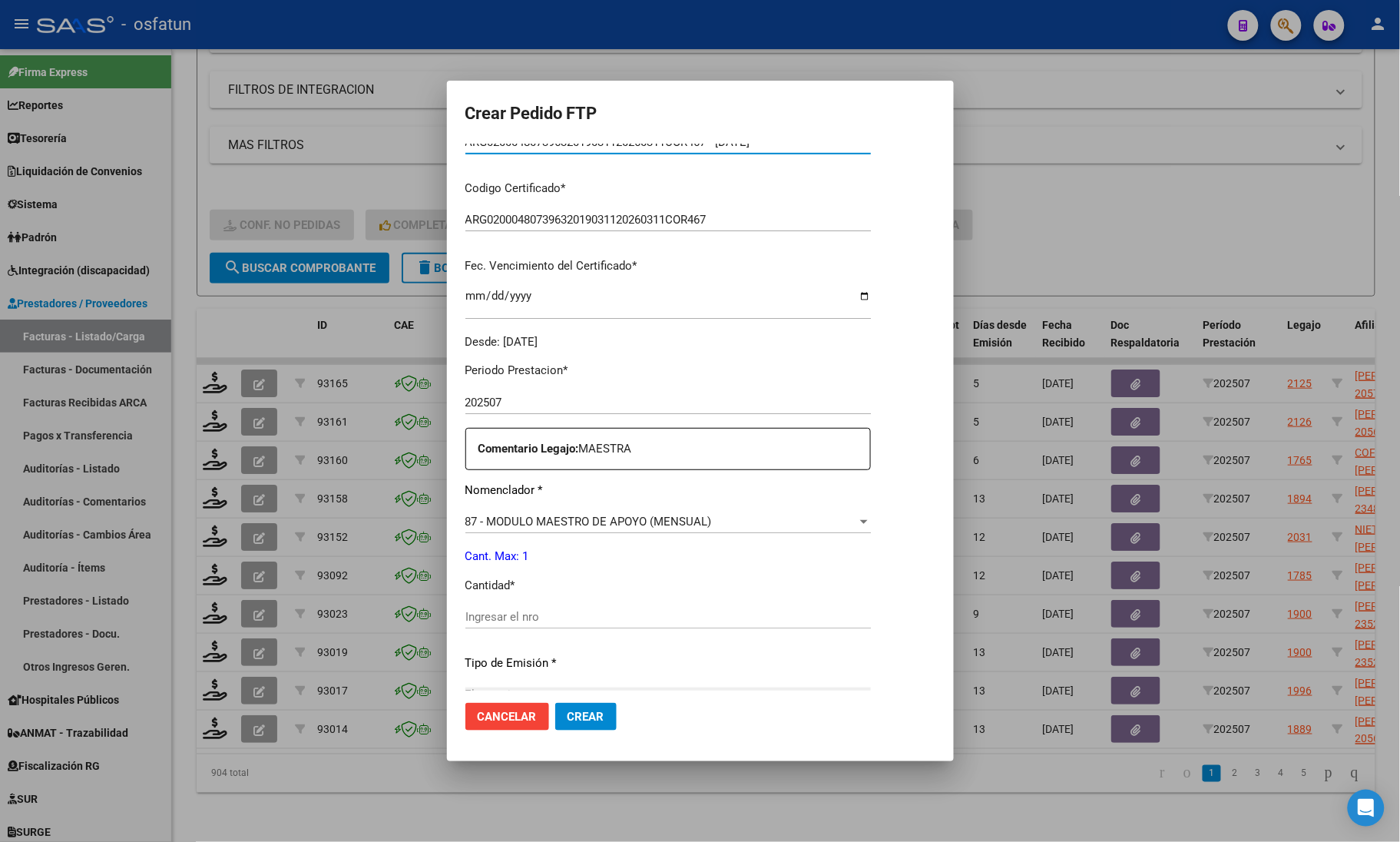
scroll to position [384, 0]
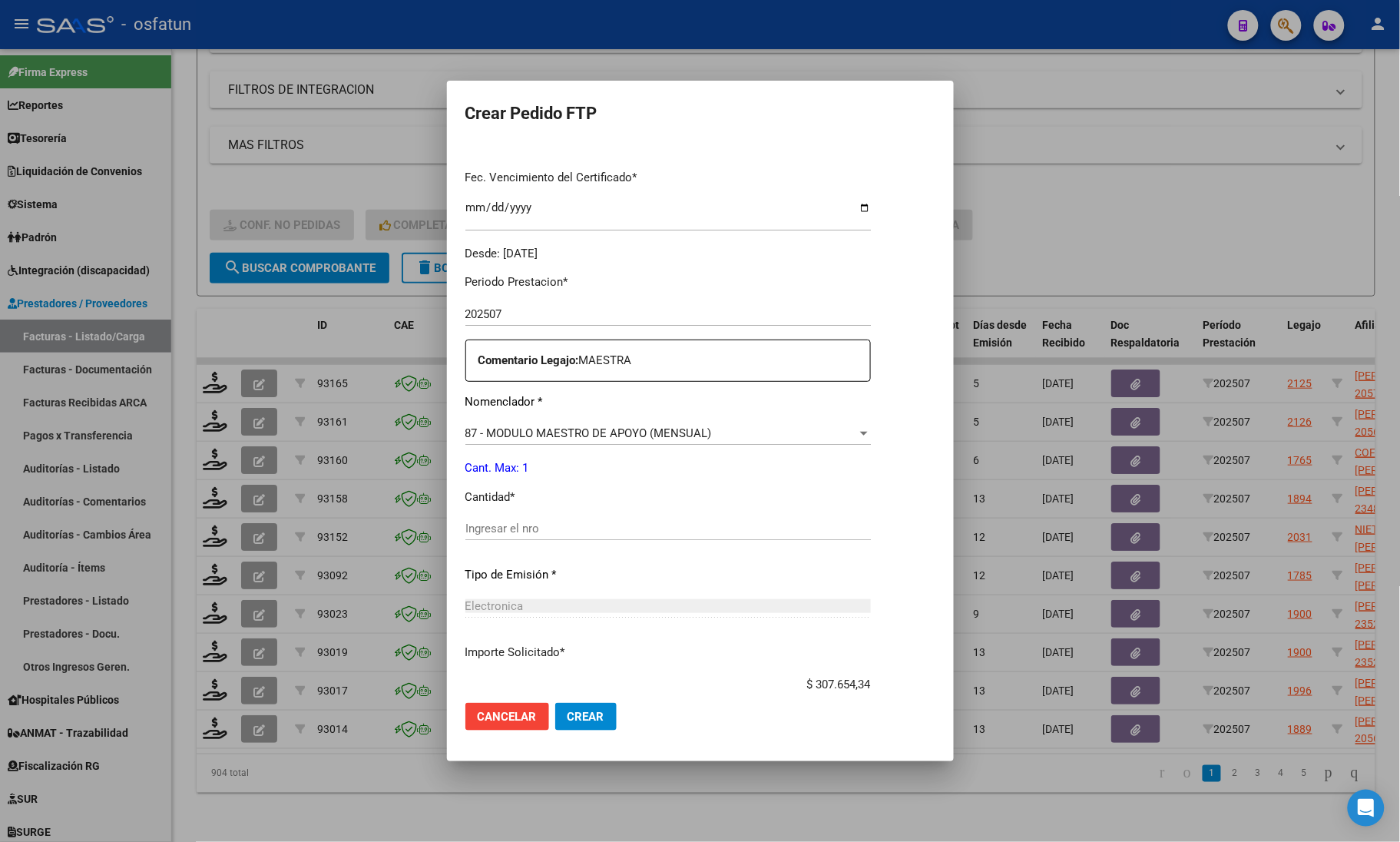
drag, startPoint x: 530, startPoint y: 517, endPoint x: 532, endPoint y: 539, distance: 22.1
click at [532, 531] on div "Ingresar el nro" at bounding box center [668, 528] width 406 height 23
click at [532, 539] on div "Ingresar el nro" at bounding box center [668, 528] width 406 height 23
drag, startPoint x: 512, startPoint y: 521, endPoint x: 399, endPoint y: 526, distance: 113.1
click at [399, 526] on div "Crear Pedido FTP VER COMPROBANTE ARCA Padrón Afiliado: [PERSON_NAME]: 234807396…" at bounding box center [700, 421] width 1400 height 842
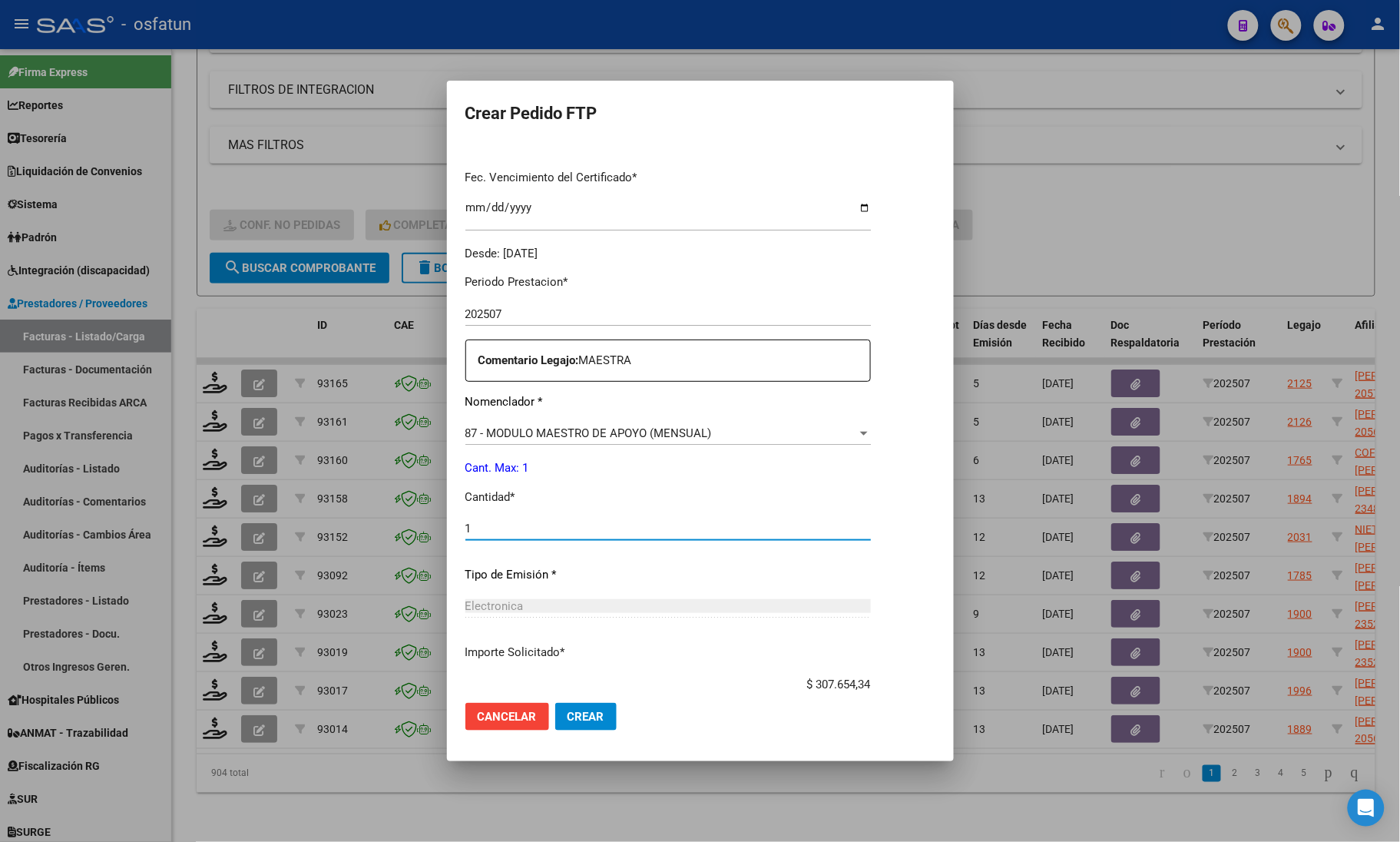
type input "1"
click at [586, 718] on span "Crear" at bounding box center [585, 717] width 37 height 14
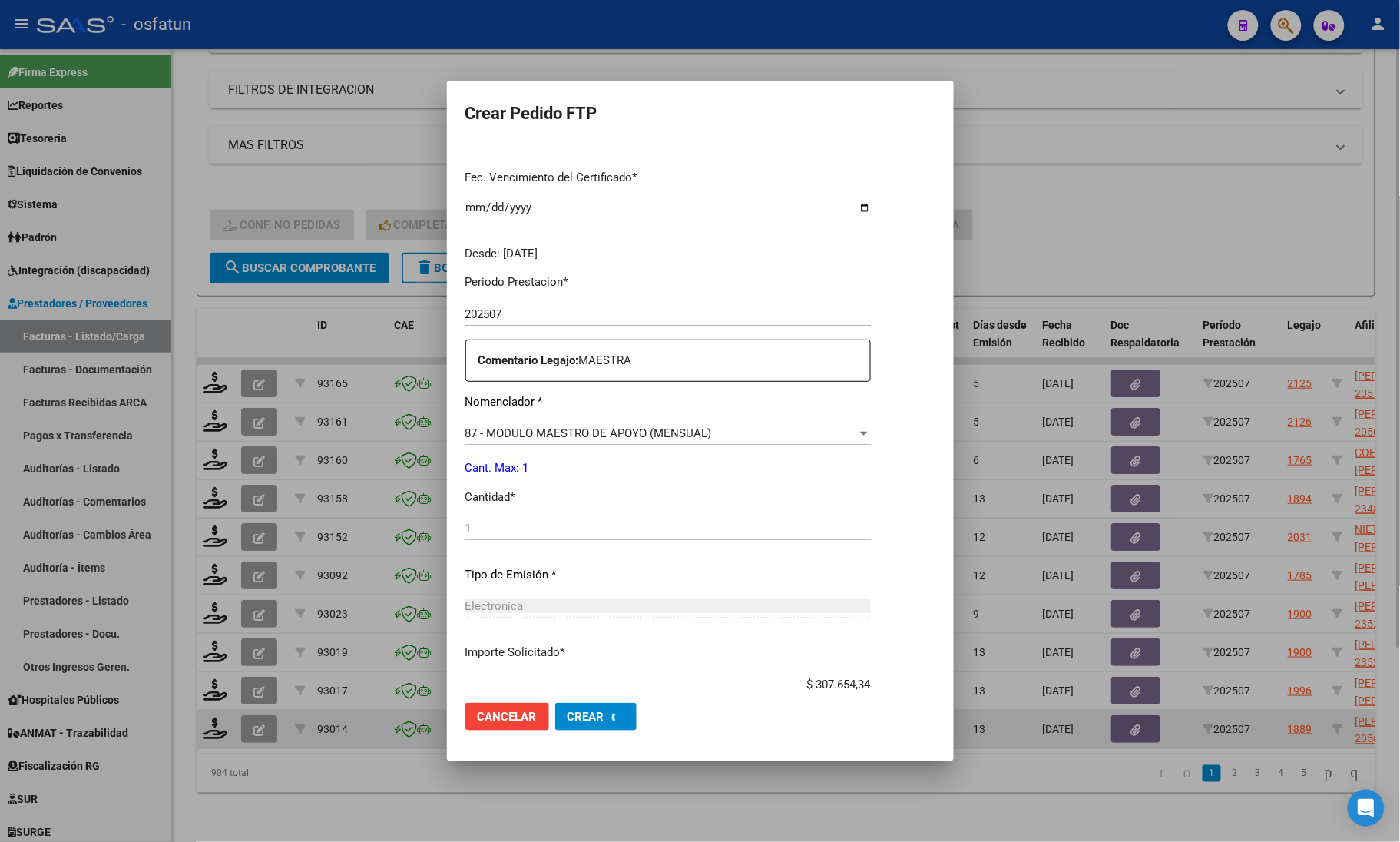
scroll to position [0, 0]
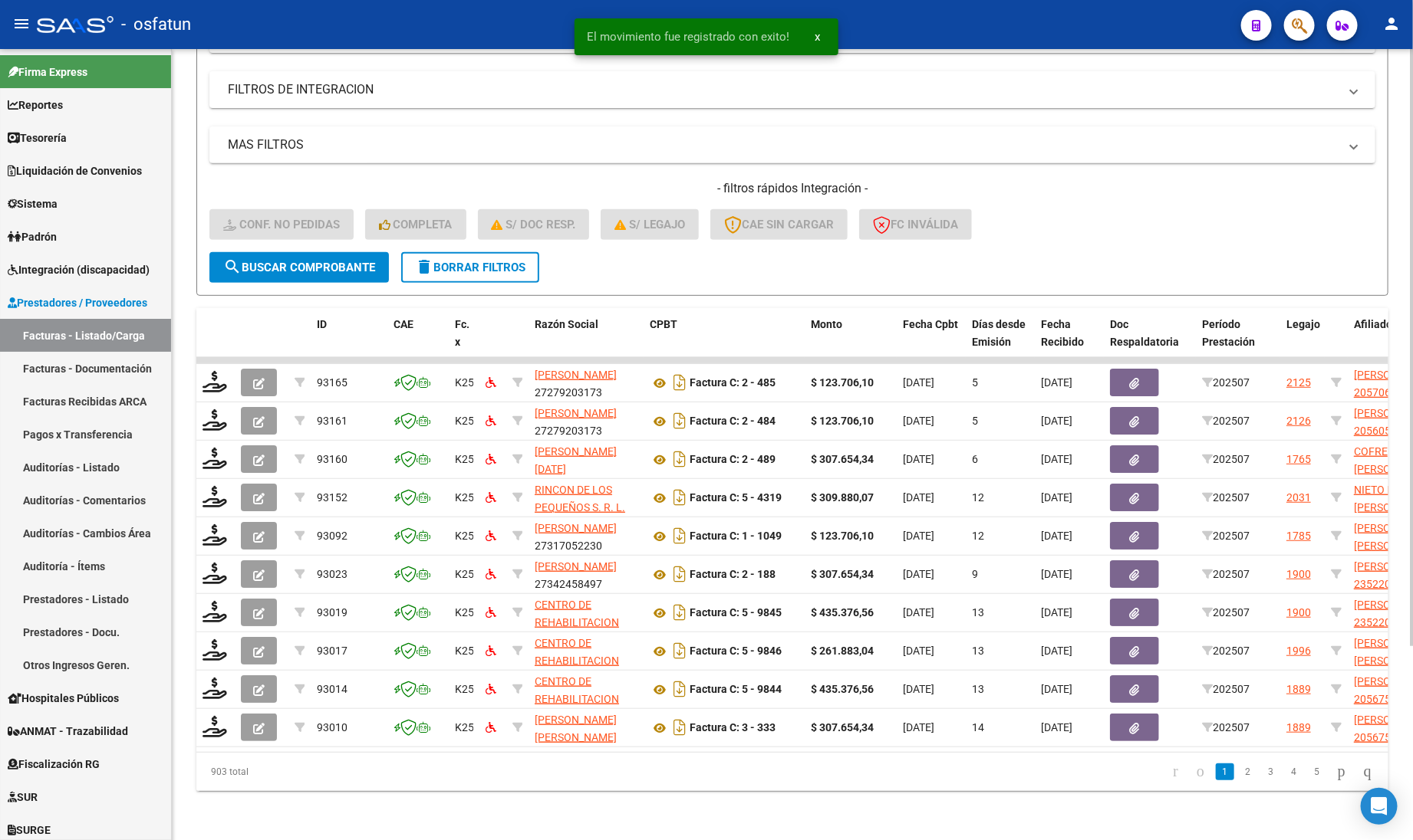
click at [188, 514] on div "Video tutorial PRESTADORES -> Listado de CPBTs Emitidos por Prestadores / Prove…" at bounding box center [792, 322] width 1241 height 1036
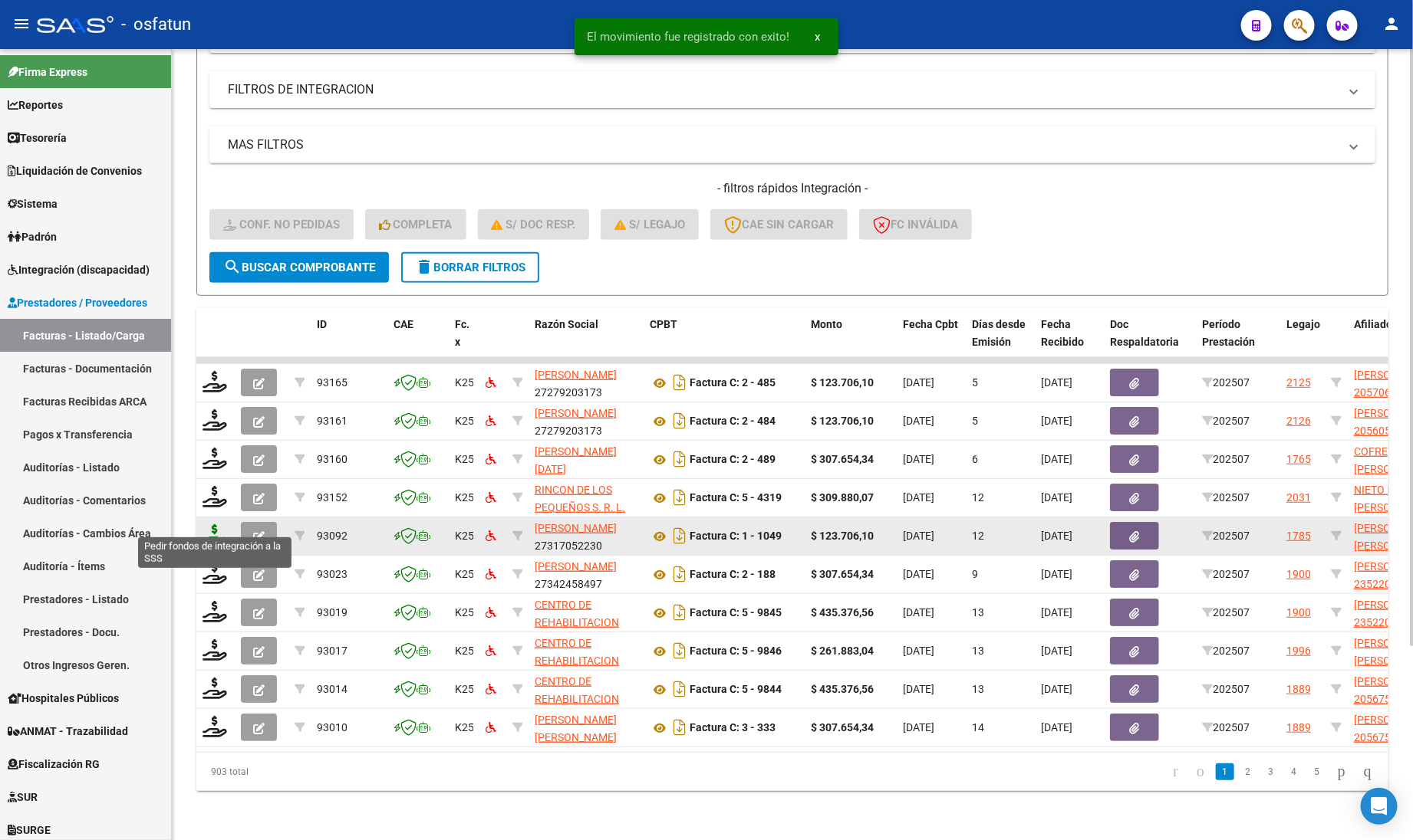
click at [211, 525] on icon at bounding box center [215, 535] width 25 height 22
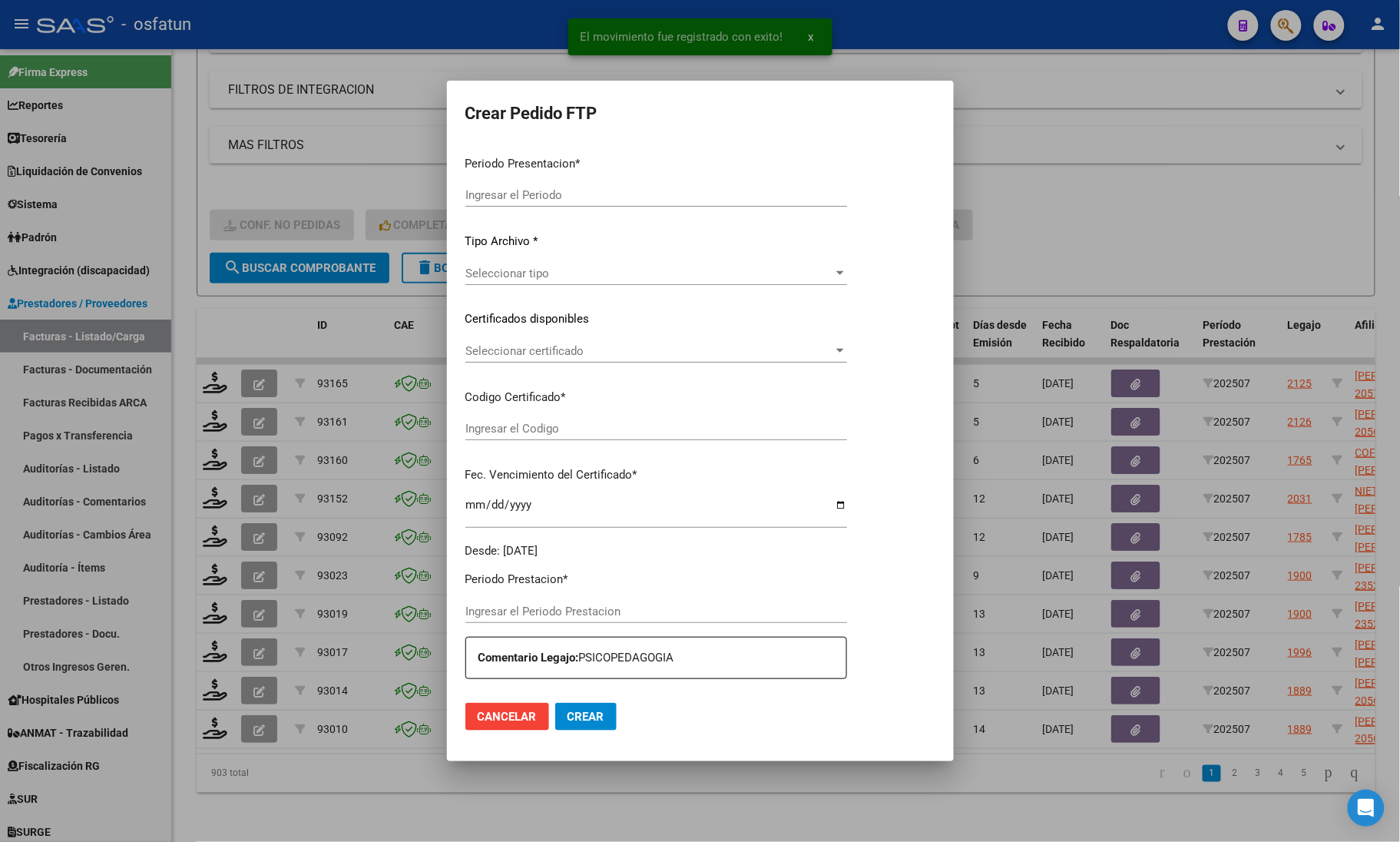
type input "202507"
type input "$ 123.706,10"
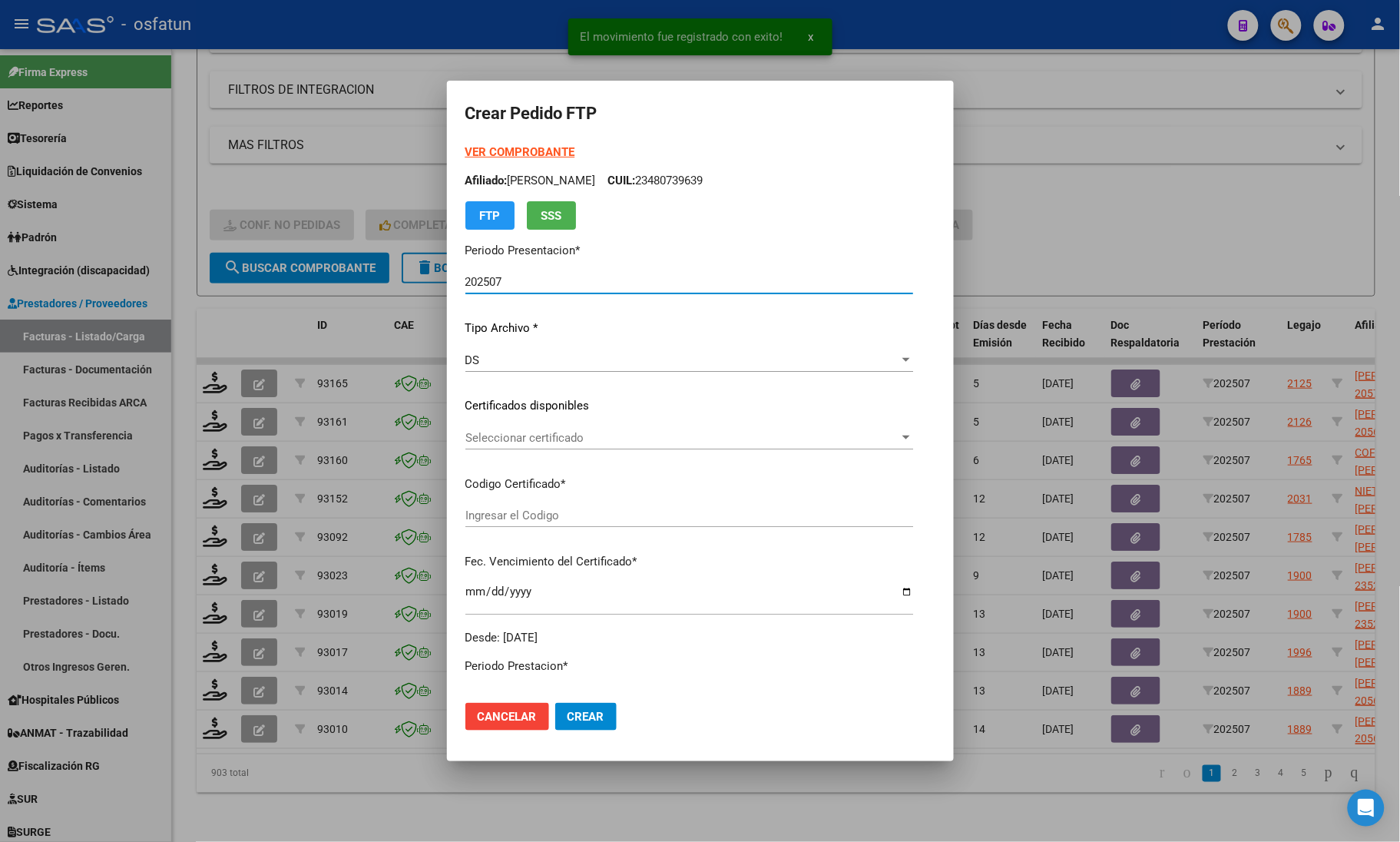
type input "ARG02000549339932020101320251013COR467"
type input "[DATE]"
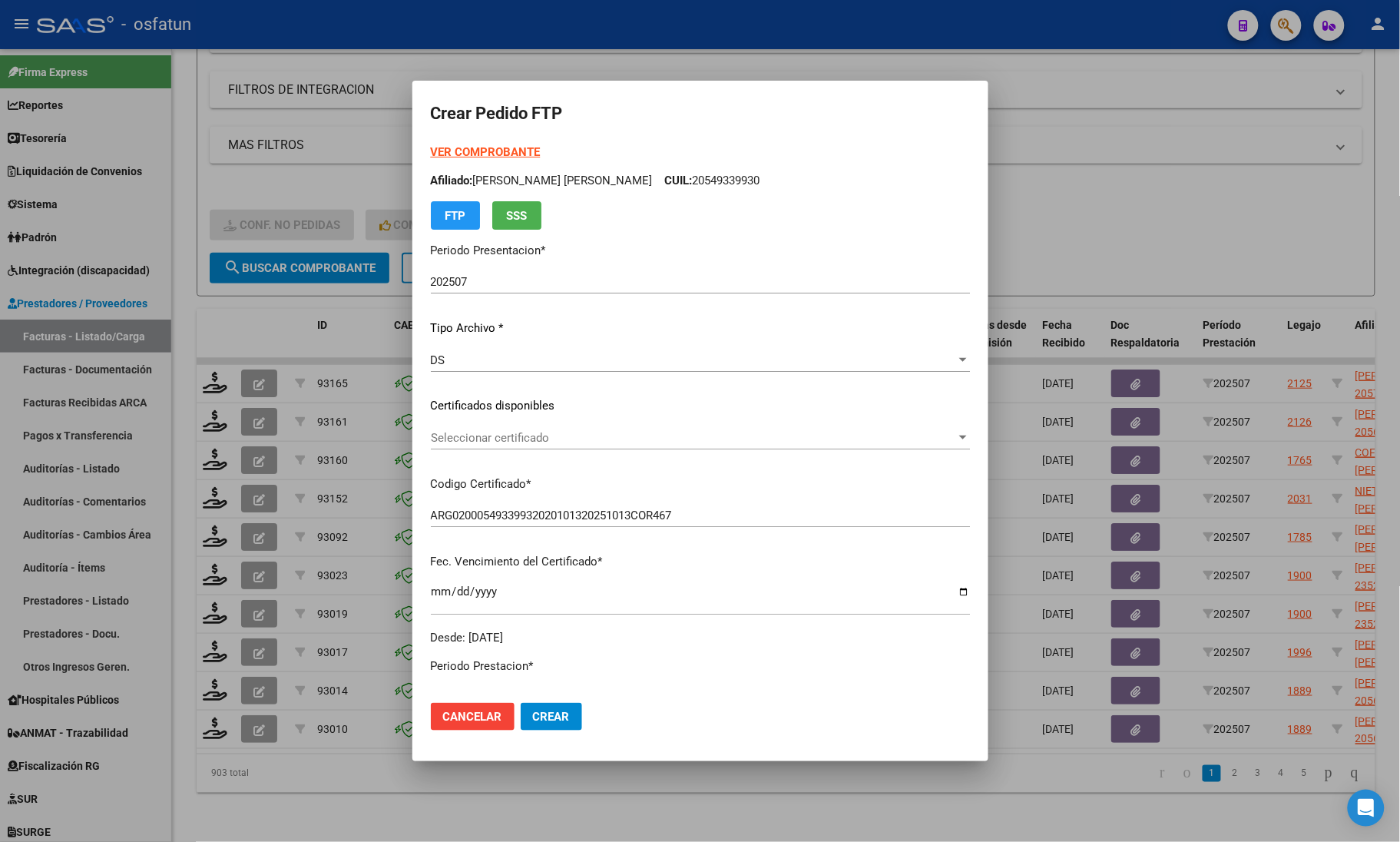
click at [494, 144] on div "VER COMPROBANTE ARCA Padrón Afiliado: [PERSON_NAME] [PERSON_NAME] CUIL: 2054933…" at bounding box center [700, 186] width 539 height 86
click at [474, 156] on strong "VER COMPROBANTE" at bounding box center [485, 153] width 110 height 14
click at [1253, 229] on div at bounding box center [700, 421] width 1400 height 842
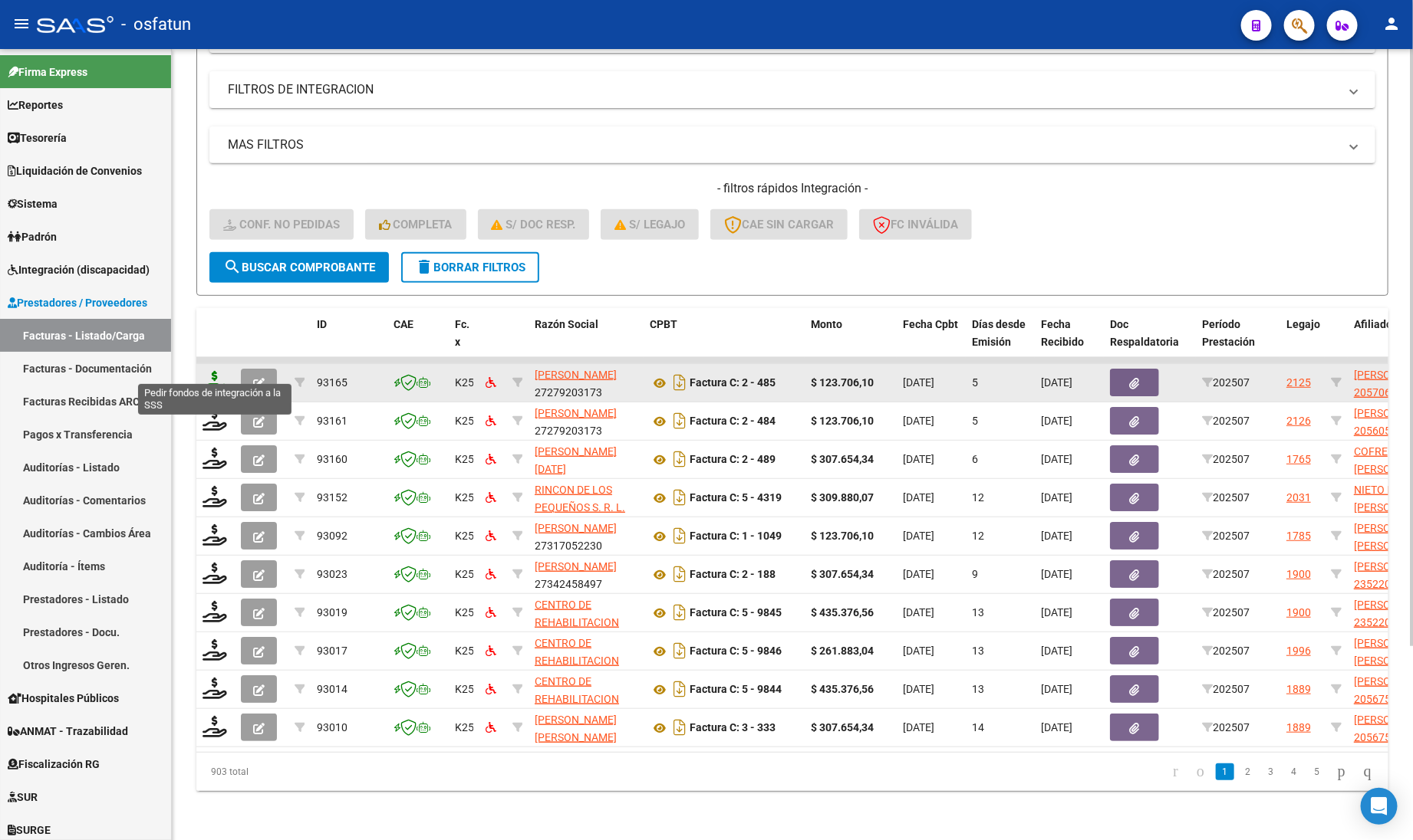
click at [215, 371] on icon at bounding box center [215, 381] width 25 height 22
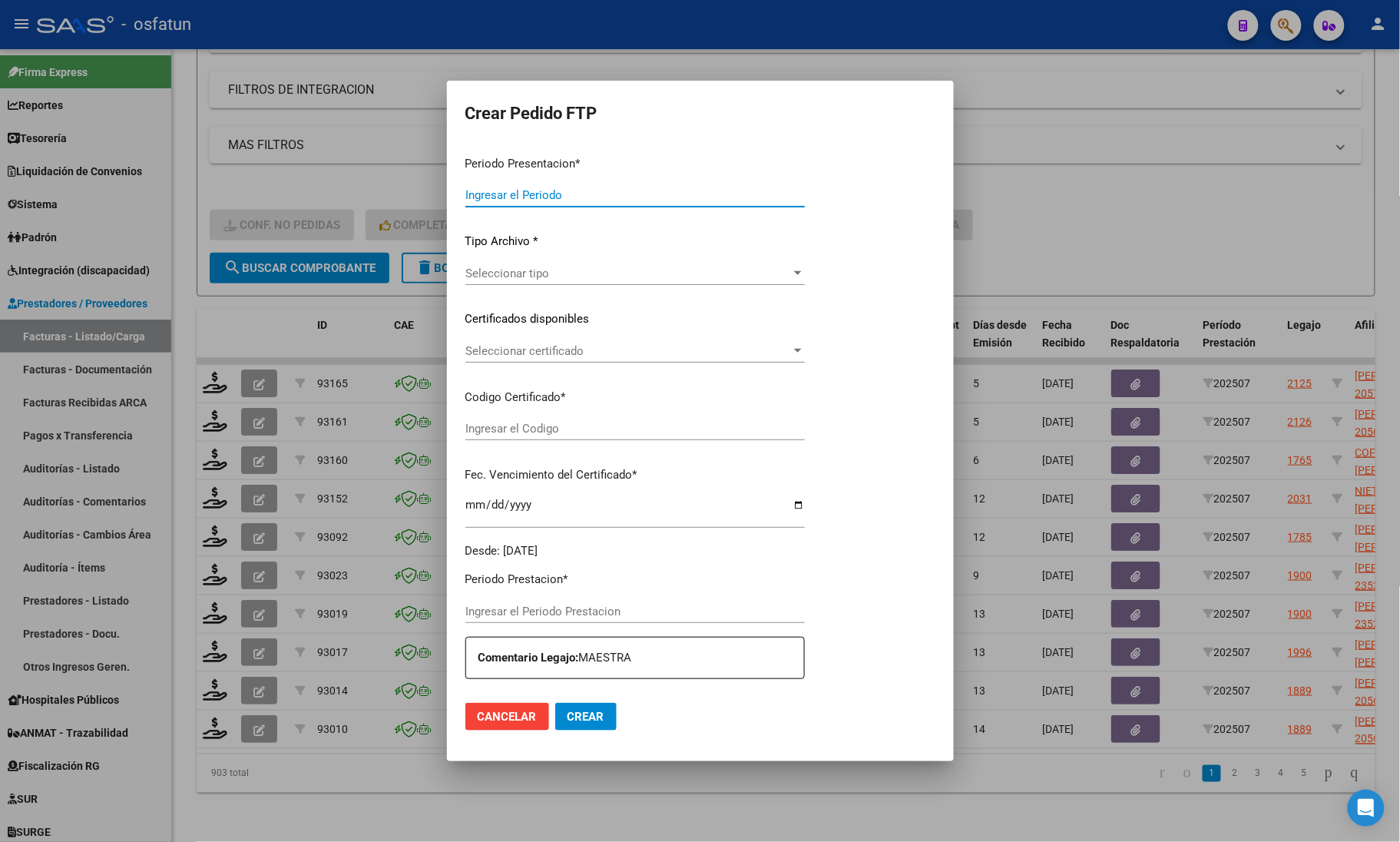
type input "202507"
type input "$ 123.706,10"
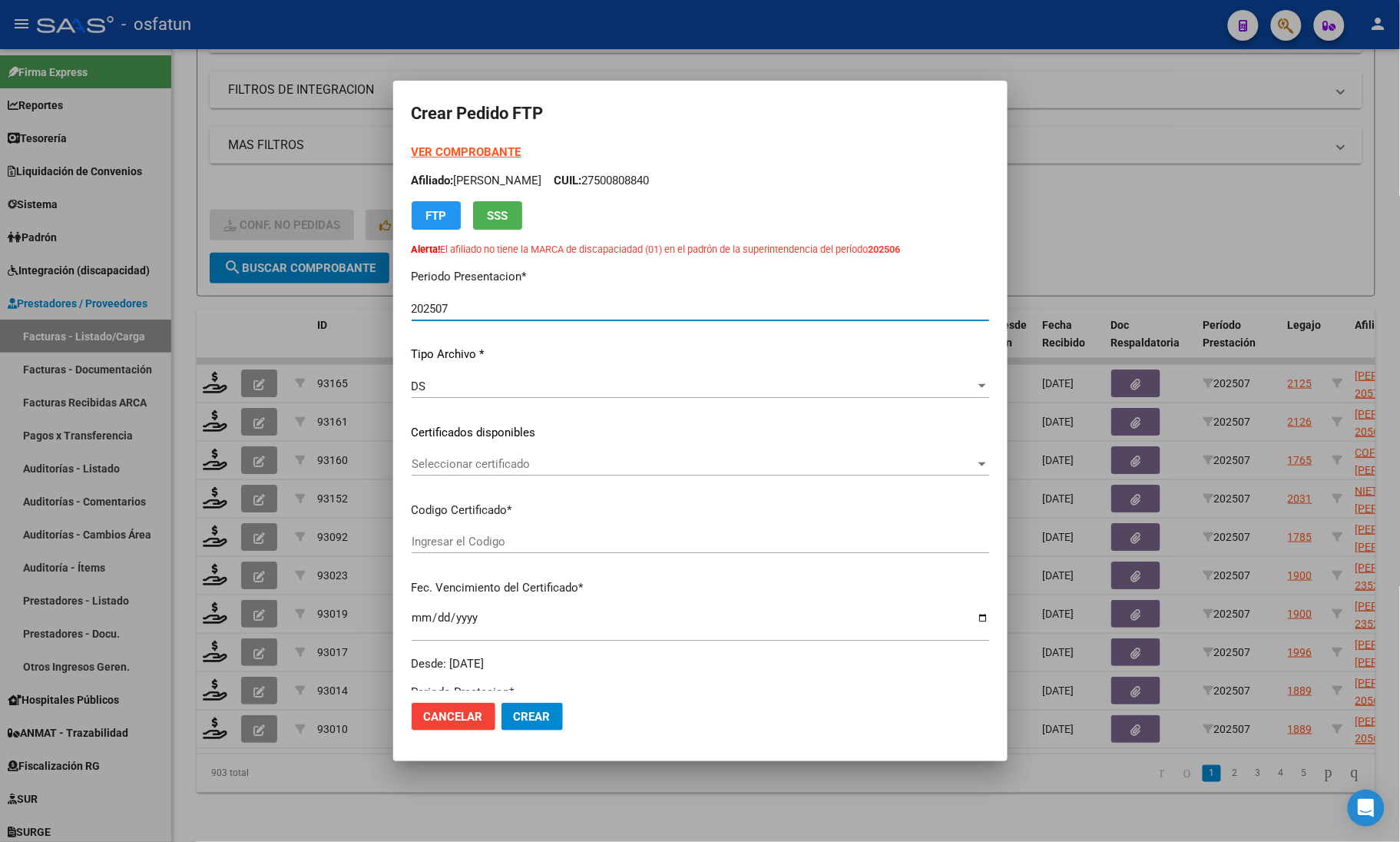
type input "ARG02000570698112024061820260618COR522"
type input "[DATE]"
click at [466, 154] on strong "VER COMPROBANTE" at bounding box center [466, 153] width 110 height 14
drag, startPoint x: 544, startPoint y: 450, endPoint x: 540, endPoint y: 457, distance: 8.1
click at [542, 454] on div "VER COMPROBANTE ARCA Padrón Afiliado: [PERSON_NAME]: 20570698118 FTP SSS Alerta…" at bounding box center [700, 408] width 577 height 529
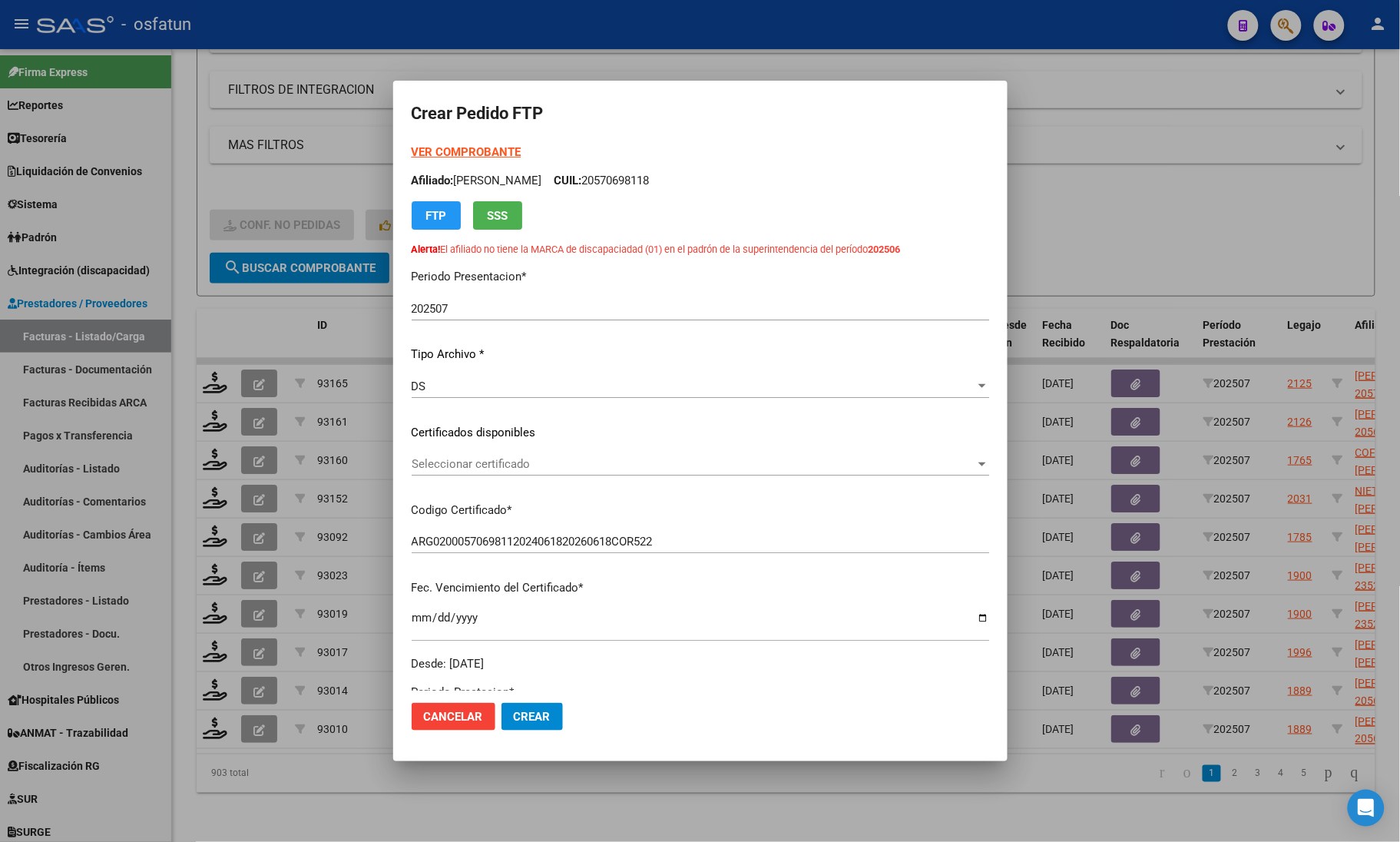
click at [535, 473] on div "Seleccionar certificado Seleccionar certificado" at bounding box center [700, 464] width 577 height 23
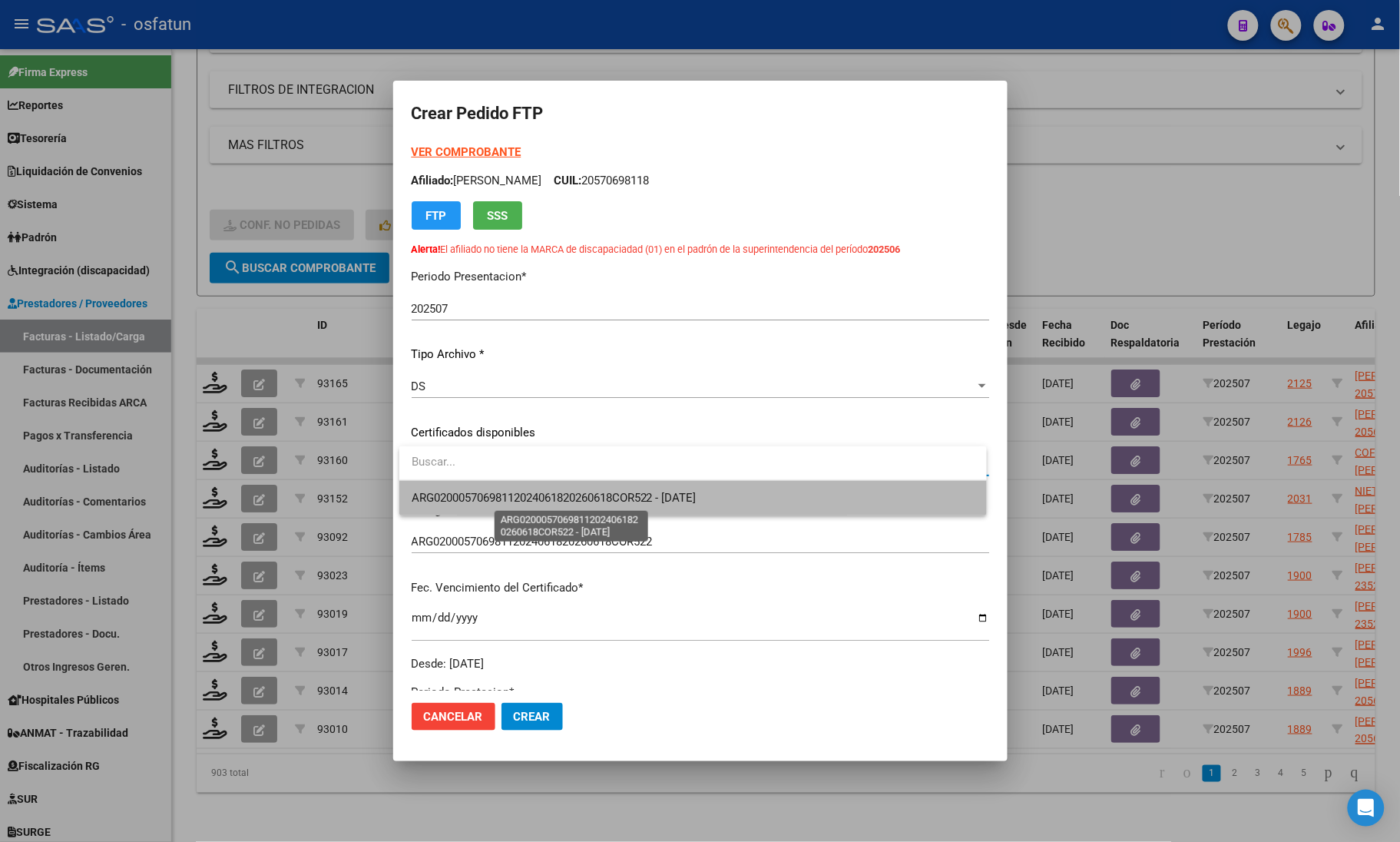
click at [527, 500] on span "ARG02000570698112024061820260618COR522 - [DATE]" at bounding box center [554, 498] width 285 height 14
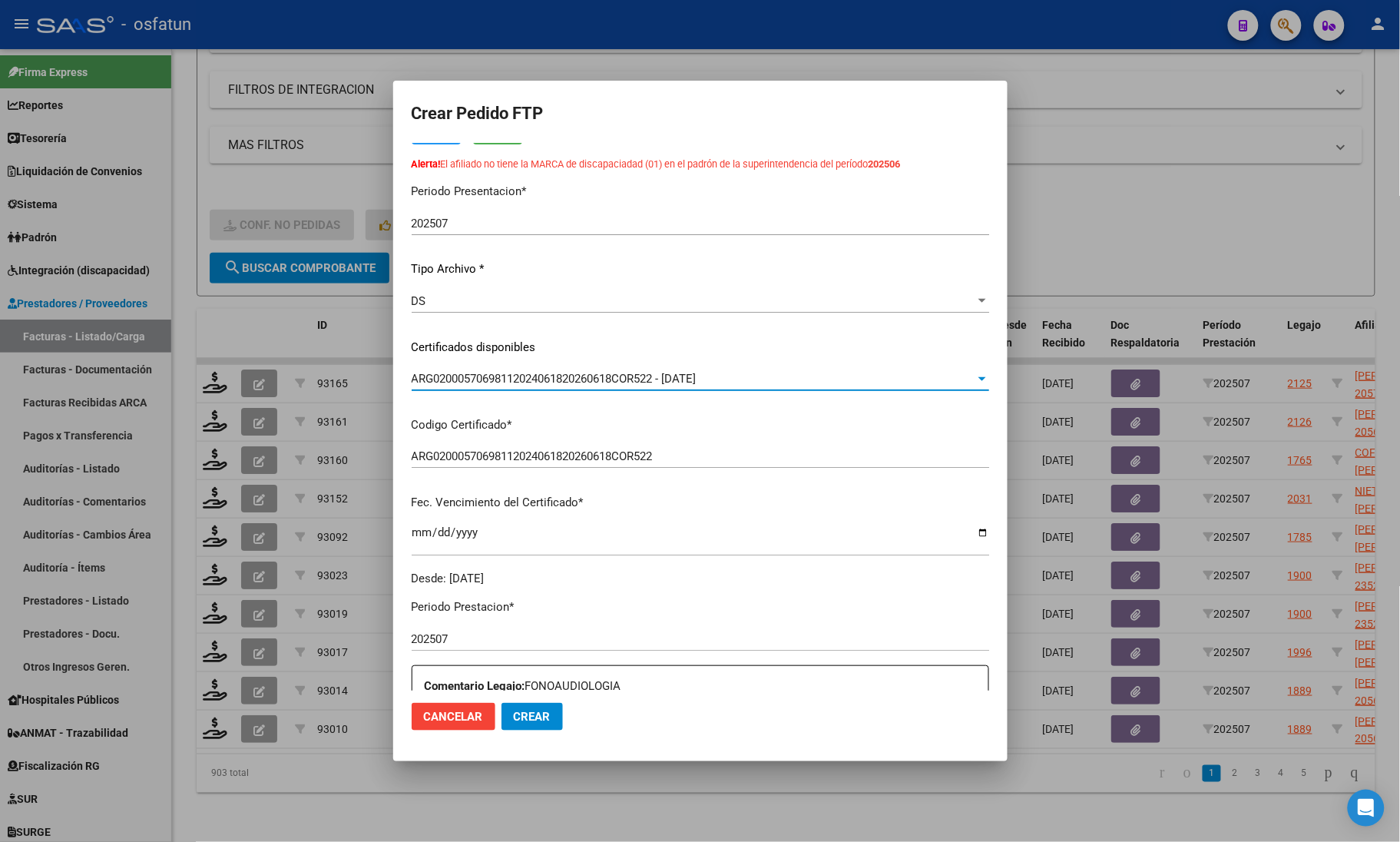
scroll to position [288, 0]
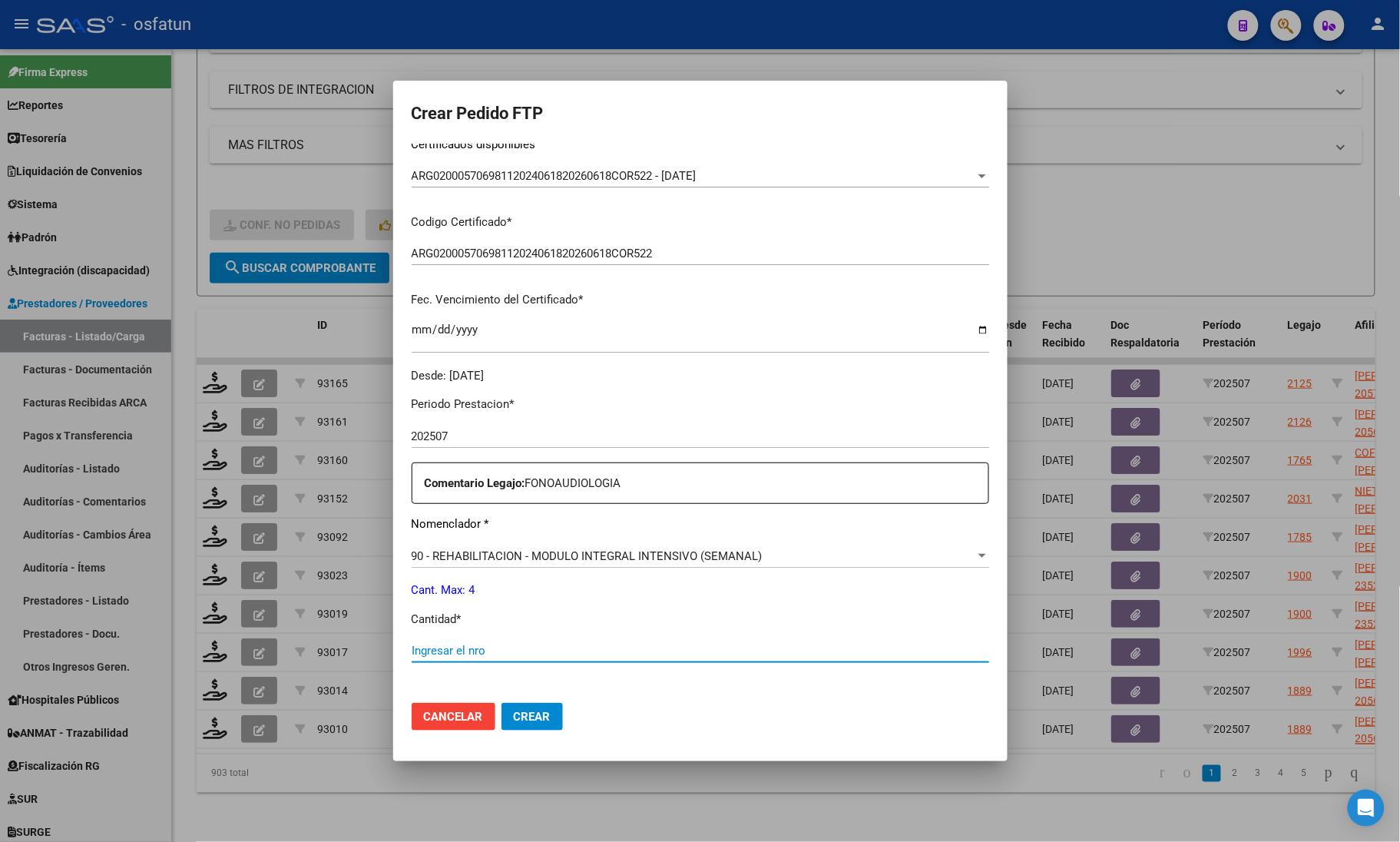
click at [492, 648] on input "Ingresar el nro" at bounding box center [700, 651] width 577 height 14
type input "4"
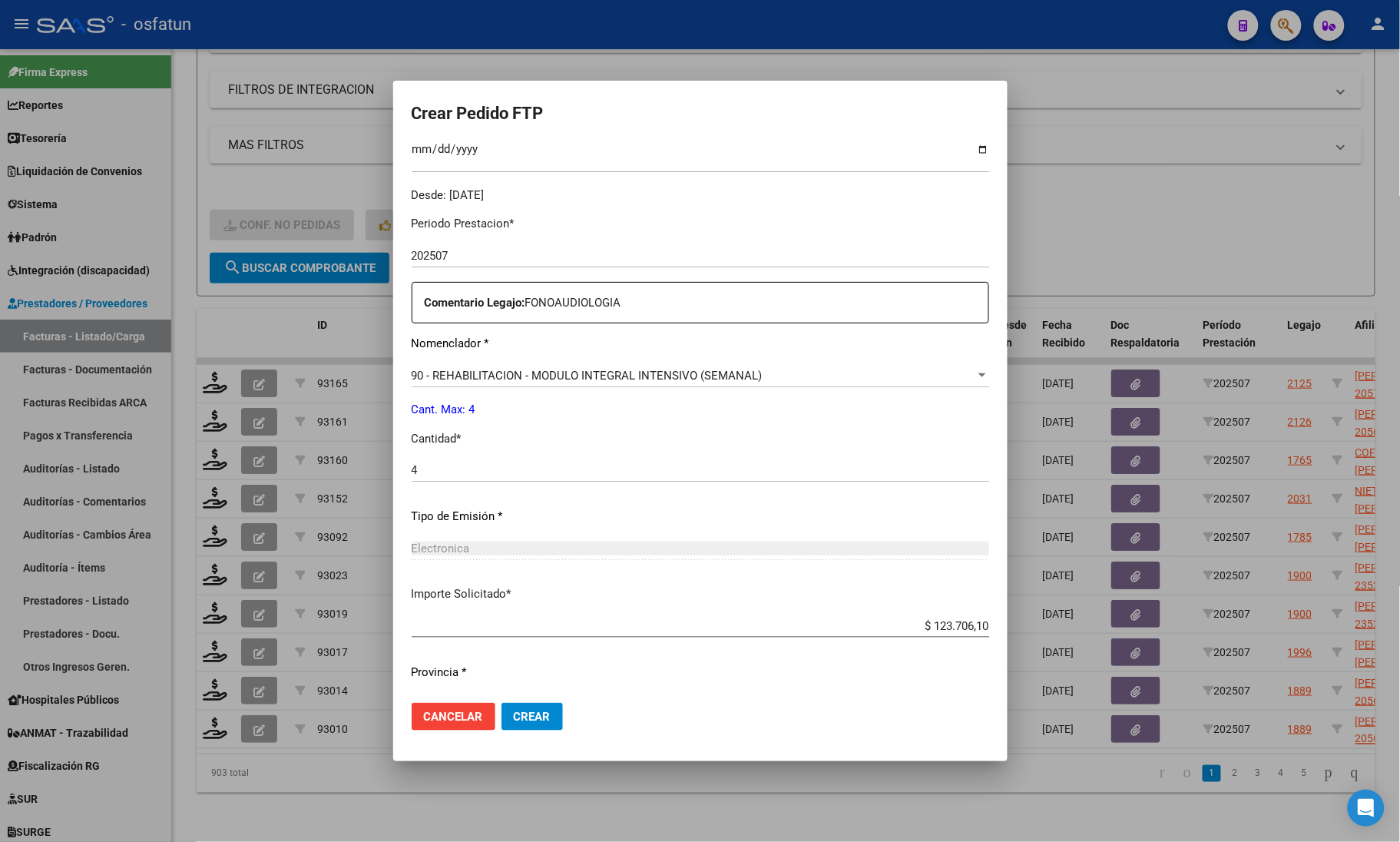
scroll to position [507, 0]
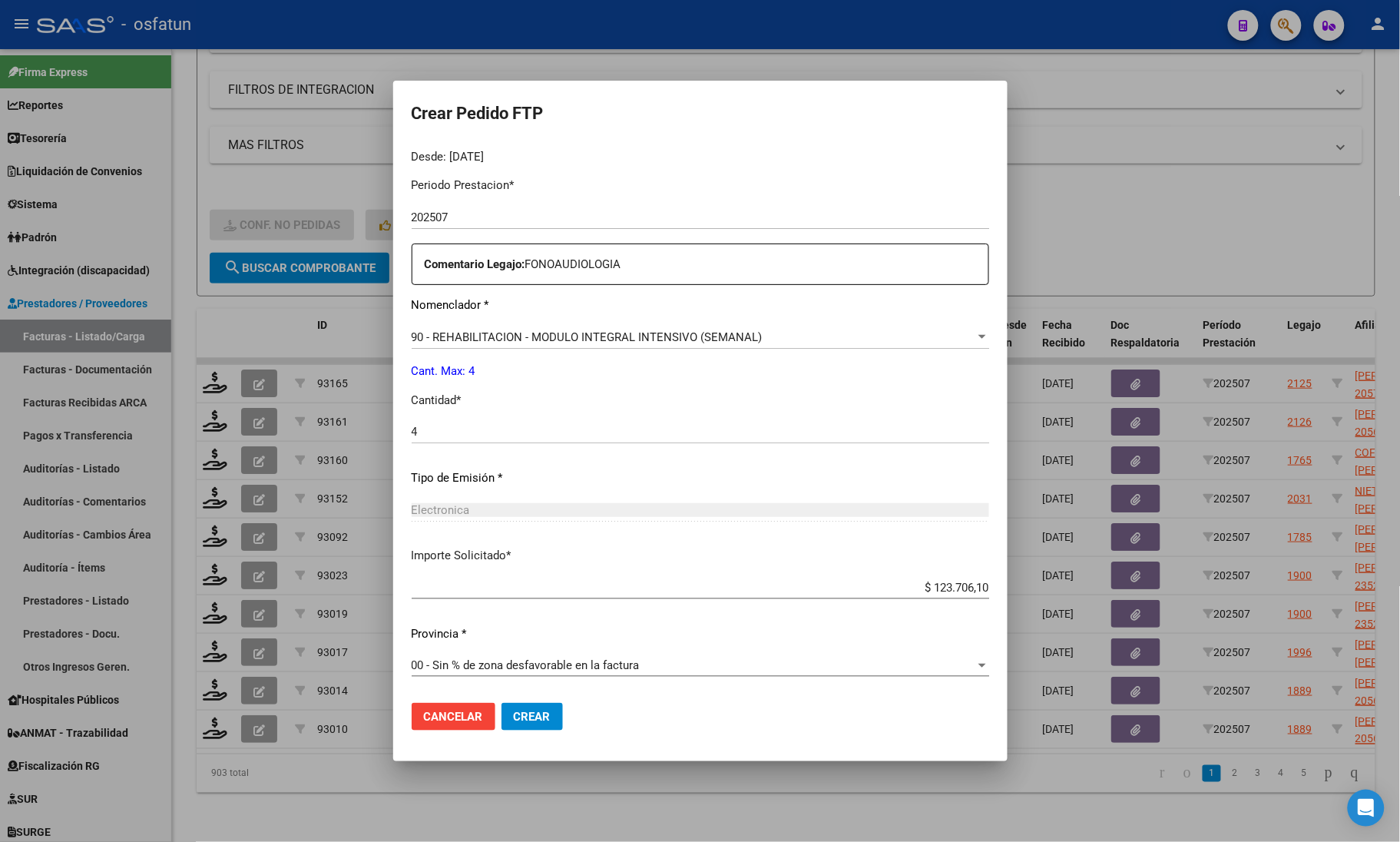
click at [532, 708] on button "Crear" at bounding box center [532, 717] width 61 height 28
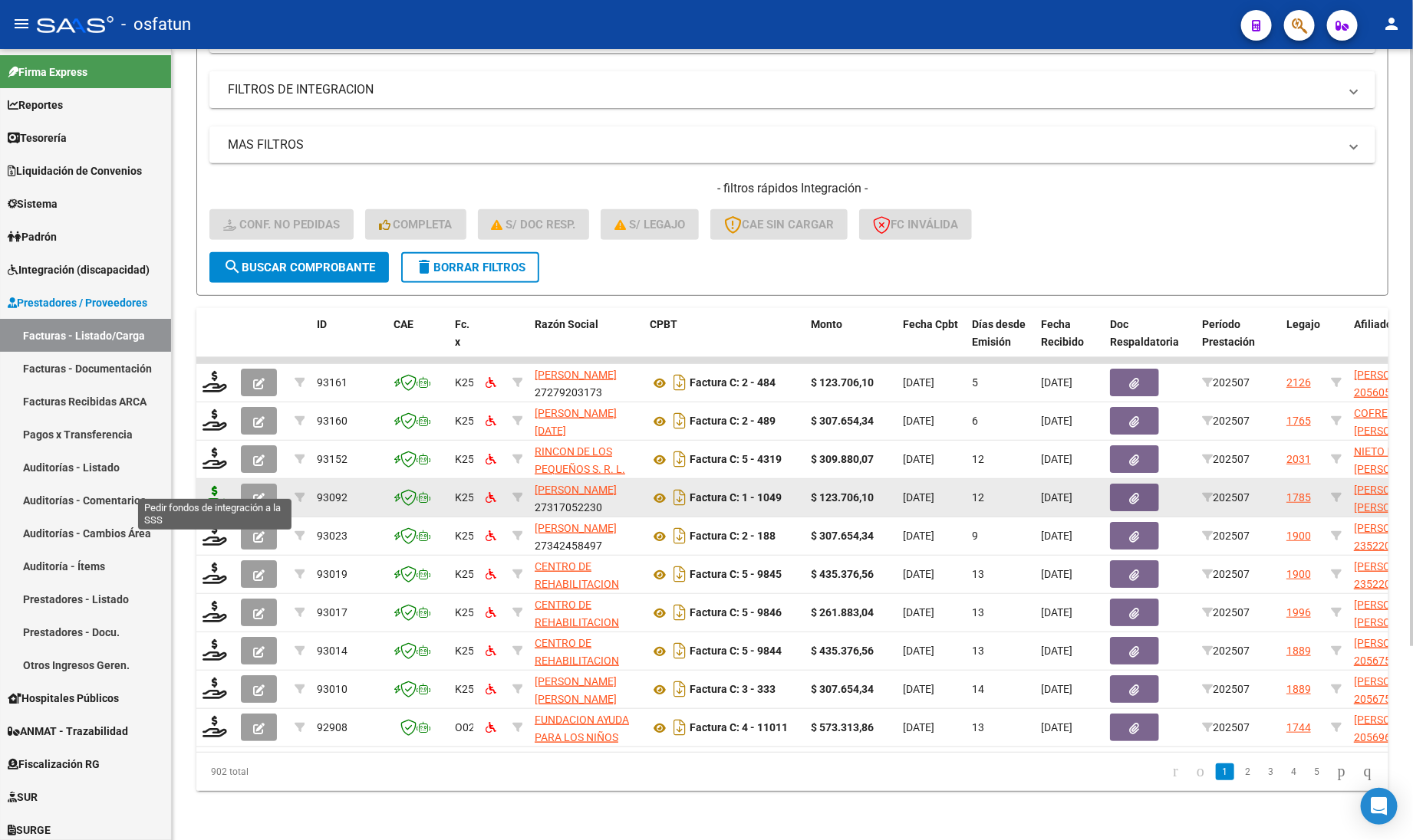
click at [222, 486] on icon at bounding box center [215, 497] width 25 height 22
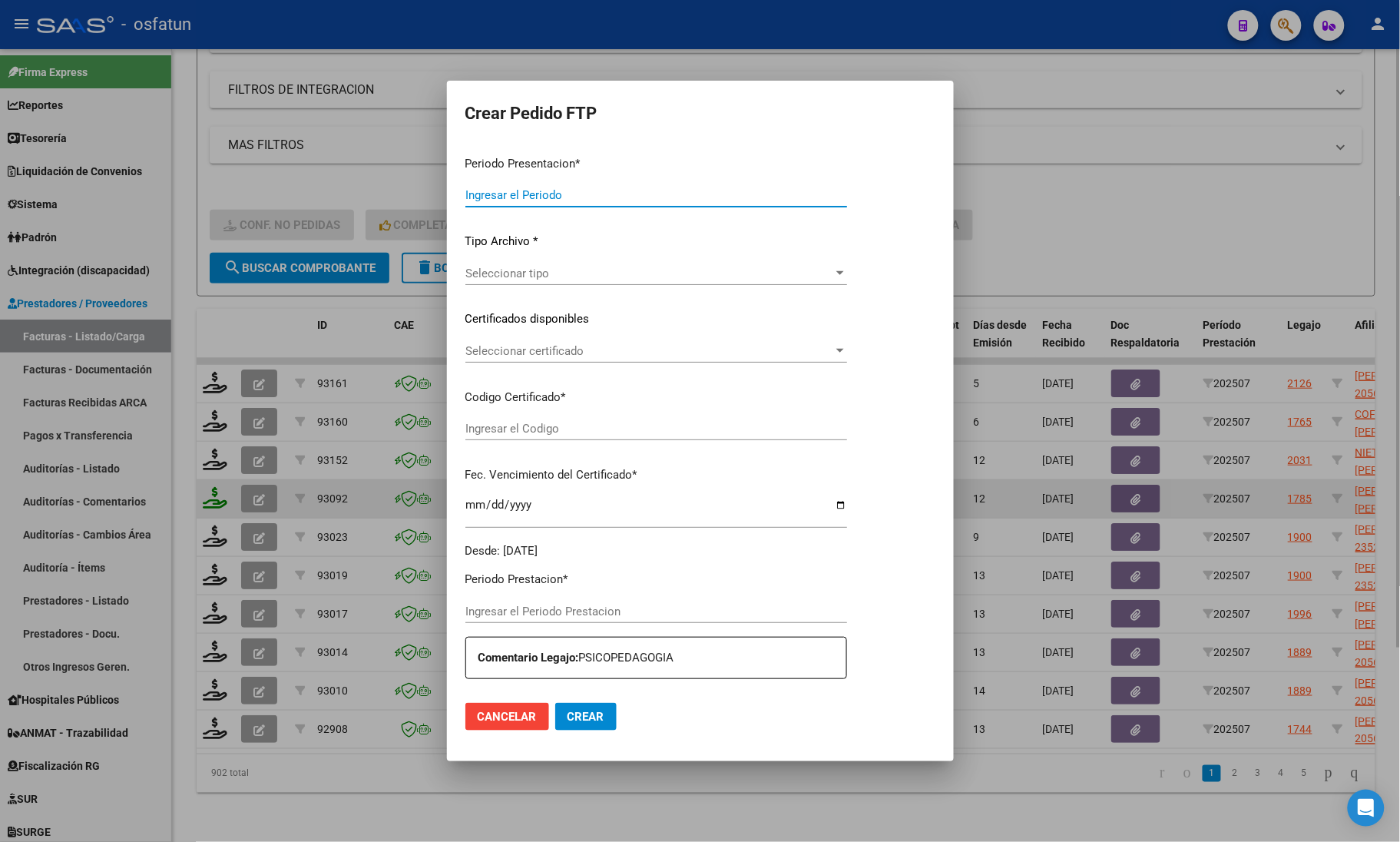
type input "202507"
type input "$ 123.706,10"
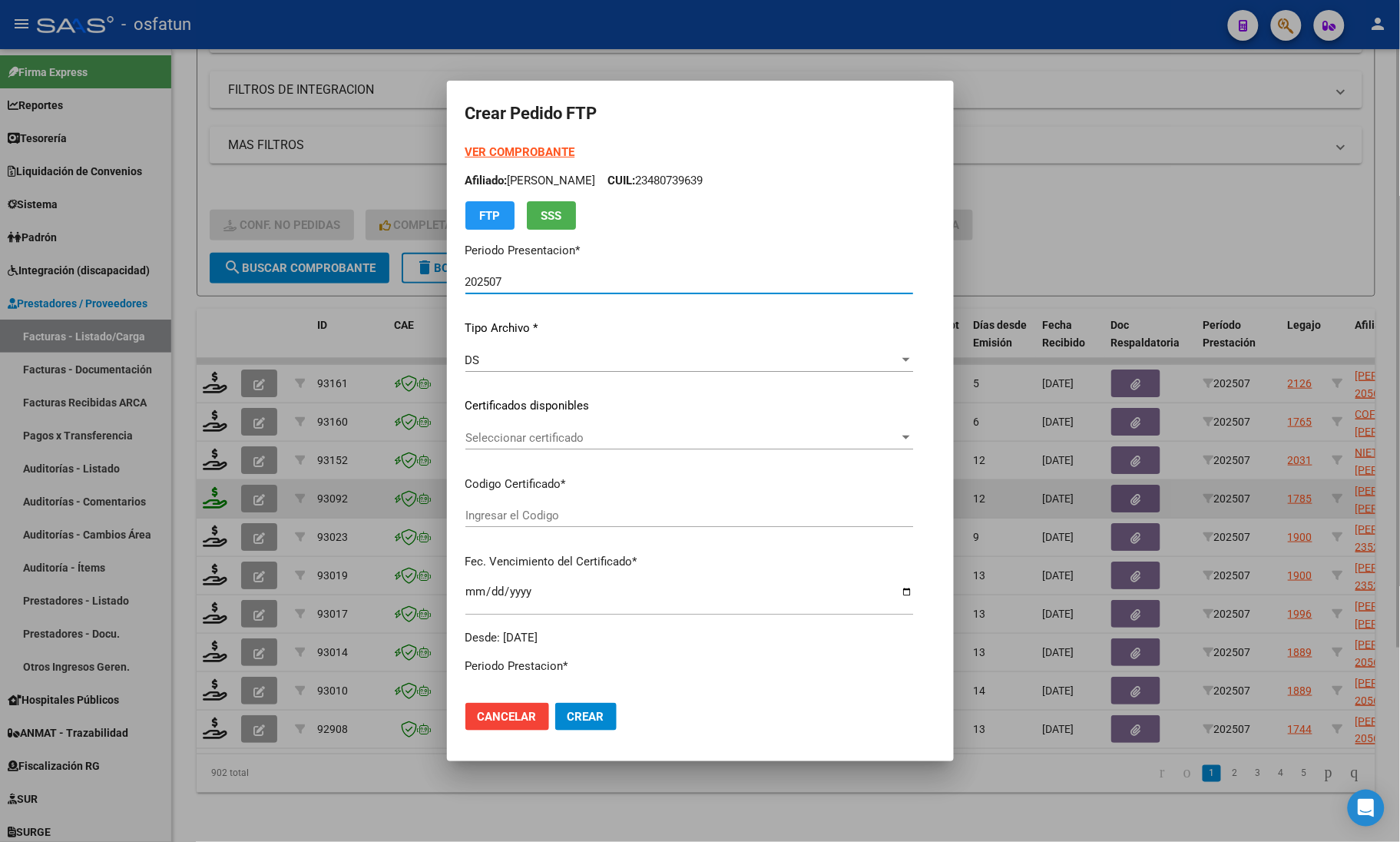
type input "ARG02000549339932020101320251013COR467"
type input "[DATE]"
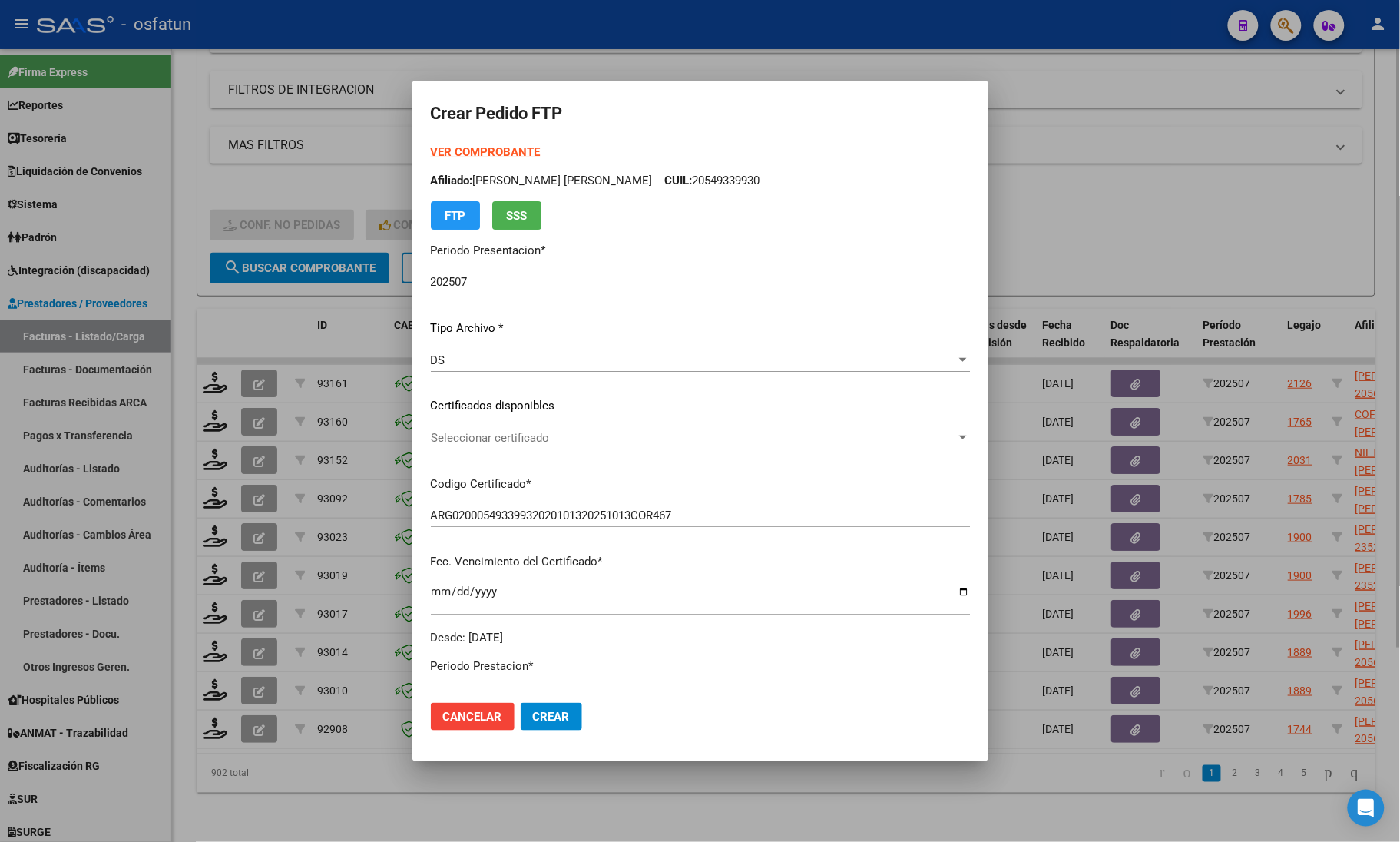
drag, startPoint x: 1133, startPoint y: 219, endPoint x: 1220, endPoint y: 186, distance: 93.0
click at [1220, 186] on div at bounding box center [700, 421] width 1400 height 842
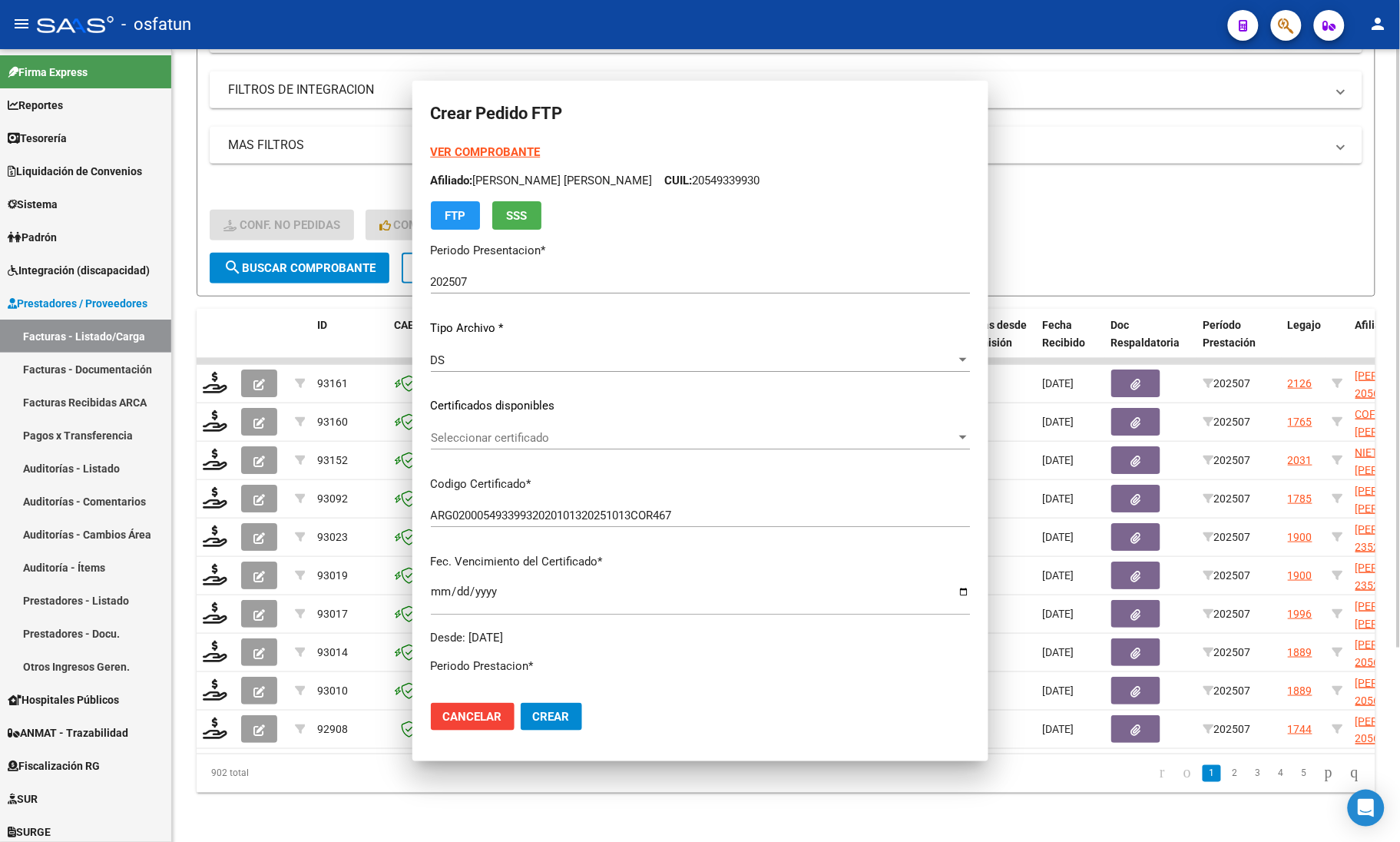
click at [1220, 186] on div "- filtros rápidos Integración - Conf. no pedidas Completa S/ Doc Resp. S/ legaj…" at bounding box center [786, 216] width 1152 height 72
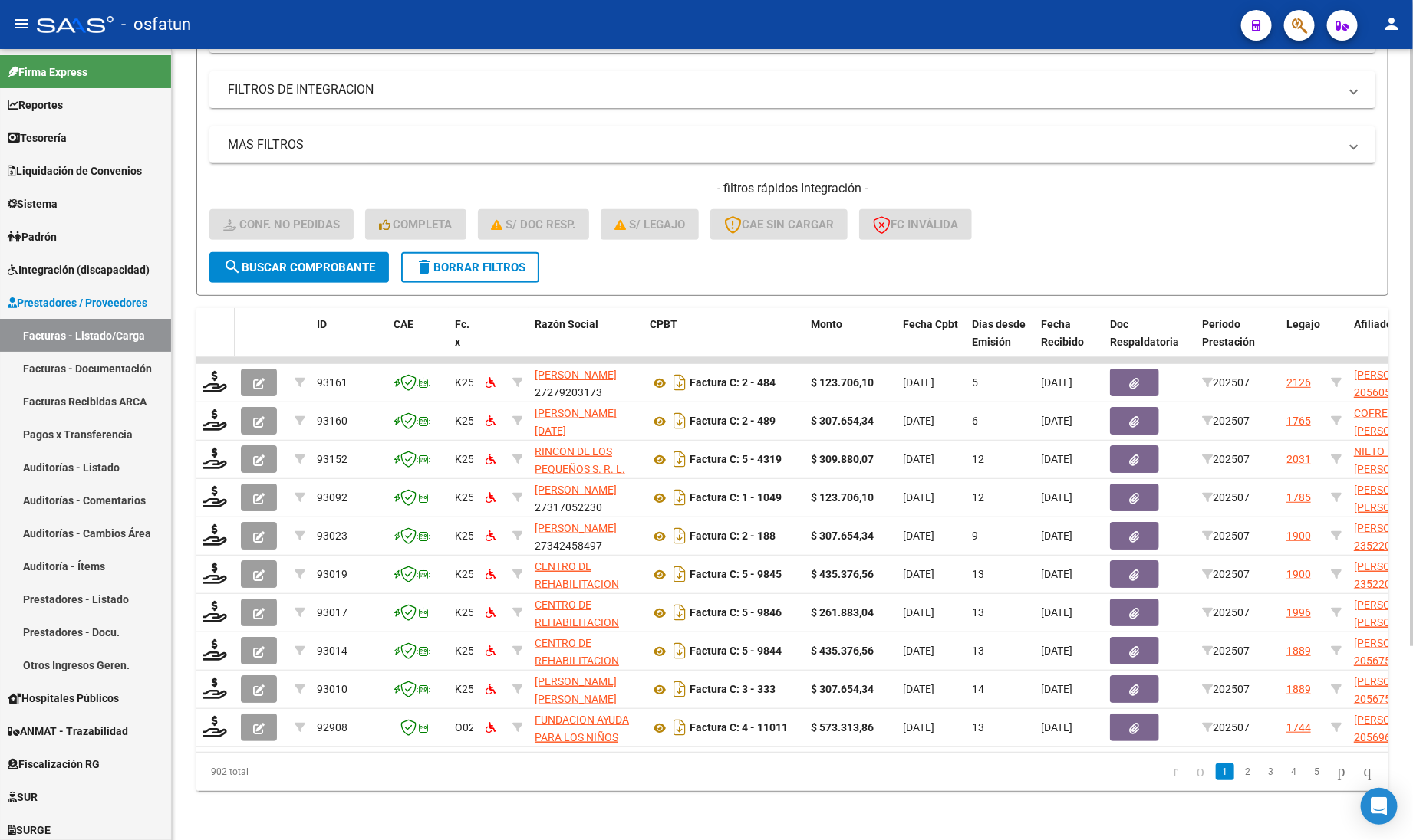
click at [216, 308] on datatable-header-cell at bounding box center [216, 342] width 39 height 67
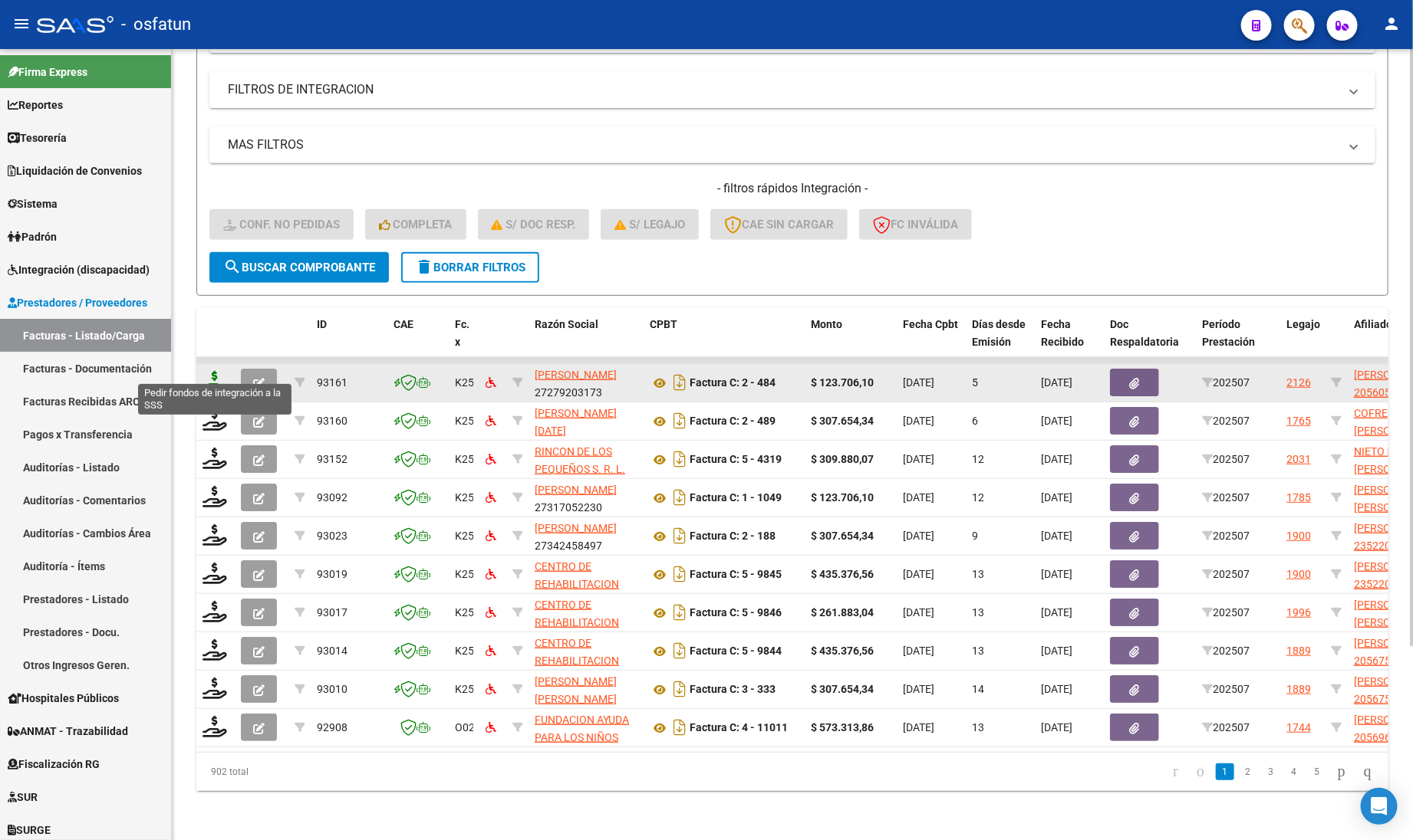
click at [211, 372] on icon at bounding box center [215, 381] width 25 height 22
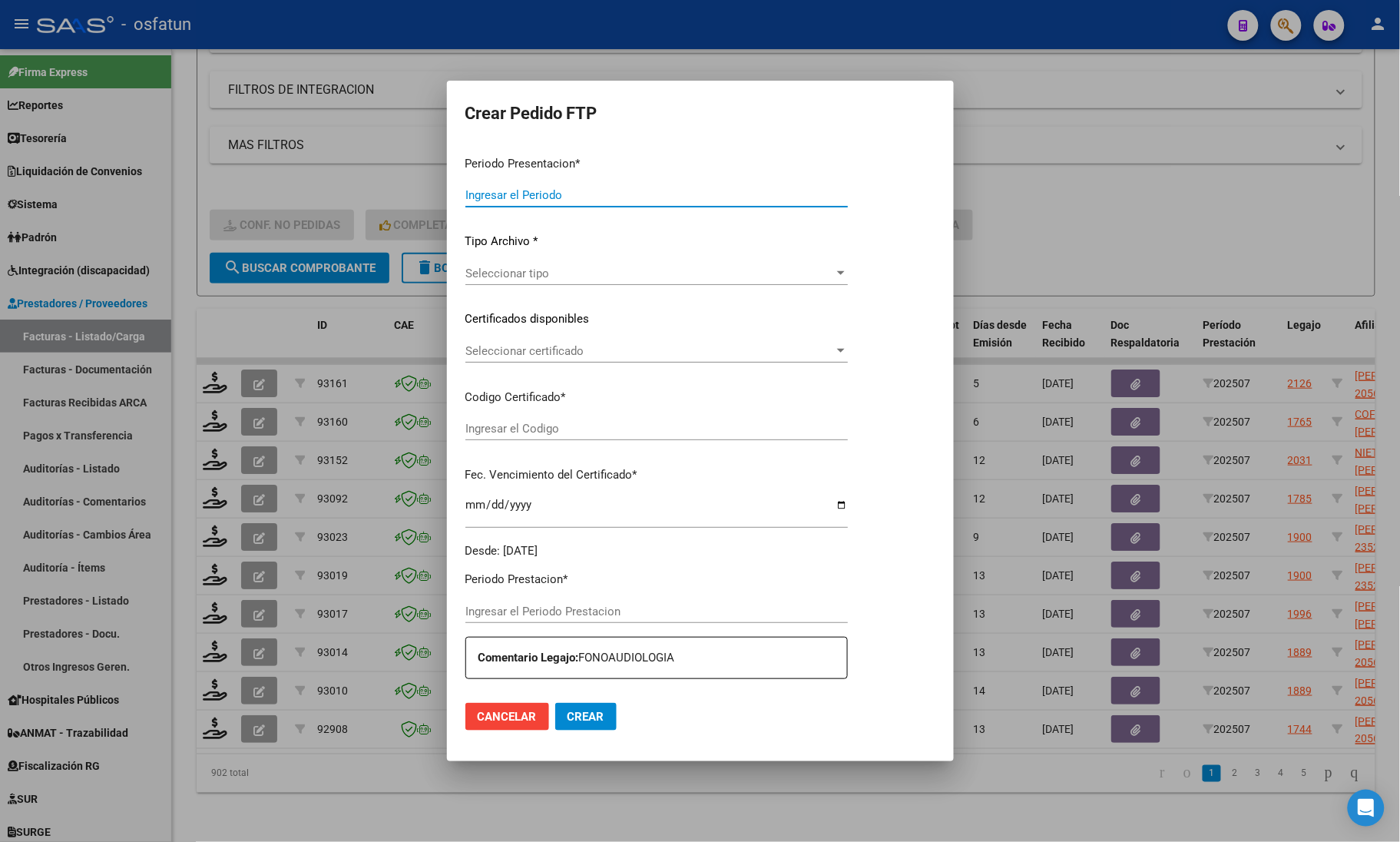
type input "202507"
type input "$ 123.706,10"
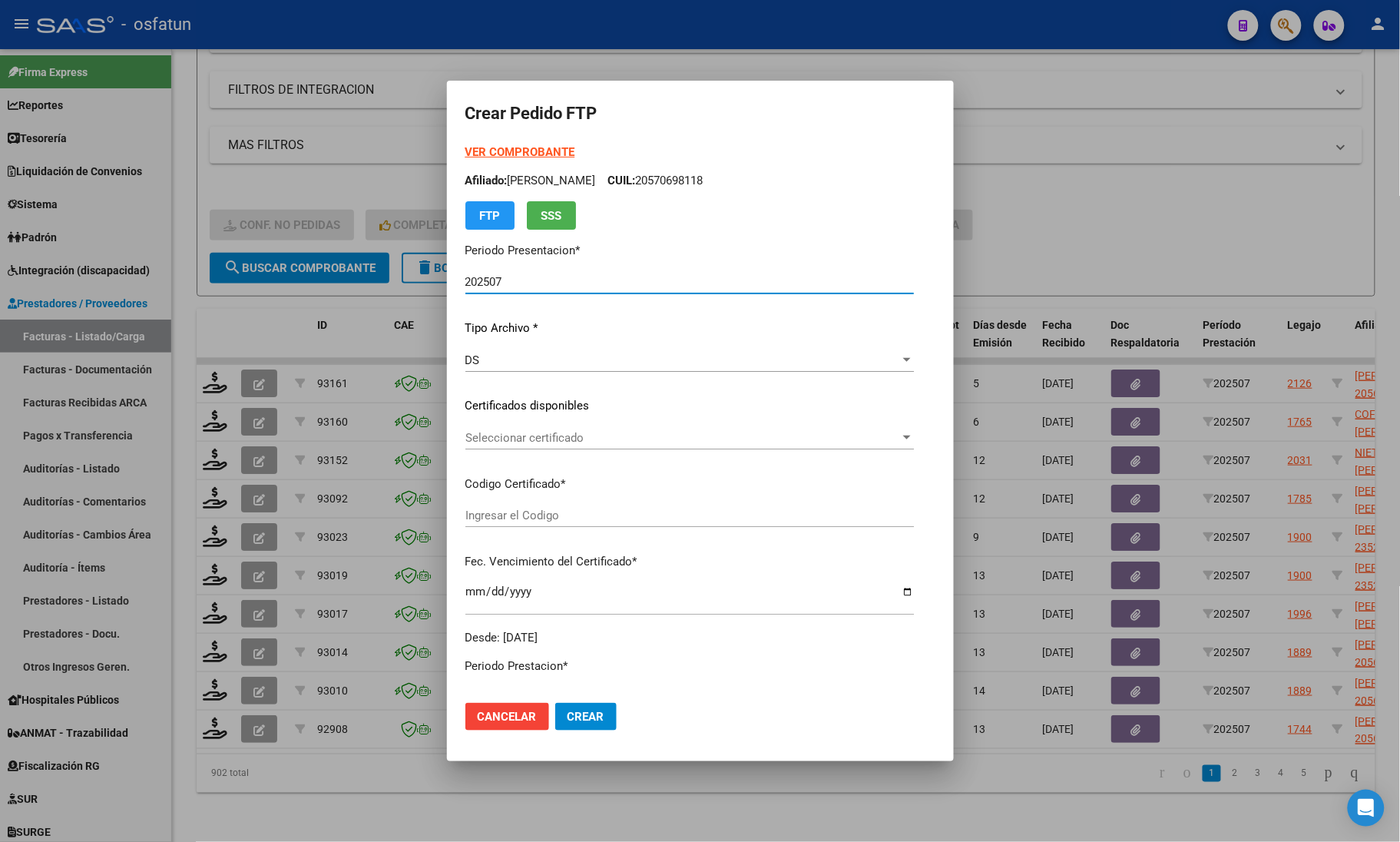
type input "ARG020005605953882023041820280418COR234"
type input "[DATE]"
click at [505, 149] on strong "VER COMPROBANTE" at bounding box center [520, 153] width 110 height 14
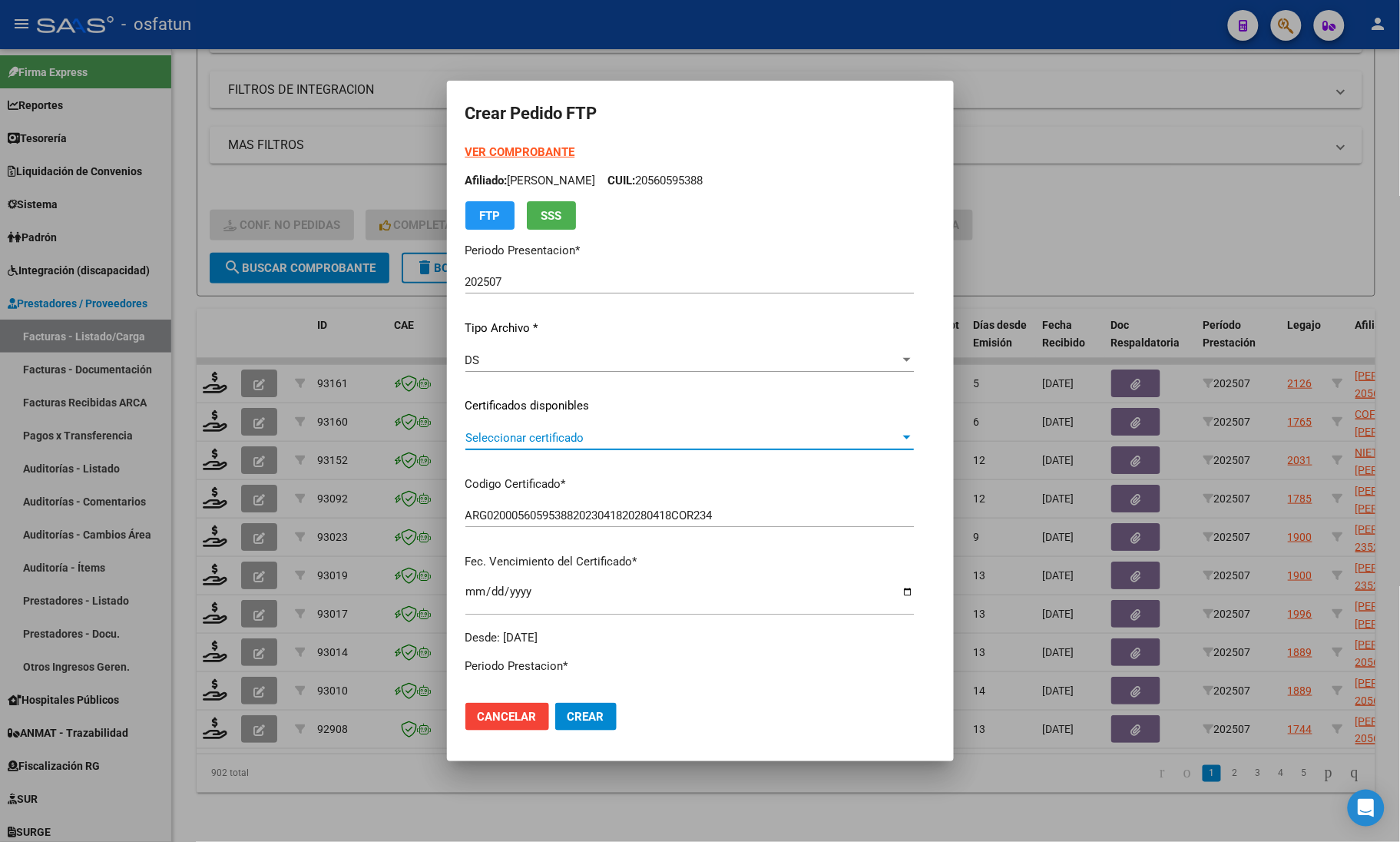
drag, startPoint x: 516, startPoint y: 430, endPoint x: 500, endPoint y: 437, distance: 17.5
click at [500, 437] on span "Seleccionar certificado" at bounding box center [682, 438] width 435 height 14
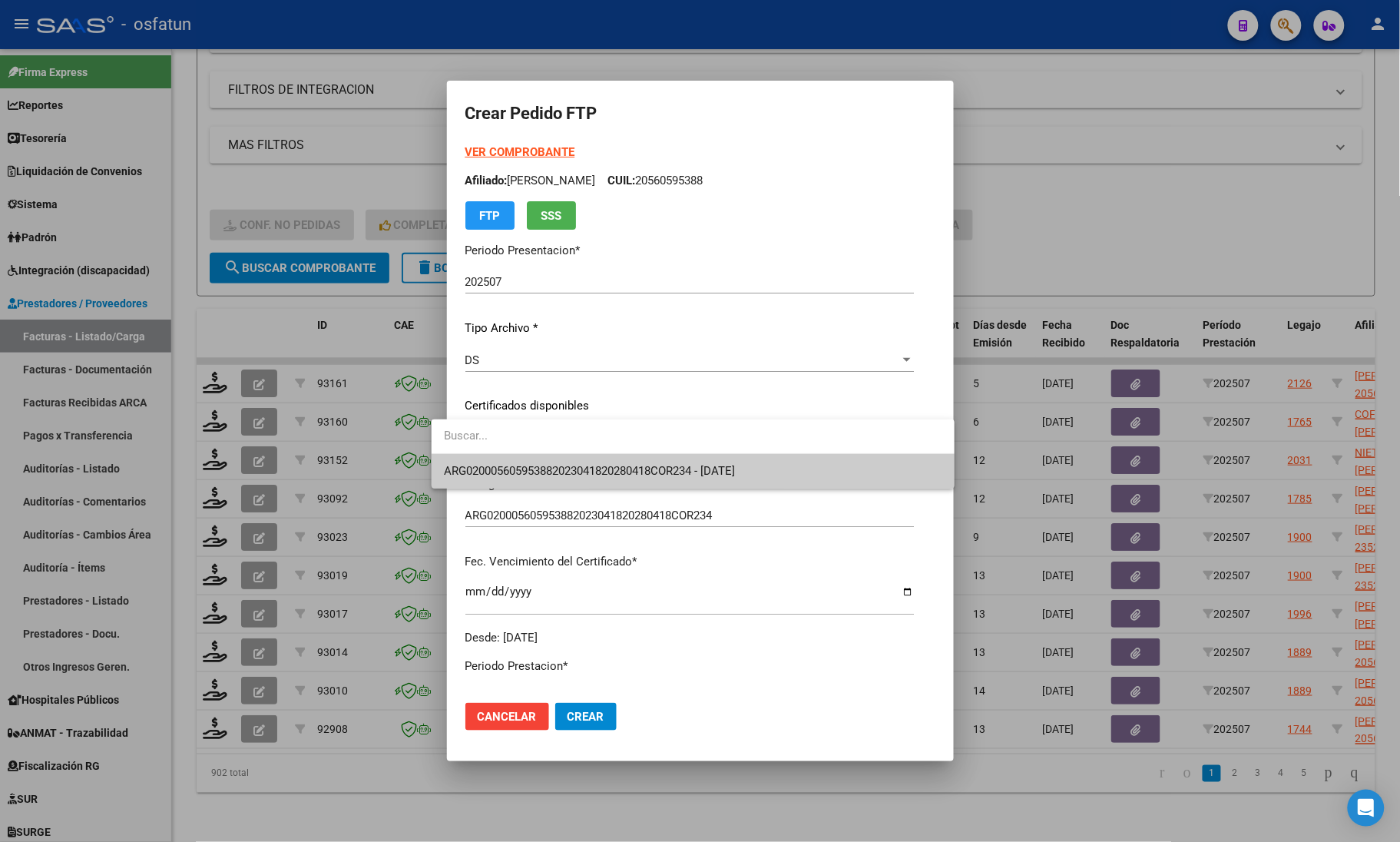
click at [487, 468] on span "ARG020005605953882023041820280418COR234 - [DATE]" at bounding box center [692, 471] width 498 height 35
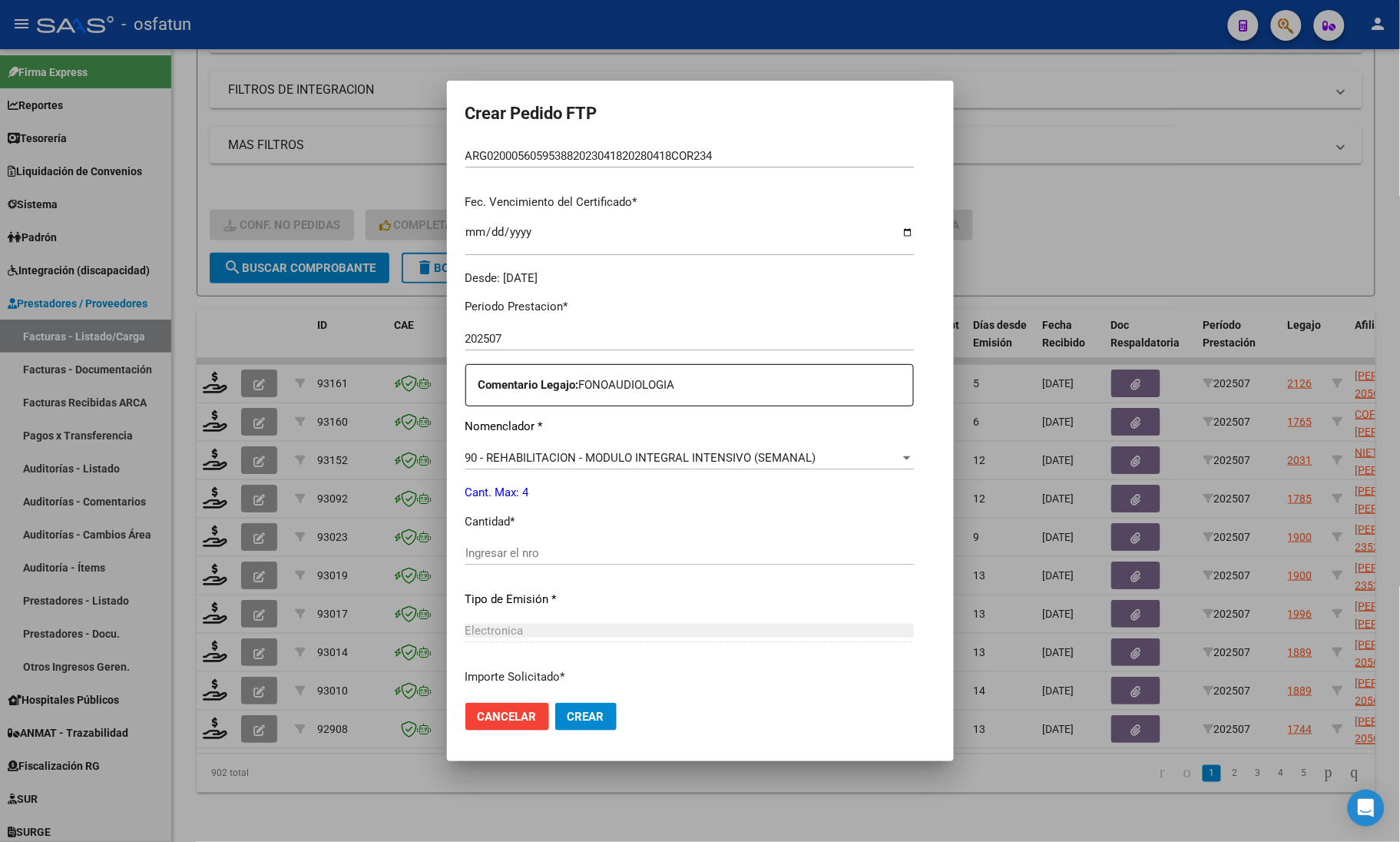
scroll to position [480, 0]
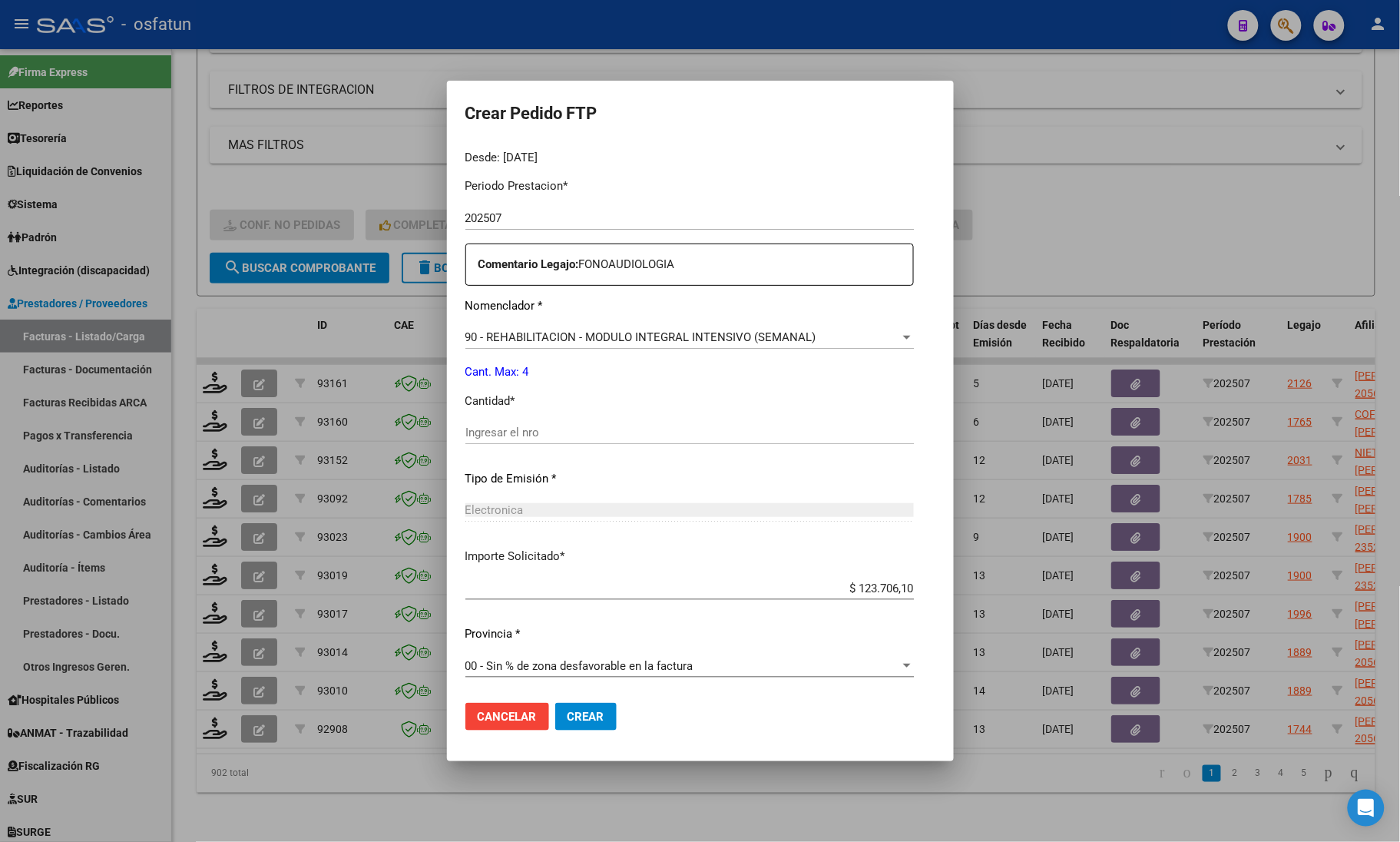
click at [512, 438] on input "Ingresar el nro" at bounding box center [689, 433] width 449 height 14
type input "4"
click at [580, 720] on span "Crear" at bounding box center [585, 717] width 37 height 14
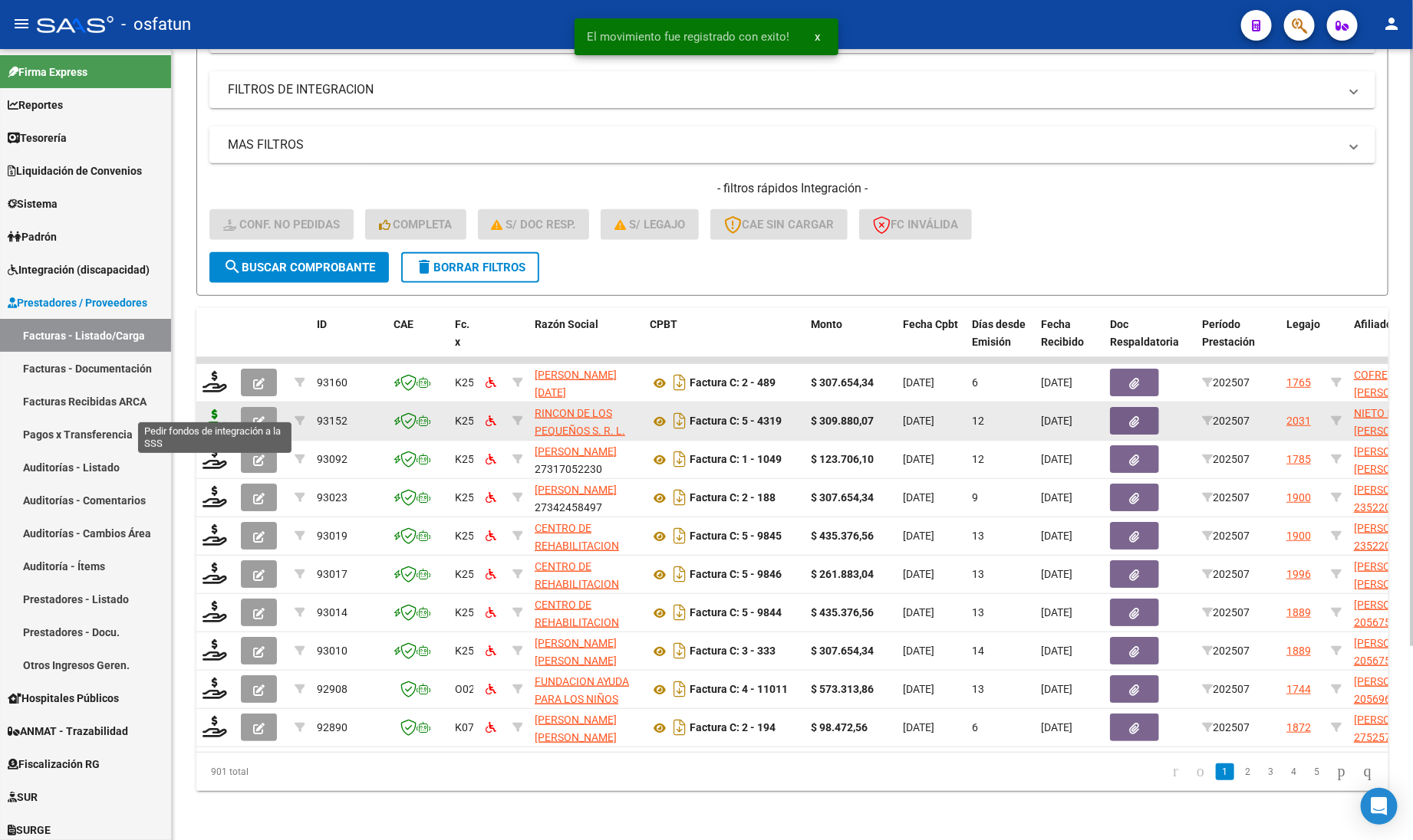
click at [207, 409] on icon at bounding box center [215, 420] width 25 height 22
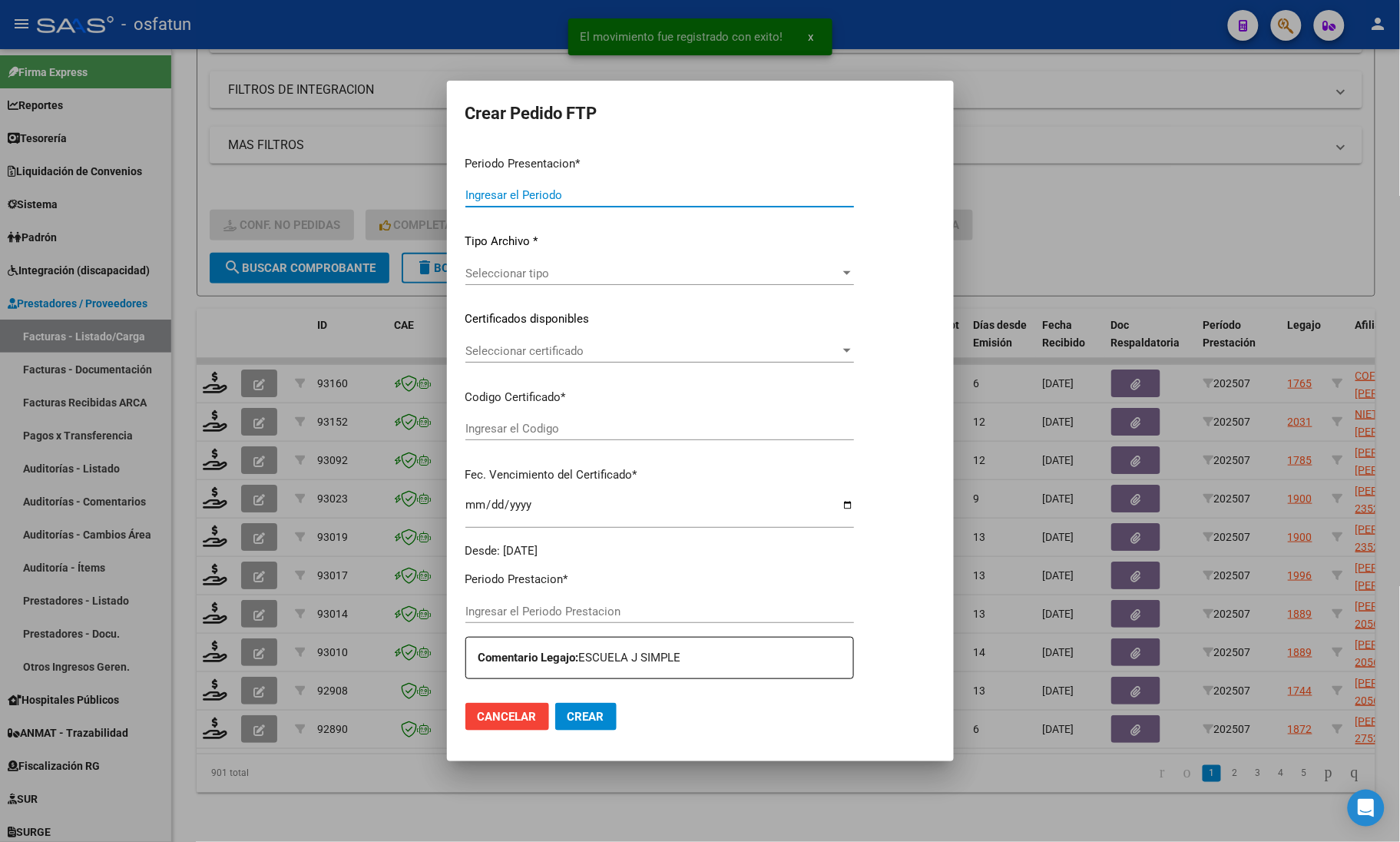
type input "202507"
type input "$ 309.880,07"
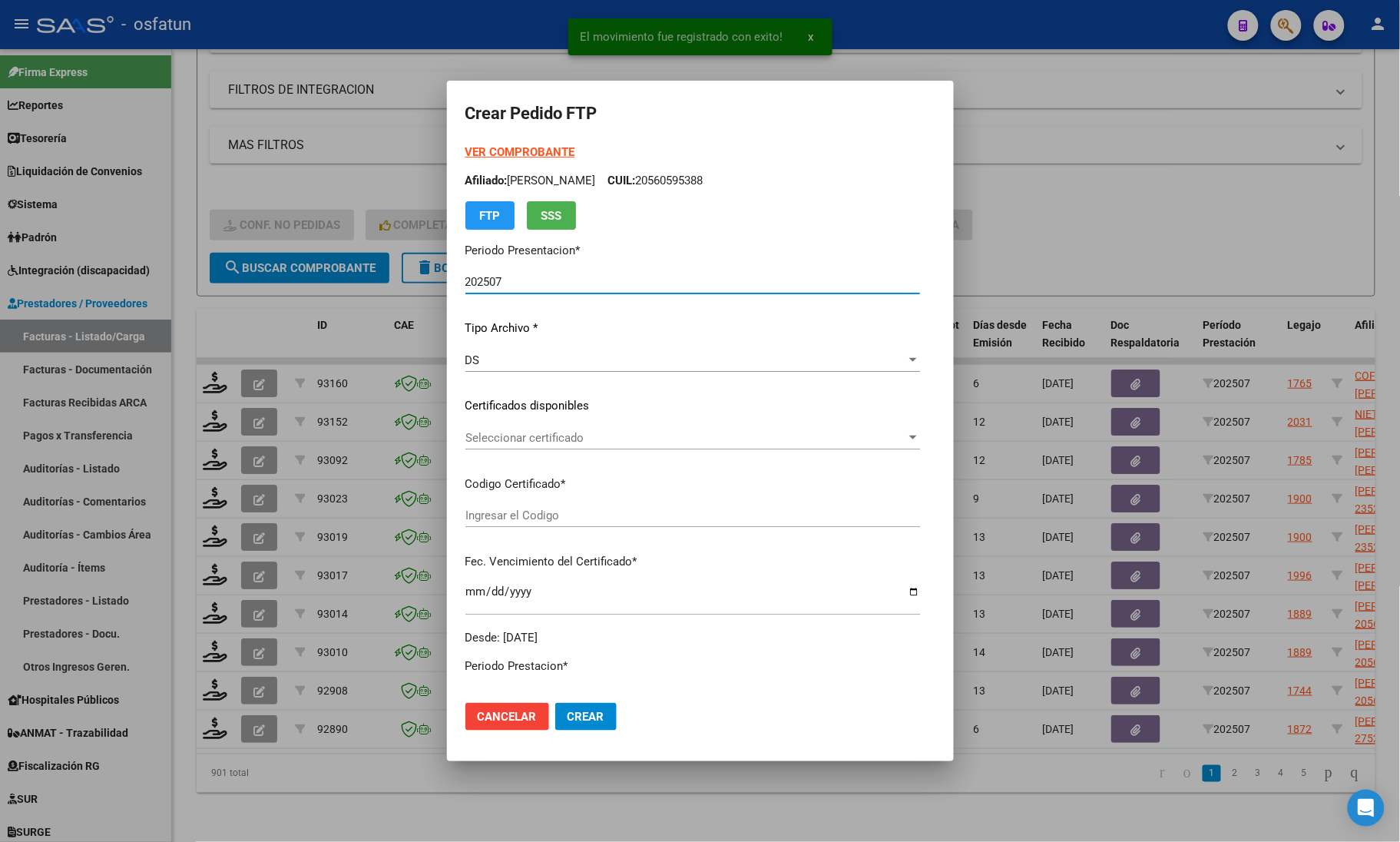
type input "ARG01000485315092021031620270316COR234"
type input "[DATE]"
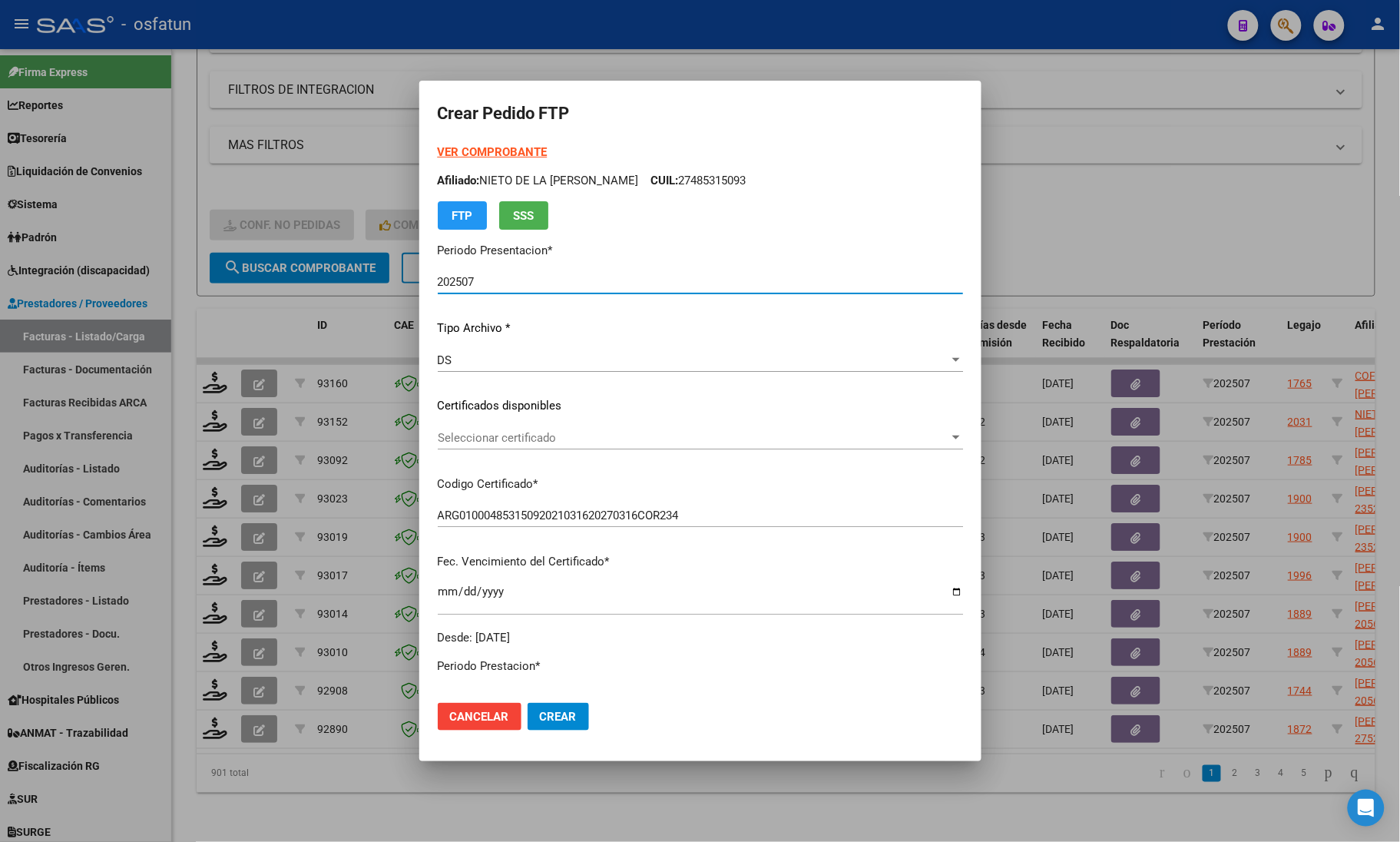
click at [481, 149] on strong "VER COMPROBANTE" at bounding box center [492, 153] width 110 height 14
click at [538, 444] on div "Seleccionar certificado Seleccionar certificado" at bounding box center [700, 437] width 525 height 23
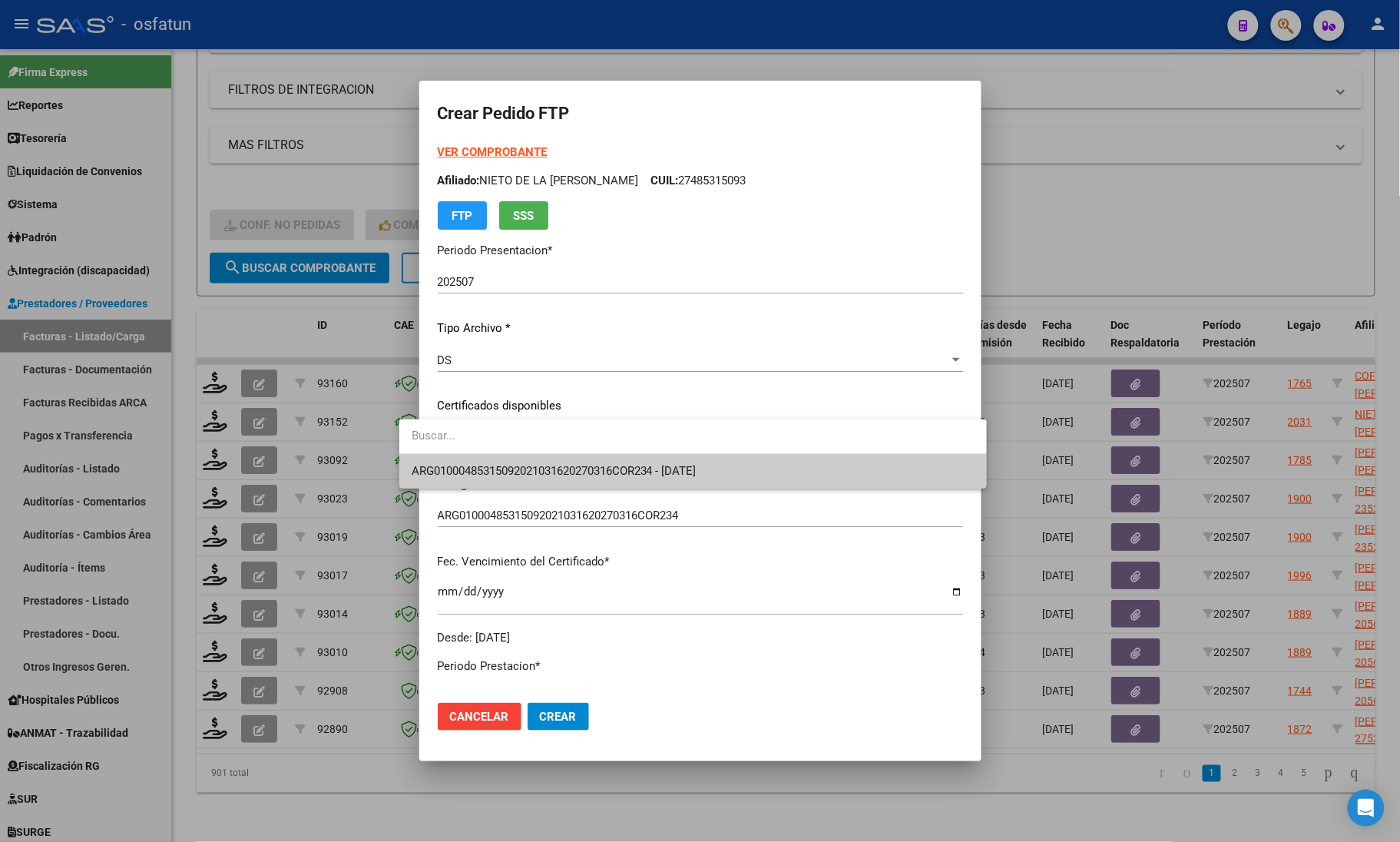
click at [245, 315] on div at bounding box center [700, 421] width 1400 height 842
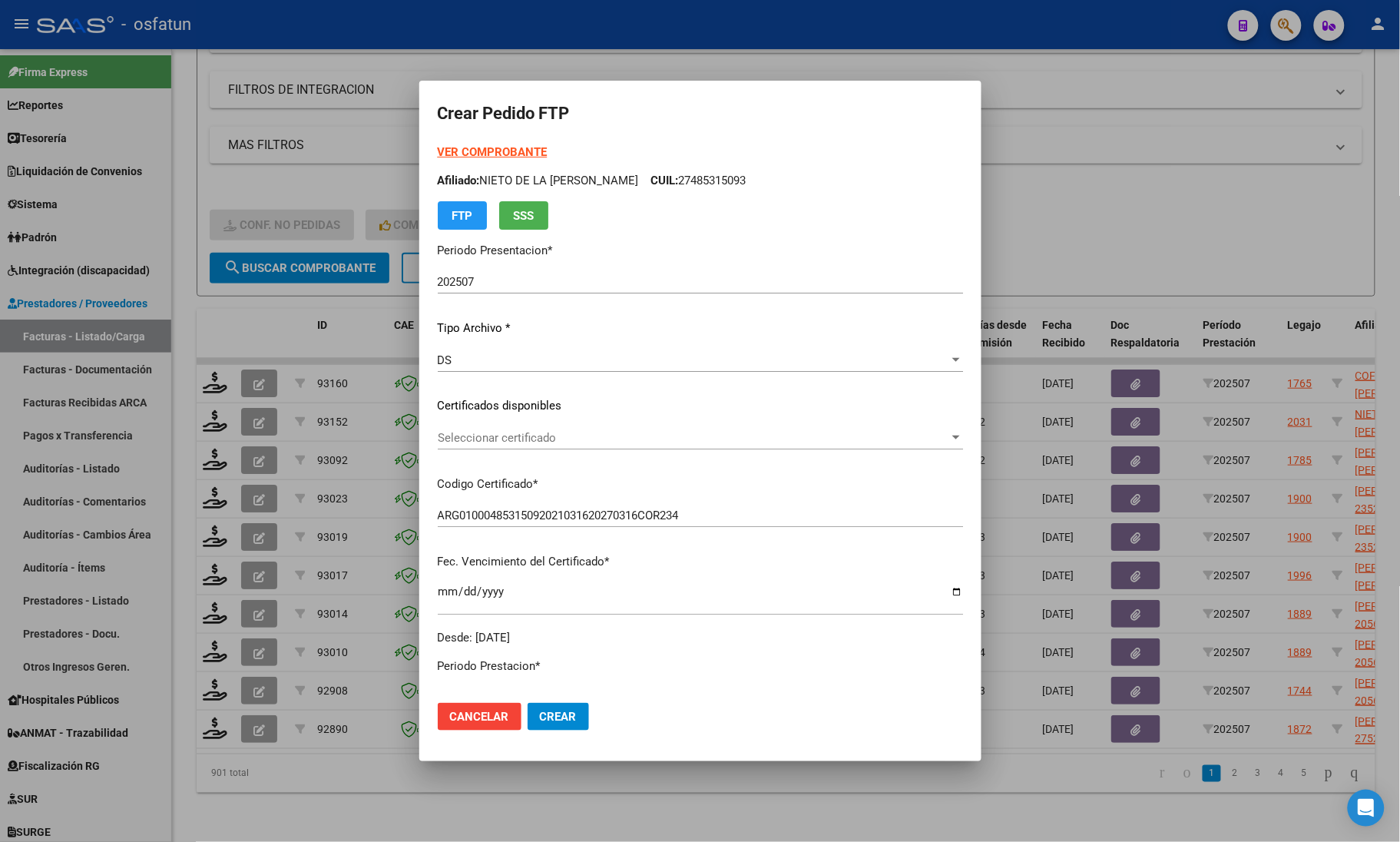
click at [204, 524] on div at bounding box center [700, 421] width 1400 height 842
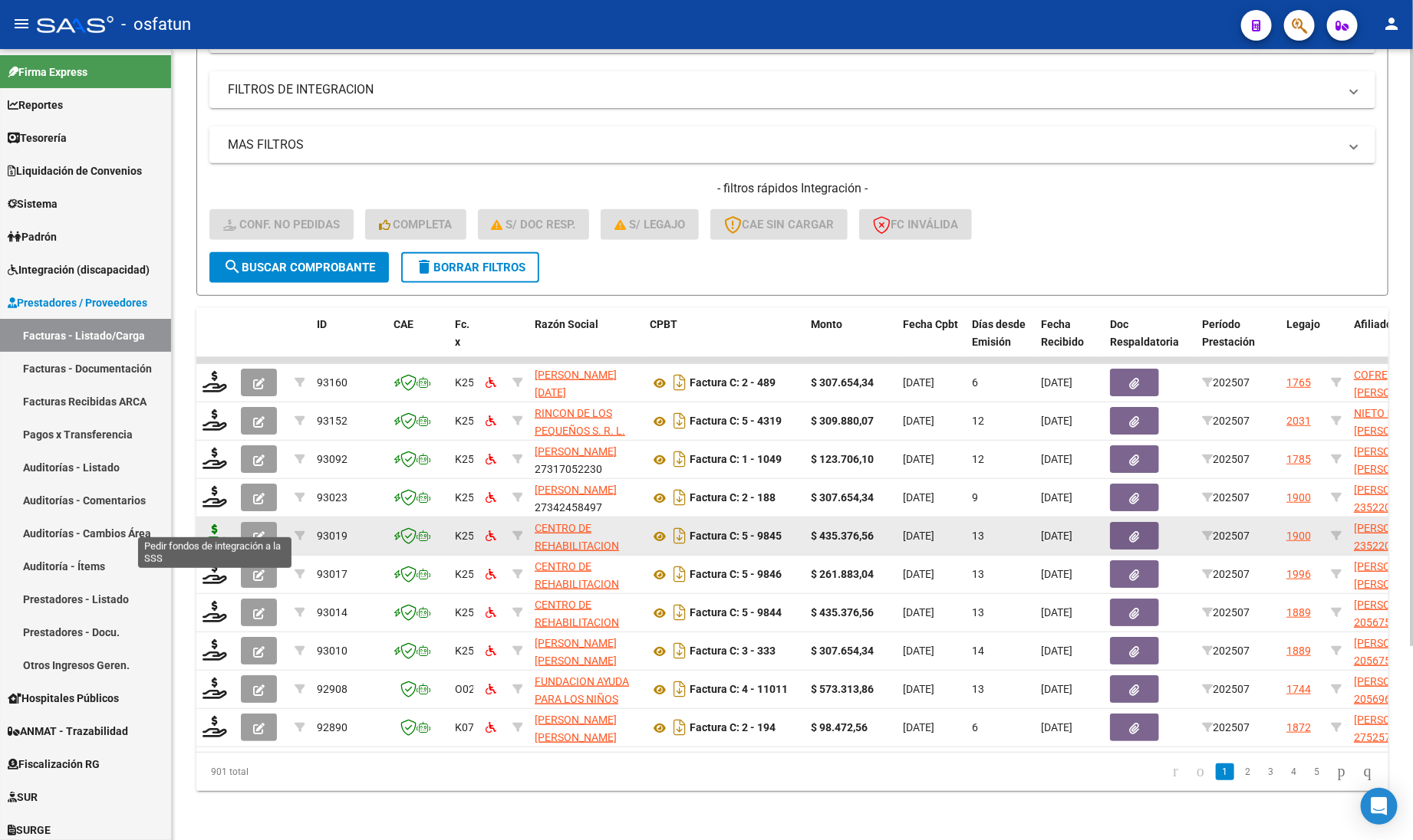
click at [207, 524] on icon at bounding box center [215, 535] width 25 height 22
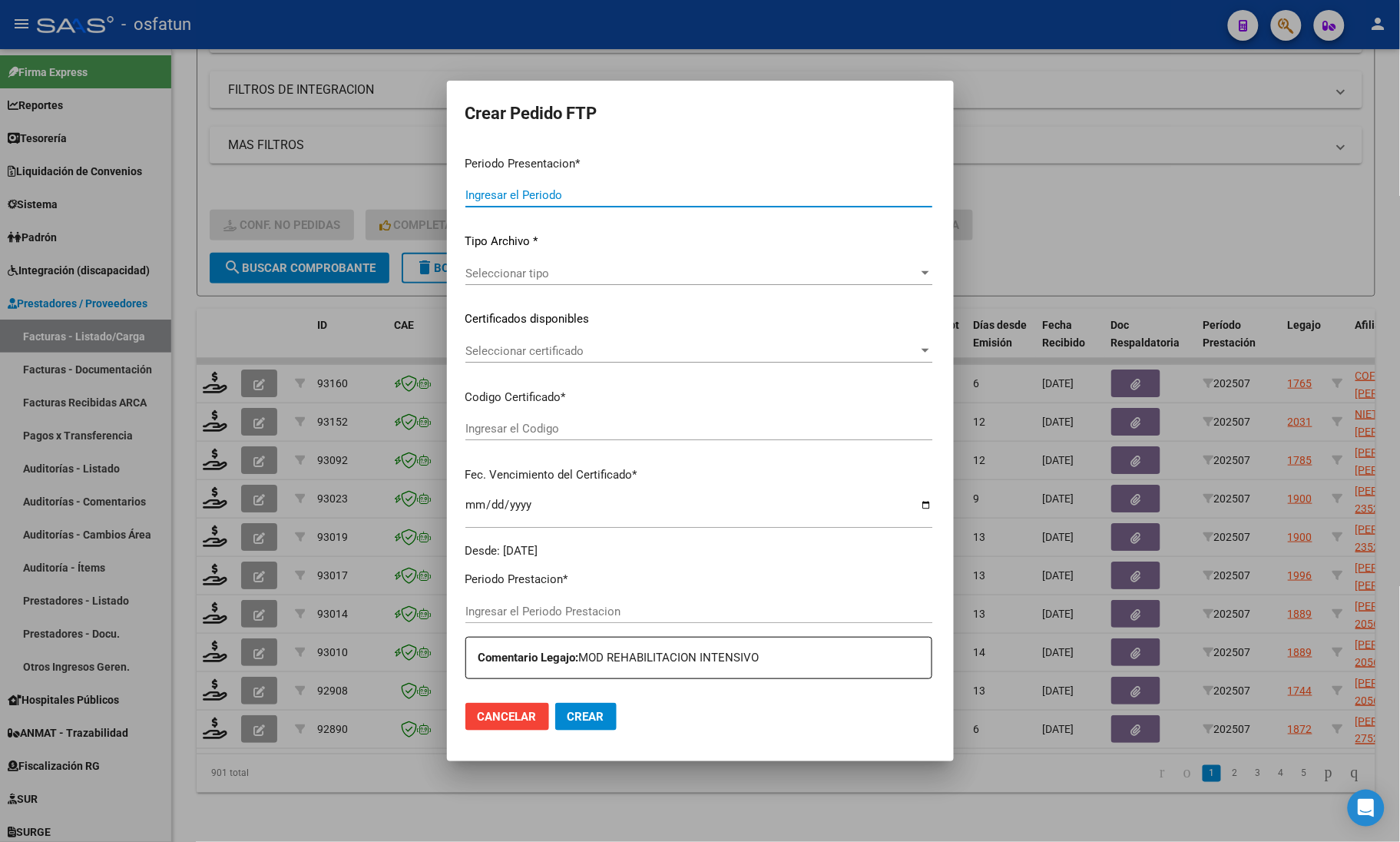
type input "202507"
type input "$ 435.376,56"
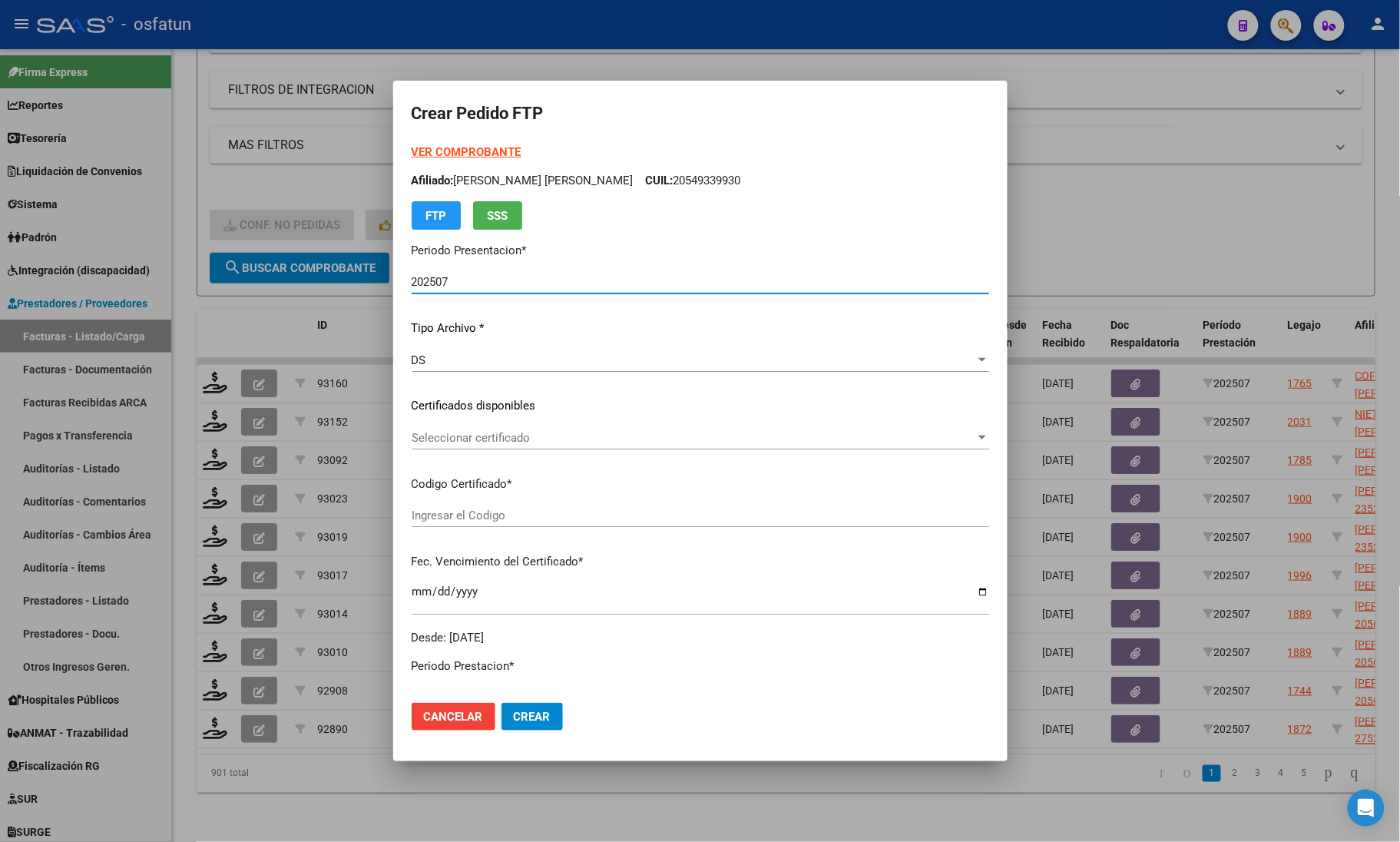
type input "ARG02000522009362020012920260129COR467"
type input "[DATE]"
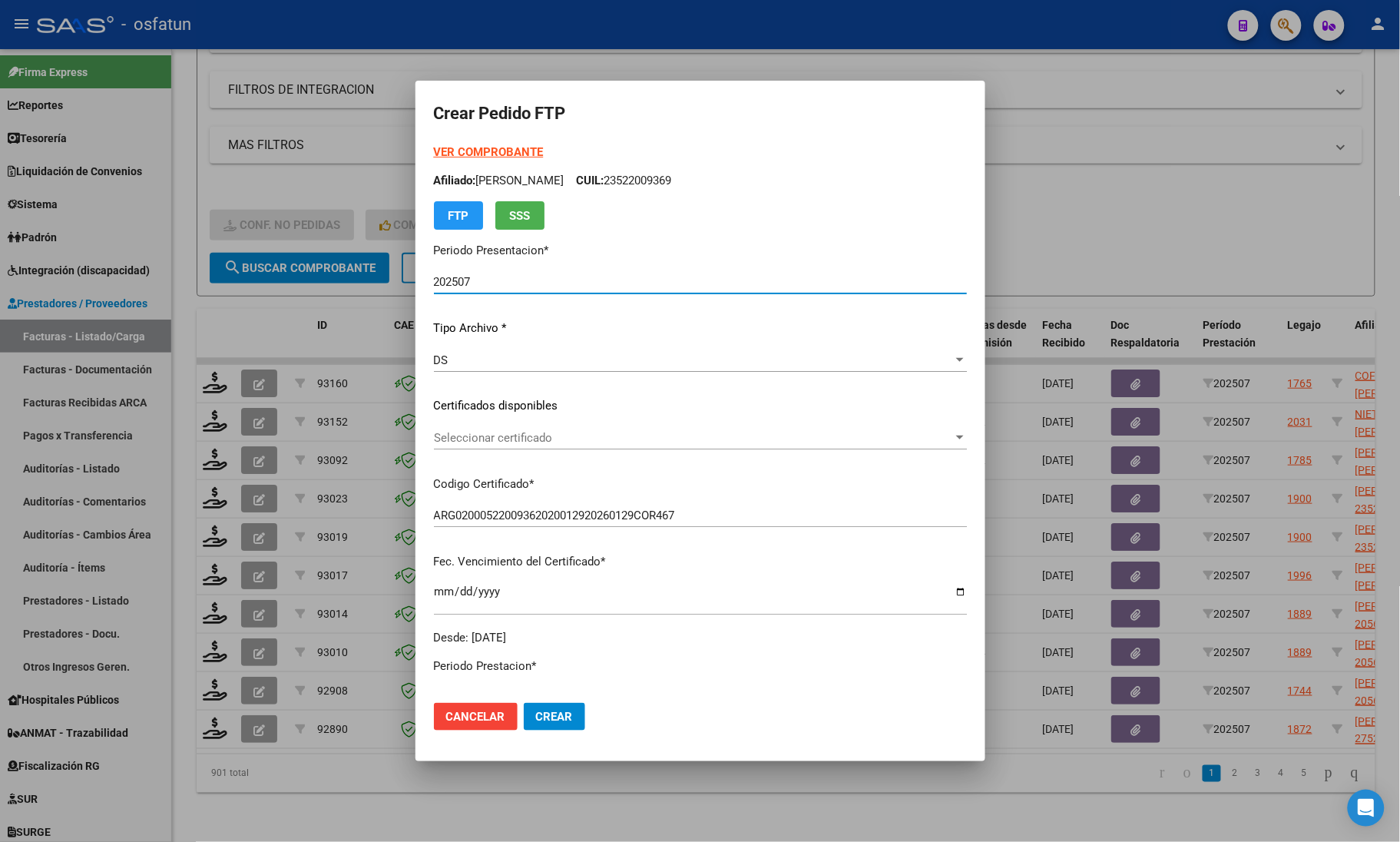
click at [443, 147] on strong "VER COMPROBANTE" at bounding box center [488, 153] width 110 height 14
drag, startPoint x: 186, startPoint y: 238, endPoint x: 190, endPoint y: 251, distance: 13.6
click at [186, 240] on div at bounding box center [700, 421] width 1400 height 842
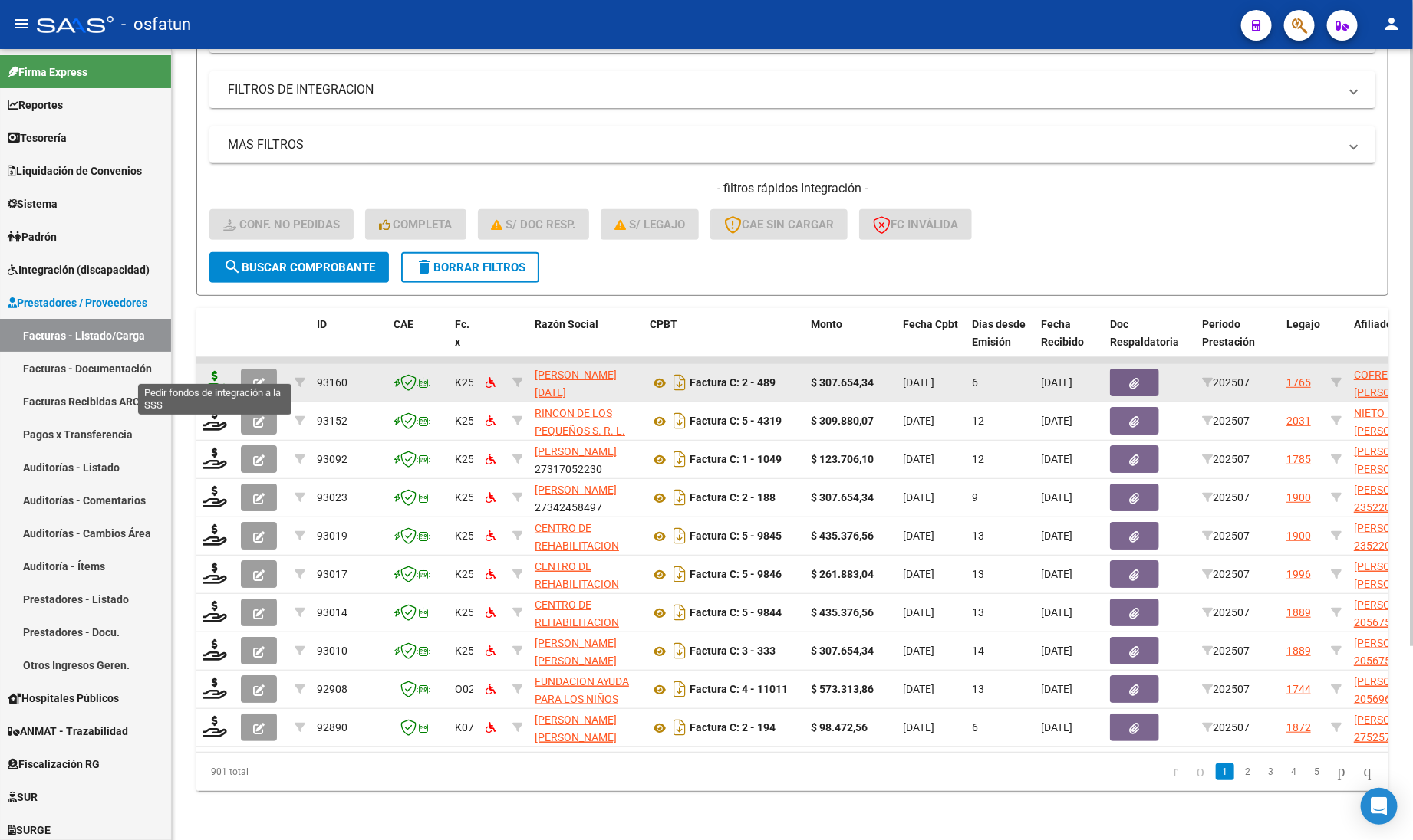
click at [217, 372] on icon at bounding box center [215, 381] width 25 height 22
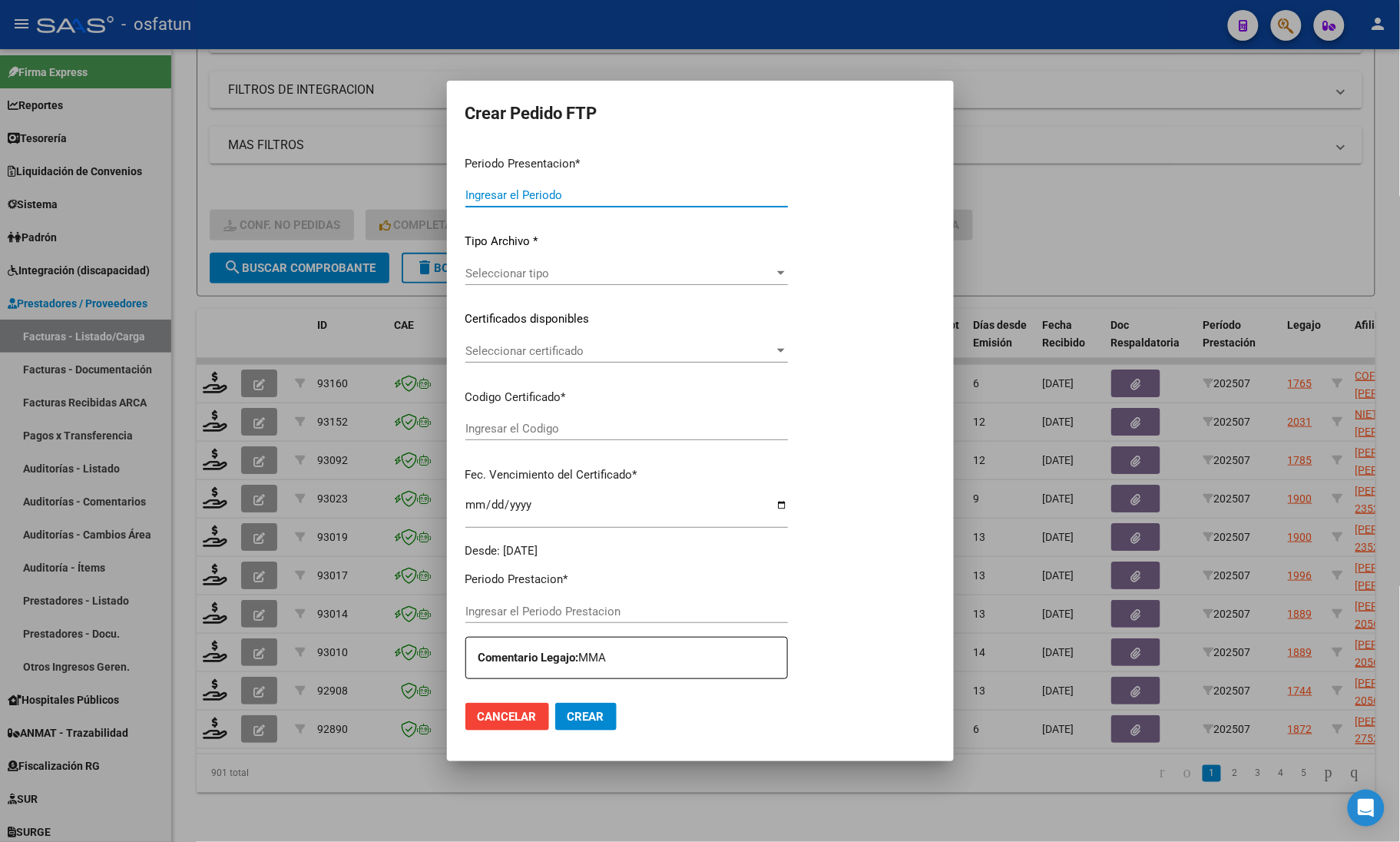
type input "202507"
type input "$ 307.654,34"
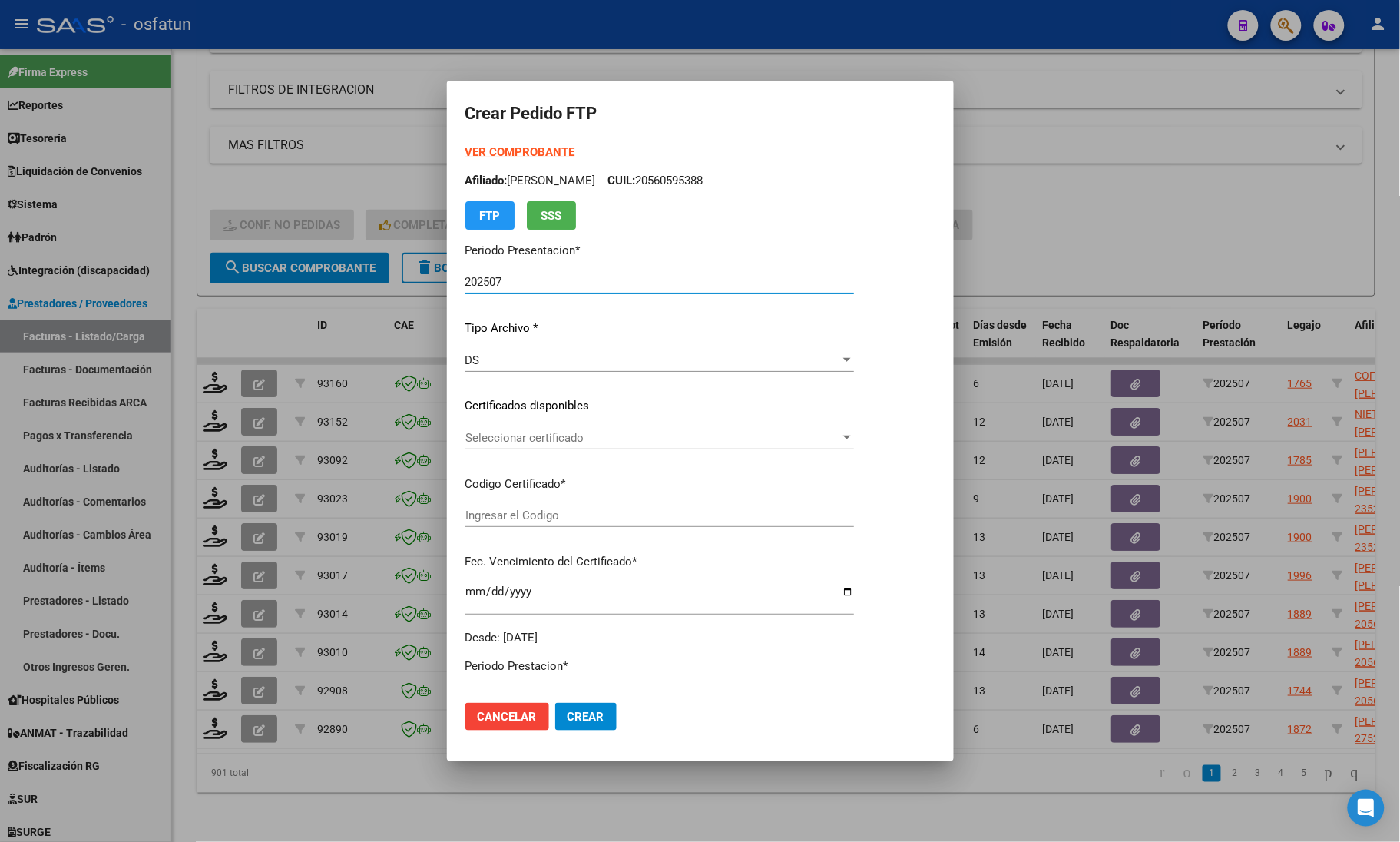
type input "ARG020000544980242023092620280926COR467"
type input "[DATE]"
click at [465, 149] on strong "VER COMPROBANTE" at bounding box center [520, 153] width 110 height 14
click at [532, 440] on span "Seleccionar certificado" at bounding box center [671, 438] width 413 height 14
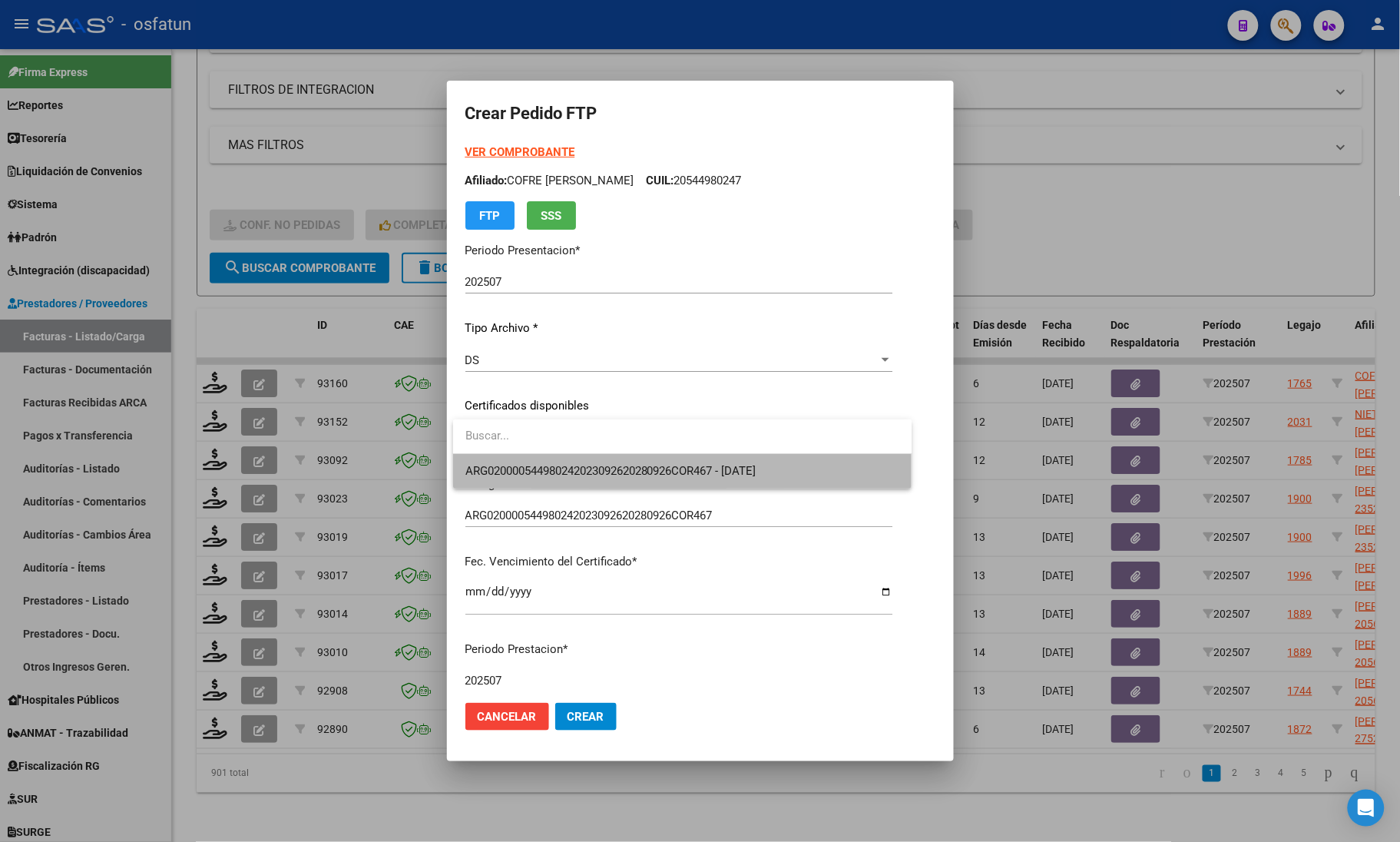
click at [527, 484] on span "ARG020000544980242023092620280926COR467 - [DATE]" at bounding box center [682, 471] width 435 height 35
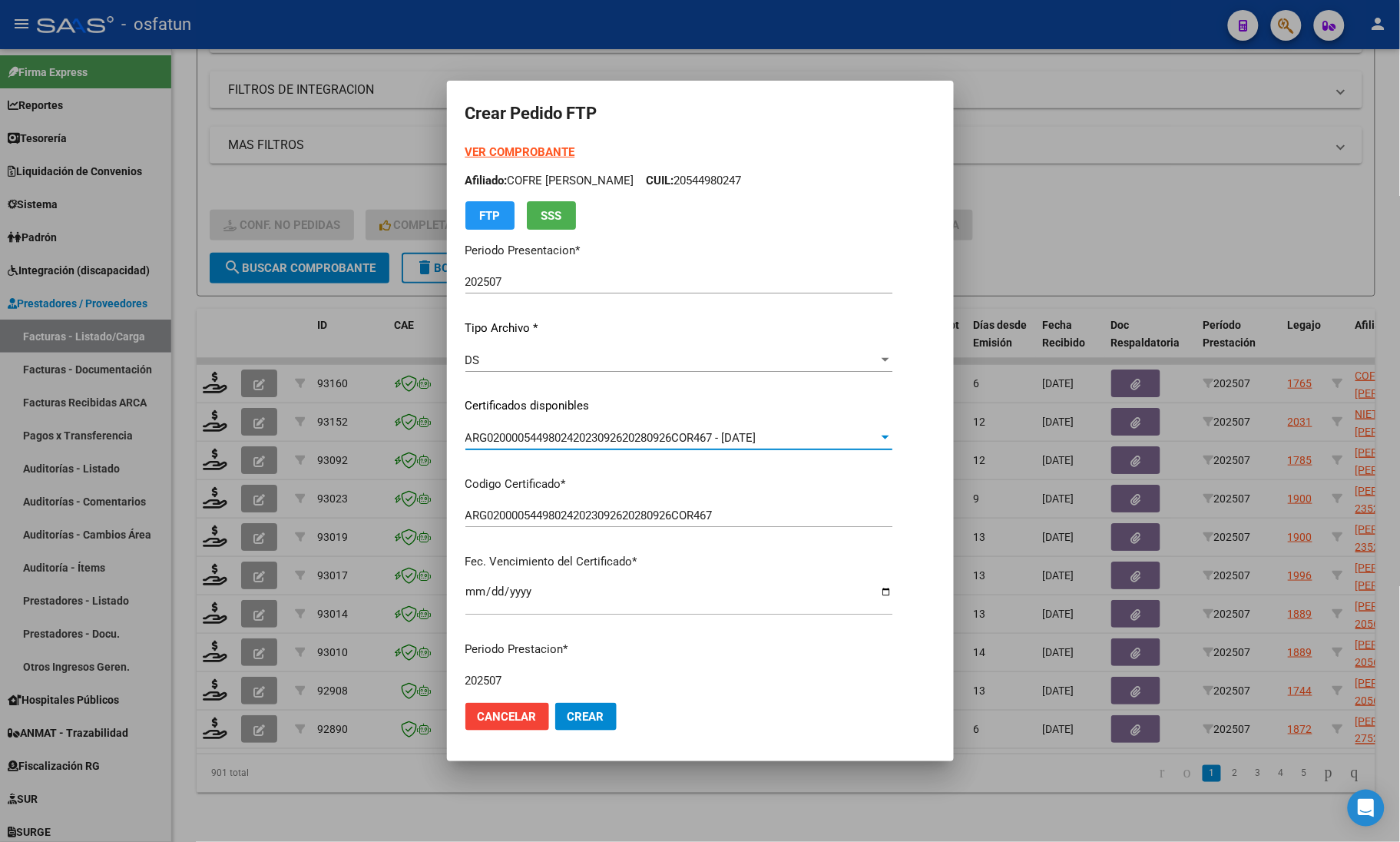
click at [481, 509] on input "ARG020000544980242023092620280926COR467" at bounding box center [678, 515] width 427 height 14
click at [605, 623] on div "[DATE] Ingresar el fecha" at bounding box center [678, 604] width 427 height 47
click at [605, 612] on div "[DATE] Ingresar el fecha" at bounding box center [678, 597] width 427 height 33
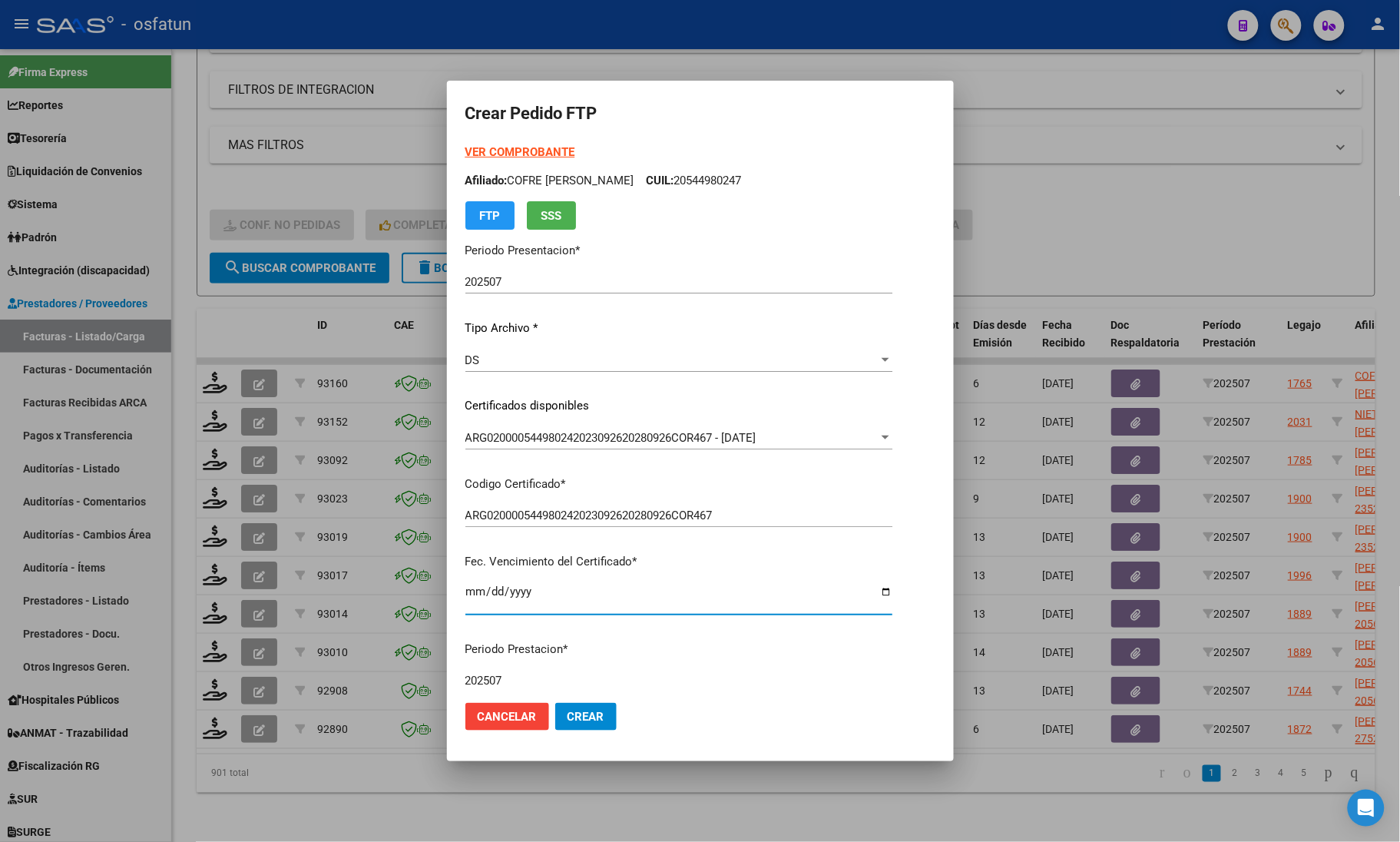
click at [523, 608] on input "[DATE]" at bounding box center [678, 597] width 427 height 25
click at [524, 604] on input "[DATE]" at bounding box center [678, 597] width 427 height 25
click at [535, 588] on input "[DATE]" at bounding box center [678, 597] width 427 height 25
click at [499, 588] on input "[DATE]" at bounding box center [678, 597] width 427 height 25
click at [536, 596] on input "[DATE]" at bounding box center [678, 597] width 427 height 25
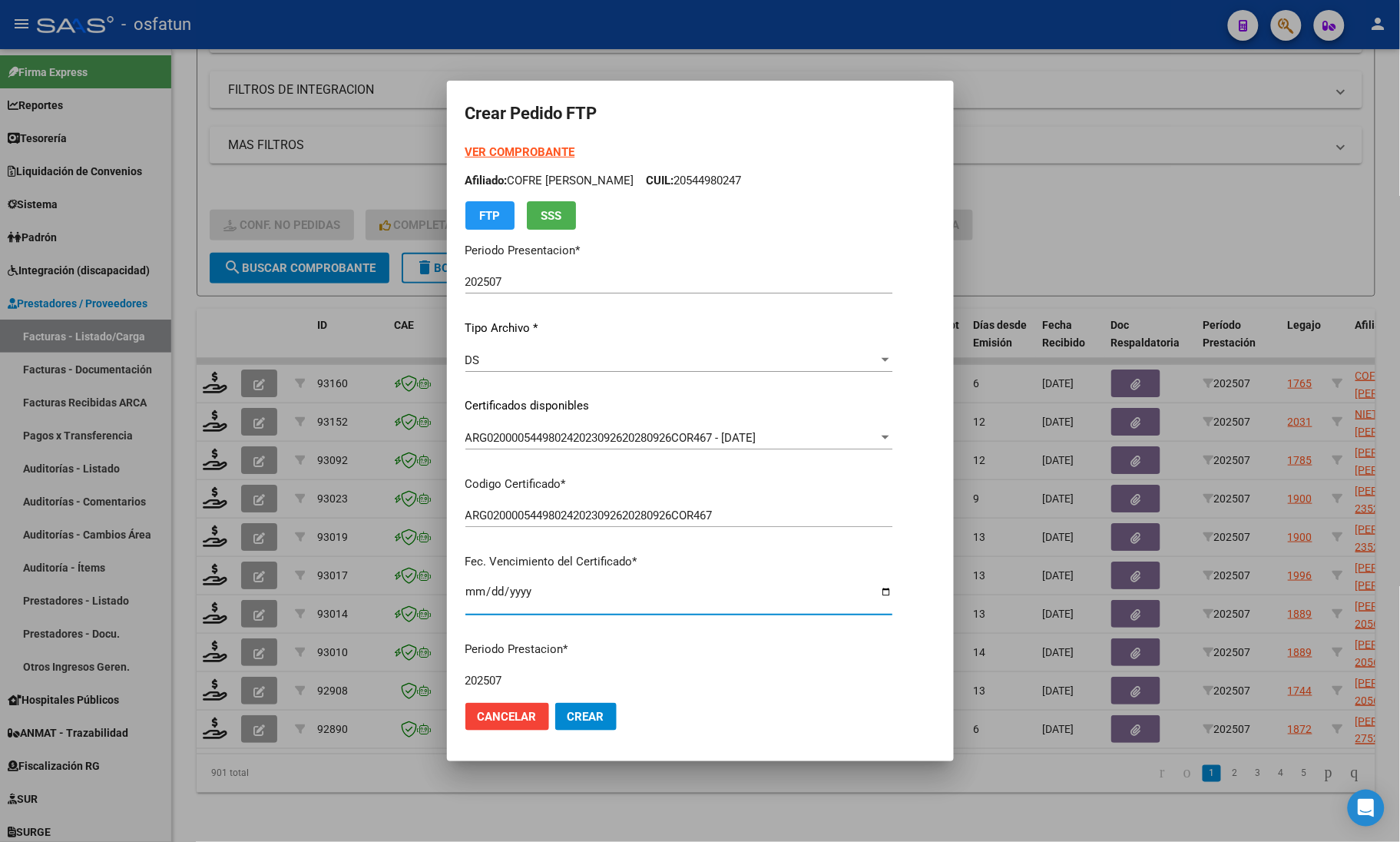
click at [754, 597] on input "[DATE]" at bounding box center [678, 597] width 427 height 25
click at [662, 515] on input "ARG020000544980242023092620280926COR467" at bounding box center [678, 515] width 427 height 14
click at [438, 667] on div at bounding box center [700, 421] width 1400 height 842
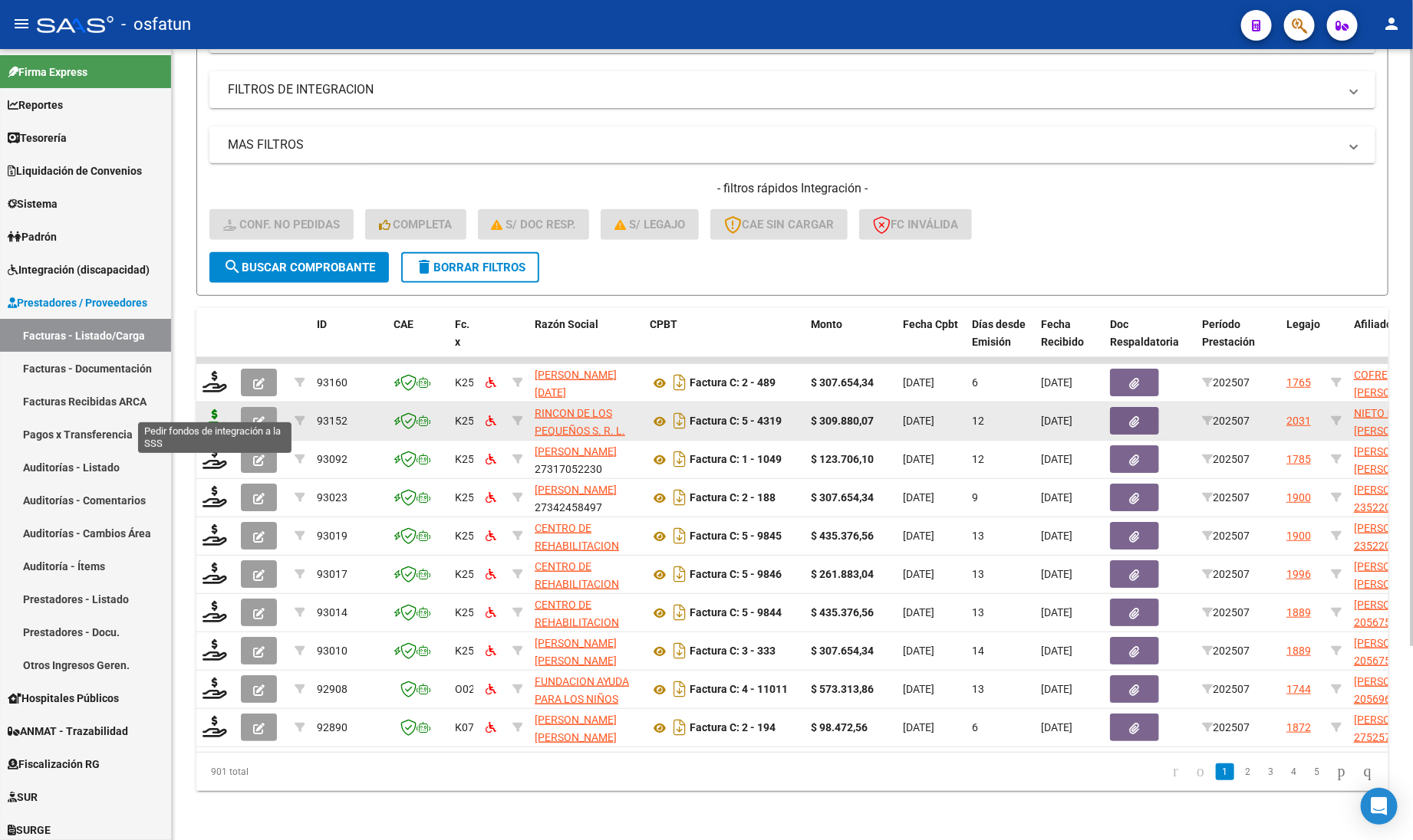
click at [215, 409] on icon at bounding box center [215, 420] width 25 height 22
click at [210, 409] on icon at bounding box center [215, 420] width 25 height 22
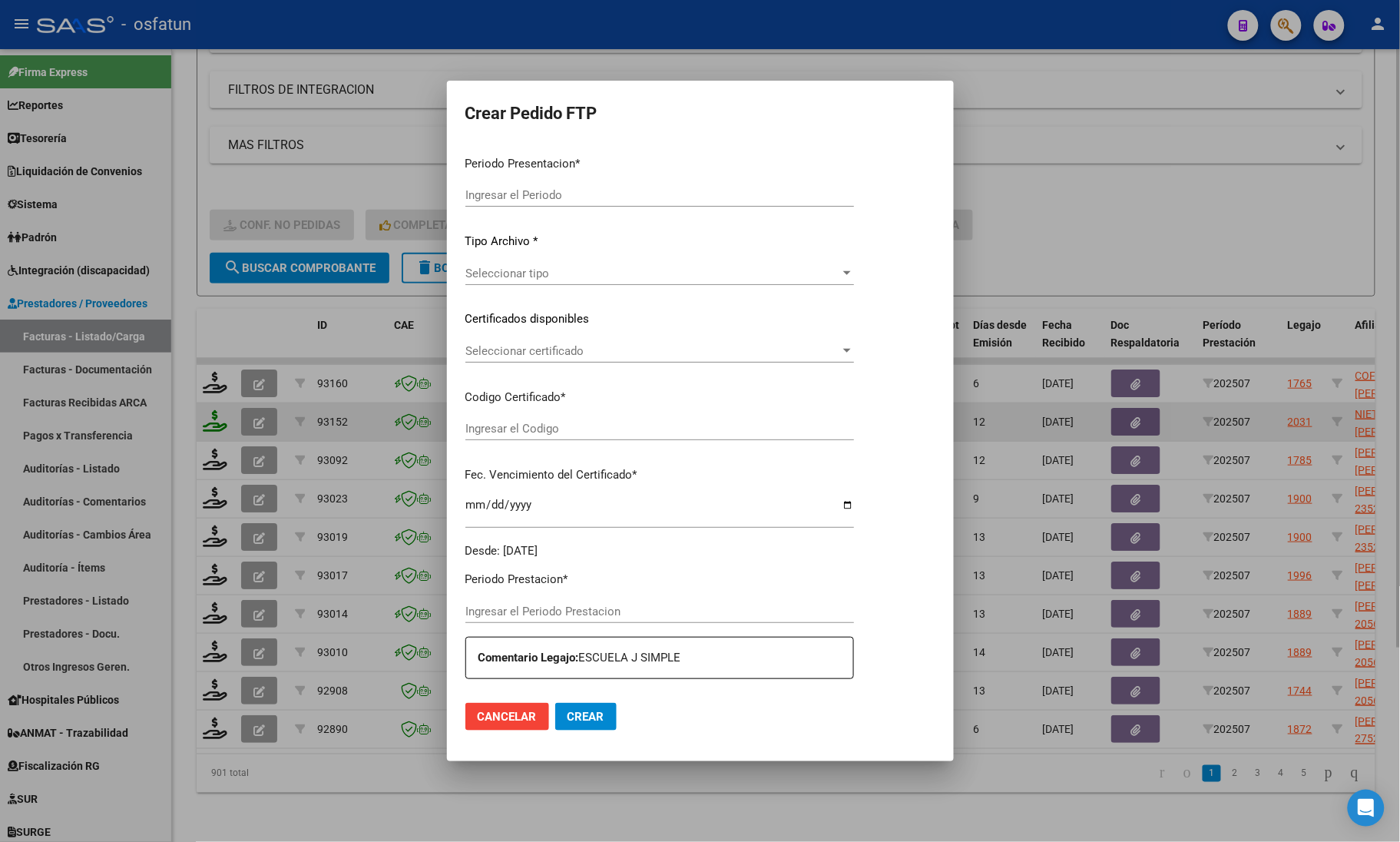
type input "202507"
type input "$ 309.880,07"
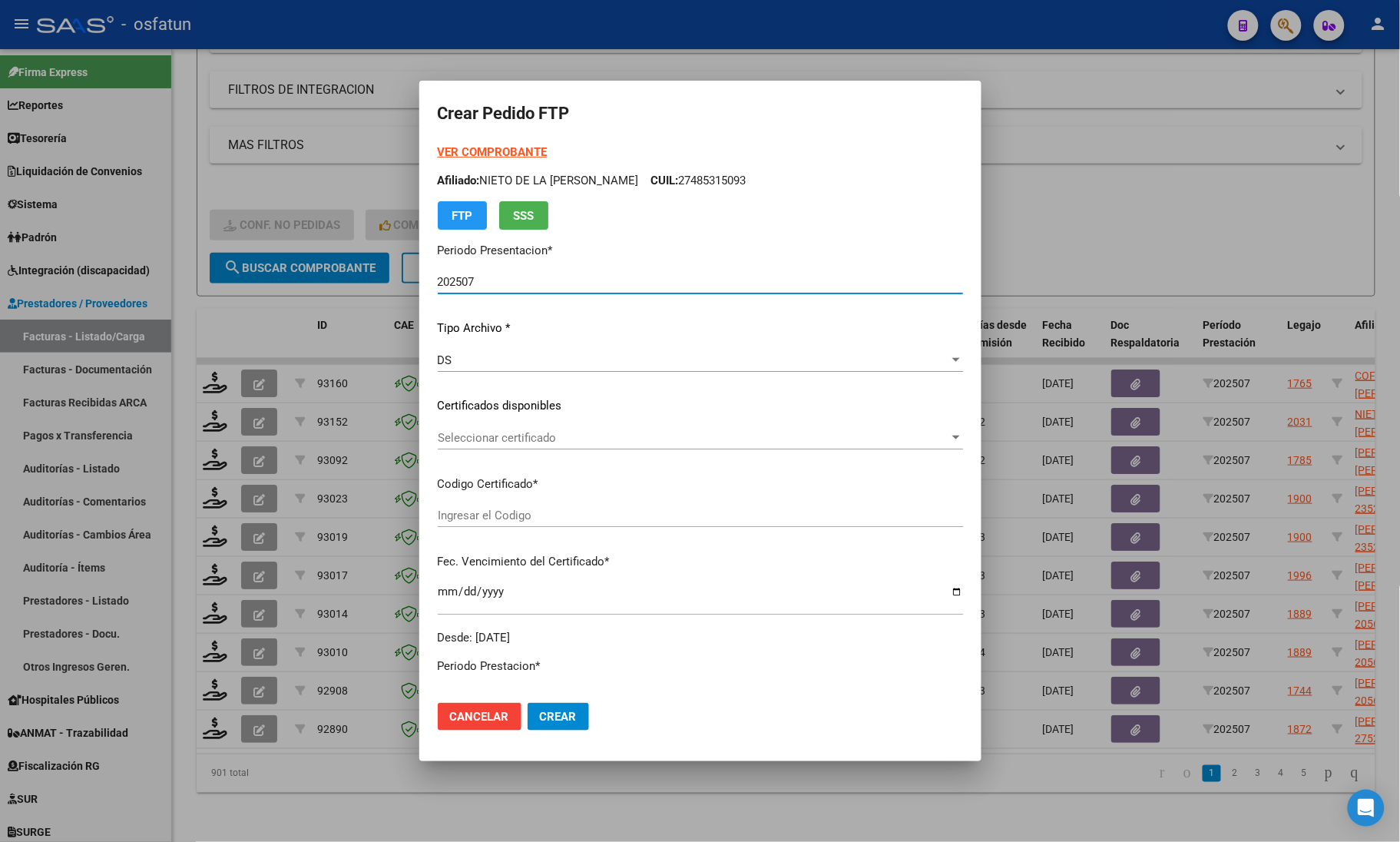
type input "ARG01000485315092021031620270316COR234"
type input "[DATE]"
click at [491, 159] on div "VER COMPROBANTE ARCA Padrón Afiliado: NIETO DE LA [PERSON_NAME]: 27485315093 FT…" at bounding box center [700, 186] width 525 height 86
click at [494, 147] on strong "VER COMPROBANTE" at bounding box center [492, 153] width 110 height 14
click at [308, 183] on div at bounding box center [700, 421] width 1400 height 842
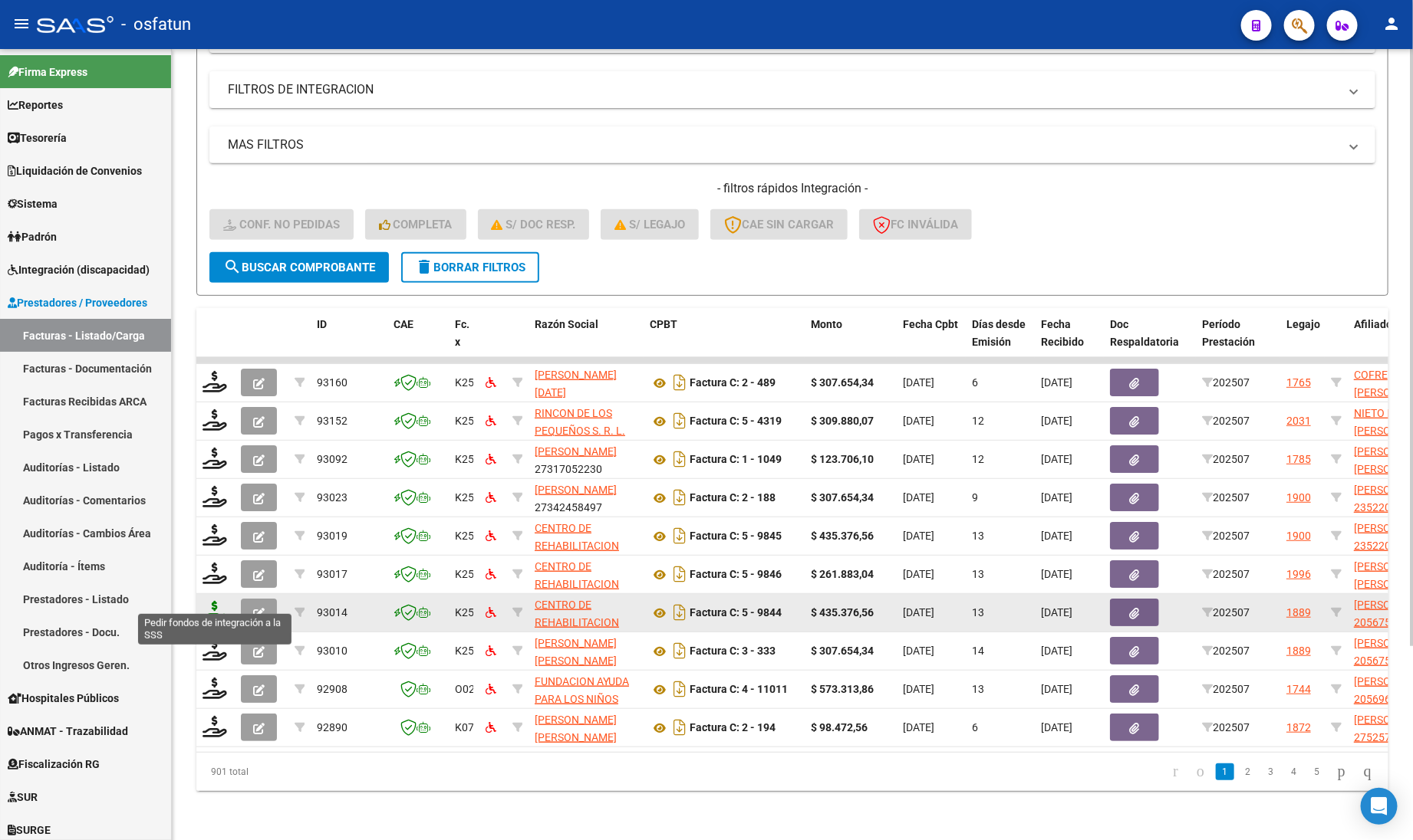
click at [208, 601] on icon at bounding box center [215, 612] width 25 height 22
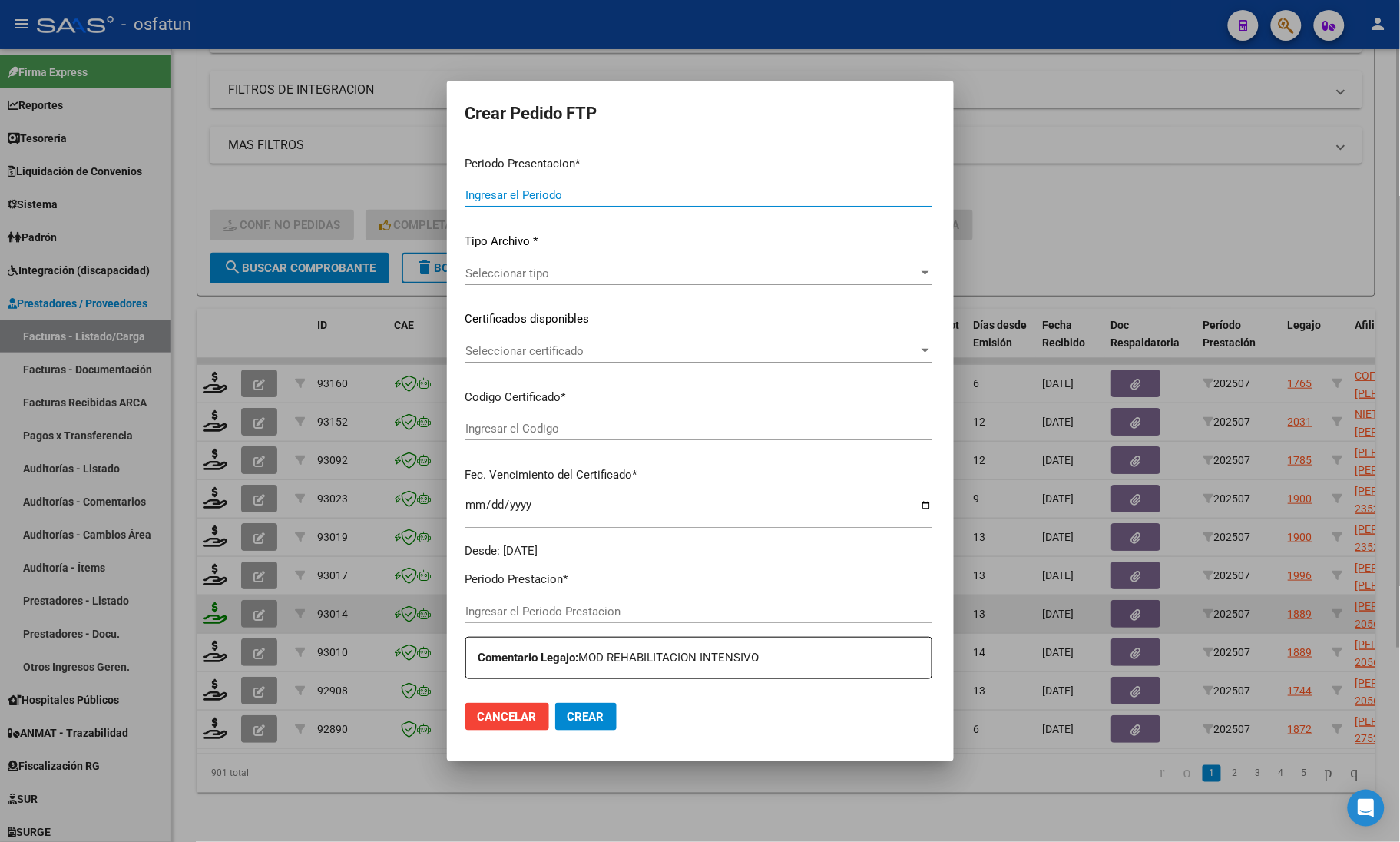
type input "202507"
type input "$ 435.376,56"
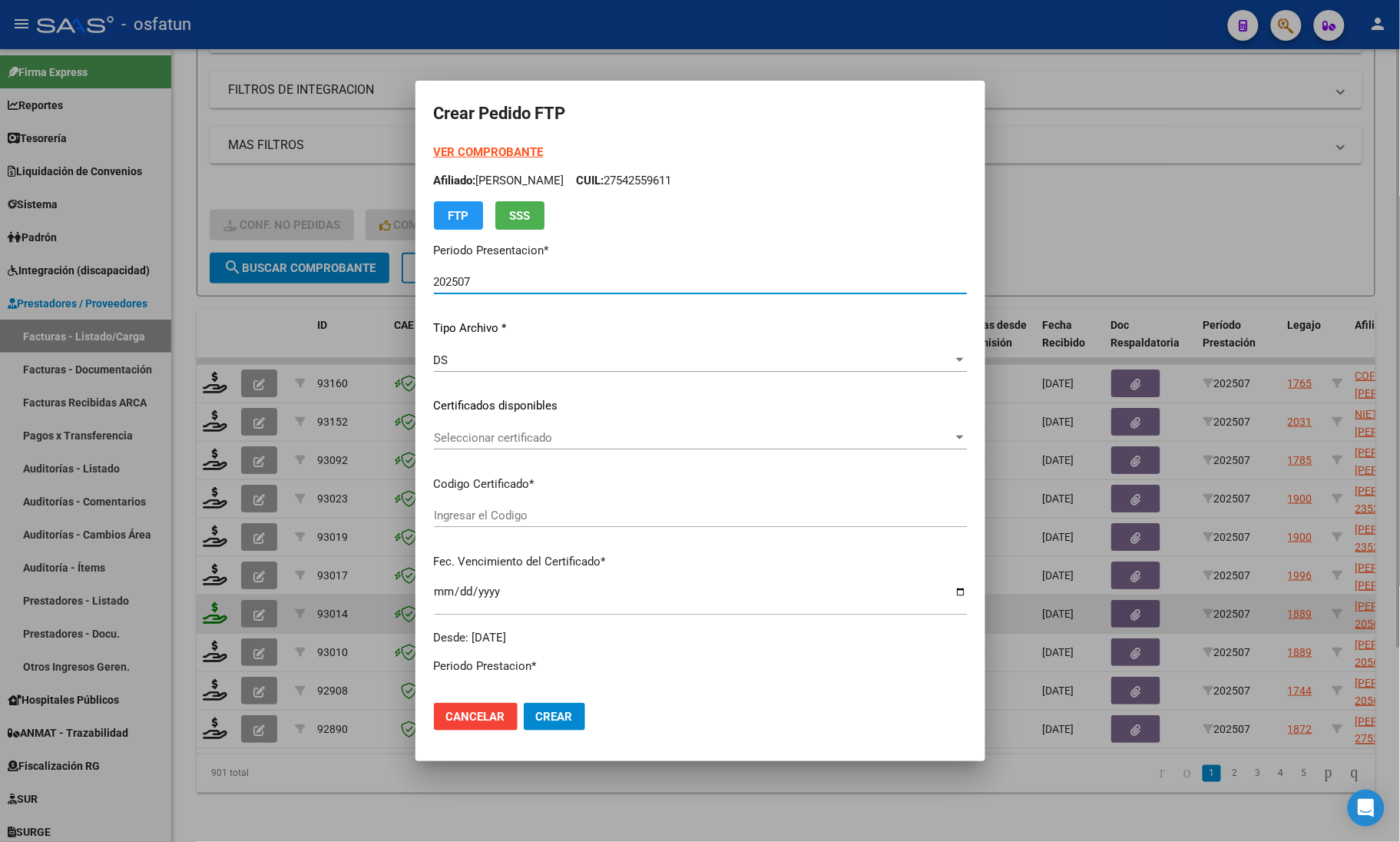
type input "ARG02000567513562024011220280112COR467"
type input "[DATE]"
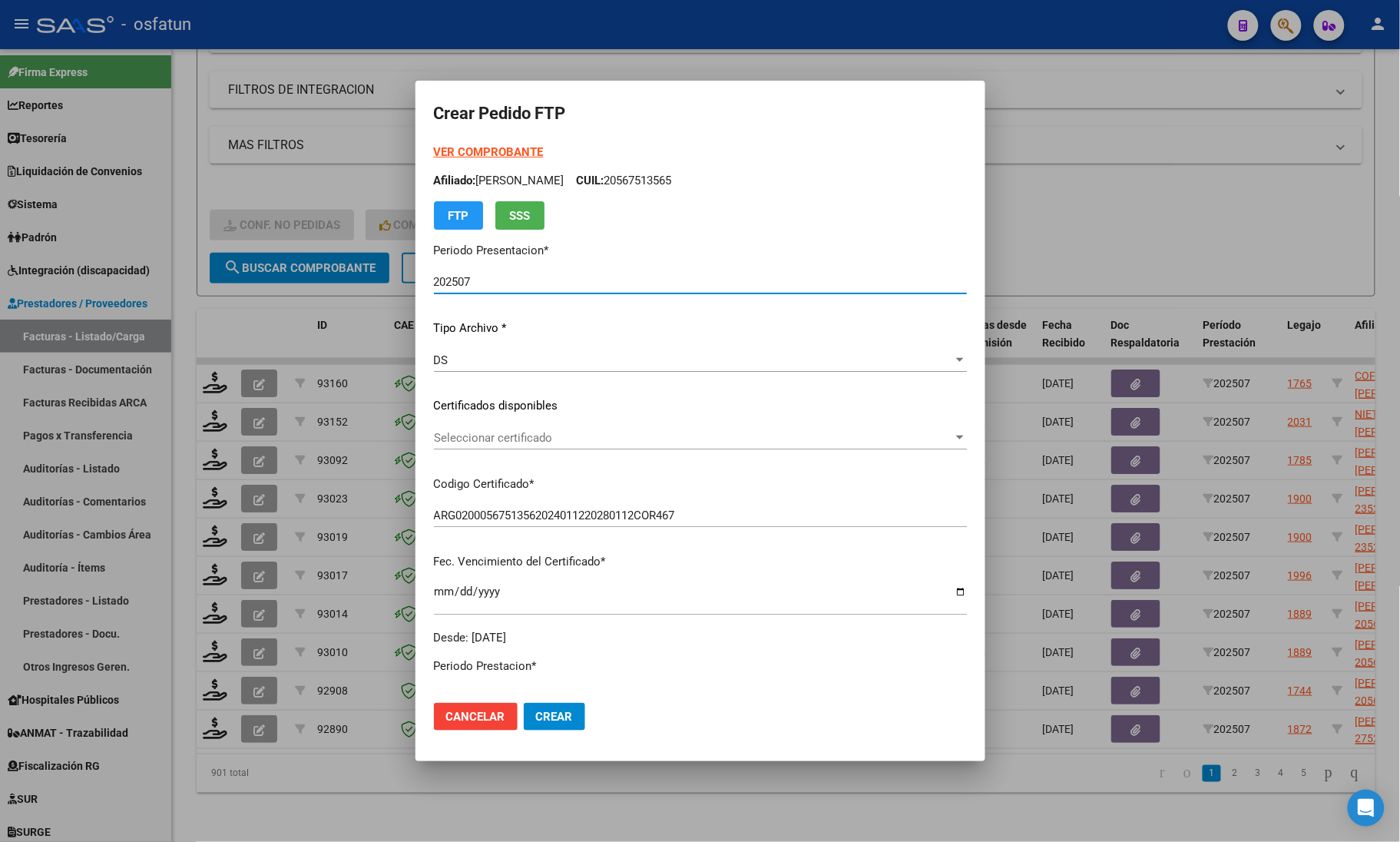
click at [515, 454] on div "Seleccionar certificado Seleccionar certificado" at bounding box center [700, 445] width 533 height 38
click at [536, 440] on span "Seleccionar certificado" at bounding box center [693, 438] width 519 height 14
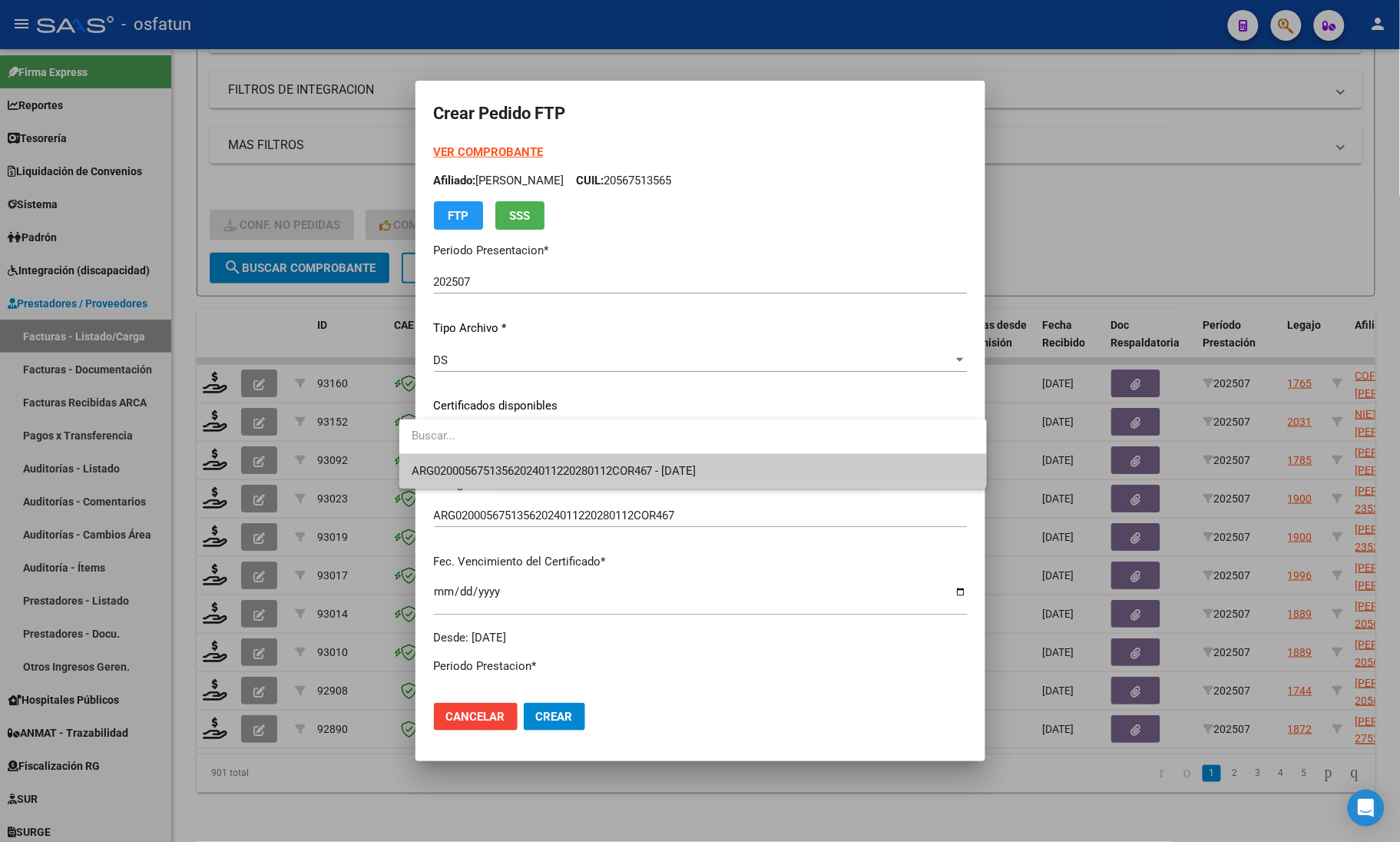
drag, startPoint x: 535, startPoint y: 464, endPoint x: 539, endPoint y: 471, distance: 8.1
click at [539, 471] on span "ARG02000567513562024011220280112COR467 - [DATE]" at bounding box center [693, 471] width 562 height 35
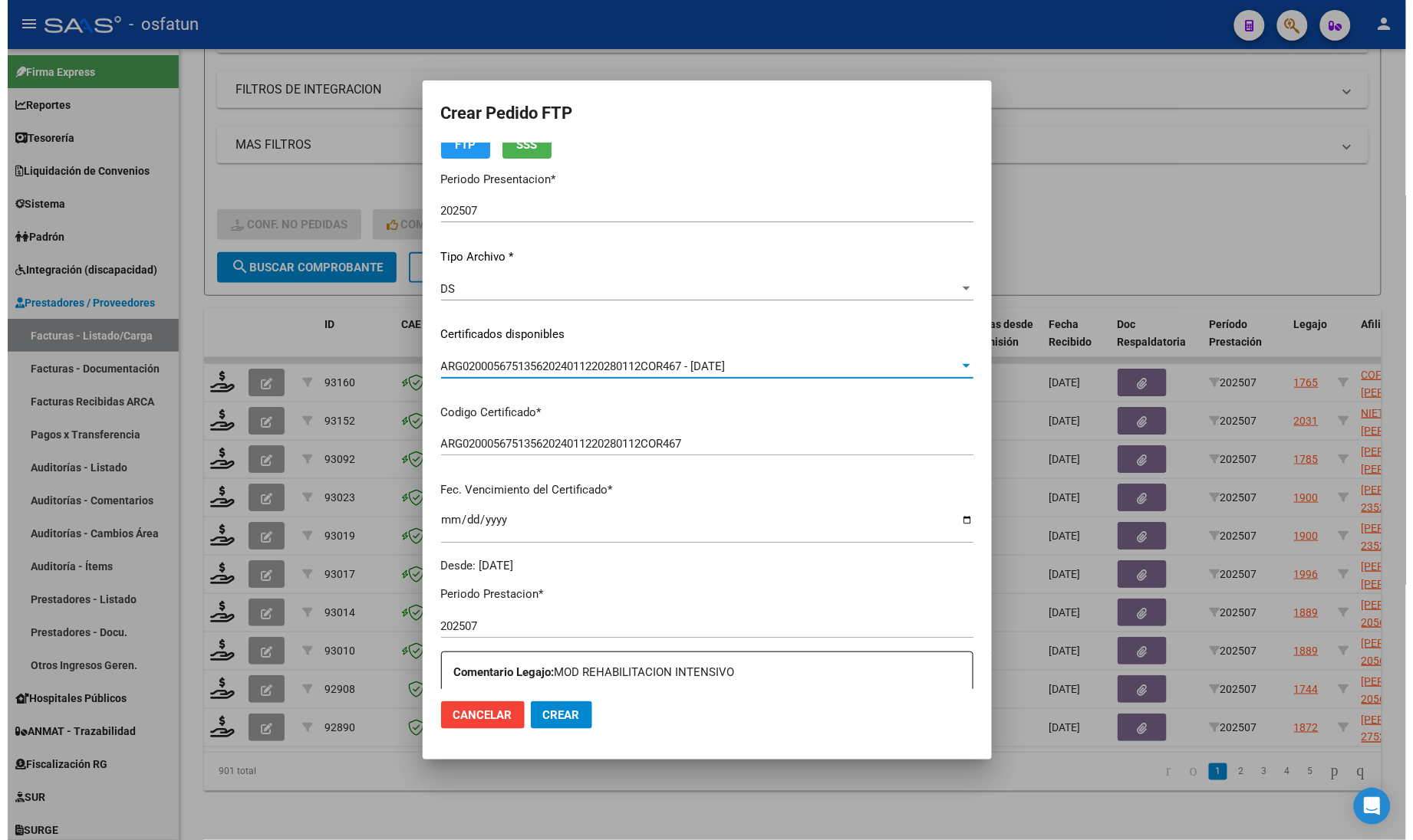
scroll to position [192, 0]
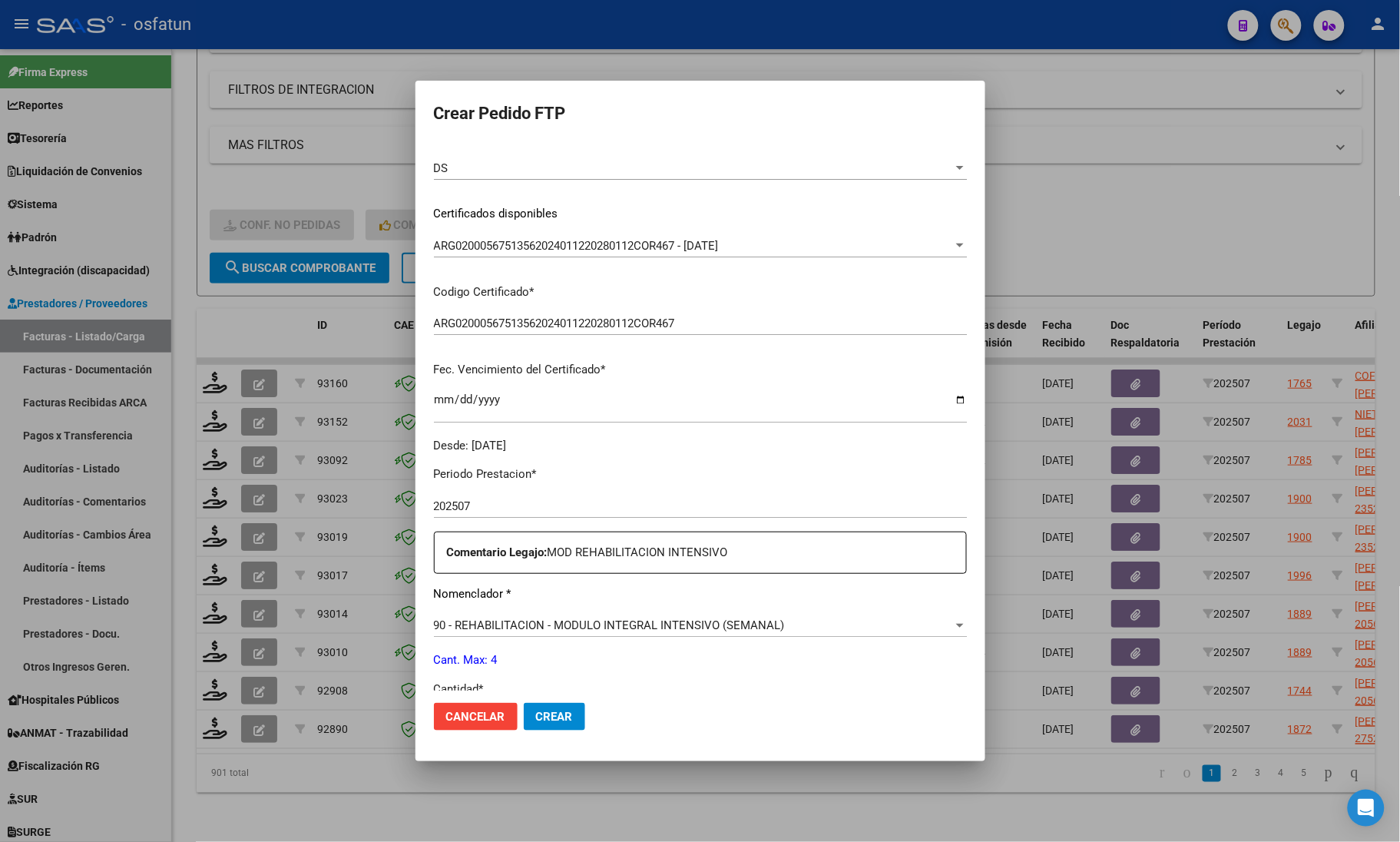
click at [29, 108] on div at bounding box center [700, 421] width 1400 height 842
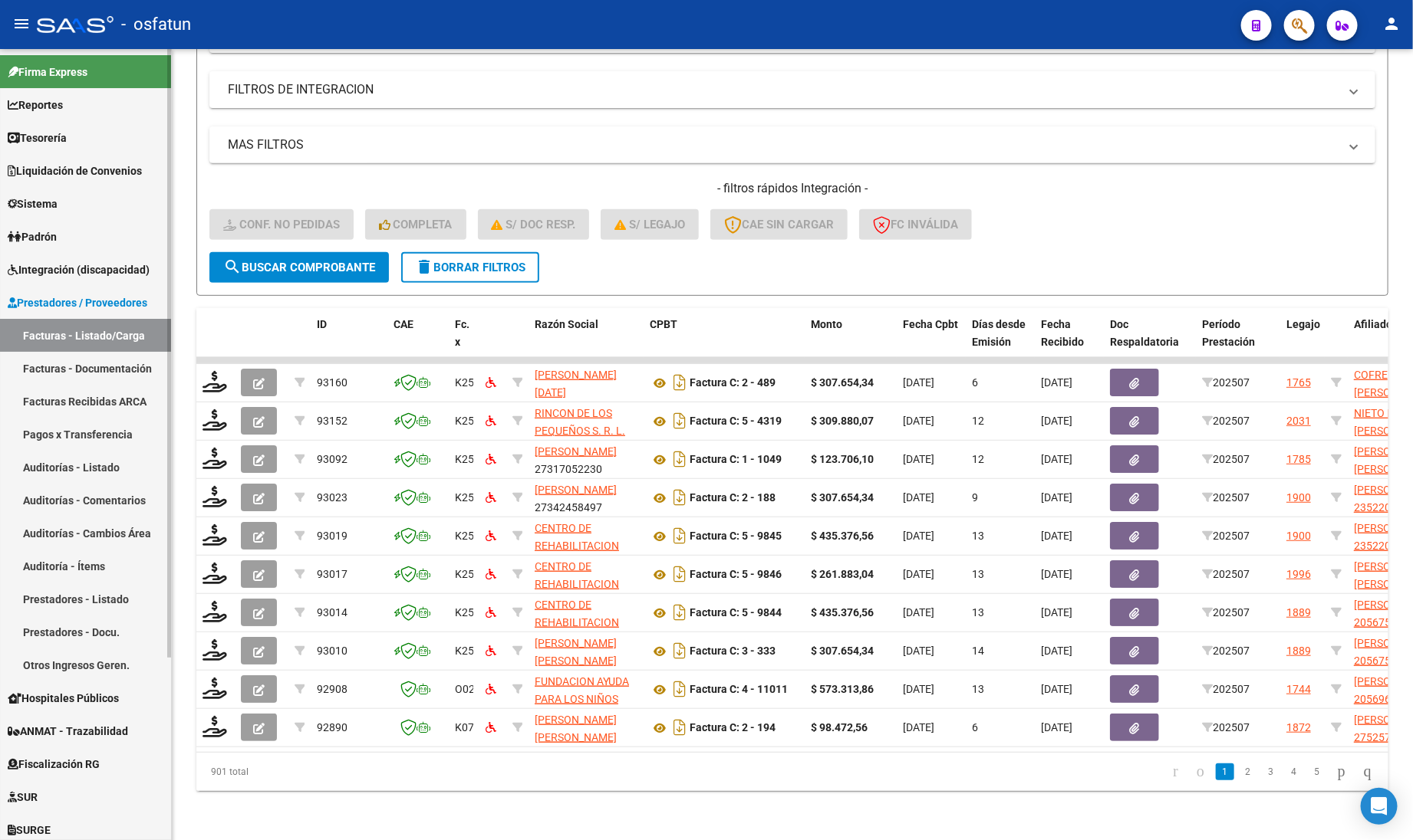
click at [57, 204] on span "Sistema" at bounding box center [33, 204] width 49 height 17
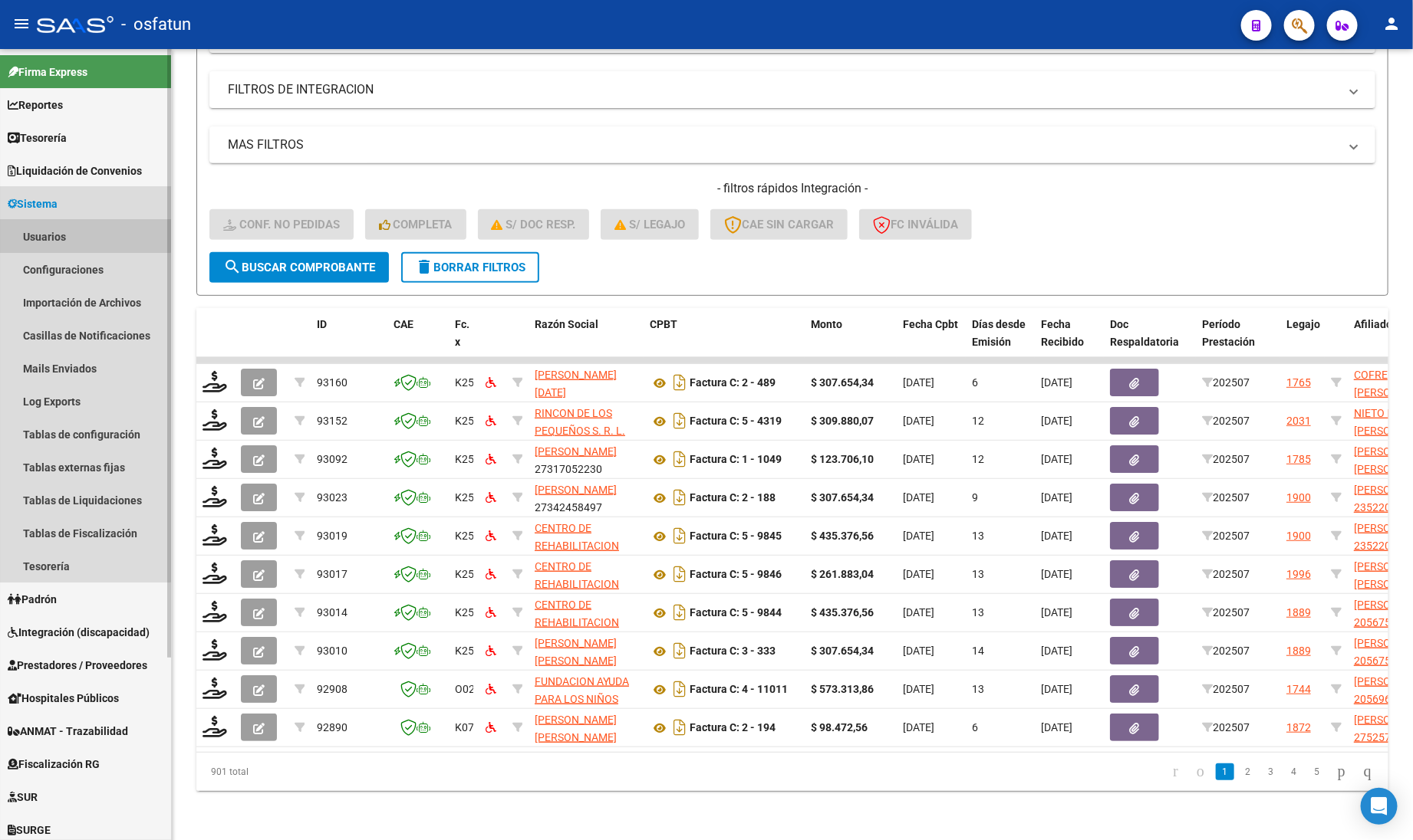
click at [59, 226] on link "Usuarios" at bounding box center [85, 236] width 171 height 33
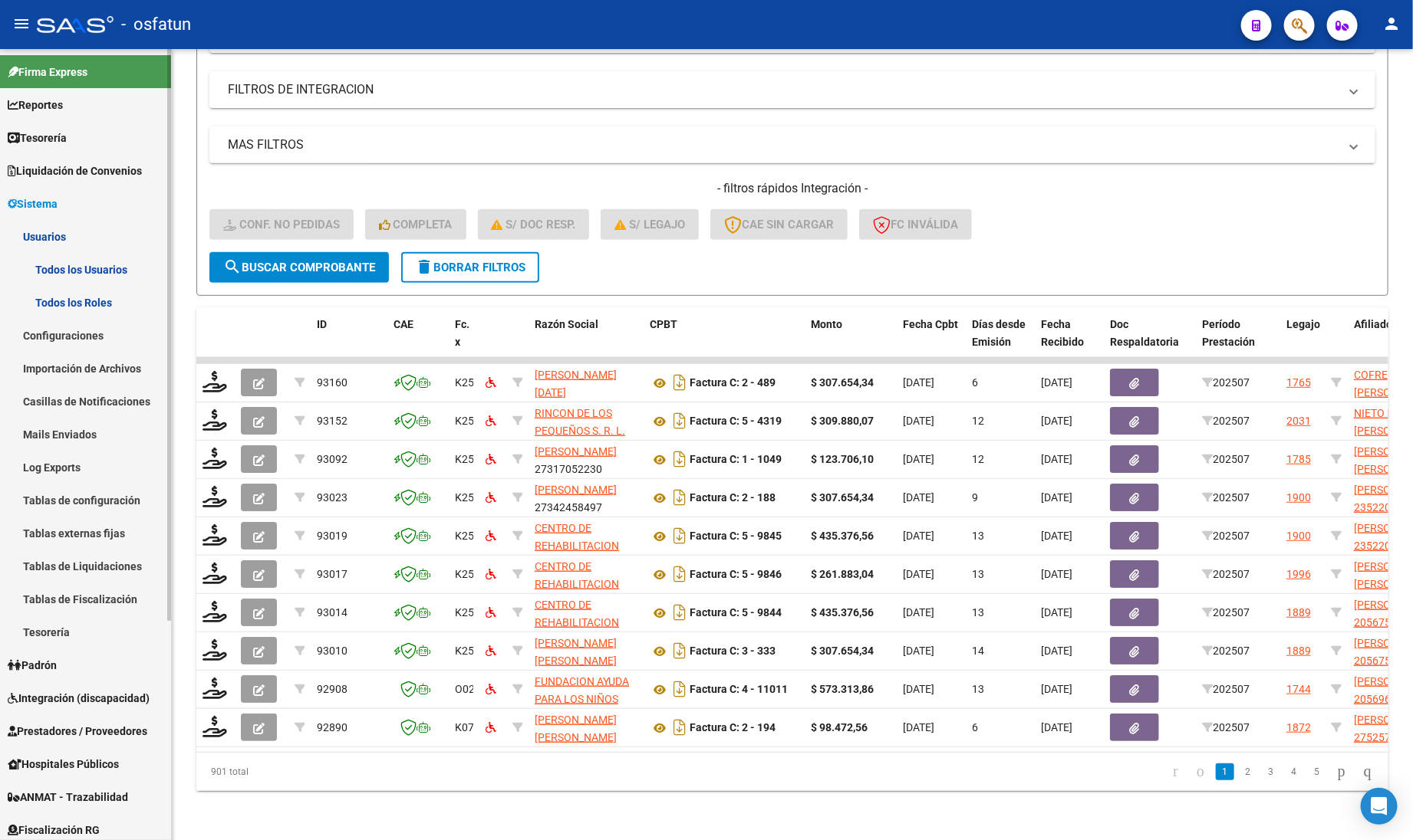
click at [84, 271] on link "Todos los Usuarios" at bounding box center [85, 269] width 171 height 33
drag, startPoint x: 84, startPoint y: 271, endPoint x: 79, endPoint y: 284, distance: 13.9
click at [84, 274] on link "Todos los Usuarios" at bounding box center [85, 269] width 171 height 33
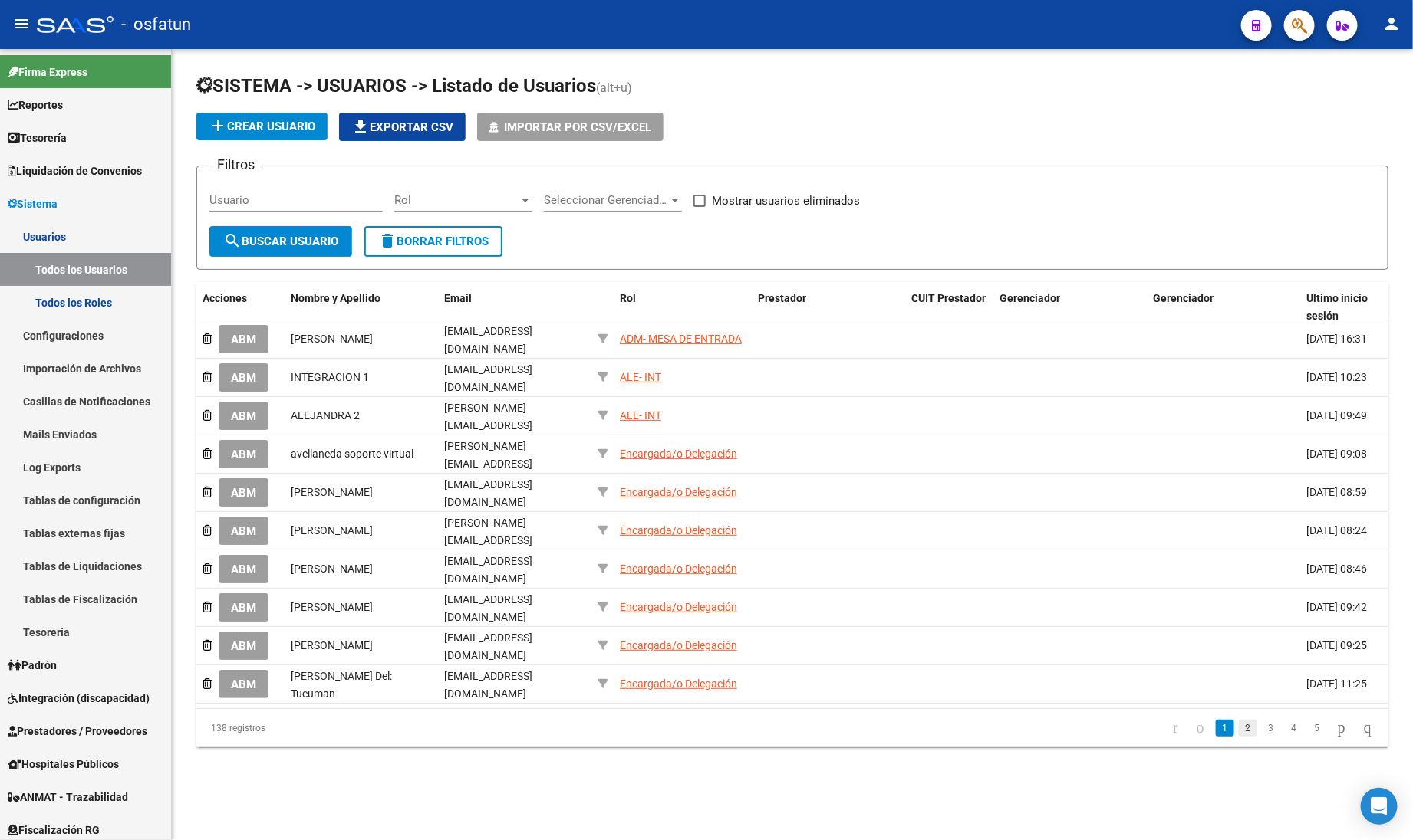
click at [1239, 719] on link "2" at bounding box center [1248, 727] width 19 height 17
click at [1262, 719] on link "3" at bounding box center [1271, 727] width 19 height 17
click at [1258, 709] on div "138 registros 1 2 3 4 5" at bounding box center [792, 727] width 1192 height 39
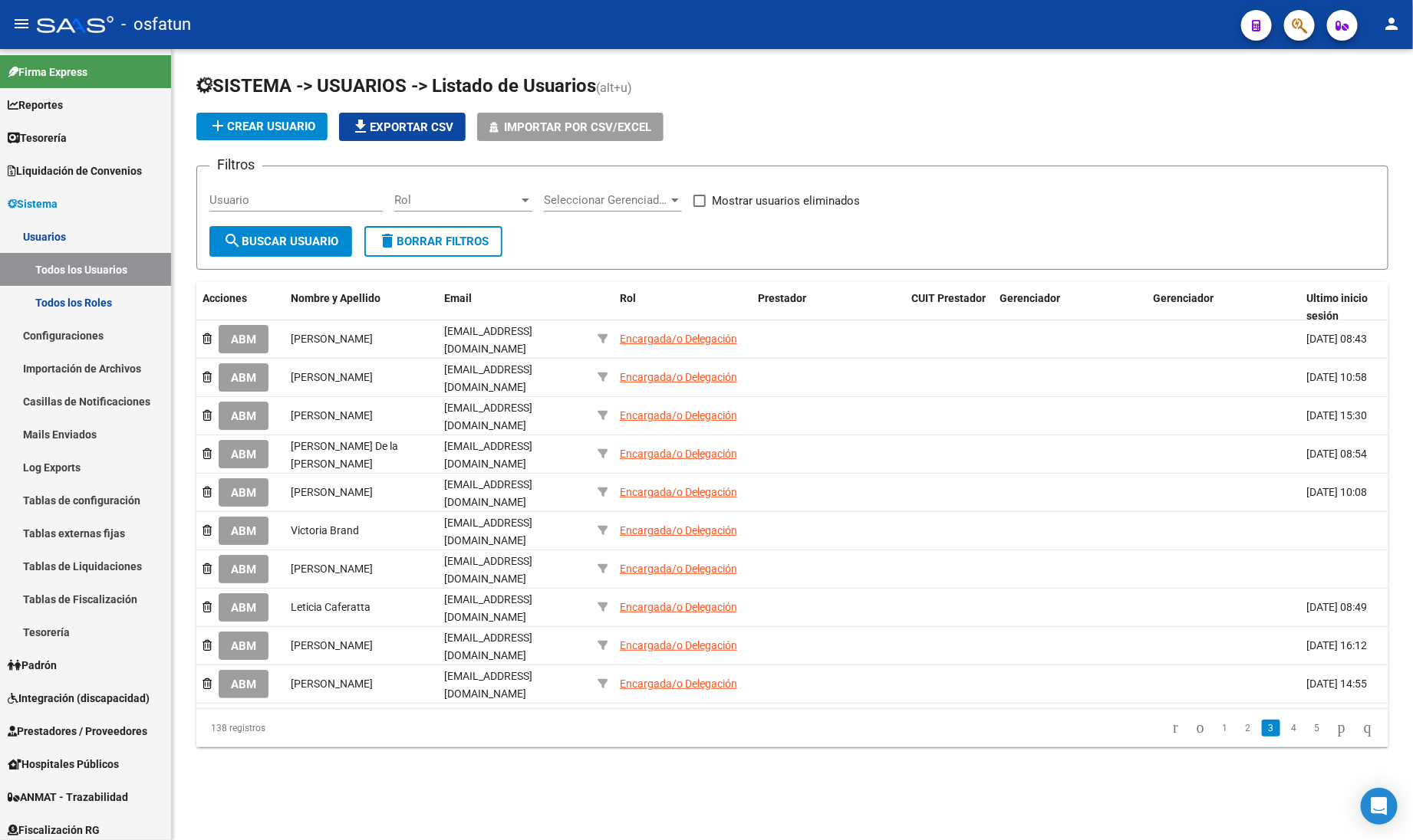
click at [1245, 784] on mat-sidenav-content "SISTEMA -> USUARIOS -> Listado de Usuarios (alt+u) add Crear Usuario file_downl…" at bounding box center [792, 445] width 1241 height 791
click at [1307, 719] on link "5" at bounding box center [1316, 727] width 19 height 17
click at [1239, 719] on link "4" at bounding box center [1248, 727] width 19 height 17
click at [1239, 719] on link "3" at bounding box center [1248, 727] width 19 height 17
click at [1307, 719] on link "5" at bounding box center [1316, 727] width 19 height 17
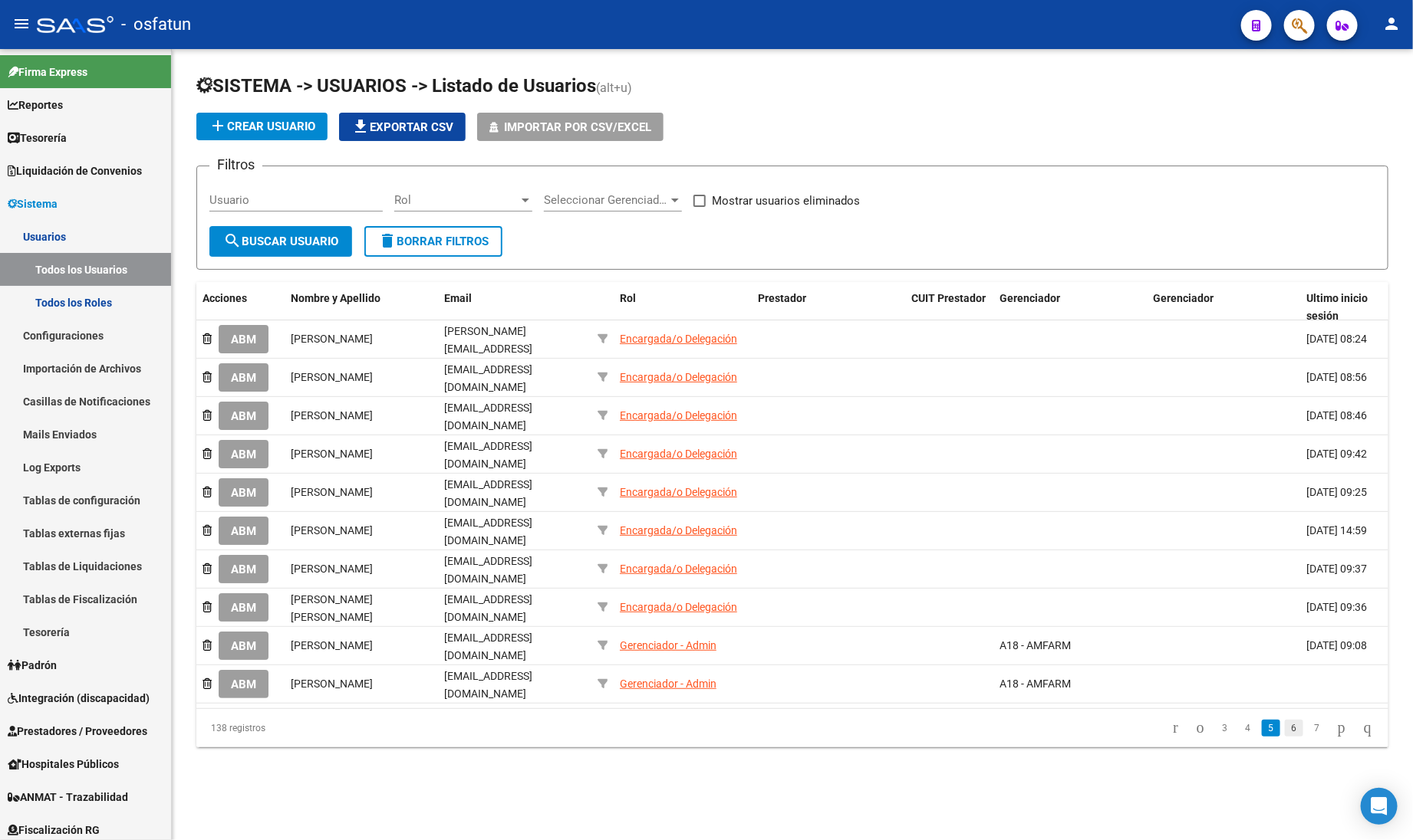
click at [1286, 719] on link "6" at bounding box center [1293, 727] width 19 height 17
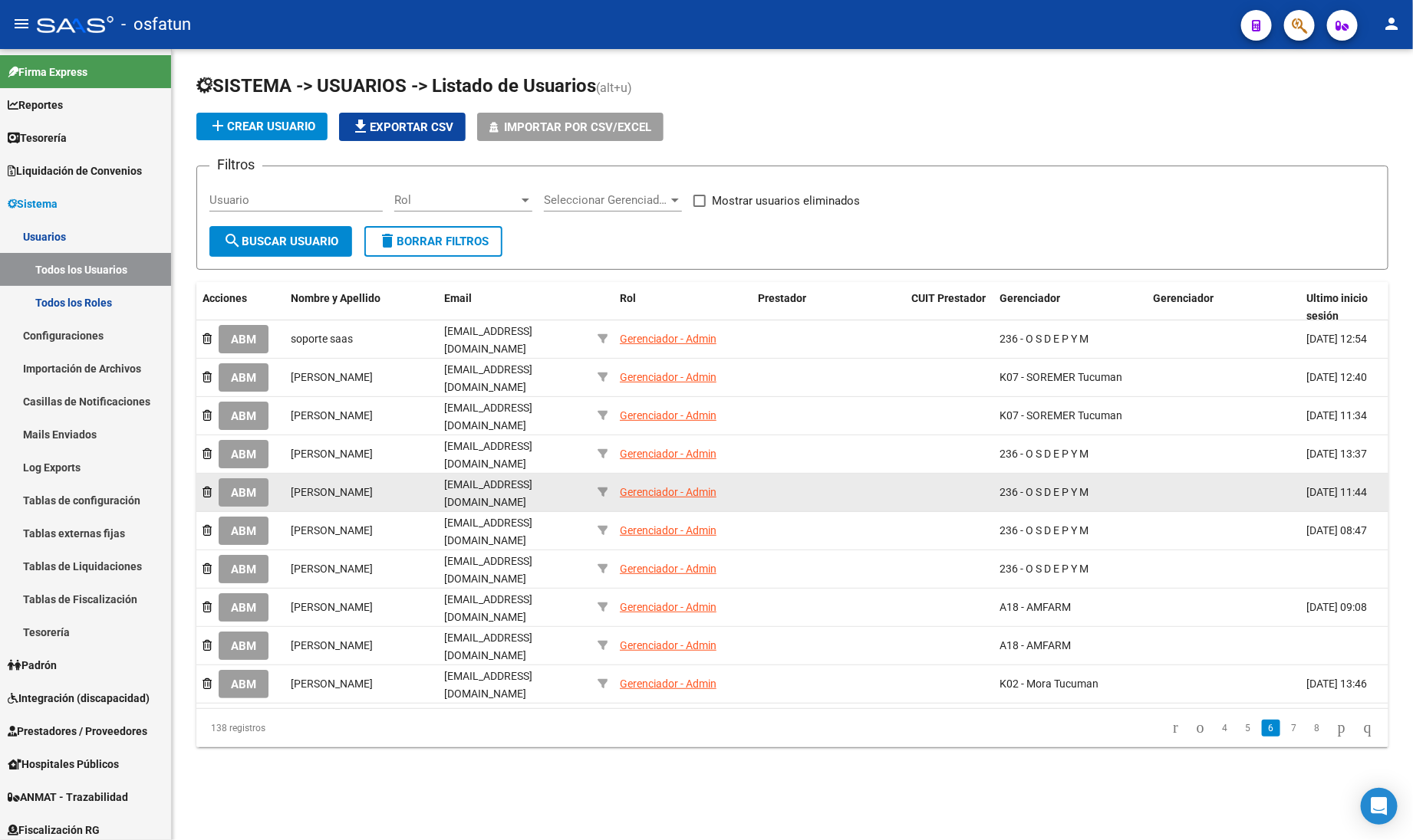
click at [256, 486] on span "ABM" at bounding box center [243, 493] width 26 height 14
click at [257, 476] on mat-sidenav-content "SISTEMA -> USUARIOS -> Listado de Usuarios (alt+u) add Crear Usuario file_downl…" at bounding box center [792, 445] width 1241 height 791
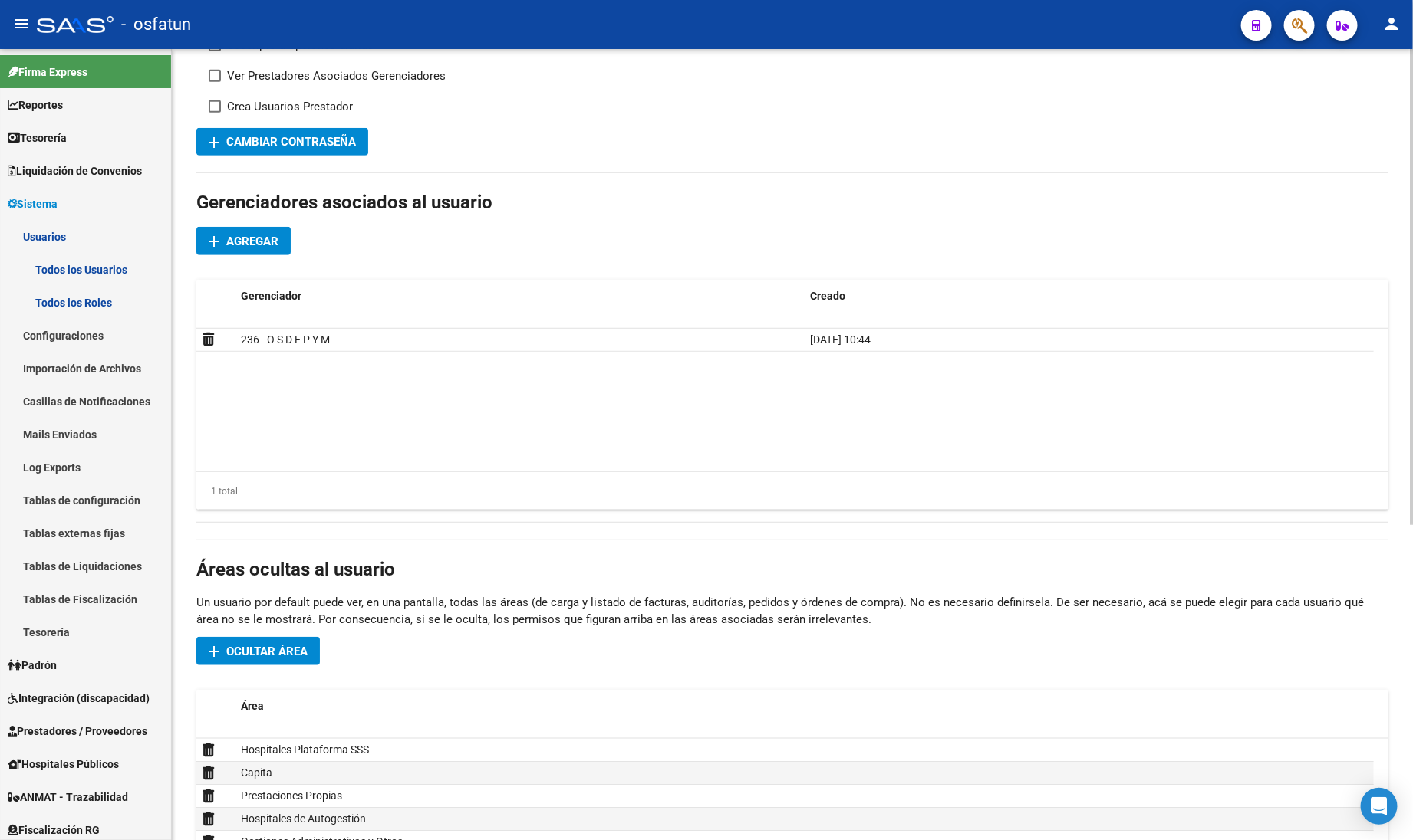
scroll to position [426, 0]
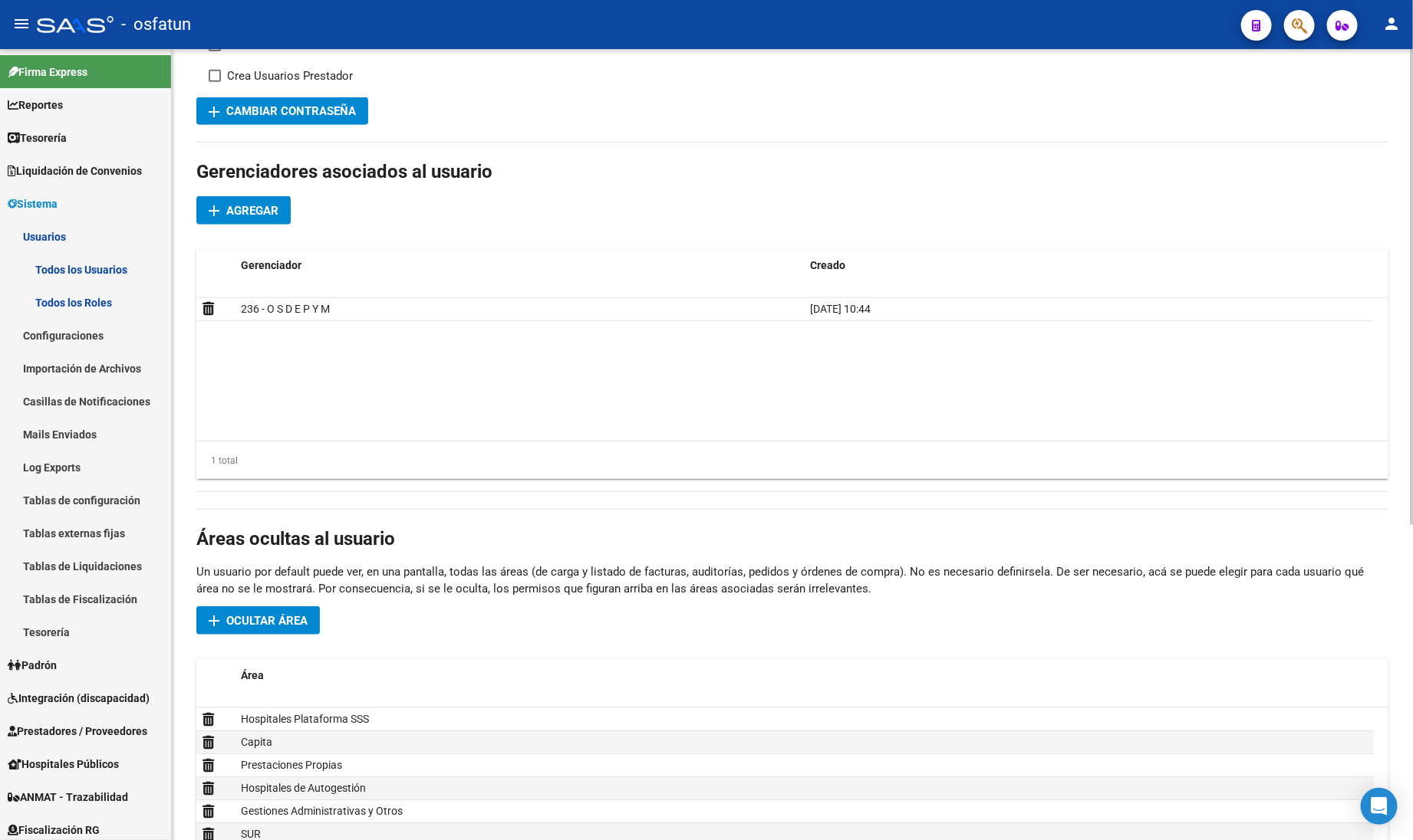
click at [251, 205] on span "Agregar" at bounding box center [252, 210] width 52 height 14
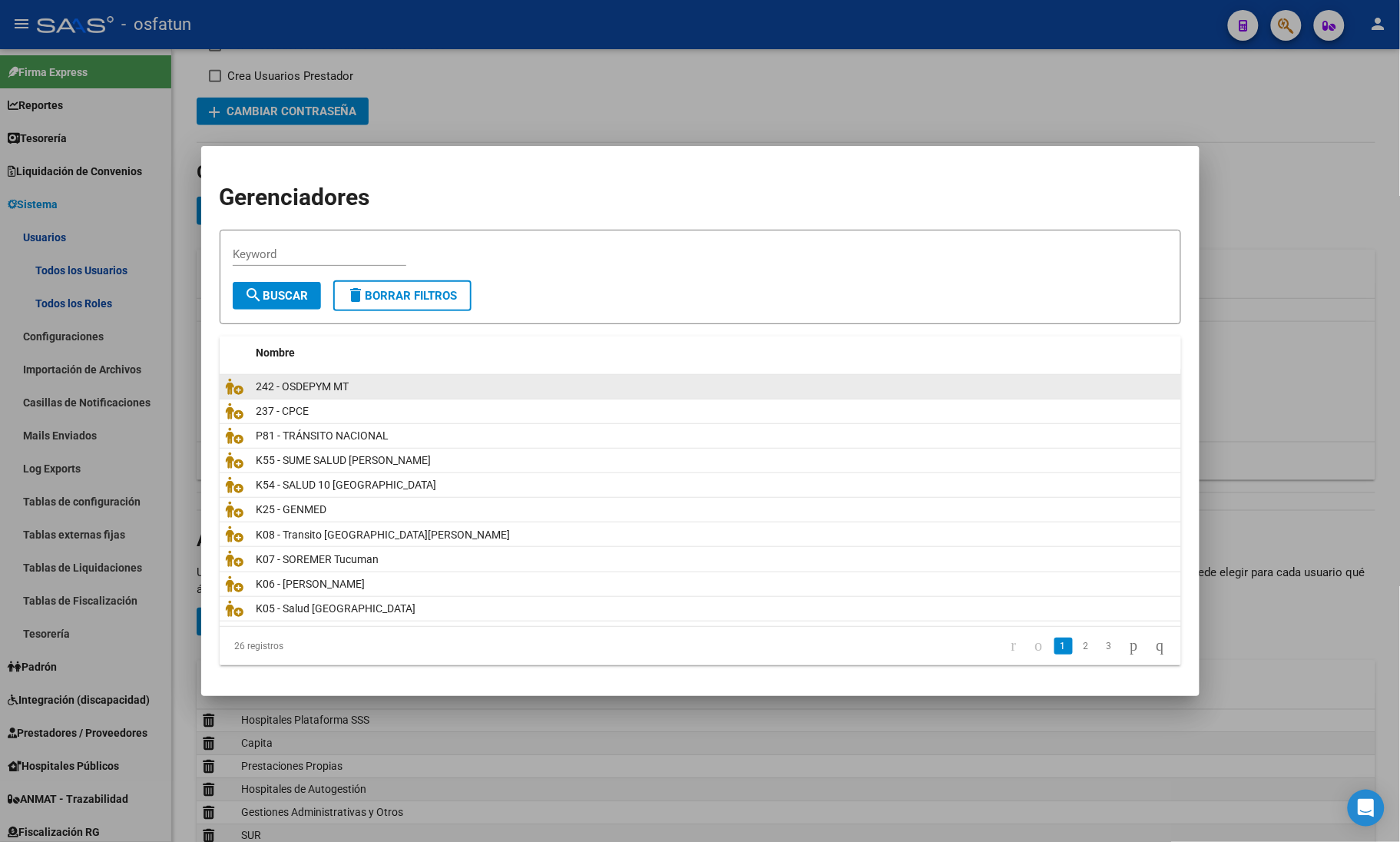
click at [385, 393] on div "242 - OSDEPYM MT" at bounding box center [716, 387] width 919 height 18
click at [300, 388] on span "242 - OSDEPYM MT" at bounding box center [303, 386] width 93 height 12
click at [236, 396] on datatable-body-cell at bounding box center [235, 386] width 31 height 24
click at [239, 390] on icon at bounding box center [235, 386] width 19 height 17
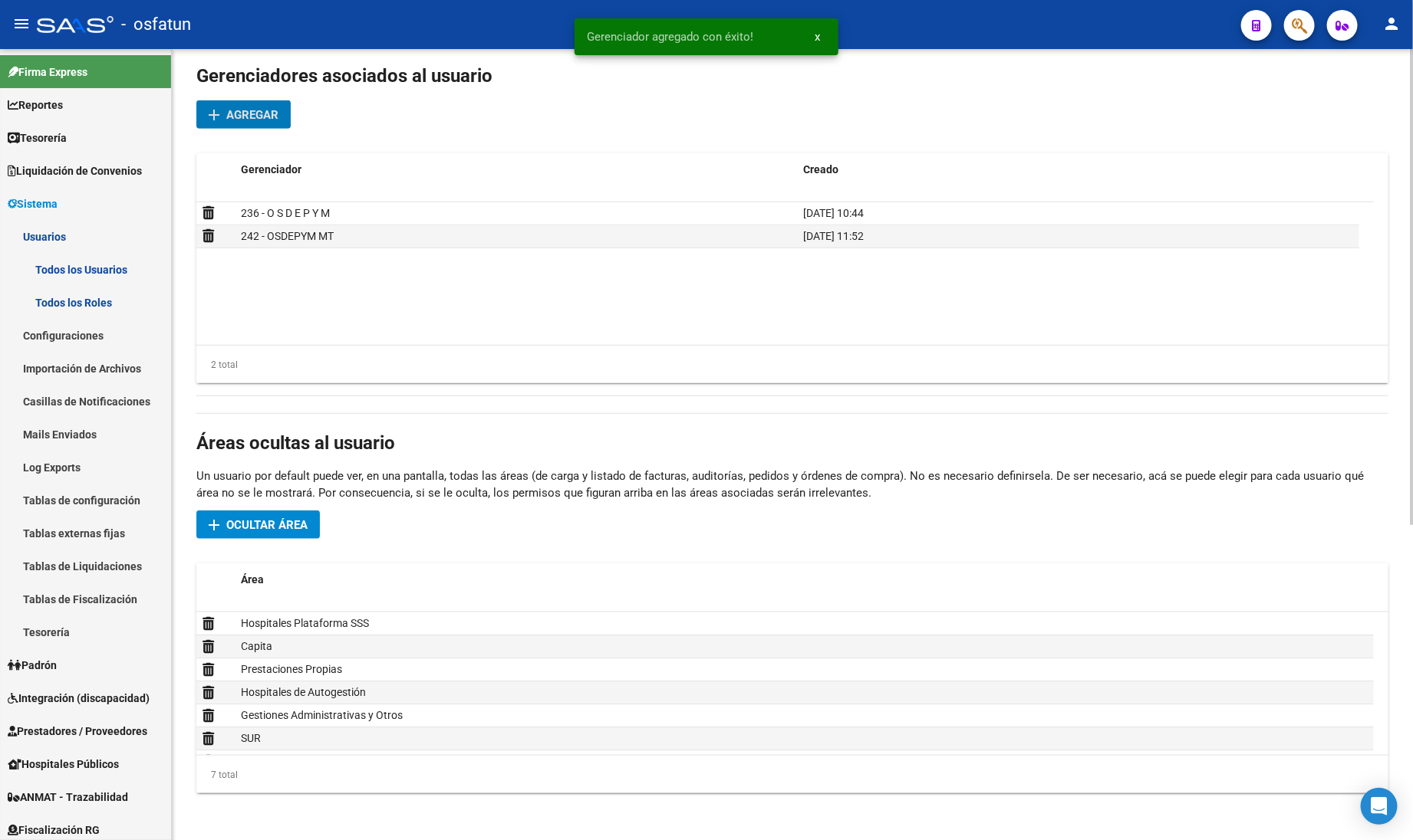
scroll to position [0, 0]
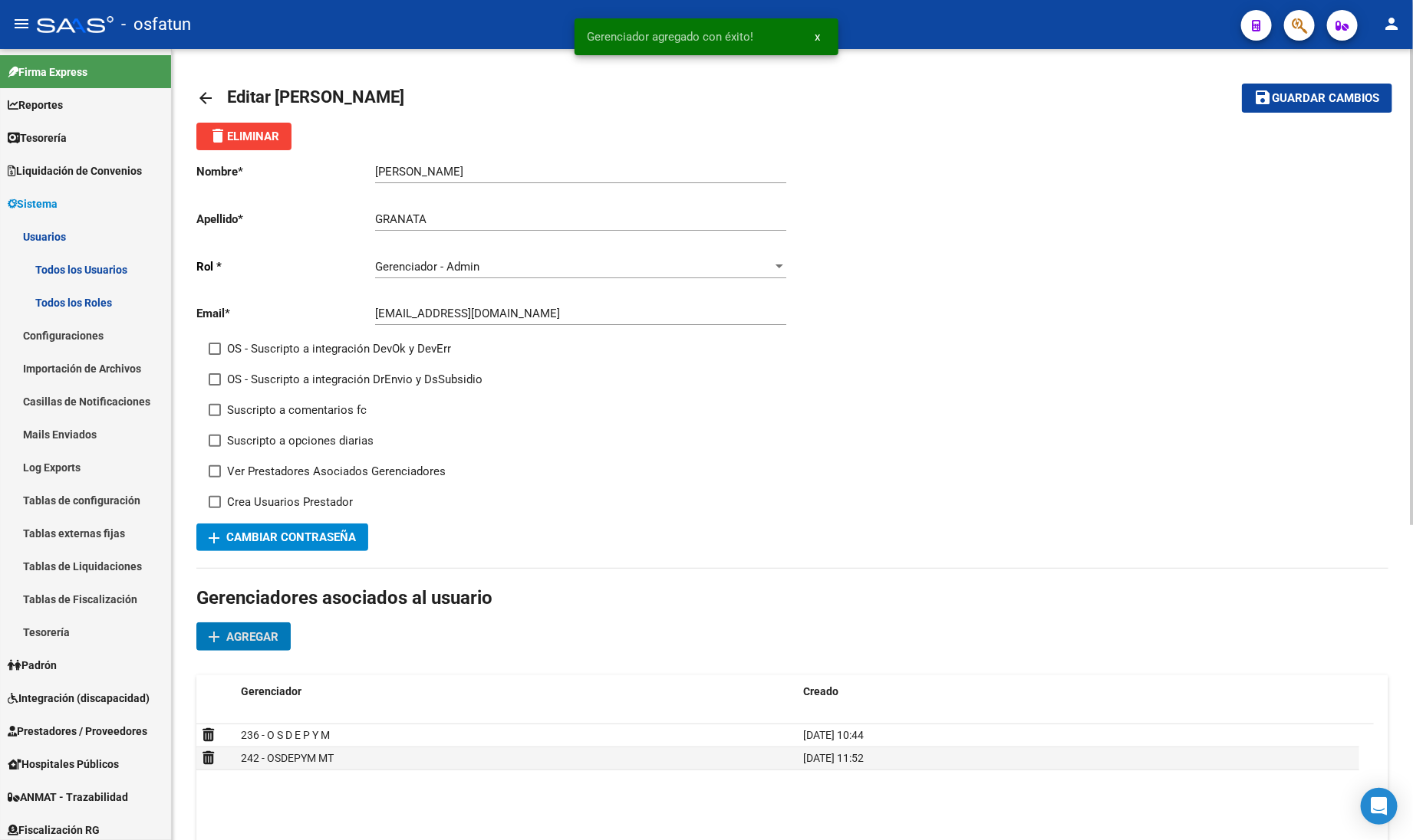
click at [1338, 92] on span "Guardar cambios" at bounding box center [1326, 99] width 108 height 14
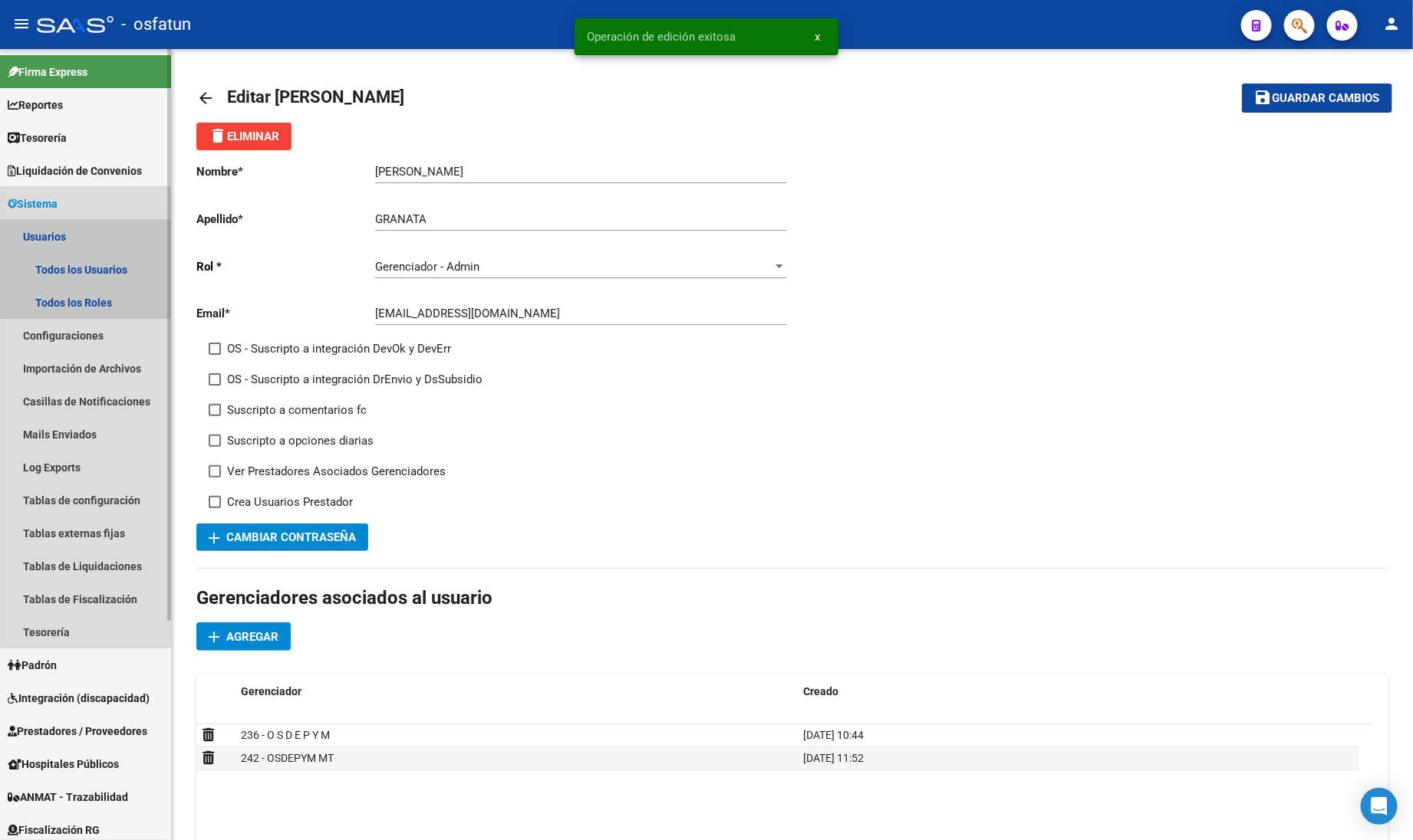
click at [55, 242] on link "Usuarios" at bounding box center [85, 236] width 171 height 33
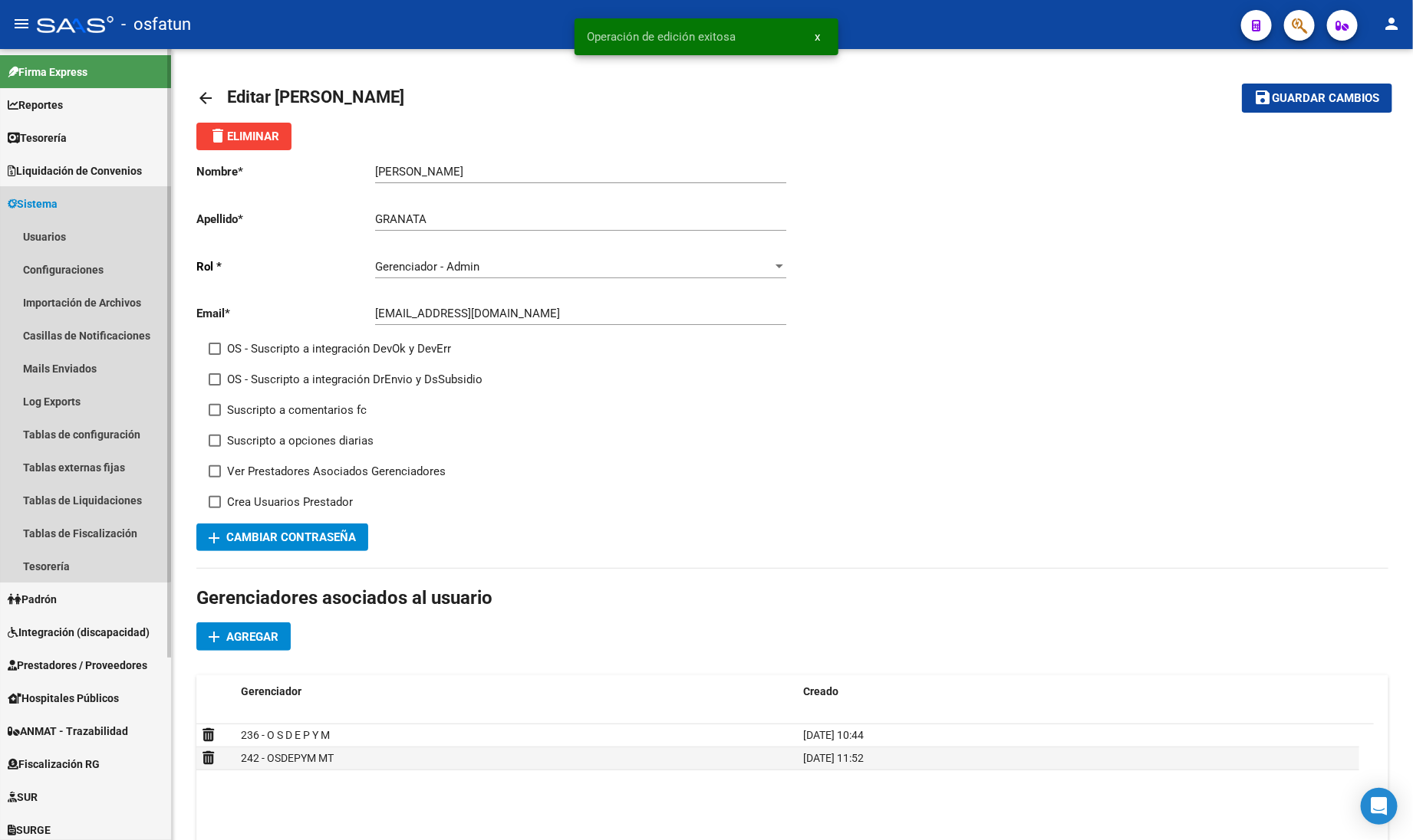
click at [54, 200] on span "Sistema" at bounding box center [33, 204] width 49 height 17
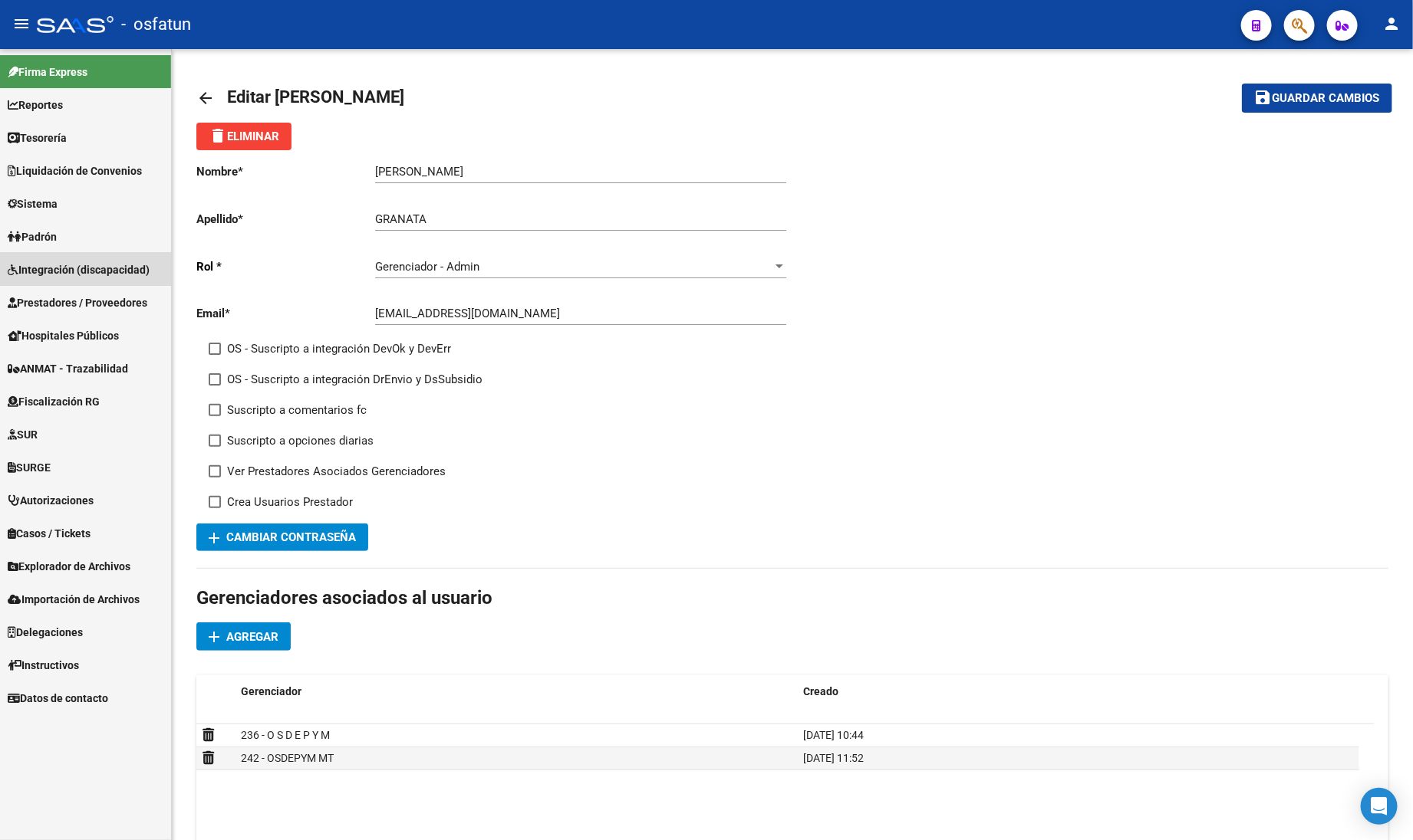
click at [67, 269] on span "Integración (discapacidad)" at bounding box center [78, 269] width 141 height 17
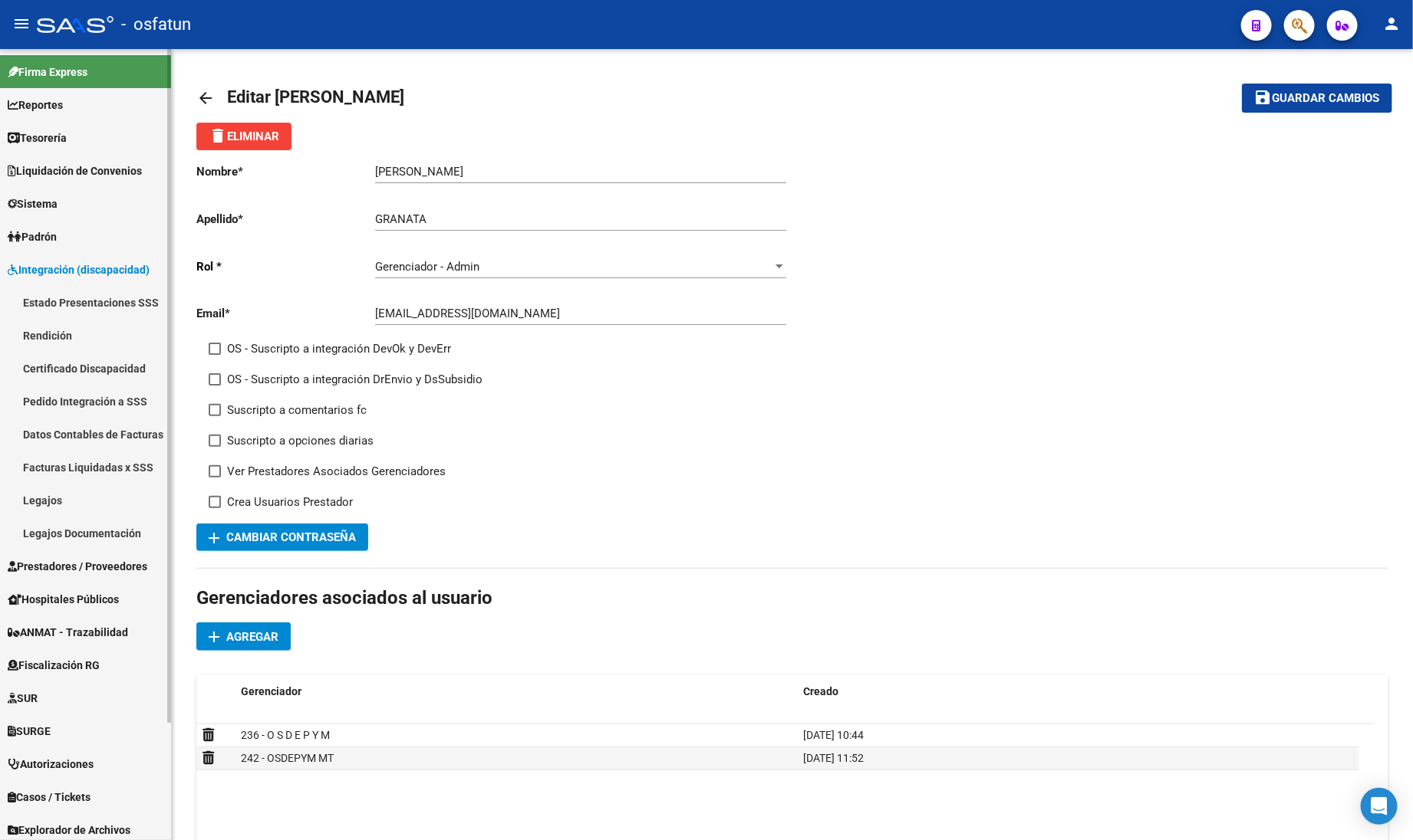
click at [84, 298] on link "Estado Presentaciones SSS" at bounding box center [85, 301] width 171 height 33
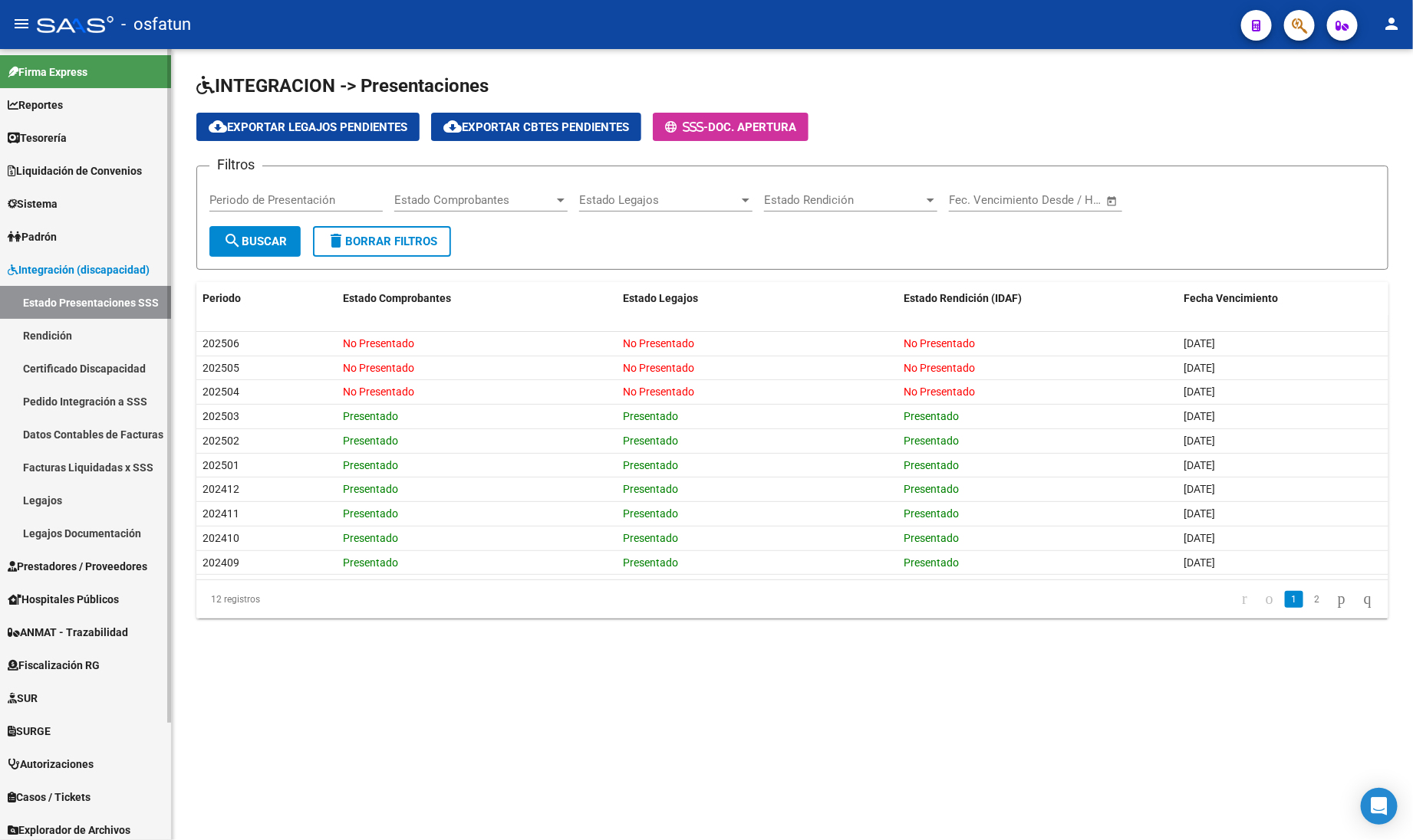
click at [58, 258] on link "Integración (discapacidad)" at bounding box center [85, 269] width 171 height 33
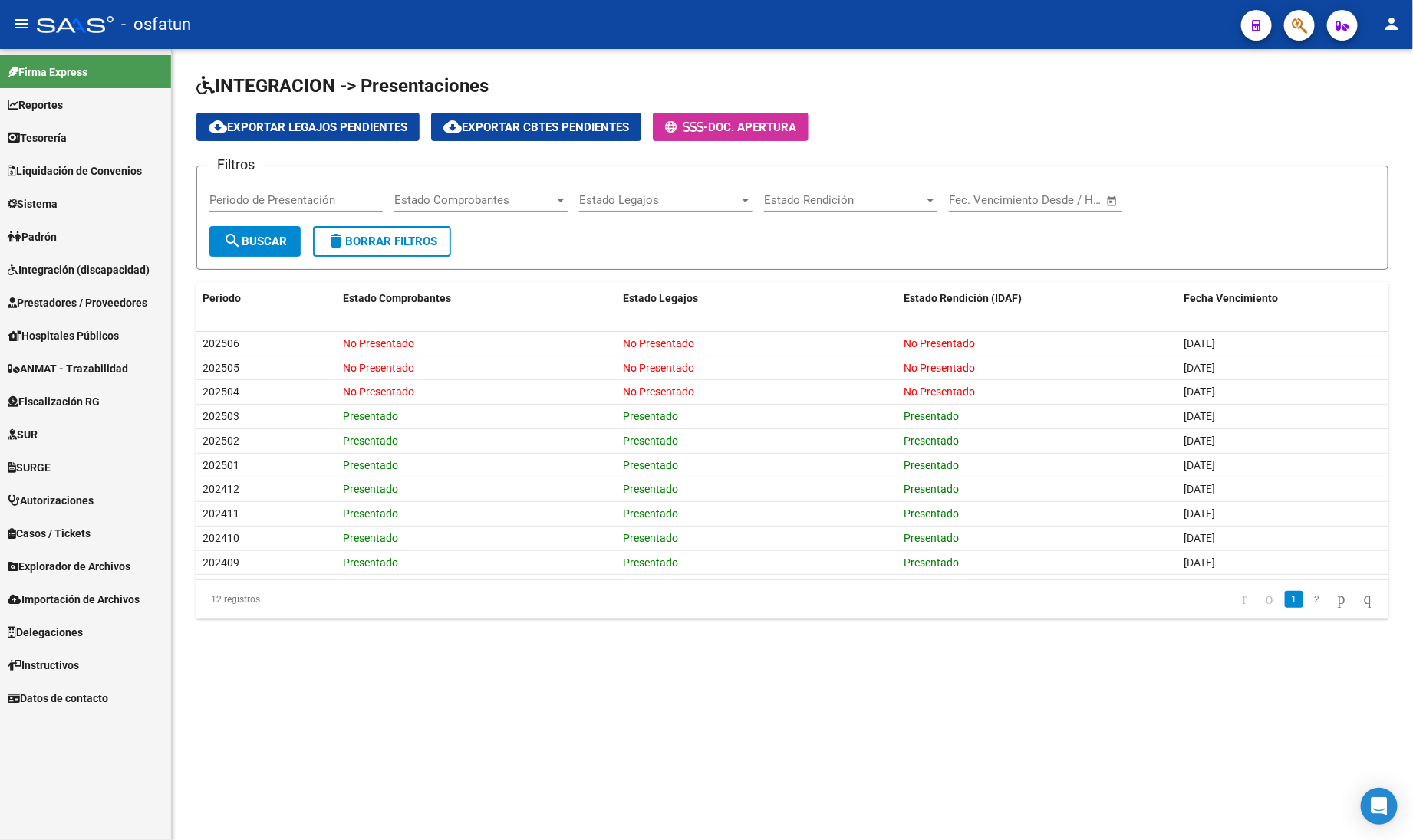
click at [67, 265] on span "Integración (discapacidad)" at bounding box center [78, 269] width 141 height 17
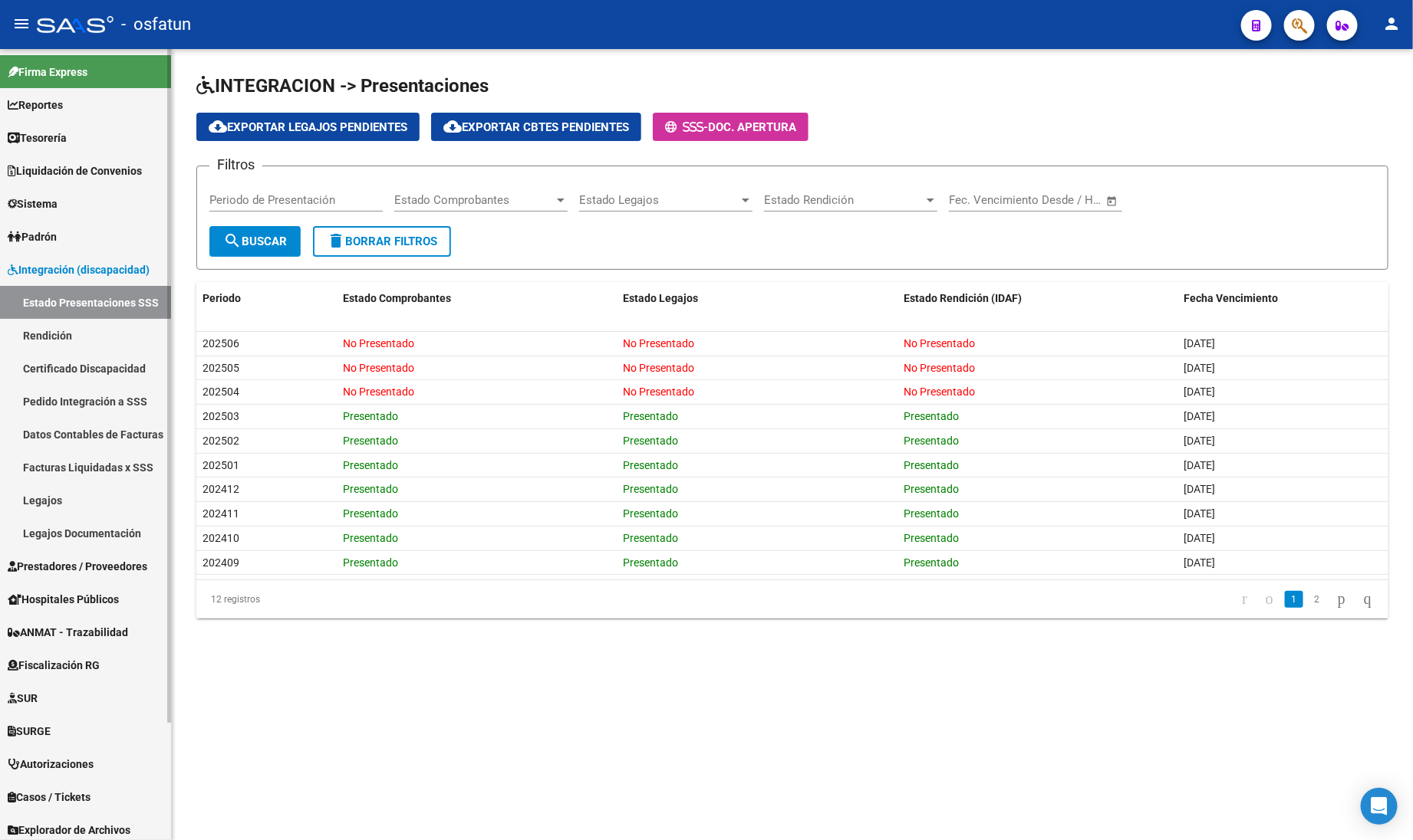
click at [52, 261] on span "Integración (discapacidad)" at bounding box center [78, 269] width 141 height 17
click at [33, 558] on span "Prestadores / Proveedores" at bounding box center [77, 566] width 139 height 17
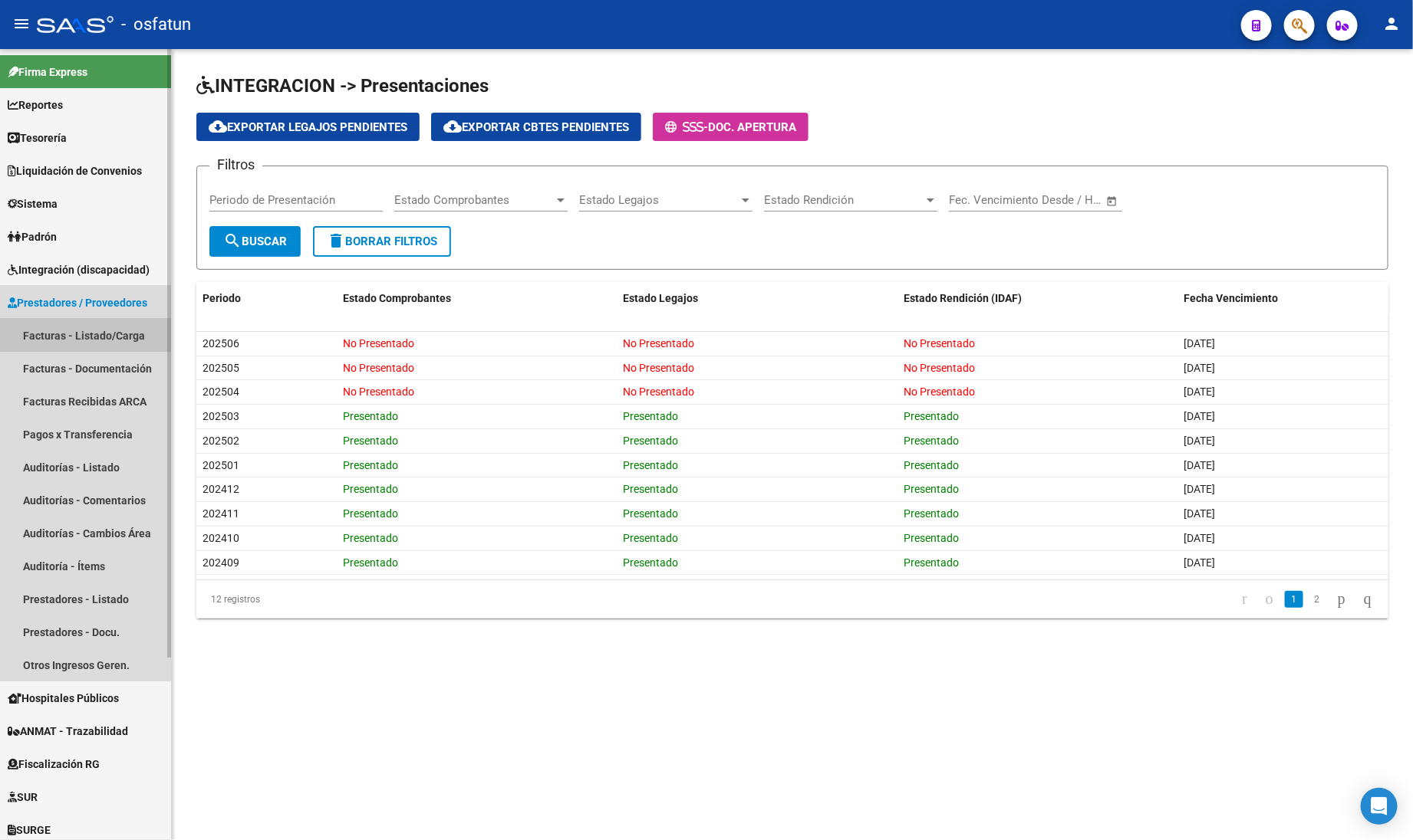
click at [70, 319] on link "Facturas - Listado/Carga" at bounding box center [85, 335] width 171 height 33
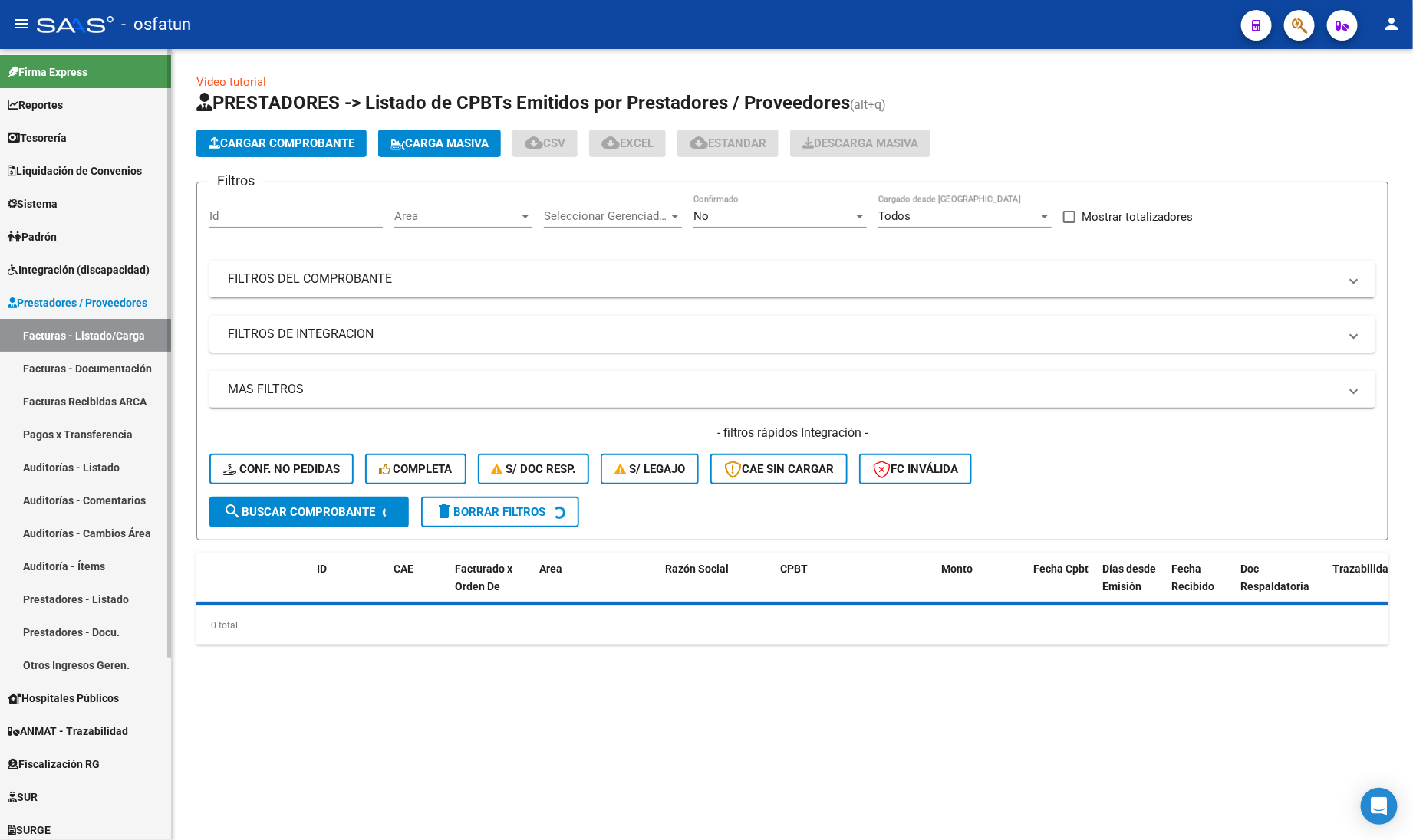
click at [81, 300] on span "Prestadores / Proveedores" at bounding box center [77, 302] width 139 height 17
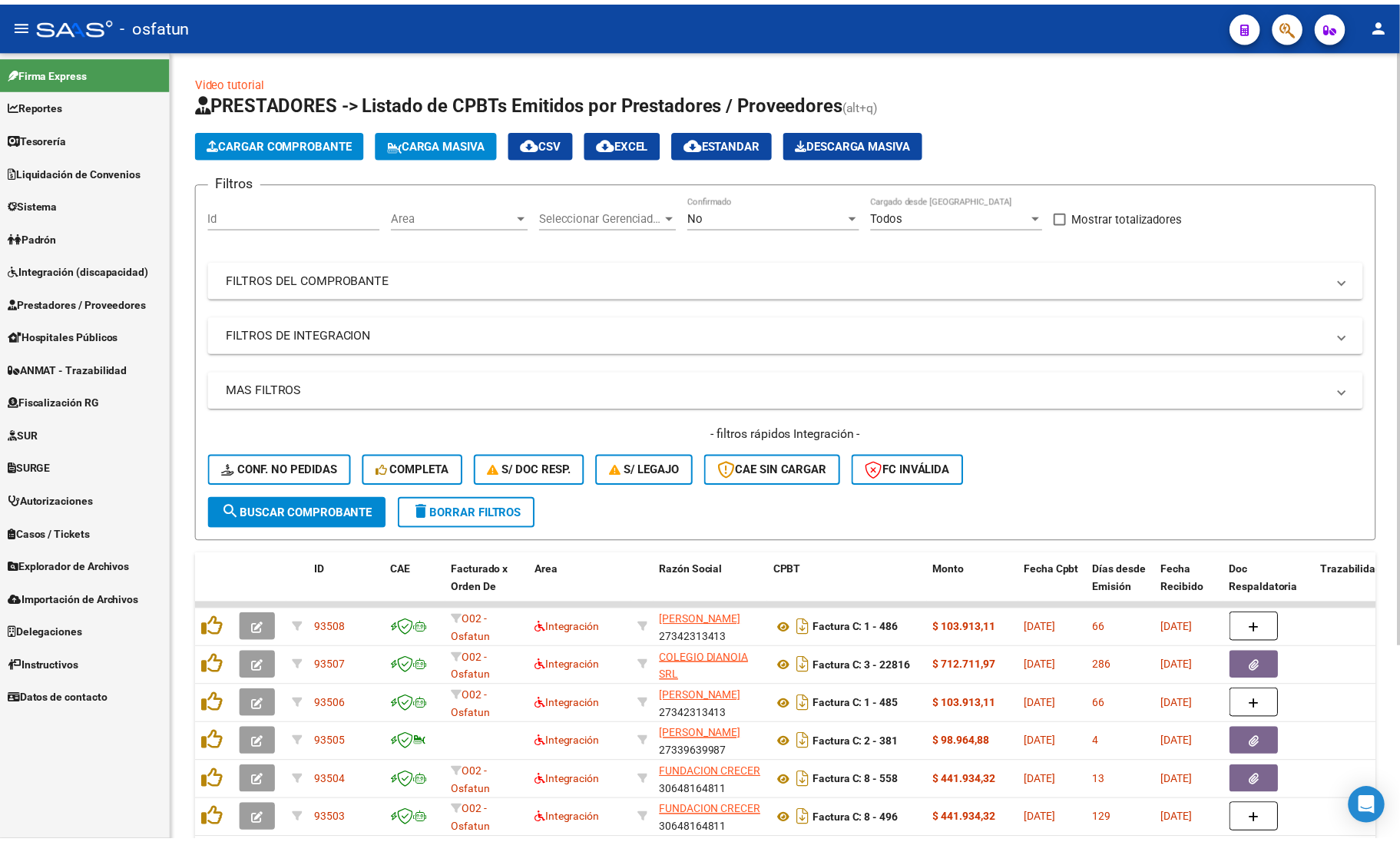
scroll to position [258, 0]
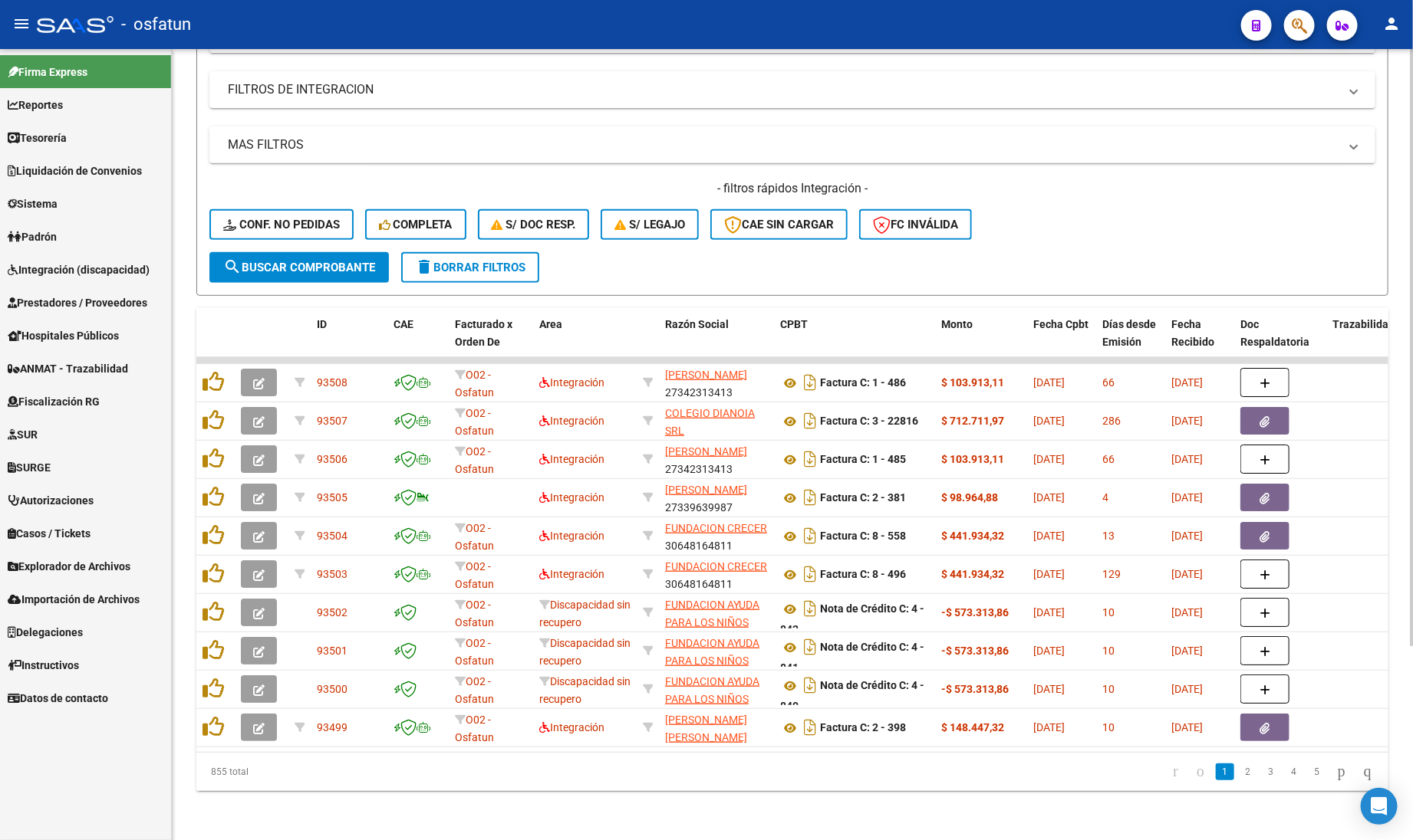
click at [288, 780] on div "855 total" at bounding box center [314, 772] width 235 height 39
drag, startPoint x: 108, startPoint y: 265, endPoint x: 132, endPoint y: 295, distance: 38.4
click at [110, 265] on span "Integración (discapacidad)" at bounding box center [78, 269] width 141 height 17
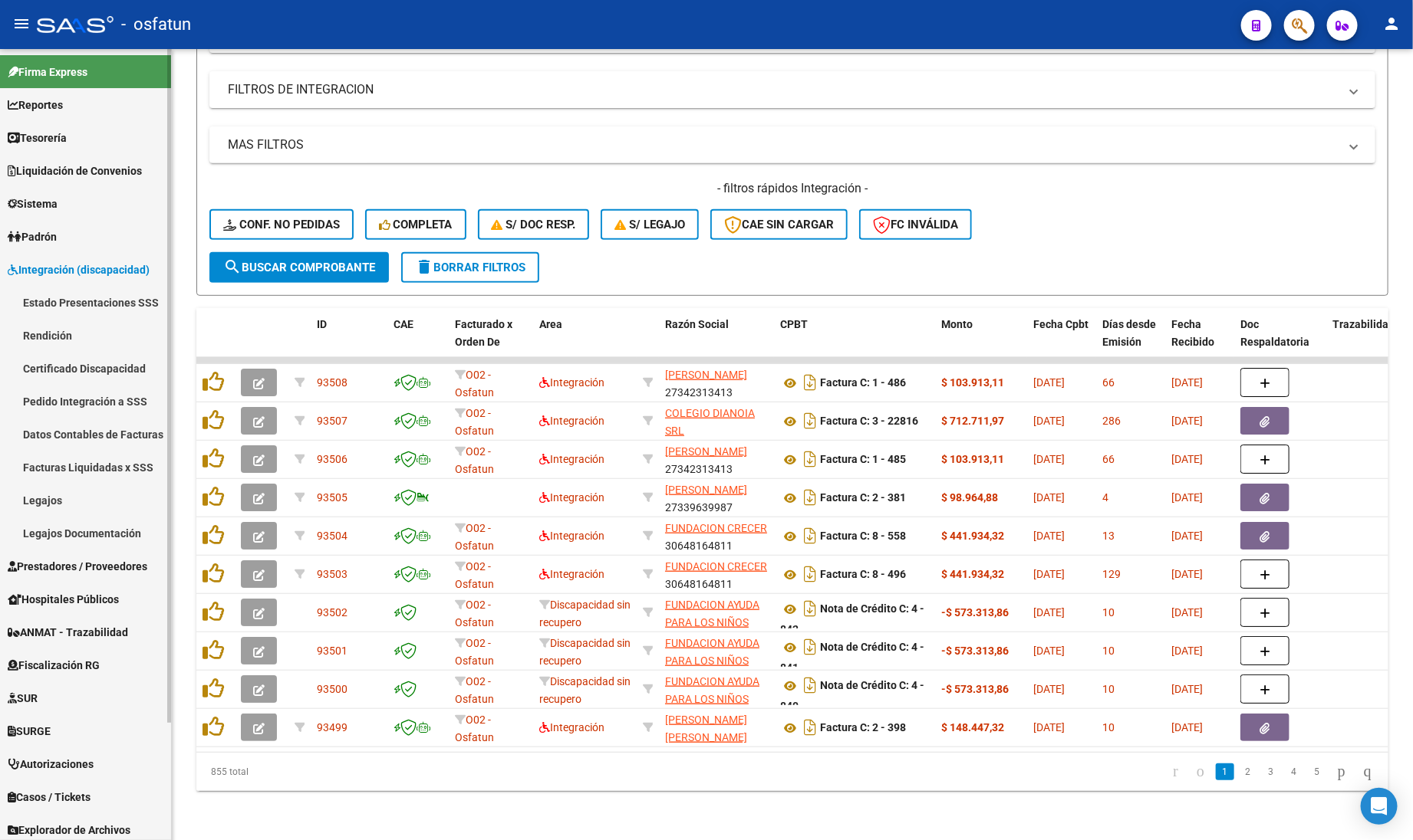
click at [78, 259] on link "Integración (discapacidad)" at bounding box center [85, 269] width 171 height 33
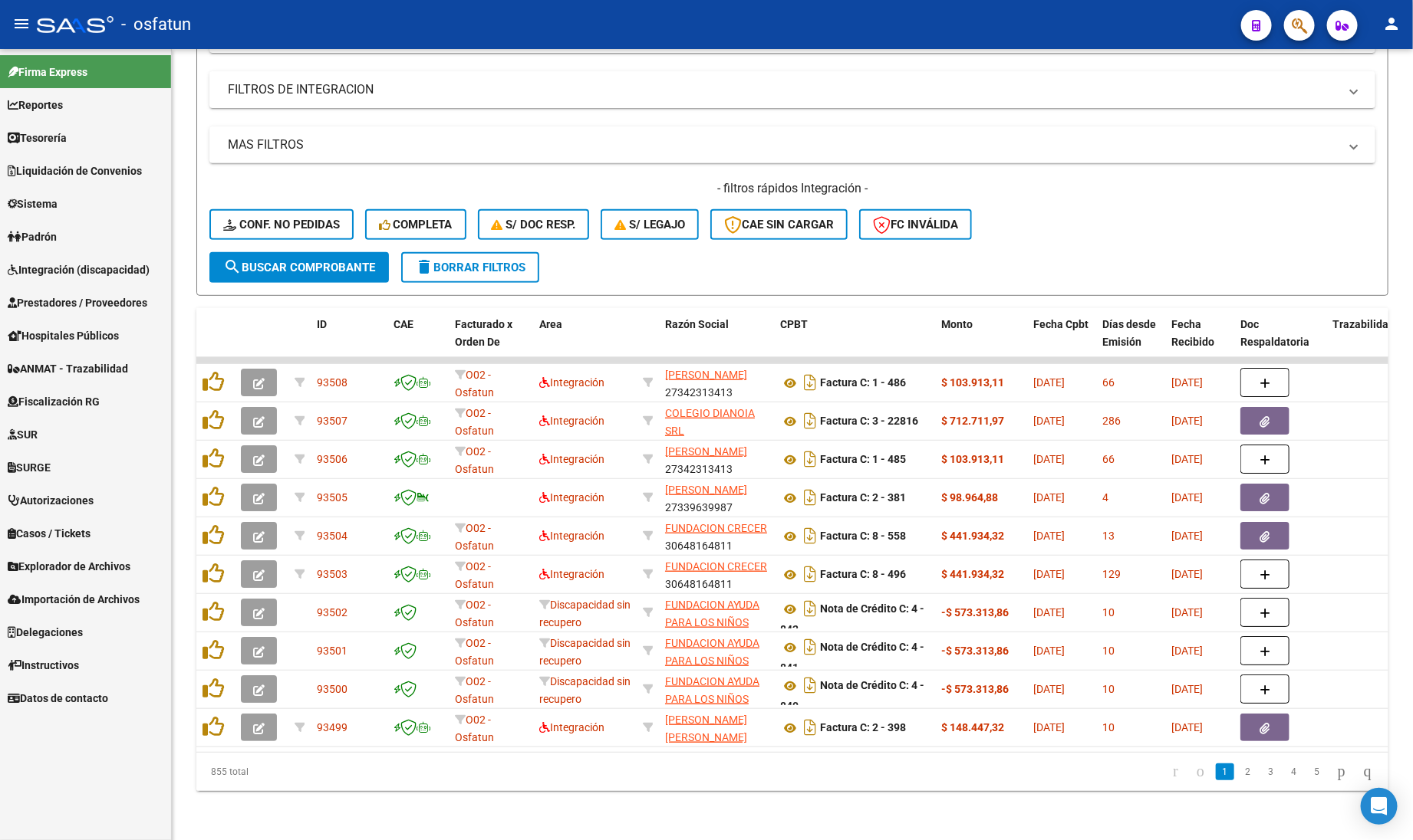
click at [62, 316] on link "Prestadores / Proveedores" at bounding box center [85, 301] width 171 height 33
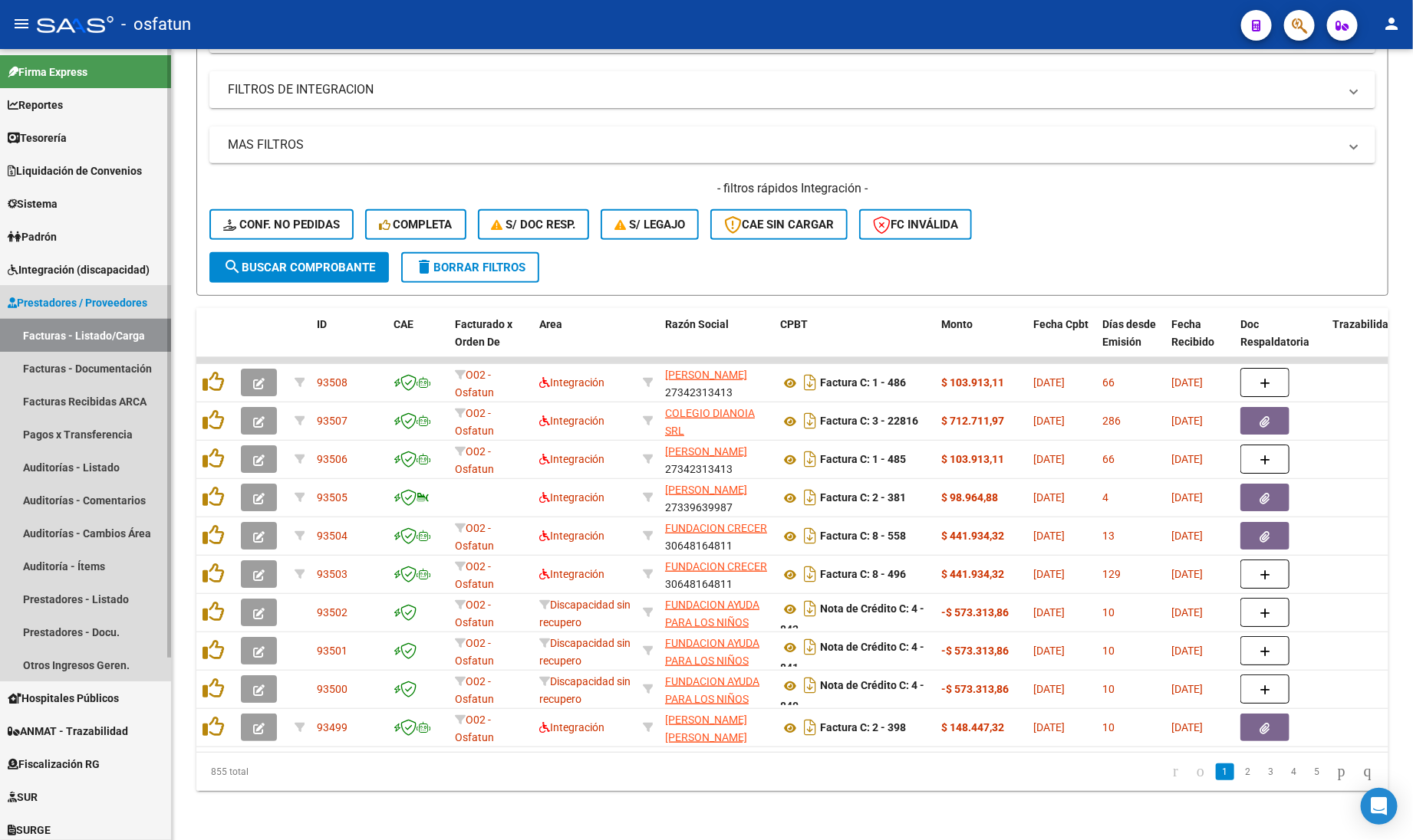
click at [62, 322] on link "Facturas - Listado/Carga" at bounding box center [85, 335] width 171 height 33
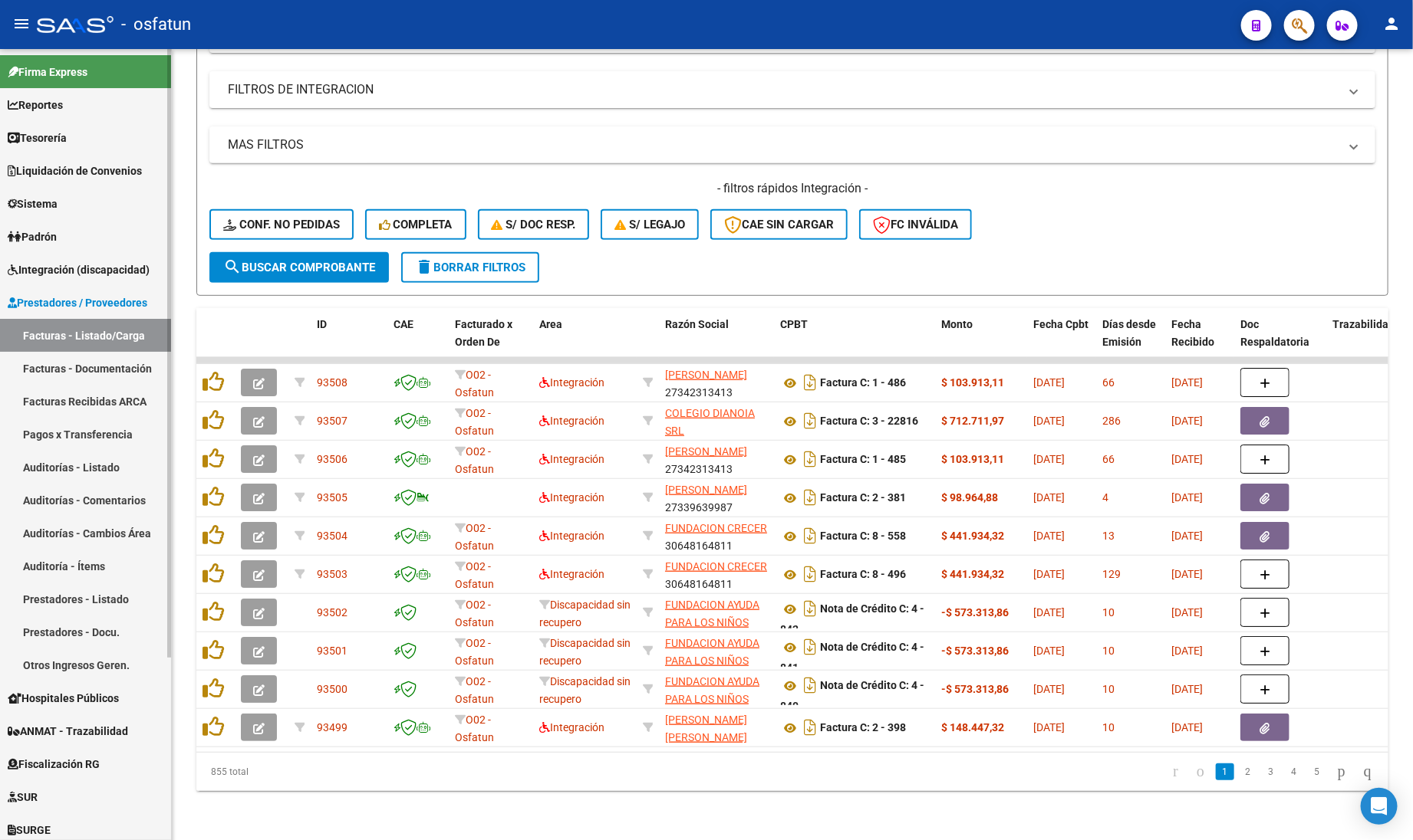
click at [70, 312] on link "Prestadores / Proveedores" at bounding box center [85, 301] width 171 height 33
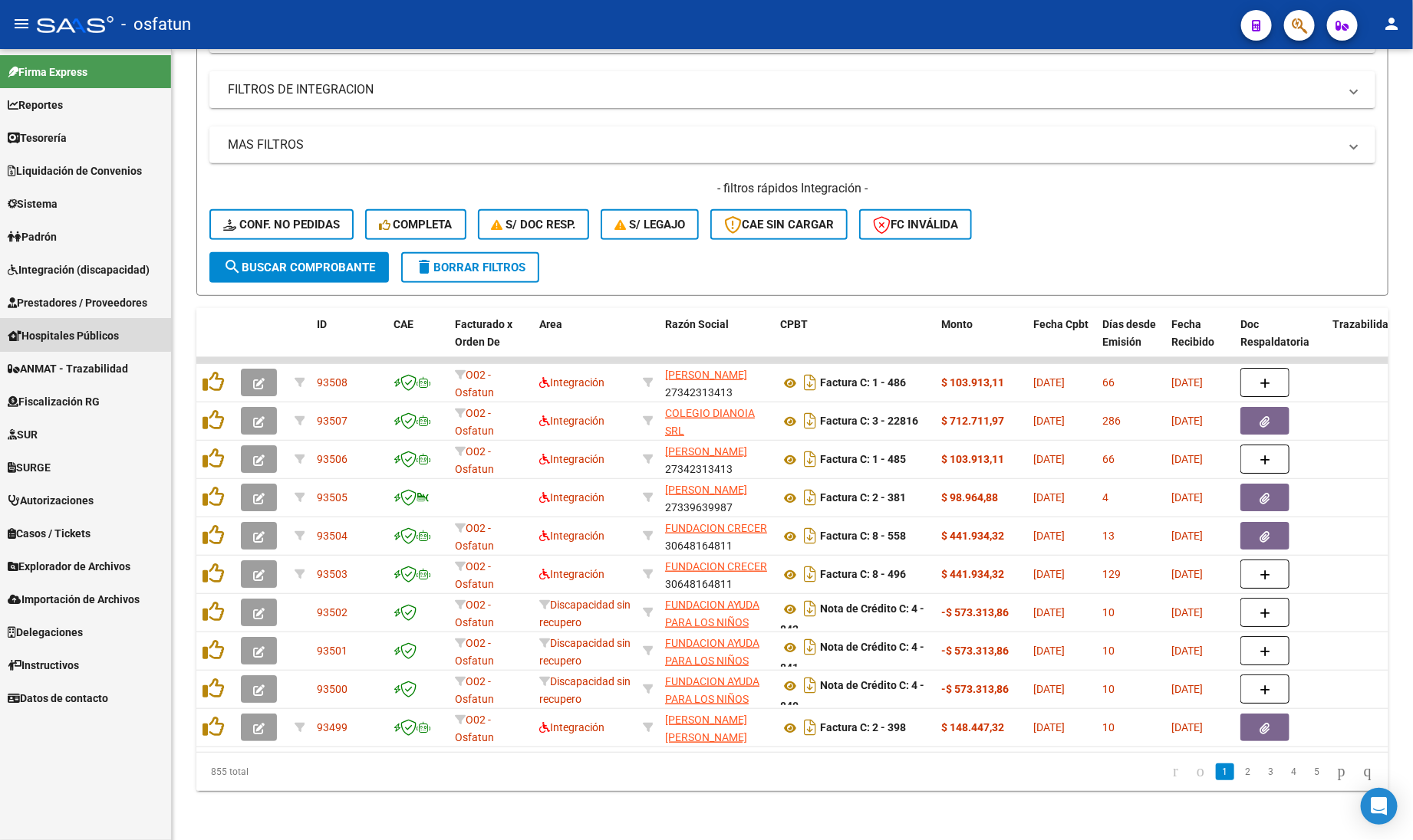
click at [77, 333] on link "Hospitales Públicos" at bounding box center [85, 335] width 171 height 33
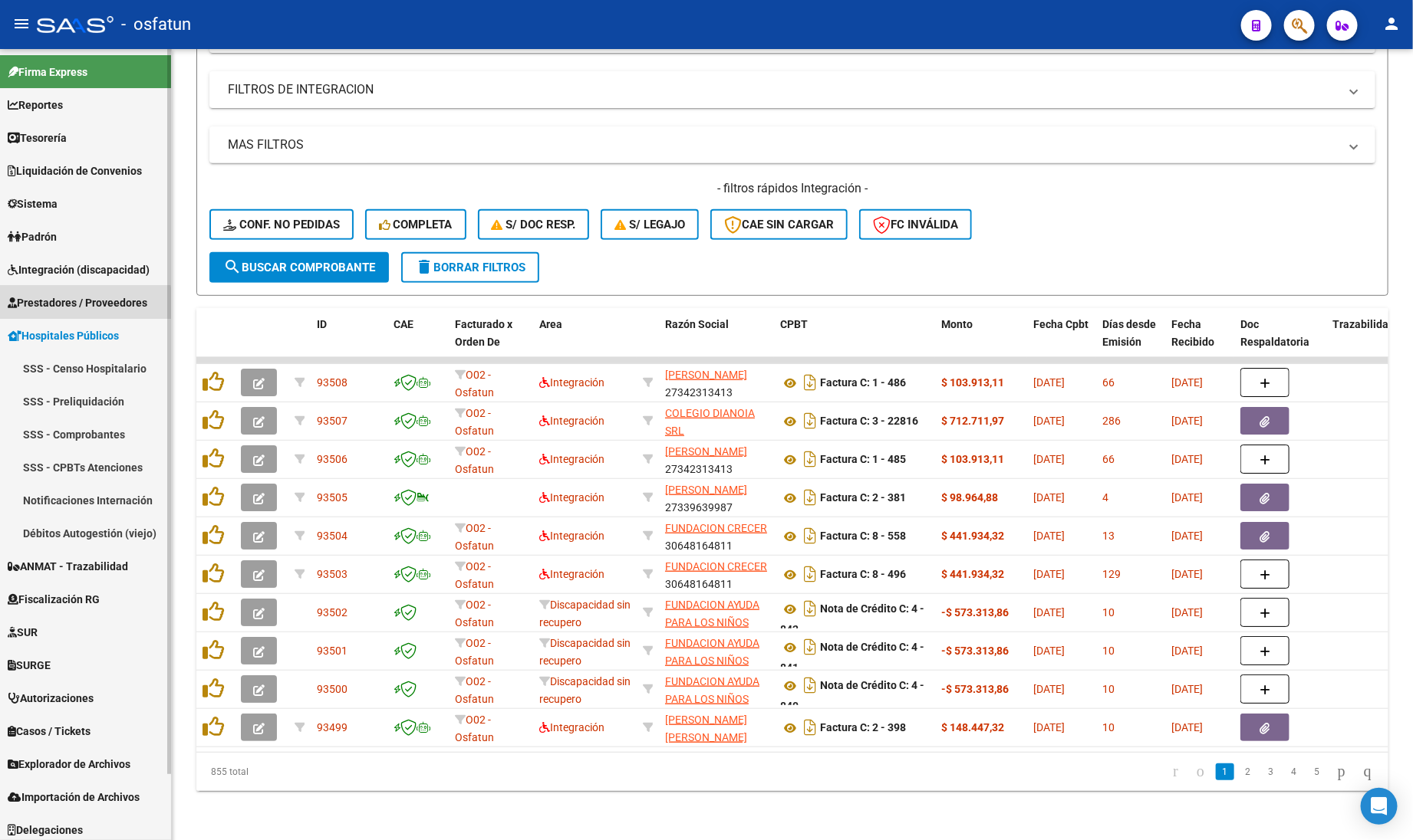
click at [81, 310] on span "Prestadores / Proveedores" at bounding box center [77, 302] width 139 height 17
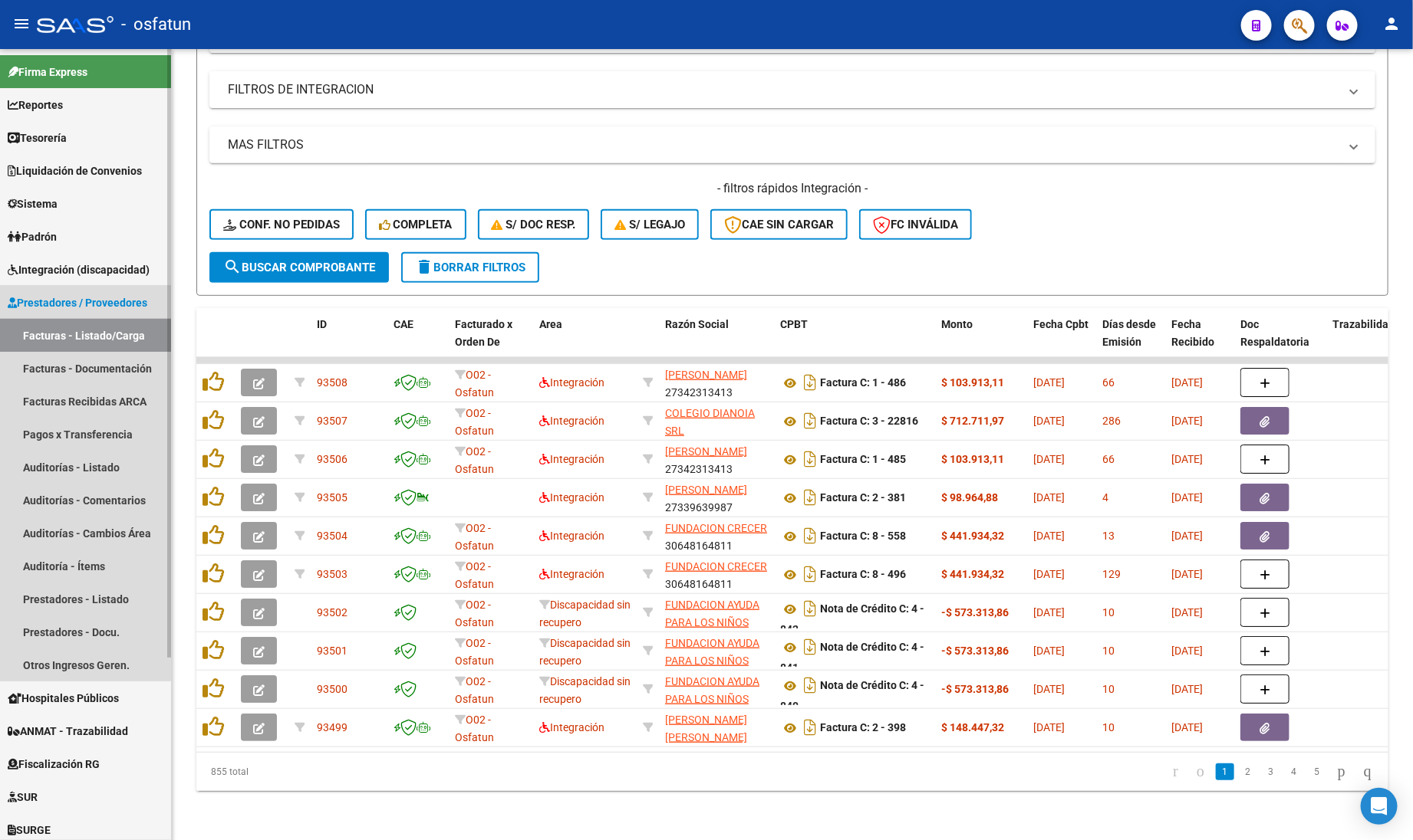
click at [77, 334] on link "Facturas - Listado/Carga" at bounding box center [85, 335] width 171 height 33
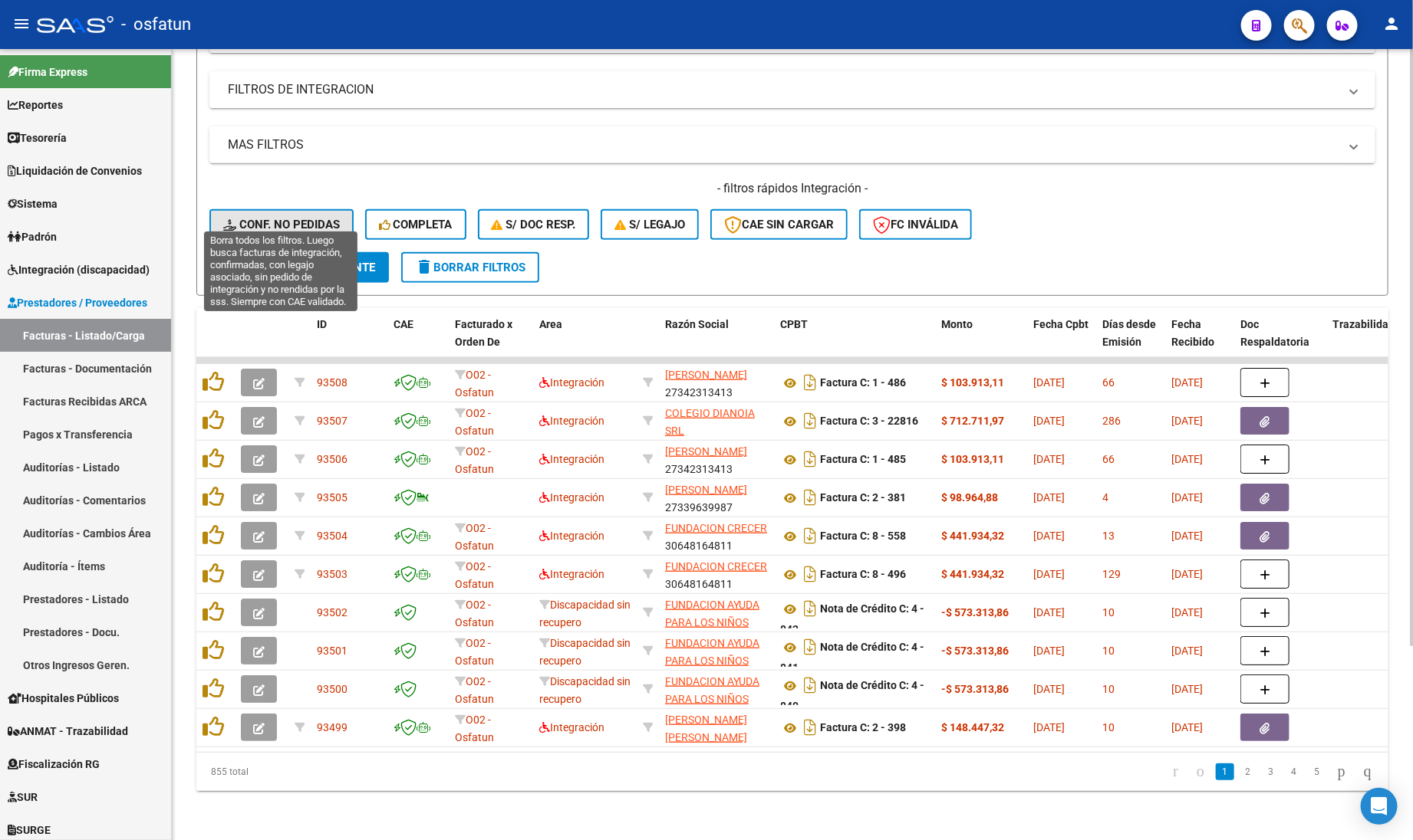
click at [292, 219] on button "Conf. no pedidas" at bounding box center [282, 224] width 144 height 31
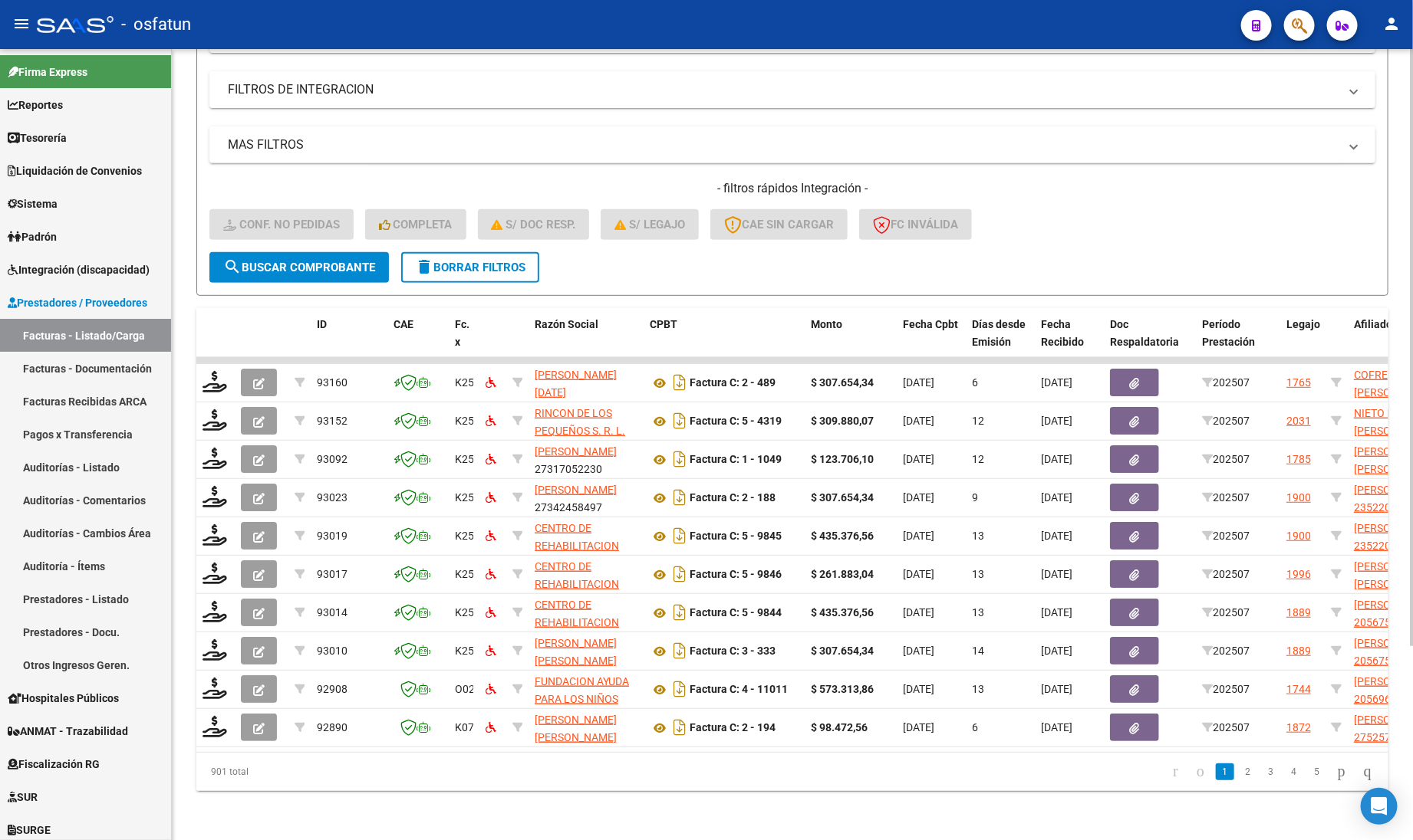
click at [363, 798] on div "Video tutorial PRESTADORES -> Listado de CPBTs Emitidos por Prestadores / Prove…" at bounding box center [792, 322] width 1241 height 1036
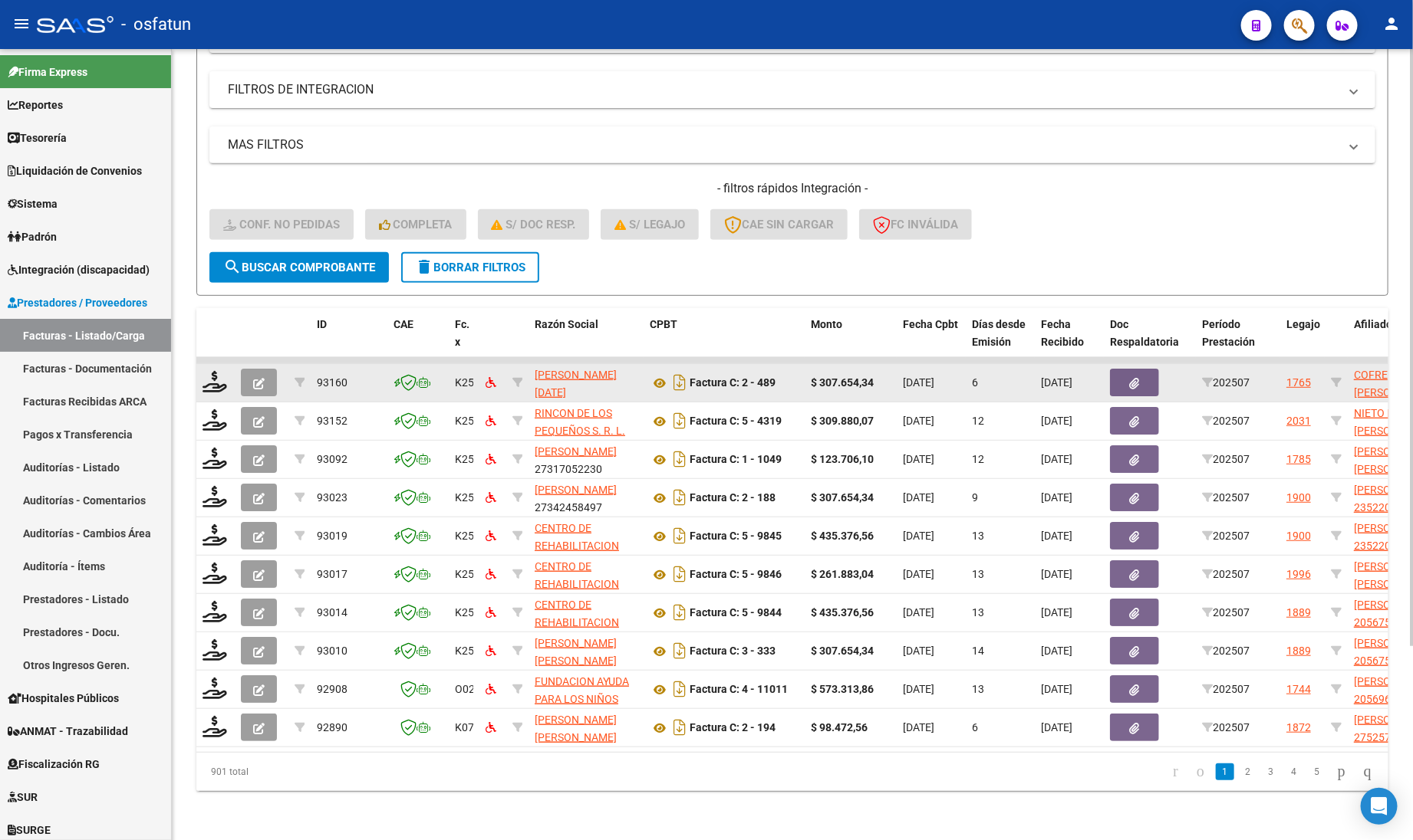
click at [217, 380] on datatable-body-cell at bounding box center [216, 382] width 39 height 38
click at [210, 371] on icon at bounding box center [215, 381] width 25 height 22
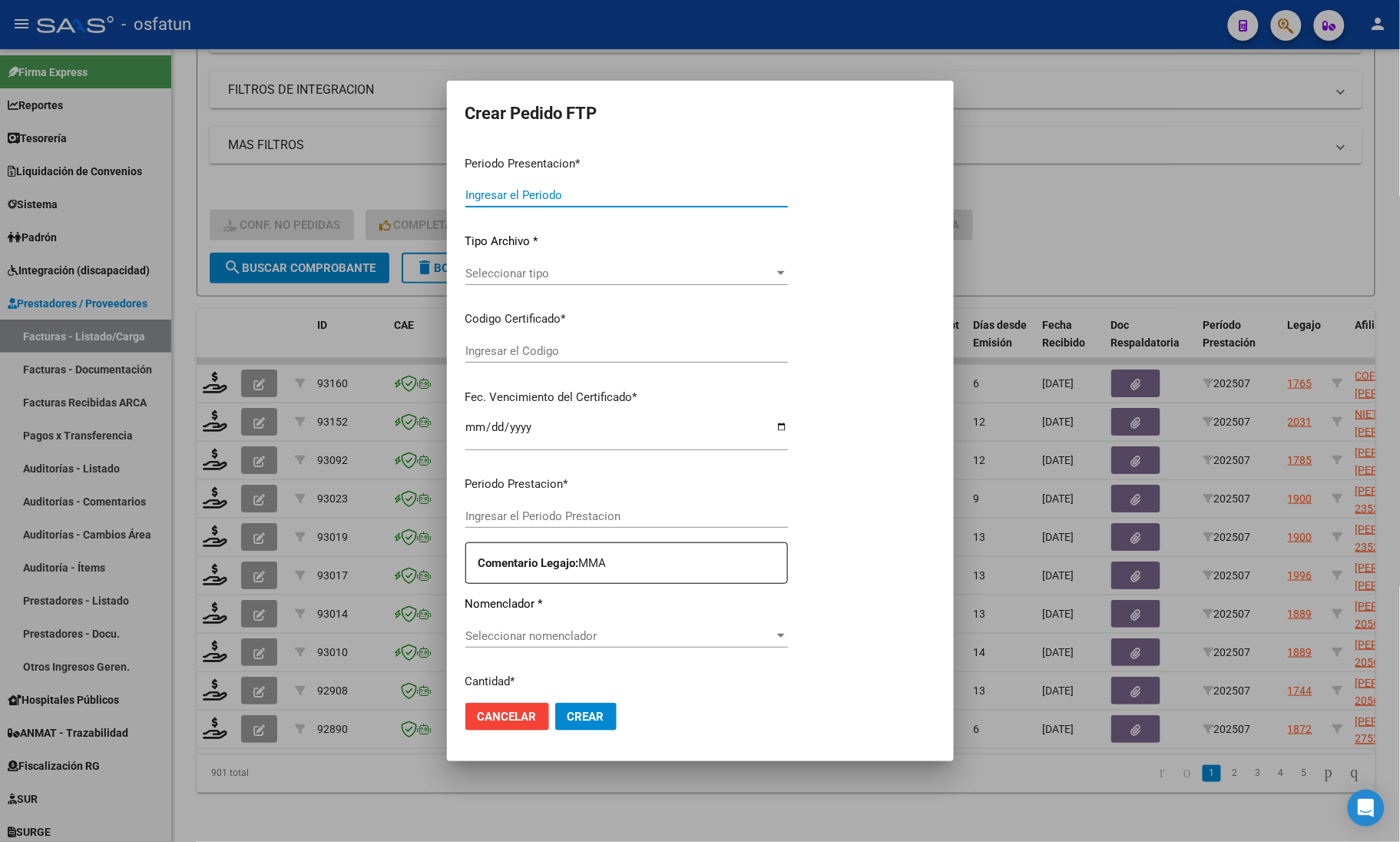
type input "202507"
type input "$ 307.654,34"
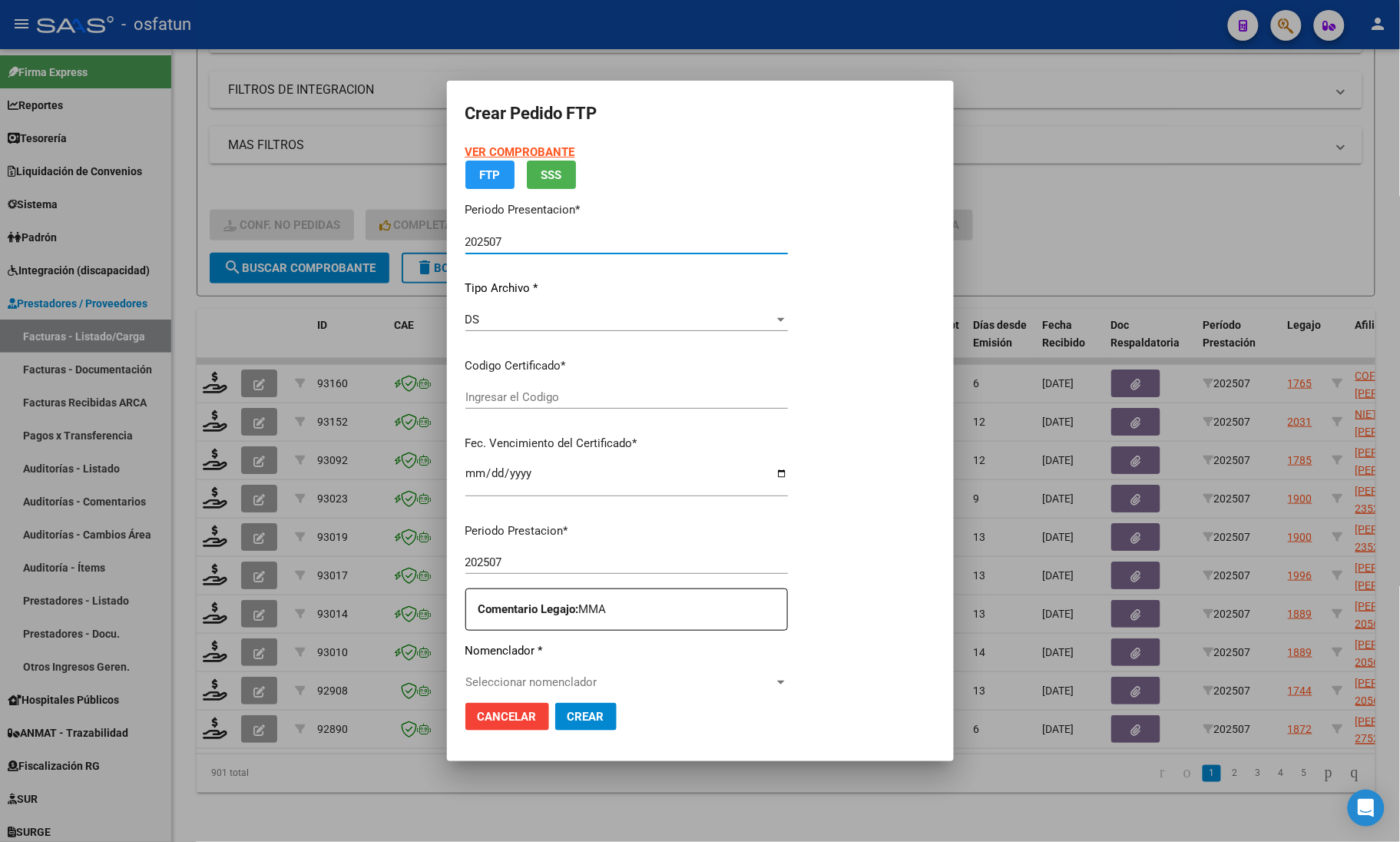
type input "ARG020000544980242023092620280926COR467"
type input "[DATE]"
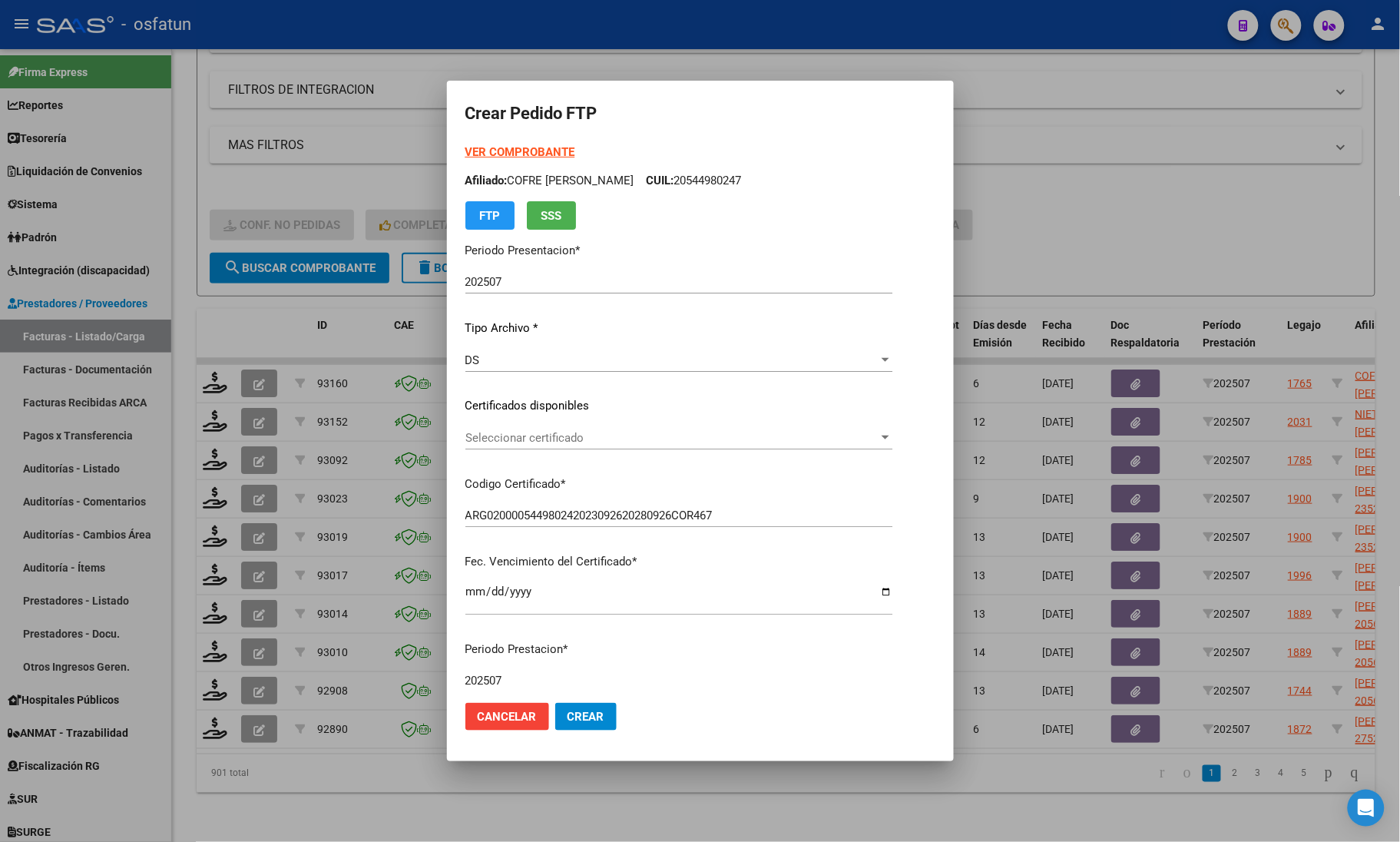
click at [512, 146] on strong "VER COMPROBANTE" at bounding box center [520, 153] width 110 height 14
click at [523, 440] on span "Seleccionar certificado" at bounding box center [671, 438] width 413 height 14
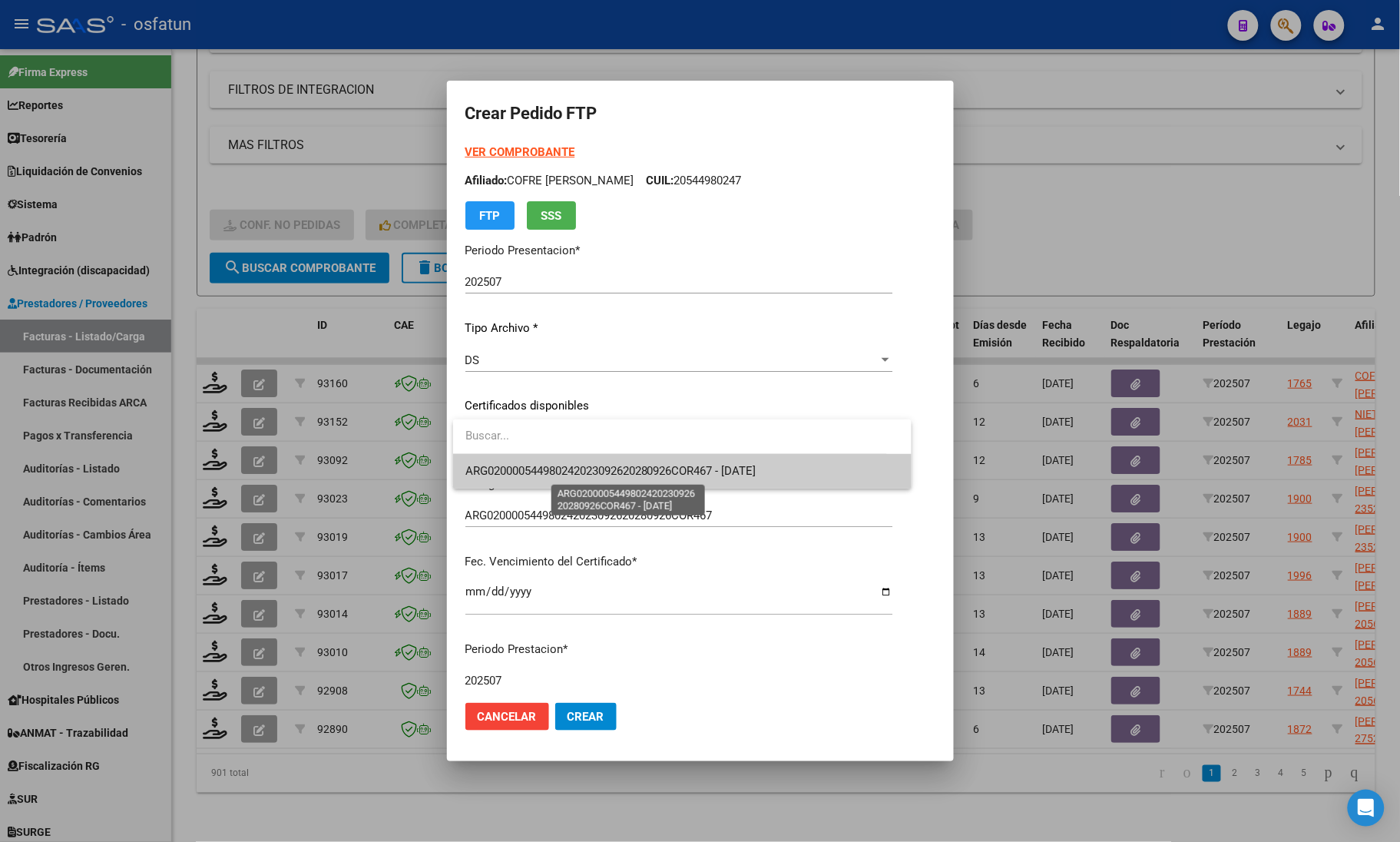
click at [523, 471] on span "ARG020000544980242023092620280926COR467 - [DATE]" at bounding box center [611, 471] width 291 height 14
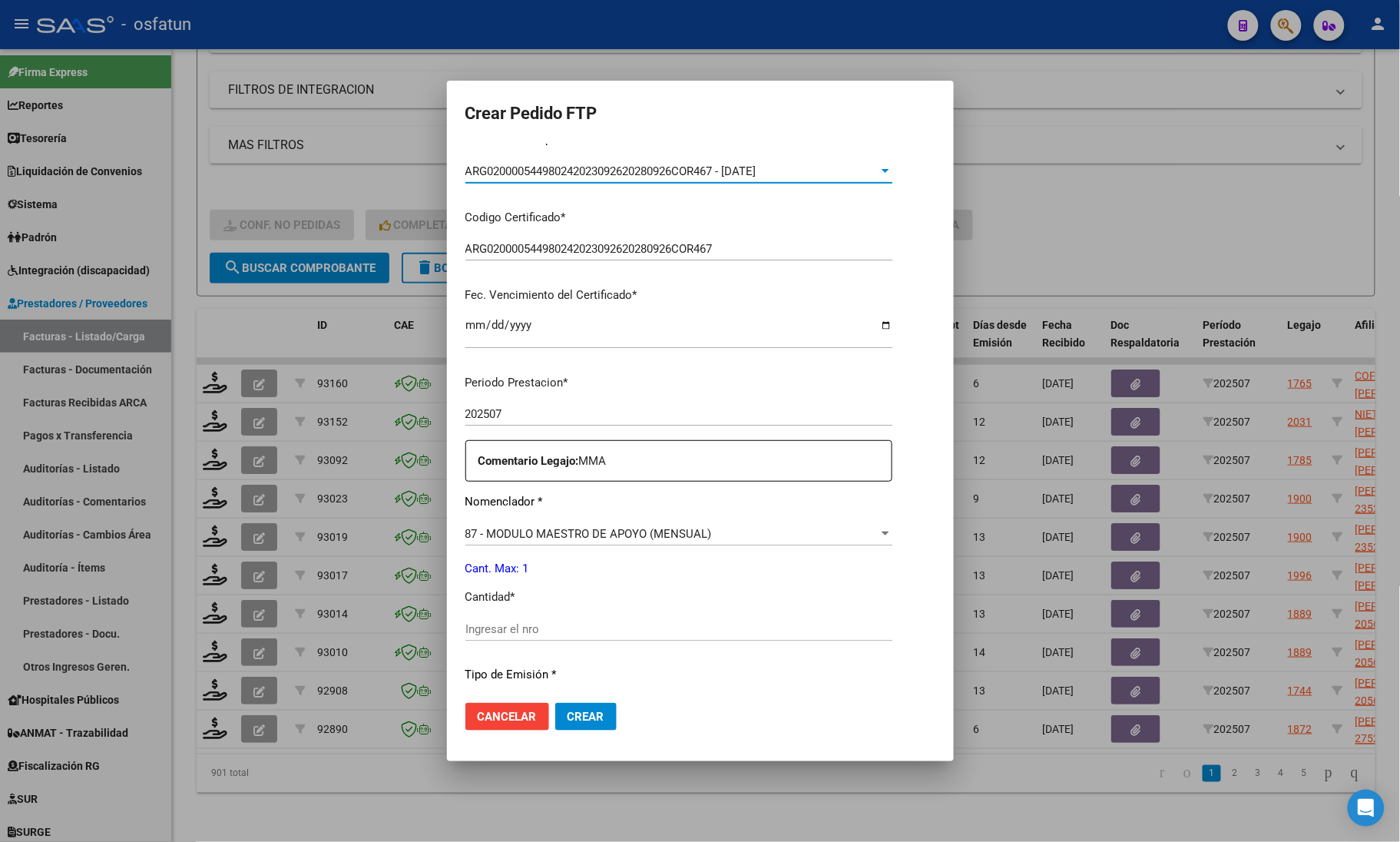
scroll to position [288, 0]
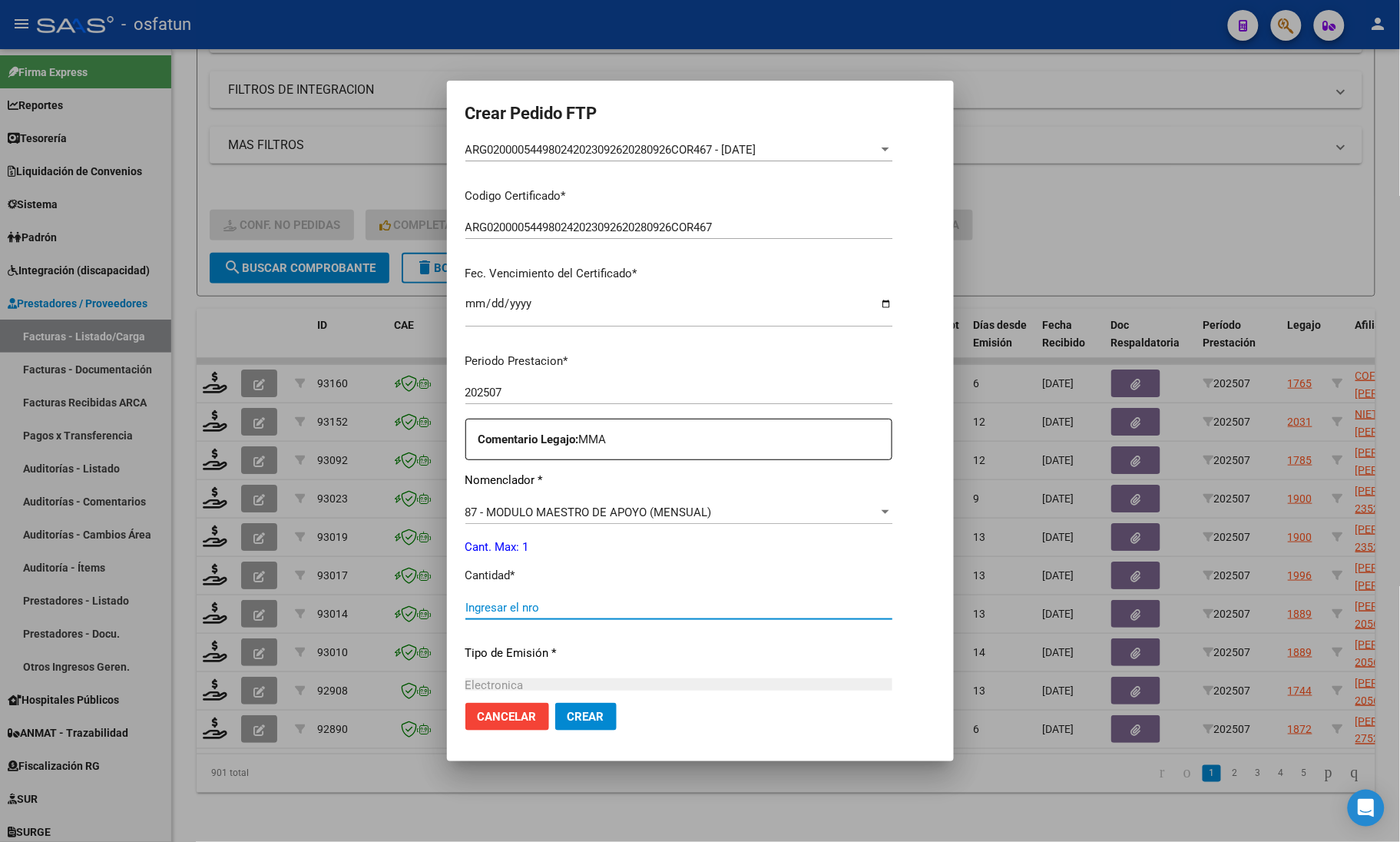
click at [489, 607] on input "Ingresar el nro" at bounding box center [678, 608] width 427 height 14
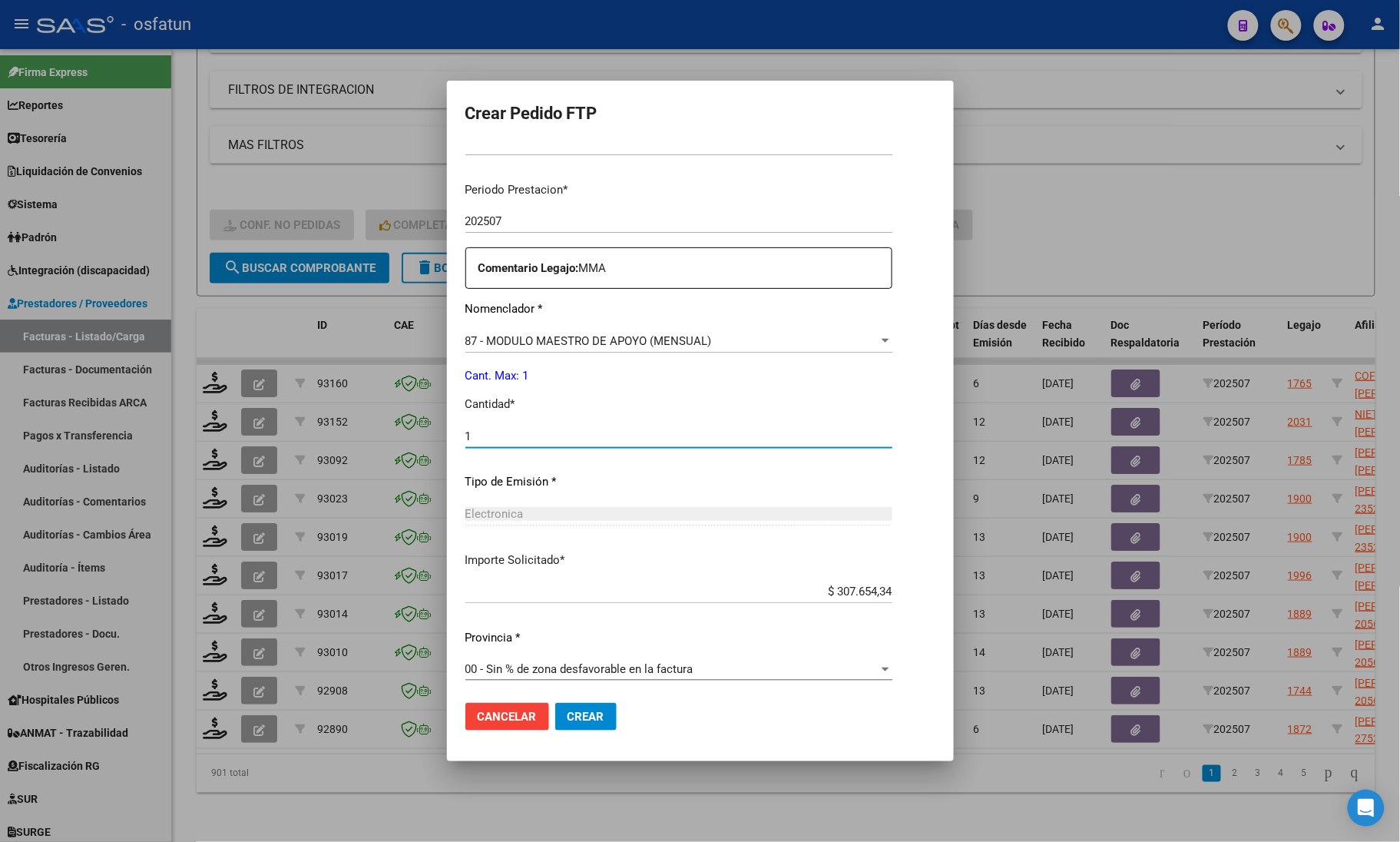
scroll to position [463, 0]
type input "1"
click at [595, 715] on span "Crear" at bounding box center [585, 717] width 37 height 14
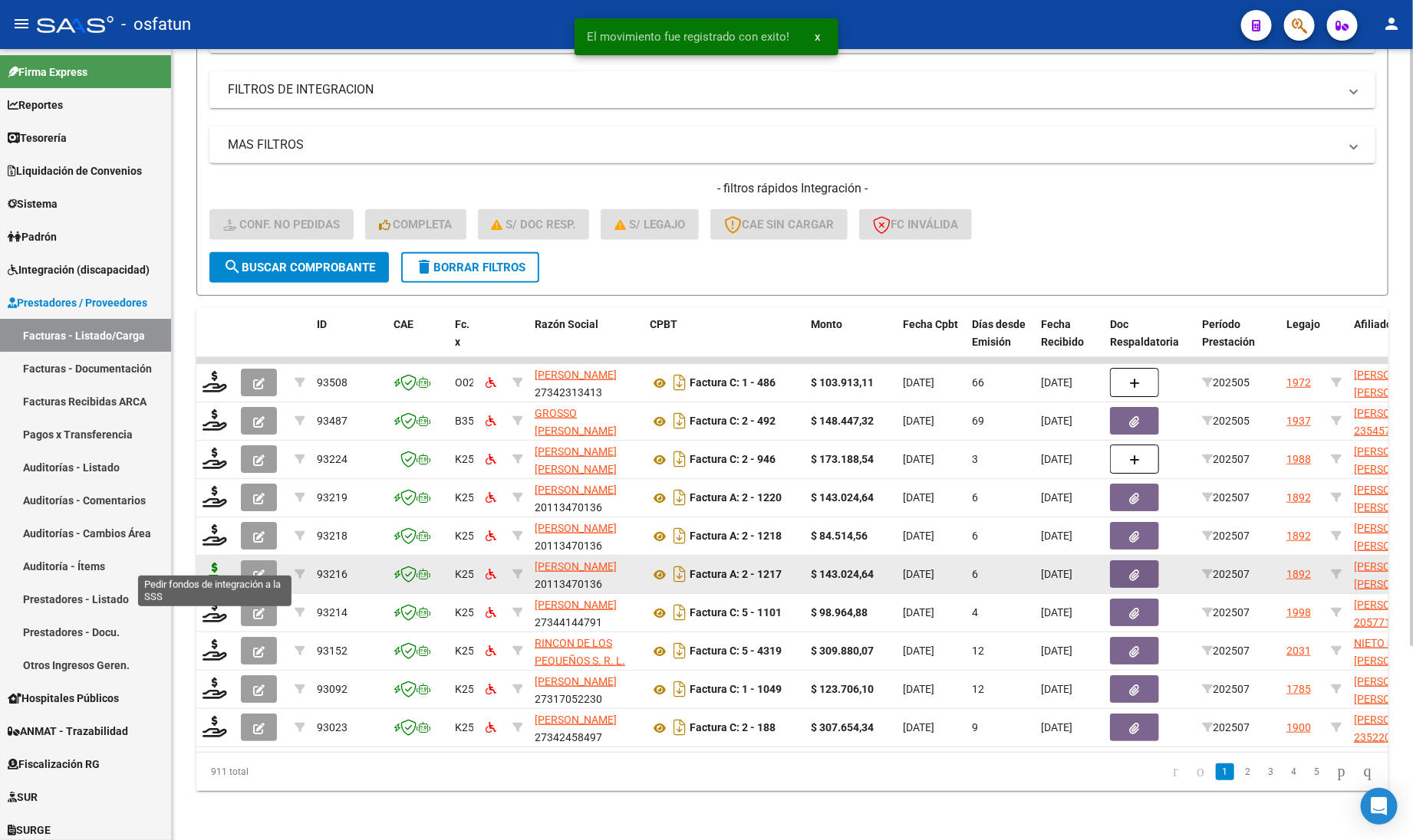
click at [213, 562] on icon at bounding box center [215, 573] width 25 height 22
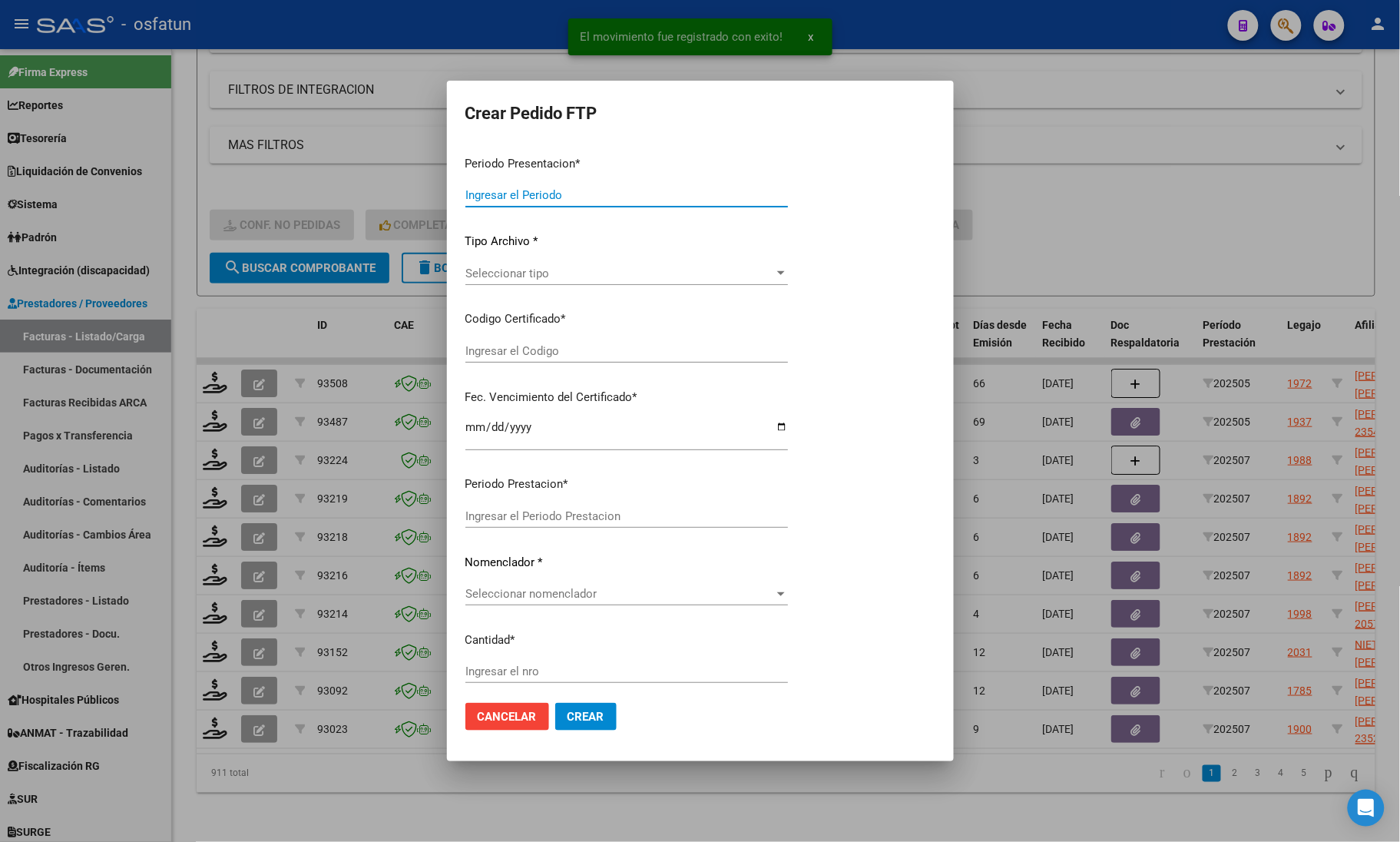
type input "202507"
type input "$ 143.024,64"
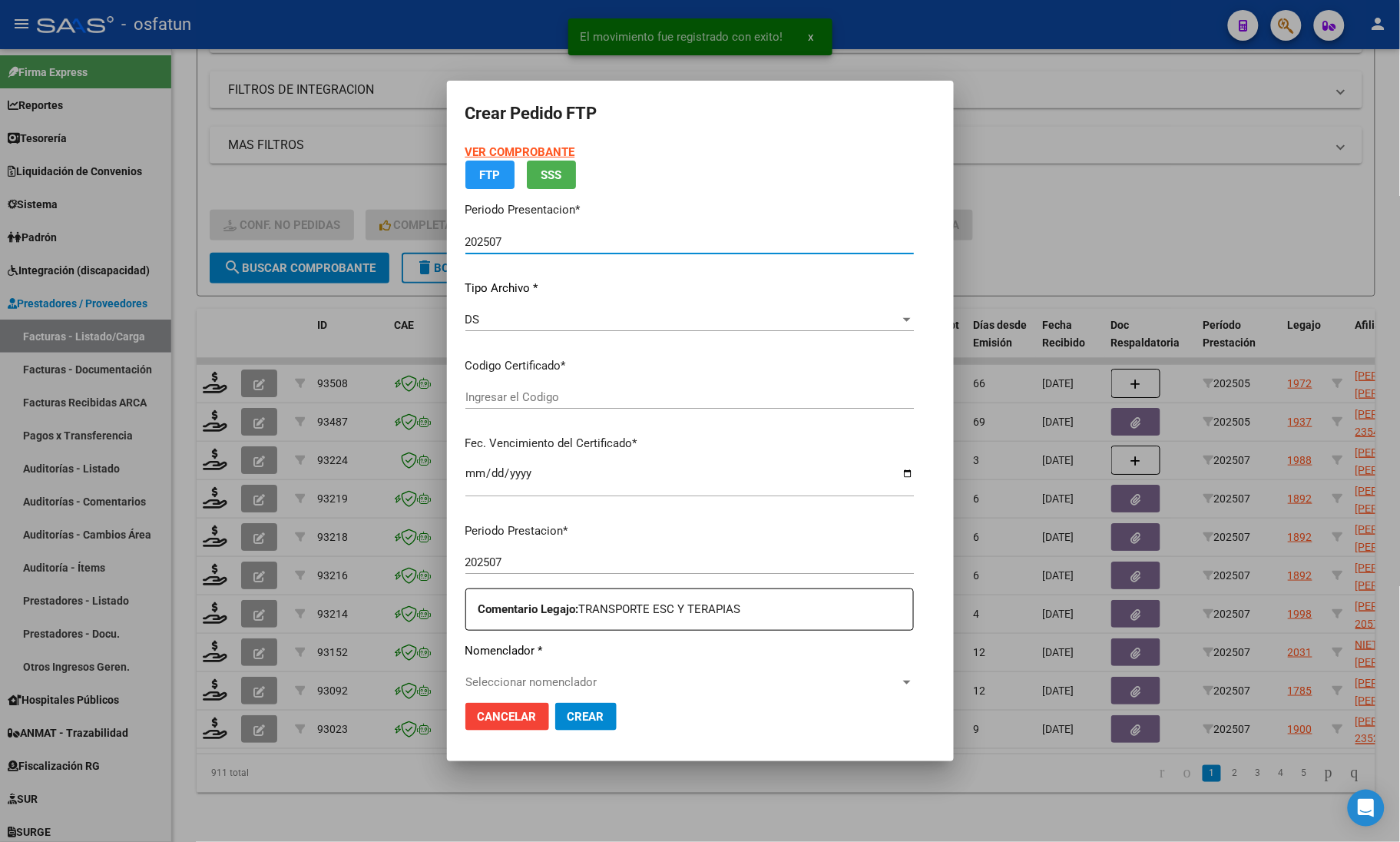
type input "ARG02000547803292020062520260625COR467"
type input "[DATE]"
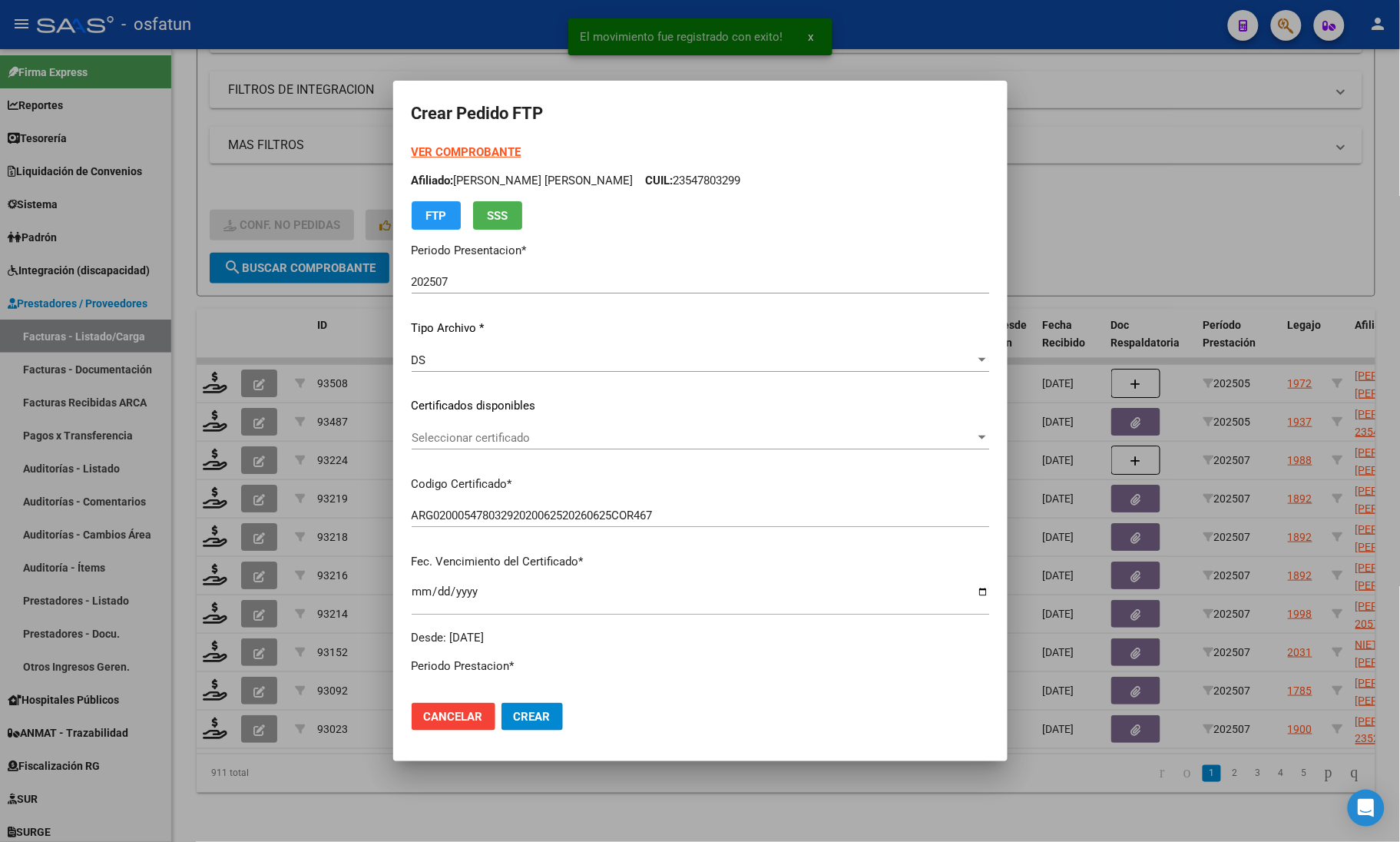
click at [450, 146] on strong "VER COMPROBANTE" at bounding box center [466, 153] width 110 height 14
click at [426, 427] on div "Seleccionar certificado Seleccionar certificado" at bounding box center [700, 437] width 577 height 23
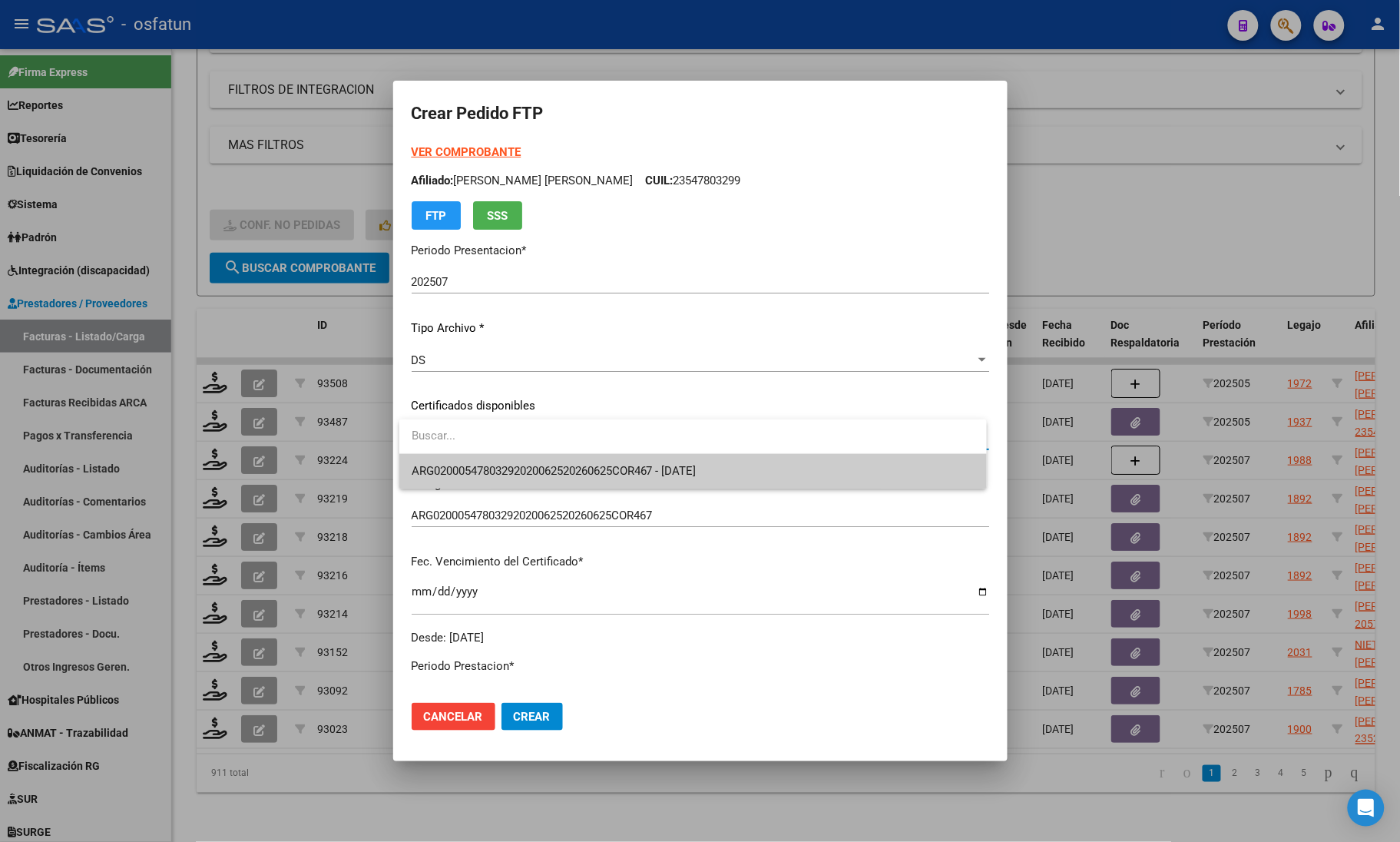
click at [428, 450] on input "dropdown search" at bounding box center [692, 436] width 587 height 35
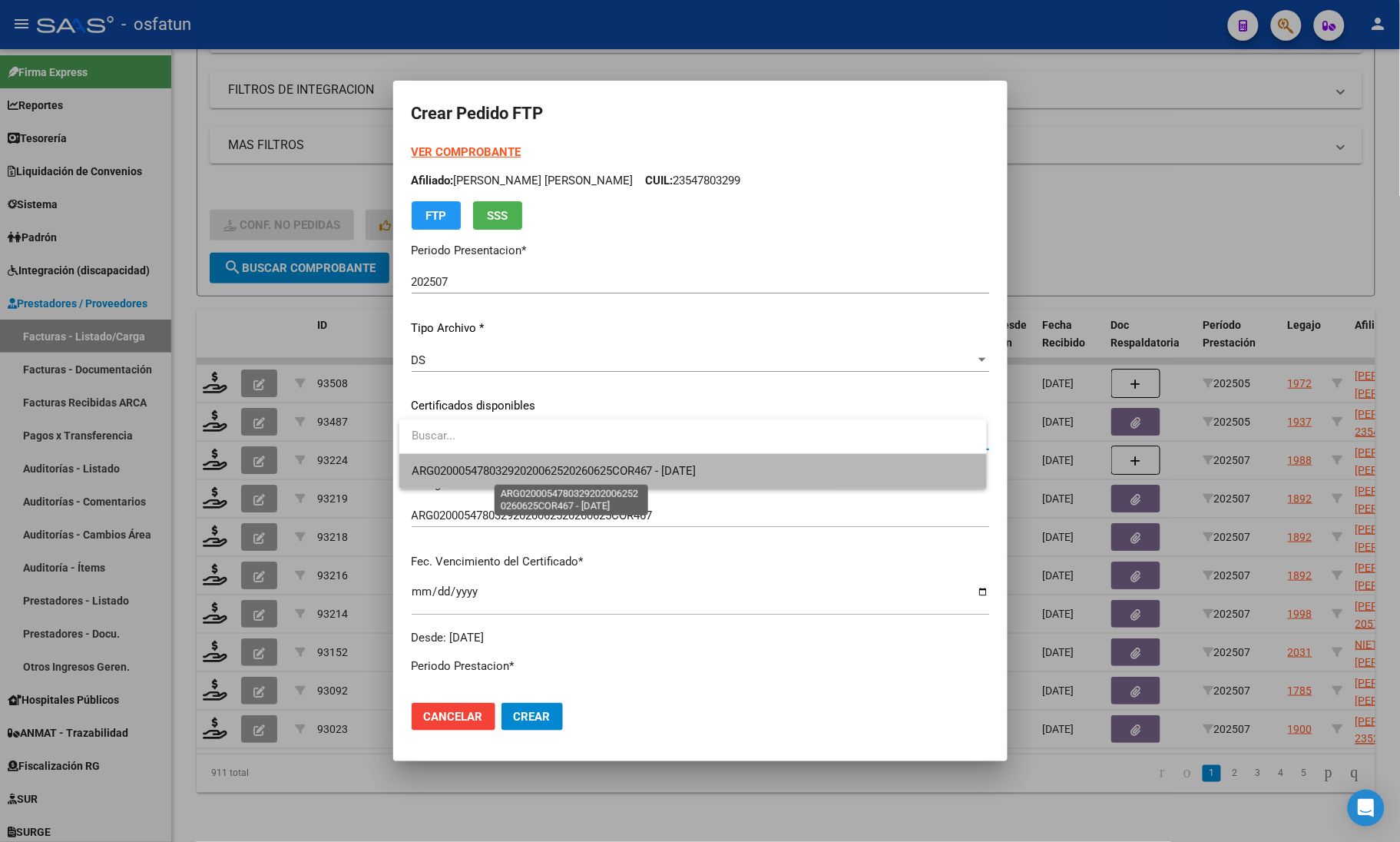
click at [423, 474] on span "ARG02000547803292020062520260625COR467 - [DATE]" at bounding box center [554, 471] width 285 height 14
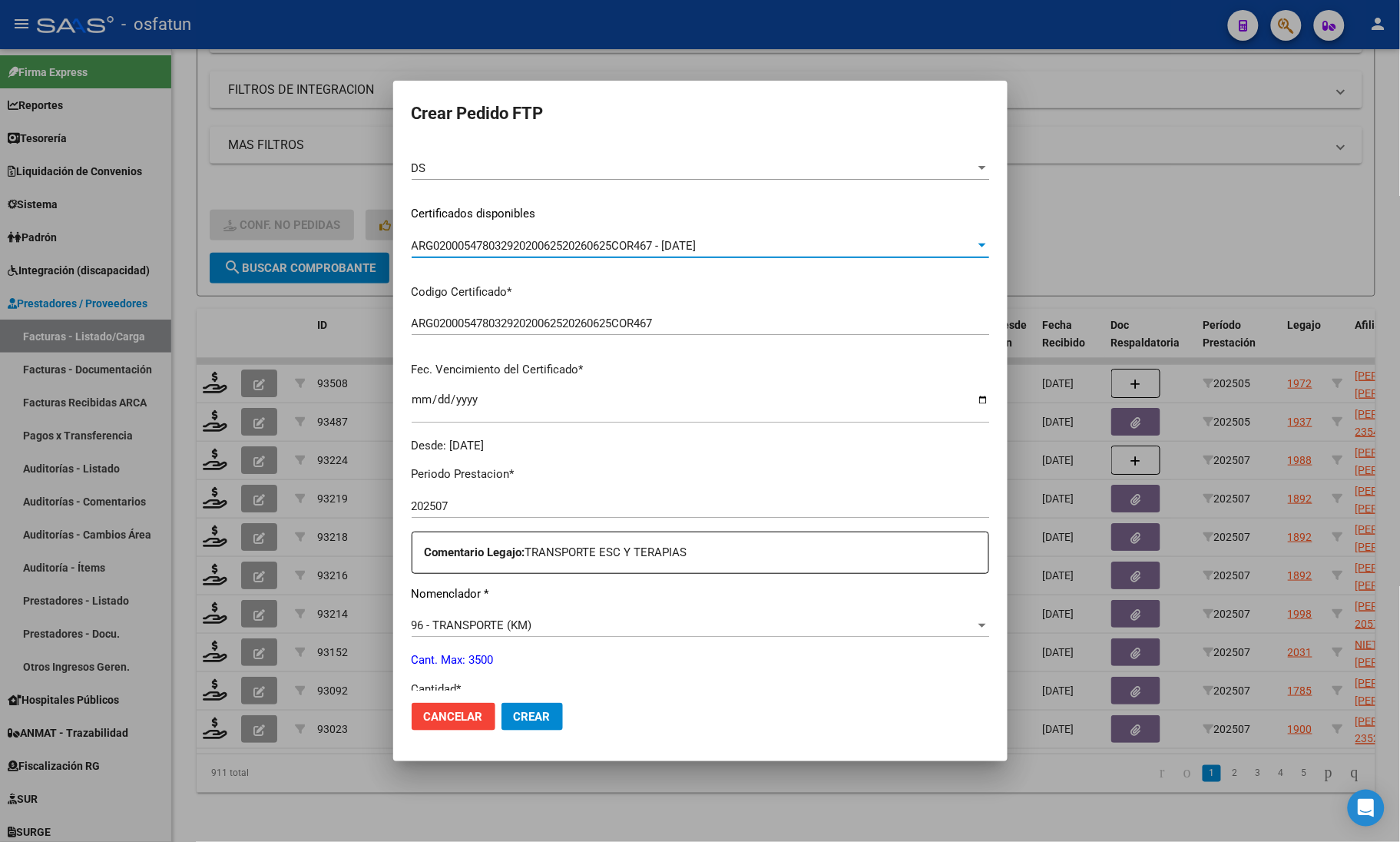
scroll to position [288, 0]
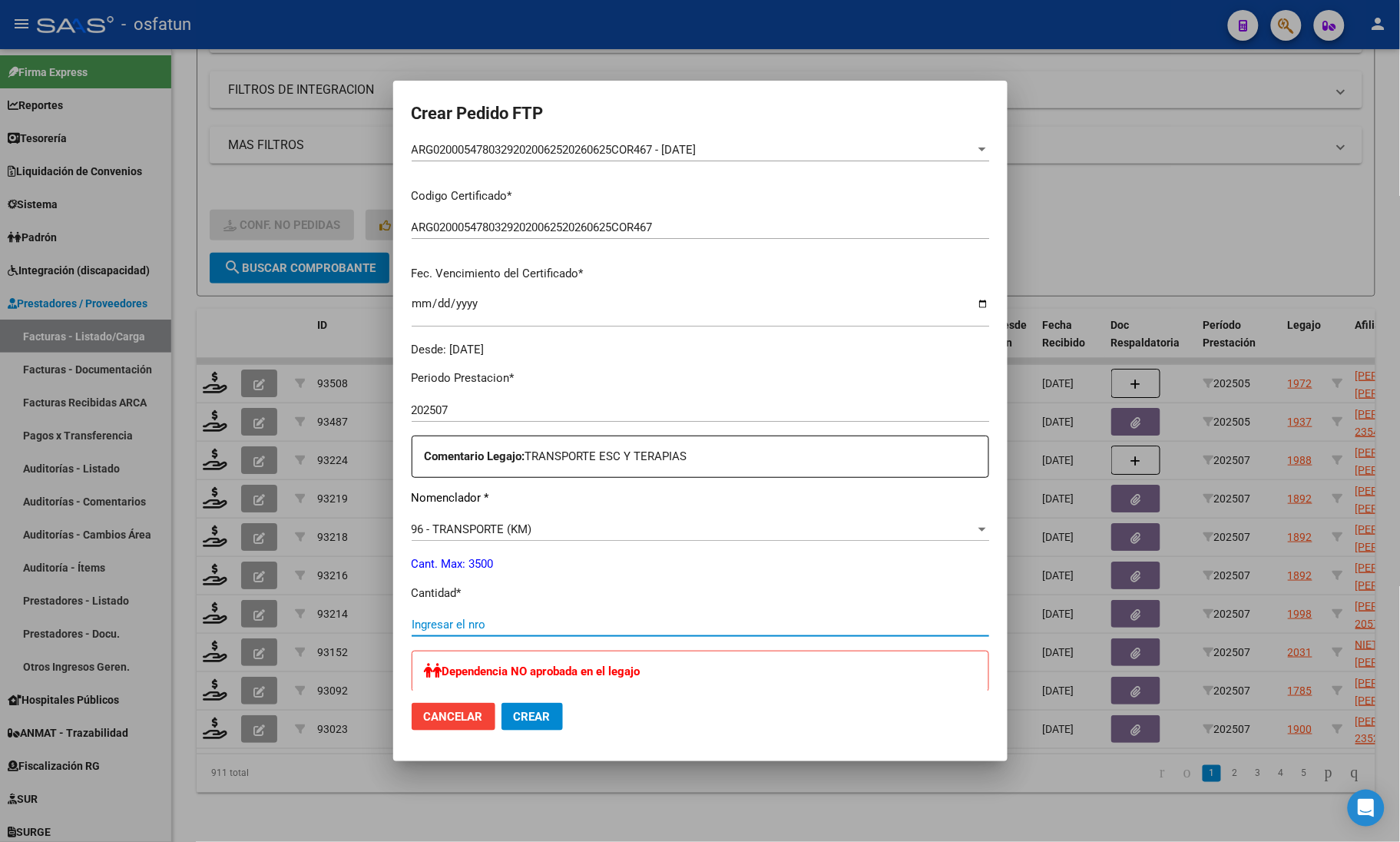
click at [469, 628] on input "Ingresar el nro" at bounding box center [700, 625] width 577 height 14
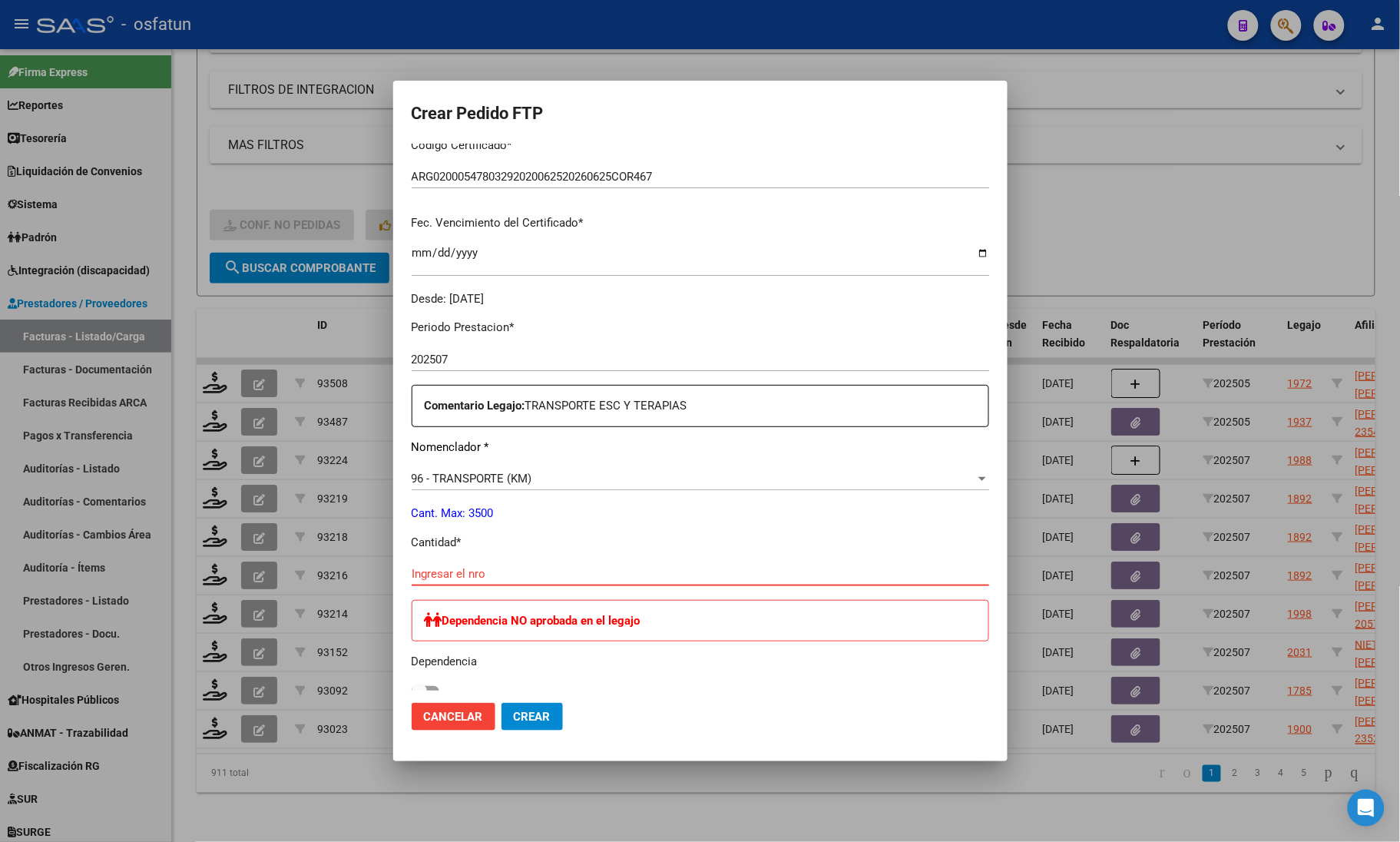
scroll to position [384, 0]
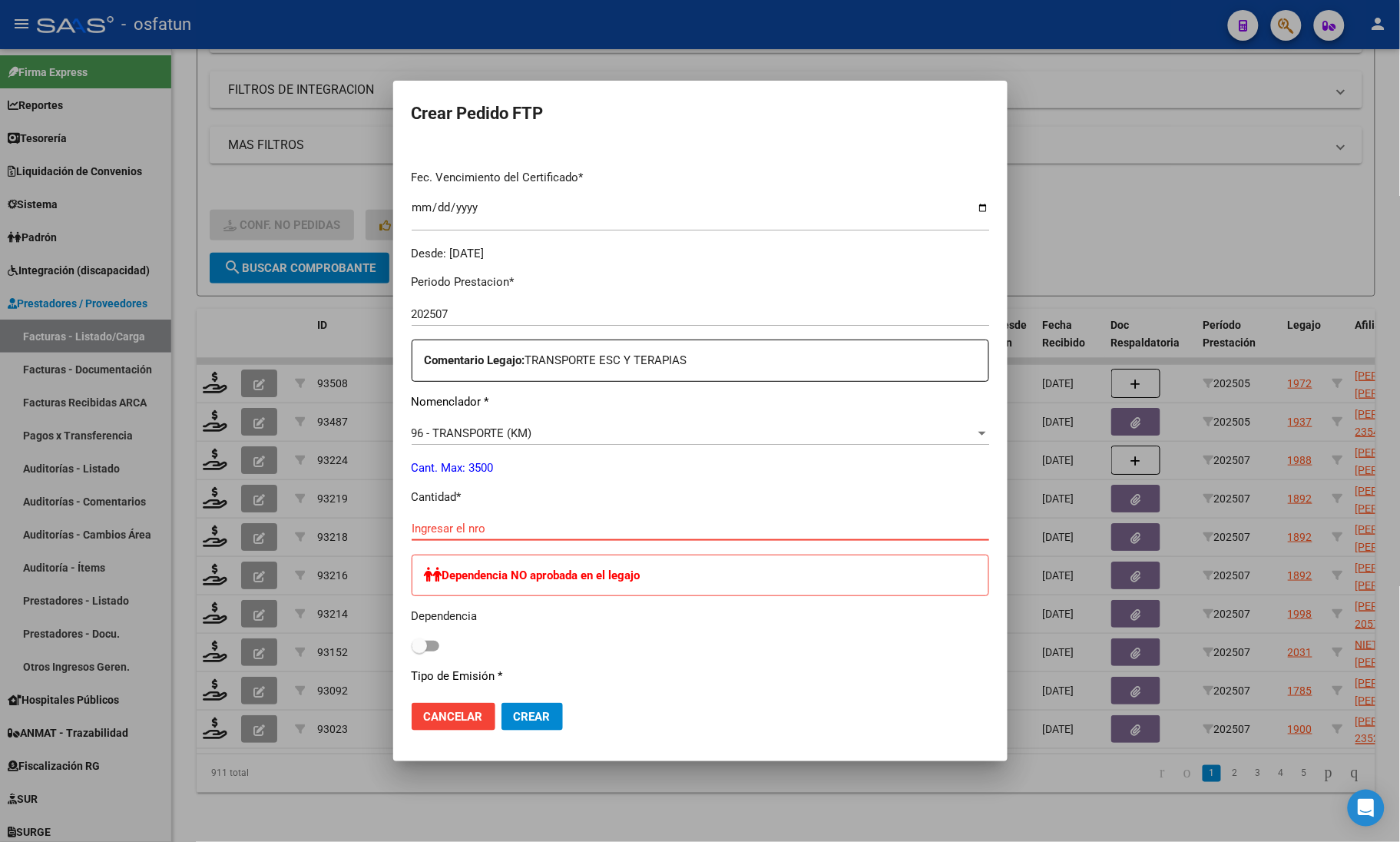
click at [439, 522] on input "Ingresar el nro" at bounding box center [700, 529] width 577 height 14
type input "264"
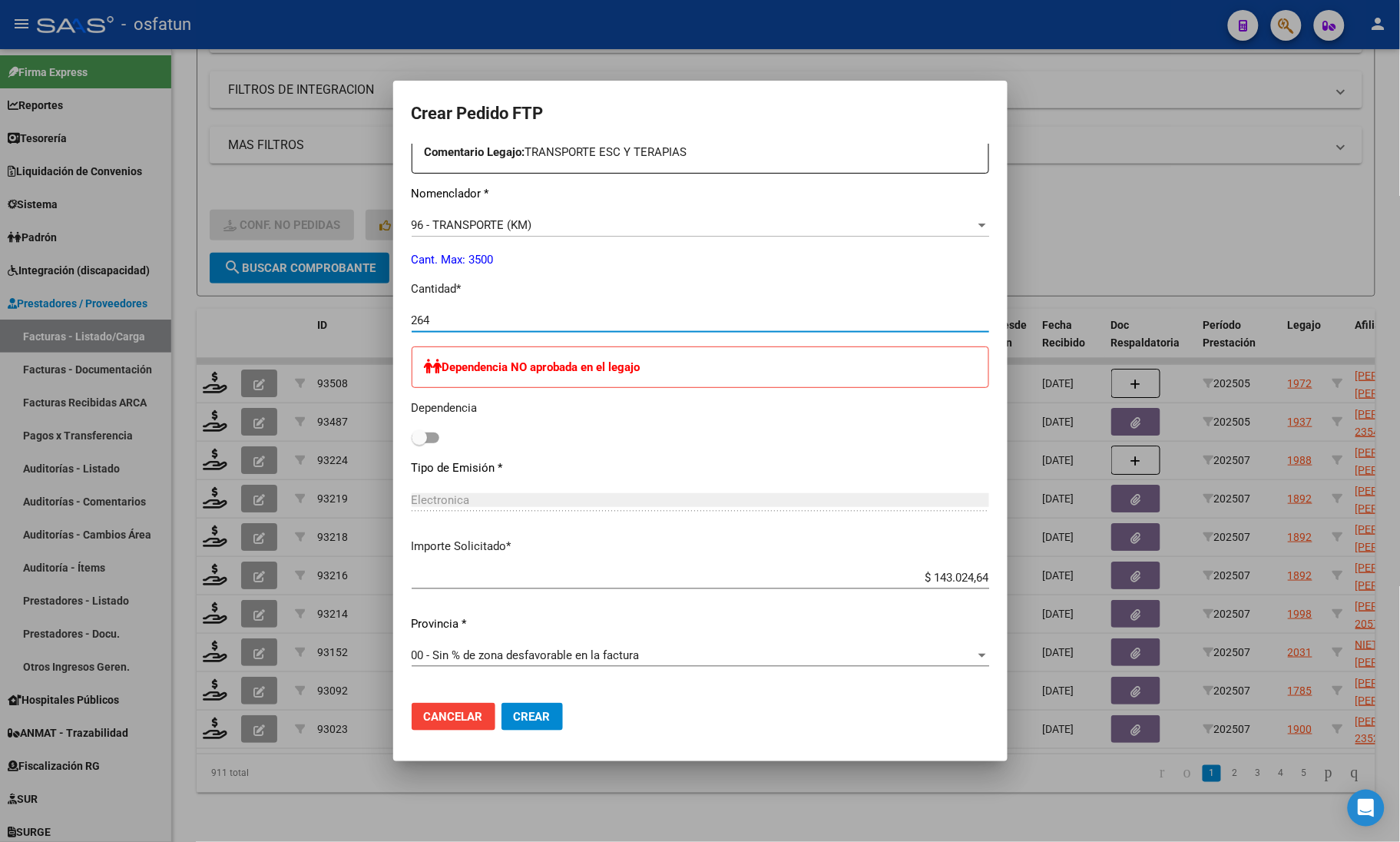
scroll to position [738, 0]
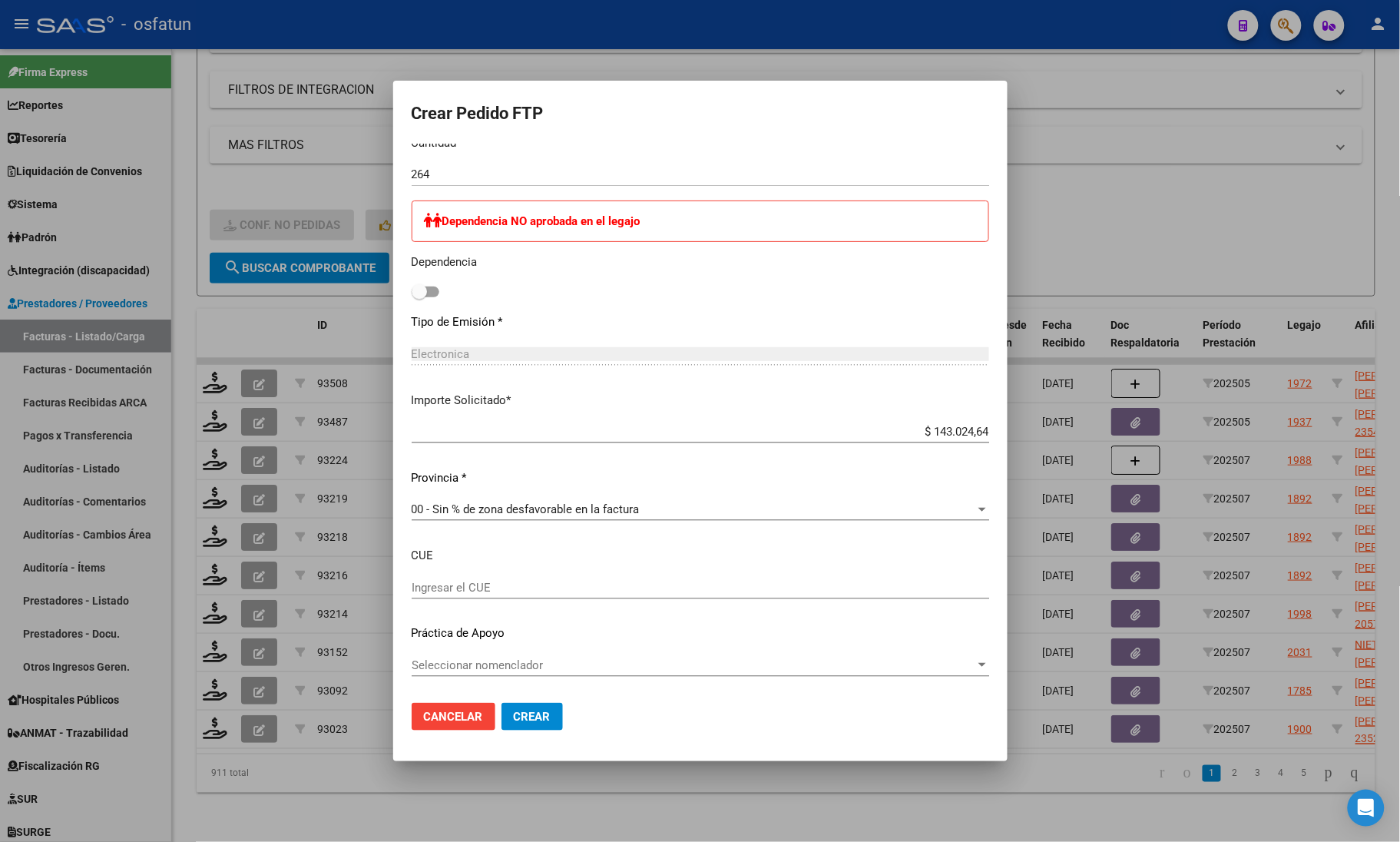
click at [526, 714] on span "Crear" at bounding box center [532, 717] width 37 height 14
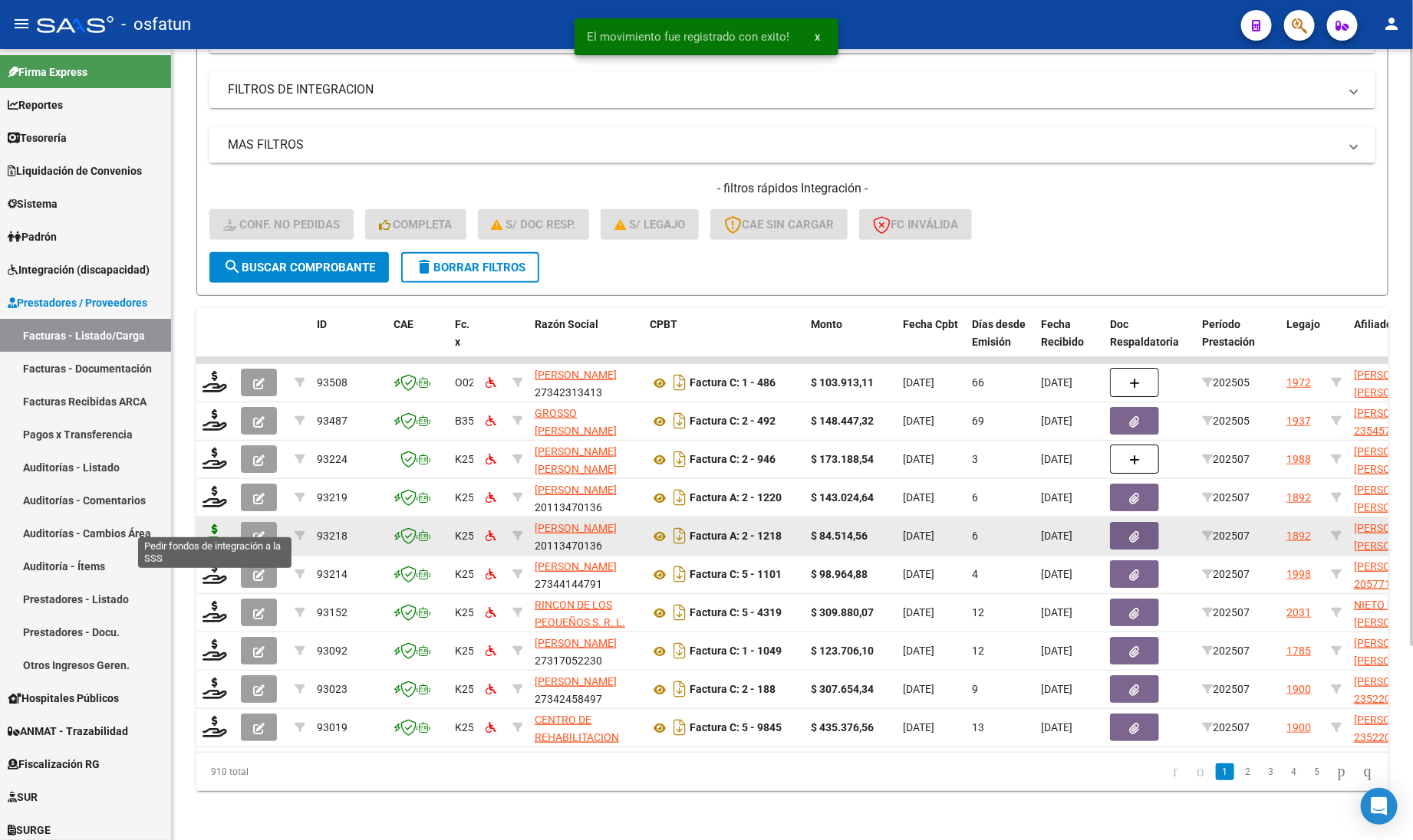
click at [215, 524] on icon at bounding box center [215, 535] width 25 height 22
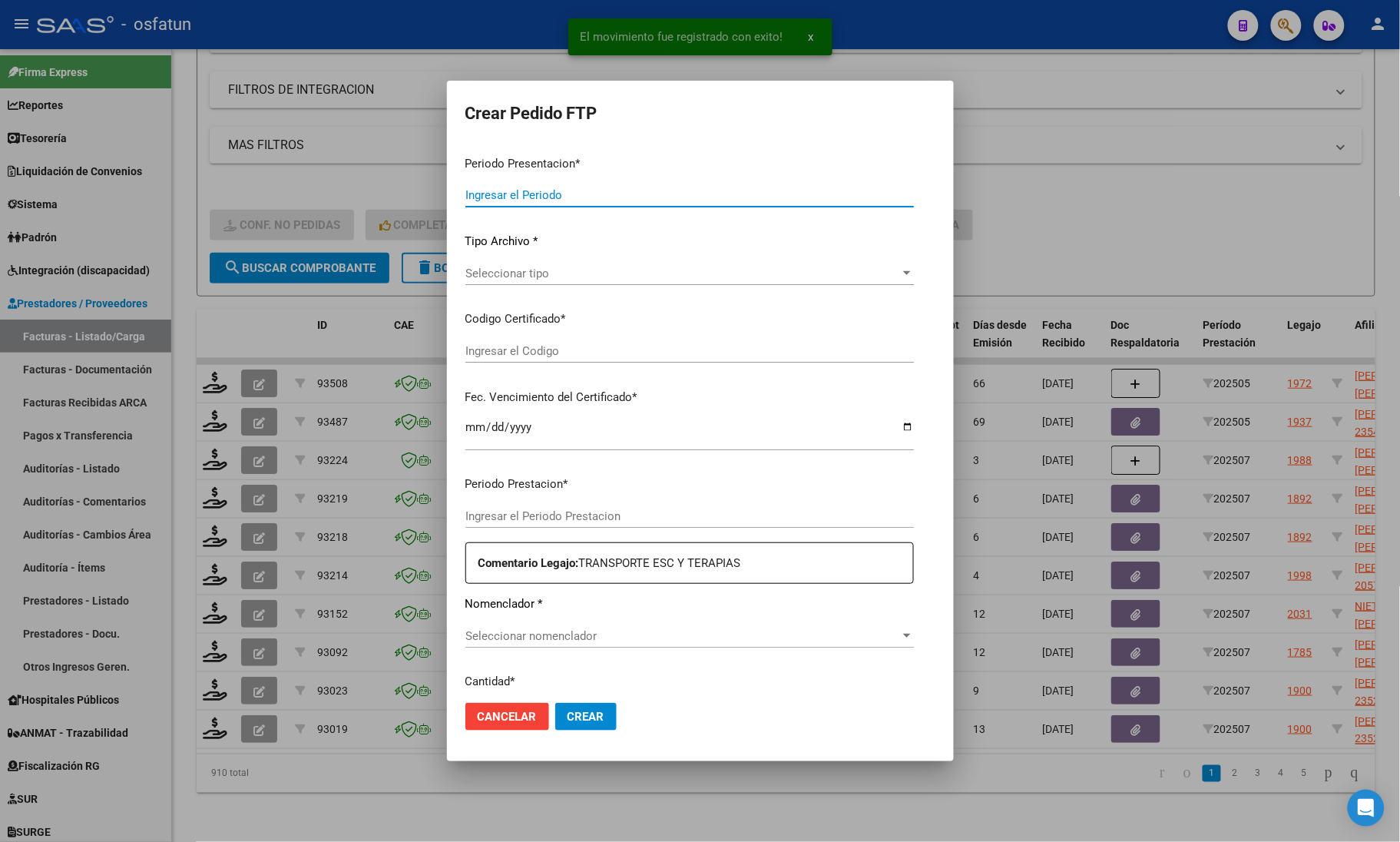
type input "202507"
type input "$ 84.514,56"
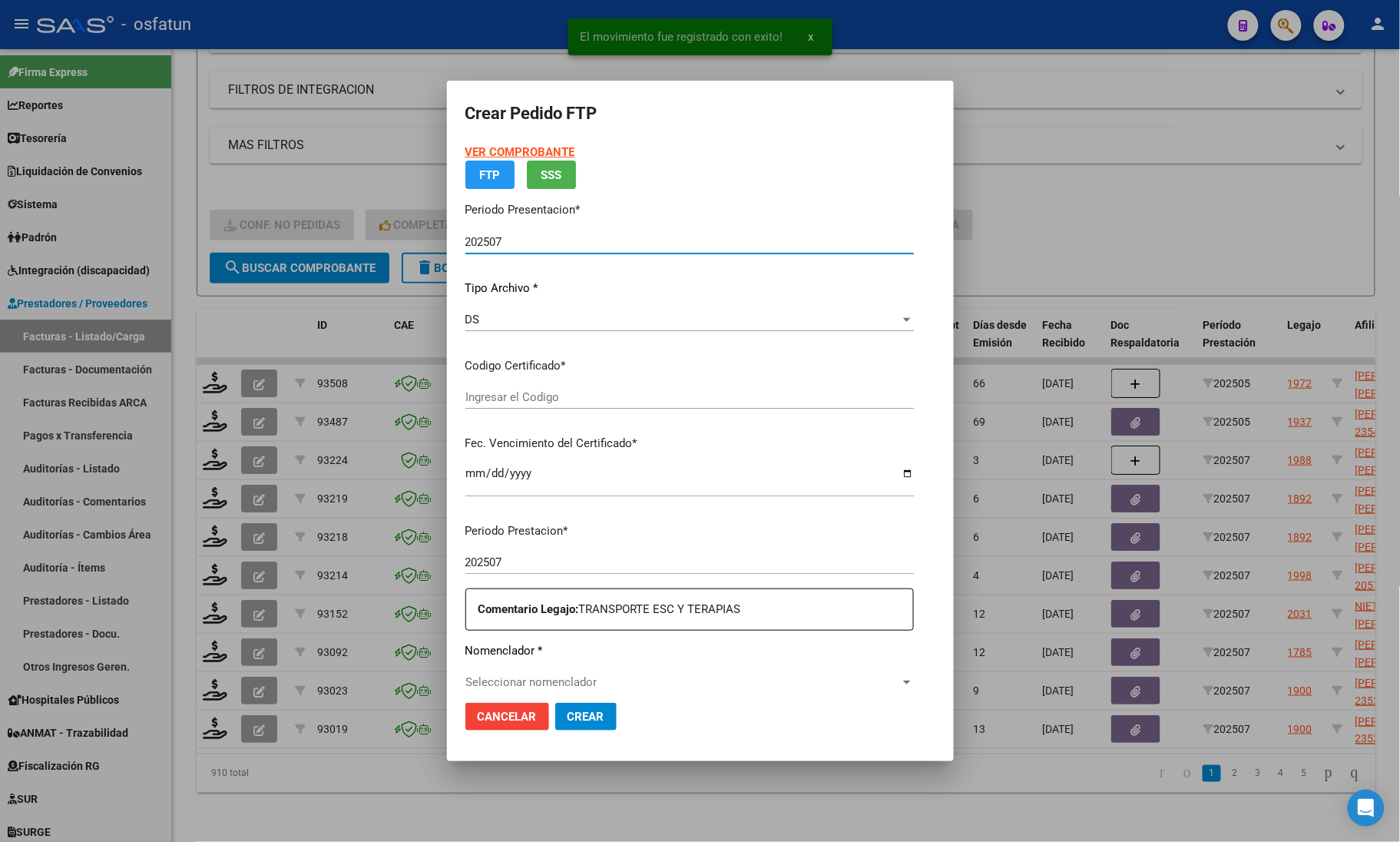
type input "ARG02000547803292020062520260625COR467"
type input "[DATE]"
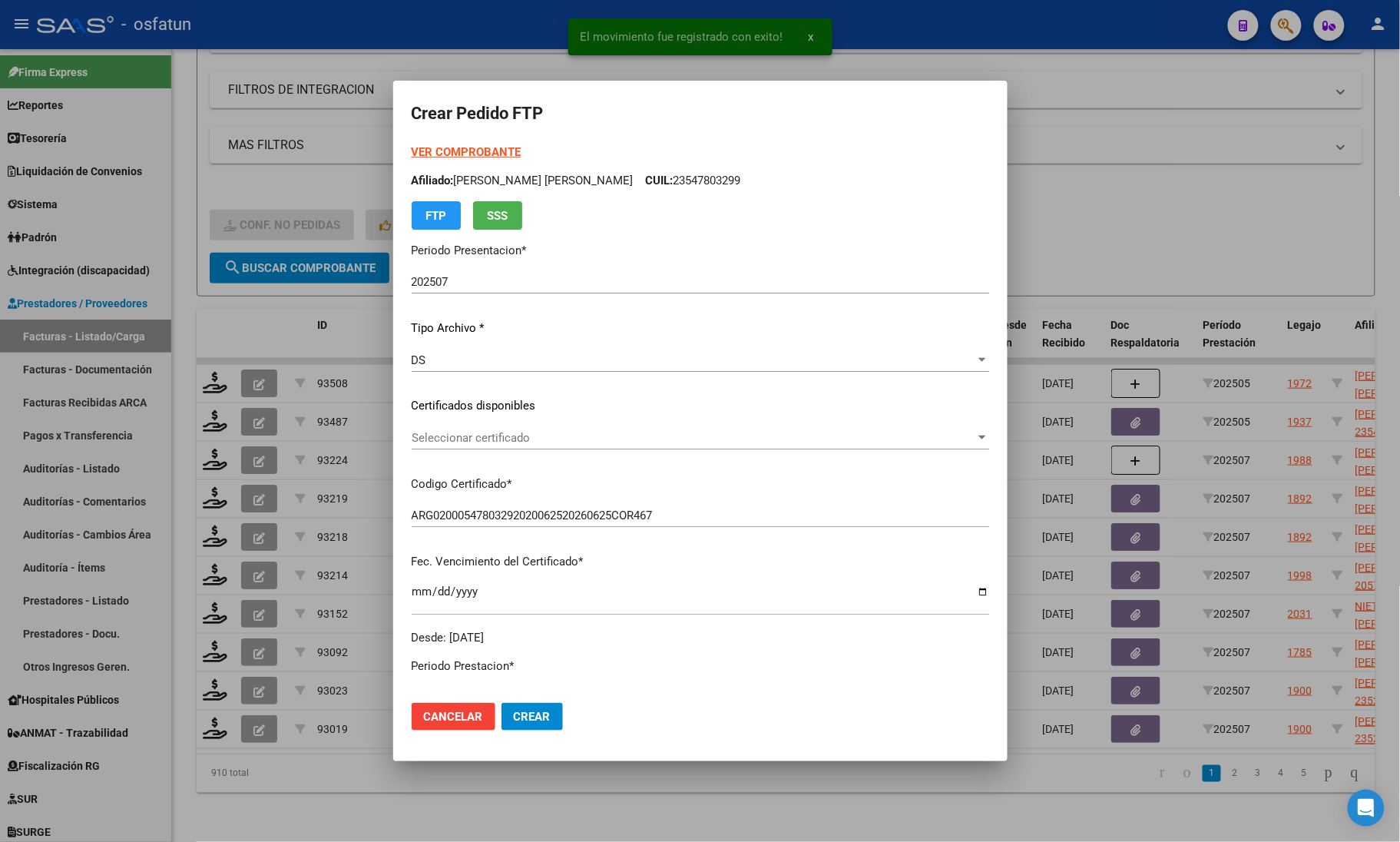
click at [468, 146] on strong "VER COMPROBANTE" at bounding box center [466, 153] width 110 height 14
click at [504, 440] on span "Seleccionar certificado" at bounding box center [693, 438] width 563 height 14
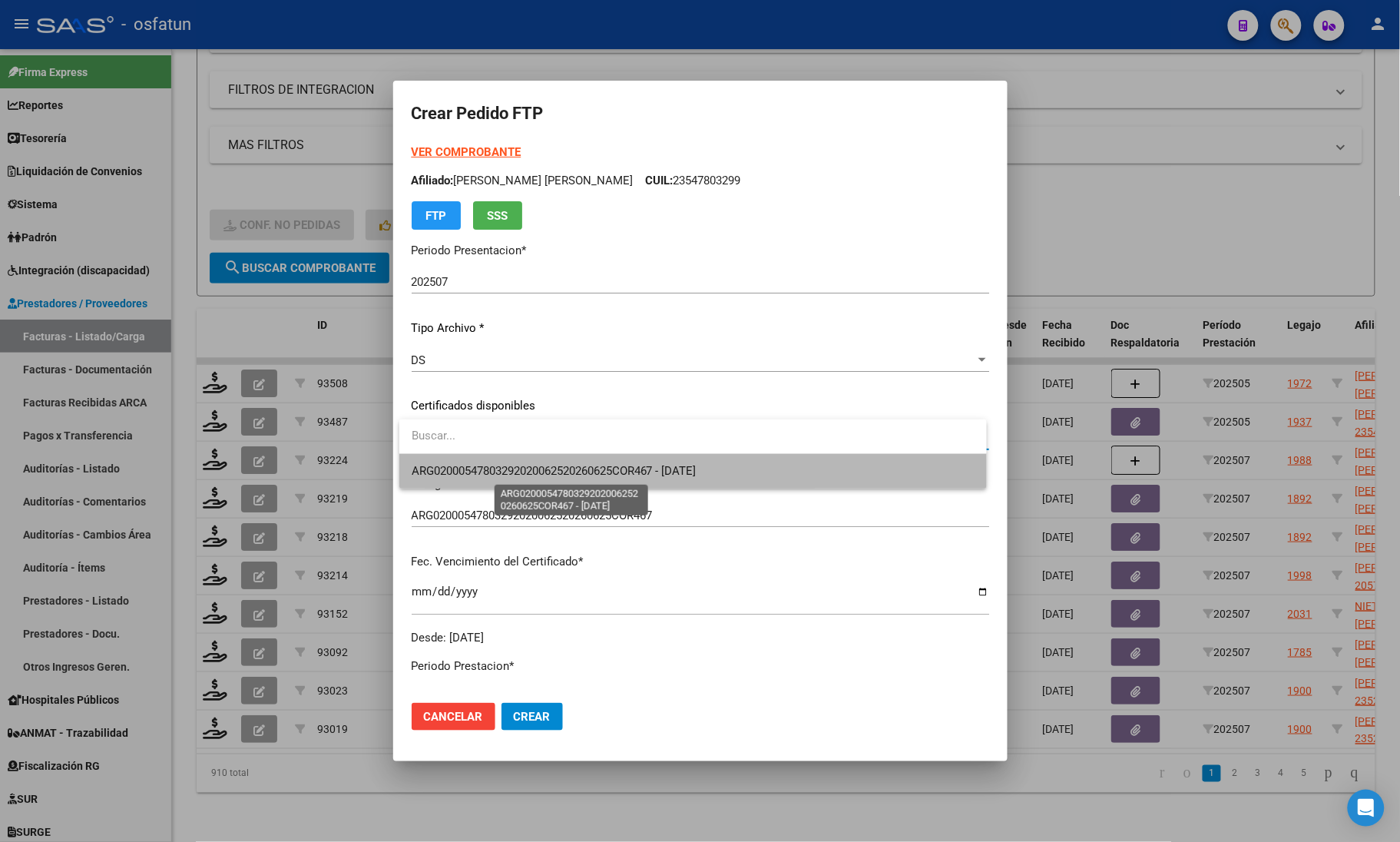
click at [511, 477] on span "ARG02000547803292020062520260625COR467 - [DATE]" at bounding box center [554, 471] width 285 height 14
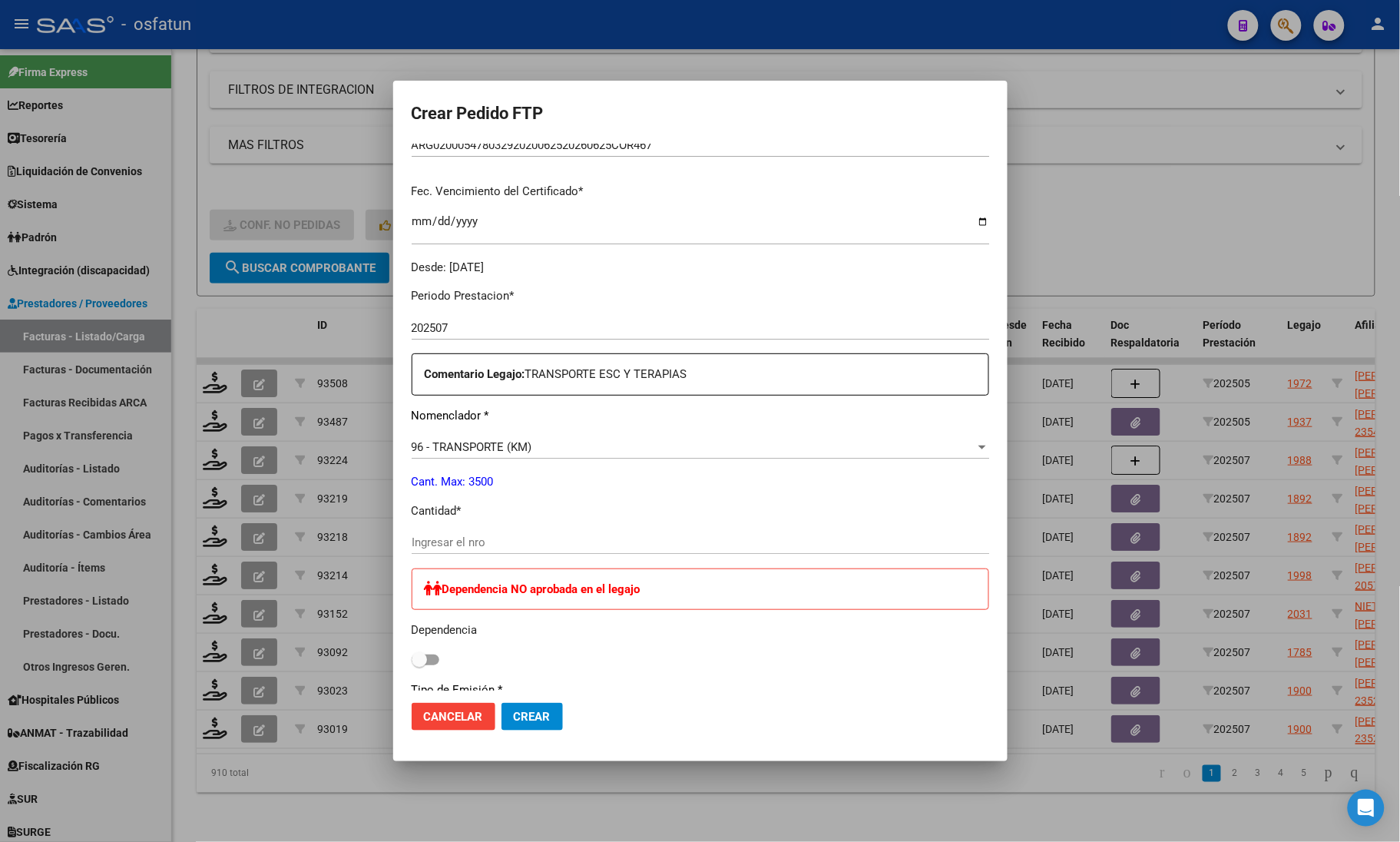
scroll to position [384, 0]
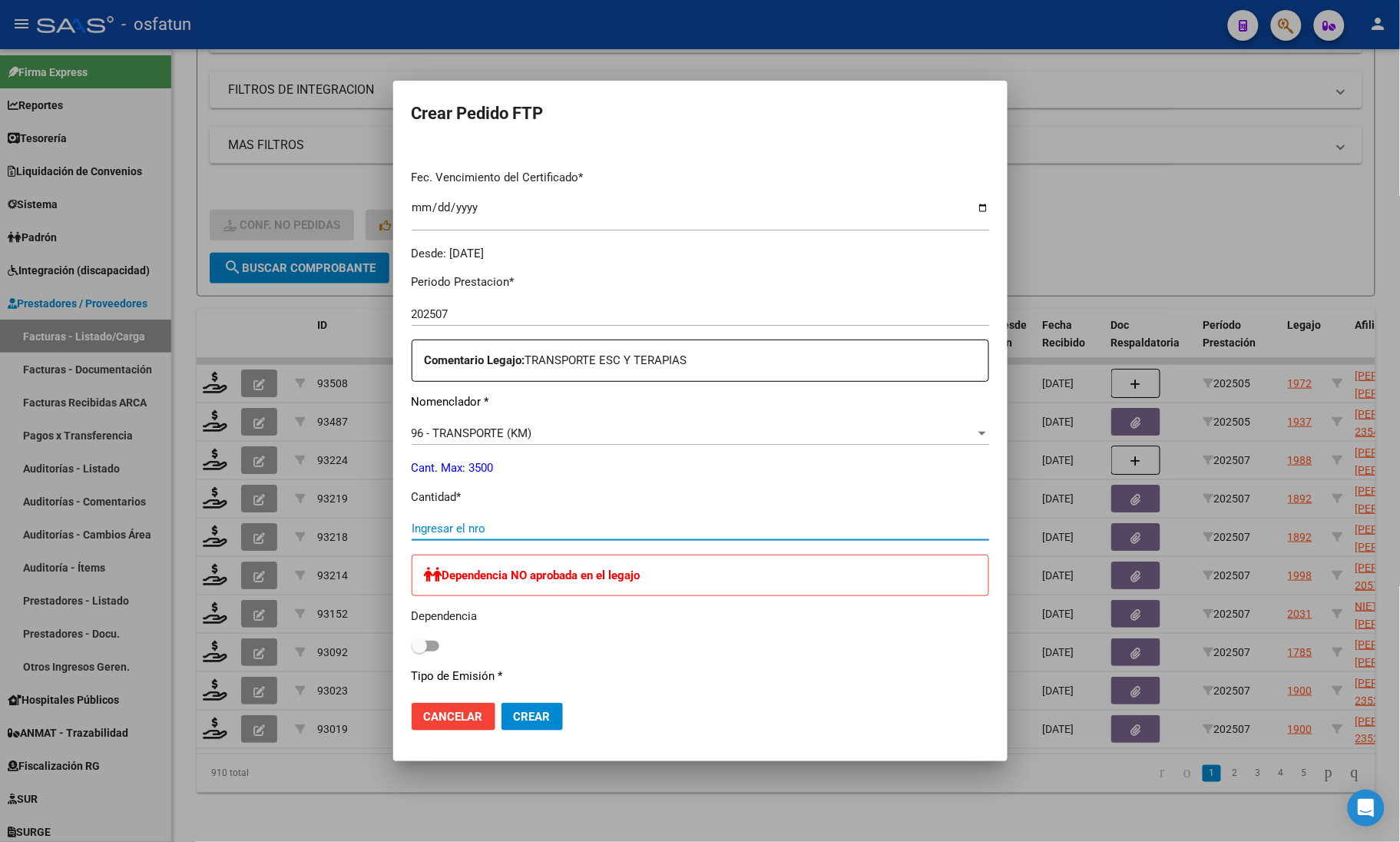
click at [508, 525] on input "Ingresar el nro" at bounding box center [700, 529] width 577 height 14
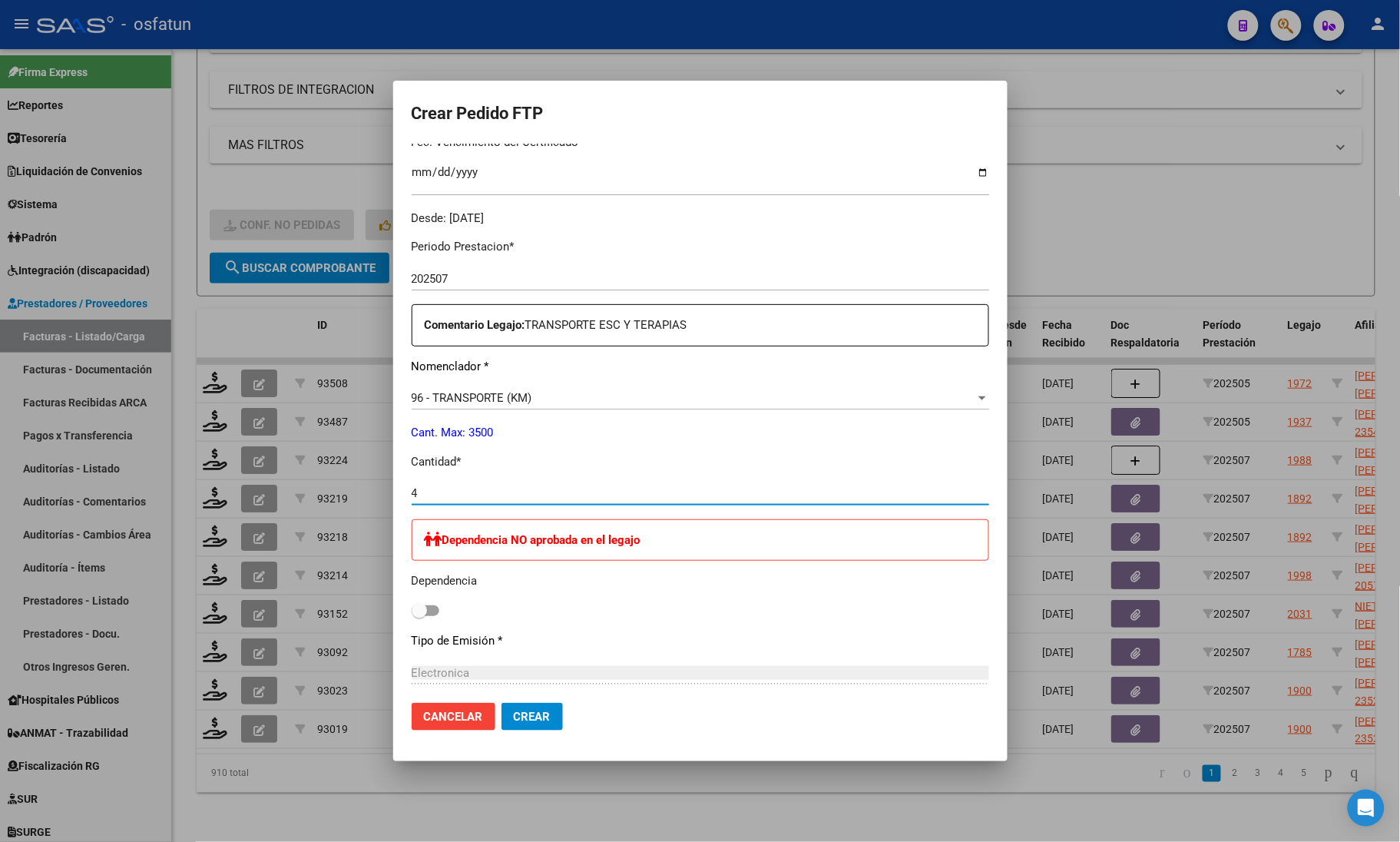
scroll to position [480, 0]
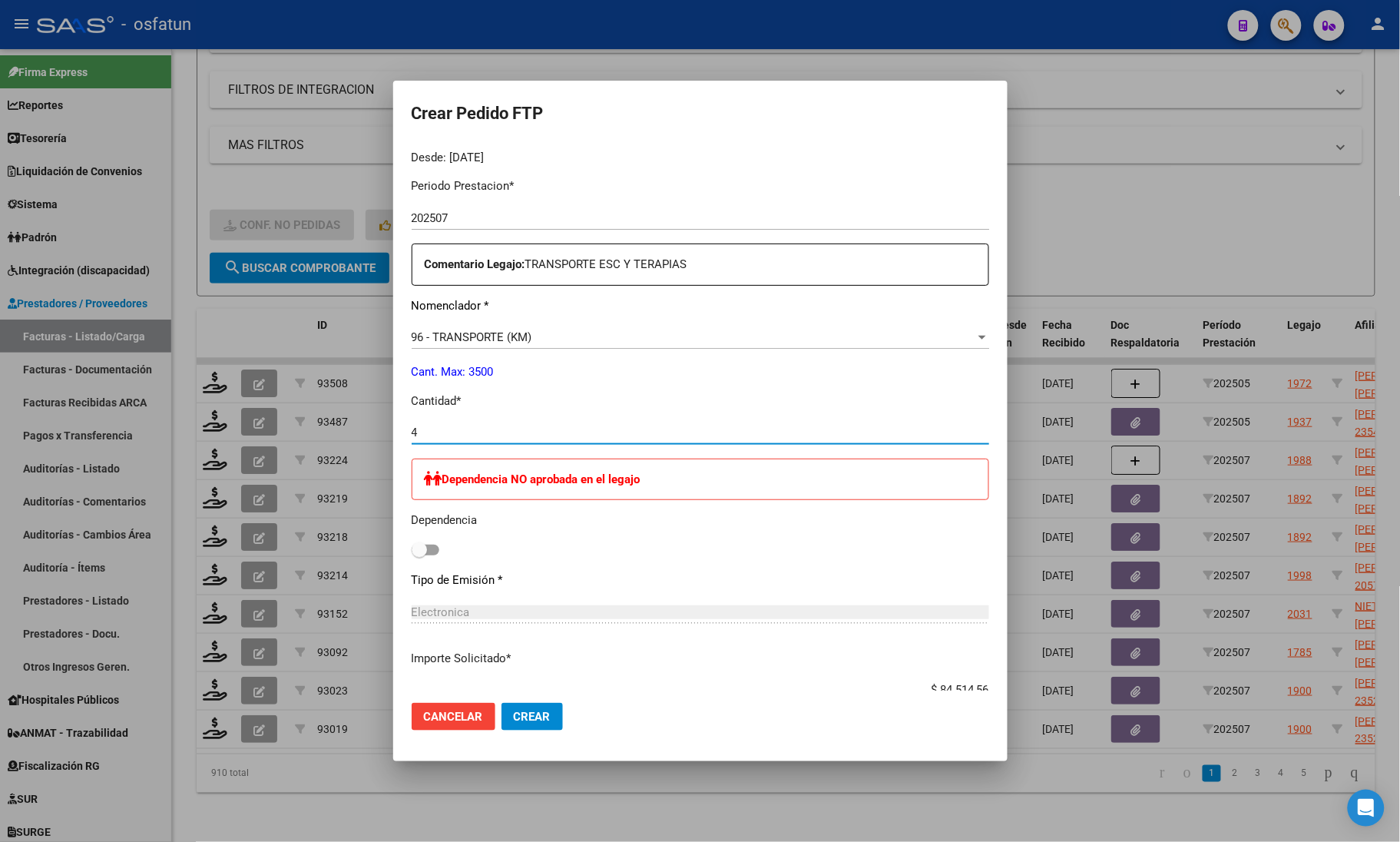
type input "4"
click at [544, 722] on span "Crear" at bounding box center [532, 717] width 37 height 14
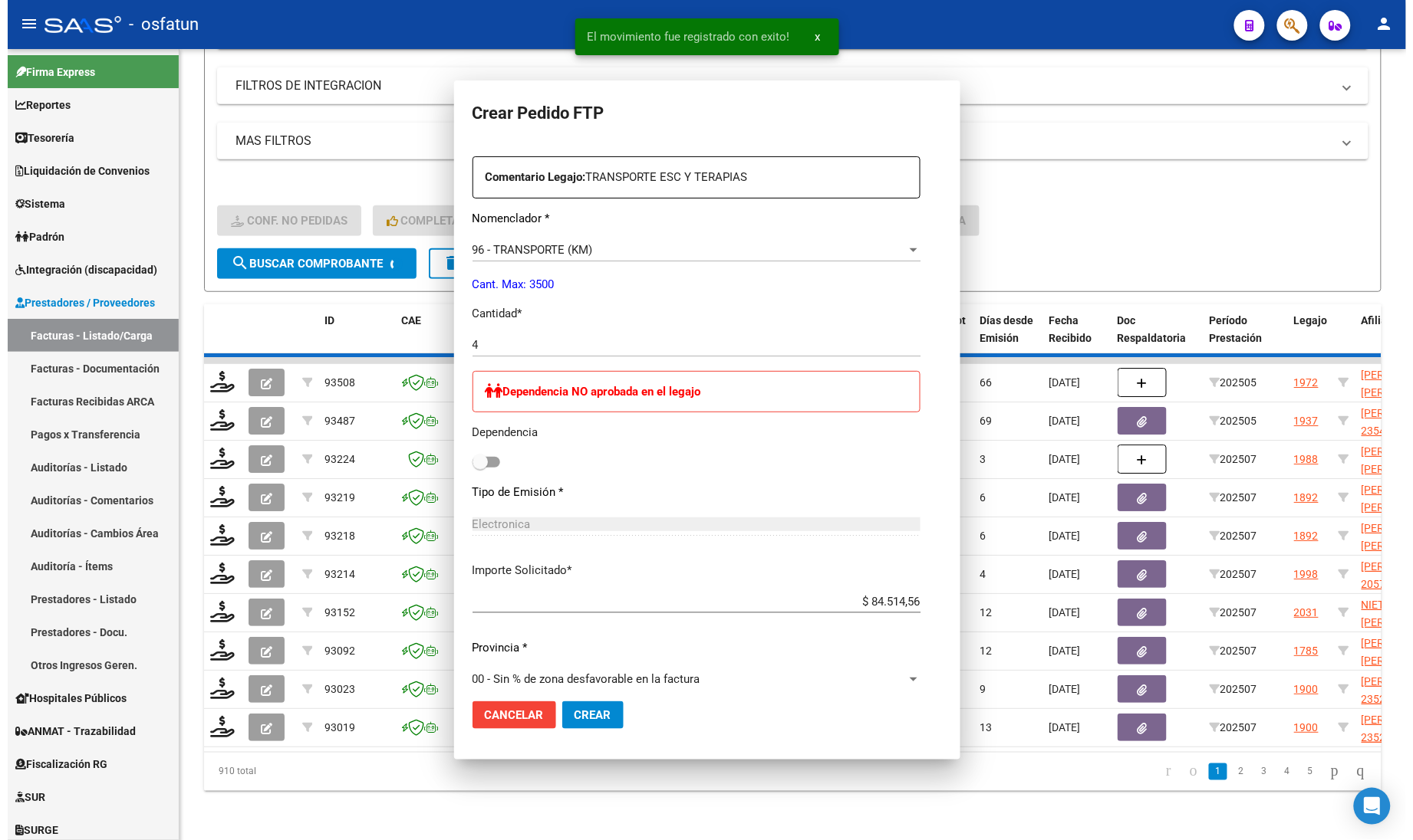
scroll to position [392, 0]
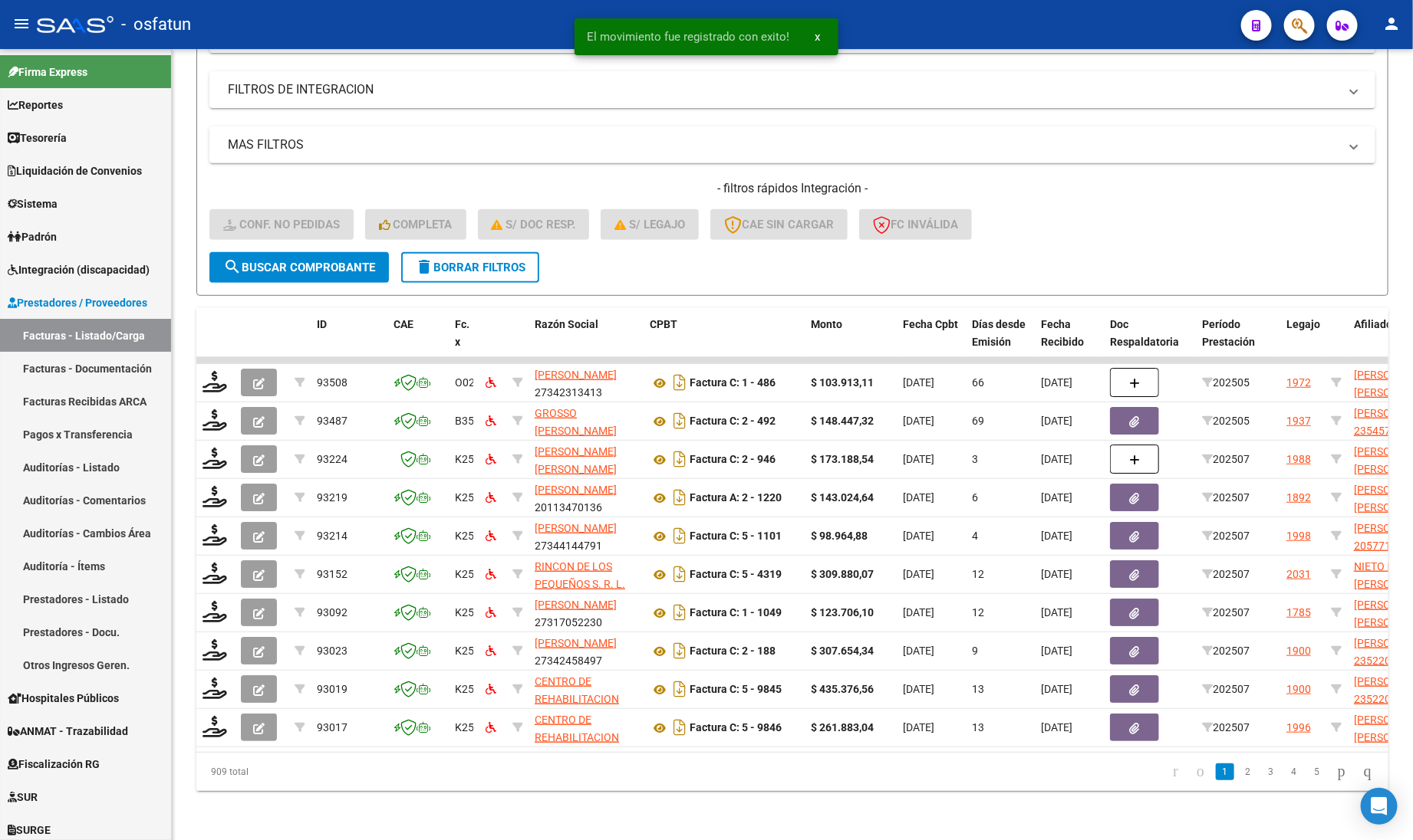
click at [709, 32] on span "El movimiento fue registrado con exito!" at bounding box center [687, 37] width 203 height 16
click at [67, 265] on span "Integración (discapacidad)" at bounding box center [78, 269] width 141 height 17
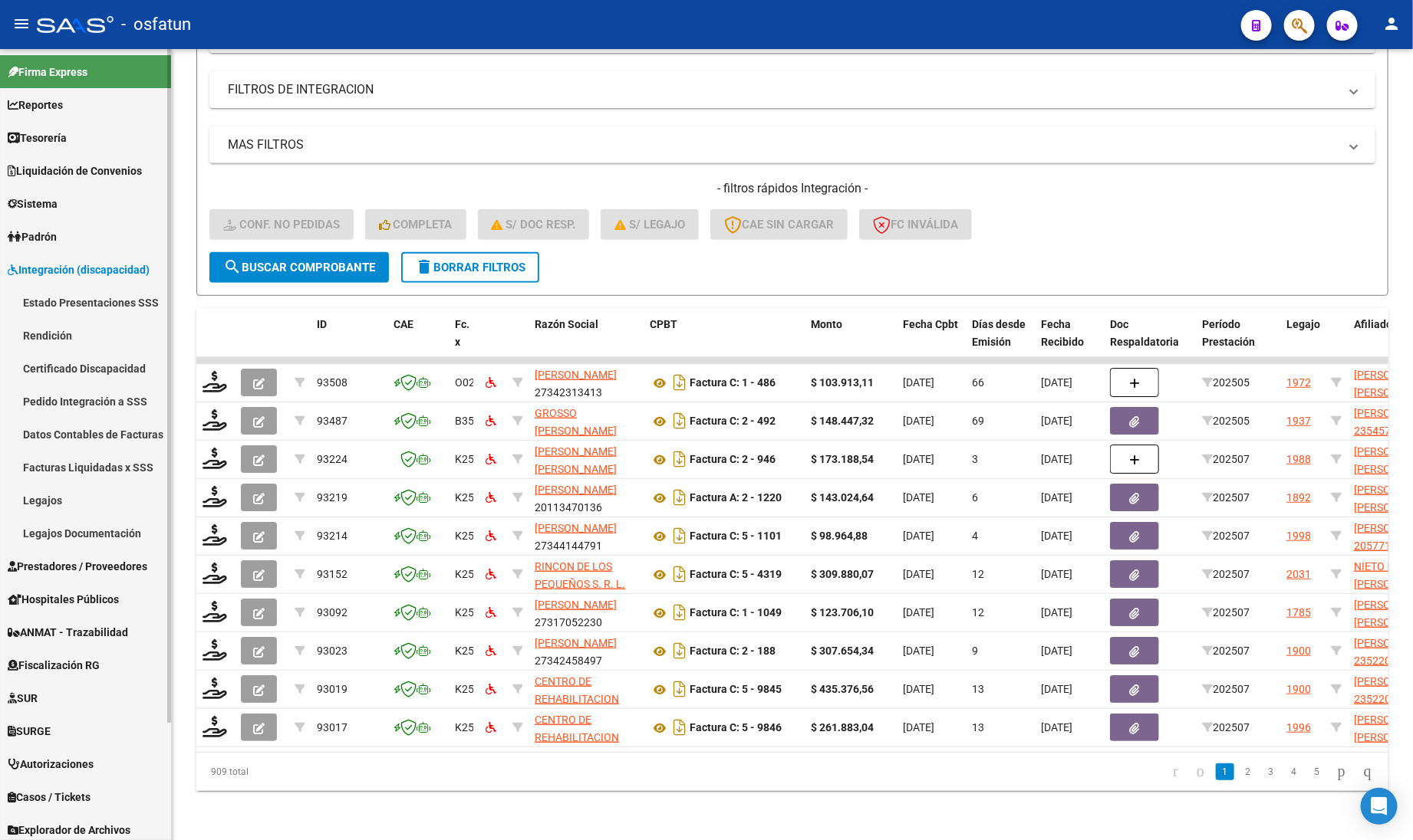
click at [66, 402] on link "Pedido Integración a SSS" at bounding box center [85, 400] width 171 height 33
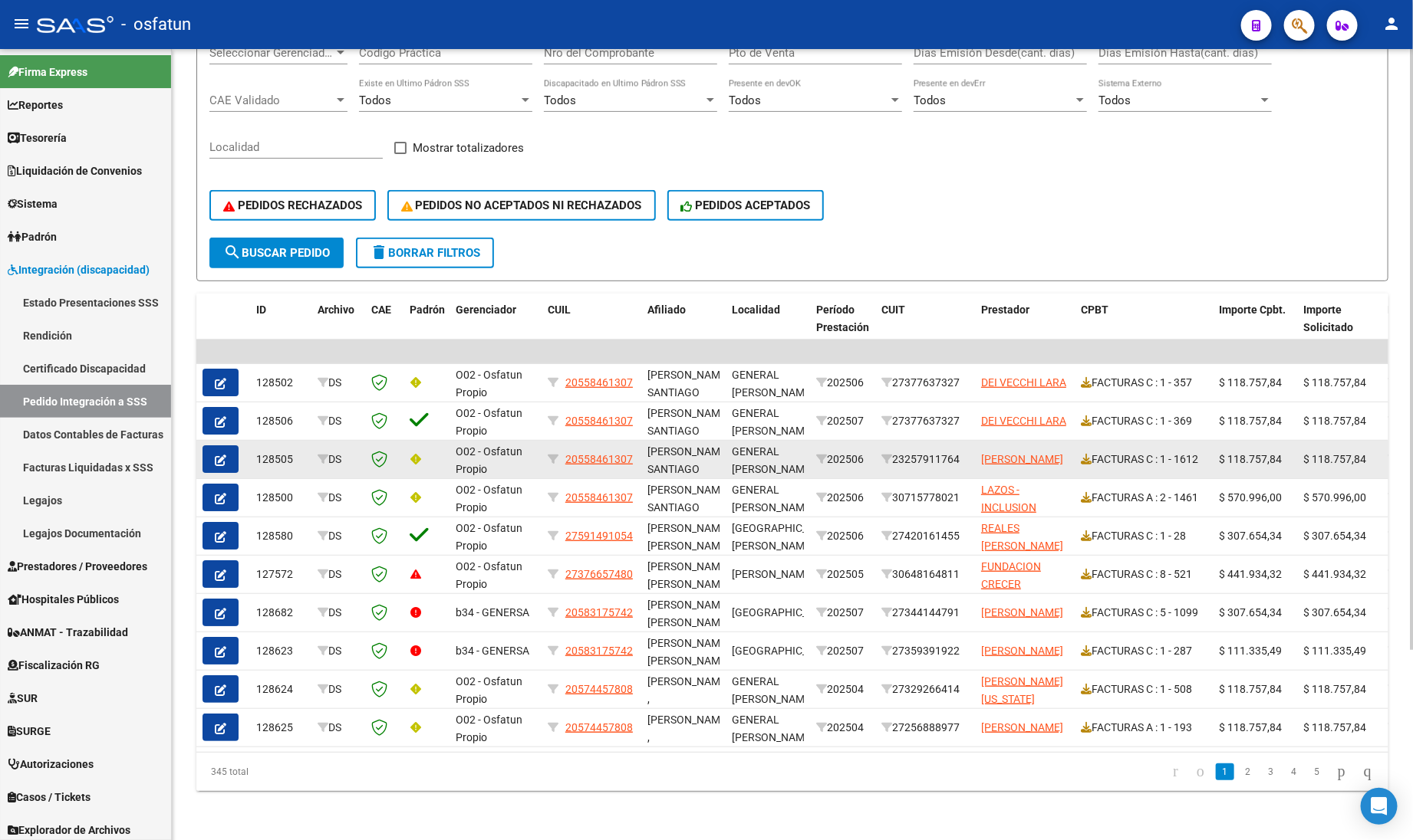
scroll to position [249, 0]
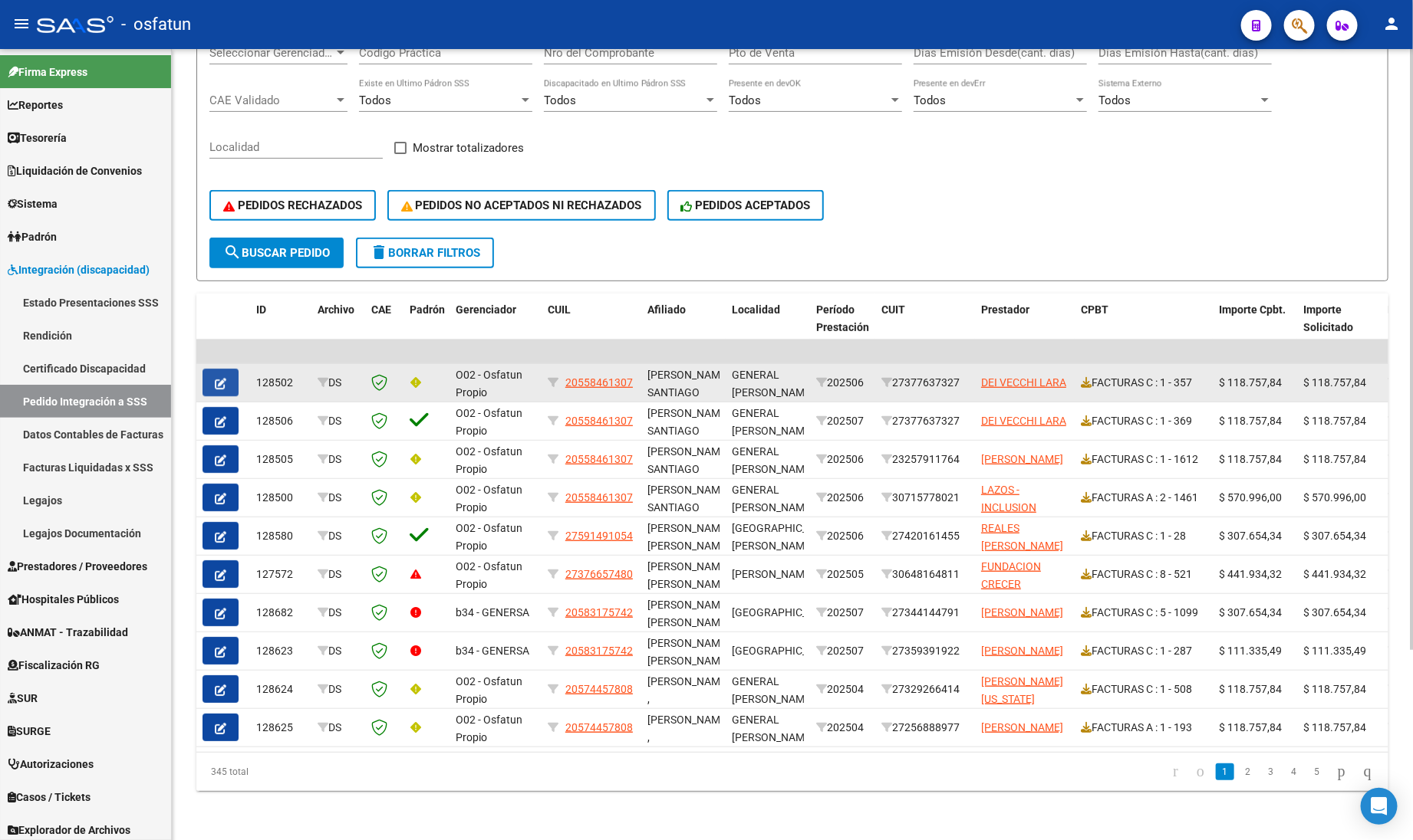
click at [226, 370] on button "button" at bounding box center [221, 382] width 36 height 28
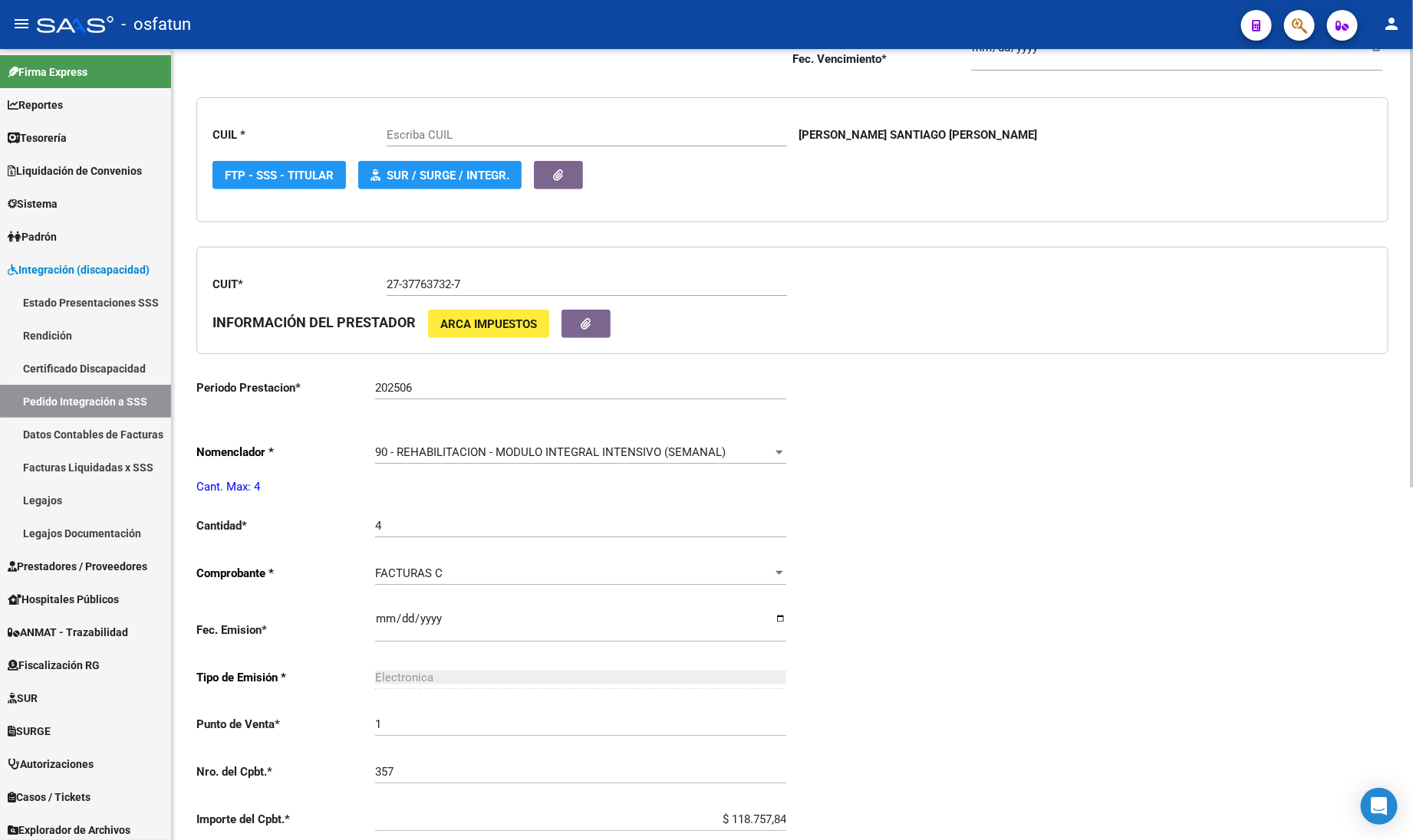
scroll to position [479, 0]
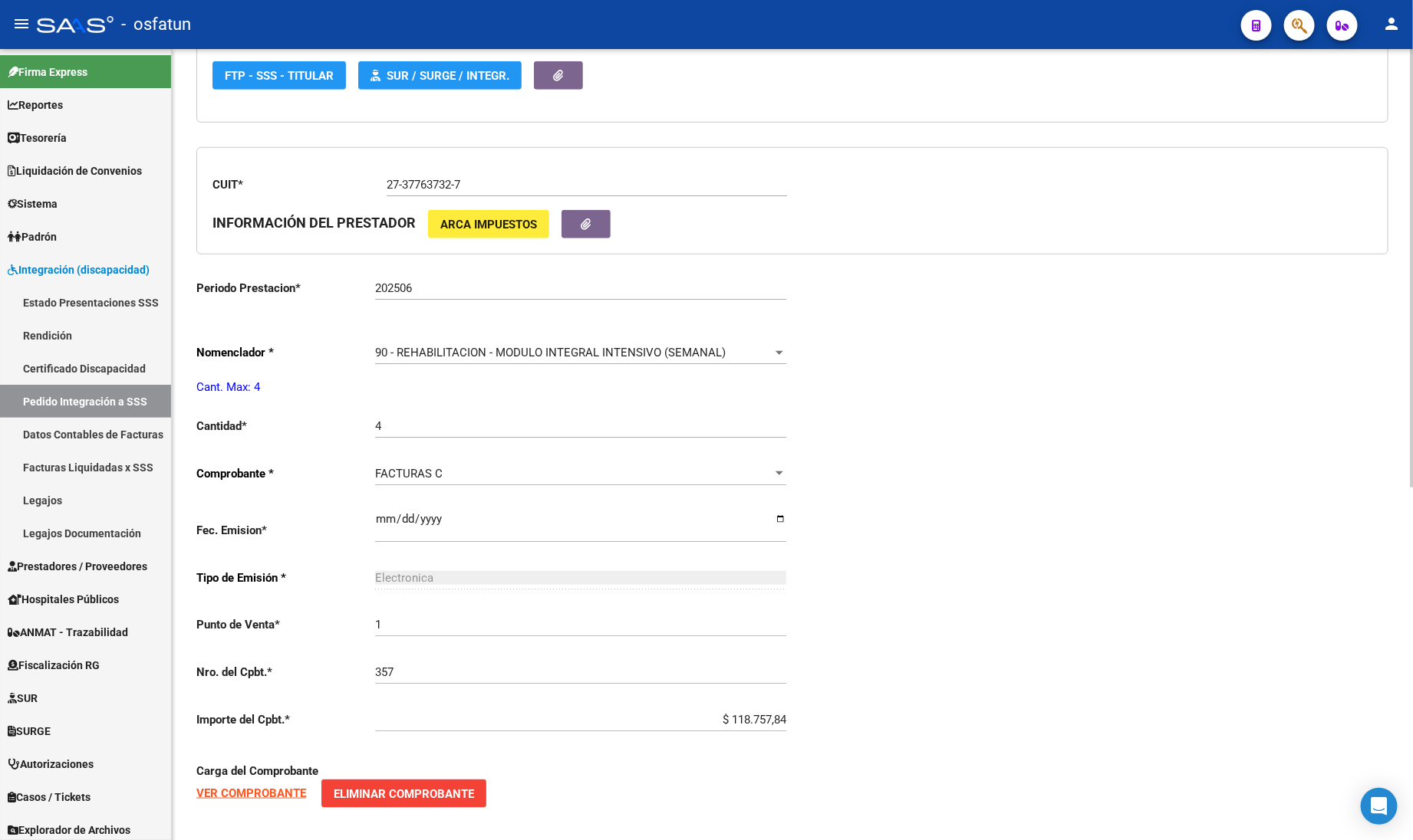
type input "20558461307"
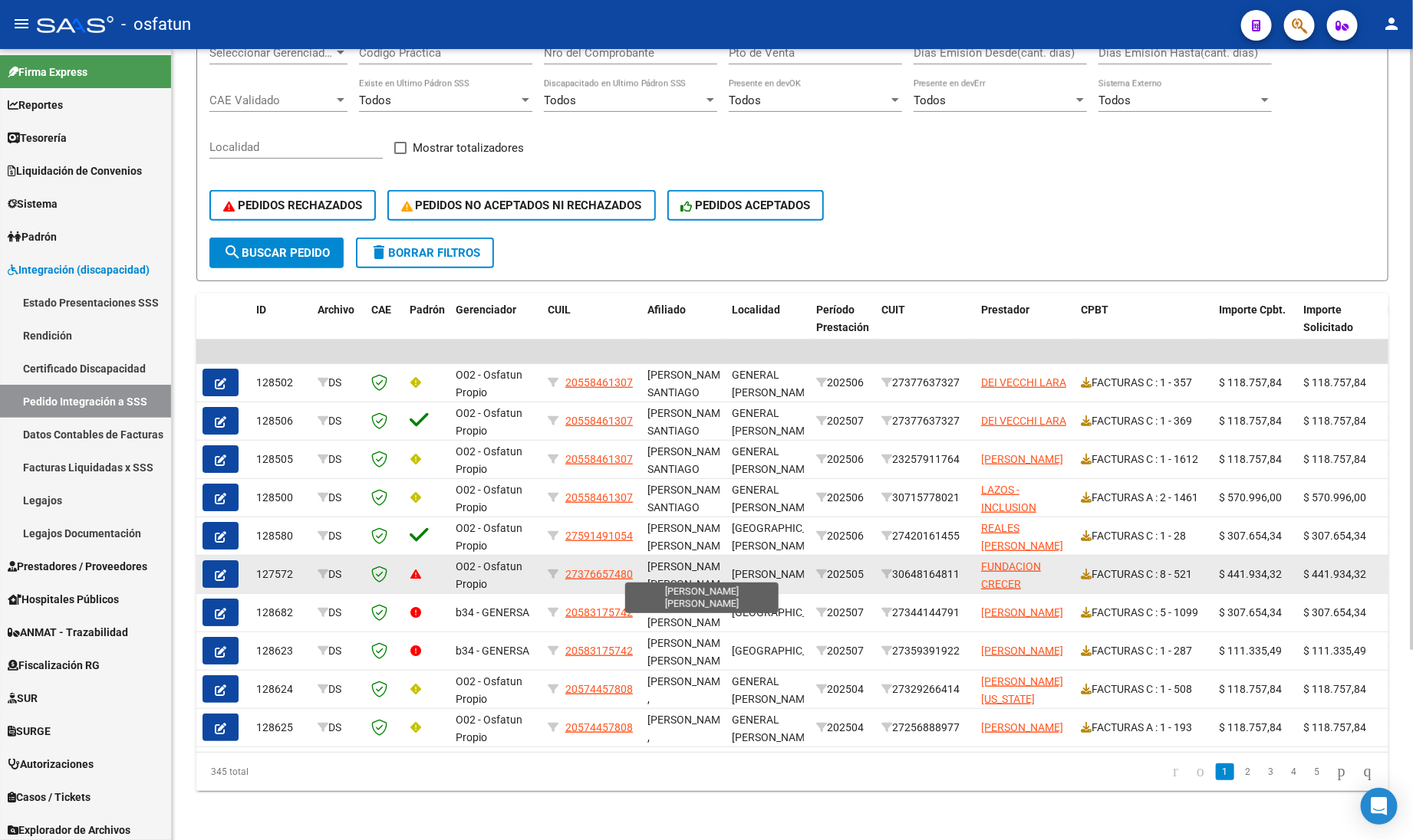
scroll to position [249, 0]
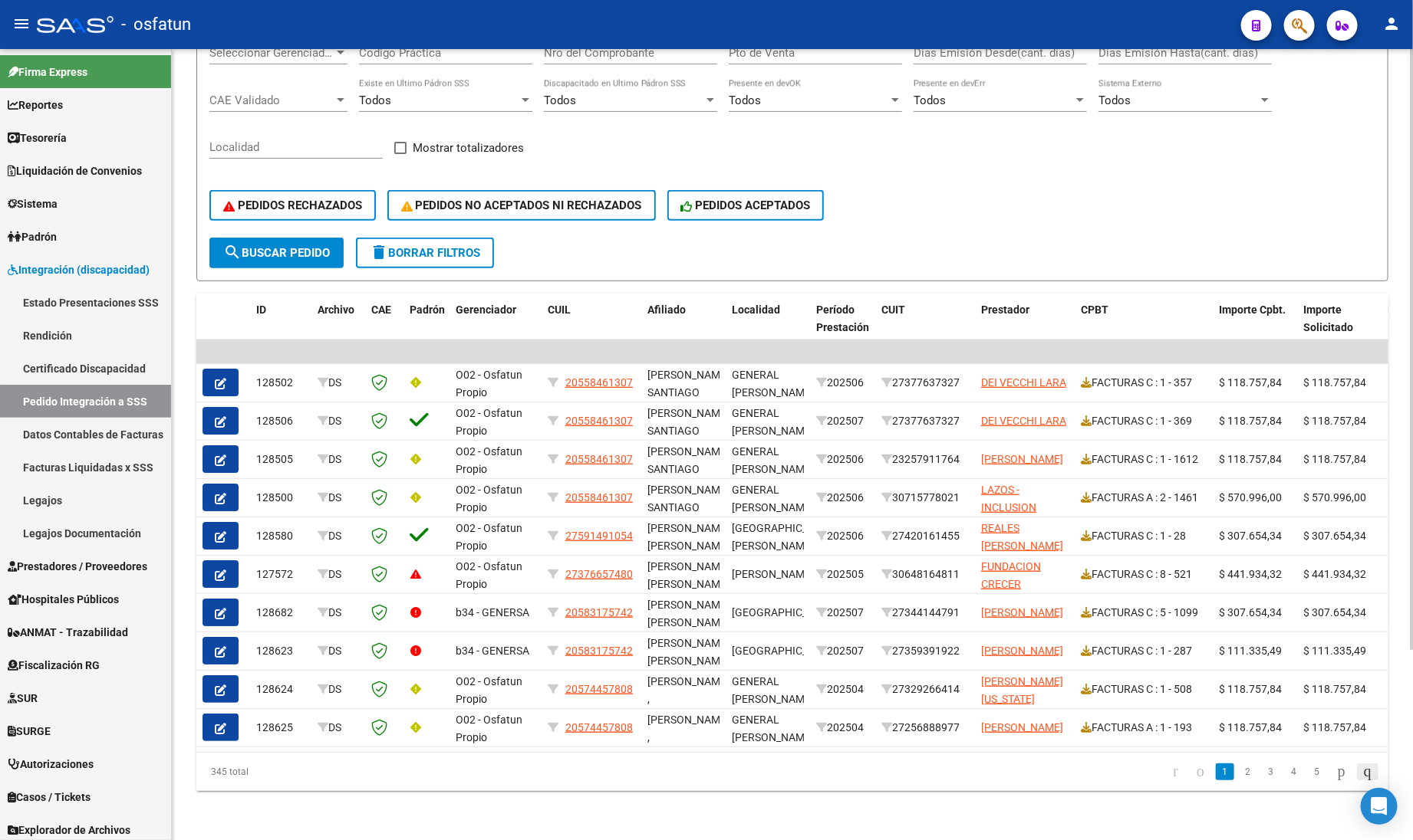
click at [1362, 765] on icon "go to last page" at bounding box center [1368, 771] width 12 height 19
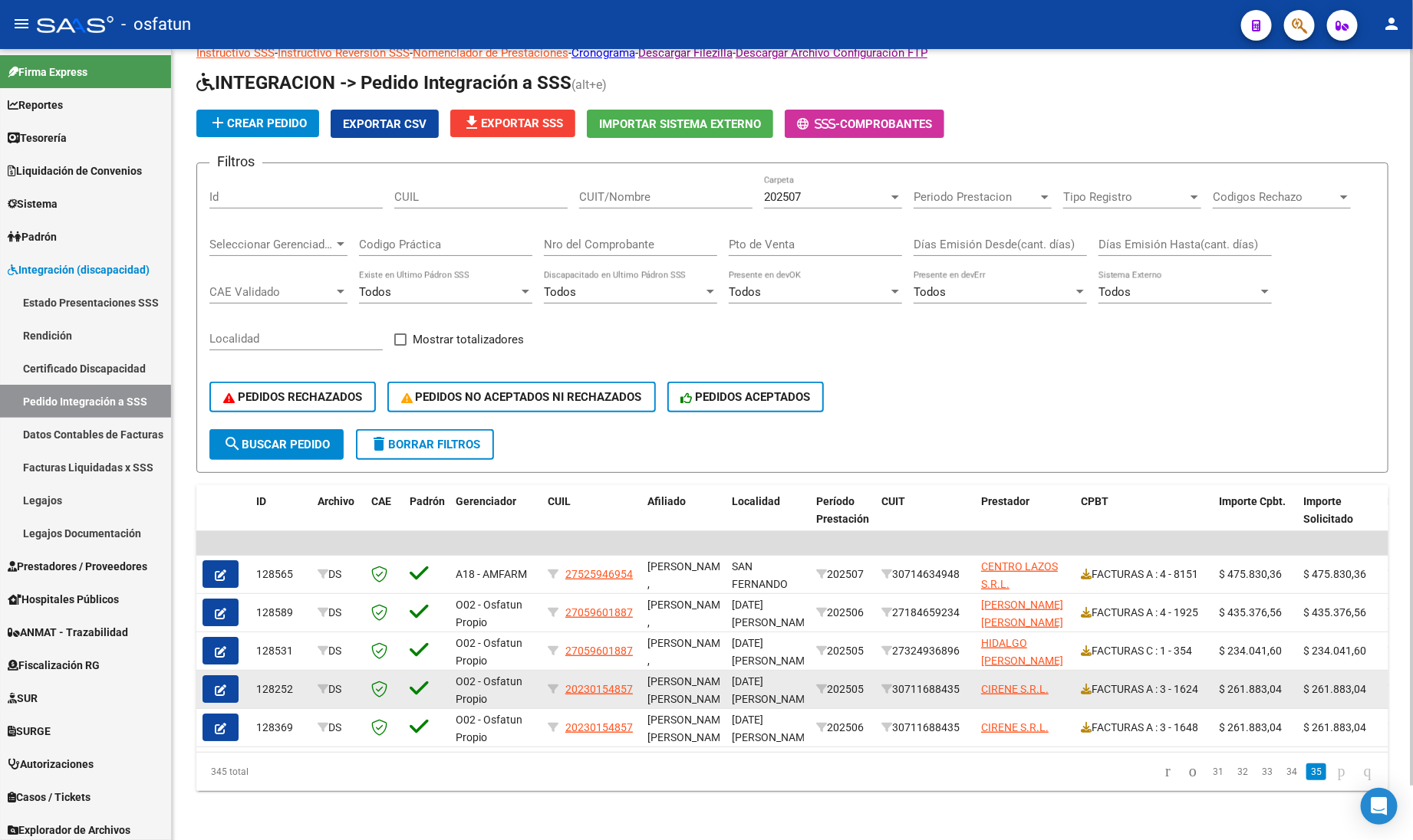
scroll to position [57, 0]
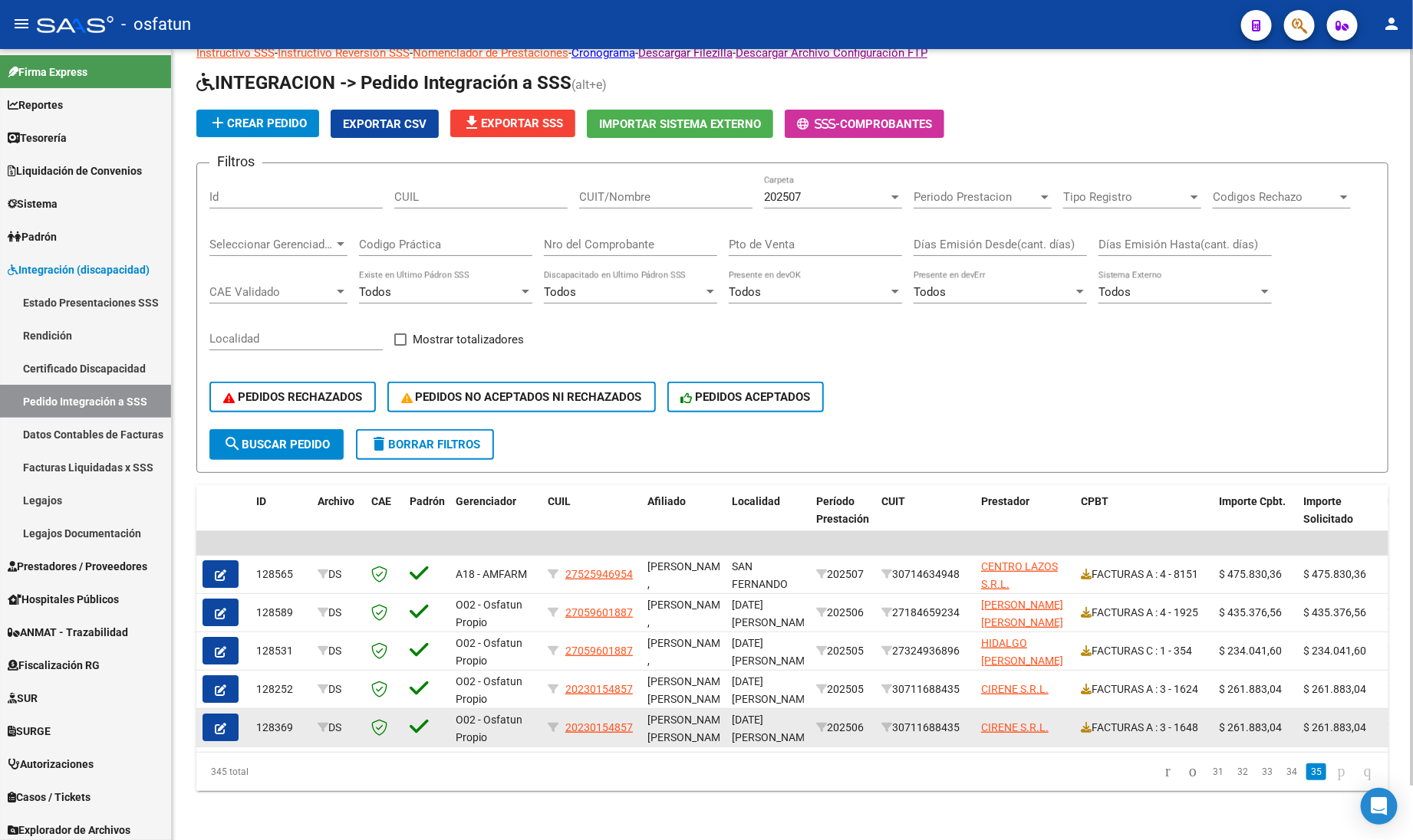
click at [224, 722] on icon "button" at bounding box center [221, 728] width 12 height 12
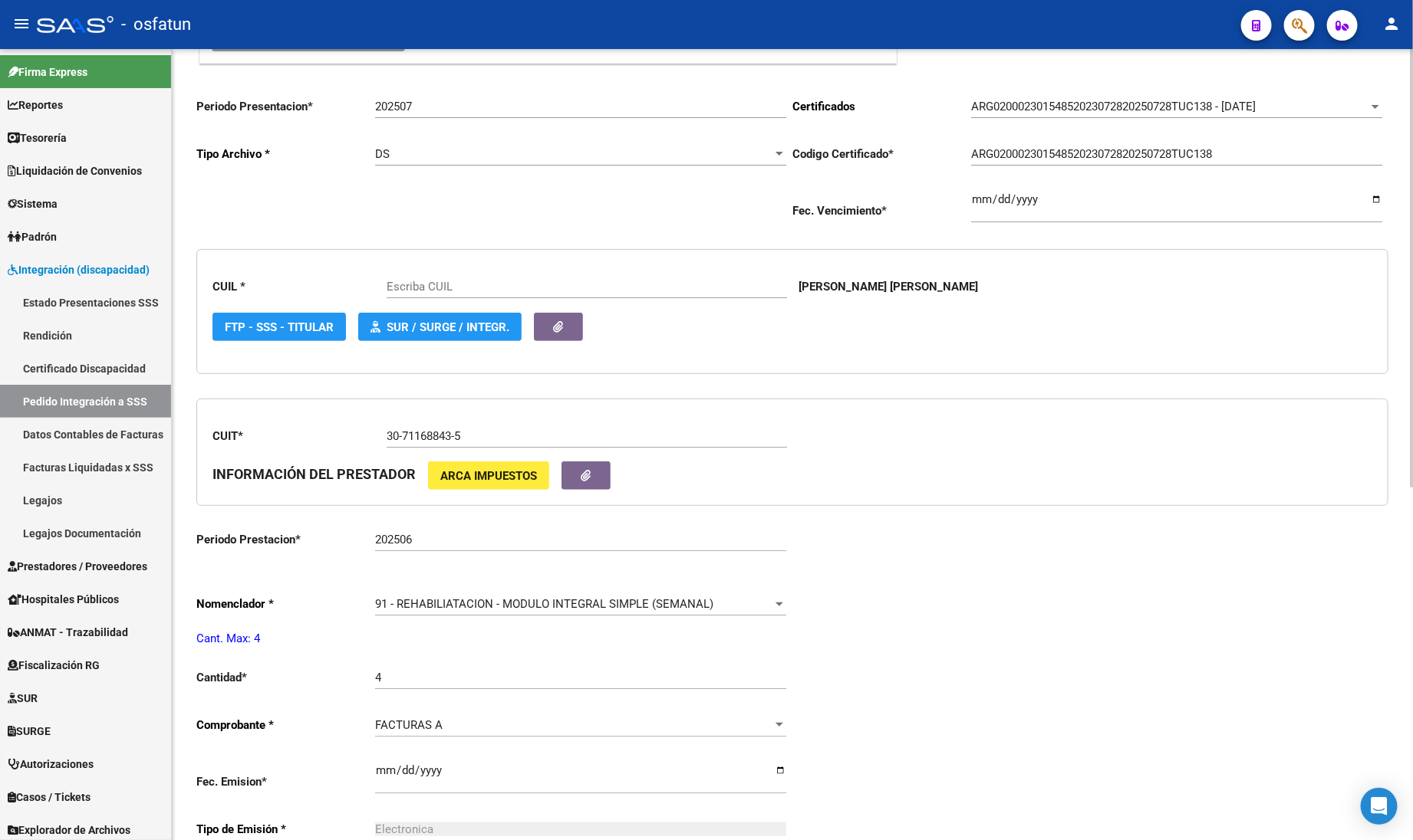
scroll to position [288, 0]
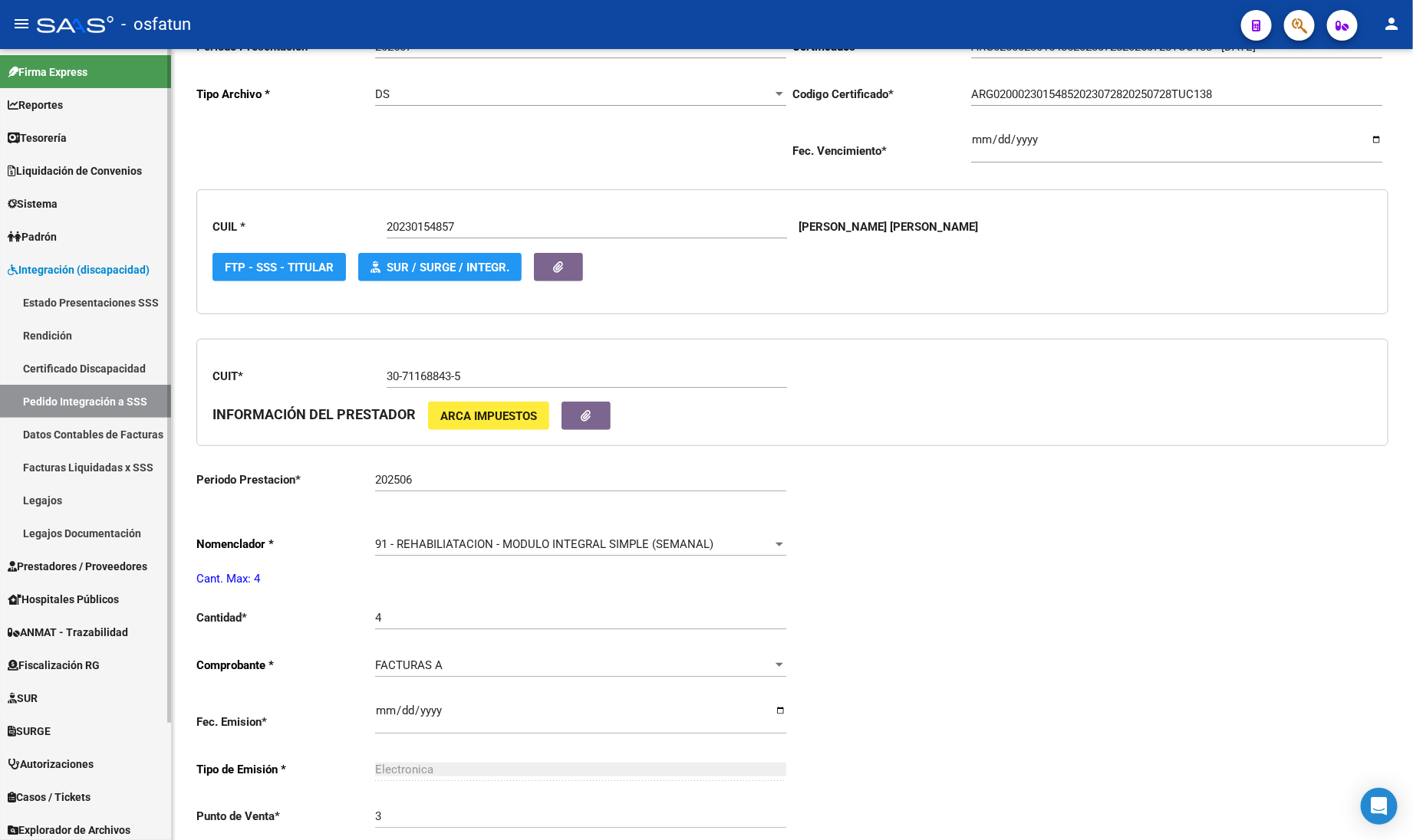
click at [80, 286] on link "Estado Presentaciones SSS" at bounding box center [85, 301] width 171 height 33
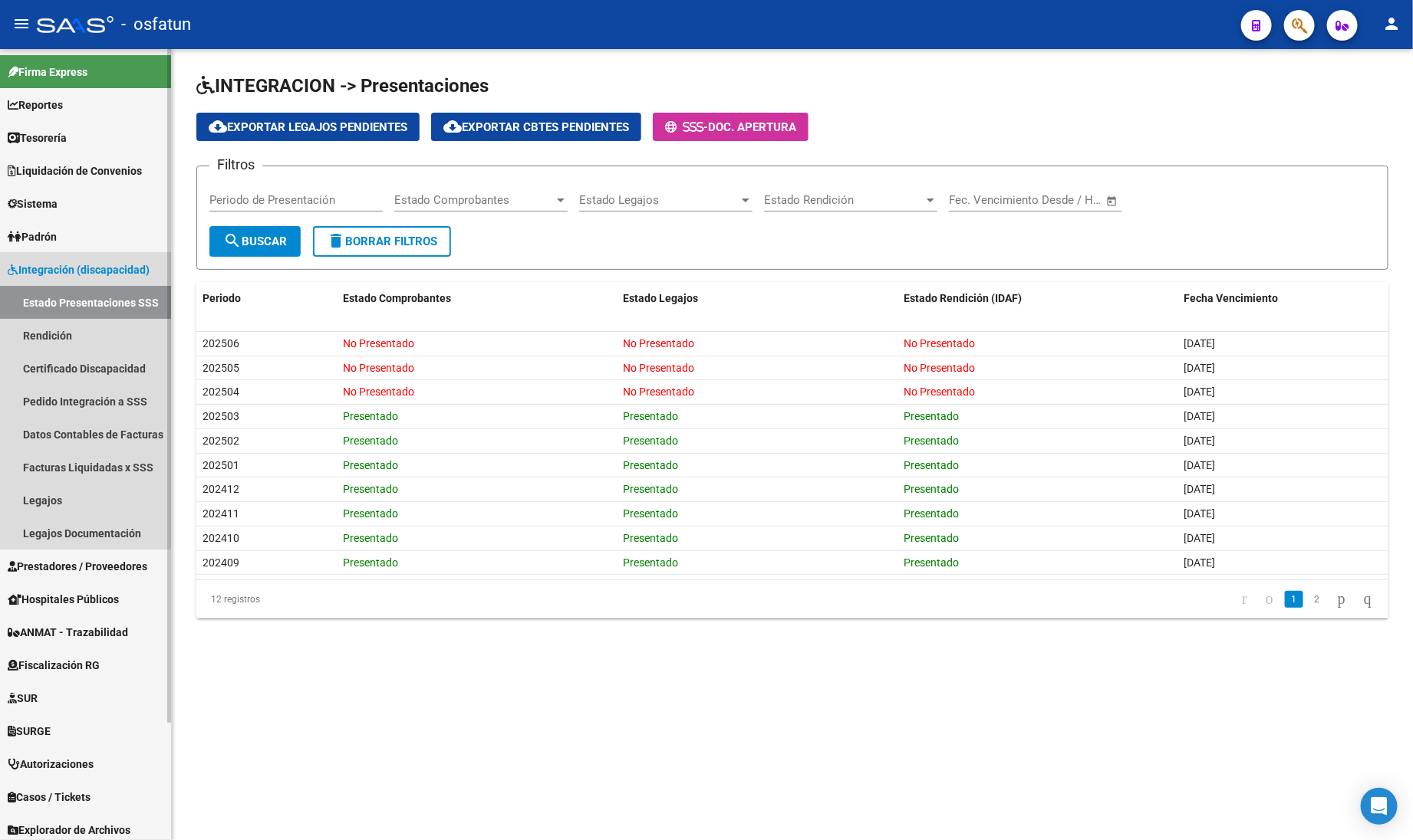
click at [77, 261] on span "Integración (discapacidad)" at bounding box center [78, 269] width 141 height 17
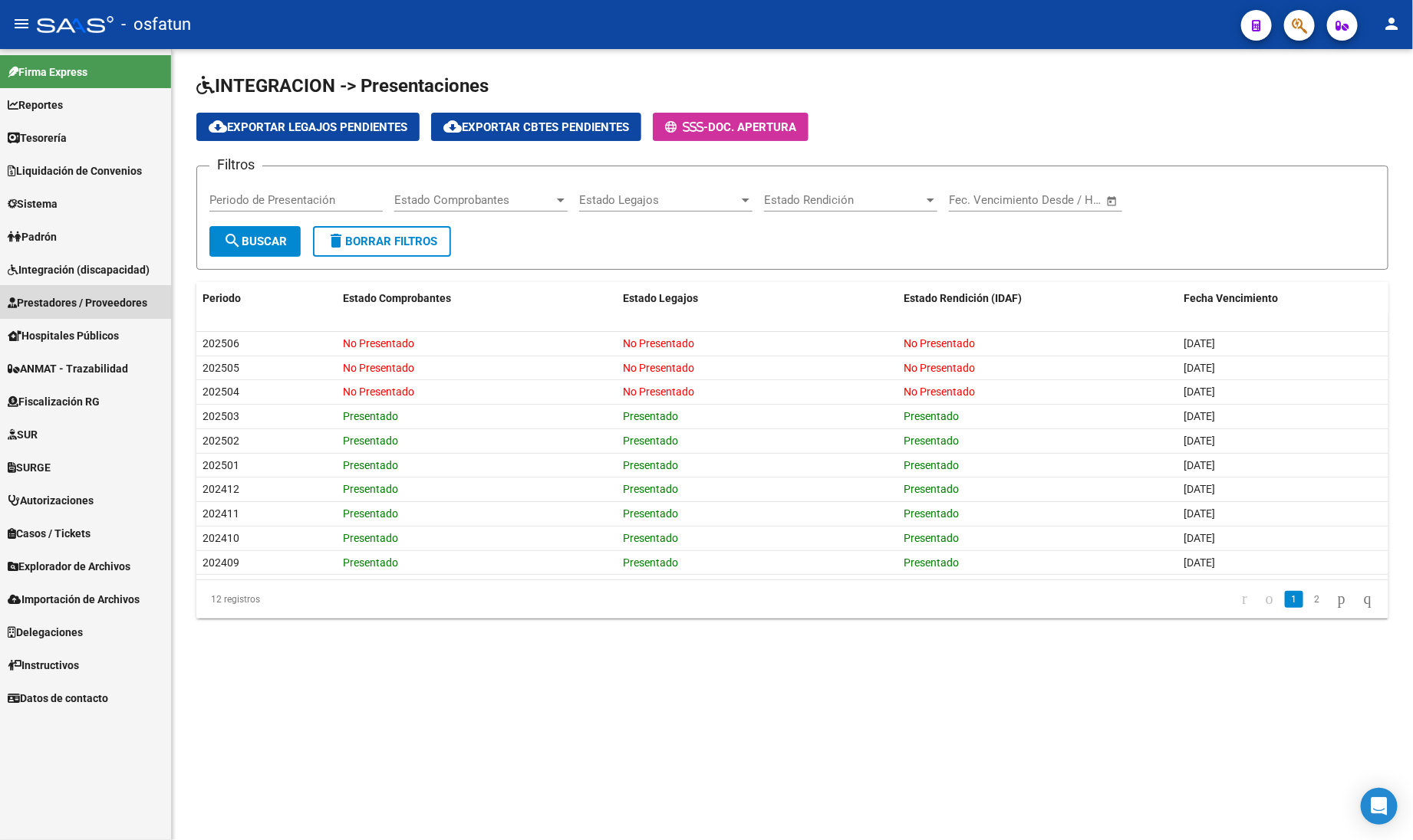
click at [75, 303] on span "Prestadores / Proveedores" at bounding box center [77, 302] width 139 height 17
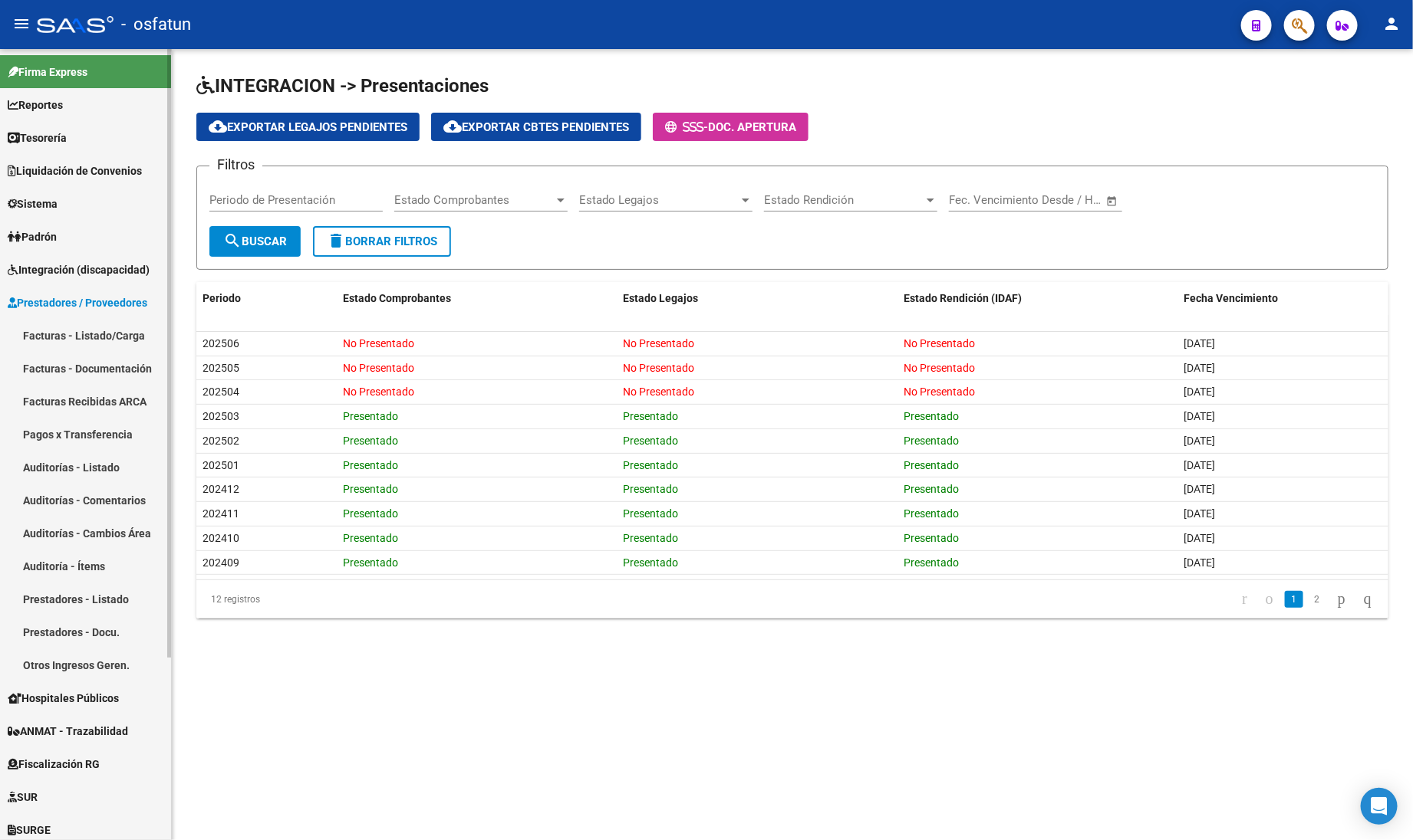
click at [74, 331] on link "Facturas - Listado/Carga" at bounding box center [85, 335] width 171 height 33
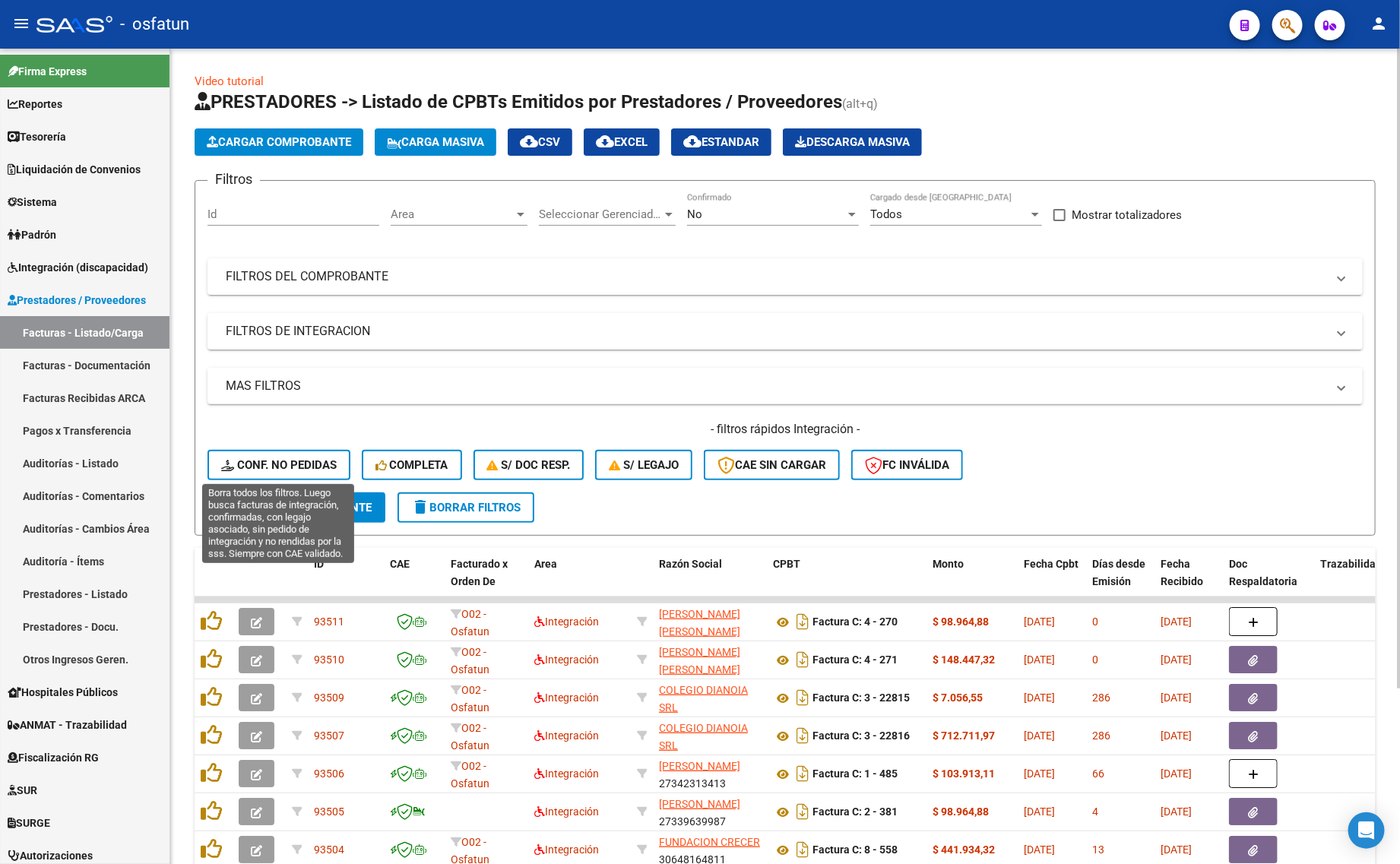
drag, startPoint x: 286, startPoint y: 449, endPoint x: 272, endPoint y: 504, distance: 56.8
click at [283, 446] on div "- filtros rápidos Integración - Conf. no pedidas Completa S/ Doc Resp. S/ legaj…" at bounding box center [785, 456] width 1155 height 72
click at [289, 469] on span "Conf. no pedidas" at bounding box center [279, 465] width 116 height 14
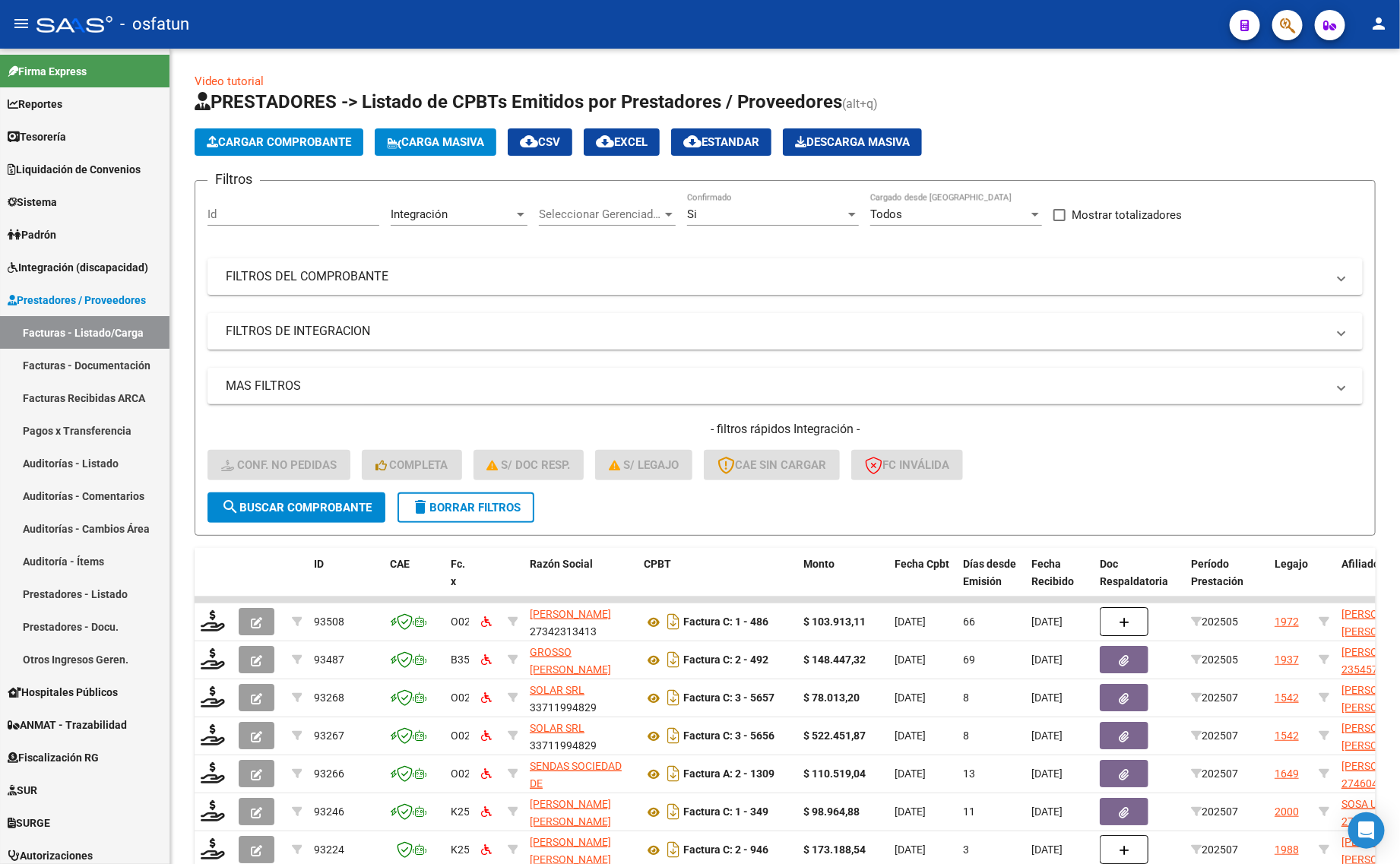
scroll to position [222, 0]
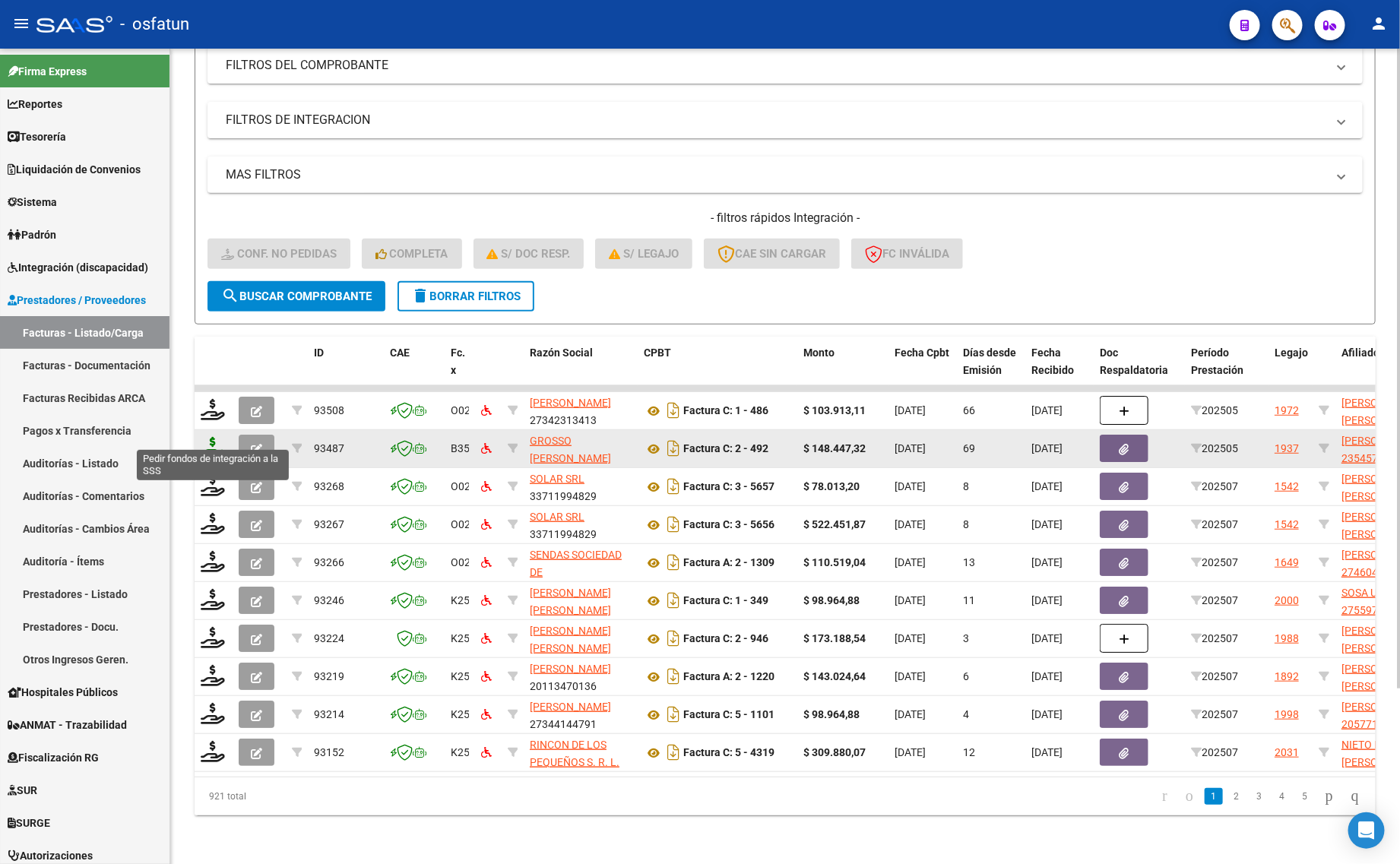
click at [213, 437] on icon at bounding box center [213, 448] width 24 height 22
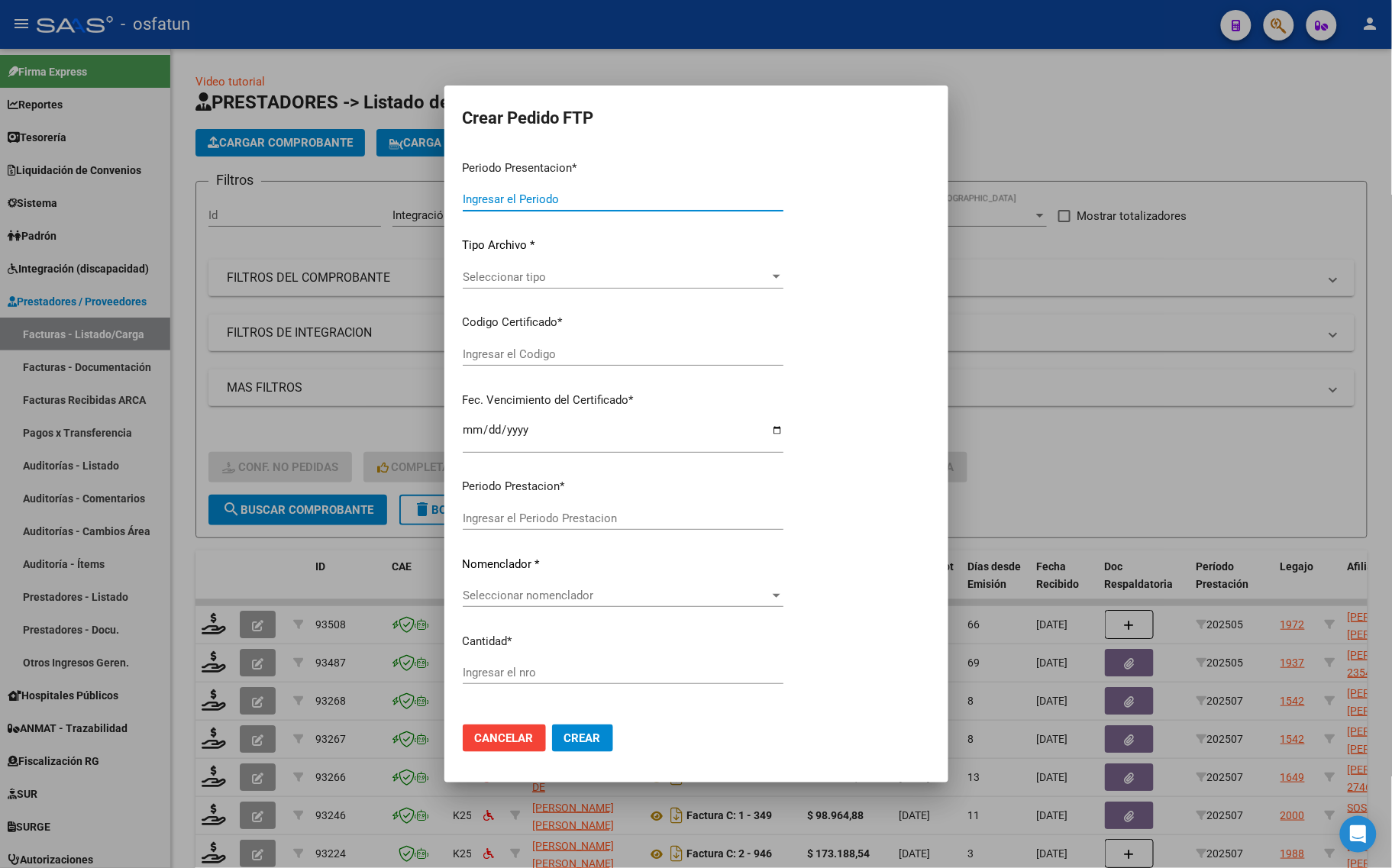
scroll to position [223, 0]
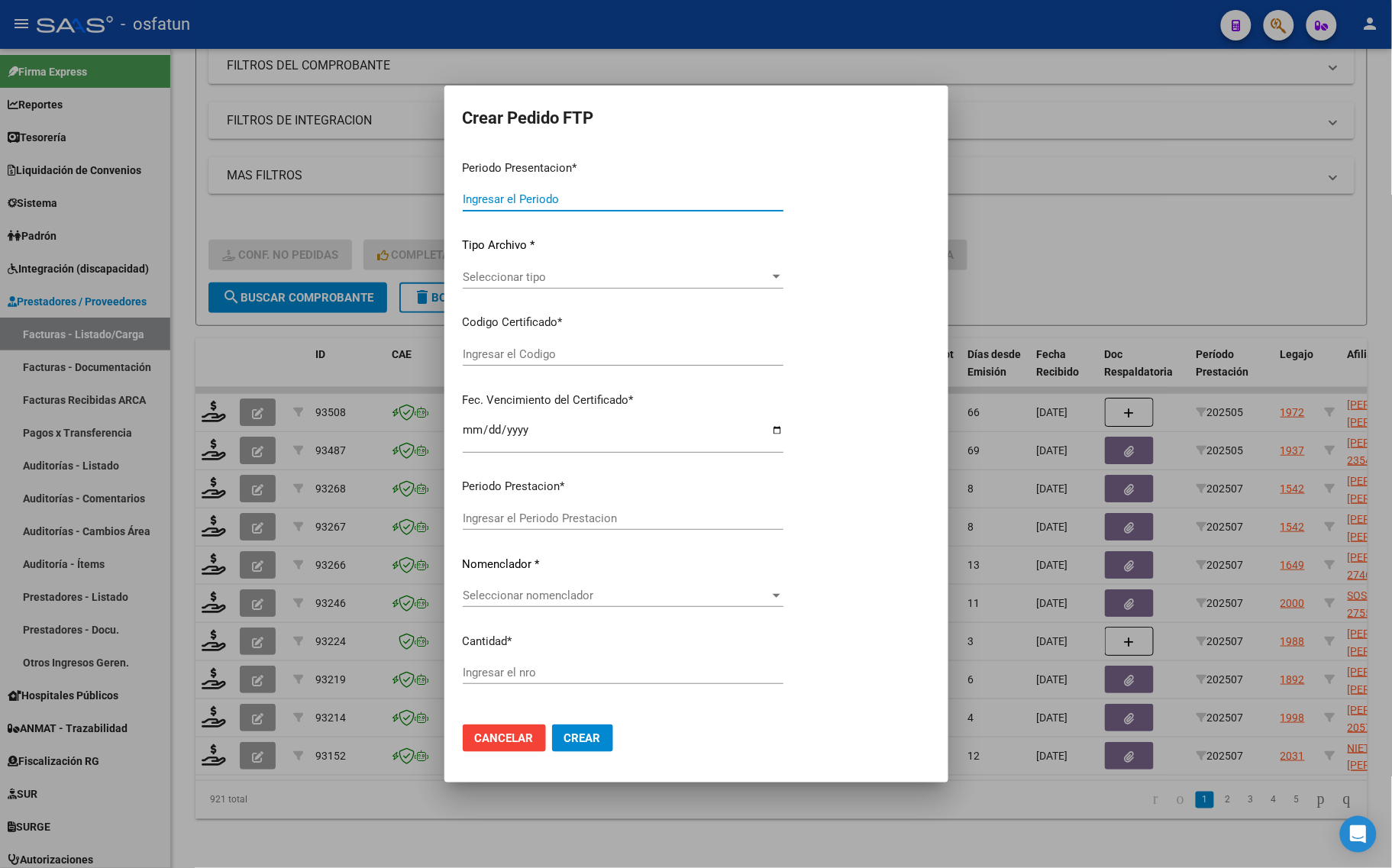
type input "202507"
type input "202505"
type input "$ 148.447,32"
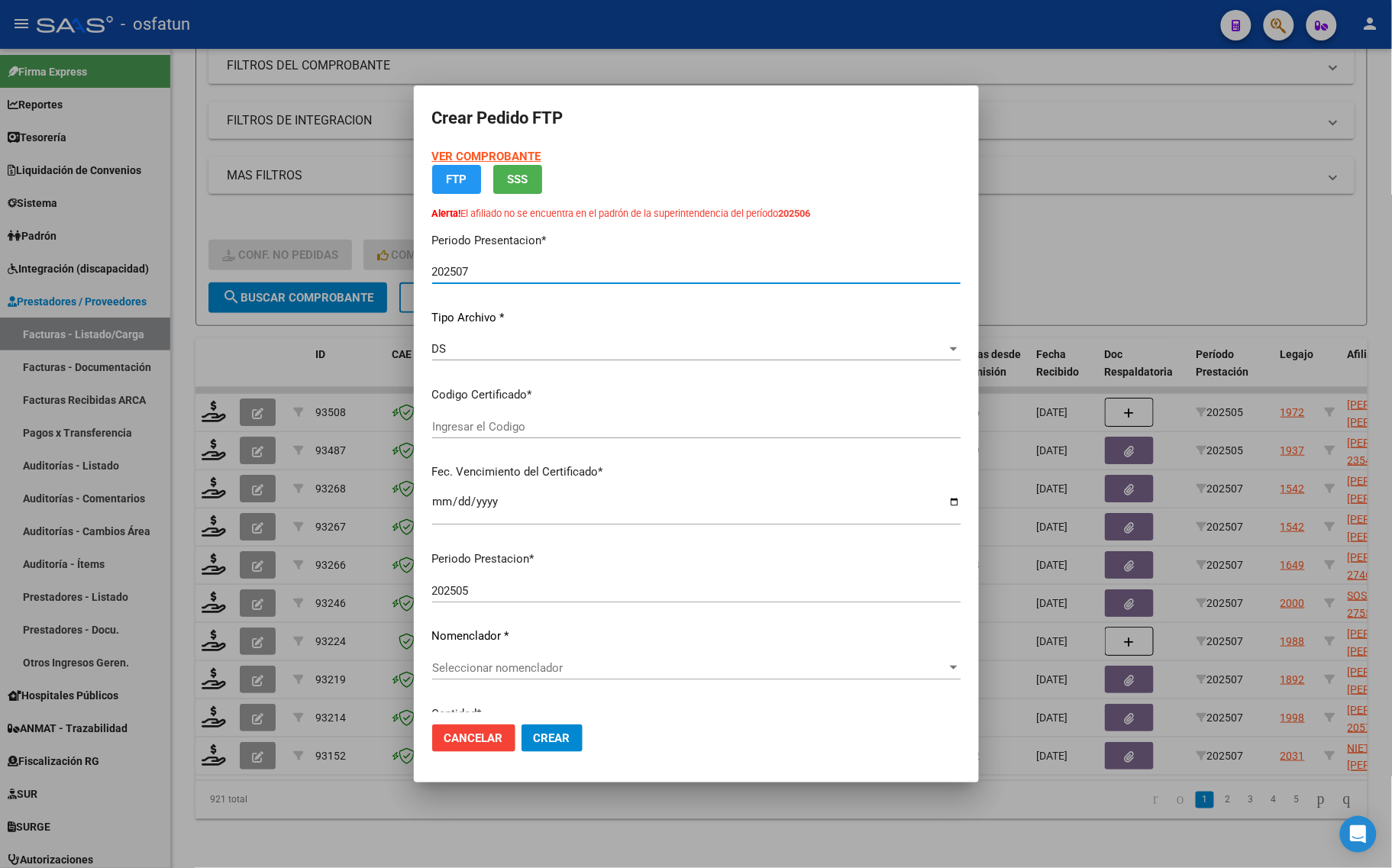
type input "ARG01000545747632025061320350613COR468"
type input "2035-06-13"
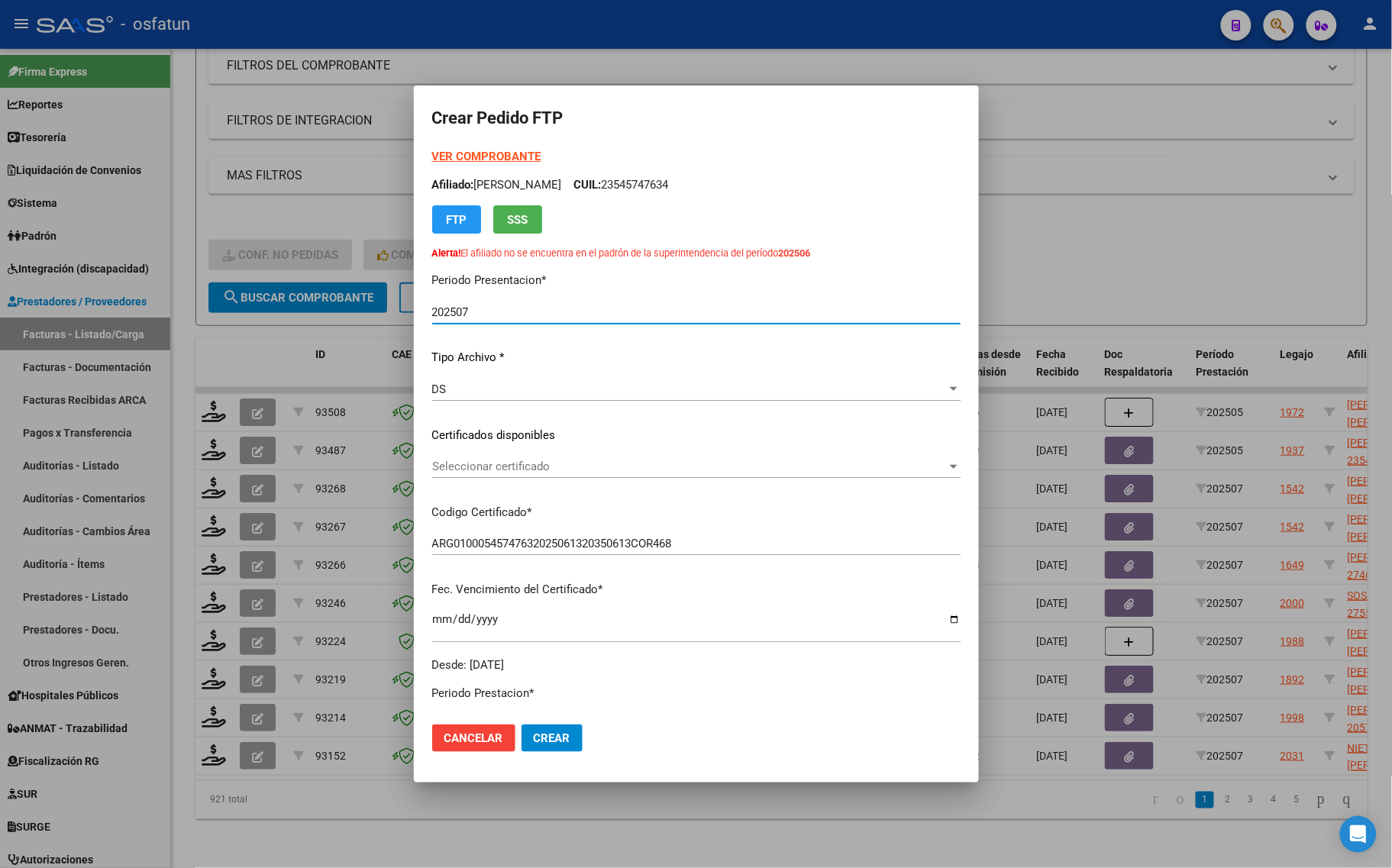
click at [453, 465] on span "Seleccionar certificado" at bounding box center [689, 466] width 515 height 14
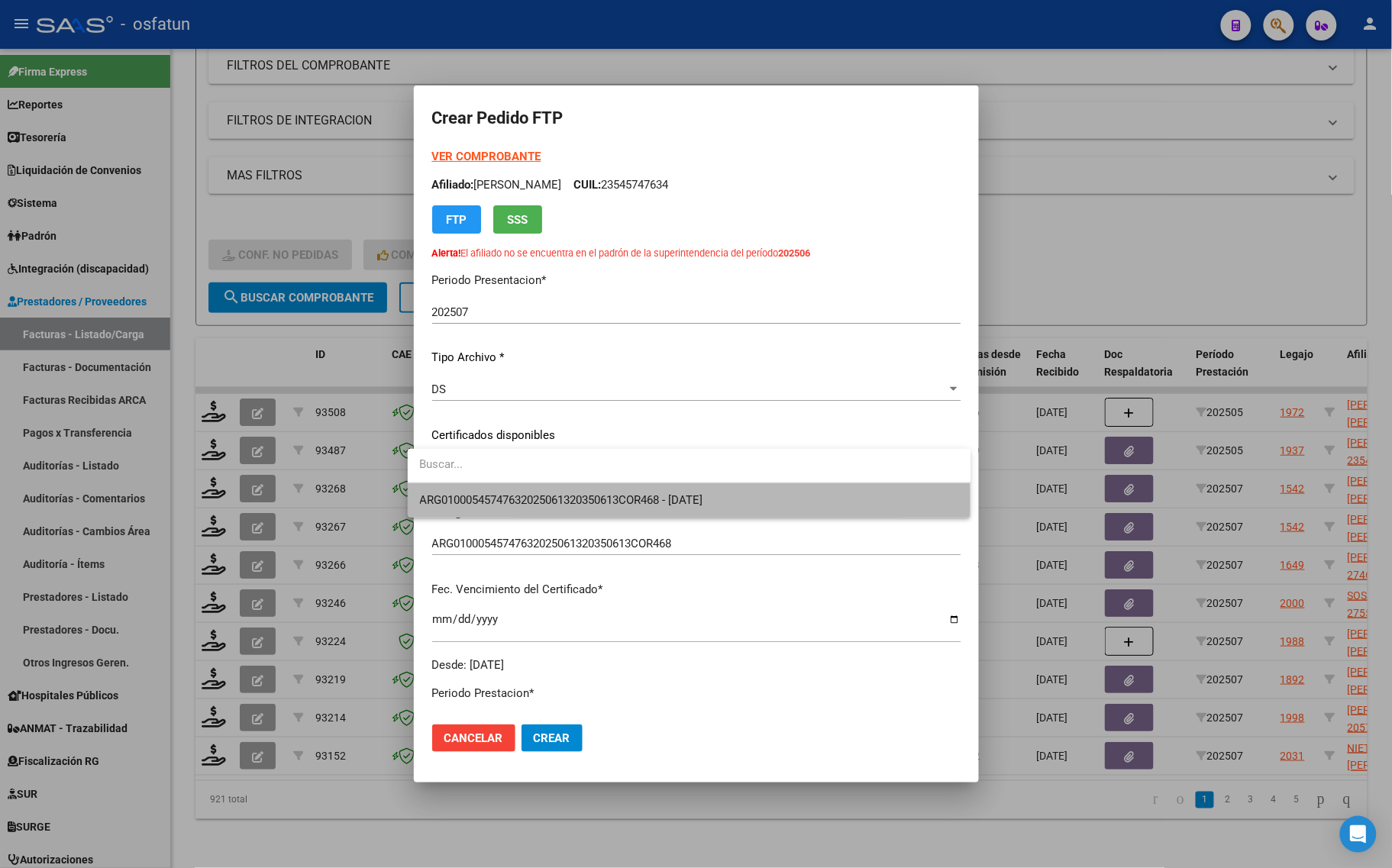
click at [451, 508] on span "ARG01000545747632025061320350613COR468 - 2035-06-13" at bounding box center [690, 500] width 539 height 34
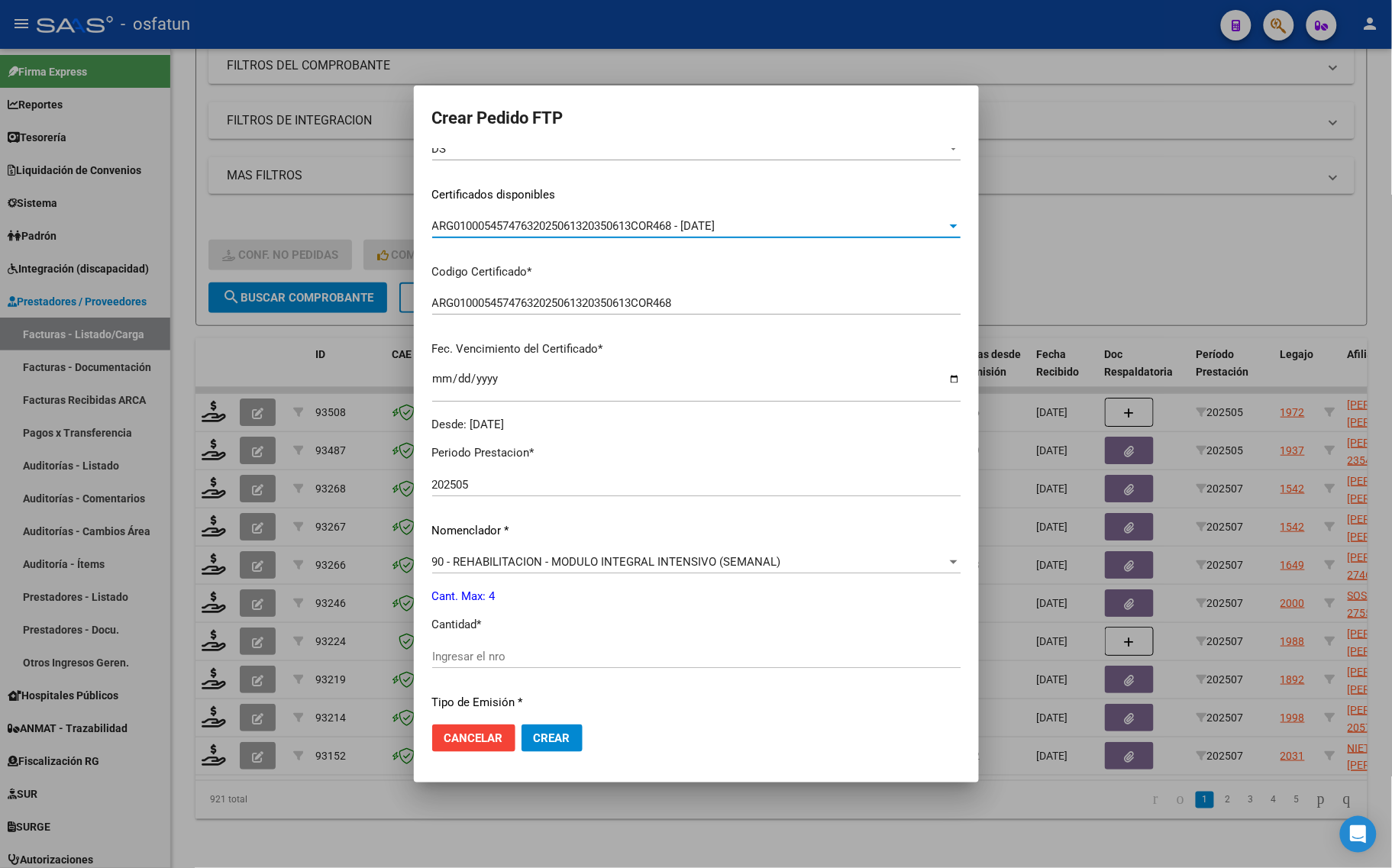
scroll to position [286, 0]
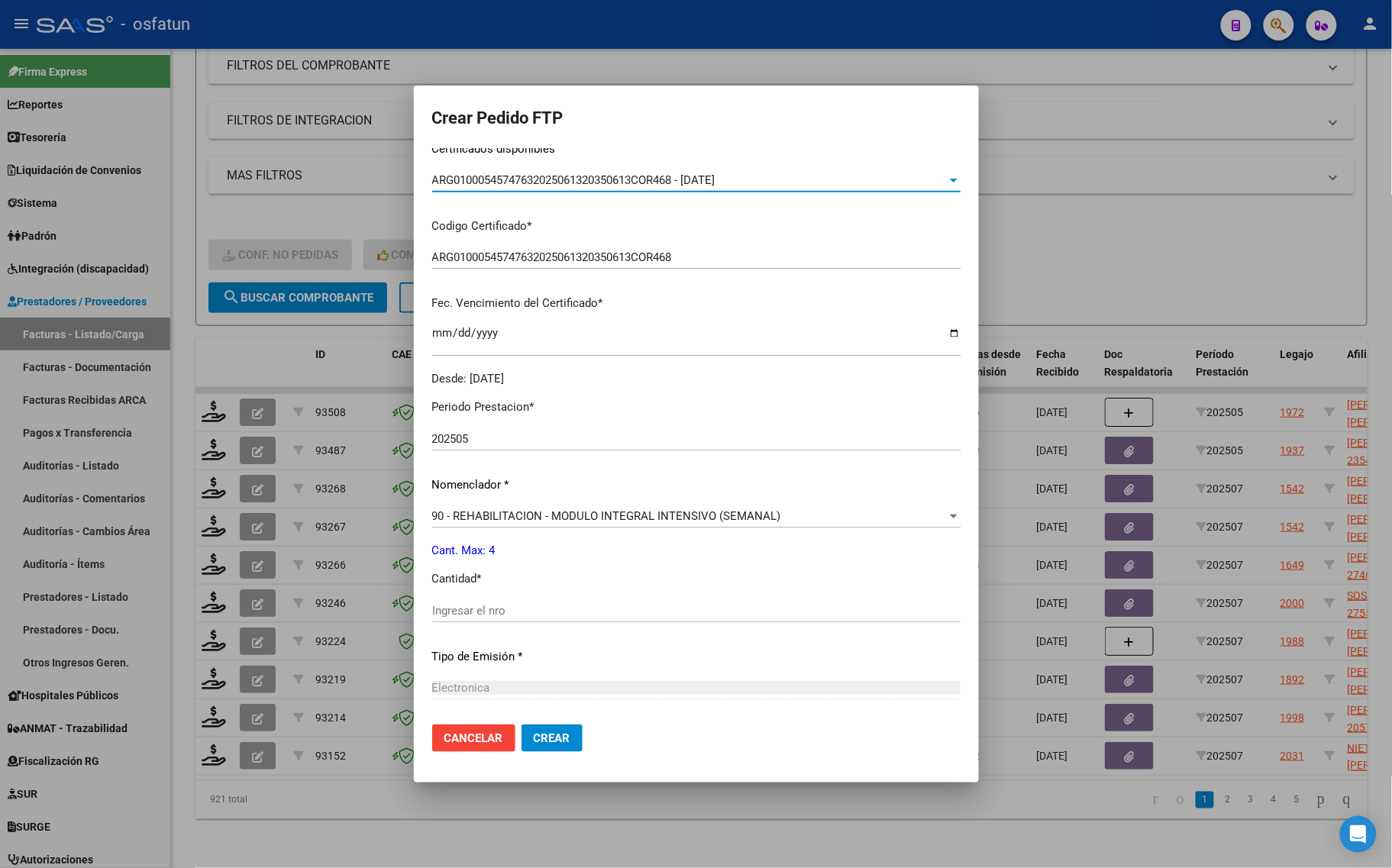
click at [532, 601] on div "Ingresar el nro" at bounding box center [696, 610] width 529 height 23
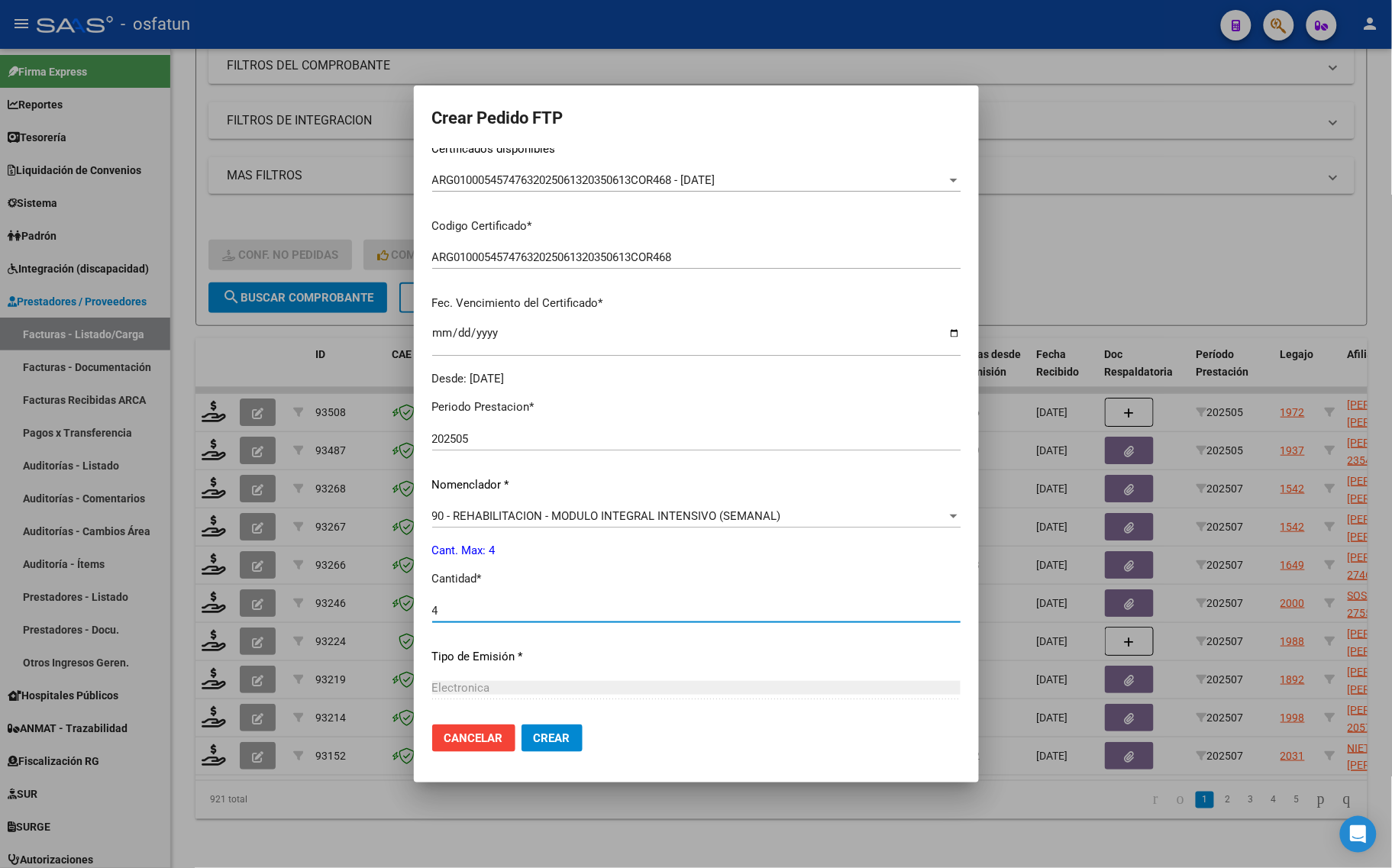
type input "4"
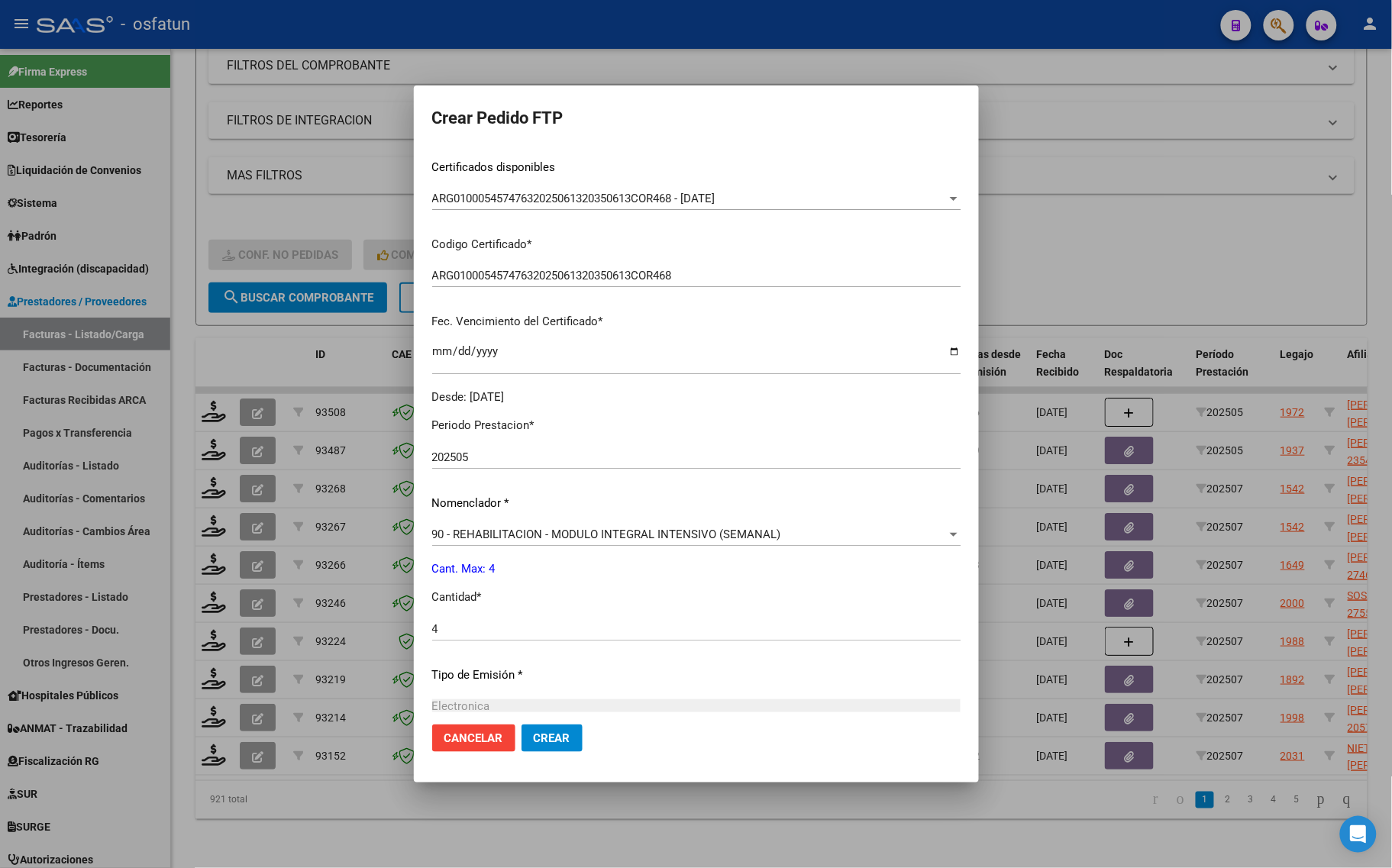
scroll to position [0, 0]
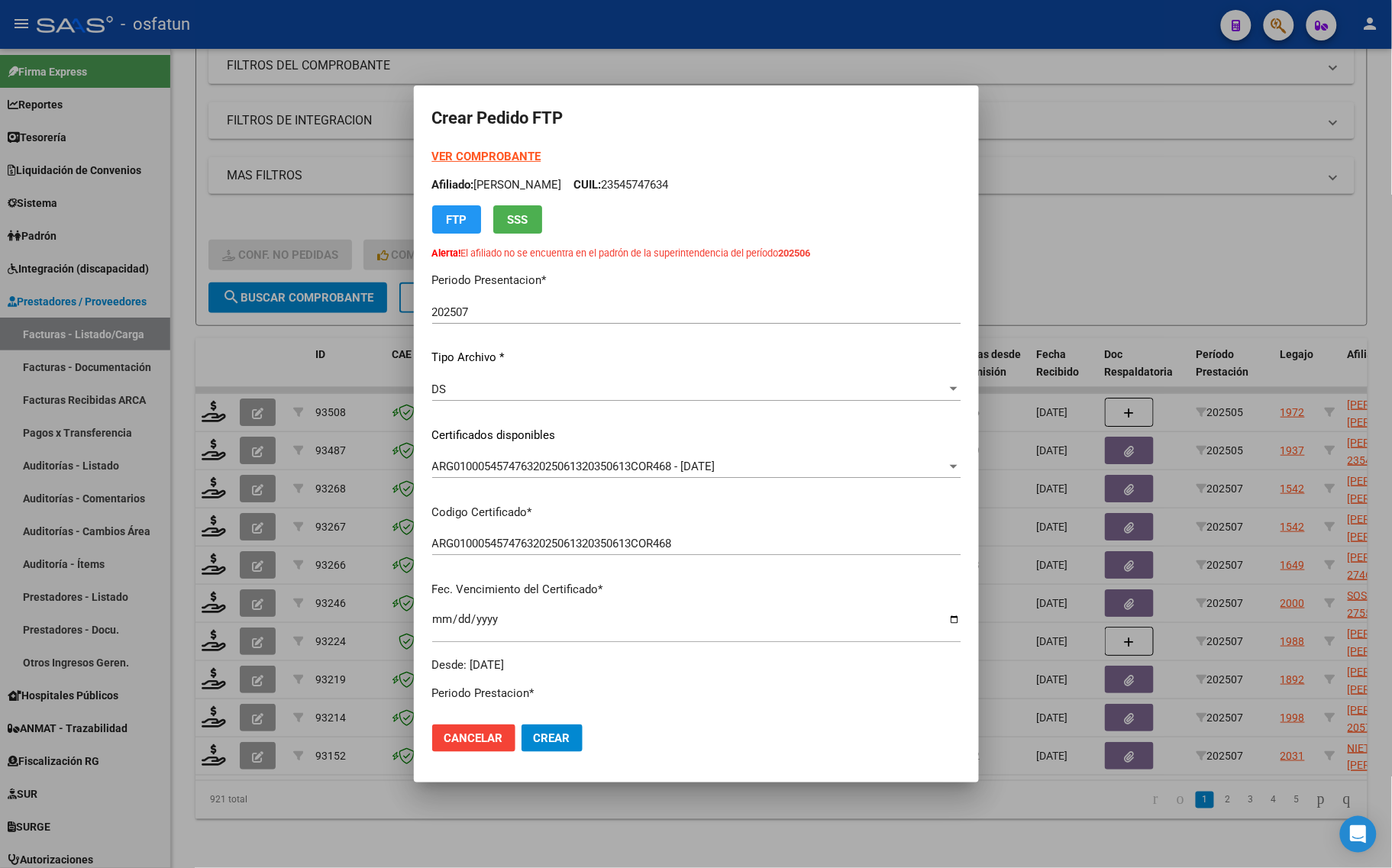
click at [464, 155] on strong "VER COMPROBANTE" at bounding box center [486, 156] width 109 height 14
drag, startPoint x: 516, startPoint y: 739, endPoint x: 510, endPoint y: 757, distance: 19.0
click at [522, 739] on button "Crear" at bounding box center [552, 738] width 61 height 28
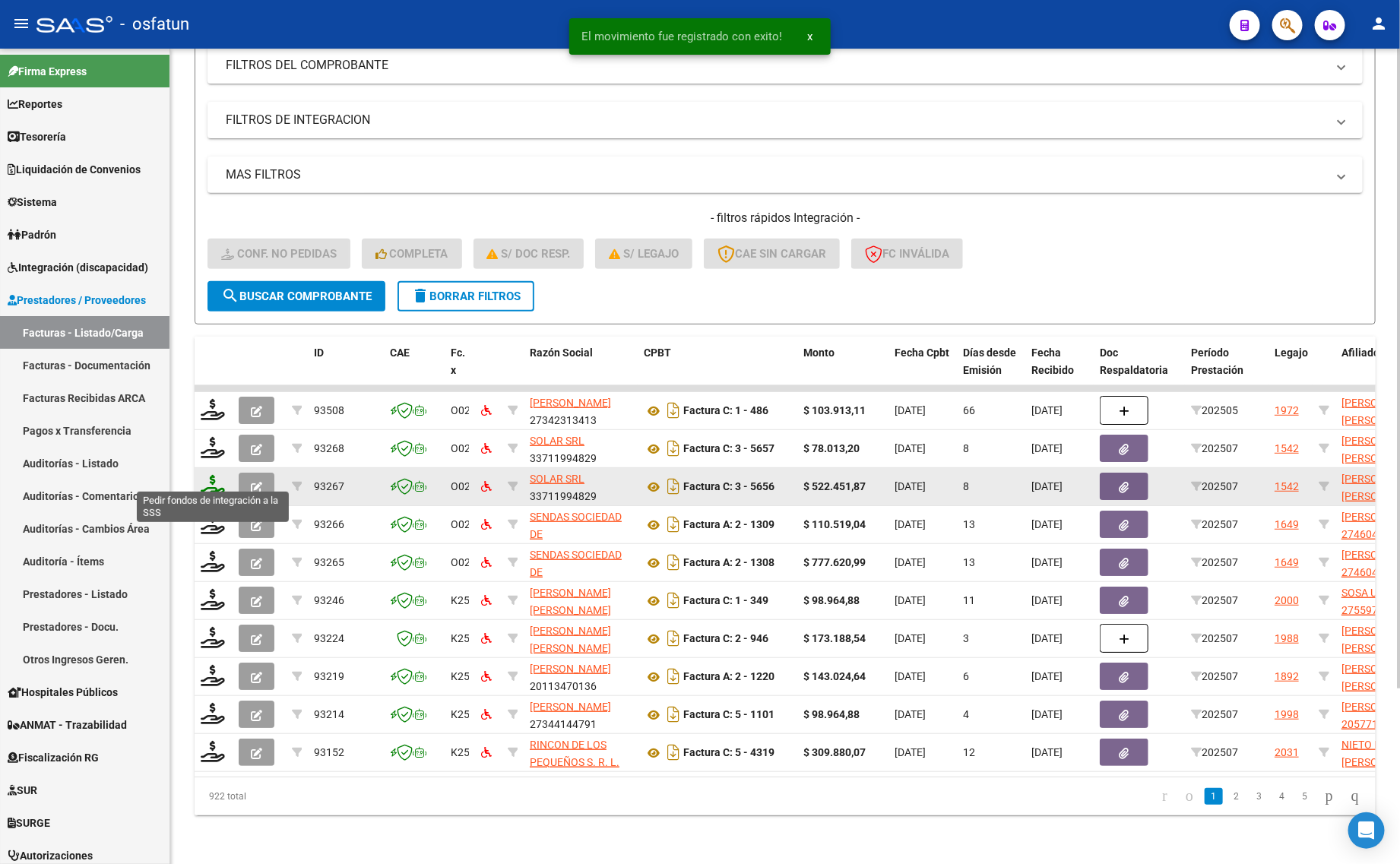
click at [212, 477] on icon at bounding box center [213, 486] width 24 height 22
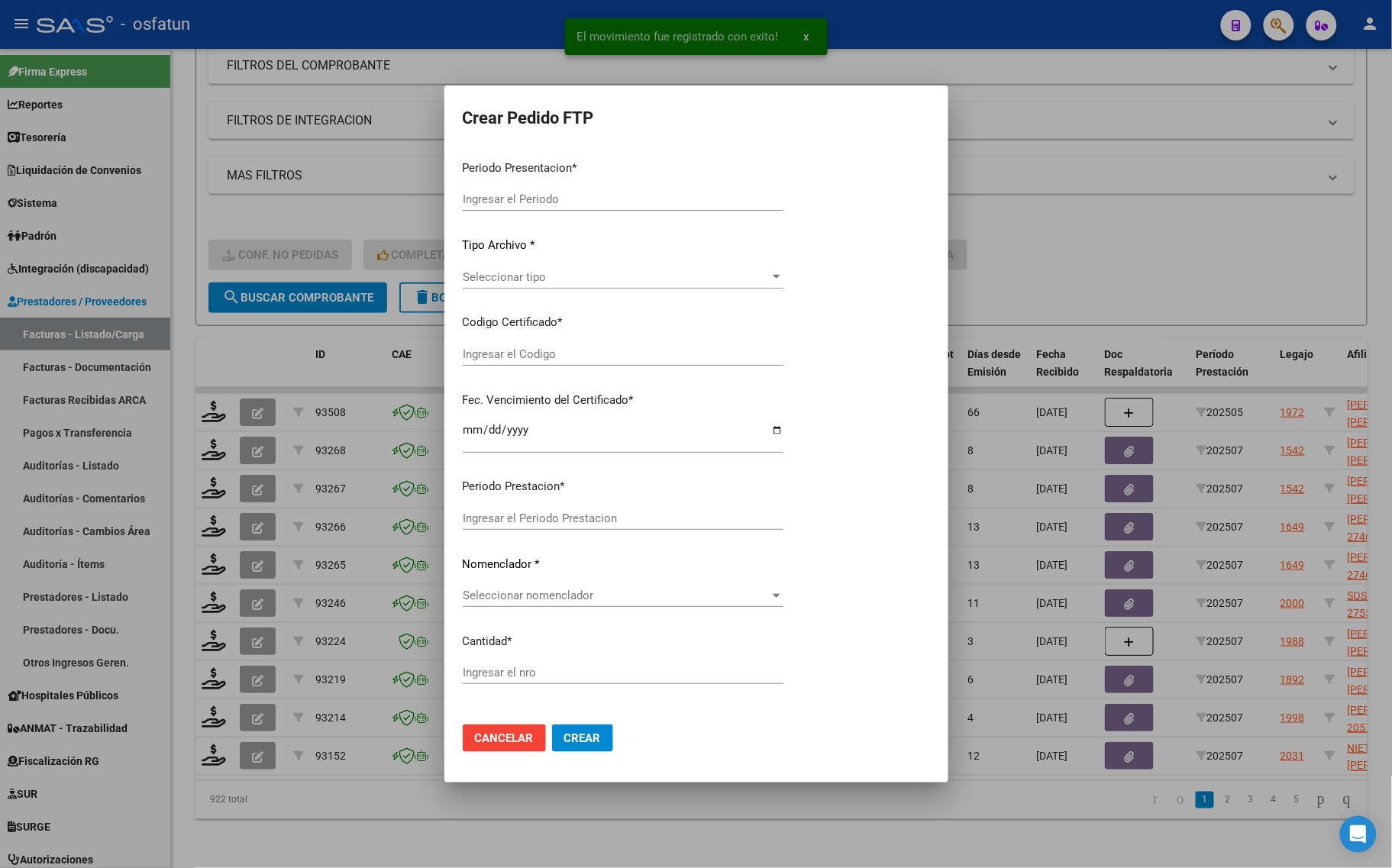
type input "202507"
type input "$ 522.451,87"
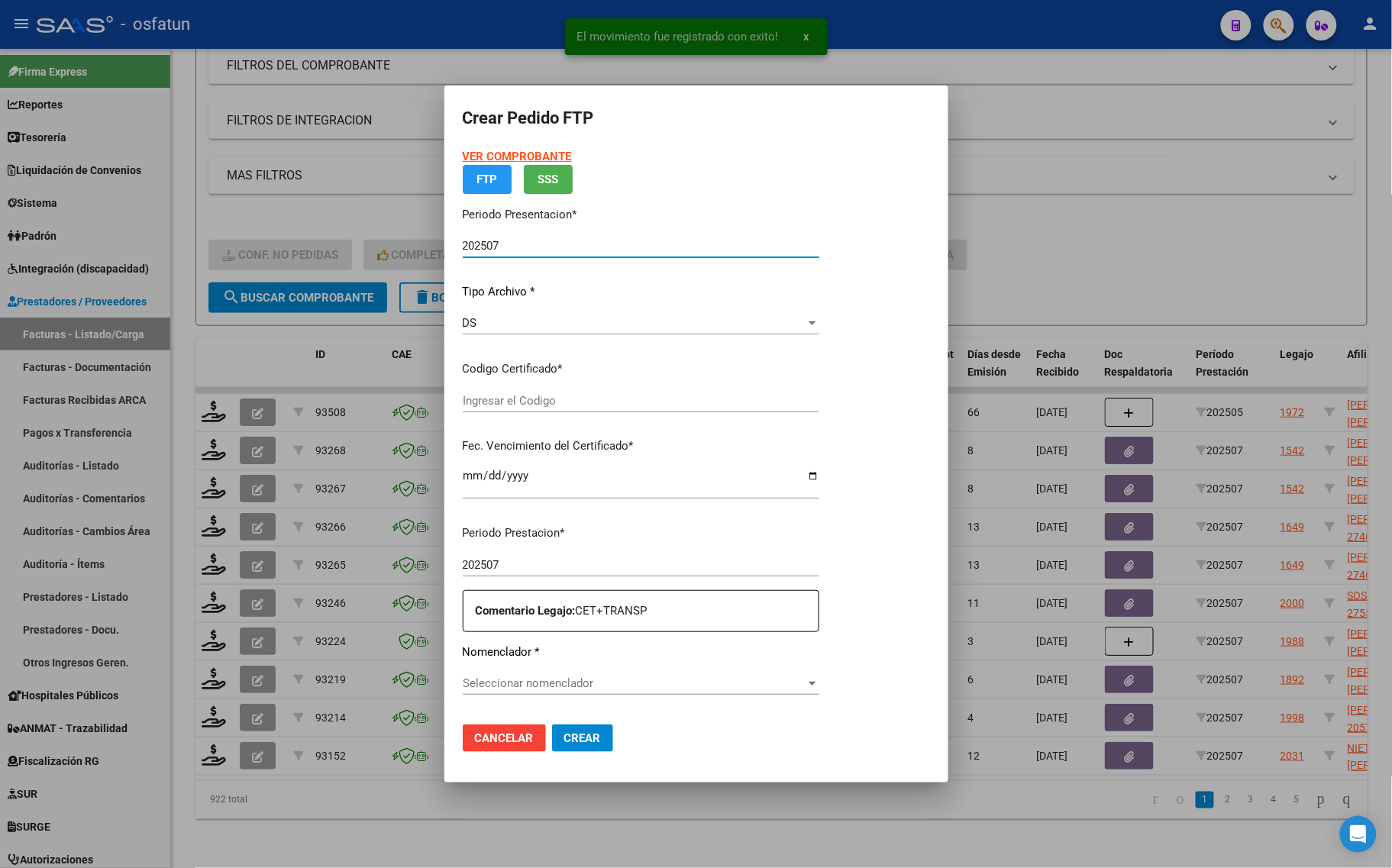
type input "ARG02000552191252023021720260217PPA235"
type input "2026-02-17"
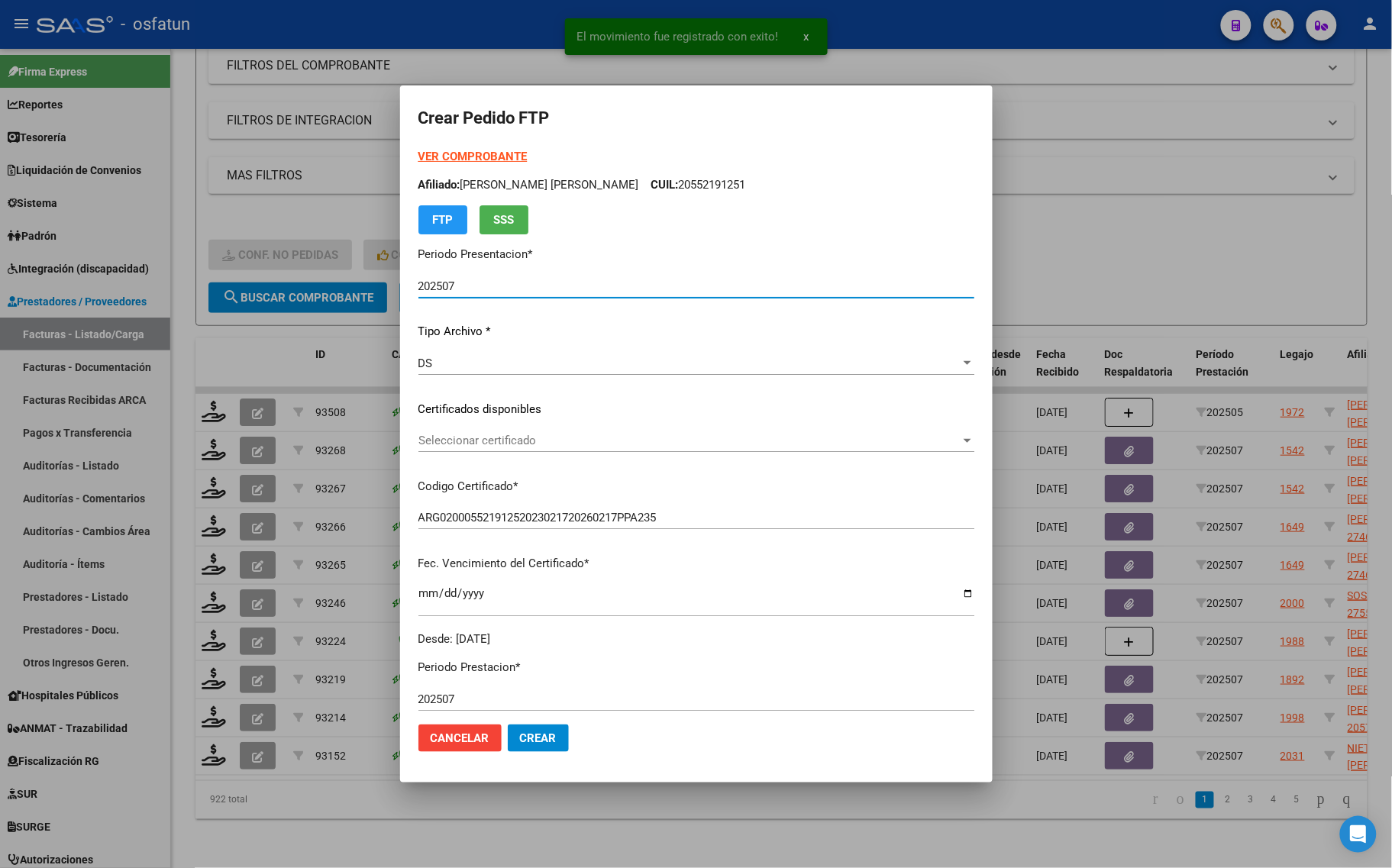
click at [439, 155] on strong "VER COMPROBANTE" at bounding box center [473, 156] width 109 height 14
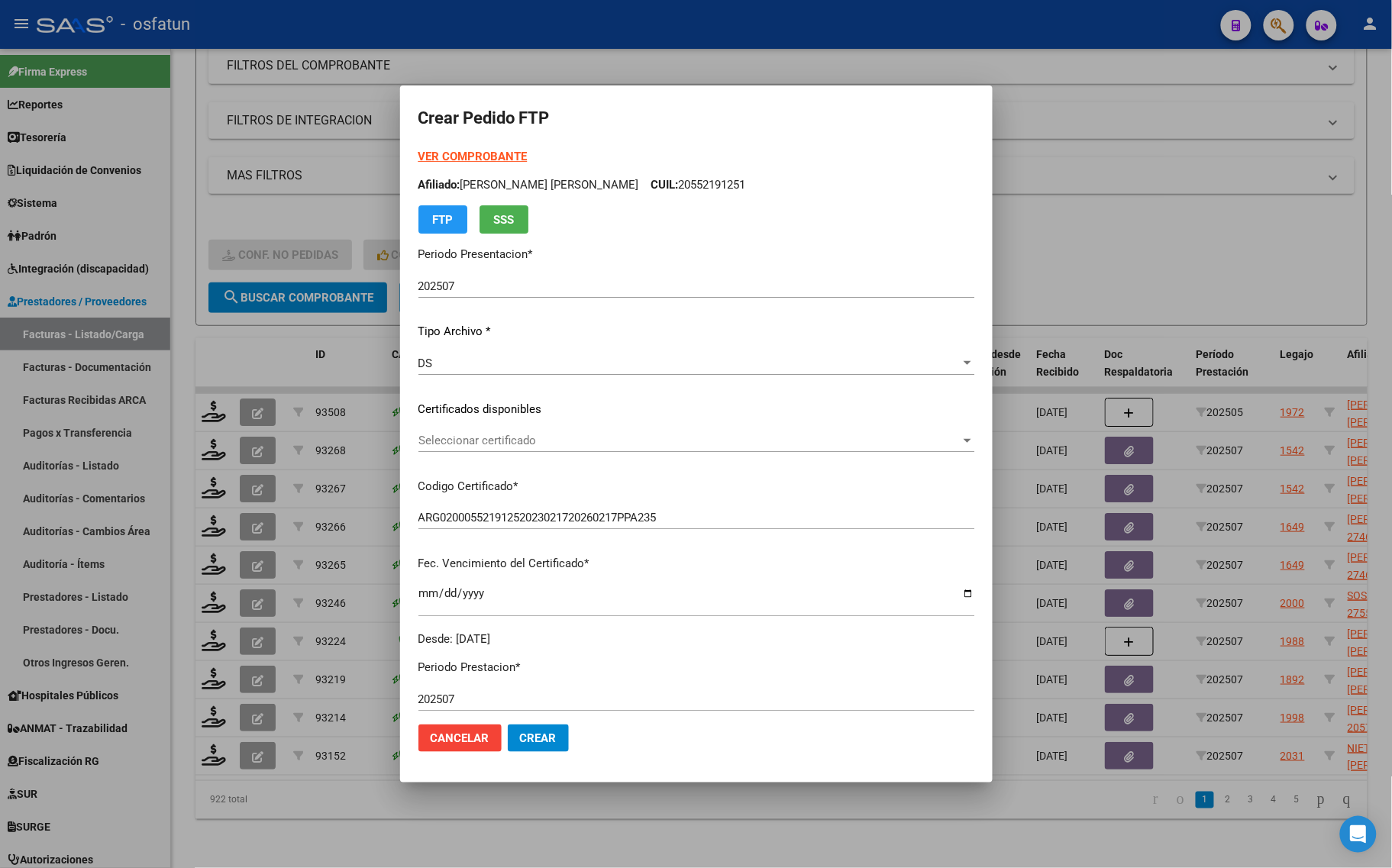
drag, startPoint x: 465, startPoint y: 424, endPoint x: 468, endPoint y: 448, distance: 24.2
click at [466, 424] on div "VER COMPROBANTE ARCA Padrón Afiliado: AROSTEGUICHAR VARGAS IAN DAVID CUIL: 2055…" at bounding box center [696, 397] width 556 height 499
click at [468, 448] on div "Seleccionar certificado Seleccionar certificado" at bounding box center [696, 440] width 556 height 23
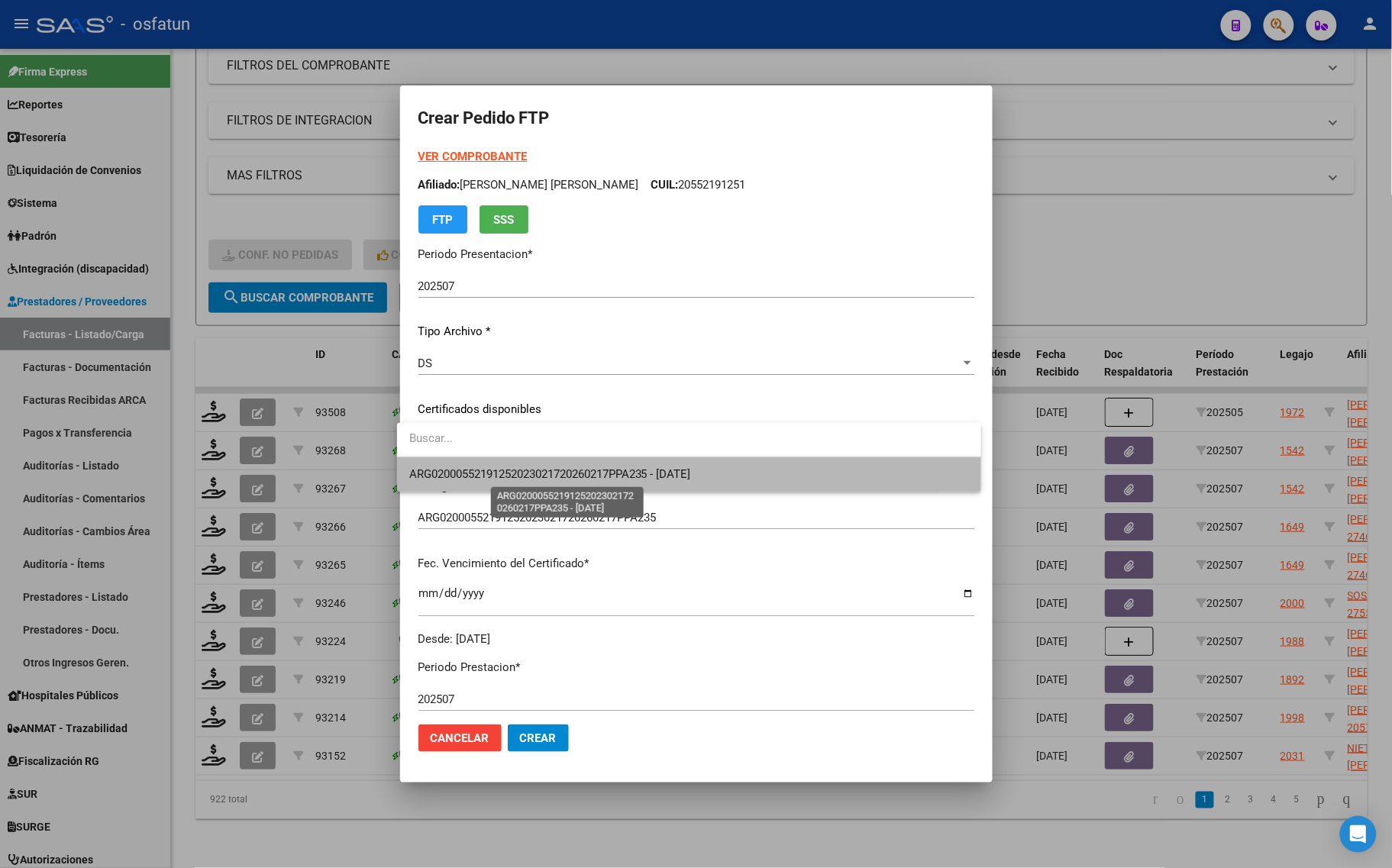
click at [475, 474] on span "ARG02000552191252023021720260217PPA235 - 2026-02-17" at bounding box center [550, 474] width 282 height 14
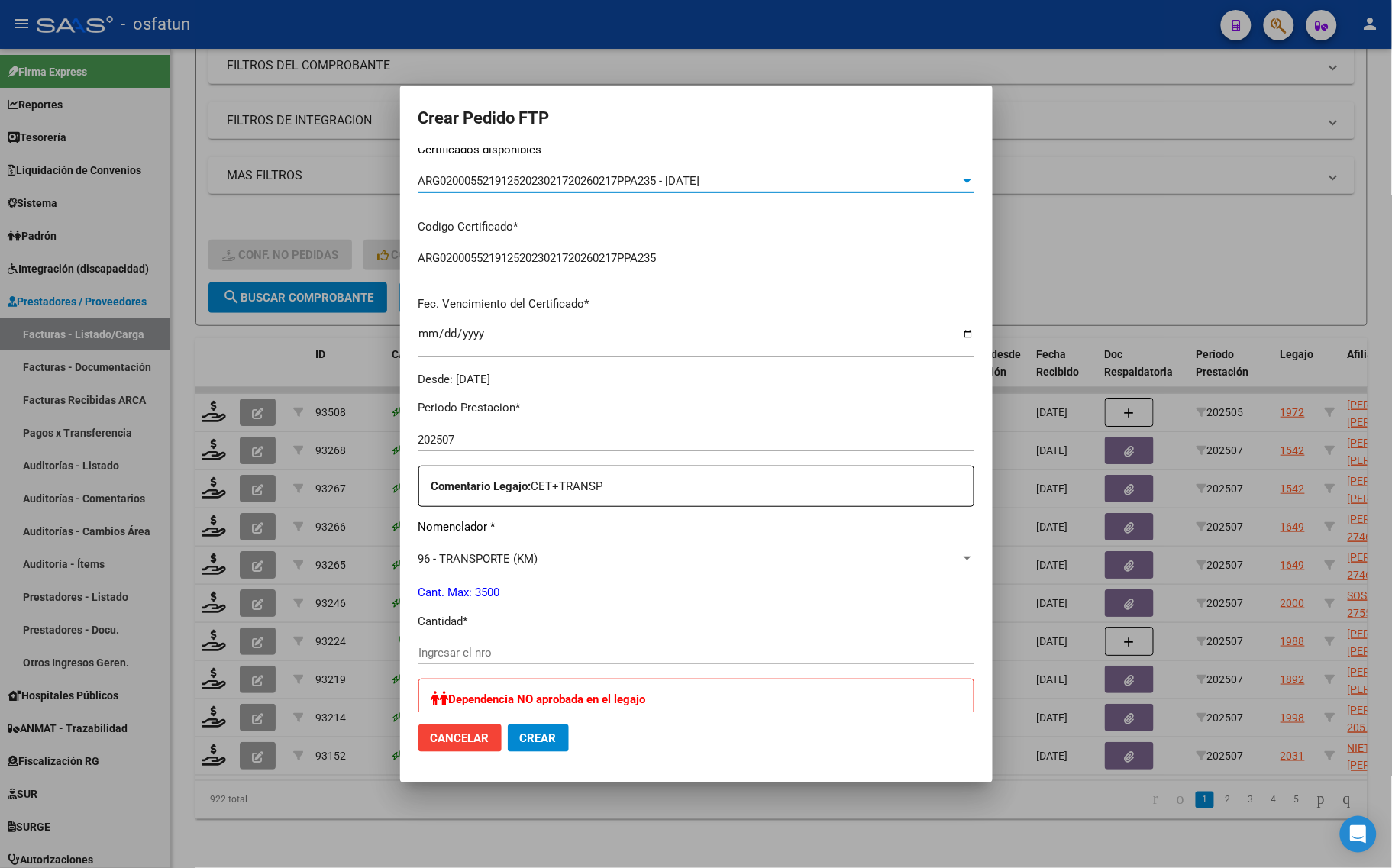
scroll to position [286, 0]
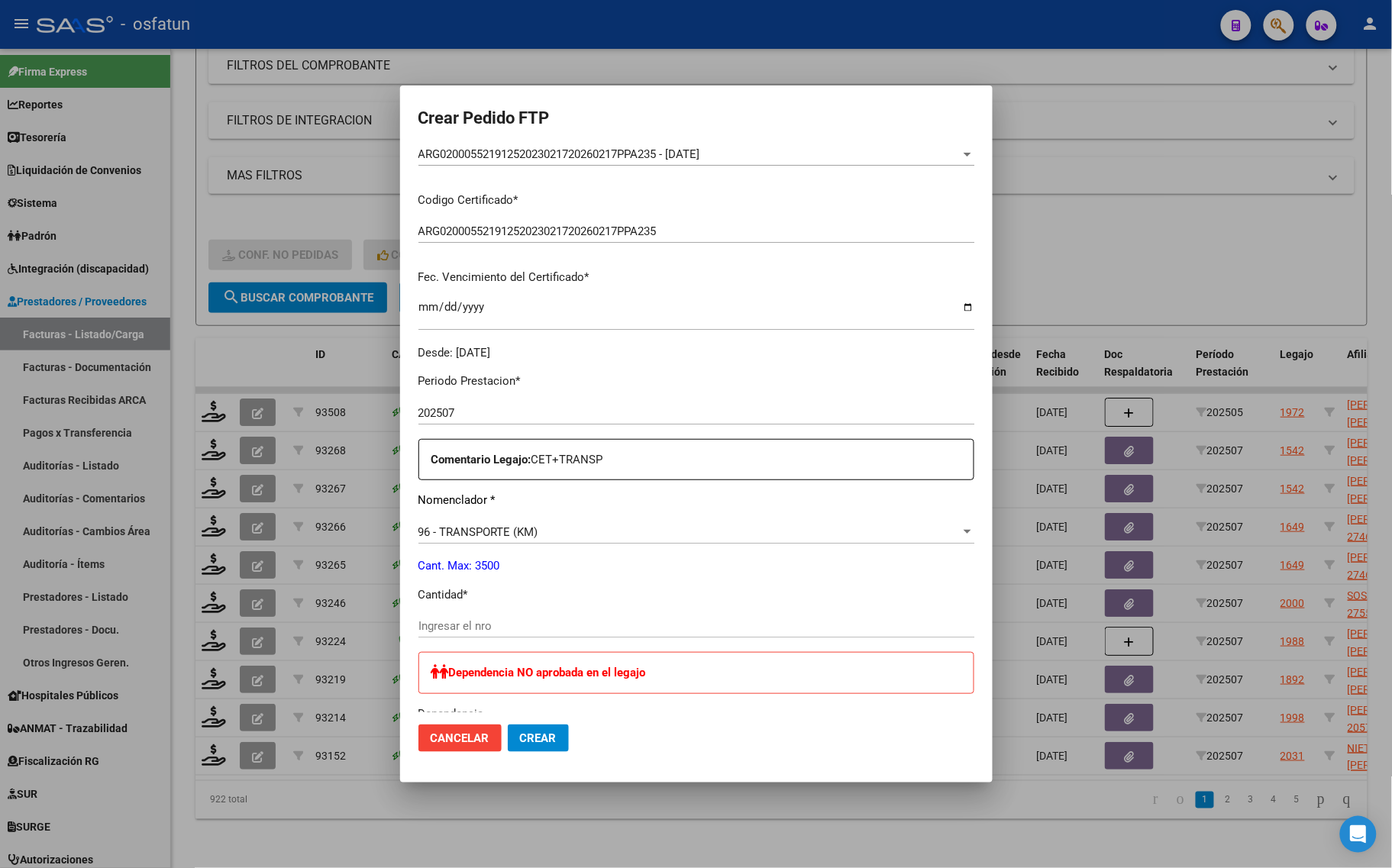
click at [451, 608] on div "Periodo Prestacion * 202507 Ingresar el Periodo Prestacion Comentario Legajo: C…" at bounding box center [696, 750] width 556 height 778
click at [451, 615] on div "Ingresar el nro" at bounding box center [696, 625] width 556 height 23
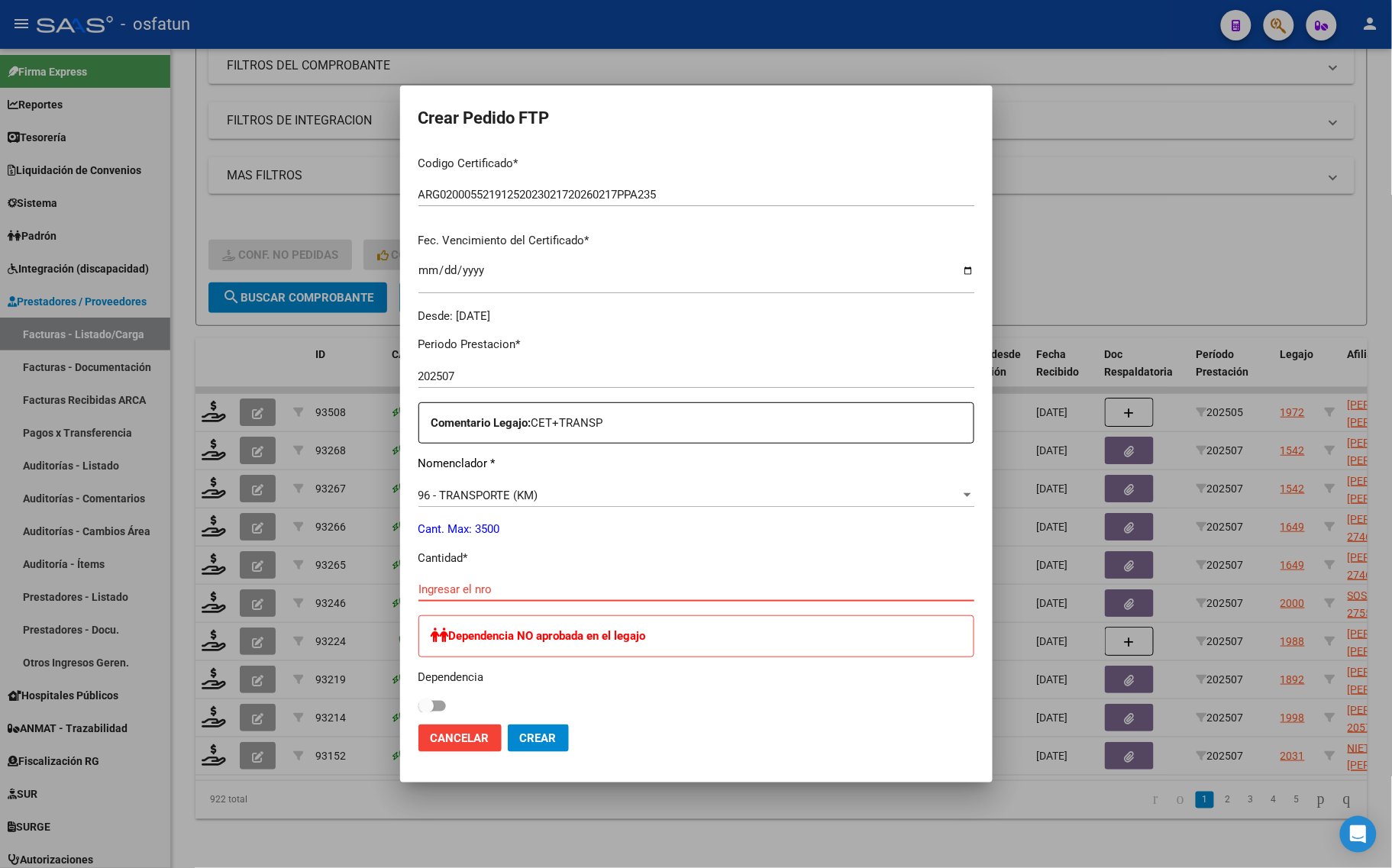
scroll to position [382, 0]
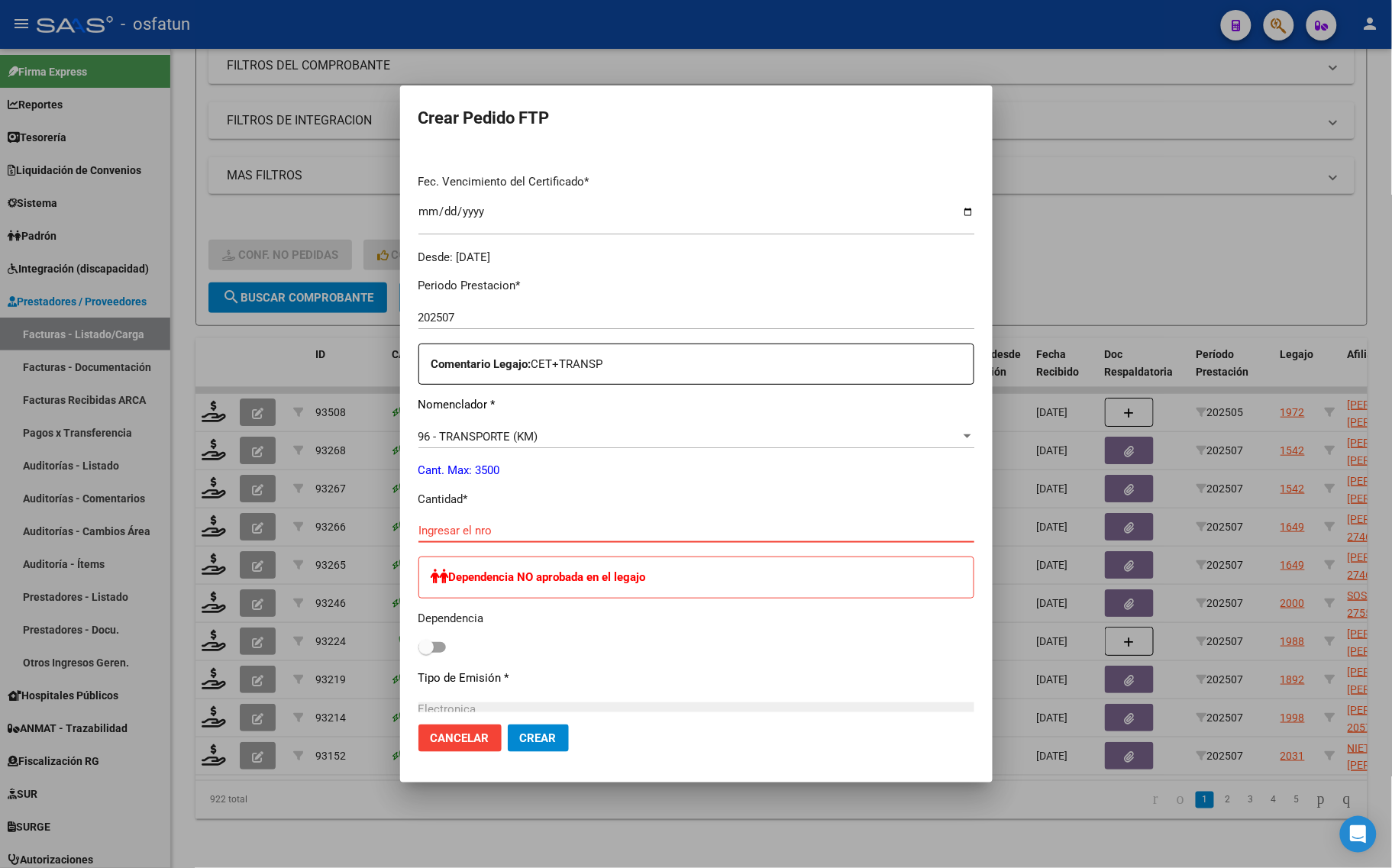
click at [465, 534] on input "Ingresar el nro" at bounding box center [696, 530] width 556 height 14
click at [475, 444] on div "96 - TRANSPORTE (KM) Seleccionar nomenclador" at bounding box center [696, 436] width 556 height 23
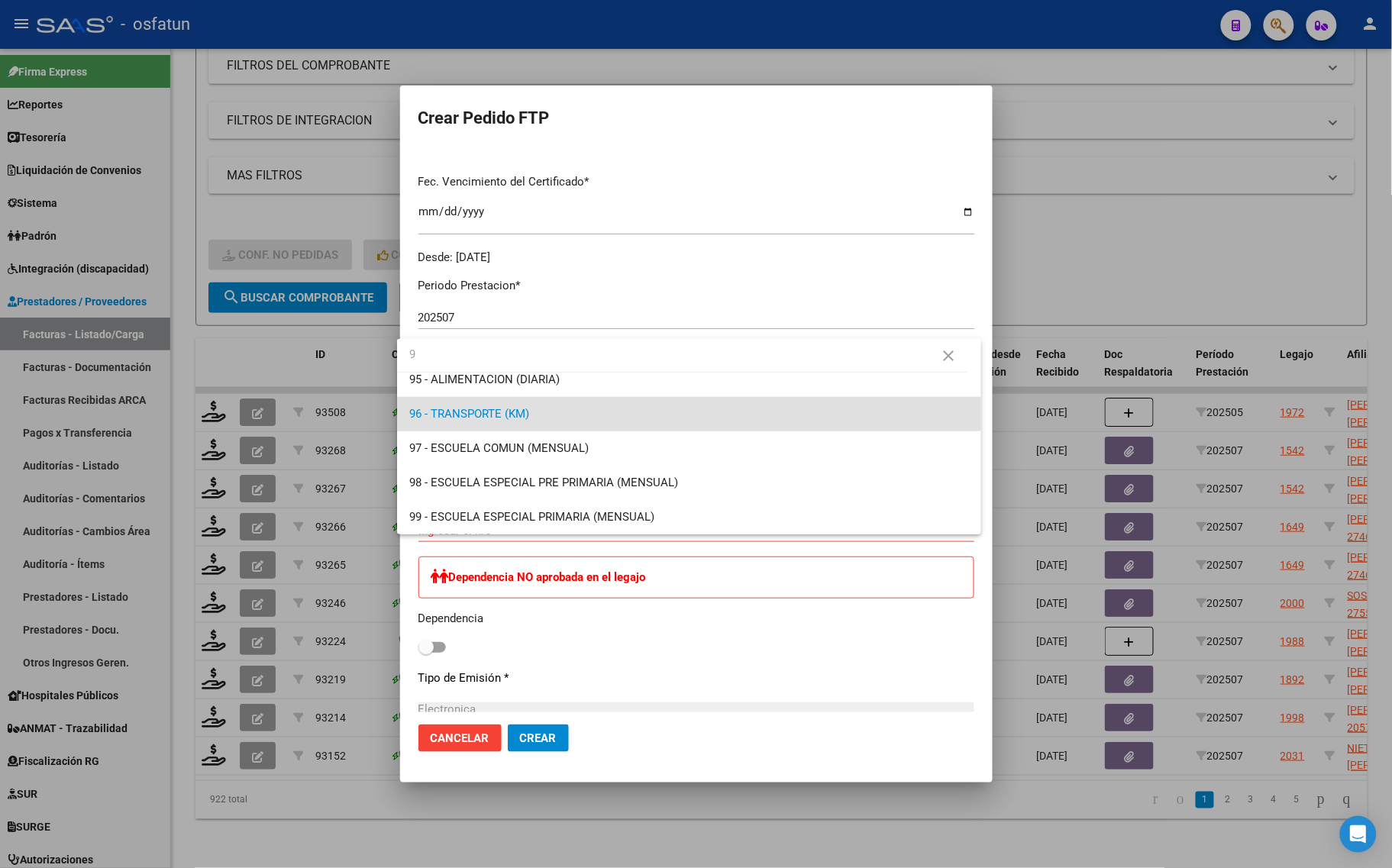
scroll to position [0, 0]
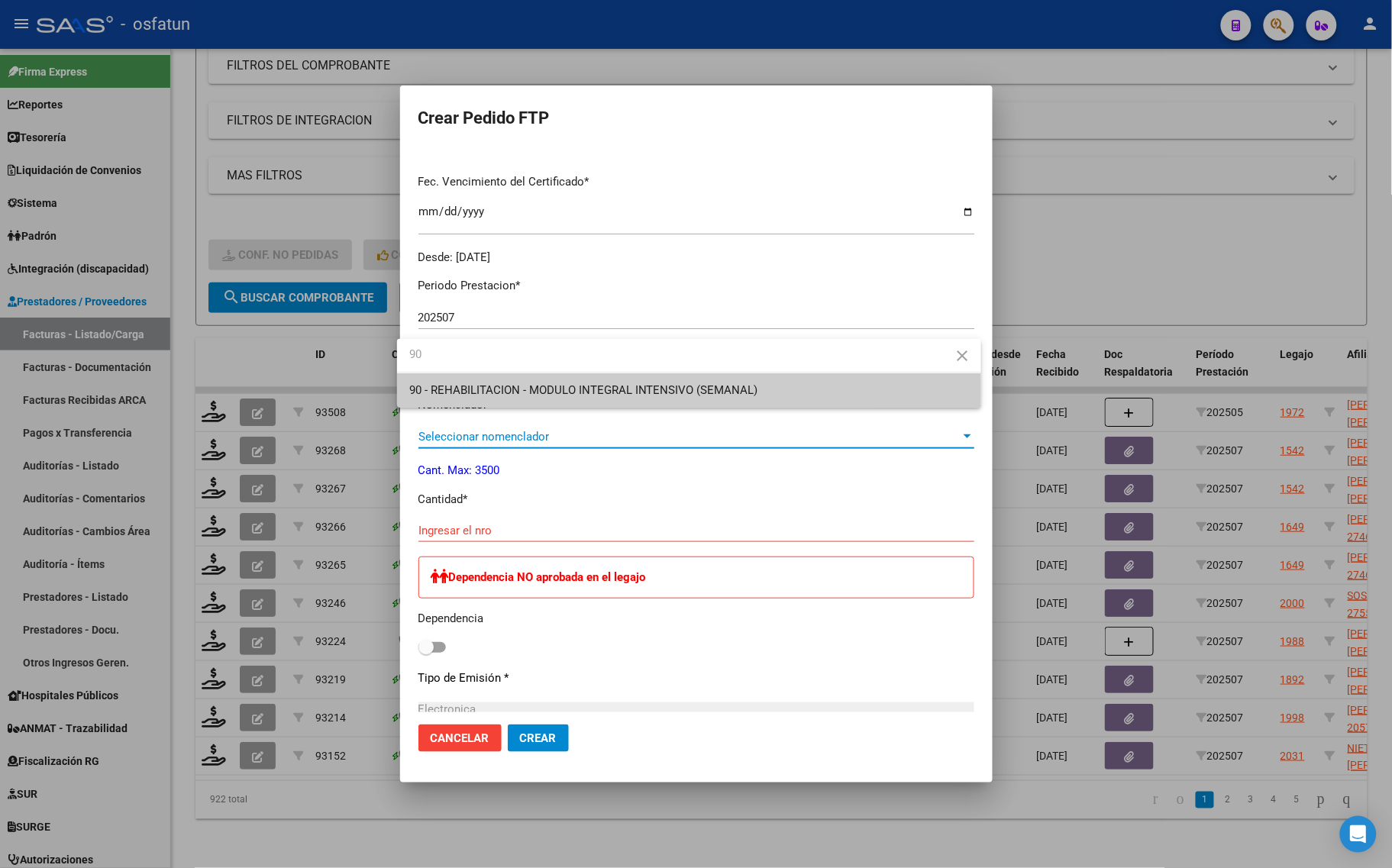
type input "90"
click at [561, 402] on span "90 - REHABILITACION - MODULO INTEGRAL INTENSIVO (SEMANAL)" at bounding box center [689, 390] width 559 height 34
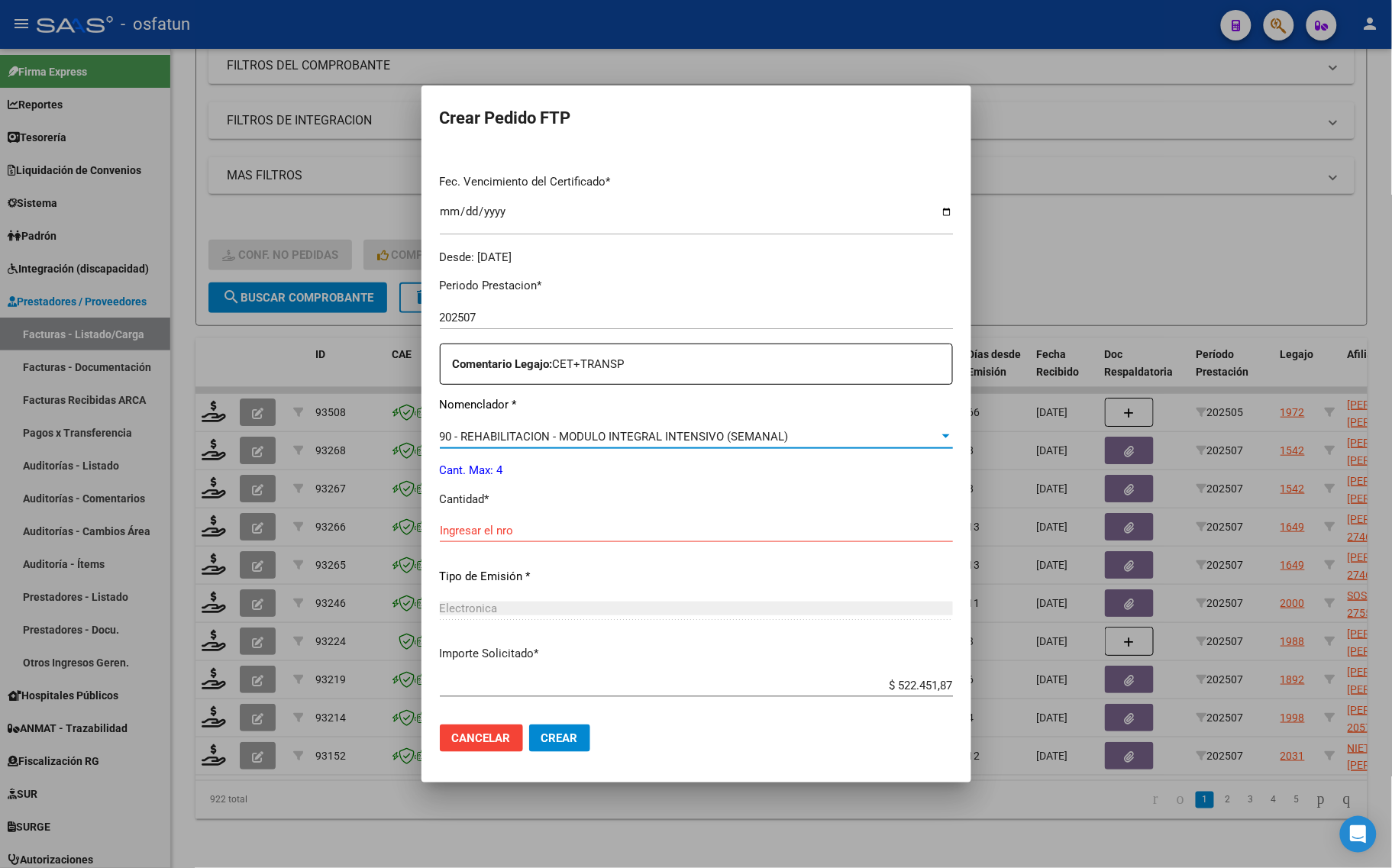
click at [479, 539] on div "Ingresar el nro" at bounding box center [696, 529] width 513 height 23
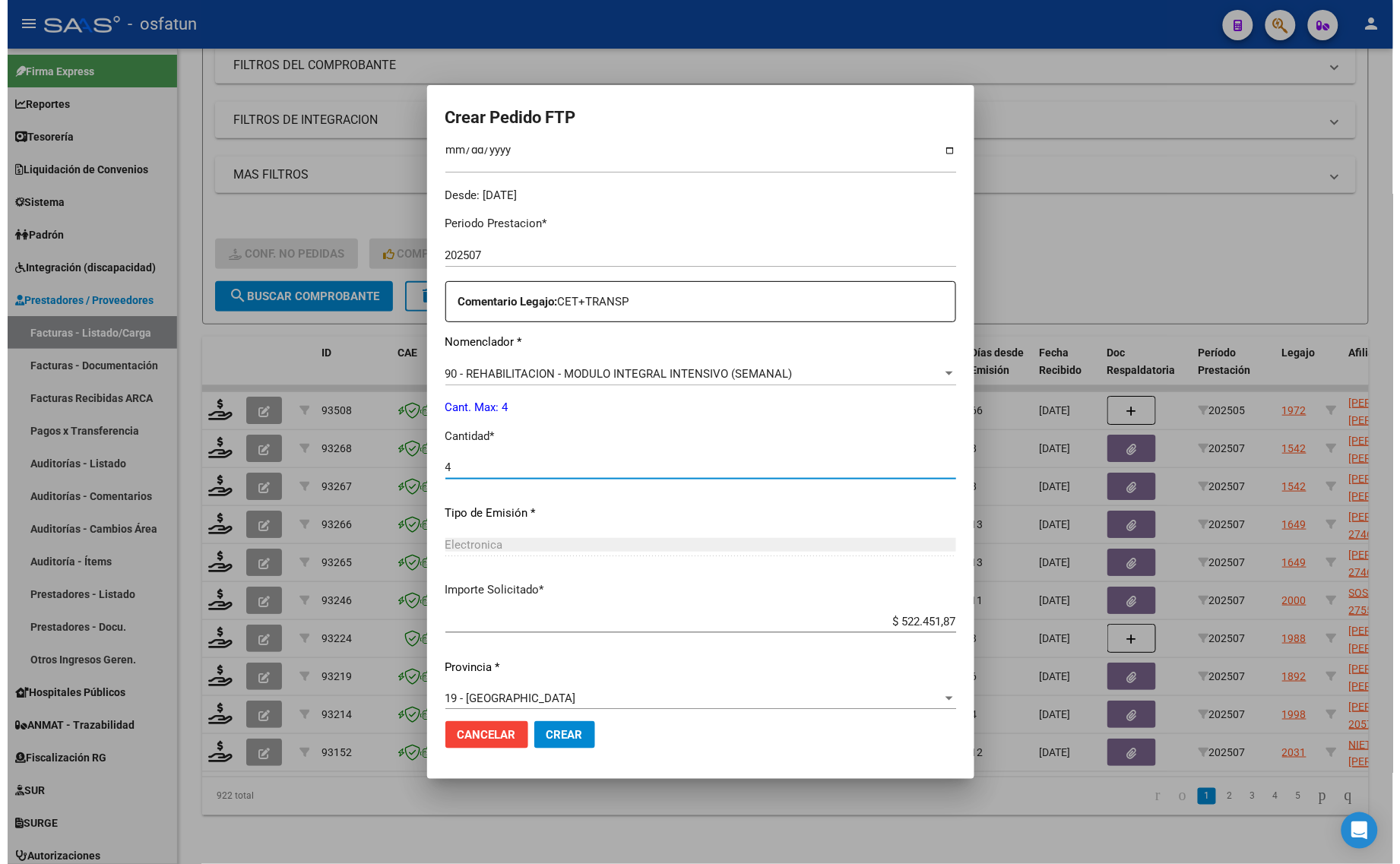
scroll to position [455, 0]
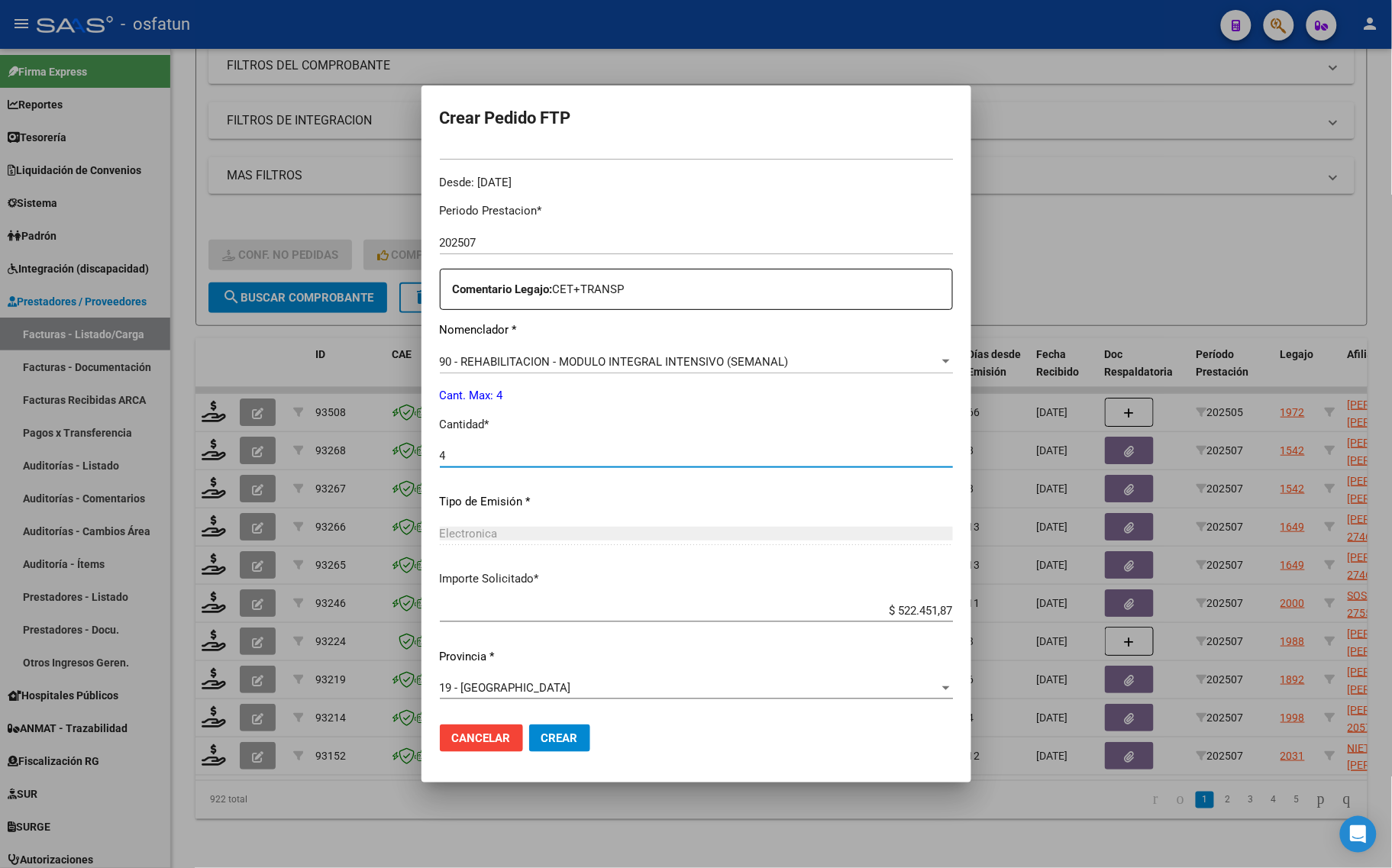
type input "4"
click at [541, 741] on span "Crear" at bounding box center [559, 738] width 36 height 14
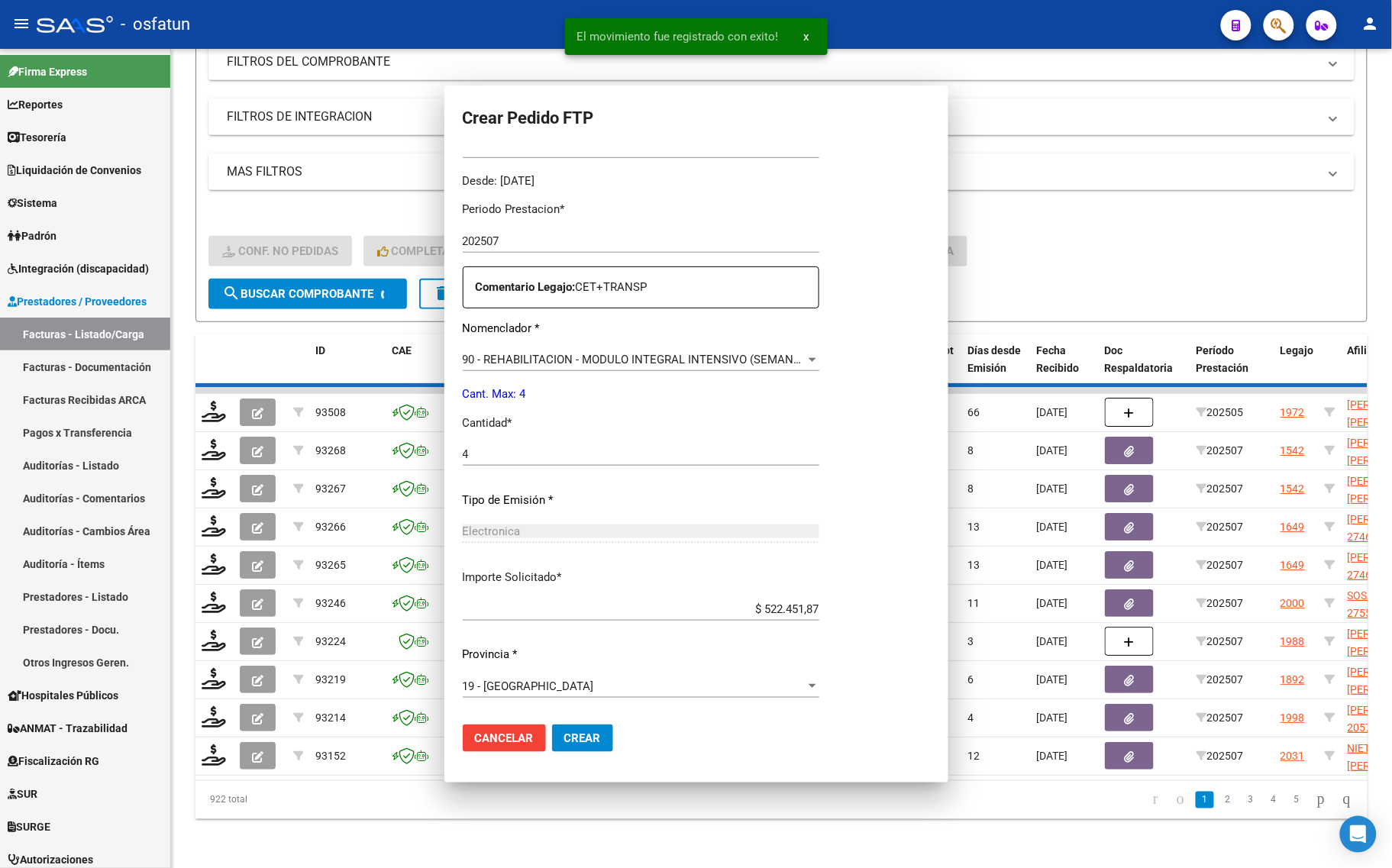
scroll to position [0, 0]
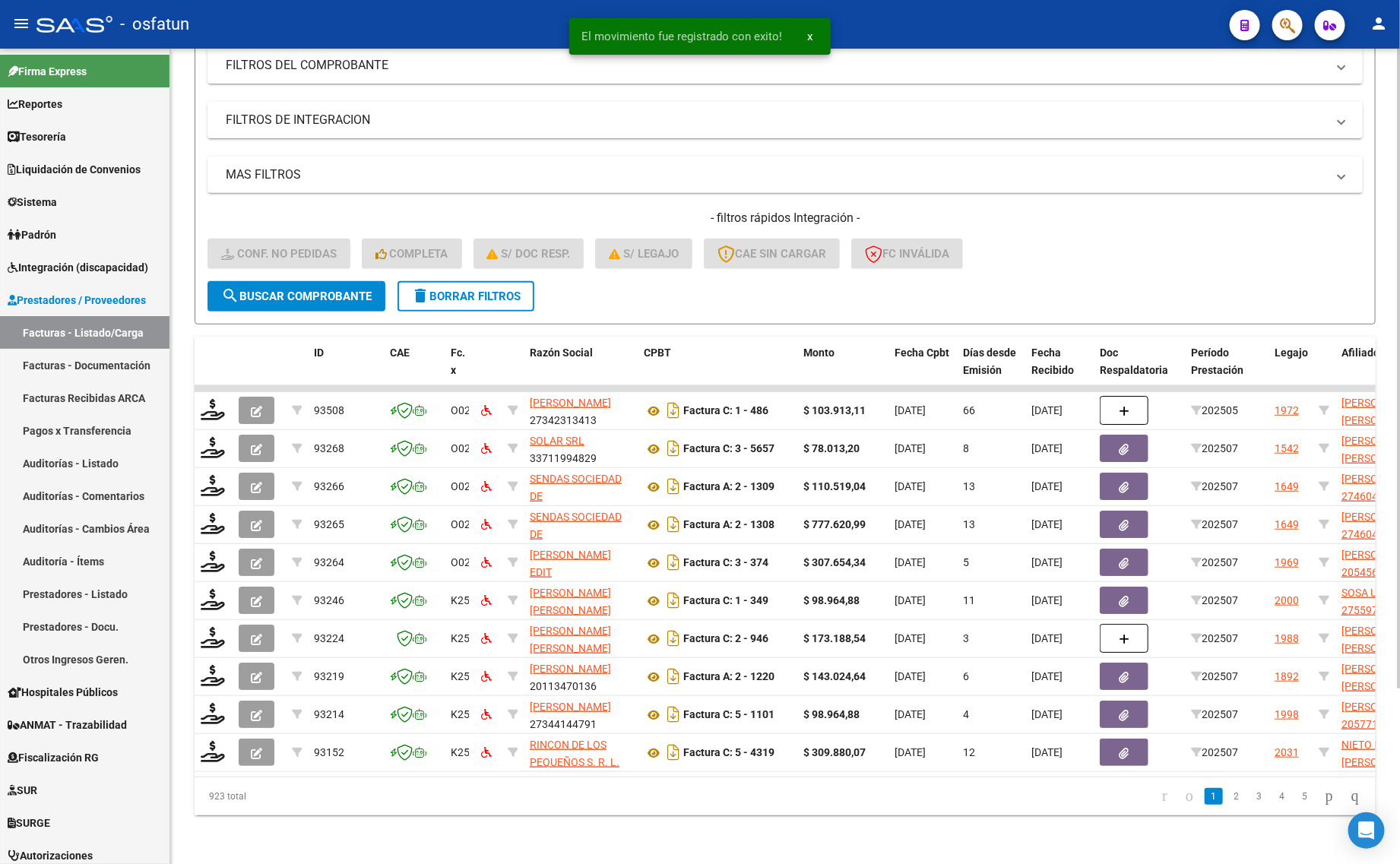
click at [1236, 210] on h4 "- filtros rápidos Integración -" at bounding box center [785, 217] width 1155 height 17
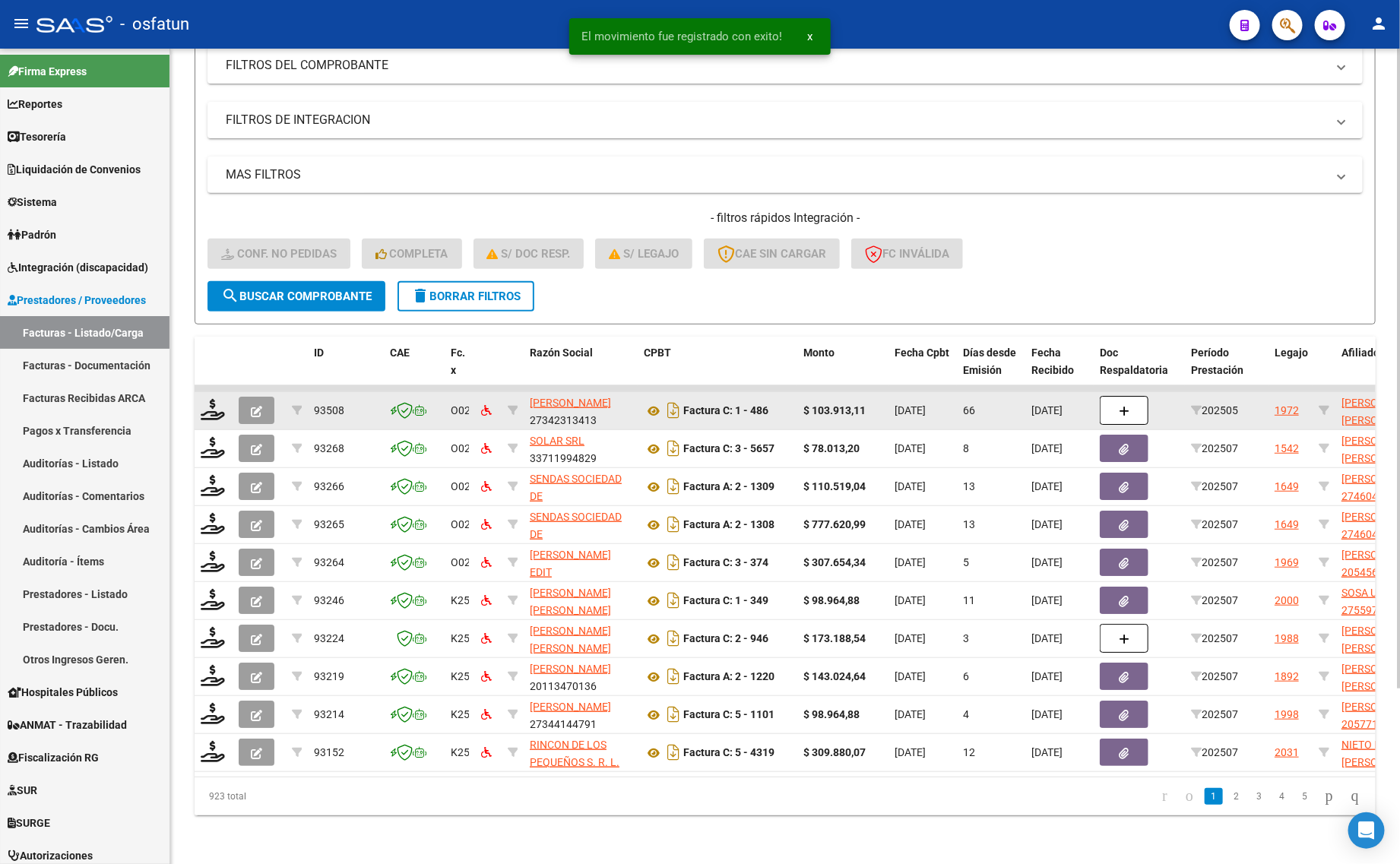
click at [213, 408] on datatable-body-cell at bounding box center [214, 410] width 38 height 37
click at [218, 399] on icon at bounding box center [213, 409] width 24 height 22
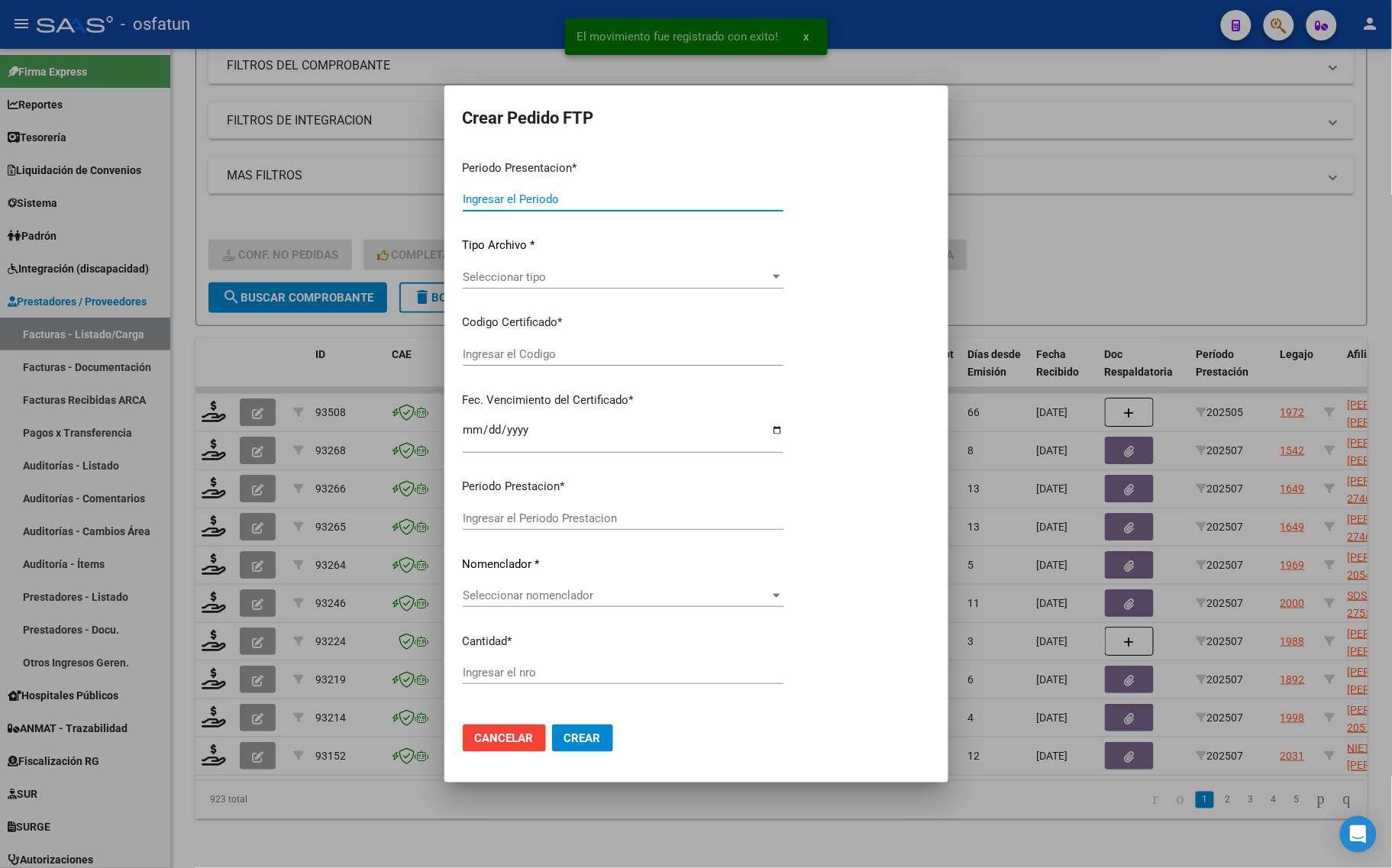
type input "202507"
type input "202505"
type input "$ 103.913,11"
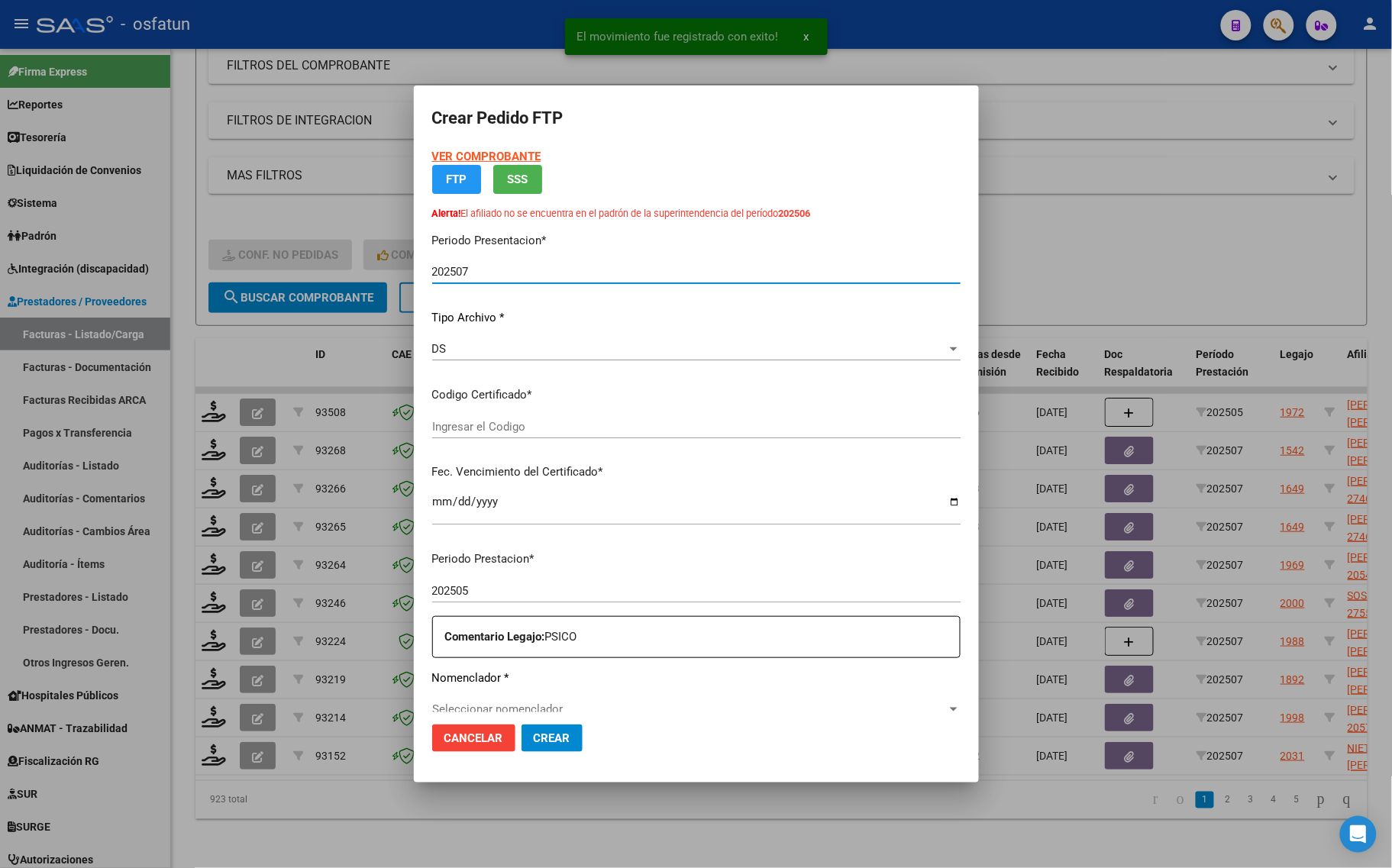
type input "ARG01000376657482025032020400320CHU173"
type input "2040-03-20"
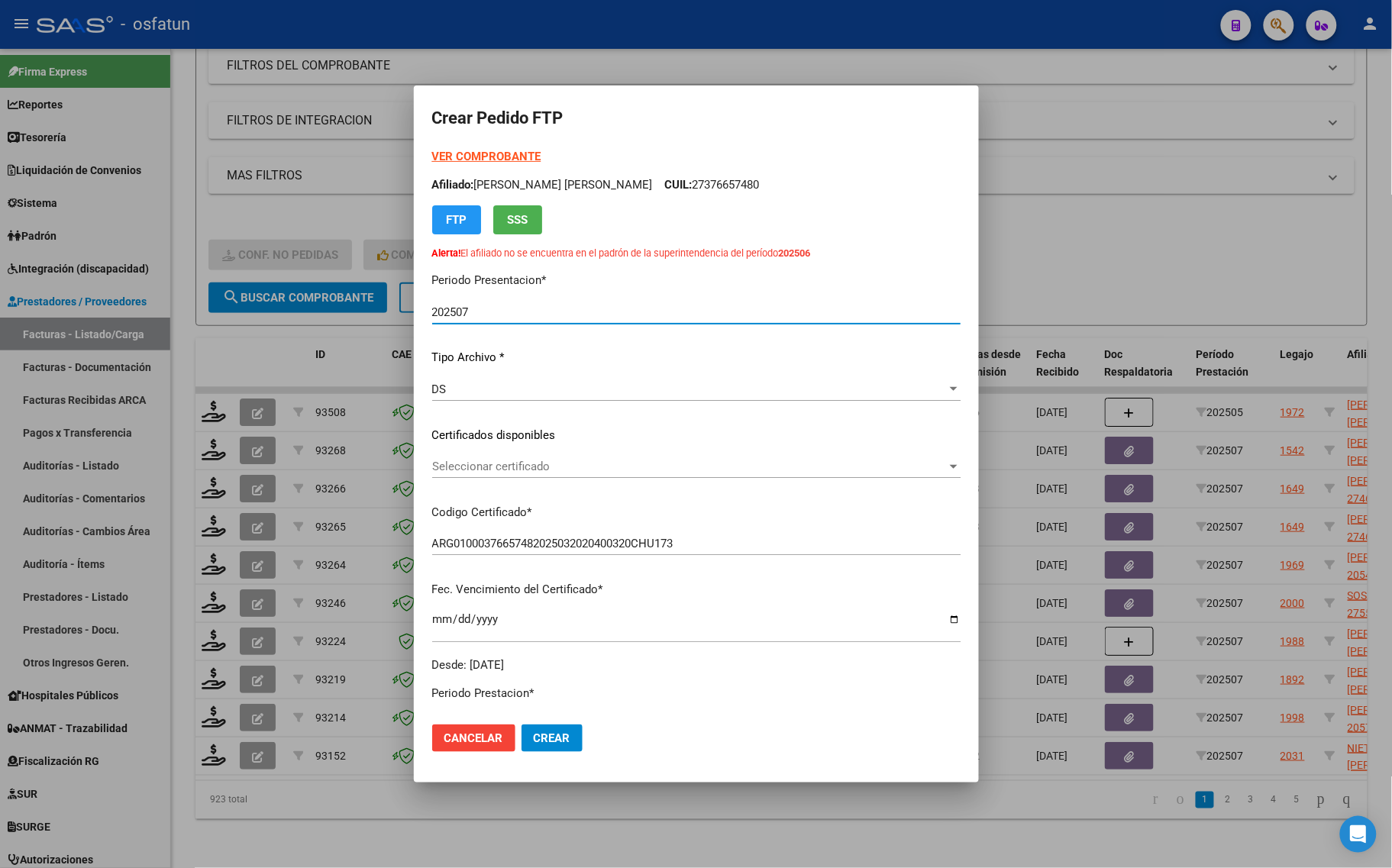
click at [464, 158] on strong "VER COMPROBANTE" at bounding box center [486, 156] width 109 height 14
drag, startPoint x: 428, startPoint y: 447, endPoint x: 433, endPoint y: 456, distance: 10.3
click at [432, 447] on div "VER COMPROBANTE ARCA Padrón Afiliado: PRATTI MARIA BELEN CUIL: 27376657480 FTP …" at bounding box center [696, 410] width 529 height 526
click at [433, 467] on span "Seleccionar certificado" at bounding box center [689, 466] width 515 height 14
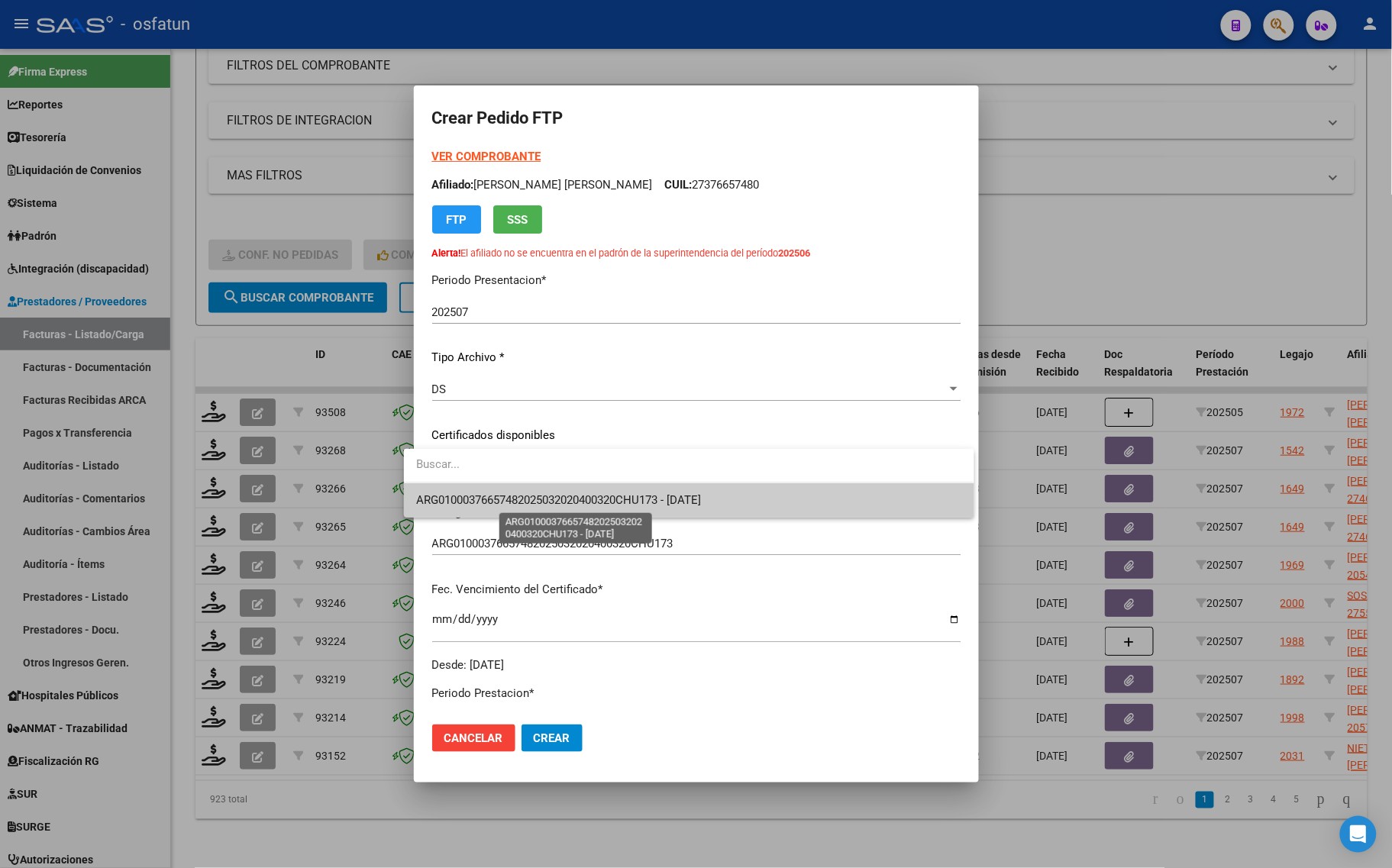
drag, startPoint x: 510, startPoint y: 505, endPoint x: 501, endPoint y: 563, distance: 58.7
click at [512, 504] on span "ARG01000376657482025032020400320CHU173 - 2040-03-20" at bounding box center [558, 500] width 285 height 14
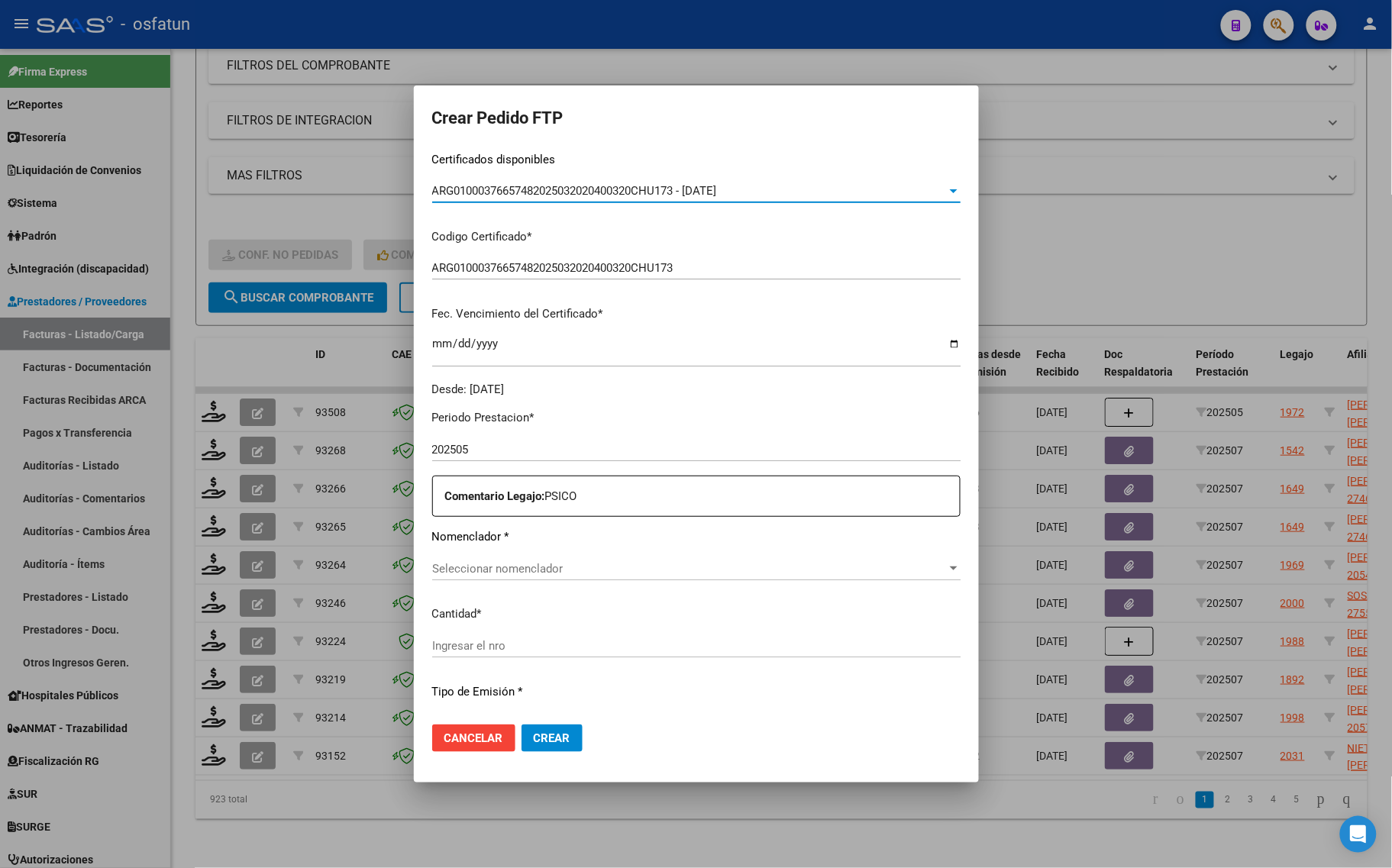
scroll to position [286, 0]
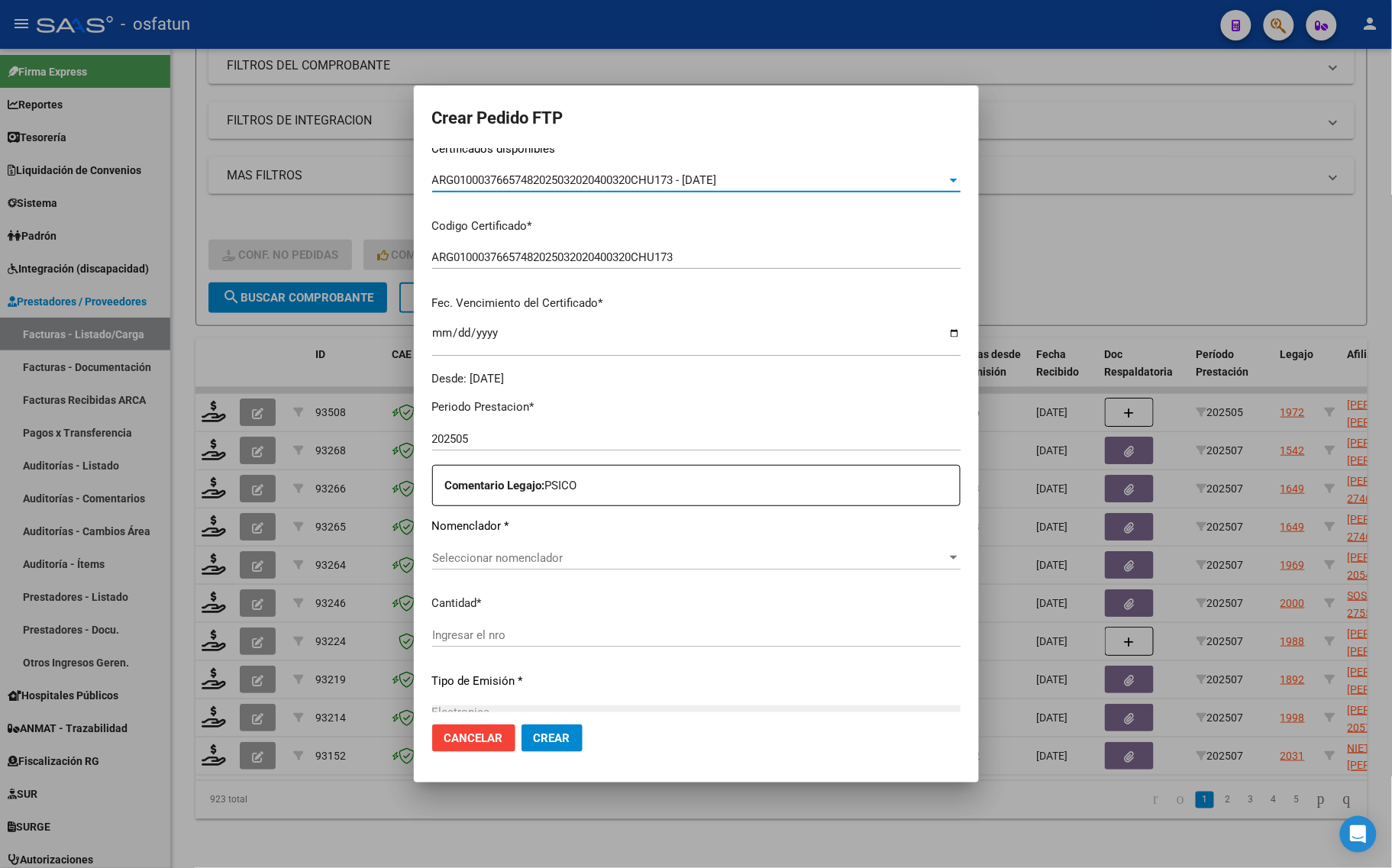
click at [481, 575] on div "Seleccionar nomenclador Seleccionar nomenclador" at bounding box center [696, 565] width 529 height 37
click at [488, 556] on span "Seleccionar nomenclador" at bounding box center [689, 558] width 515 height 14
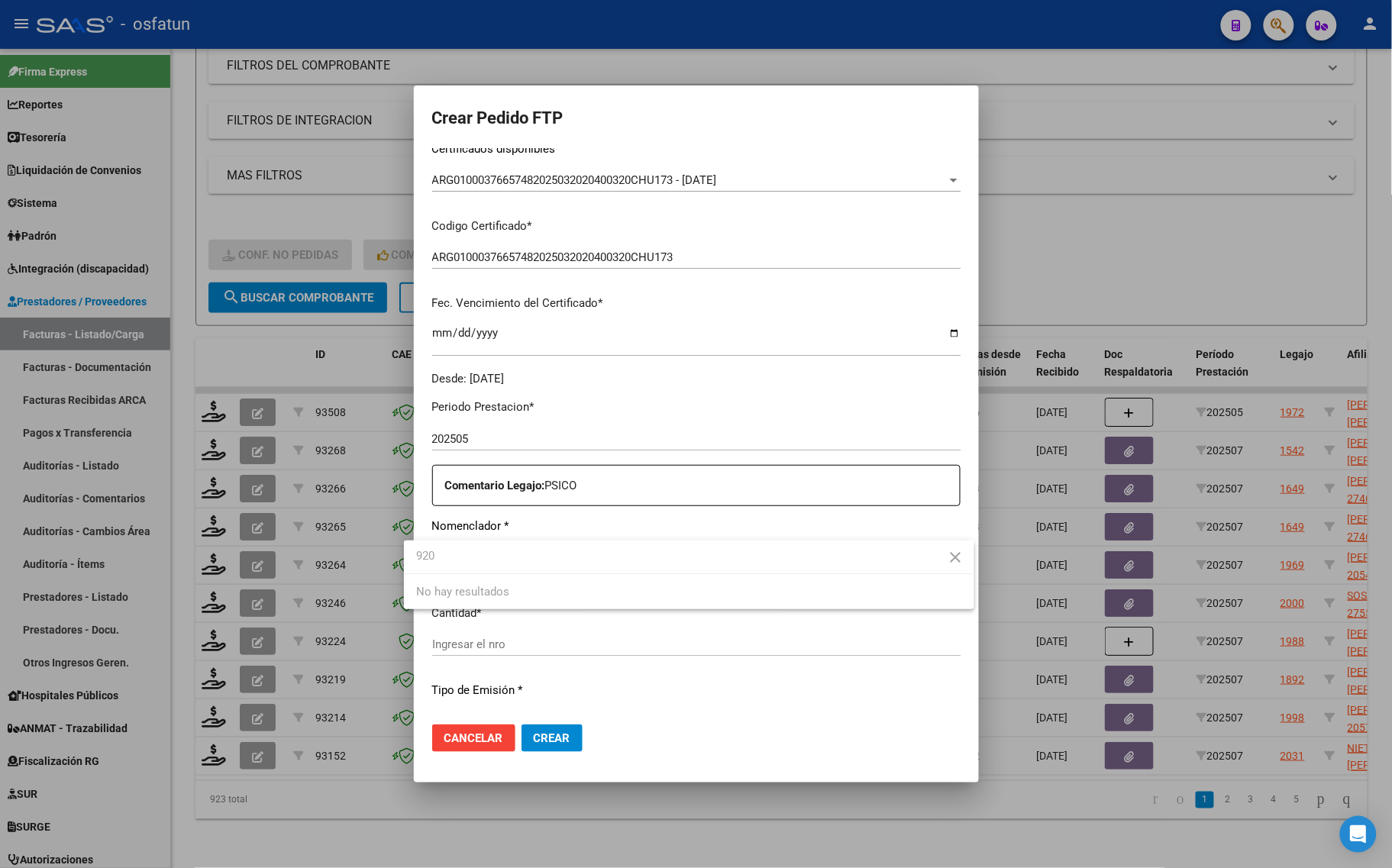
drag, startPoint x: 440, startPoint y: 565, endPoint x: 359, endPoint y: 558, distance: 81.3
click at [360, 559] on div "Crear Pedido FTP VER COMPROBANTE ARCA Padrón Afiliado: PRATTI MARIA BELEN CUIL:…" at bounding box center [696, 434] width 1392 height 868
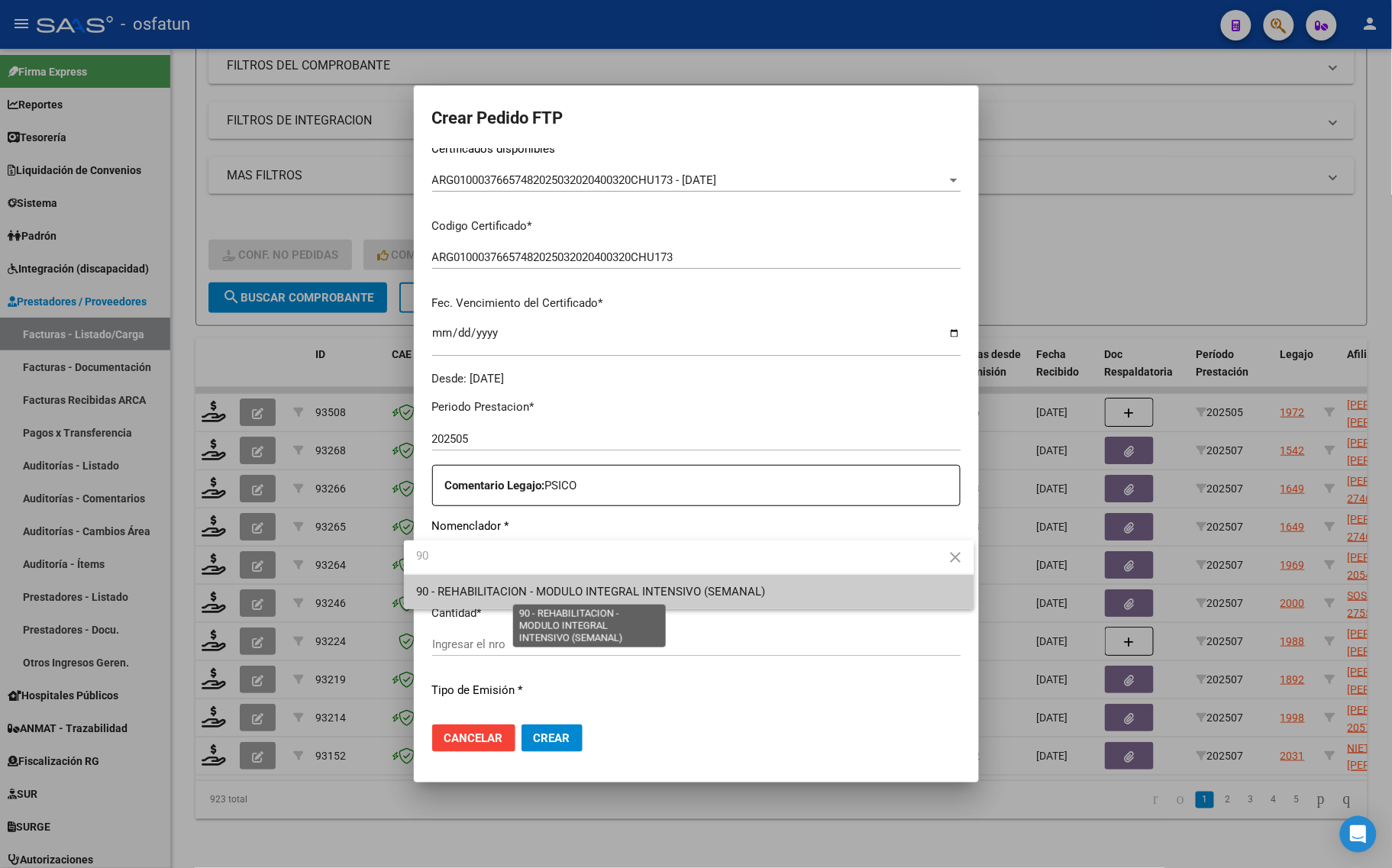
type input "90"
drag, startPoint x: 460, startPoint y: 597, endPoint x: 453, endPoint y: 630, distance: 33.7
click at [458, 597] on span "90 - REHABILITACION - MODULO INTEGRAL INTENSIVO (SEMANAL)" at bounding box center [591, 591] width 348 height 14
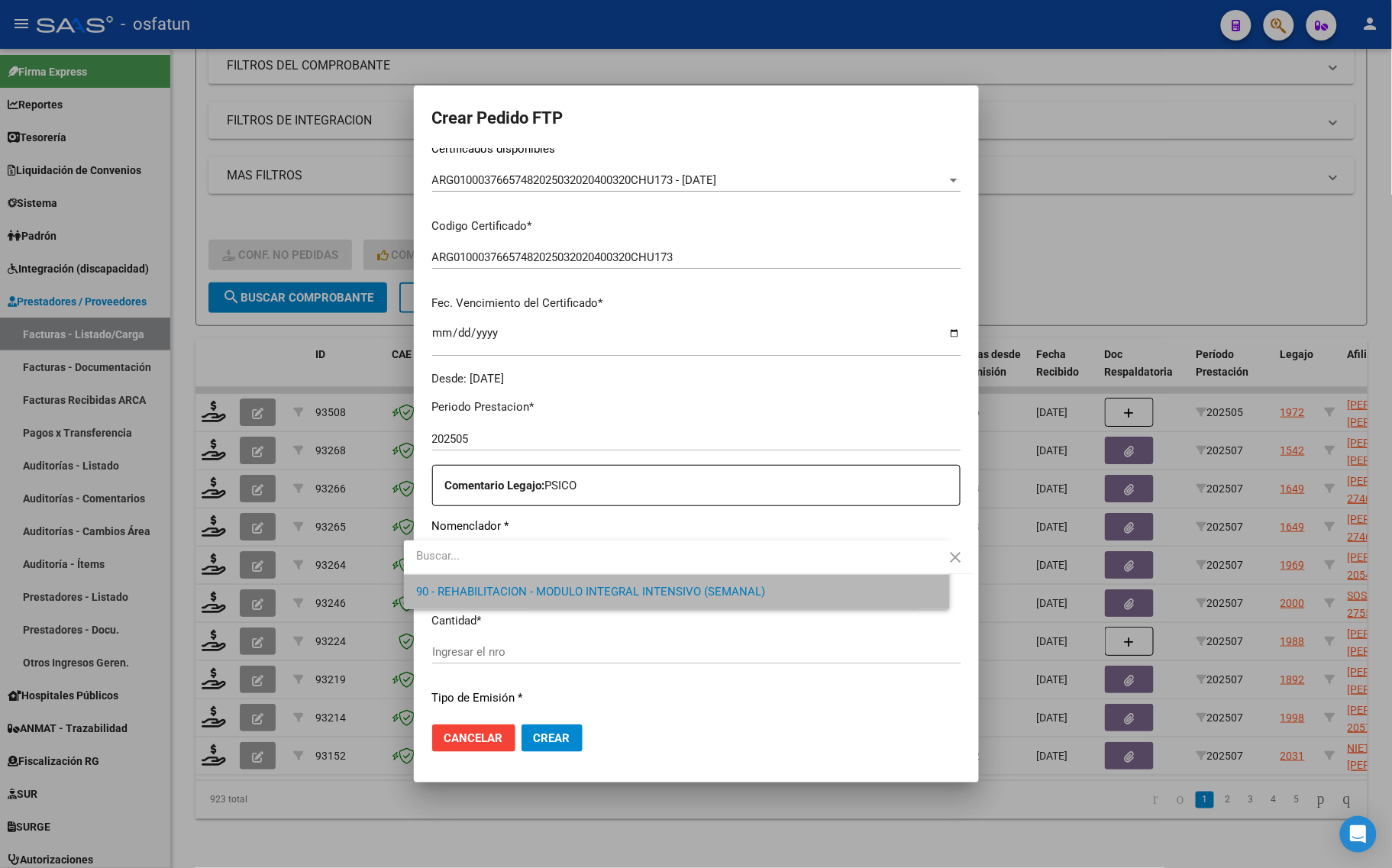
click at [447, 658] on div "Ingresar el nro" at bounding box center [696, 651] width 529 height 23
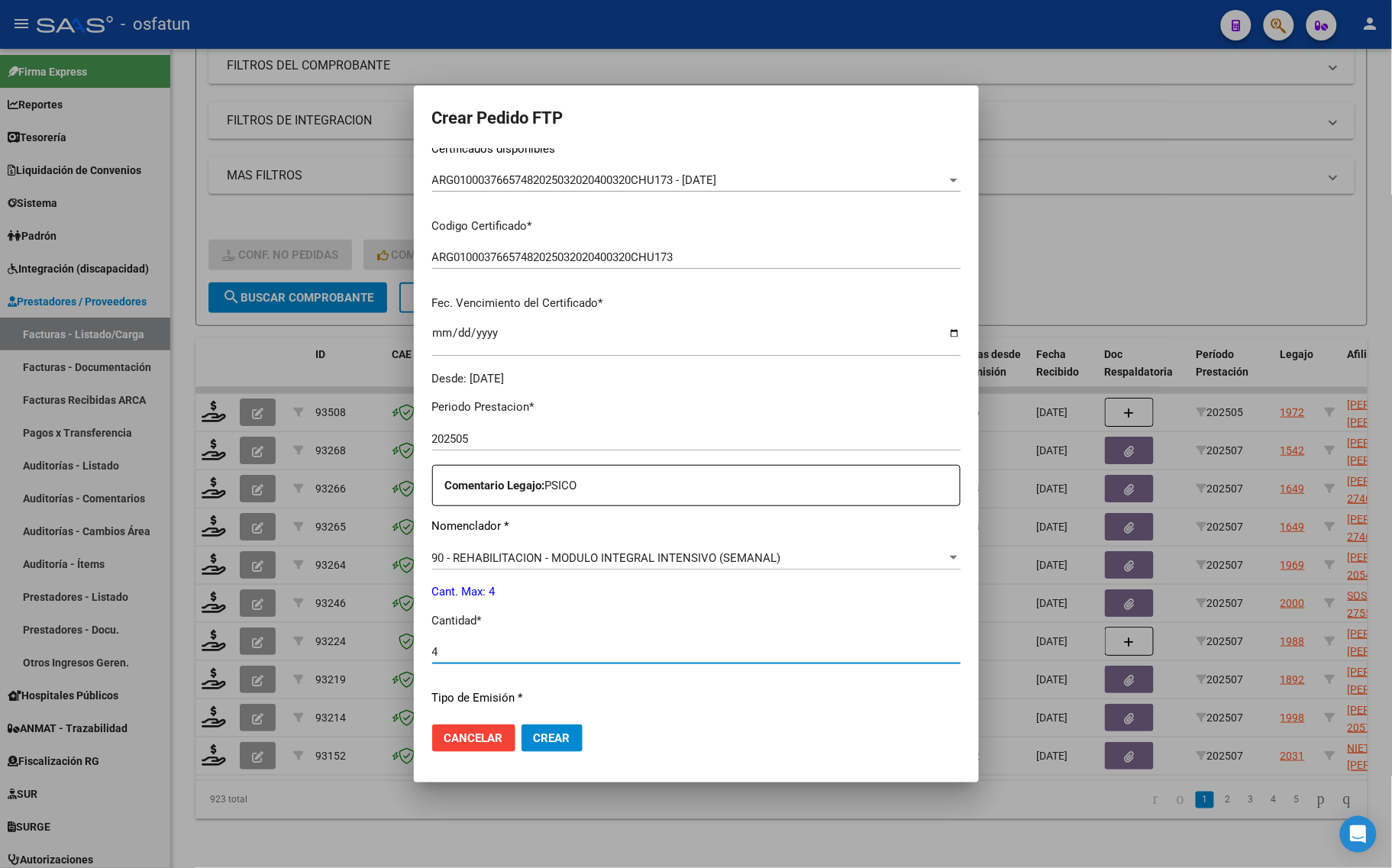
scroll to position [482, 0]
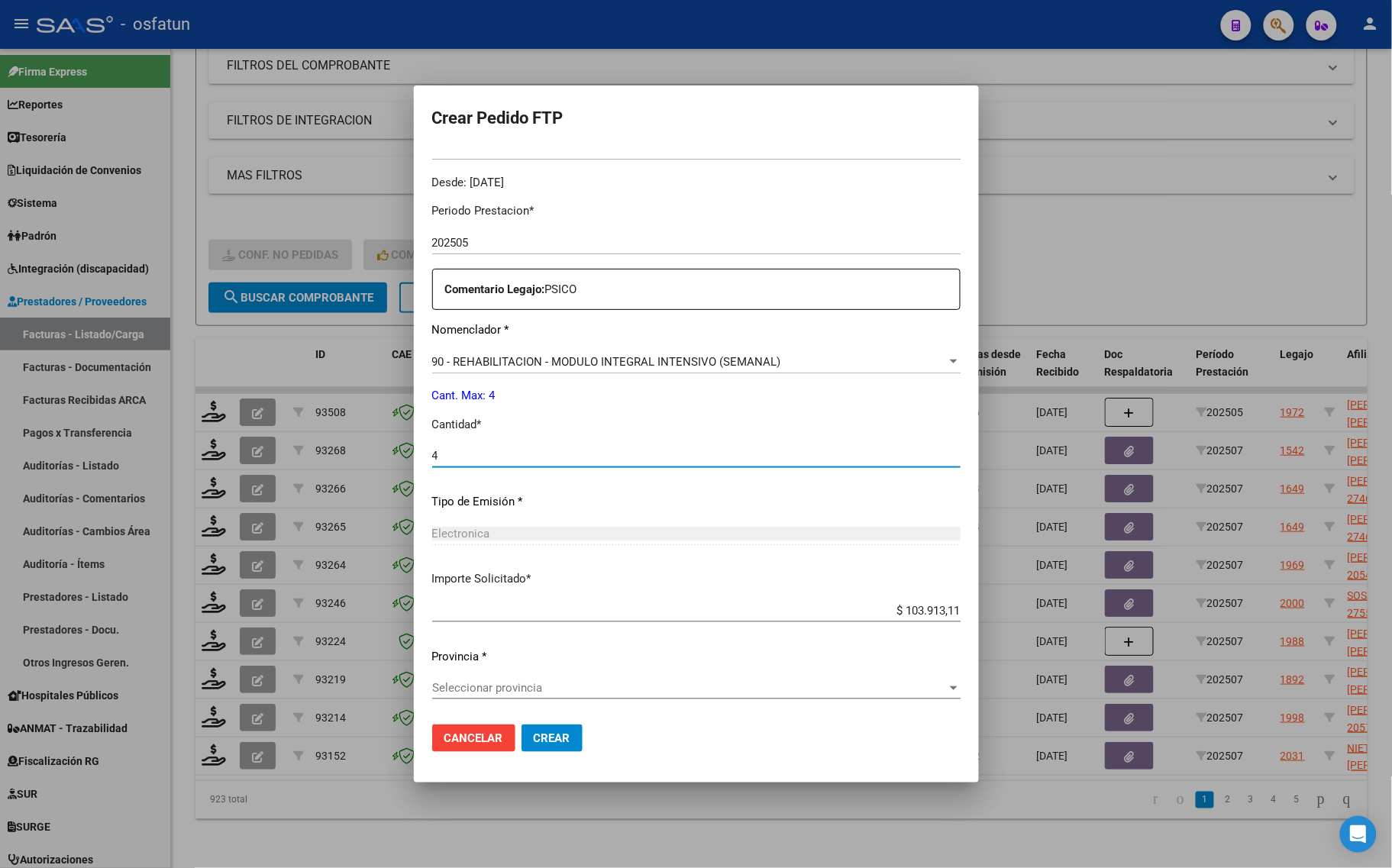
type input "4"
click at [590, 673] on div "Periodo Prestacion * 202505 Ingresar el Periodo Prestacion Comentario Legajo: P…" at bounding box center [696, 452] width 529 height 523
click at [553, 691] on span "Seleccionar provincia" at bounding box center [689, 688] width 515 height 14
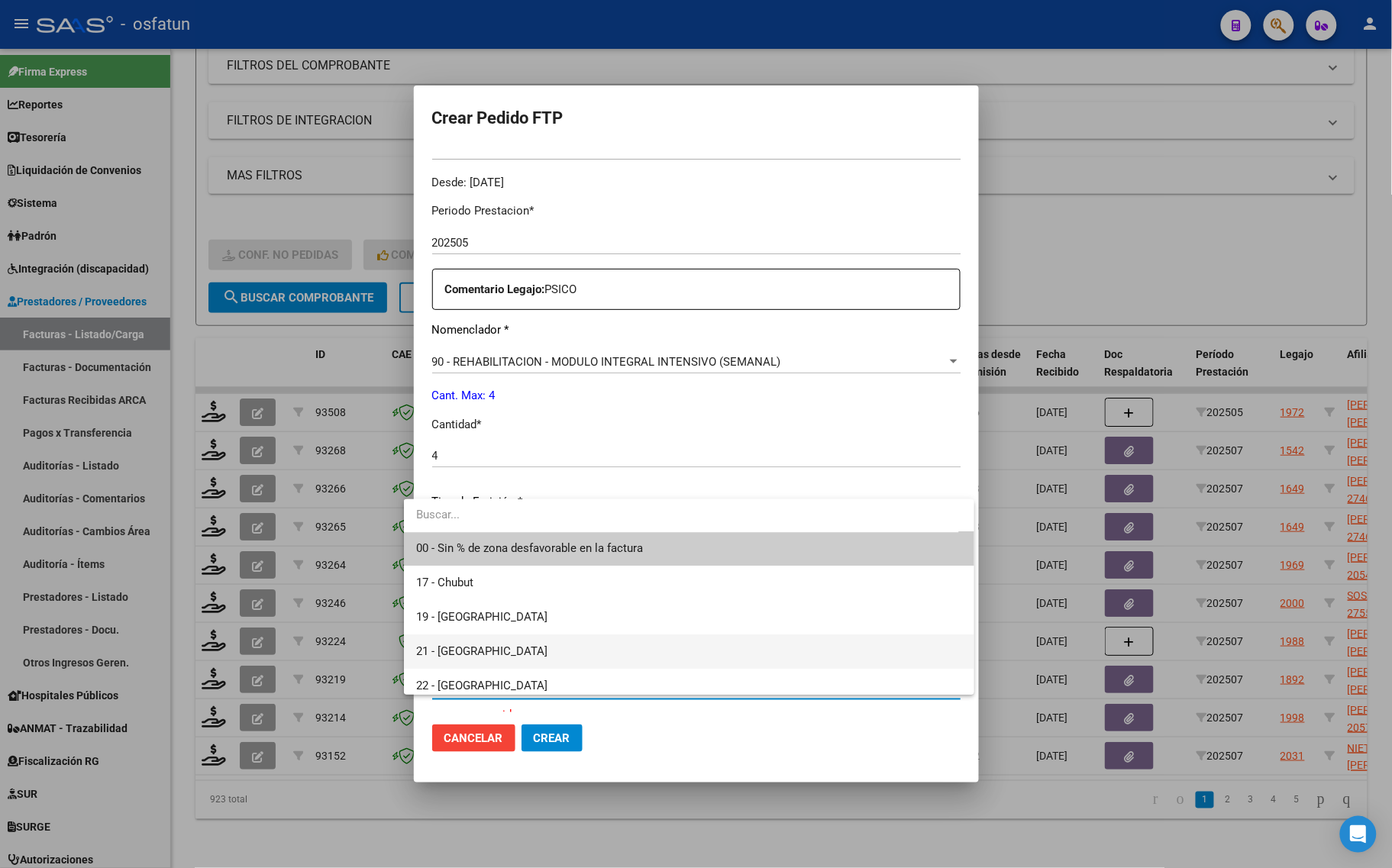
scroll to position [0, 0]
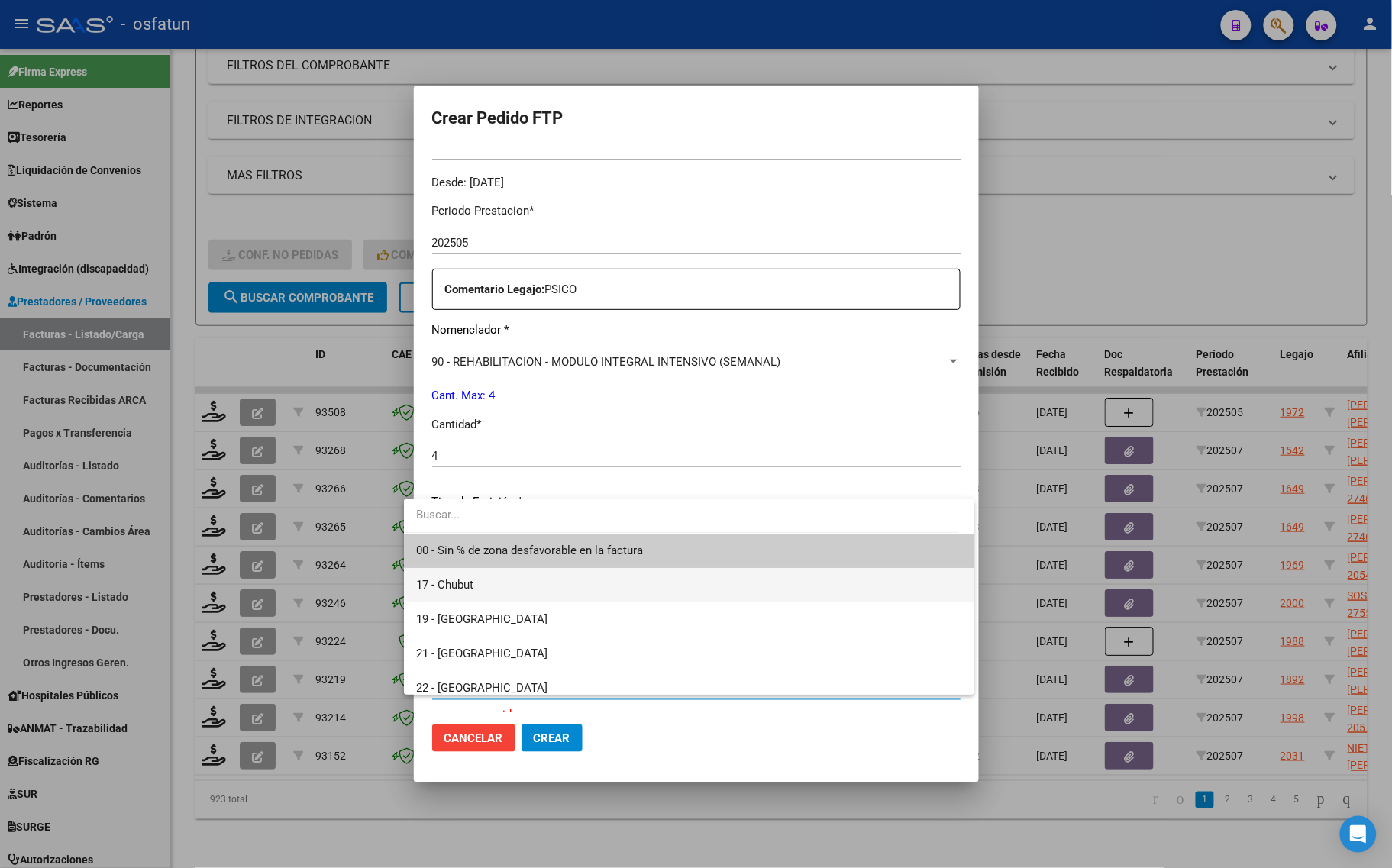
click at [457, 593] on span "17 - Chubut" at bounding box center [689, 585] width 545 height 34
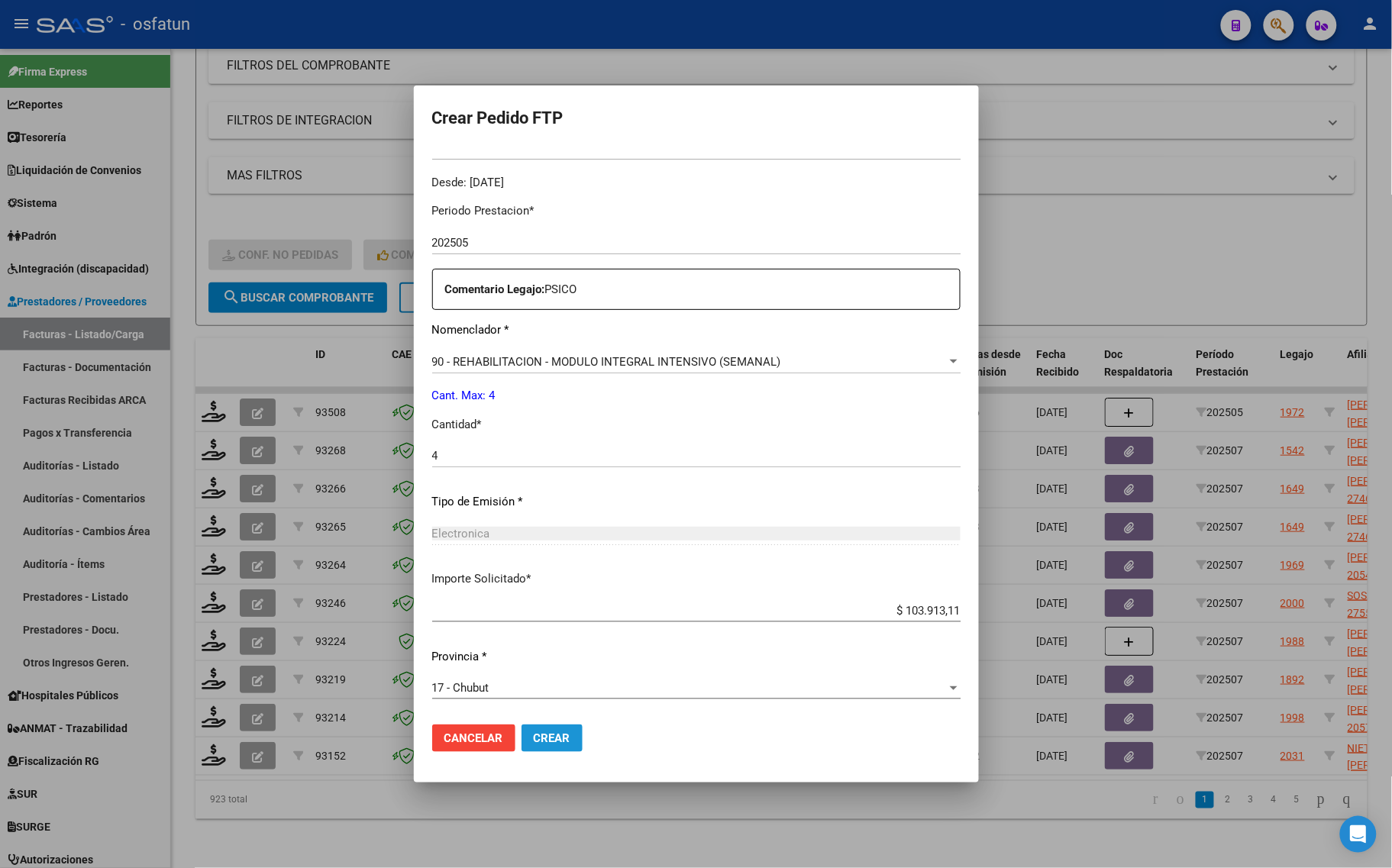
click at [534, 743] on span "Crear" at bounding box center [551, 738] width 36 height 14
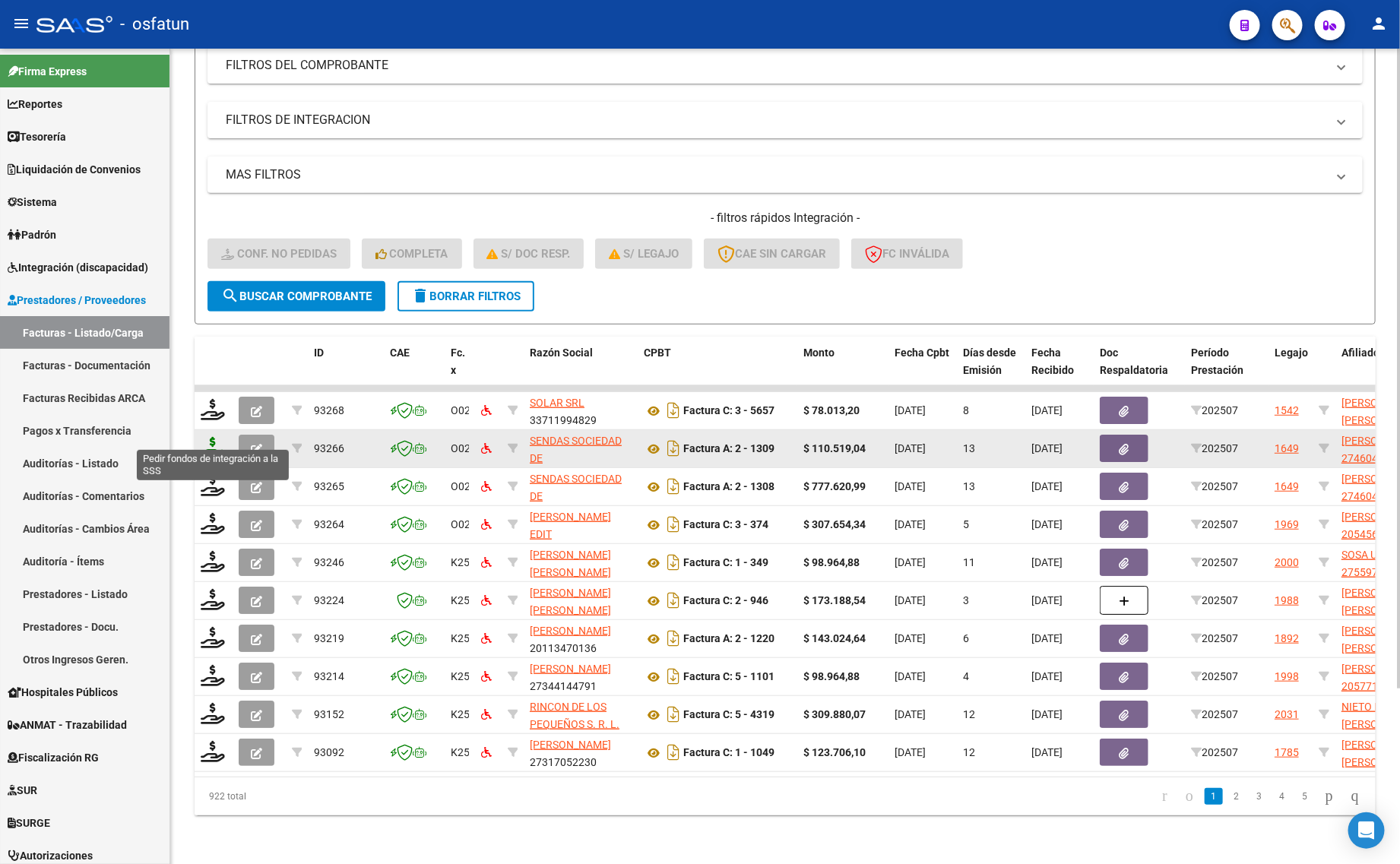
click at [210, 437] on icon at bounding box center [213, 448] width 24 height 22
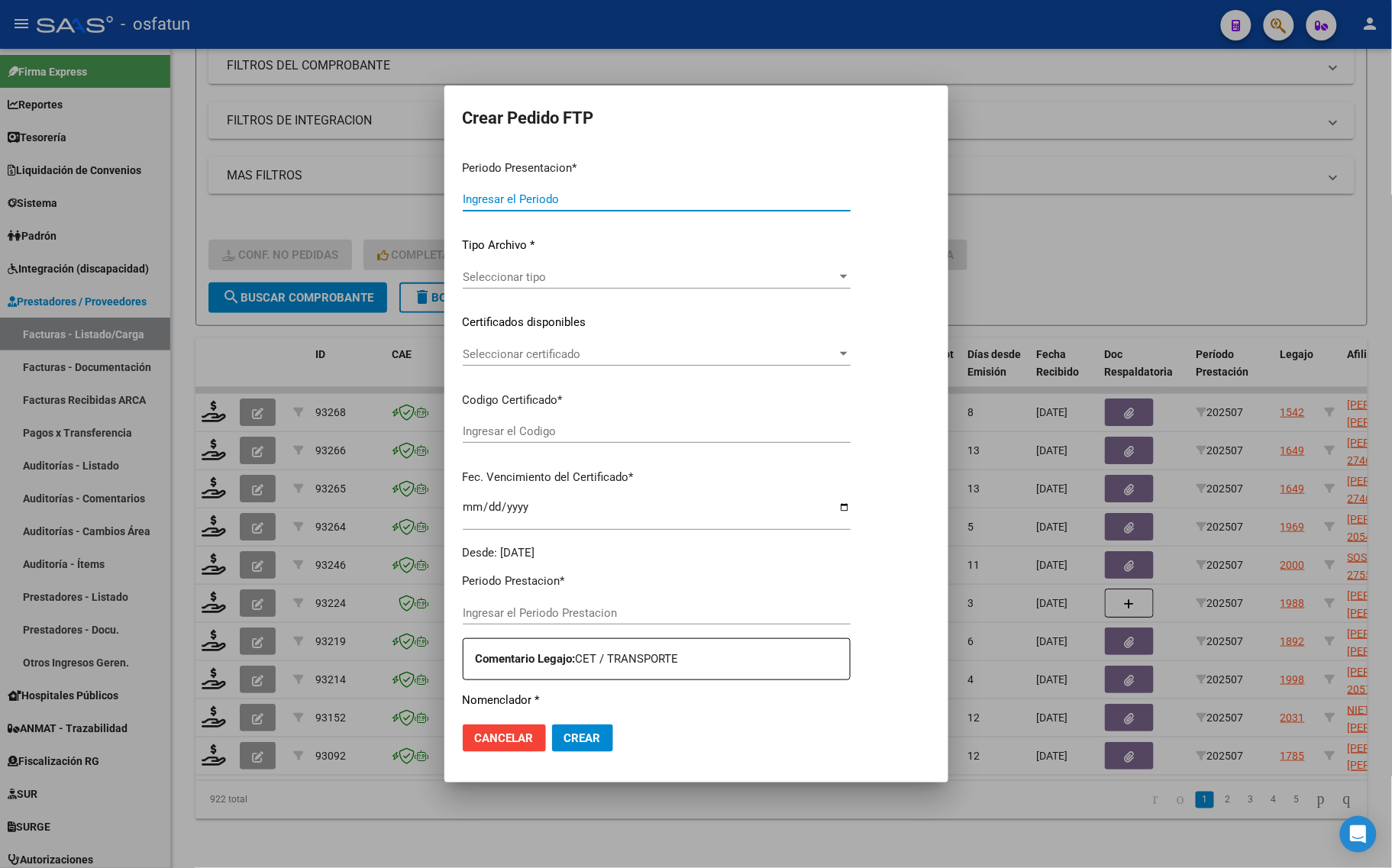
type input "202507"
type input "$ 110.519,04"
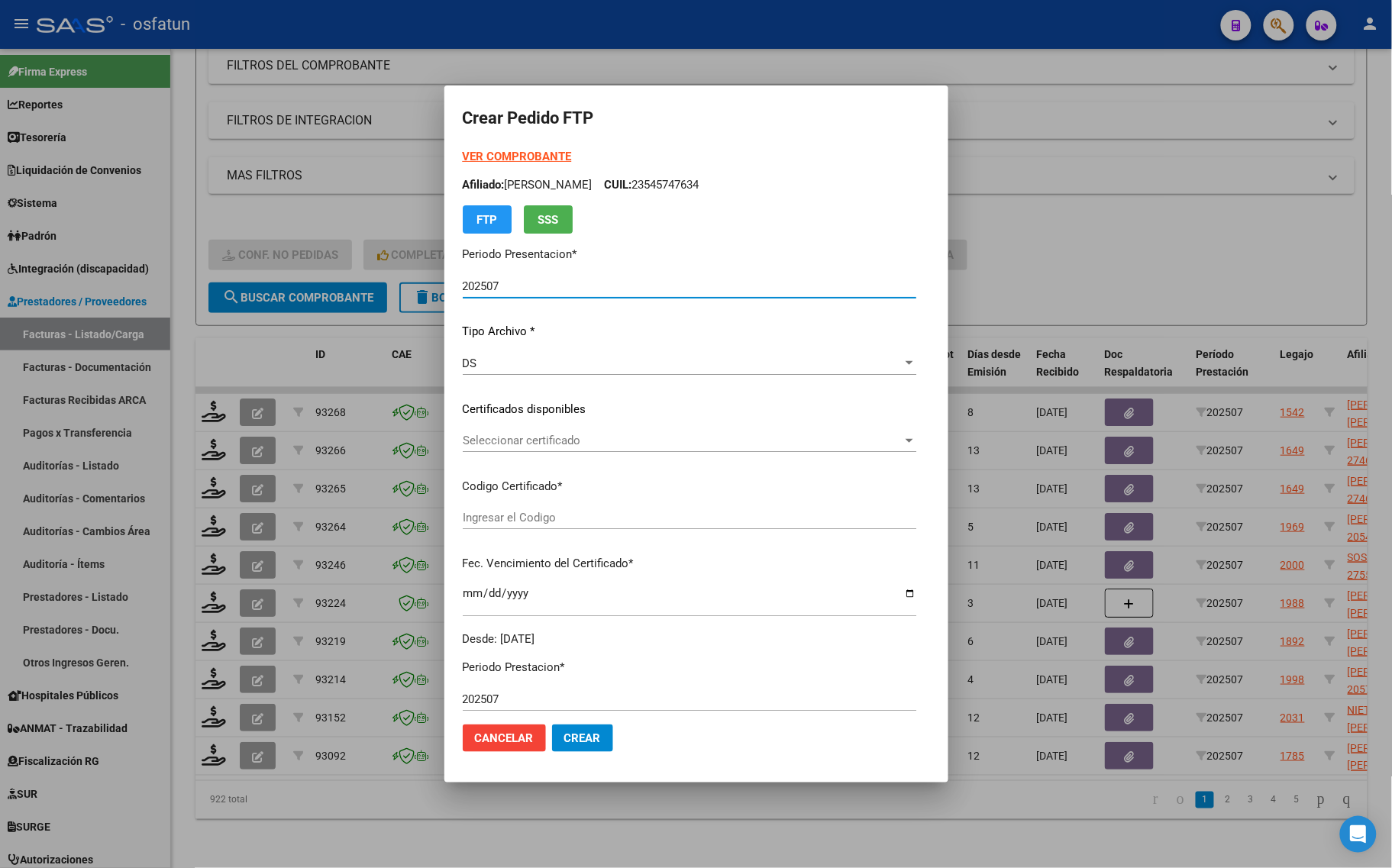
type input "ARG01000460460952022061520270615SGO116"
type input "2027-06-15"
click at [492, 161] on strong "VER COMPROBANTE" at bounding box center [517, 156] width 109 height 14
click at [258, 327] on div at bounding box center [696, 434] width 1392 height 868
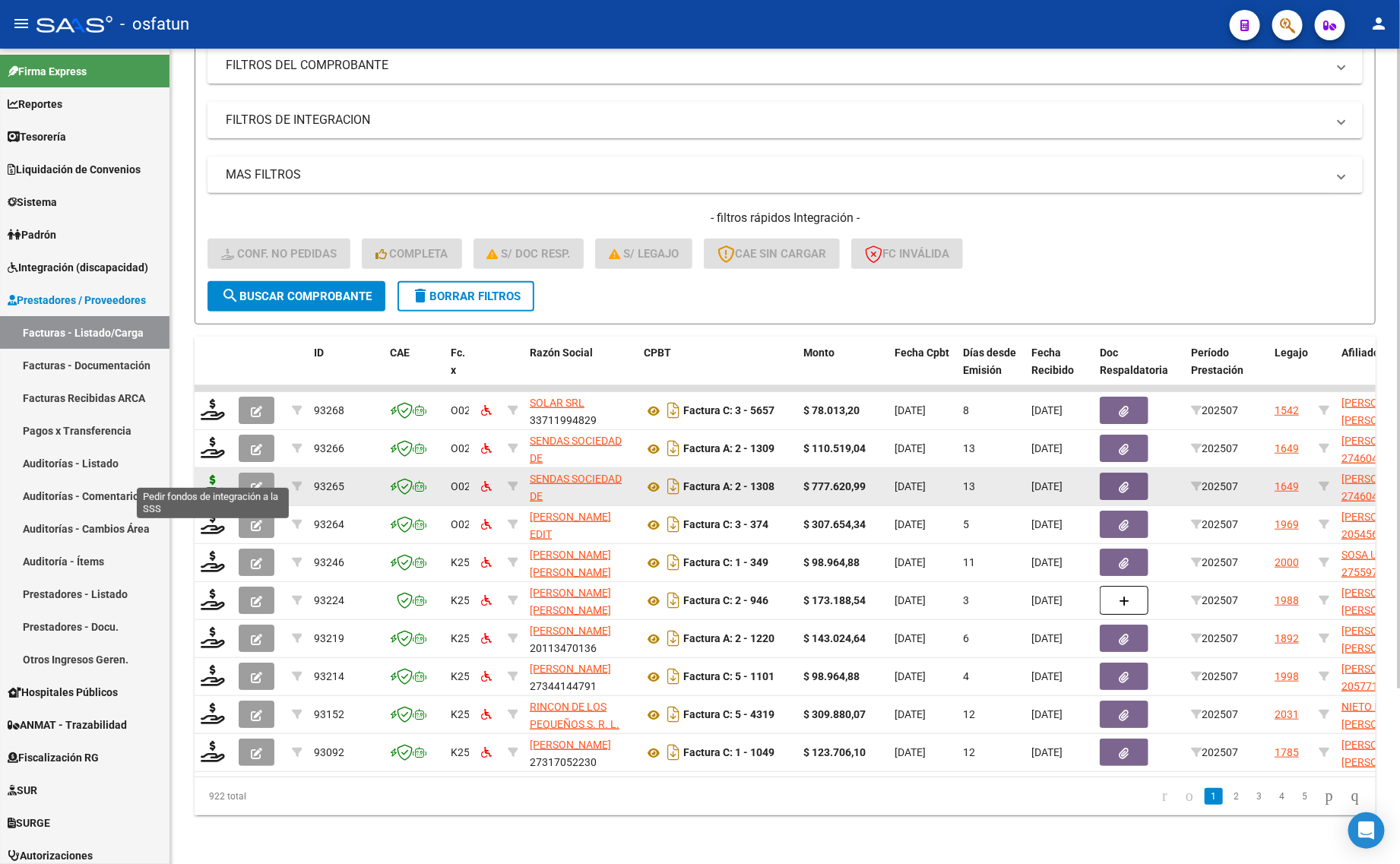
click at [214, 475] on icon at bounding box center [213, 486] width 24 height 22
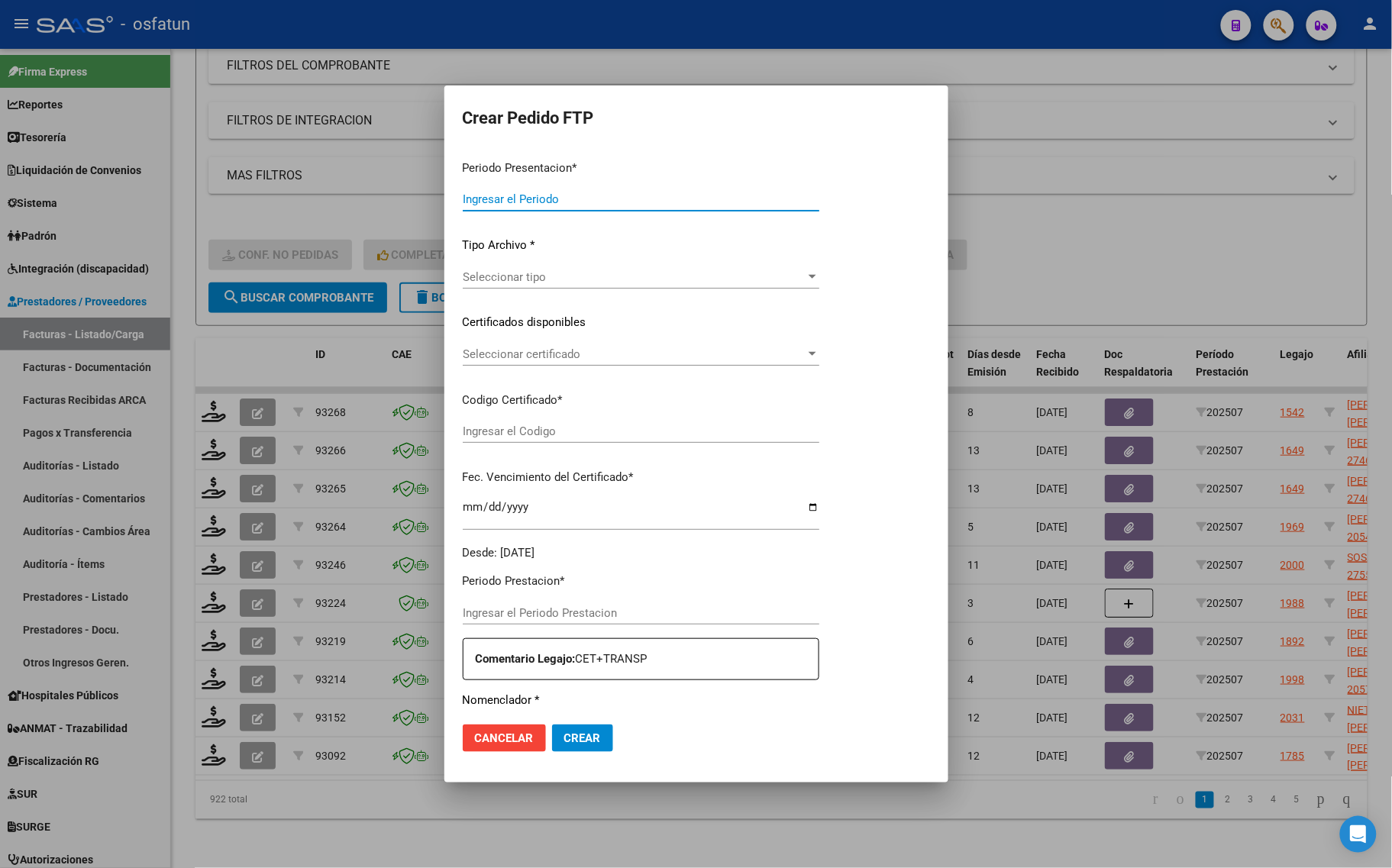
type input "202507"
type input "$ 777.620,99"
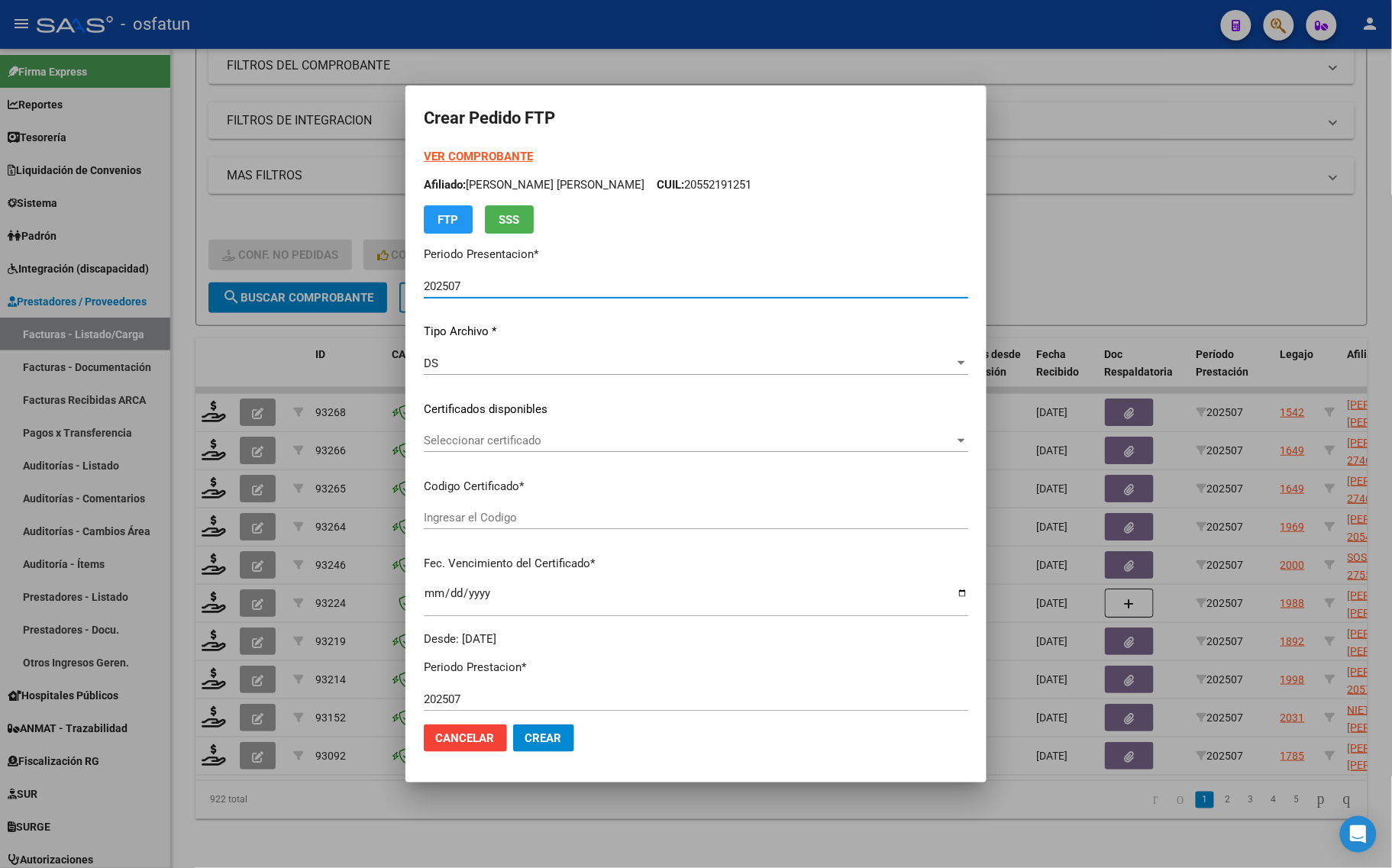
type input "ARG01000460460952022061520270615SGO116"
type input "2027-06-15"
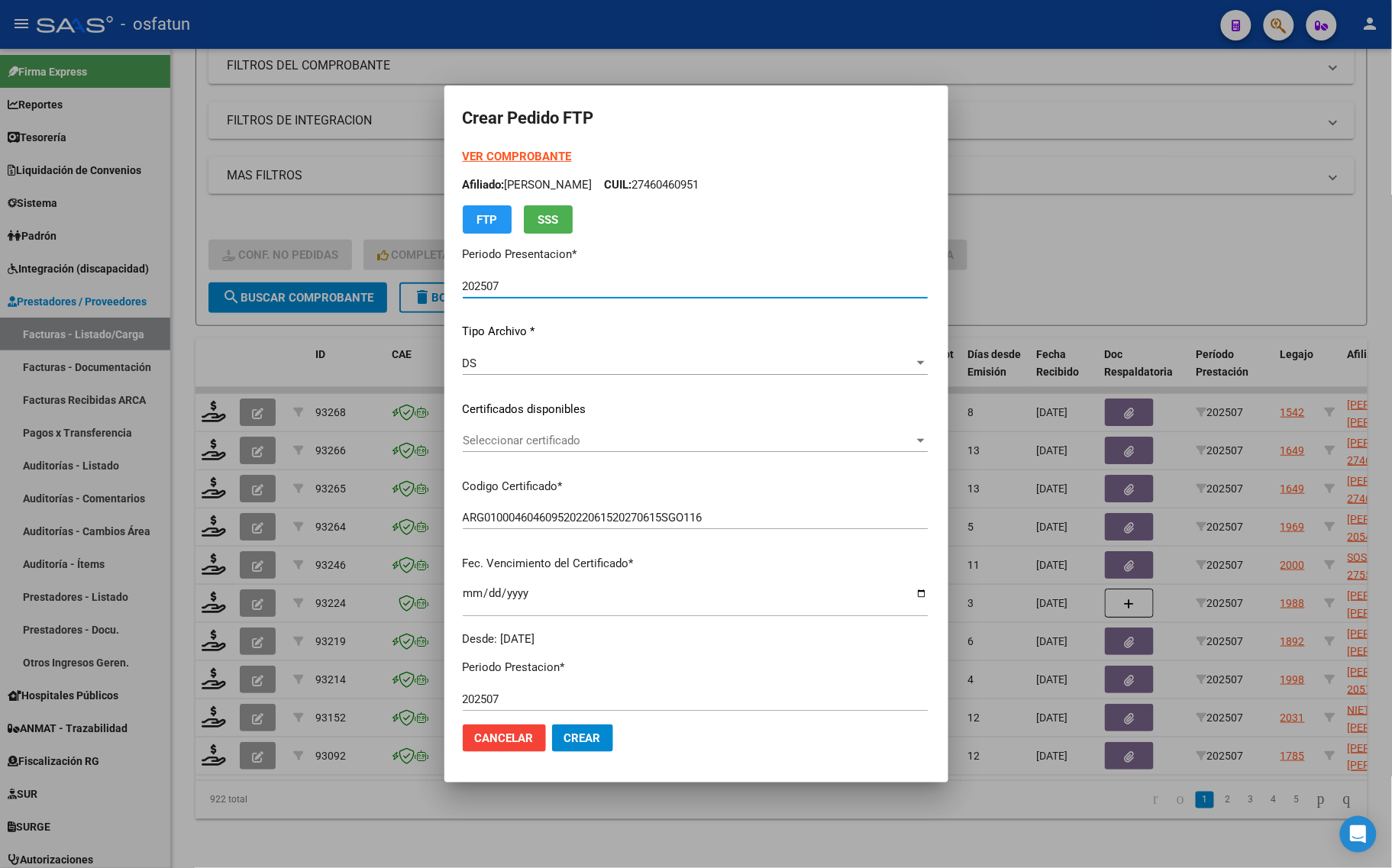
click at [463, 153] on strong "VER COMPROBANTE" at bounding box center [517, 156] width 109 height 14
click at [463, 423] on div "VER COMPROBANTE ARCA Padrón Afiliado: LEDESMA BRISA MILAGROS CUIL: 27460460951 …" at bounding box center [695, 397] width 465 height 499
click at [463, 437] on span "Seleccionar certificado" at bounding box center [688, 441] width 451 height 14
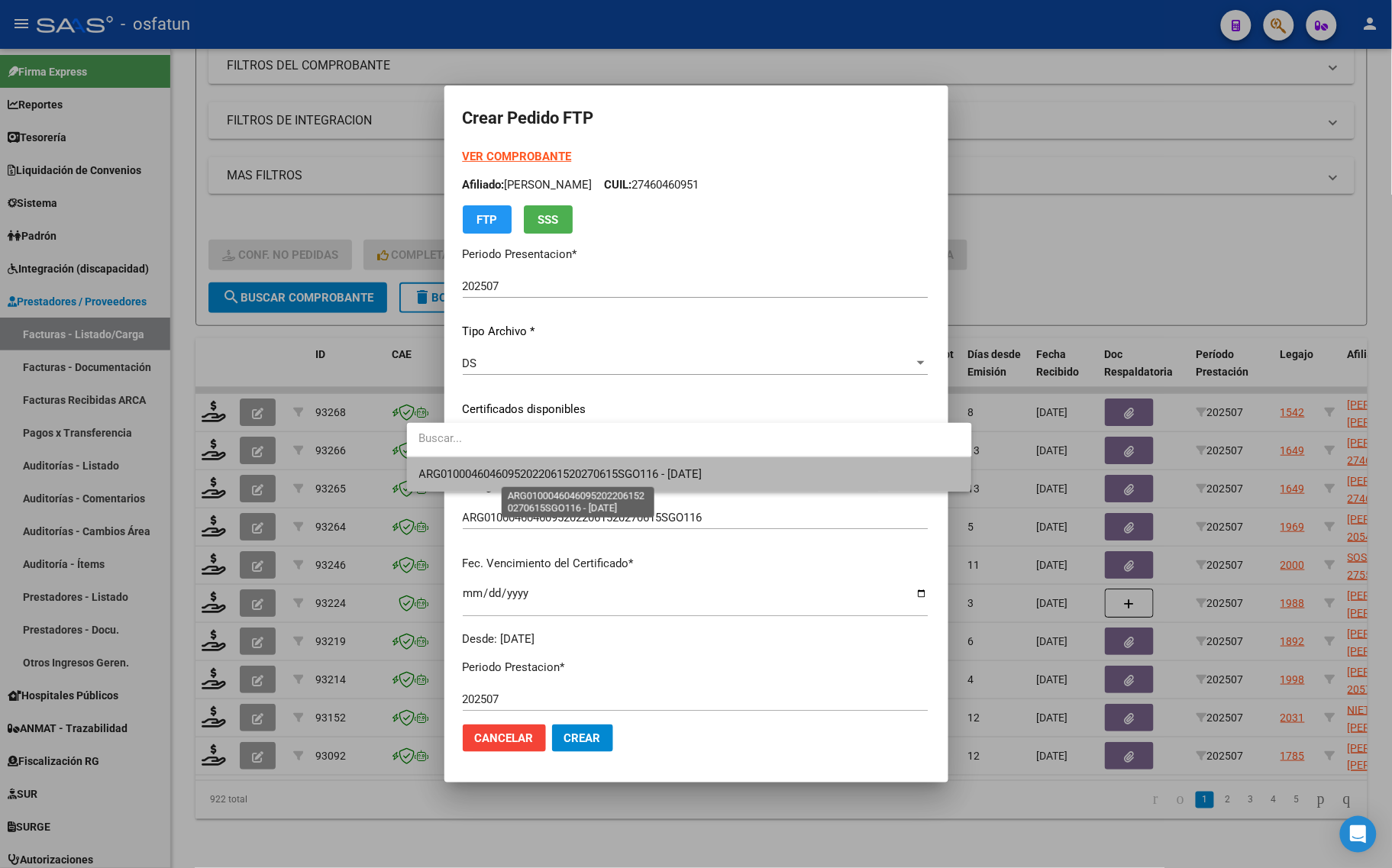
click at [440, 473] on span "ARG01000460460952022061520270615SGO116 - 2027-06-15" at bounding box center [561, 474] width 284 height 14
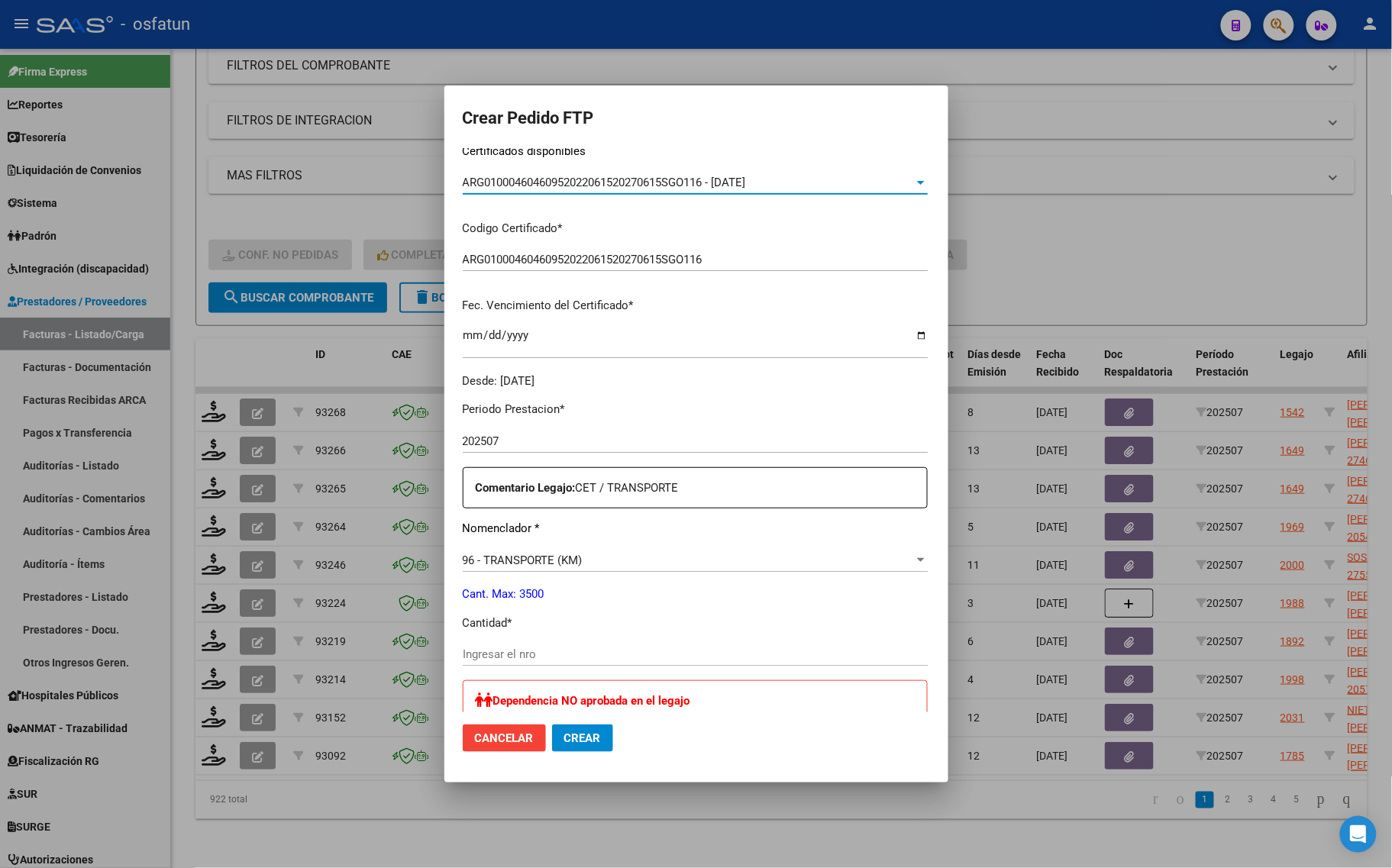
scroll to position [286, 0]
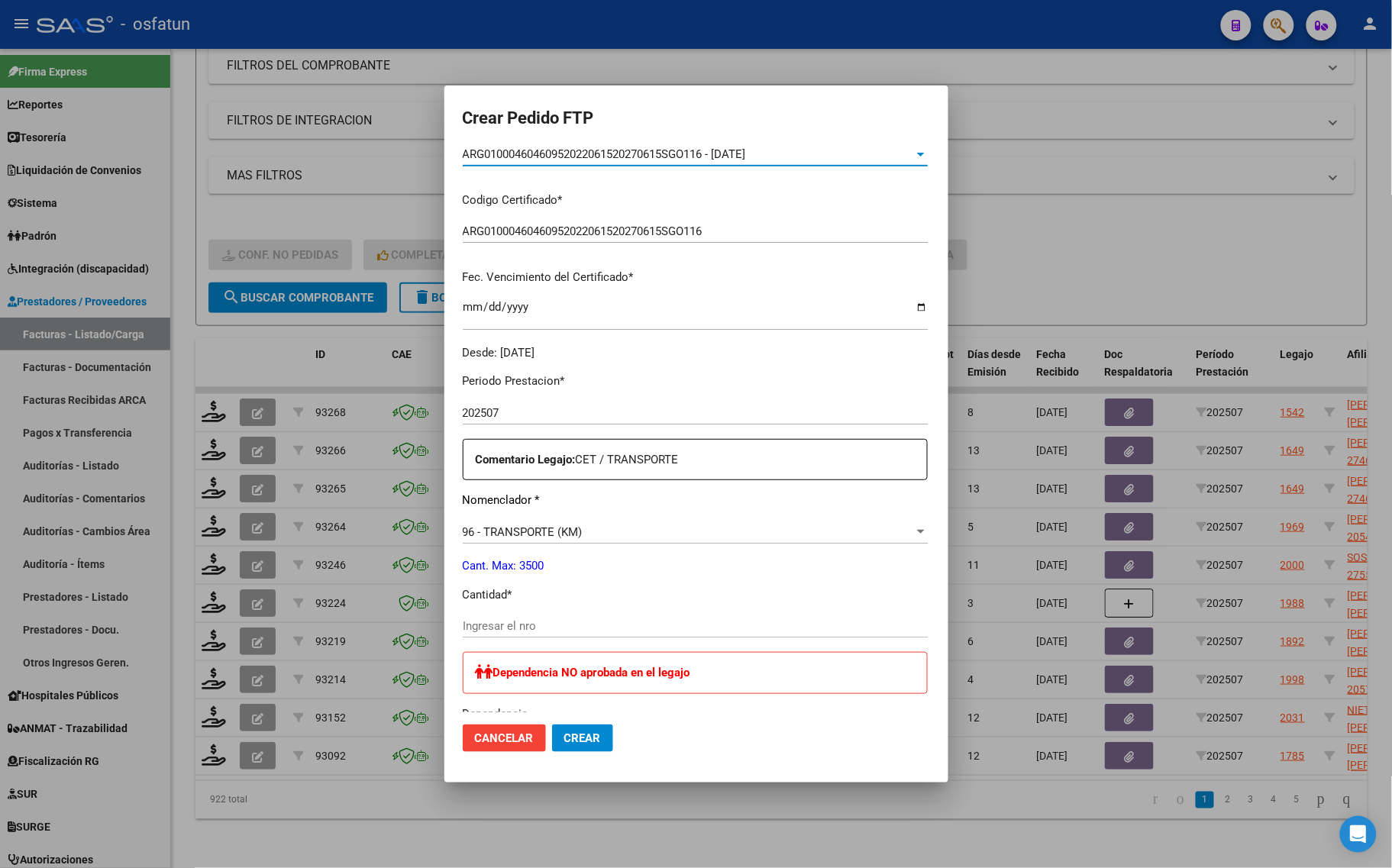
drag, startPoint x: 566, startPoint y: 597, endPoint x: 575, endPoint y: 600, distance: 9.5
click at [569, 597] on p "Cantidad *" at bounding box center [695, 595] width 465 height 18
click at [580, 619] on input "Ingresar el nro" at bounding box center [695, 626] width 465 height 14
click at [250, 348] on div at bounding box center [696, 434] width 1392 height 868
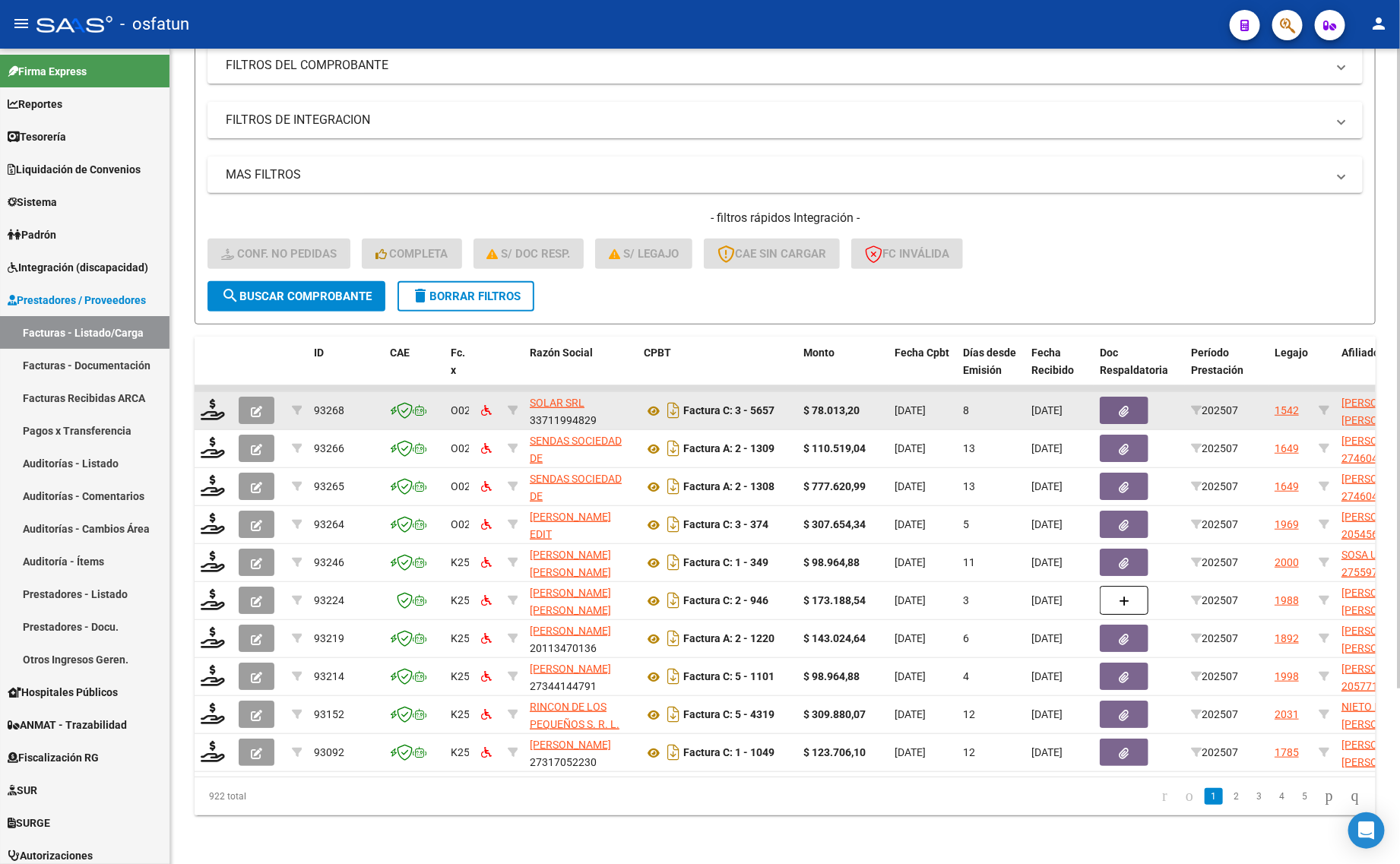
click at [198, 392] on datatable-body-cell at bounding box center [214, 410] width 38 height 37
click at [218, 399] on icon at bounding box center [213, 409] width 24 height 22
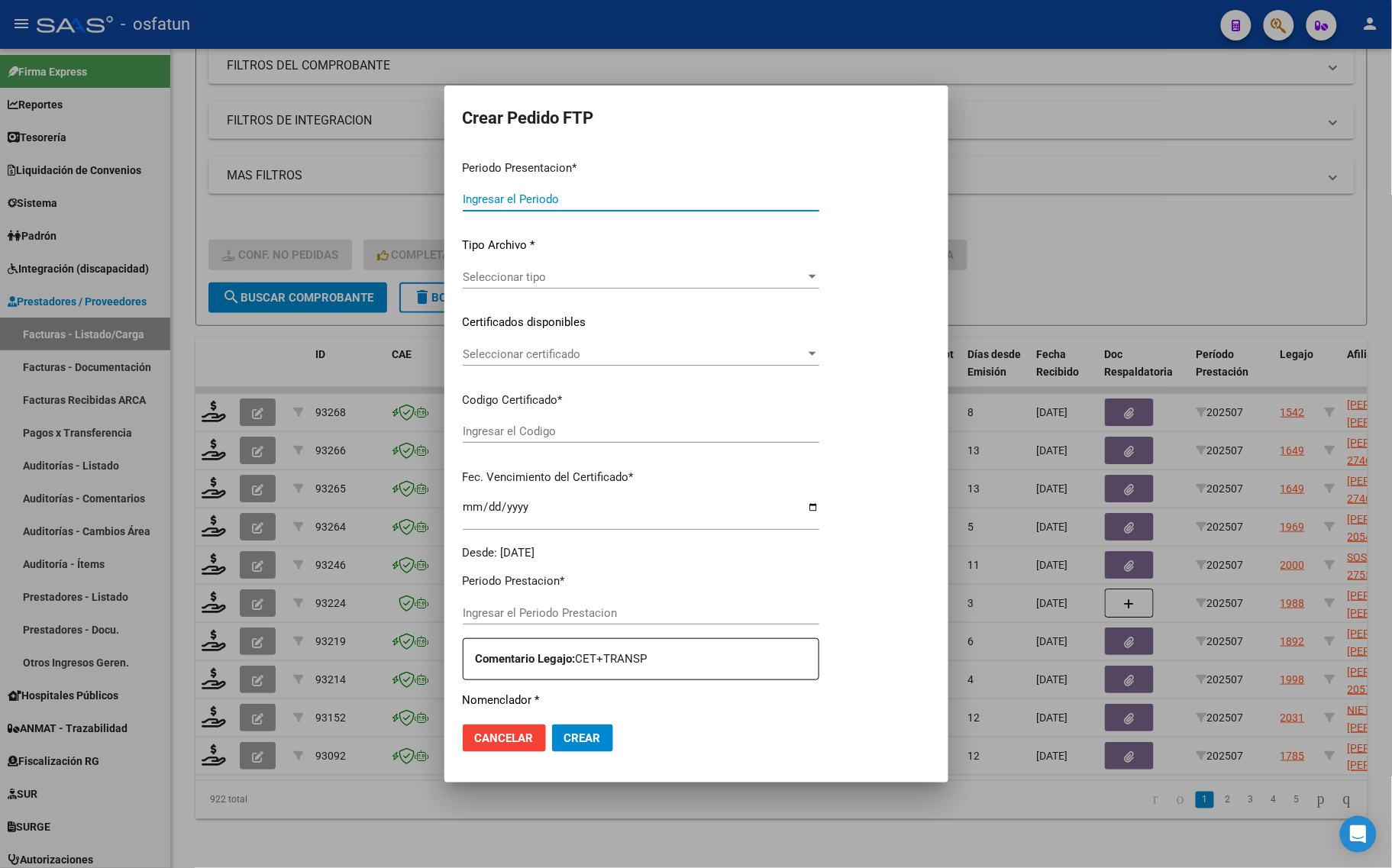
type input "202507"
type input "$ 78.013,20"
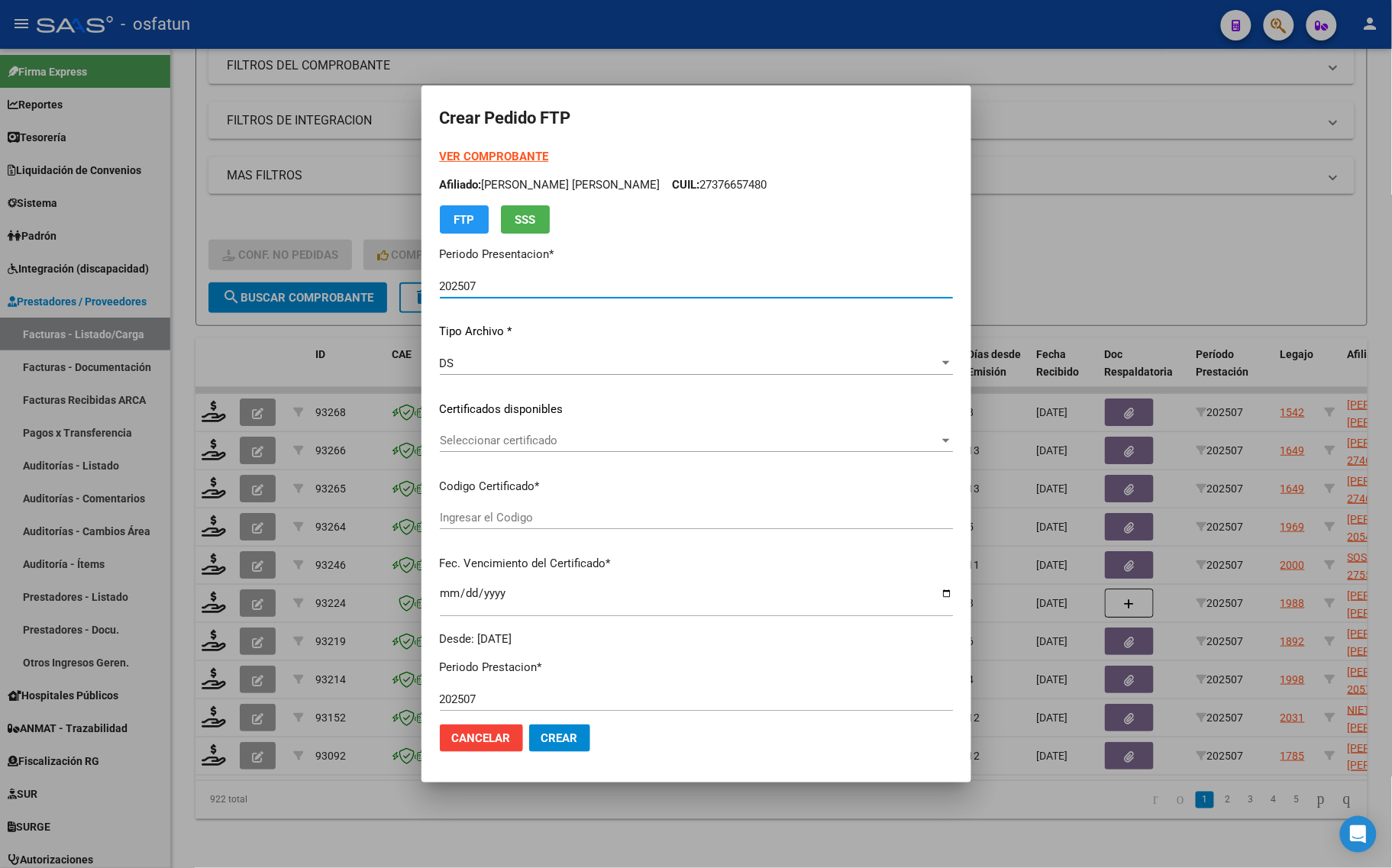
type input "ARG02000552191252023021720260217PPA235"
type input "2026-02-17"
click at [491, 152] on strong "VER COMPROBANTE" at bounding box center [494, 156] width 109 height 14
click at [489, 447] on span "Seleccionar certificado" at bounding box center [689, 441] width 499 height 14
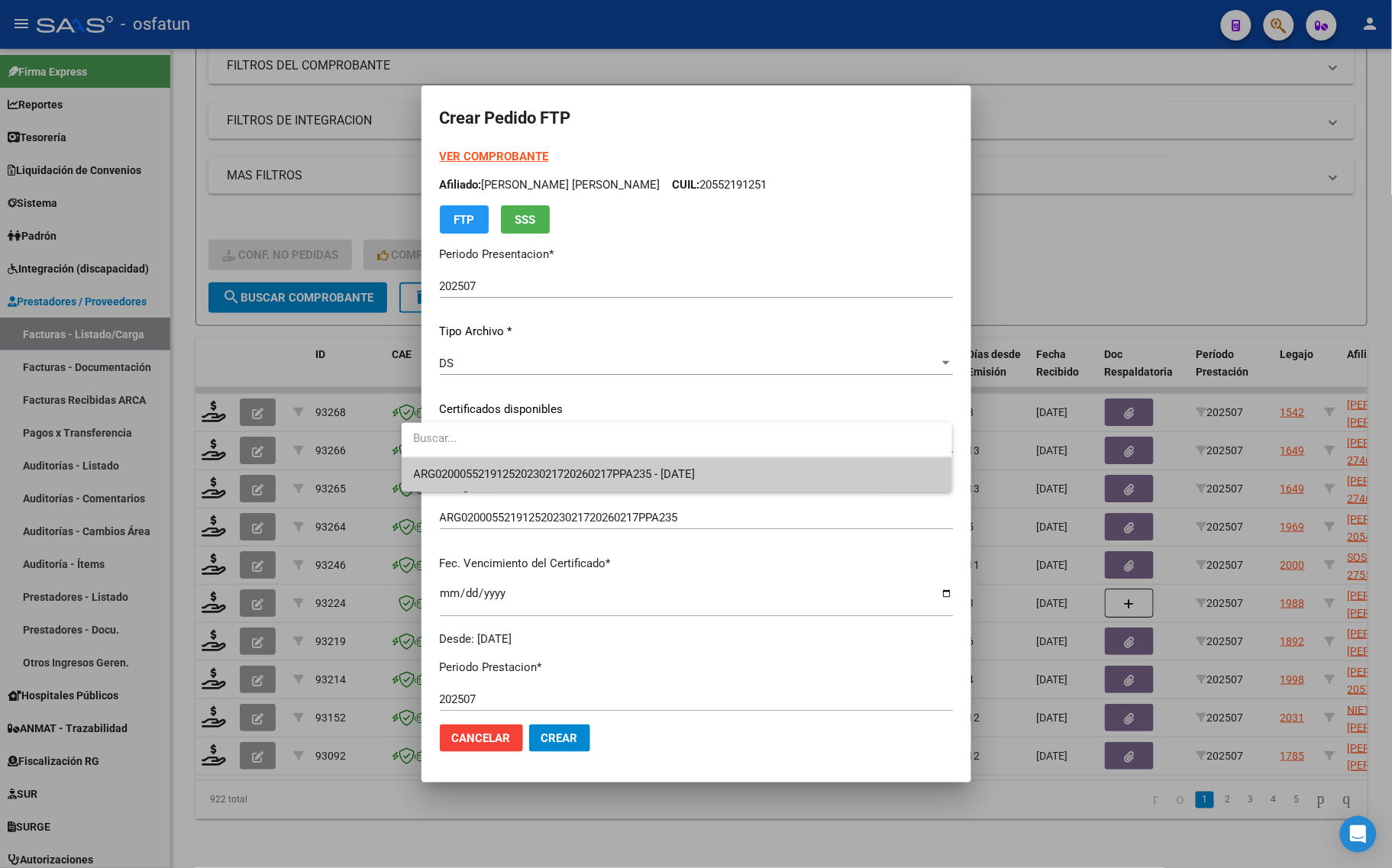
click at [488, 467] on span "ARG02000552191252023021720260217PPA235 - 2026-02-17" at bounding box center [554, 474] width 282 height 14
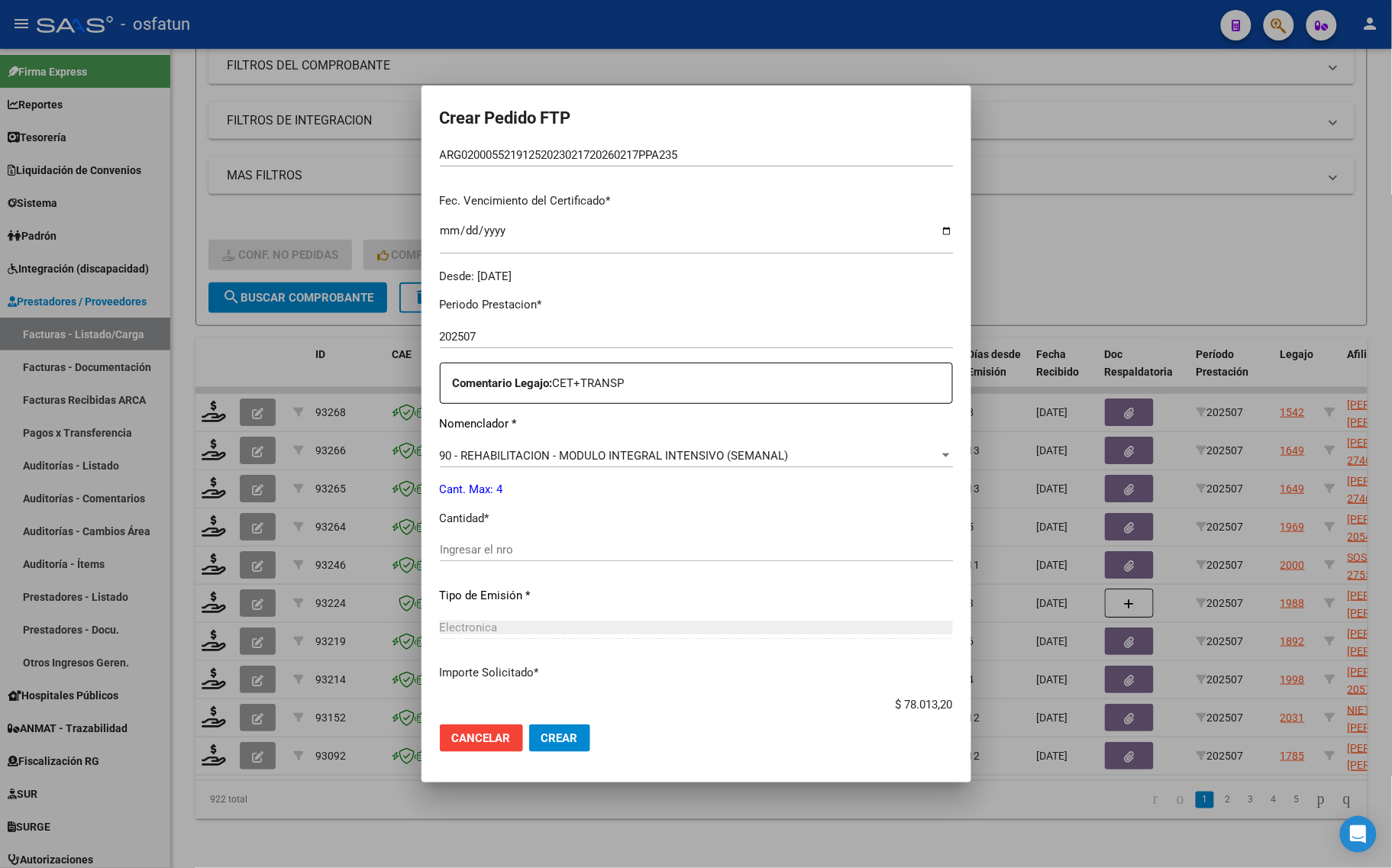
scroll to position [382, 0]
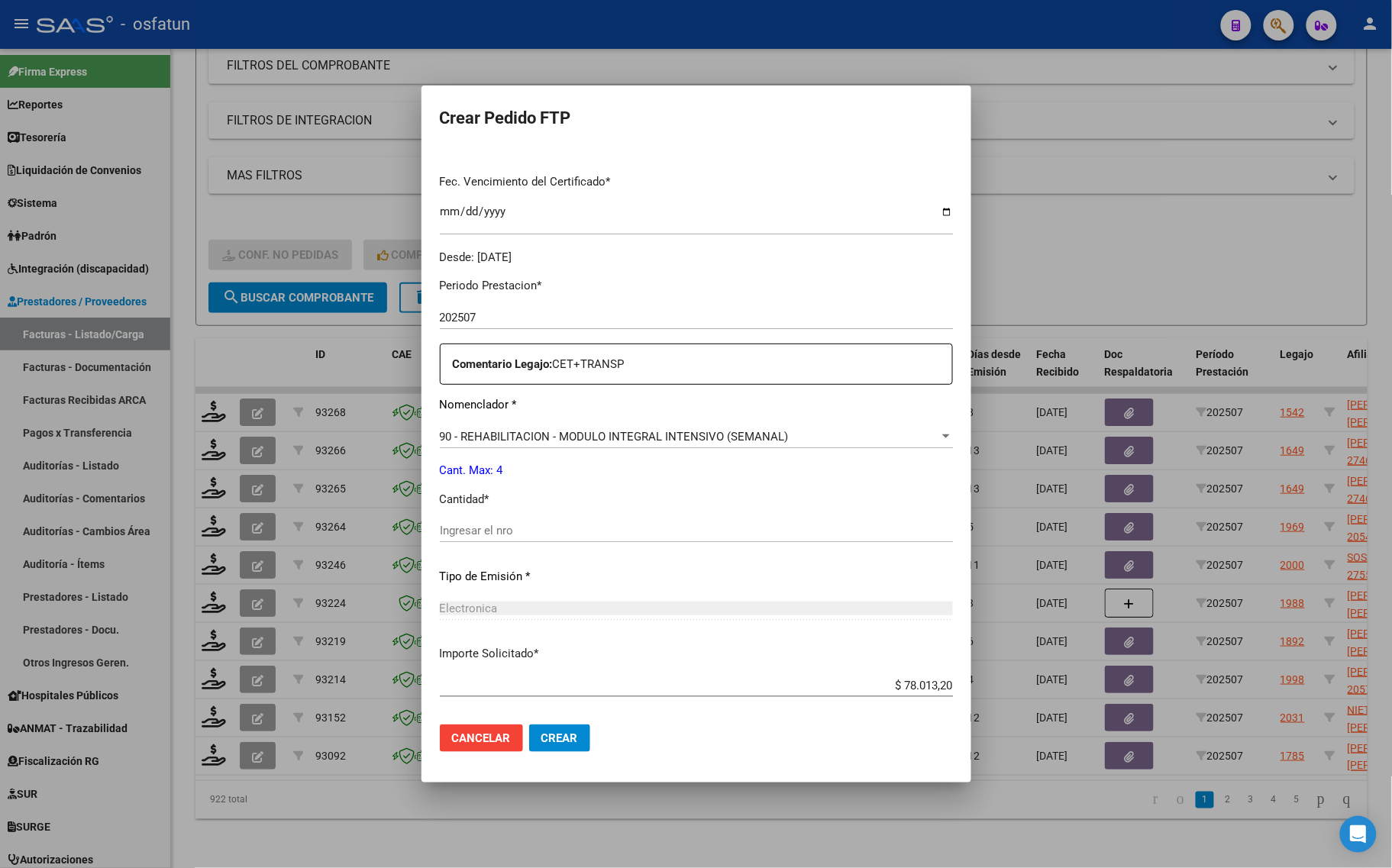
click at [475, 426] on div "90 - REHABILITACION - MODULO INTEGRAL INTENSIVO (SEMANAL) Seleccionar nomenclad…" at bounding box center [696, 436] width 513 height 23
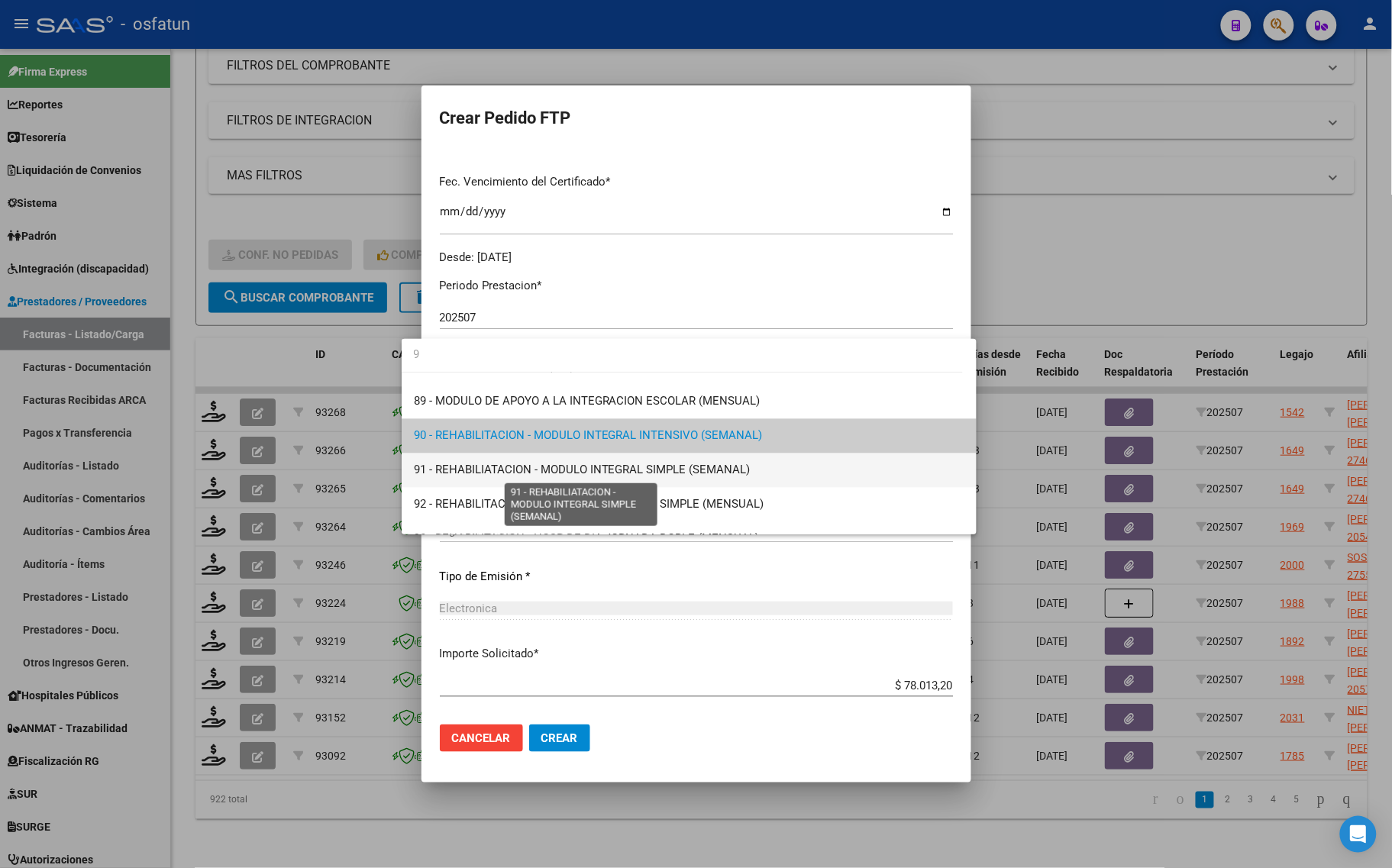
scroll to position [0, 0]
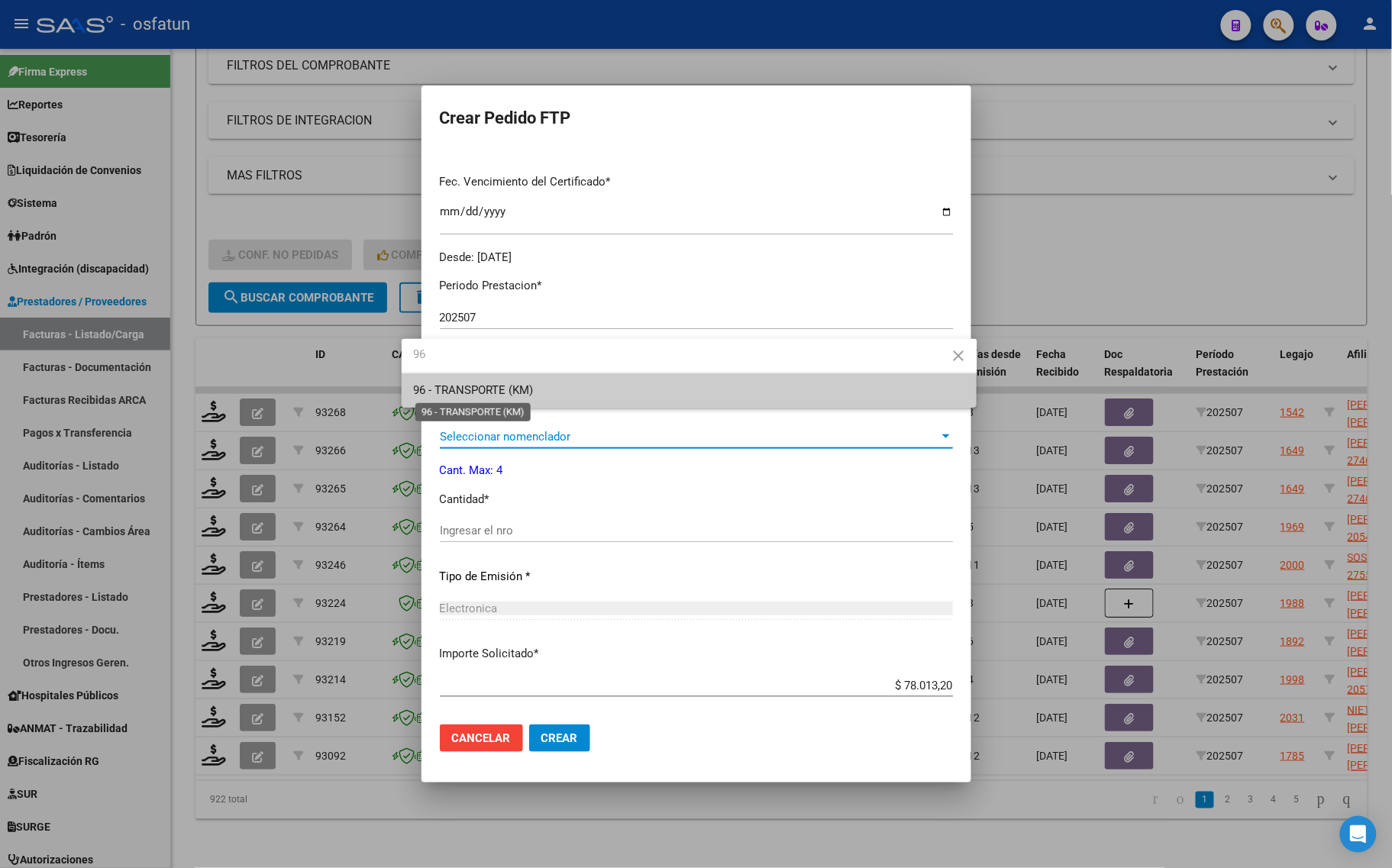
type input "96"
click at [443, 386] on span "96 - TRANSPORTE (KM)" at bounding box center [474, 390] width 120 height 14
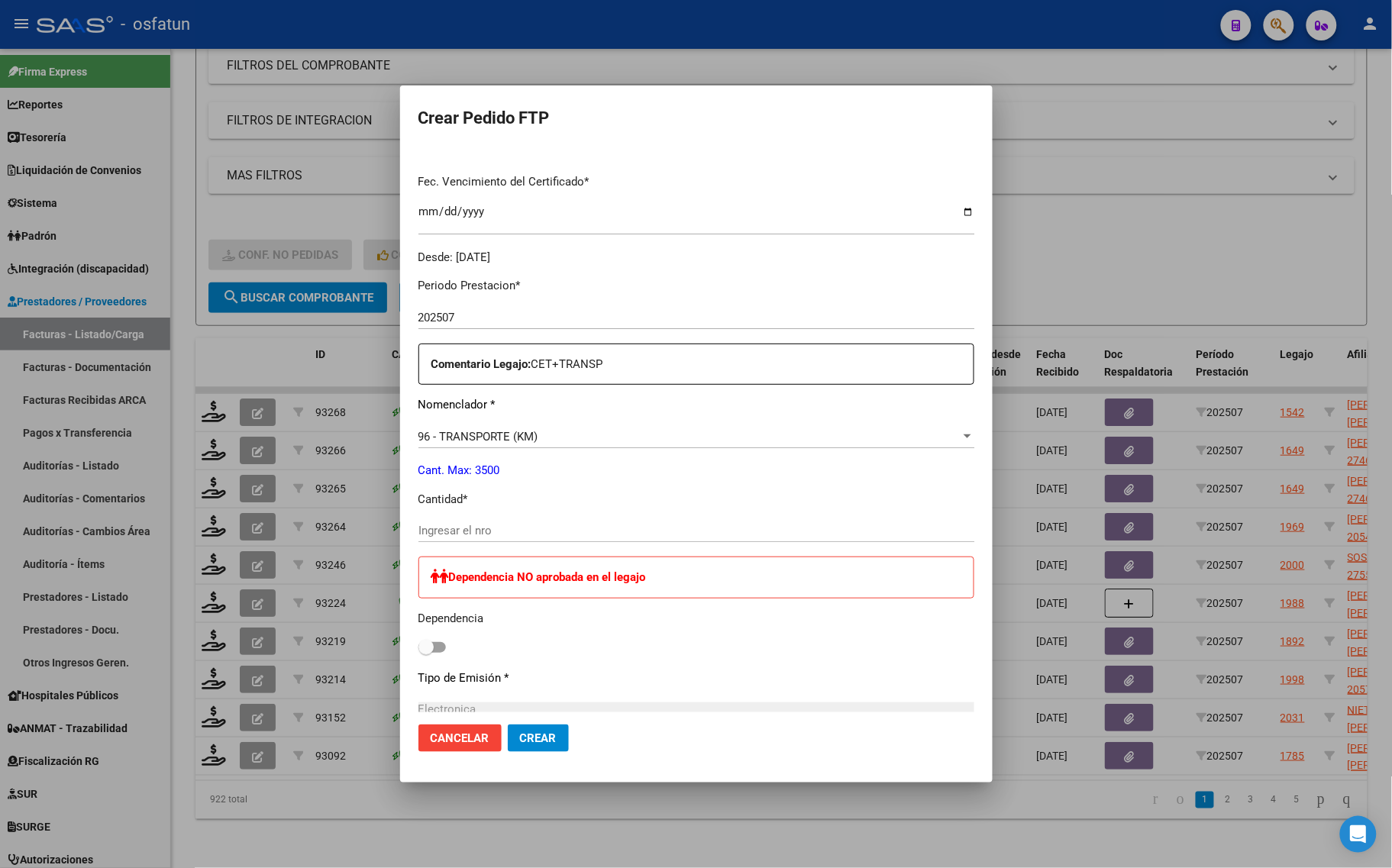
click at [468, 518] on div "Periodo Prestacion * 202507 Ingresar el Periodo Prestacion Comentario Legajo: C…" at bounding box center [696, 654] width 556 height 778
click at [468, 524] on input "Ingresar el nro" at bounding box center [696, 530] width 556 height 14
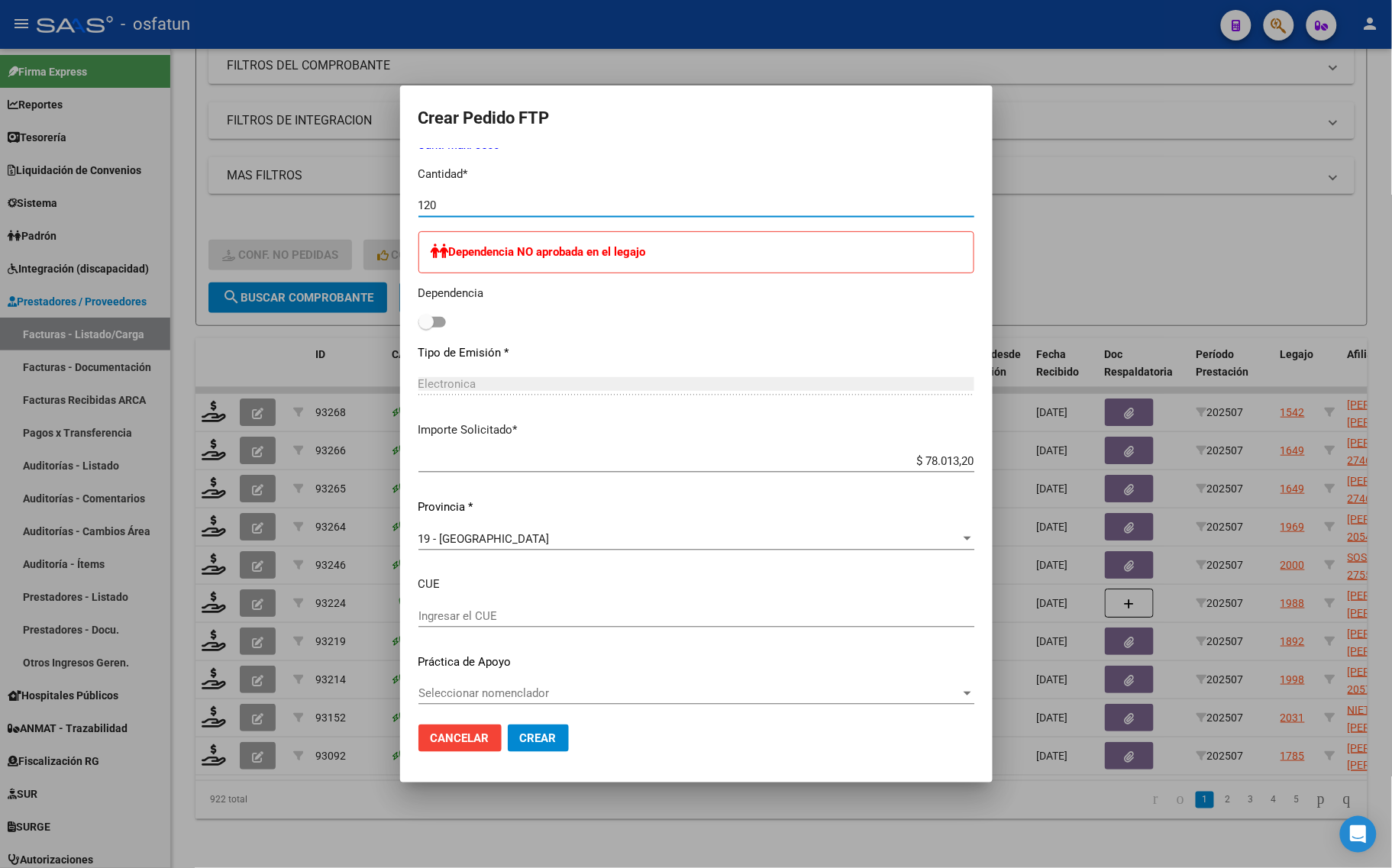
scroll to position [713, 0]
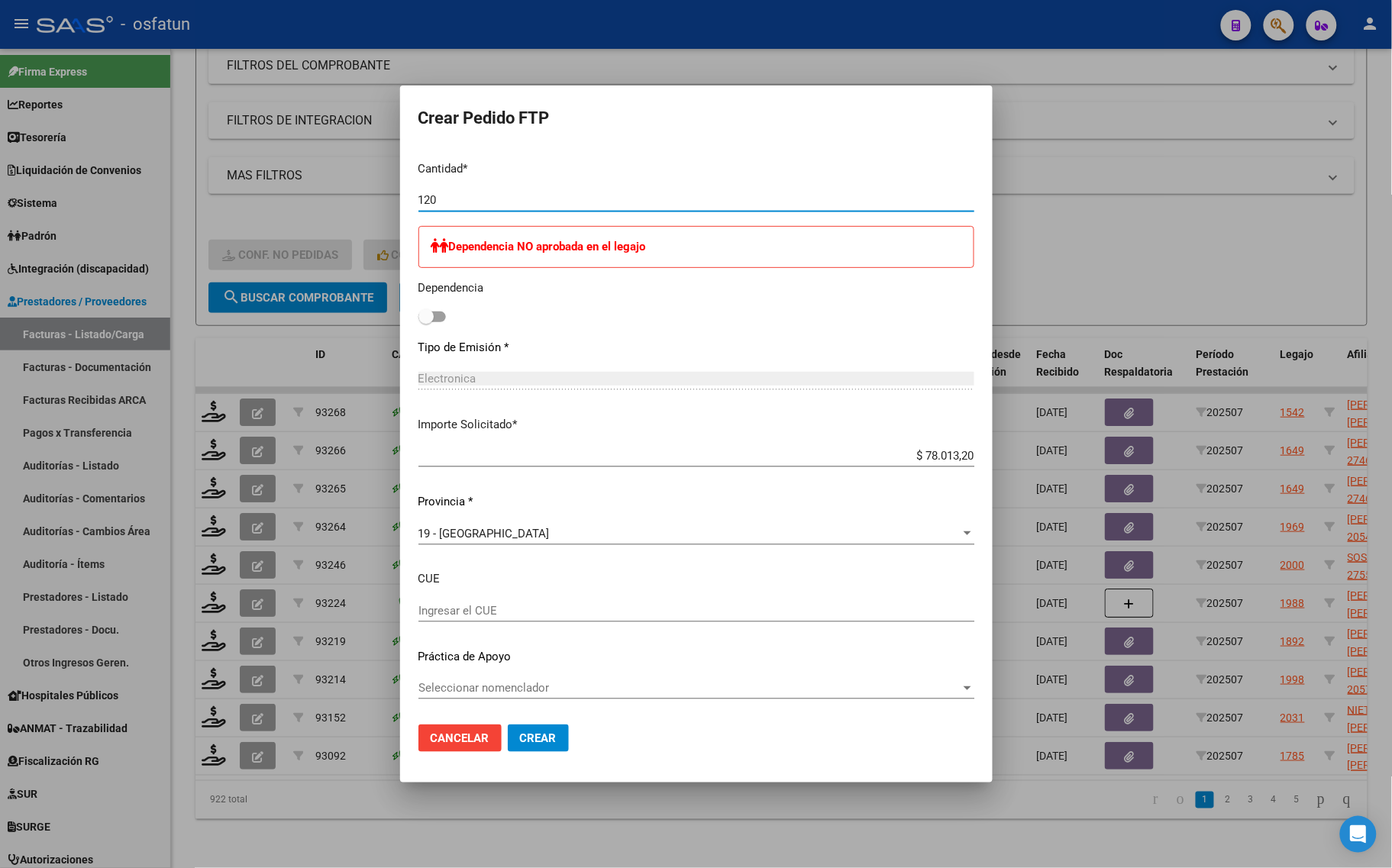
type input "120"
click at [536, 741] on span "Crear" at bounding box center [538, 738] width 36 height 14
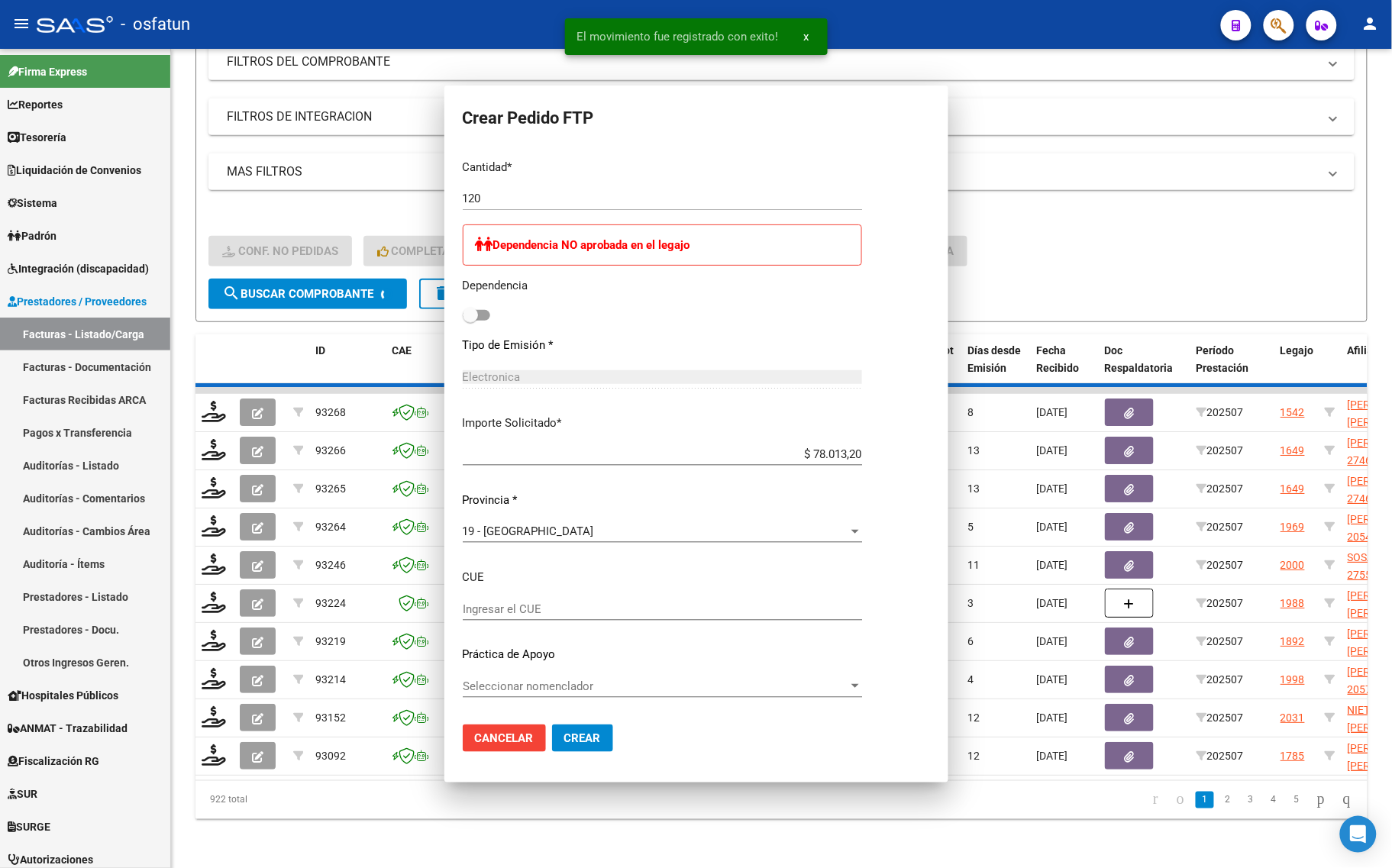
scroll to position [0, 0]
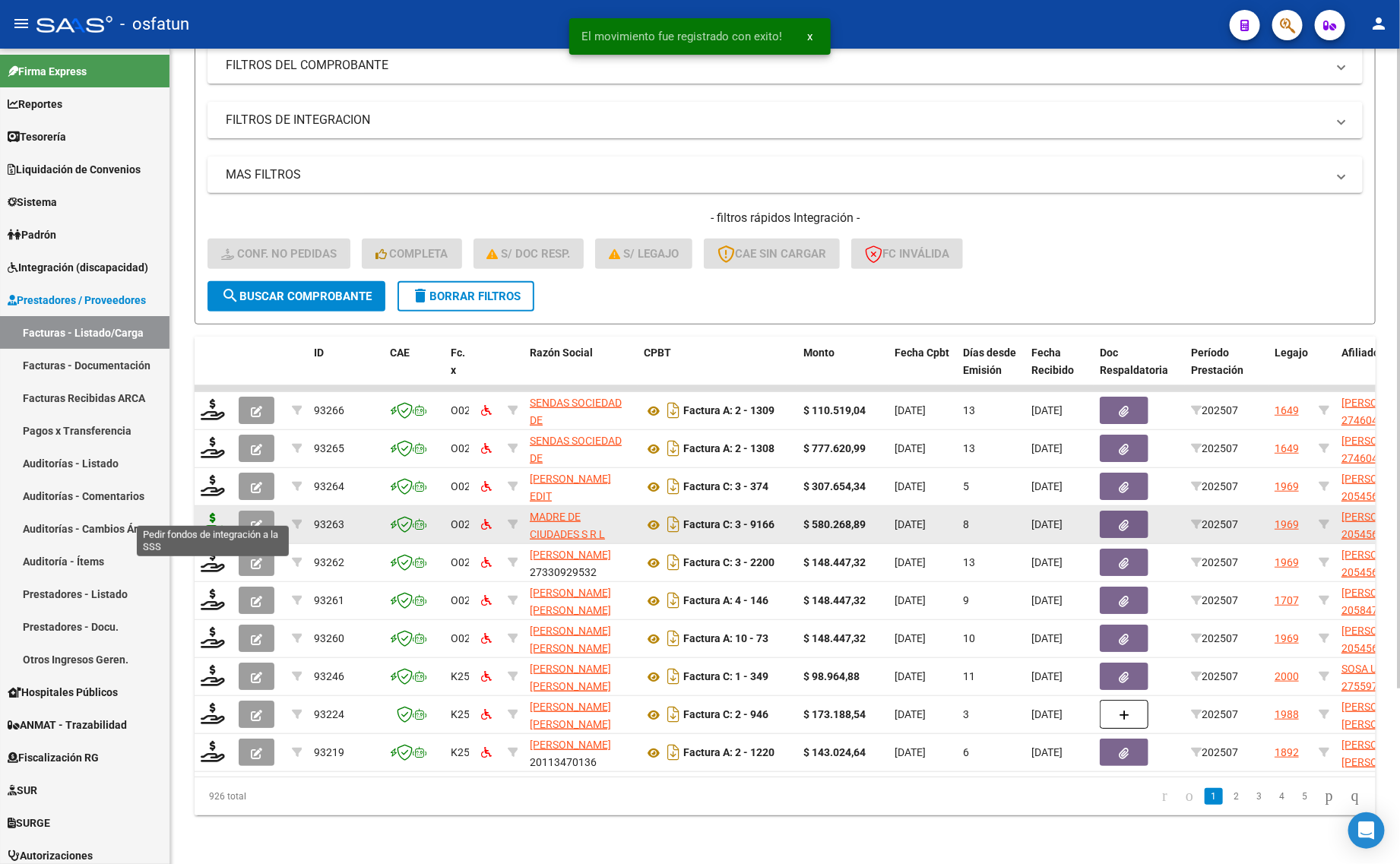
click at [215, 513] on icon at bounding box center [213, 524] width 24 height 22
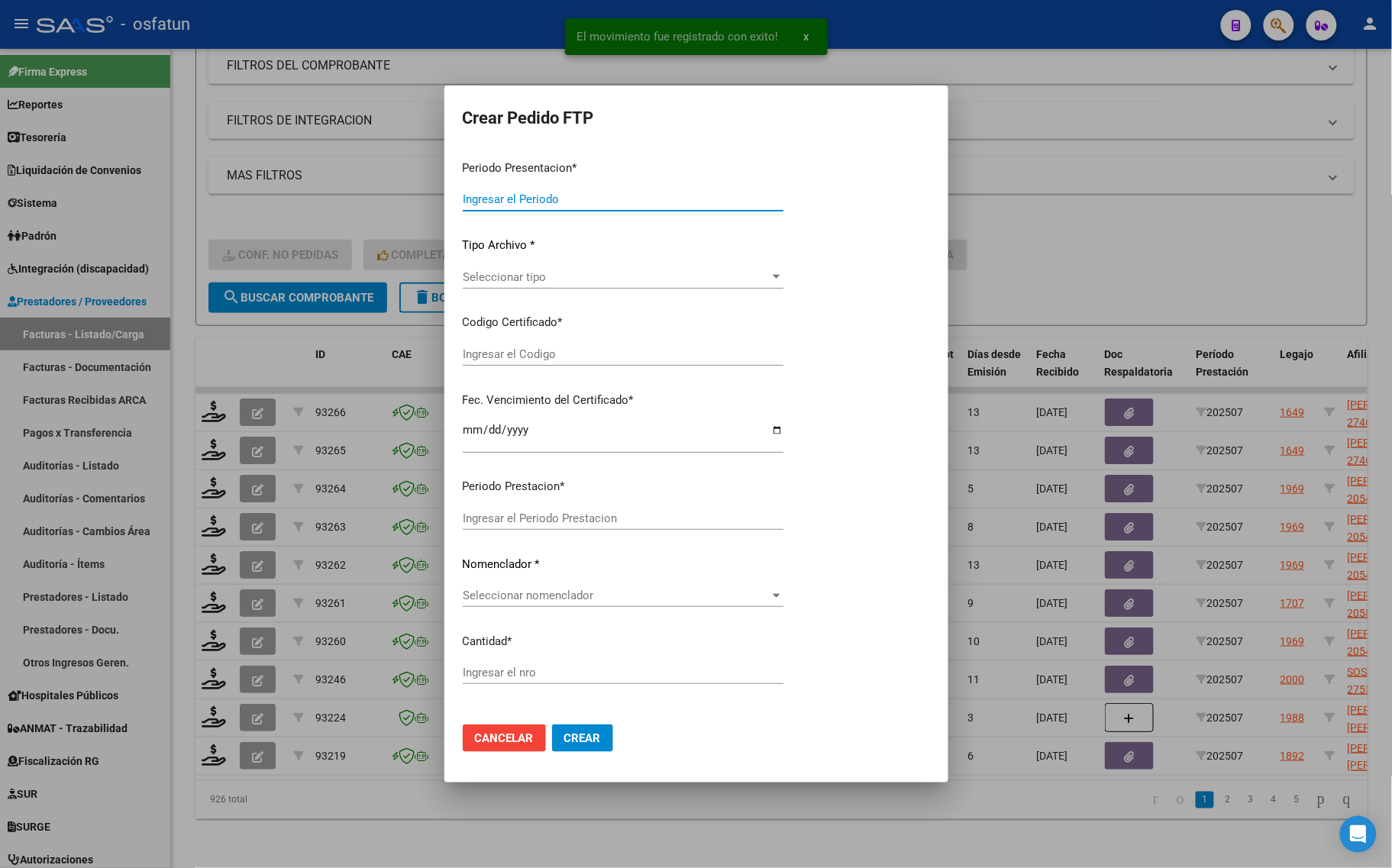
type input "202507"
type input "$ 580.268,89"
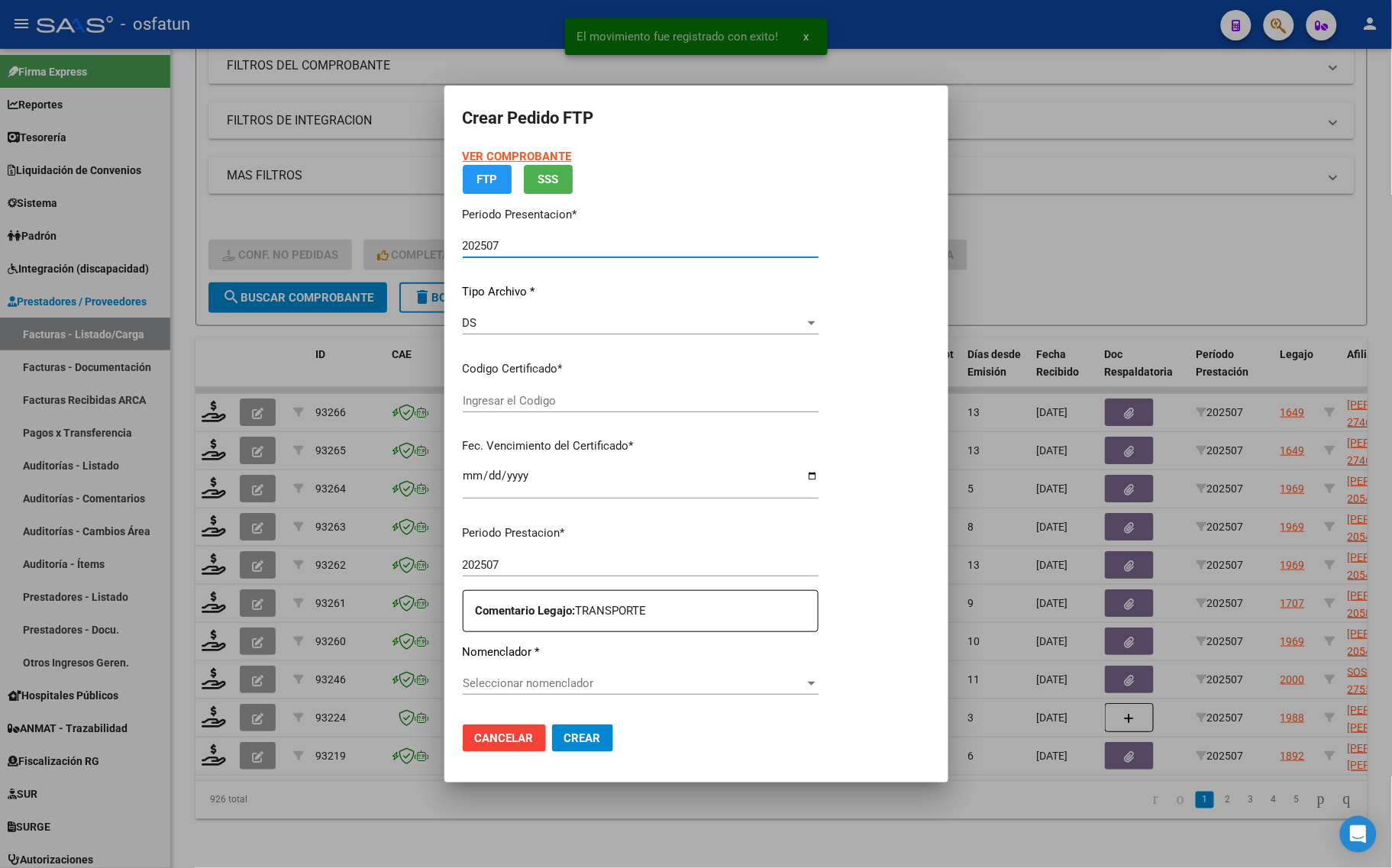
type input "ARG02000545691282021111620251116SGO117"
type input "2025-11-16"
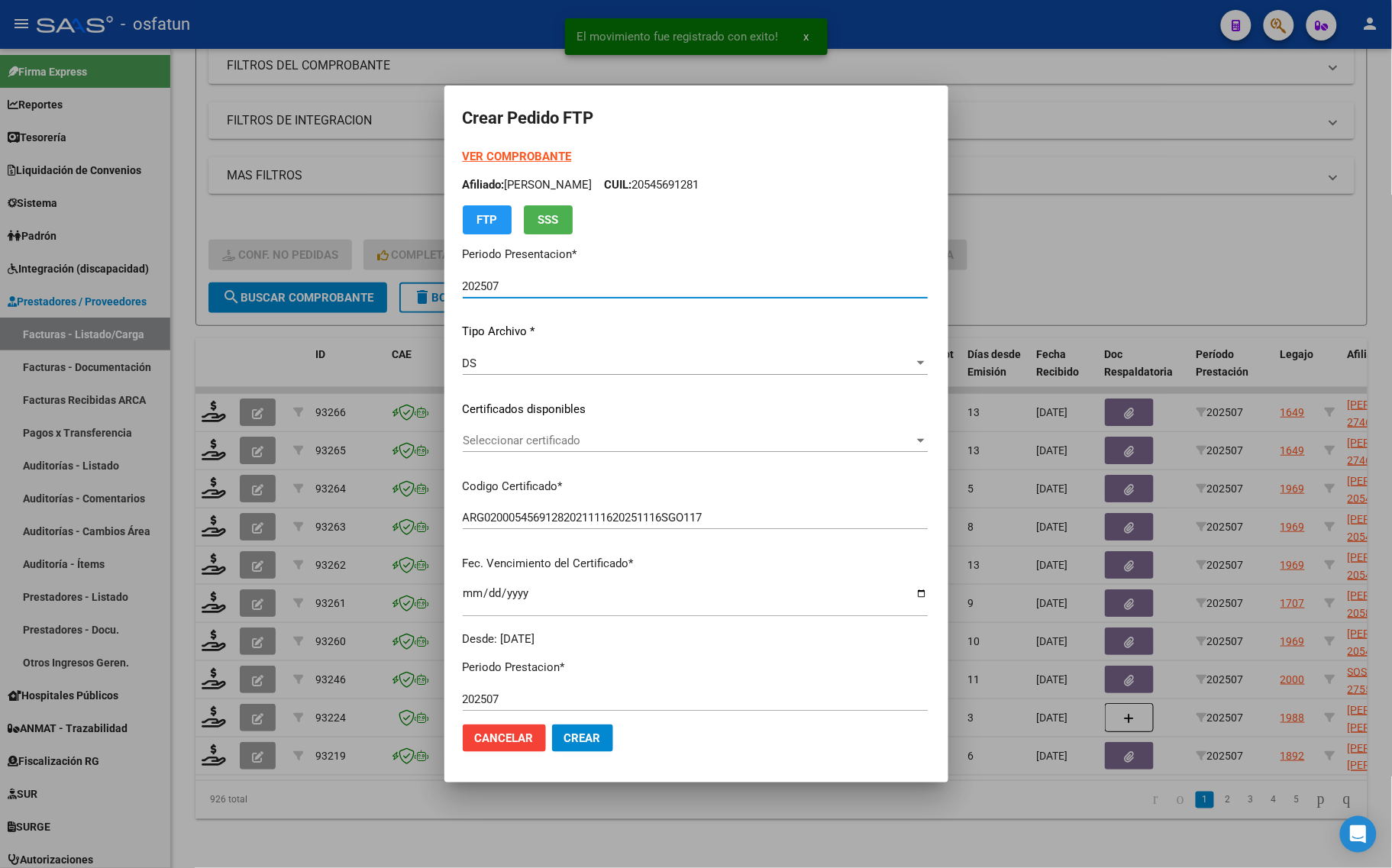
click at [482, 156] on strong "VER COMPROBANTE" at bounding box center [517, 156] width 109 height 14
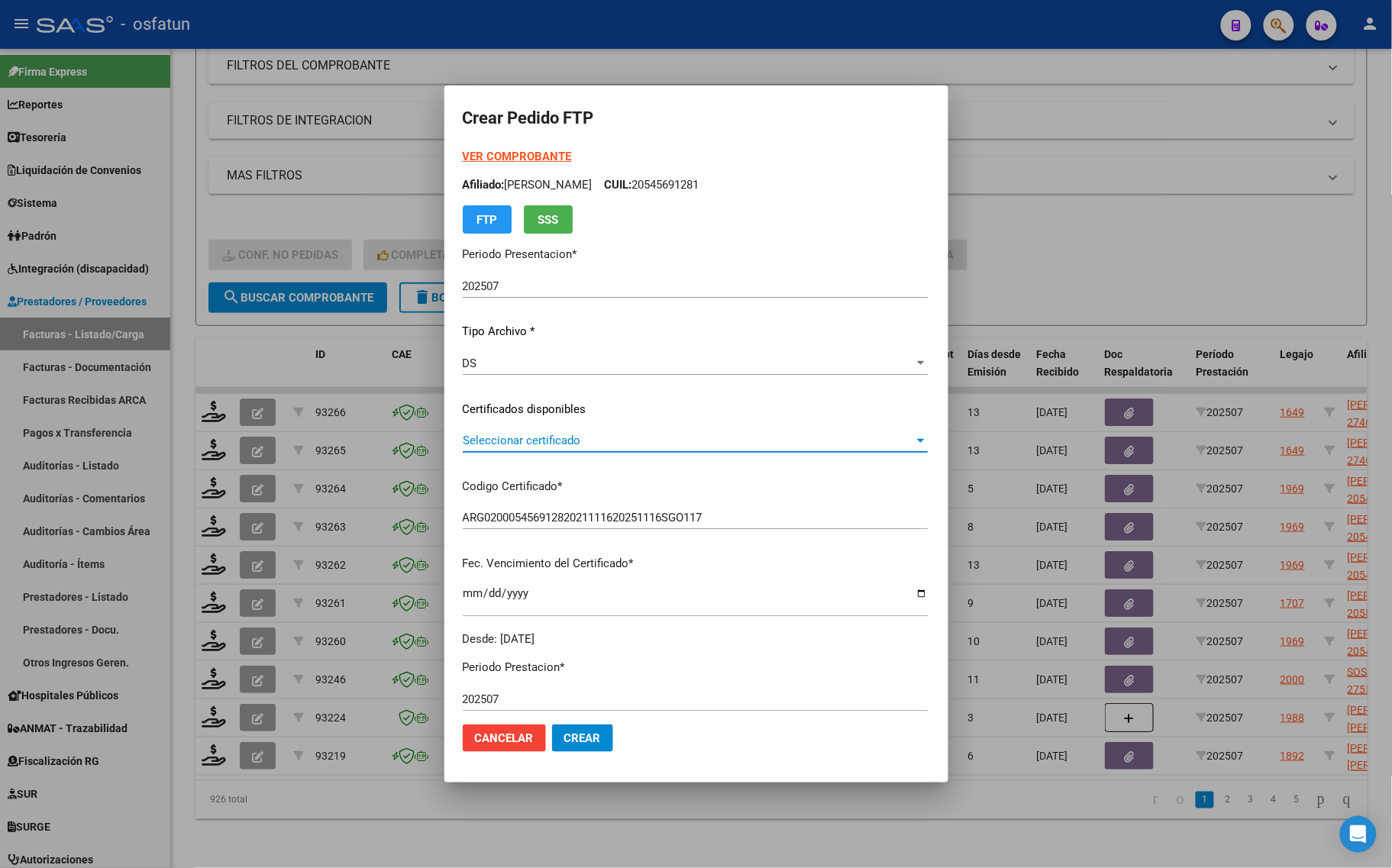
click at [501, 443] on span "Seleccionar certificado" at bounding box center [688, 441] width 451 height 14
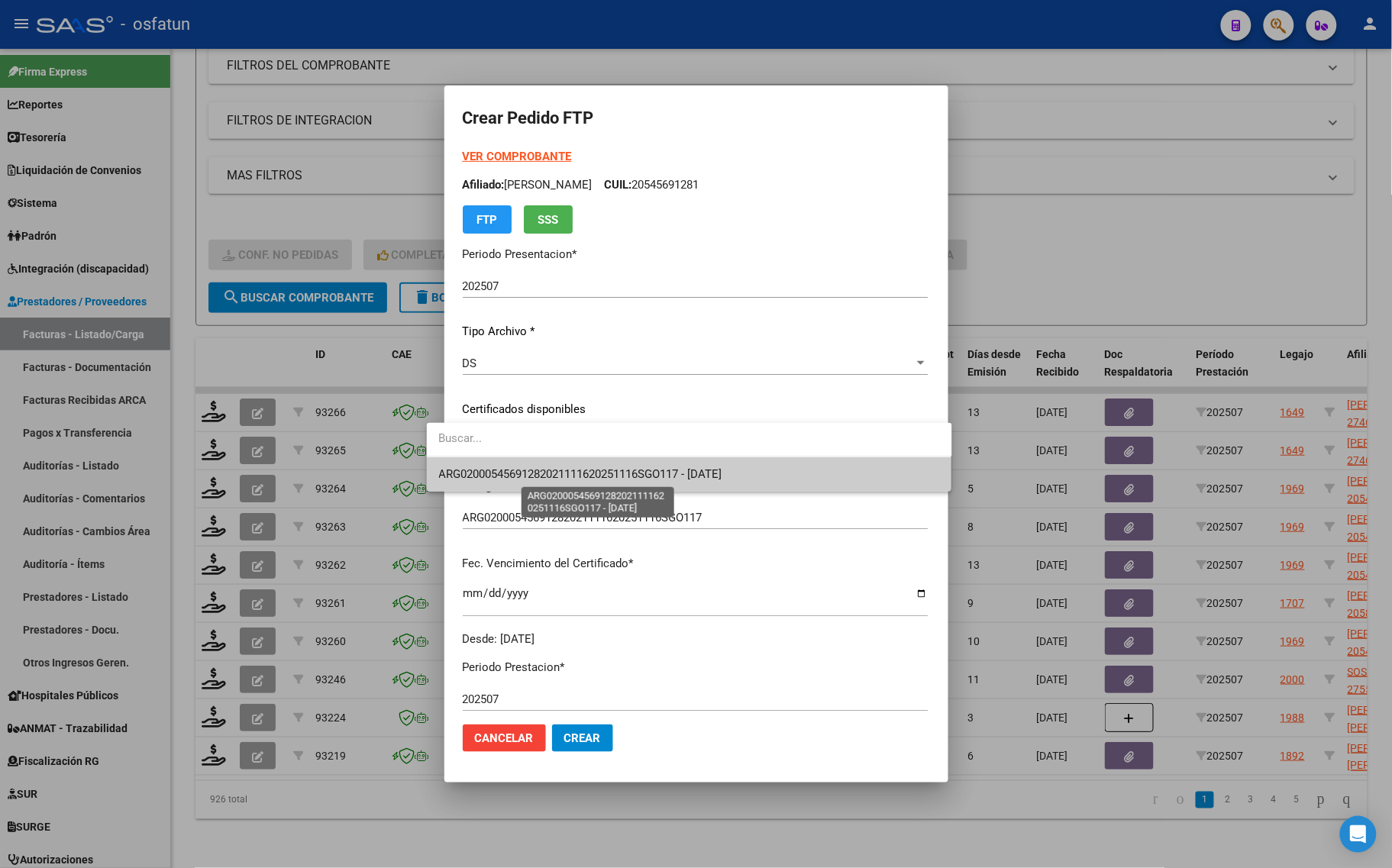
click at [497, 474] on span "ARG02000545691282021111620251116SGO117 - 2025-11-16" at bounding box center [581, 474] width 284 height 14
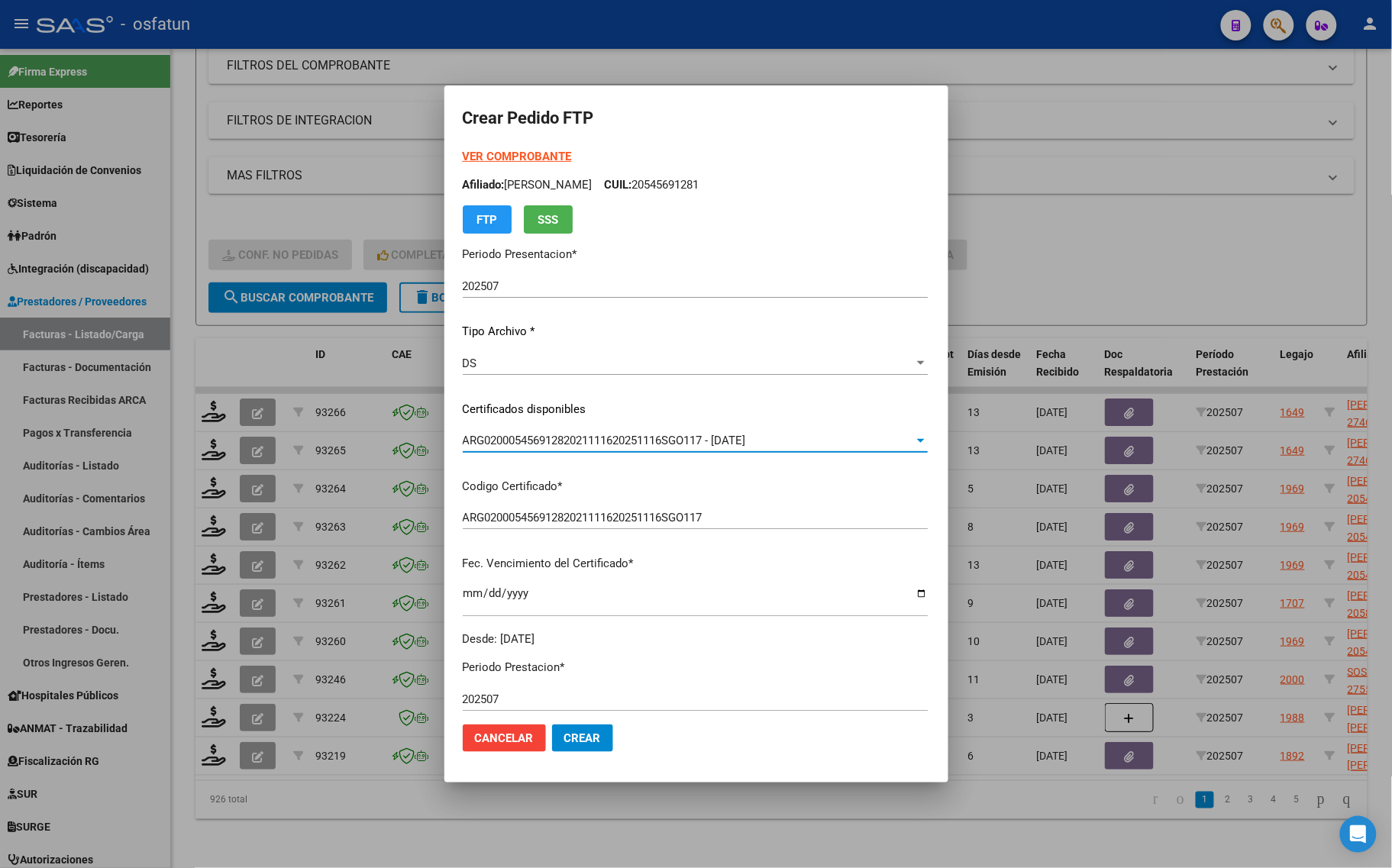
scroll to position [286, 0]
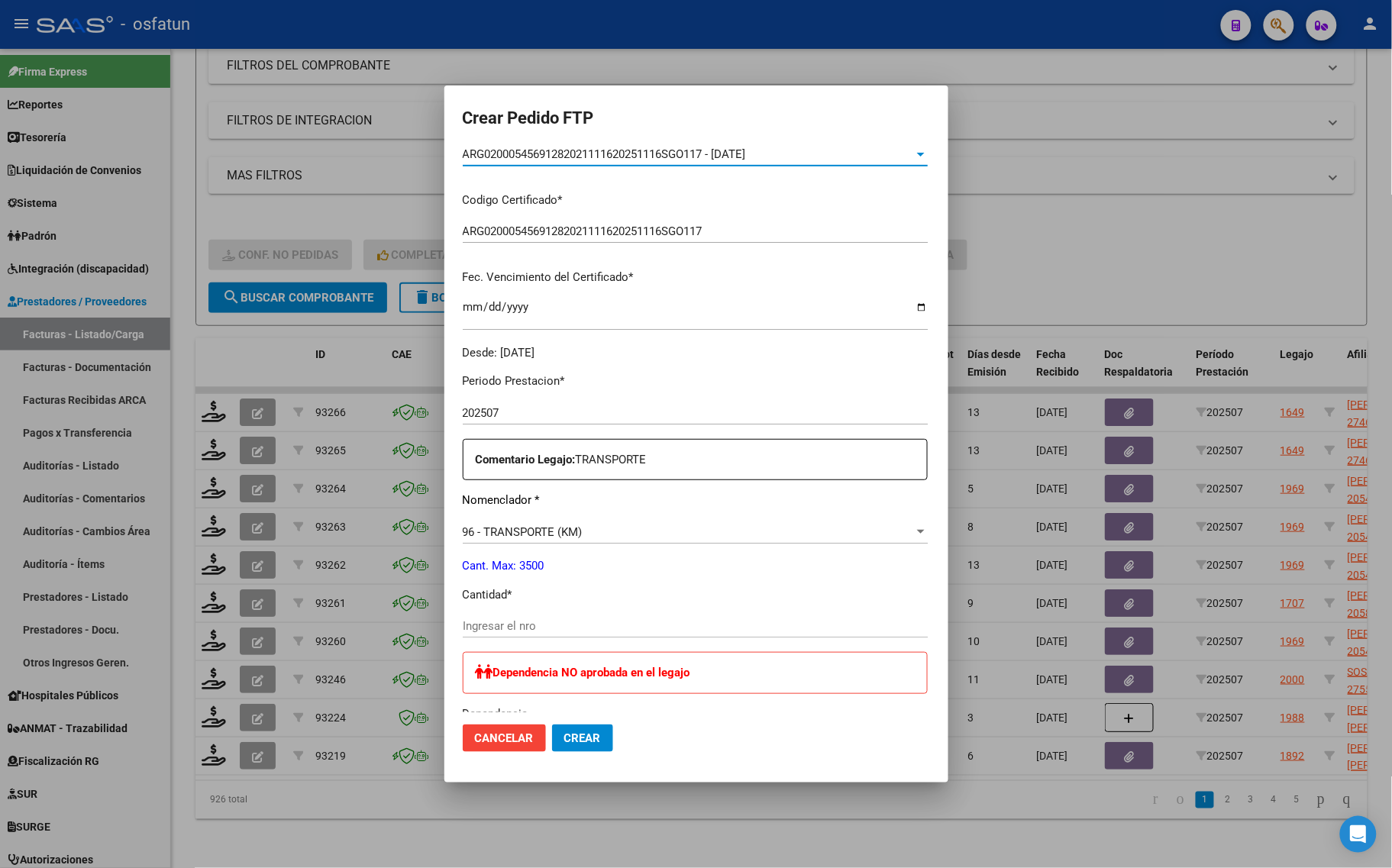
click at [475, 620] on input "Ingresar el nro" at bounding box center [695, 626] width 465 height 14
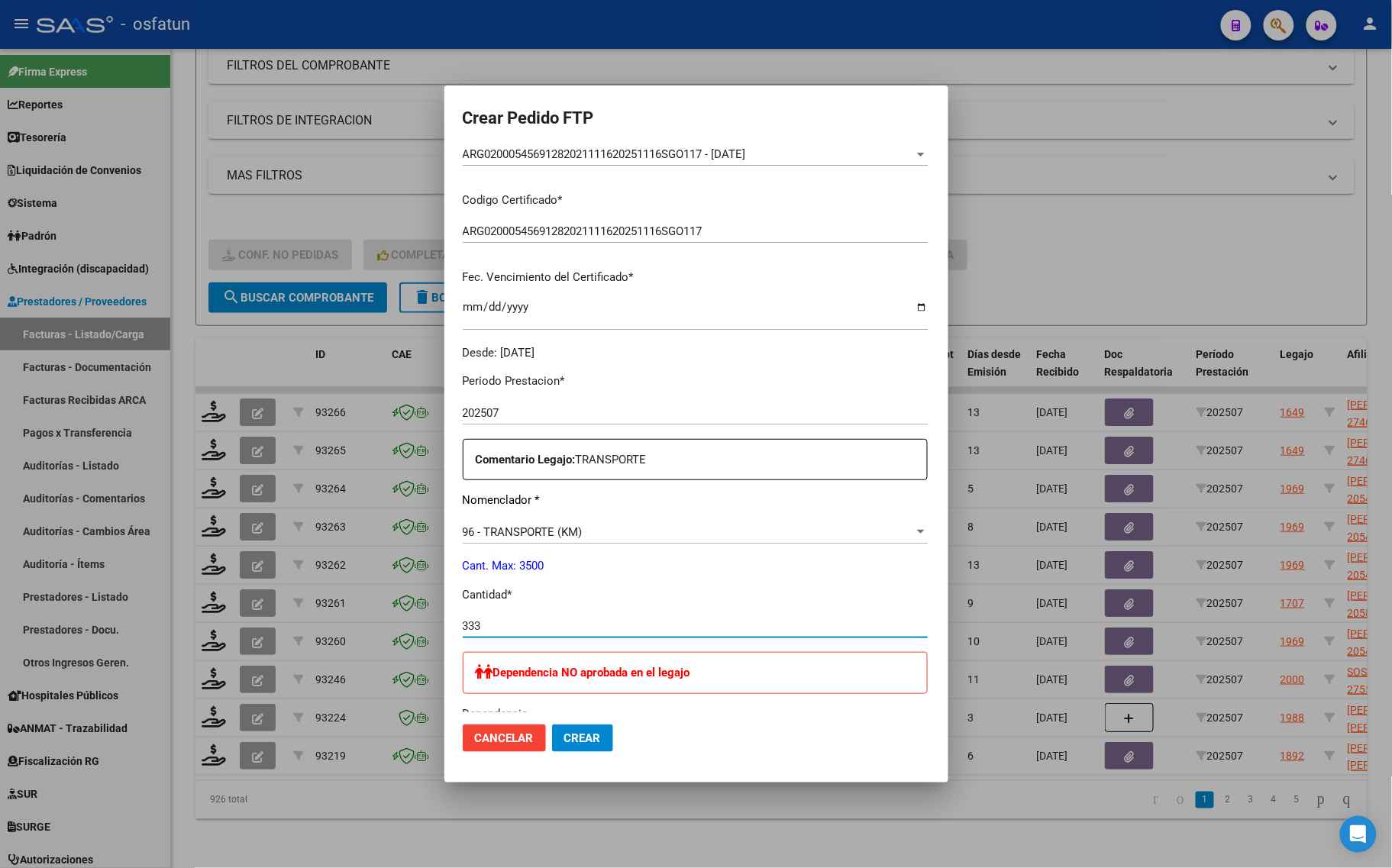
type input "333"
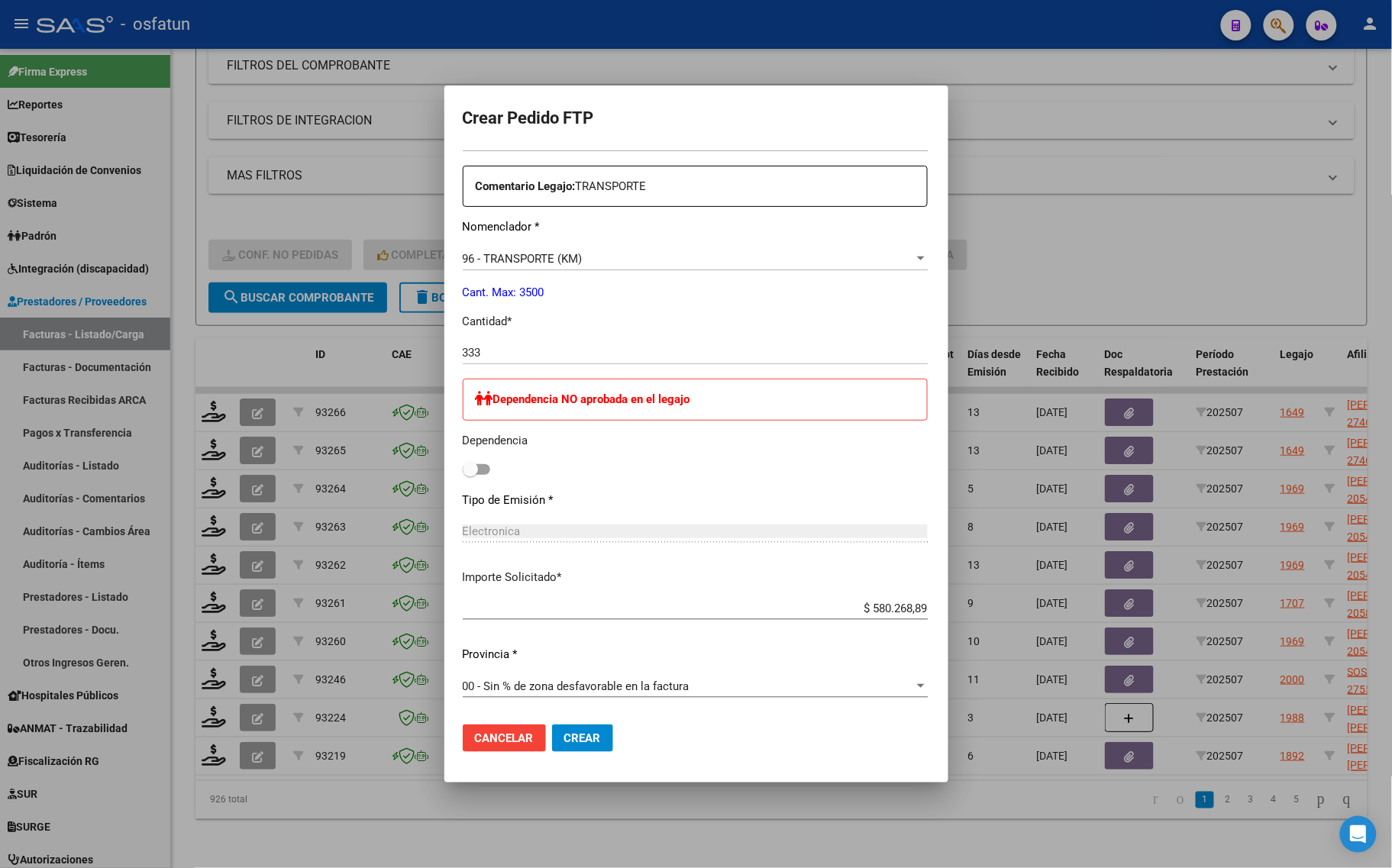
scroll to position [668, 0]
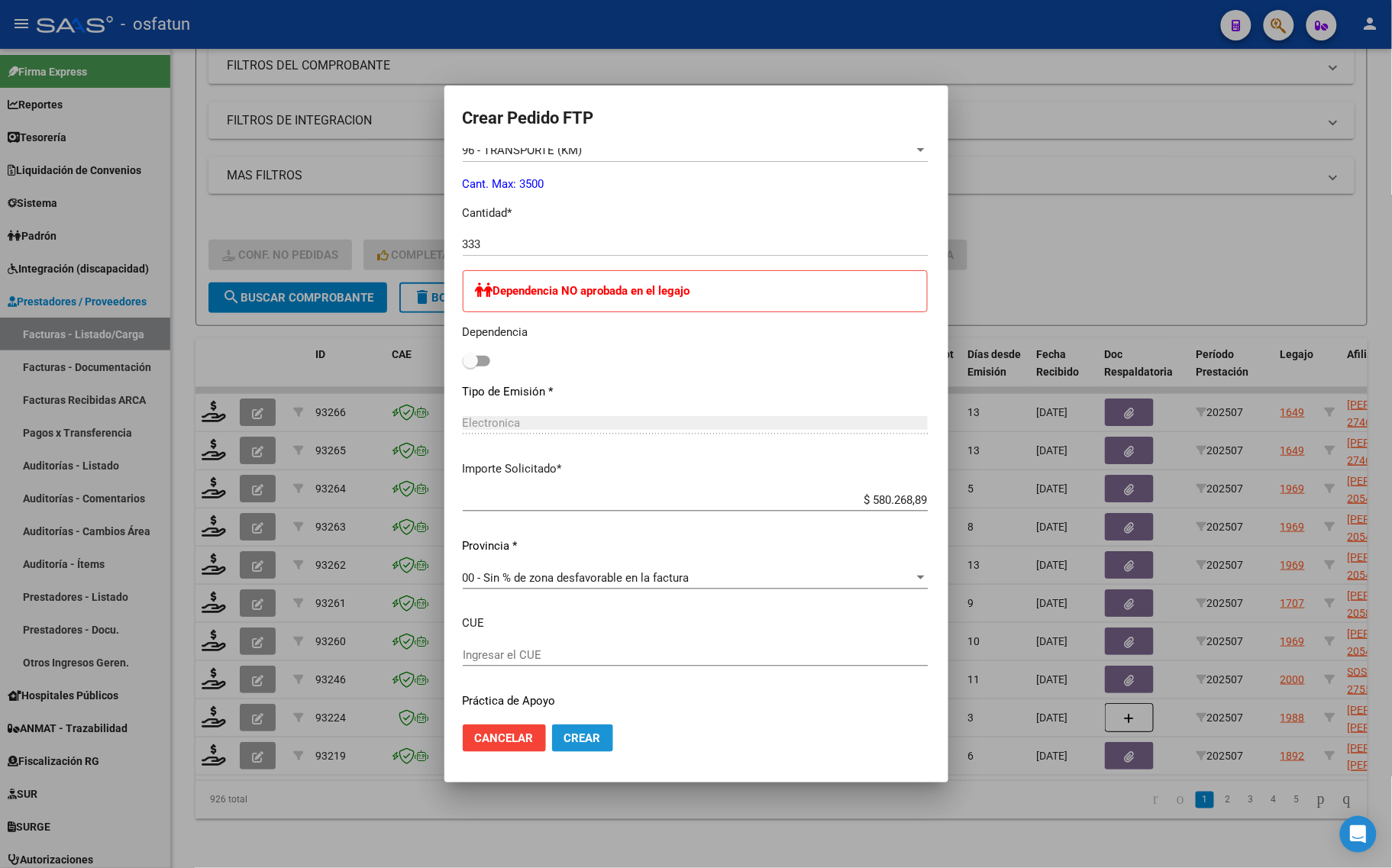
click at [564, 741] on span "Crear" at bounding box center [582, 738] width 36 height 14
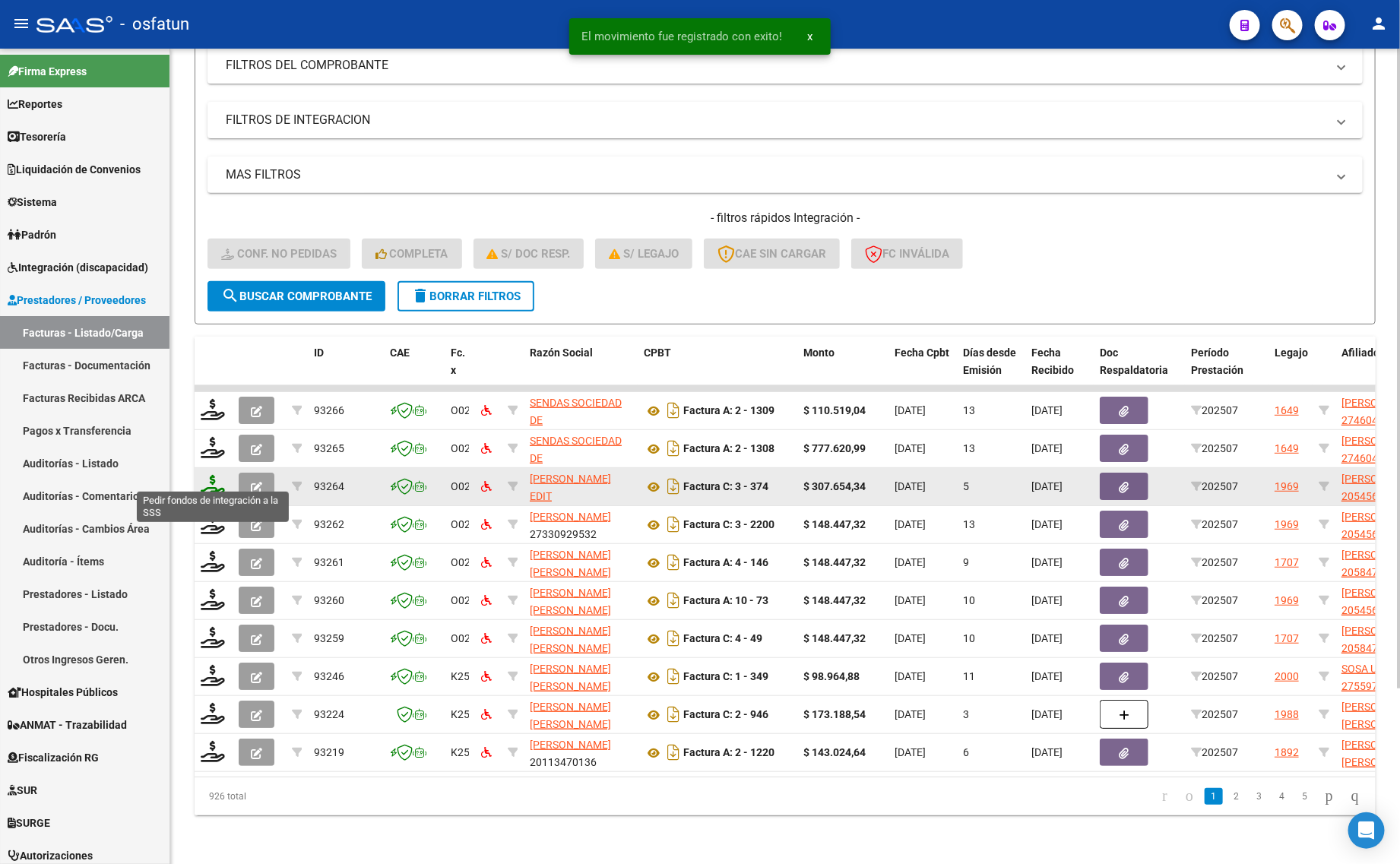
click at [218, 479] on icon at bounding box center [213, 486] width 24 height 22
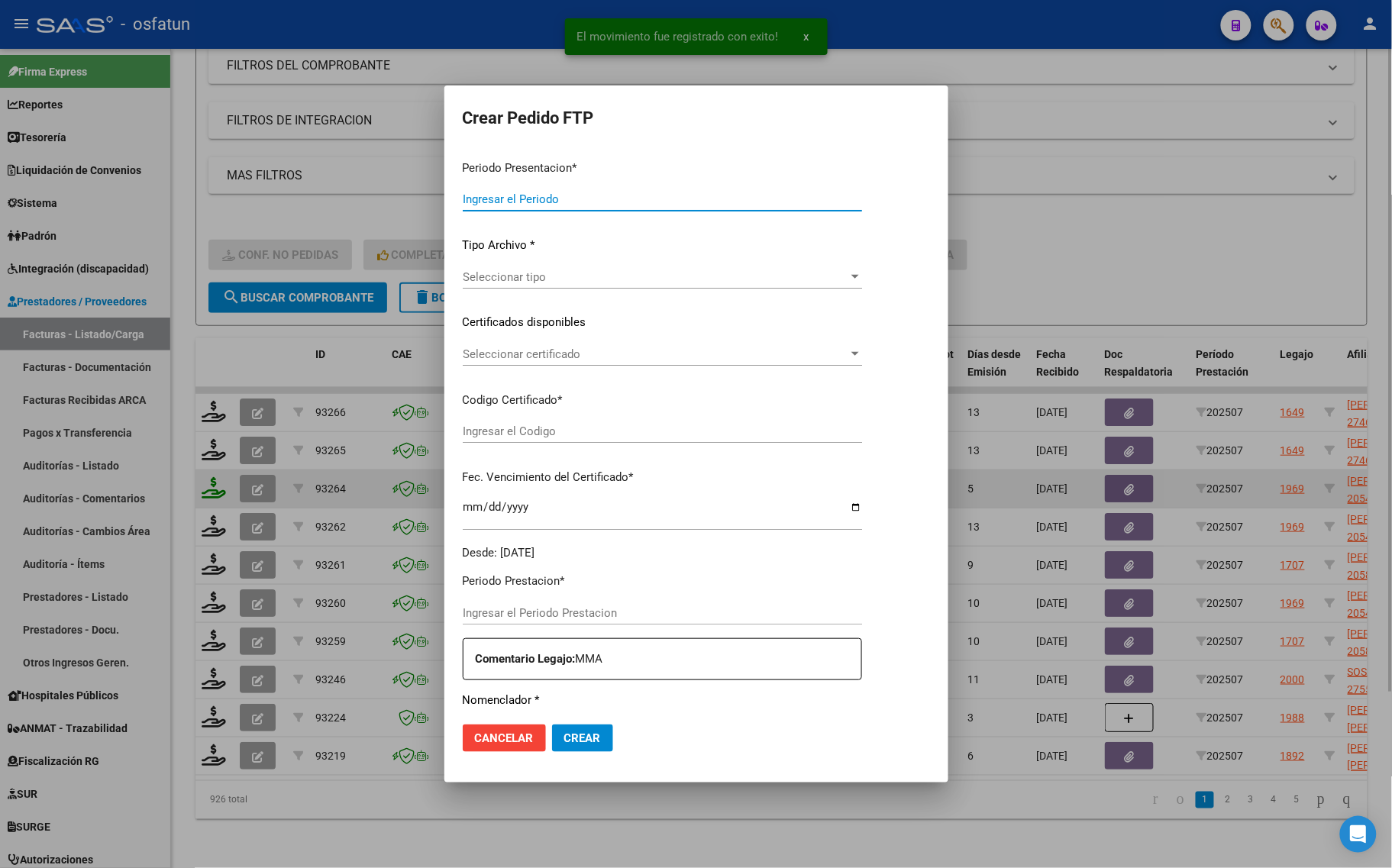
type input "202507"
type input "$ 307.654,34"
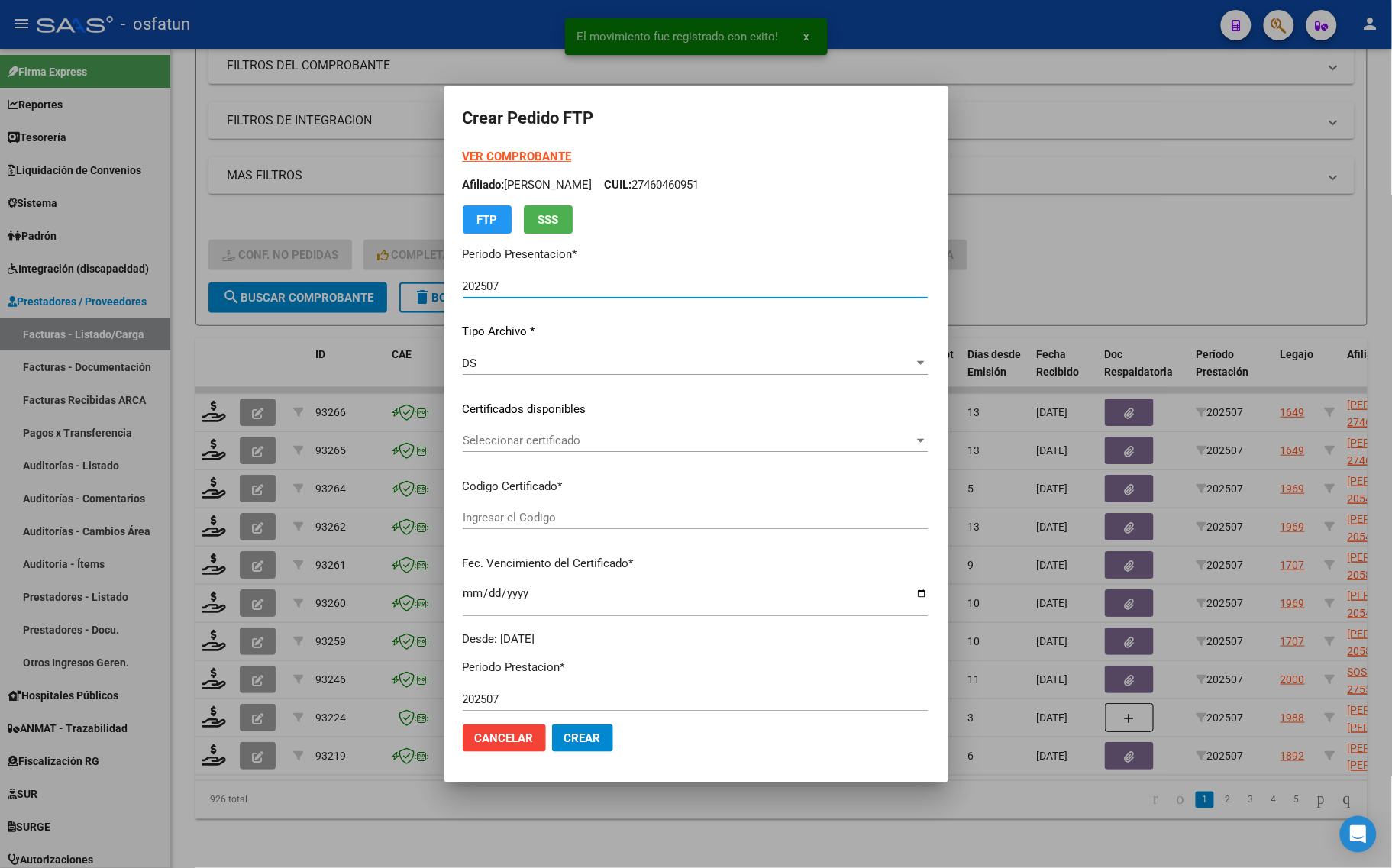
type input "ARG02000545691282021111620251116SGO117"
type input "2025-11-16"
click at [505, 146] on form "Crear Pedido FTP VER COMPROBANTE ARCA Padrón Afiliado: LUNA ISAAC LIONEL CUIL: …" at bounding box center [696, 433] width 468 height 660
click at [505, 155] on strong "VER COMPROBANTE" at bounding box center [517, 156] width 109 height 14
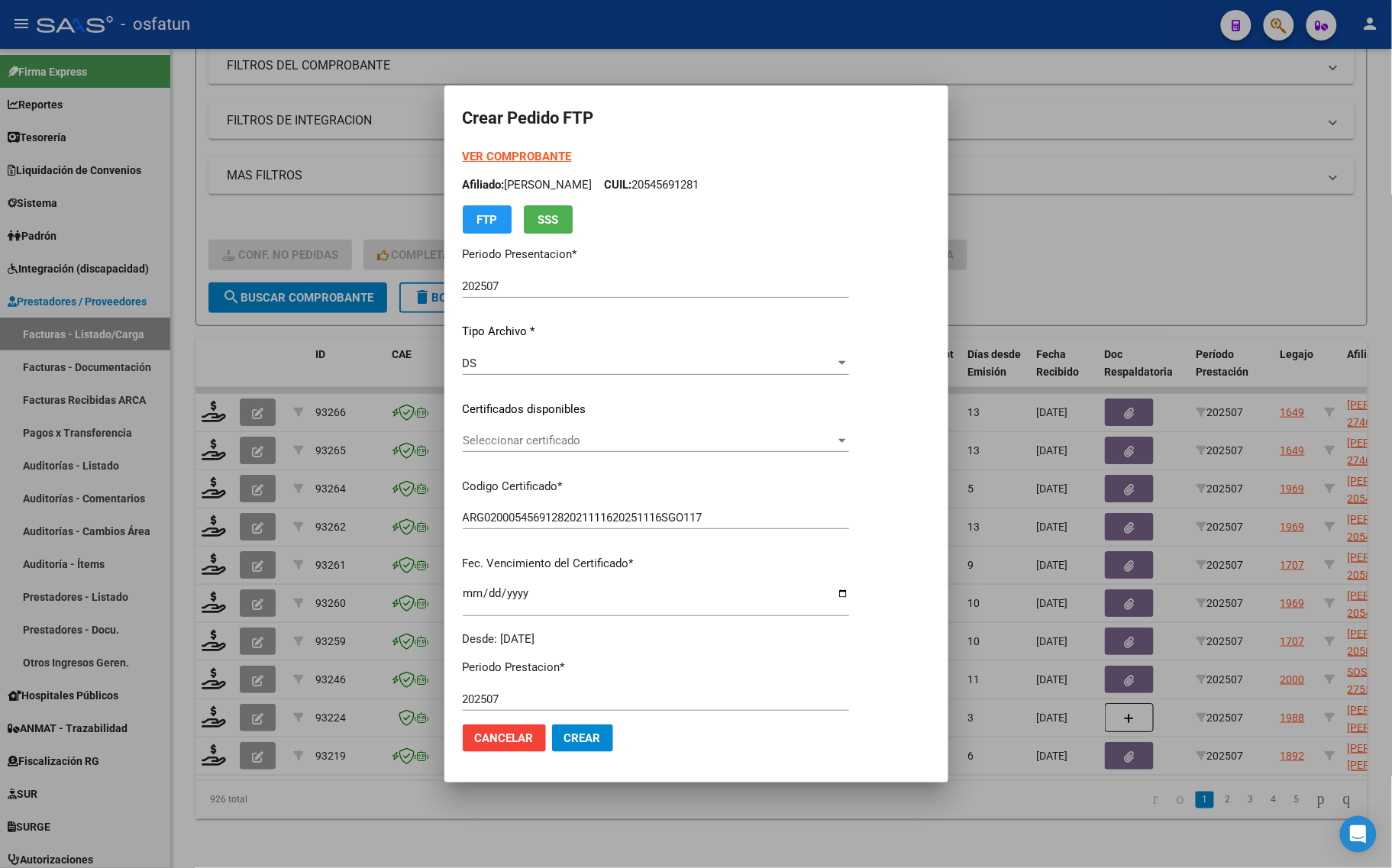
click at [490, 436] on span "Seleccionar certificado" at bounding box center [649, 441] width 372 height 14
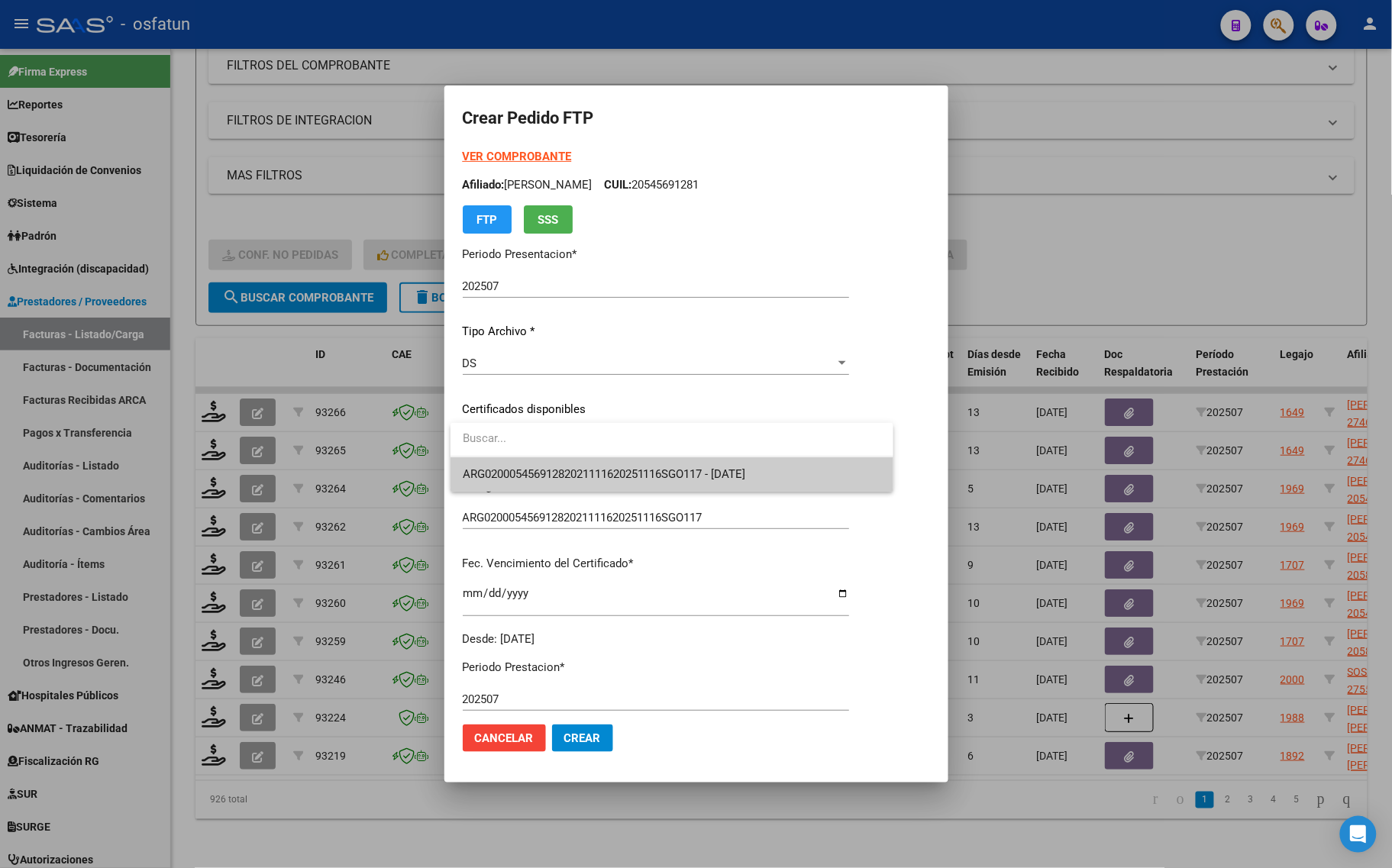
click at [491, 469] on span "ARG02000545691282021111620251116SGO117 - 2025-11-16" at bounding box center [604, 474] width 284 height 14
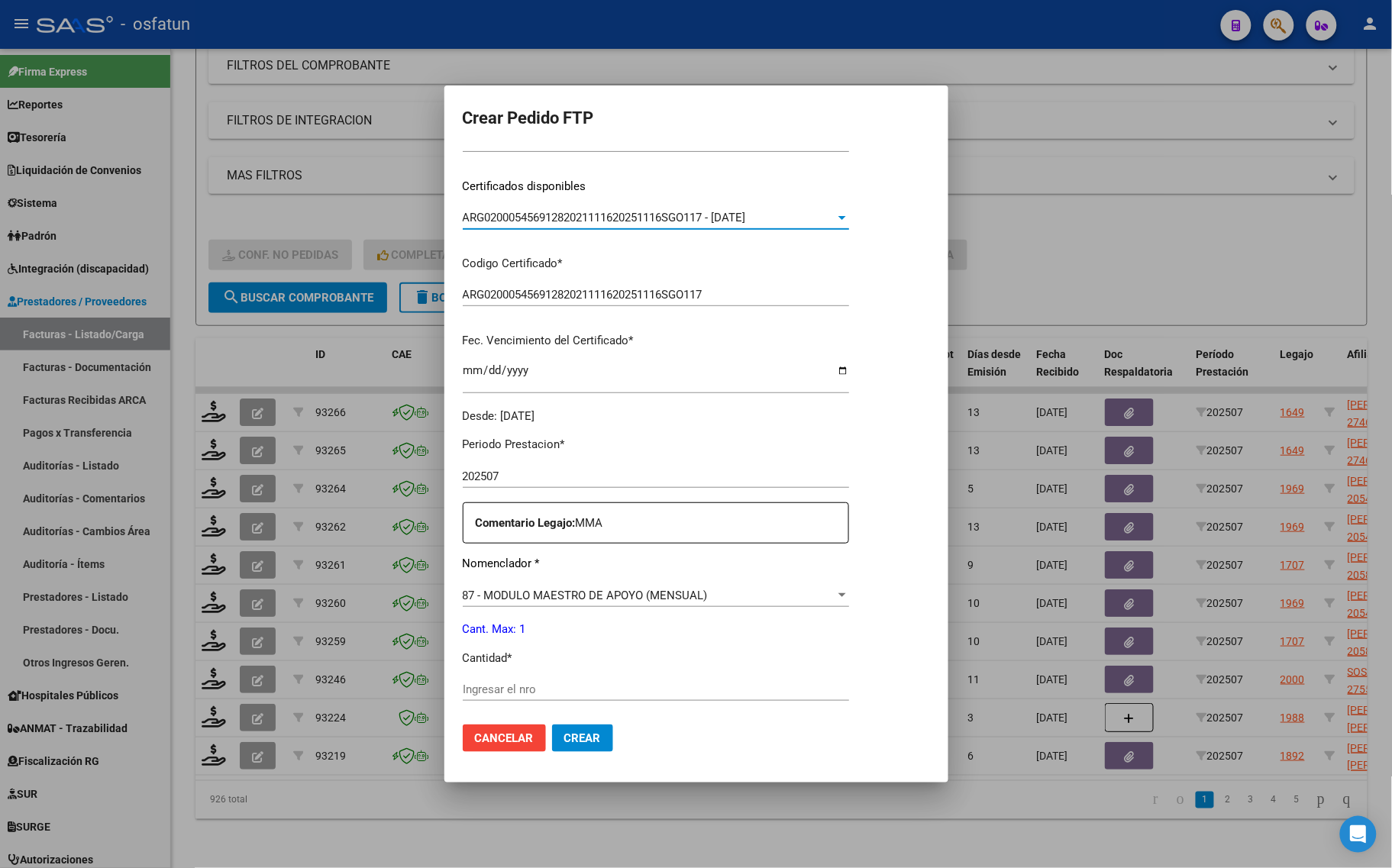
scroll to position [382, 0]
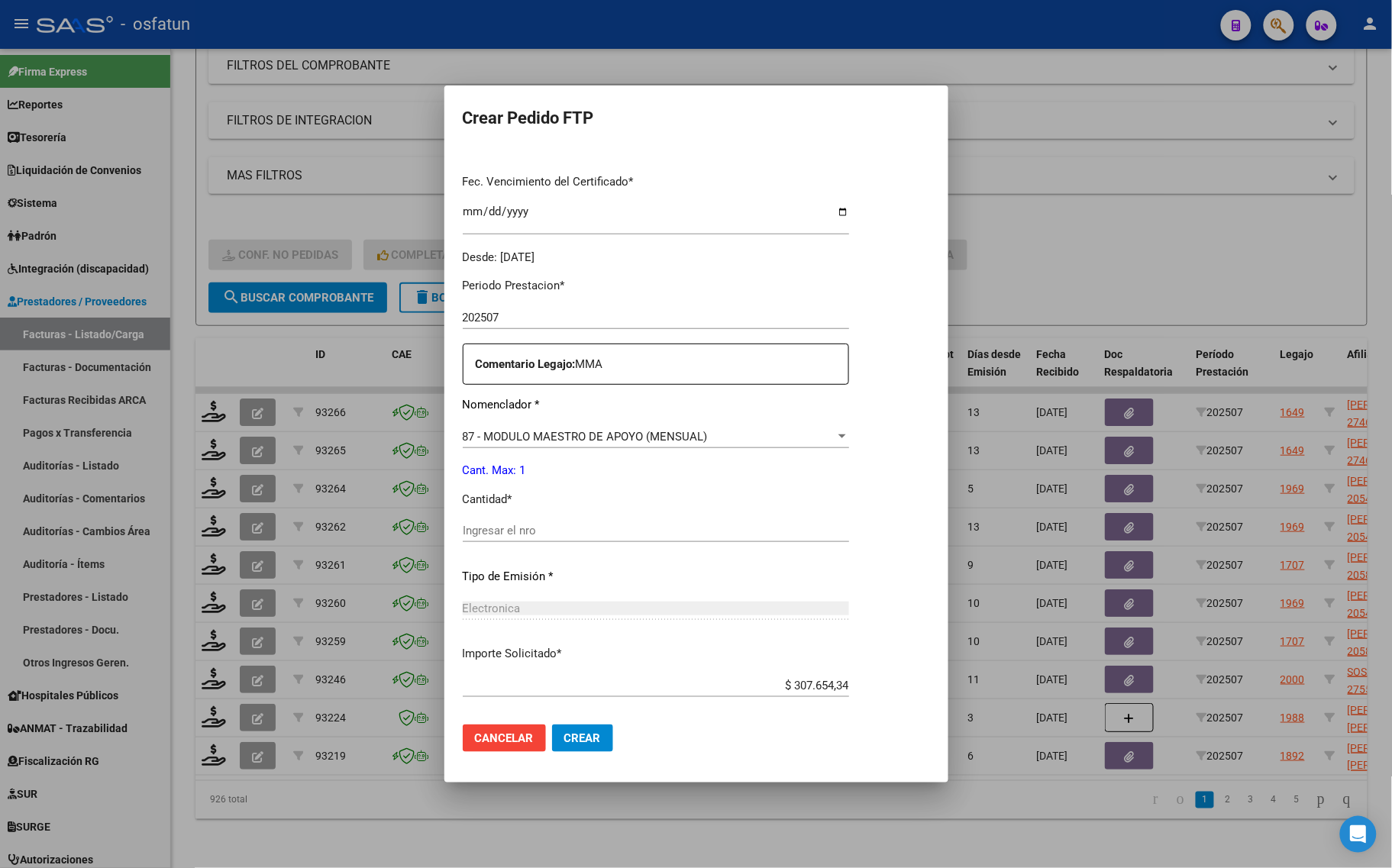
click at [481, 535] on input "Ingresar el nro" at bounding box center [656, 530] width 386 height 14
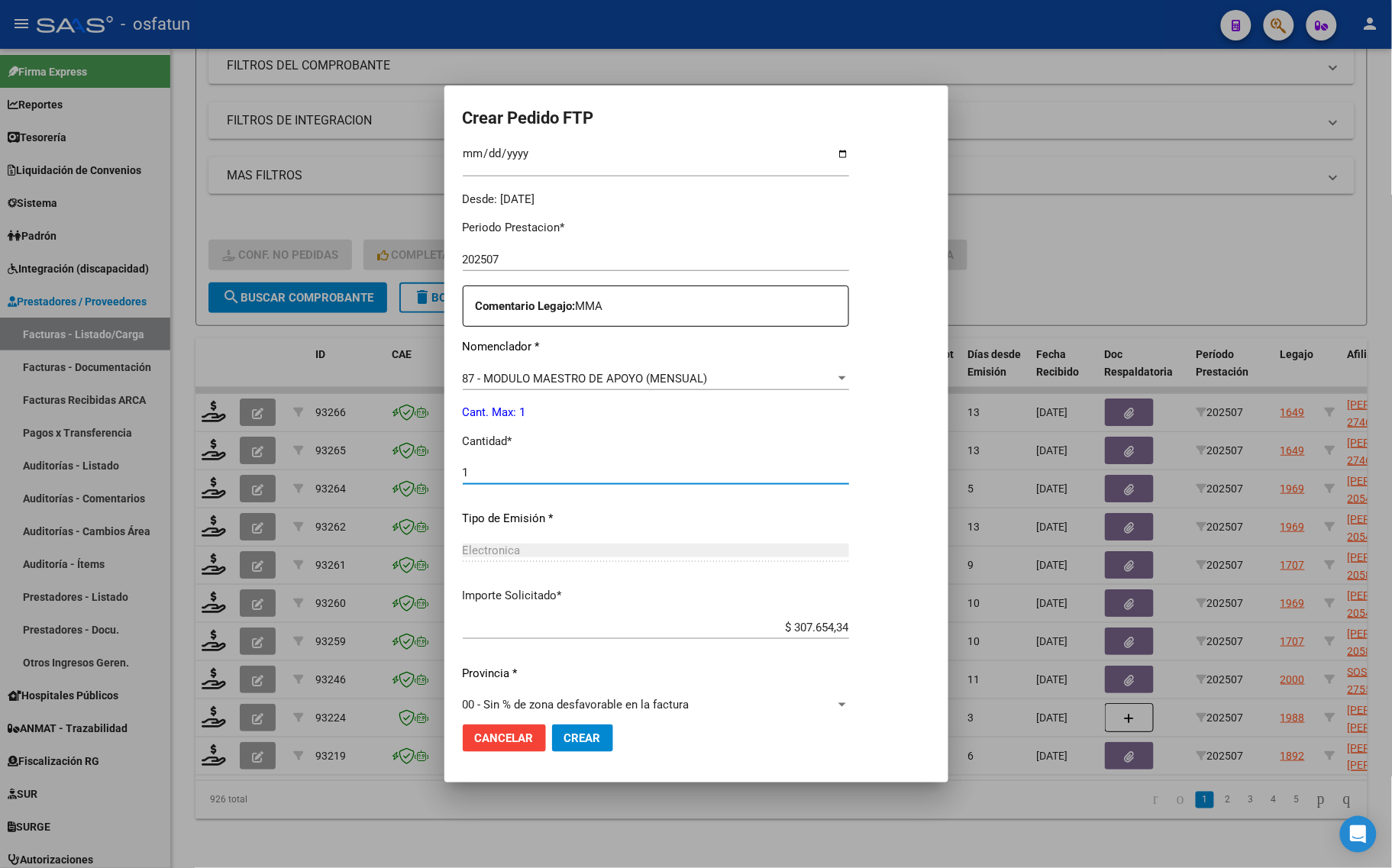
scroll to position [457, 0]
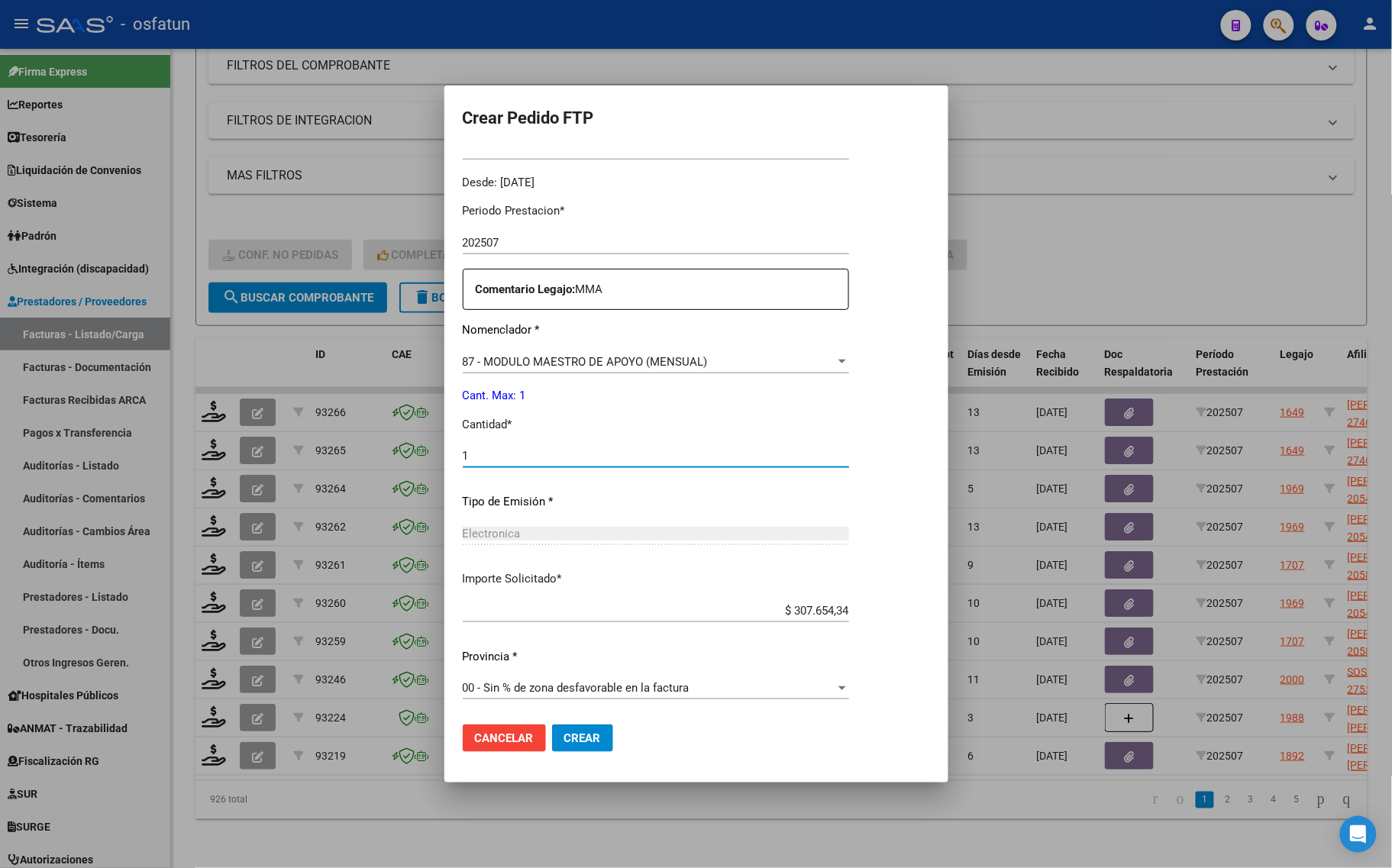
type input "1"
click at [565, 733] on span "Crear" at bounding box center [582, 738] width 36 height 14
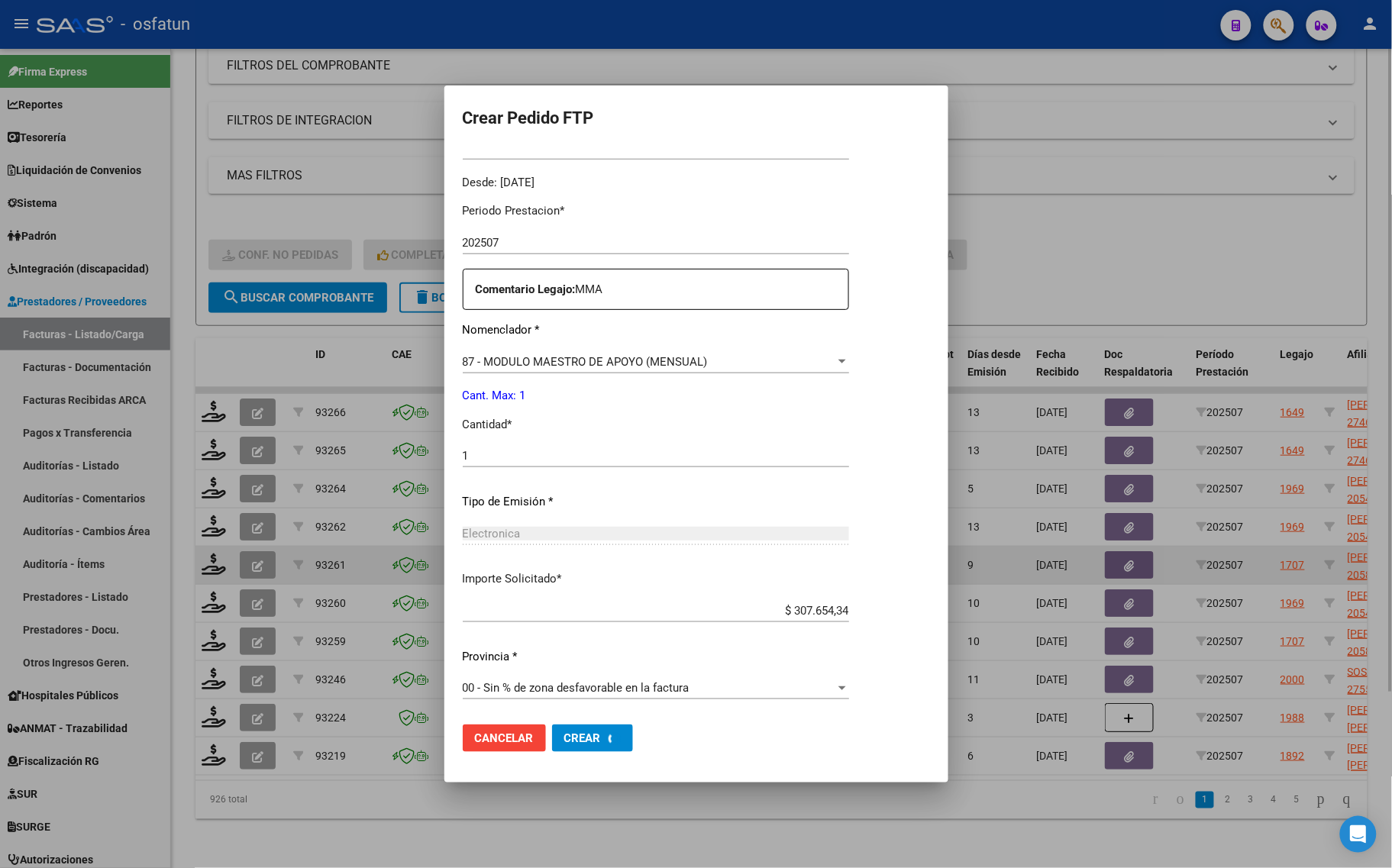
scroll to position [0, 0]
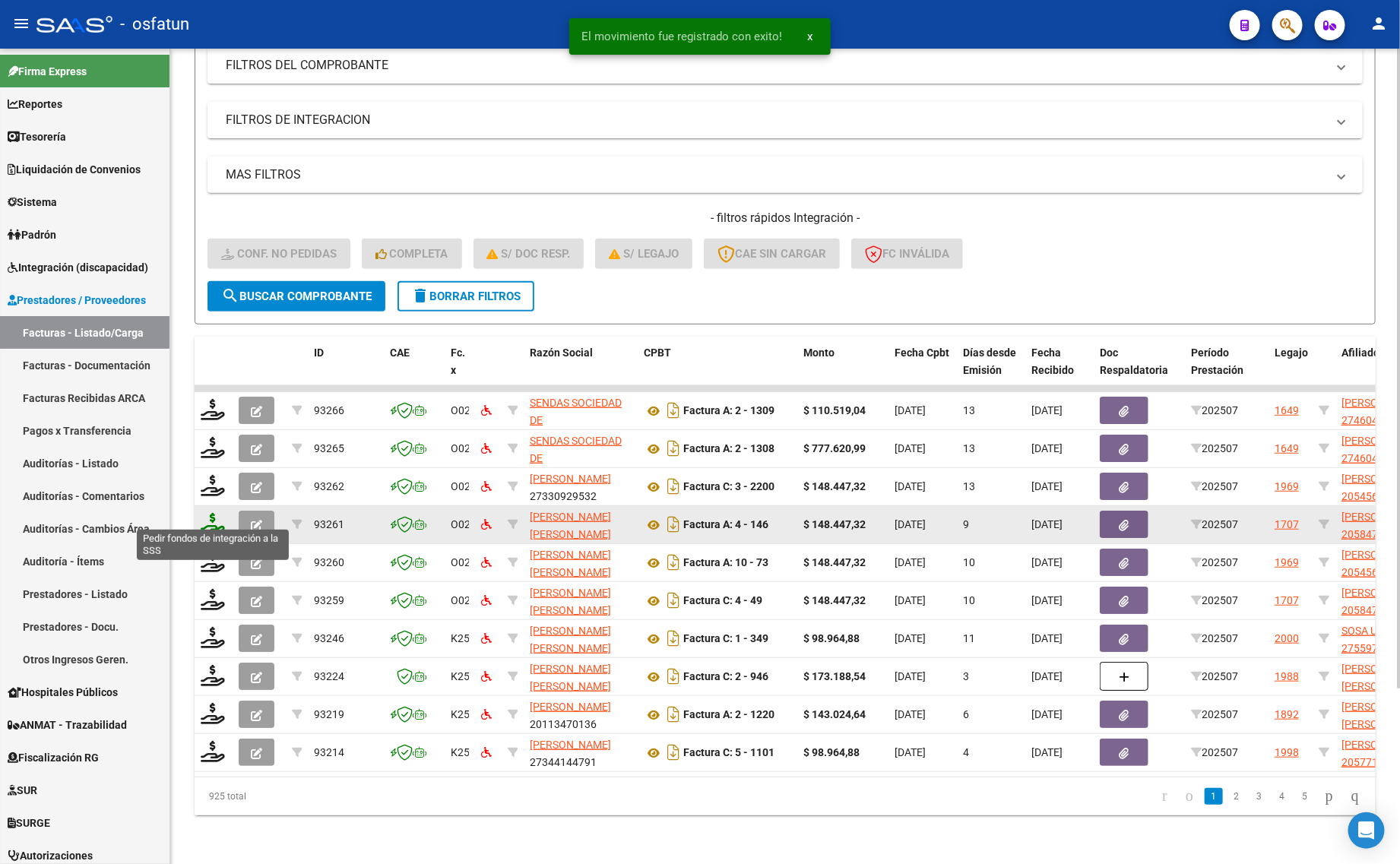
click at [205, 513] on icon at bounding box center [213, 524] width 24 height 22
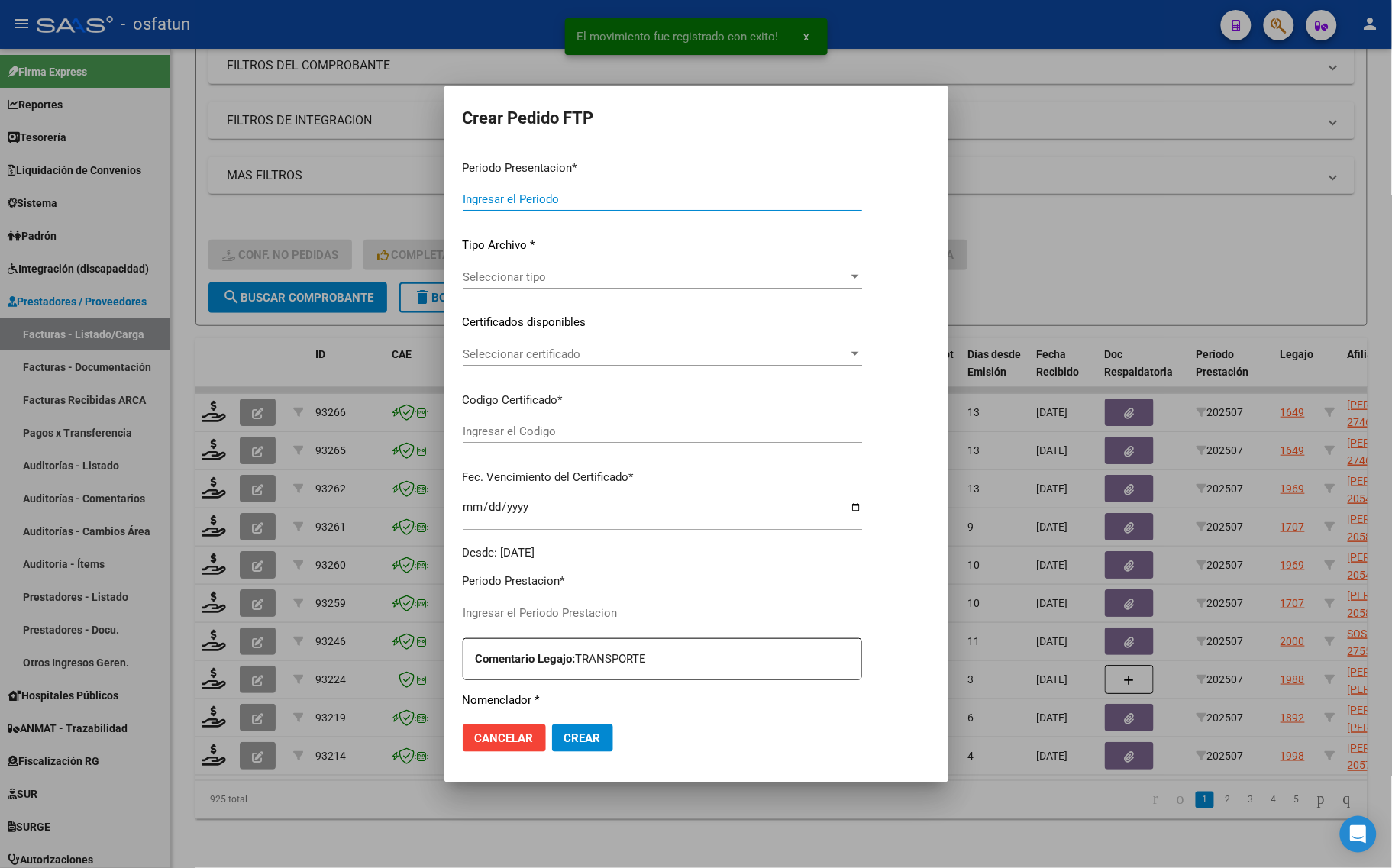
type input "202507"
type input "$ 148.447,32"
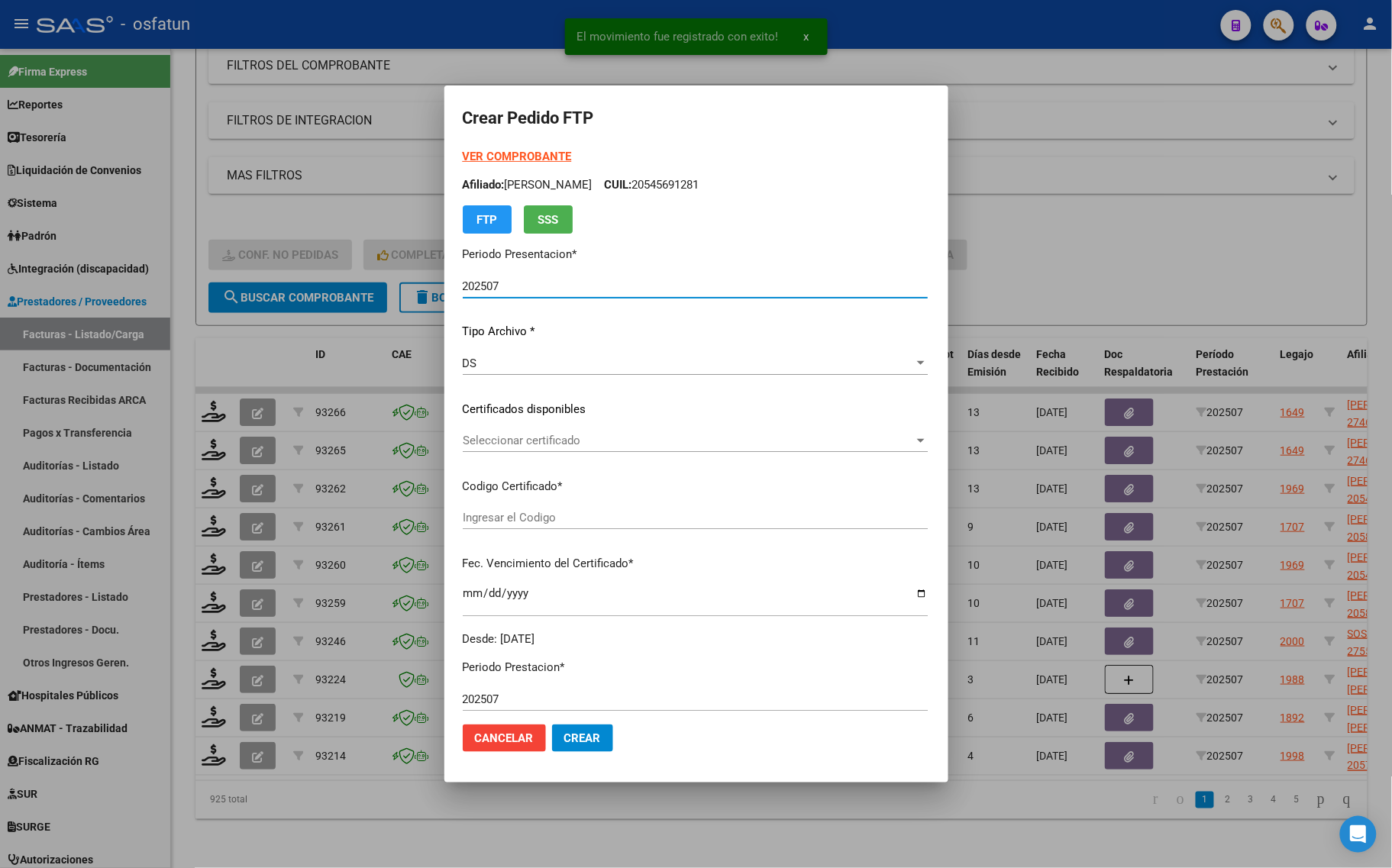
type input "ARG02000584786742024110520291105JUJ135"
type input "2029-11-05"
click at [506, 149] on div "VER COMPROBANTE ARCA Padrón Afiliado: CRUZ SAMUEL BERNARDO CUIL: 20584786745 FT…" at bounding box center [656, 190] width 386 height 86
click at [508, 155] on strong "VER COMPROBANTE" at bounding box center [517, 156] width 109 height 14
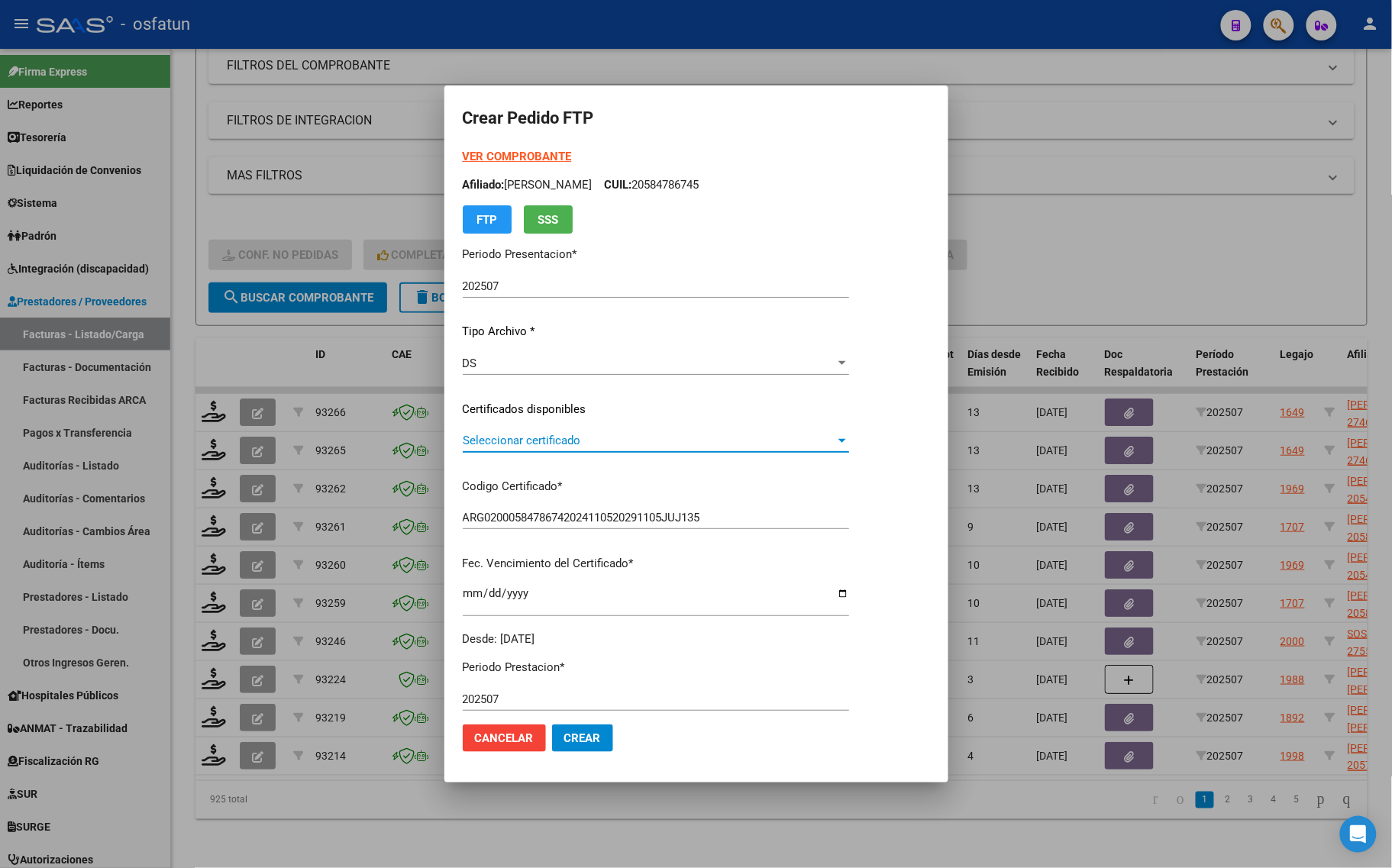
click at [588, 447] on span "Seleccionar certificado" at bounding box center [649, 441] width 372 height 14
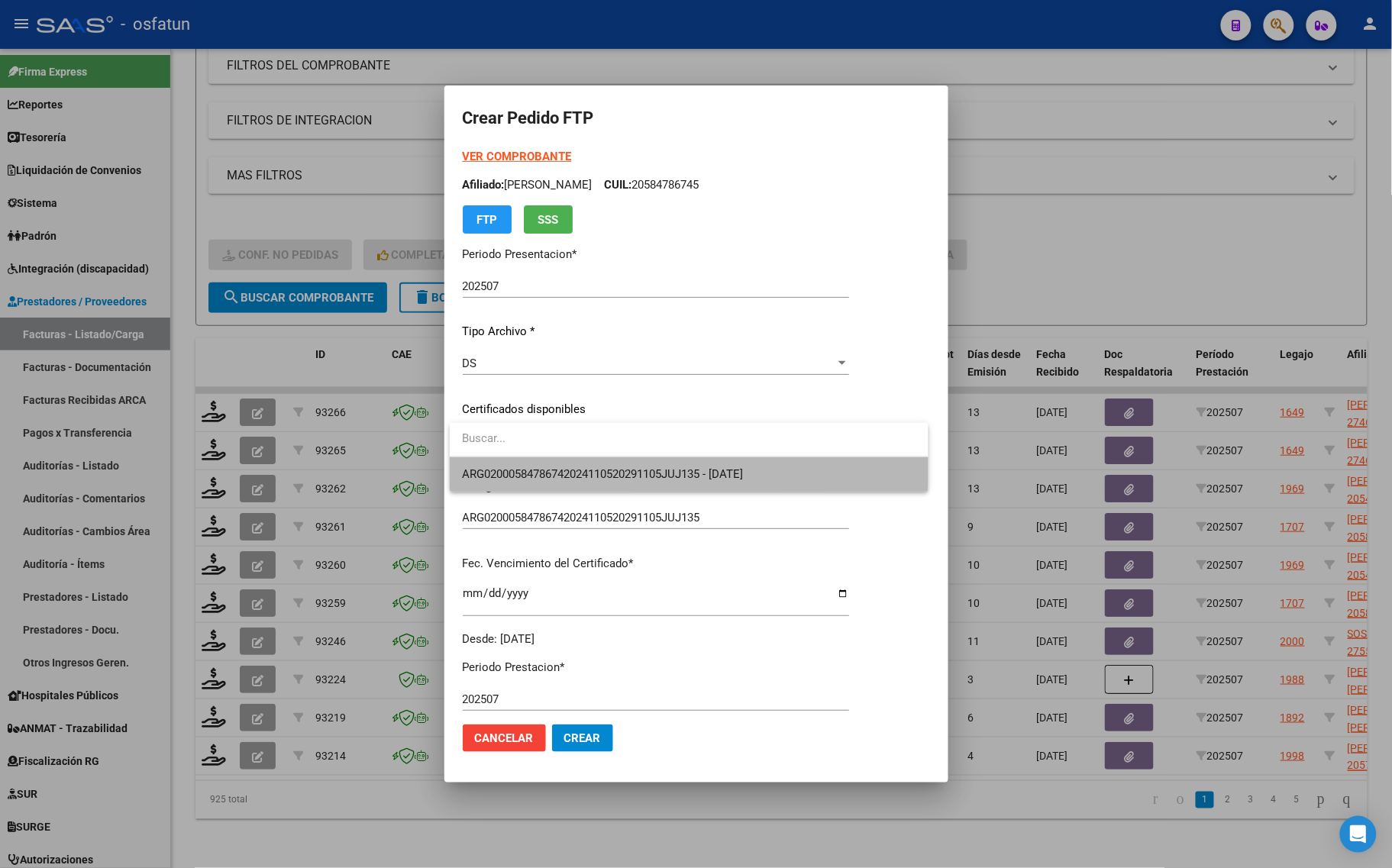
click at [586, 465] on span "ARG02000584786742024110520291105JUJ135 - 2029-11-05" at bounding box center [688, 474] width 454 height 34
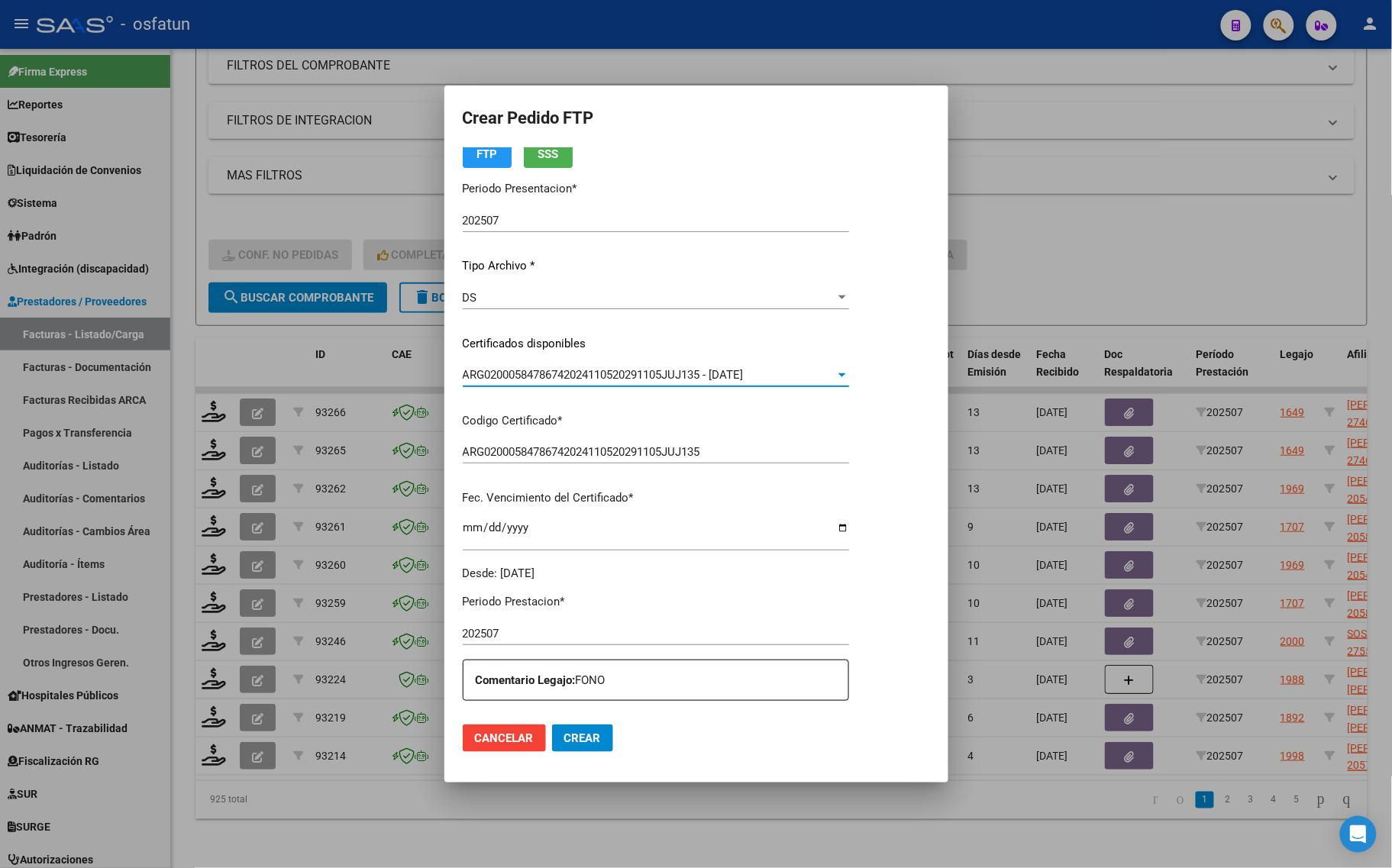
scroll to position [286, 0]
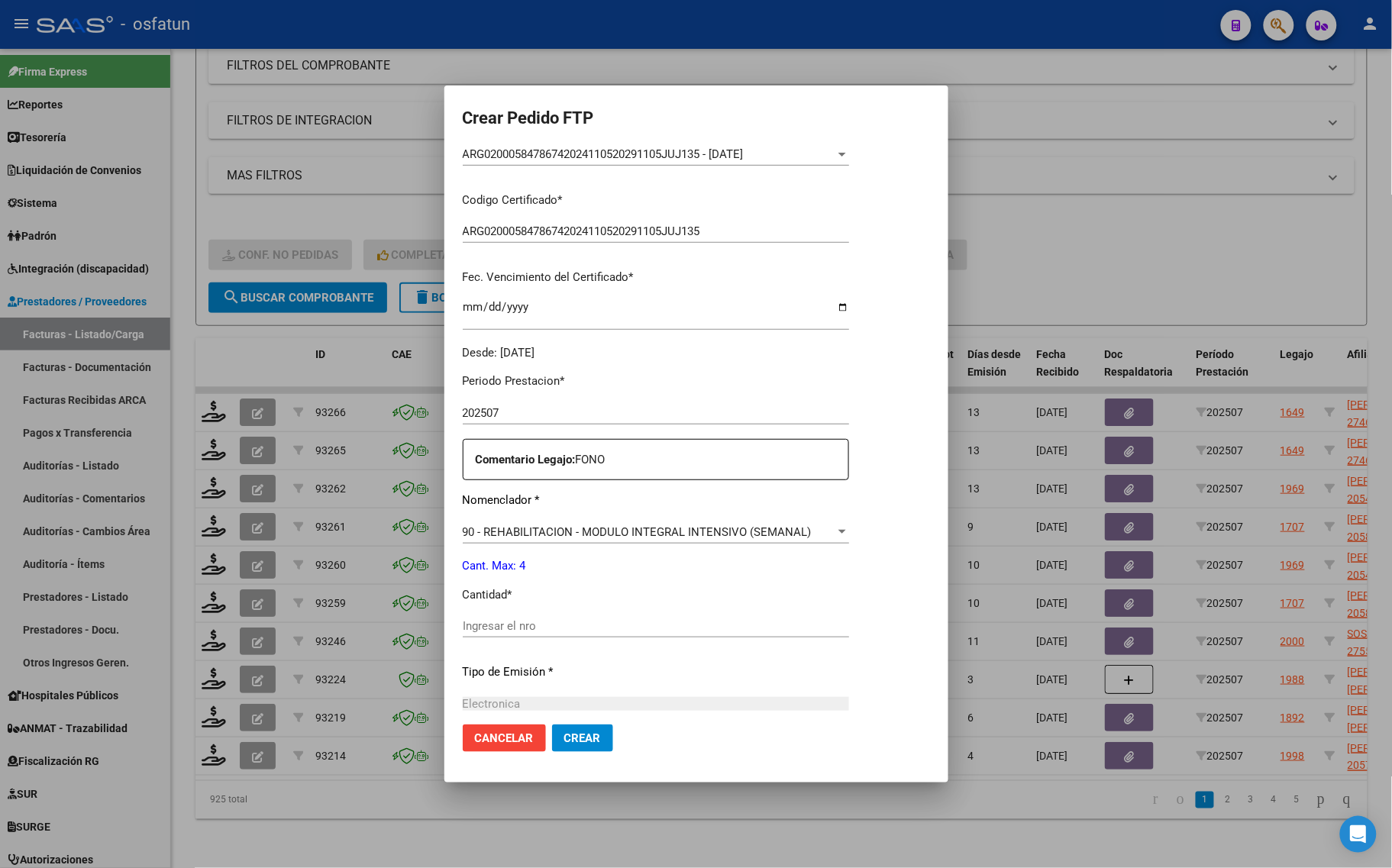
drag, startPoint x: 501, startPoint y: 614, endPoint x: 498, endPoint y: 628, distance: 14.3
click at [498, 626] on div "Ingresar el nro" at bounding box center [656, 625] width 386 height 23
click at [498, 628] on input "Ingresar el nro" at bounding box center [656, 626] width 386 height 14
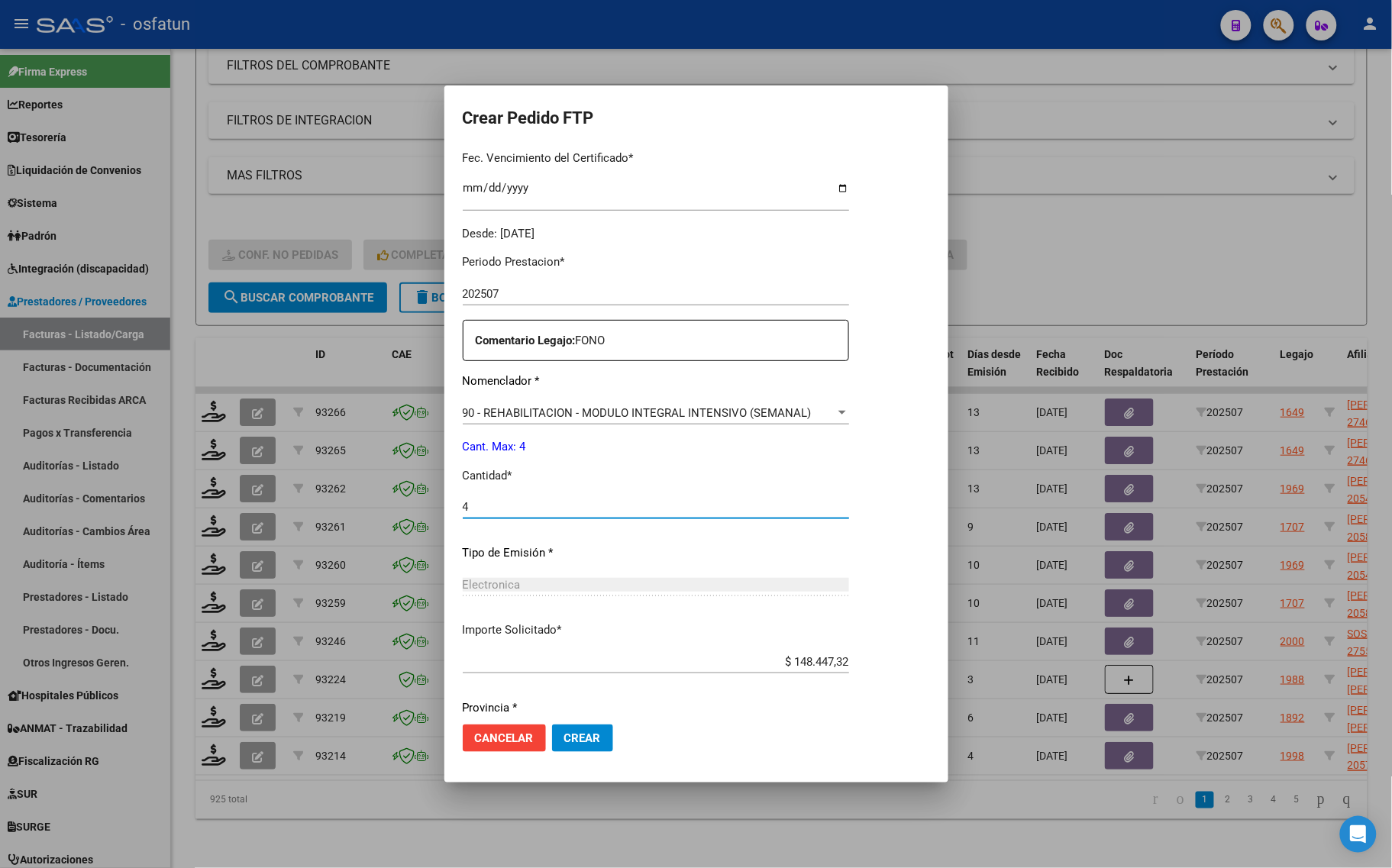
scroll to position [361, 0]
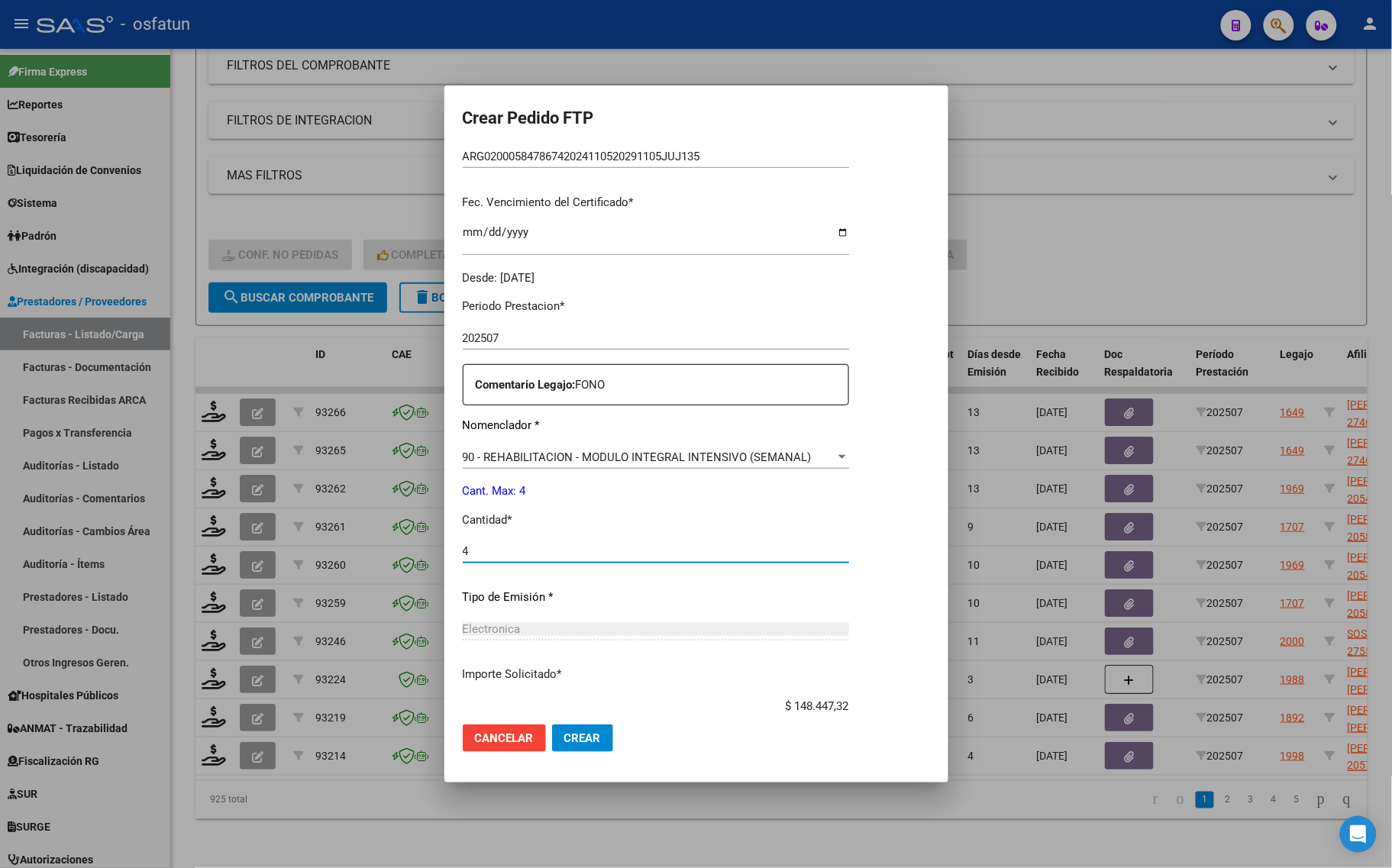
type input "4"
click at [581, 738] on span "Crear" at bounding box center [582, 738] width 36 height 14
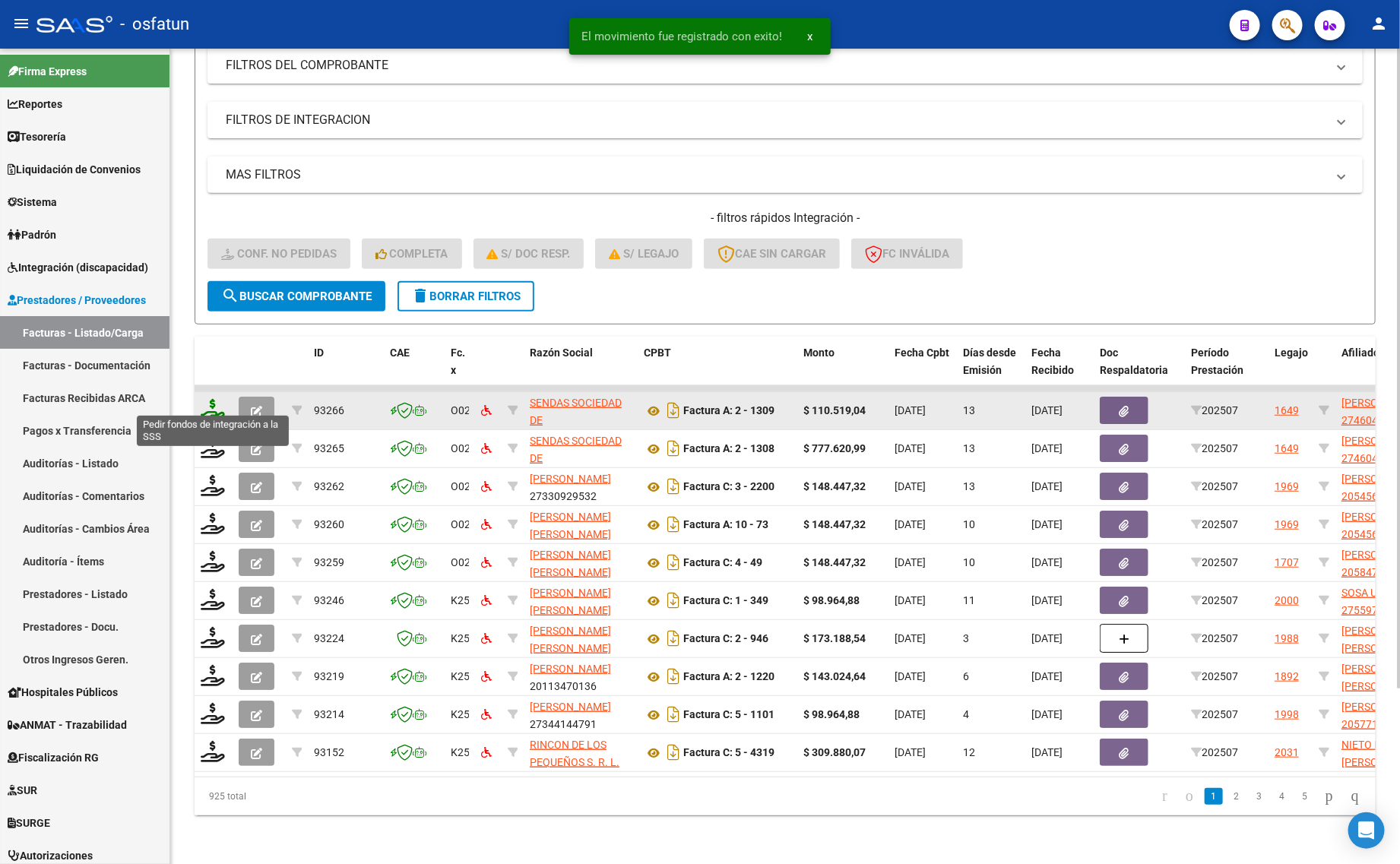
click at [212, 401] on icon at bounding box center [213, 409] width 24 height 22
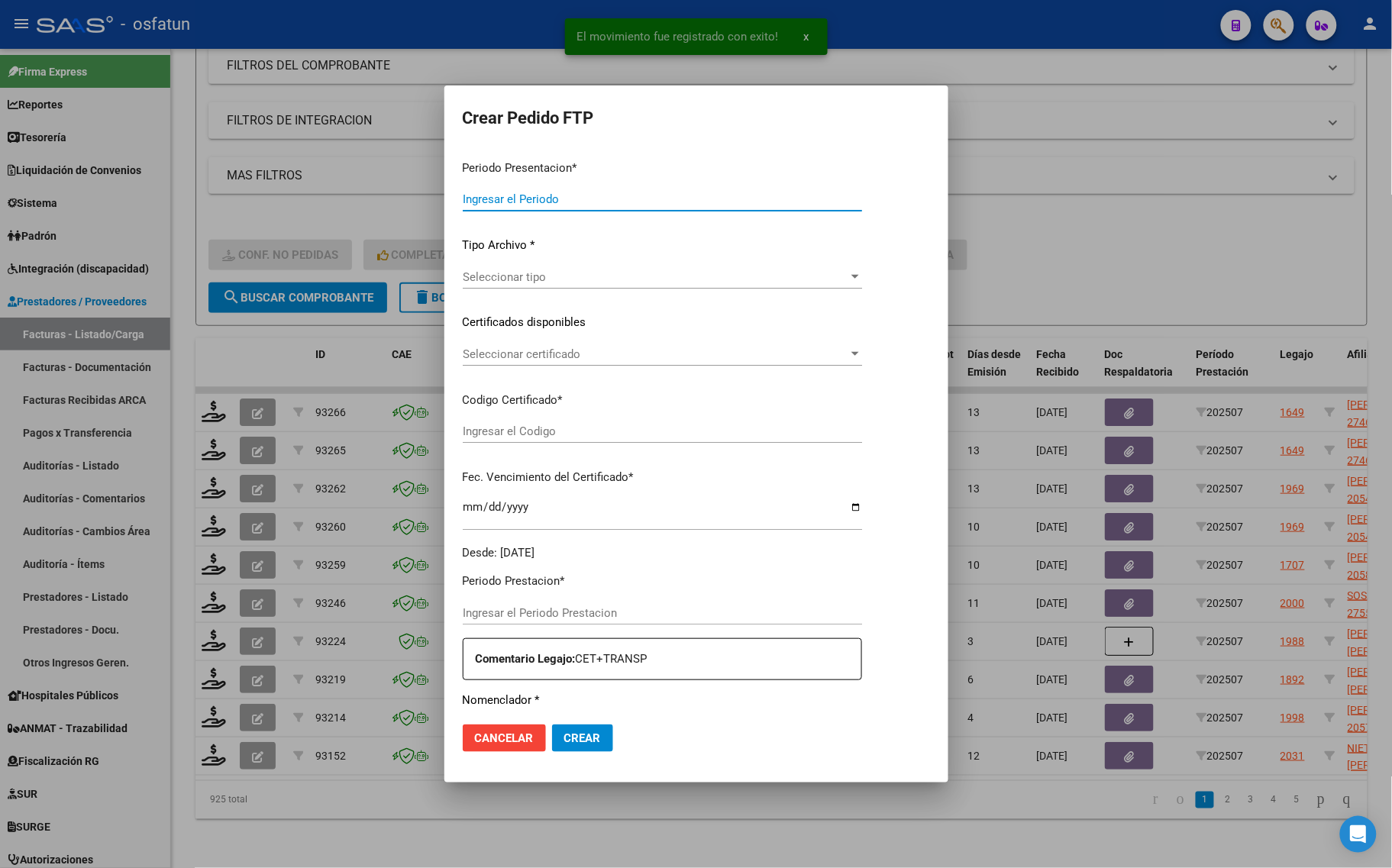
type input "202507"
type input "$ 110.519,04"
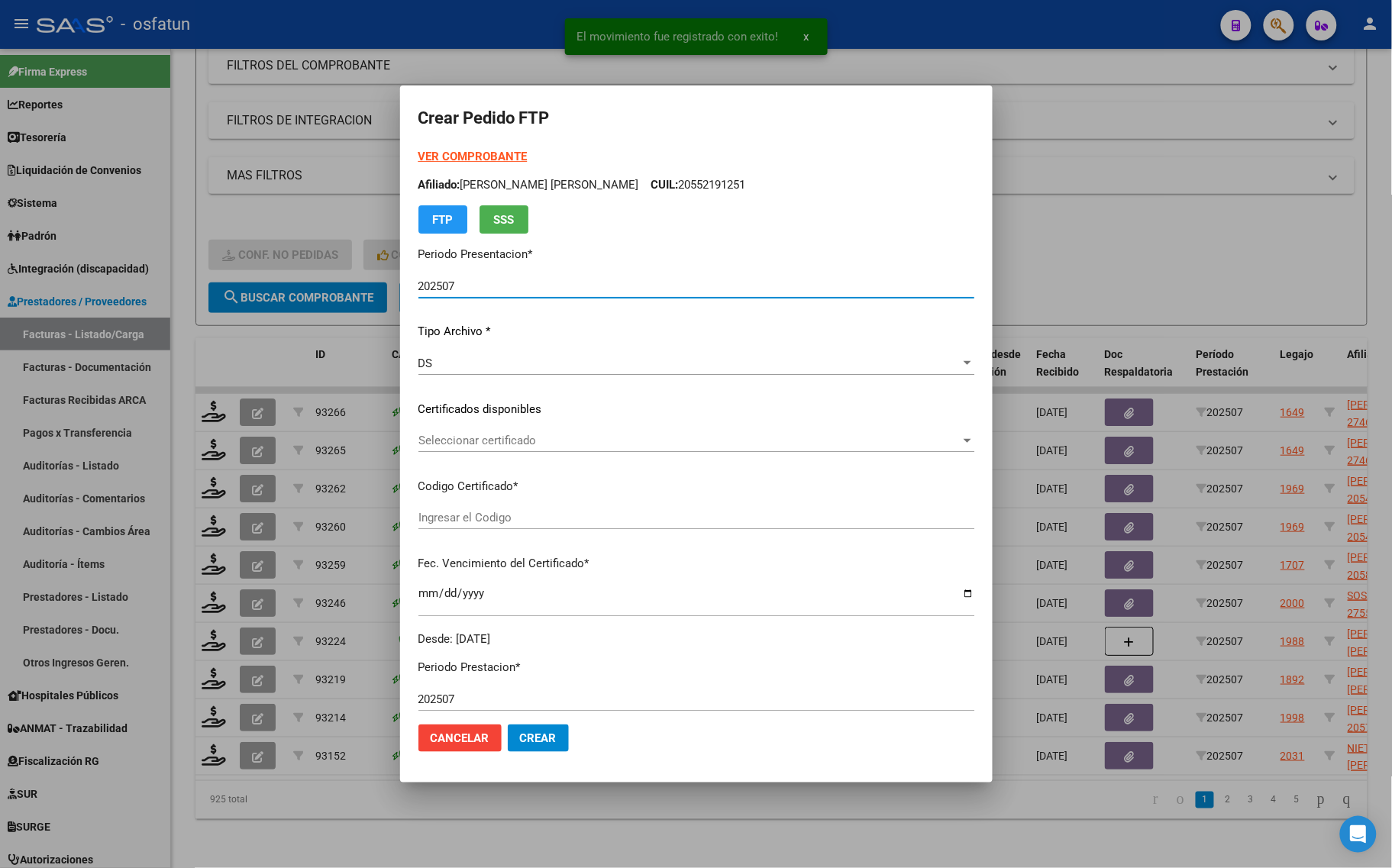
type input "ARG01000460460952022061520270615SGO116"
type input "2027-06-15"
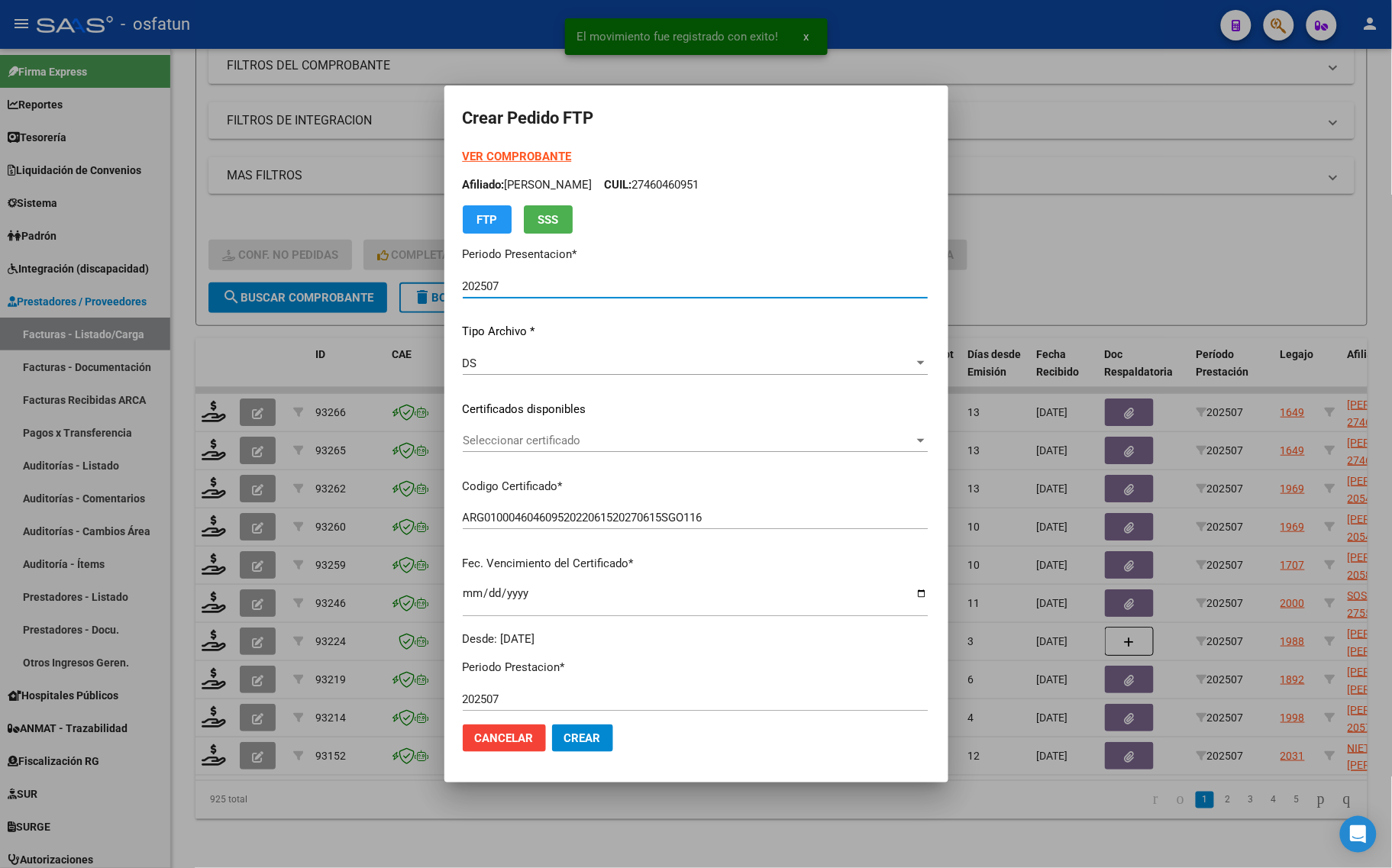
click at [463, 156] on strong "VER COMPROBANTE" at bounding box center [517, 156] width 109 height 14
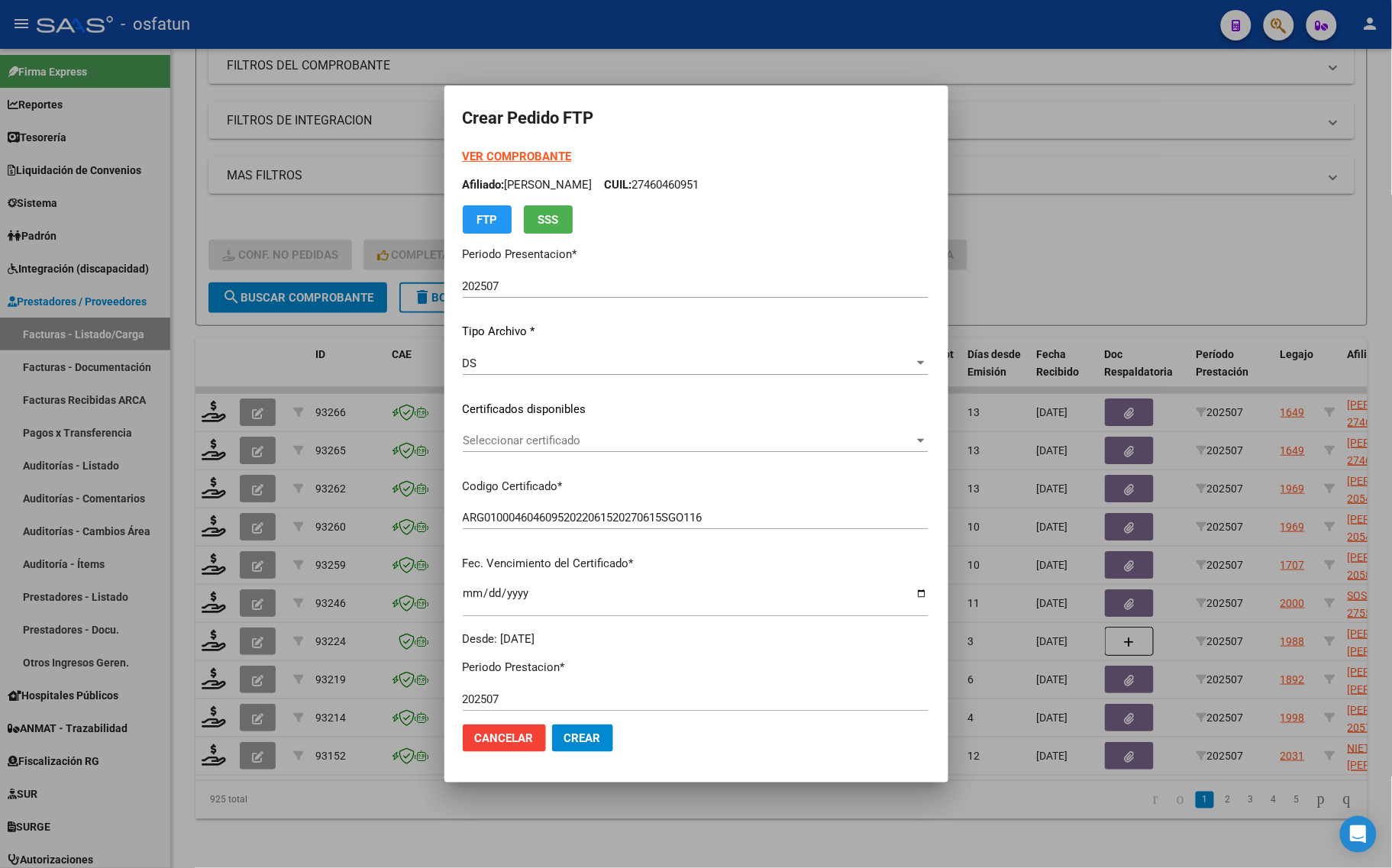
click at [509, 444] on span "Seleccionar certificado" at bounding box center [688, 441] width 451 height 14
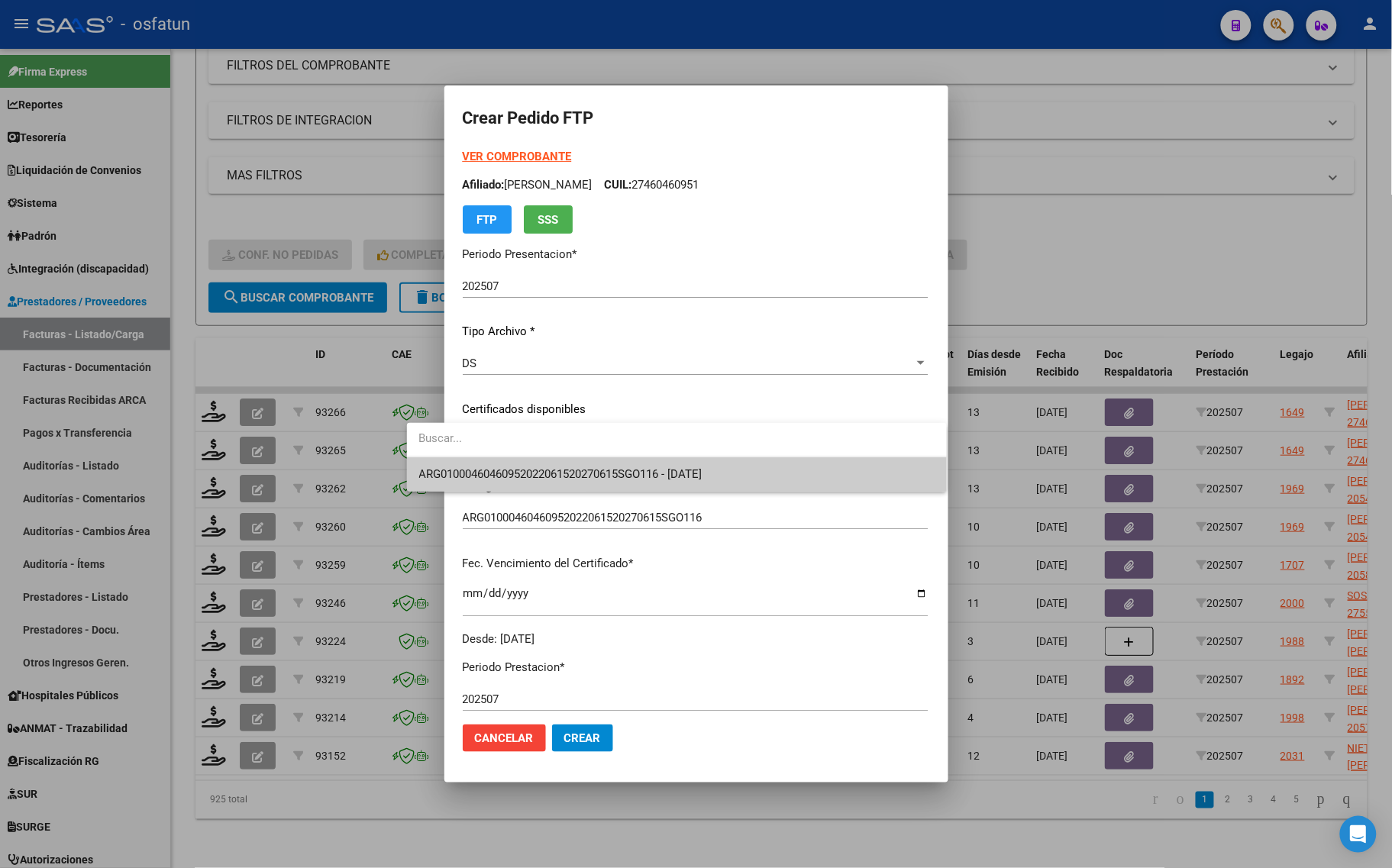
click at [509, 467] on span "ARG01000460460952022061520270615SGO116 - 2027-06-15" at bounding box center [561, 474] width 284 height 14
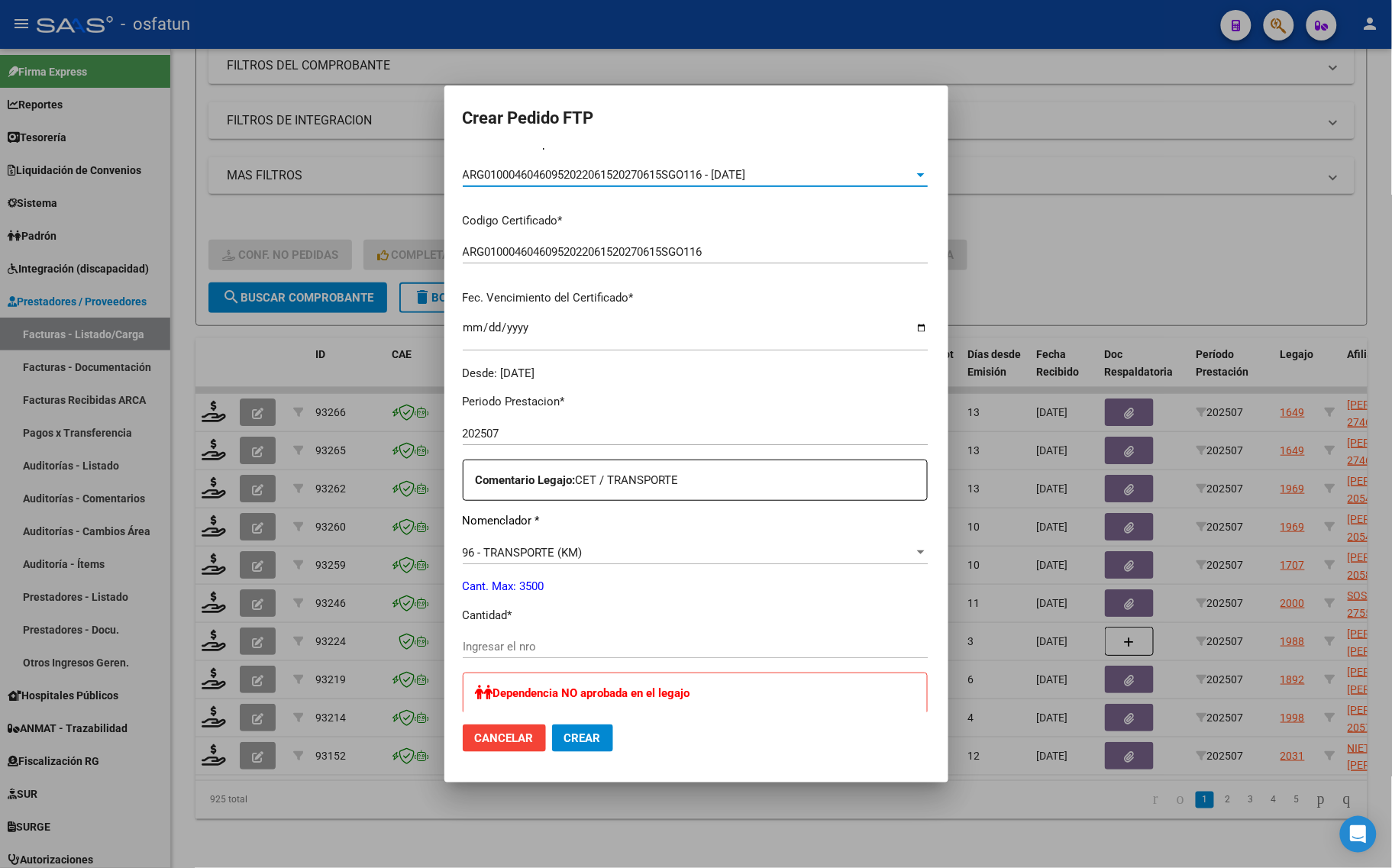
scroll to position [286, 0]
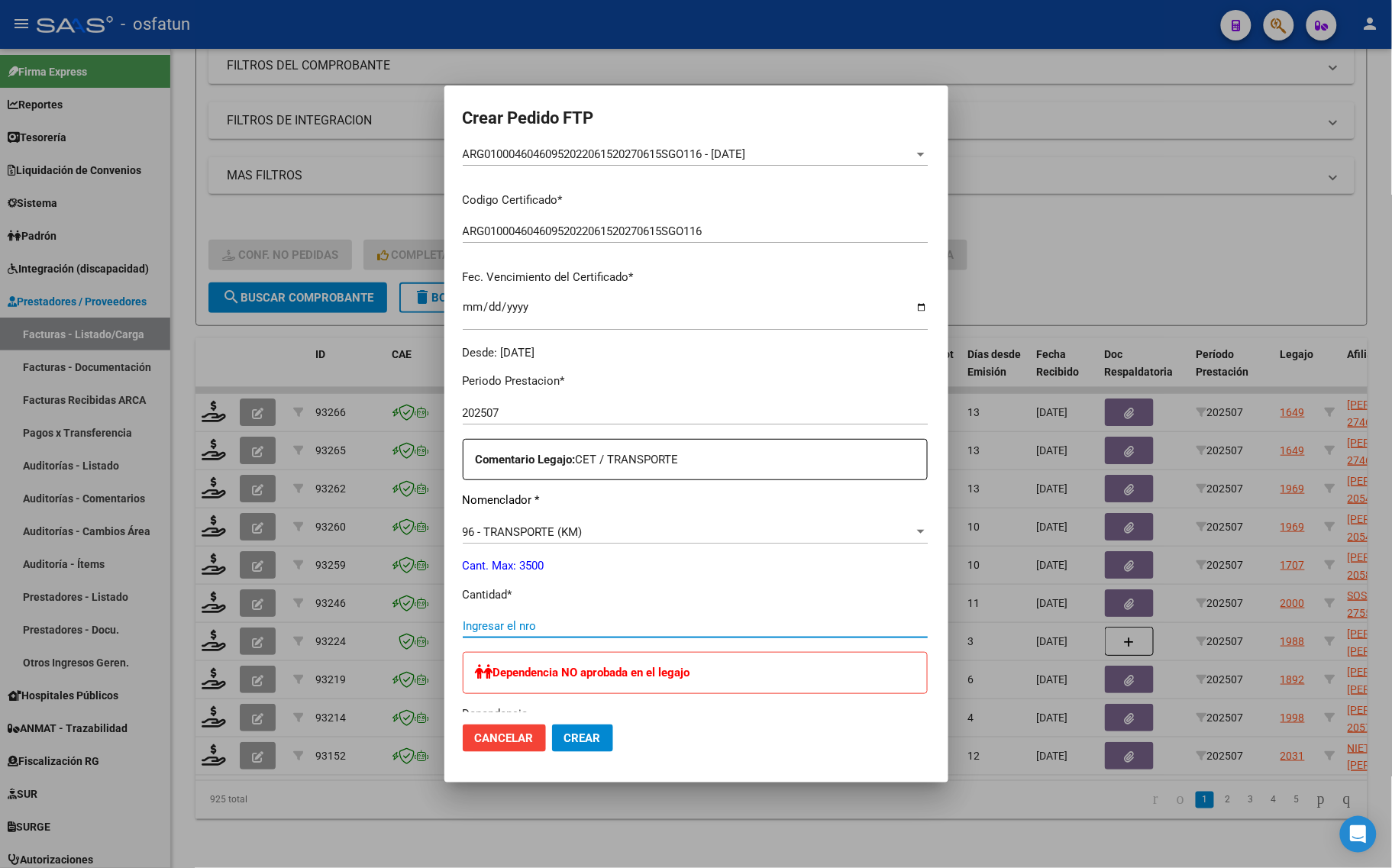
click at [484, 624] on input "Ingresar el nro" at bounding box center [695, 626] width 465 height 14
type input "204"
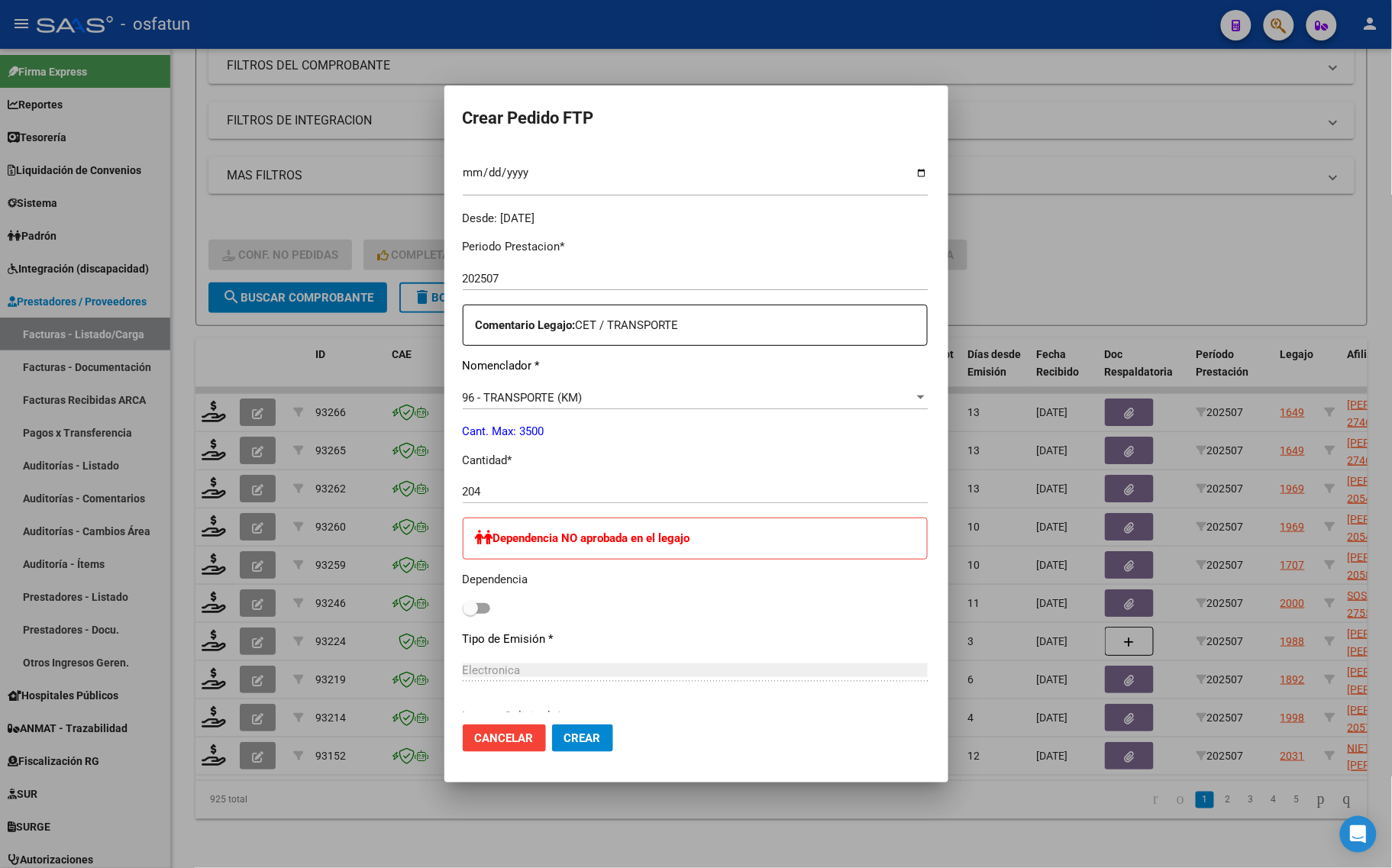
scroll to position [573, 0]
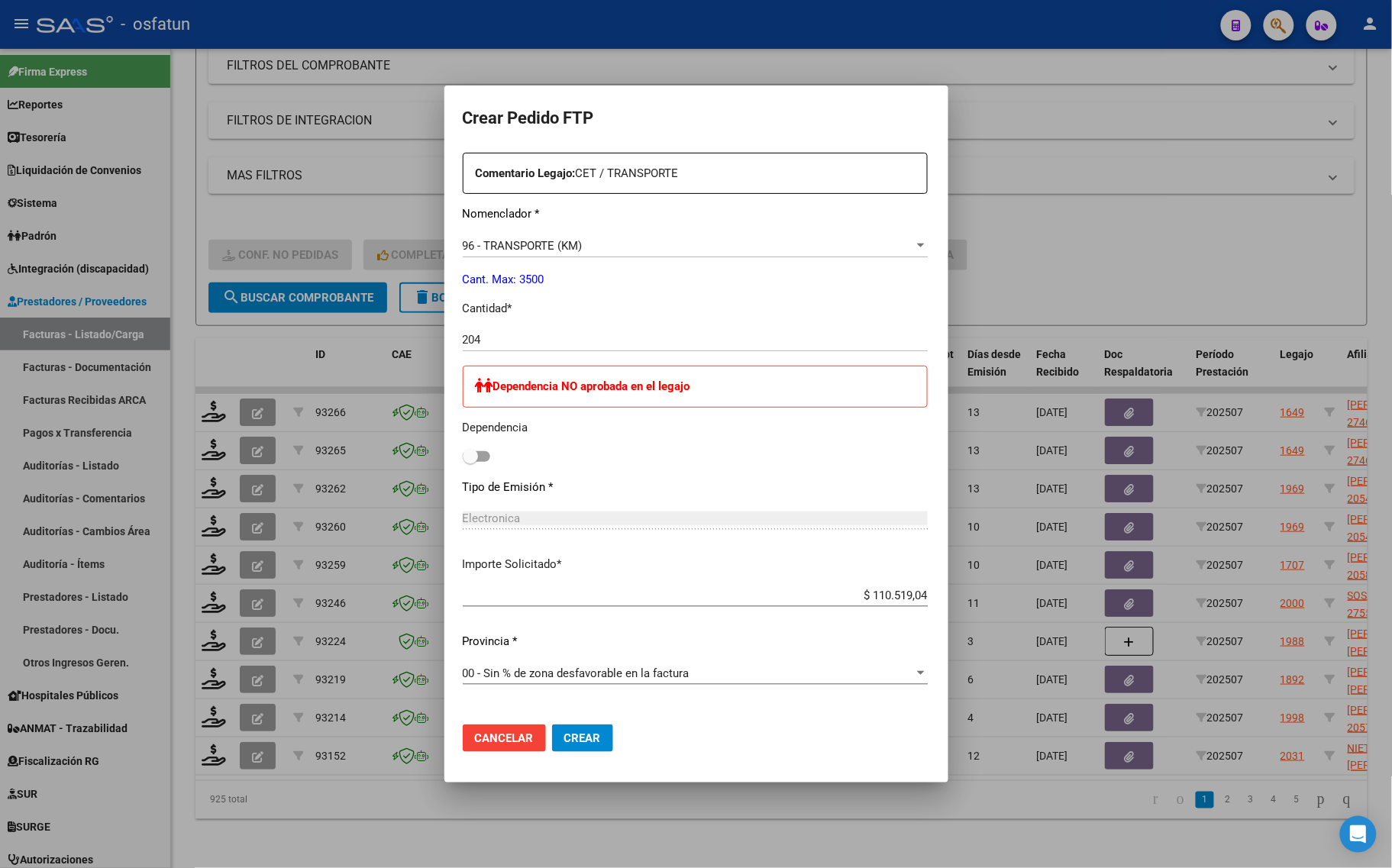
click at [564, 735] on span "Crear" at bounding box center [582, 738] width 36 height 14
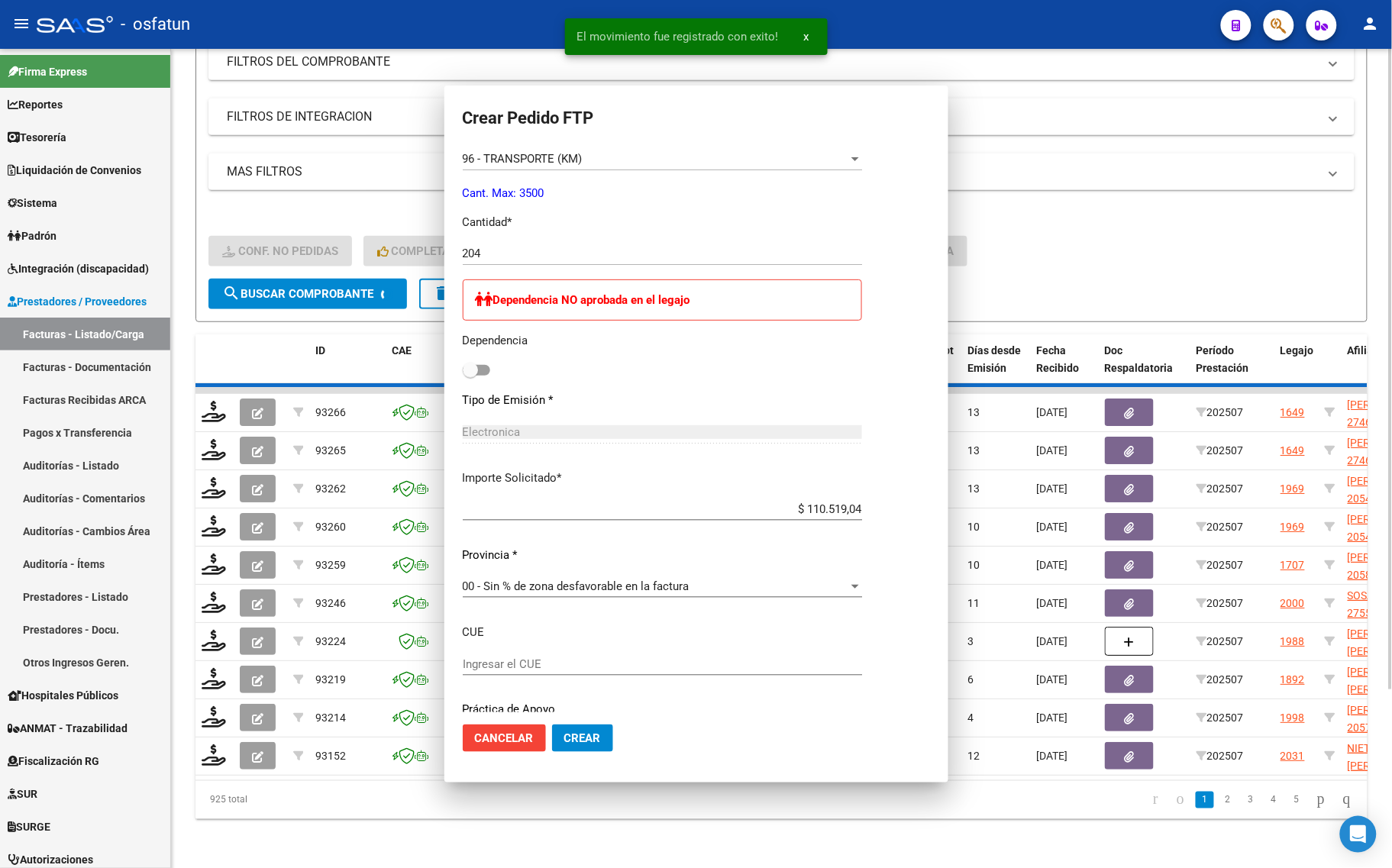
scroll to position [486, 0]
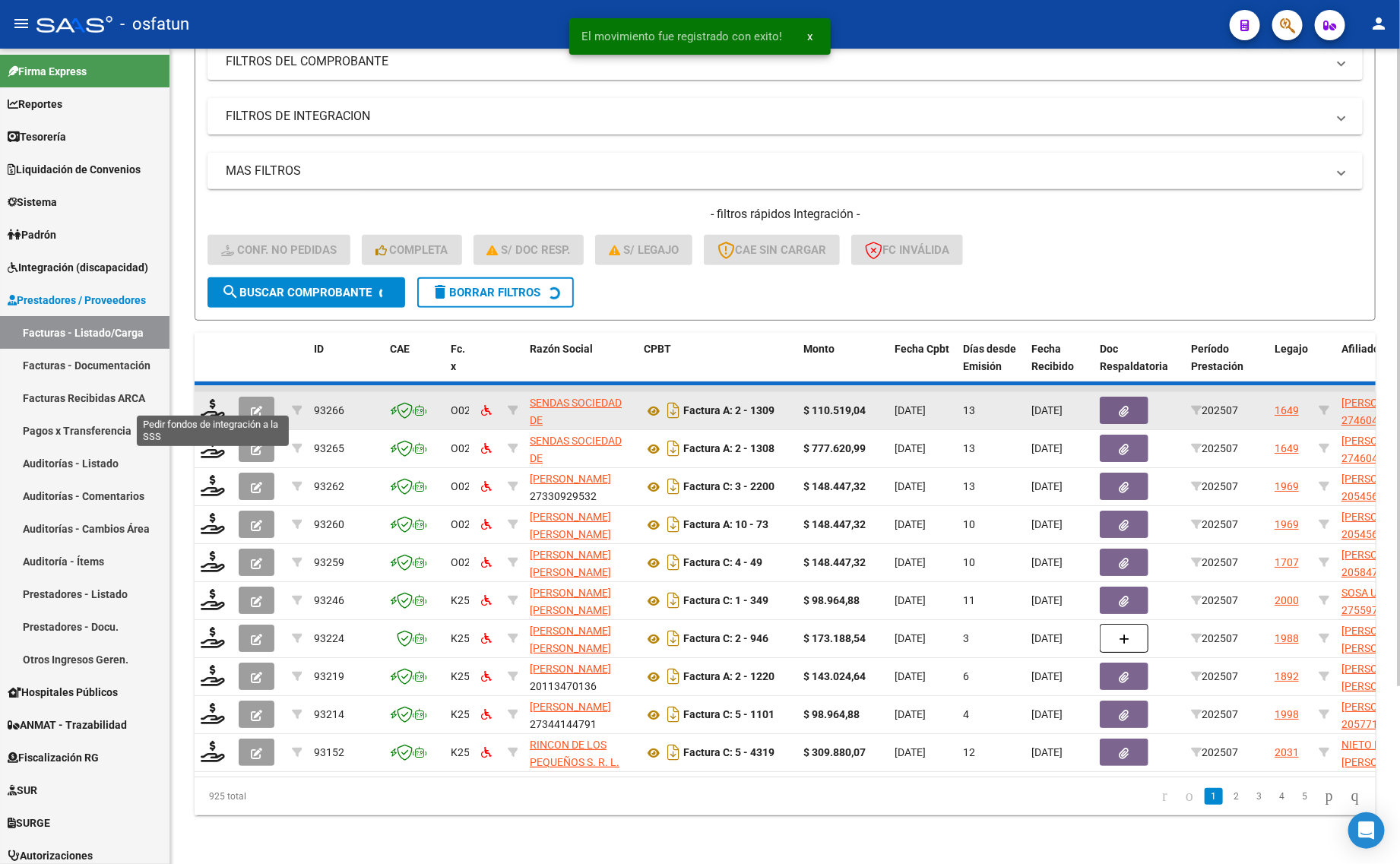
click at [208, 408] on datatable-body-cell at bounding box center [214, 410] width 38 height 37
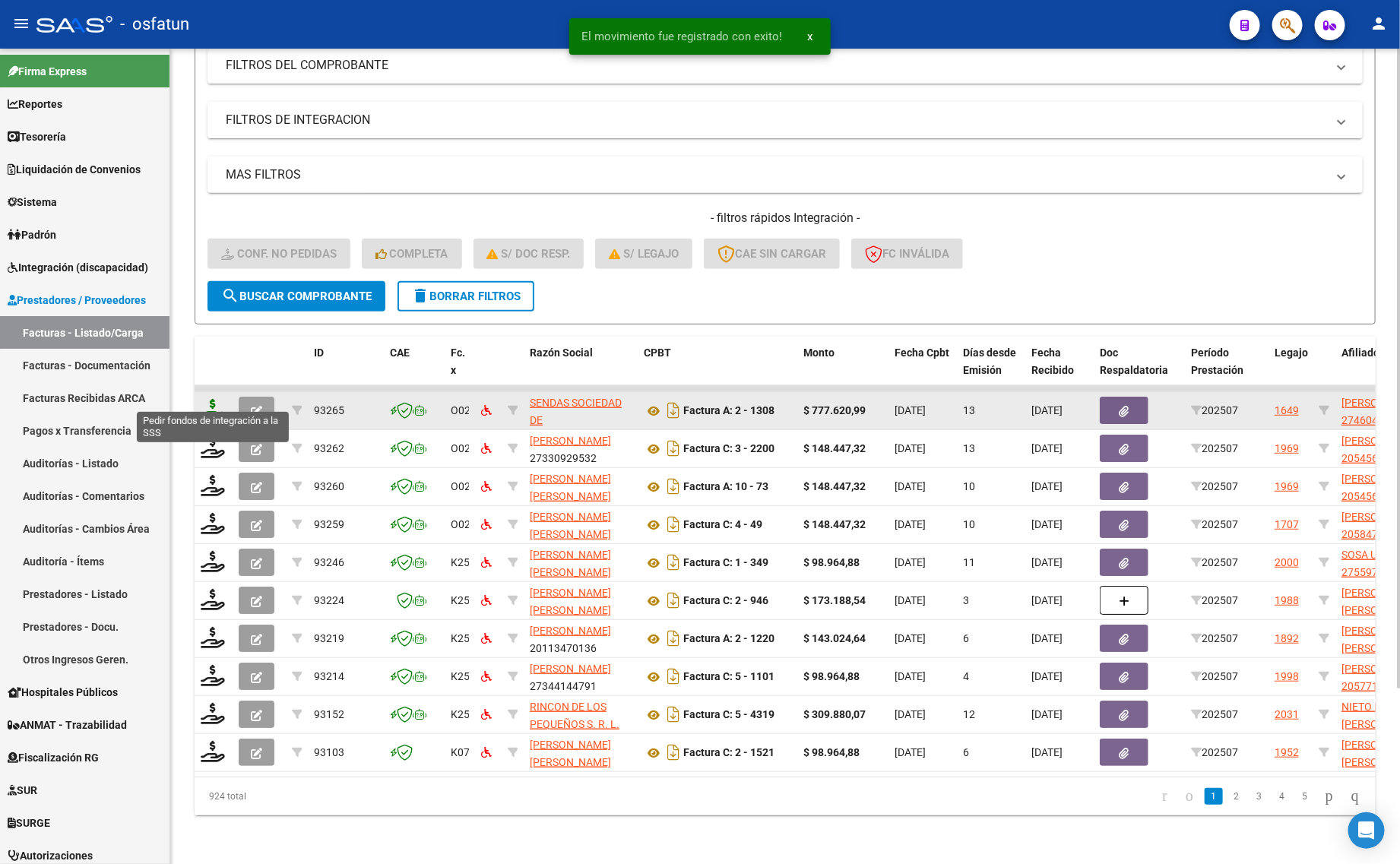
click at [209, 401] on icon at bounding box center [213, 409] width 24 height 22
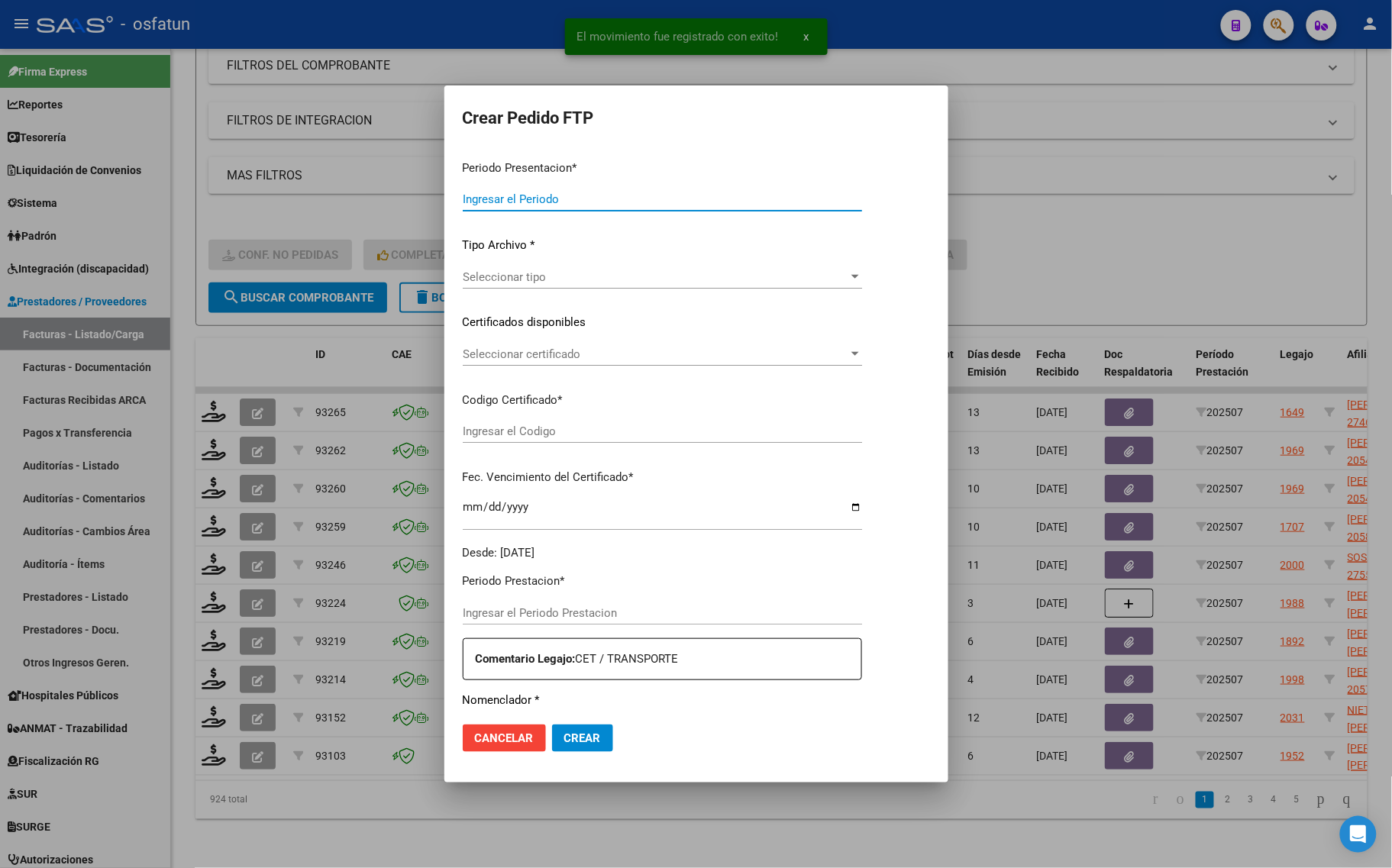
type input "202507"
type input "$ 777.620,99"
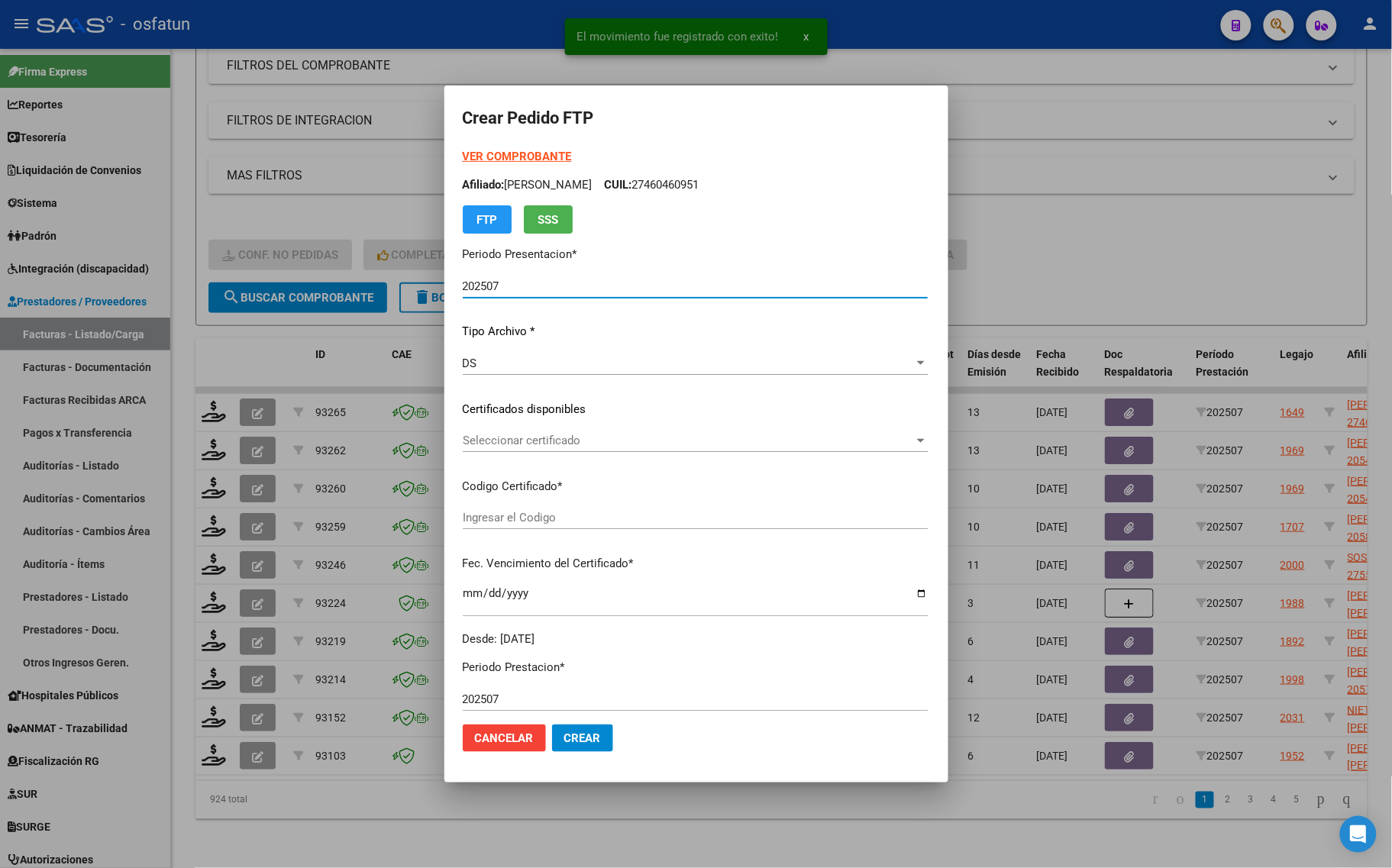
type input "ARG01000460460952022061520270615SGO116"
type input "2027-06-15"
click at [463, 156] on strong "VER COMPROBANTE" at bounding box center [517, 156] width 109 height 14
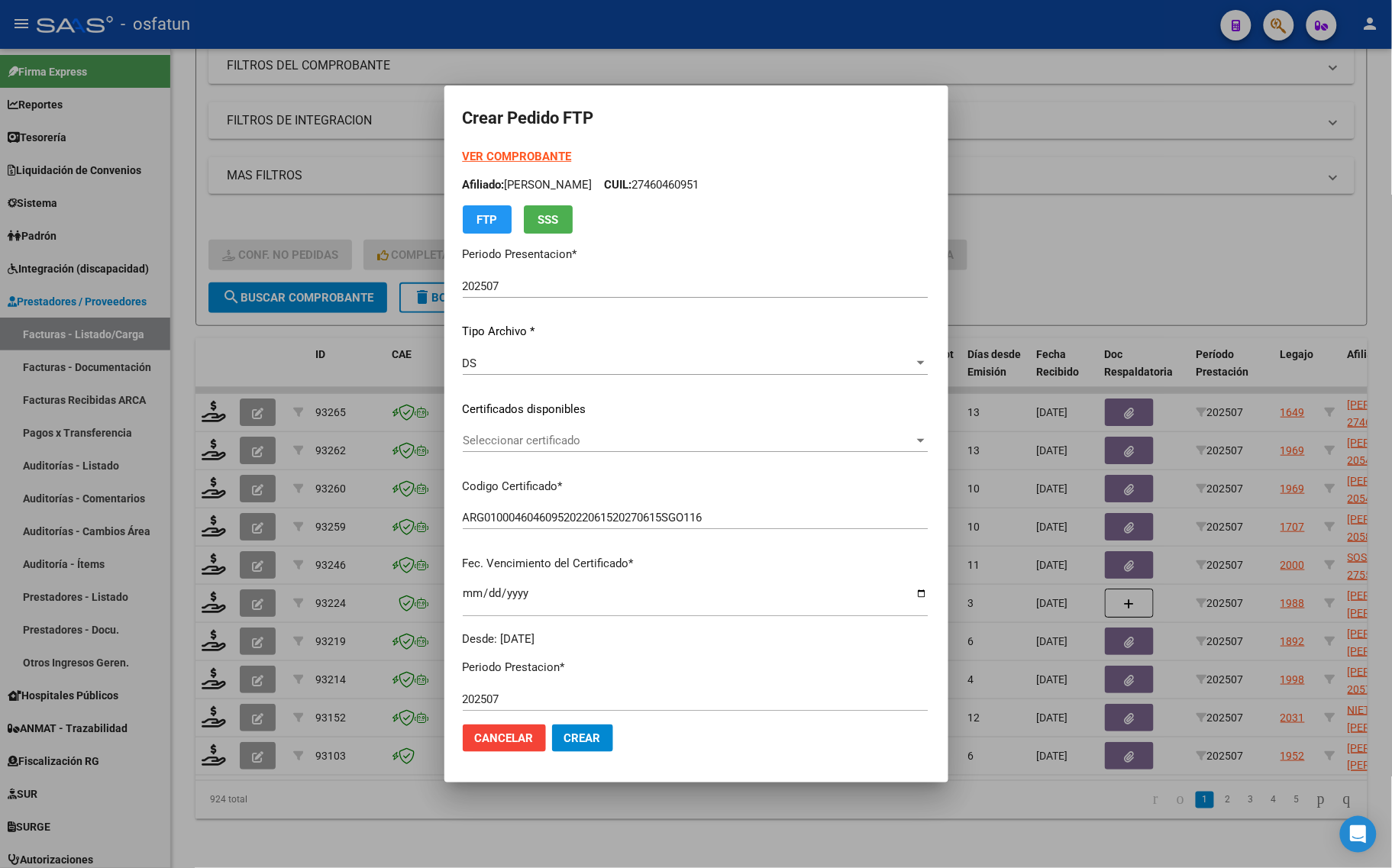
click at [467, 441] on span "Seleccionar certificado" at bounding box center [688, 441] width 451 height 14
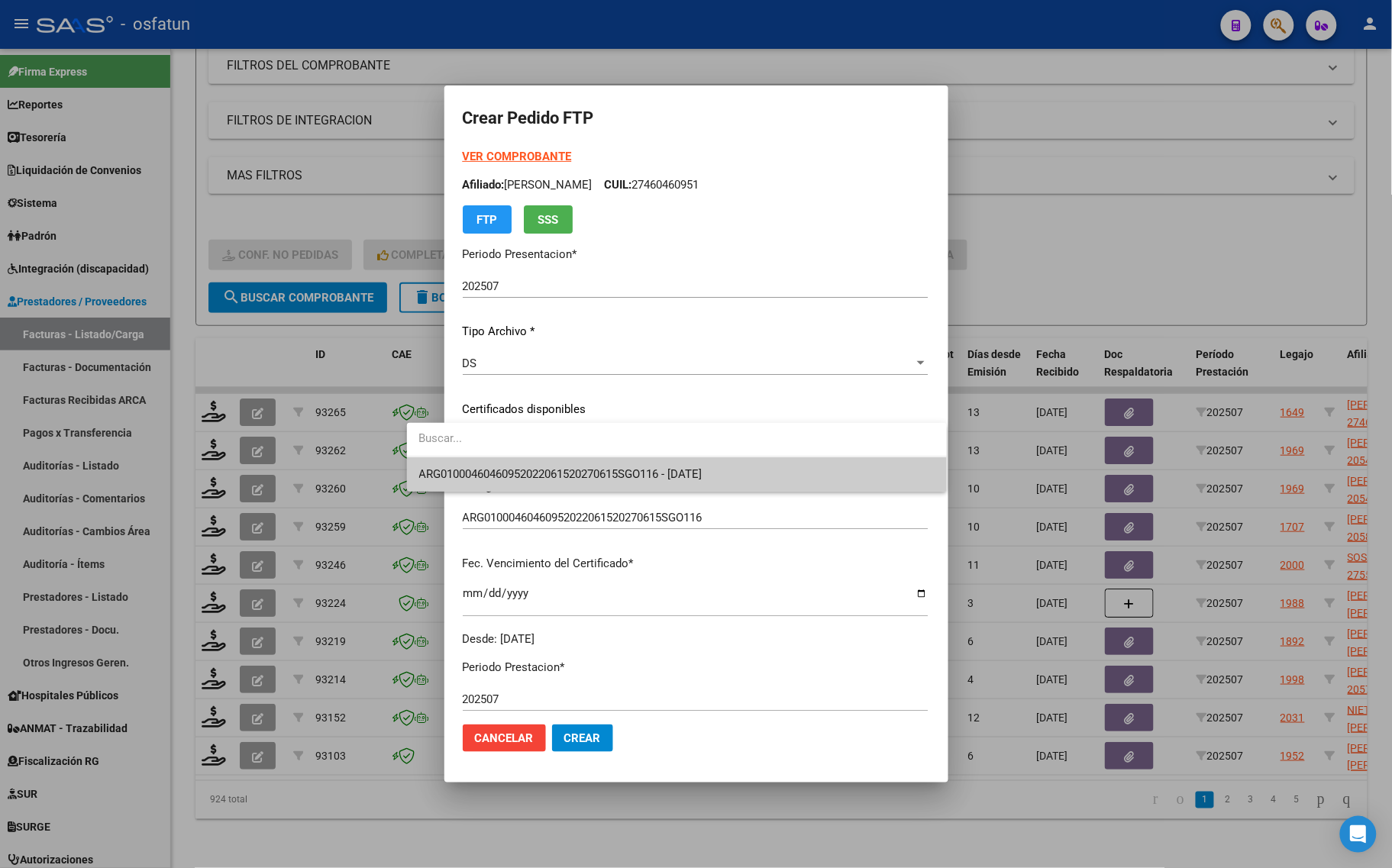
click at [463, 474] on span "ARG01000460460952022061520270615SGO116 - 2027-06-15" at bounding box center [561, 474] width 284 height 14
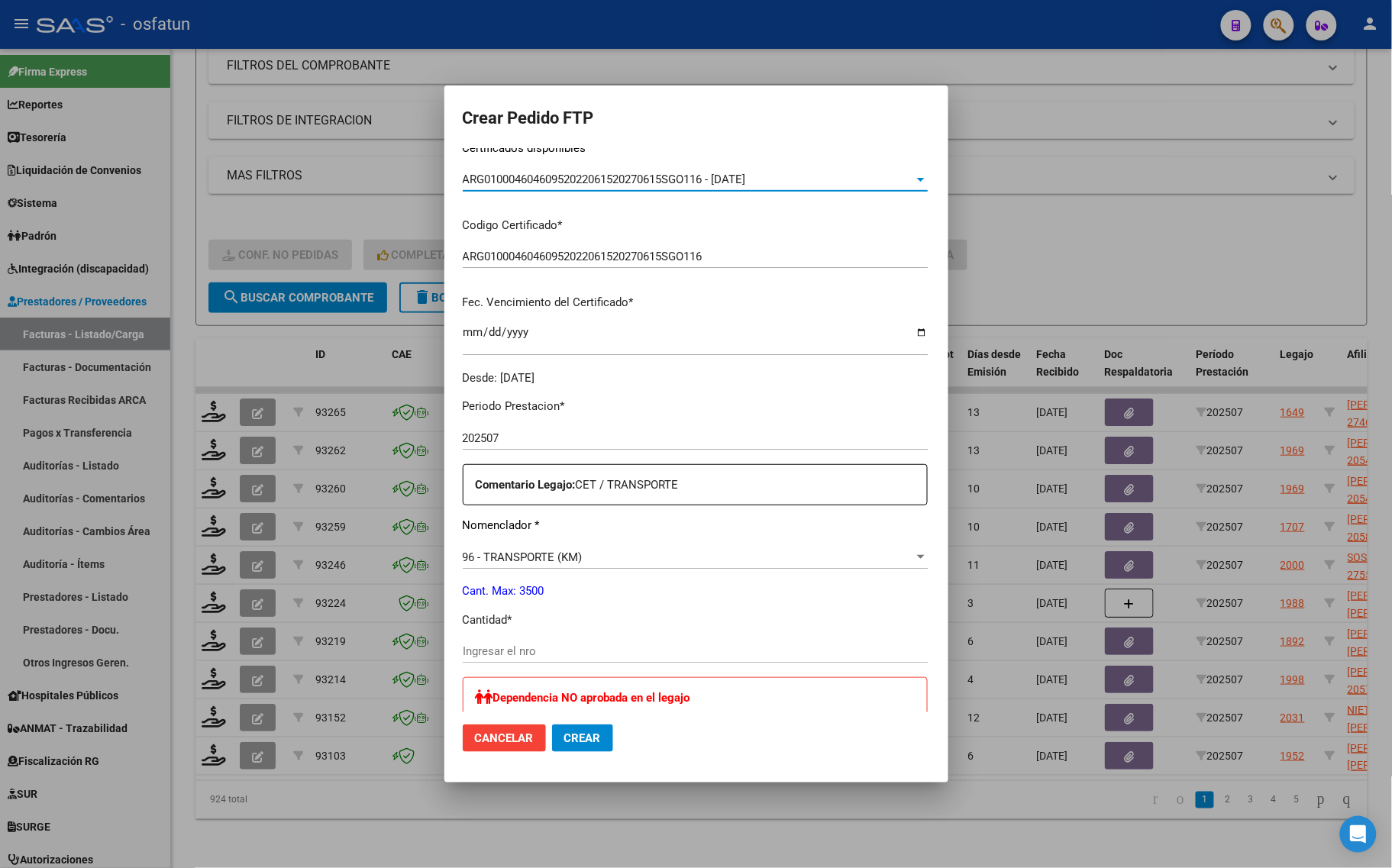
scroll to position [286, 0]
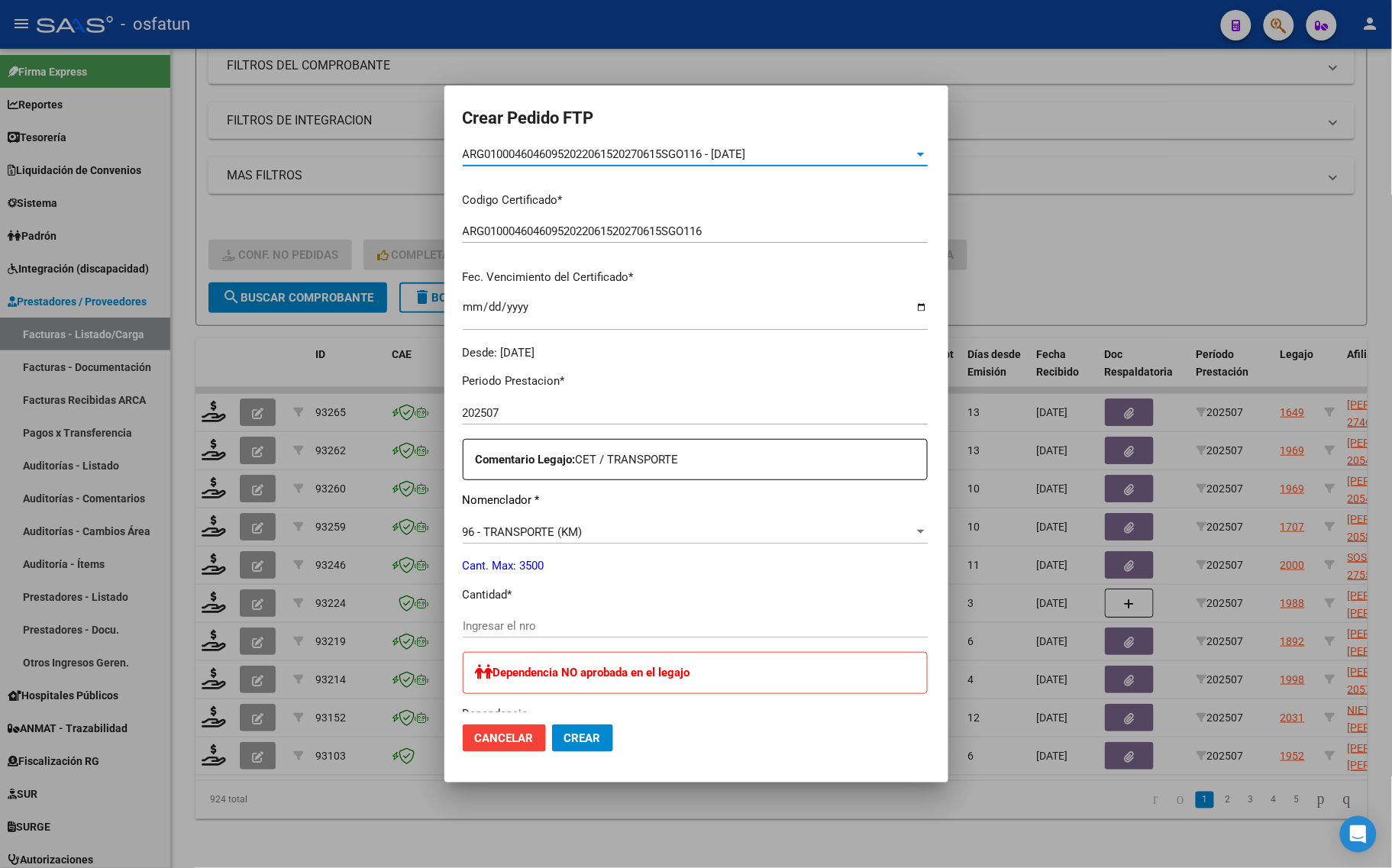
click at [477, 635] on div "Ingresar el nro" at bounding box center [695, 625] width 465 height 23
click at [222, 327] on div at bounding box center [696, 434] width 1392 height 868
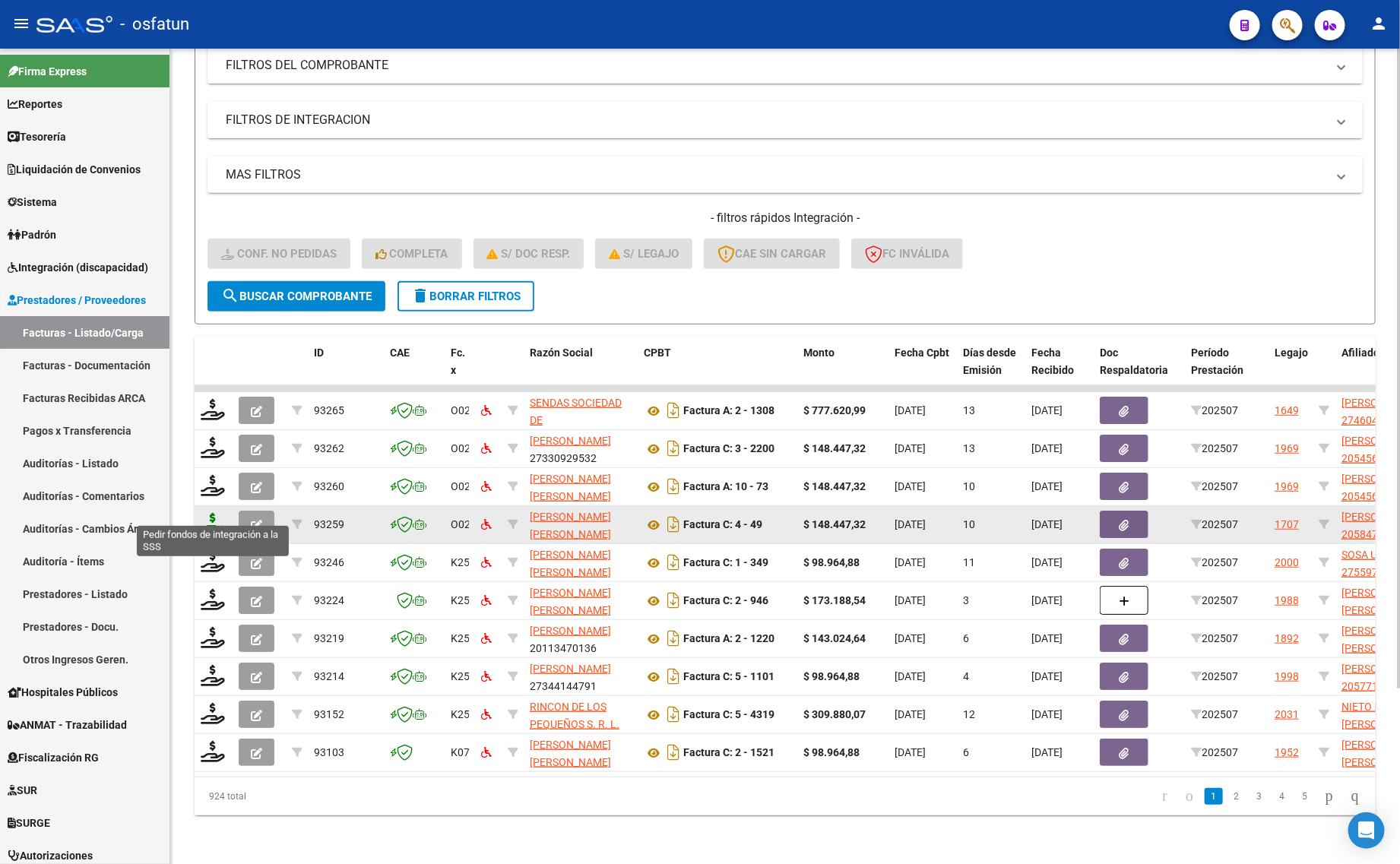
click at [221, 513] on icon at bounding box center [213, 524] width 24 height 22
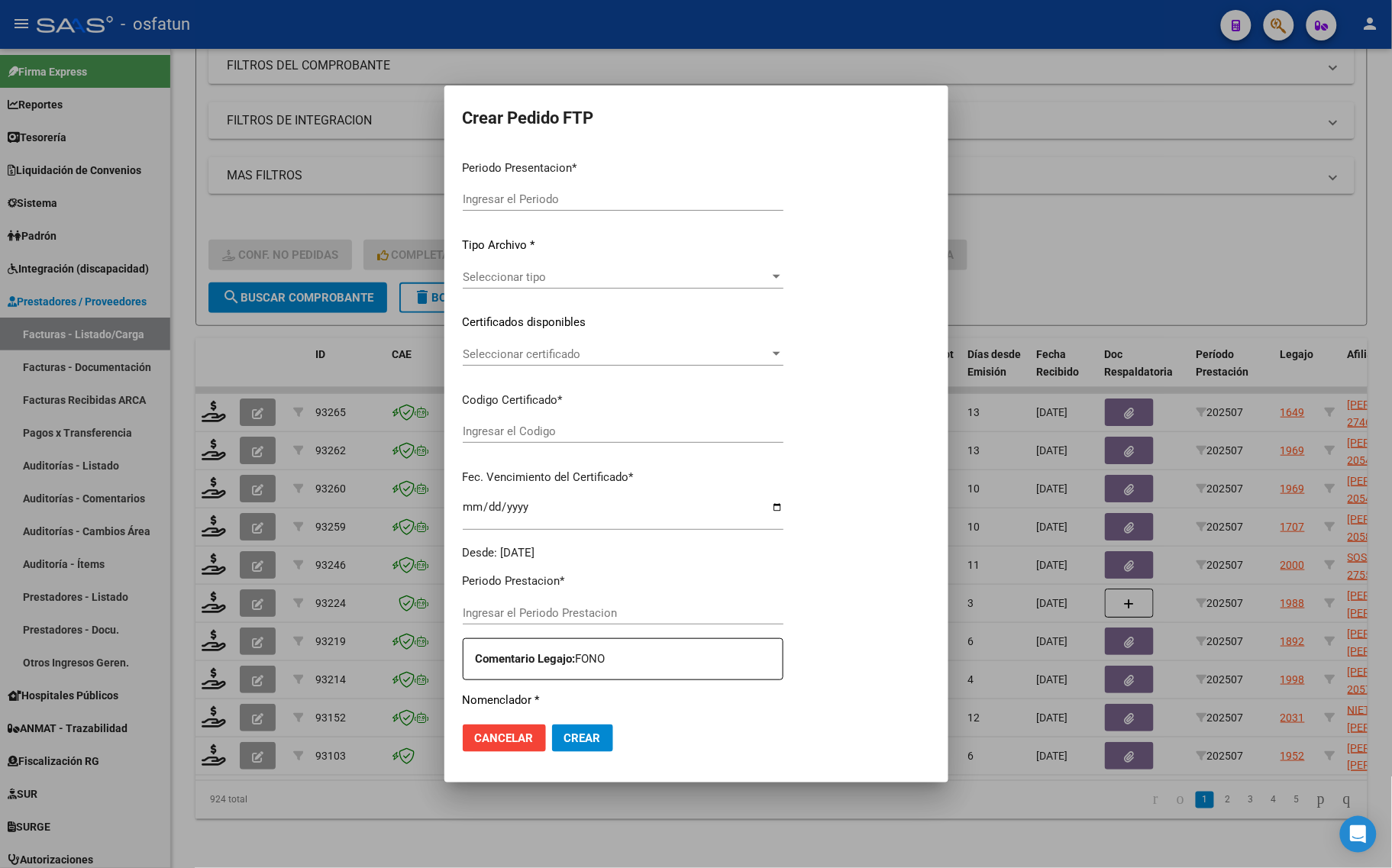
type input "202507"
type input "$ 148.447,32"
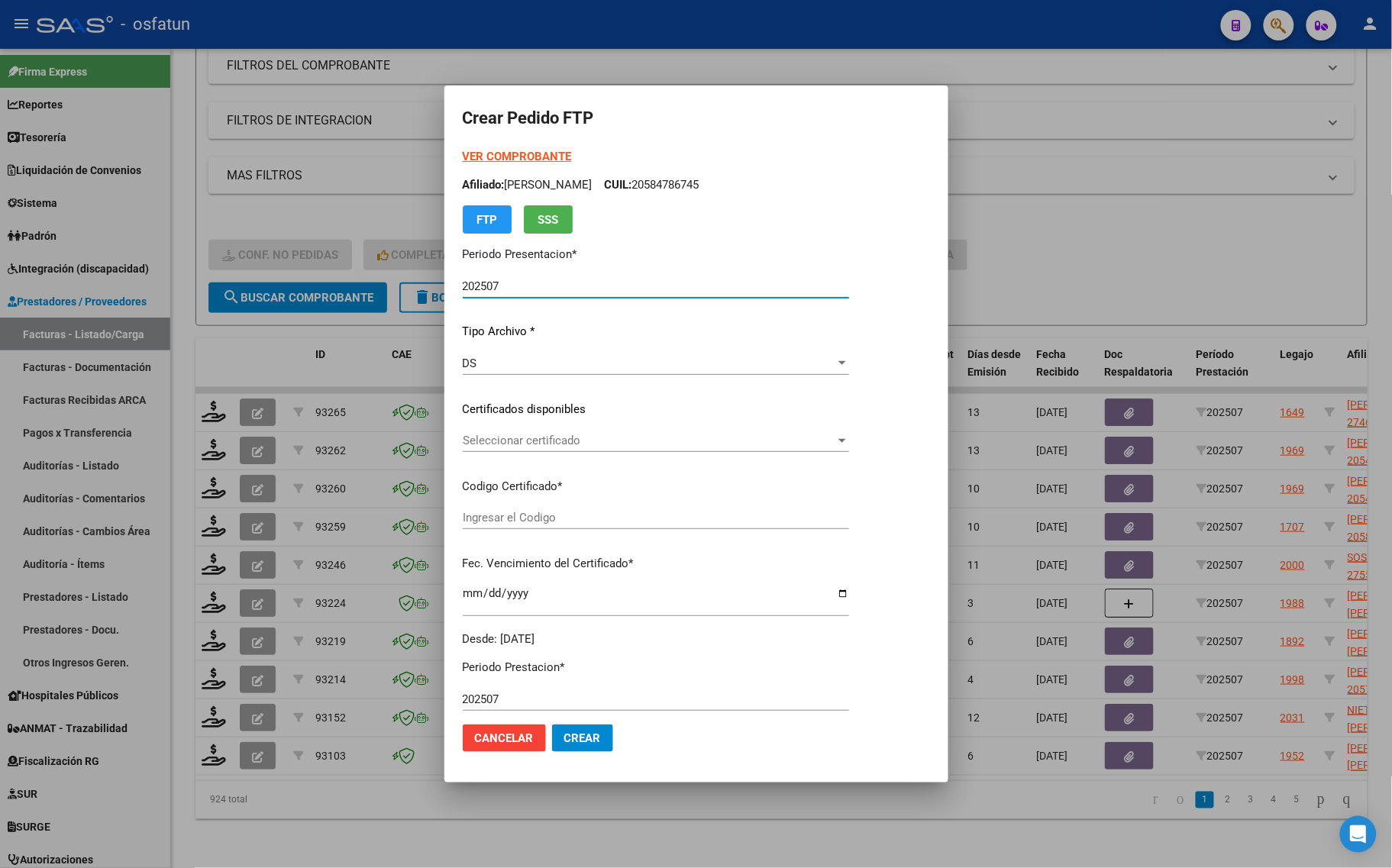
type input "ARG02000584786742024110520291105JUJ135"
type input "2029-11-05"
click at [500, 155] on strong "VER COMPROBANTE" at bounding box center [517, 156] width 109 height 14
click at [512, 448] on div "Seleccionar certificado Seleccionar certificado" at bounding box center [656, 440] width 386 height 23
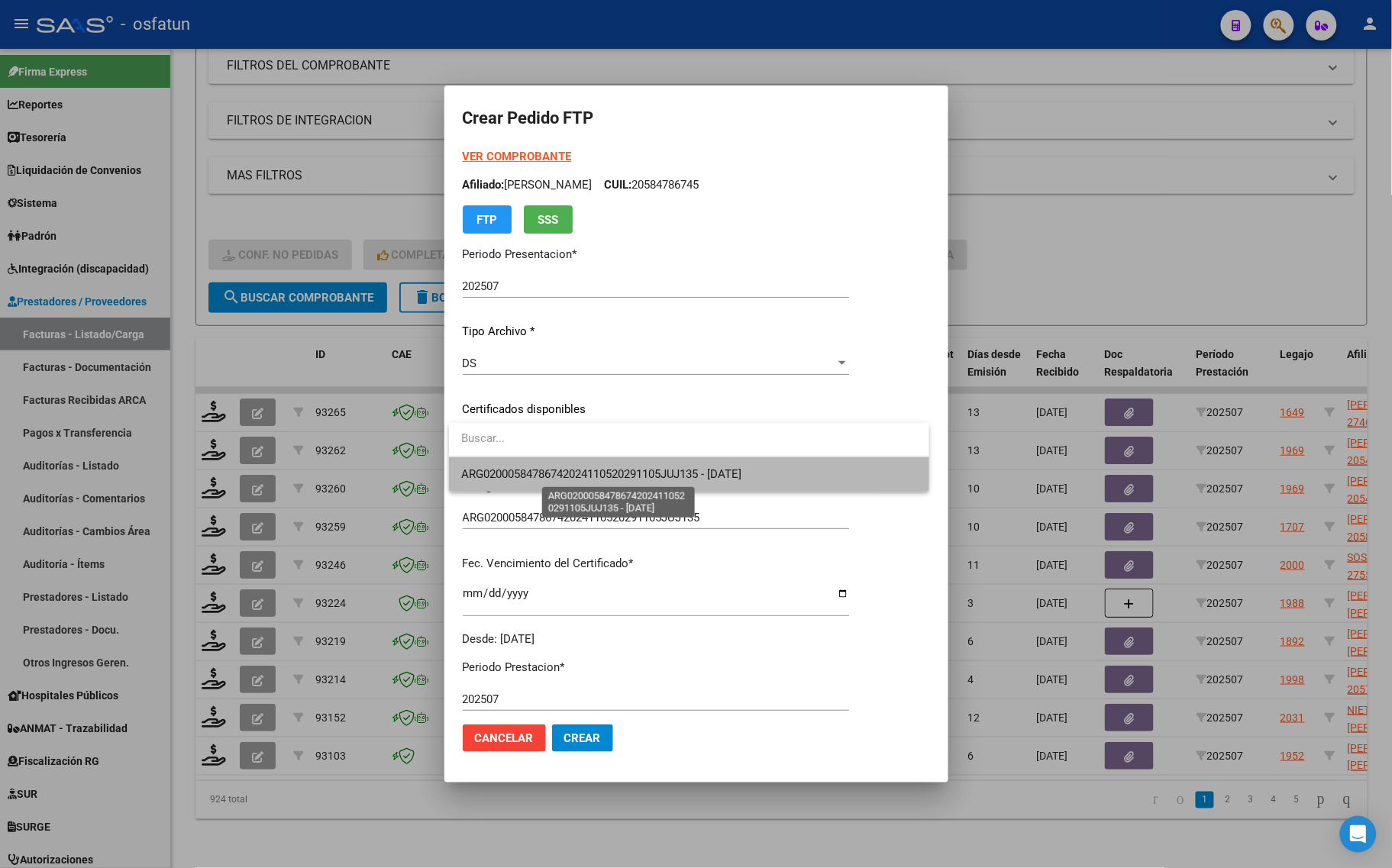
click at [512, 467] on span "ARG02000584786742024110520291105JUJ135 - 2029-11-05" at bounding box center [601, 474] width 281 height 14
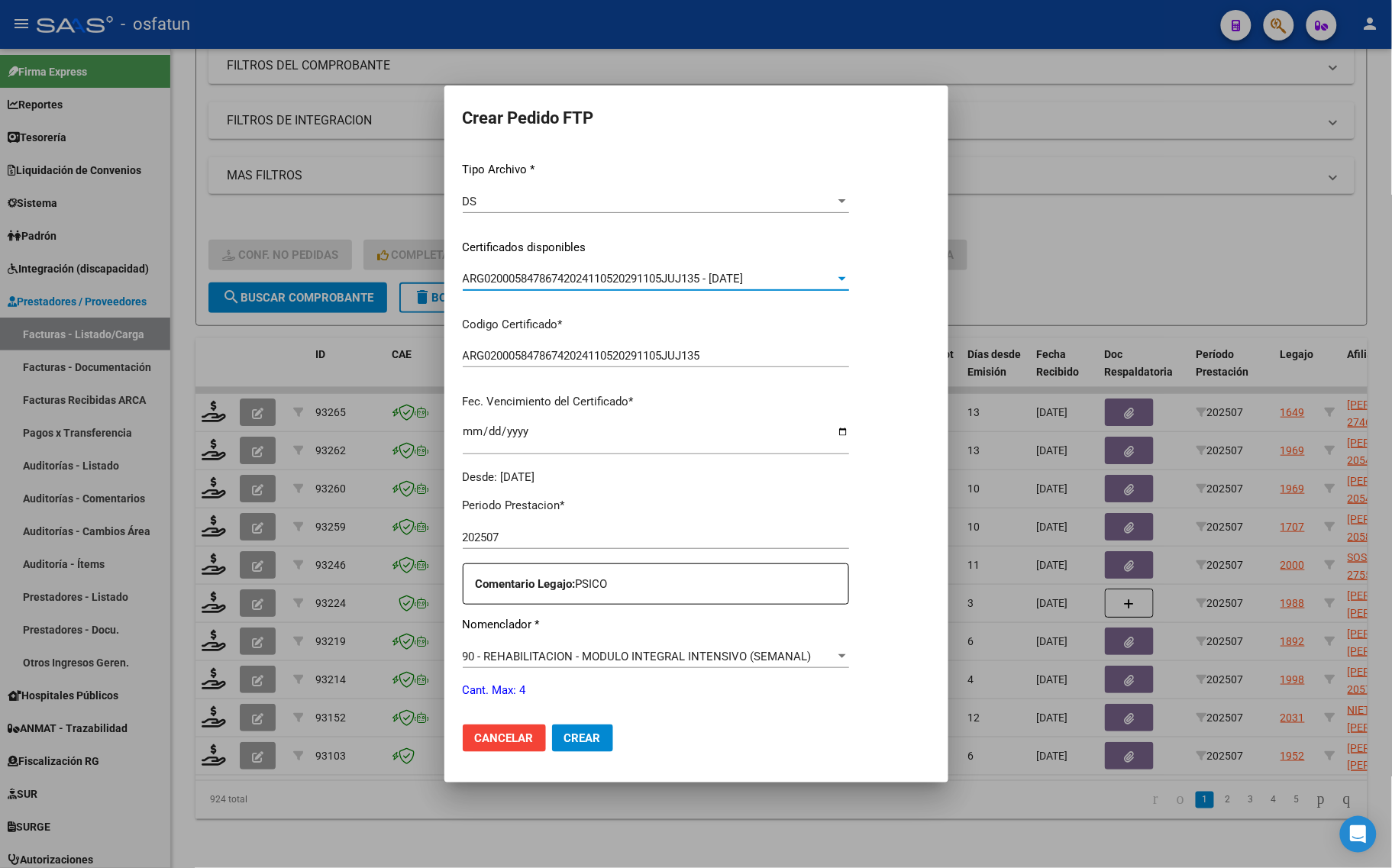
scroll to position [457, 0]
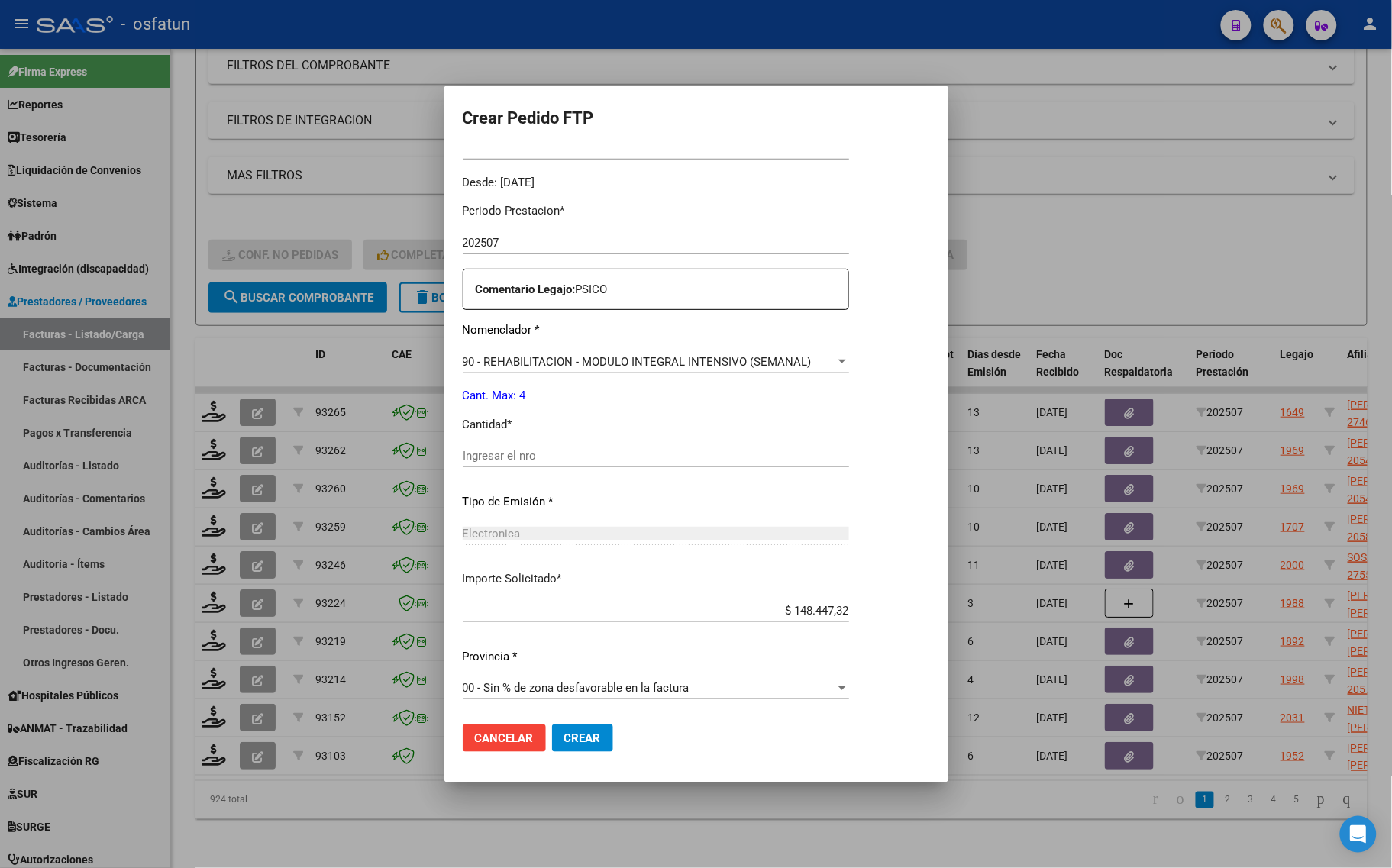
click at [505, 465] on div "Ingresar el nro" at bounding box center [656, 455] width 386 height 23
click at [506, 456] on input "Ingresar el nro" at bounding box center [656, 456] width 386 height 14
type input "4"
click at [577, 729] on button "Crear" at bounding box center [583, 738] width 61 height 28
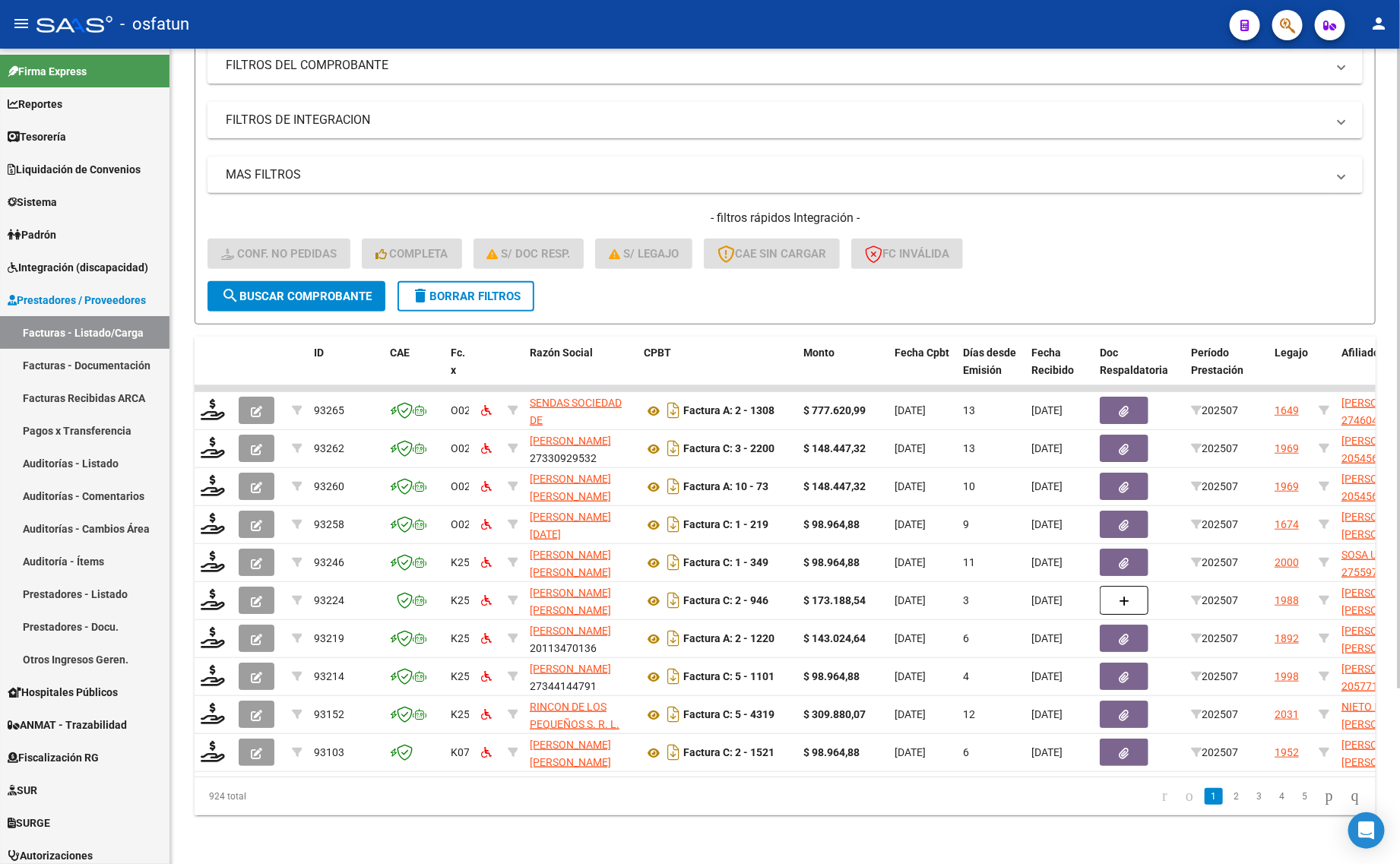
click at [471, 191] on div "MAS FILTROS Todos Con Doc. Respaldatoria Todos Con Trazabilidad Todos Asociado …" at bounding box center [785, 218] width 1155 height 124
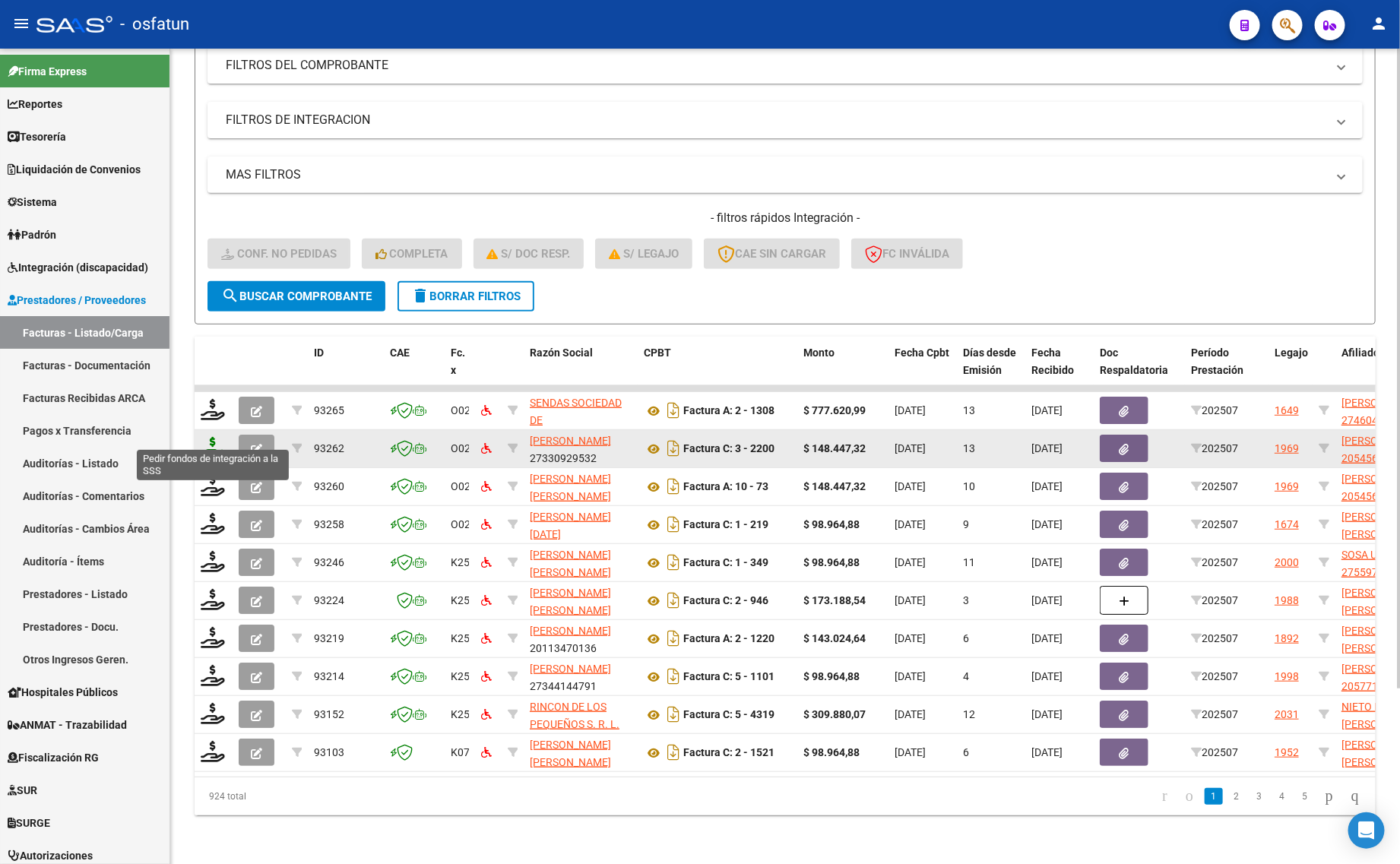
click at [209, 437] on icon at bounding box center [213, 448] width 24 height 22
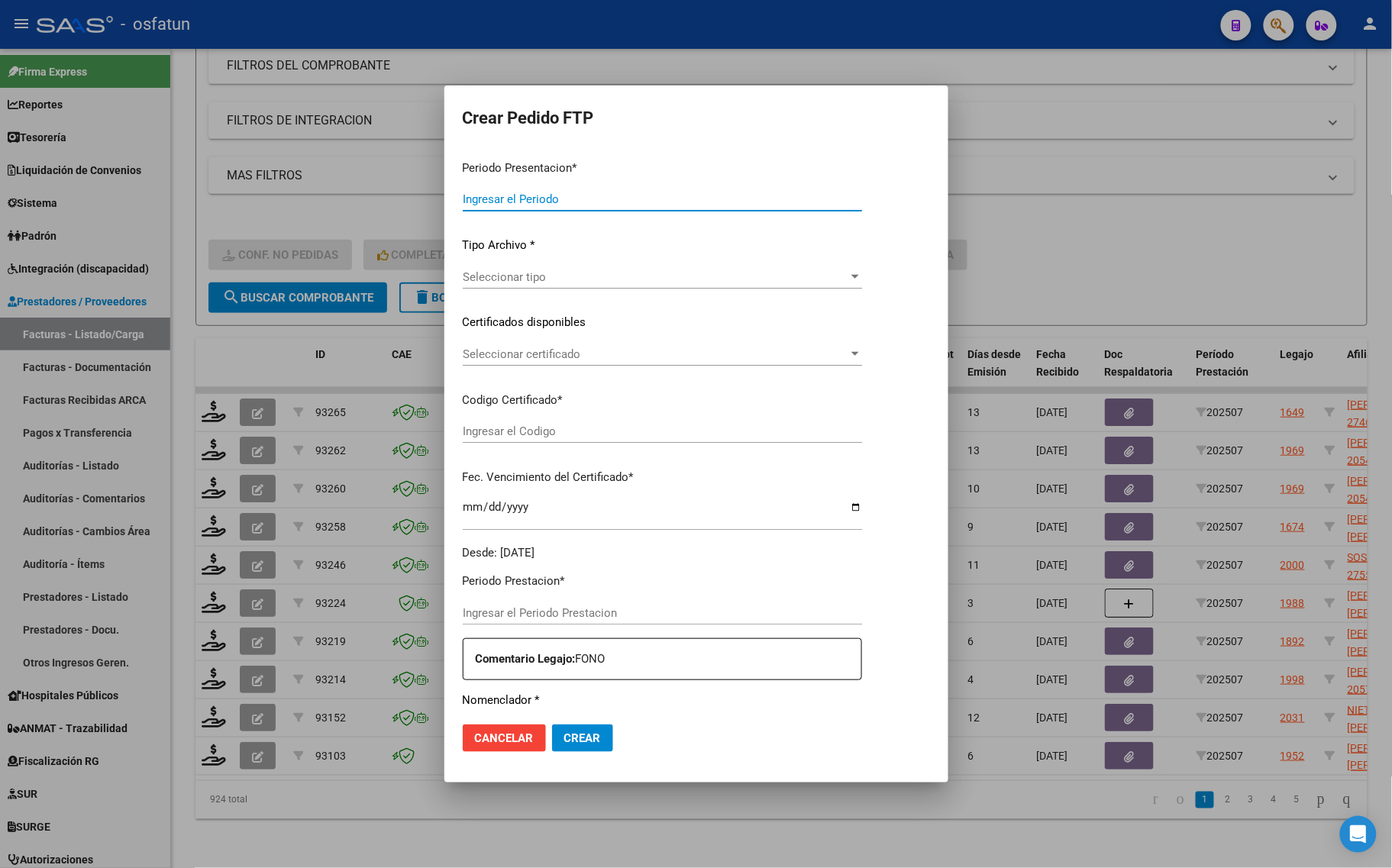
type input "202507"
type input "$ 148.447,32"
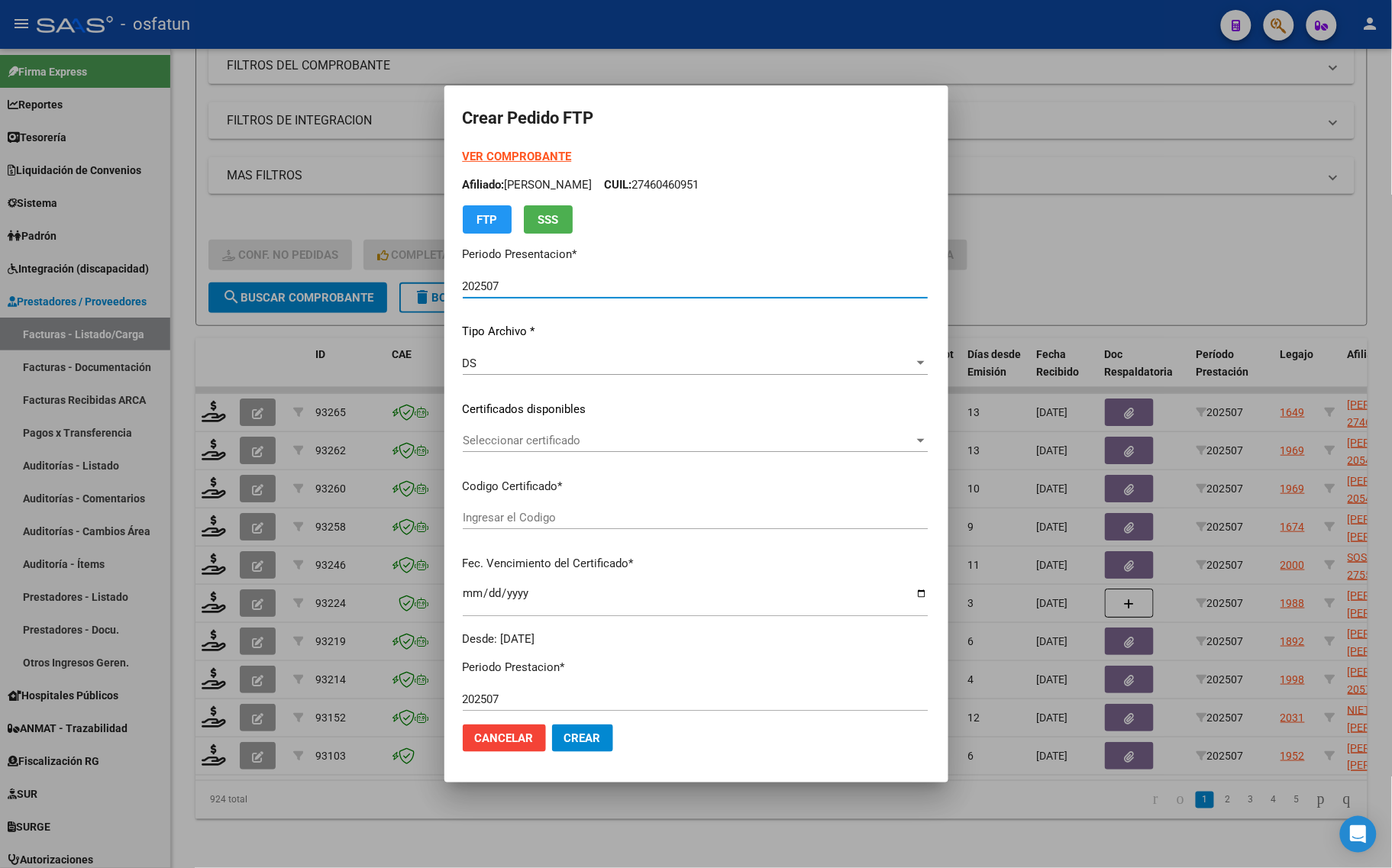
type input "ARG02000545691282021111620251116SGO117"
type input "2025-11-16"
click at [490, 156] on strong "VER COMPROBANTE" at bounding box center [517, 156] width 109 height 14
click at [315, 848] on div at bounding box center [696, 434] width 1392 height 868
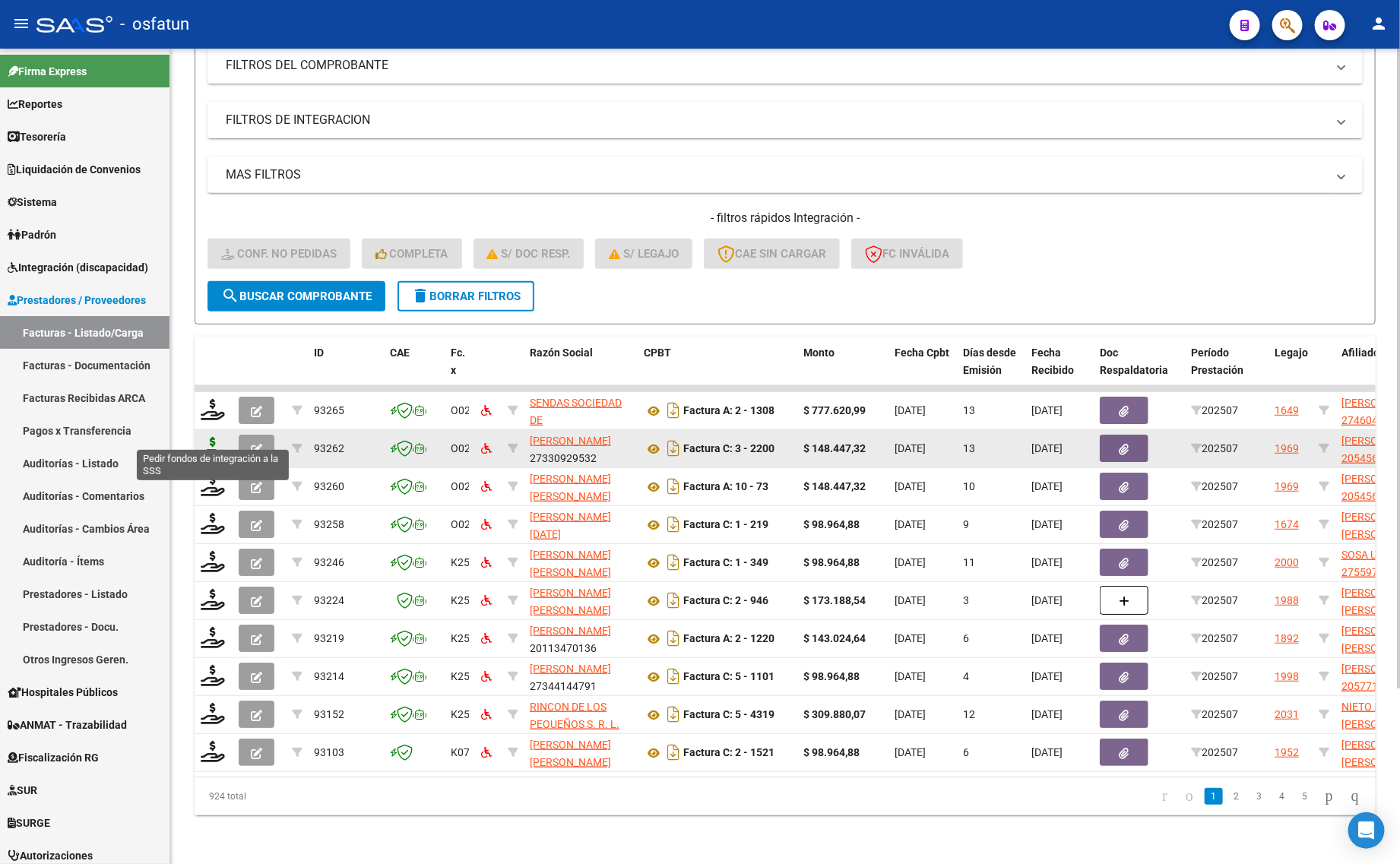
click at [217, 437] on icon at bounding box center [213, 448] width 24 height 22
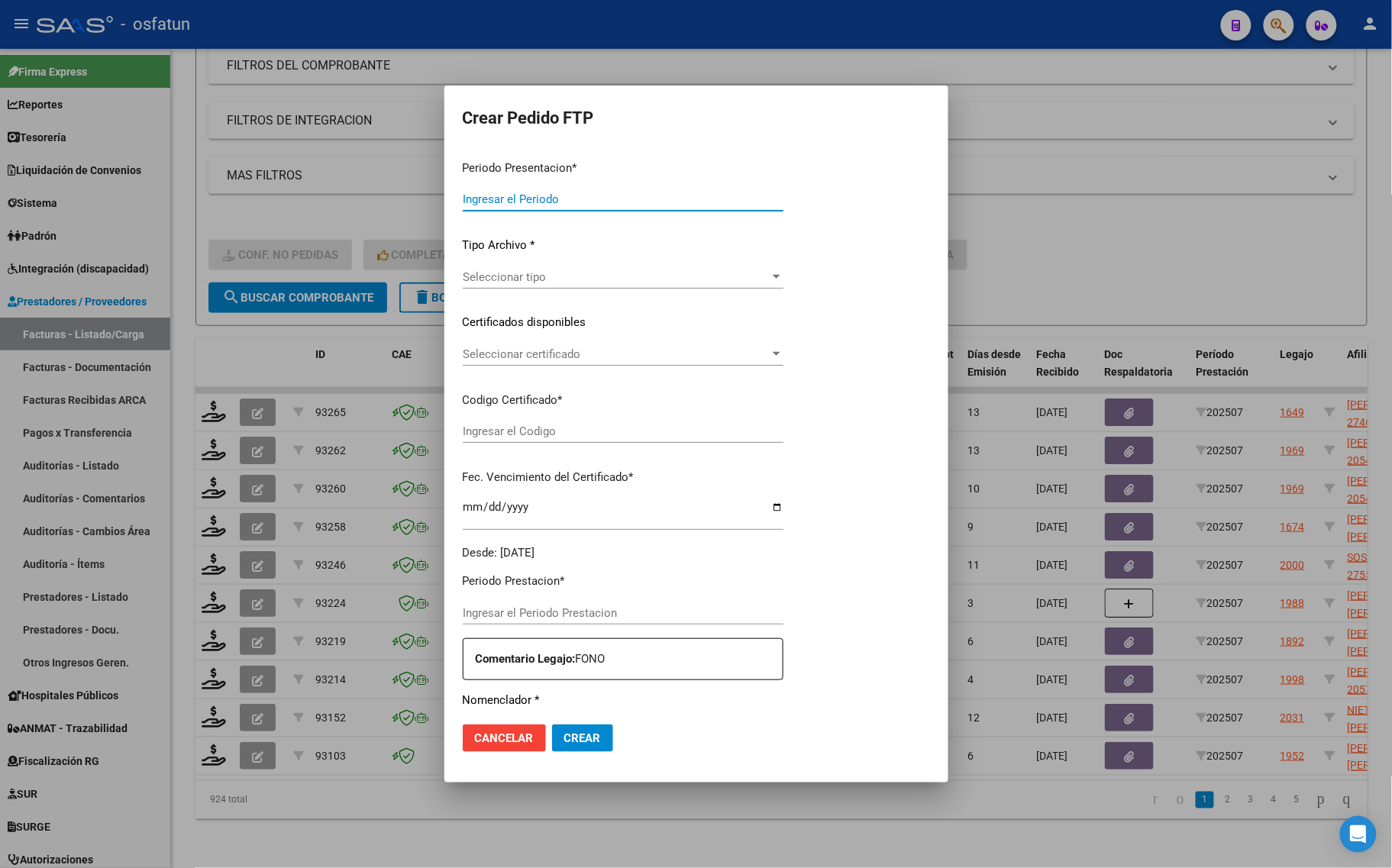
type input "202507"
type input "$ 148.447,32"
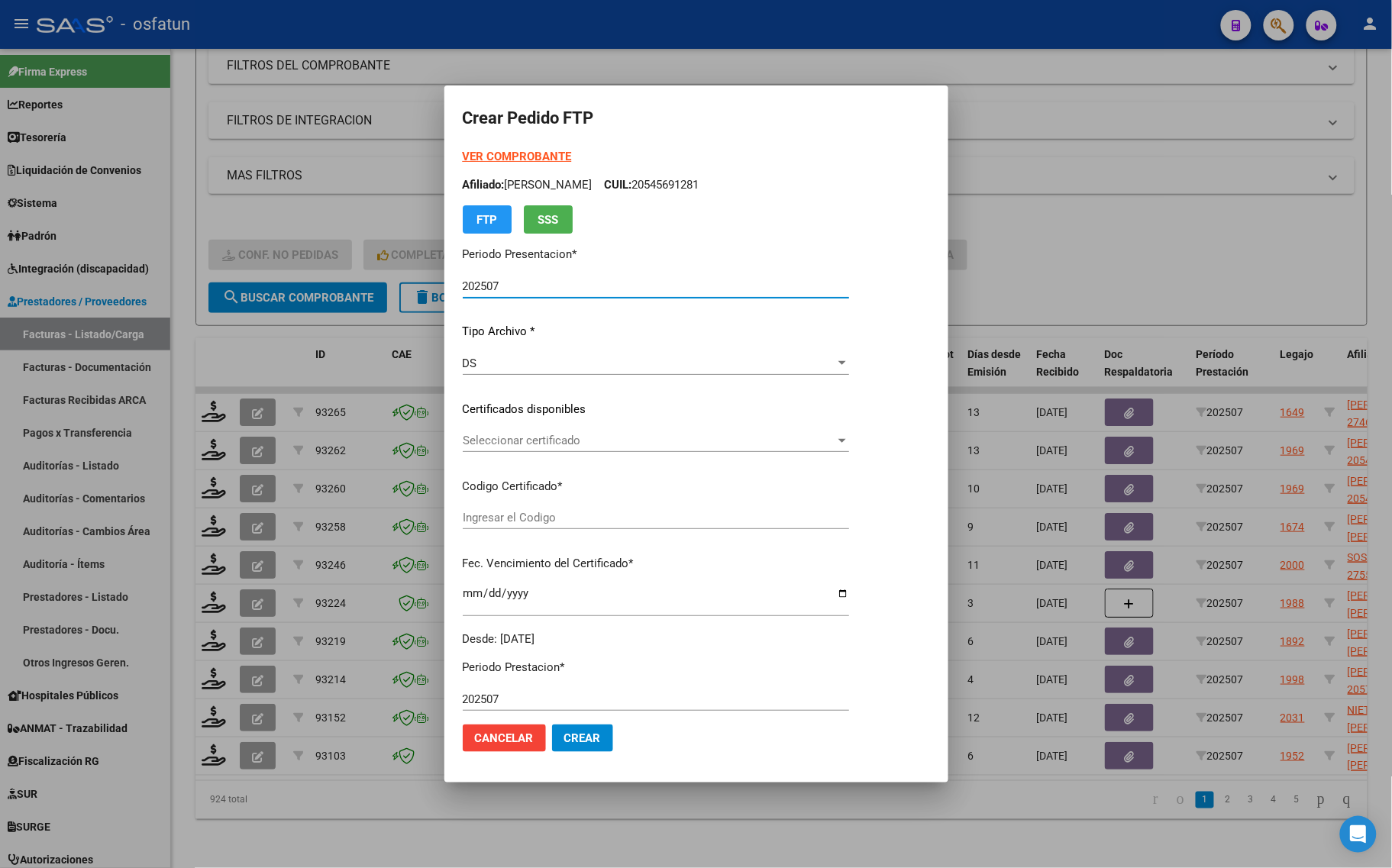
type input "ARG02000545691282021111620251116SGO117"
type input "2025-11-16"
click at [489, 155] on strong "VER COMPROBANTE" at bounding box center [517, 156] width 109 height 14
click at [600, 443] on span "Seleccionar certificado" at bounding box center [649, 441] width 372 height 14
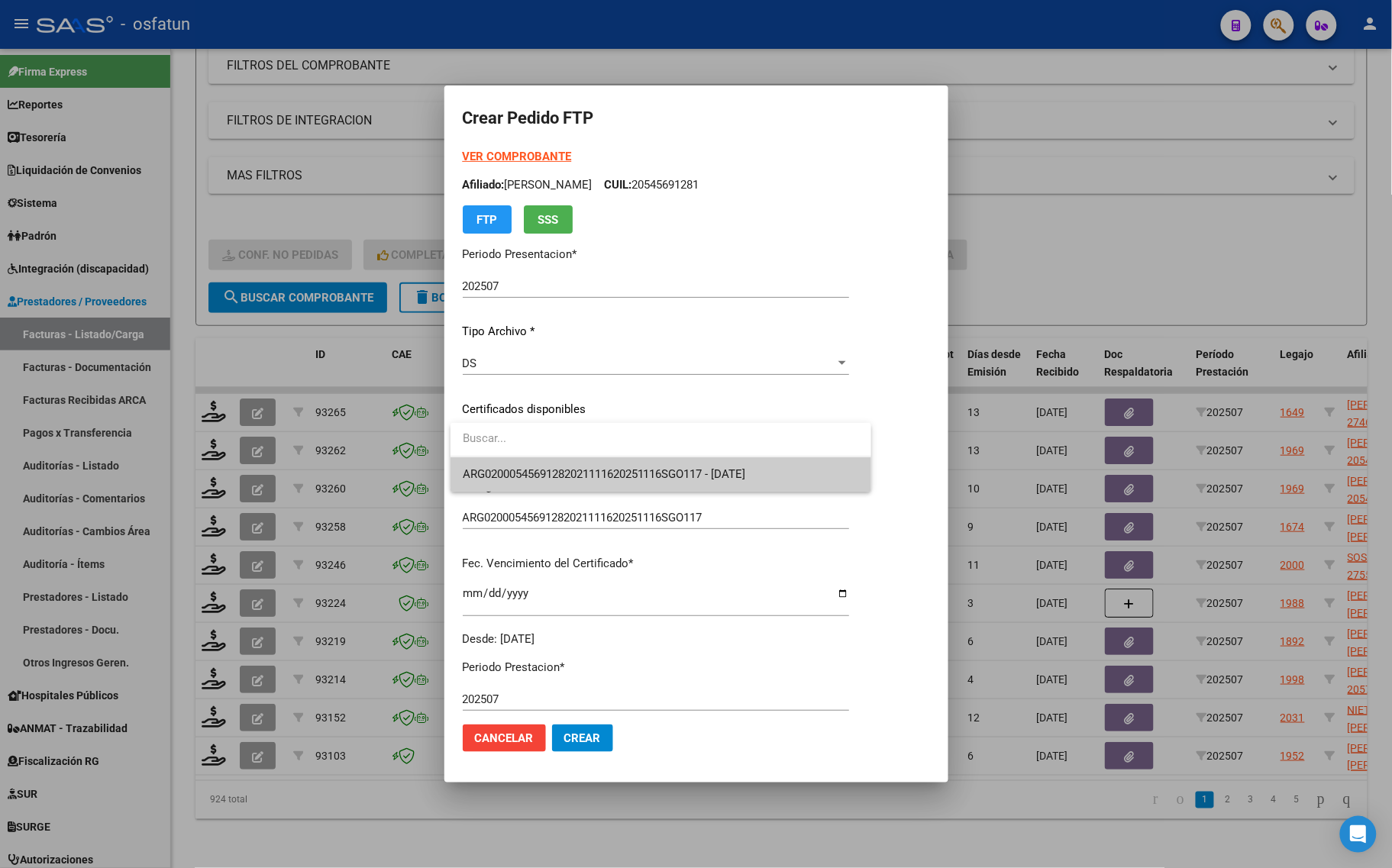
click at [585, 467] on span "ARG02000545691282021111620251116SGO117 - 2025-11-16" at bounding box center [604, 474] width 284 height 14
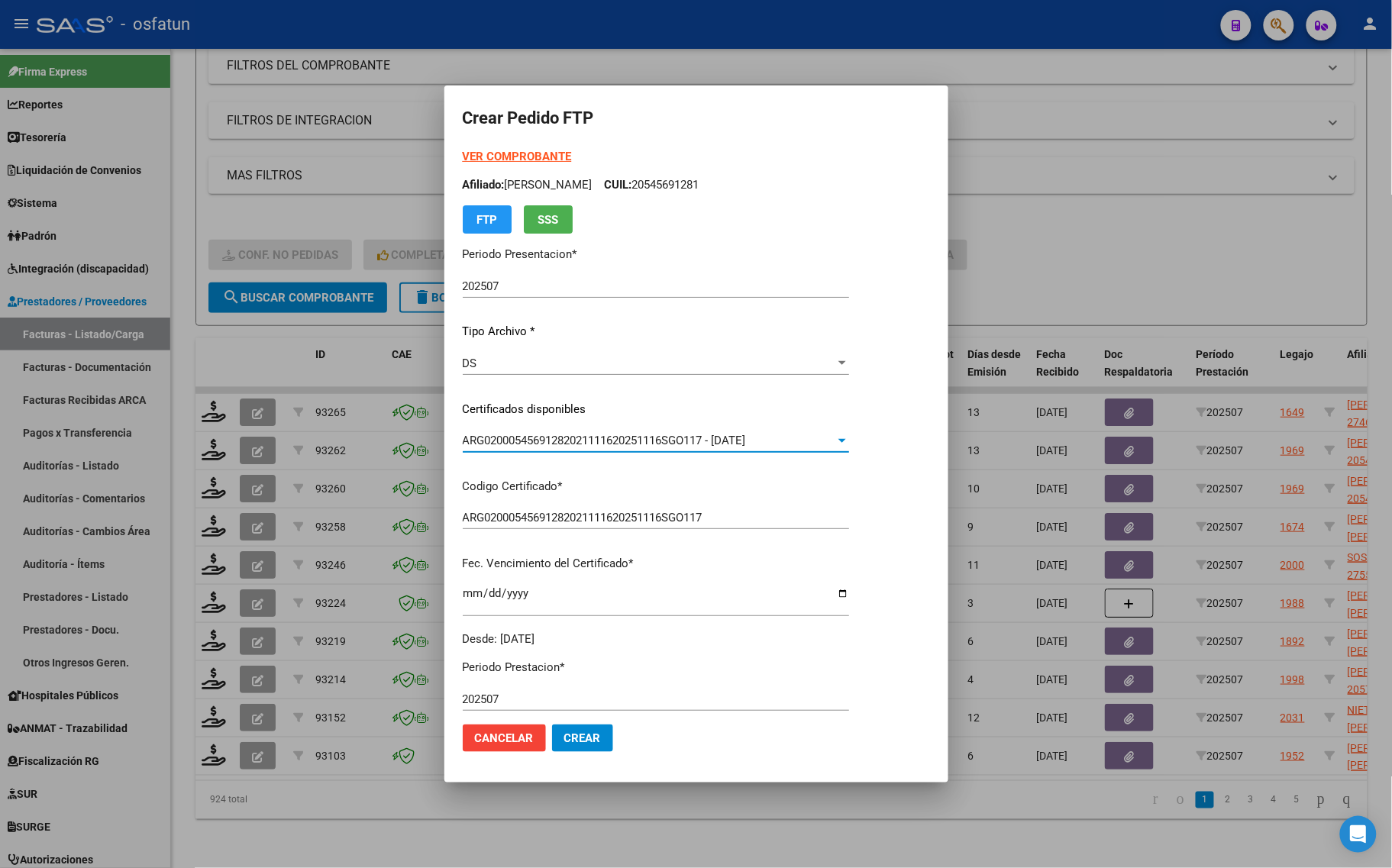
scroll to position [286, 0]
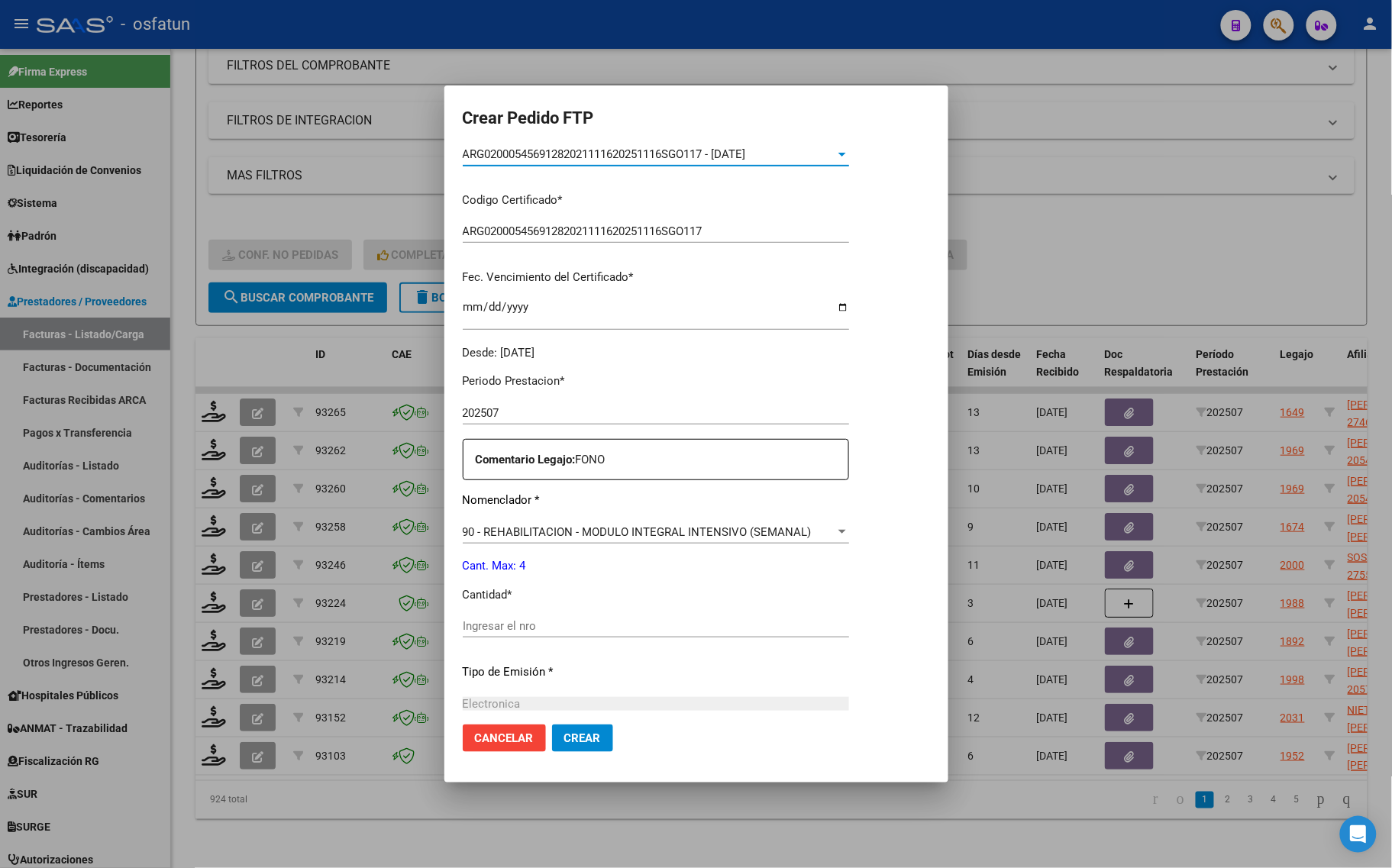
click at [529, 624] on input "Ingresar el nro" at bounding box center [656, 626] width 386 height 14
type input "4"
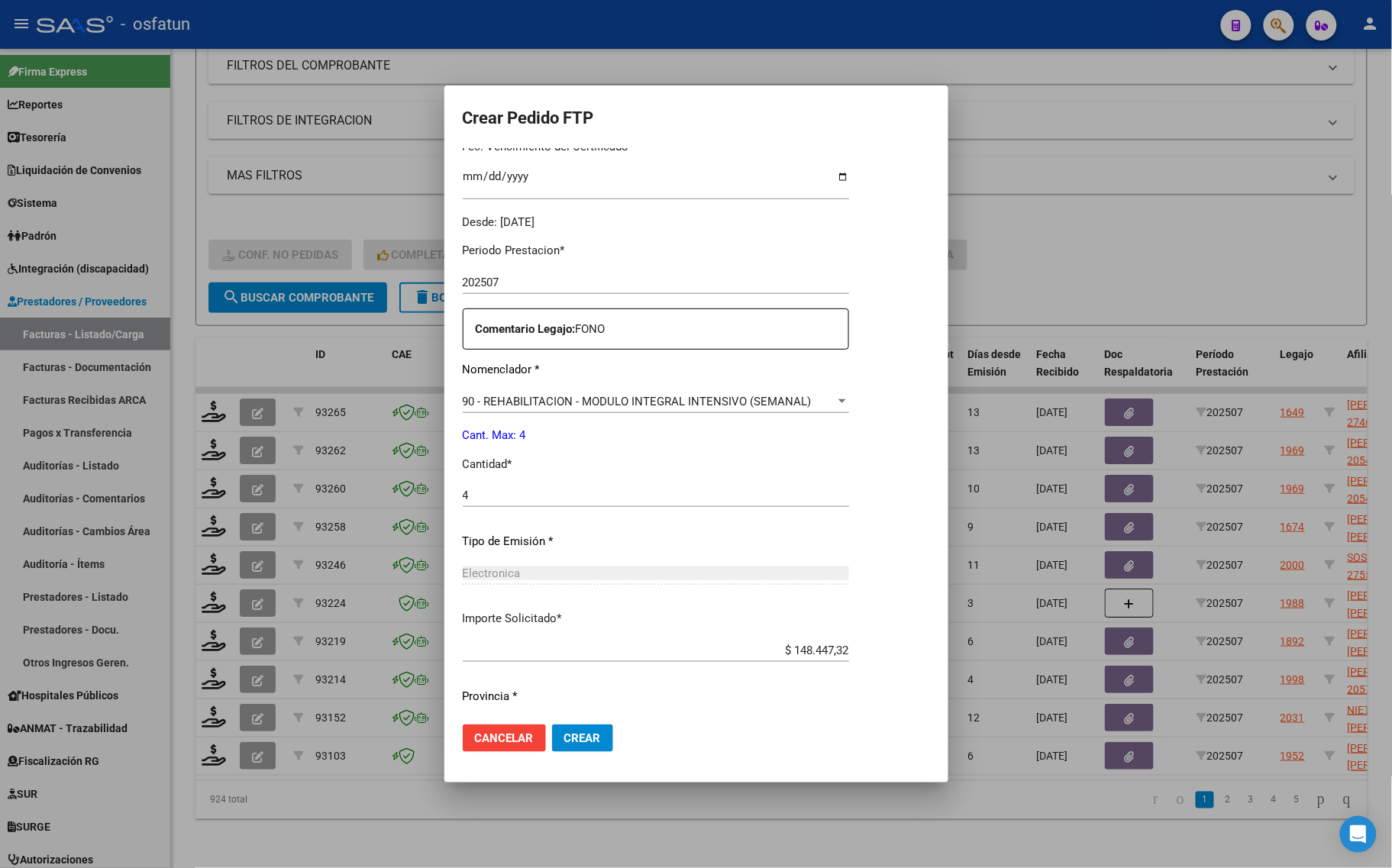
scroll to position [457, 0]
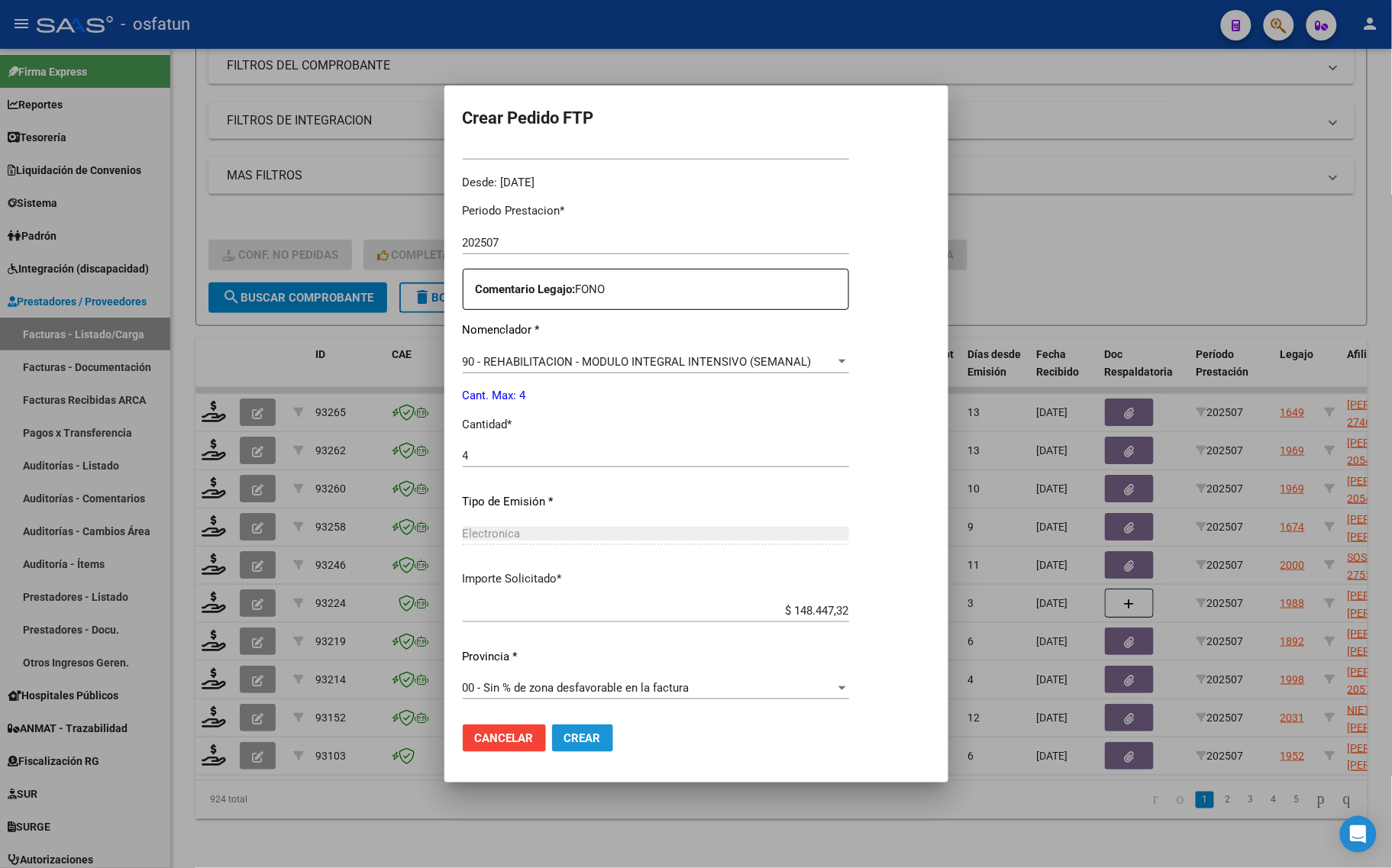
click at [559, 735] on button "Crear" at bounding box center [583, 738] width 61 height 28
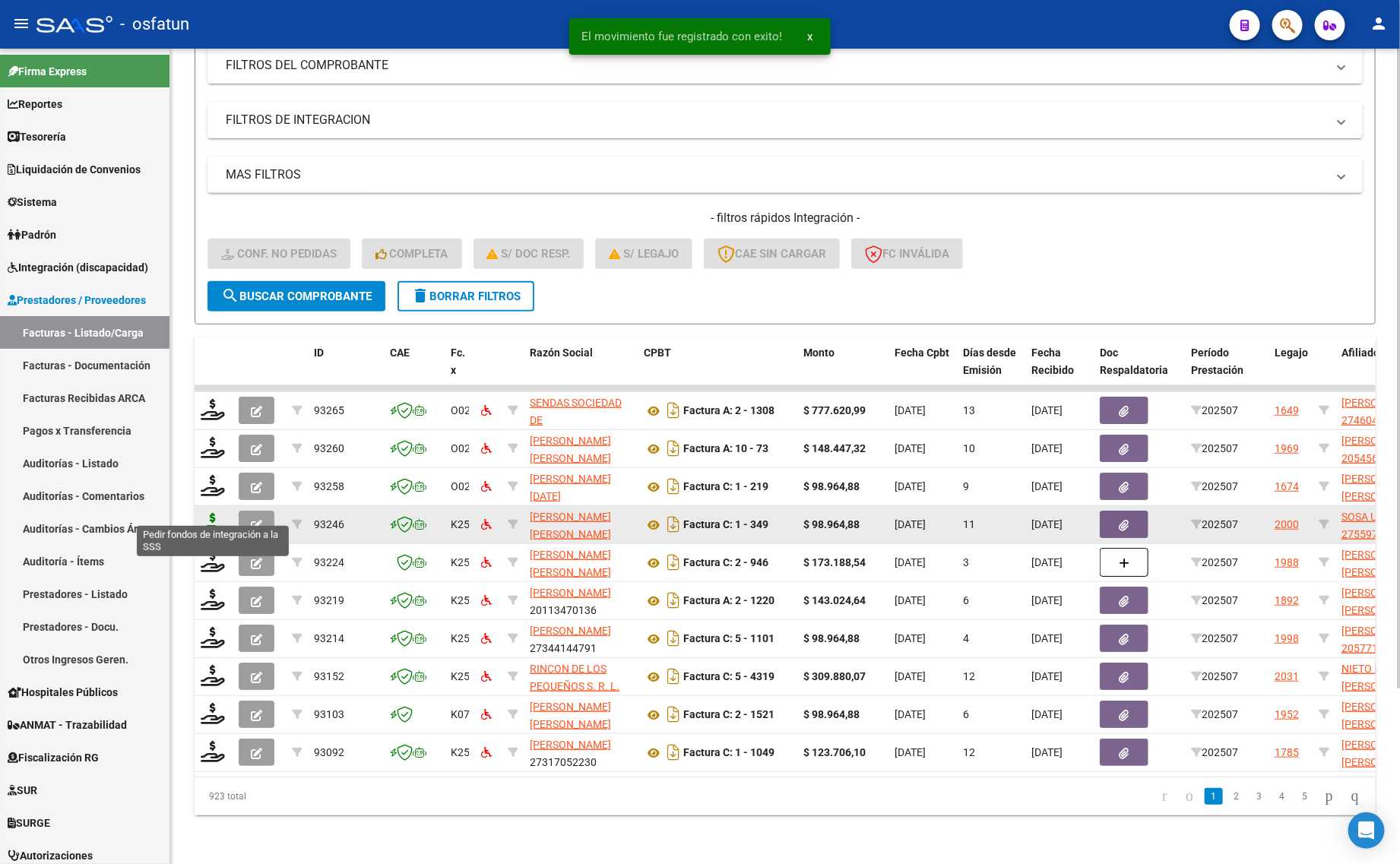
click at [214, 513] on icon at bounding box center [213, 524] width 24 height 22
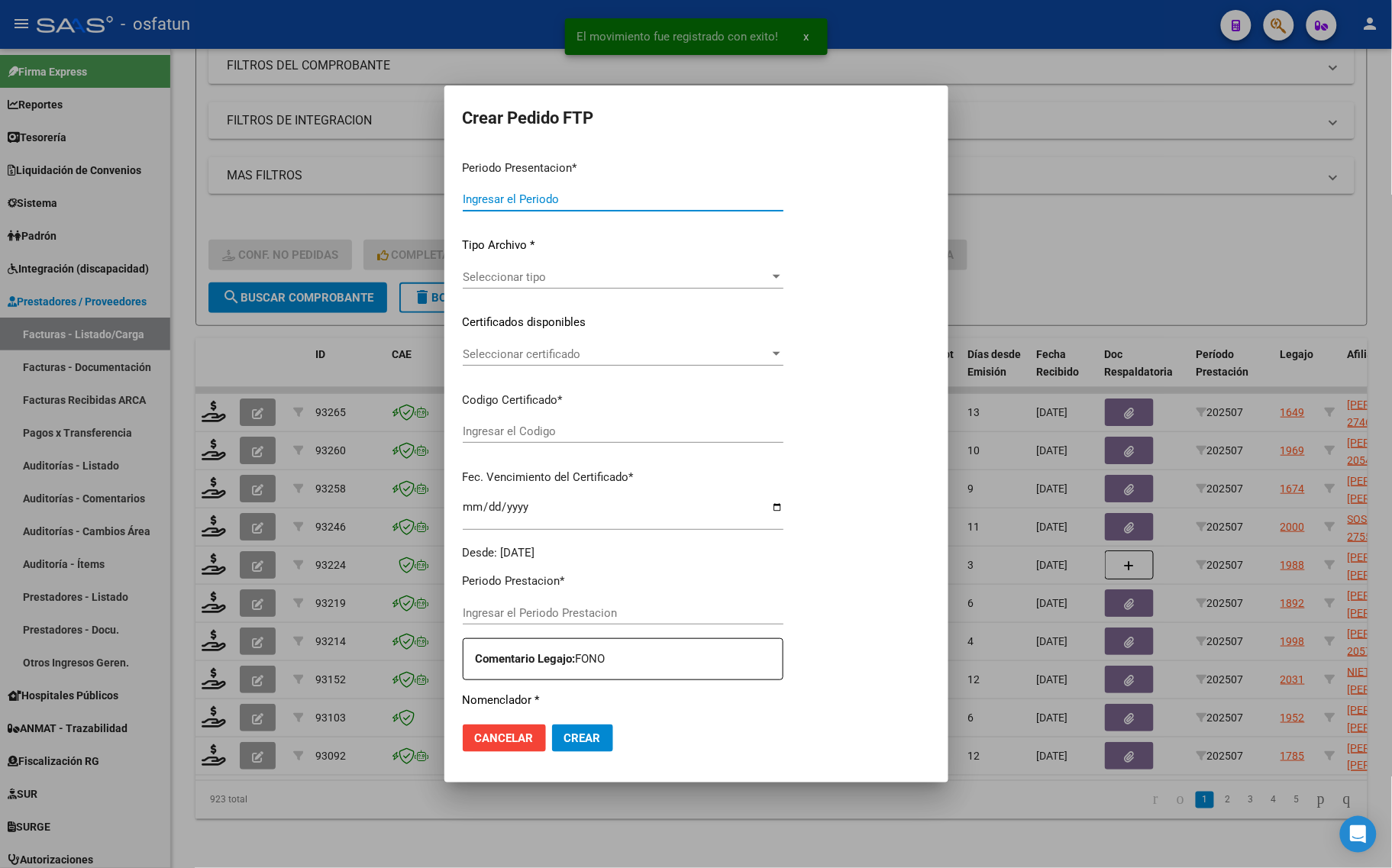
type input "202507"
type input "$ 98.964,88"
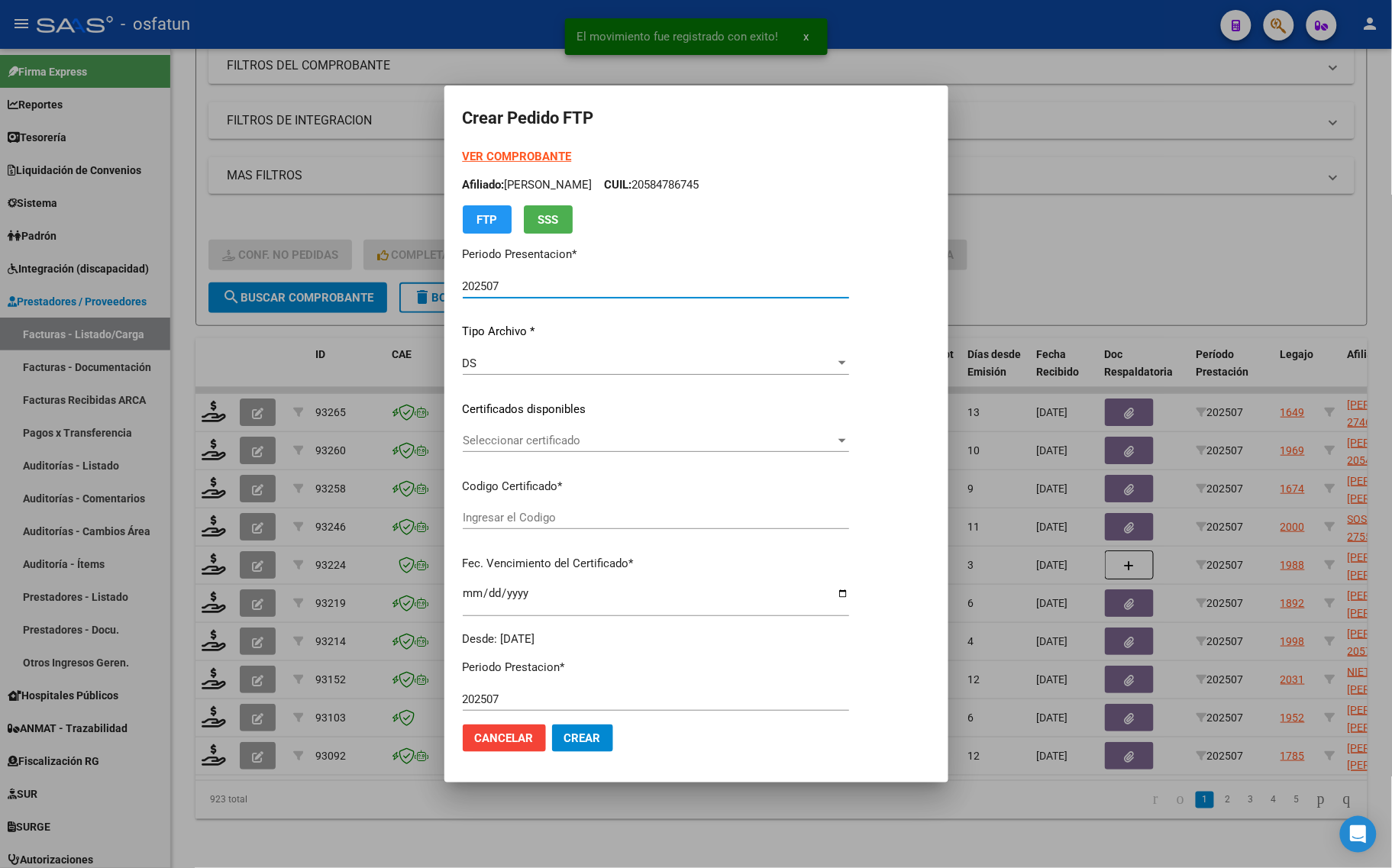
type input "ARG01000559745242023121320281213COR467"
type input "2028-12-13"
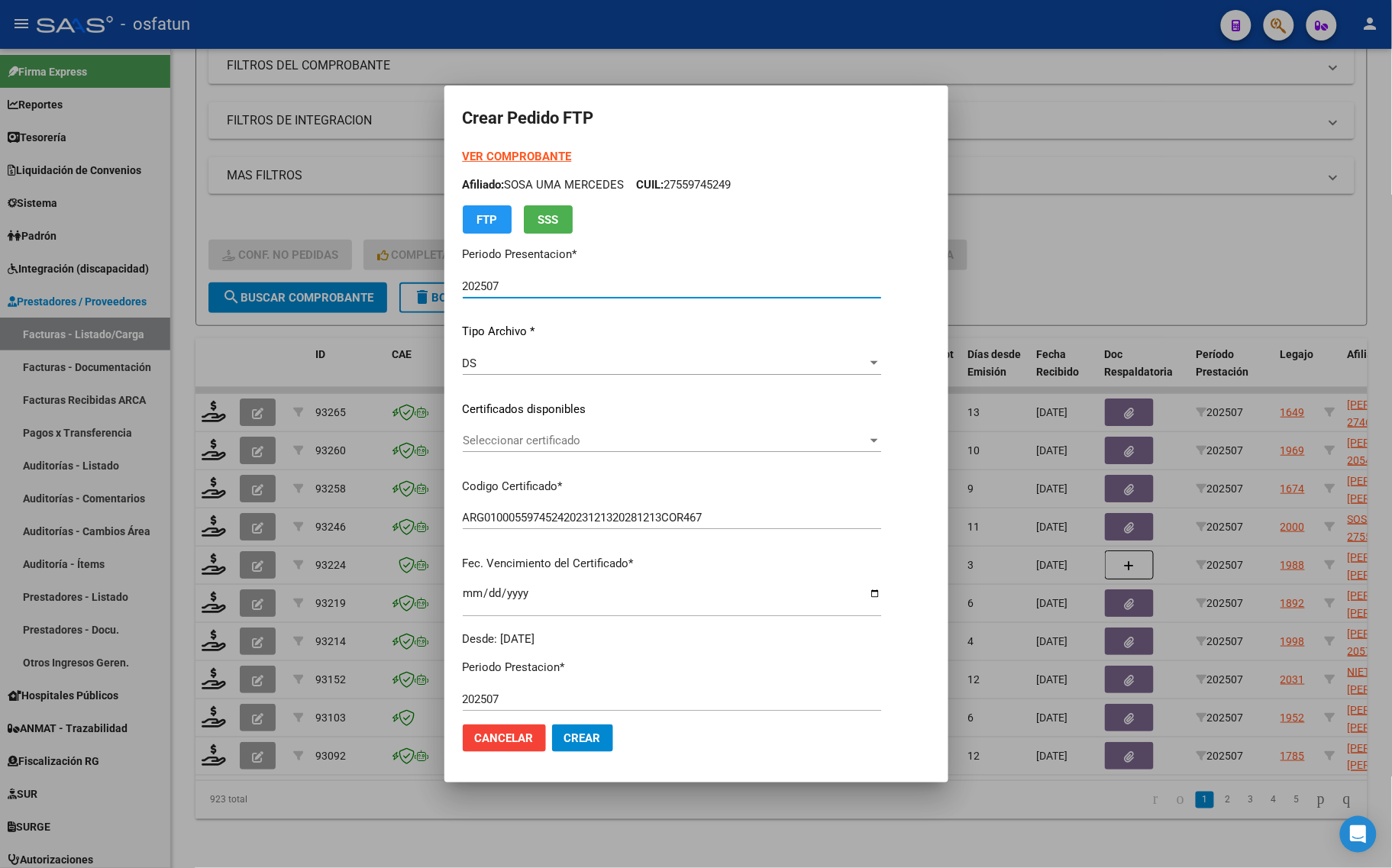
click at [486, 155] on strong "VER COMPROBANTE" at bounding box center [517, 156] width 109 height 14
click at [1110, 212] on div at bounding box center [696, 434] width 1392 height 868
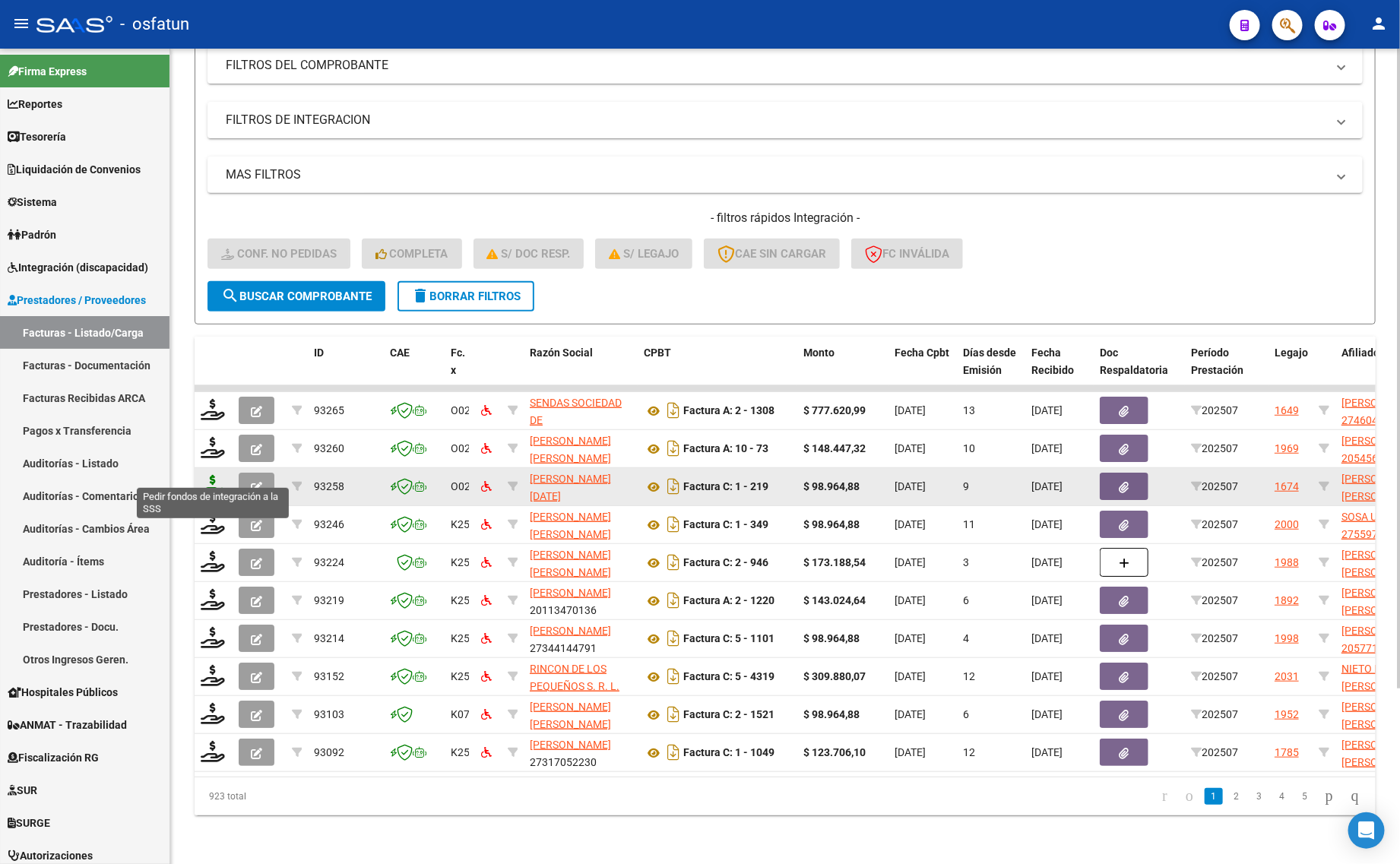
click at [217, 475] on icon at bounding box center [213, 486] width 24 height 22
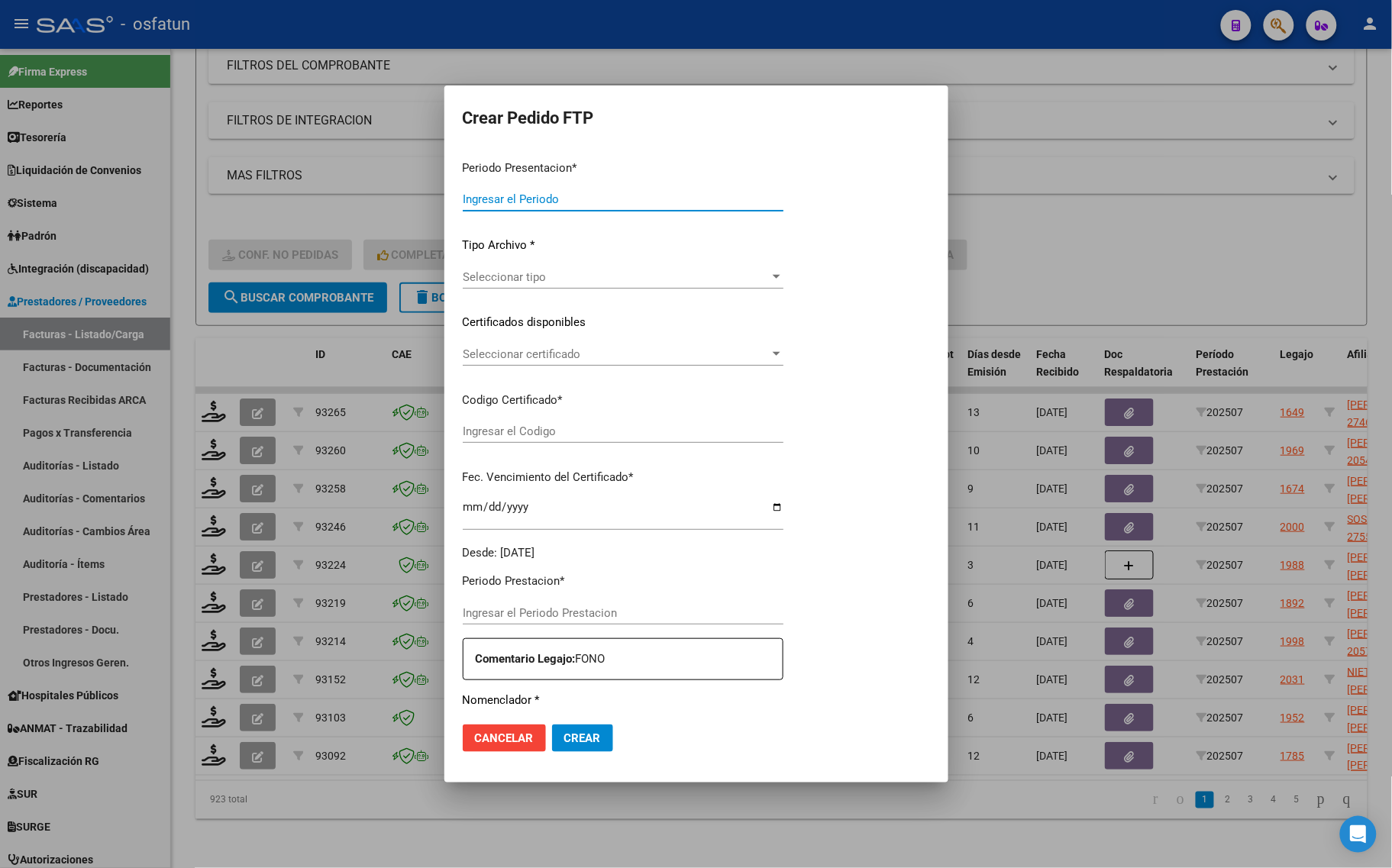
type input "202507"
type input "$ 98.964,88"
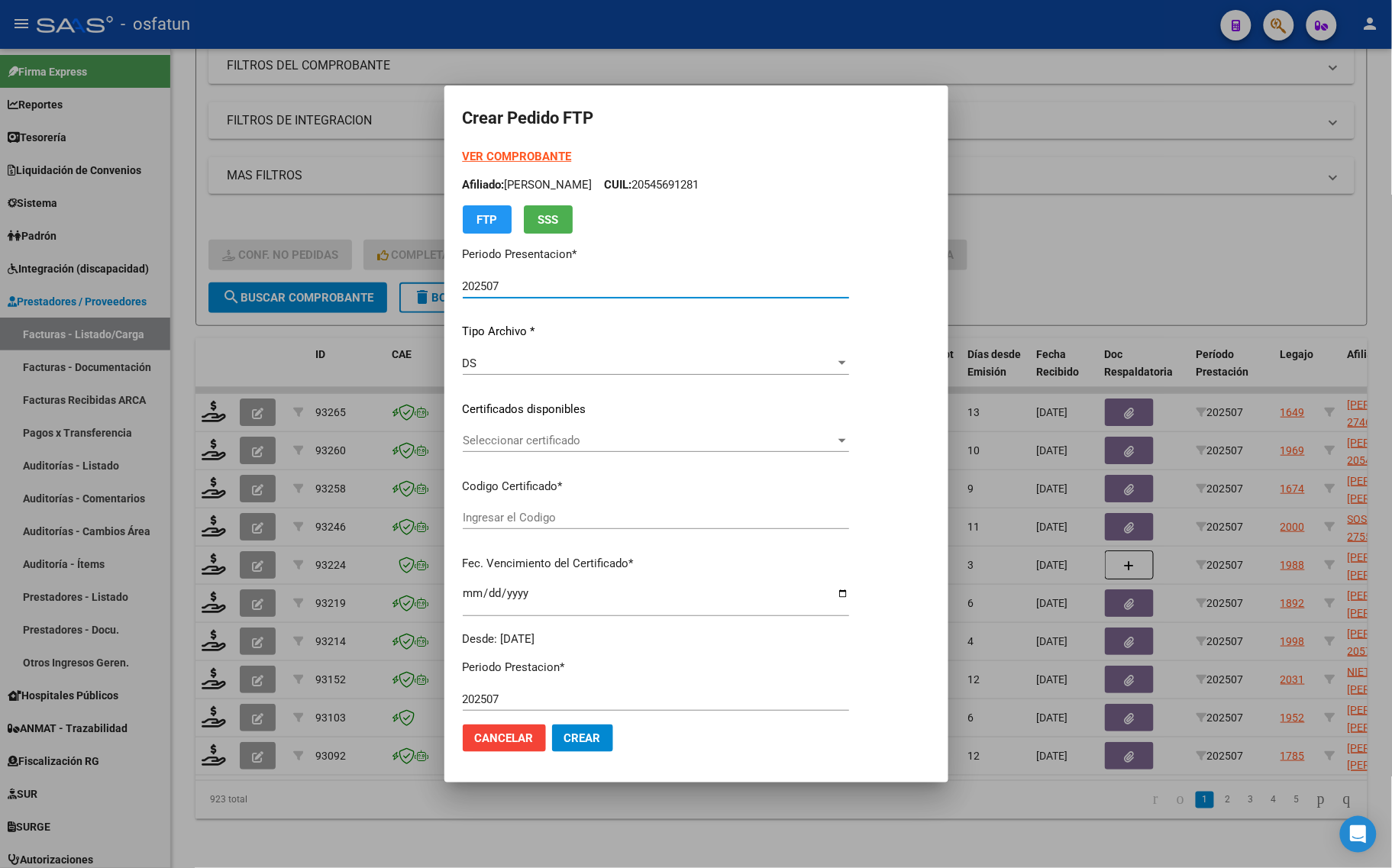
type input "ARG02000558995672023050920280509SGO116"
type input "2028-05-09"
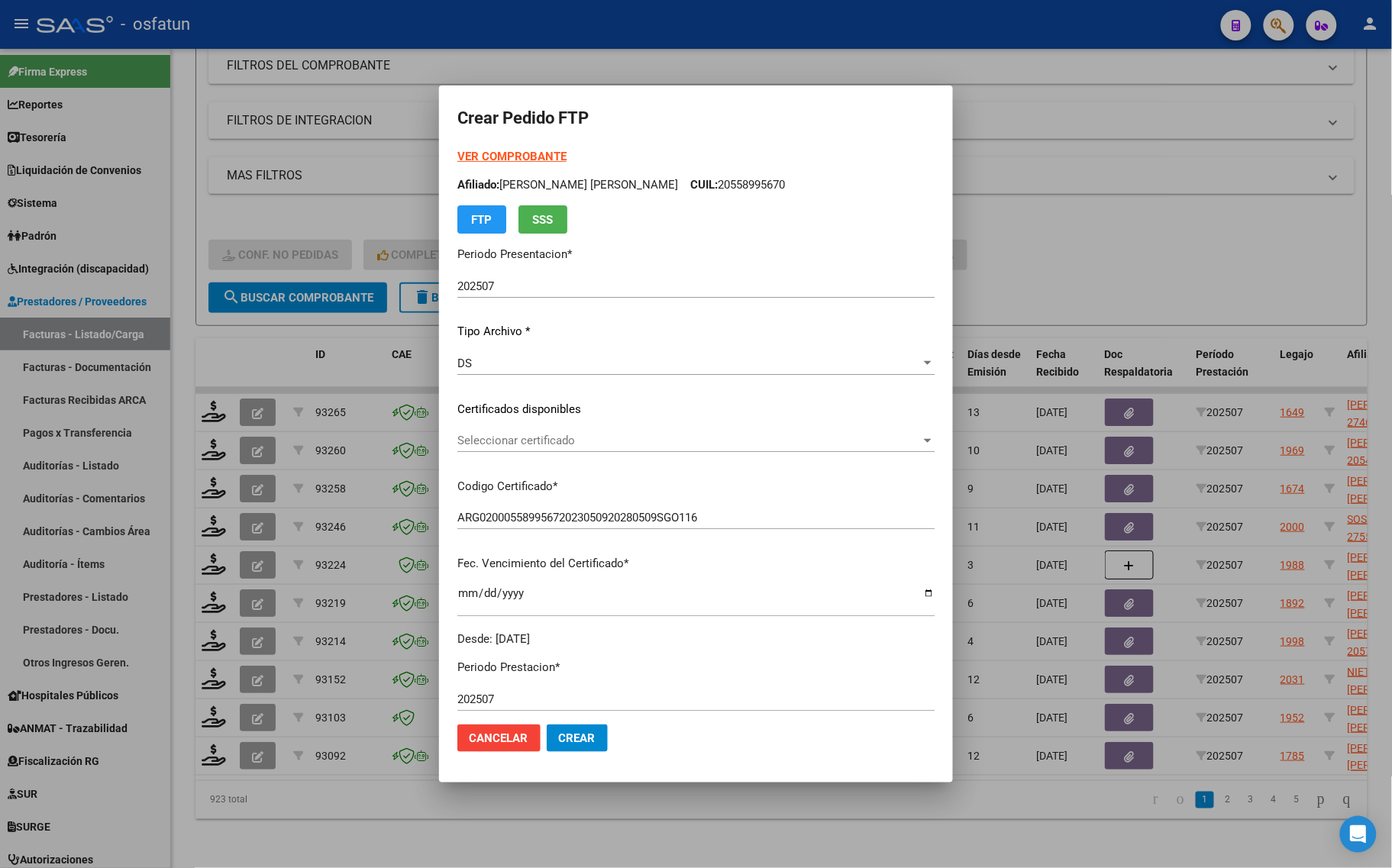
click at [458, 154] on strong "VER COMPROBANTE" at bounding box center [512, 156] width 109 height 14
click at [458, 452] on div "Seleccionar certificado Seleccionar certificado" at bounding box center [696, 448] width 477 height 37
click at [458, 441] on span "Seleccionar certificado" at bounding box center [689, 441] width 464 height 14
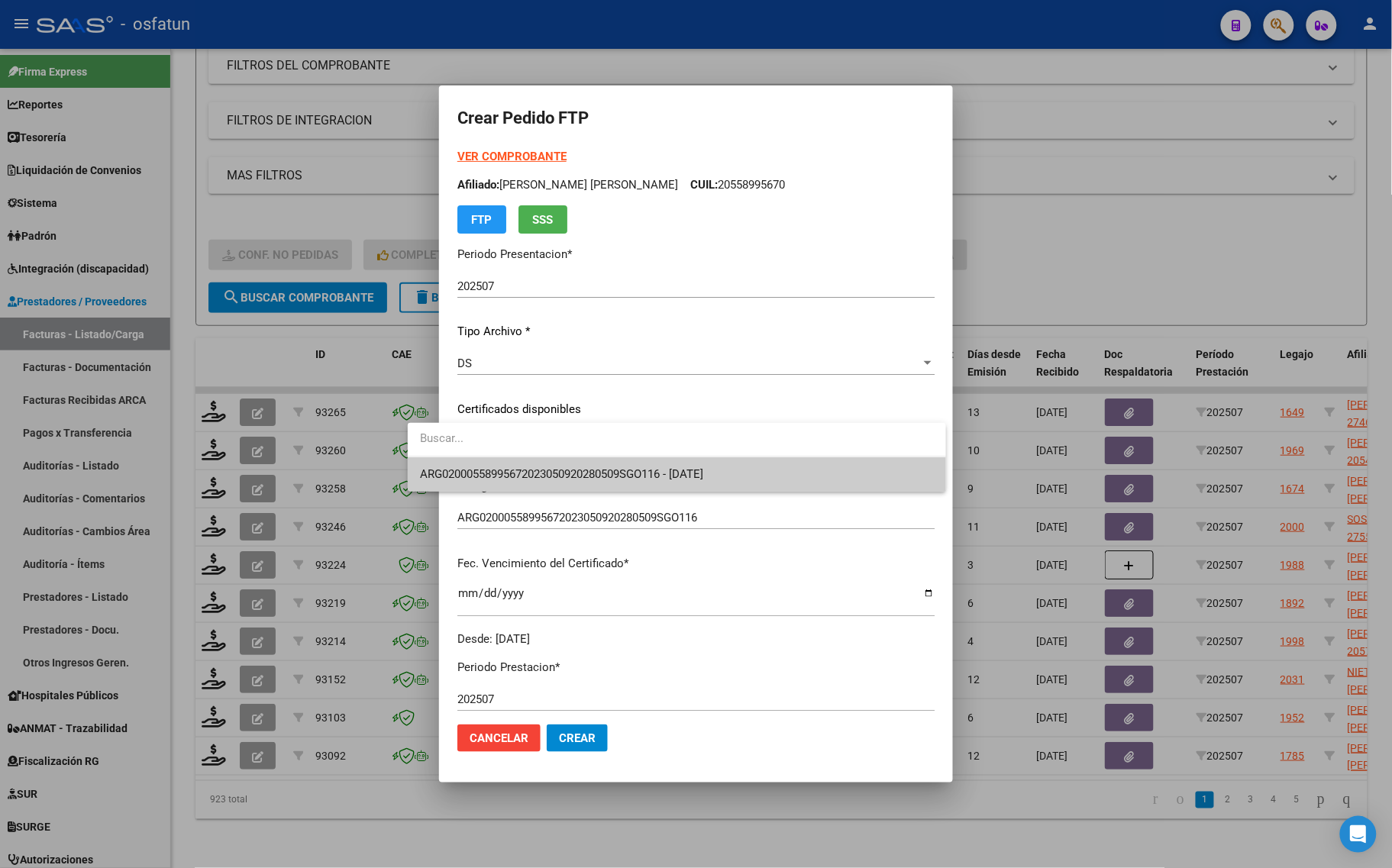
click at [452, 465] on span "ARG02000558995672023050920280509SGO116 - 2028-05-09" at bounding box center [677, 474] width 514 height 34
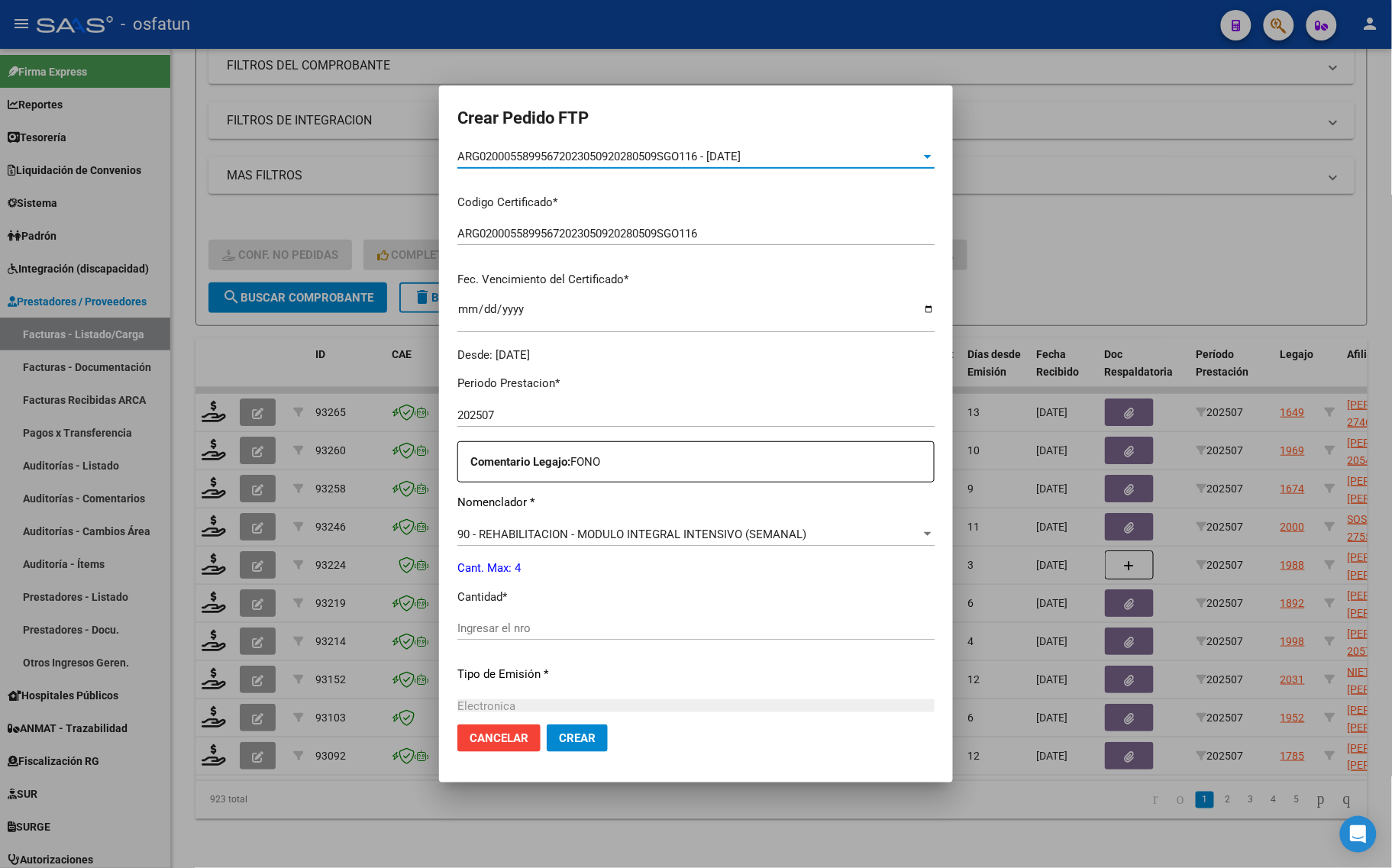
scroll to position [286, 0]
click at [513, 615] on div "Ingresar el nro" at bounding box center [696, 625] width 477 height 23
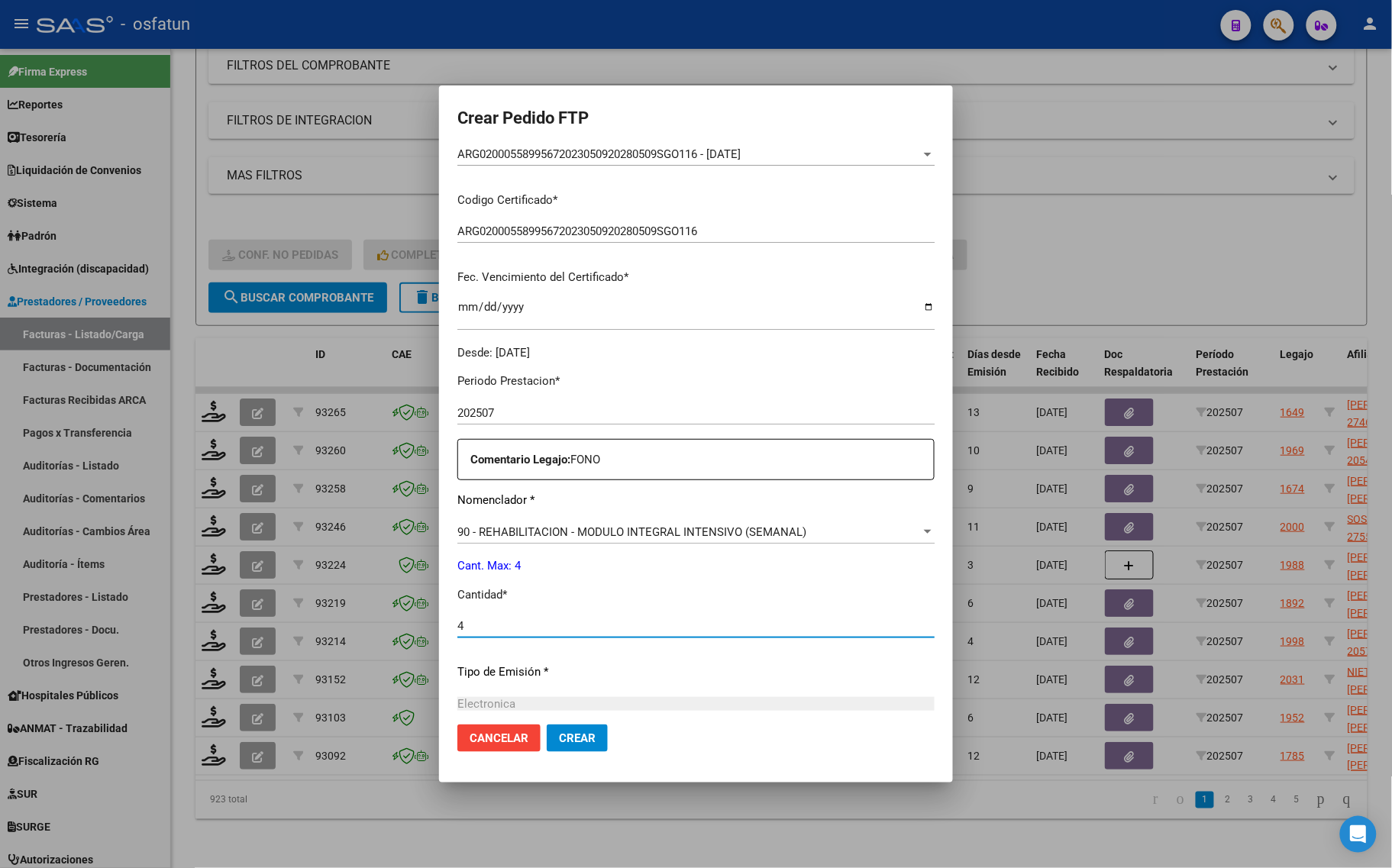
type input "4"
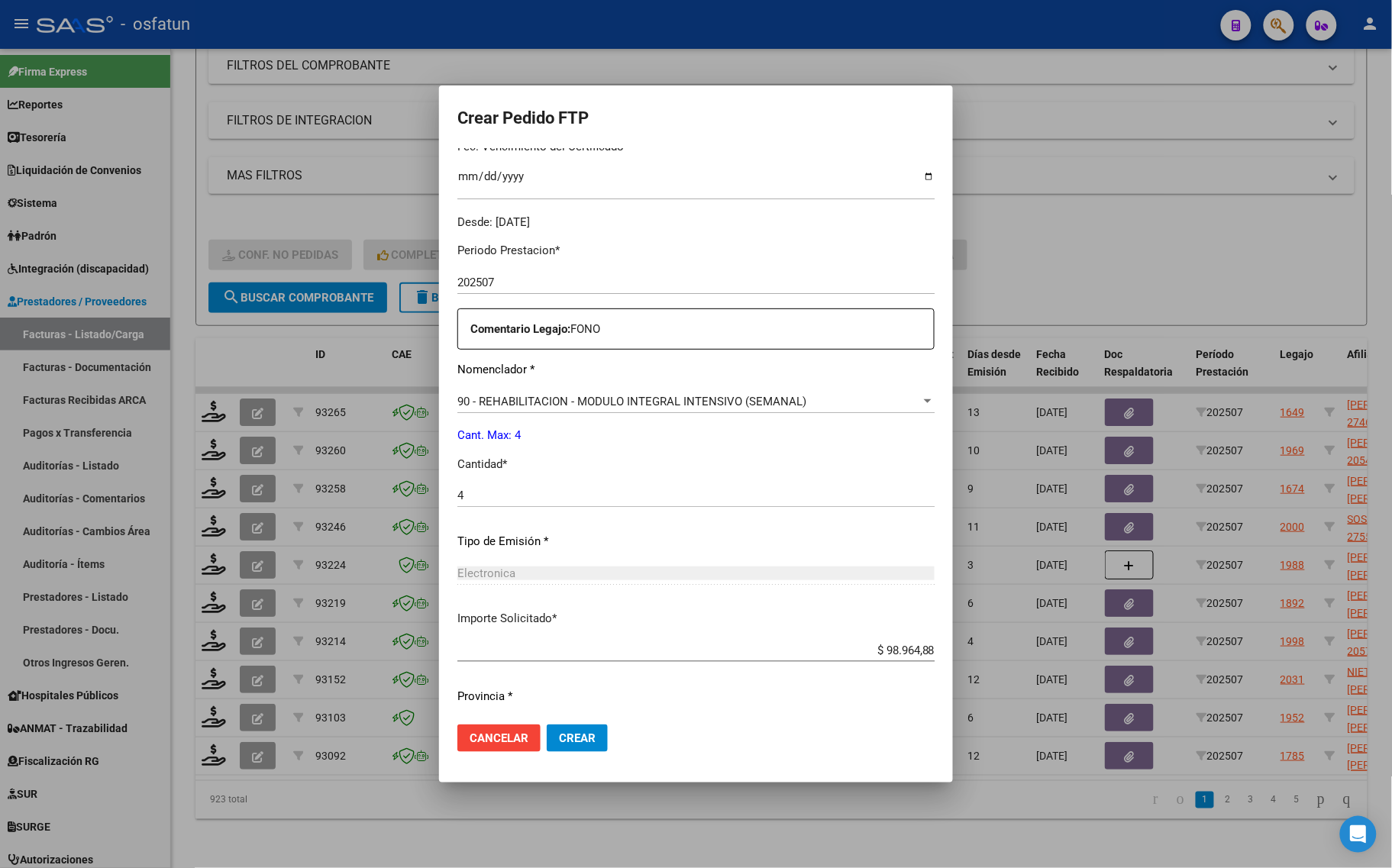
scroll to position [457, 0]
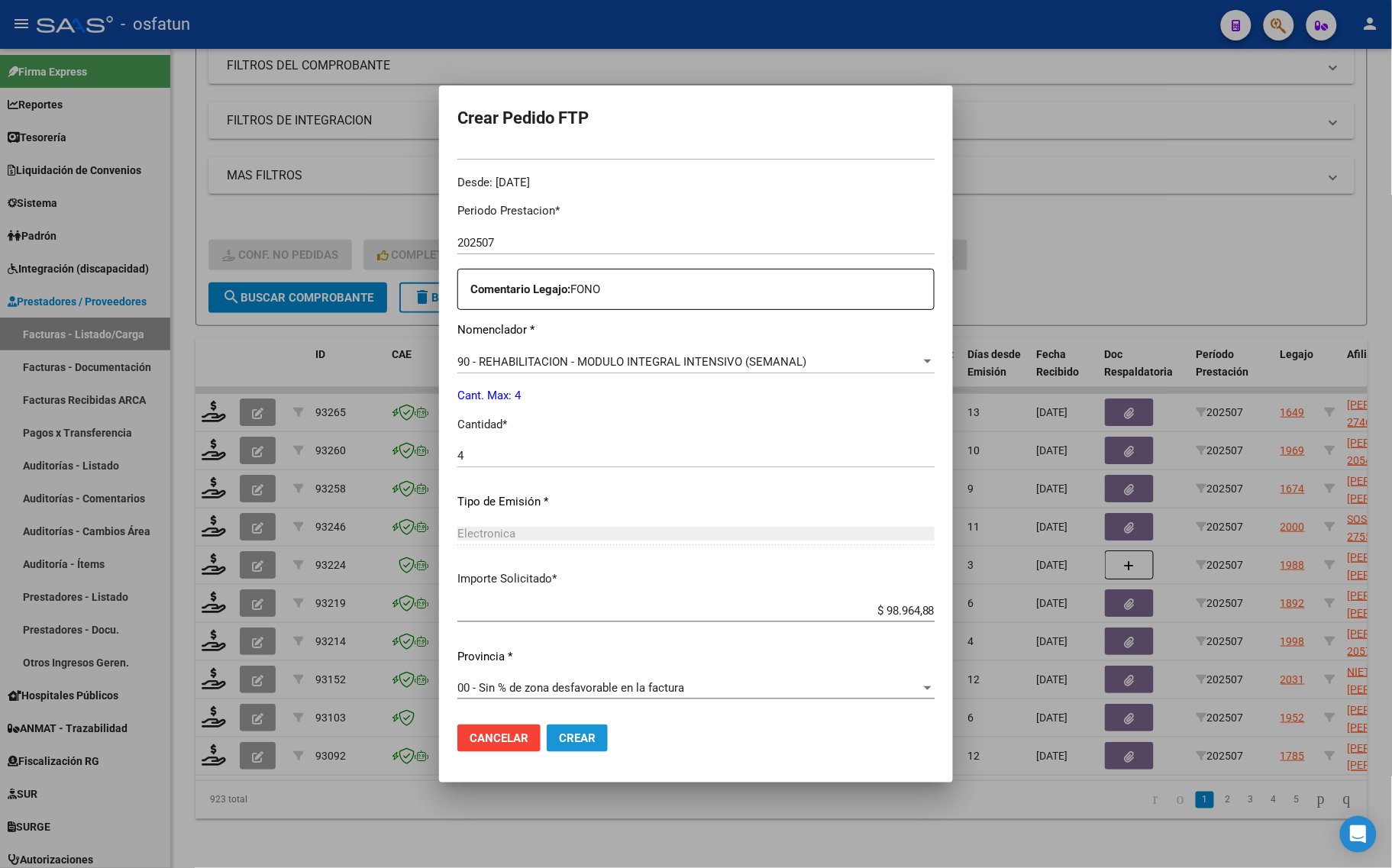
click at [559, 744] on span "Crear" at bounding box center [577, 738] width 36 height 14
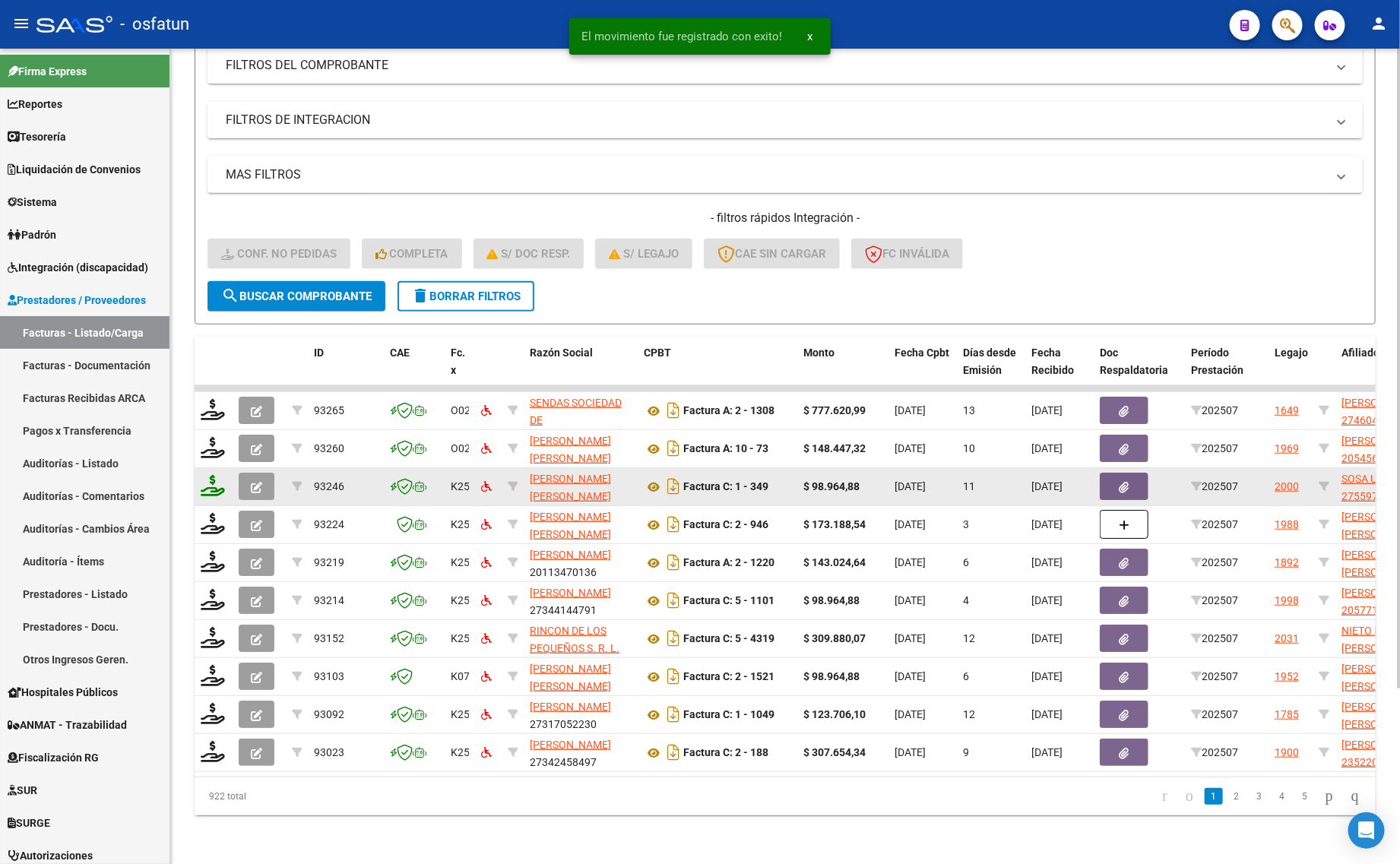
click at [218, 475] on icon at bounding box center [213, 486] width 24 height 22
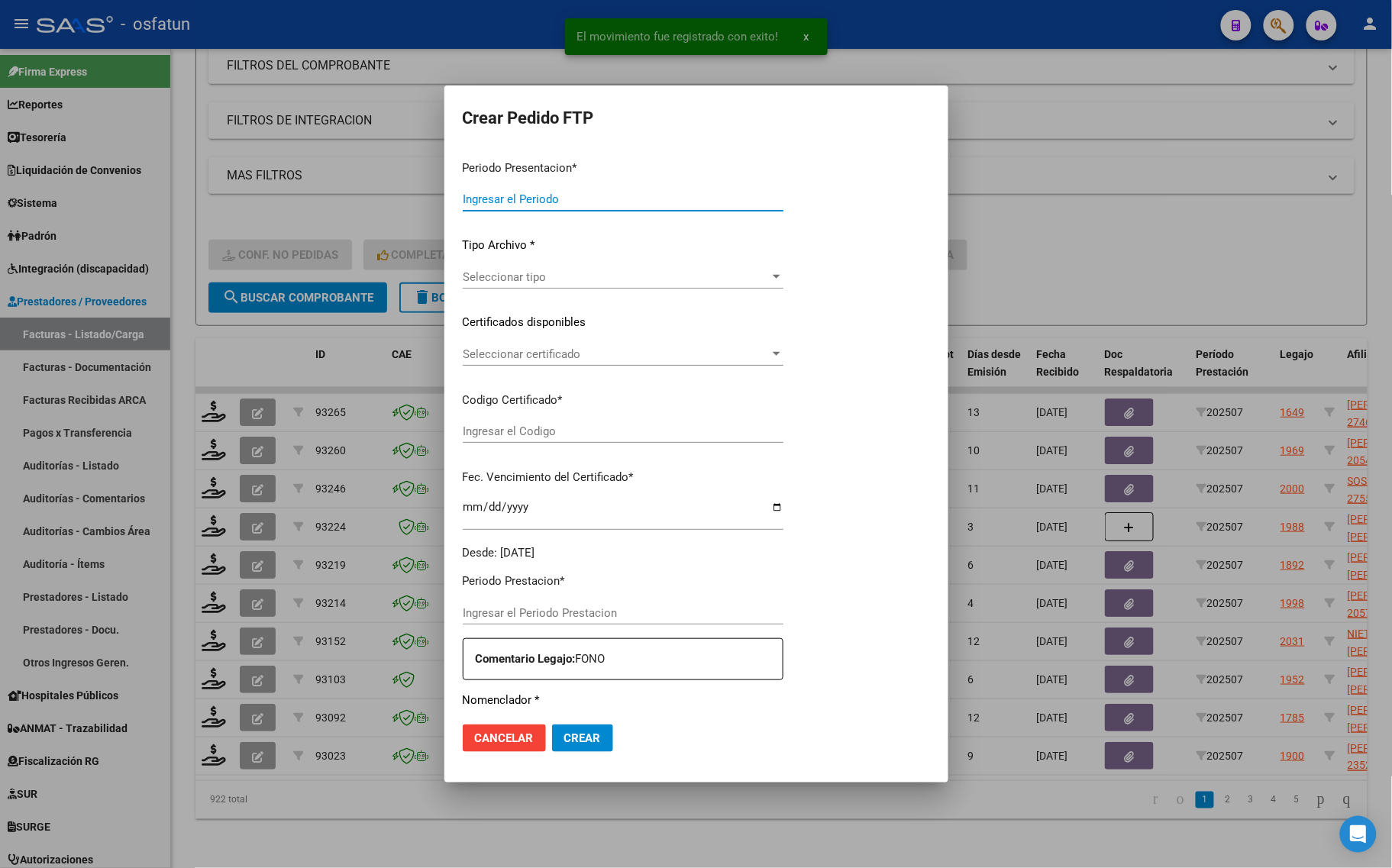
type input "202507"
type input "$ 98.964,88"
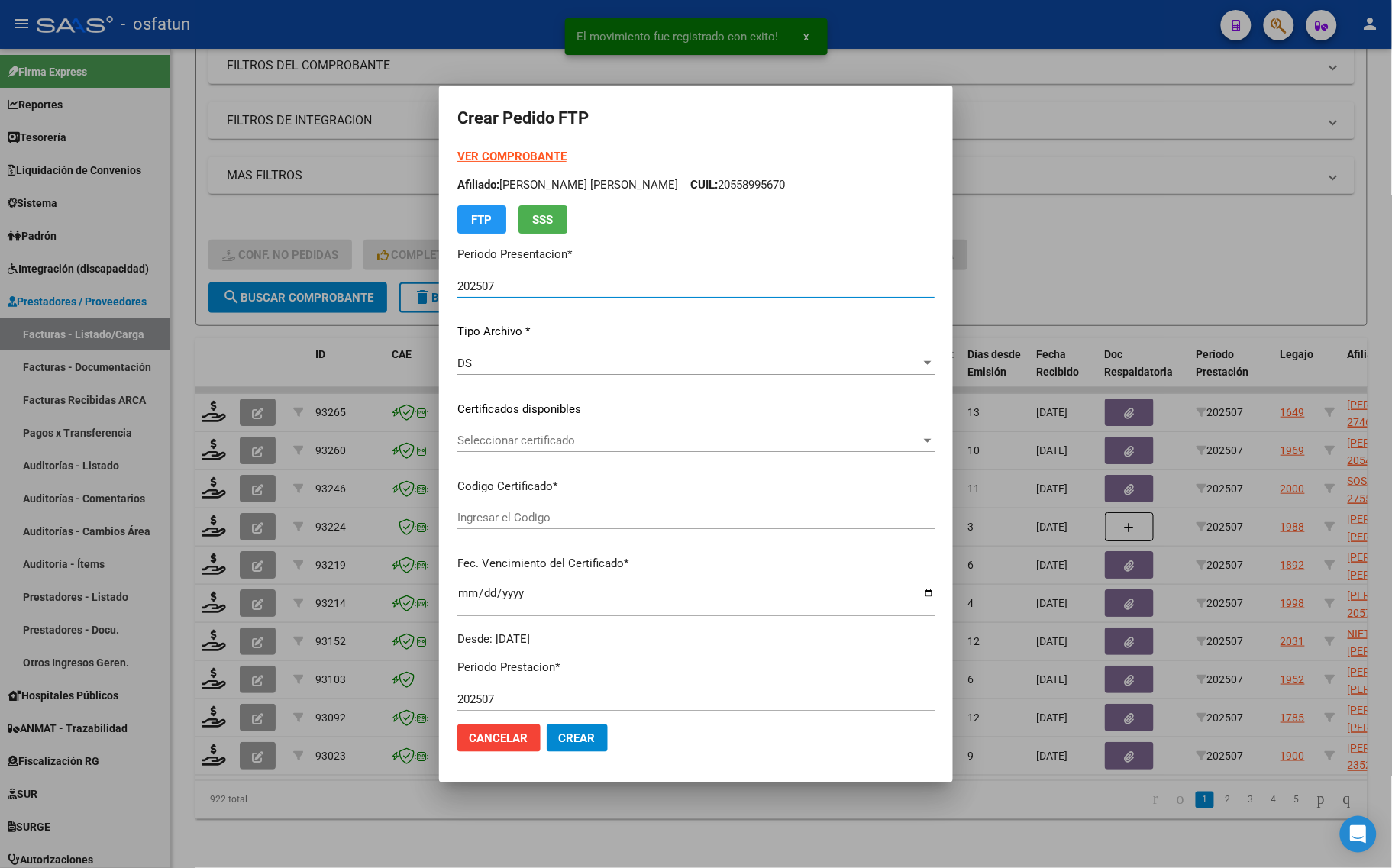
type input "ARG01000559745242023121320281213COR467"
type input "2028-12-13"
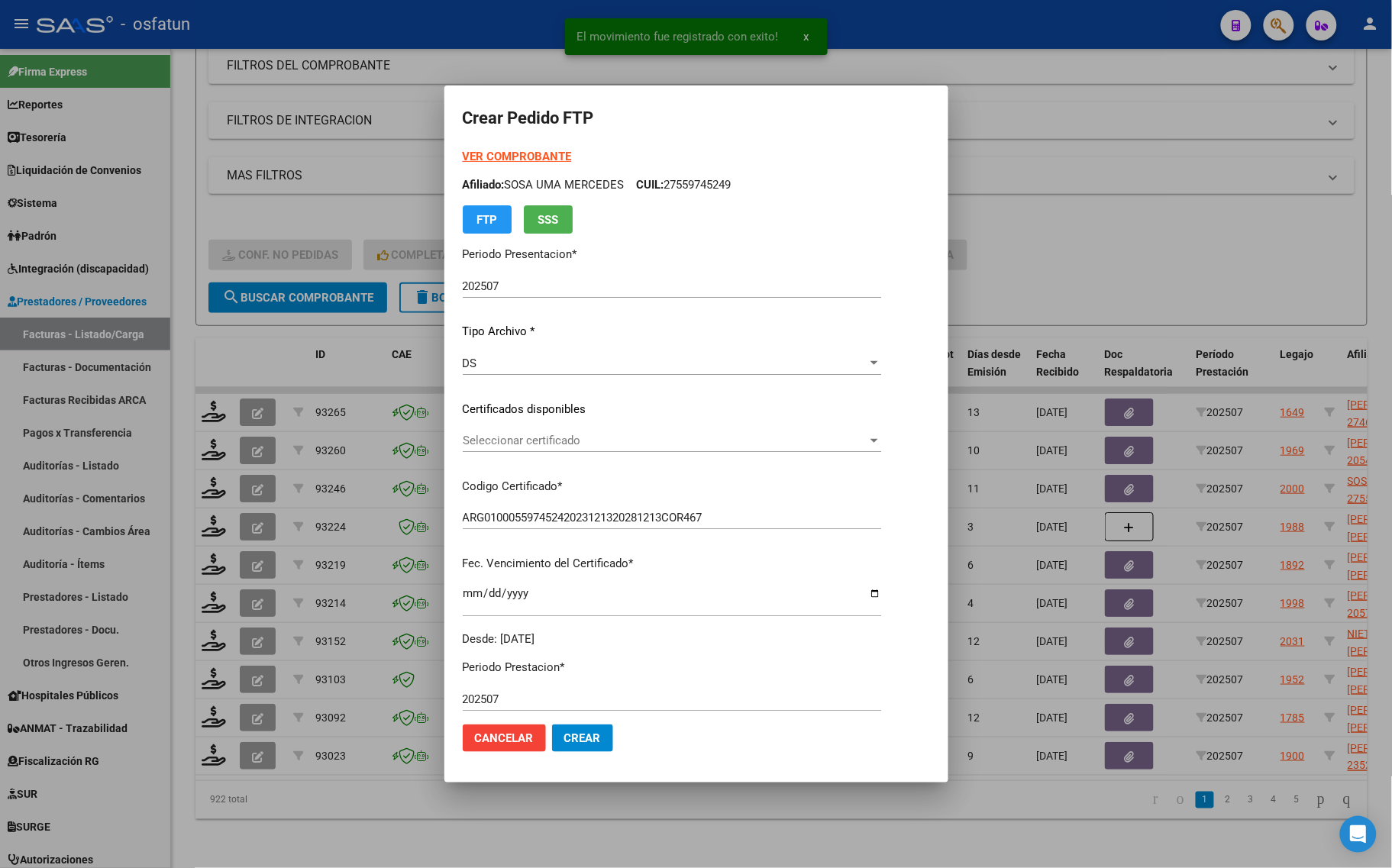
click at [494, 153] on strong "VER COMPROBANTE" at bounding box center [517, 156] width 109 height 14
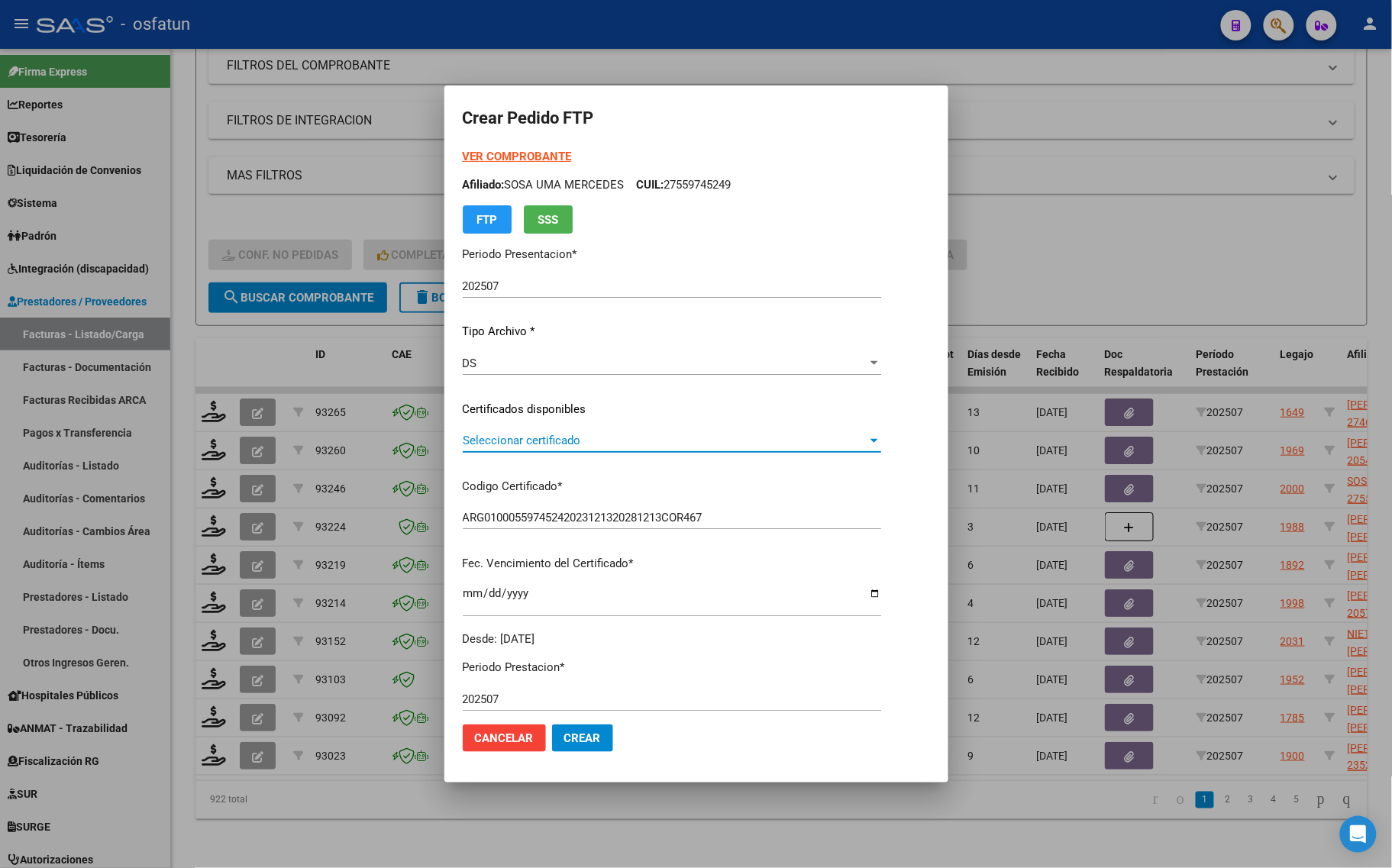
click at [557, 444] on span "Seleccionar certificado" at bounding box center [664, 441] width 405 height 14
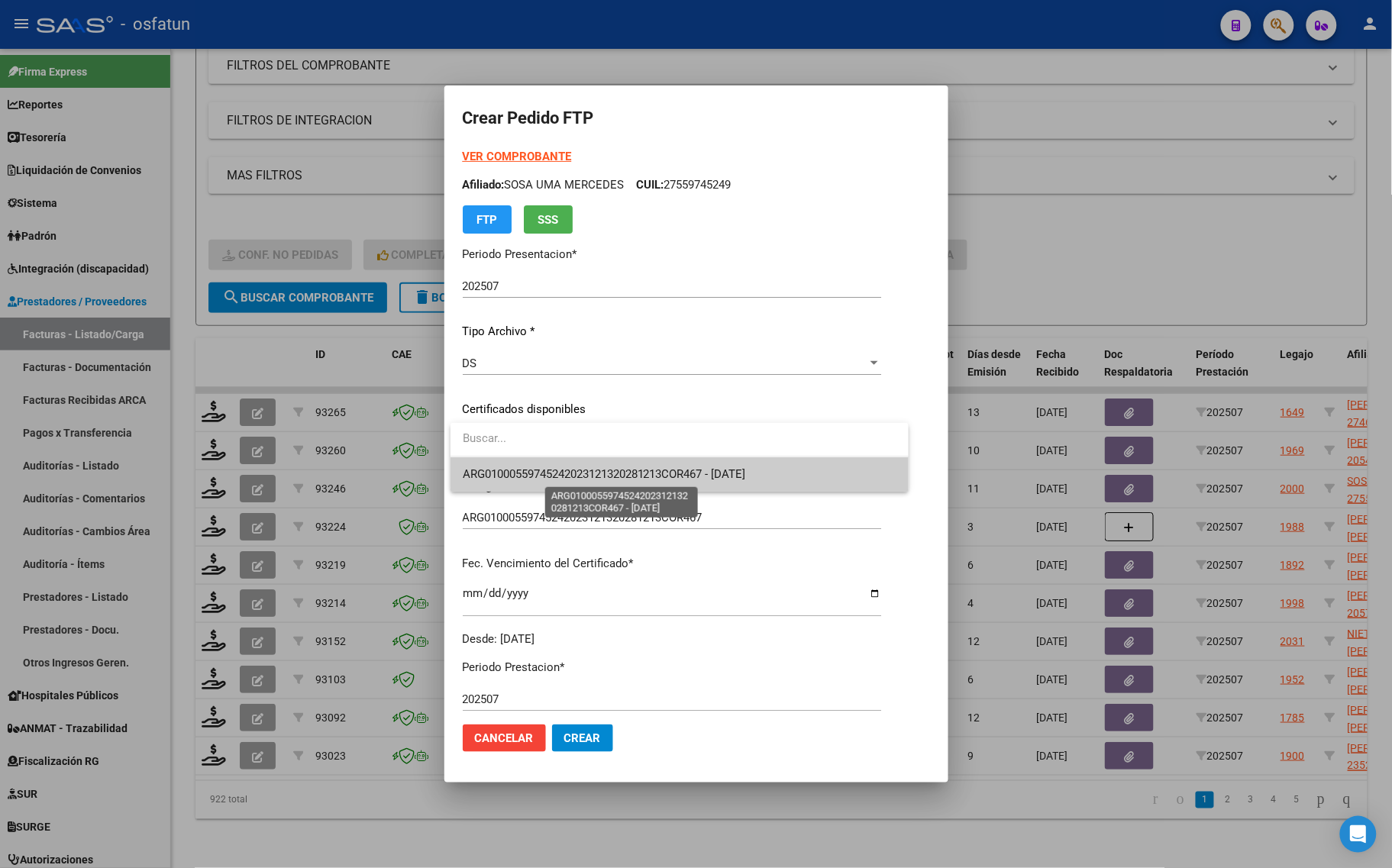
click at [559, 475] on span "ARG01000559745242023121320281213COR467 - 2028-12-13" at bounding box center [604, 474] width 284 height 14
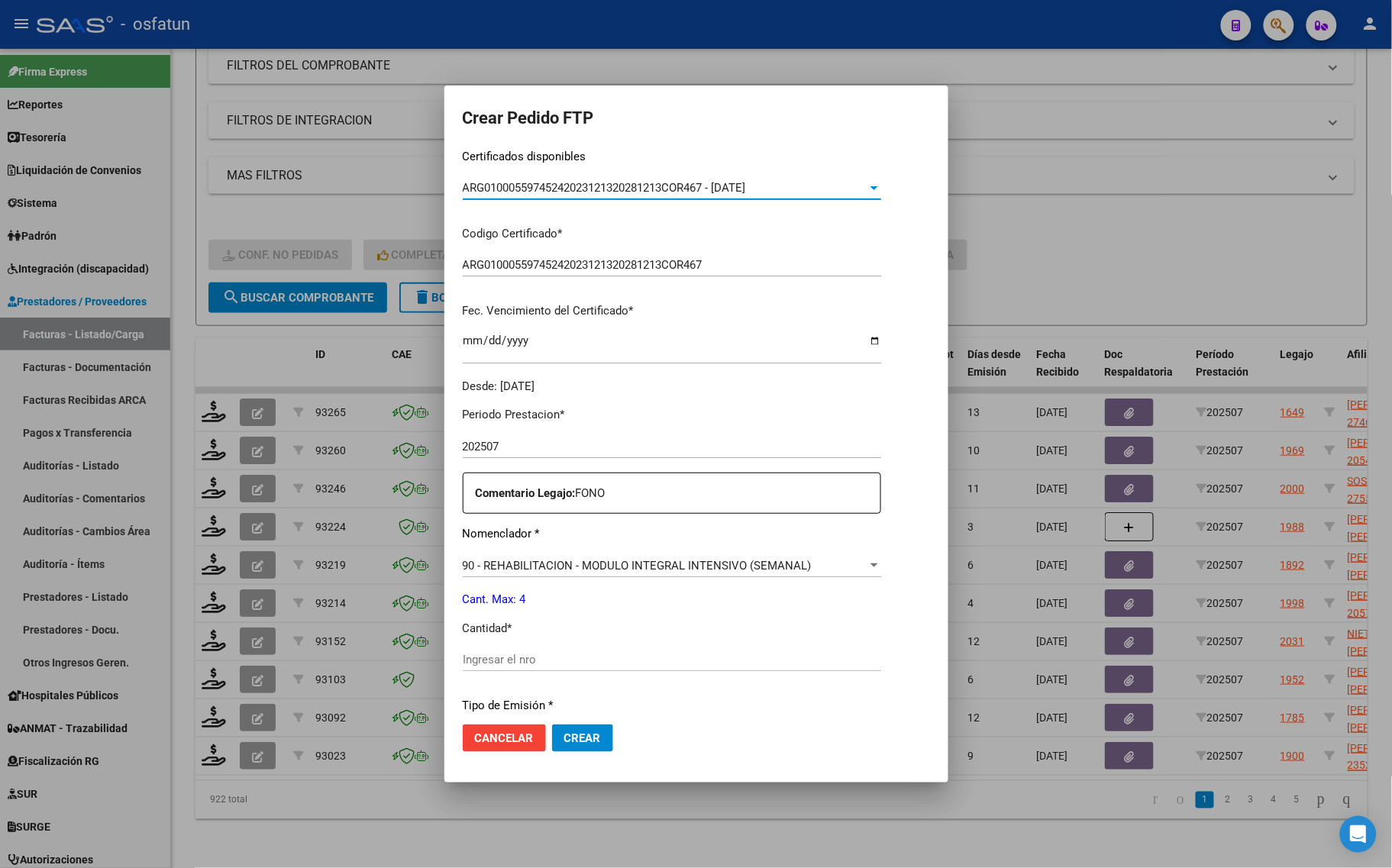
scroll to position [286, 0]
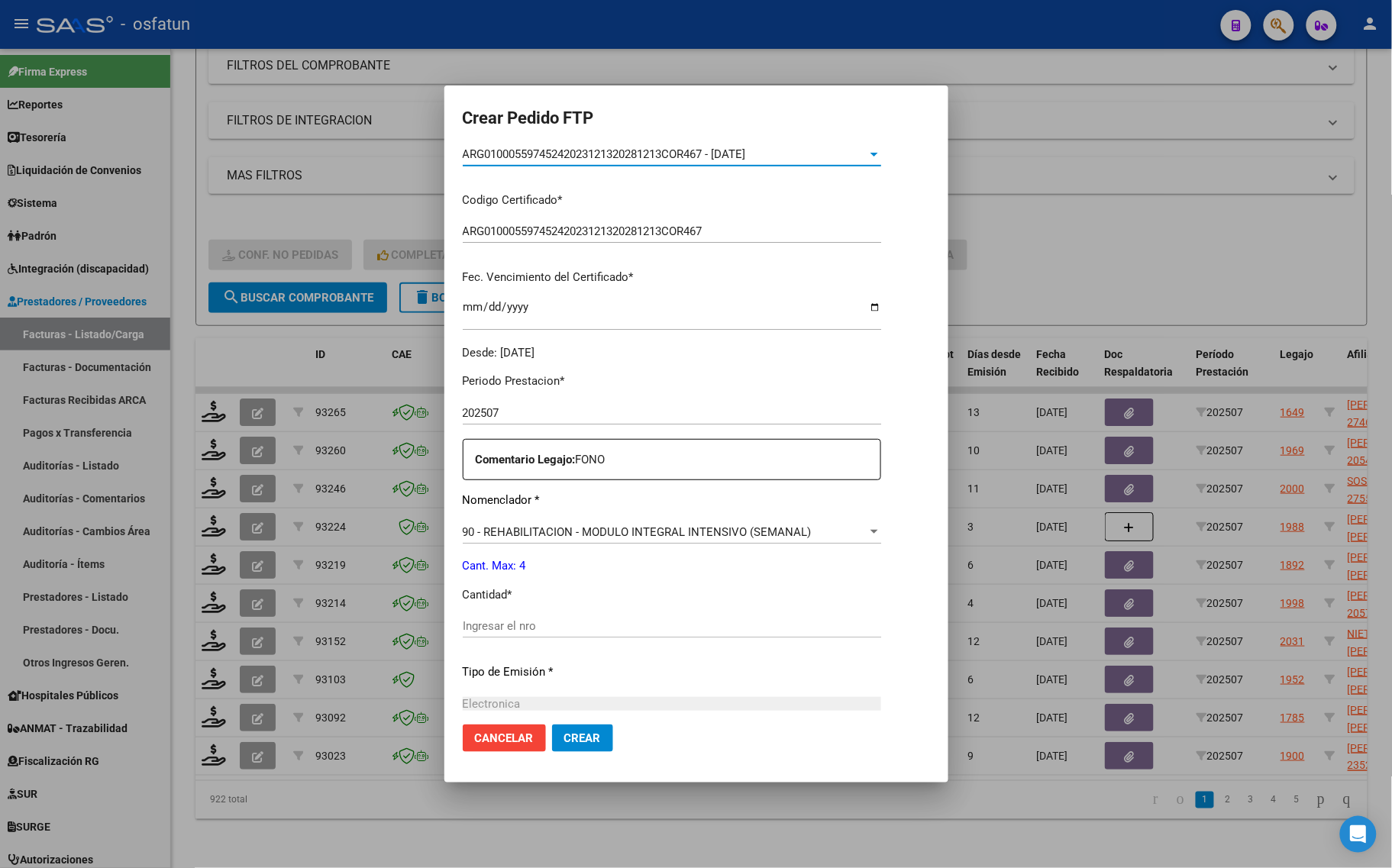
click at [474, 624] on input "Ingresar el nro" at bounding box center [671, 626] width 418 height 14
type input "4"
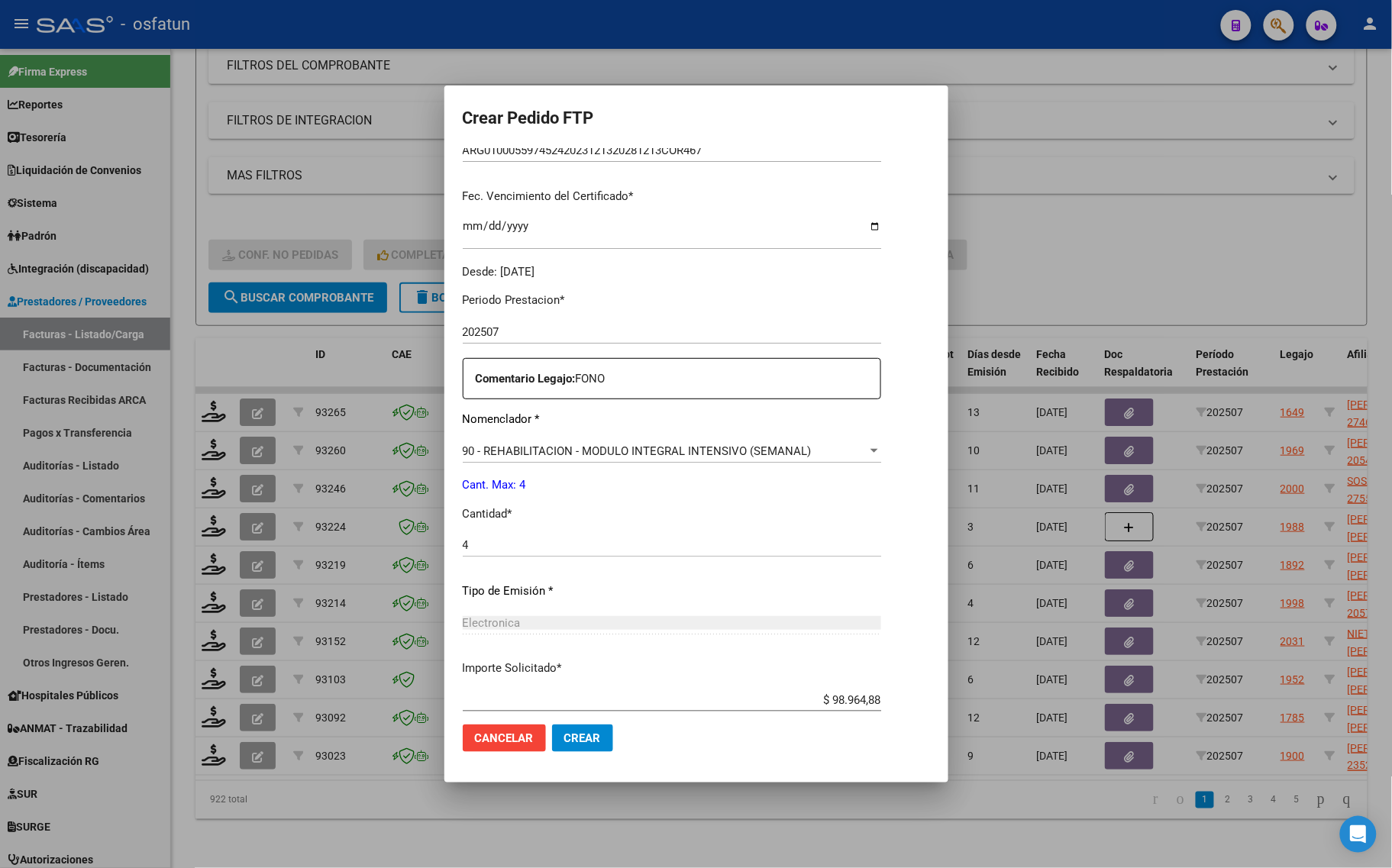
scroll to position [457, 0]
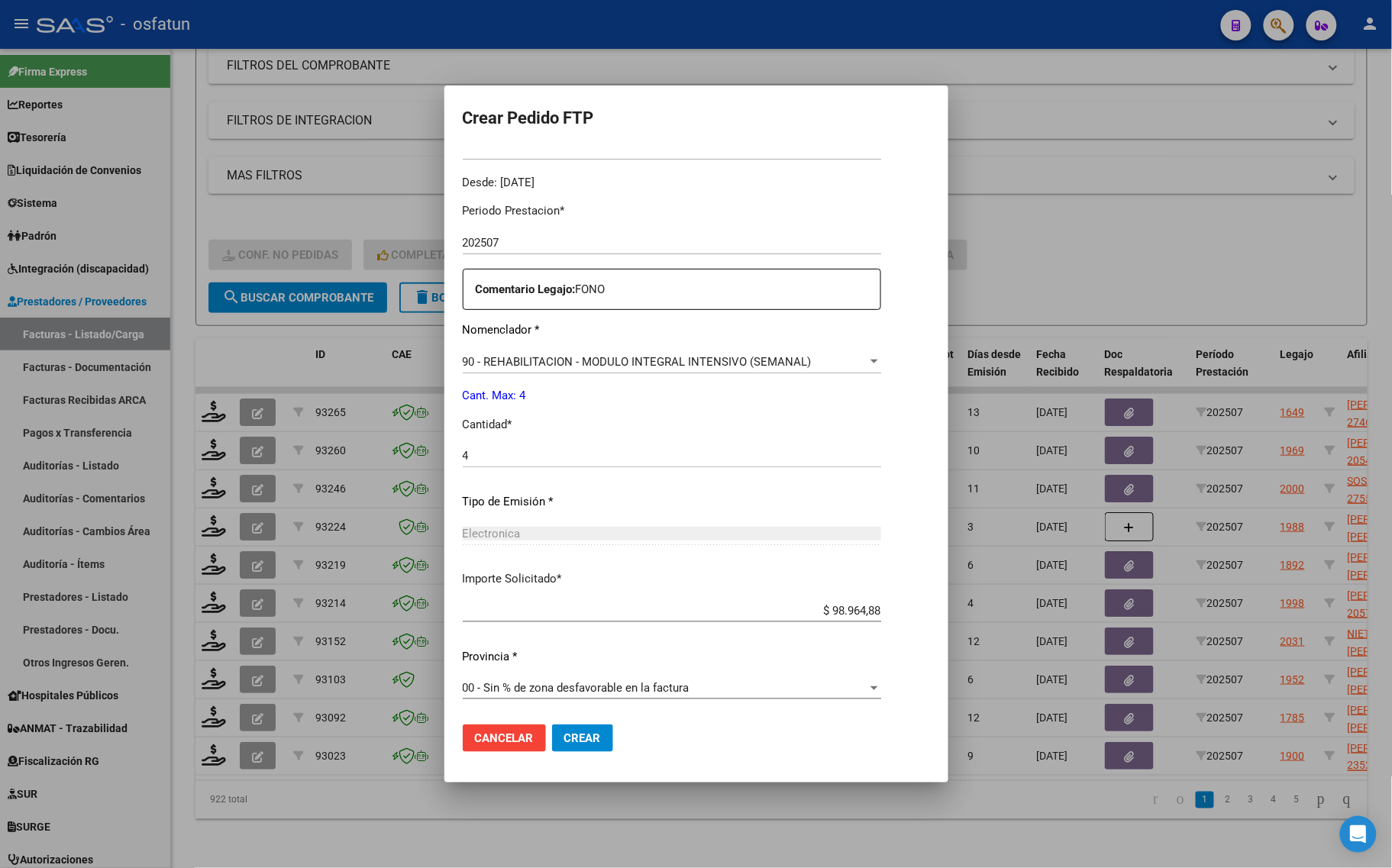
click at [583, 740] on span "Crear" at bounding box center [582, 738] width 36 height 14
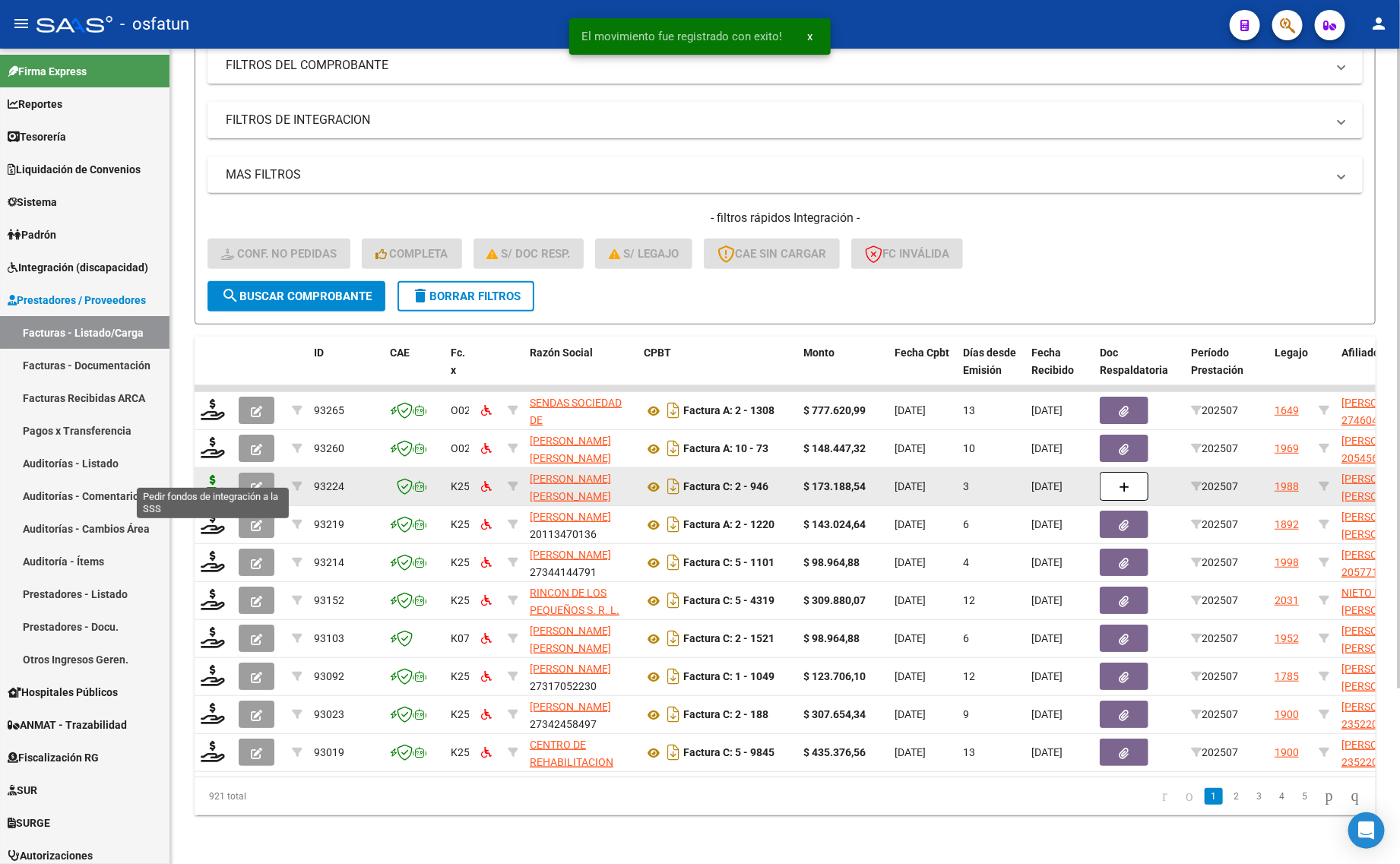
click at [211, 475] on icon at bounding box center [213, 486] width 24 height 22
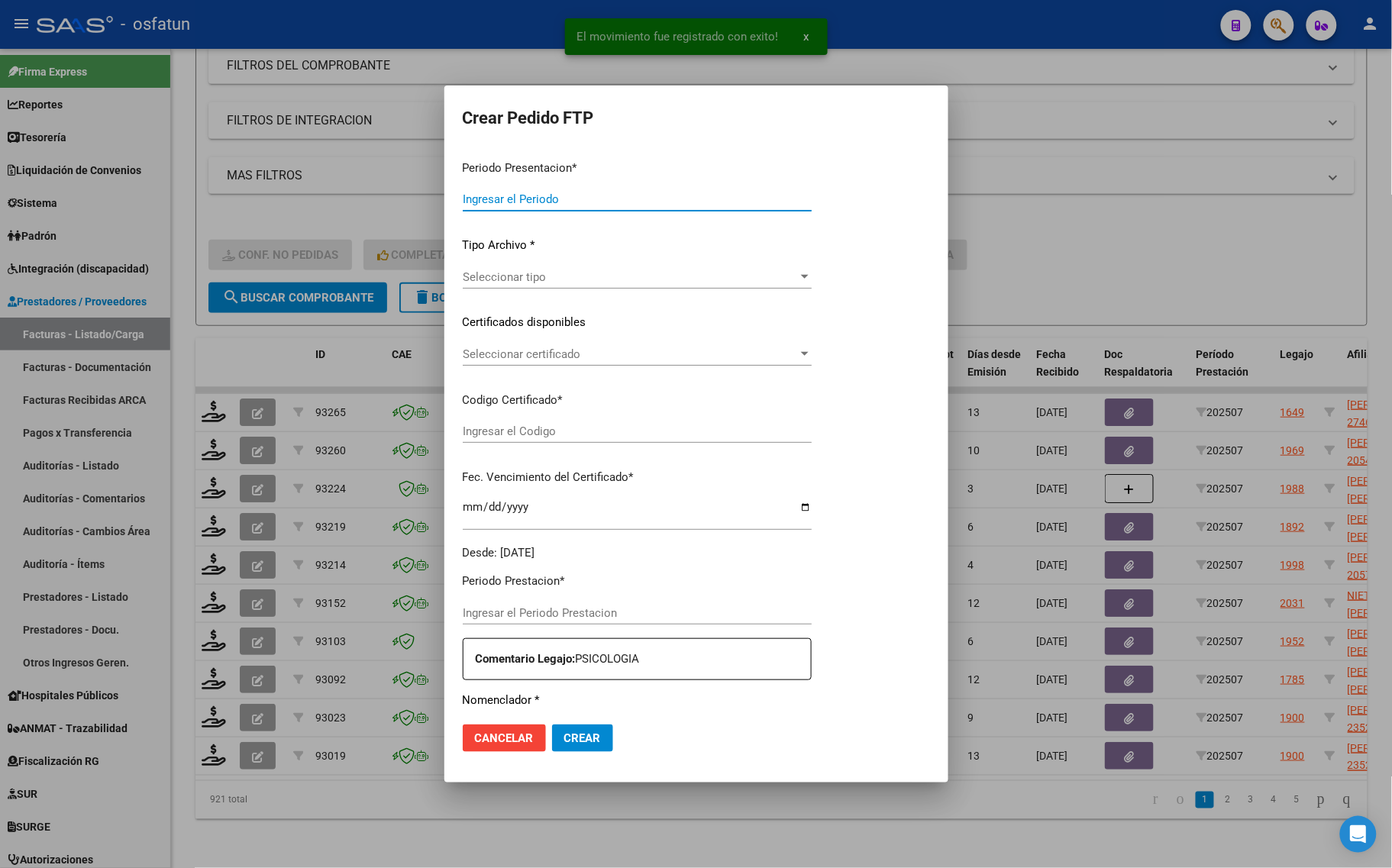
type input "202507"
type input "$ 173.188,54"
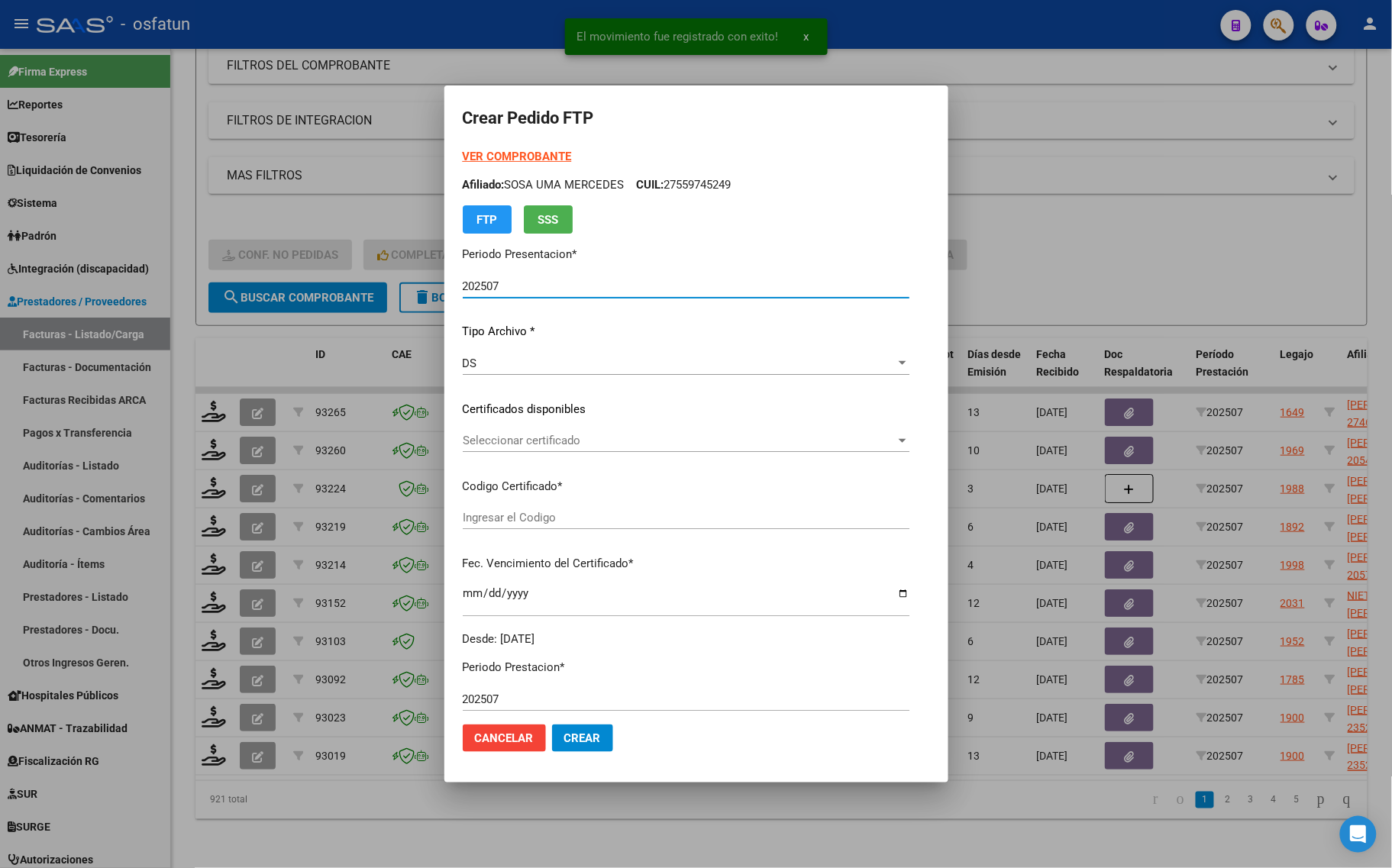
type input "ARG02000510364512024042220290222COR469"
type input "[DATE]"
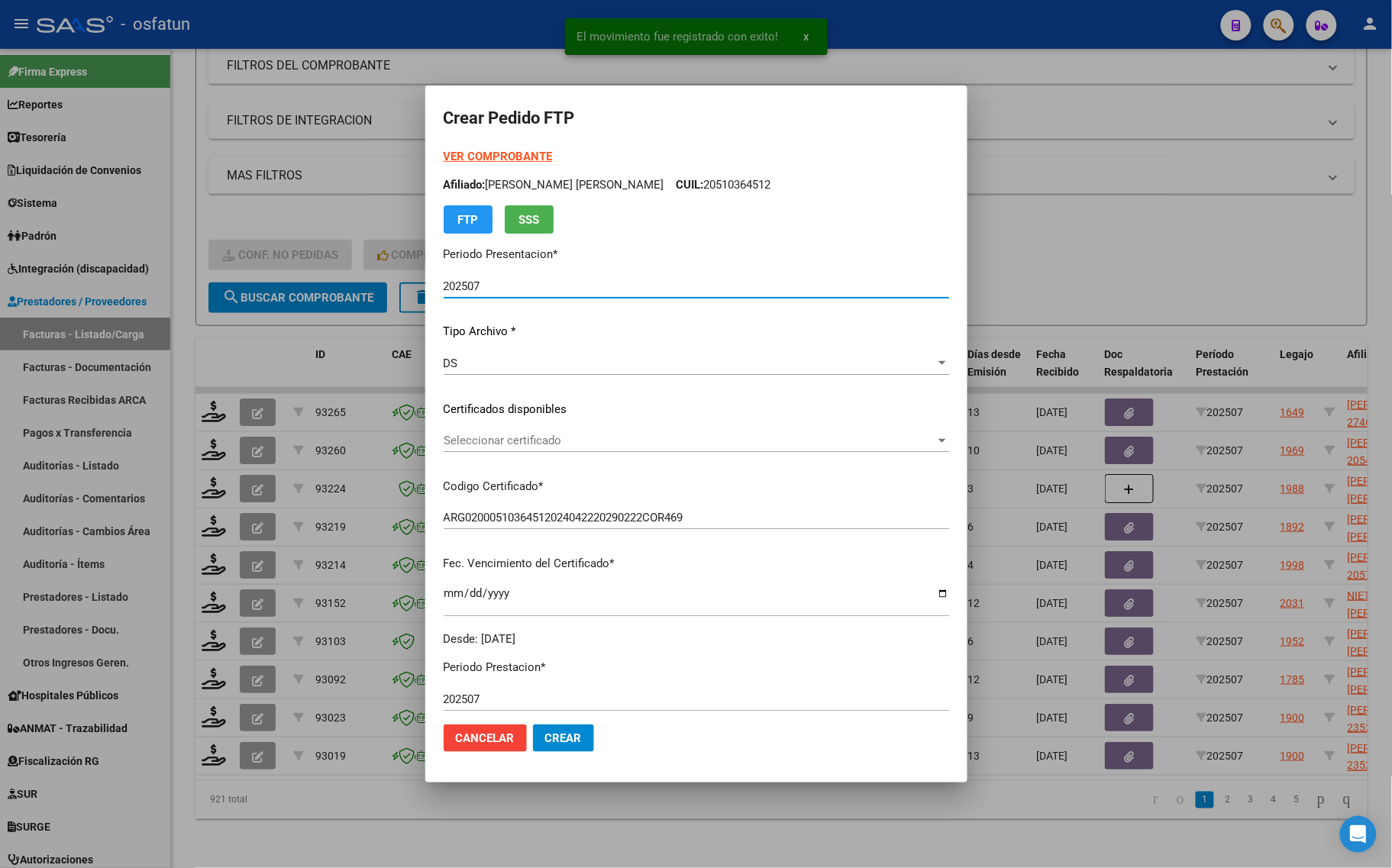
click at [477, 155] on strong "VER COMPROBANTE" at bounding box center [498, 156] width 109 height 14
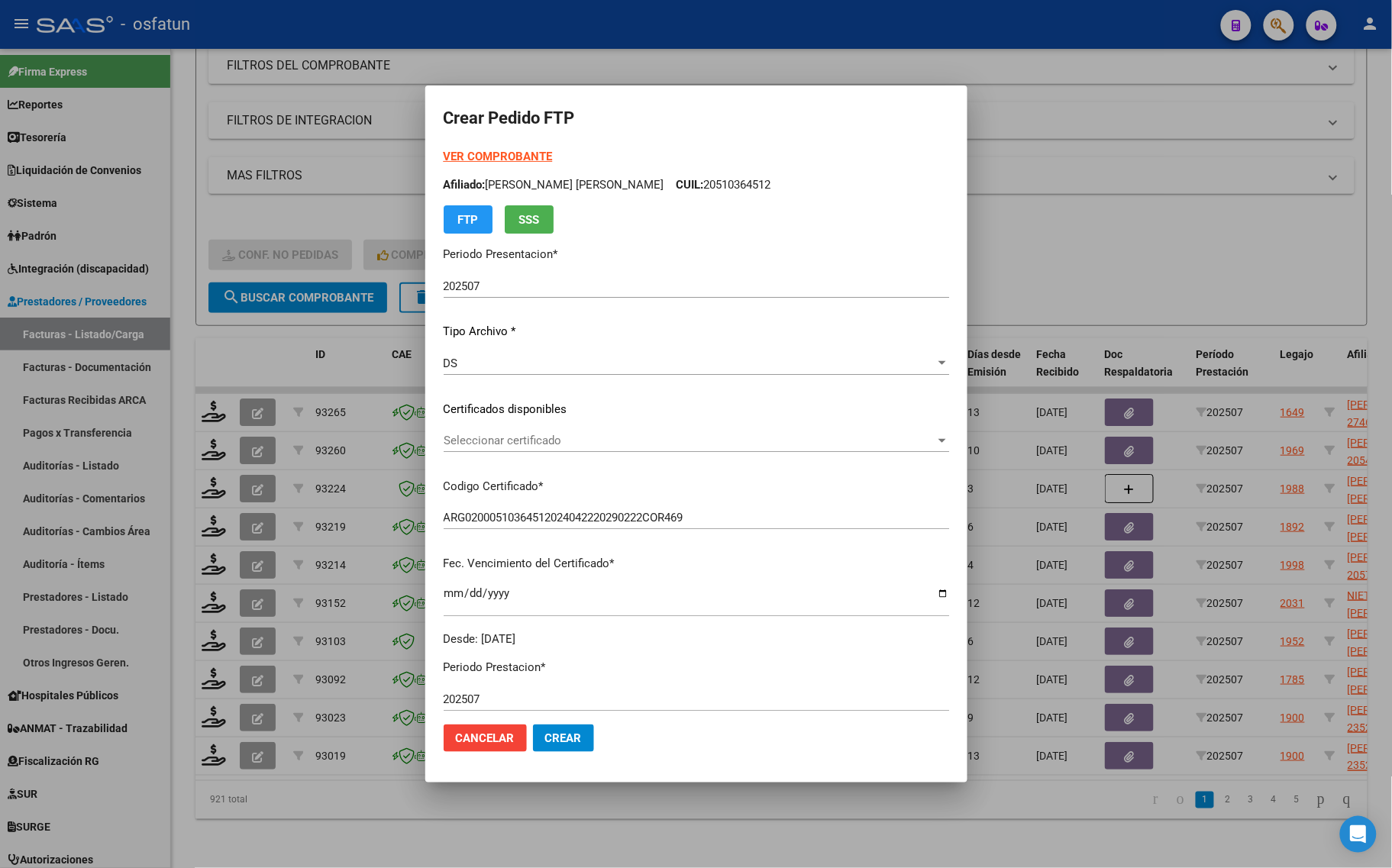
click at [506, 435] on span "Seleccionar certificado" at bounding box center [689, 441] width 491 height 14
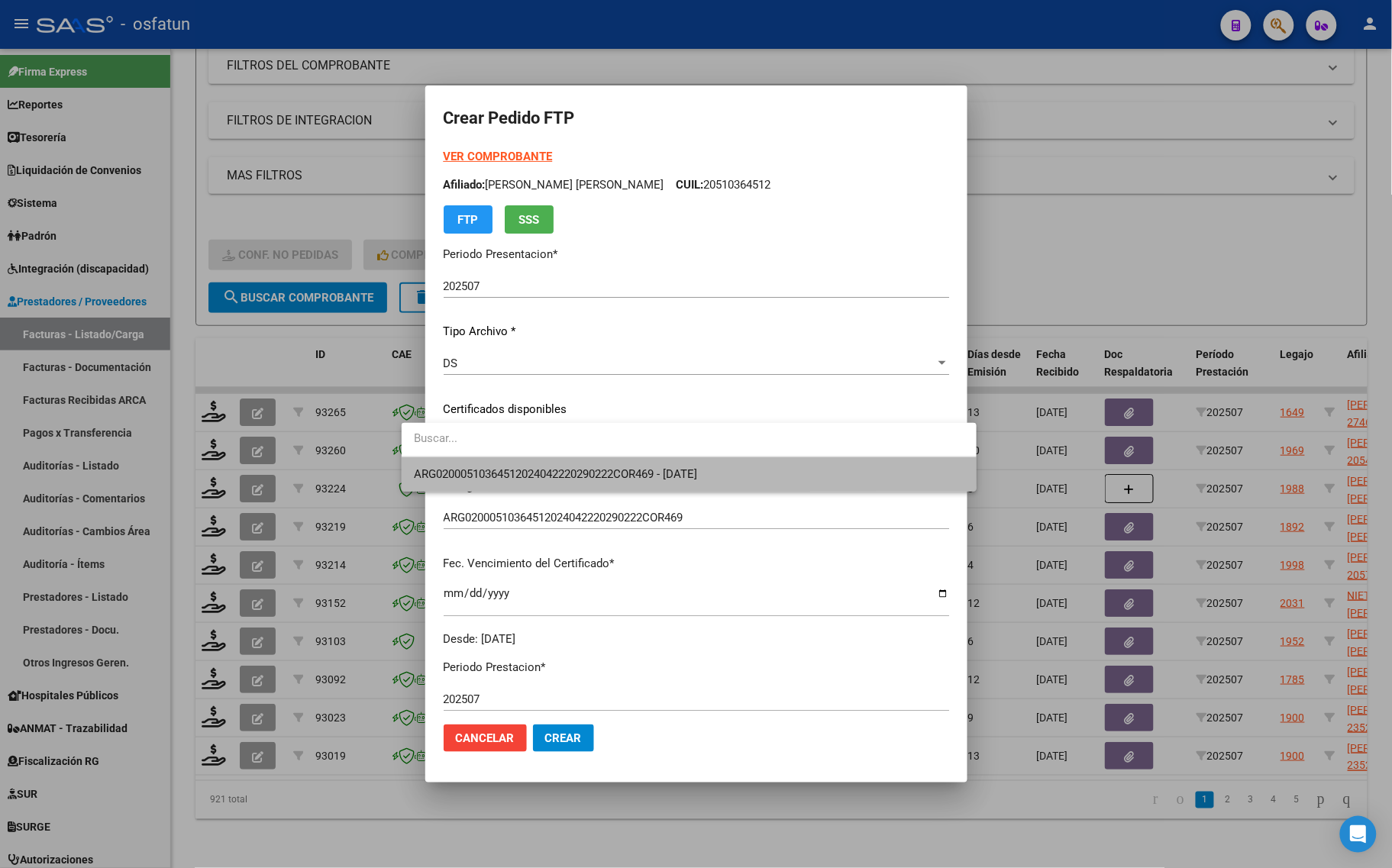
click at [506, 463] on span "ARG02000510364512024042220290222COR469 - [DATE]" at bounding box center [688, 474] width 550 height 34
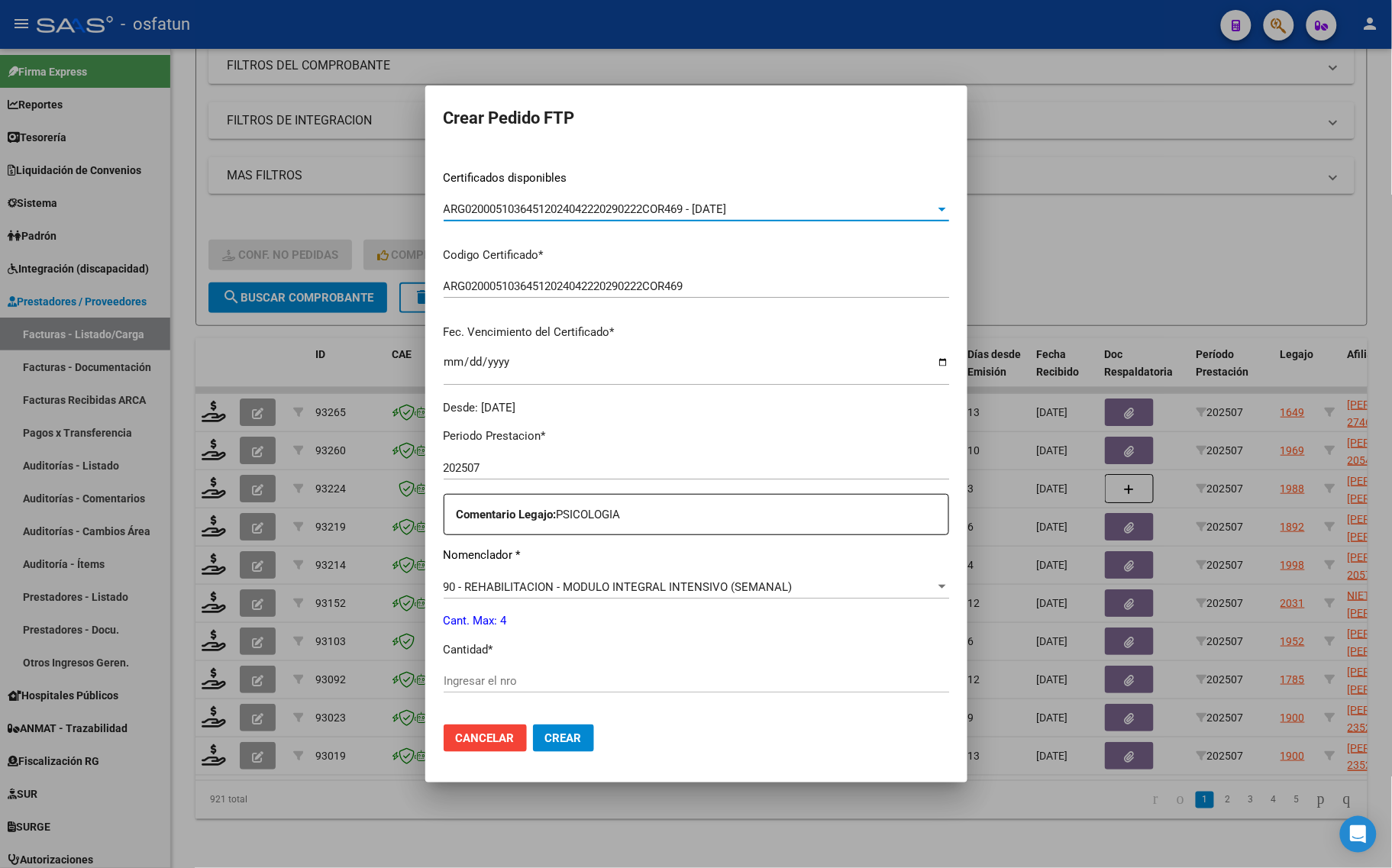
scroll to position [286, 0]
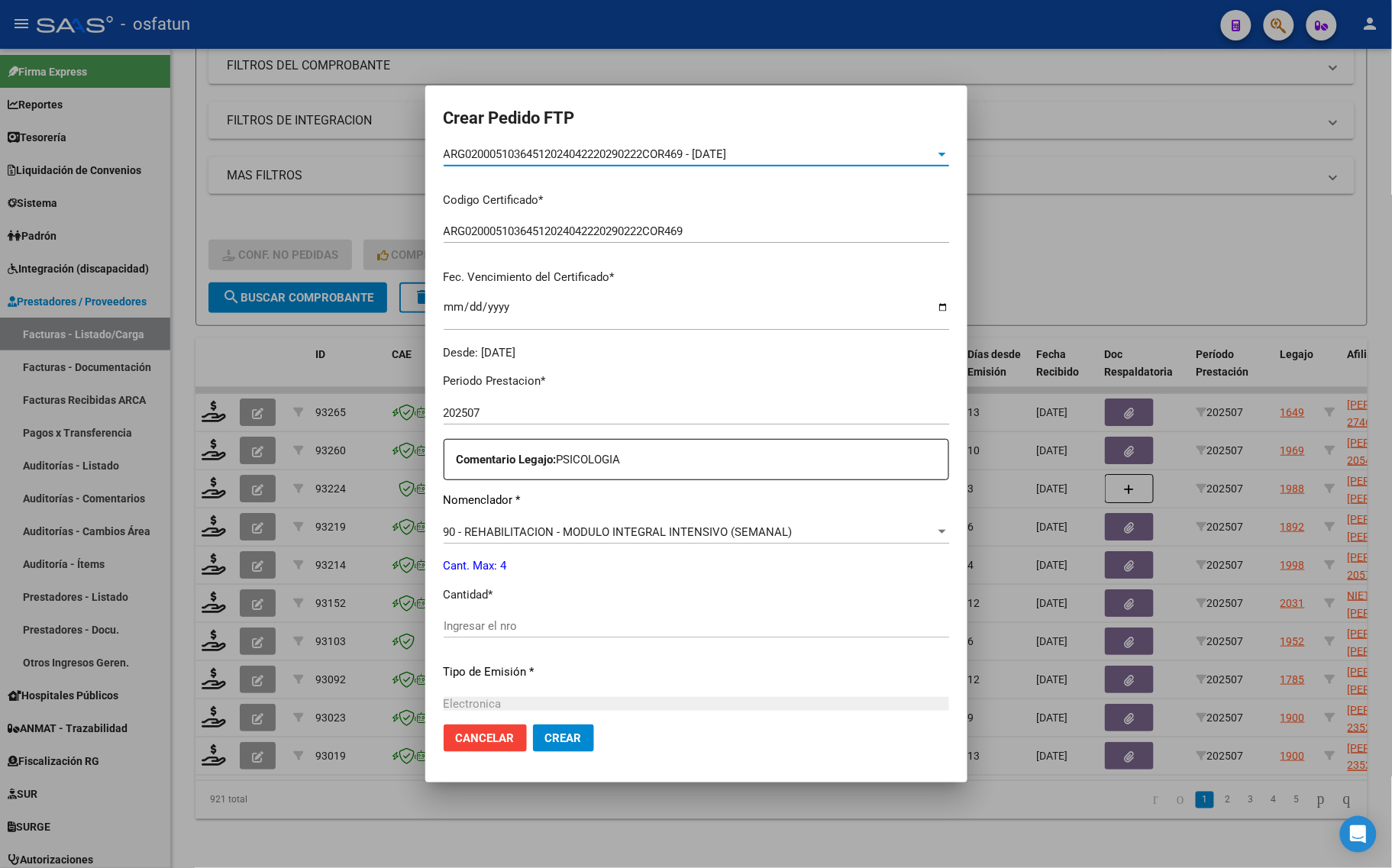
click at [472, 622] on input "Ingresar el nro" at bounding box center [696, 626] width 505 height 14
click at [452, 623] on input "Ingresar el nro" at bounding box center [696, 626] width 505 height 14
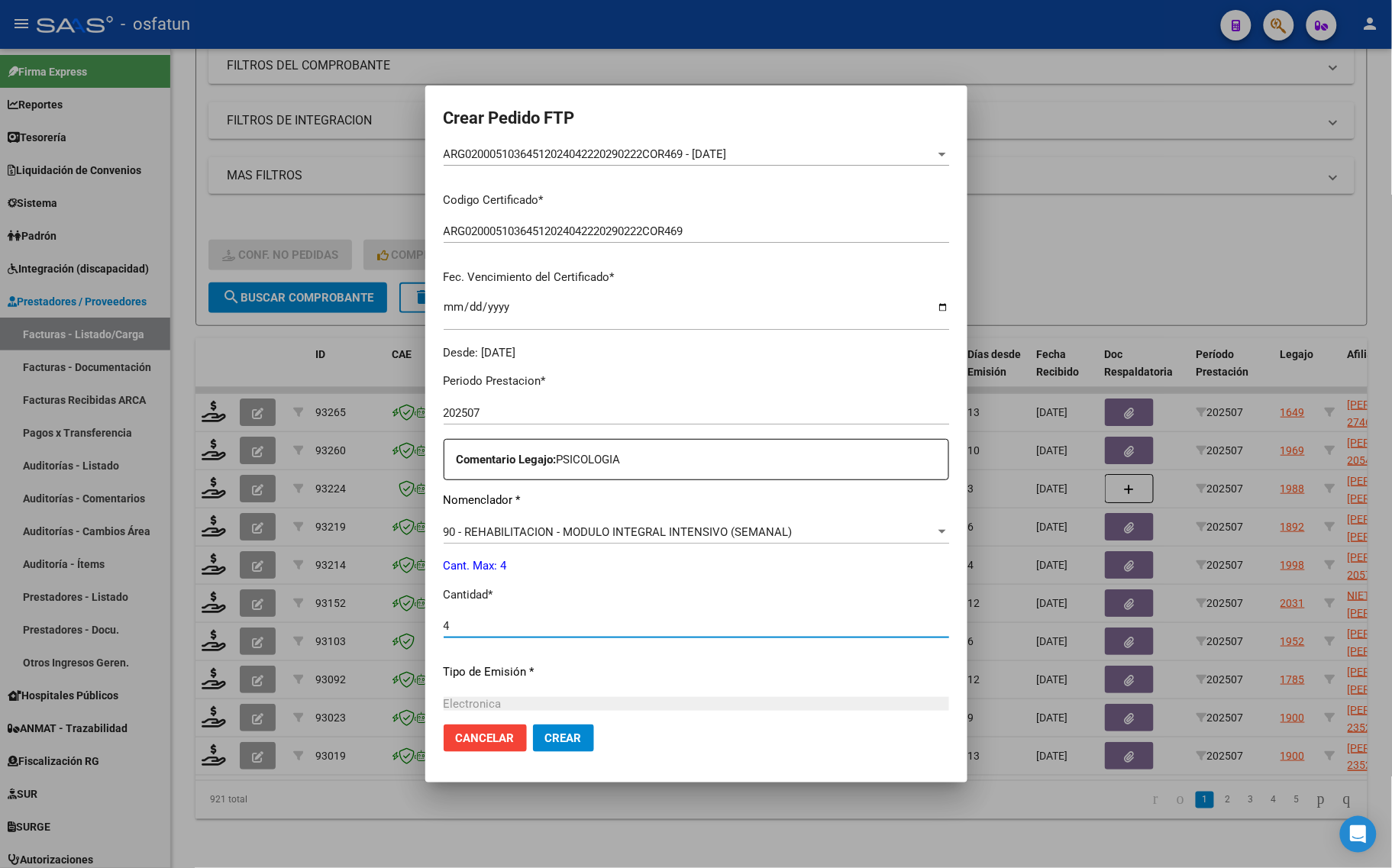
type input "4"
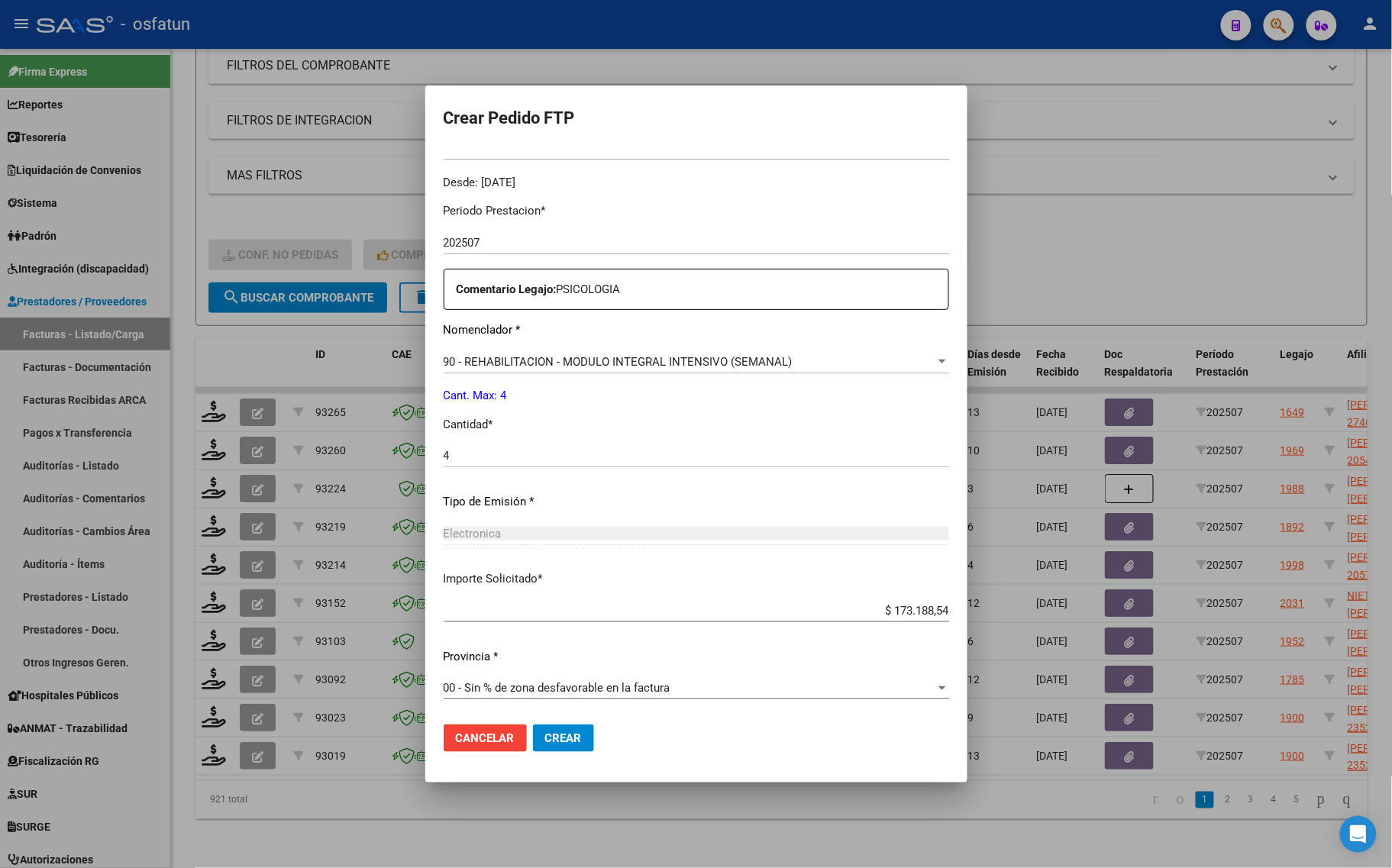
click at [545, 744] on span "Crear" at bounding box center [563, 738] width 36 height 14
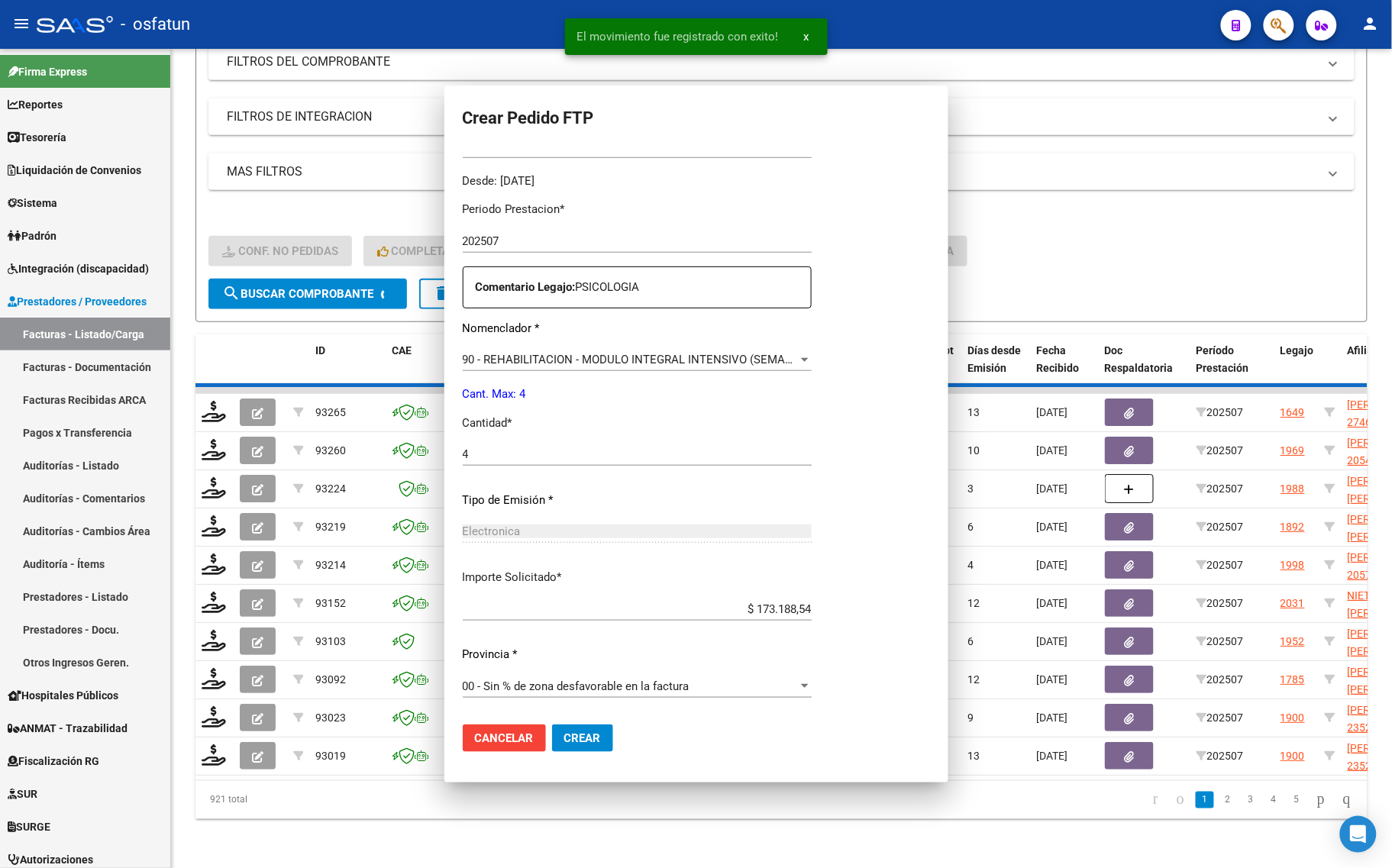
scroll to position [0, 0]
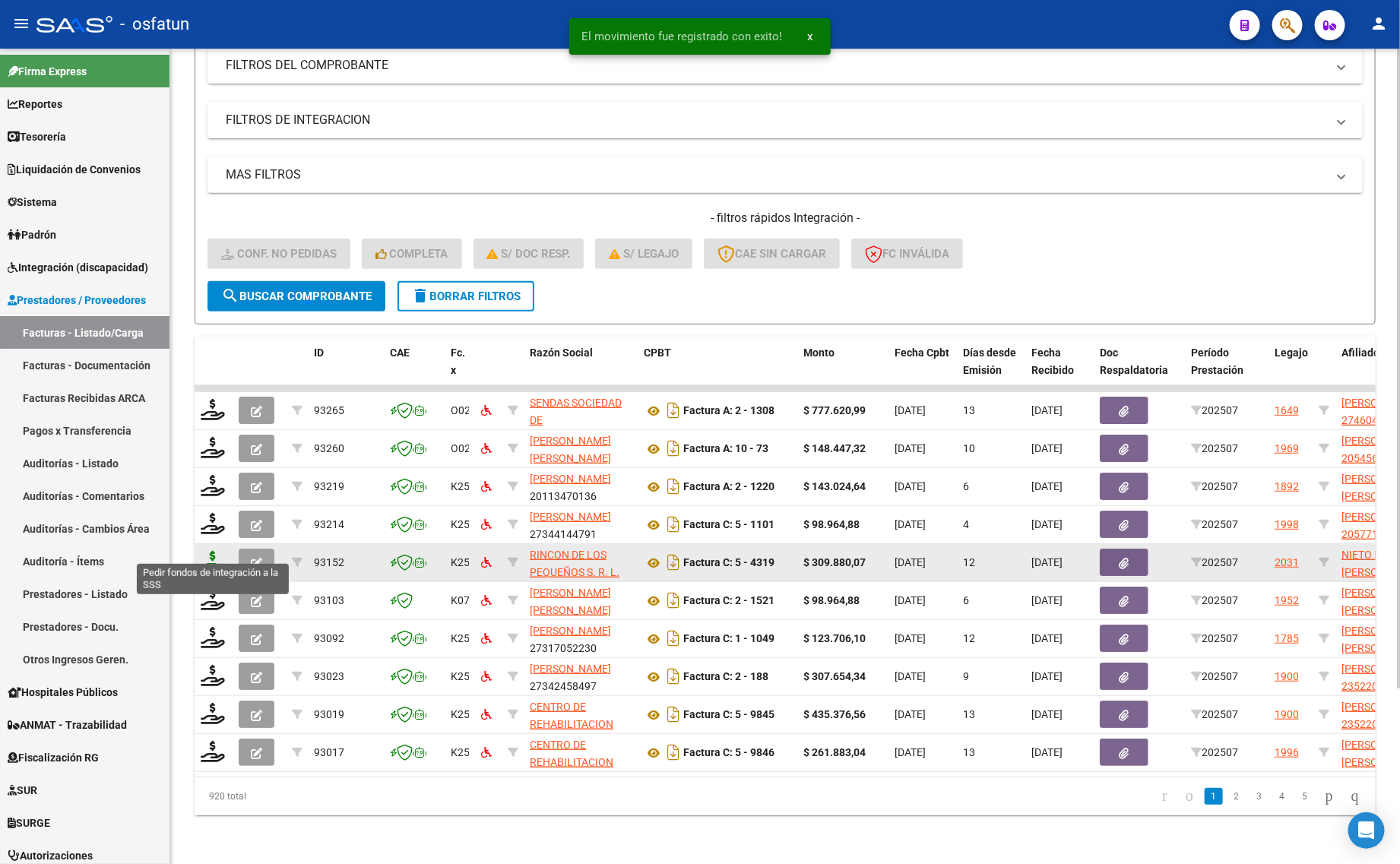
click at [208, 551] on icon at bounding box center [213, 561] width 24 height 22
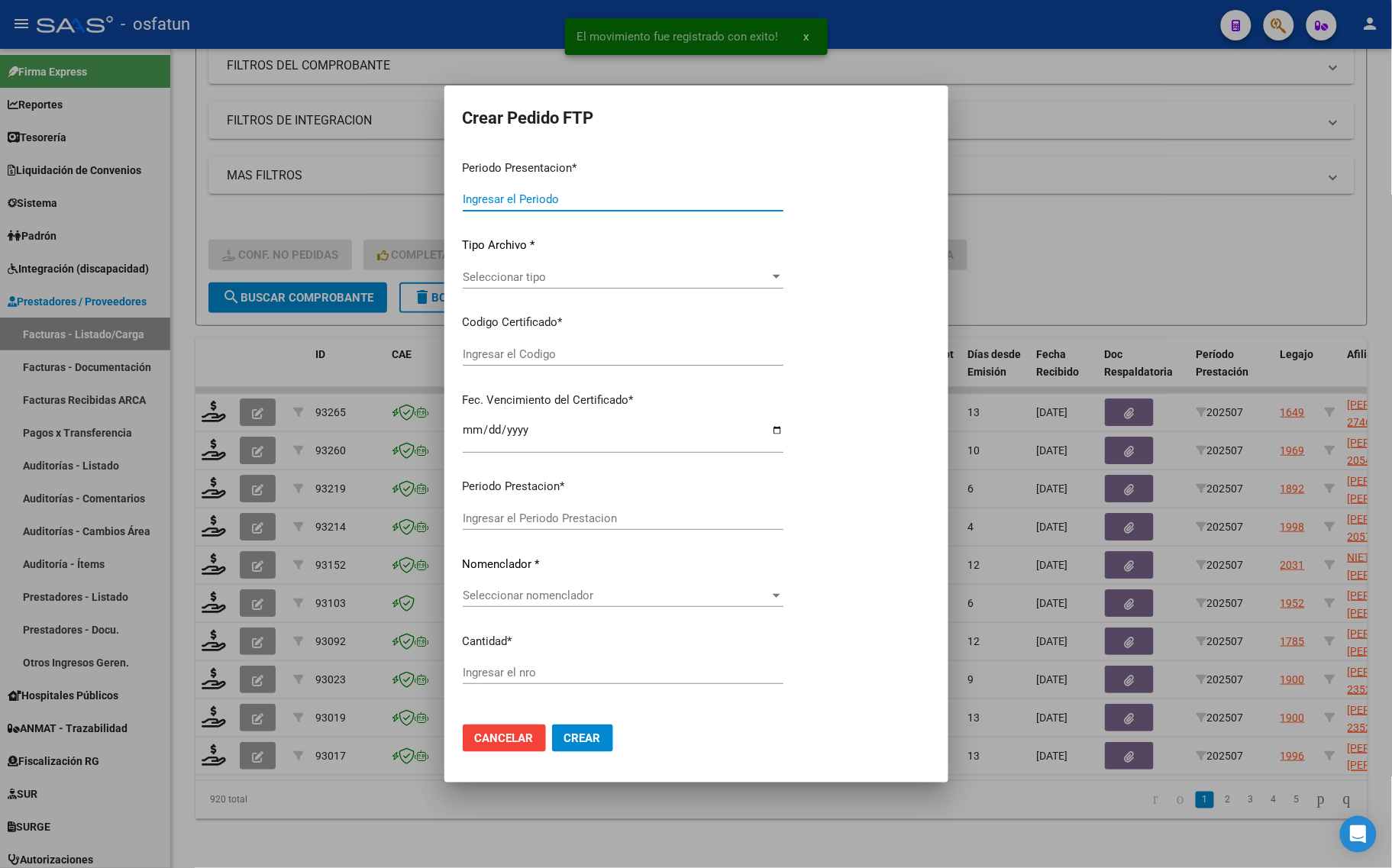
type input "202507"
type input "$ 309.880,07"
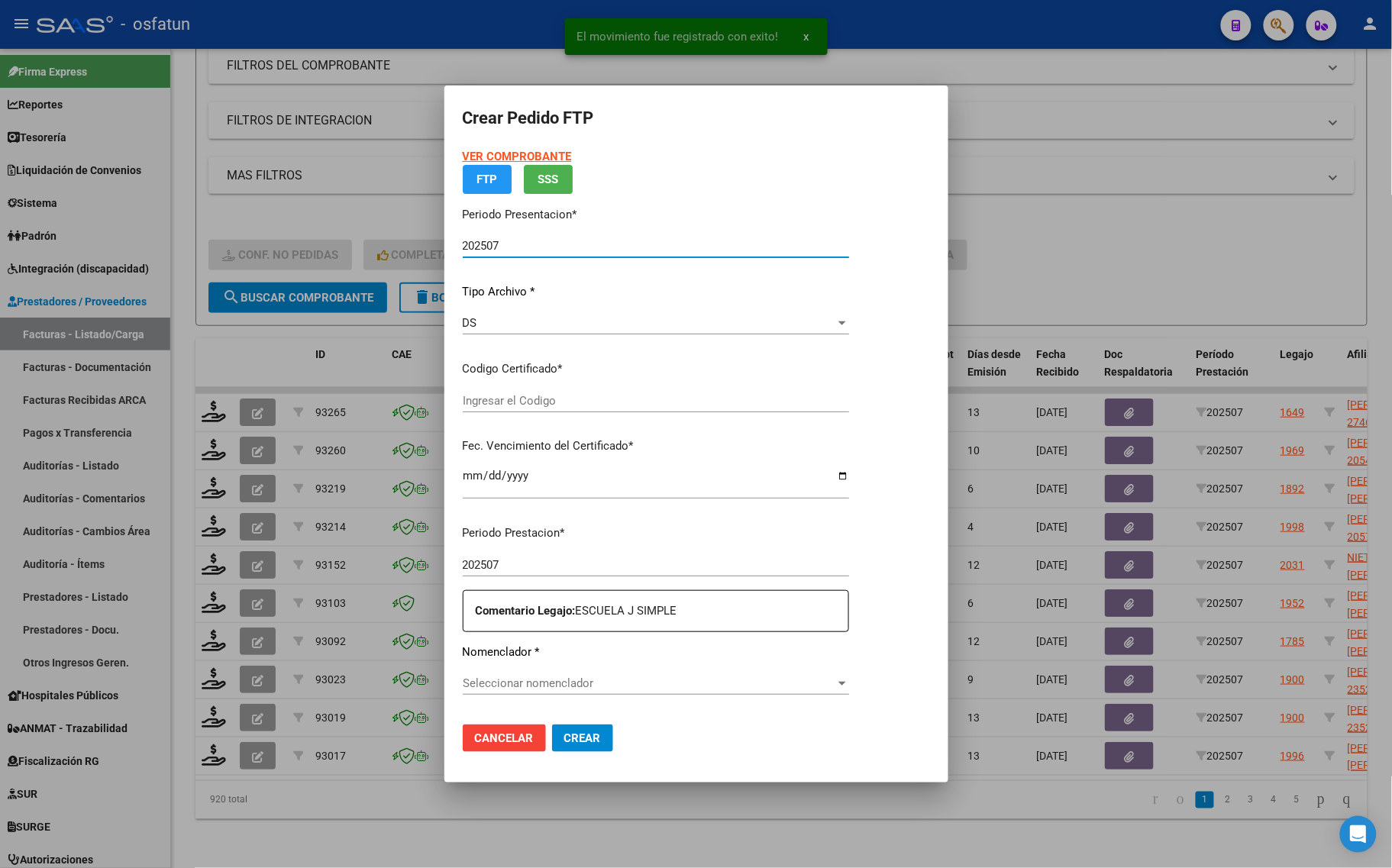
type input "ARG01000485315092021031620270316COR234"
type input "[DATE]"
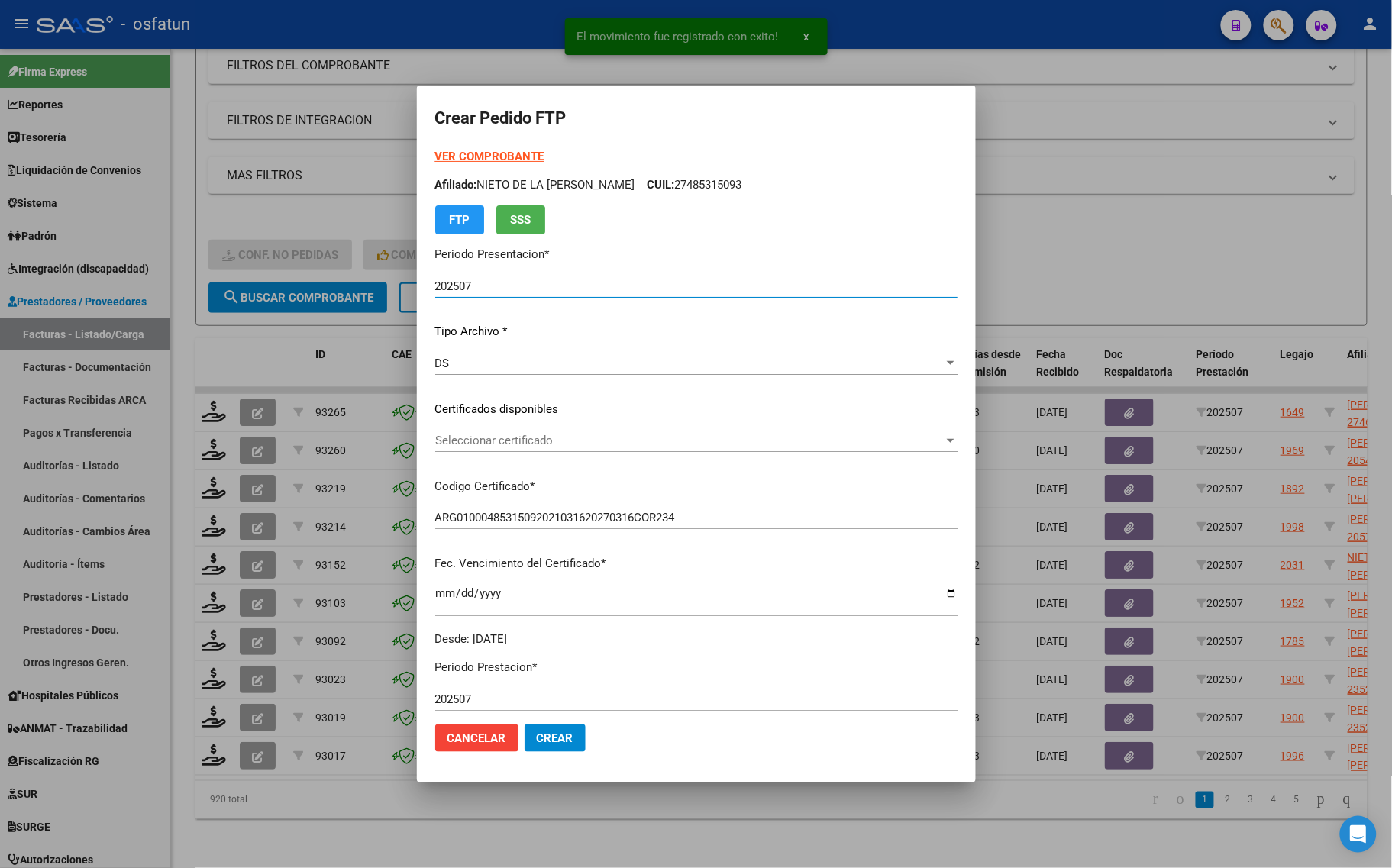
click at [466, 153] on strong "VER COMPROBANTE" at bounding box center [489, 156] width 109 height 14
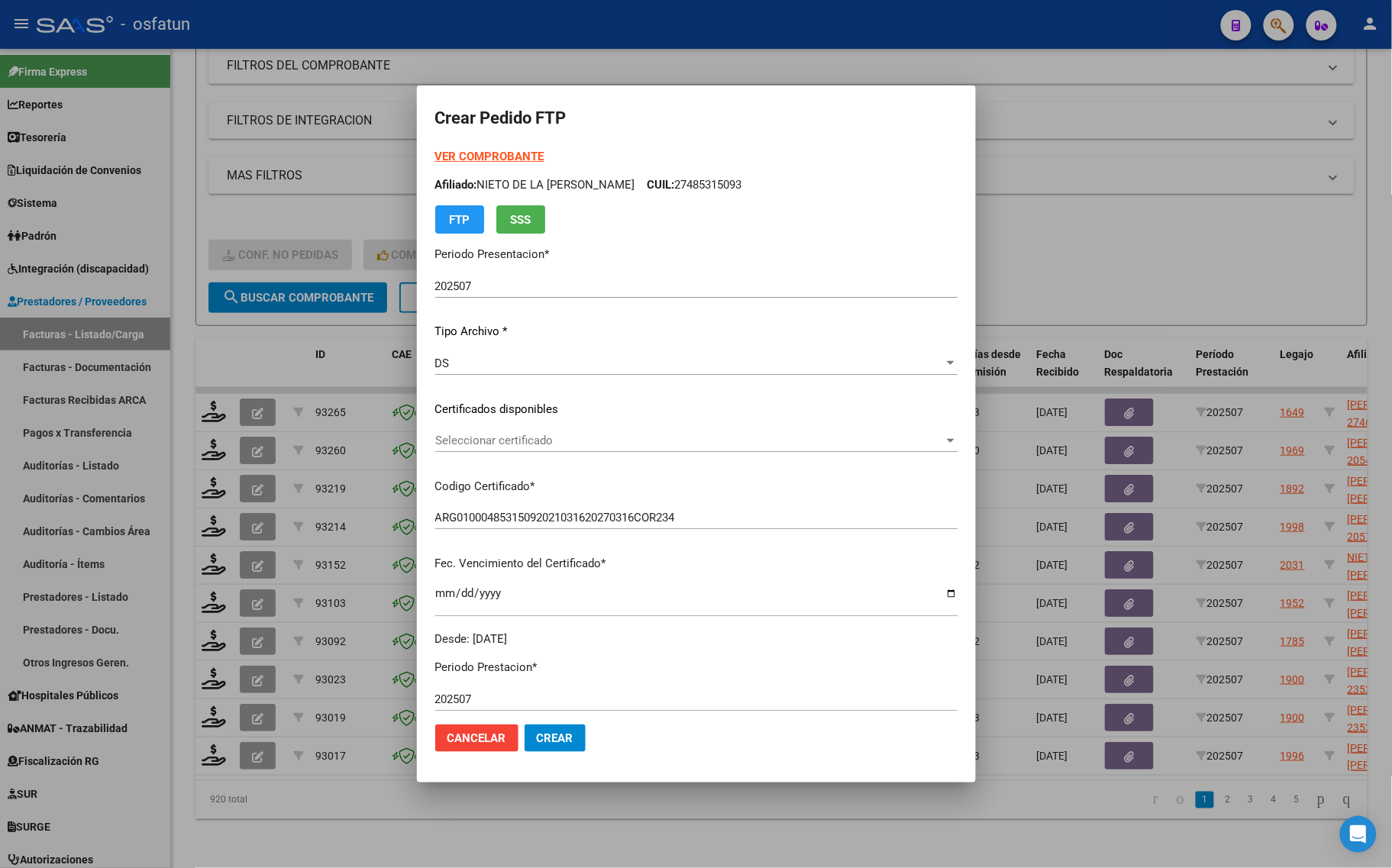
click at [538, 437] on span "Seleccionar certificado" at bounding box center [689, 441] width 509 height 14
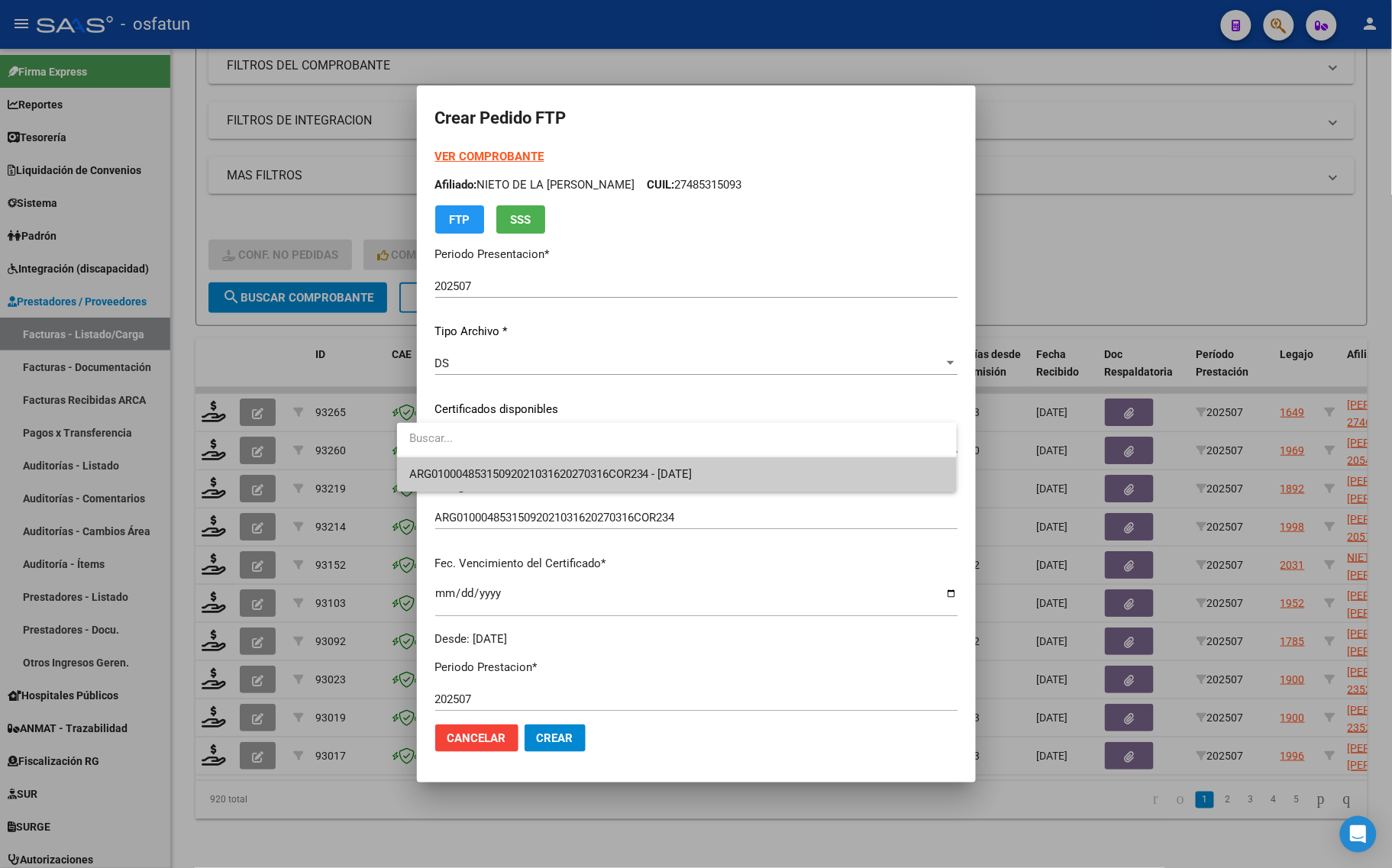
click at [516, 477] on span "ARG01000485315092021031620270316COR234 - [DATE]" at bounding box center [551, 474] width 284 height 14
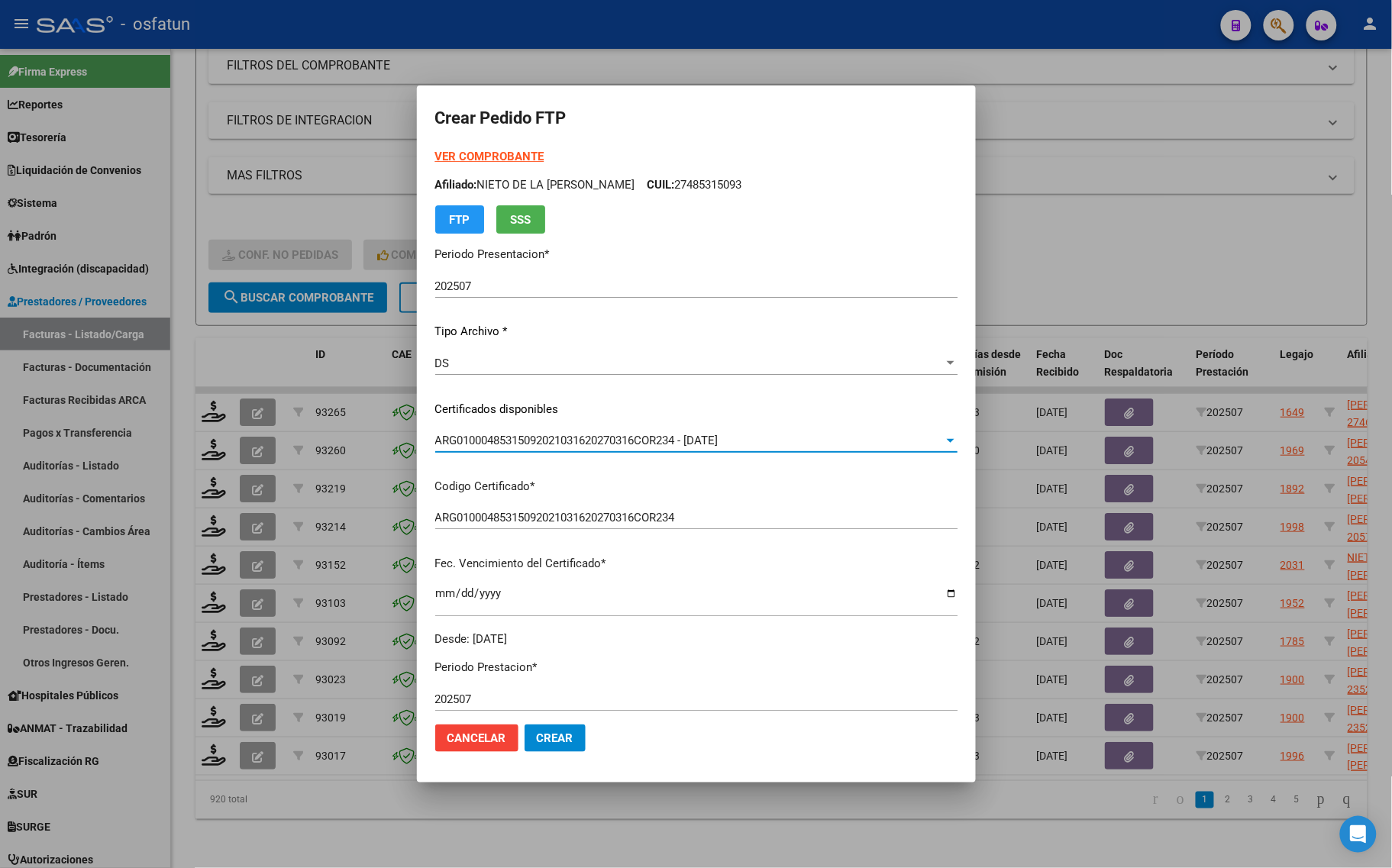
click at [1116, 270] on div at bounding box center [696, 434] width 1392 height 868
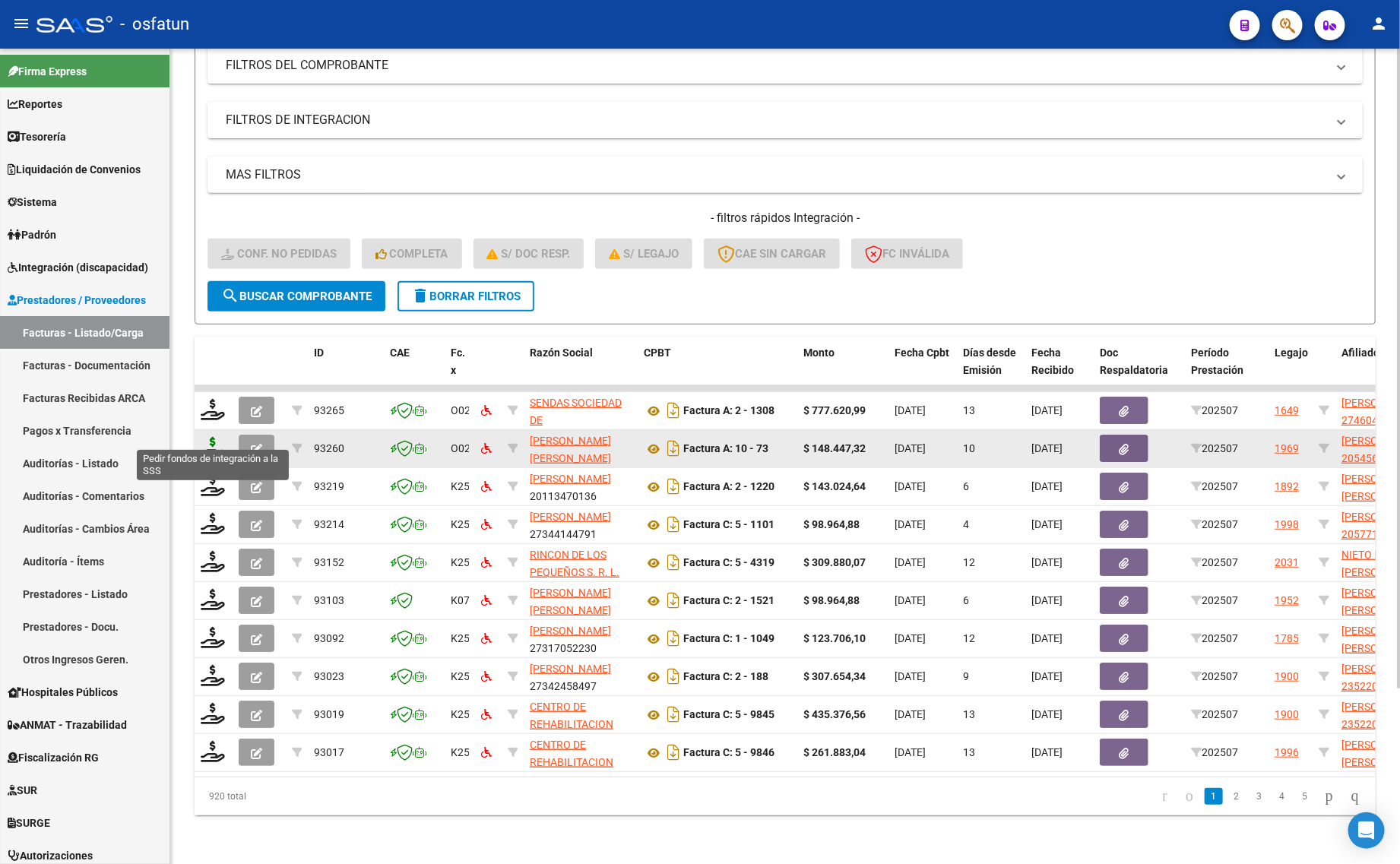
click at [213, 437] on icon at bounding box center [213, 448] width 24 height 22
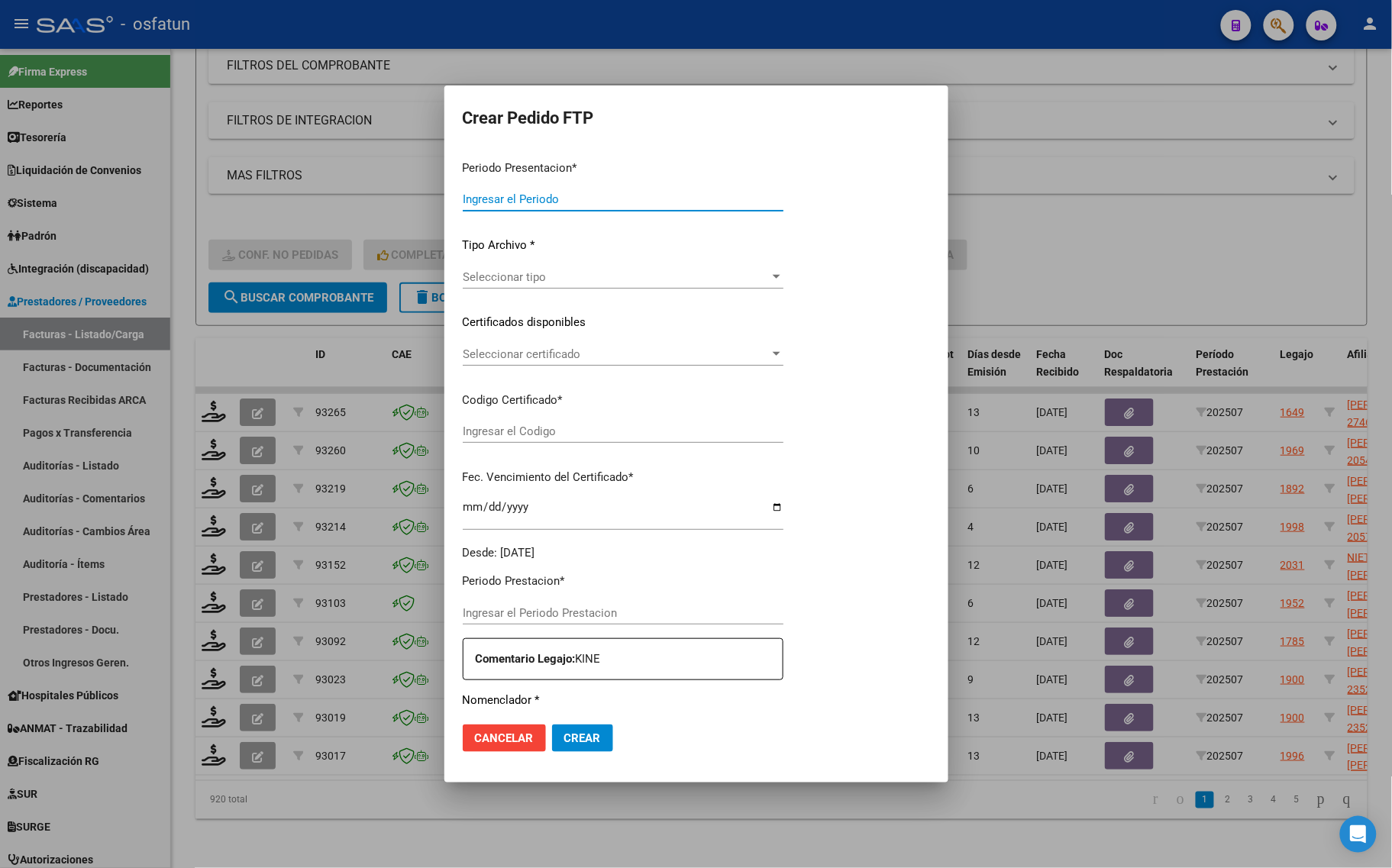
type input "202507"
type input "$ 148.447,32"
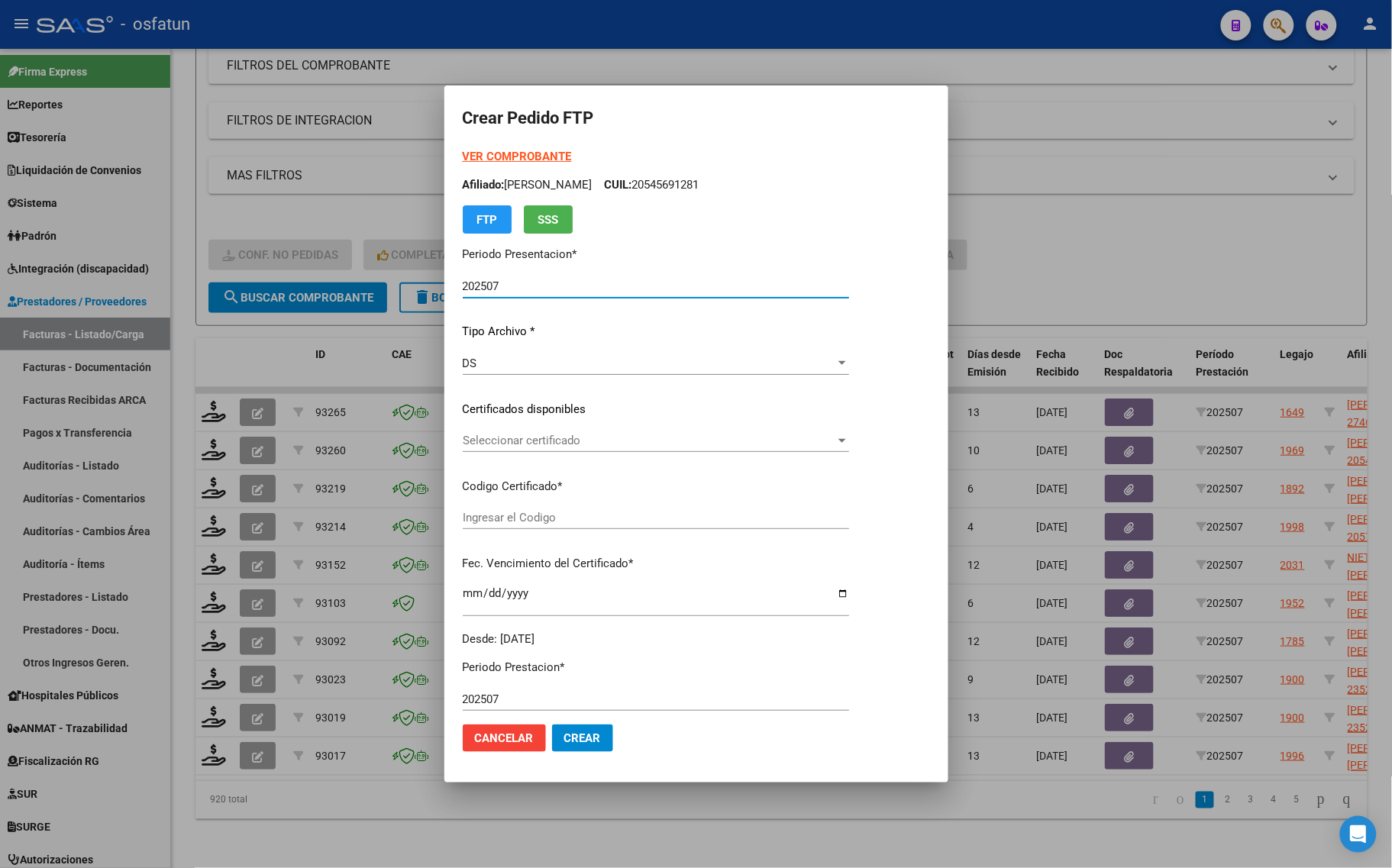
type input "ARG02000545691282021111620251116SGO117"
type input "2025-11-16"
click at [497, 150] on strong "VER COMPROBANTE" at bounding box center [517, 156] width 109 height 14
click at [500, 447] on span "Seleccionar certificado" at bounding box center [649, 441] width 372 height 14
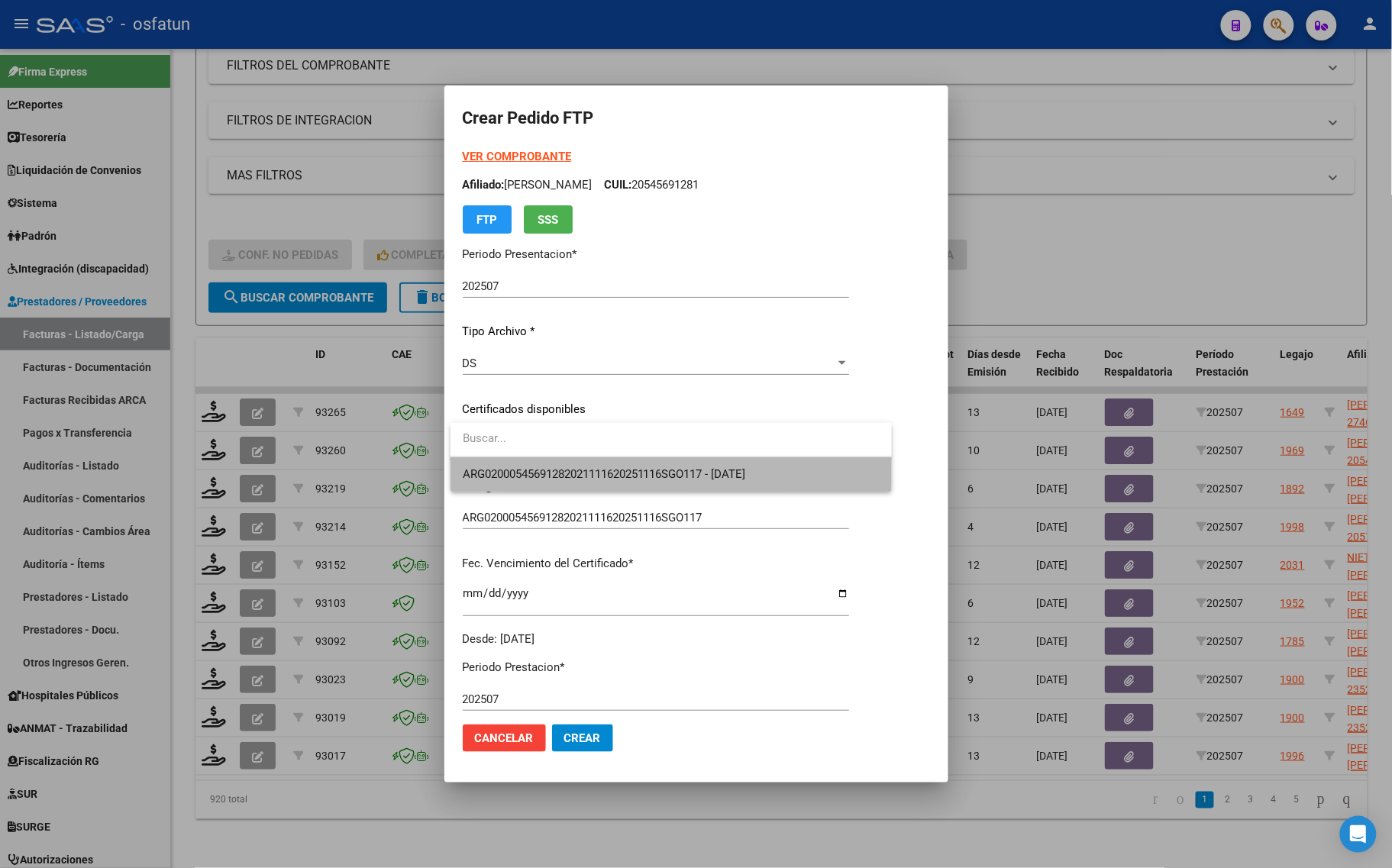
drag, startPoint x: 501, startPoint y: 464, endPoint x: 501, endPoint y: 473, distance: 9.0
click at [501, 465] on span "ARG02000545691282021111620251116SGO117 - 2025-11-16" at bounding box center [670, 474] width 416 height 34
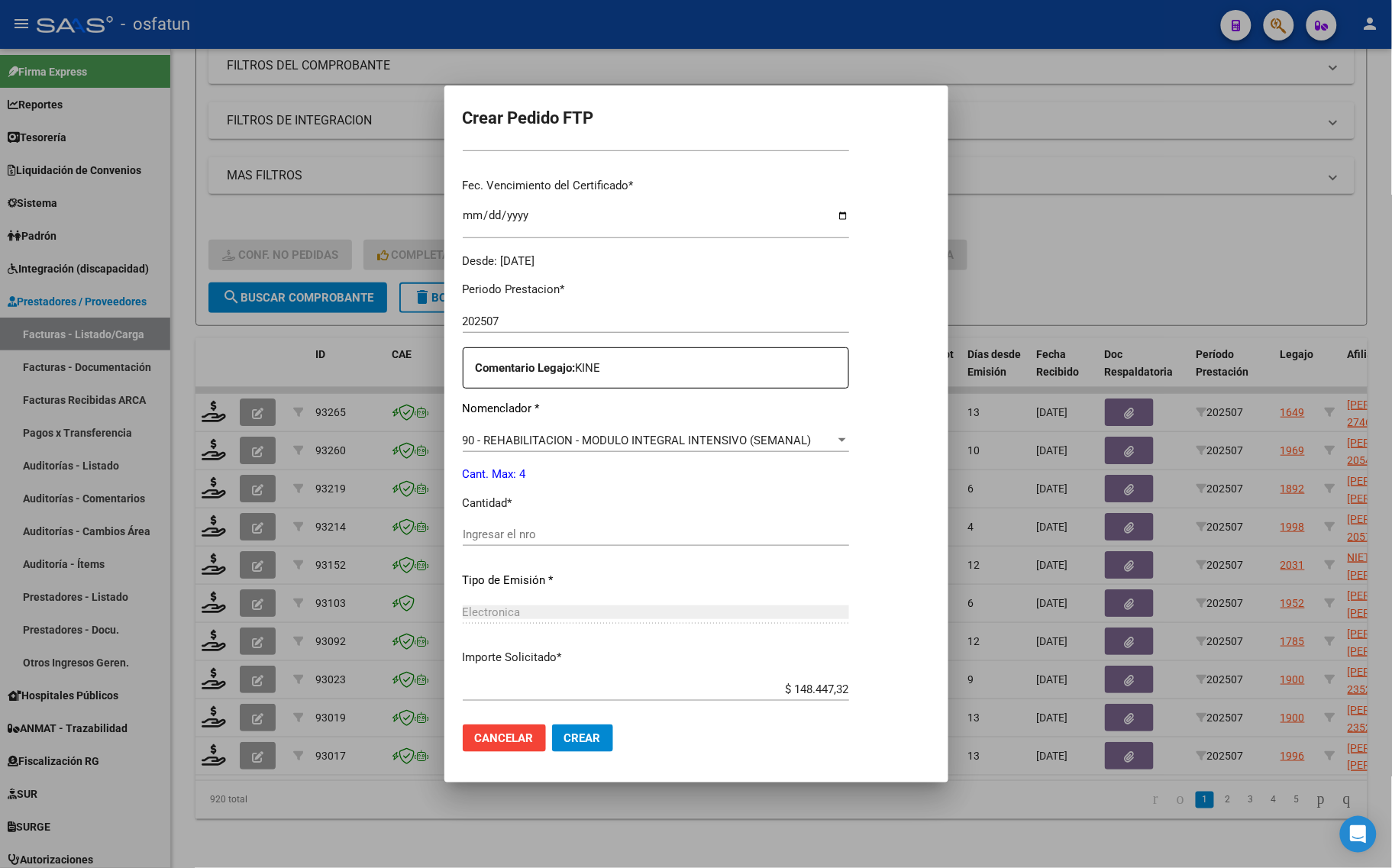
scroll to position [382, 0]
click at [1077, 253] on div at bounding box center [696, 434] width 1392 height 868
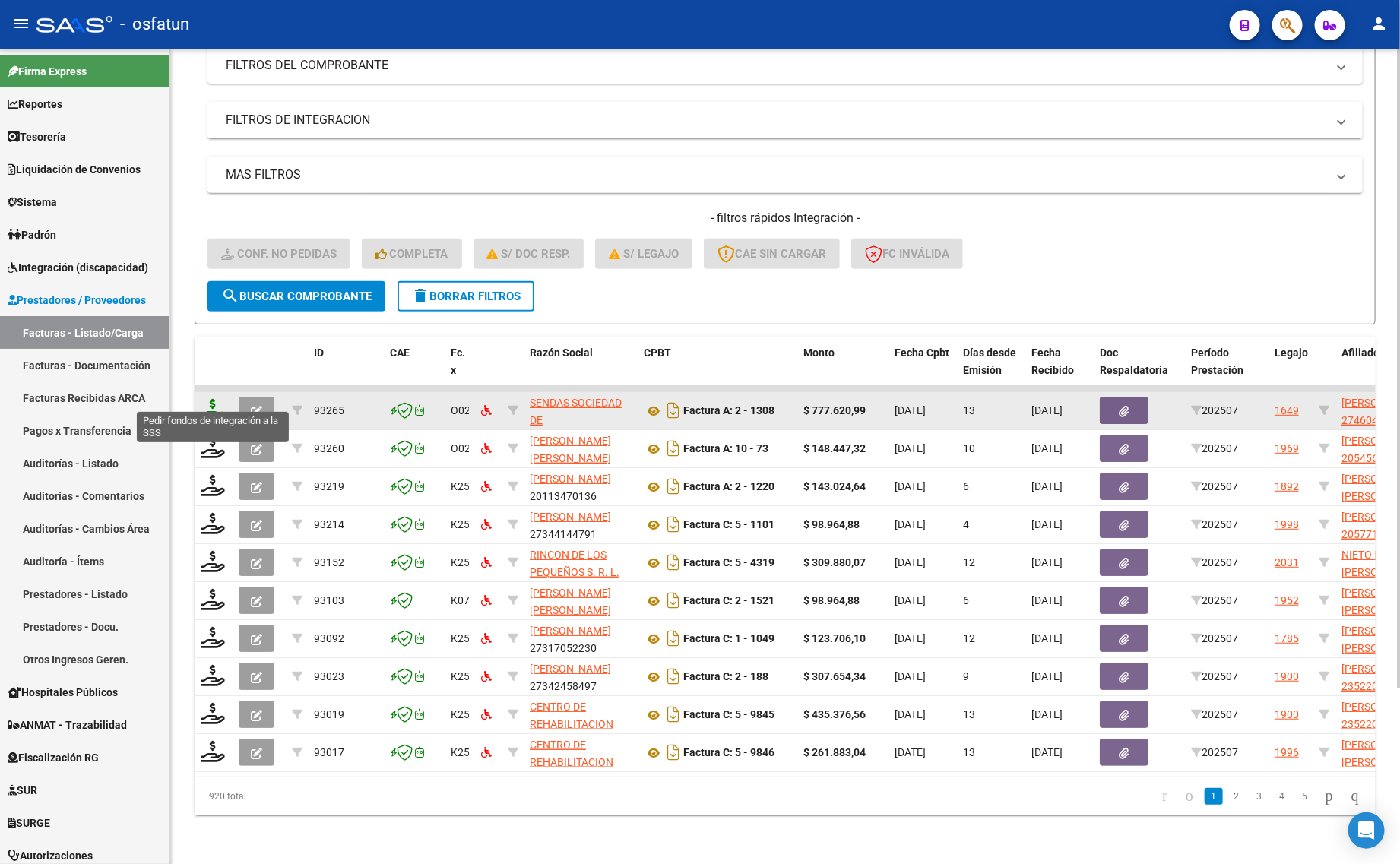
click at [208, 399] on icon at bounding box center [213, 409] width 24 height 22
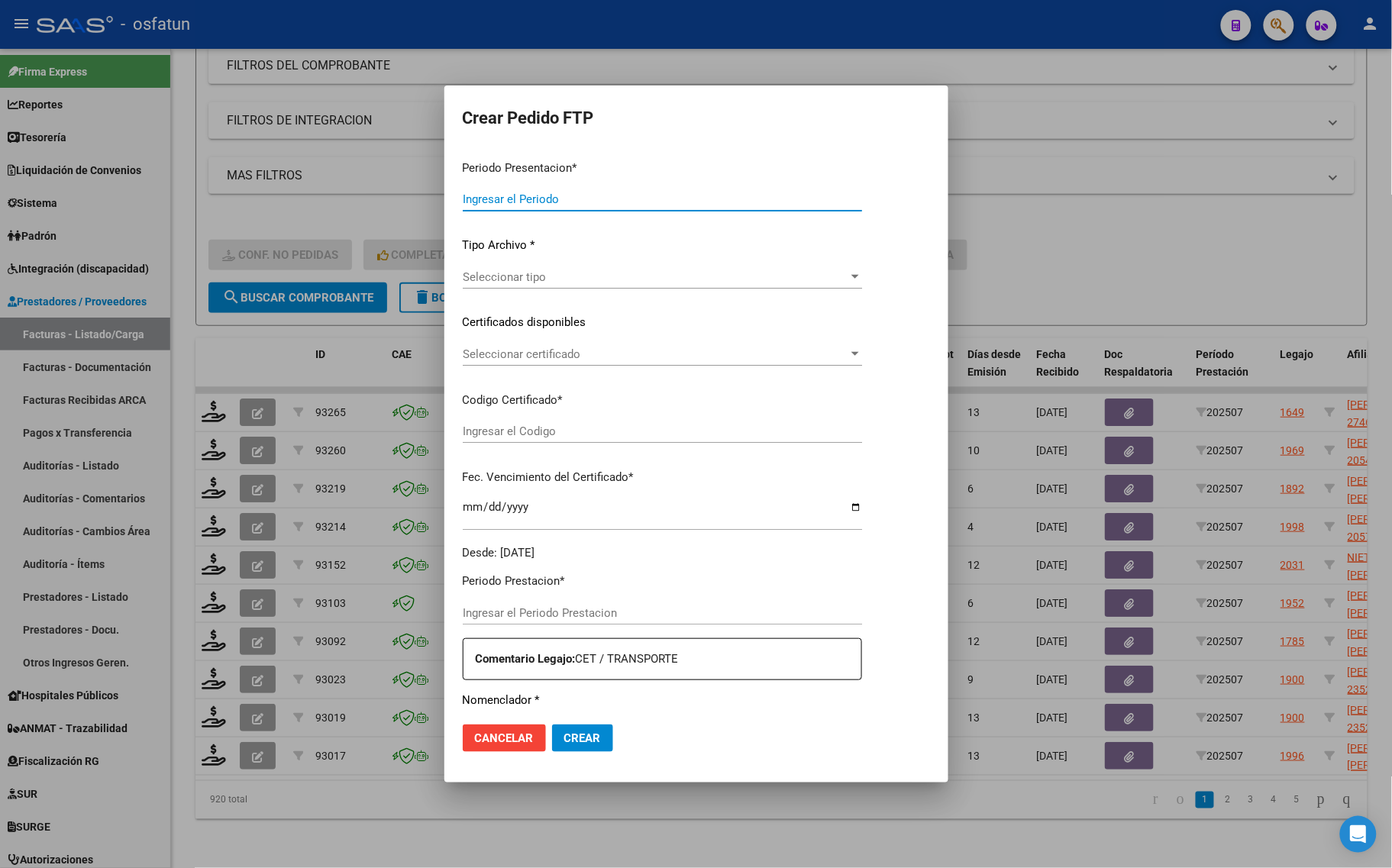
type input "202507"
type input "$ 777.620,99"
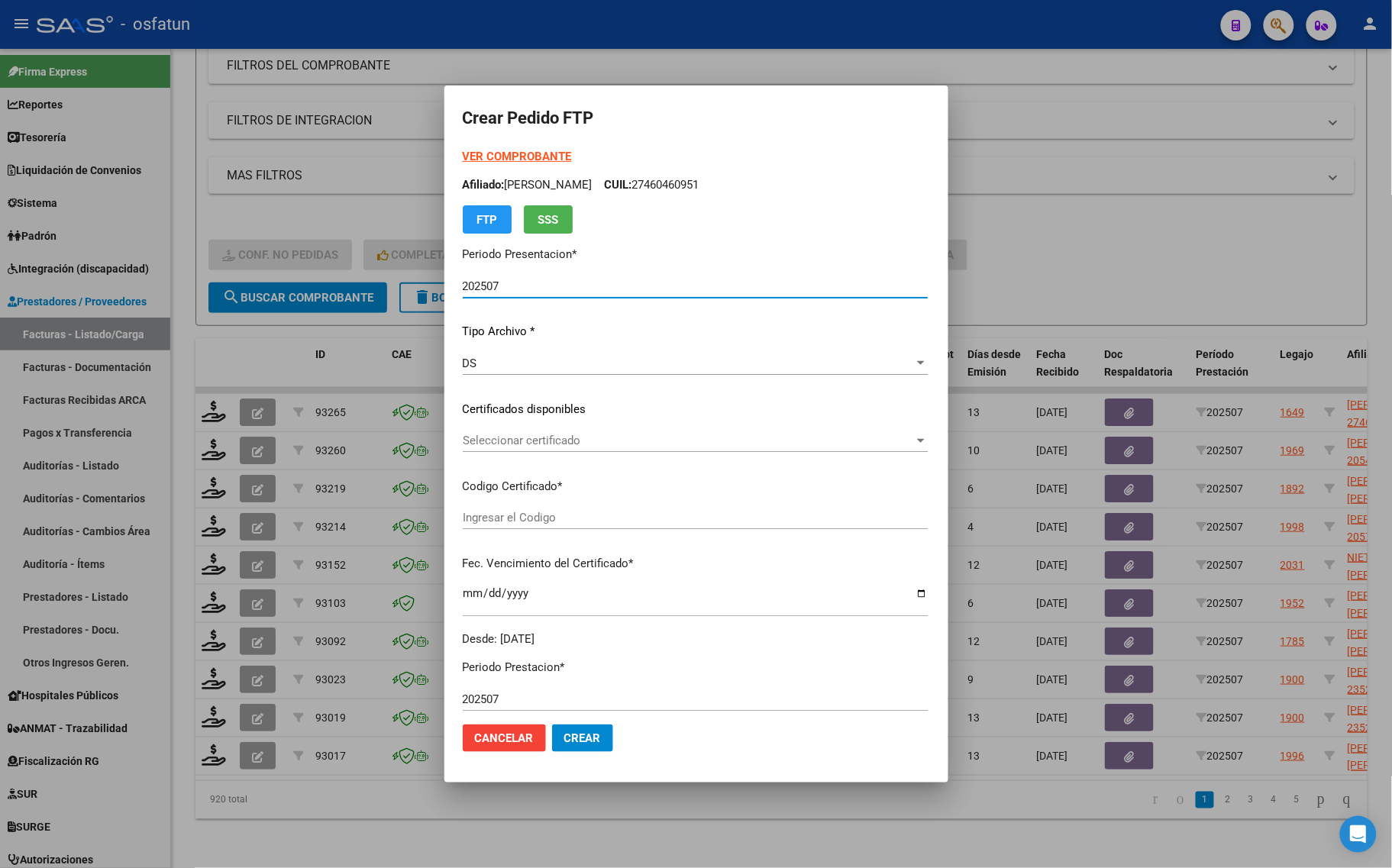
type input "ARG01000460460952022061520270615SGO116"
type input "2027-06-15"
click at [463, 153] on strong "VER COMPROBANTE" at bounding box center [517, 156] width 109 height 14
click at [301, 242] on div at bounding box center [696, 434] width 1392 height 868
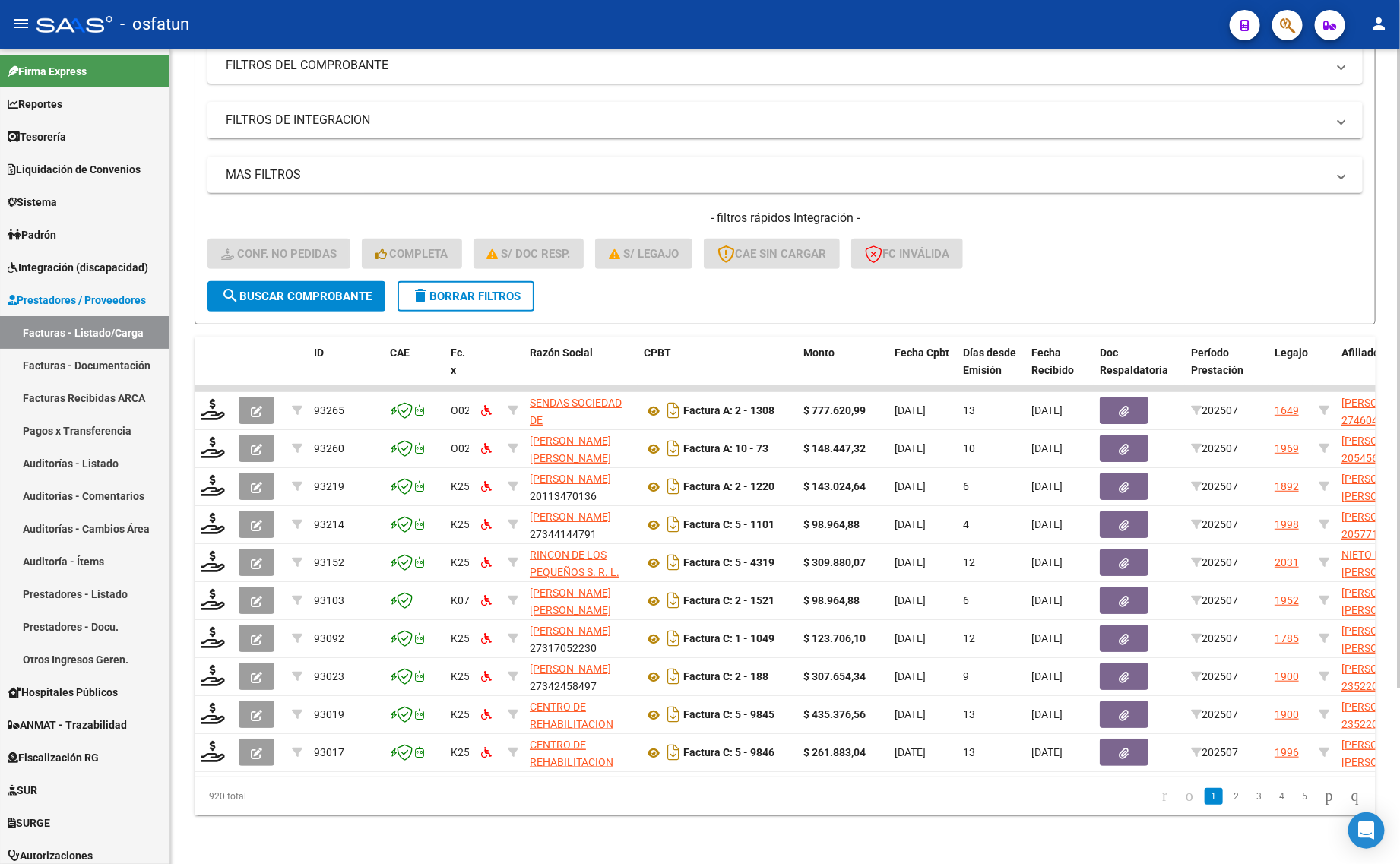
click at [348, 218] on div "- filtros rápidos Integración - Conf. no pedidas Completa S/ Doc Resp. S/ legaj…" at bounding box center [785, 245] width 1155 height 72
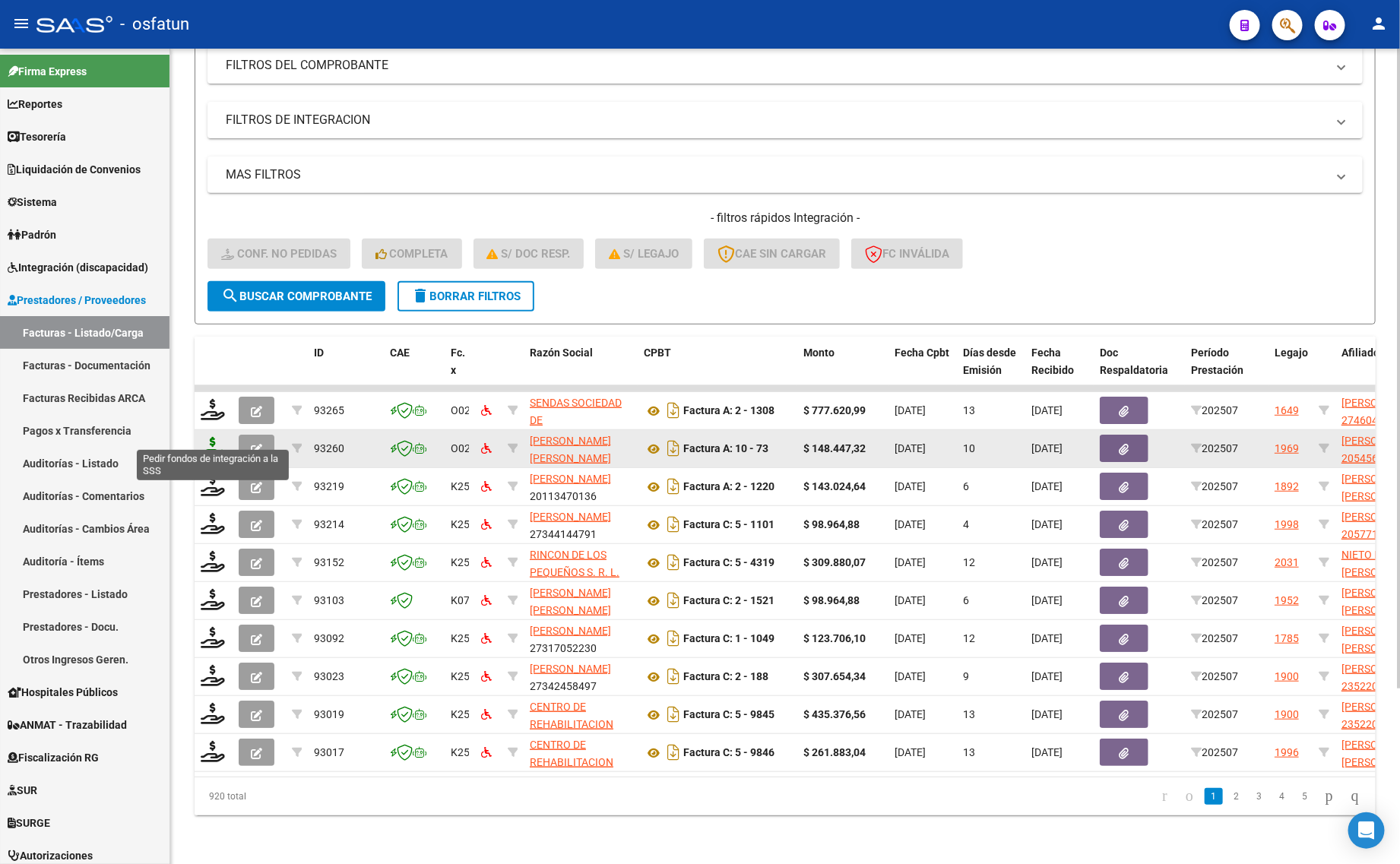
click at [211, 437] on icon at bounding box center [213, 448] width 24 height 22
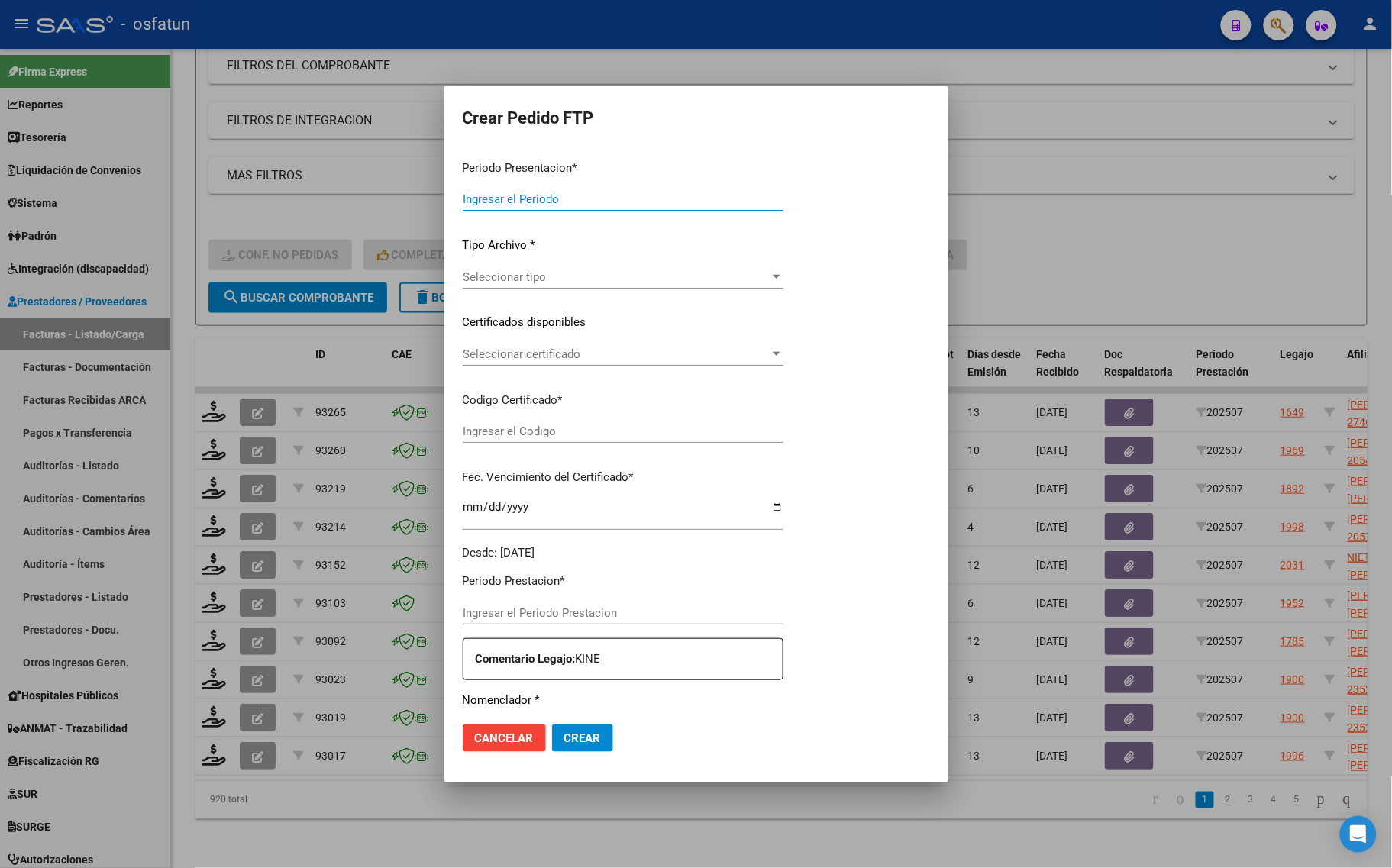
type input "202507"
type input "$ 148.447,32"
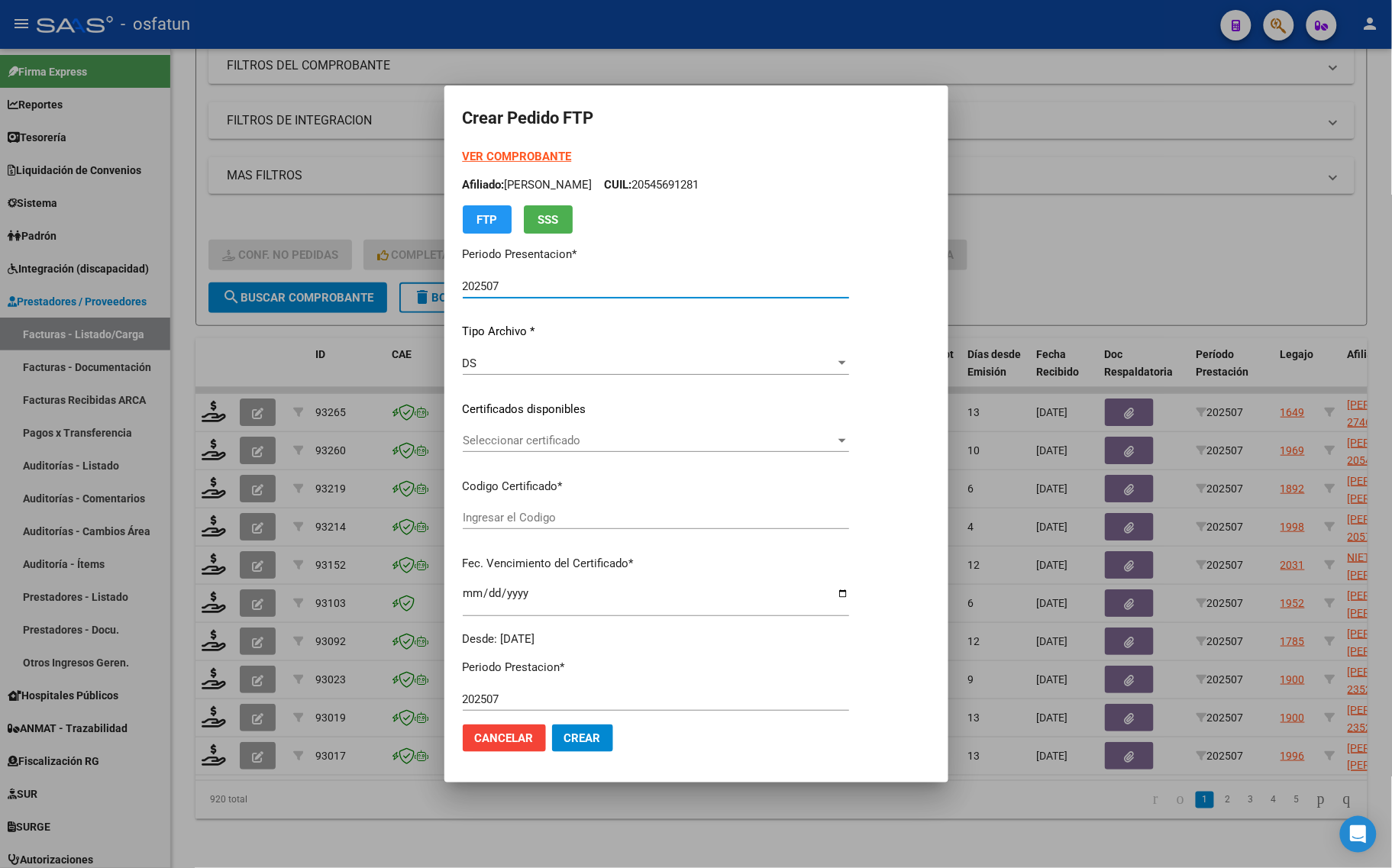
type input "ARG02000545691282021111620251116SGO117"
type input "2025-11-16"
click at [519, 156] on strong "VER COMPROBANTE" at bounding box center [517, 156] width 109 height 14
click at [220, 348] on div at bounding box center [696, 434] width 1392 height 868
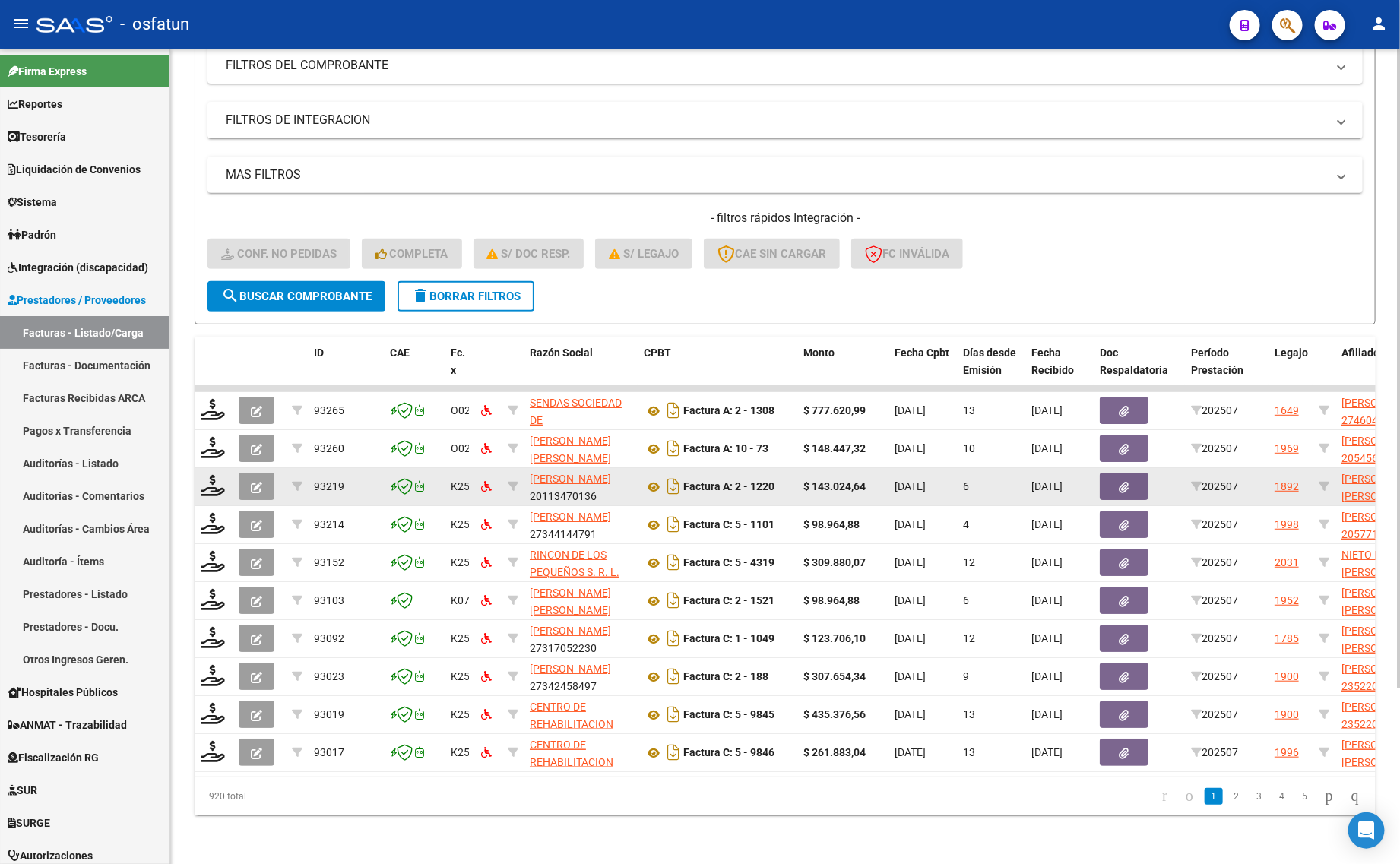
click at [208, 484] on datatable-body-cell at bounding box center [214, 487] width 38 height 37
click at [212, 475] on icon at bounding box center [213, 486] width 24 height 22
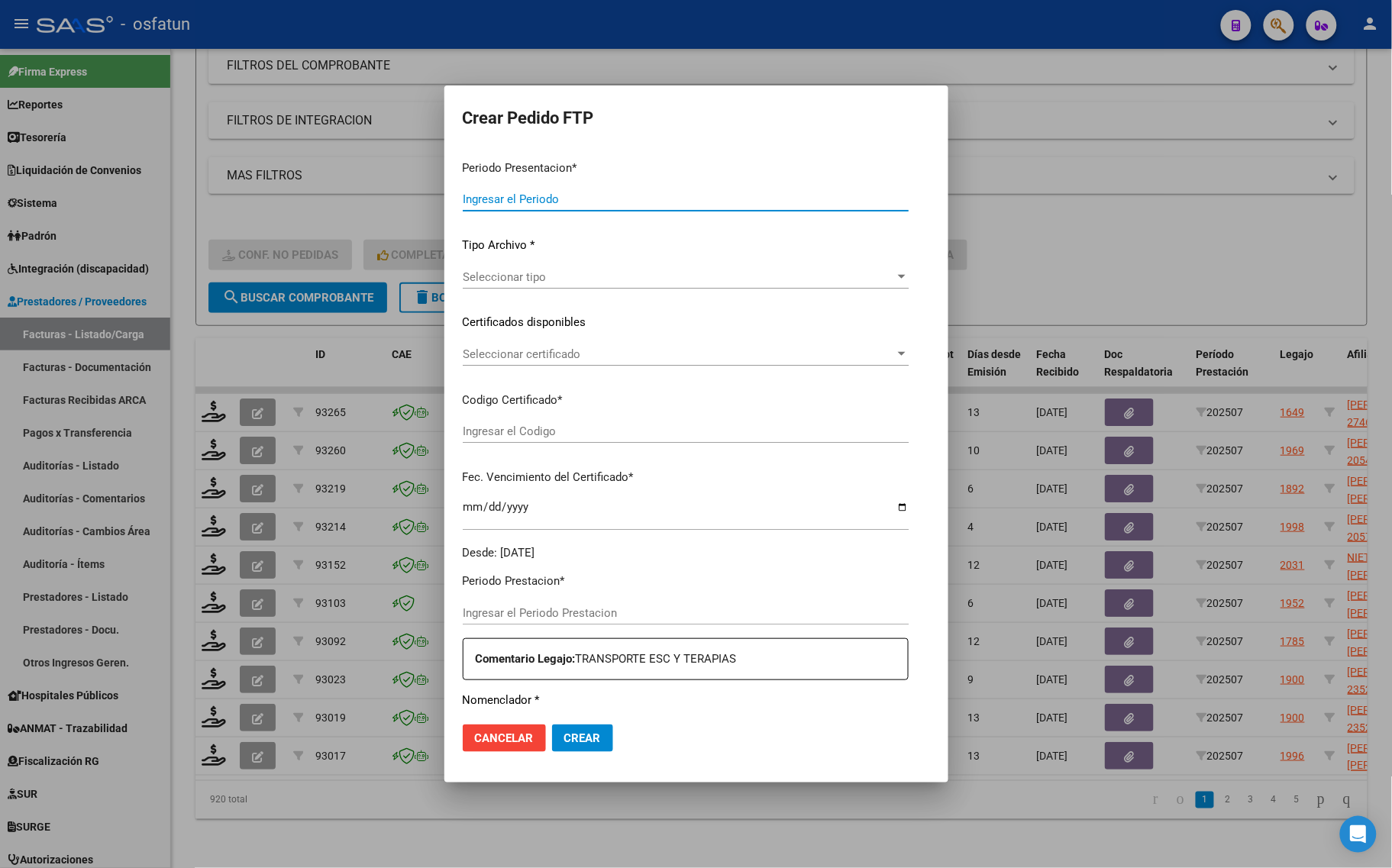
type input "202507"
type input "$ 143.024,64"
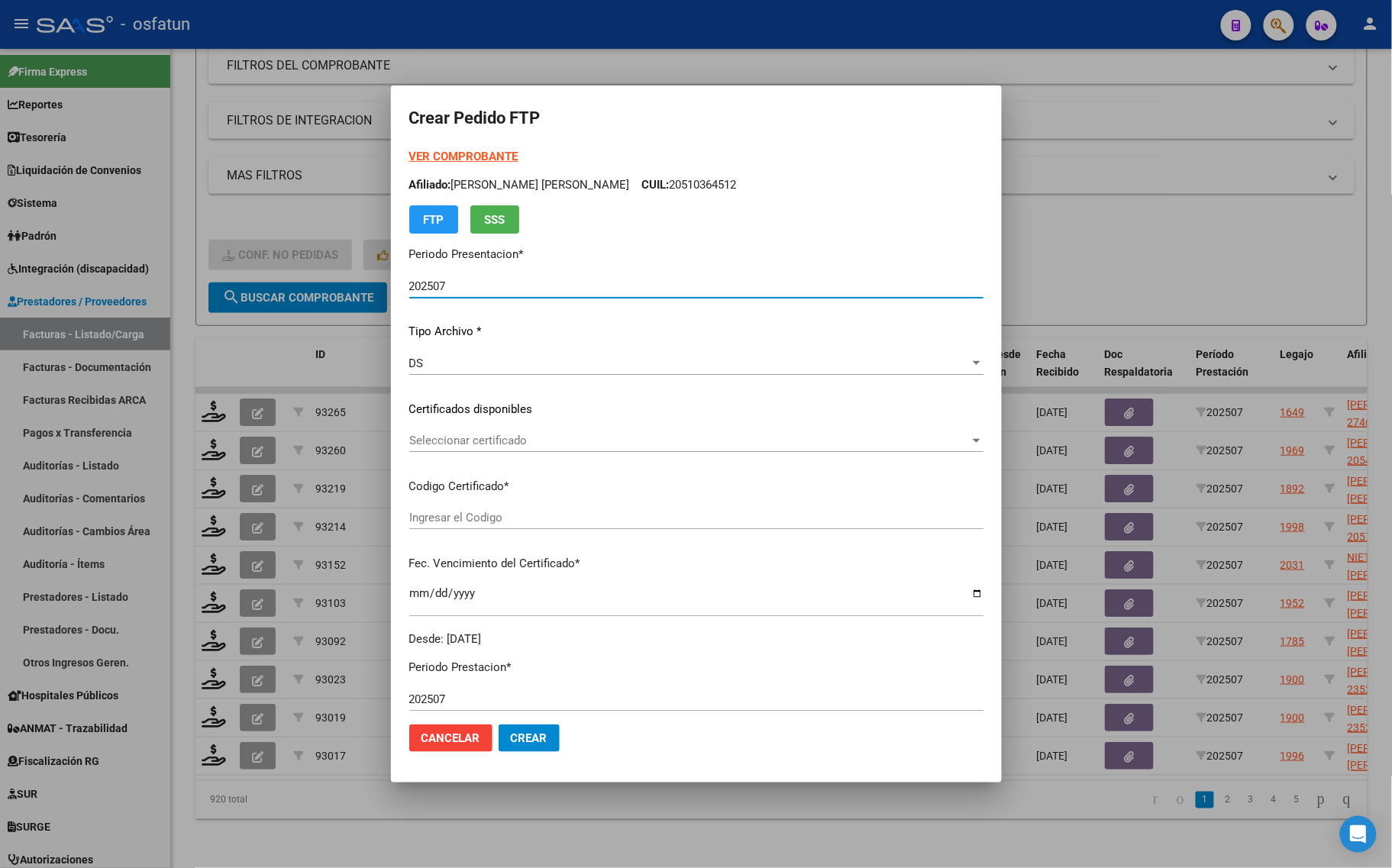
type input "ARG02000547803292020062520260625COR467"
type input "[DATE]"
click at [216, 205] on div at bounding box center [696, 434] width 1392 height 868
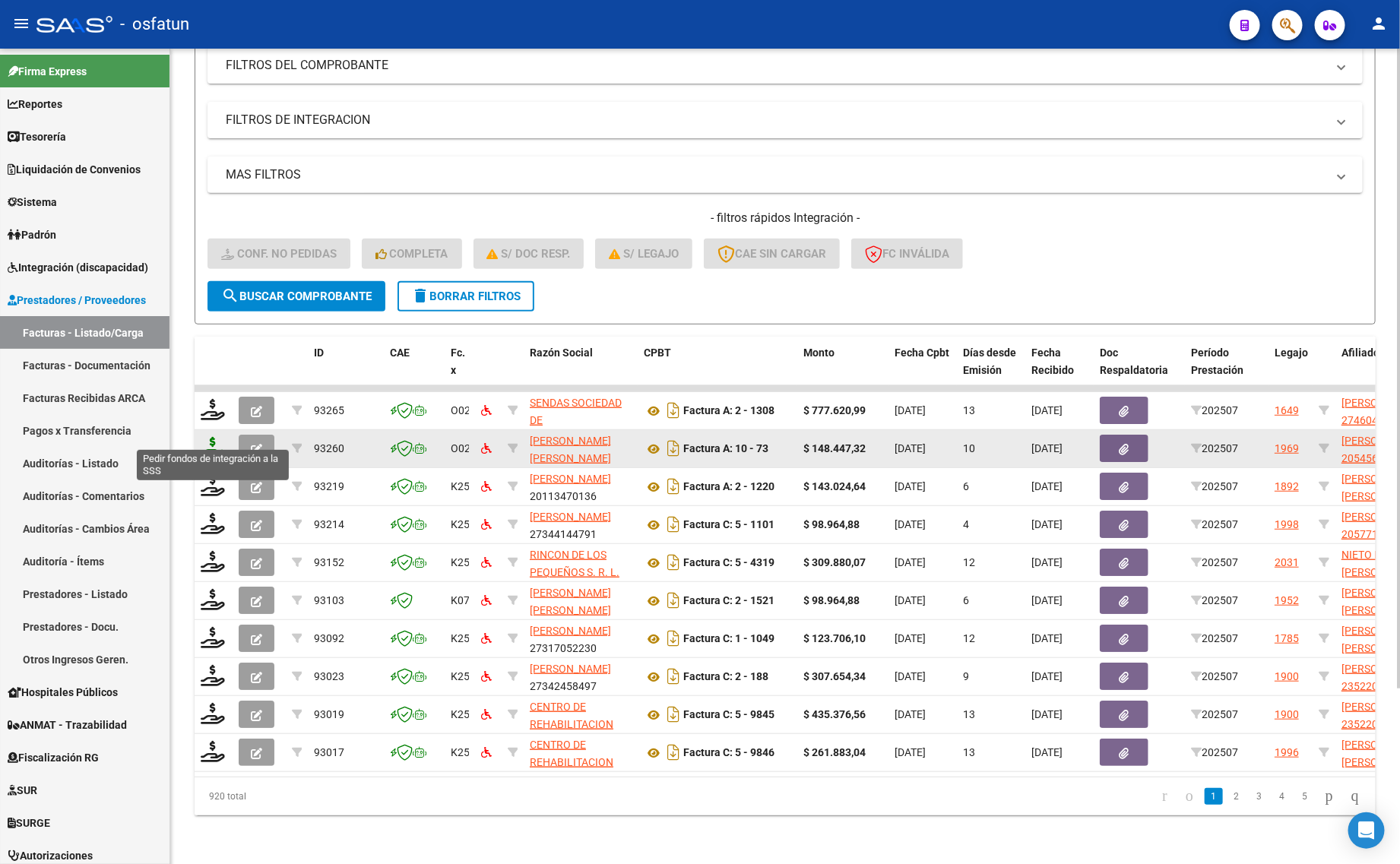
click at [213, 437] on icon at bounding box center [213, 448] width 24 height 22
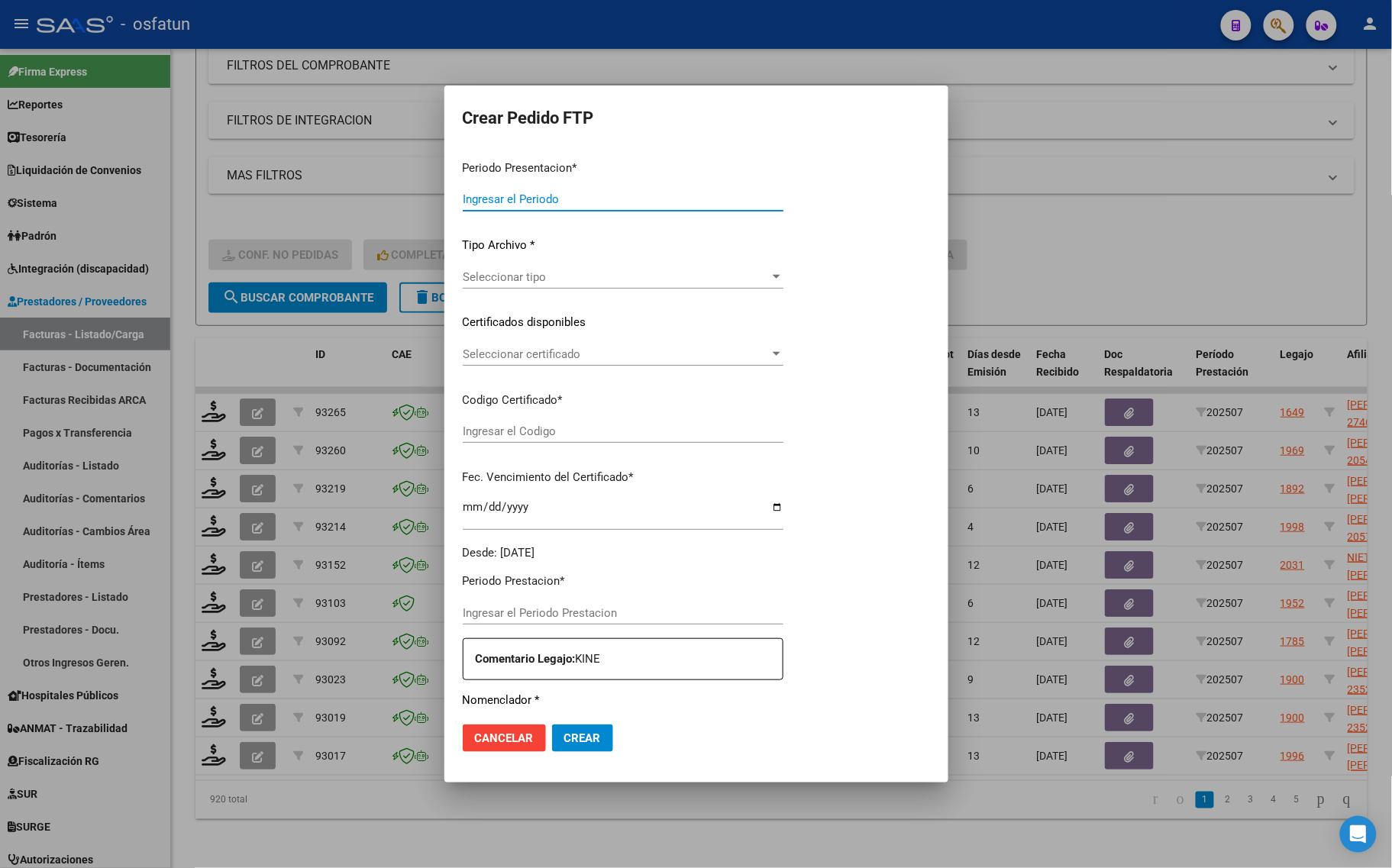
type input "202507"
type input "$ 148.447,32"
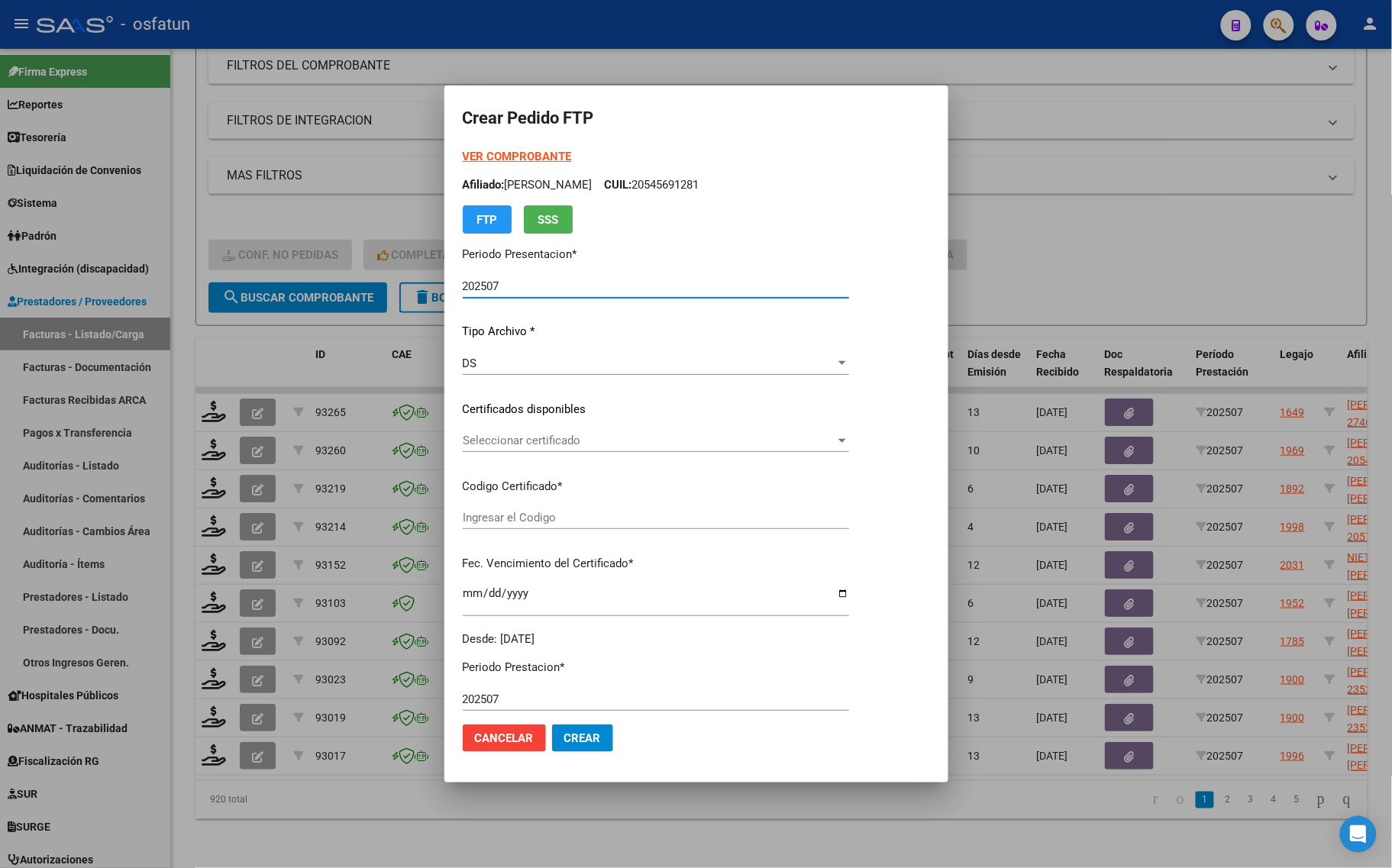
type input "ARG02000545691282021111620251116SGO117"
type input "2025-11-16"
click at [491, 156] on strong "VER COMPROBANTE" at bounding box center [517, 156] width 109 height 14
click at [540, 443] on span "Seleccionar certificado" at bounding box center [649, 441] width 372 height 14
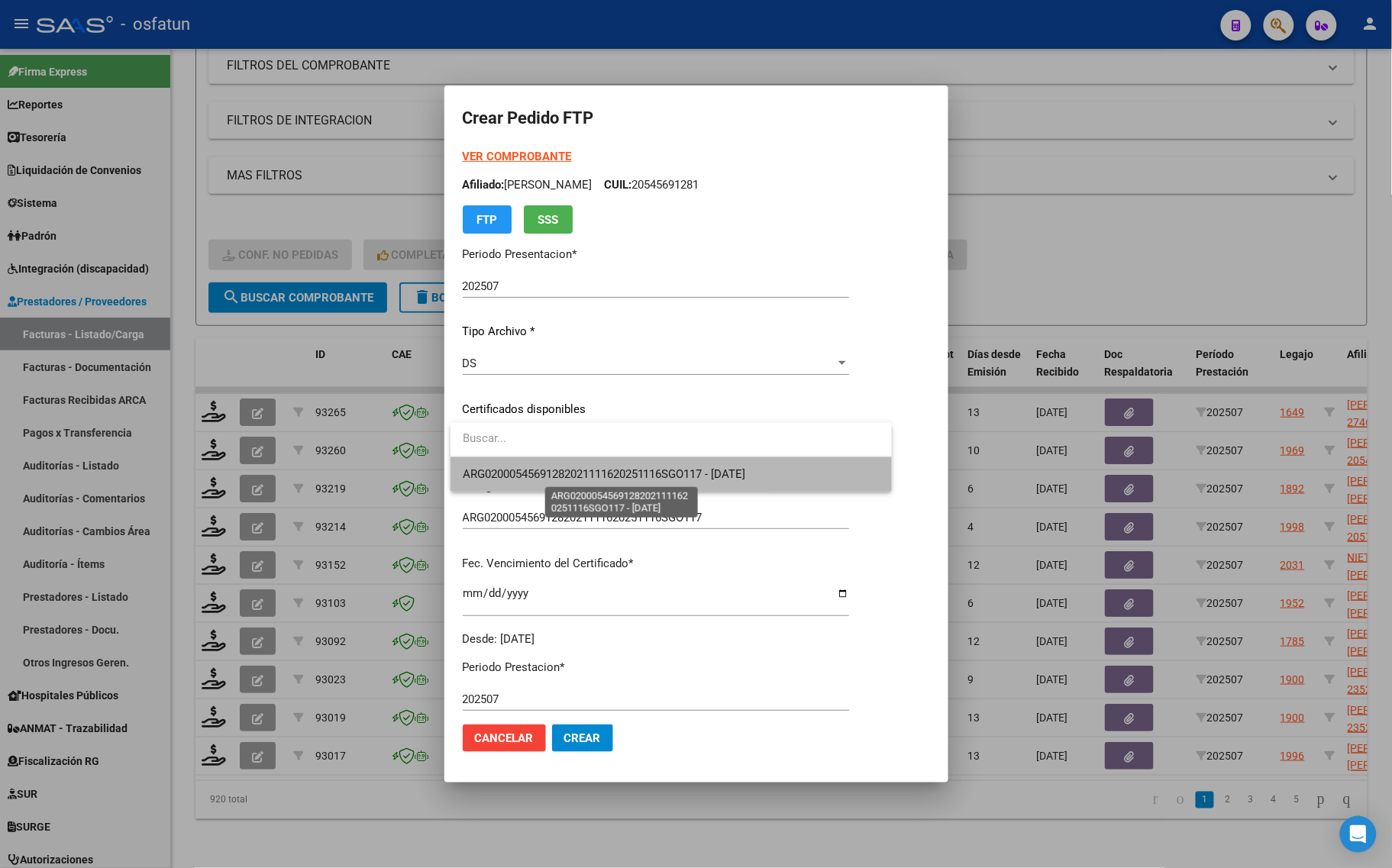
click at [539, 477] on span "ARG02000545691282021111620251116SGO117 - 2025-11-16" at bounding box center [604, 474] width 284 height 14
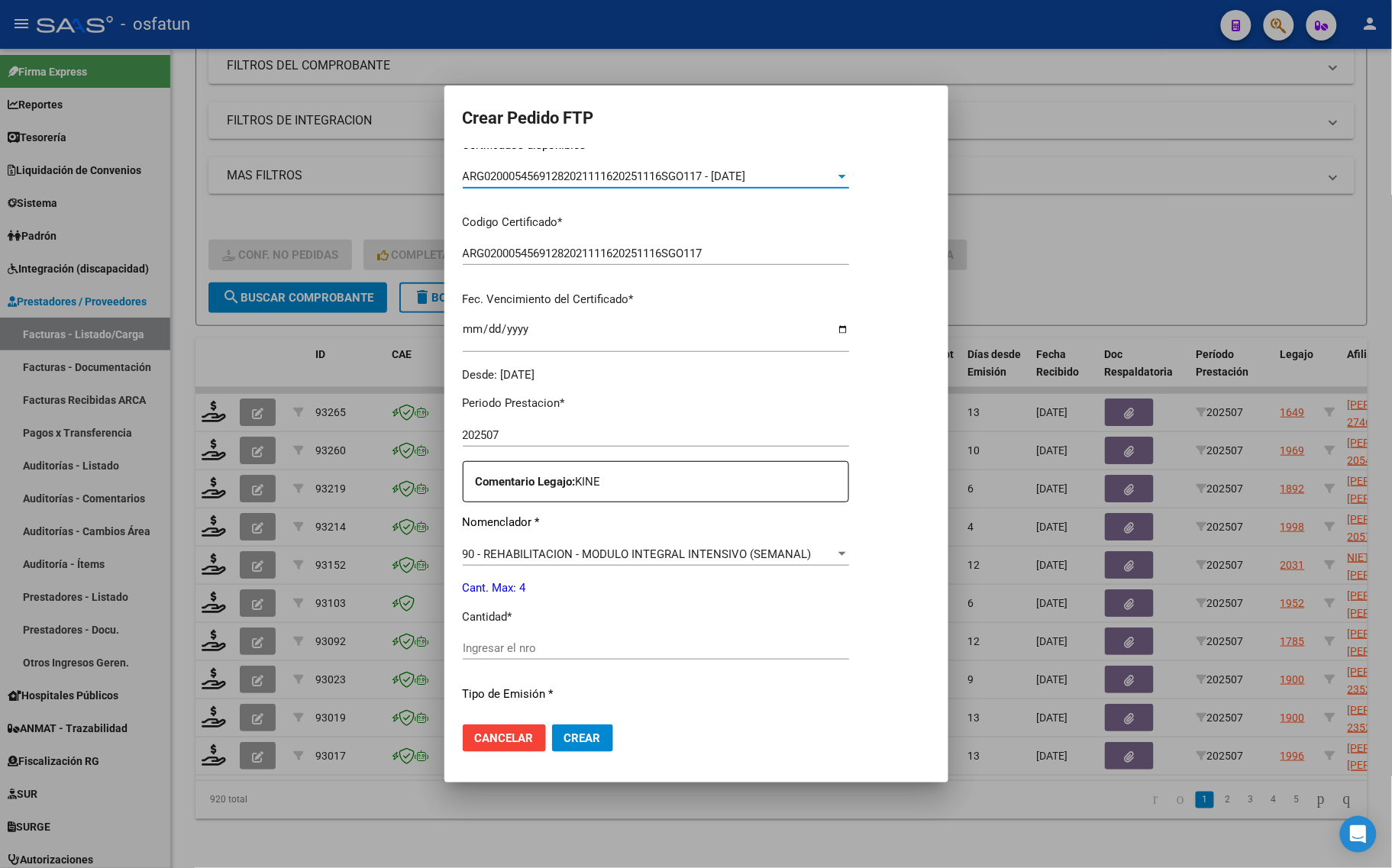
scroll to position [286, 0]
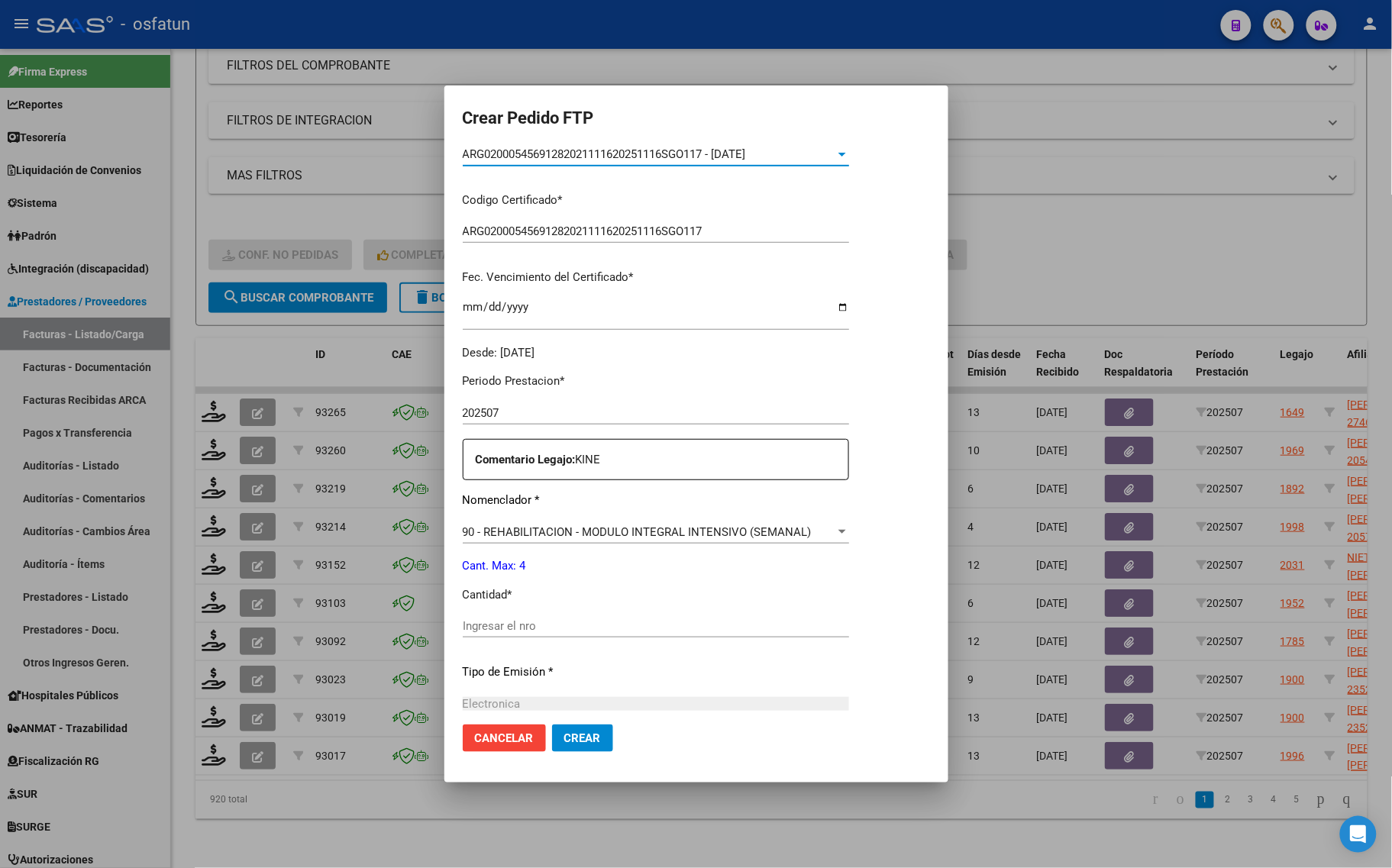
click at [521, 616] on div "Ingresar el nro" at bounding box center [656, 625] width 386 height 23
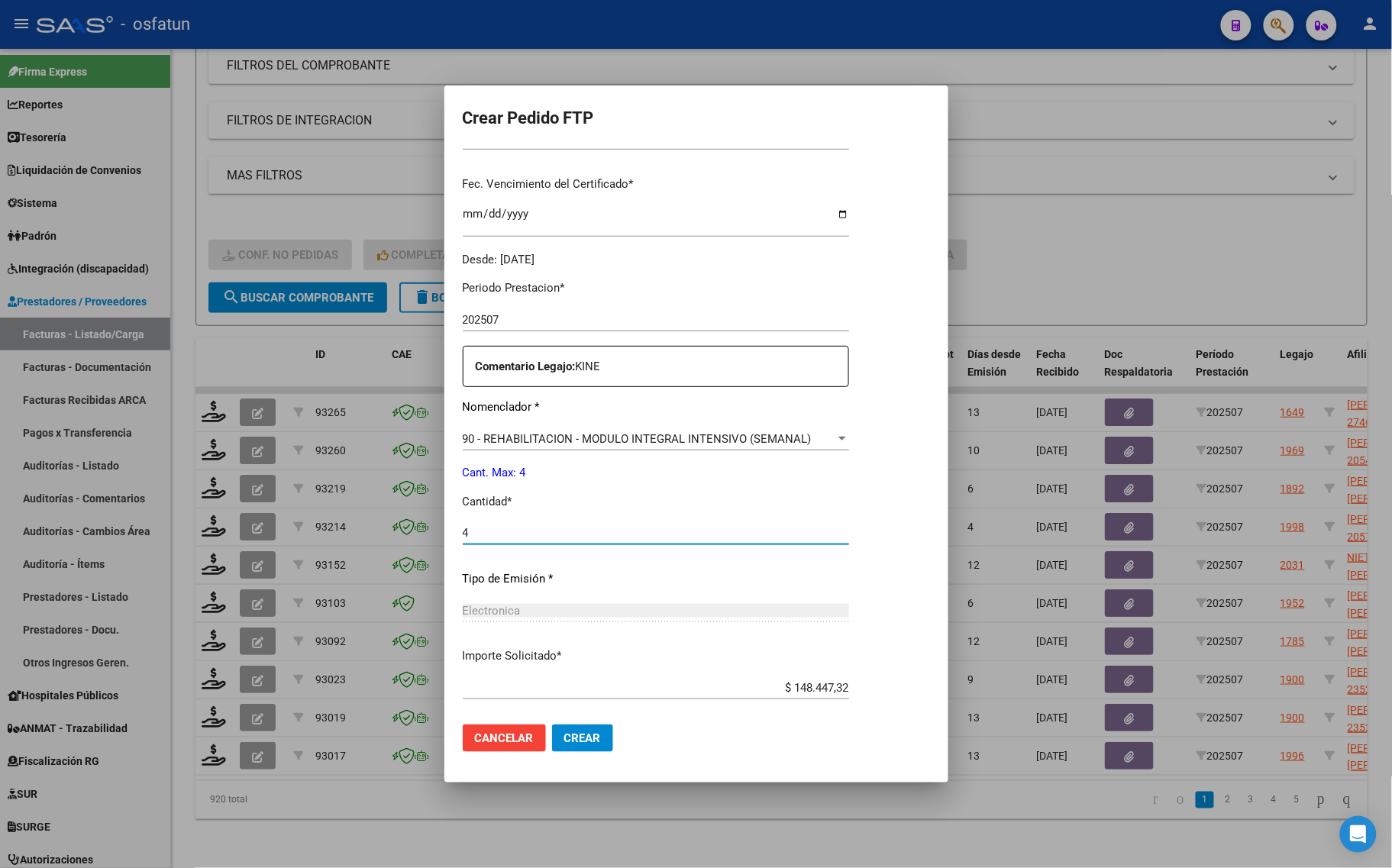
scroll to position [457, 0]
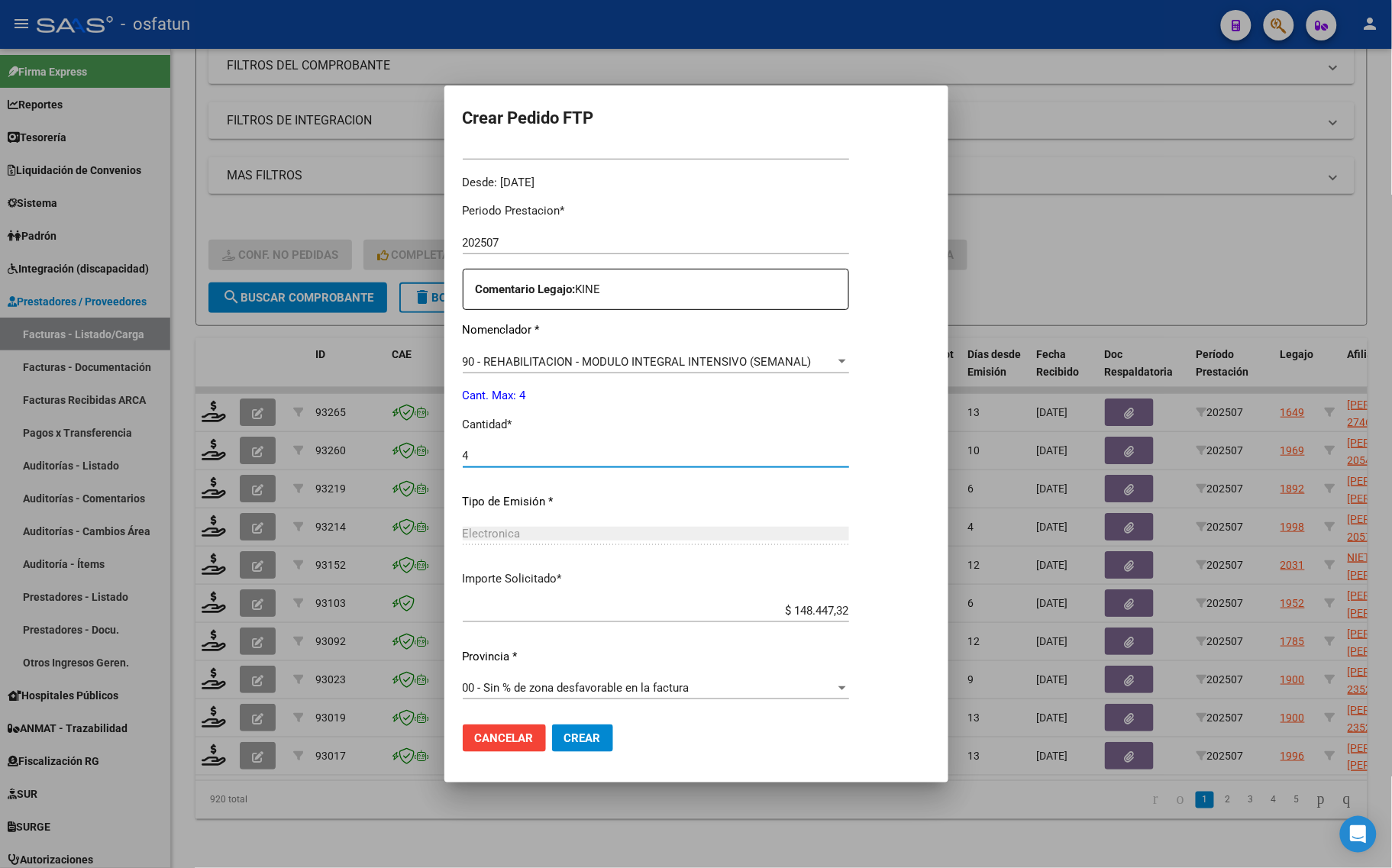
type input "4"
click at [590, 733] on span "Crear" at bounding box center [582, 738] width 36 height 14
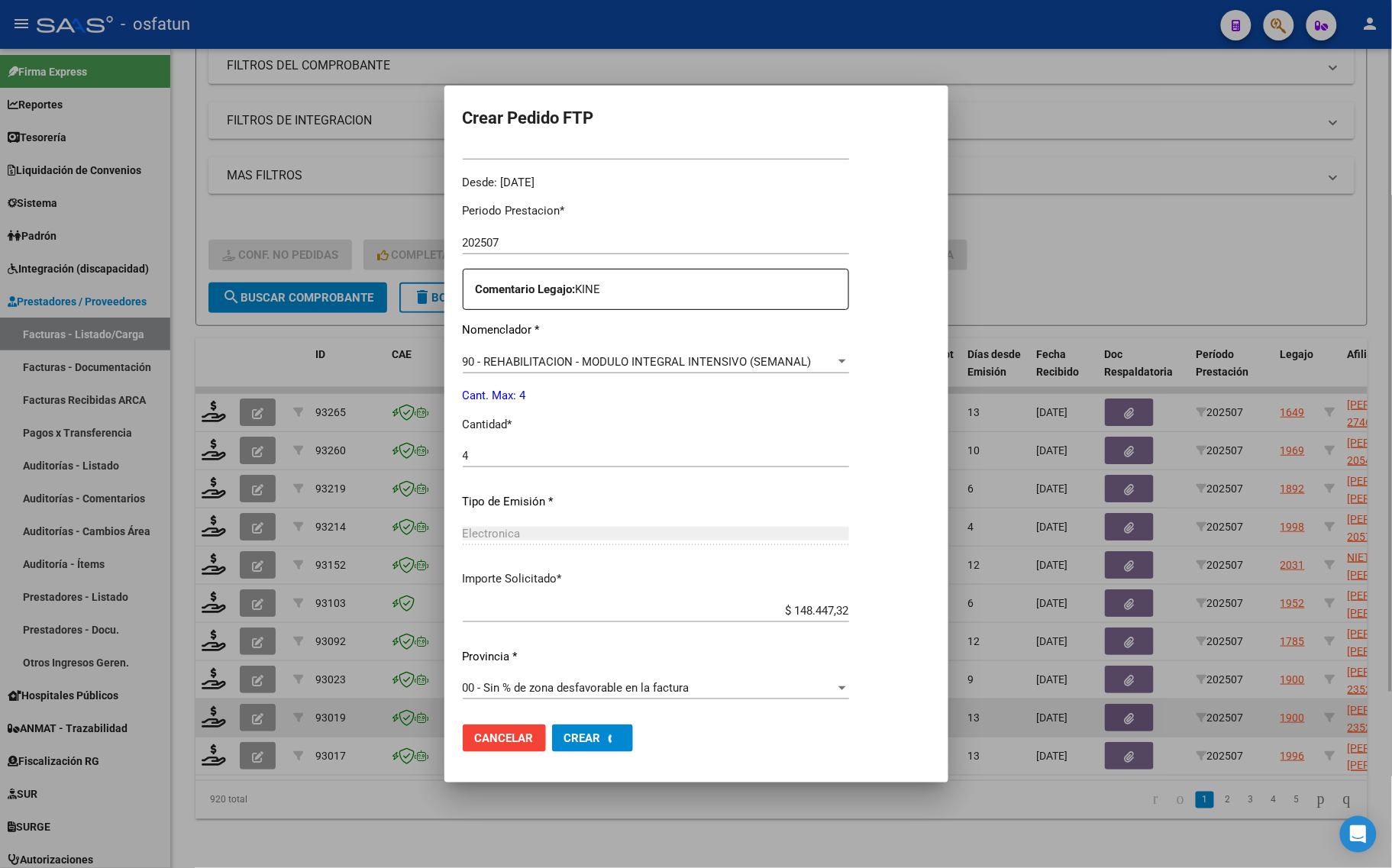
scroll to position [0, 0]
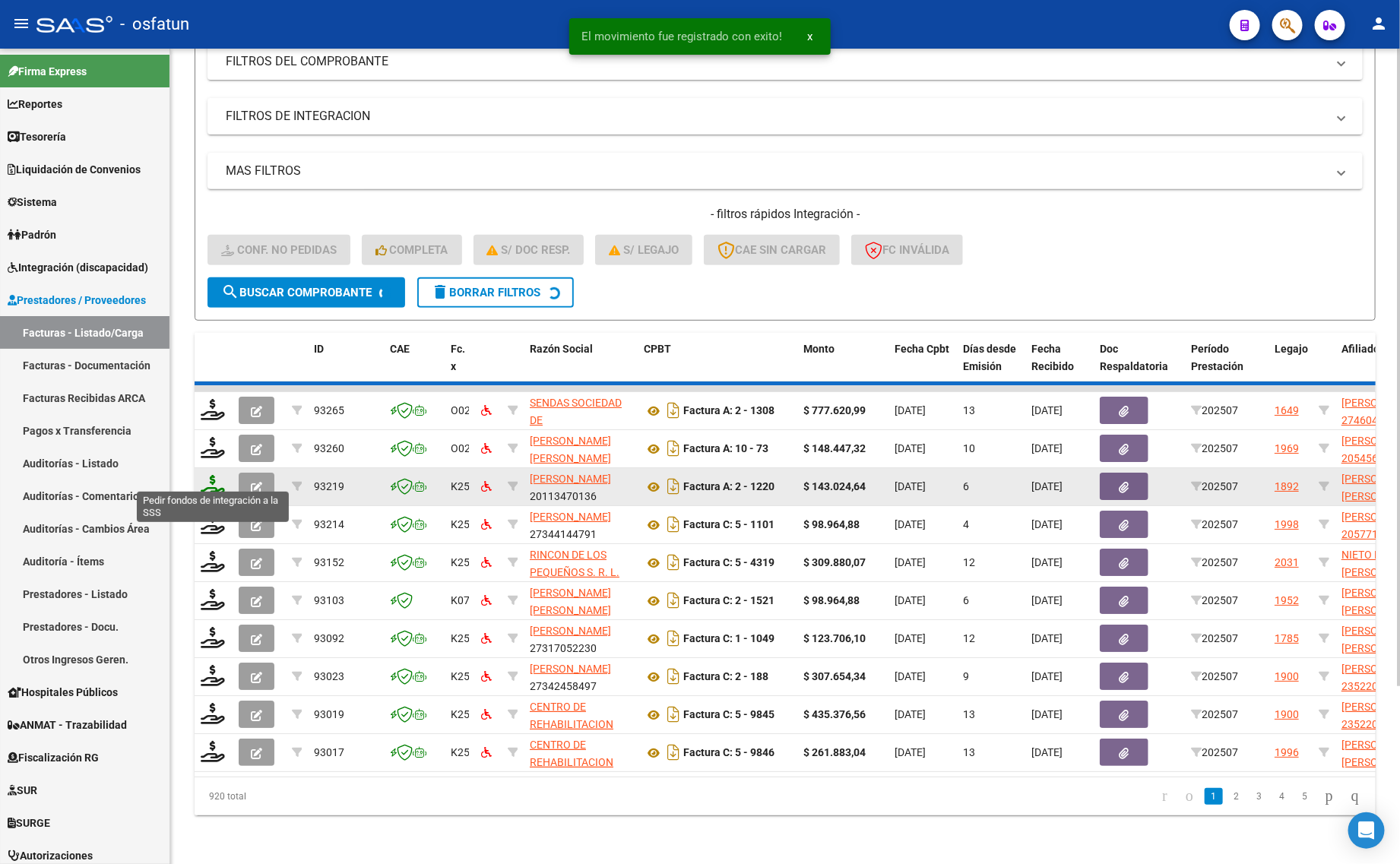
click at [217, 475] on icon at bounding box center [213, 486] width 24 height 22
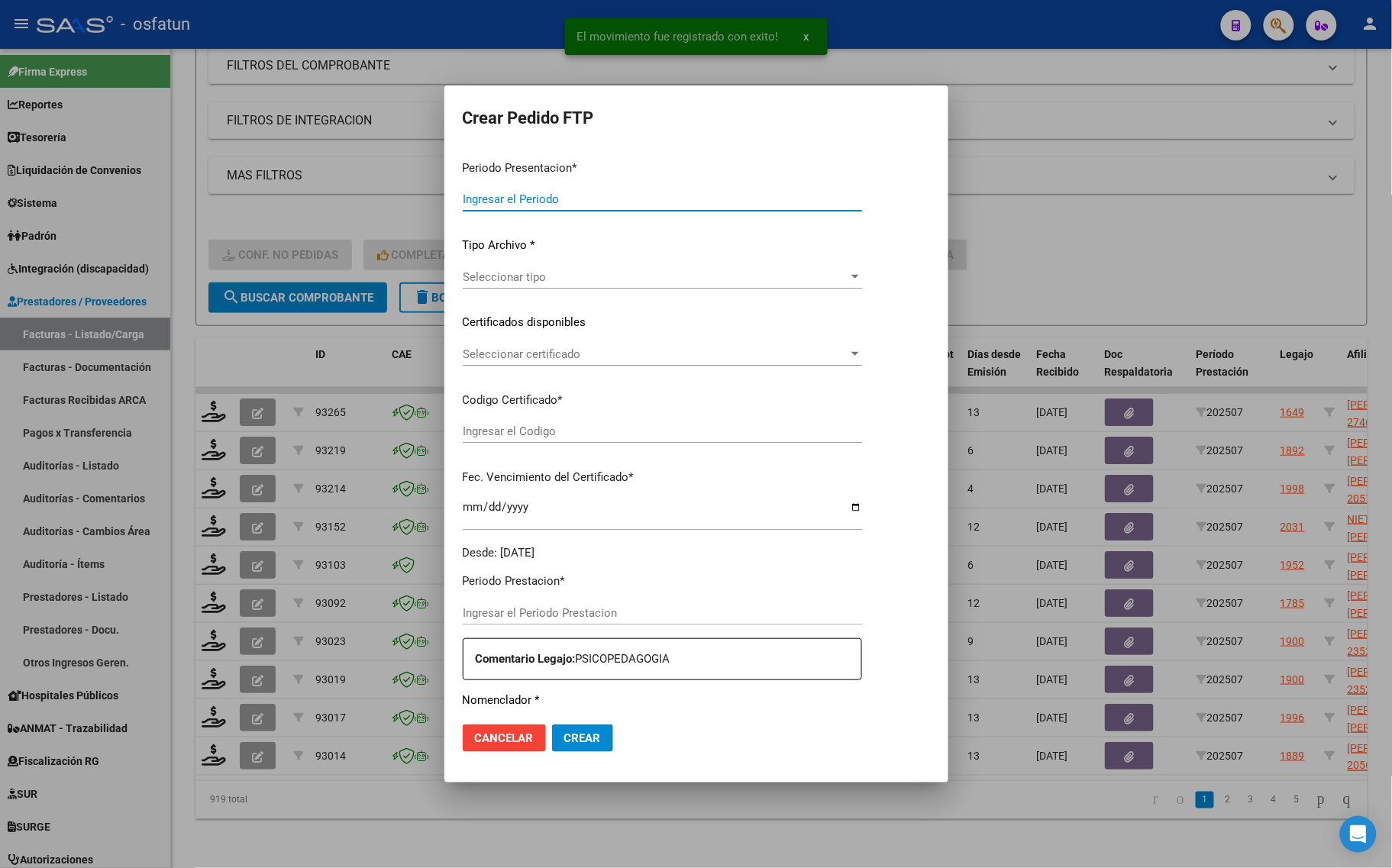
type input "202507"
type input "$ 98.964,88"
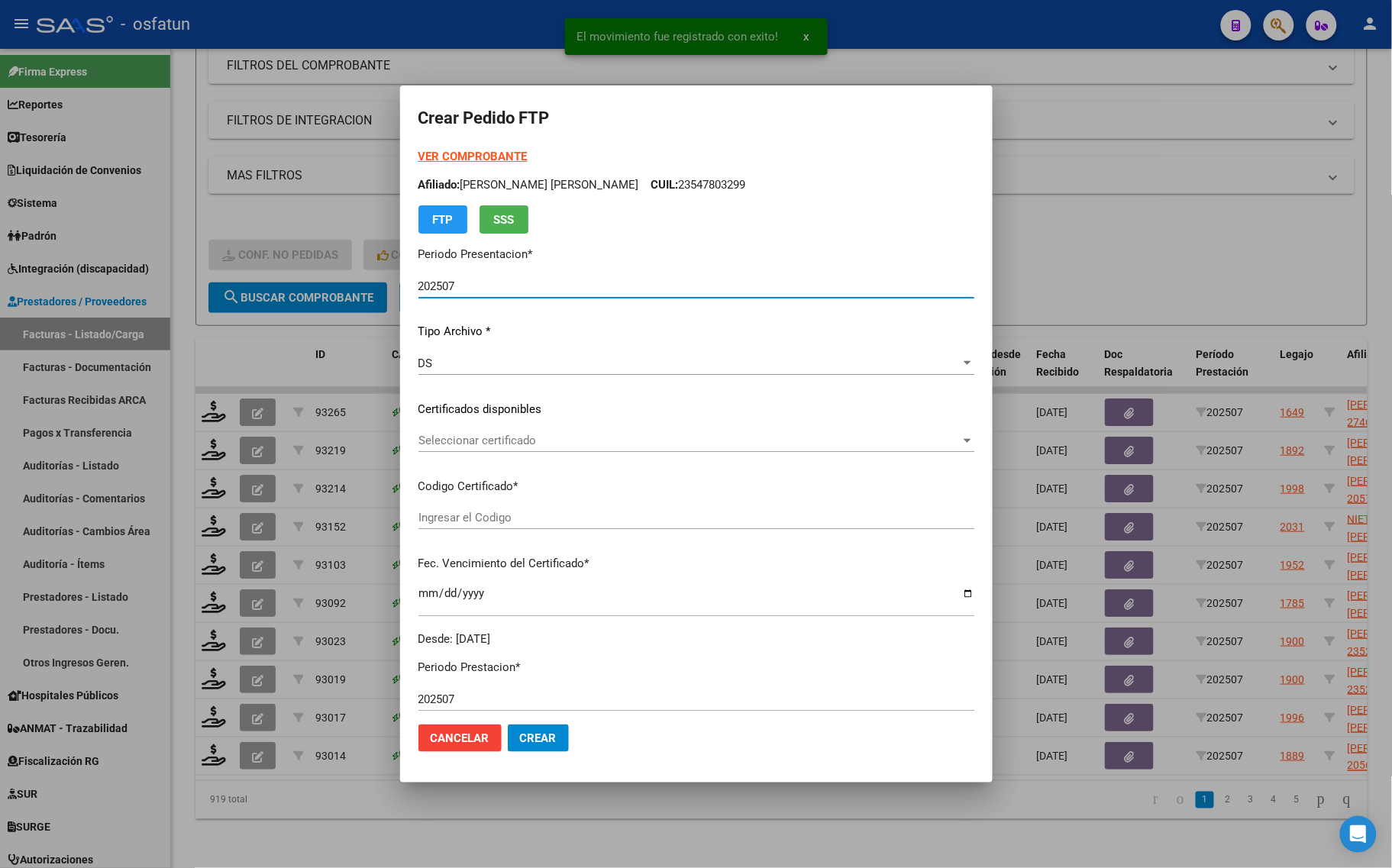
type input "ARG02000577128752024012520280125COR467"
type input "2028-01-25"
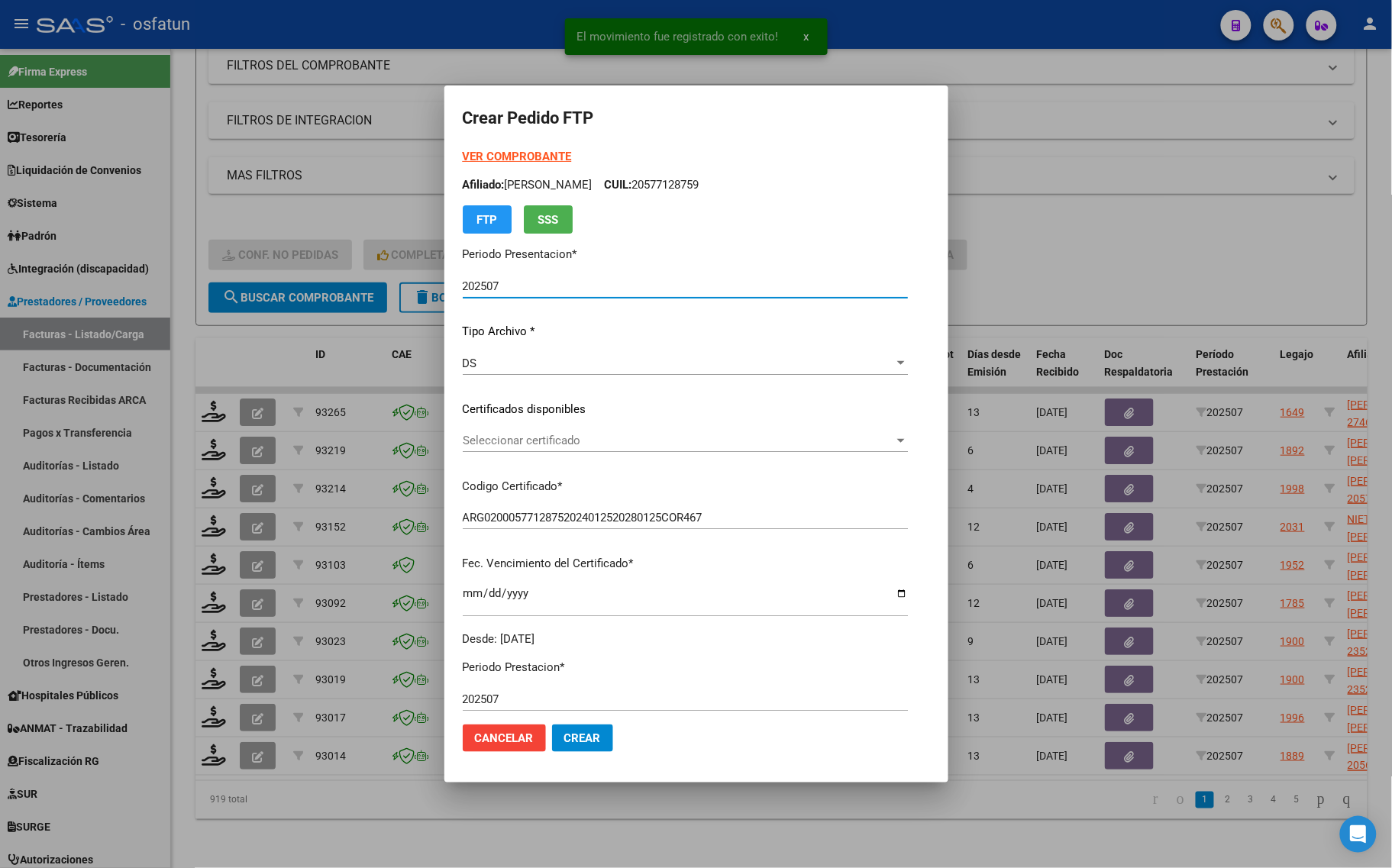
click at [463, 150] on strong "VER COMPROBANTE" at bounding box center [517, 156] width 109 height 14
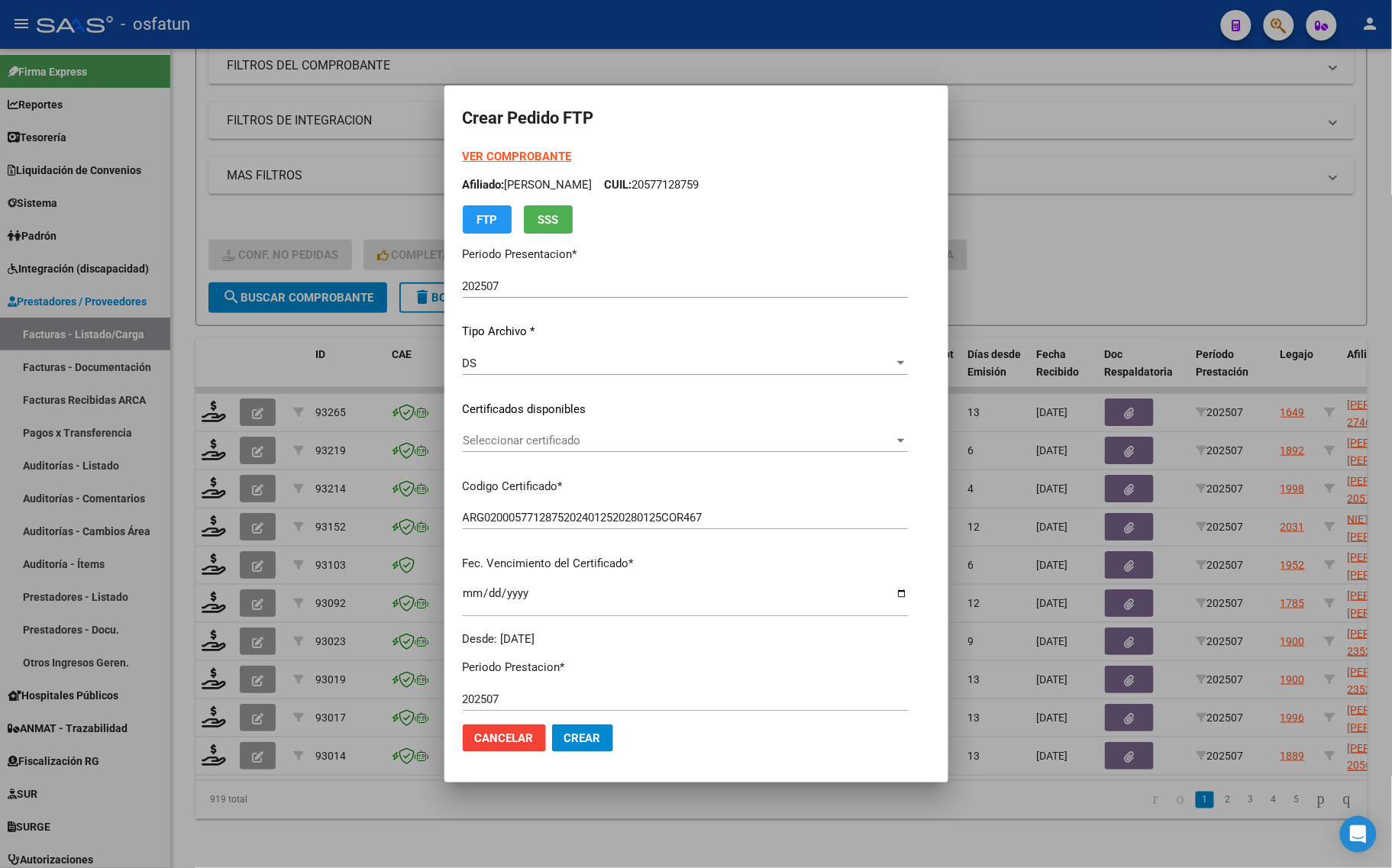
click at [523, 449] on div "Seleccionar certificado Seleccionar certificado" at bounding box center [685, 440] width 445 height 23
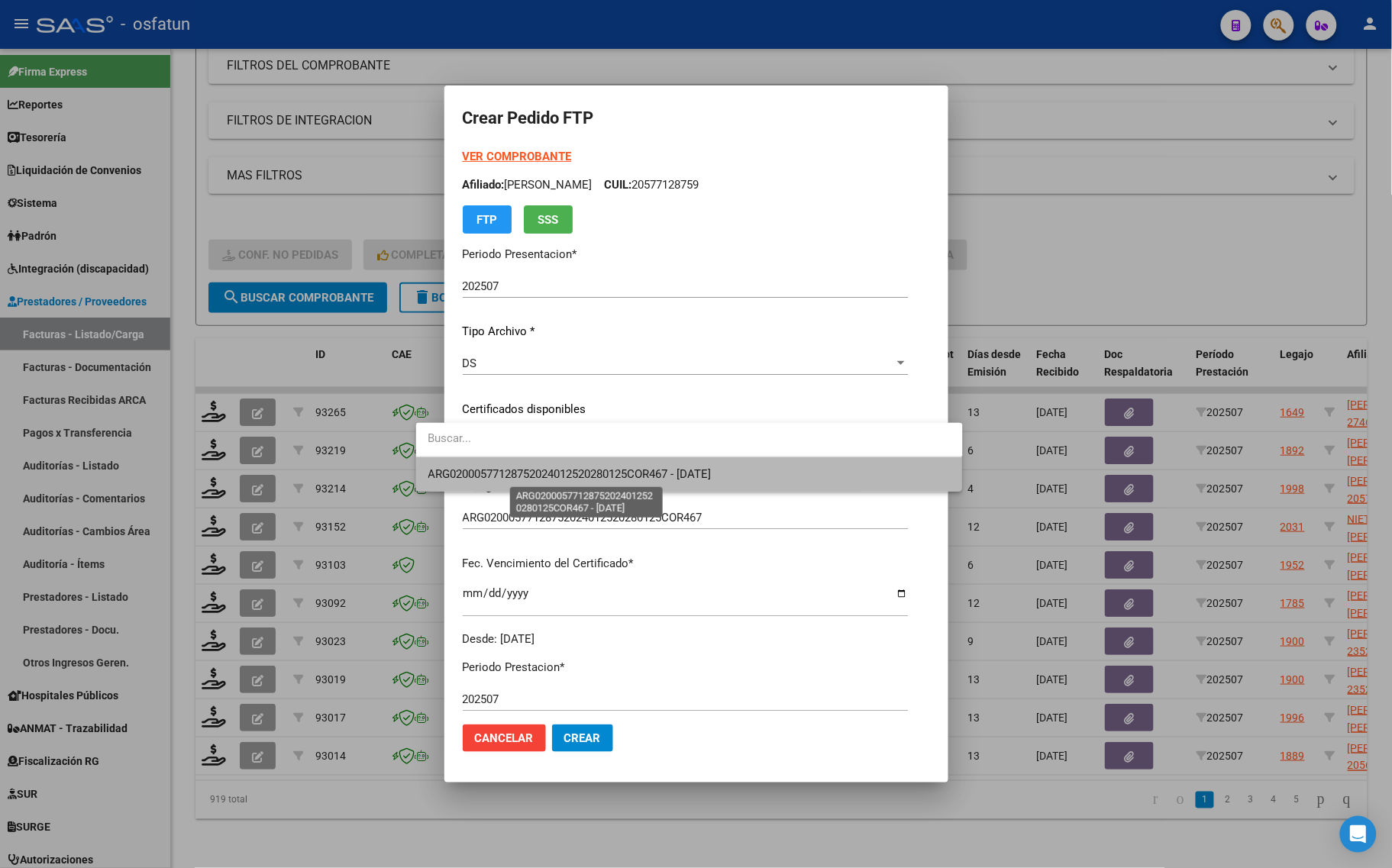
click at [525, 474] on span "ARG02000577128752024012520280125COR467 - 2028-01-25" at bounding box center [570, 474] width 284 height 14
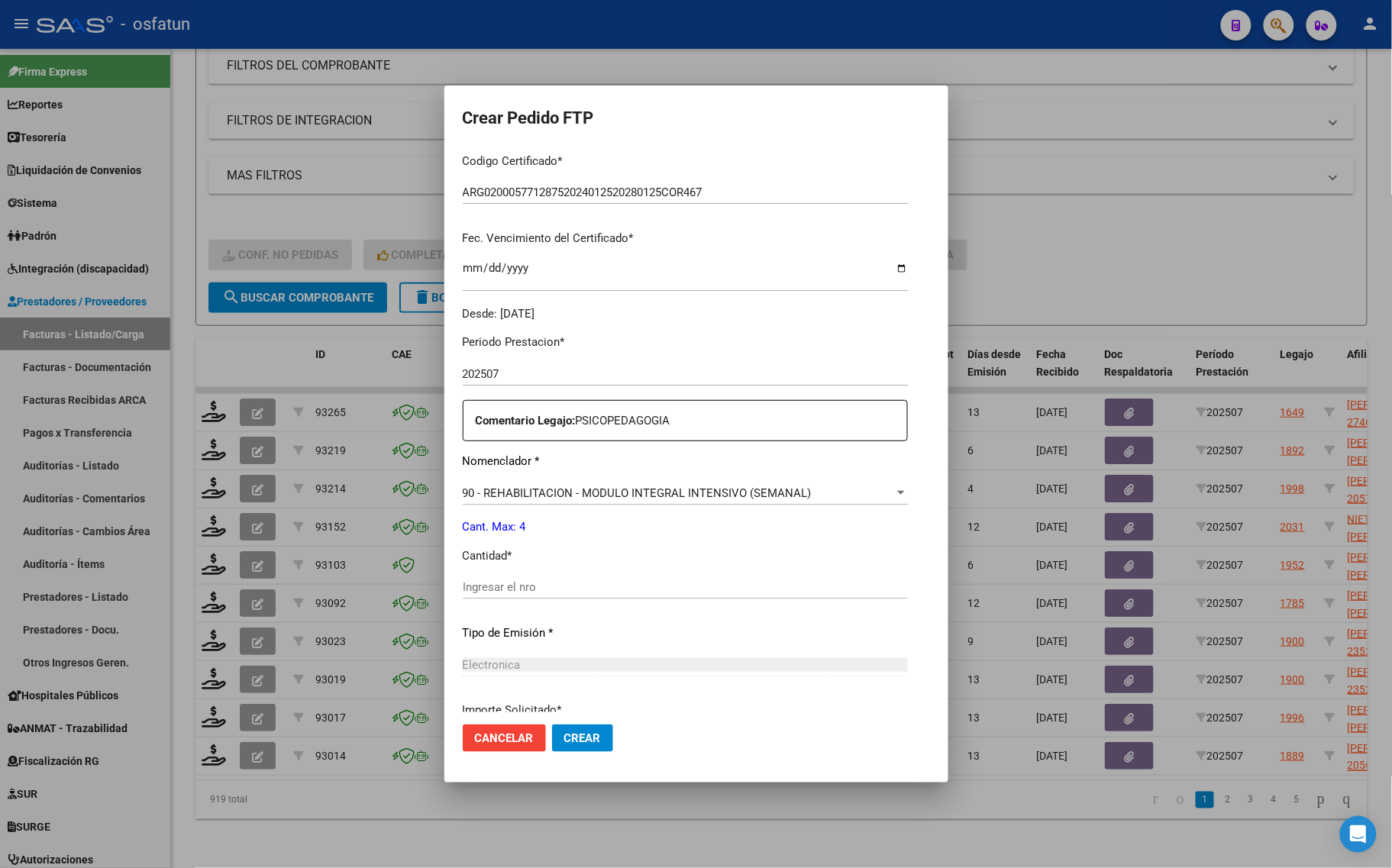
scroll to position [382, 0]
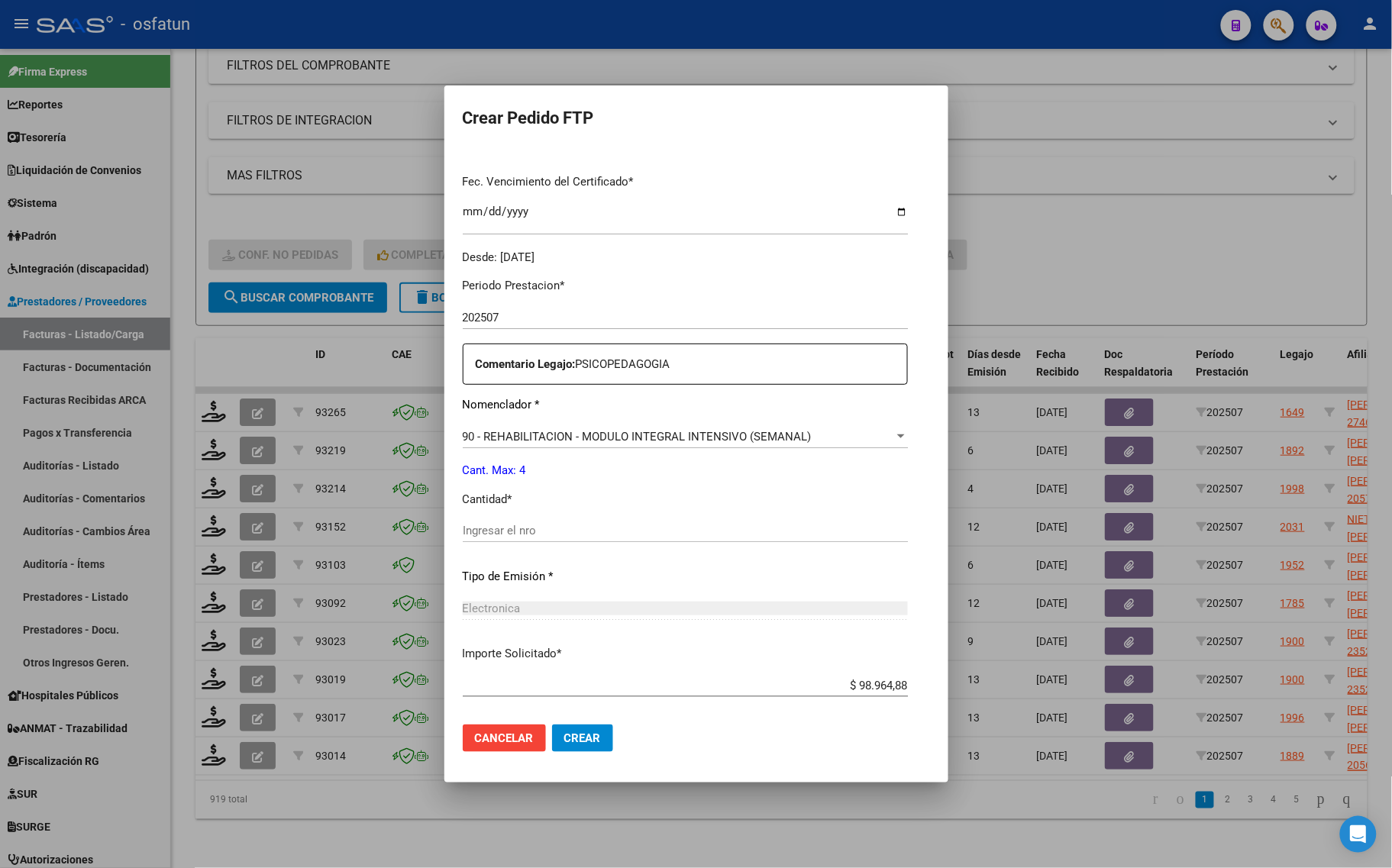
click at [492, 550] on div "Ingresar el nro" at bounding box center [685, 537] width 445 height 37
click at [491, 539] on div "Ingresar el nro" at bounding box center [685, 529] width 445 height 23
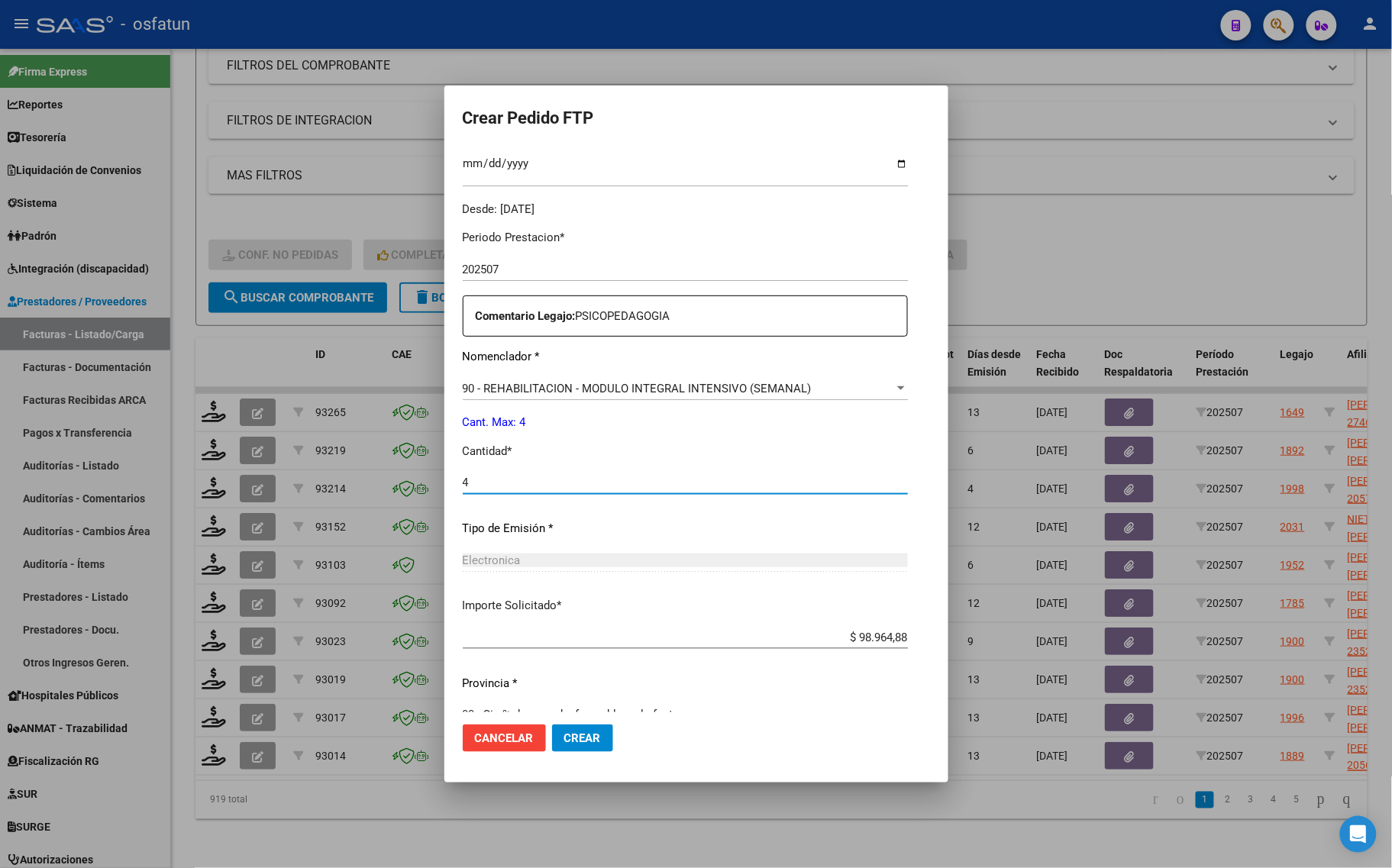
scroll to position [457, 0]
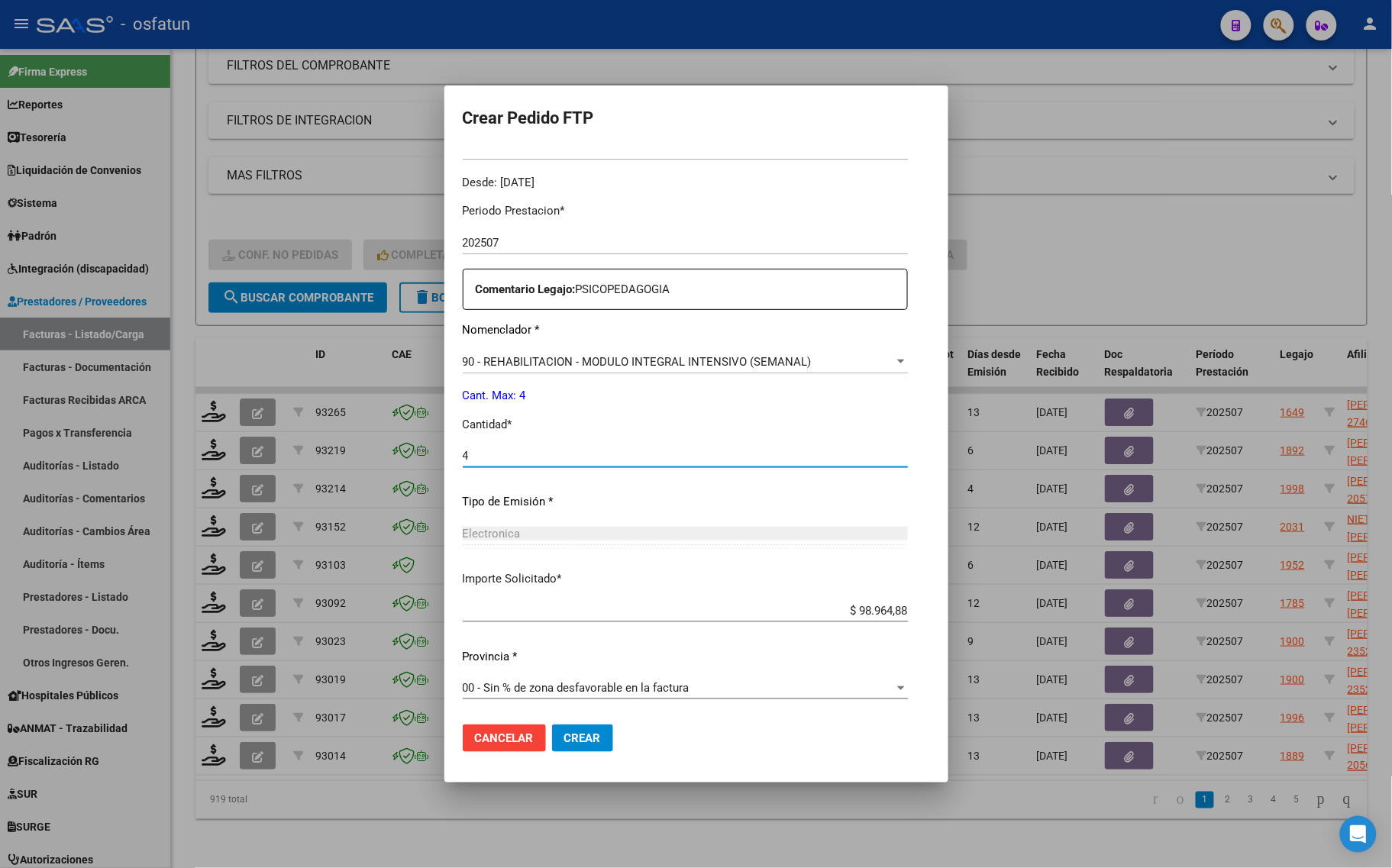
type input "4"
click at [564, 735] on span "Crear" at bounding box center [582, 738] width 36 height 14
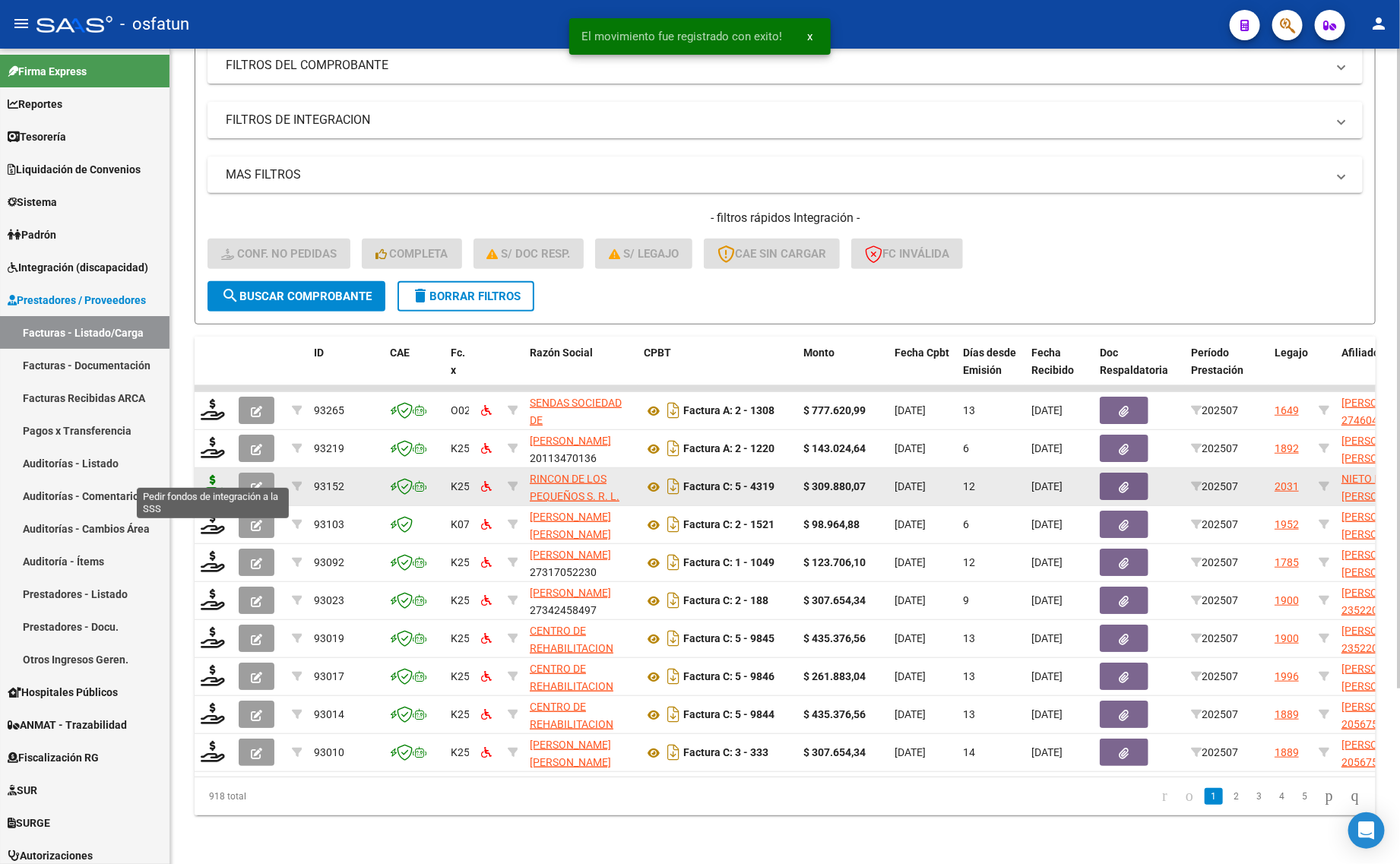
click at [208, 475] on icon at bounding box center [213, 486] width 24 height 22
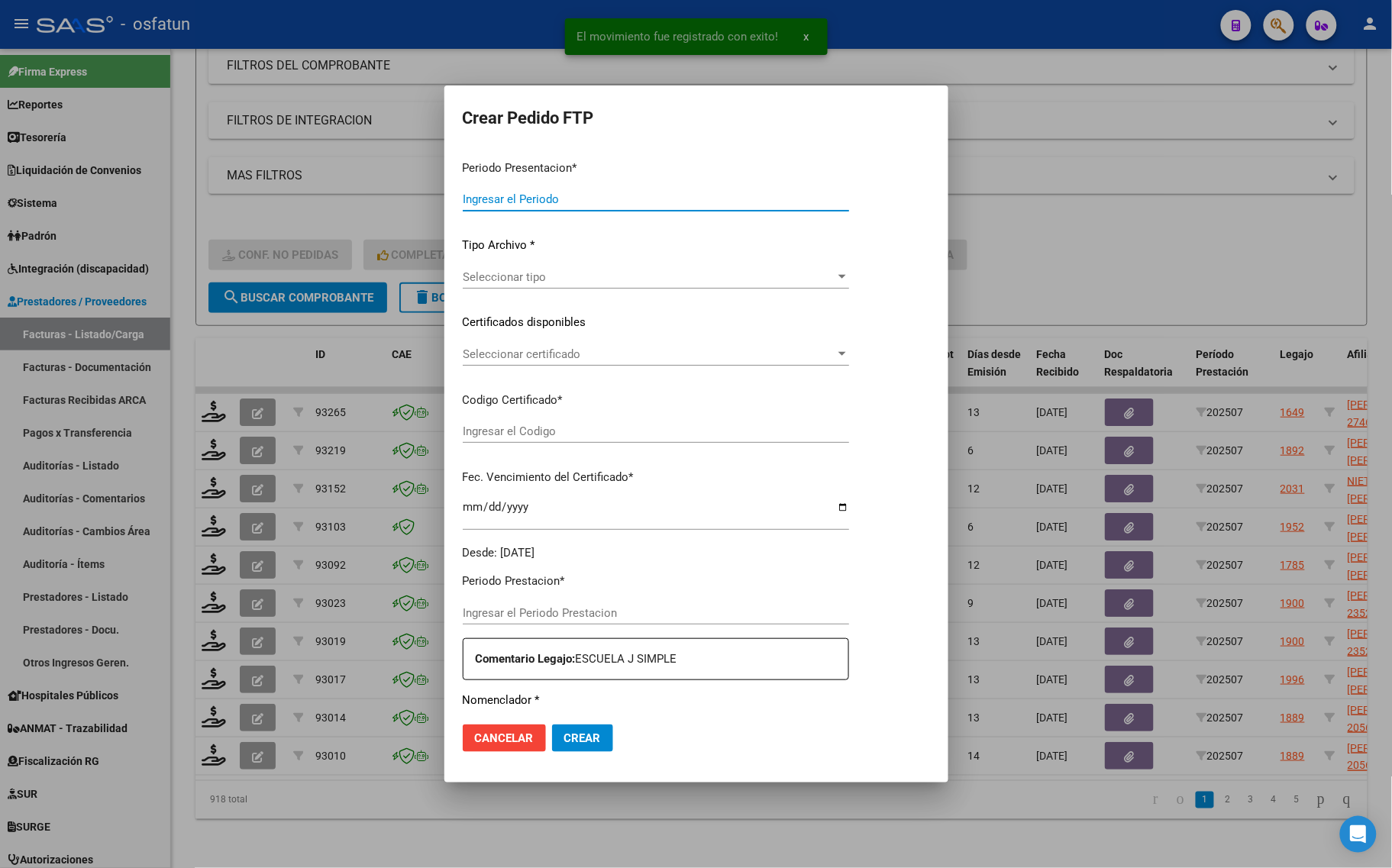
type input "202507"
type input "$ 309.880,07"
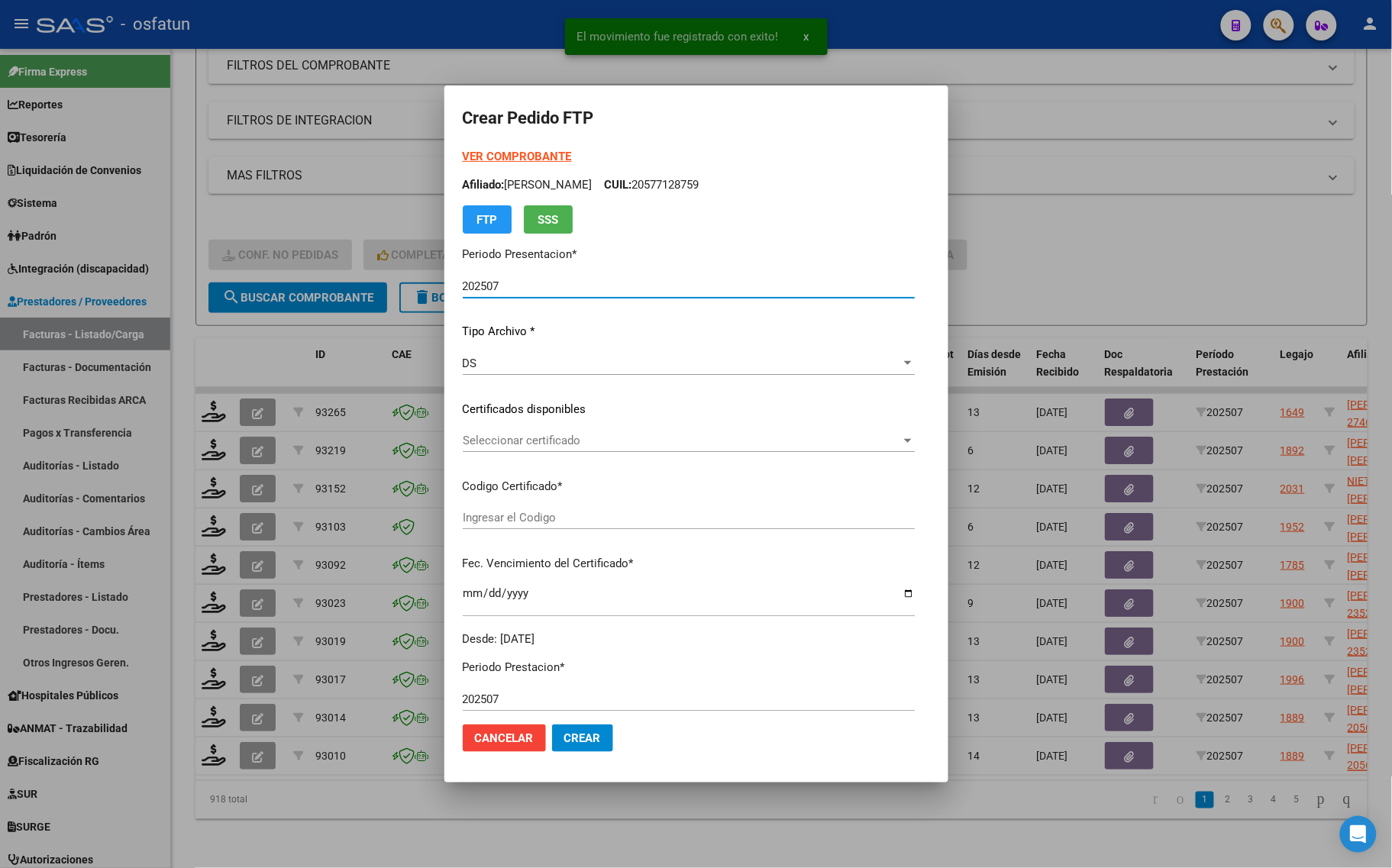
type input "ARG01000485315092021031620270316COR234"
type input "[DATE]"
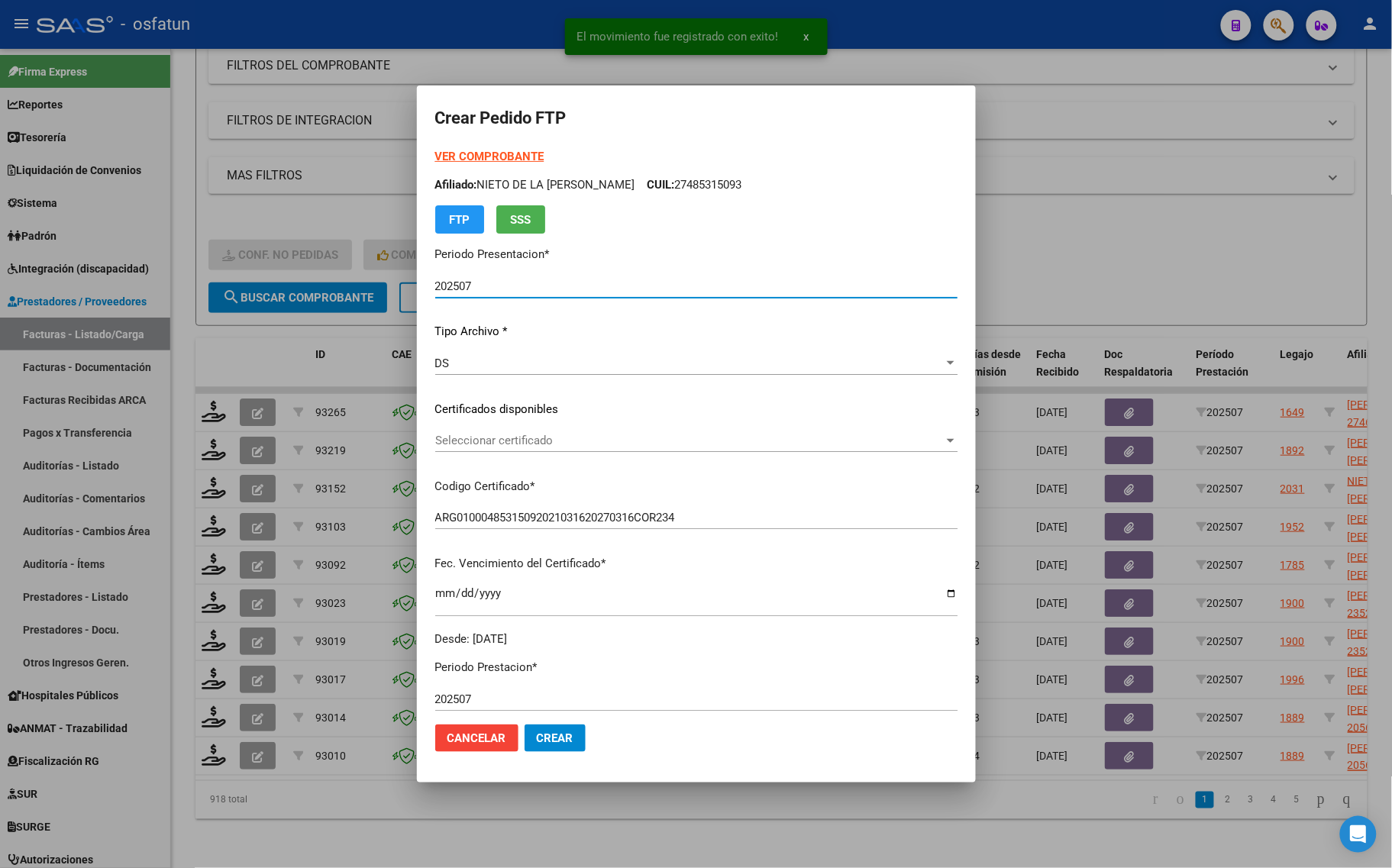
click at [468, 152] on strong "VER COMPROBANTE" at bounding box center [489, 156] width 109 height 14
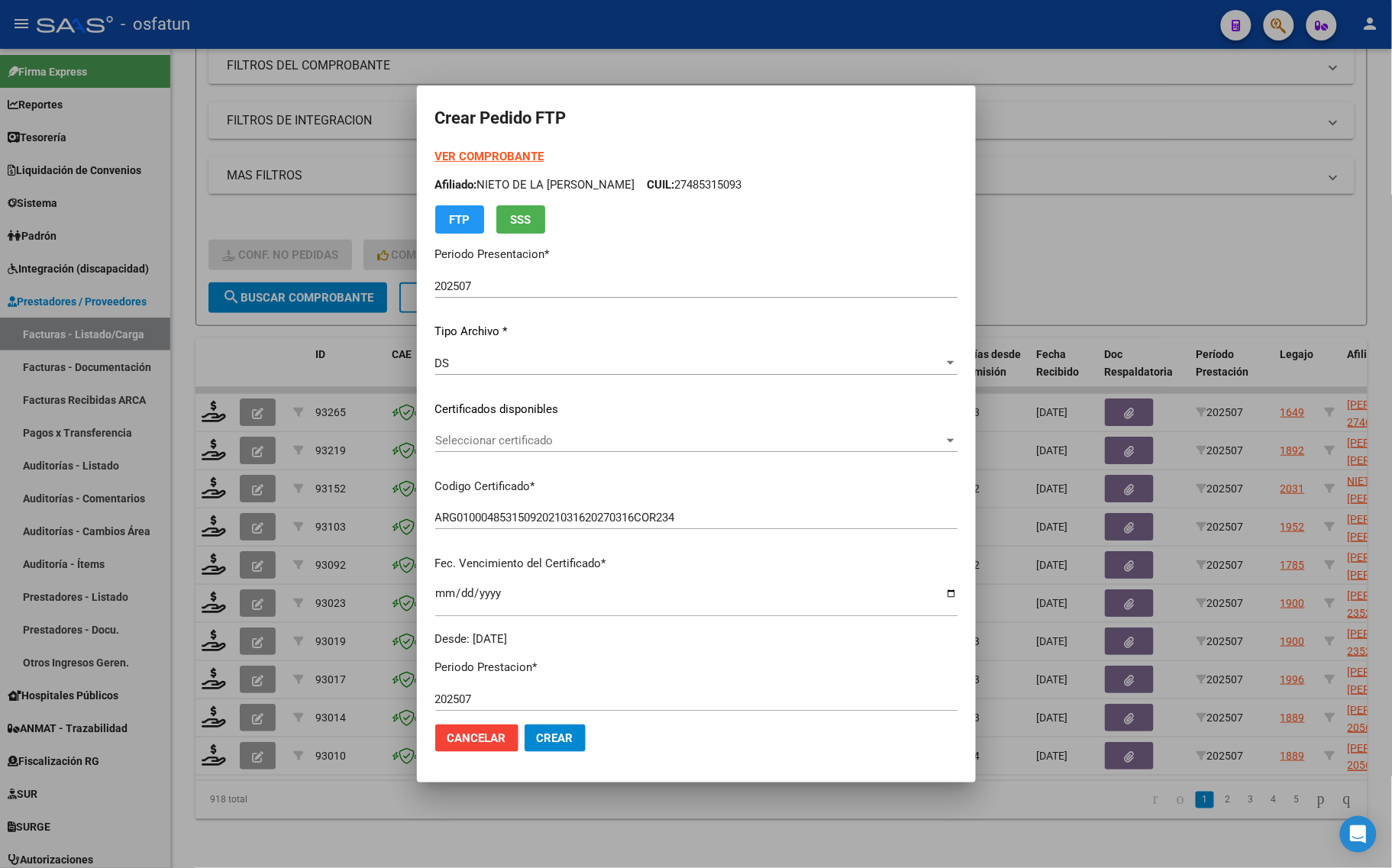
click at [482, 443] on span "Seleccionar certificado" at bounding box center [689, 441] width 509 height 14
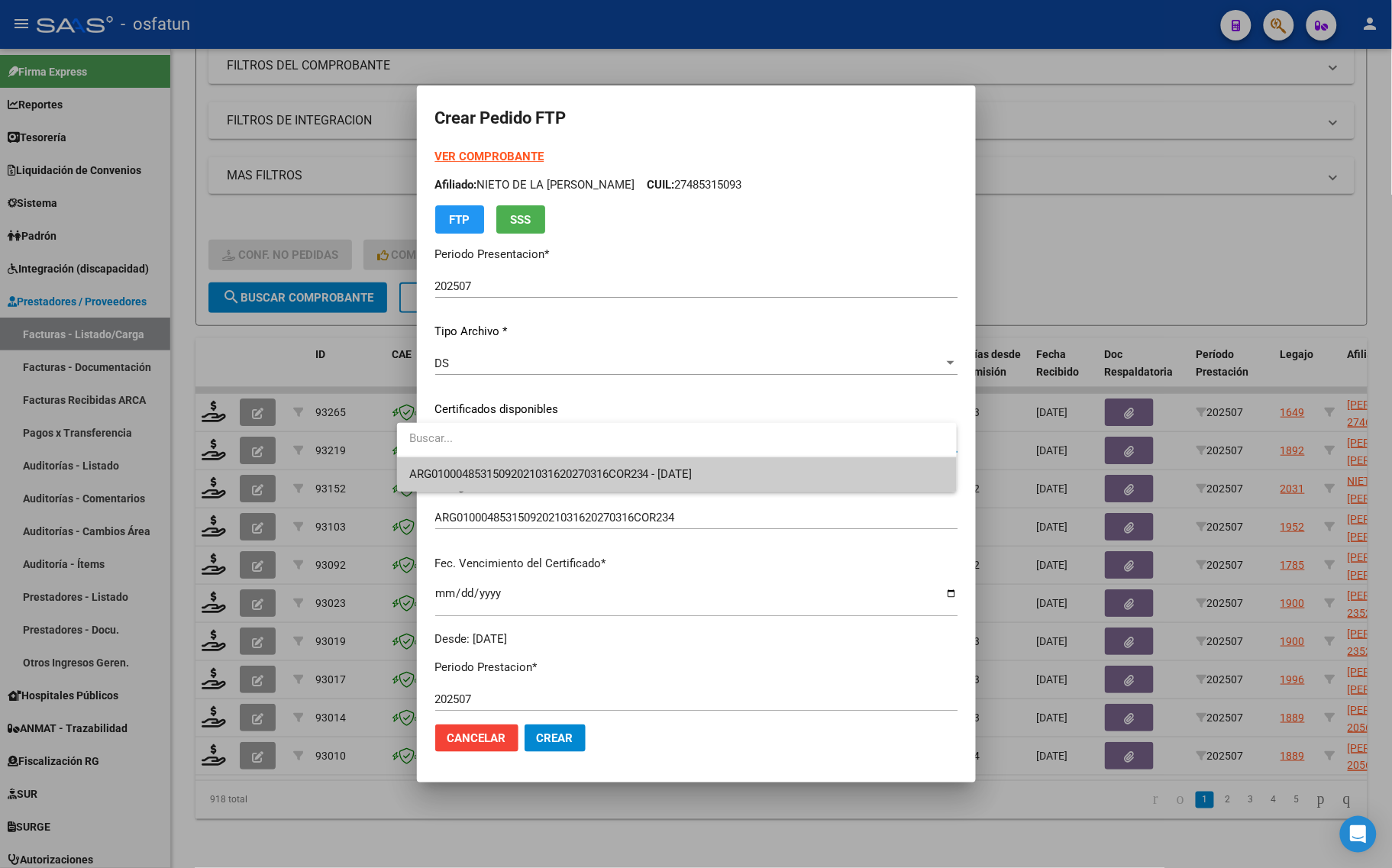
click at [483, 455] on input "dropdown search" at bounding box center [676, 438] width 559 height 34
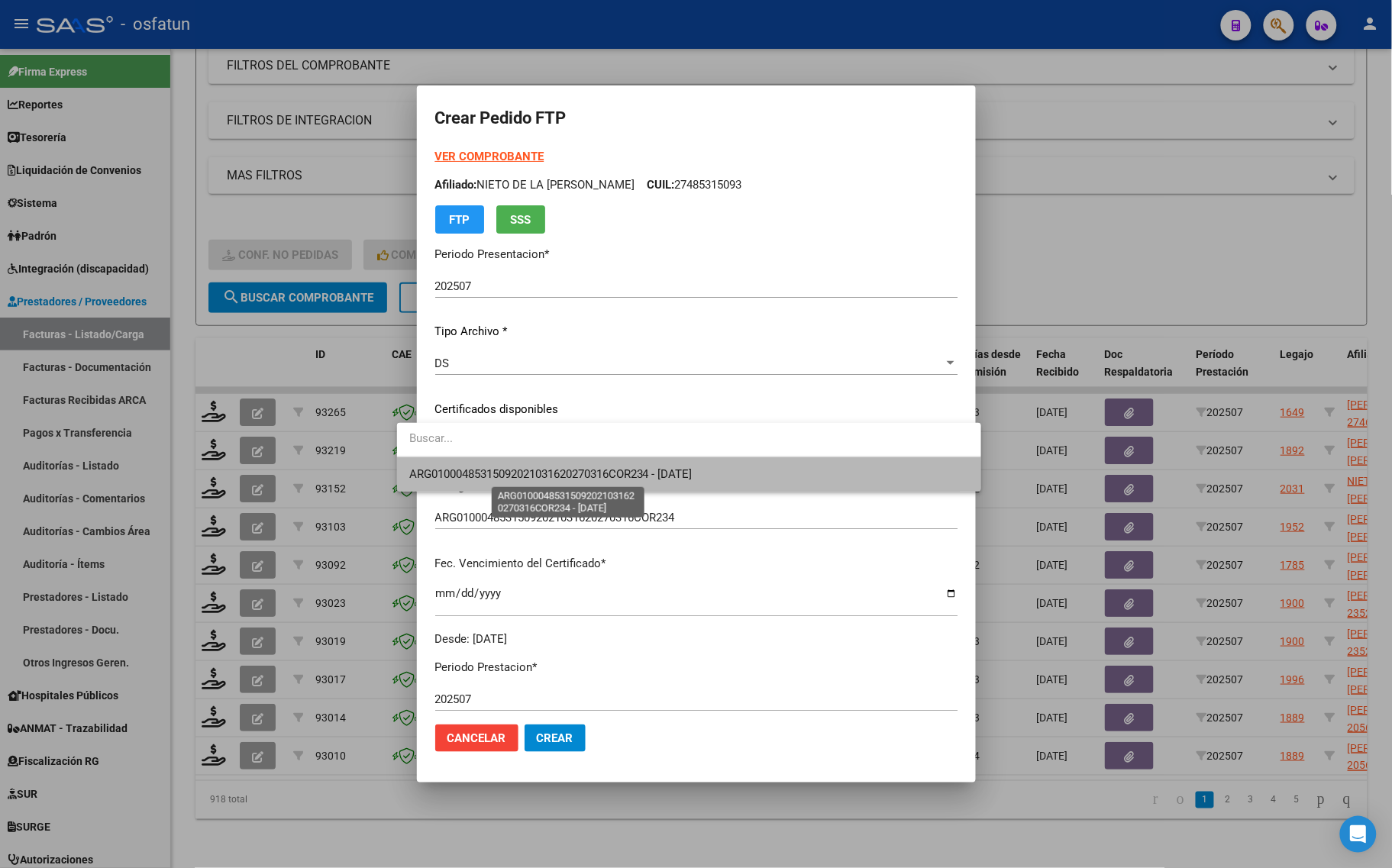
click at [485, 478] on span "ARG01000485315092021031620270316COR234 - [DATE]" at bounding box center [551, 474] width 284 height 14
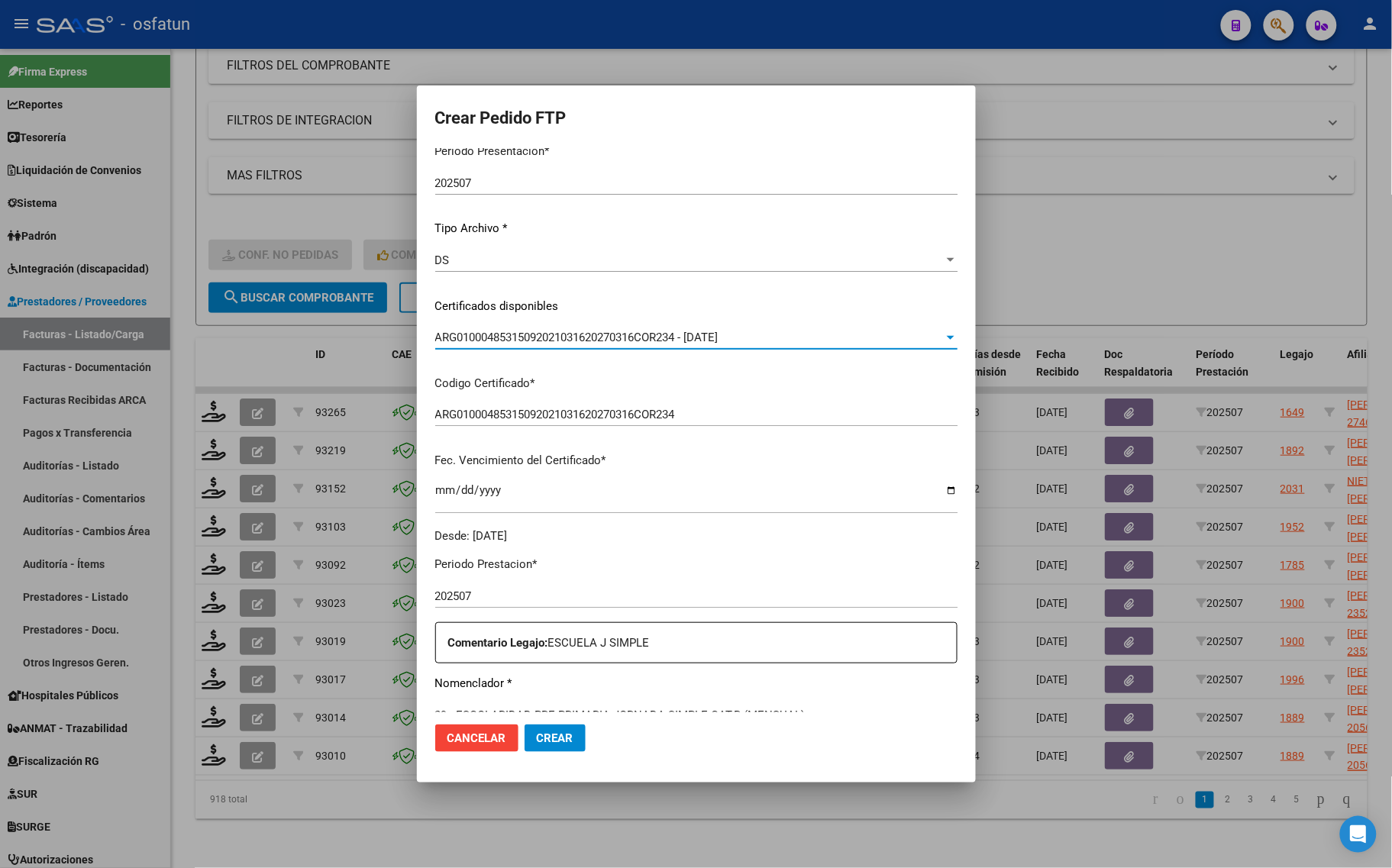
scroll to position [286, 0]
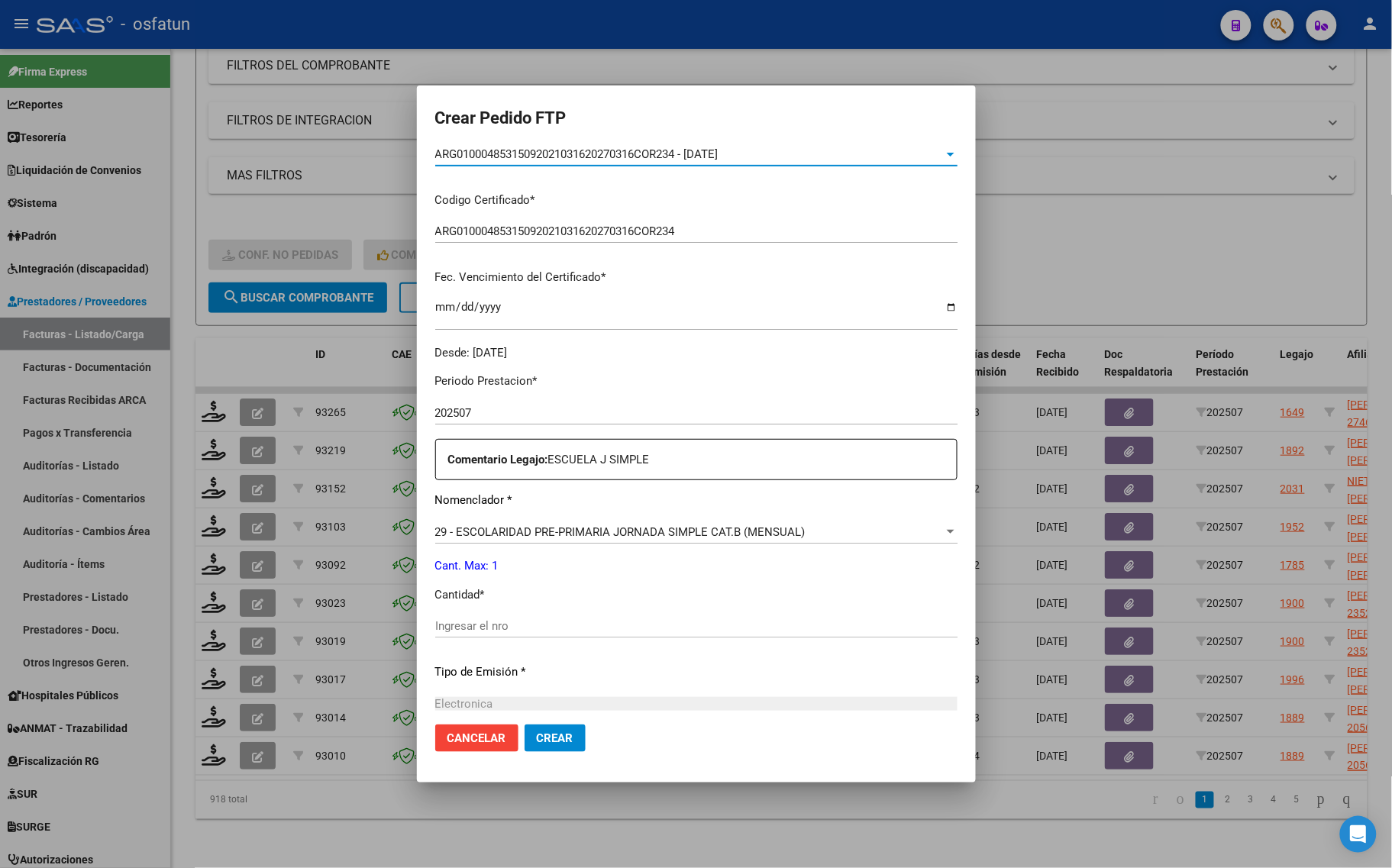
click at [526, 619] on input "Ingresar el nro" at bounding box center [696, 626] width 522 height 14
click at [474, 624] on input "Ingresar el nro" at bounding box center [696, 626] width 522 height 14
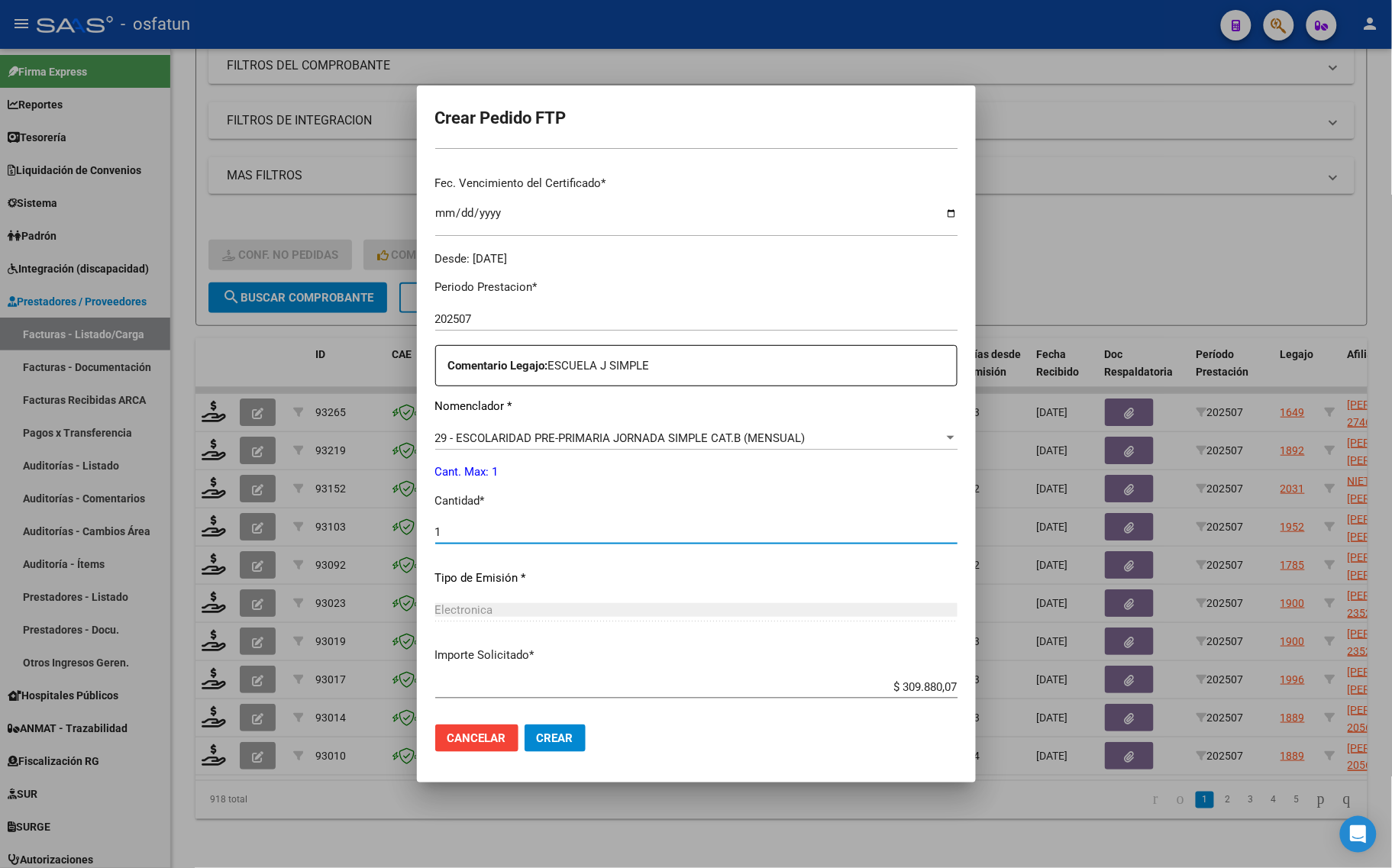
scroll to position [457, 0]
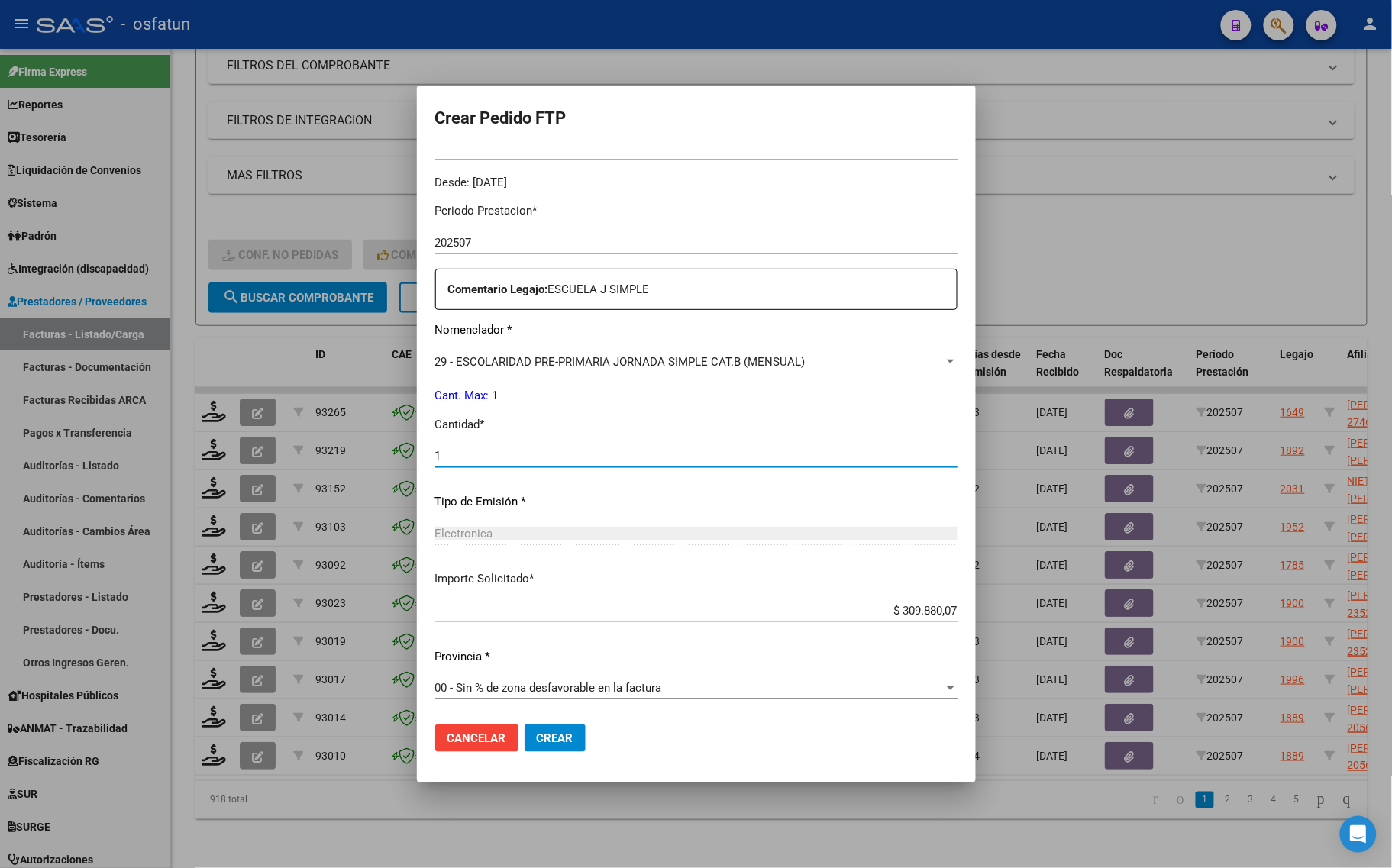
type input "1"
click at [537, 731] on span "Crear" at bounding box center [554, 738] width 36 height 14
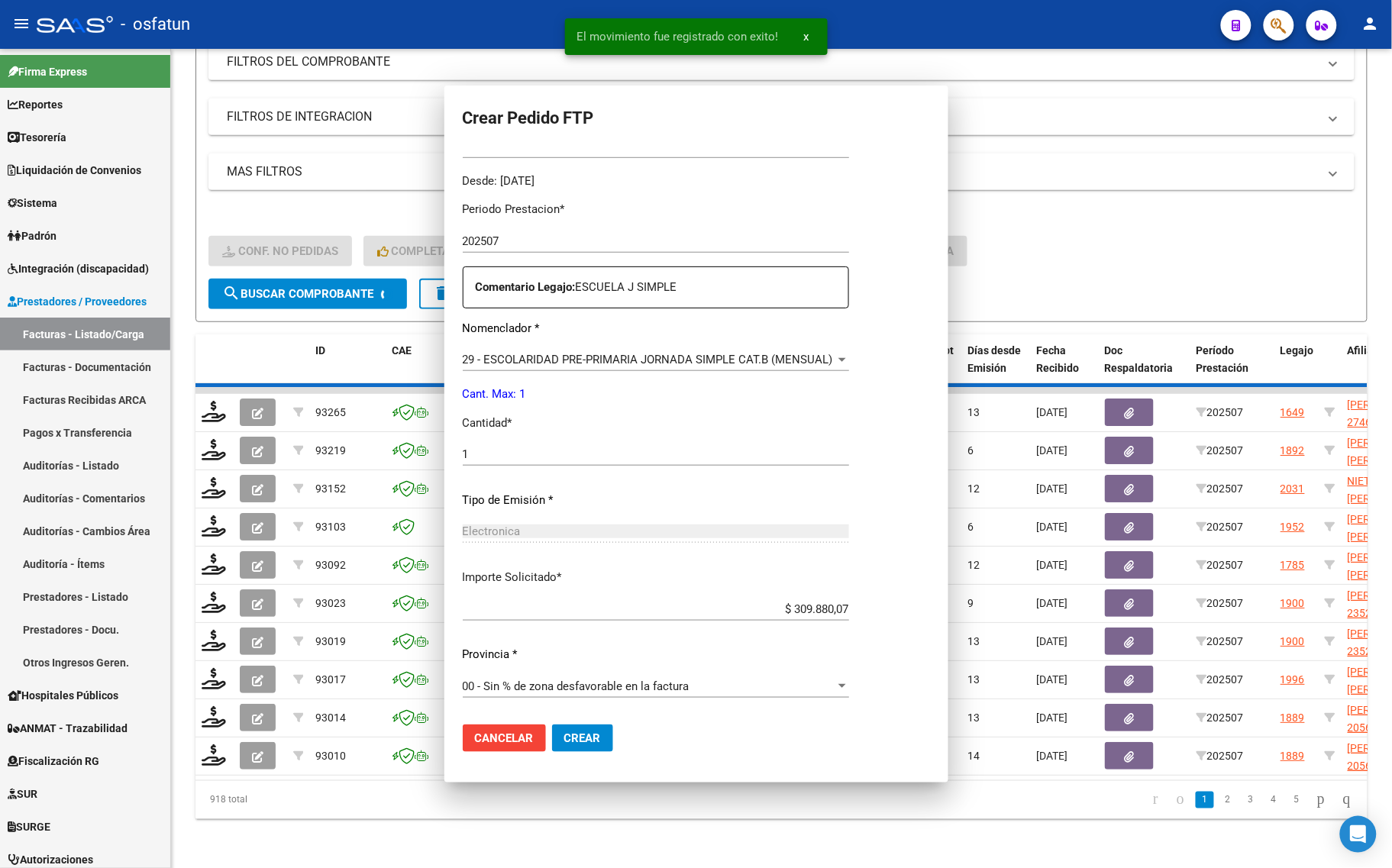
scroll to position [0, 0]
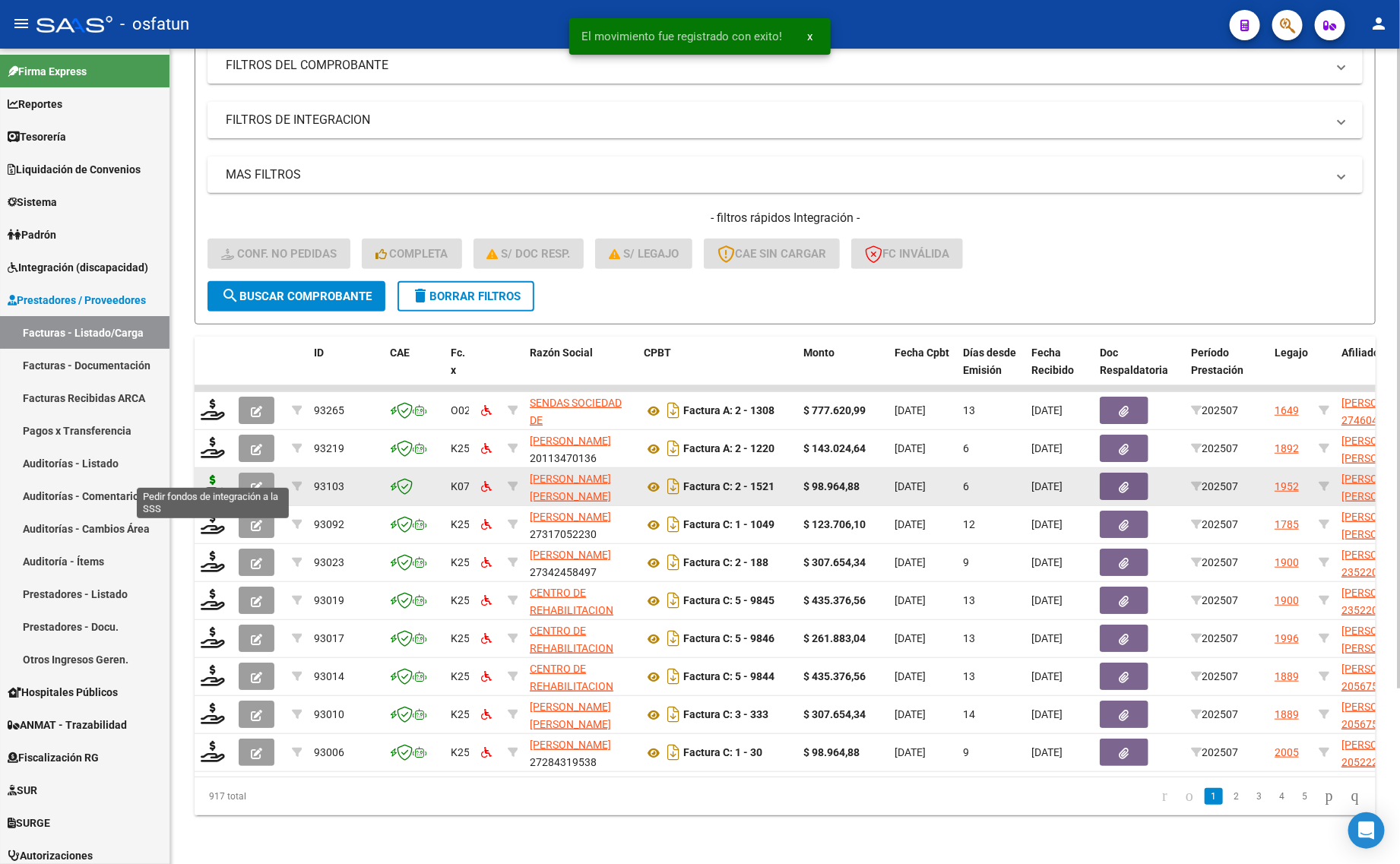
click at [215, 475] on icon at bounding box center [213, 486] width 24 height 22
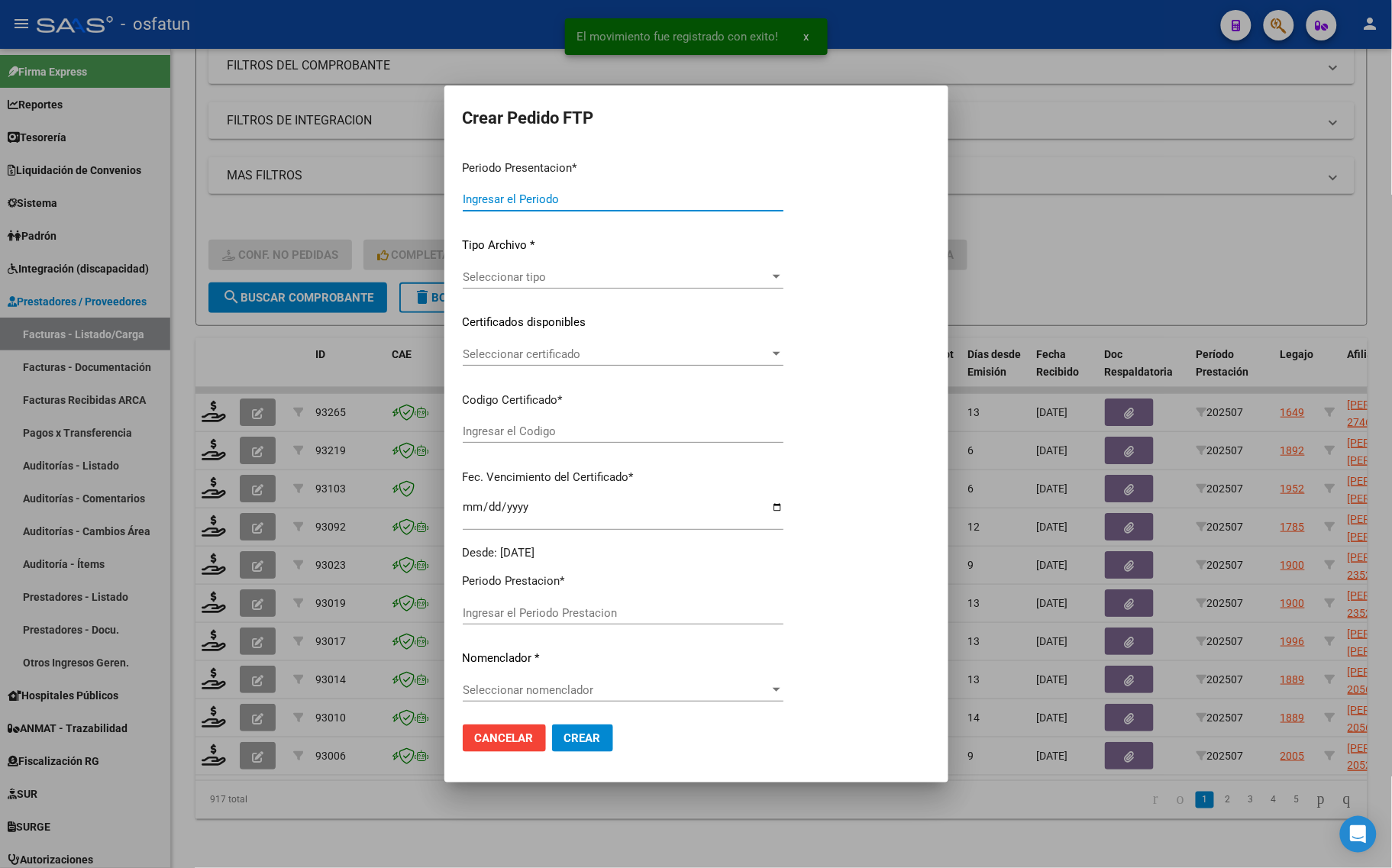
type input "202507"
type input "$ 98.964,88"
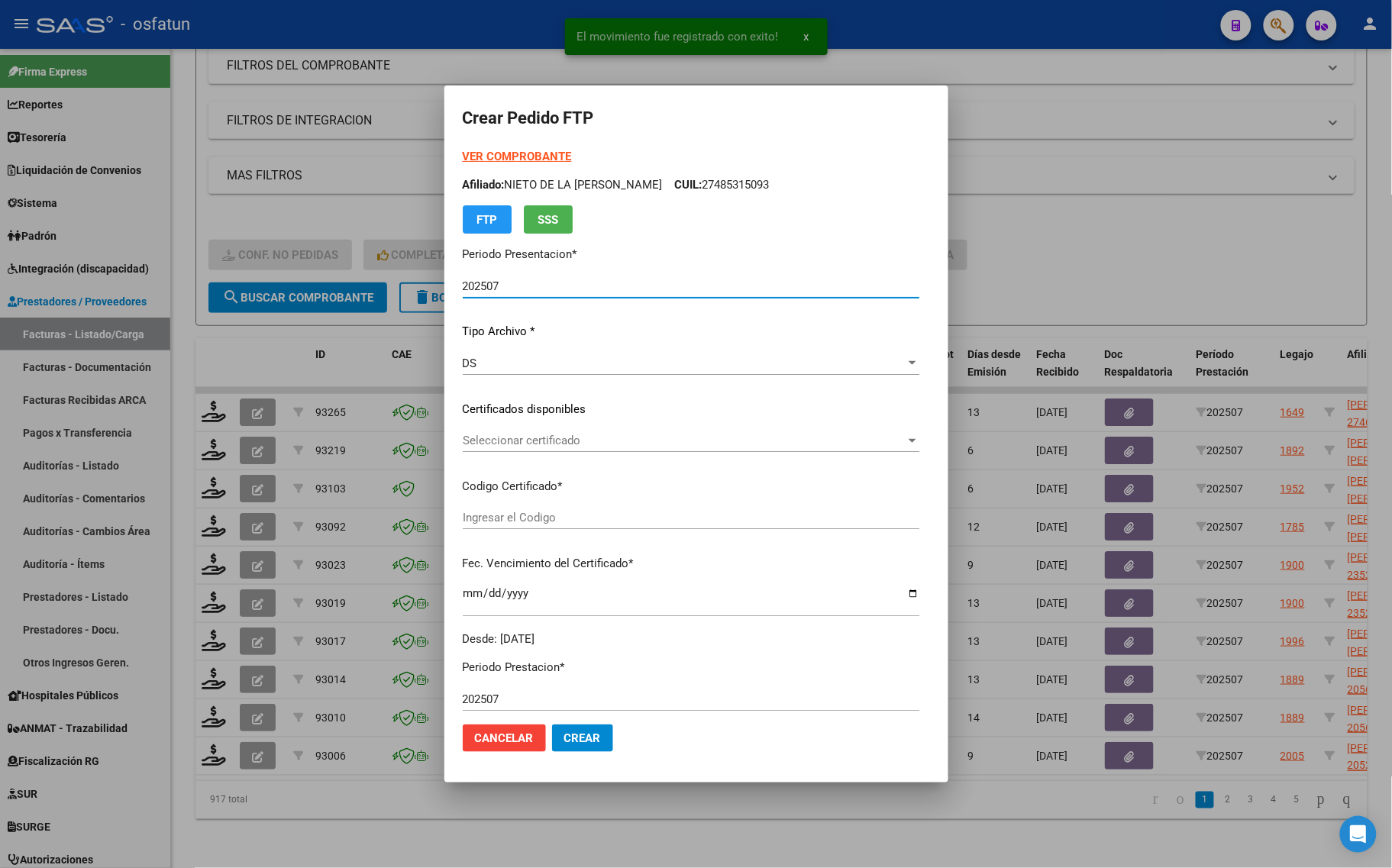
type input "ARG02000543290722024110620291106TUC139"
type input "2029-11-06"
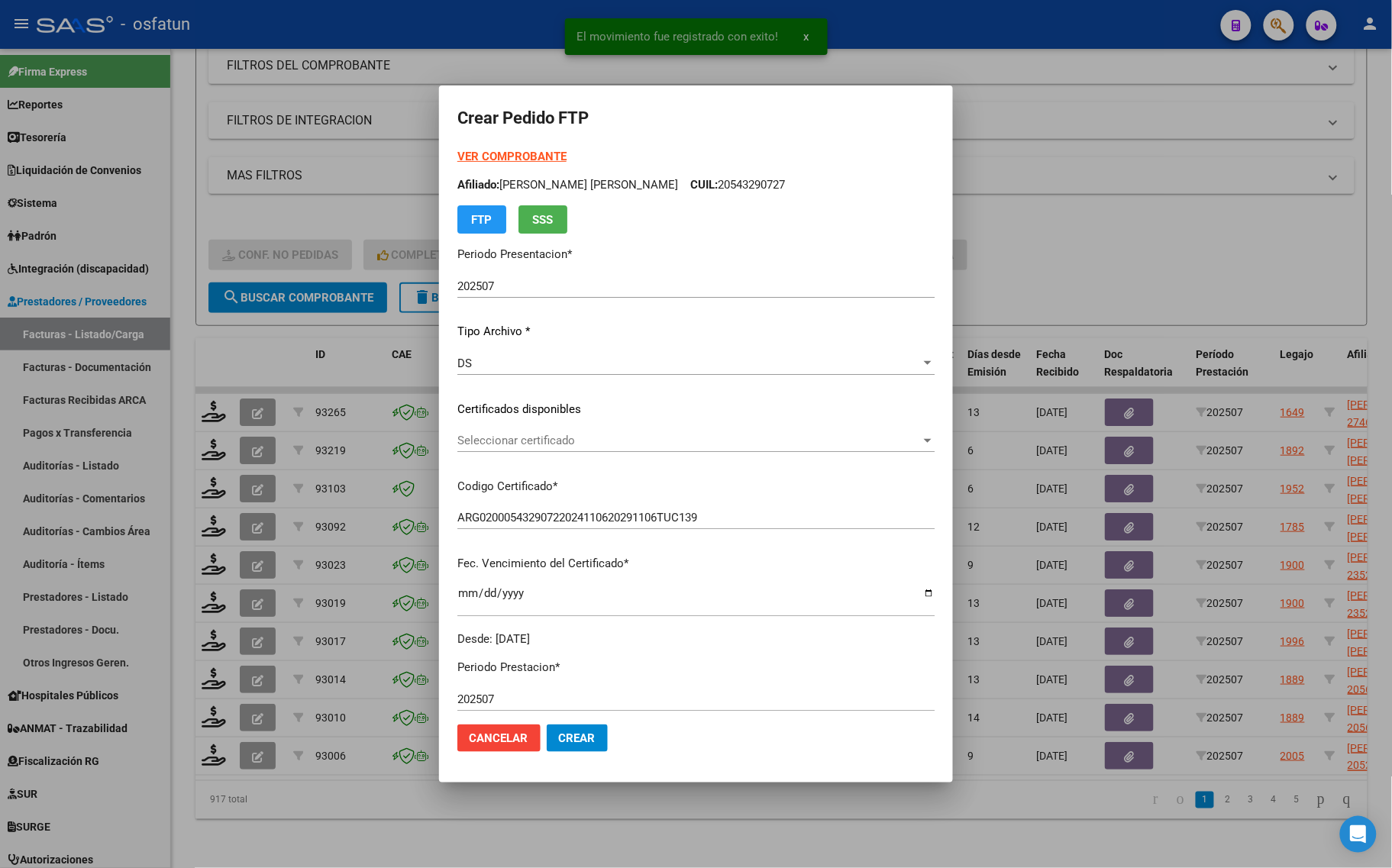
click at [472, 155] on strong "VER COMPROBANTE" at bounding box center [512, 156] width 109 height 14
click at [475, 444] on span "Seleccionar certificado" at bounding box center [689, 441] width 464 height 14
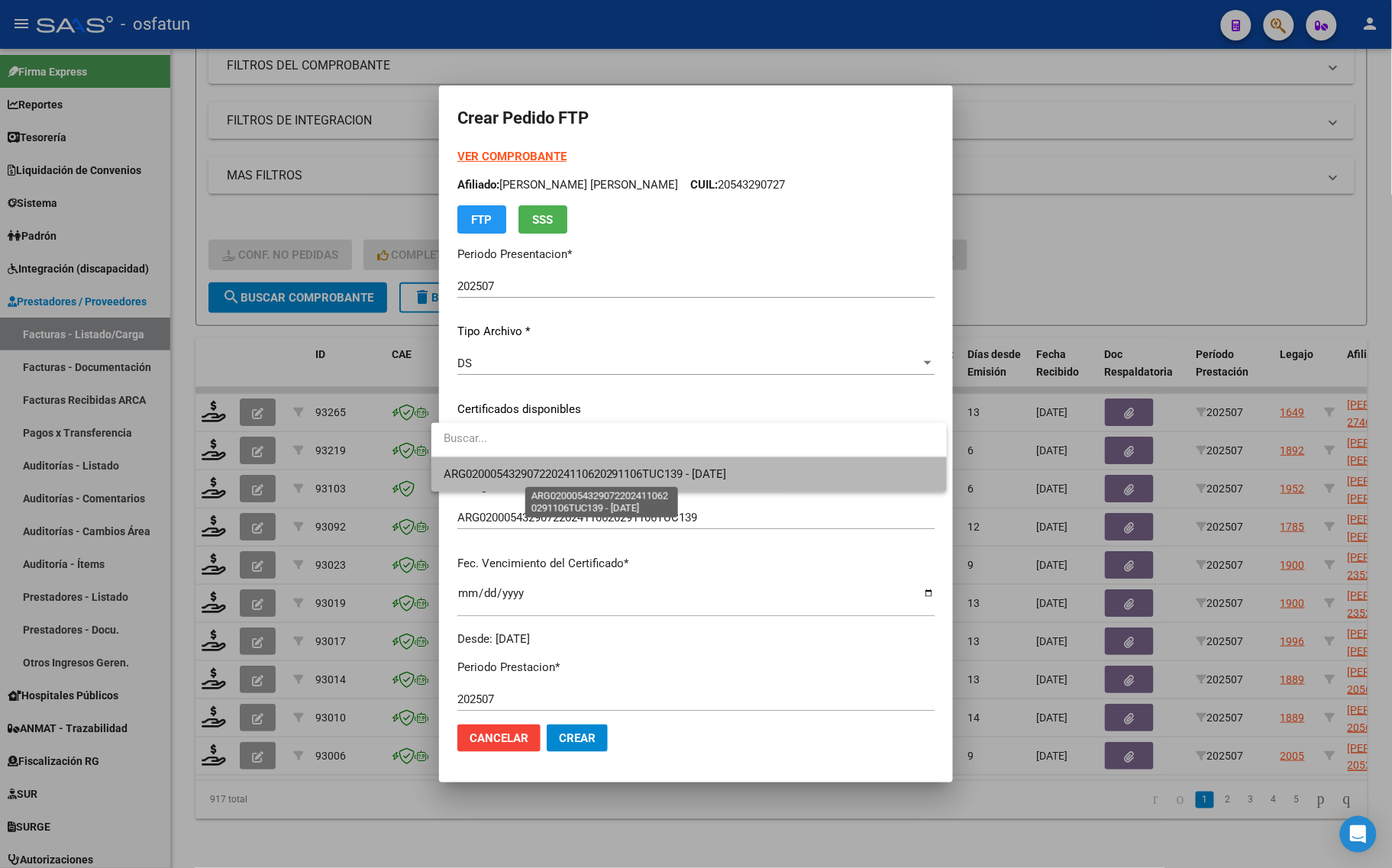
click at [477, 477] on span "ARG02000543290722024110620291106TUC139 - 2029-11-06" at bounding box center [586, 474] width 284 height 14
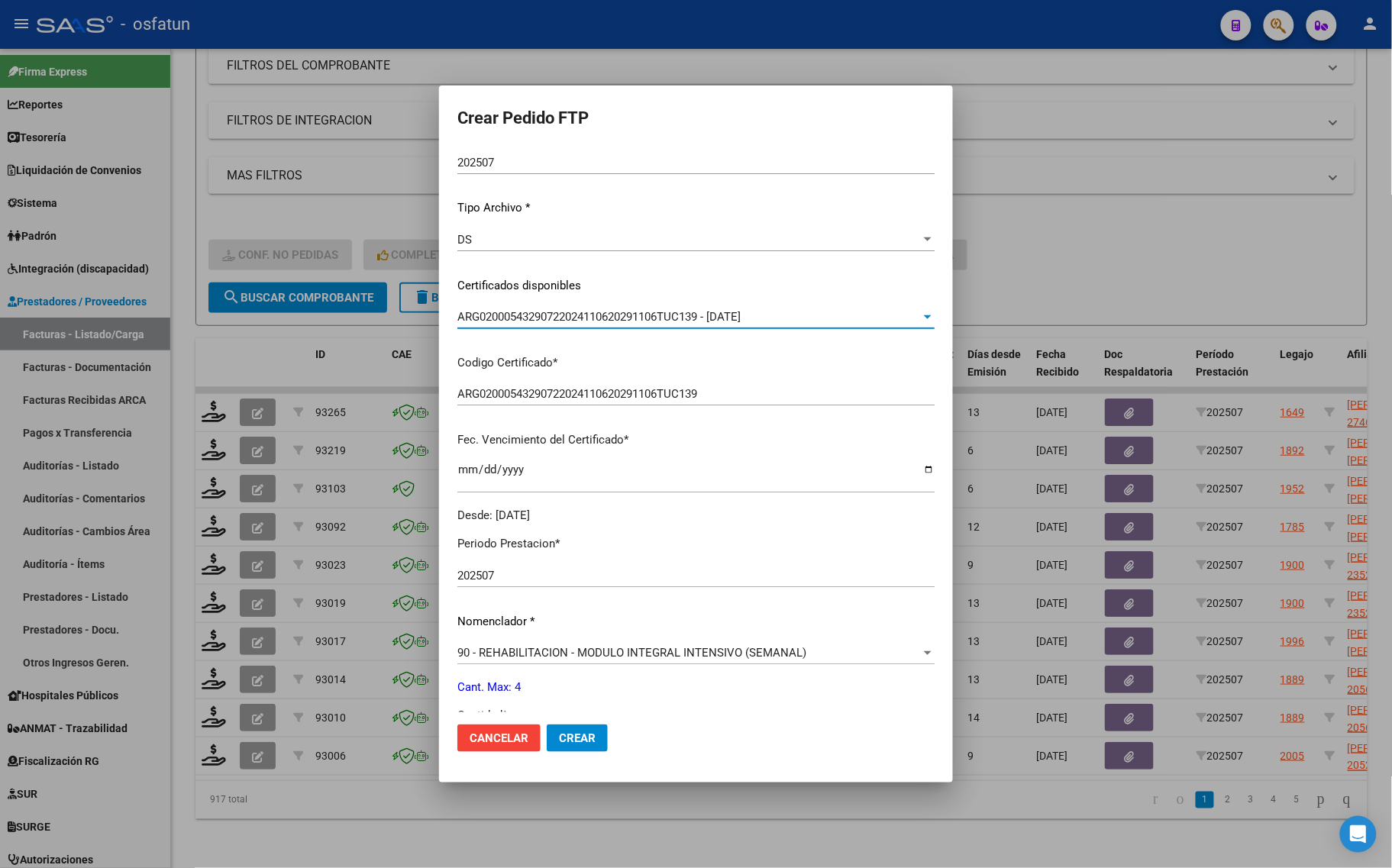
scroll to position [414, 0]
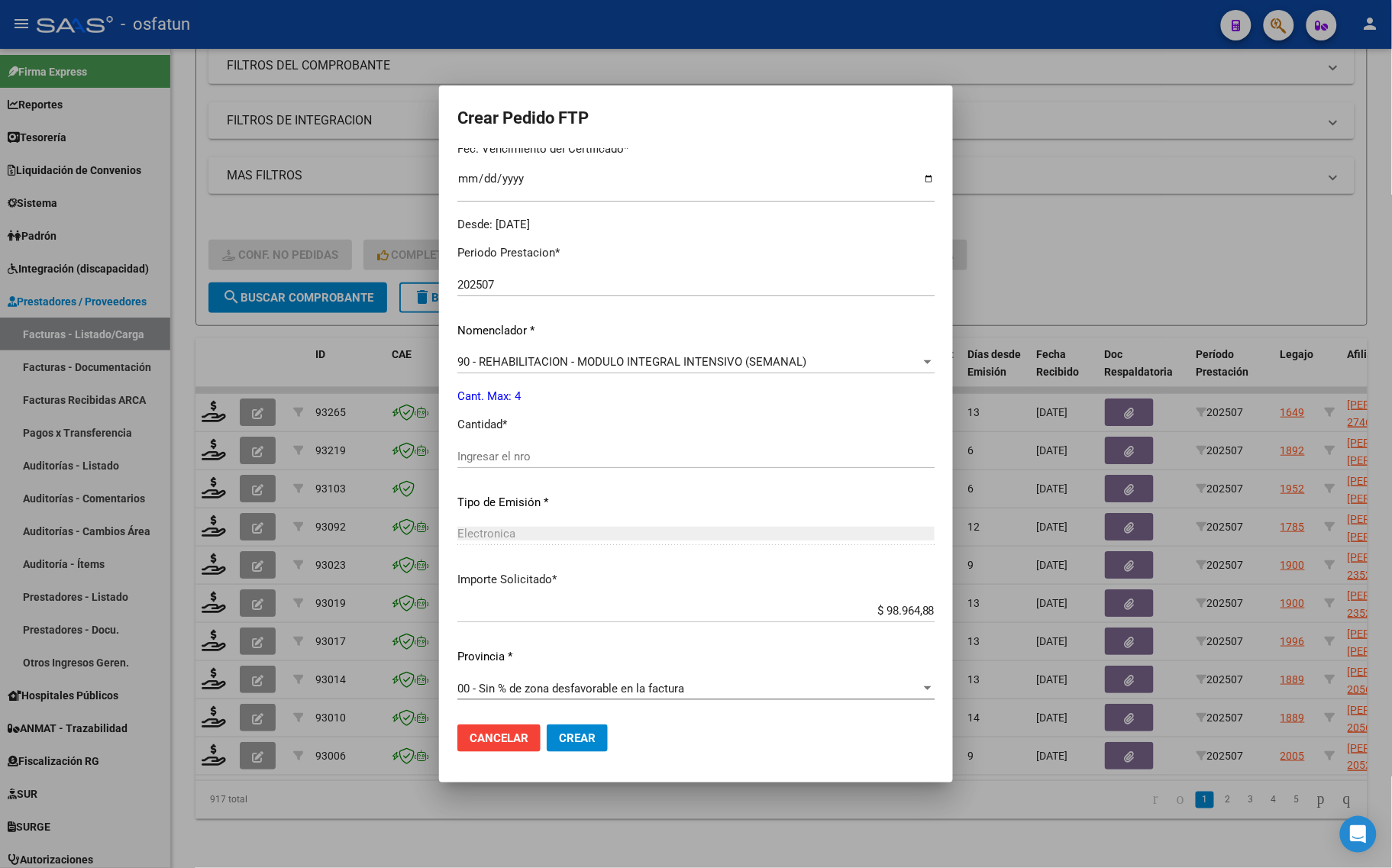
click at [475, 450] on input "Ingresar el nro" at bounding box center [696, 457] width 477 height 14
type input "4"
click at [556, 747] on button "Crear" at bounding box center [577, 738] width 61 height 28
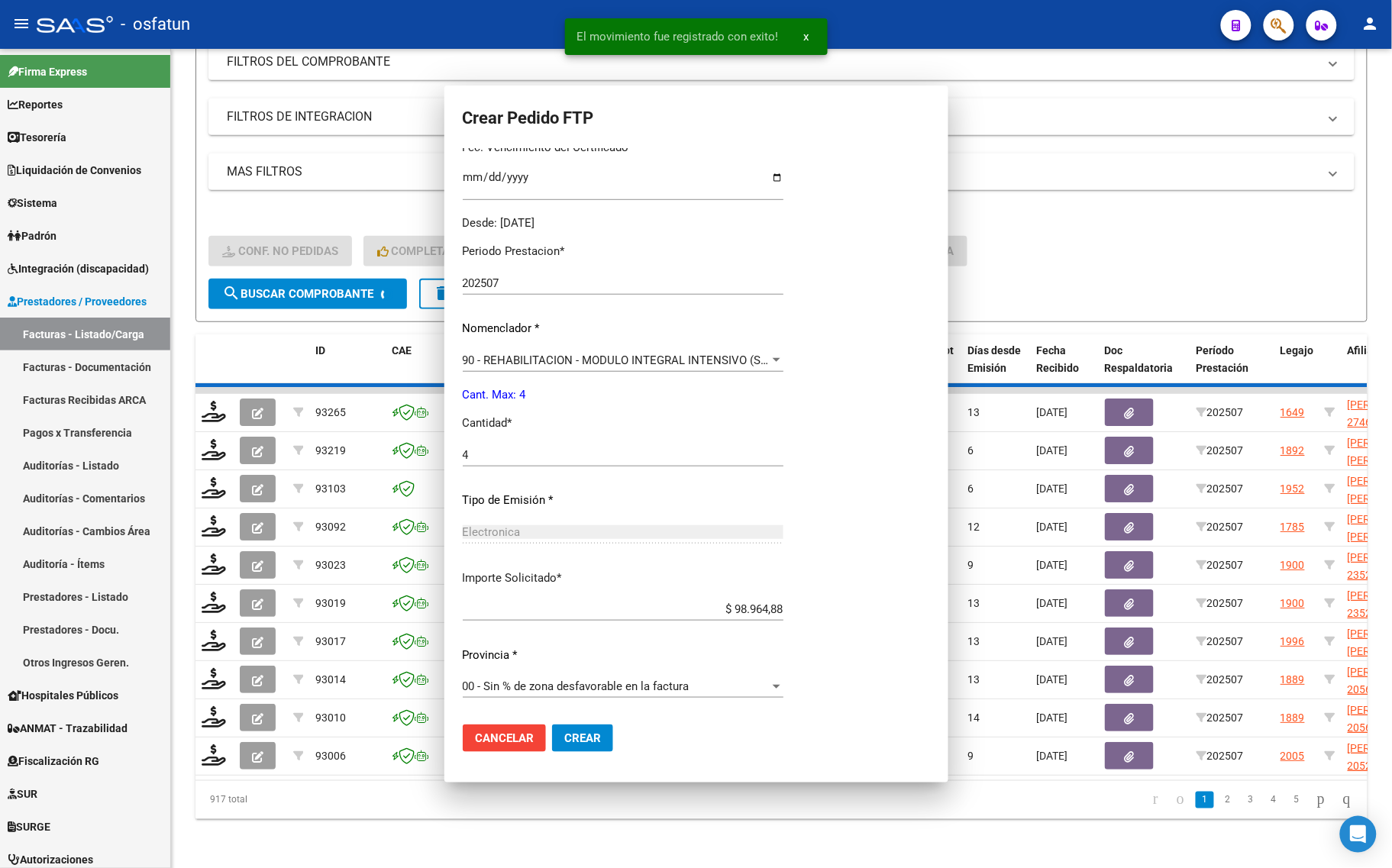
scroll to position [0, 0]
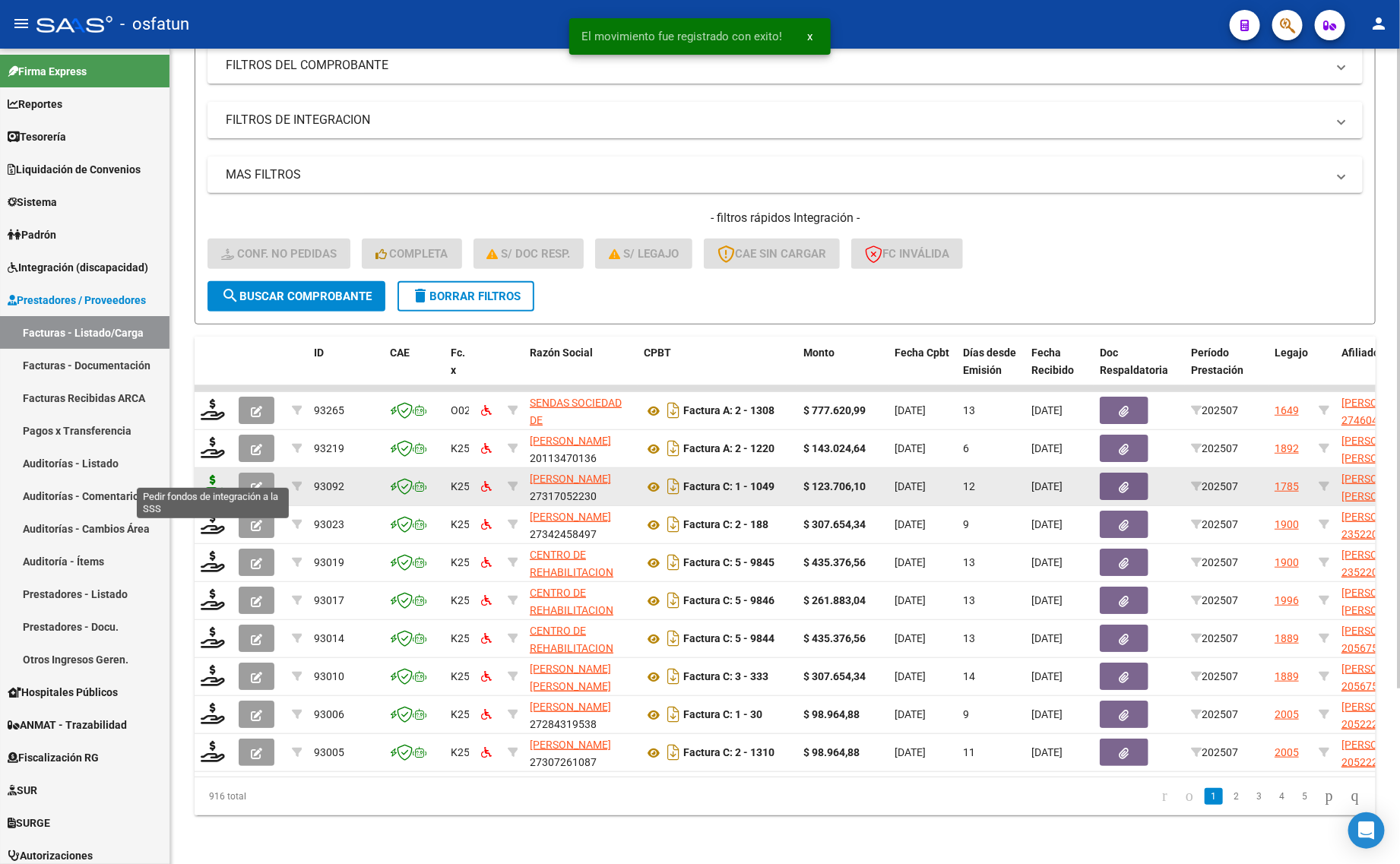
click at [215, 475] on icon at bounding box center [213, 486] width 24 height 22
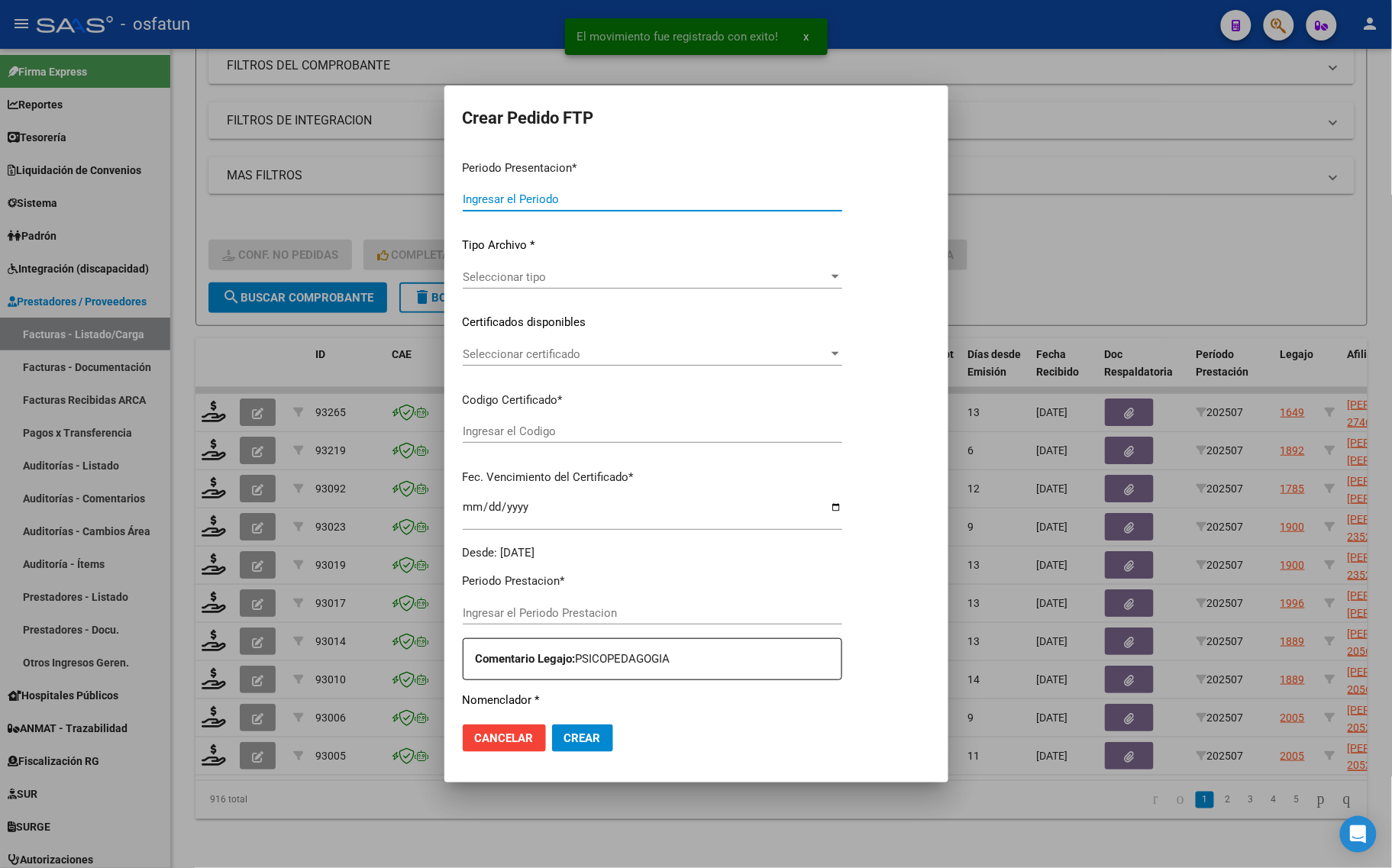
type input "202507"
type input "$ 123.706,10"
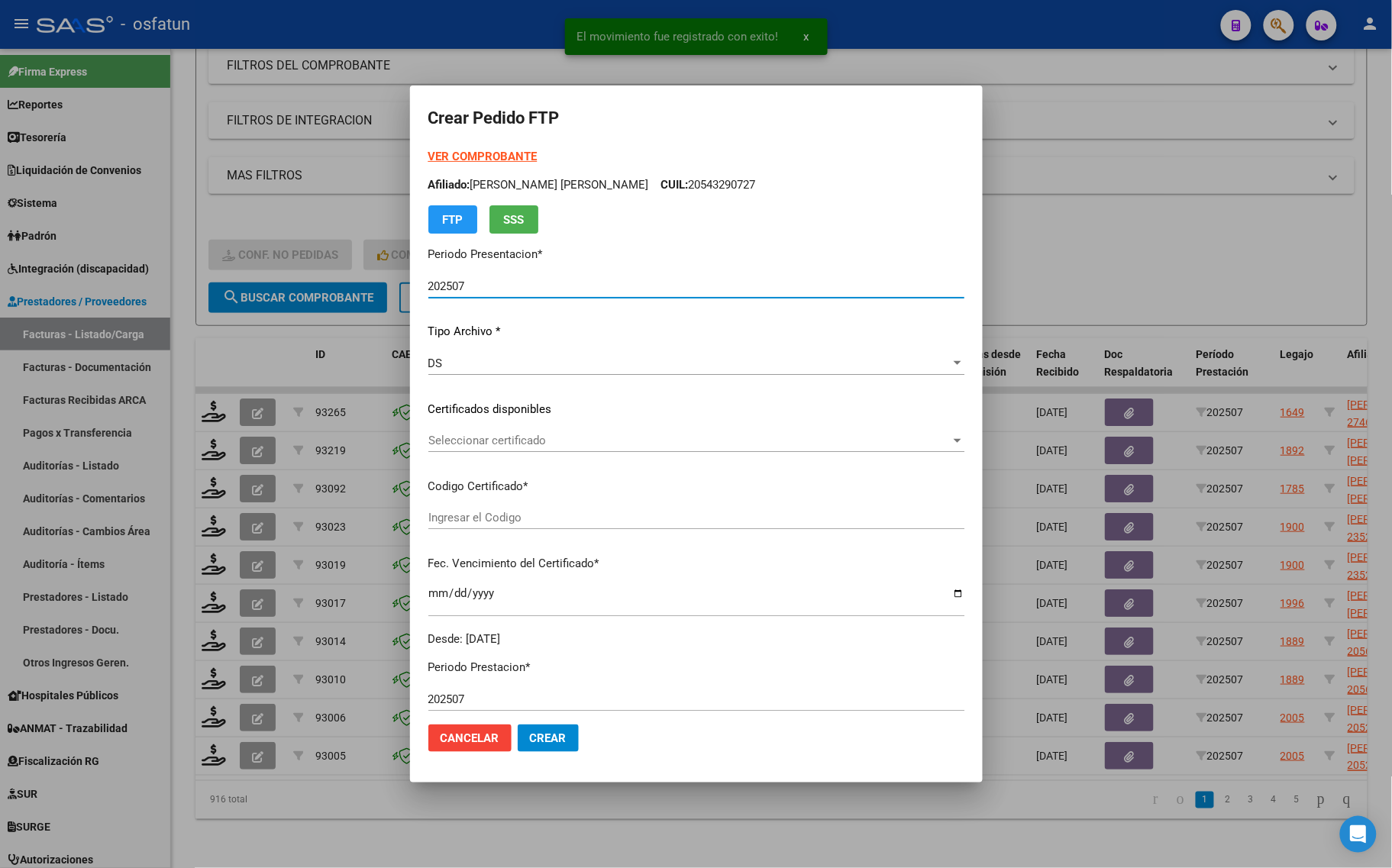
type input "ARG02000549339932020101320251013COR467"
type input "[DATE]"
click at [453, 153] on strong "VER COMPROBANTE" at bounding box center [482, 156] width 109 height 14
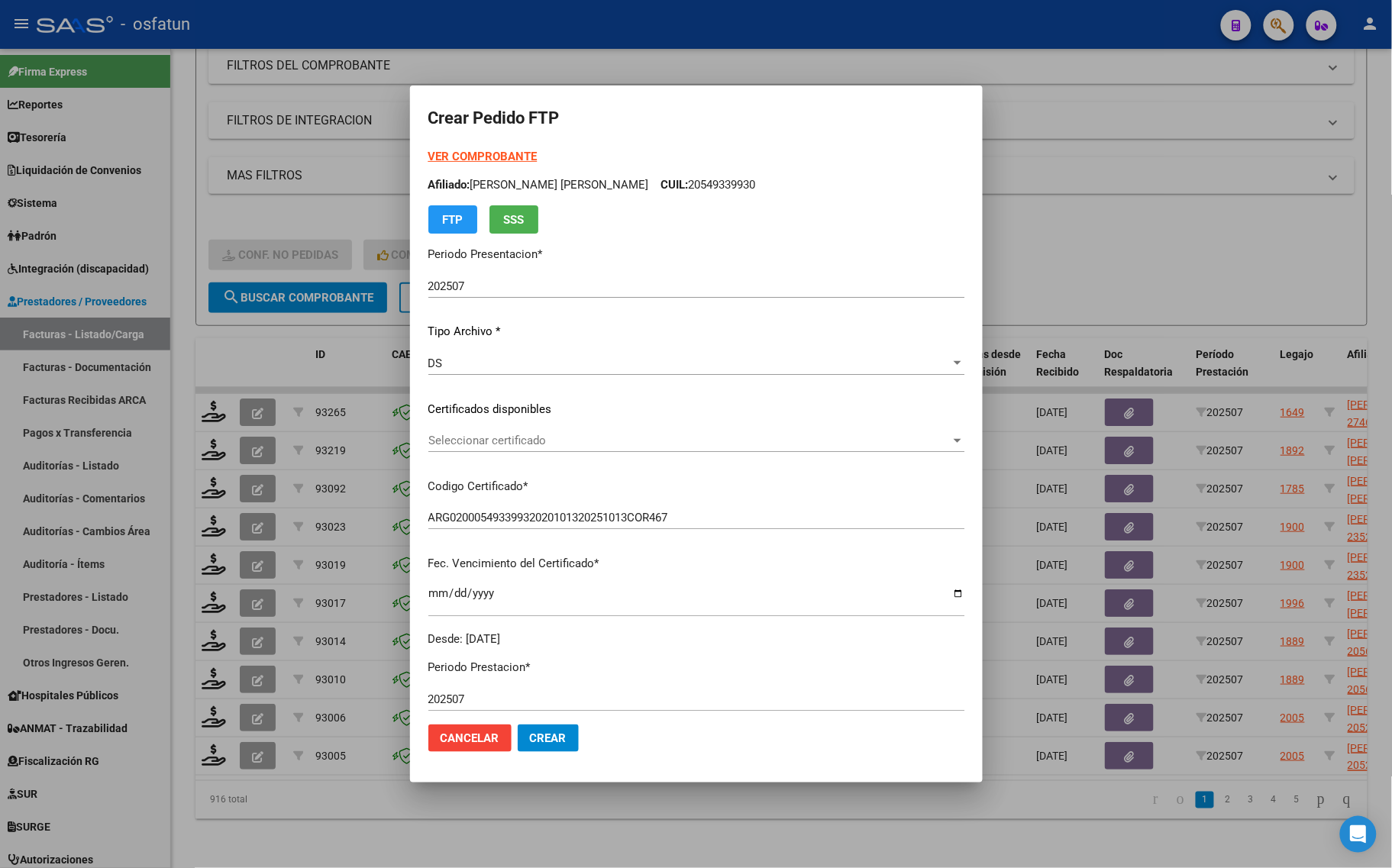
click at [505, 427] on div "VER COMPROBANTE ARCA Padrón Afiliado: DRUETTA CIRUELOS TOMAS ANGEL CUIL: 205493…" at bounding box center [696, 397] width 536 height 499
click at [497, 458] on div "Seleccionar certificado Seleccionar certificado" at bounding box center [696, 448] width 536 height 37
click at [504, 447] on div "Seleccionar certificado Seleccionar certificado" at bounding box center [696, 440] width 536 height 23
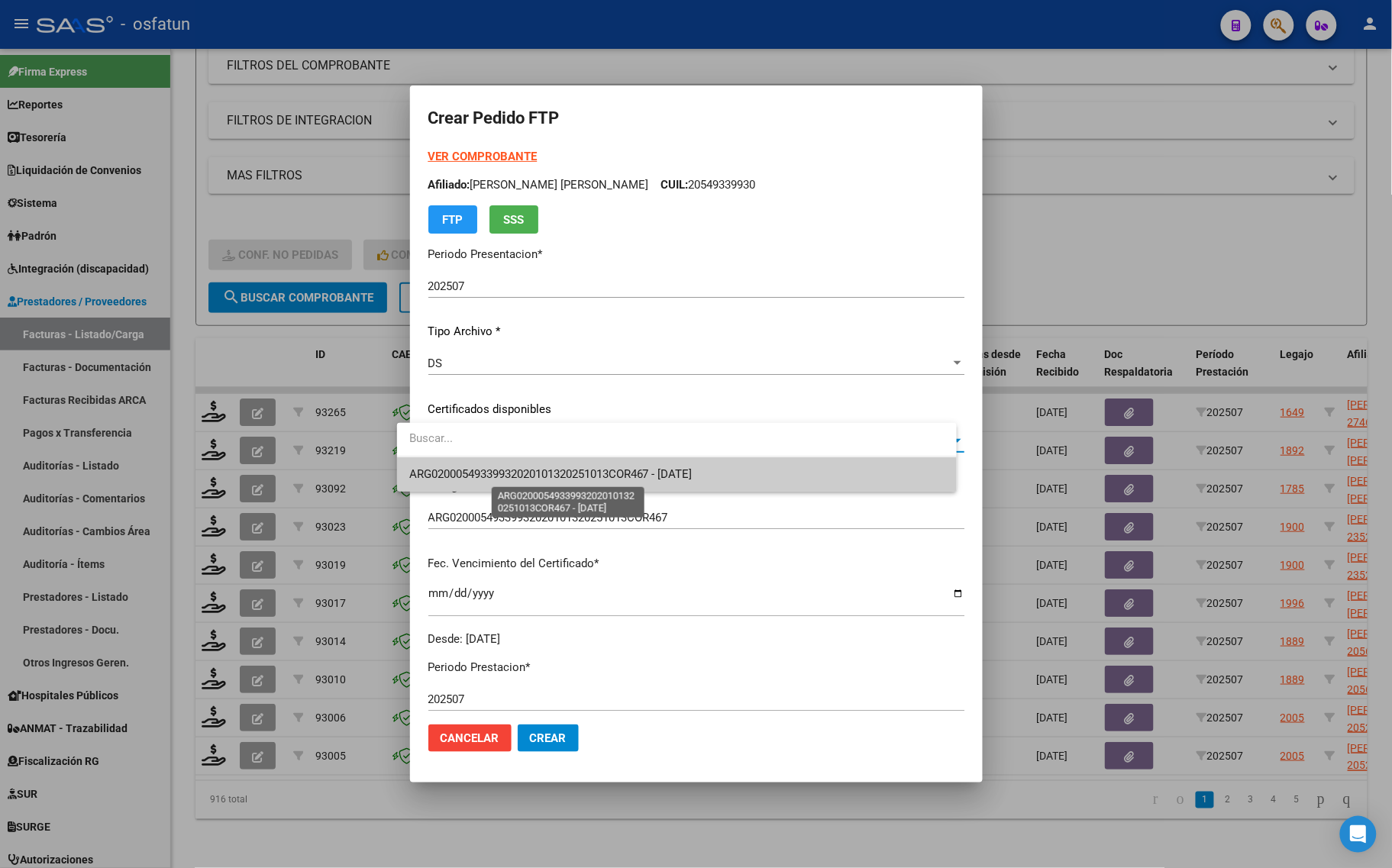
click at [508, 471] on span "ARG02000549339932020101320251013COR467 - [DATE]" at bounding box center [551, 474] width 284 height 14
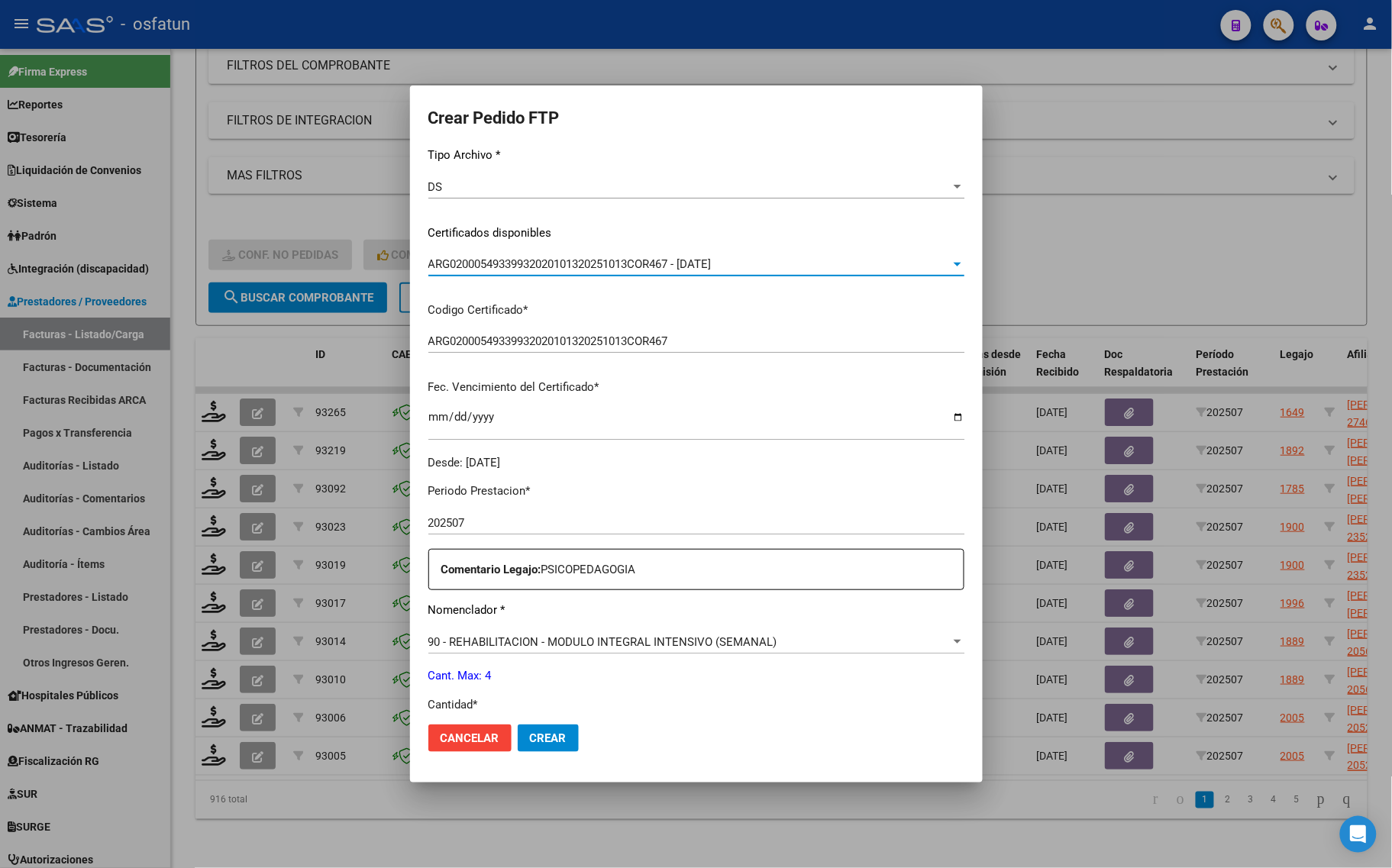
scroll to position [286, 0]
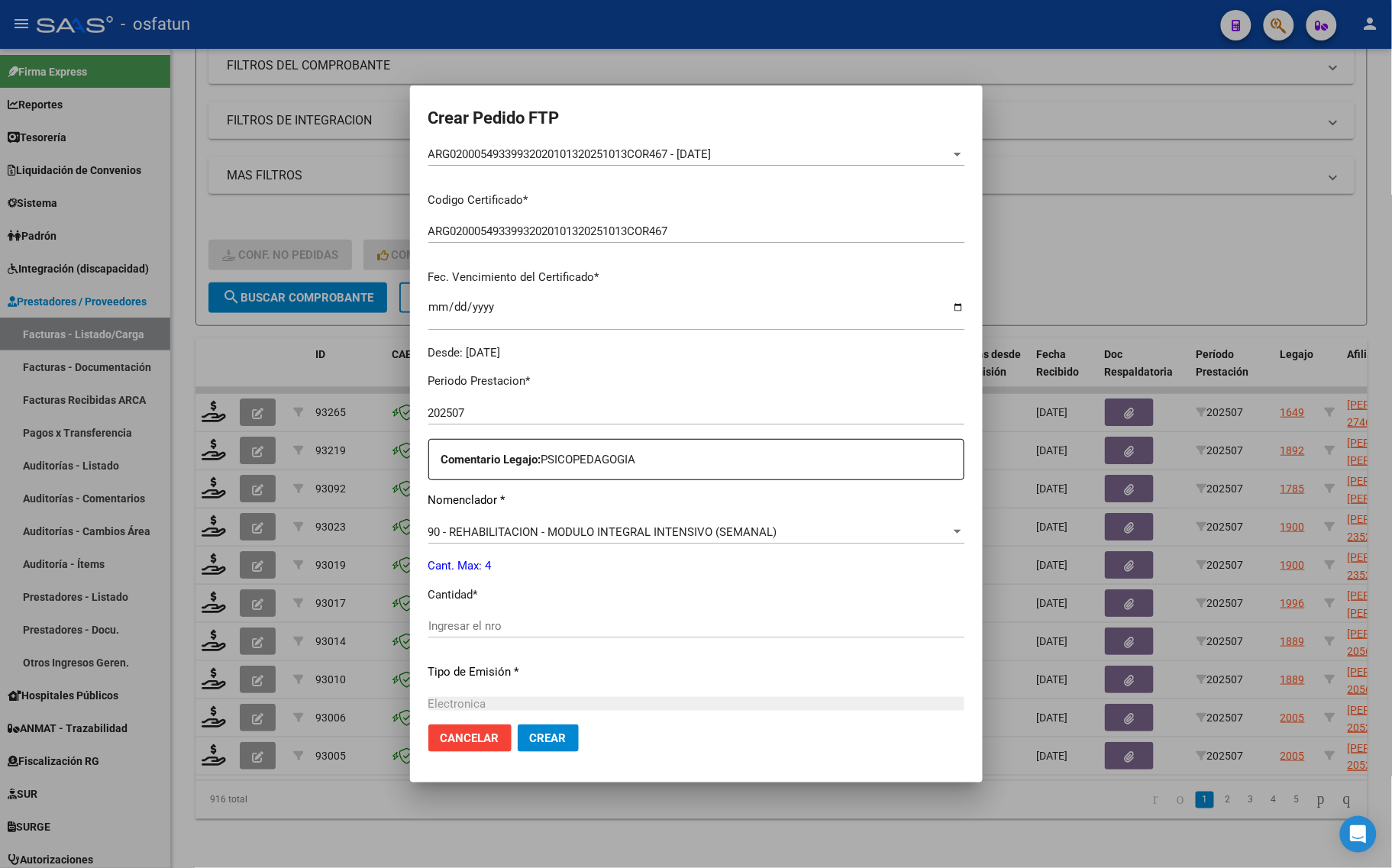
click at [496, 617] on div "Ingresar el nro" at bounding box center [696, 625] width 536 height 23
type input "4"
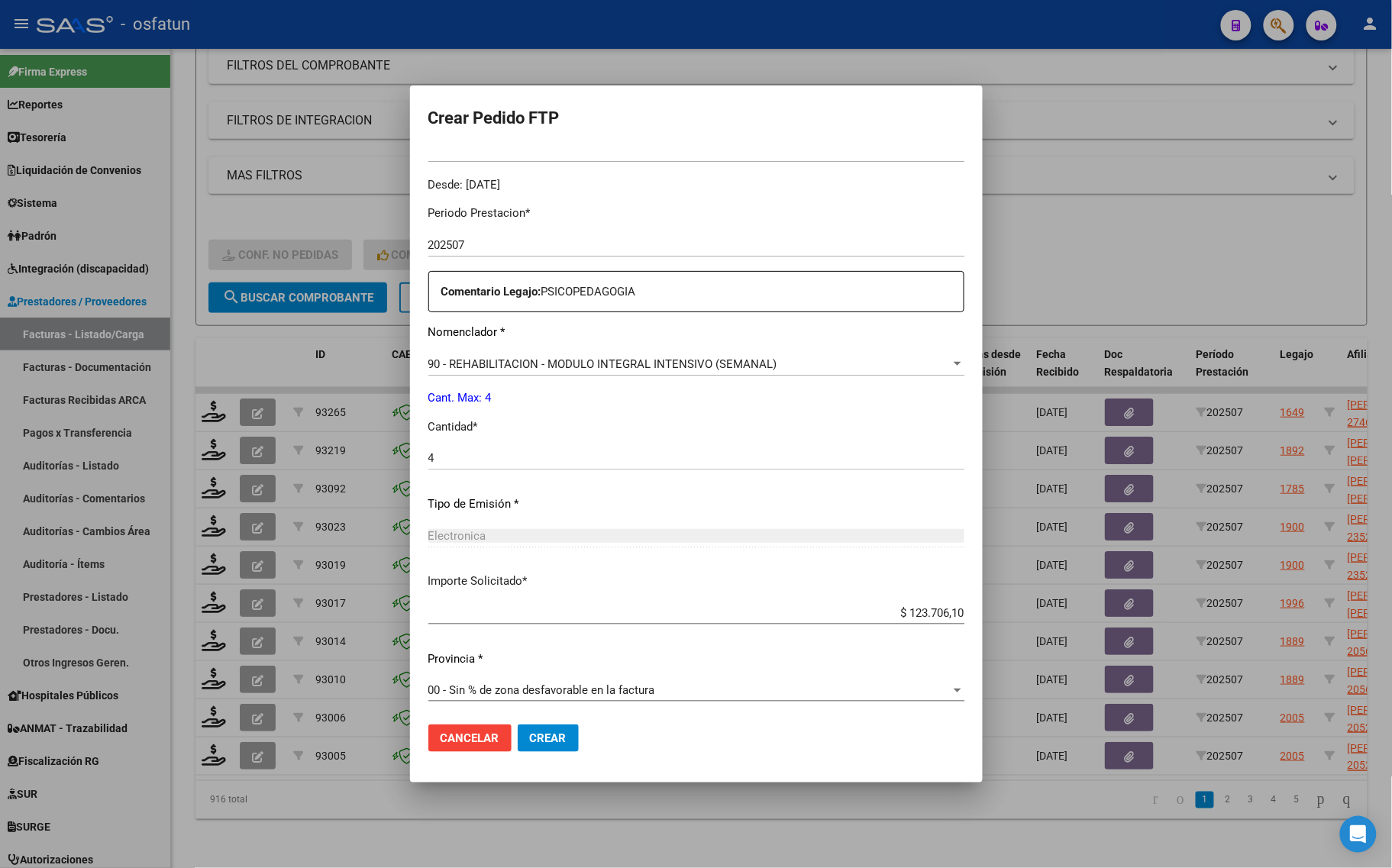
scroll to position [457, 0]
click at [546, 736] on span "Crear" at bounding box center [547, 738] width 36 height 14
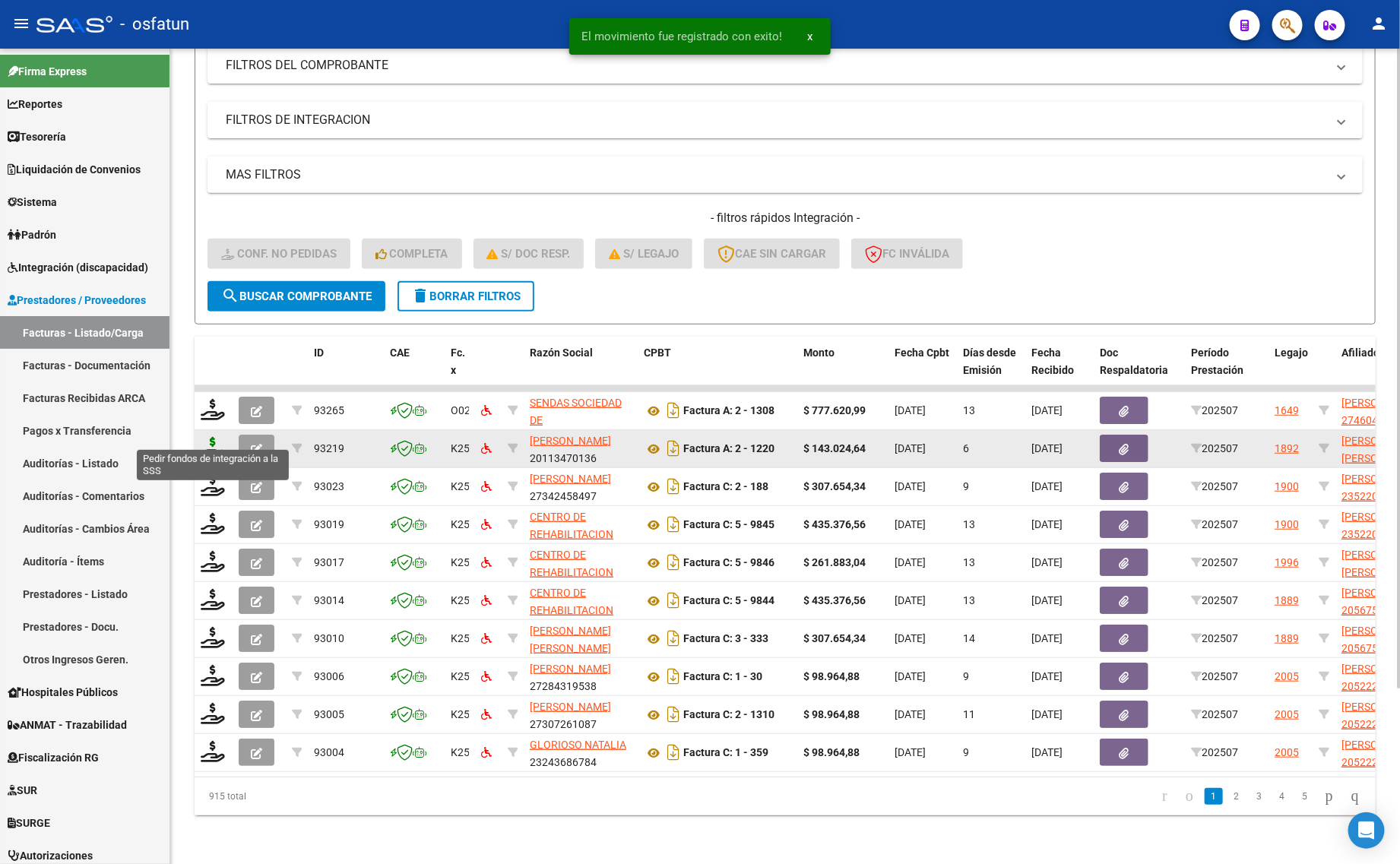
click at [212, 437] on icon at bounding box center [213, 448] width 24 height 22
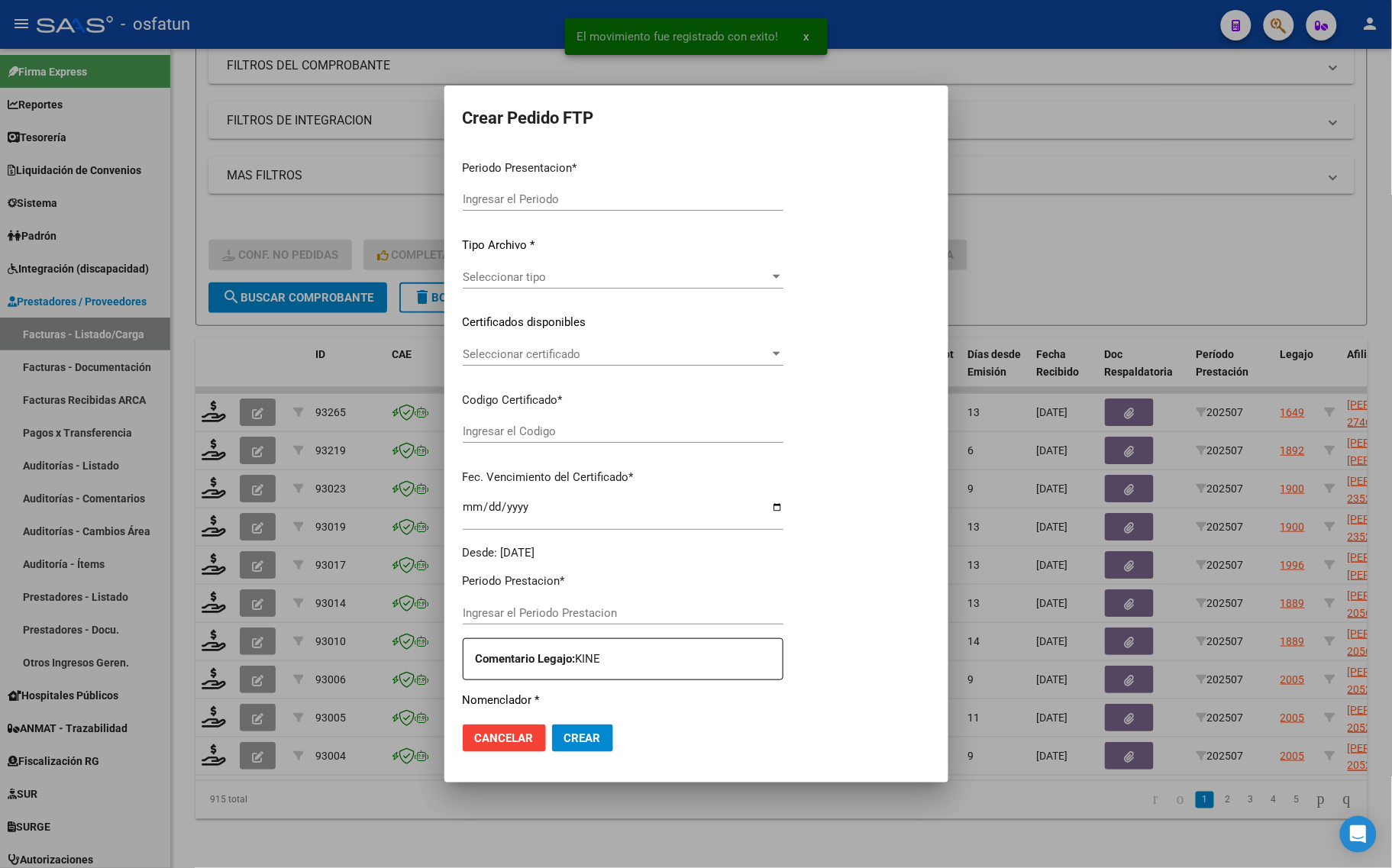
type input "202507"
type input "$ 143.024,64"
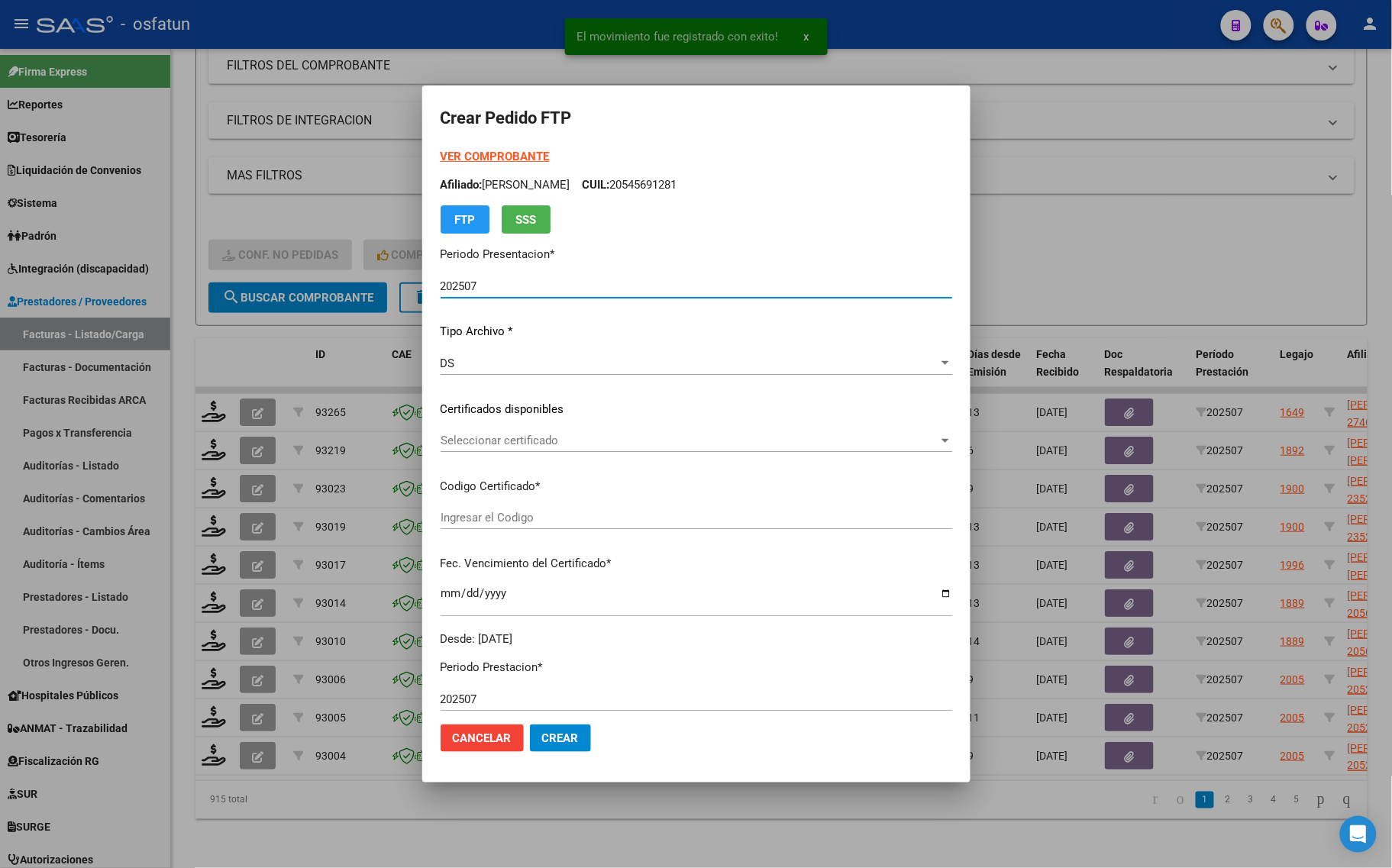
type input "ARG02000547803292020062520260625COR467"
type input "[DATE]"
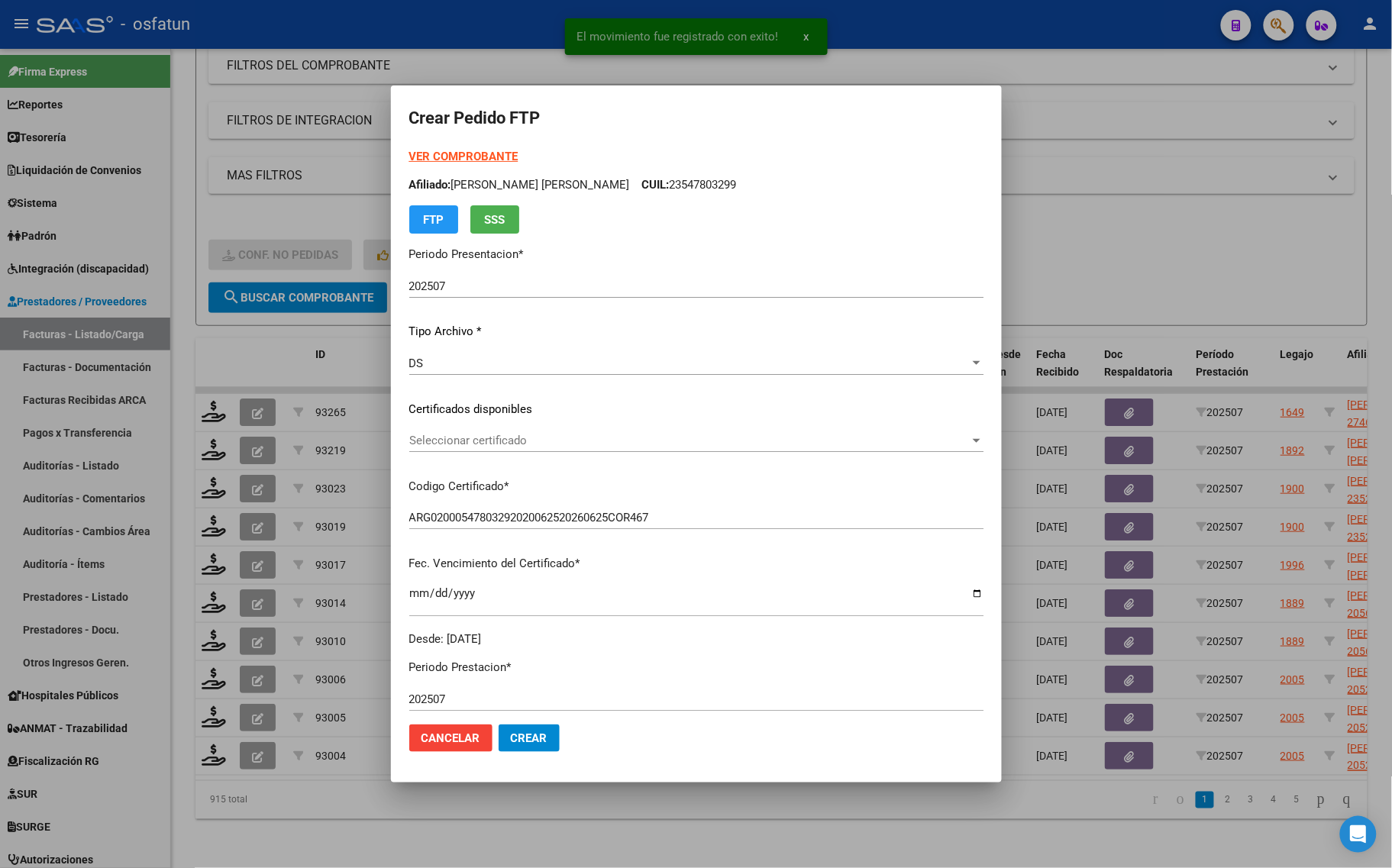
click at [443, 155] on strong "VER COMPROBANTE" at bounding box center [464, 156] width 109 height 14
click at [462, 444] on span "Seleccionar certificado" at bounding box center [689, 441] width 560 height 14
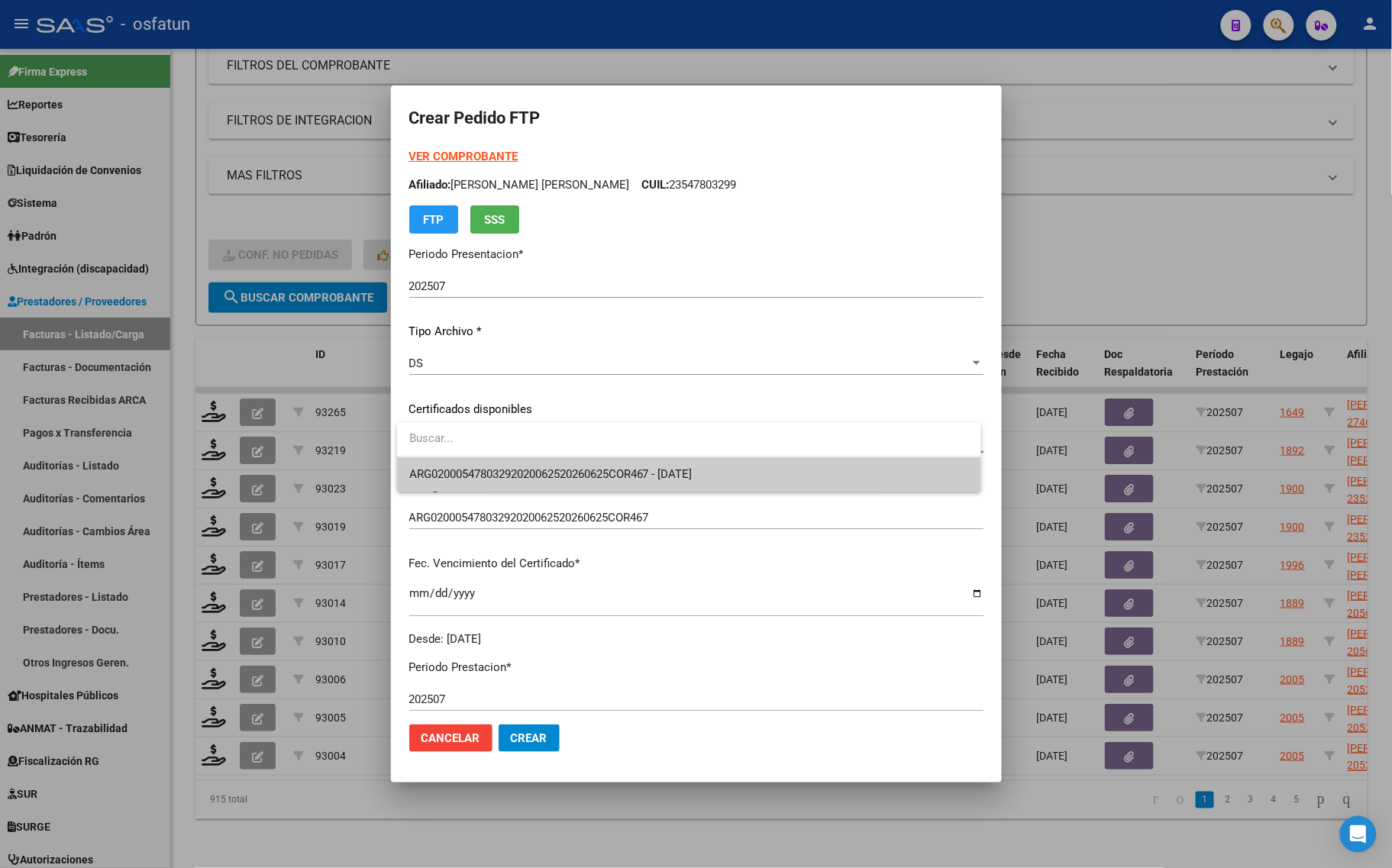
click at [461, 463] on span "ARG02000547803292020062520260625COR467 - [DATE]" at bounding box center [689, 474] width 559 height 34
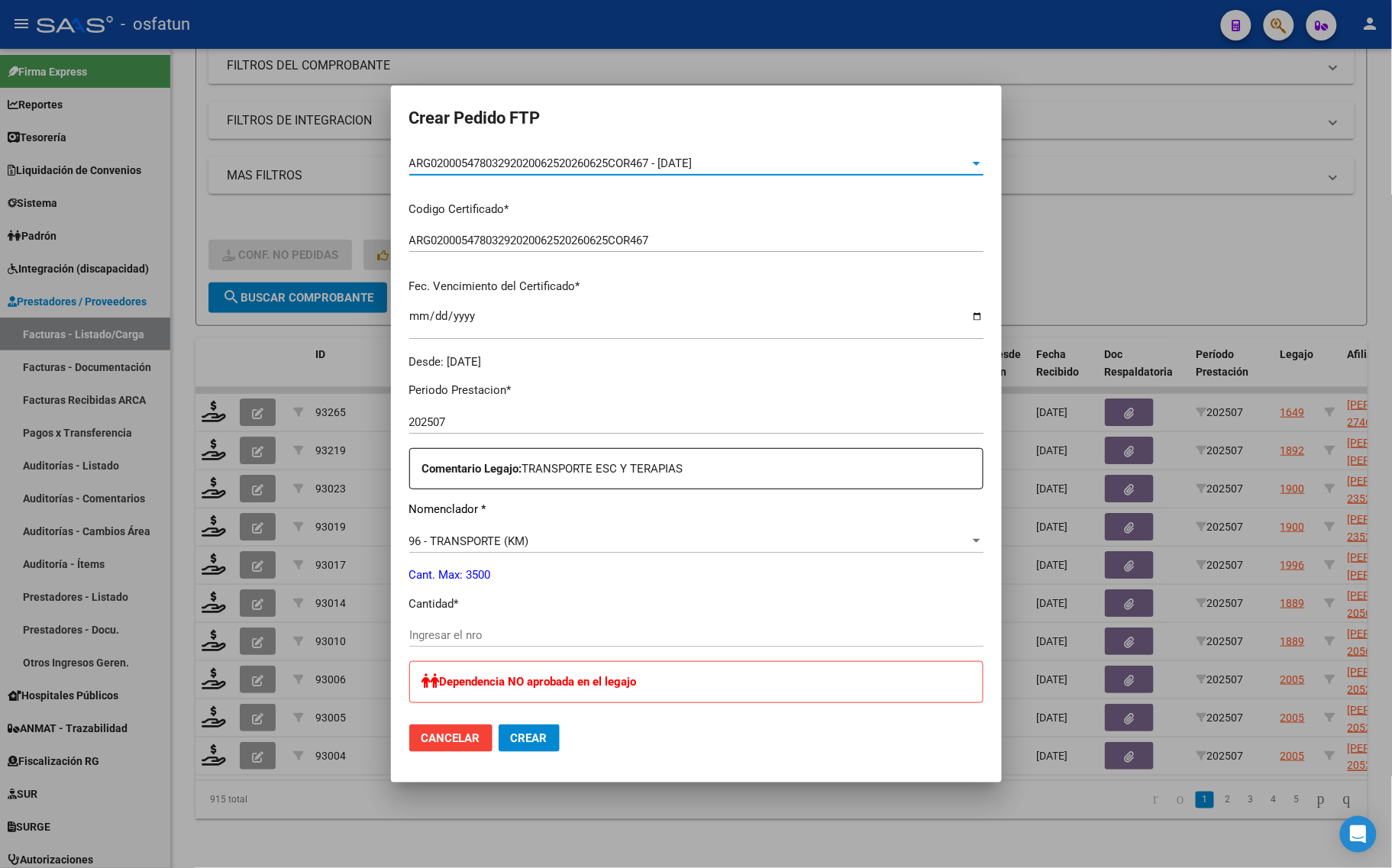
scroll to position [286, 0]
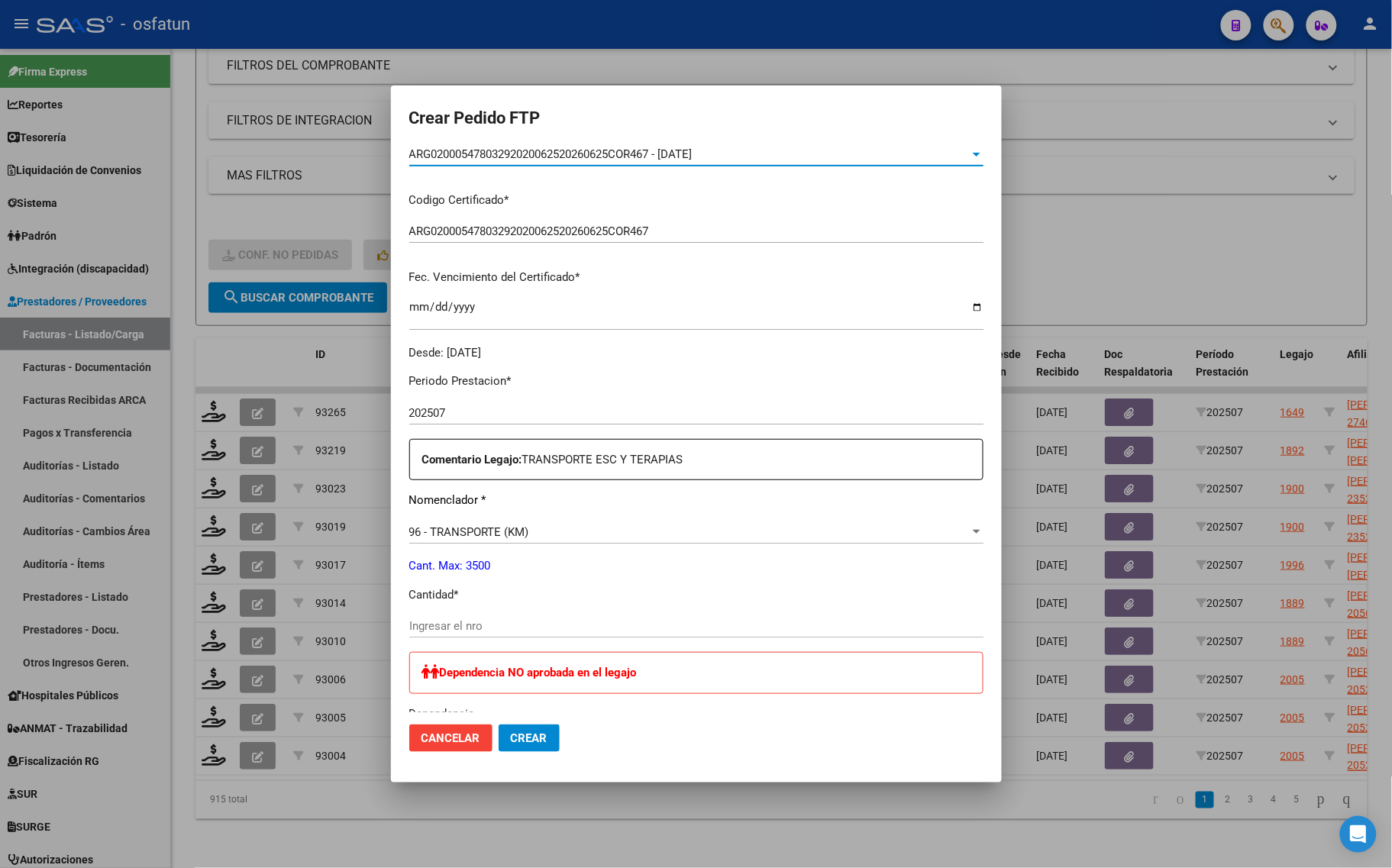
click at [474, 614] on div "Ingresar el nro" at bounding box center [696, 625] width 574 height 23
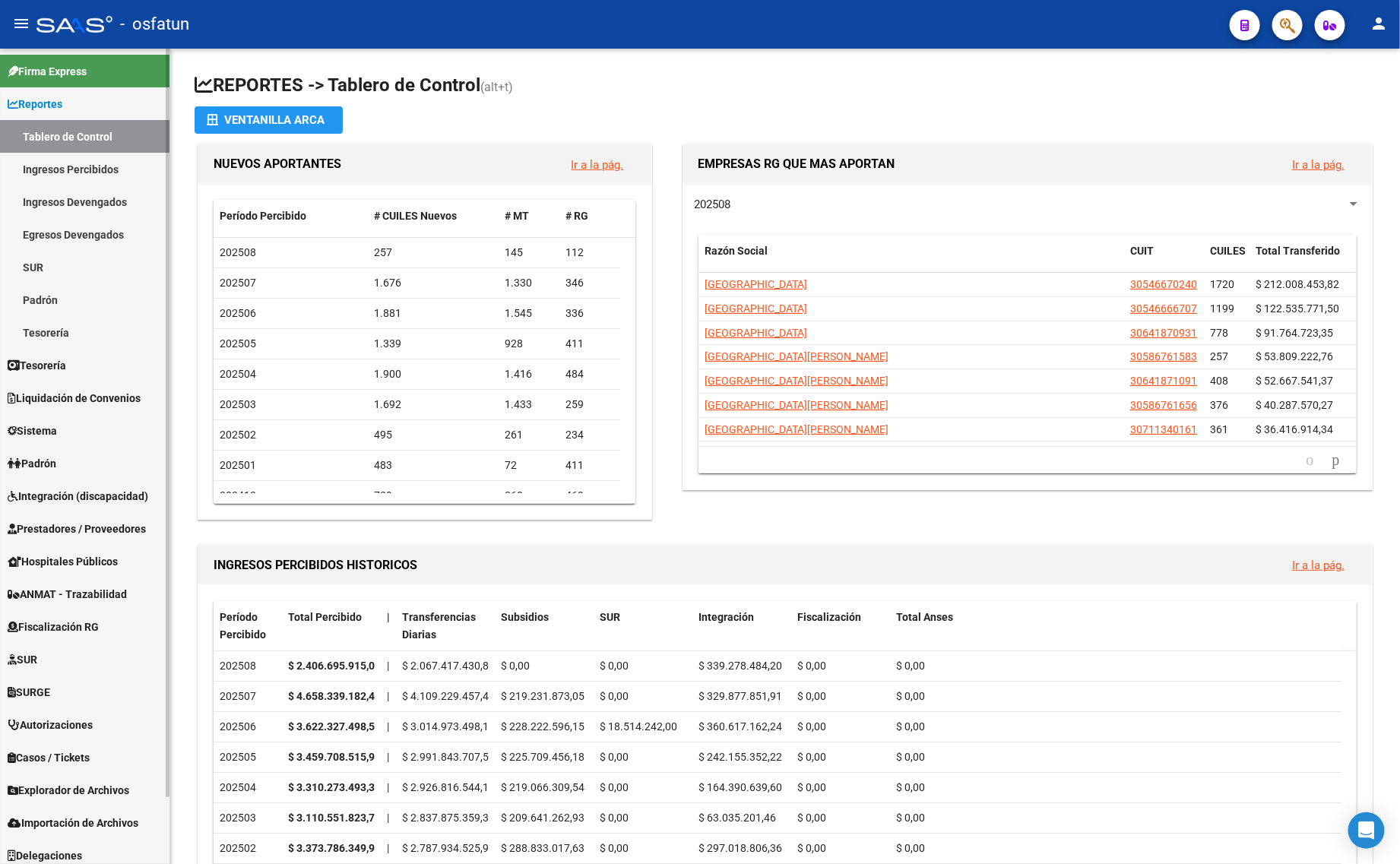
click at [59, 493] on span "Integración (discapacidad)" at bounding box center [77, 496] width 140 height 17
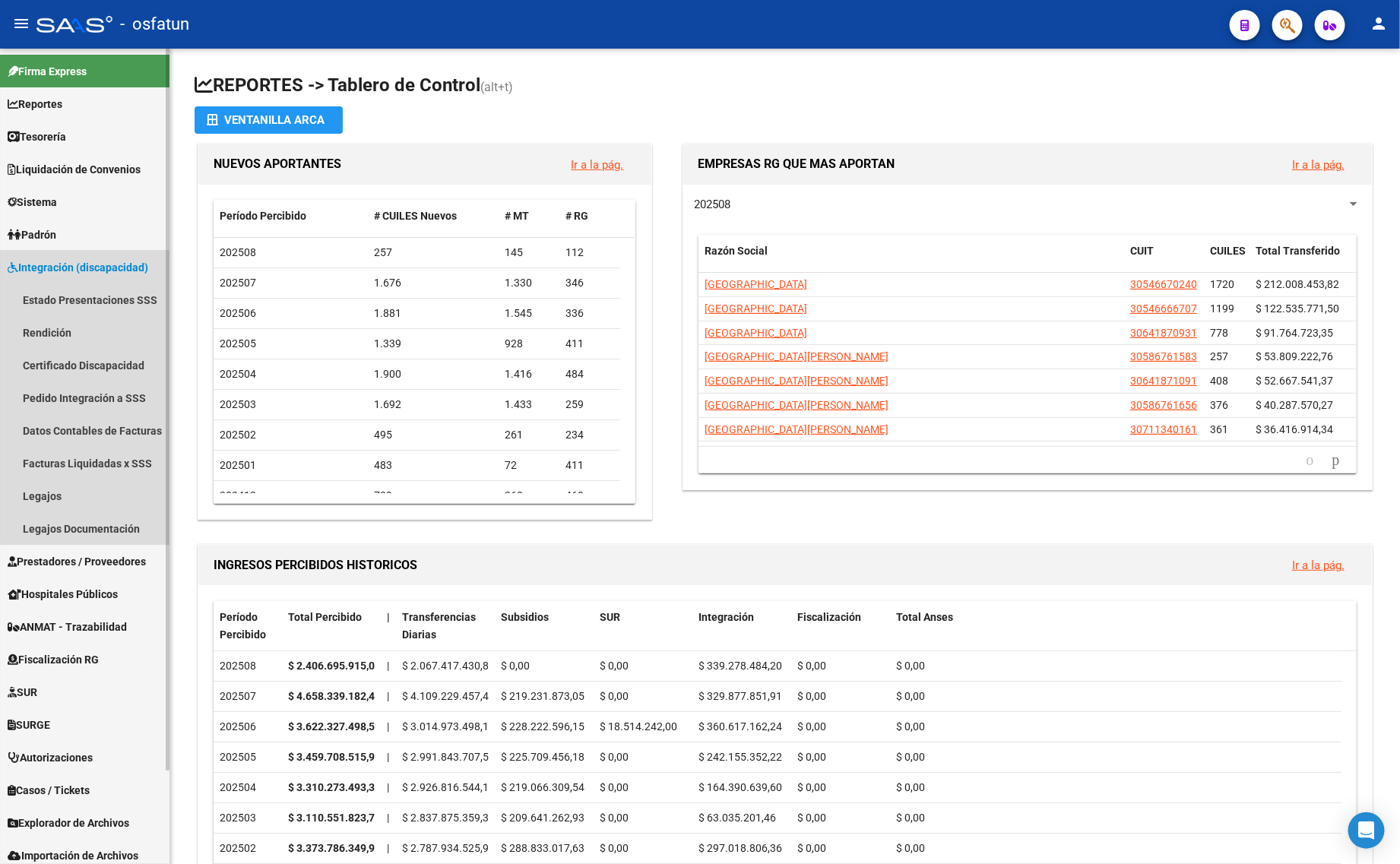
click at [97, 255] on link "Integración (discapacidad)" at bounding box center [84, 266] width 169 height 32
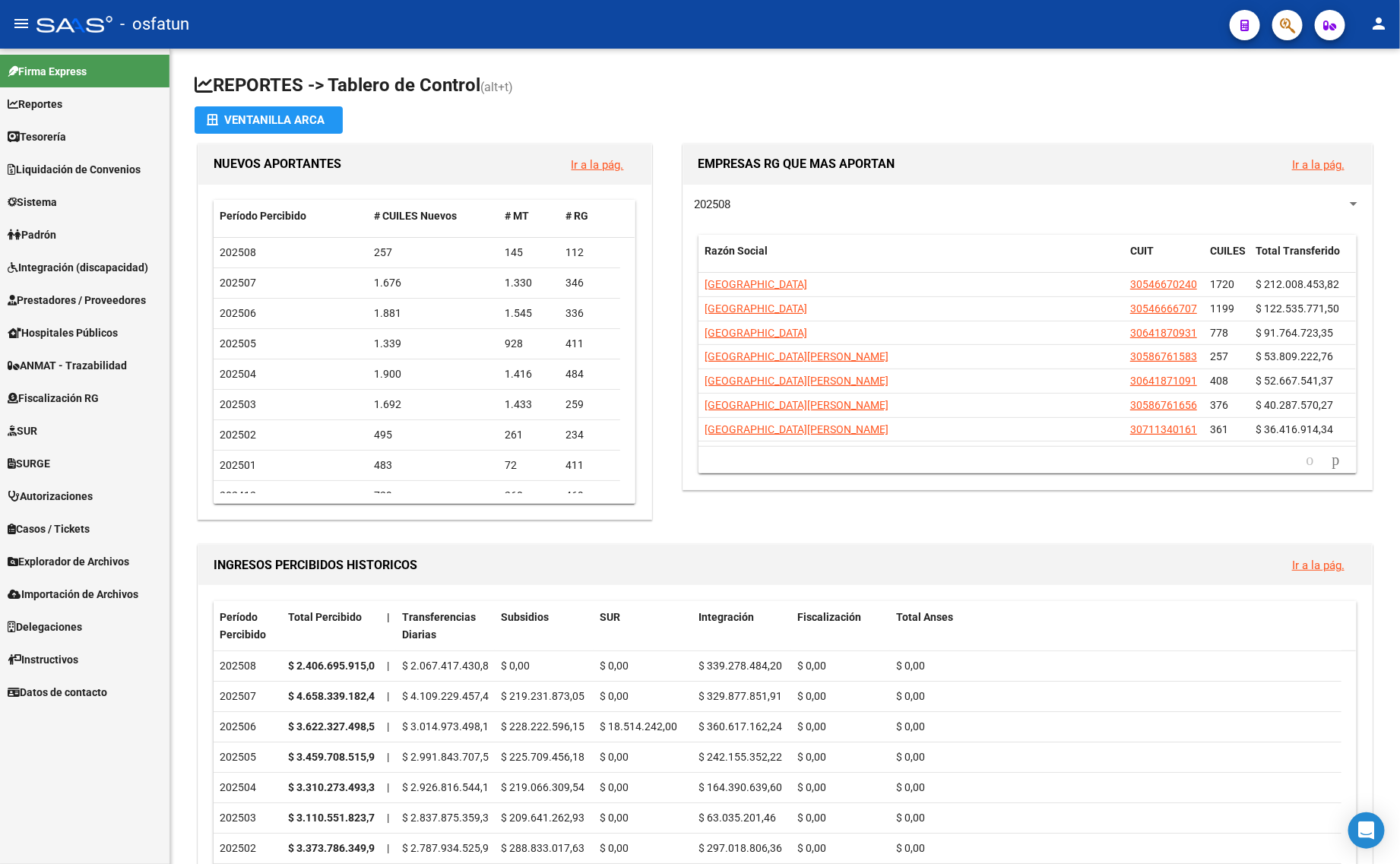
click at [107, 295] on span "Prestadores / Proveedores" at bounding box center [76, 300] width 138 height 17
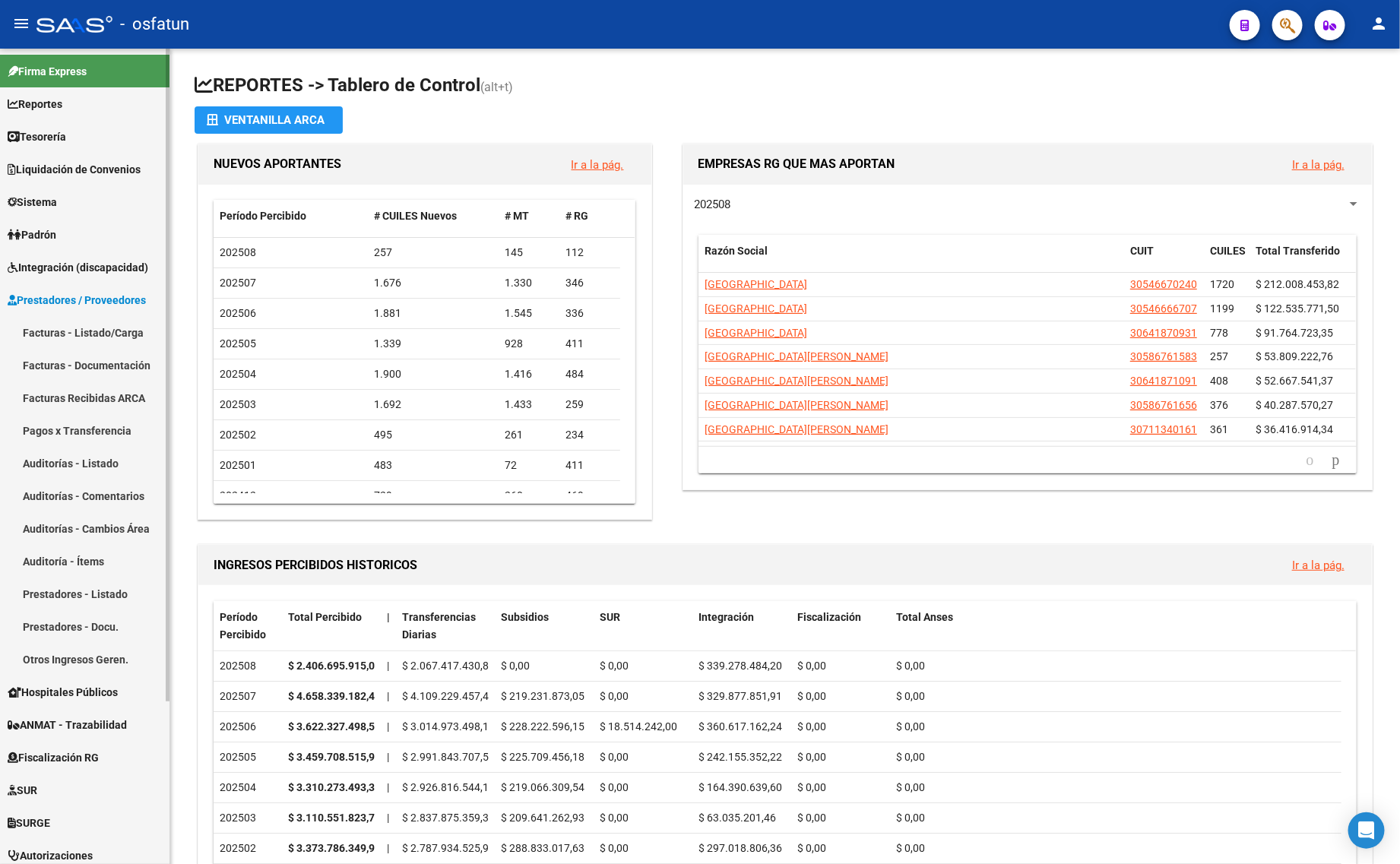
click at [113, 328] on link "Facturas - Listado/Carga" at bounding box center [84, 332] width 169 height 32
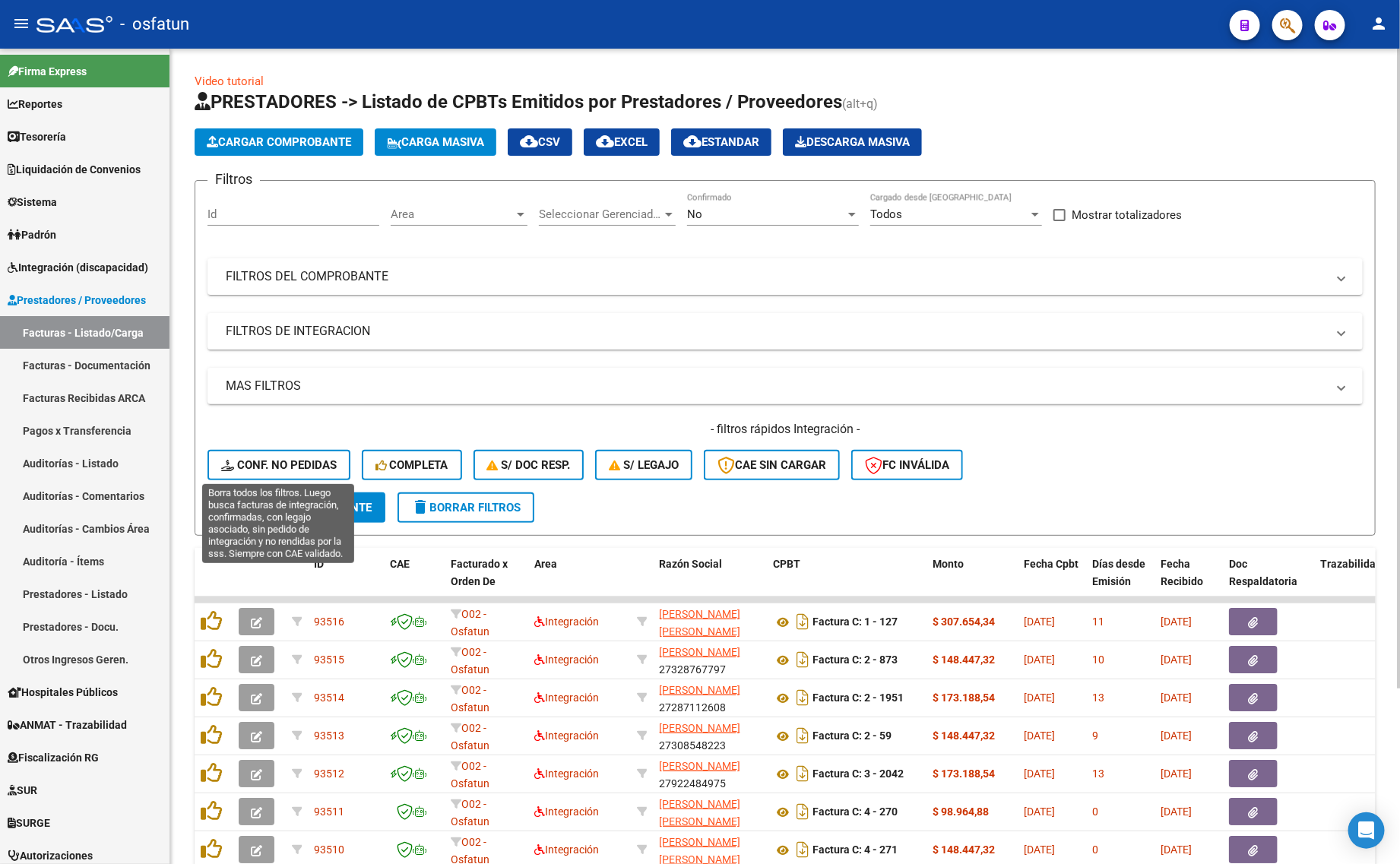
click at [277, 465] on span "Conf. no pedidas" at bounding box center [279, 465] width 116 height 14
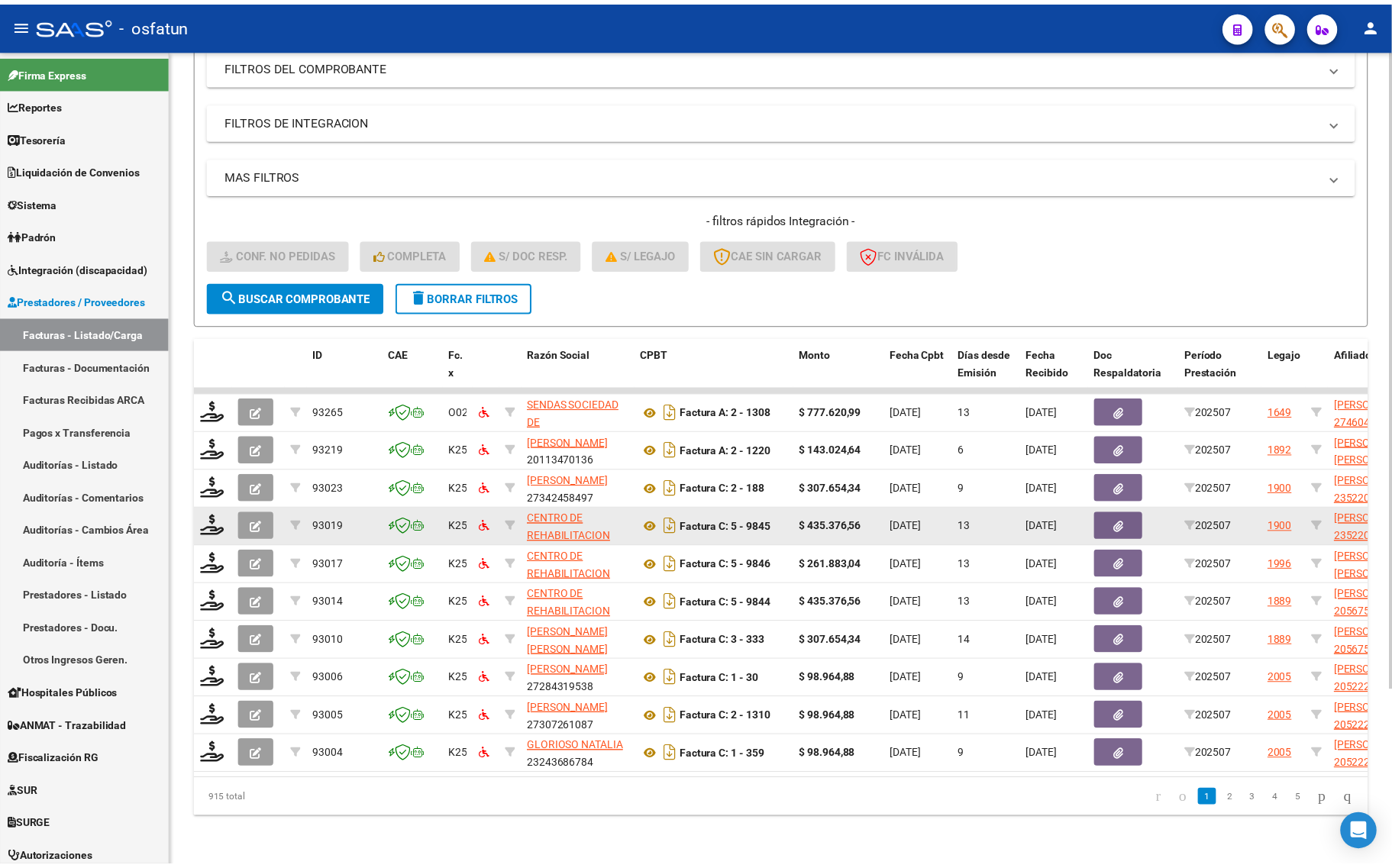
scroll to position [223, 0]
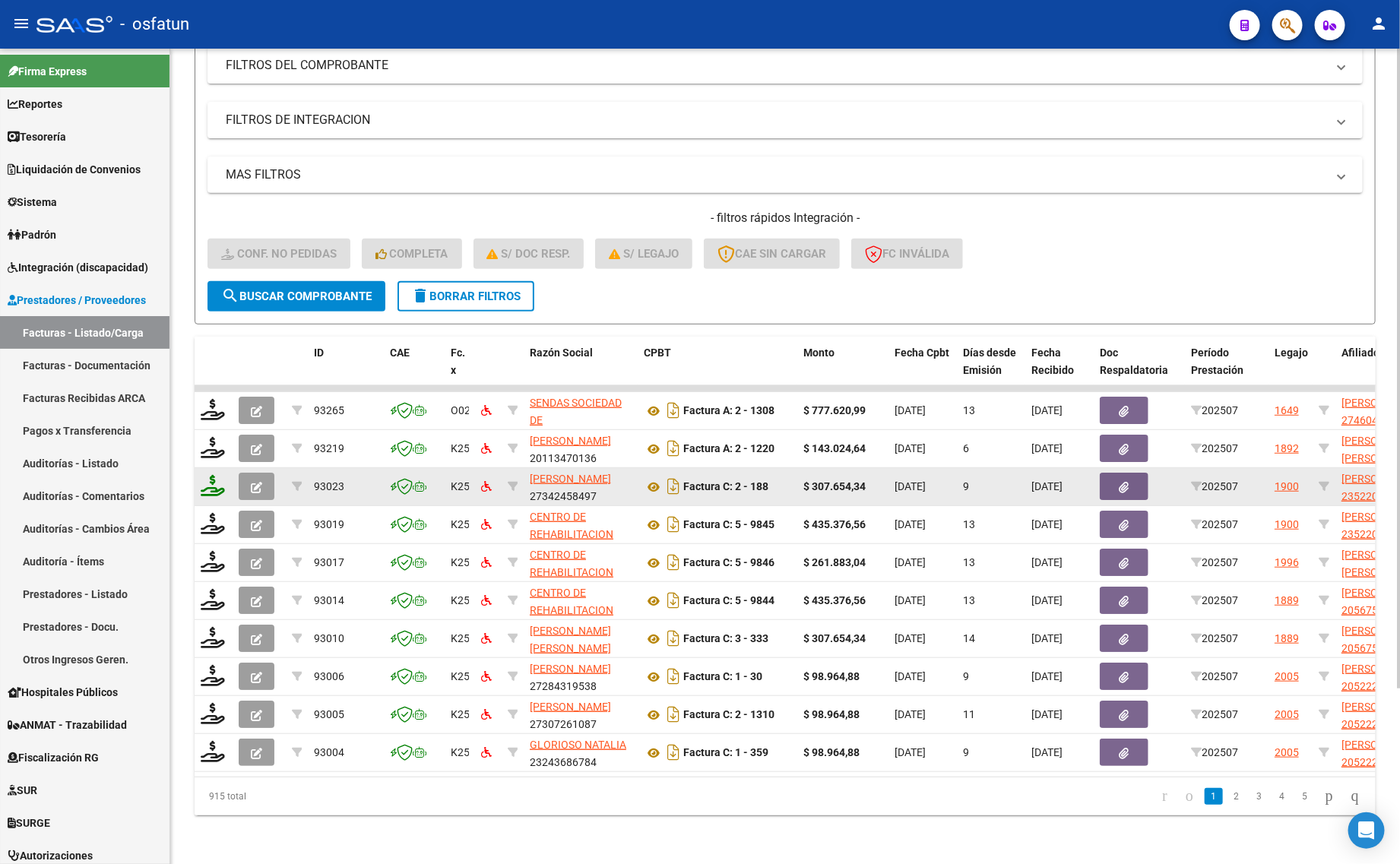
click at [209, 475] on icon at bounding box center [213, 486] width 24 height 22
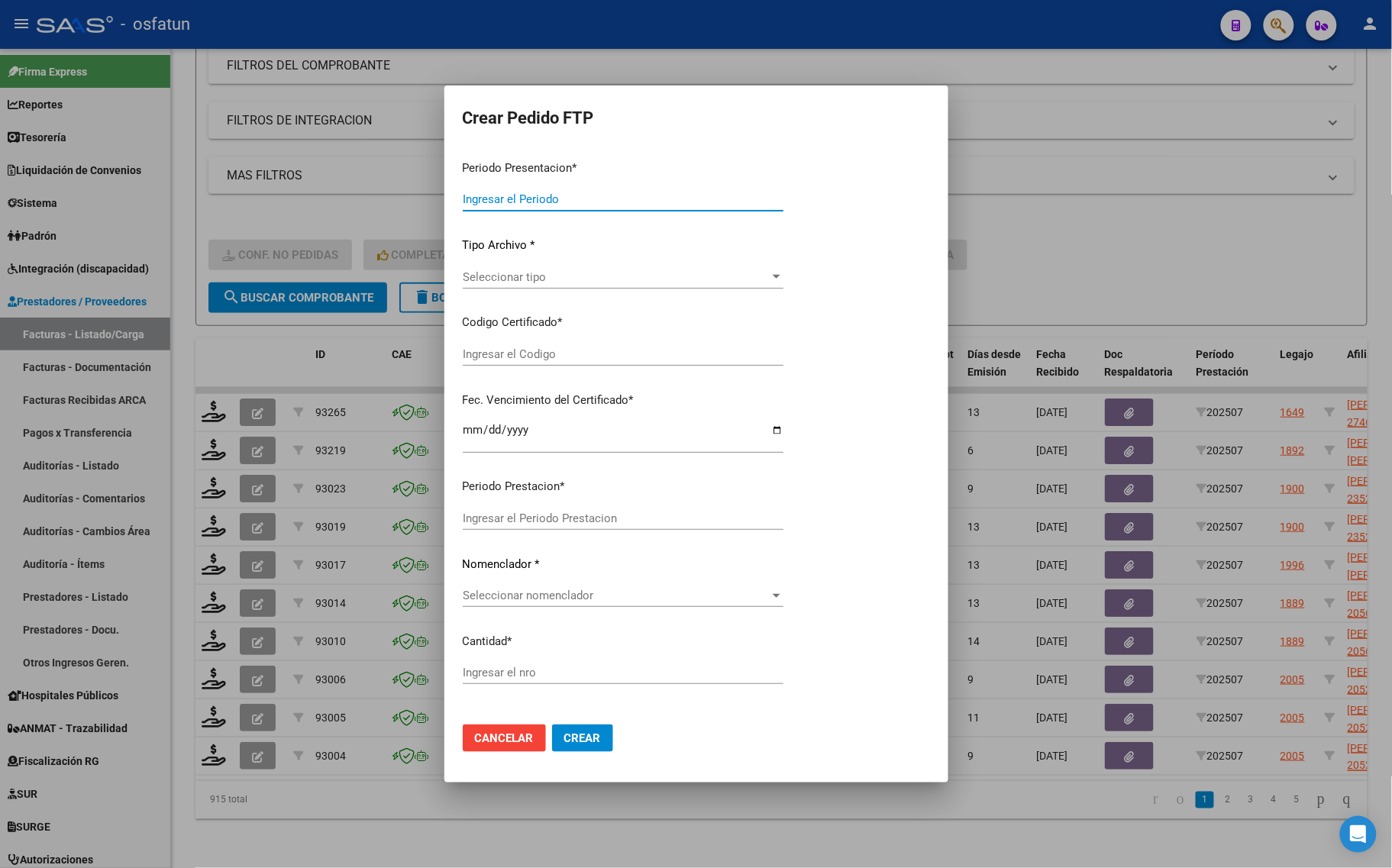
type input "202507"
type input "$ 307.654,34"
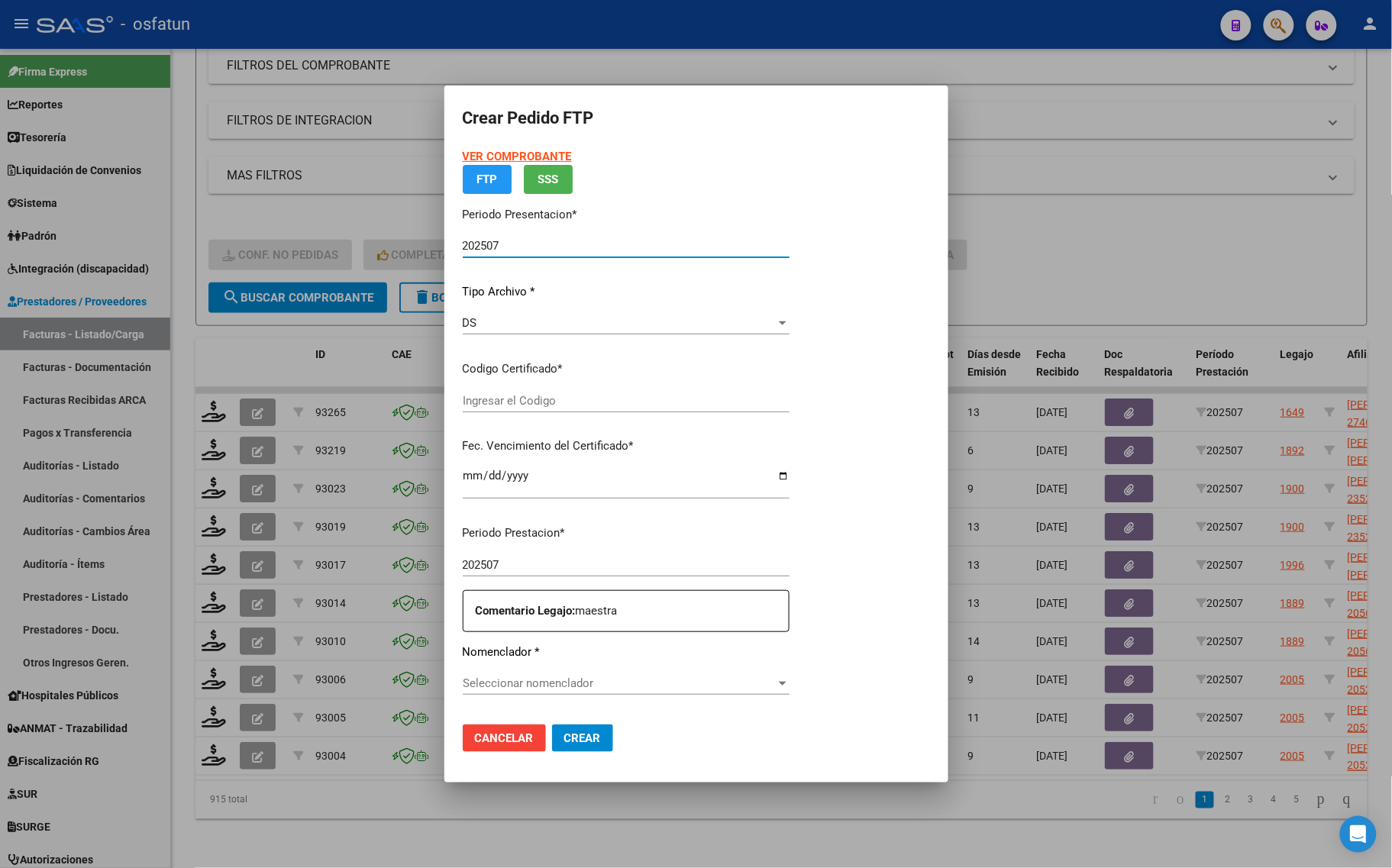
type input "ARG02000522009362020012920260129COR467"
type input "[DATE]"
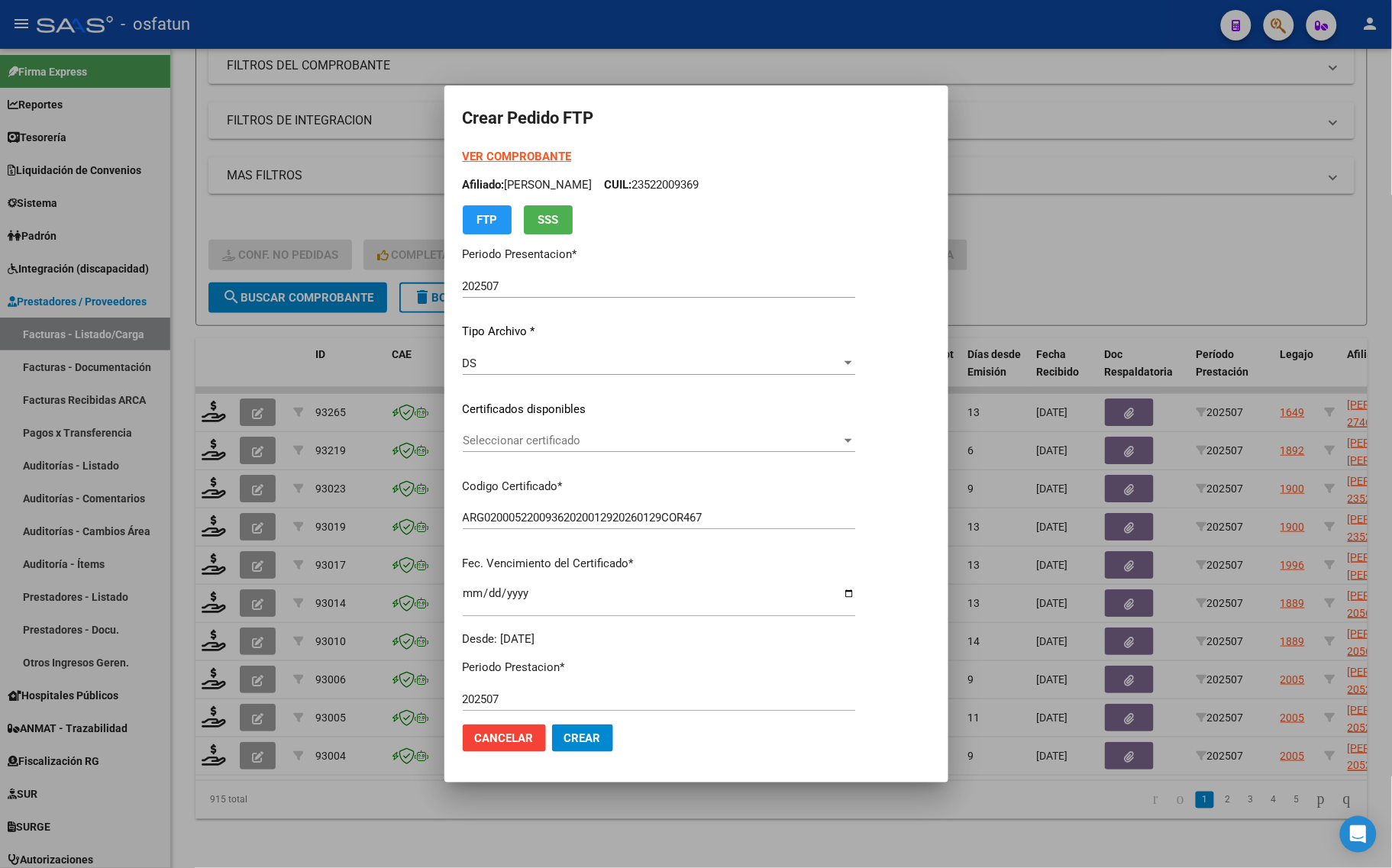
click at [500, 153] on strong "VER COMPROBANTE" at bounding box center [517, 156] width 109 height 14
click at [493, 437] on span "Seleccionar certificado" at bounding box center [652, 441] width 379 height 14
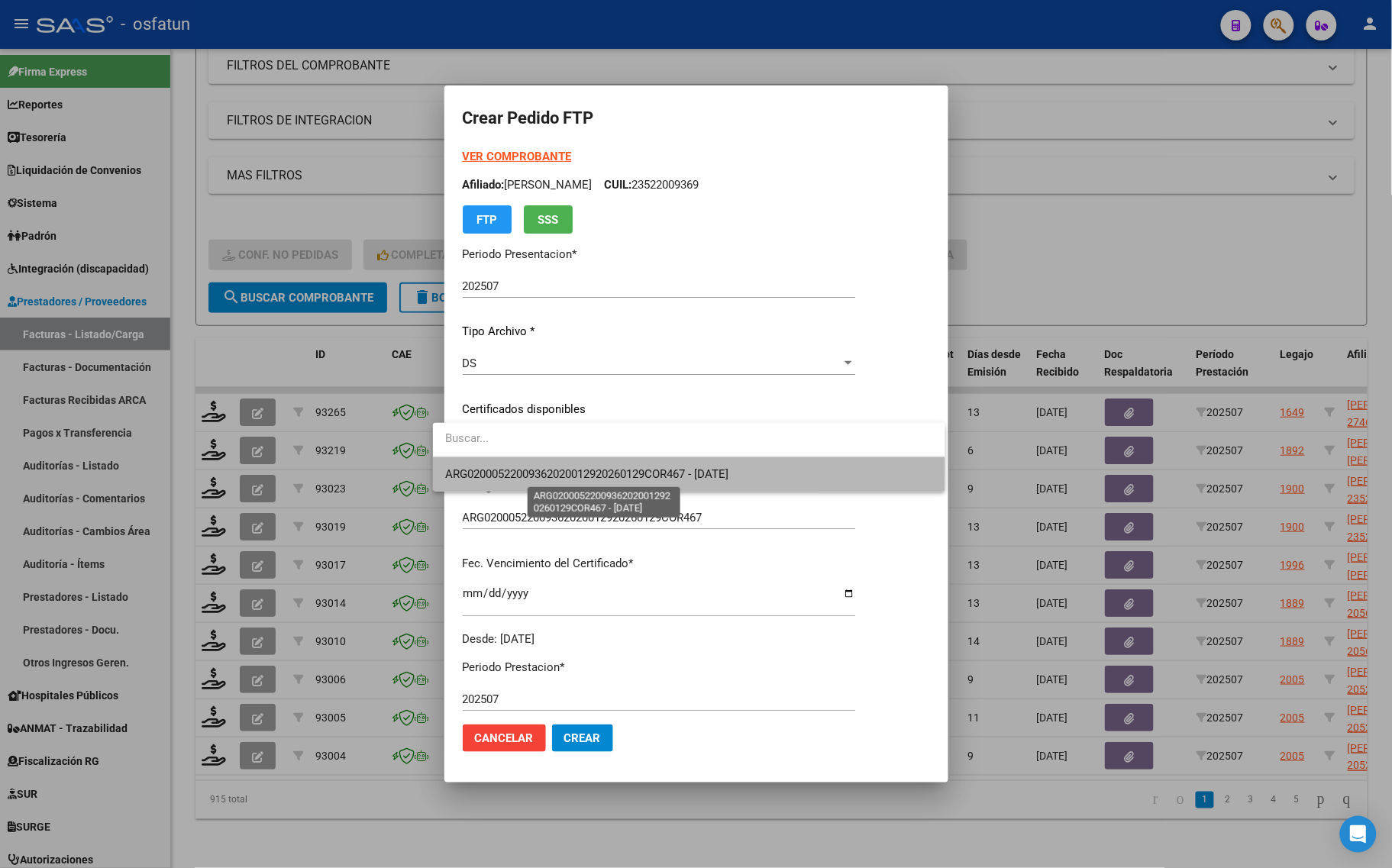
click at [493, 467] on span "ARG02000522009362020012920260129COR467 - [DATE]" at bounding box center [587, 474] width 284 height 14
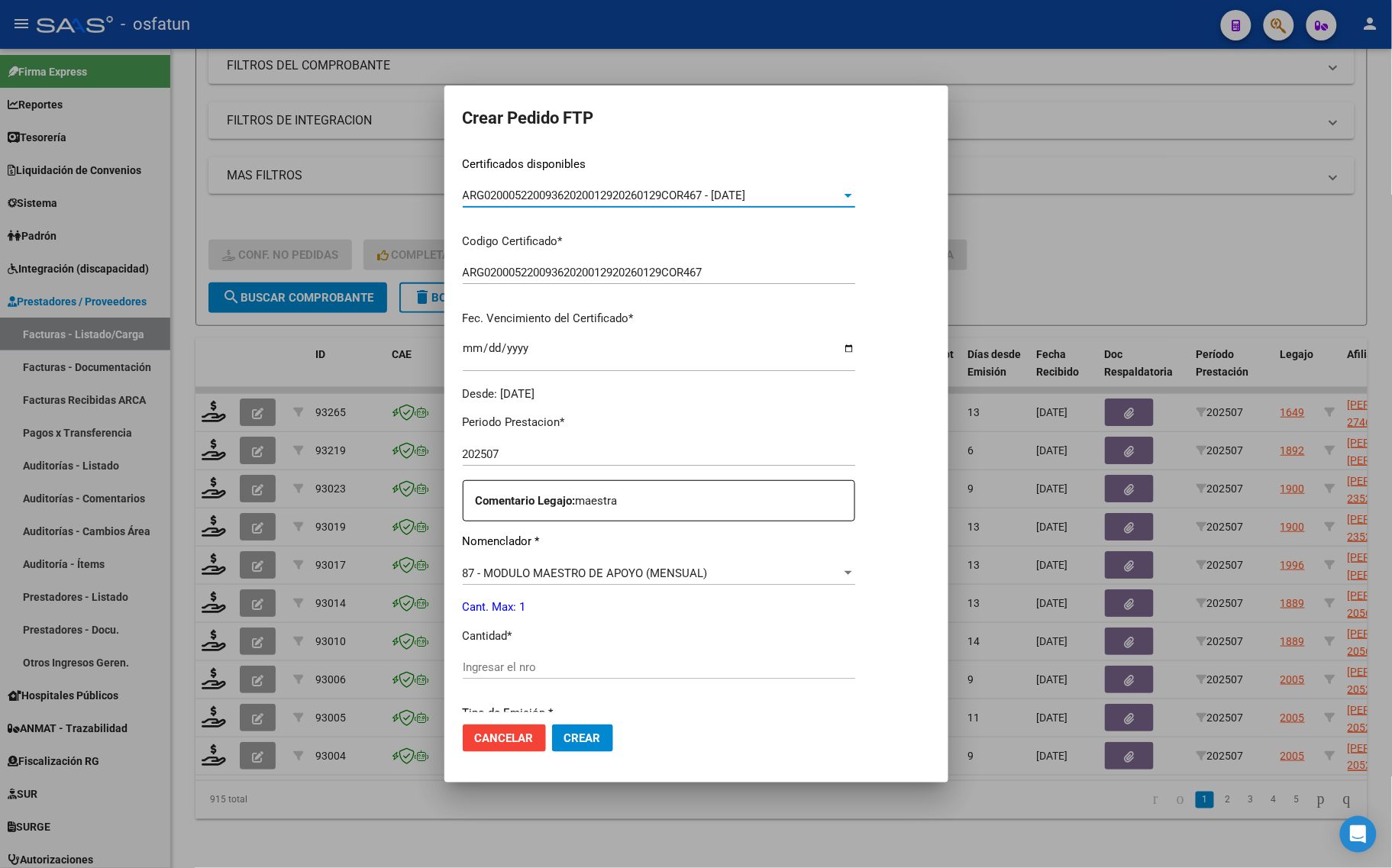
scroll to position [382, 0]
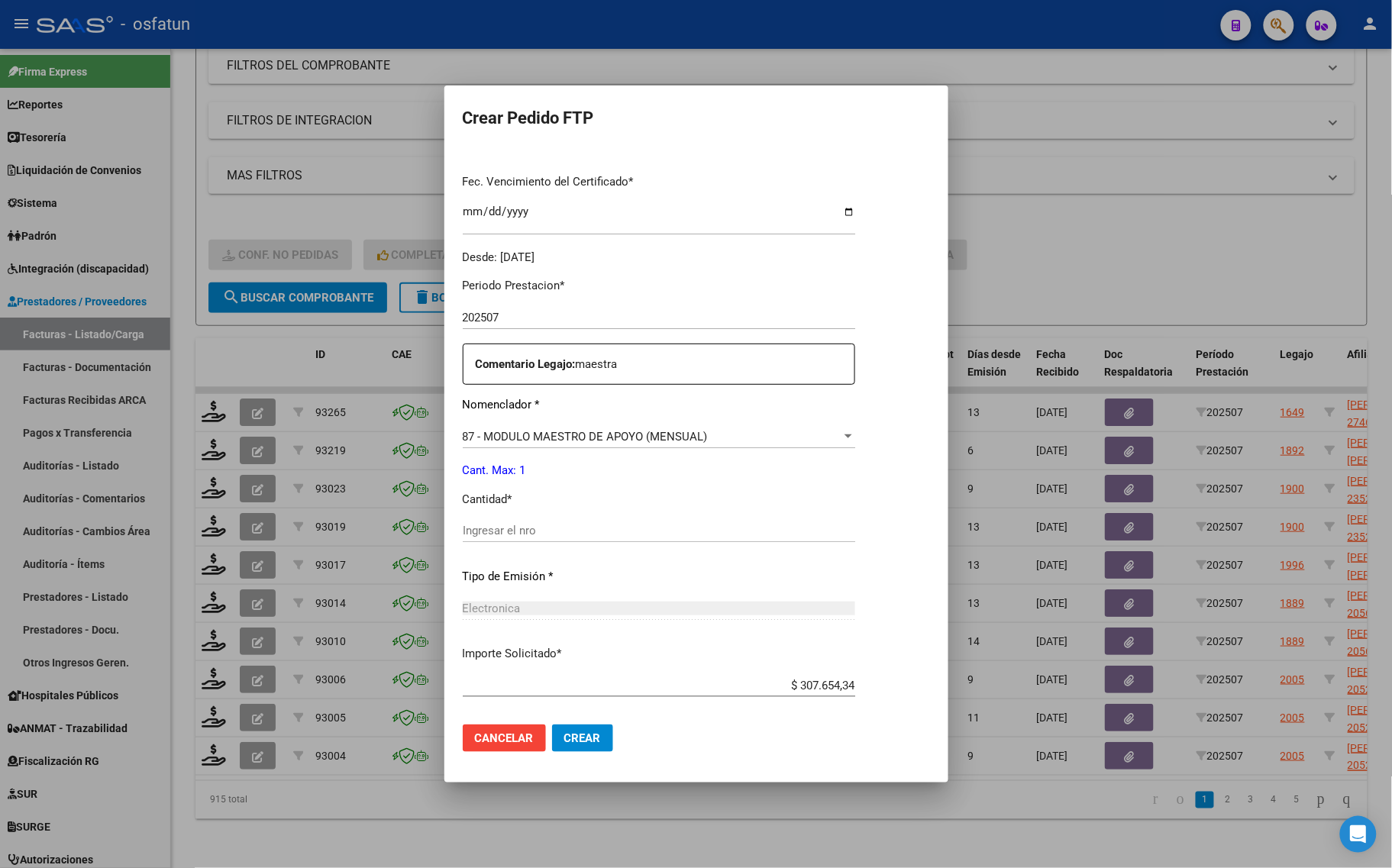
click at [516, 546] on div "Ingresar el nro" at bounding box center [659, 537] width 393 height 37
click at [524, 536] on input "Ingresar el nro" at bounding box center [659, 530] width 393 height 14
type input "1"
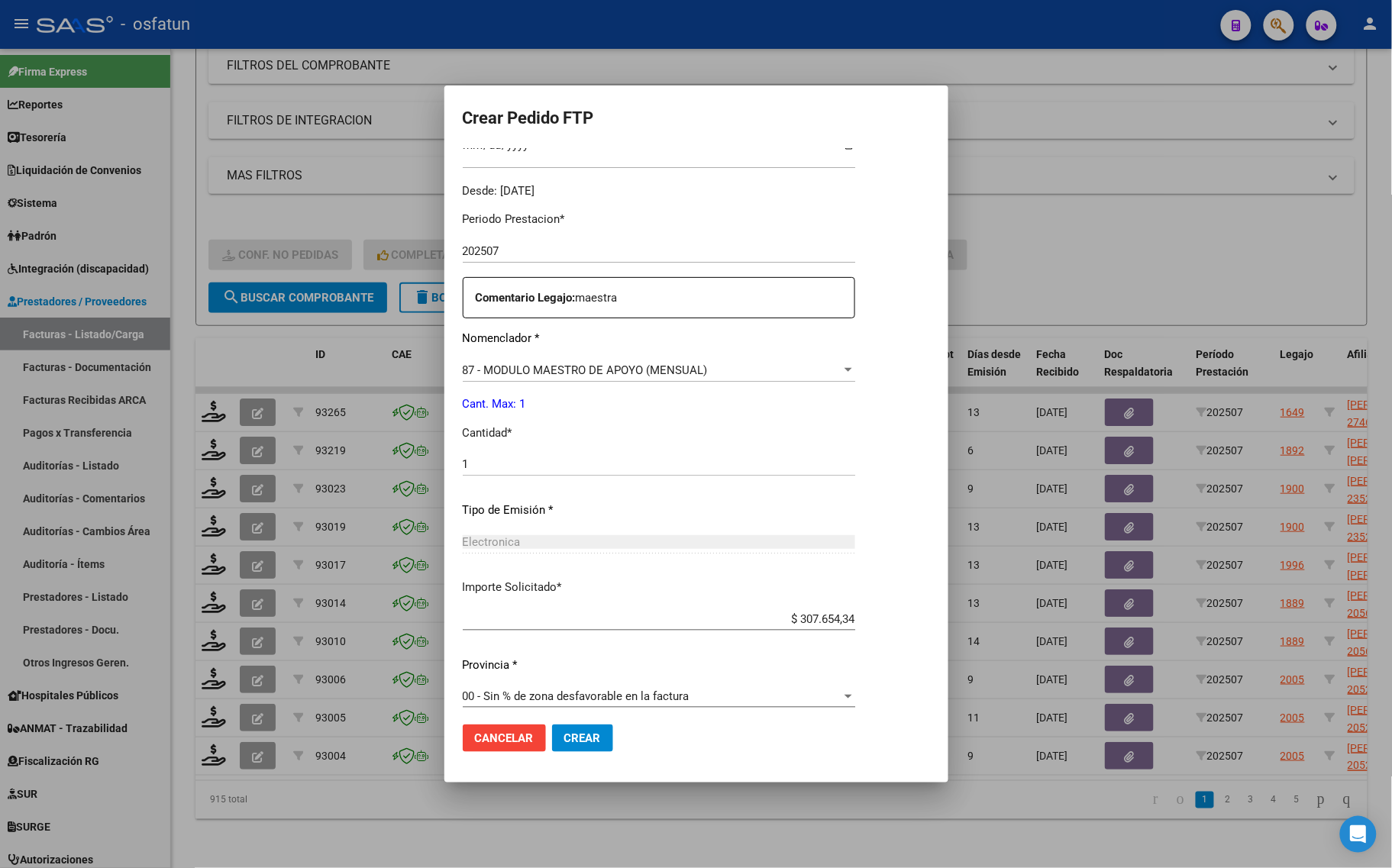
scroll to position [457, 0]
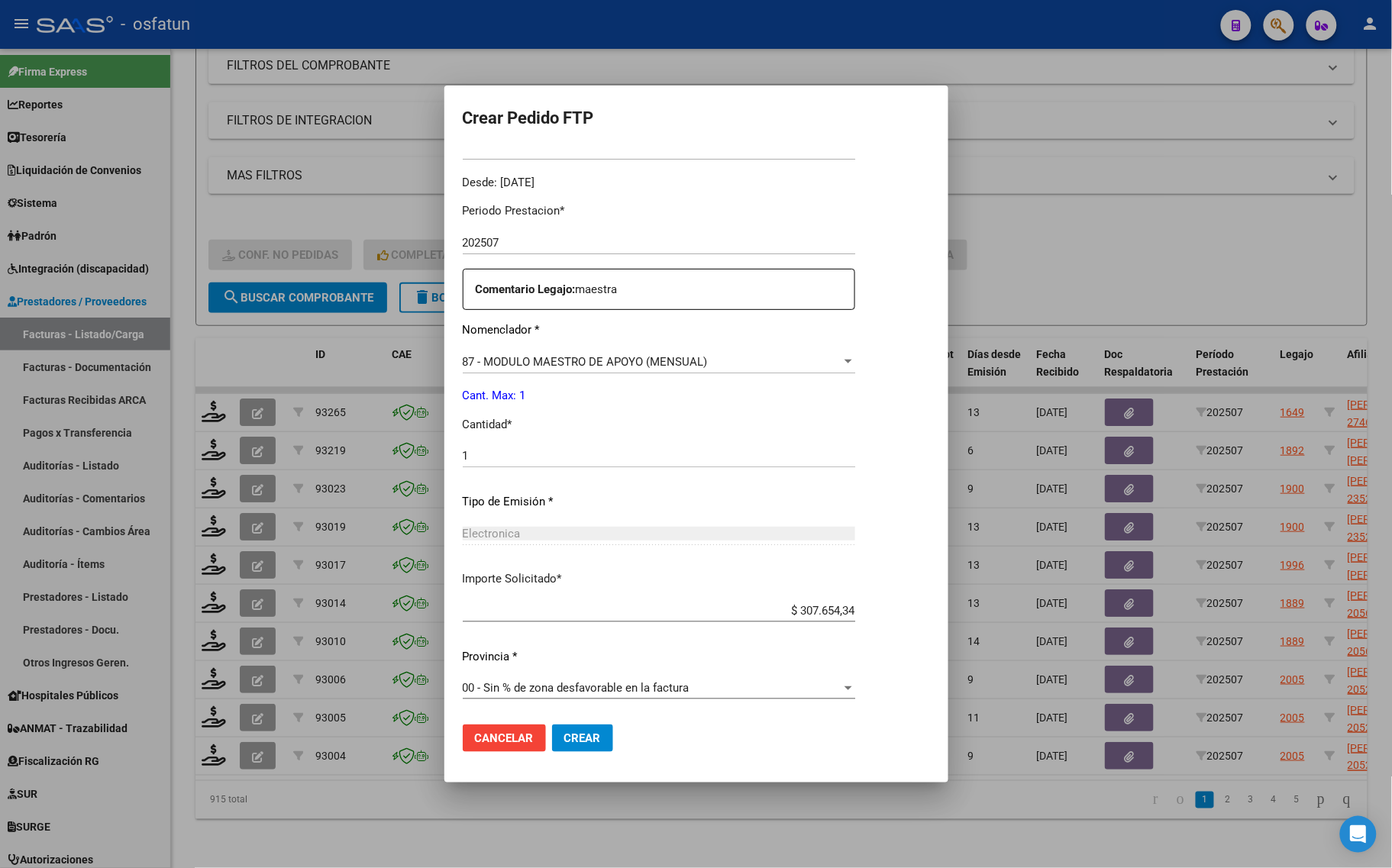
click at [570, 746] on button "Crear" at bounding box center [583, 738] width 61 height 28
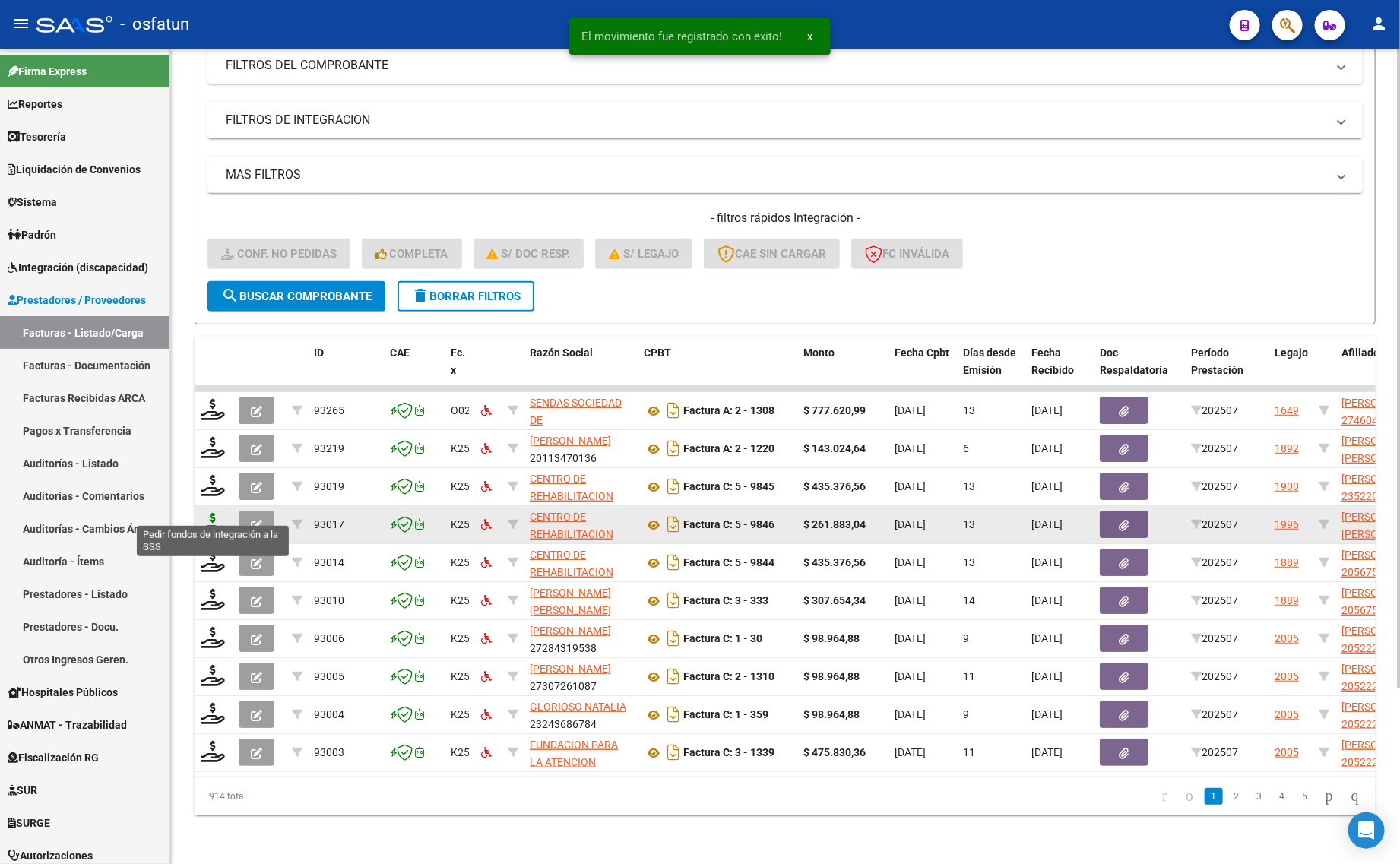
click at [206, 513] on icon at bounding box center [213, 524] width 24 height 22
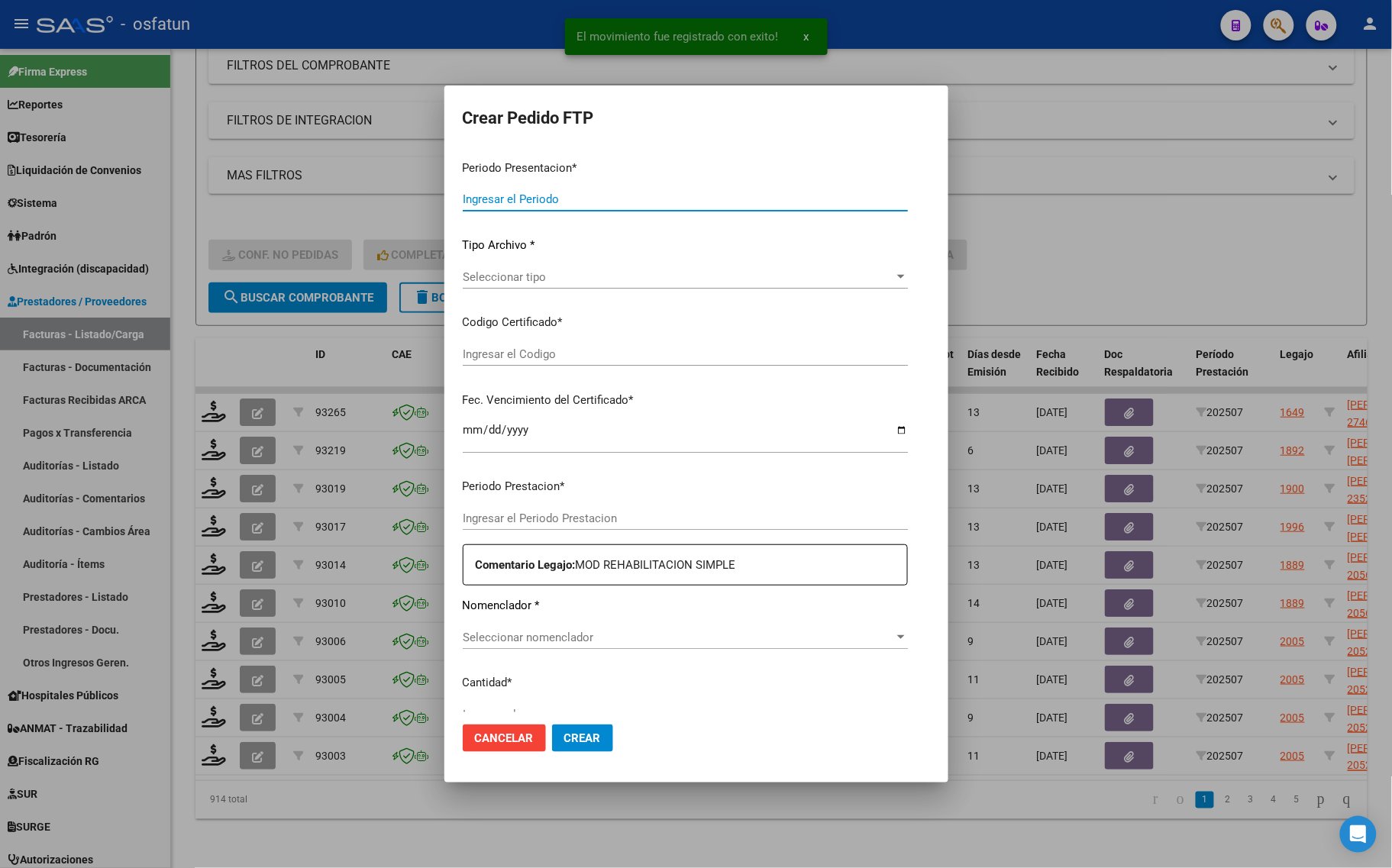
type input "202507"
type input "$ 261.883,04"
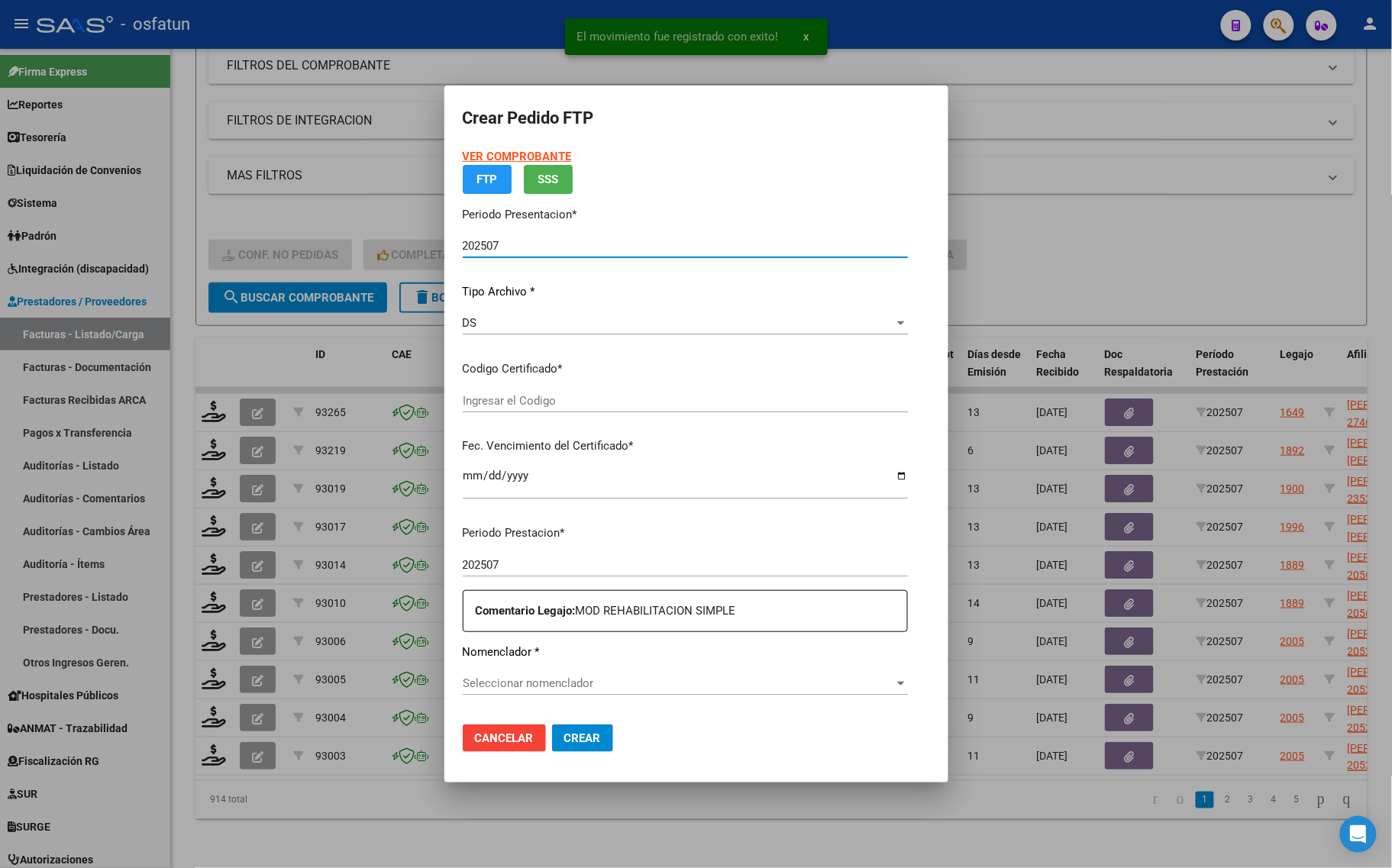
type input "ARG02000524387312023121220281212COR467"
type input "2028-12-12"
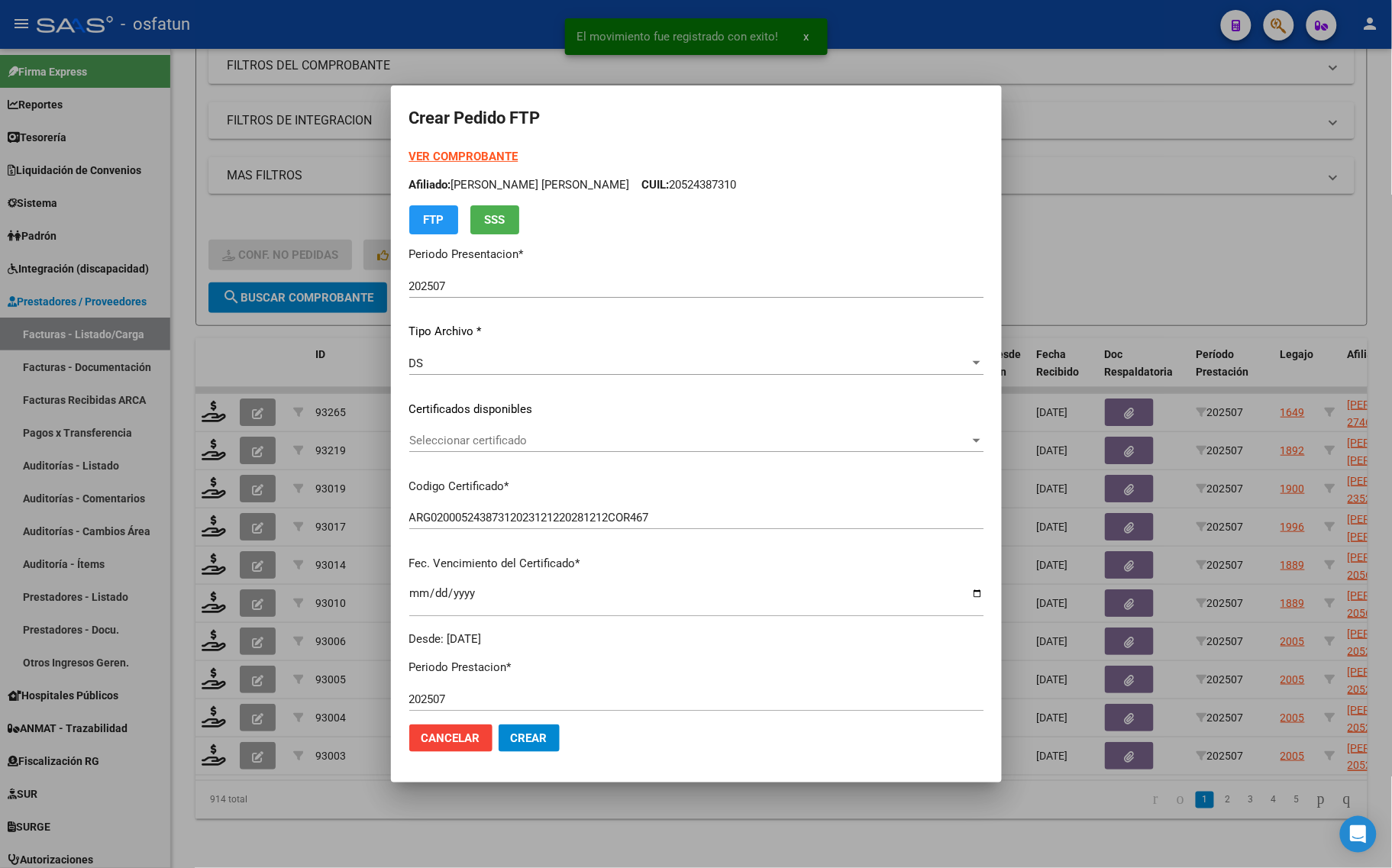
click at [471, 154] on strong "VER COMPROBANTE" at bounding box center [464, 156] width 109 height 14
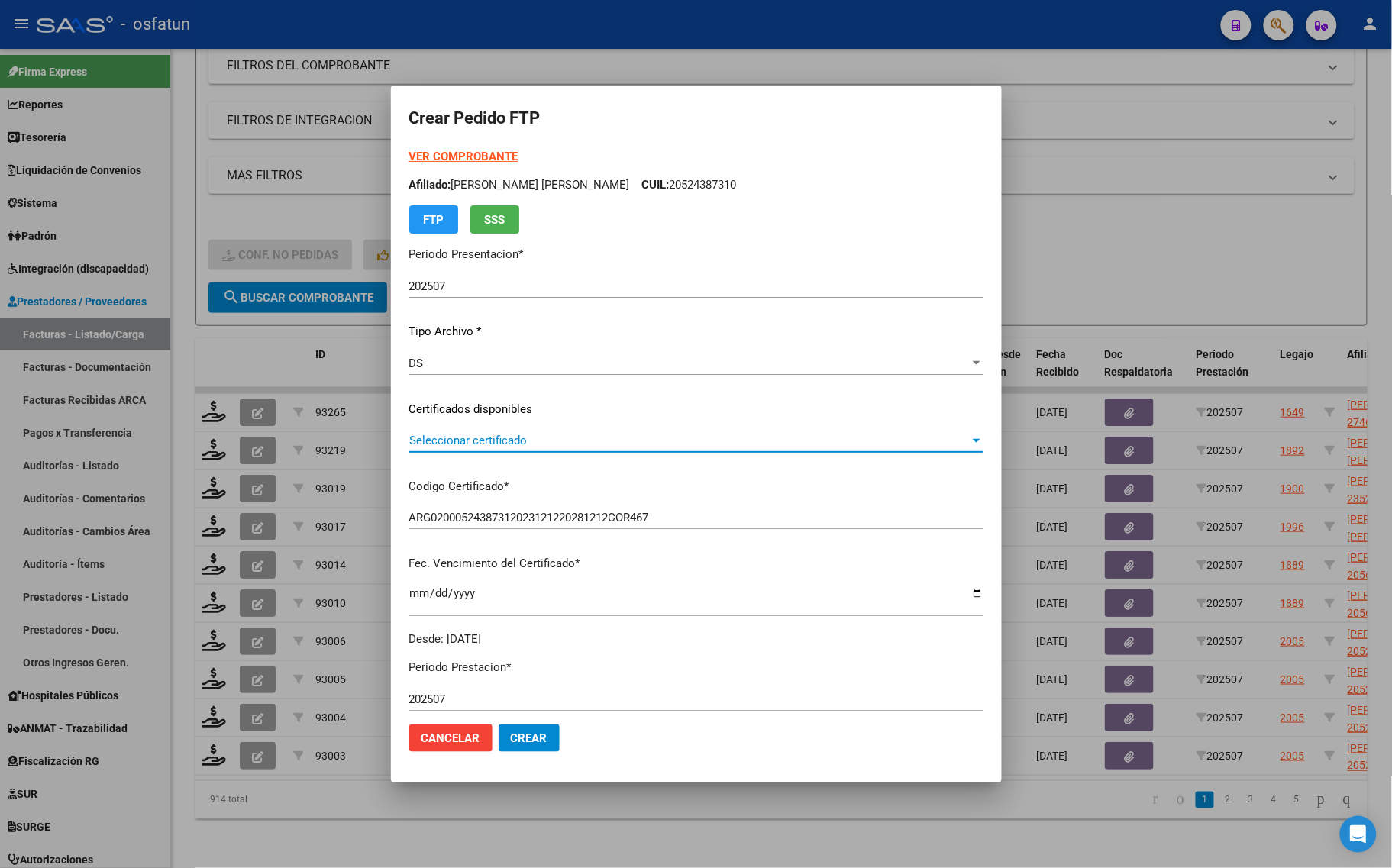
click at [464, 441] on span "Seleccionar certificado" at bounding box center [689, 441] width 560 height 14
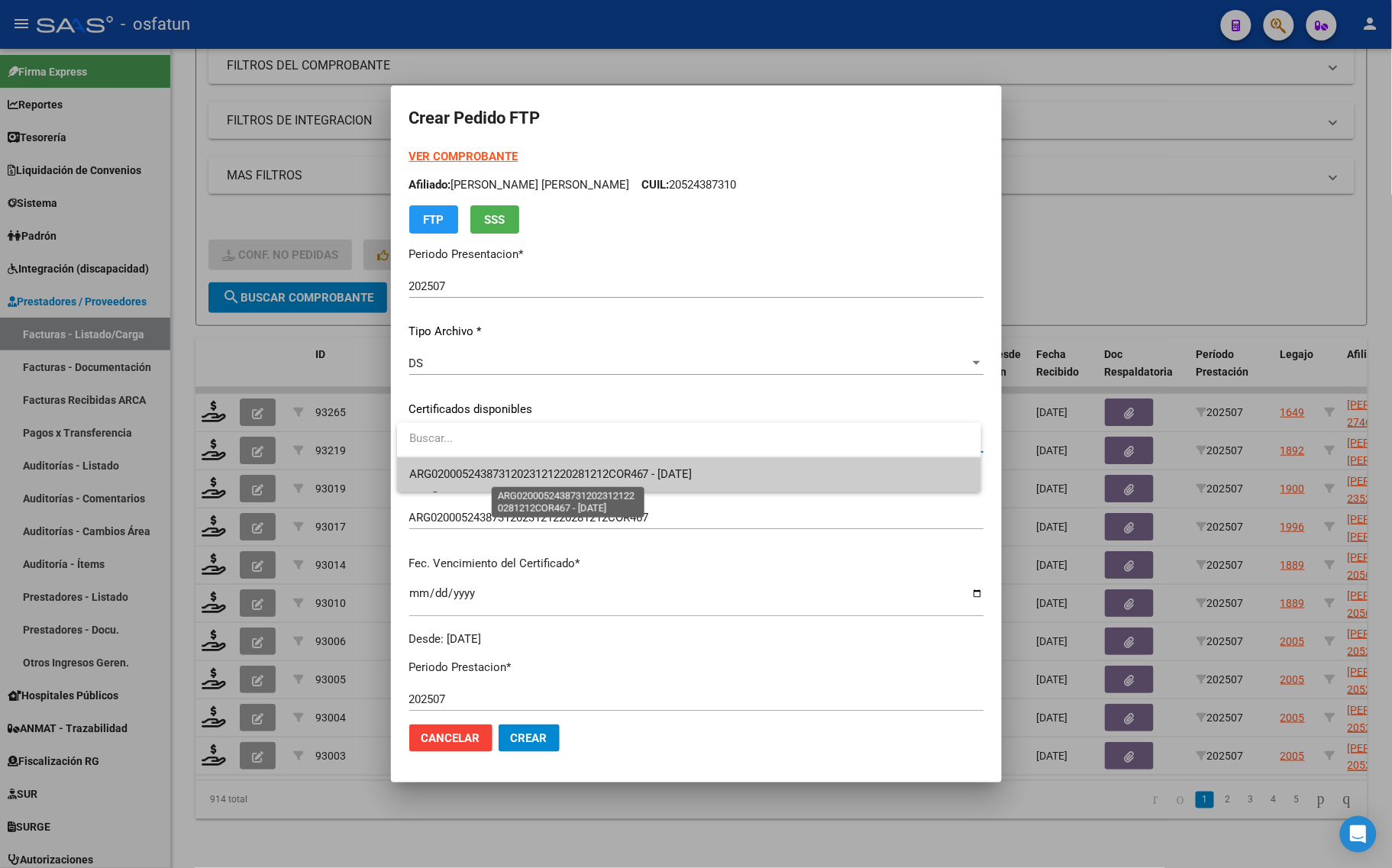
click at [468, 475] on span "ARG02000524387312023121220281212COR467 - 2028-12-12" at bounding box center [551, 474] width 284 height 14
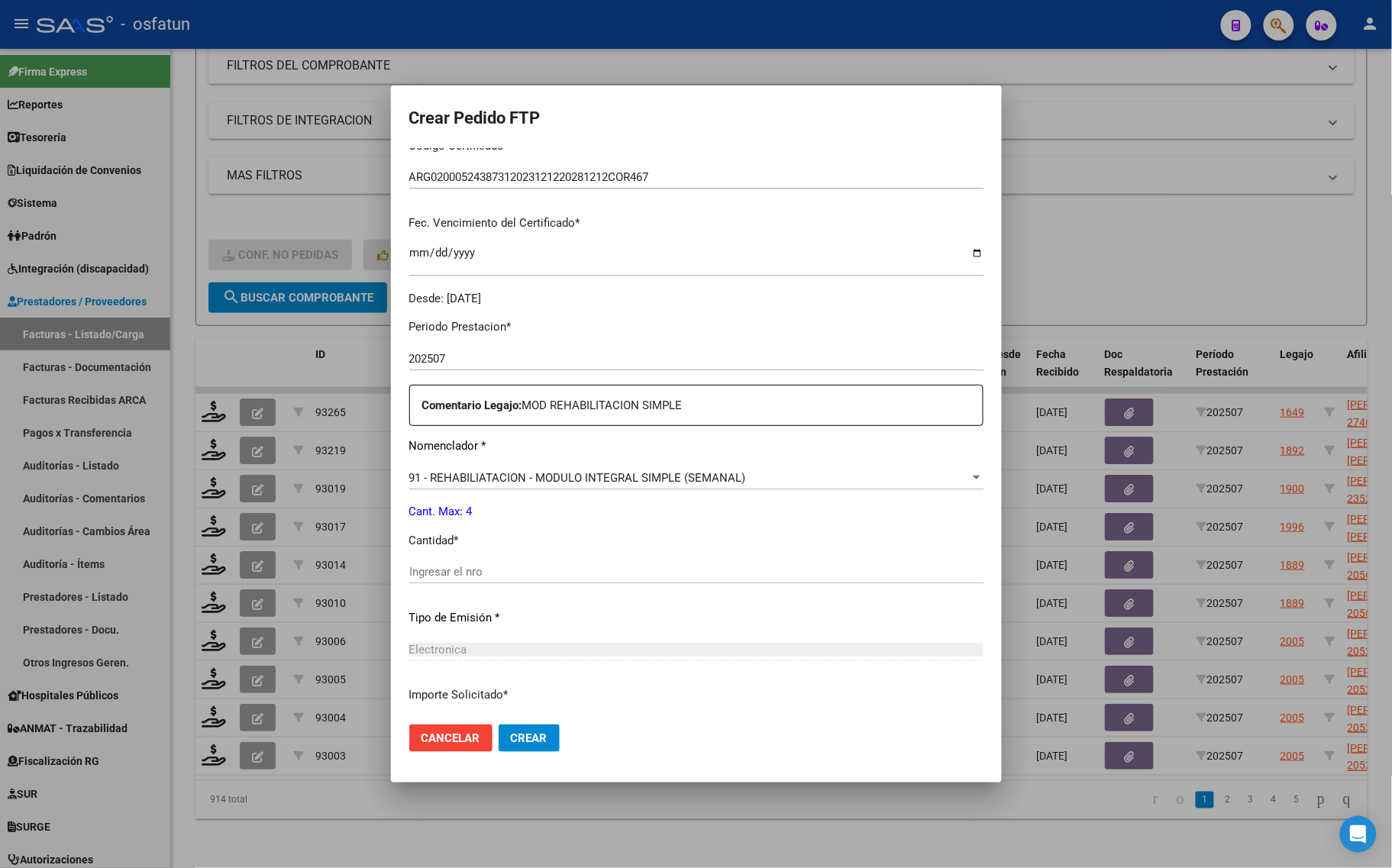
scroll to position [382, 0]
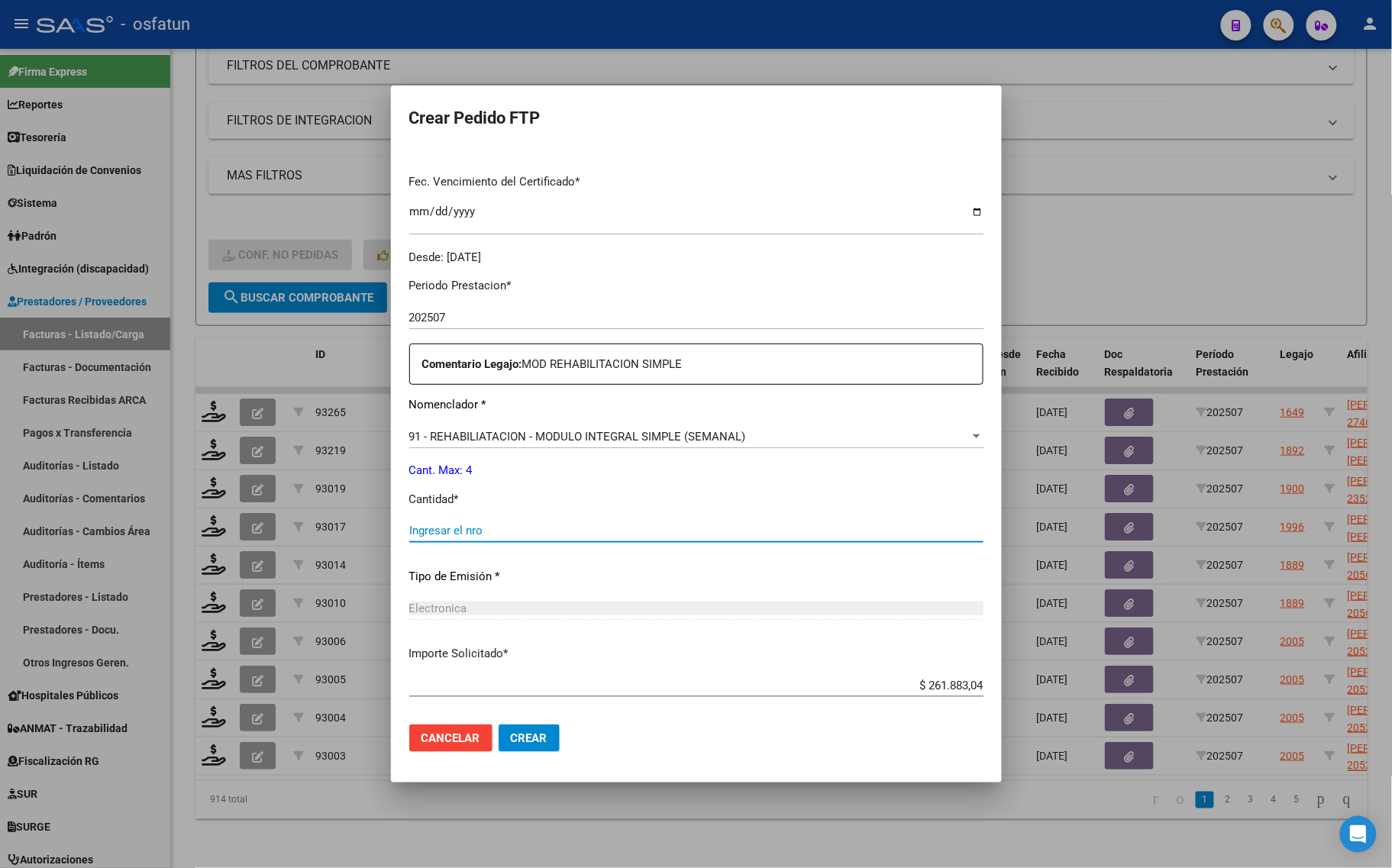
click at [447, 526] on input "Ingresar el nro" at bounding box center [696, 530] width 574 height 14
click at [444, 527] on input "Ingresar el nro" at bounding box center [696, 530] width 574 height 14
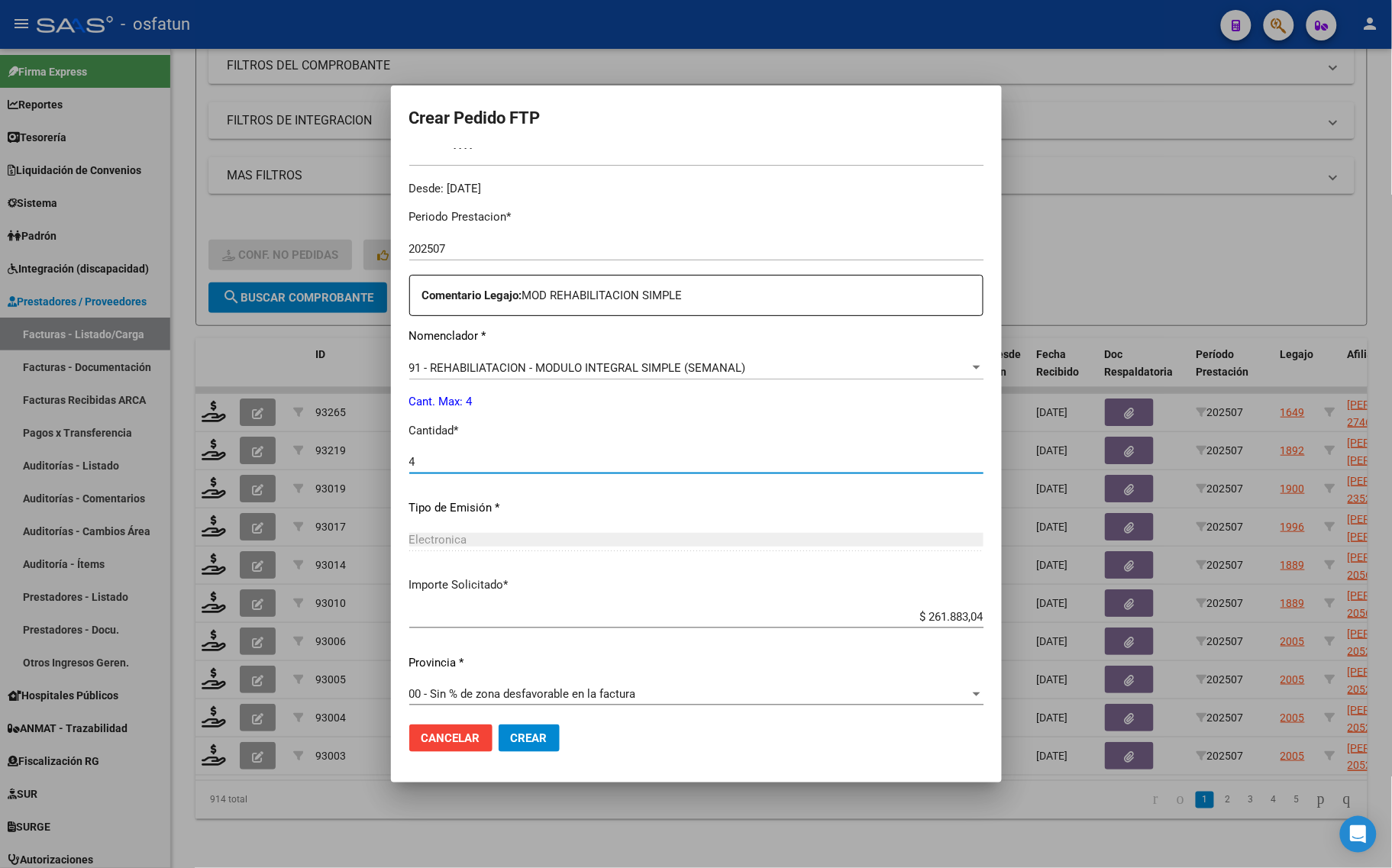
scroll to position [457, 0]
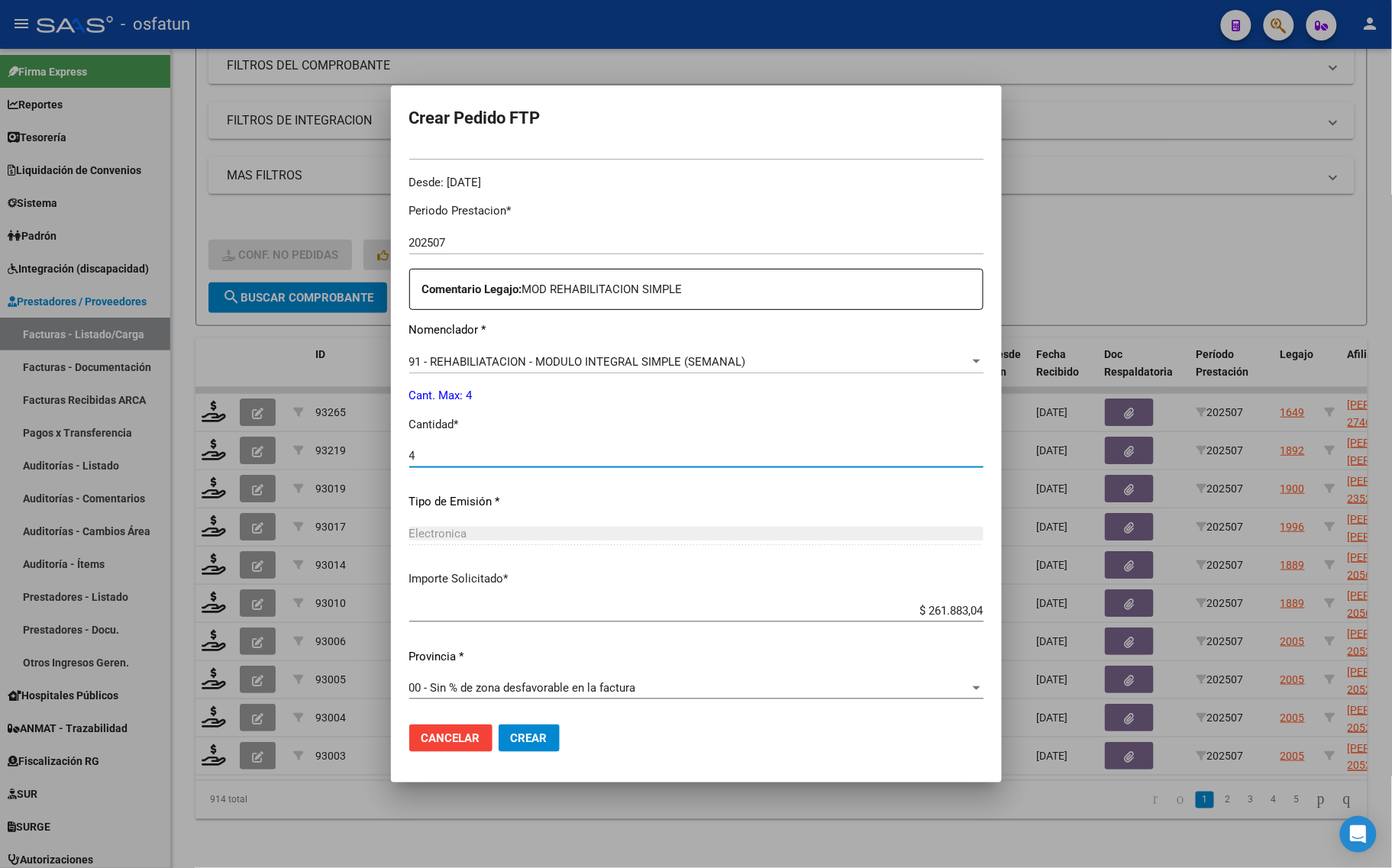
type input "4"
click at [539, 733] on span "Crear" at bounding box center [529, 738] width 36 height 14
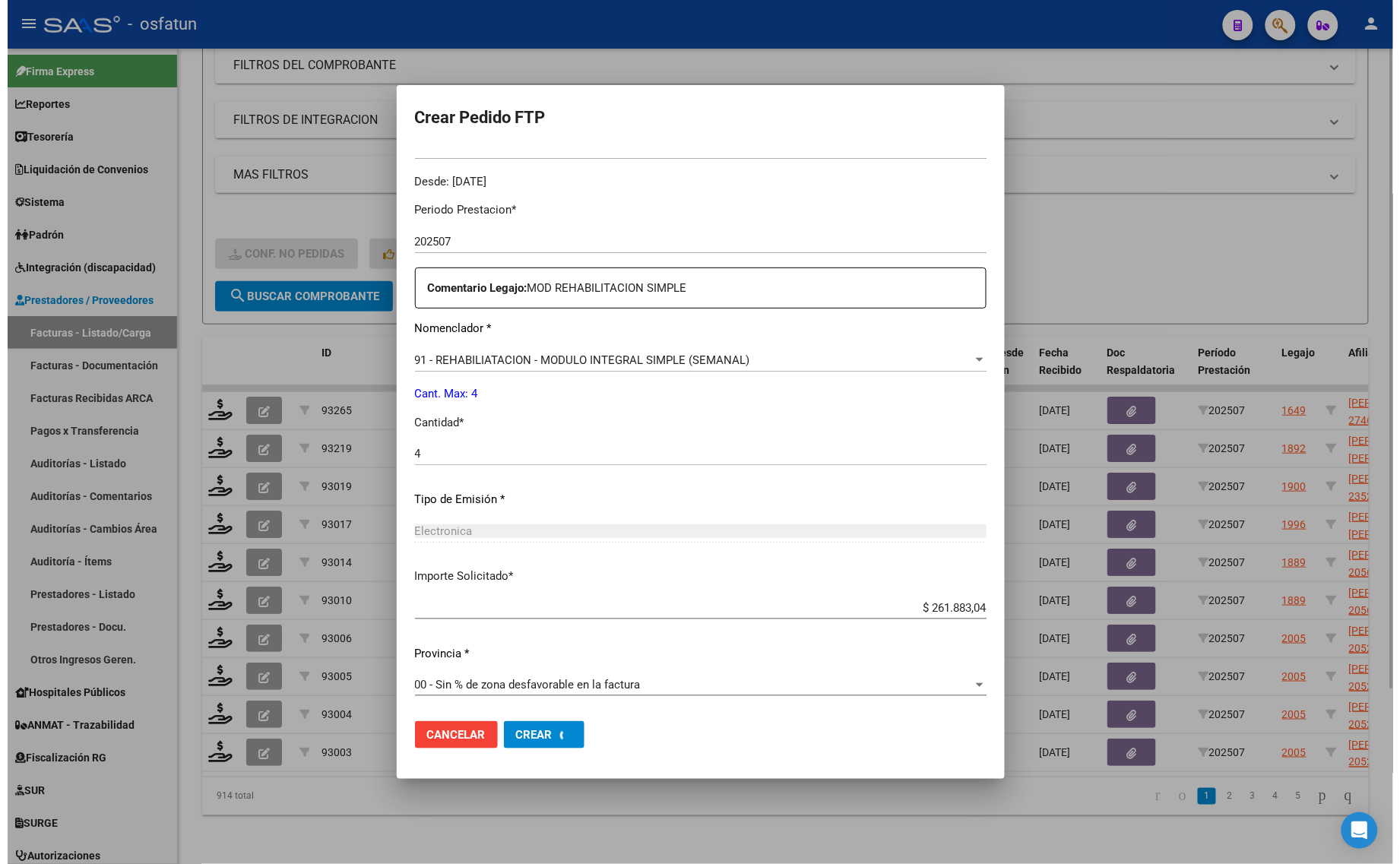
scroll to position [0, 0]
